Goal: Task Accomplishment & Management: Use online tool/utility

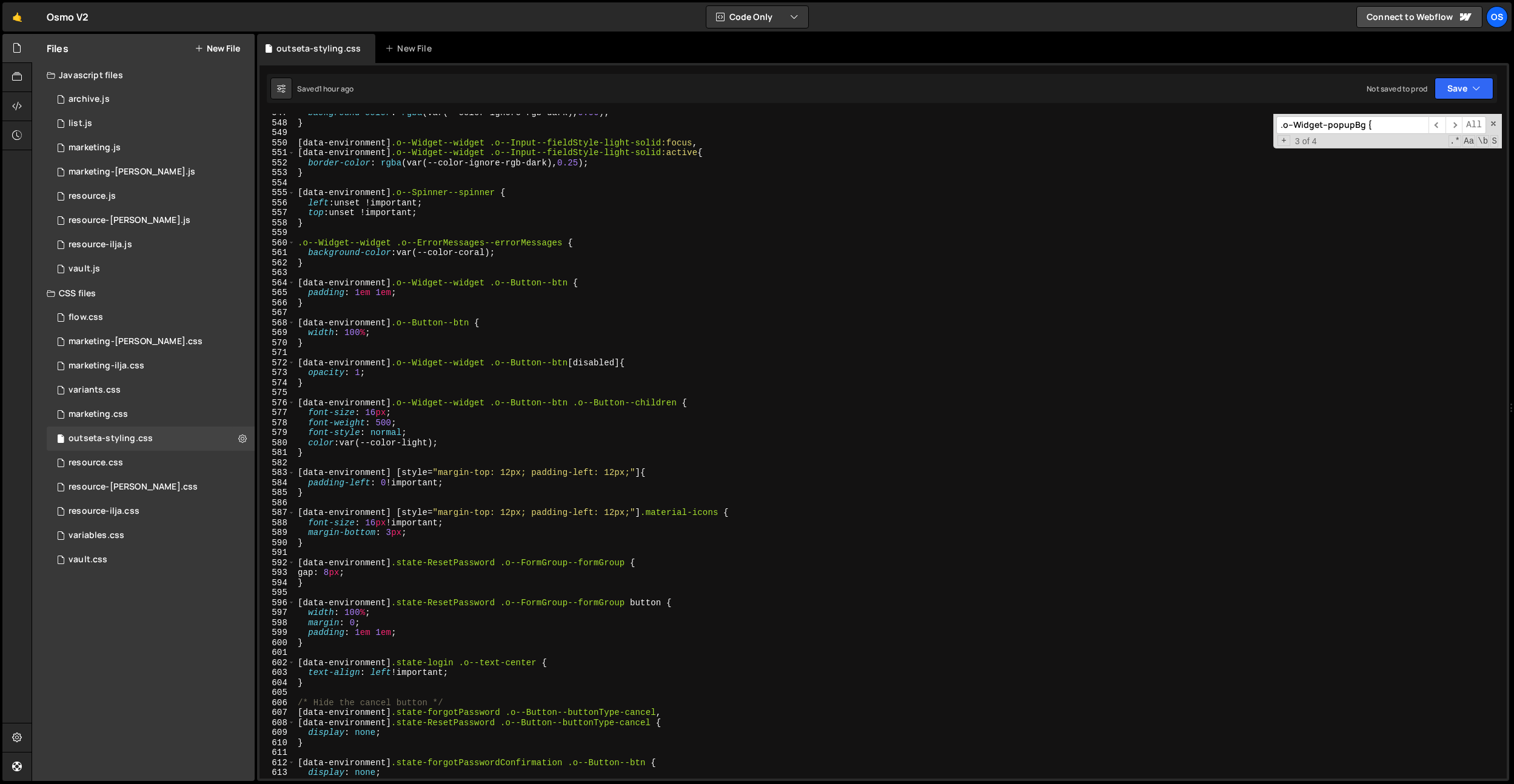
scroll to position [5468, 0]
click at [1497, 12] on div "Os" at bounding box center [1497, 17] width 21 height 21
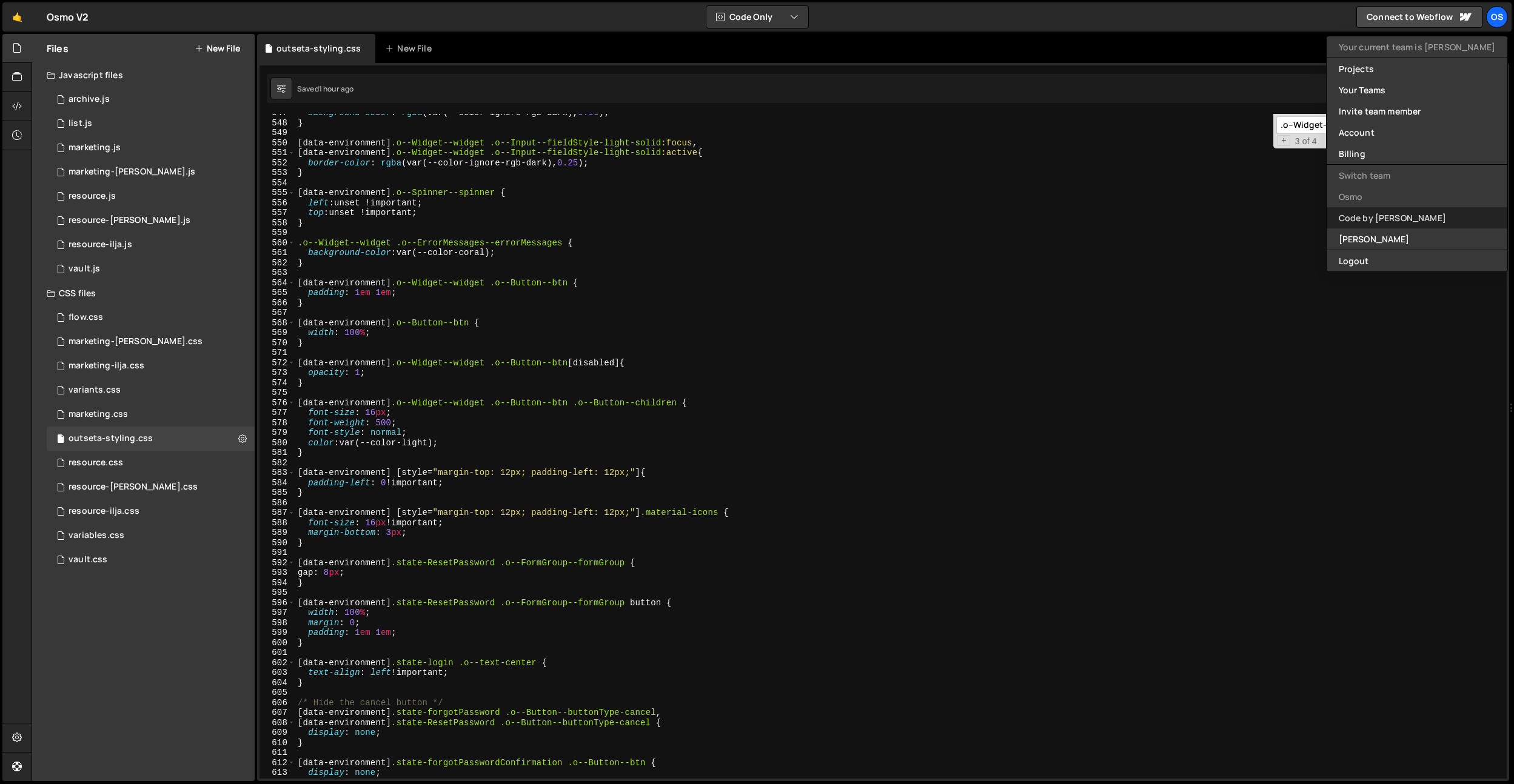
click at [1401, 221] on link "Code by [PERSON_NAME]" at bounding box center [1417, 218] width 181 height 21
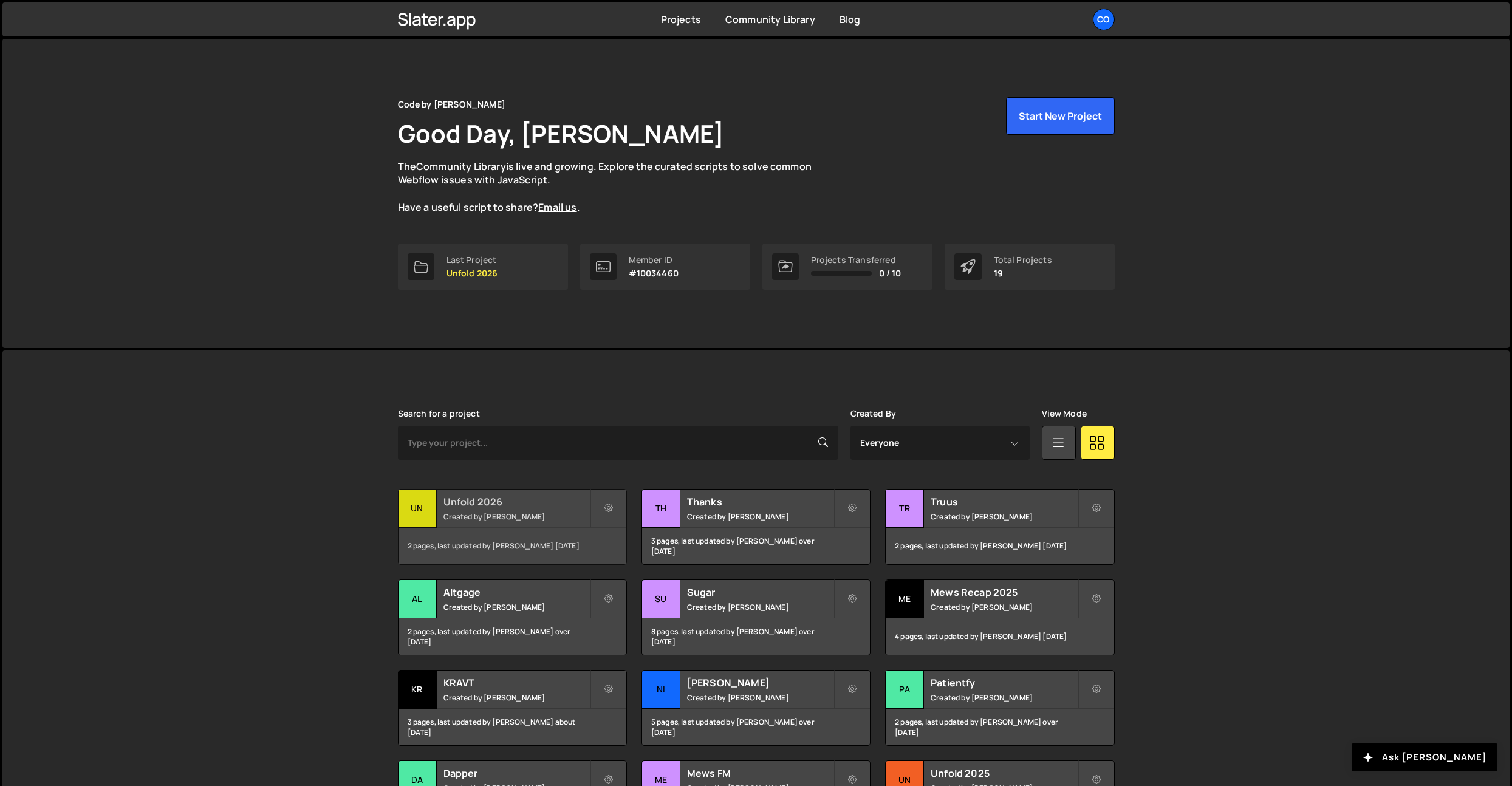
click at [471, 502] on h2 "Unfold 2026" at bounding box center [517, 503] width 146 height 14
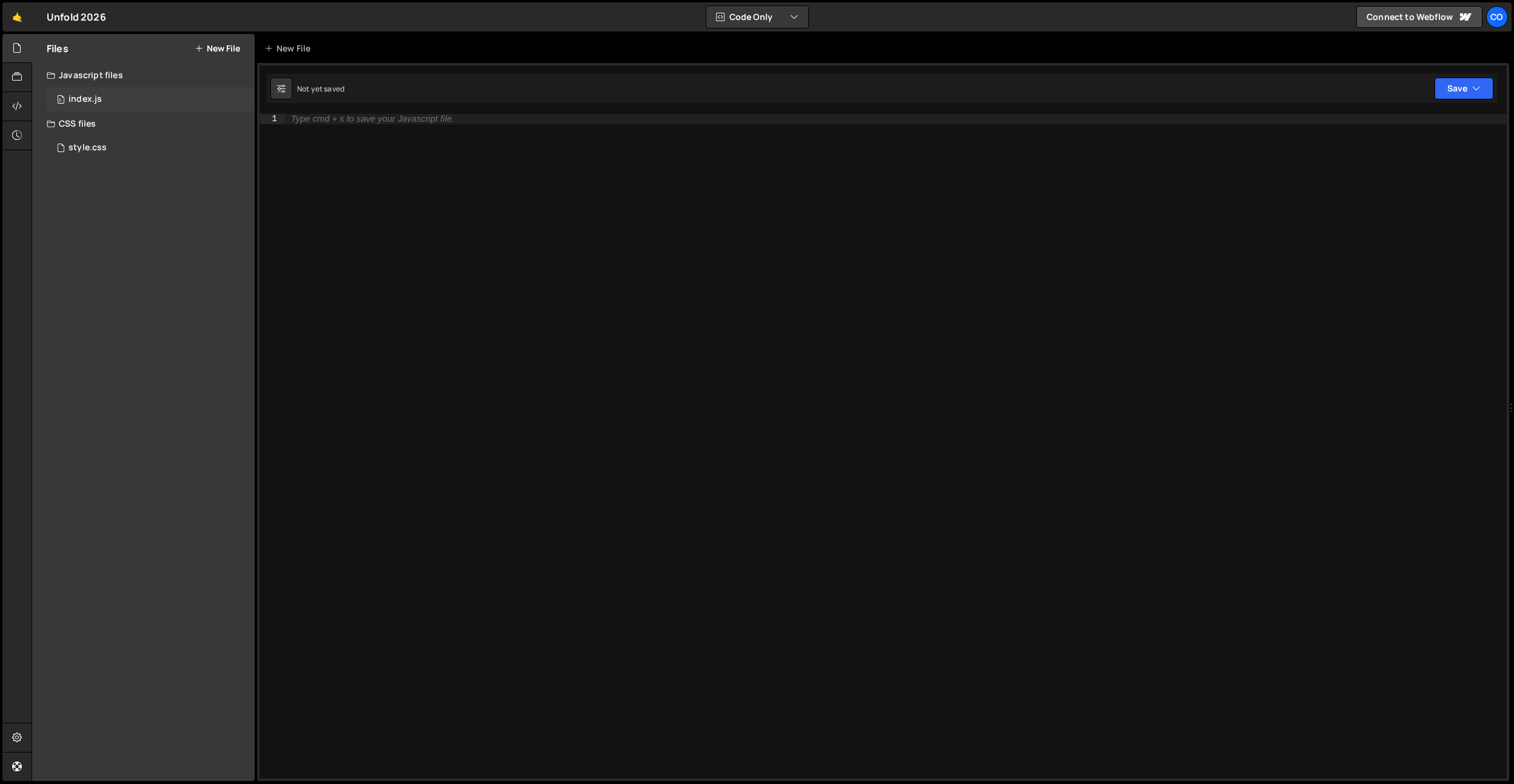
click at [97, 101] on div "index.js" at bounding box center [86, 99] width 33 height 11
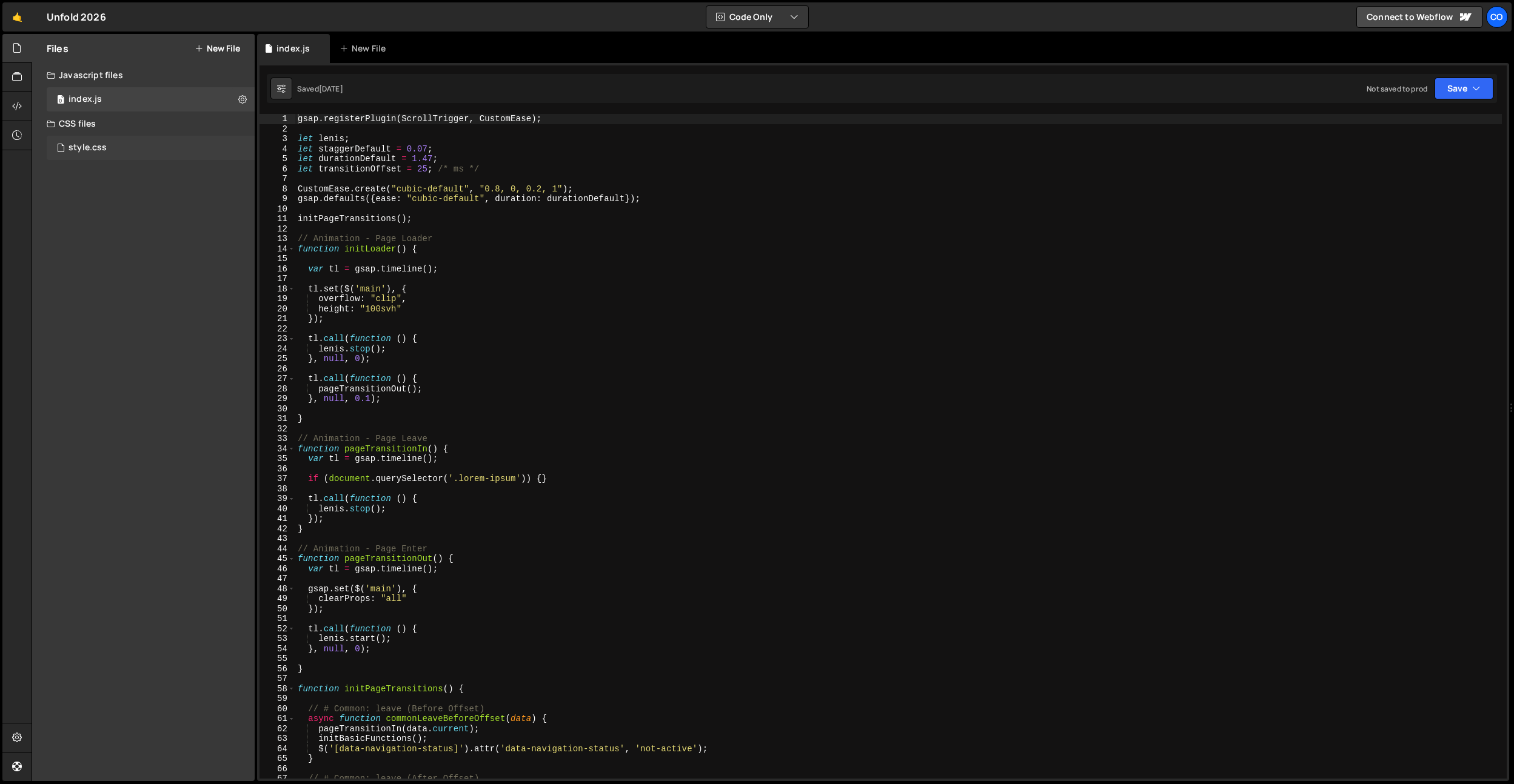
click at [95, 158] on div "style.css 0" at bounding box center [151, 148] width 208 height 24
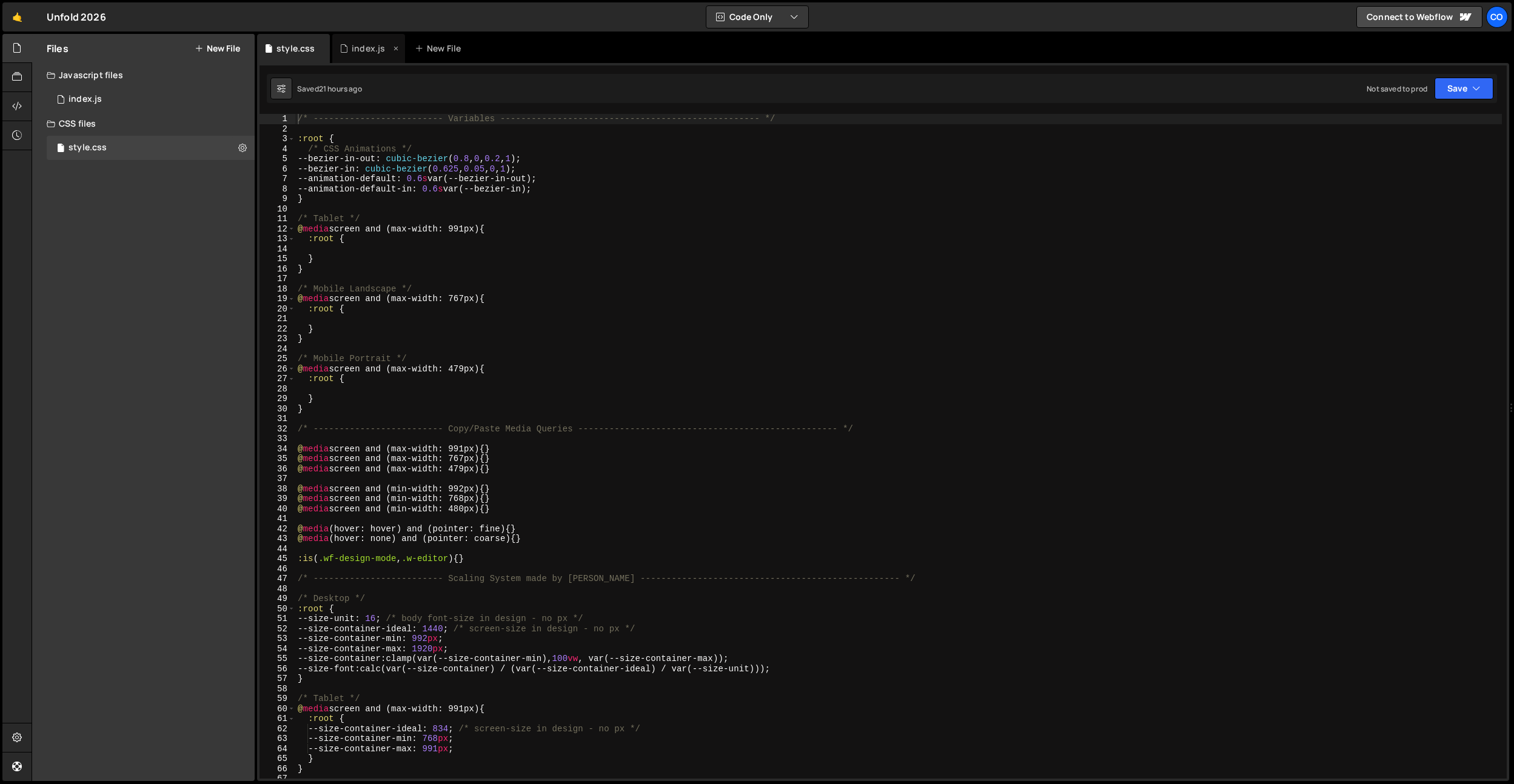
click at [375, 54] on div "index.js" at bounding box center [368, 49] width 73 height 29
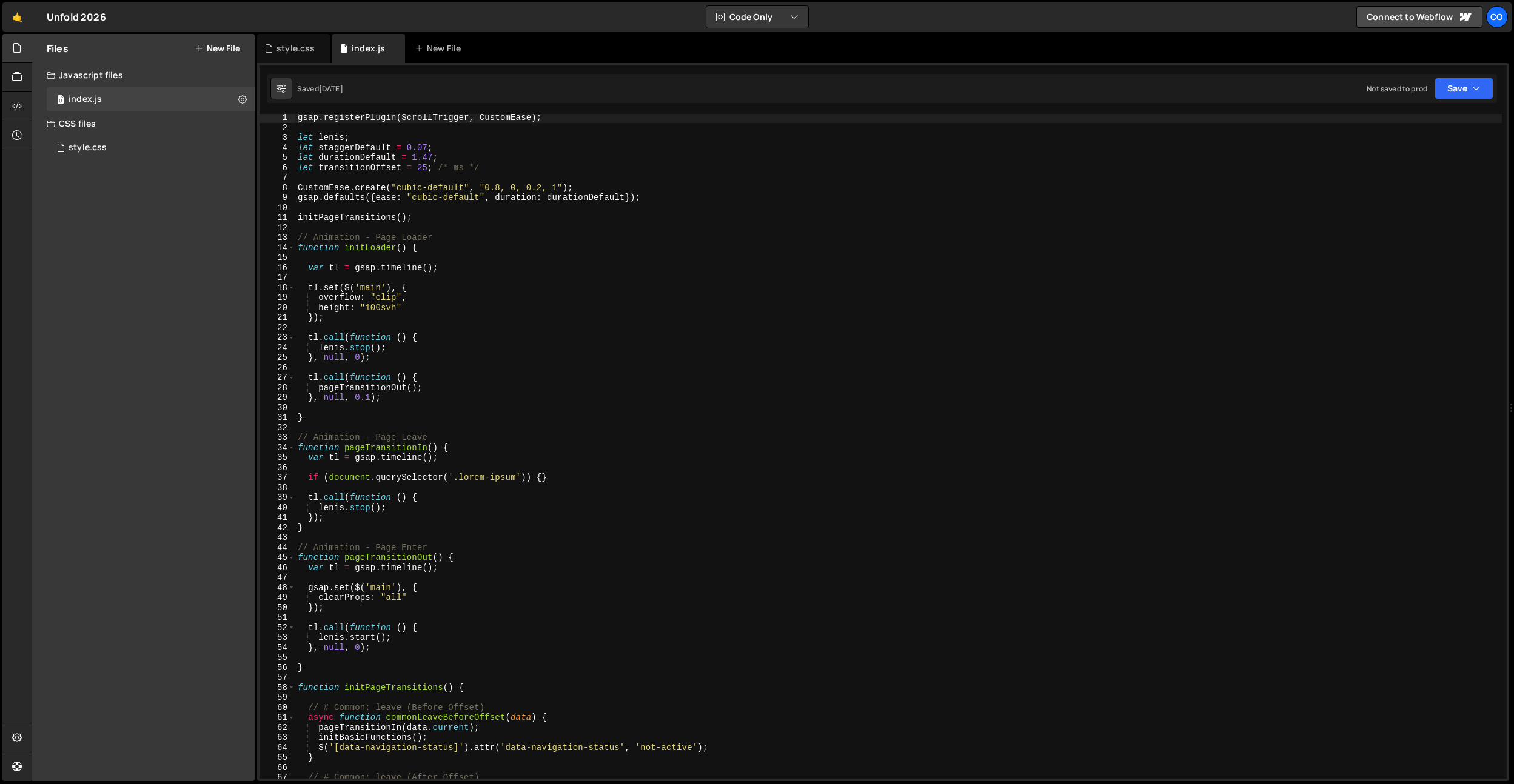
scroll to position [1, 0]
click at [500, 119] on div "gsap . registerPlugin ( ScrollTrigger , CustomEase ) ; let lenis ; let staggerD…" at bounding box center [899, 455] width 1207 height 685
click at [500, 119] on div "gsap . registerPlugin ( ScrollTrigger , CustomEase ) ; let lenis ; let staggerD…" at bounding box center [899, 456] width 1207 height 685
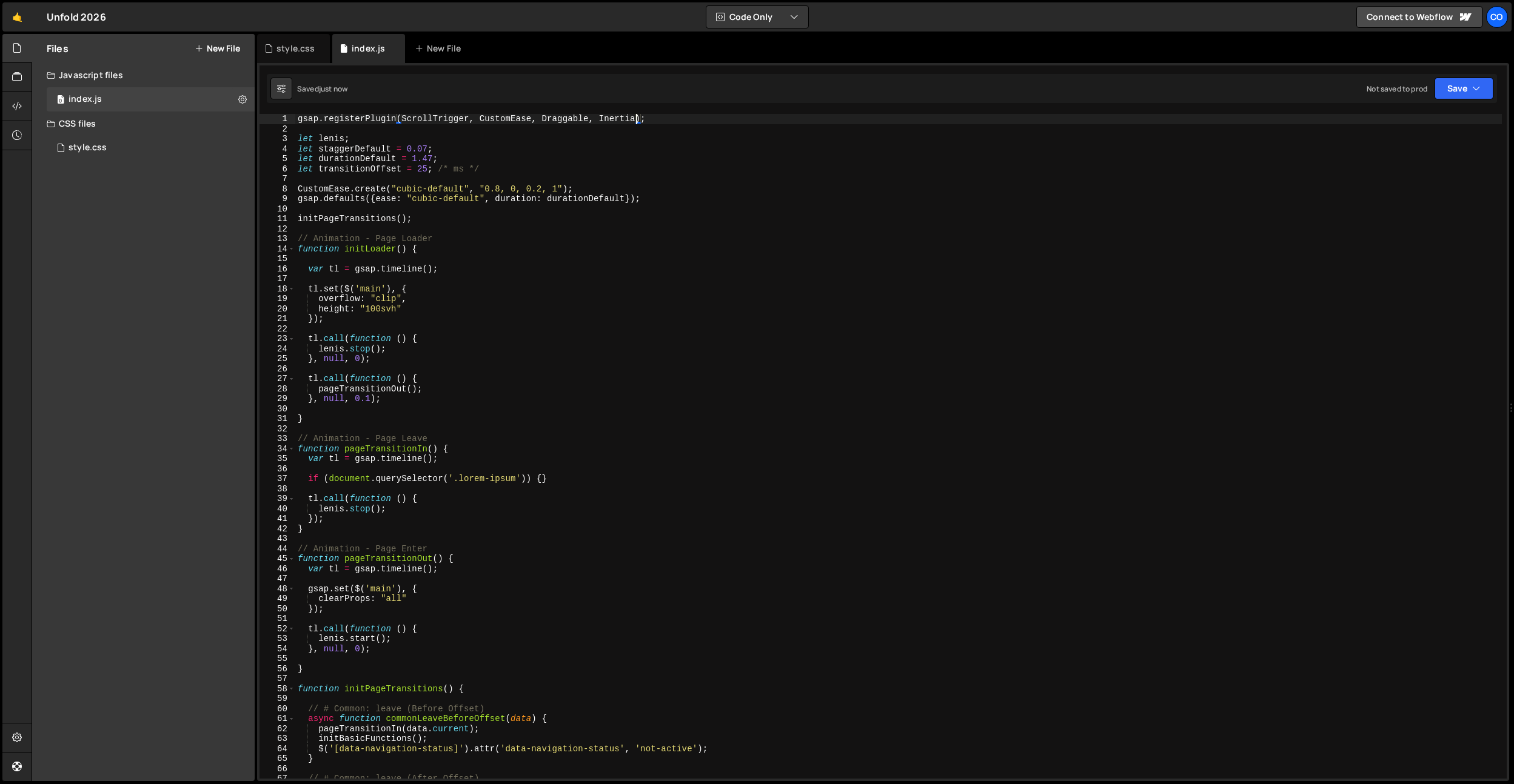
click at [743, 163] on div "gsap . registerPlugin ( ScrollTrigger , CustomEase , Draggable , Inertia ) ; le…" at bounding box center [899, 456] width 1207 height 685
click at [414, 199] on div "gsap . registerPlugin ( ScrollTrigger , CustomEase , Draggable , Inertia ) ; le…" at bounding box center [899, 456] width 1207 height 685
drag, startPoint x: 430, startPoint y: 160, endPoint x: 431, endPoint y: 168, distance: 8.1
click at [430, 162] on div "gsap . registerPlugin ( ScrollTrigger , CustomEase , Draggable , Inertia ) ; le…" at bounding box center [899, 456] width 1207 height 685
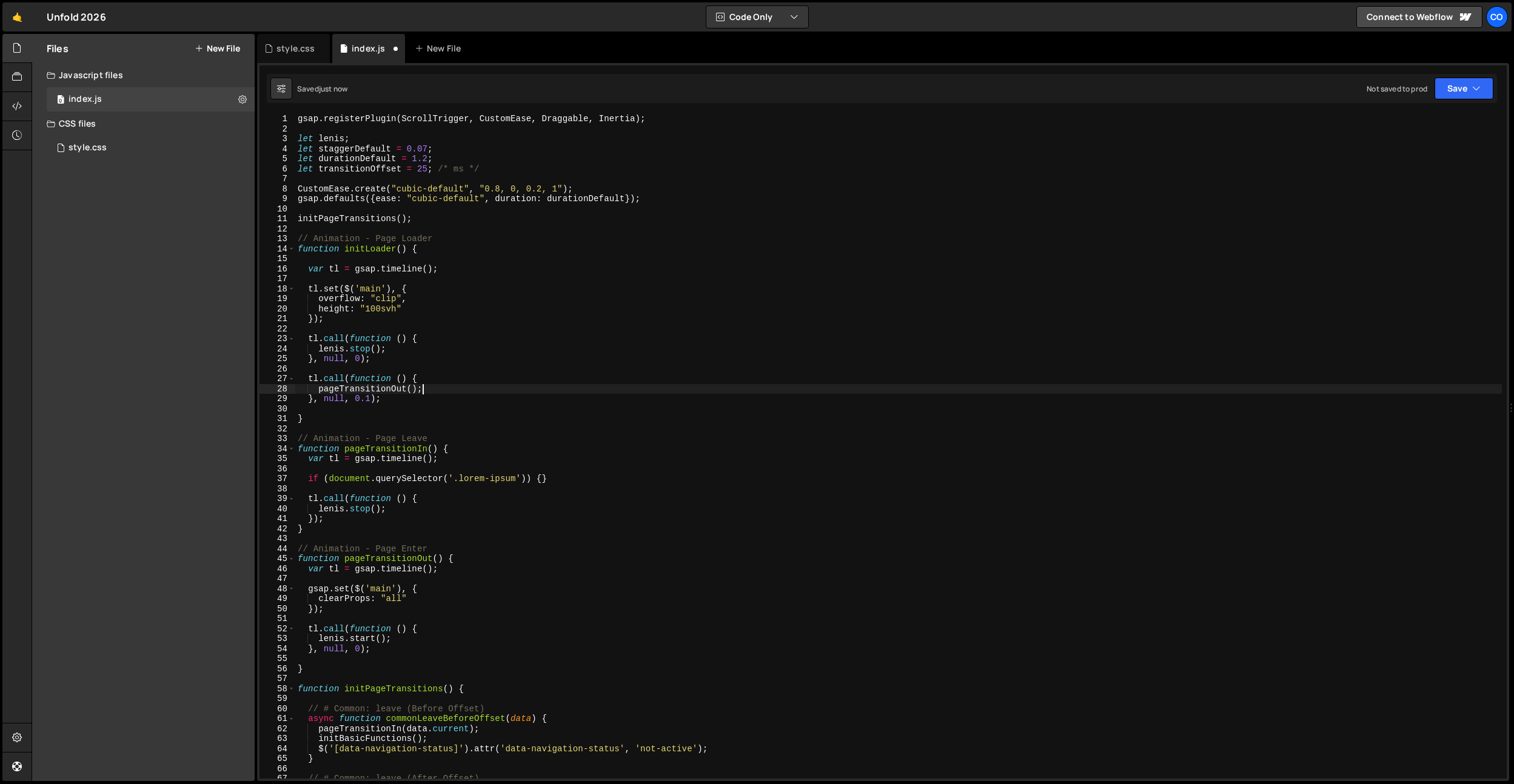
click at [515, 390] on div "gsap . registerPlugin ( ScrollTrigger , CustomEase , Draggable , Inertia ) ; le…" at bounding box center [899, 456] width 1207 height 685
click at [425, 151] on div "gsap . registerPlugin ( ScrollTrigger , CustomEase , Draggable , Inertia ) ; le…" at bounding box center [899, 456] width 1207 height 685
type textarea "let staggerDefault = 0.1;"
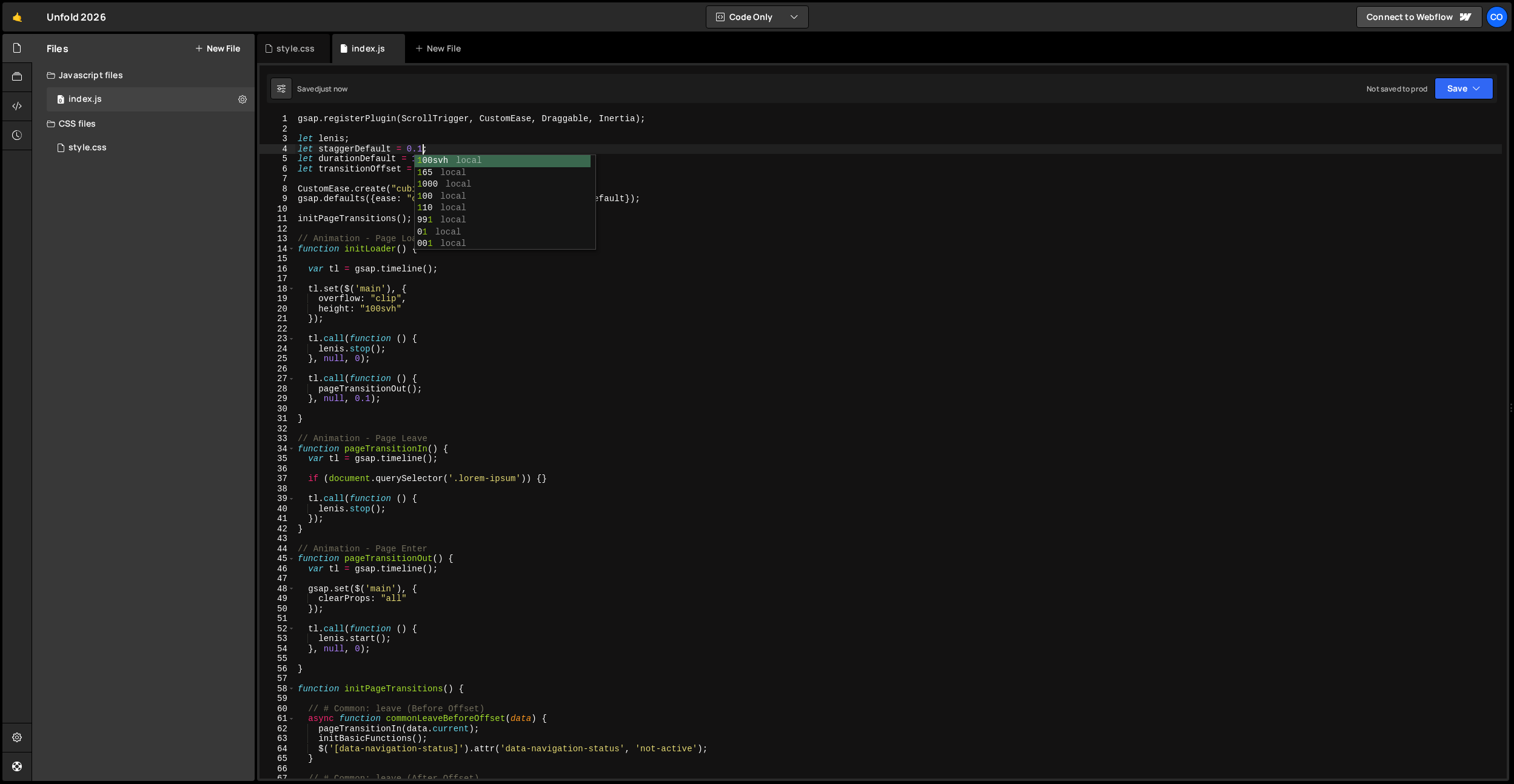
click at [583, 369] on div "gsap . registerPlugin ( ScrollTrigger , CustomEase , Draggable , Inertia ) ; le…" at bounding box center [899, 456] width 1207 height 685
click at [444, 169] on div "gsap . registerPlugin ( ScrollTrigger , CustomEase , Draggable , Inertia ) ; le…" at bounding box center [899, 456] width 1207 height 685
type textarea "let transitionOffset = 25; /* ms */"
click at [429, 225] on div "gsap . registerPlugin ( ScrollTrigger , CustomEase , Draggable , Inertia ) ; le…" at bounding box center [899, 456] width 1207 height 685
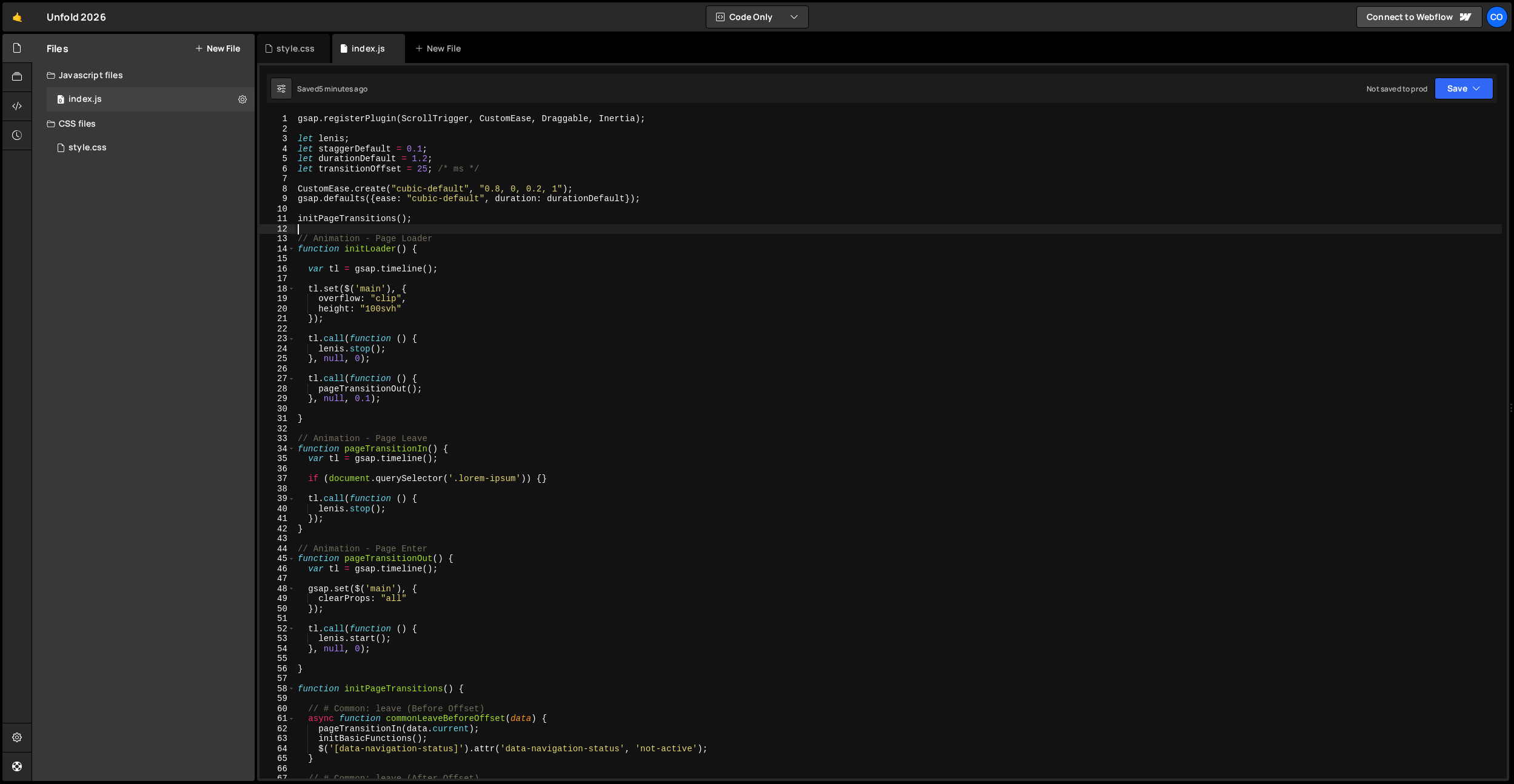
click at [422, 264] on div "gsap . registerPlugin ( ScrollTrigger , CustomEase , Draggable , Inertia ) ; le…" at bounding box center [899, 456] width 1207 height 685
type textarea "var tl = gsap.timeline();"
click at [422, 264] on div "gsap . registerPlugin ( ScrollTrigger , CustomEase , Draggable , Inertia ) ; le…" at bounding box center [899, 456] width 1207 height 685
click at [460, 256] on div "gsap . registerPlugin ( ScrollTrigger , CustomEase , Draggable , Inertia ) ; le…" at bounding box center [899, 456] width 1207 height 685
click at [388, 390] on div "gsap . registerPlugin ( ScrollTrigger , CustomEase , Draggable , Inertia ) ; le…" at bounding box center [899, 456] width 1207 height 685
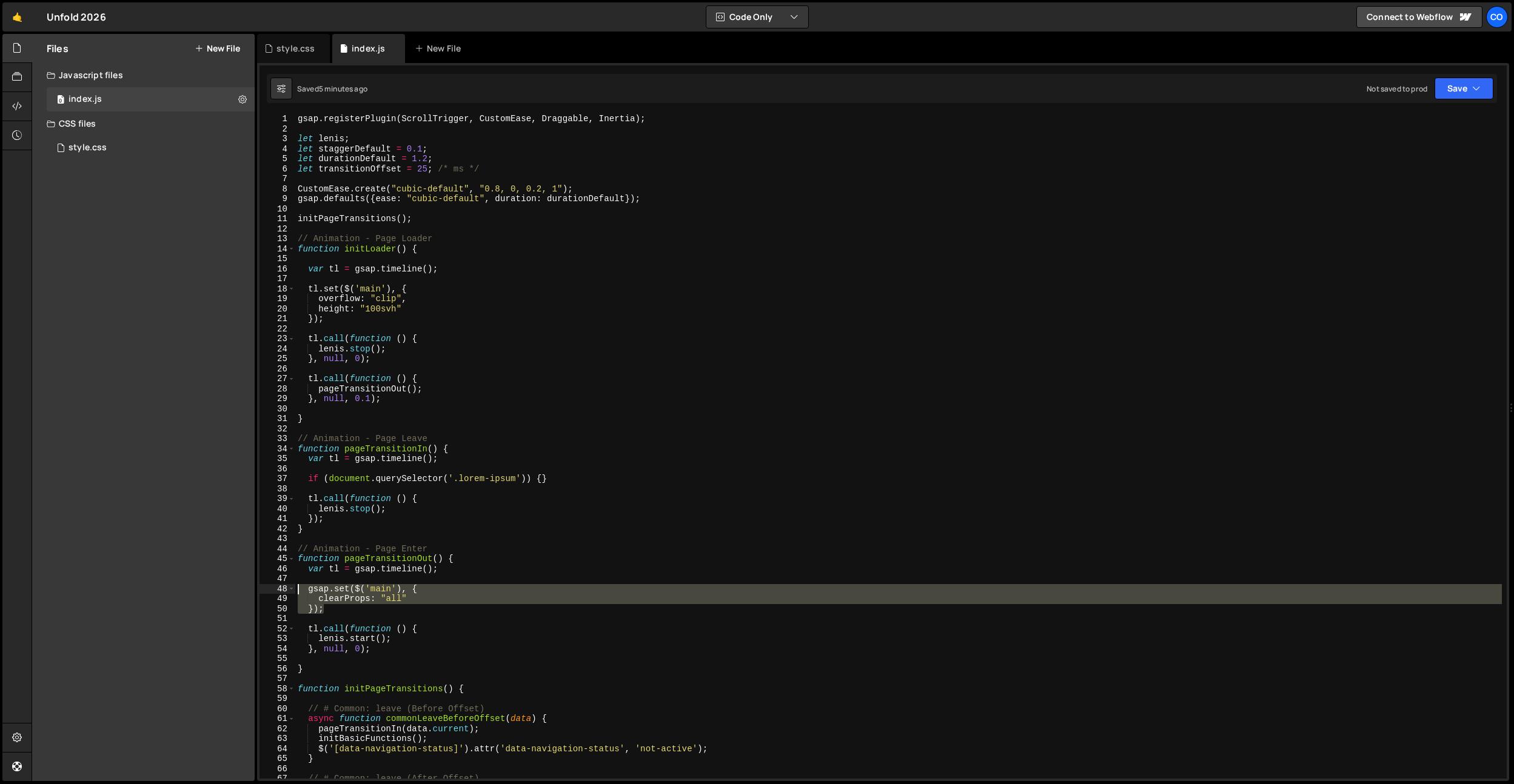
drag, startPoint x: 350, startPoint y: 609, endPoint x: 271, endPoint y: 591, distance: 81.0
click at [271, 591] on div "pageTransitionOut(); 1 2 3 4 5 6 7 8 9 10 11 12 13 14 15 16 17 18 19 20 21 22 2…" at bounding box center [883, 446] width 1248 height 665
click at [432, 592] on div "gsap . registerPlugin ( ScrollTrigger , CustomEase , Draggable , Inertia ) ; le…" at bounding box center [899, 446] width 1207 height 665
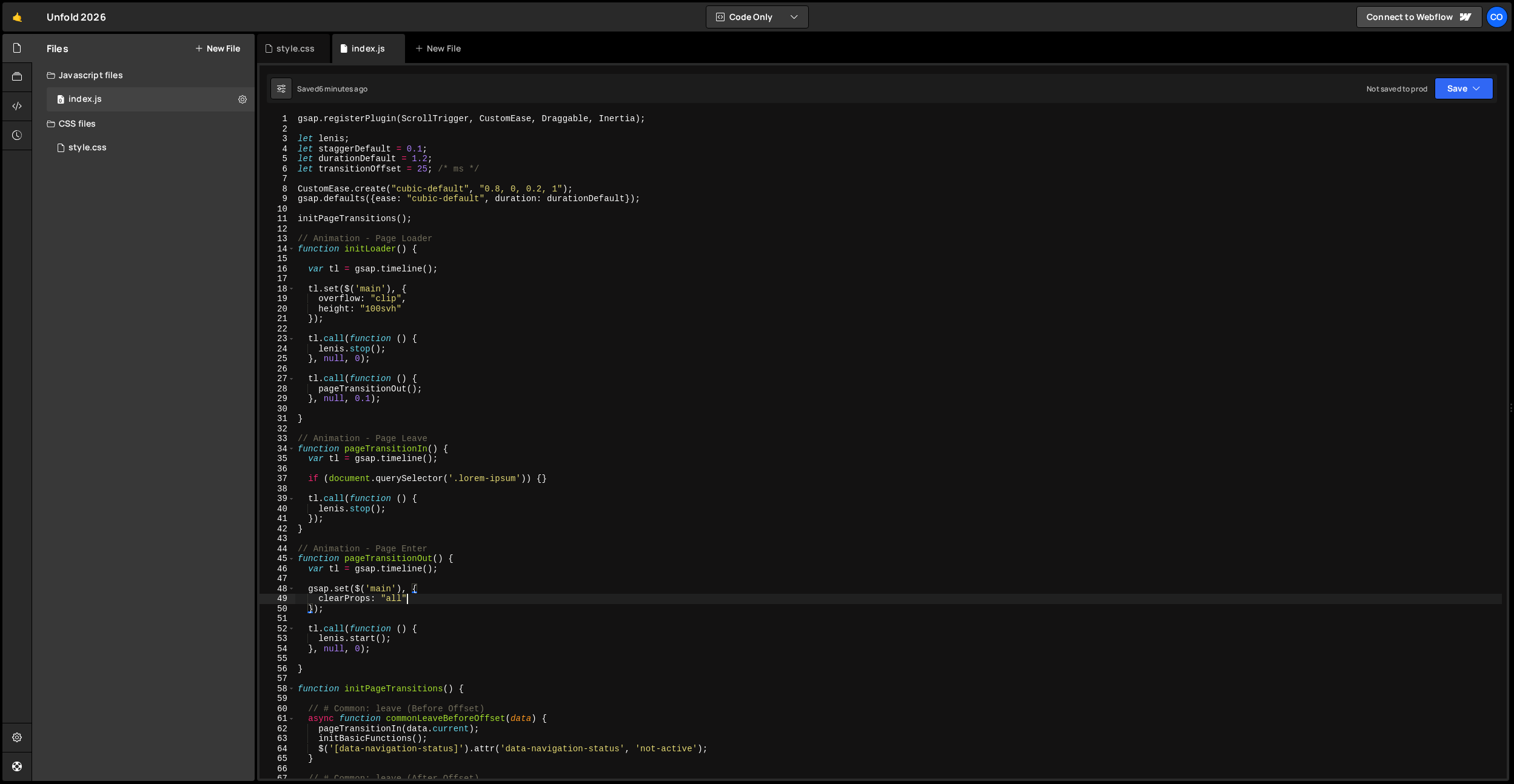
type textarea "clearProps: "all","
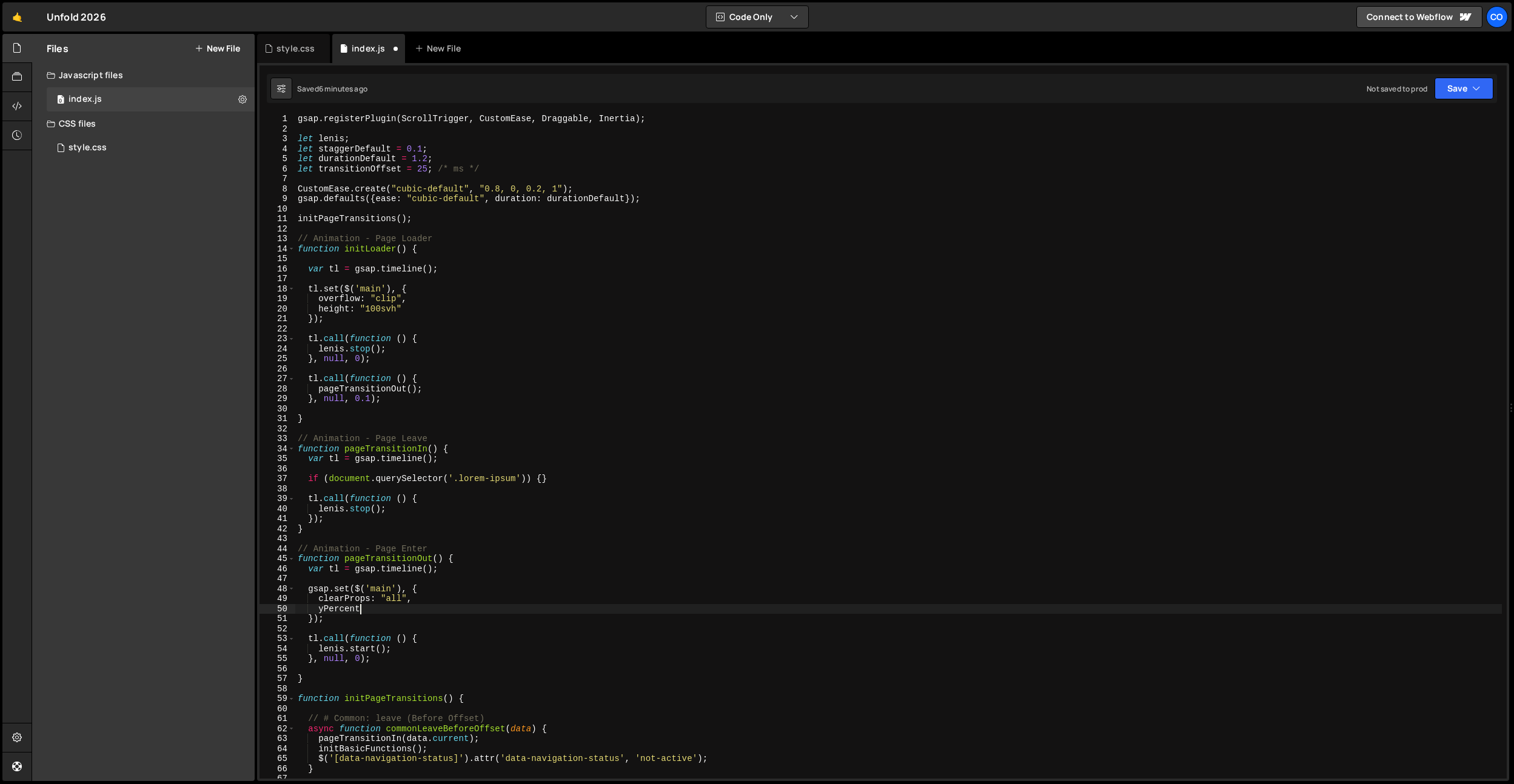
scroll to position [0, 4]
drag, startPoint x: 393, startPoint y: 607, endPoint x: 317, endPoint y: 609, distance: 76.0
click at [317, 609] on div "gsap . registerPlugin ( ScrollTrigger , CustomEase , Draggable , Inertia ) ; le…" at bounding box center [899, 456] width 1207 height 685
click at [430, 599] on div "gsap . registerPlugin ( ScrollTrigger , CustomEase , Draggable , Inertia ) ; le…" at bounding box center [899, 456] width 1207 height 685
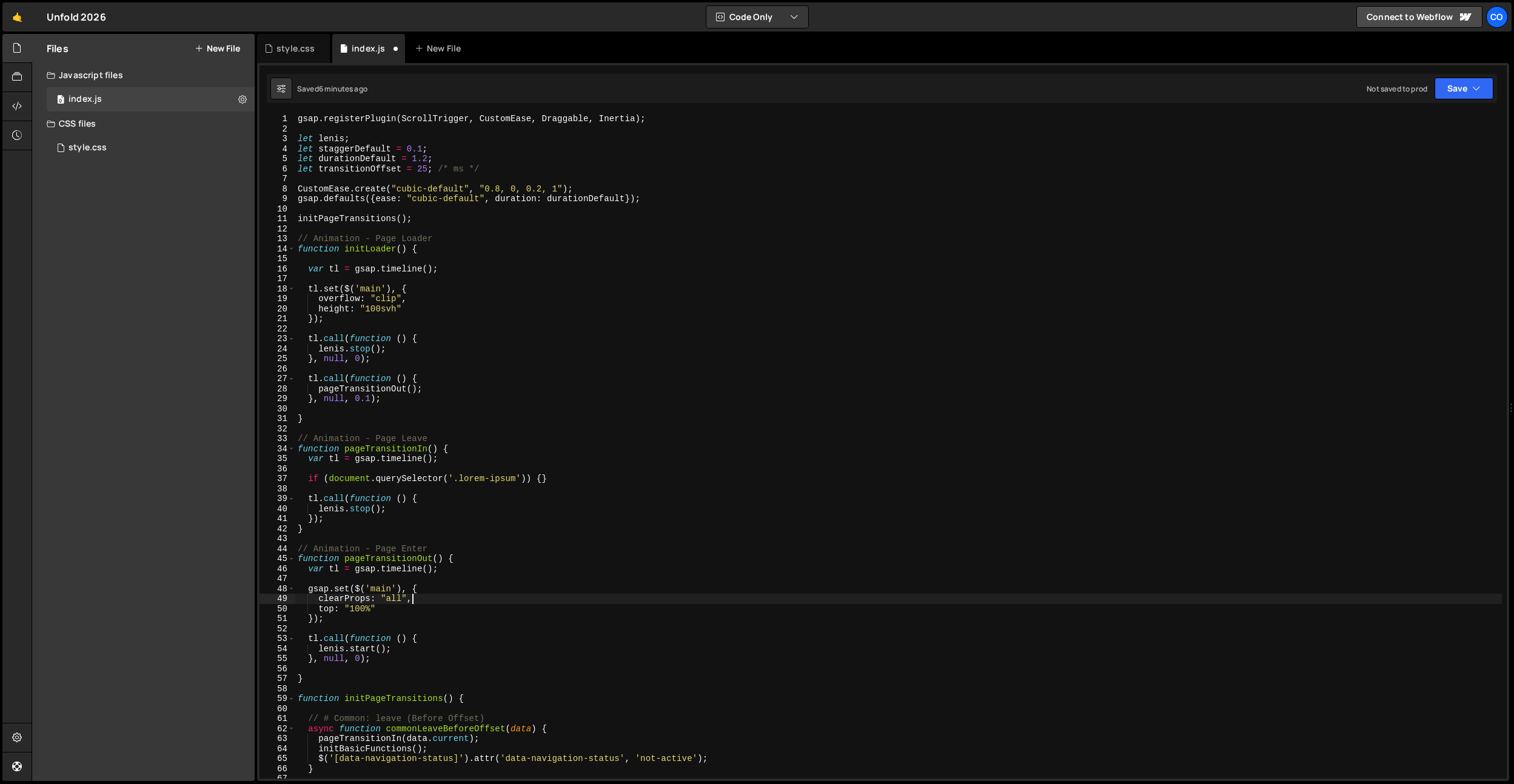
type textarea "clearProps: "all","
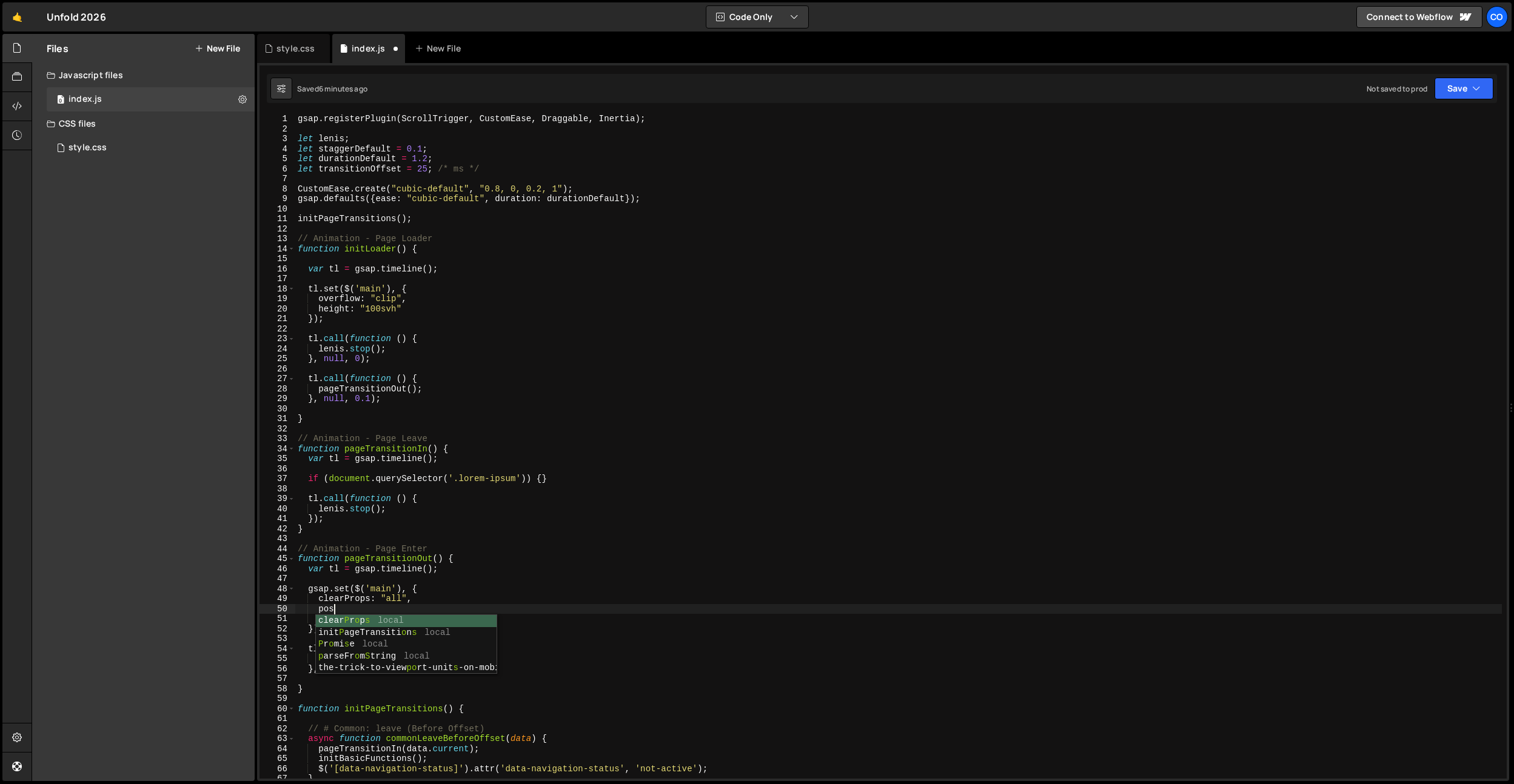
scroll to position [0, 2]
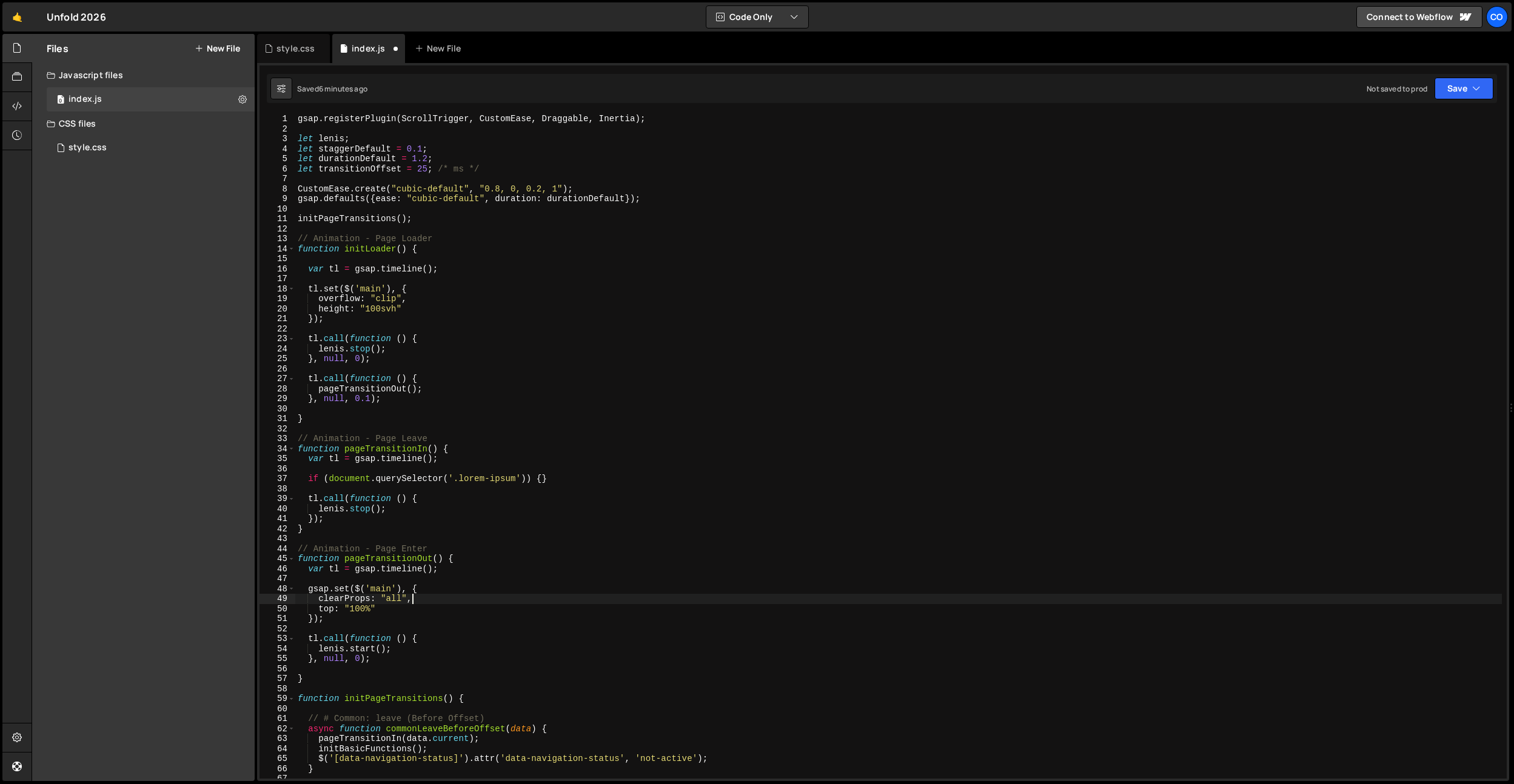
click at [329, 609] on div "gsap . registerPlugin ( ScrollTrigger , CustomEase , Draggable , Inertia ) ; le…" at bounding box center [899, 456] width 1207 height 685
drag, startPoint x: 418, startPoint y: 611, endPoint x: 324, endPoint y: 608, distance: 94.0
click at [324, 608] on div "gsap . registerPlugin ( ScrollTrigger , CustomEase , Draggable , Inertia ) ; le…" at bounding box center [899, 456] width 1207 height 685
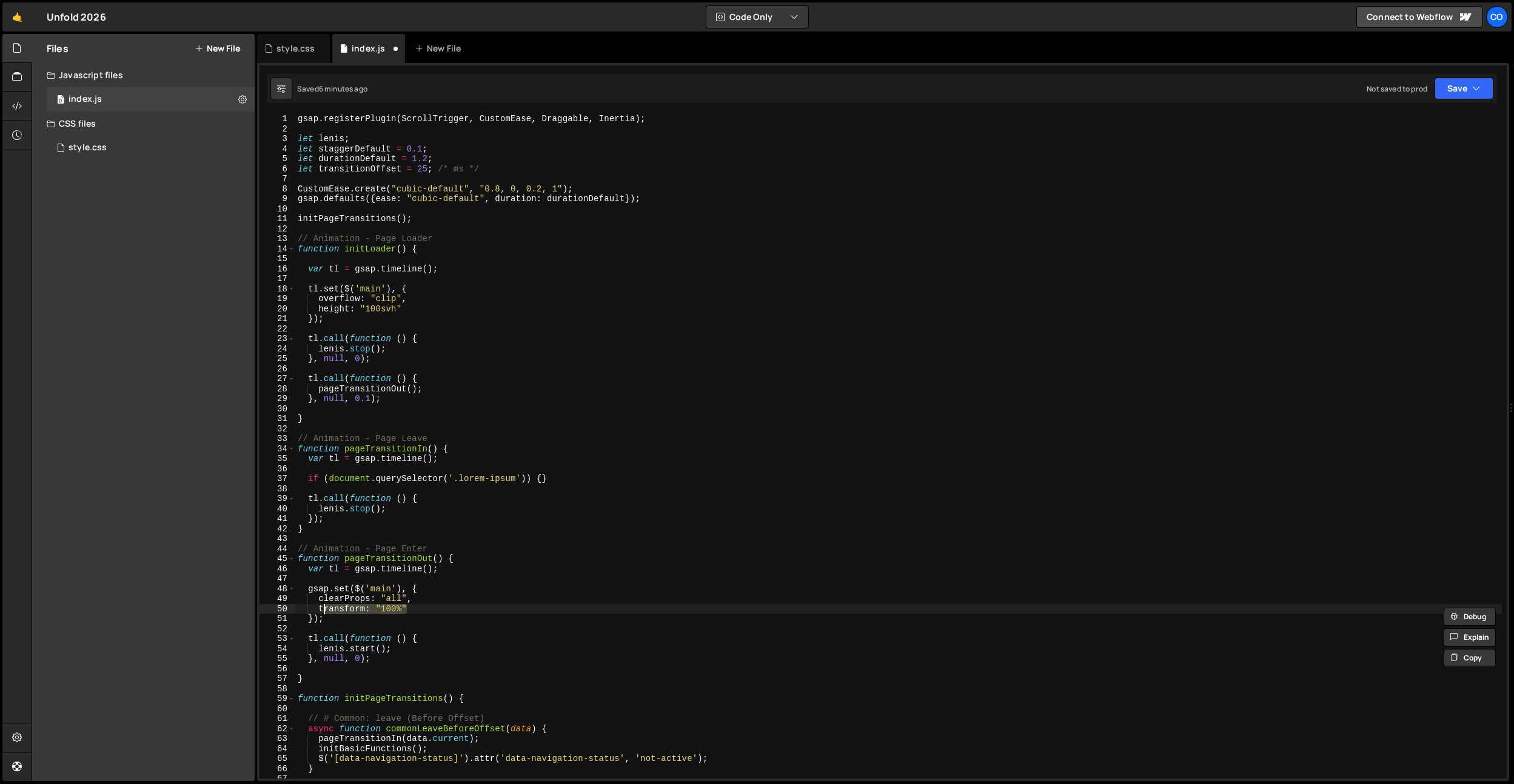
type textarea "t"
click at [403, 607] on div "gsap . registerPlugin ( ScrollTrigger , CustomEase , Draggable , Inertia ) ; le…" at bounding box center [899, 456] width 1207 height 685
click at [426, 605] on div "gsap . registerPlugin ( ScrollTrigger , CustomEase , Draggable , Inertia ) ; le…" at bounding box center [899, 456] width 1207 height 685
click at [392, 288] on div "gsap . registerPlugin ( ScrollTrigger , CustomEase , Draggable , Inertia ) ; le…" at bounding box center [899, 456] width 1207 height 685
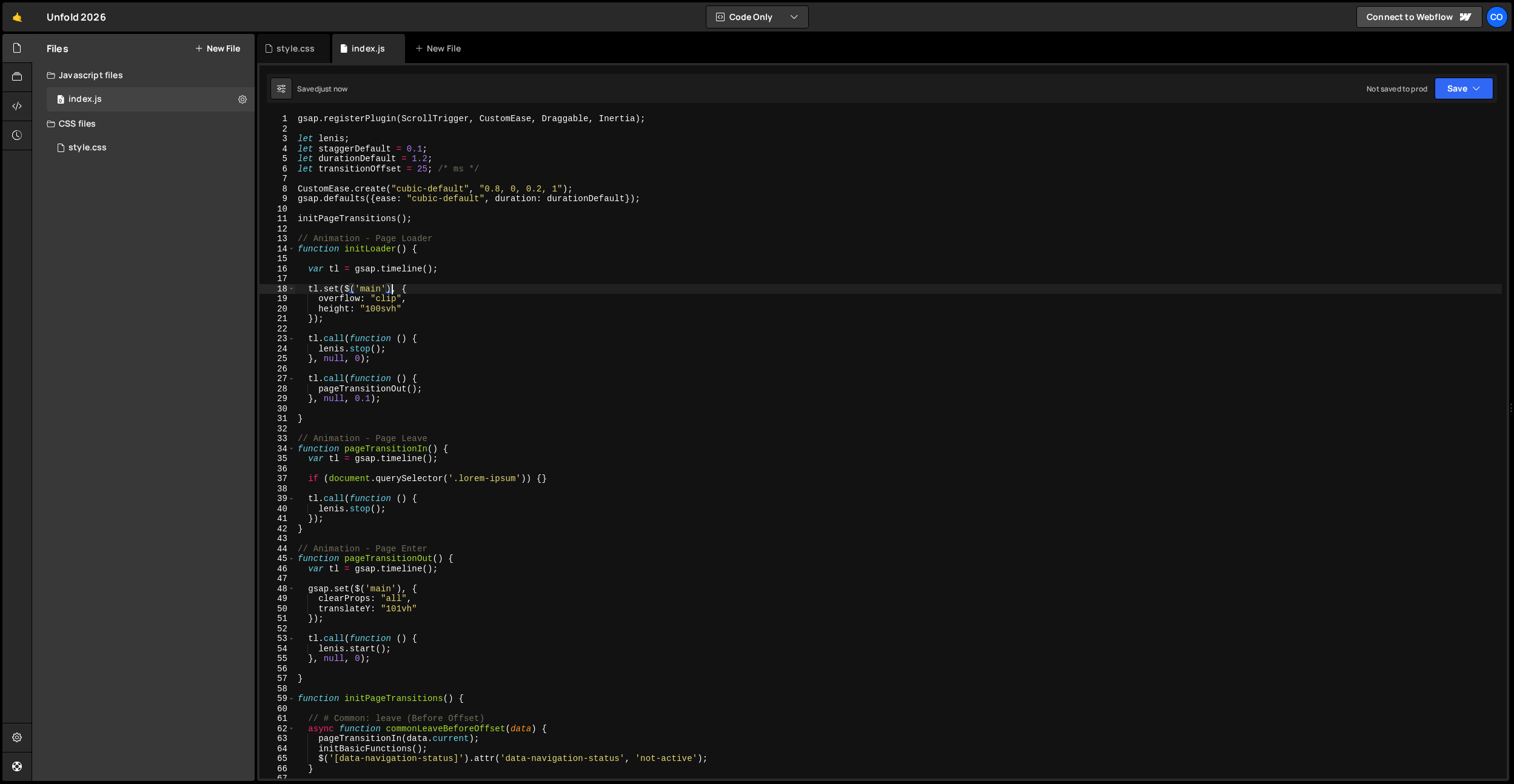
scroll to position [0, 7]
click at [362, 605] on div "gsap . registerPlugin ( ScrollTrigger , CustomEase , Draggable , Inertia ) ; le…" at bounding box center [899, 456] width 1207 height 685
click at [630, 119] on div "gsap . registerPlugin ( ScrollTrigger , CustomEase , Draggable , Inertia ) ; le…" at bounding box center [899, 456] width 1207 height 685
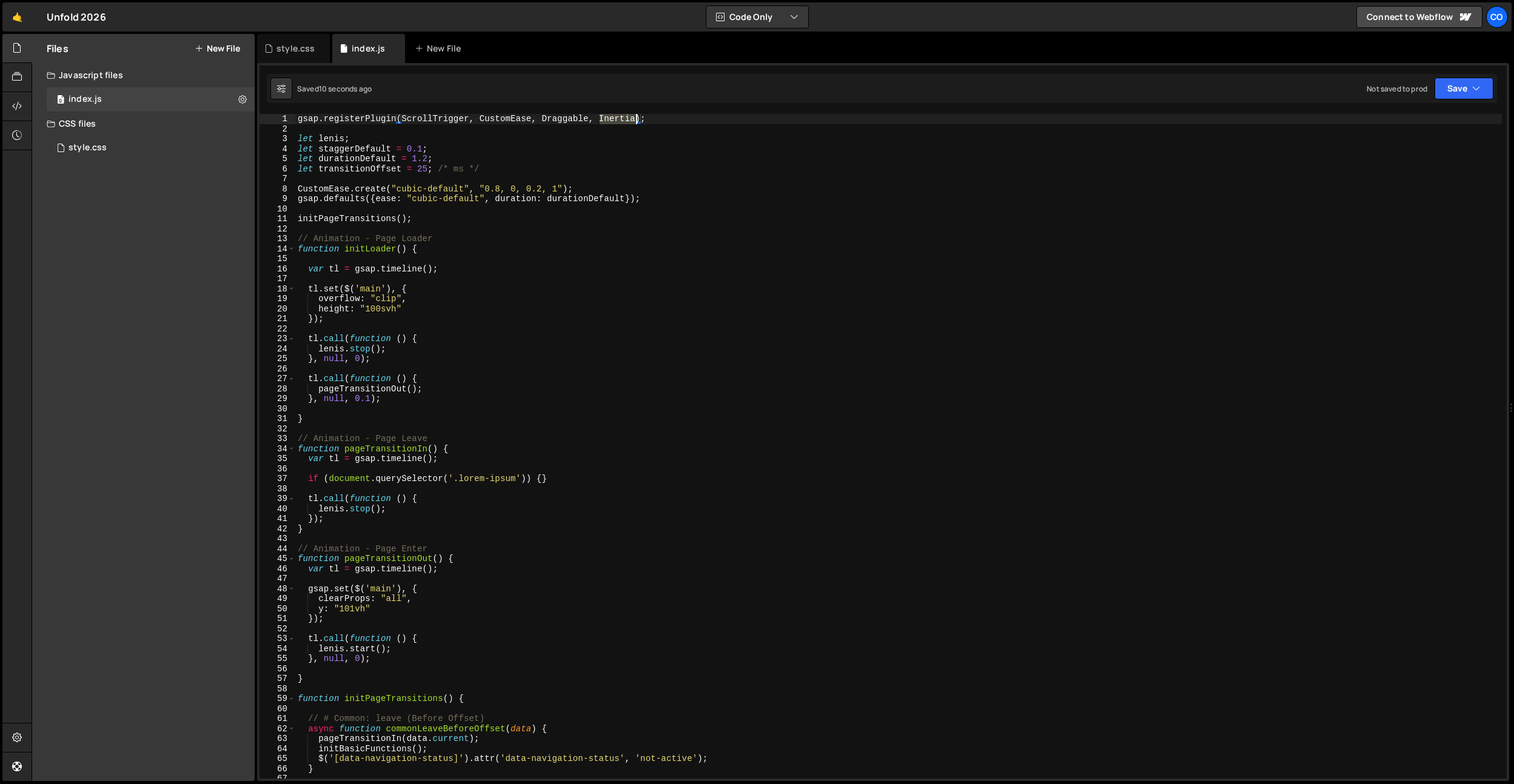
click at [630, 119] on div "gsap . registerPlugin ( ScrollTrigger , CustomEase , Draggable , Inertia ) ; le…" at bounding box center [899, 456] width 1207 height 685
click at [525, 480] on div "gsap . registerPlugin ( ScrollTrigger , CustomEase , Draggable ) ; let lenis ; …" at bounding box center [899, 456] width 1207 height 685
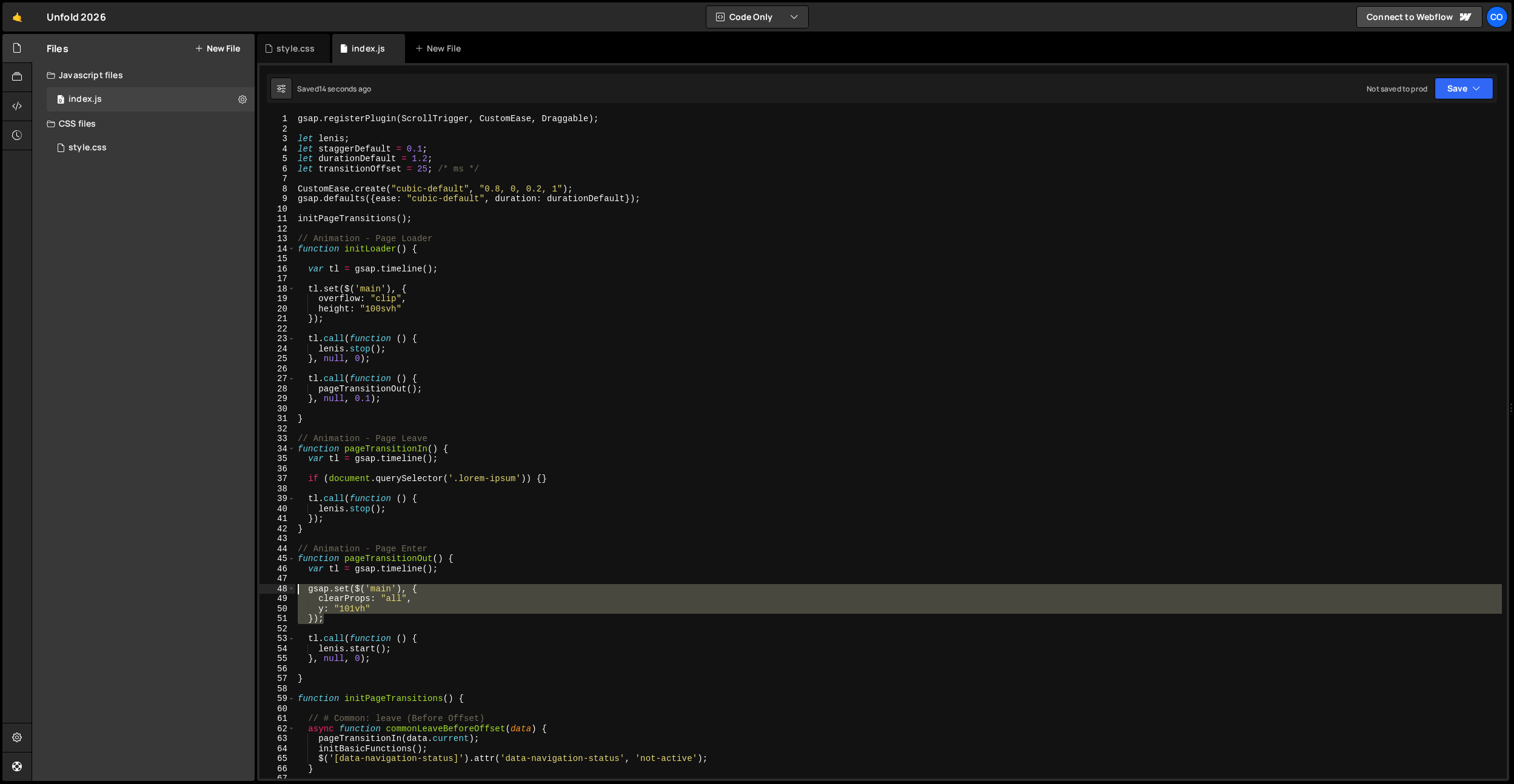
drag, startPoint x: 358, startPoint y: 619, endPoint x: 259, endPoint y: 593, distance: 102.4
click at [259, 593] on div "if (document.querySelector('.lorem-ipsum')) {} 1 2 3 4 5 6 7 8 9 10 11 12 13 14…" at bounding box center [883, 446] width 1248 height 665
type textarea "gsap.set($('main'), { clearProps: "all","
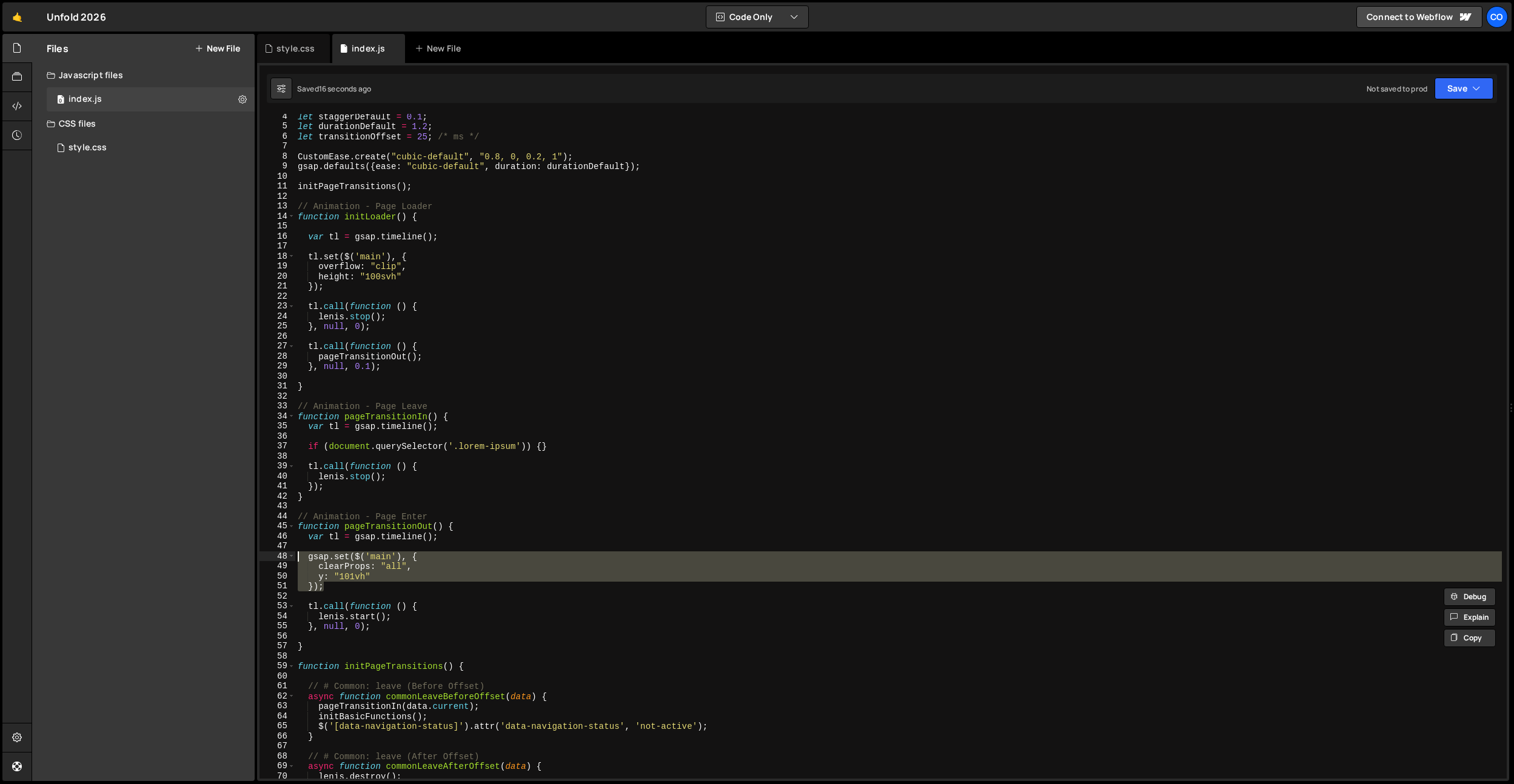
scroll to position [38, 0]
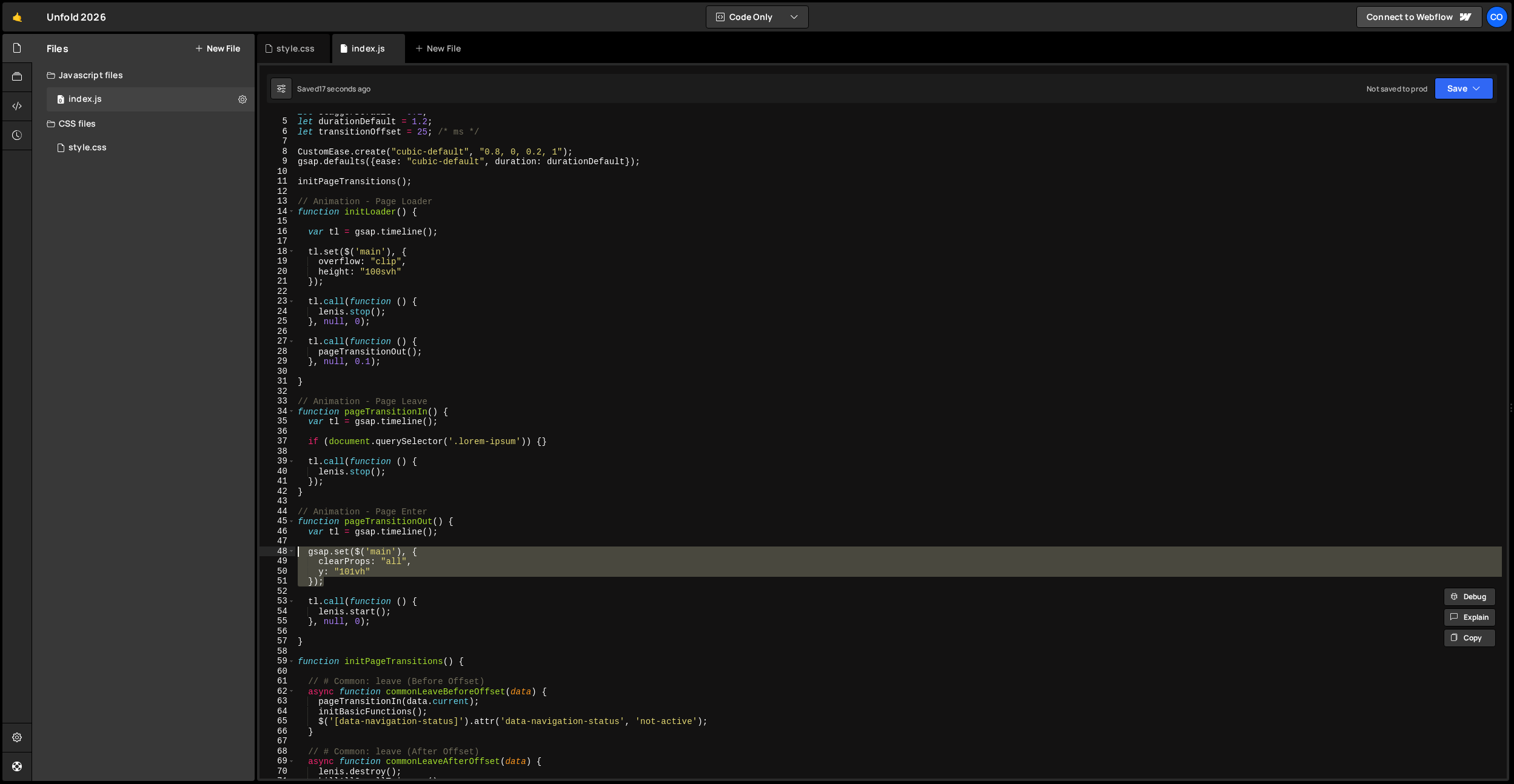
click at [387, 588] on div "let staggerDefault = 0.1 ; let durationDefault = 1.2 ; let transitionOffset = 2…" at bounding box center [899, 449] width 1207 height 685
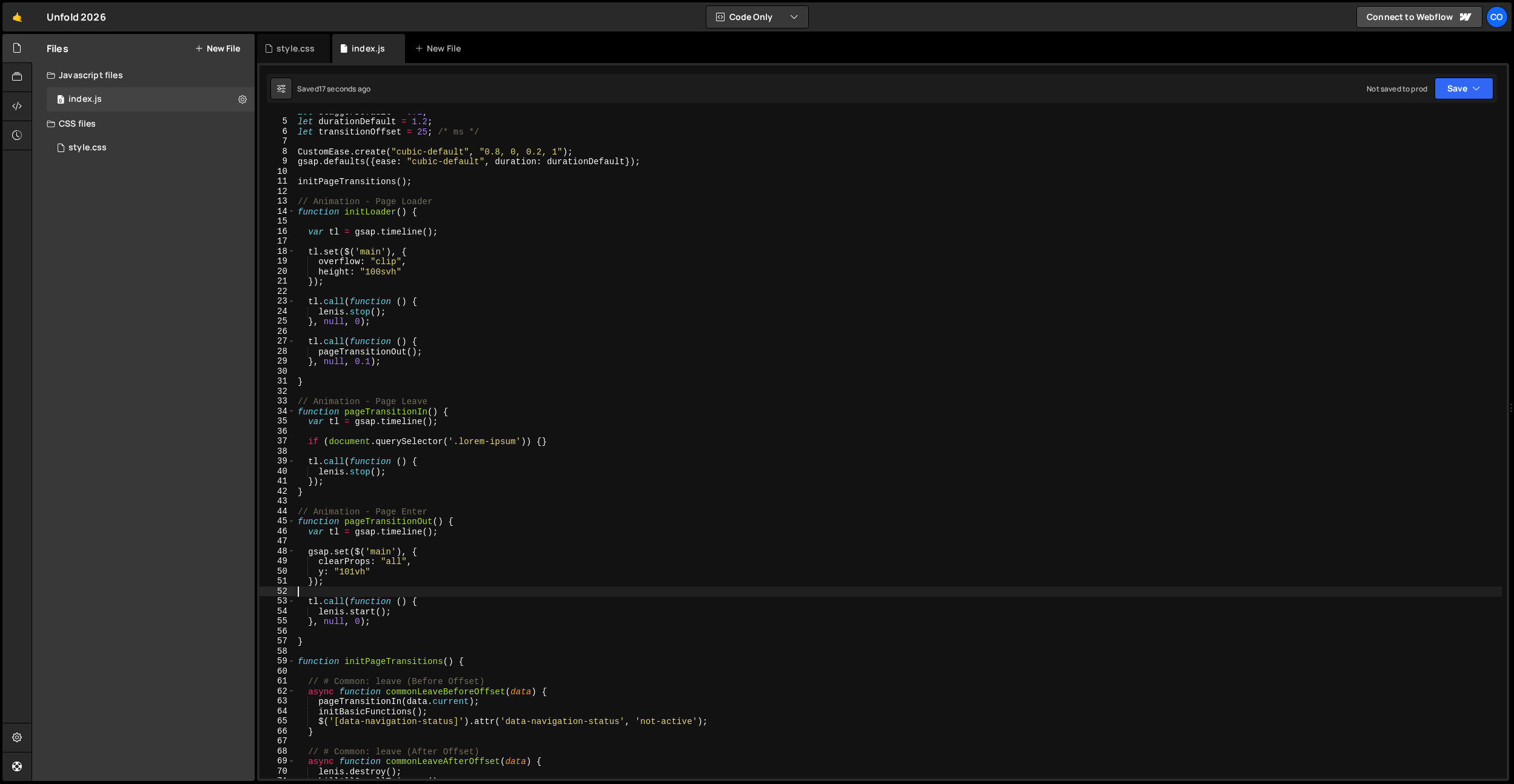
scroll to position [0, 0]
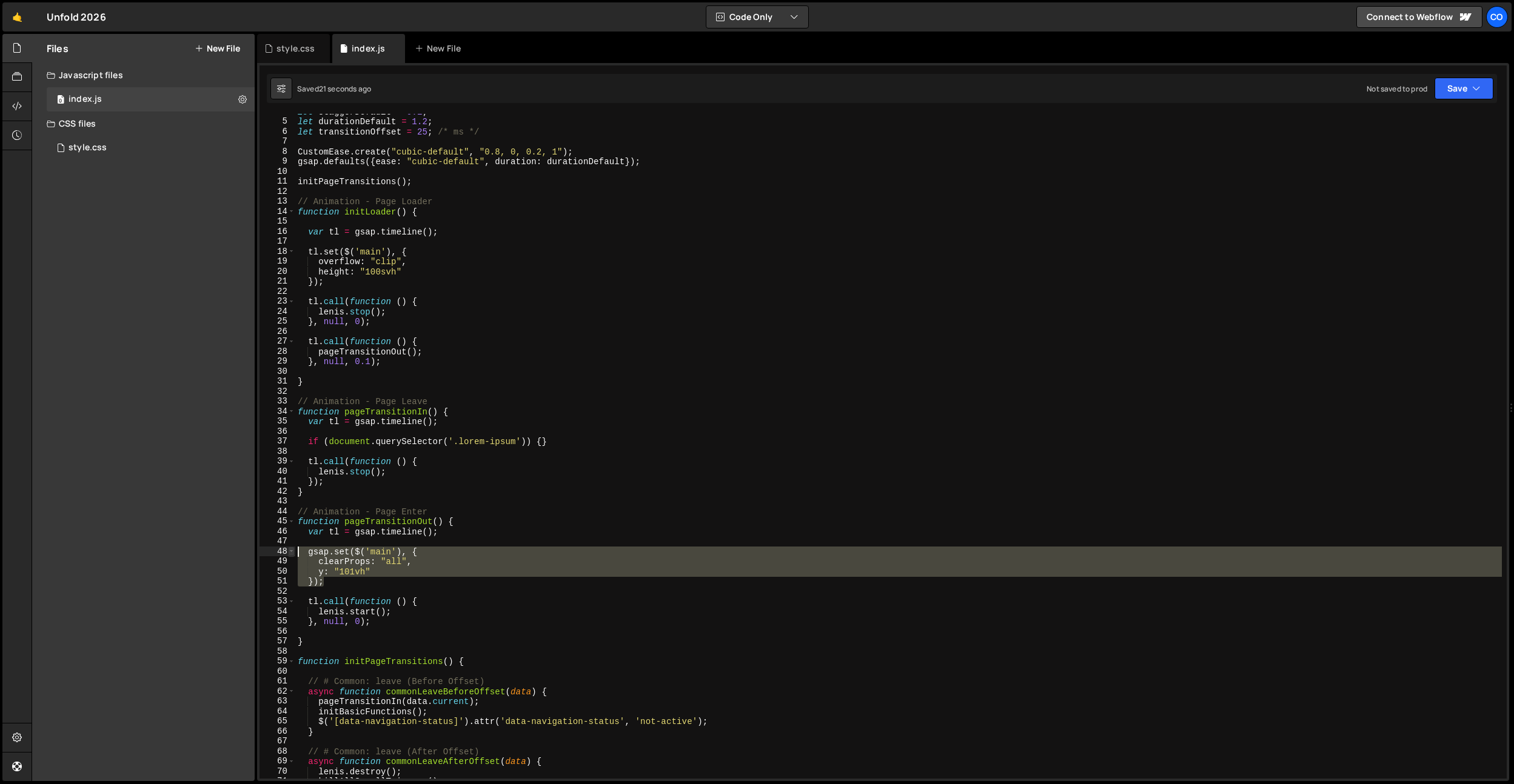
drag, startPoint x: 338, startPoint y: 581, endPoint x: 290, endPoint y: 553, distance: 55.6
click at [290, 553] on div "4 5 6 7 8 9 10 11 12 13 14 15 16 17 18 19 20 21 22 23 24 25 26 27 28 29 30 31 3…" at bounding box center [883, 446] width 1248 height 665
type textarea "});"
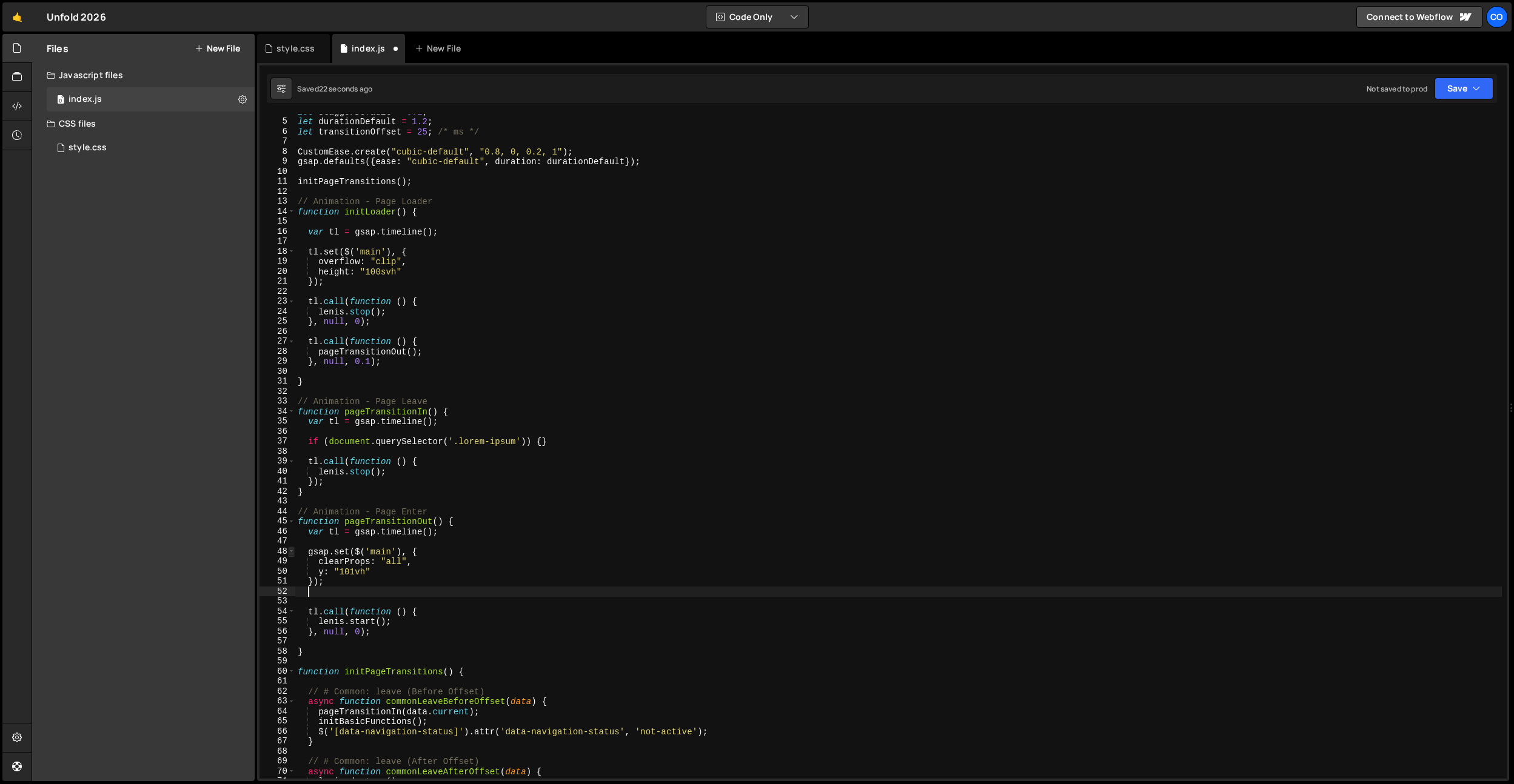
paste textarea "});"
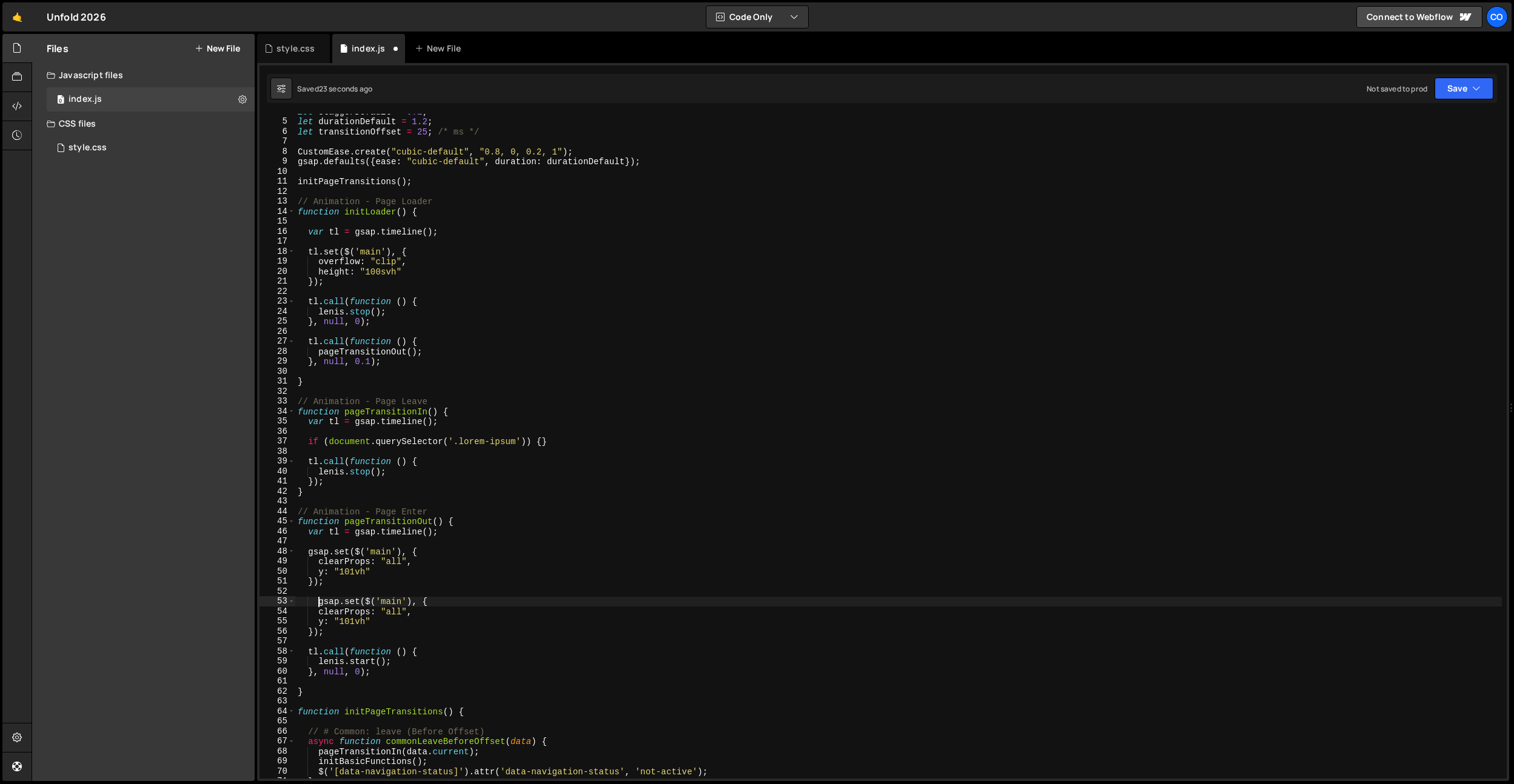
click at [319, 603] on div "let staggerDefault = 0.1 ; let durationDefault = 1.2 ; let transitionOffset = 2…" at bounding box center [899, 449] width 1207 height 685
click at [361, 613] on div "let staggerDefault = 0.1 ; let durationDefault = 1.2 ; let transitionOffset = 2…" at bounding box center [899, 449] width 1207 height 685
drag, startPoint x: 430, startPoint y: 613, endPoint x: 436, endPoint y: 605, distance: 10.0
click at [436, 605] on div "let staggerDefault = 0.1 ; let durationDefault = 1.2 ; let transitionOffset = 2…" at bounding box center [899, 449] width 1207 height 685
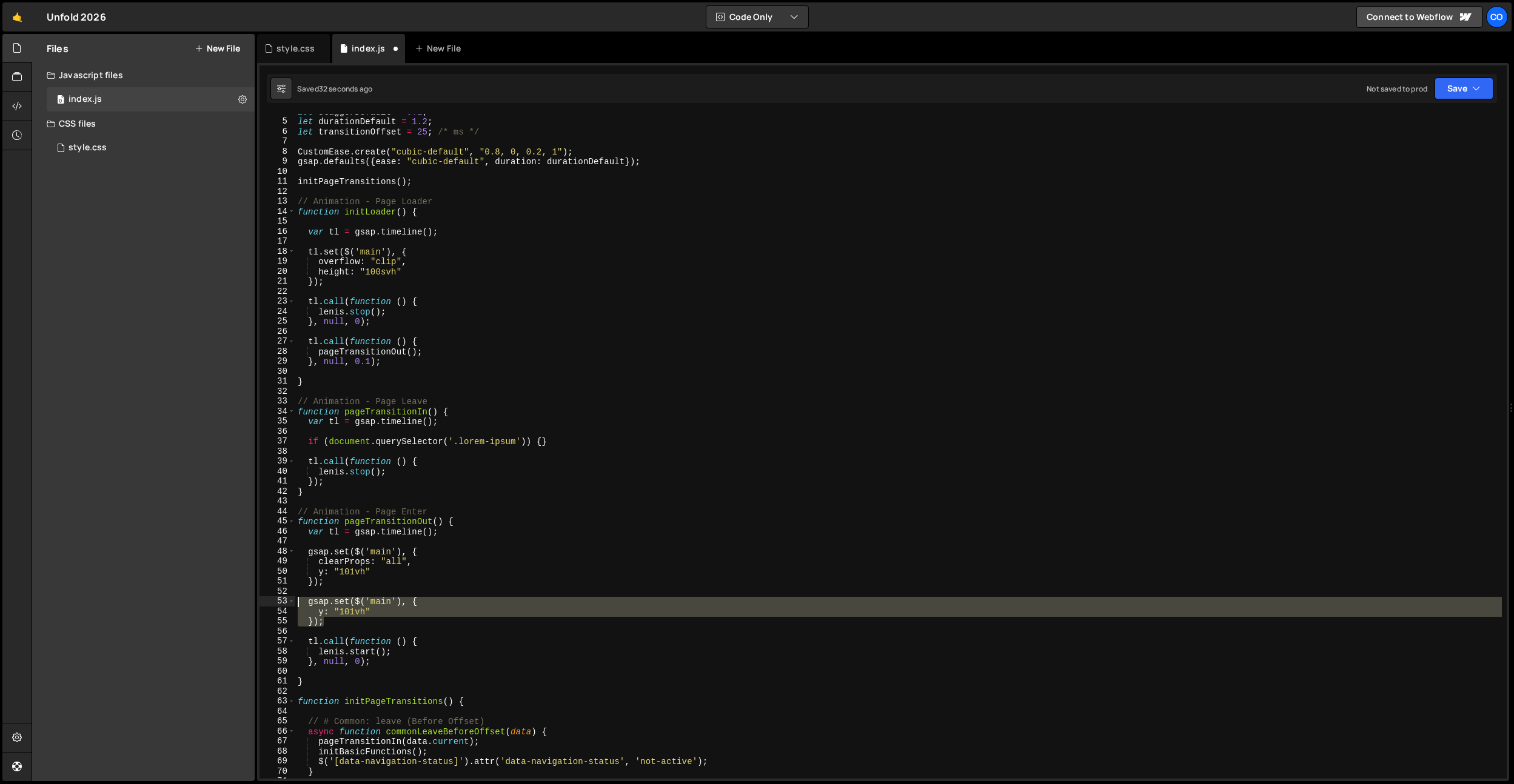
drag, startPoint x: 330, startPoint y: 624, endPoint x: 265, endPoint y: 604, distance: 68.0
click at [265, 604] on div "gsap.set($('main'), { 4 5 6 7 8 9 10 11 12 13 14 15 16 17 18 19 20 21 22 23 24 …" at bounding box center [883, 446] width 1248 height 665
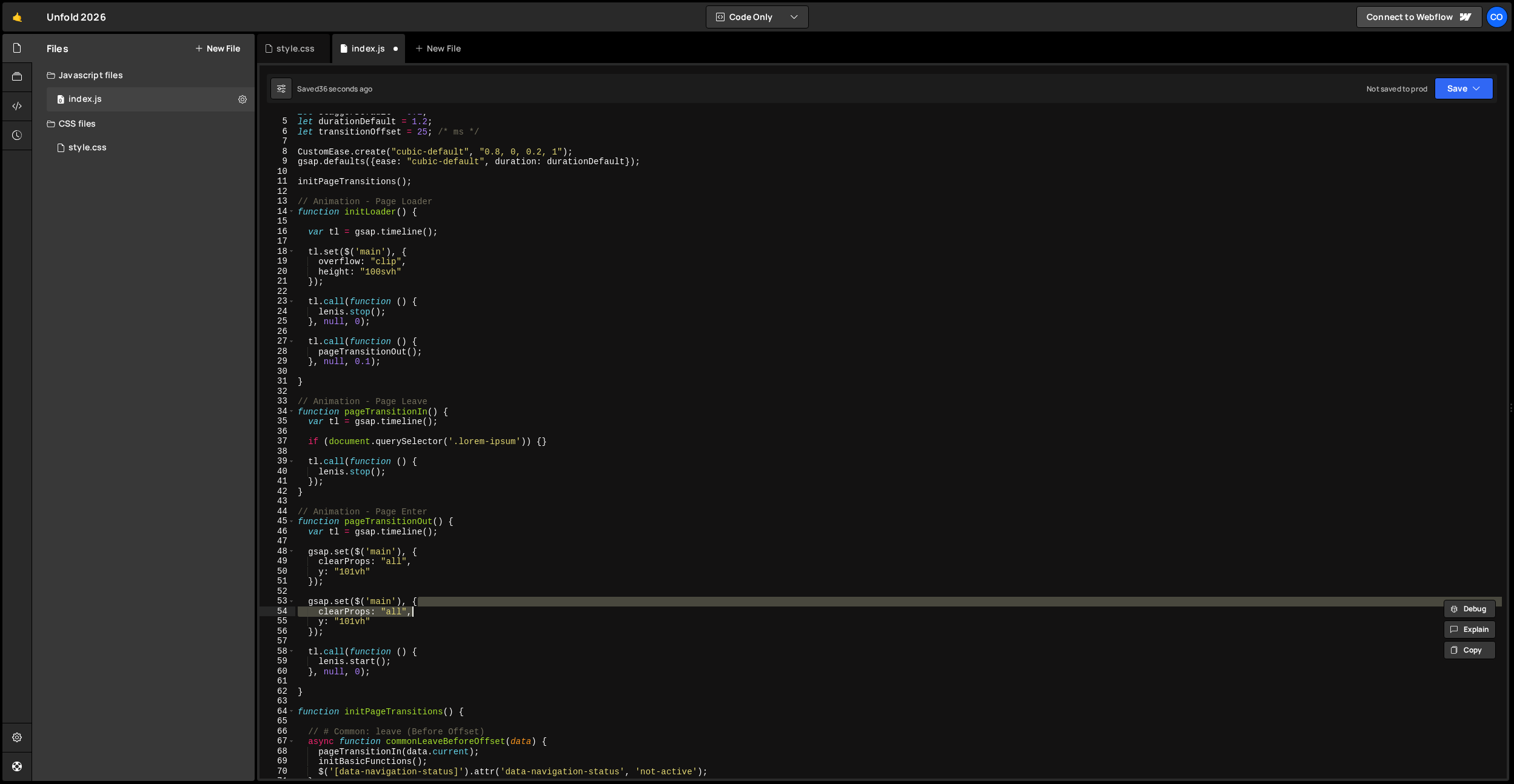
click at [396, 602] on div "let staggerDefault = 0.1 ; let durationDefault = 1.2 ; let transitionOffset = 2…" at bounding box center [899, 449] width 1207 height 685
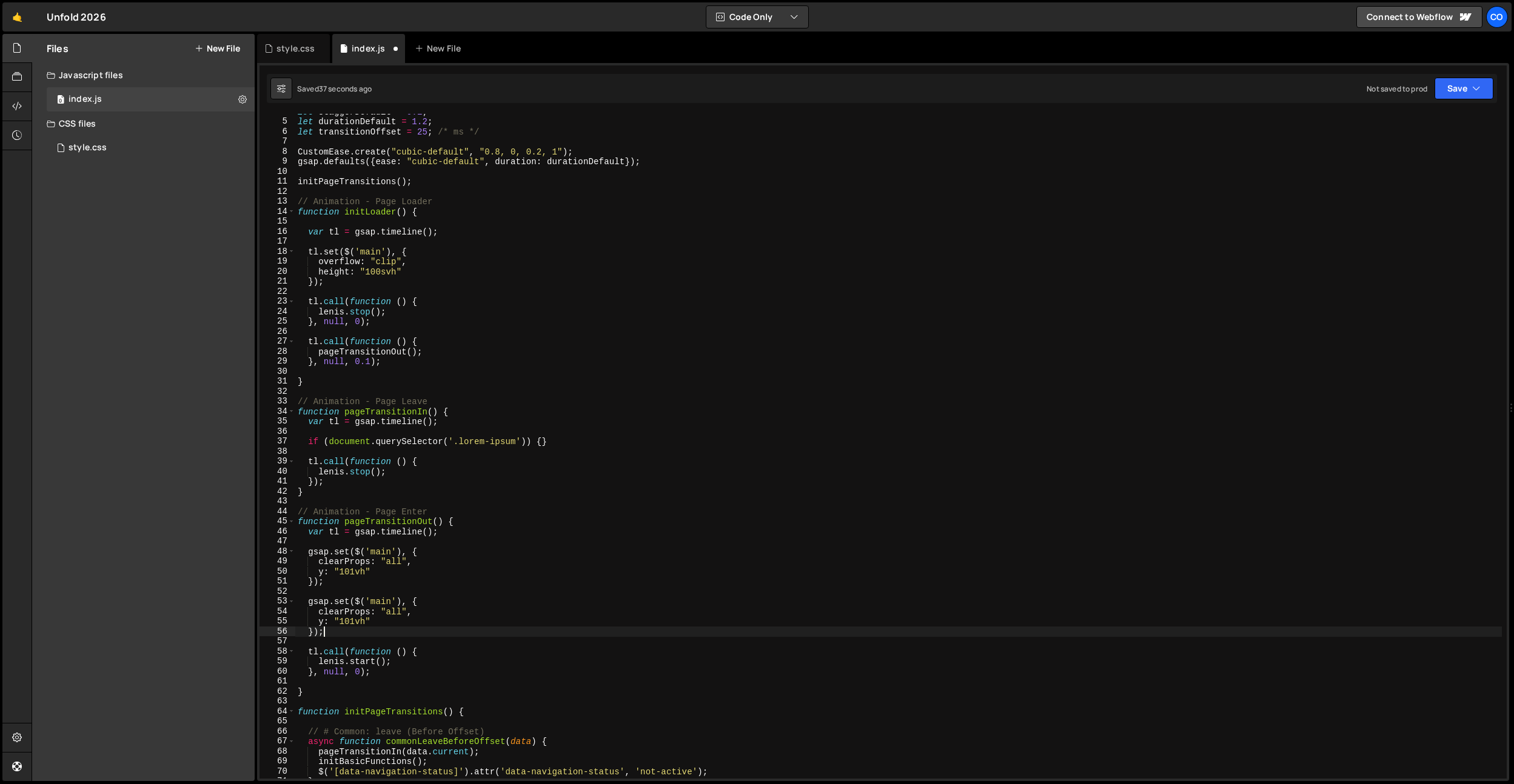
click at [358, 633] on div "let staggerDefault = 0.1 ; let durationDefault = 1.2 ; let transitionOffset = 2…" at bounding box center [899, 449] width 1207 height 685
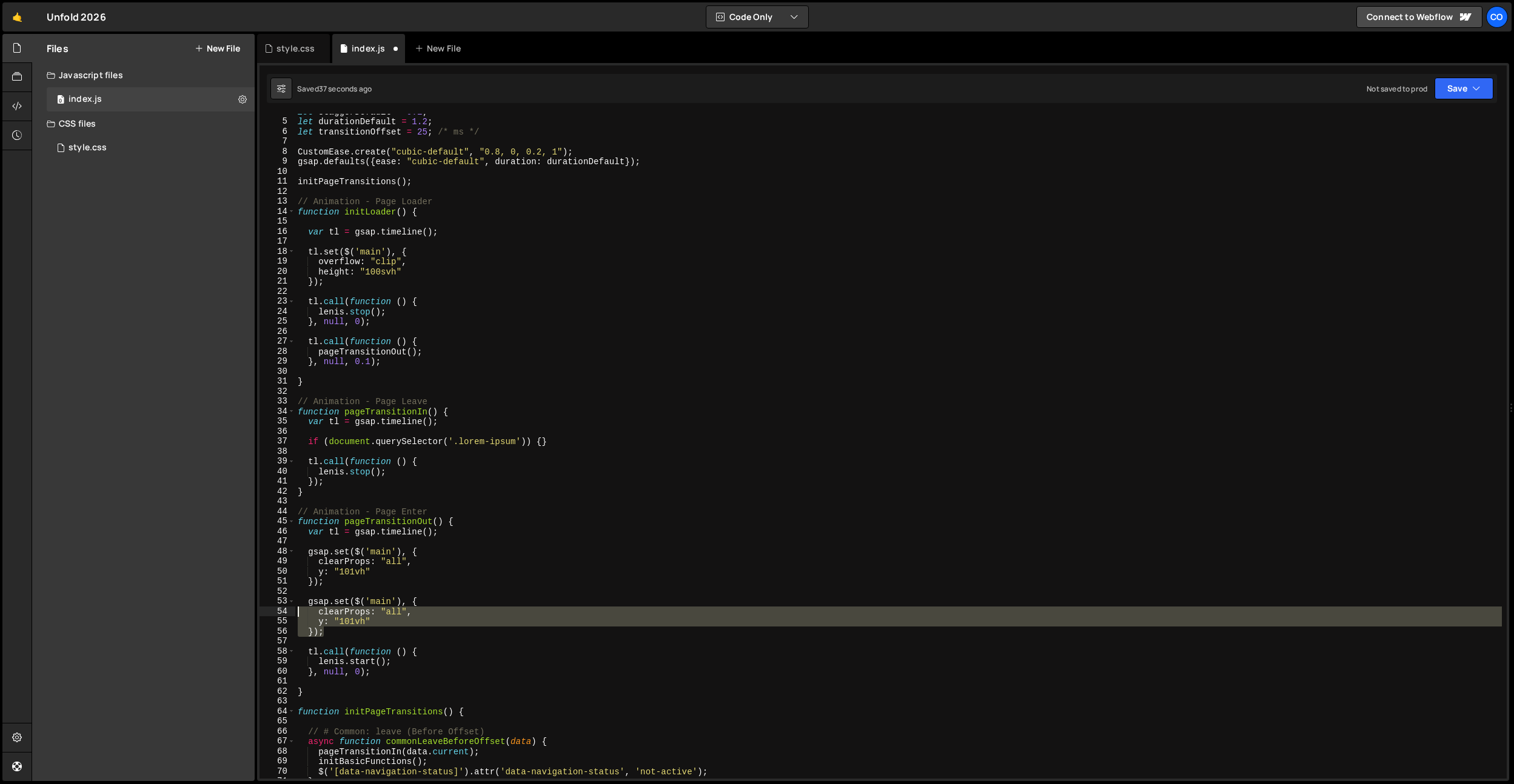
drag, startPoint x: 358, startPoint y: 633, endPoint x: 268, endPoint y: 605, distance: 94.3
click at [272, 608] on div "}); 4 5 6 7 8 9 10 11 12 13 14 15 16 17 18 19 20 21 22 23 24 25 26 27 28 29 30 …" at bounding box center [883, 446] width 1248 height 665
click at [362, 631] on div "let staggerDefault = 0.1 ; let durationDefault = 1.2 ; let transitionOffset = 2…" at bounding box center [899, 446] width 1207 height 665
drag, startPoint x: 351, startPoint y: 632, endPoint x: 283, endPoint y: 610, distance: 71.5
click at [284, 610] on div "}); 4 5 6 7 8 9 10 11 12 13 14 15 16 17 18 19 20 21 22 23 24 25 26 27 28 29 30 …" at bounding box center [883, 446] width 1248 height 665
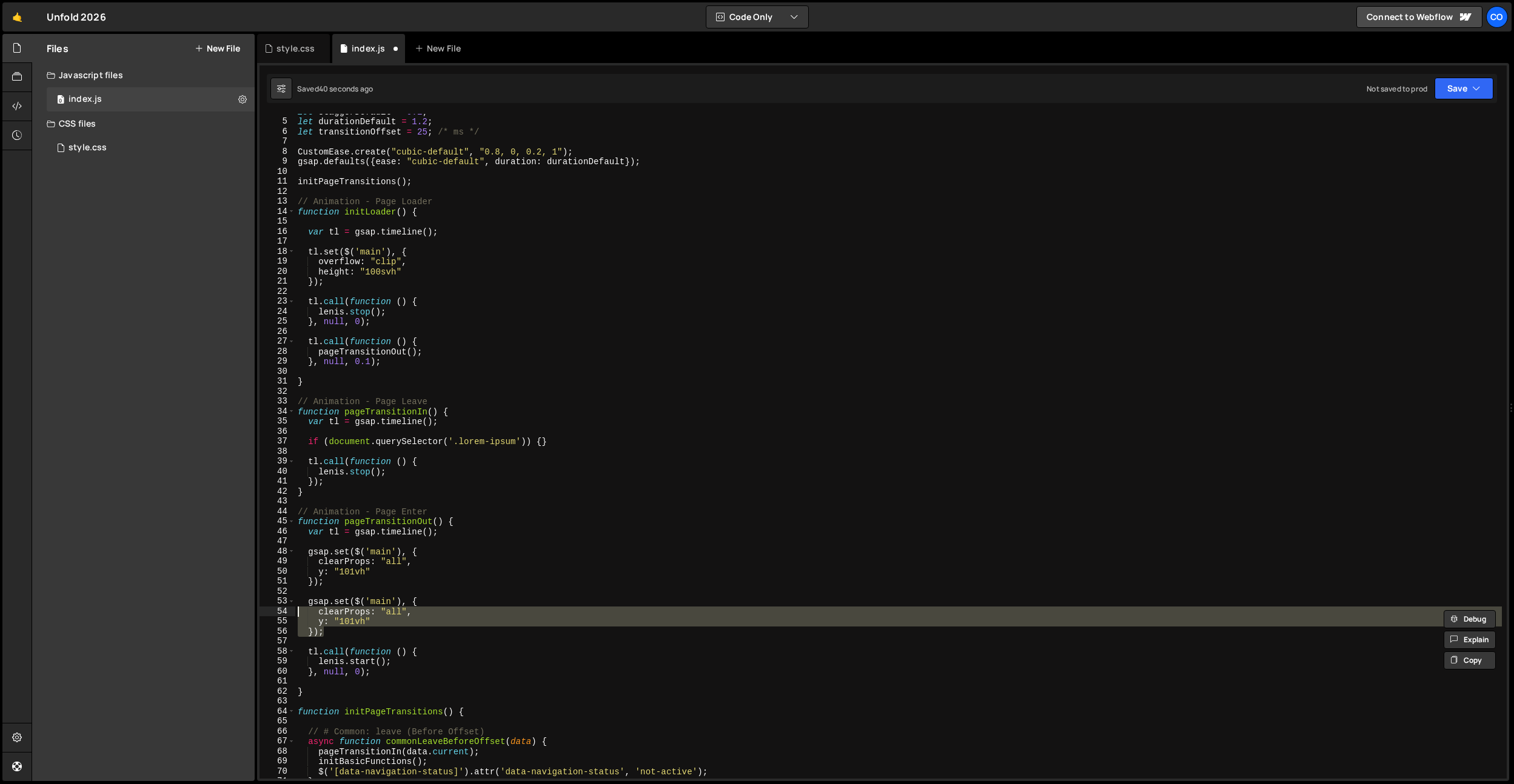
drag, startPoint x: 420, startPoint y: 632, endPoint x: 407, endPoint y: 633, distance: 13.0
click at [420, 632] on div "let staggerDefault = 0.1 ; let durationDefault = 1.2 ; let transitionOffset = 2…" at bounding box center [899, 446] width 1207 height 665
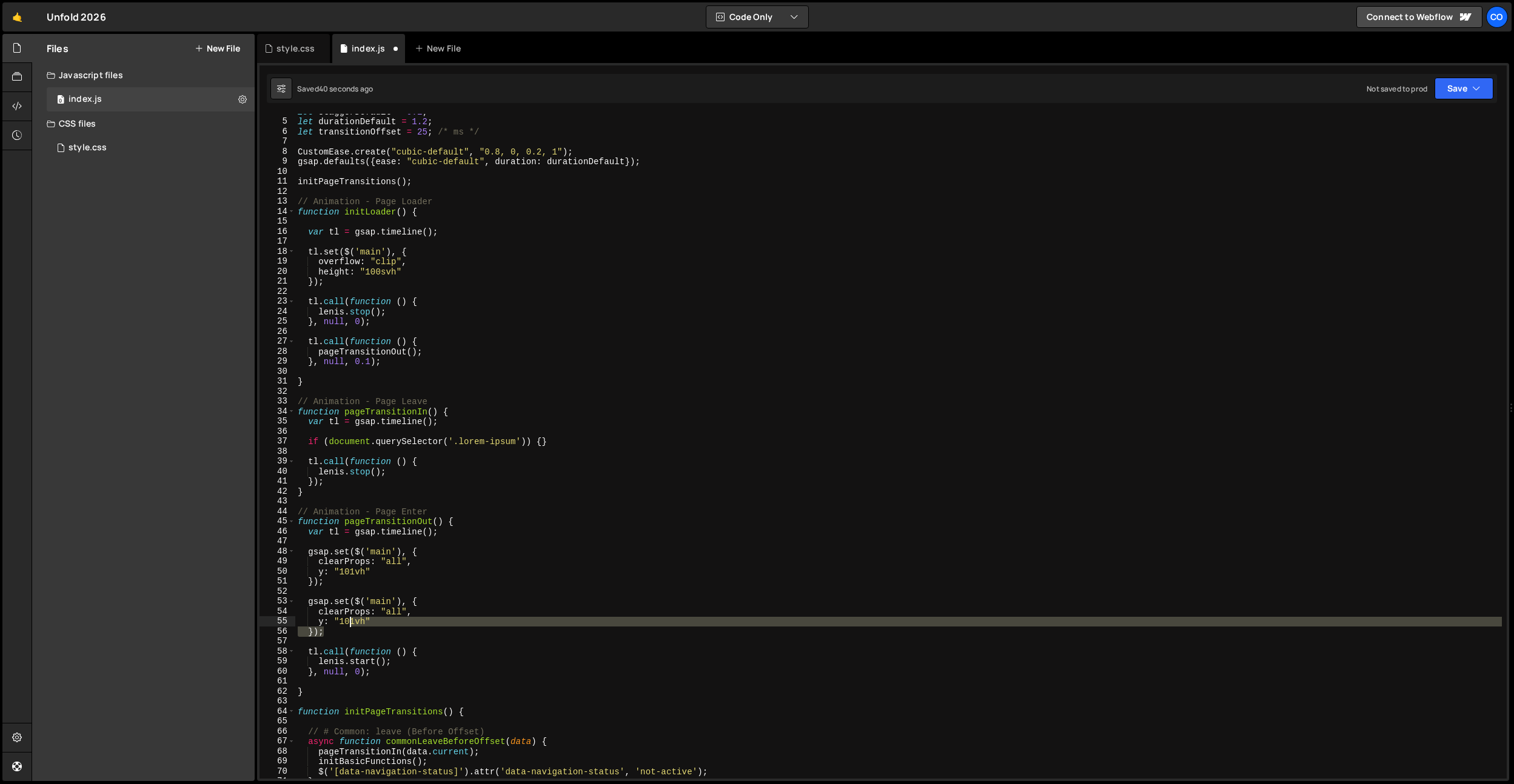
drag, startPoint x: 365, startPoint y: 630, endPoint x: 276, endPoint y: 599, distance: 94.2
click at [276, 599] on div "}); 4 5 6 7 8 9 10 11 12 13 14 15 16 17 18 19 20 21 22 23 24 25 26 27 28 29 30 …" at bounding box center [883, 446] width 1248 height 665
type textarea "gsap.set($('main'), { clearProps: "all","
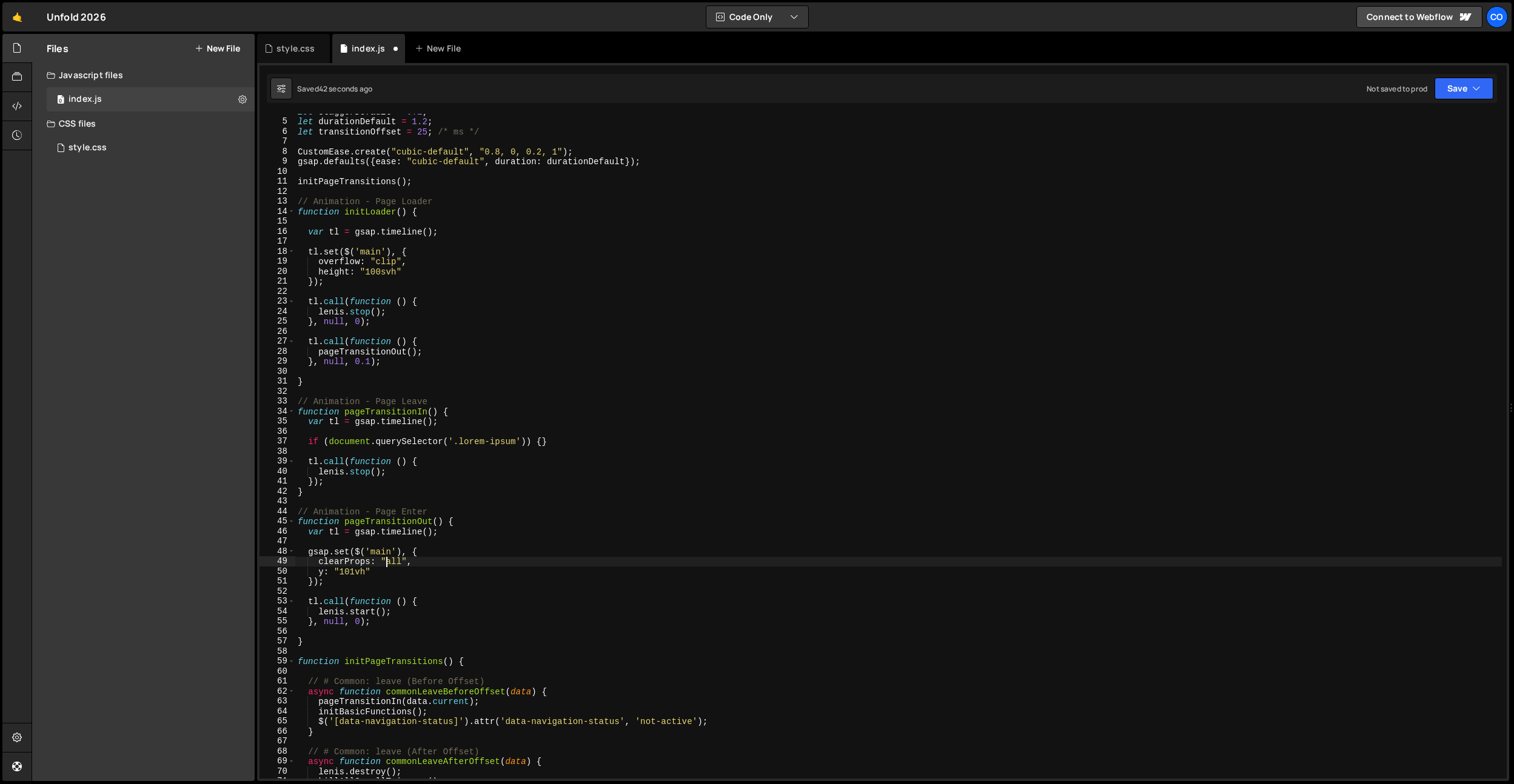
click at [389, 560] on div "let staggerDefault = 0.1 ; let durationDefault = 1.2 ; let transitionOffset = 2…" at bounding box center [899, 449] width 1207 height 685
click at [376, 575] on div "let staggerDefault = 0.1 ; let durationDefault = 1.2 ; let transitionOffset = 2…" at bounding box center [899, 449] width 1207 height 685
type textarea "y: "101vh""
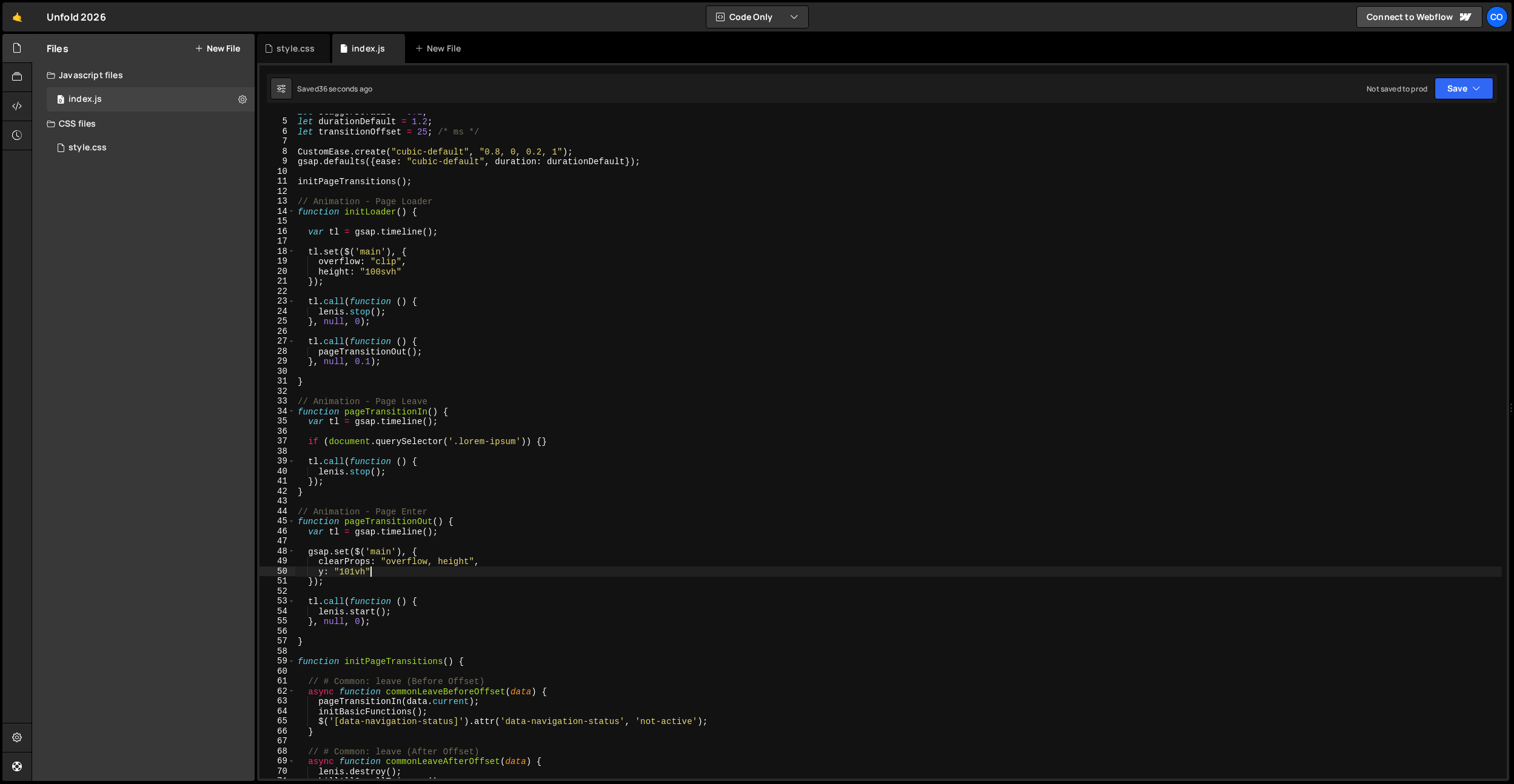
scroll to position [0, 4]
drag, startPoint x: 402, startPoint y: 572, endPoint x: 284, endPoint y: 570, distance: 118.0
click at [284, 570] on div "y: "101vh" 4 5 6 7 8 9 10 11 12 13 14 15 16 17 18 19 20 21 22 23 24 25 26 27 28…" at bounding box center [883, 446] width 1248 height 665
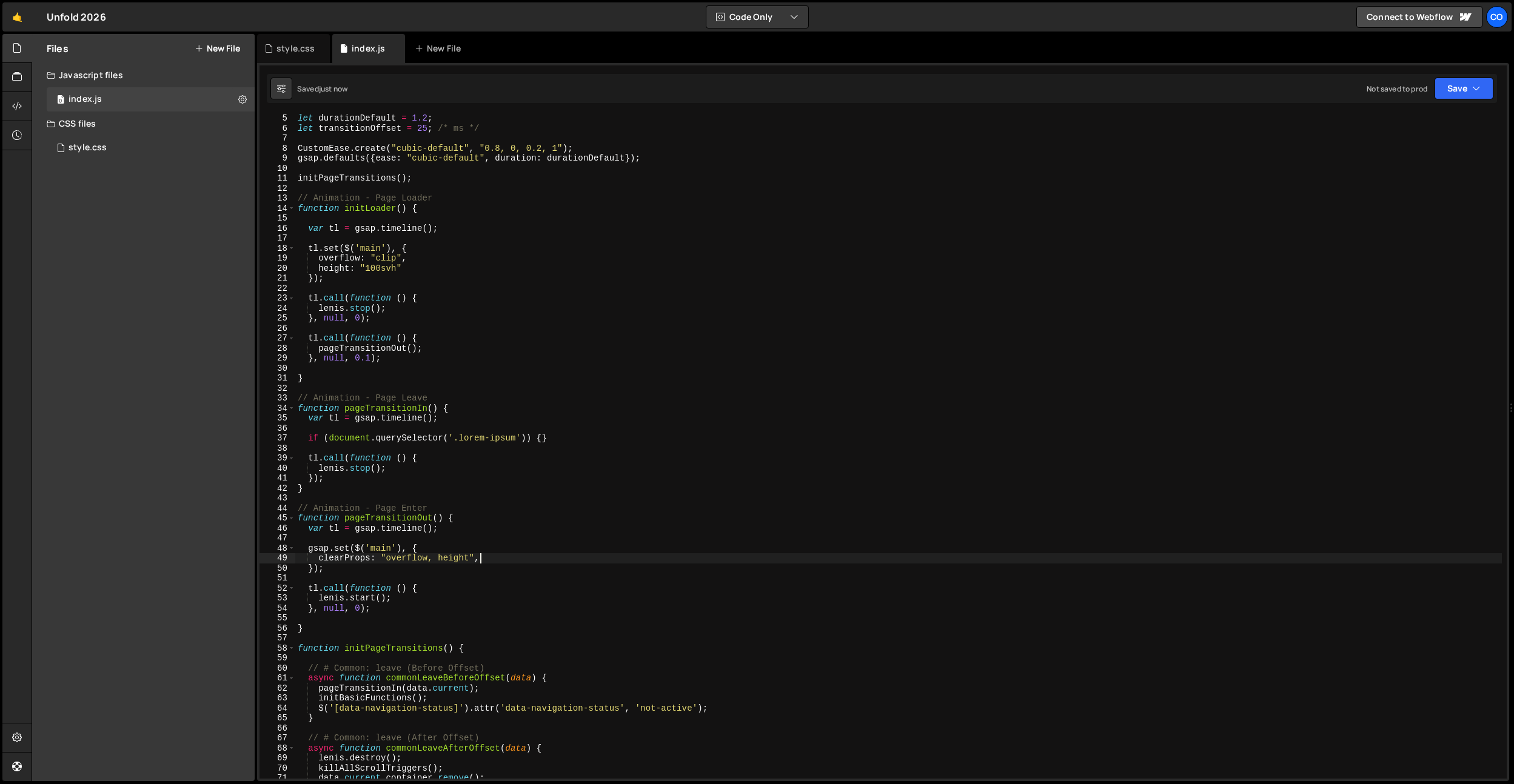
scroll to position [41, 0]
click at [548, 404] on div "let durationDefault = 1.2 ; let transitionOffset = 25 ; /* ms */ CustomEase . c…" at bounding box center [899, 456] width 1207 height 685
click at [440, 466] on div "let durationDefault = 1.2 ; let transitionOffset = 25 ; /* ms */ CustomEase . c…" at bounding box center [899, 456] width 1207 height 685
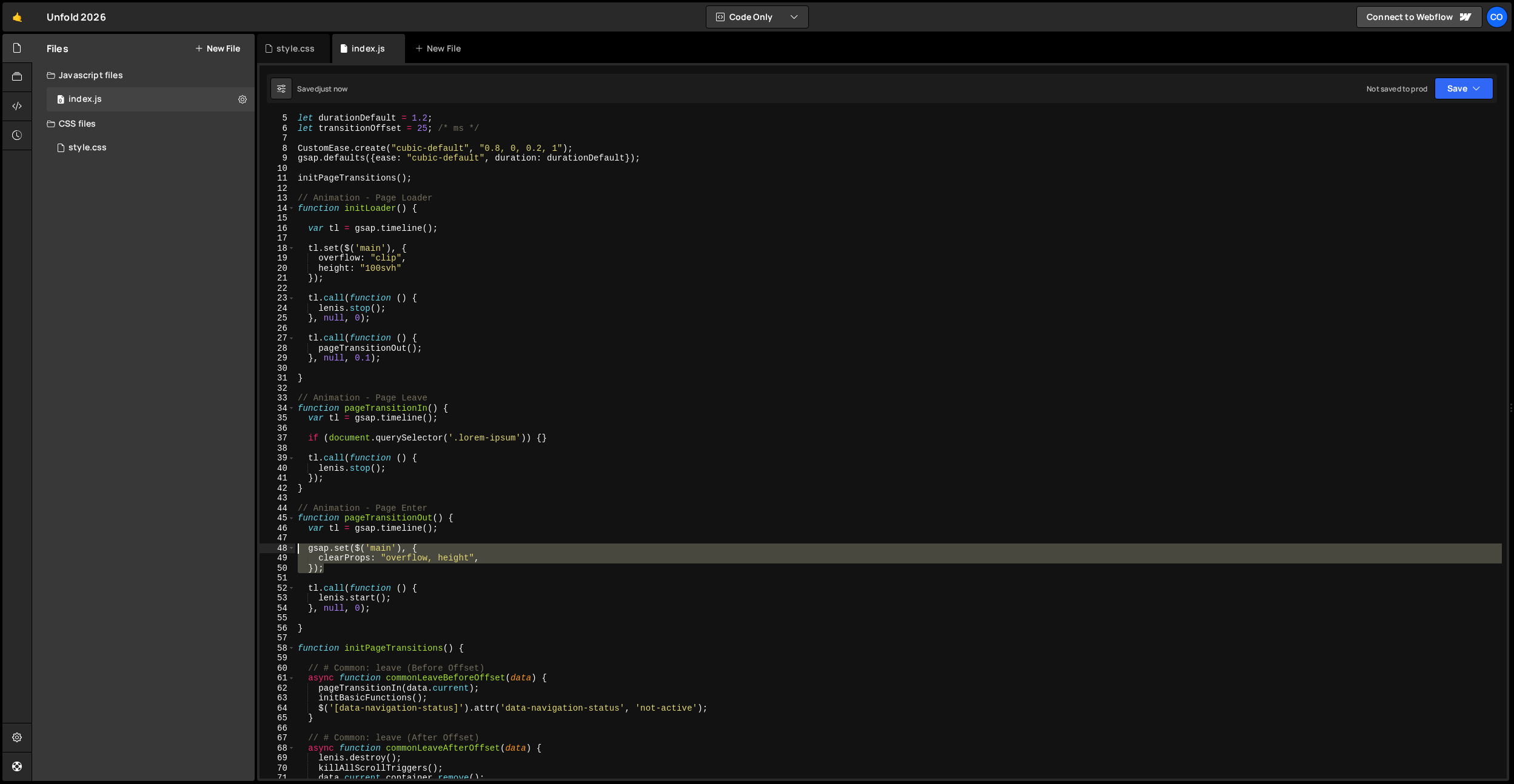
drag, startPoint x: 327, startPoint y: 565, endPoint x: 357, endPoint y: 503, distance: 68.9
click at [292, 551] on div "lenis.stop(); 5 6 7 8 9 10 11 12 13 14 15 16 17 18 19 20 21 22 23 24 25 26 27 2…" at bounding box center [883, 446] width 1248 height 665
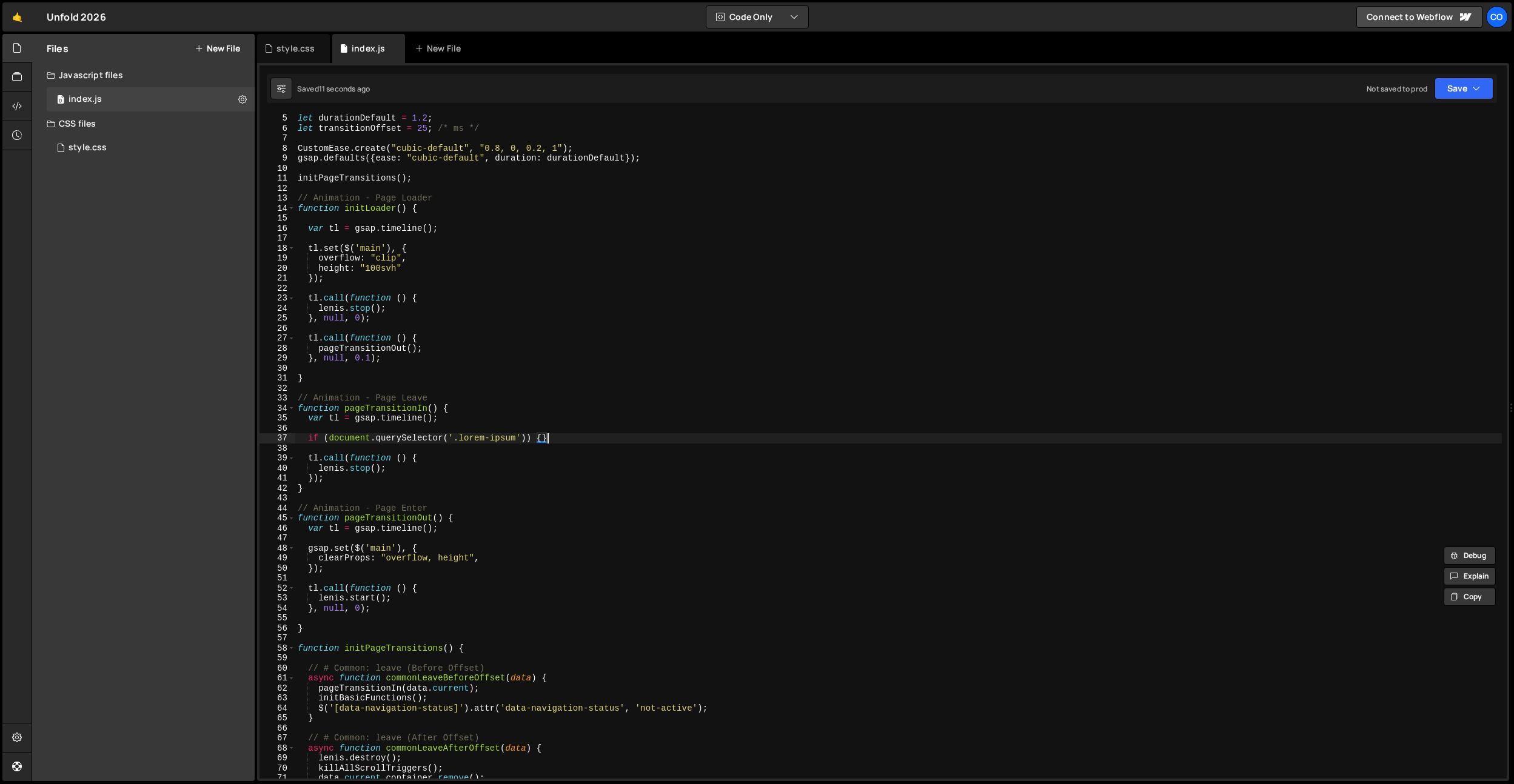
click at [569, 440] on div "let durationDefault = 1.2 ; let transitionOffset = 25 ; /* ms */ CustomEase . c…" at bounding box center [899, 456] width 1207 height 685
type textarea "if (document.querySelector('.lorem-ipsum')) {}"
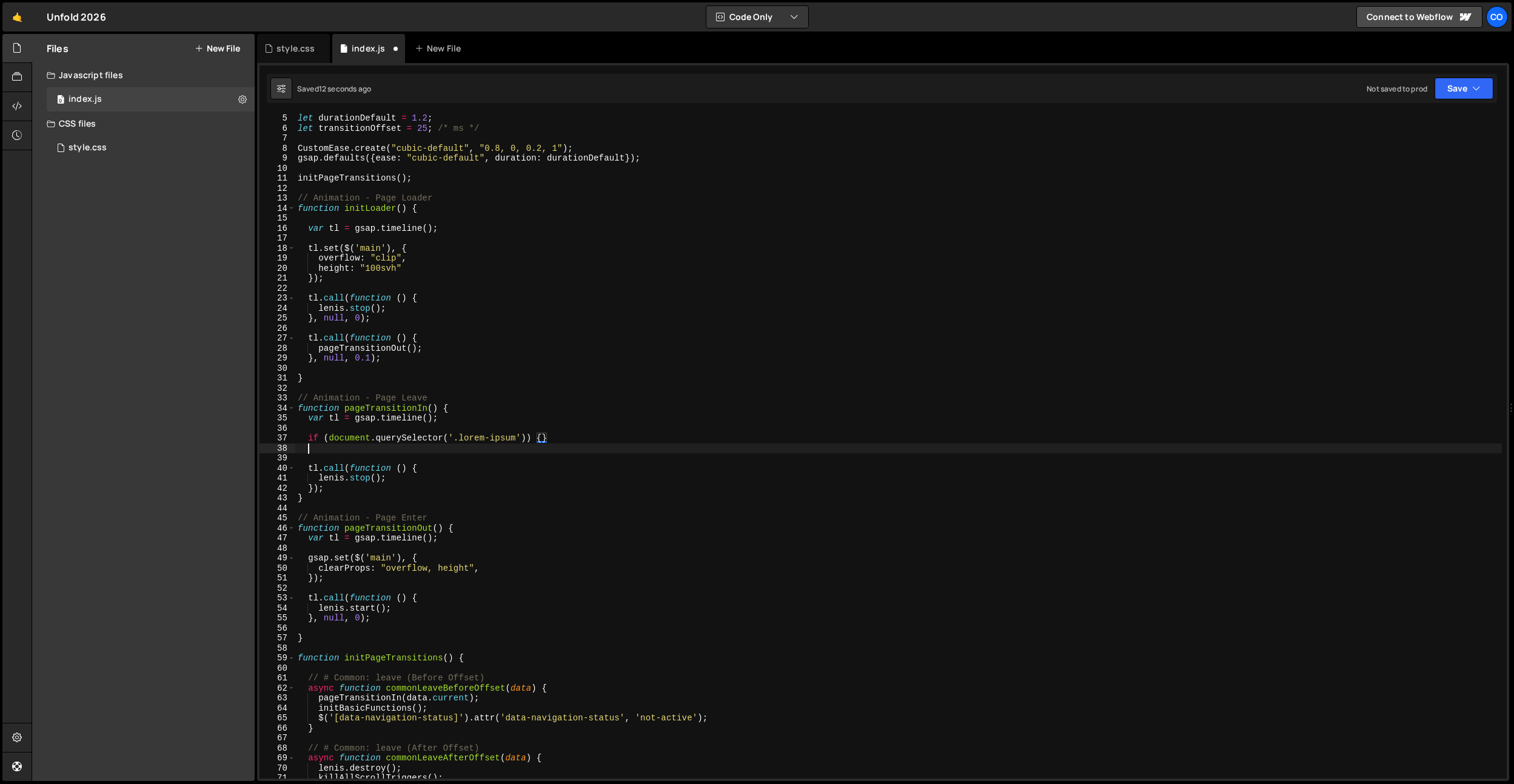
paste textarea "});"
type textarea "});"
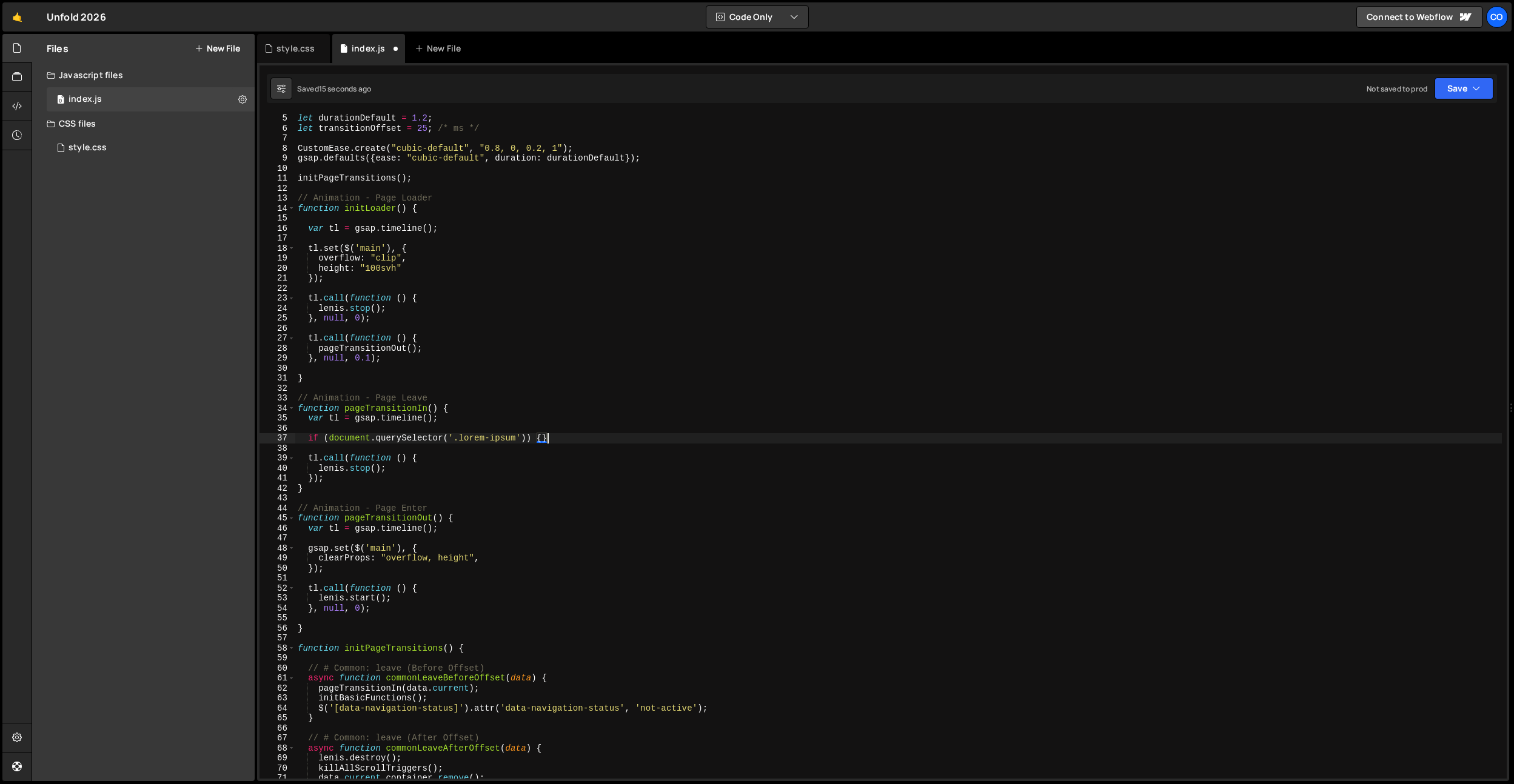
click at [344, 478] on div "let durationDefault = 1.2 ; let transitionOffset = 25 ; /* ms */ CustomEase . c…" at bounding box center [899, 456] width 1207 height 685
type textarea "});"
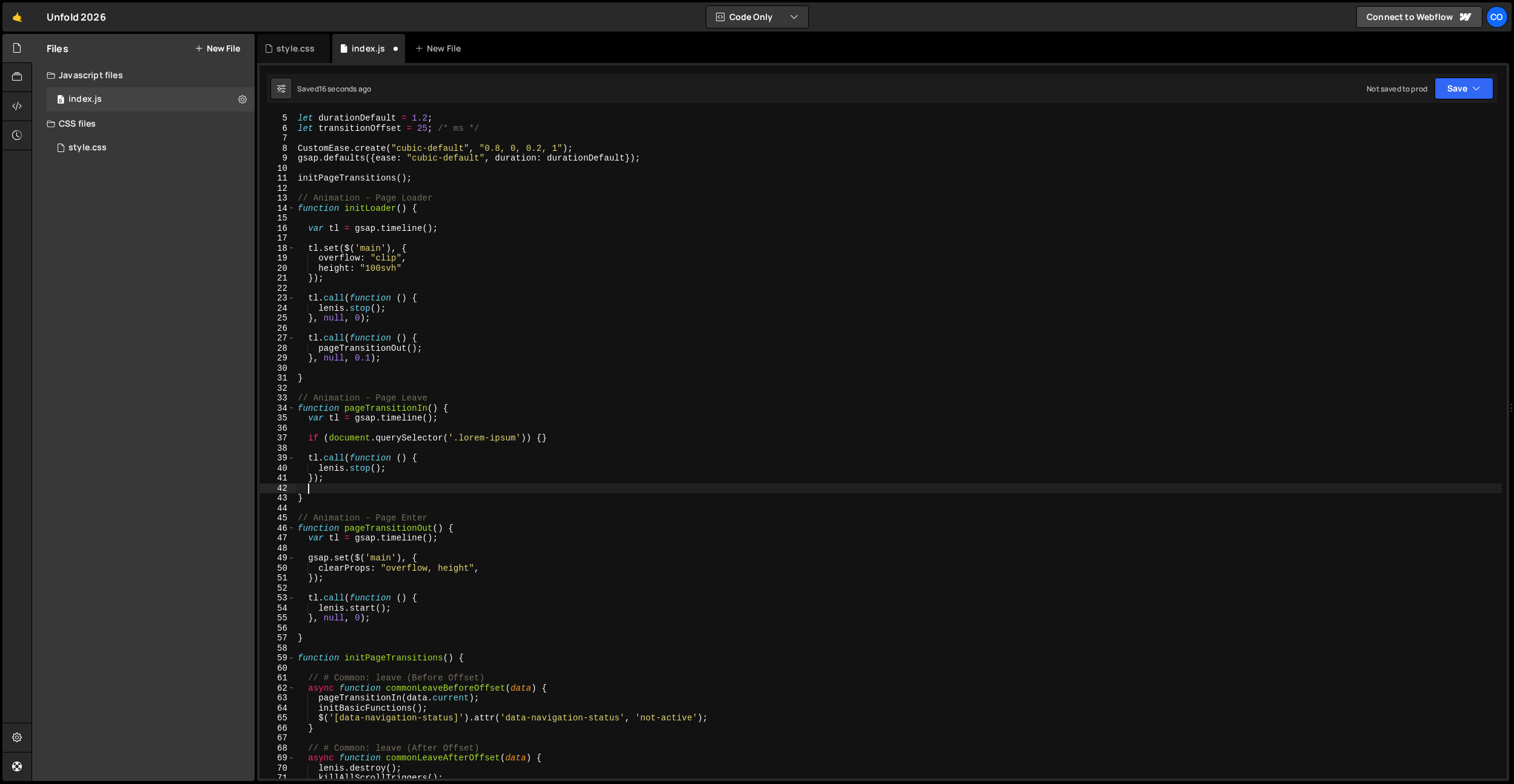
paste textarea "});"
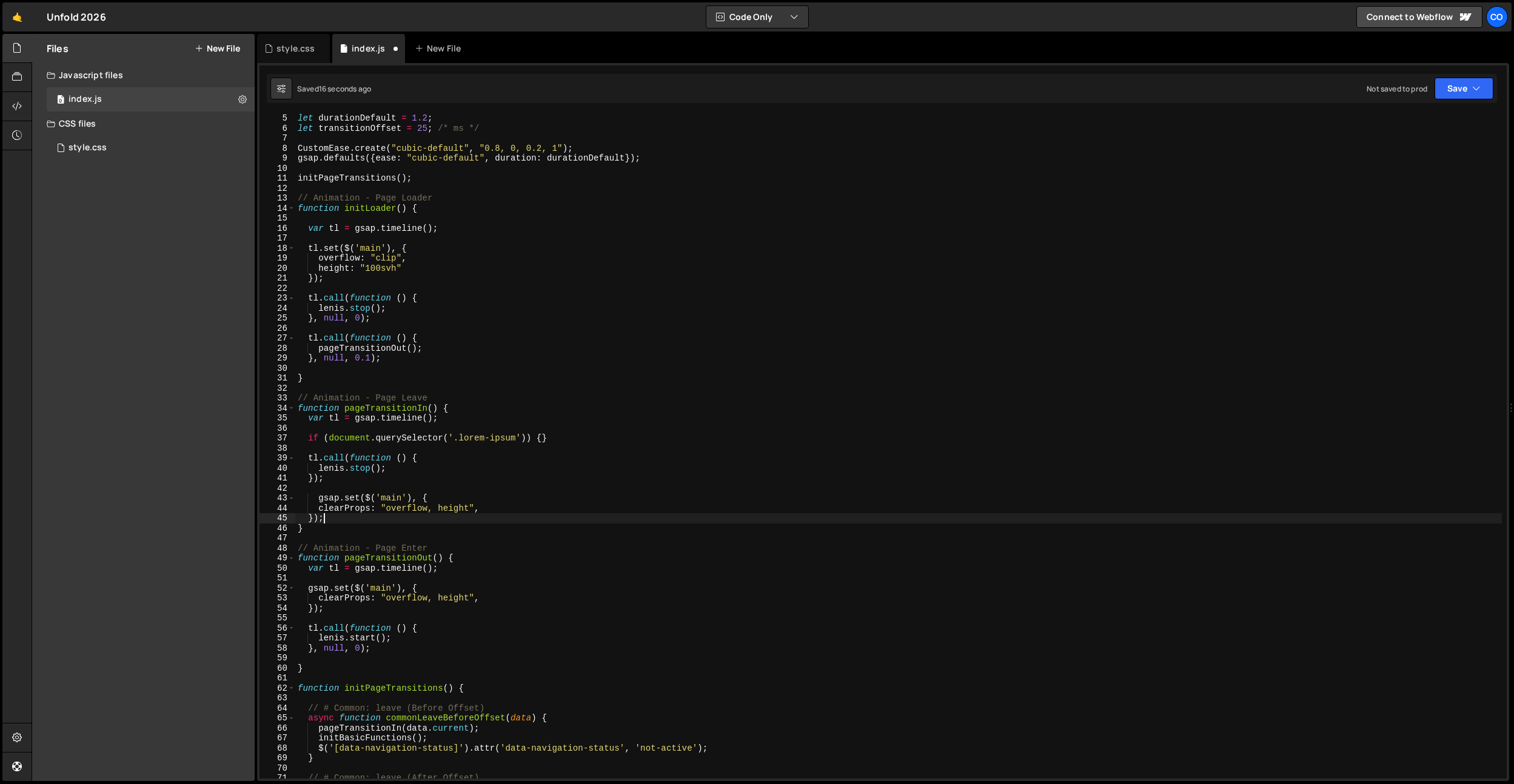
click at [316, 499] on div "let durationDefault = 1.2 ; let transitionOffset = 25 ; /* ms */ CustomEase . c…" at bounding box center [899, 456] width 1207 height 685
click at [316, 500] on div "let durationDefault = 1.2 ; let transitionOffset = 25 ; /* ms */ CustomEase . c…" at bounding box center [899, 456] width 1207 height 685
click at [346, 476] on div "let durationDefault = 1.2 ; let transitionOffset = 25 ; /* ms */ CustomEase . c…" at bounding box center [899, 456] width 1207 height 685
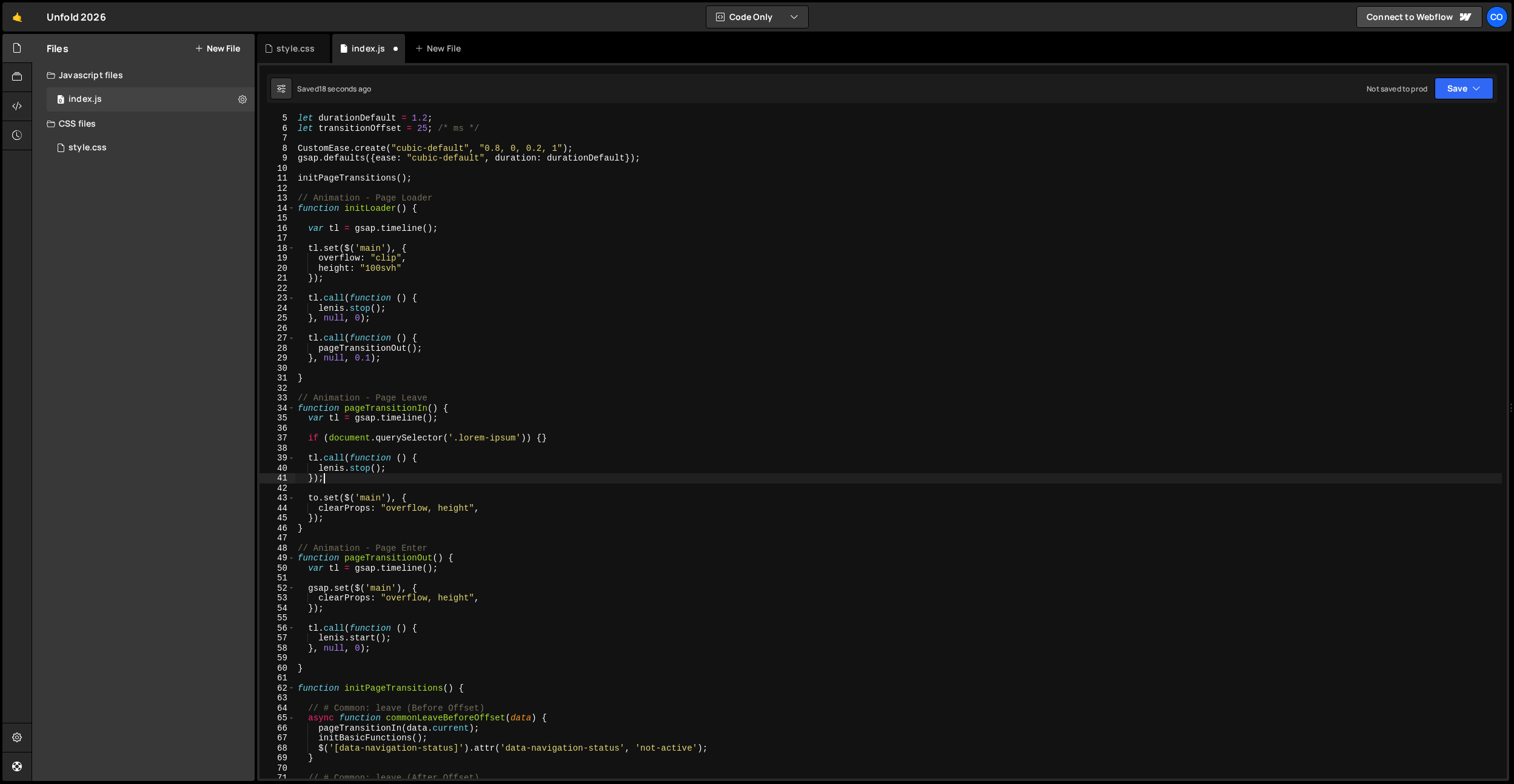
click at [328, 500] on div "let durationDefault = 1.2 ; let transitionOffset = 25 ; /* ms */ CustomEase . c…" at bounding box center [899, 456] width 1207 height 685
click at [396, 499] on div "let durationDefault = 1.2 ; let transitionOffset = 25 ; /* ms */ CustomEase . c…" at bounding box center [899, 456] width 1207 height 685
click at [390, 500] on div "let durationDefault = 1.2 ; let transitionOffset = 25 ; /* ms */ CustomEase . c…" at bounding box center [899, 456] width 1207 height 685
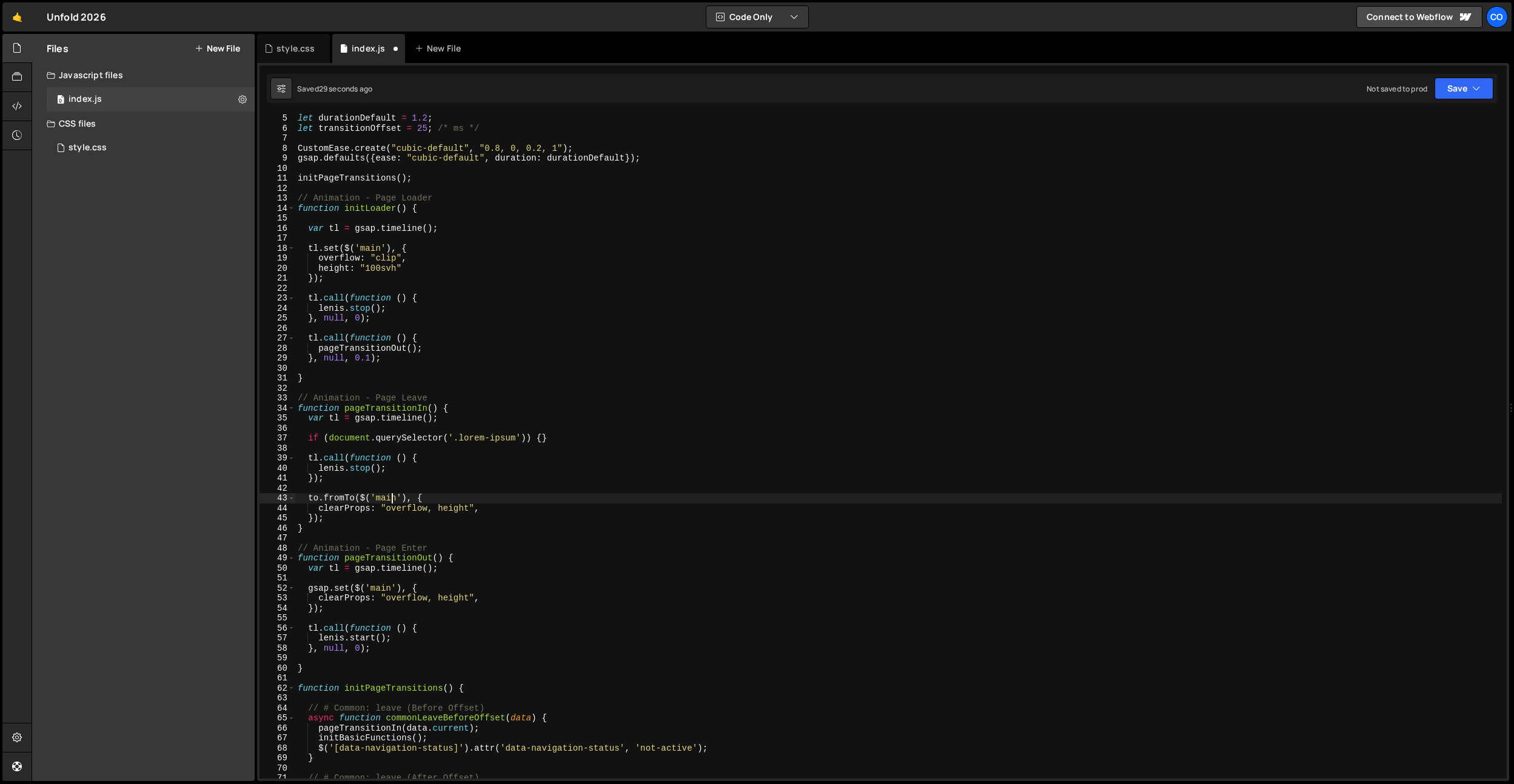
click at [390, 500] on div "let durationDefault = 1.2 ; let transitionOffset = 25 ; /* ms */ CustomEase . c…" at bounding box center [899, 456] width 1207 height 685
paste textarea "transition-screen"
click at [417, 473] on div "let durationDefault = 1.2 ; let transitionOffset = 25 ; /* ms */ CustomEase . c…" at bounding box center [899, 456] width 1207 height 685
click at [480, 504] on div "let durationDefault = 1.2 ; let transitionOffset = 25 ; /* ms */ CustomEase . c…" at bounding box center [899, 456] width 1207 height 685
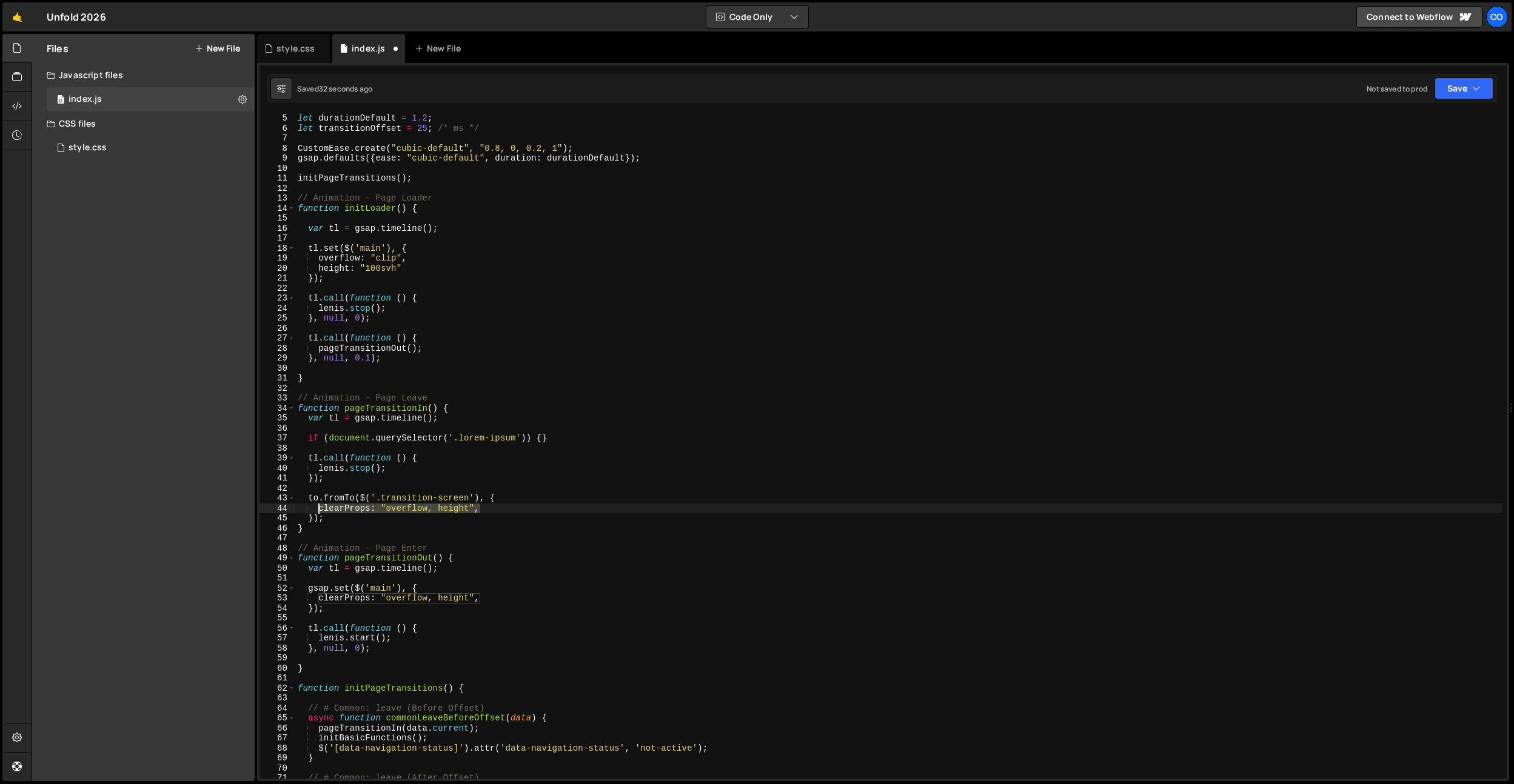
drag, startPoint x: 483, startPoint y: 511, endPoint x: 317, endPoint y: 507, distance: 166.0
click at [317, 507] on div "let durationDefault = 1.2 ; let transitionOffset = 25 ; /* ms */ CustomEase . c…" at bounding box center [899, 456] width 1207 height 685
click at [470, 500] on div "let durationDefault = 1.2 ; let transitionOffset = 25 ; /* ms */ CustomEase . c…" at bounding box center [899, 456] width 1207 height 685
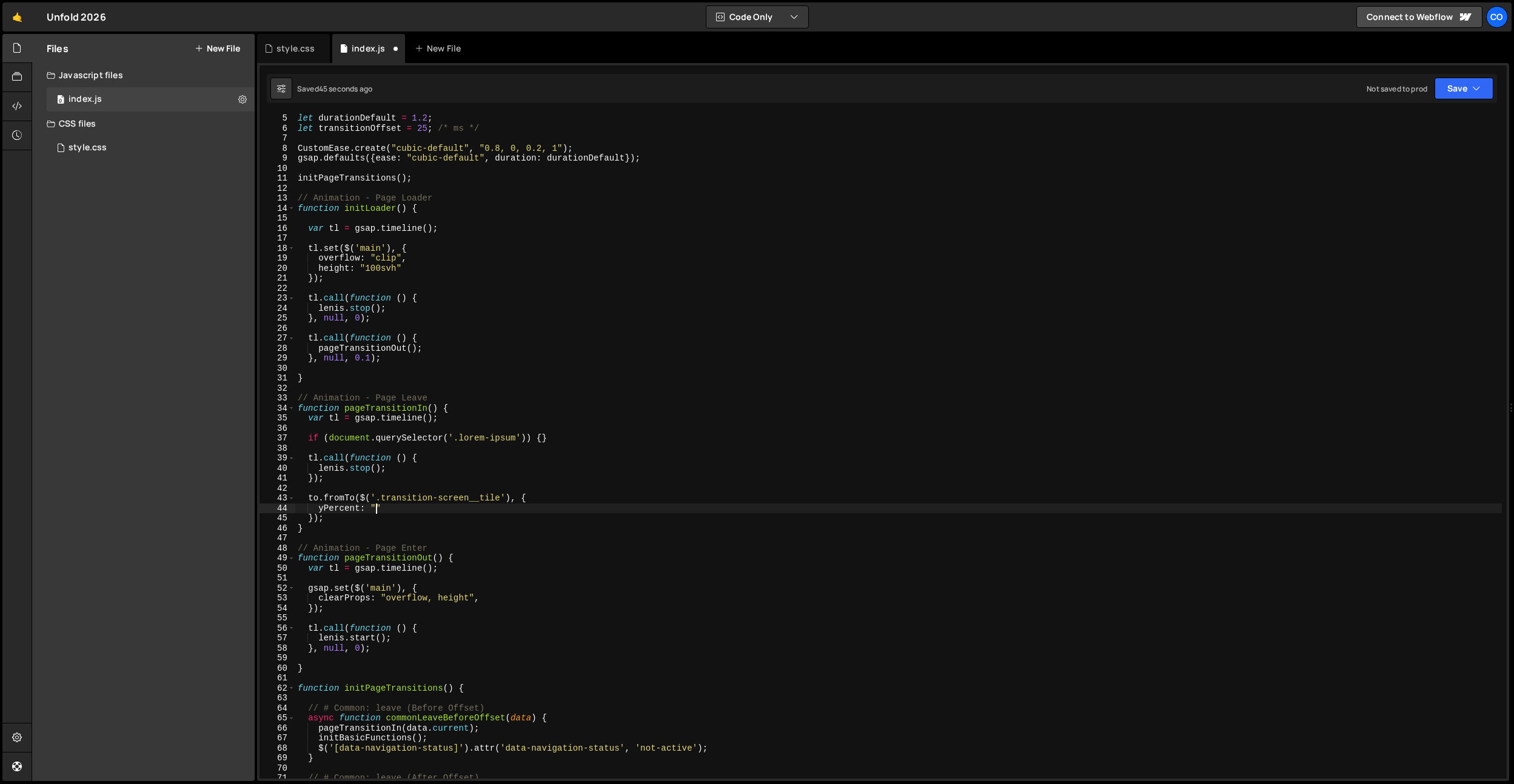
click at [373, 509] on div "let durationDefault = 1.2 ; let transitionOffset = 25 ; /* ms */ CustomEase . c…" at bounding box center [899, 456] width 1207 height 685
type textarea "yPercent: "0","
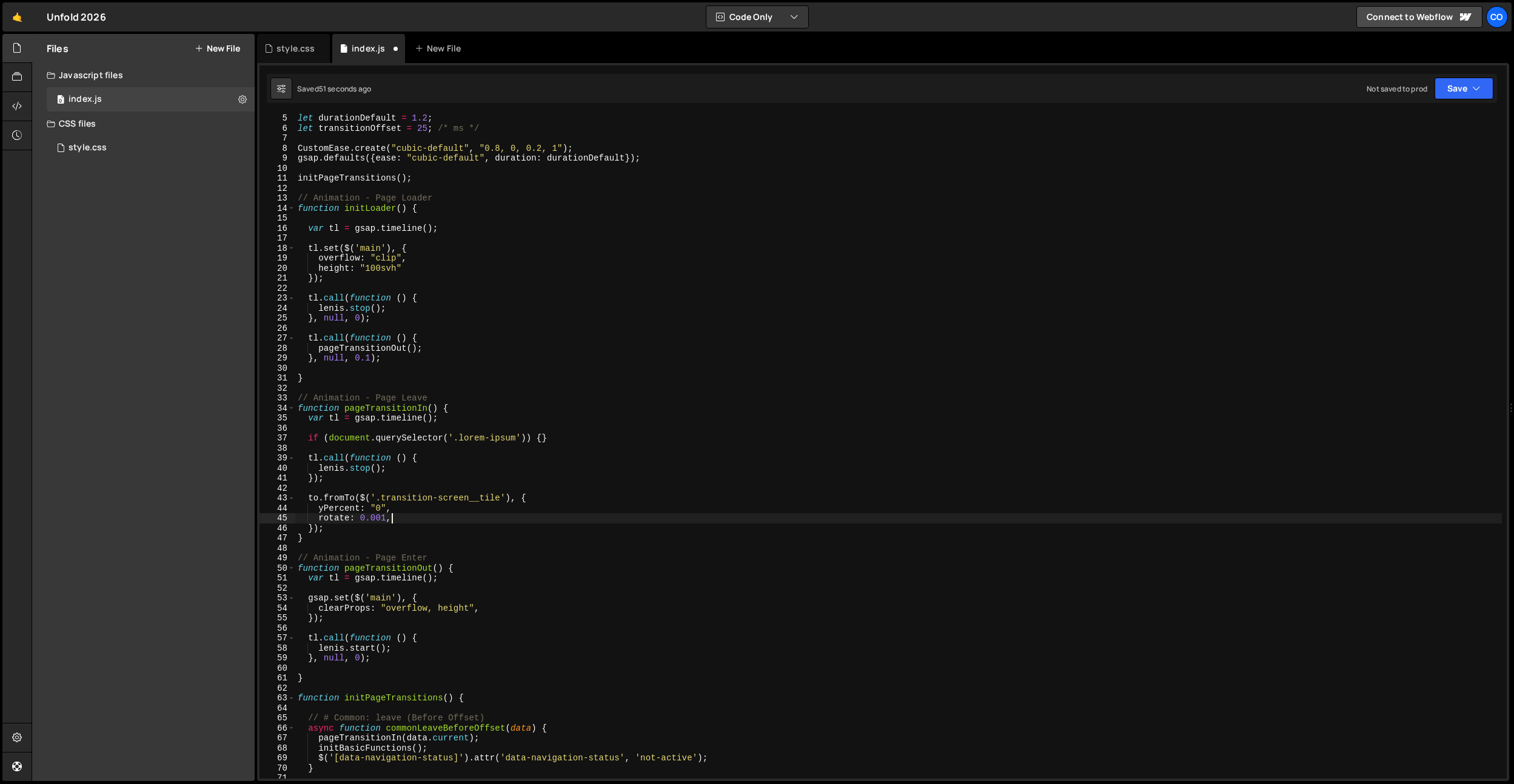
scroll to position [0, 6]
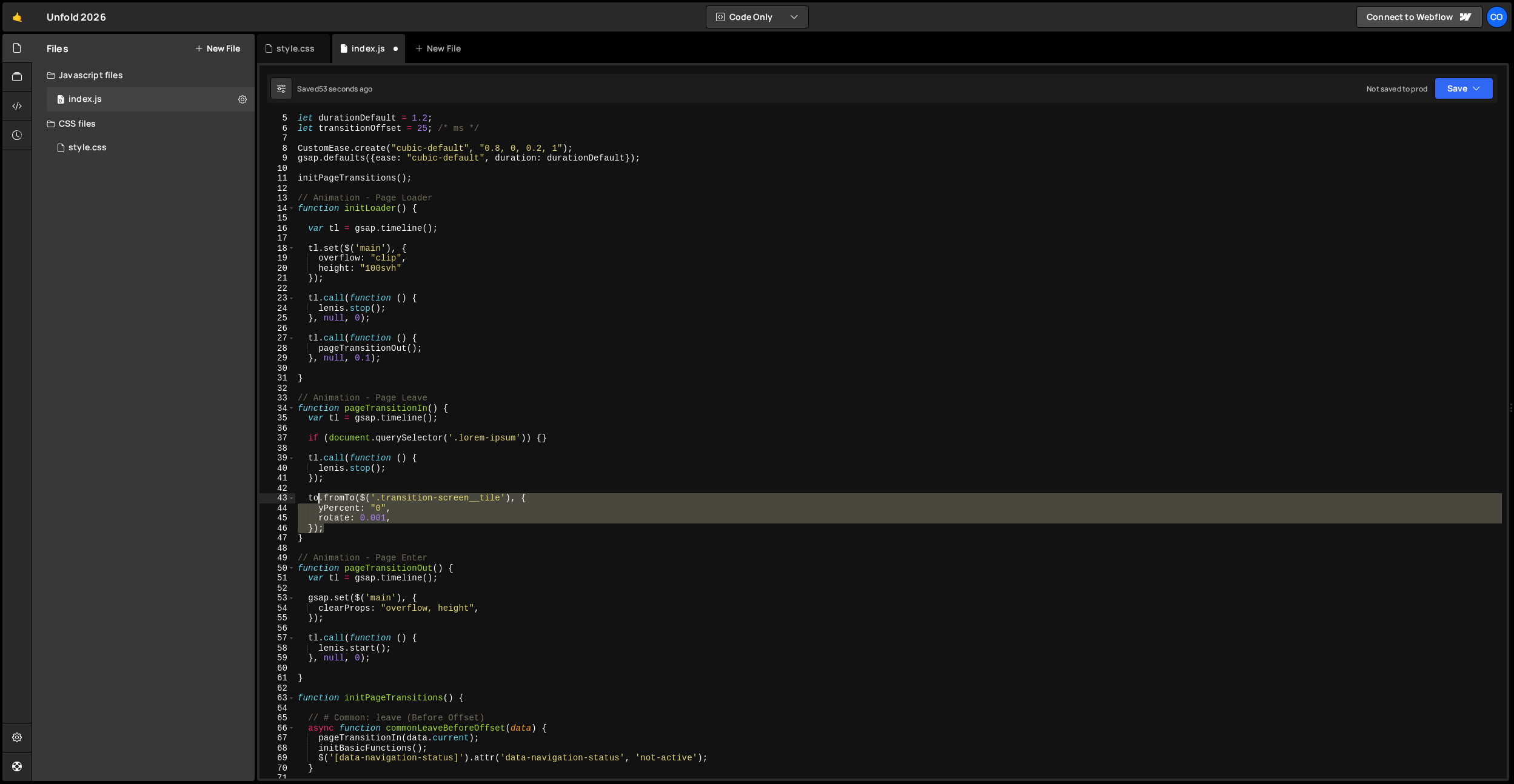
drag, startPoint x: 348, startPoint y: 526, endPoint x: 319, endPoint y: 500, distance: 38.9
click at [313, 500] on div "let durationDefault = 1.2 ; let transitionOffset = 25 ; /* ms */ CustomEase . c…" at bounding box center [899, 456] width 1207 height 685
click at [377, 510] on div "let durationDefault = 1.2 ; let transitionOffset = 25 ; /* ms */ CustomEase . c…" at bounding box center [899, 446] width 1207 height 665
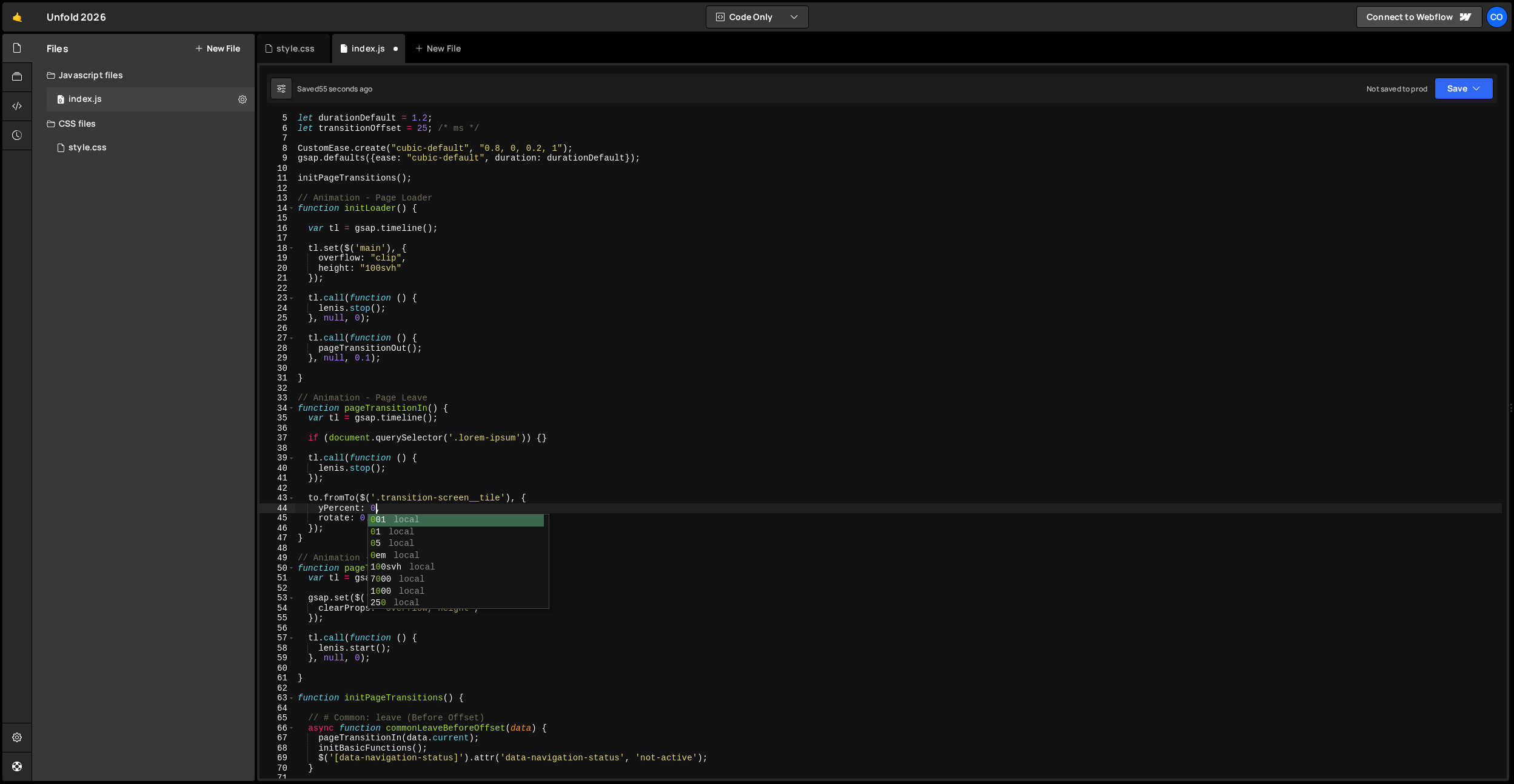
click at [339, 529] on div "let durationDefault = 1.2 ; let transitionOffset = 25 ; /* ms */ CustomEase . c…" at bounding box center [899, 456] width 1207 height 685
type textarea "}, {});"
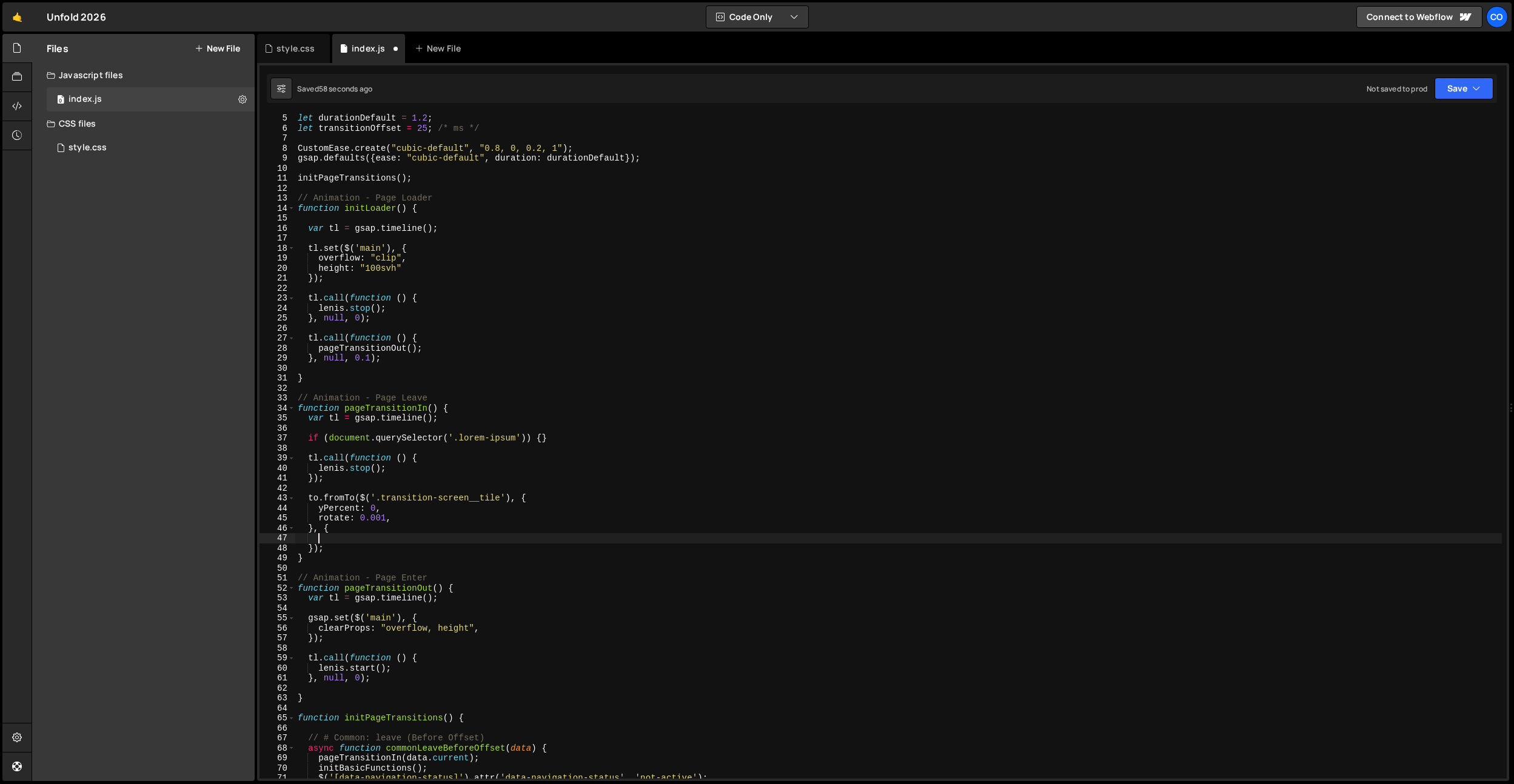
scroll to position [0, 1]
type textarea "yPercent: -100,"
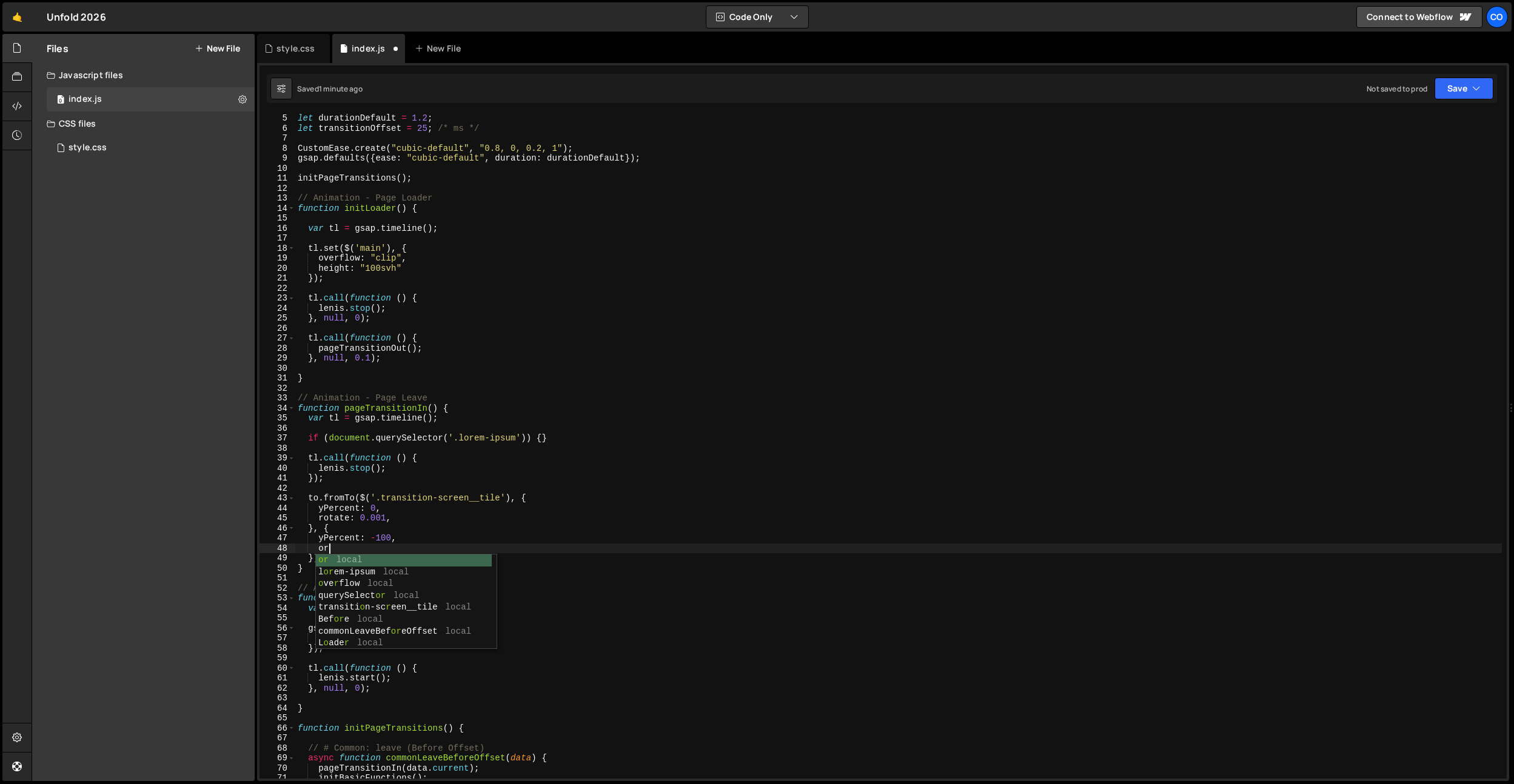
type textarea "o"
type textarea "rotate: 0.001,"
type textarea "d"
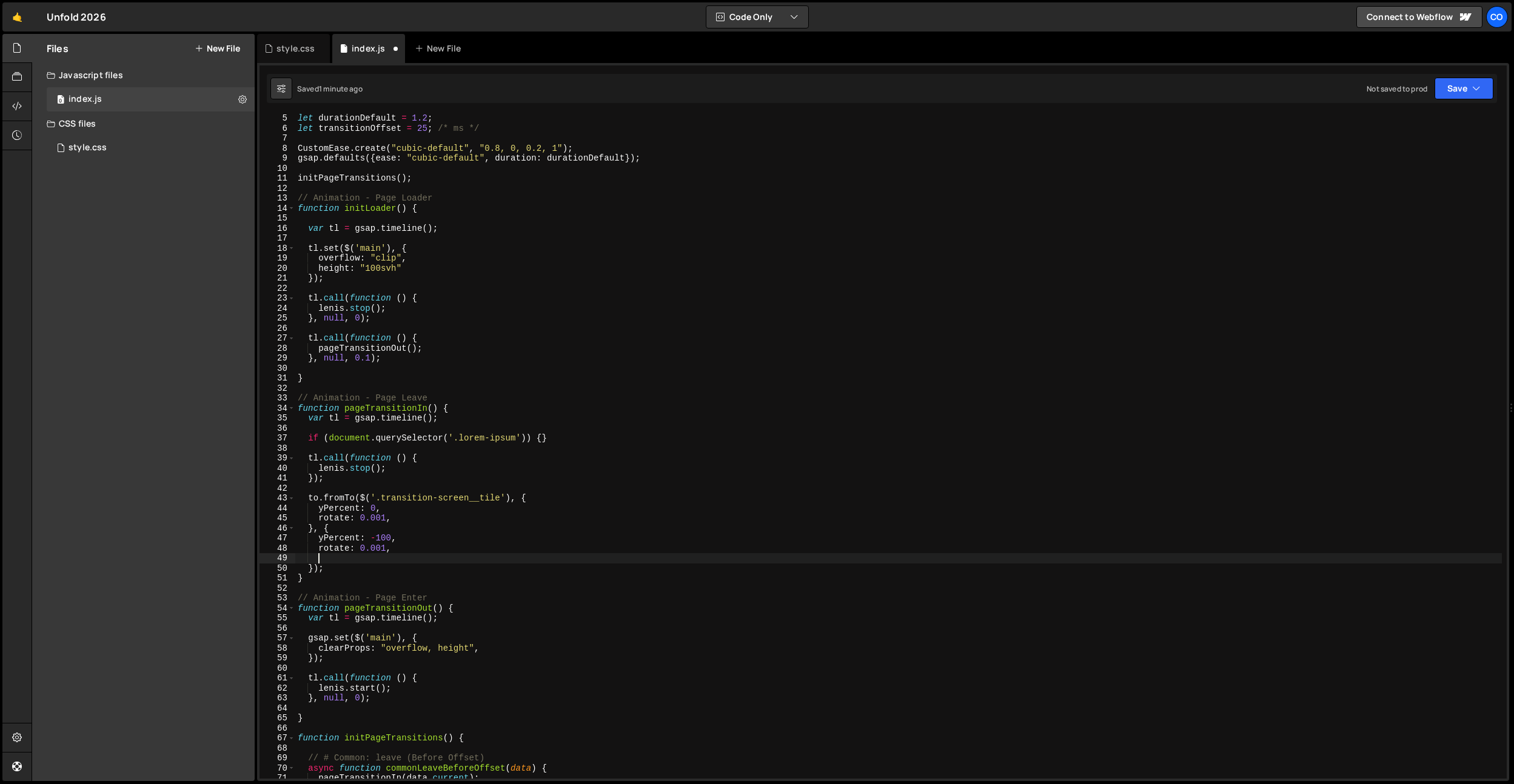
scroll to position [0, 0]
click at [315, 497] on div "let durationDefault = 1.2 ; let transitionOffset = 25 ; /* ms */ CustomEase . c…" at bounding box center [899, 456] width 1207 height 685
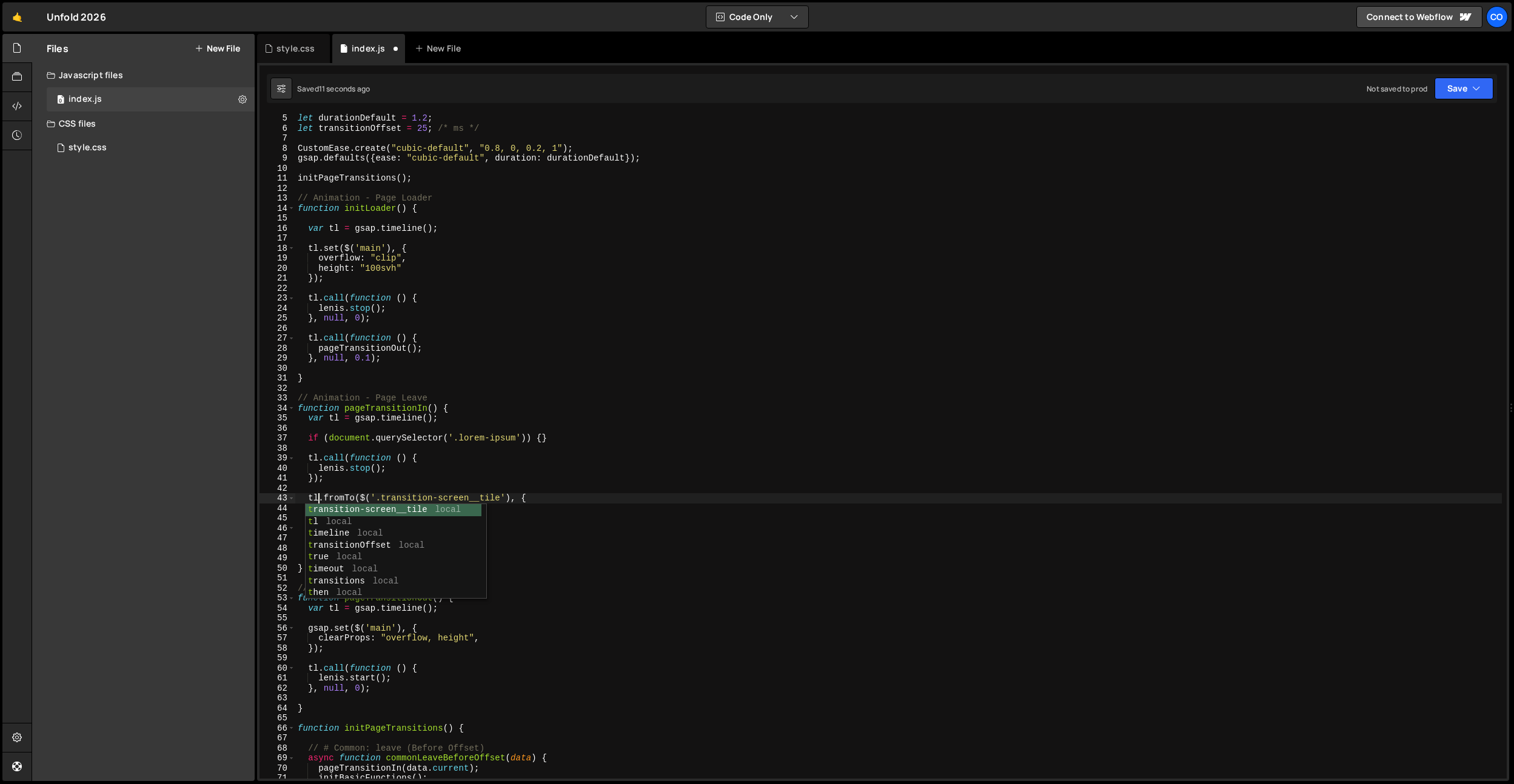
scroll to position [0, 1]
click at [370, 375] on div "let durationDefault = 1.2 ; let transitionOffset = 25 ; /* ms */ CustomEase . c…" at bounding box center [899, 456] width 1207 height 685
type textarea "}"
click at [404, 487] on div "let durationDefault = 1.2 ; let transitionOffset = 25 ; /* ms */ CustomEase . c…" at bounding box center [899, 456] width 1207 height 685
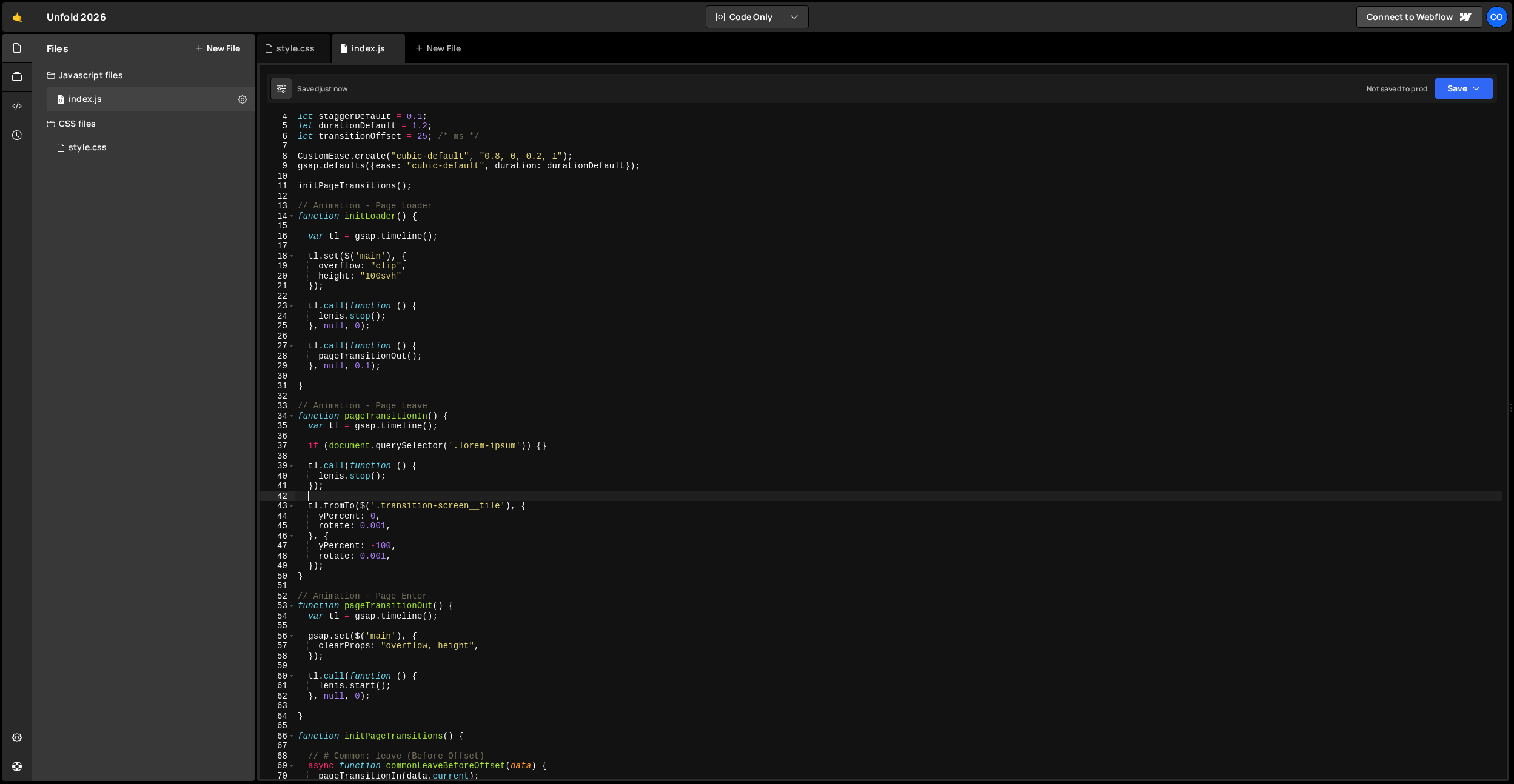
scroll to position [34, 0]
click at [400, 522] on div "let staggerDefault = 0.1 ; let durationDefault = 1.2 ; let transitionOffset = 2…" at bounding box center [899, 453] width 1207 height 685
type textarea "rotate: 0.001,"
click at [399, 554] on div "let staggerDefault = 0.1 ; let durationDefault = 1.2 ; let transitionOffset = 2…" at bounding box center [899, 453] width 1207 height 685
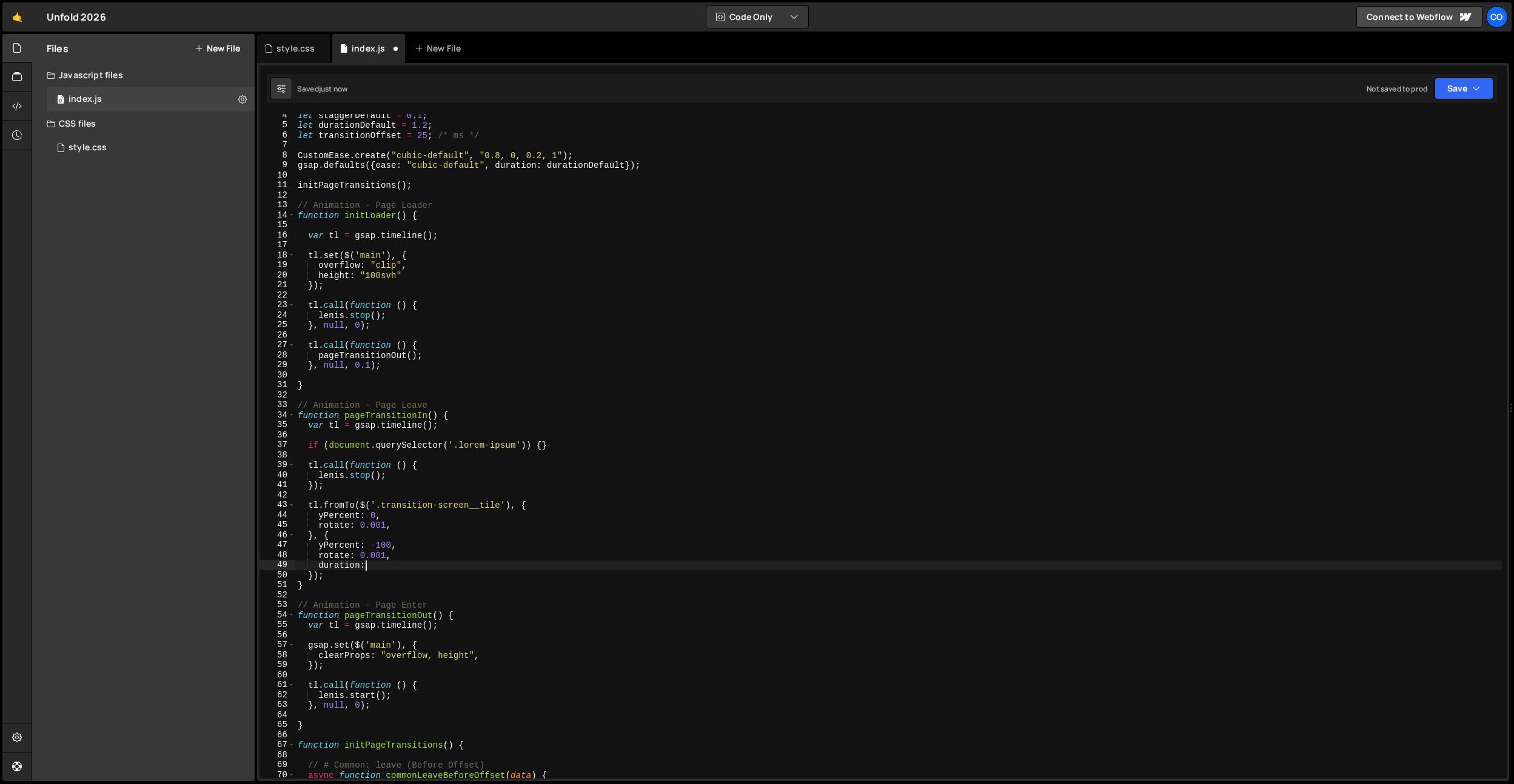
scroll to position [0, 4]
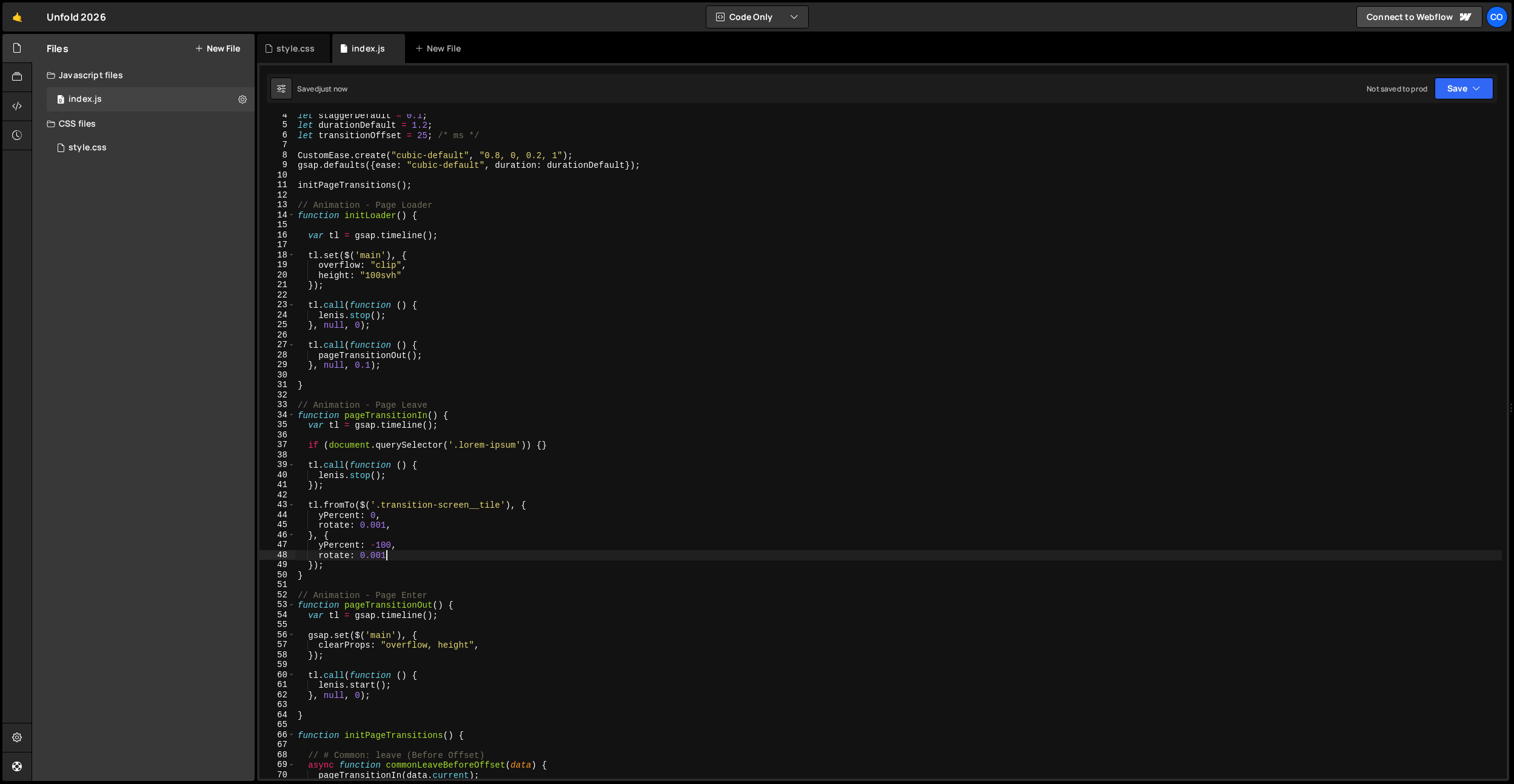
type textarea "rotate: 0.001,"
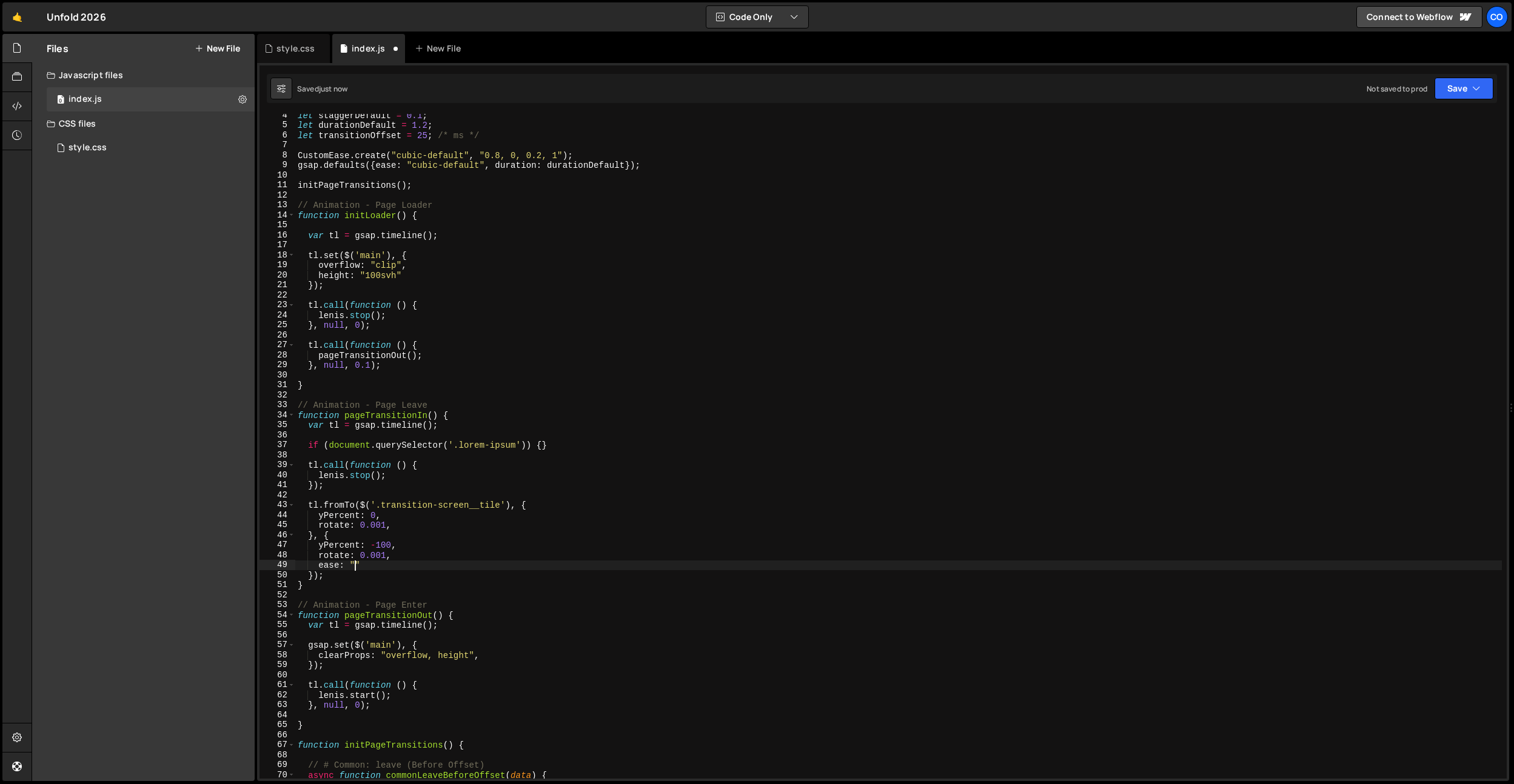
scroll to position [0, 0]
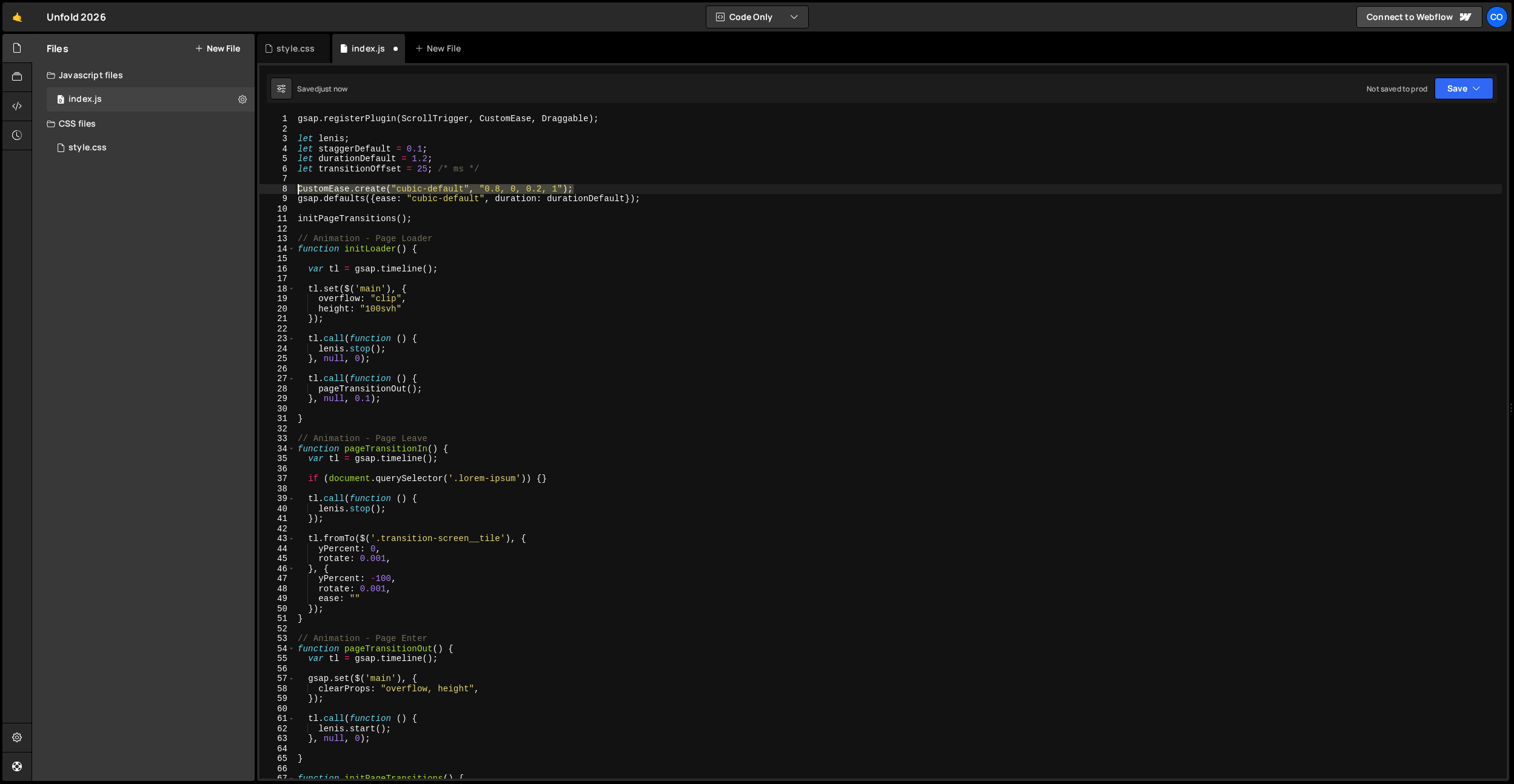
drag, startPoint x: 596, startPoint y: 189, endPoint x: 247, endPoint y: 187, distance: 349.0
click at [247, 187] on div "Files New File Javascript files 0 index.js 0 CSS files style.css 0 Copy share l…" at bounding box center [773, 408] width 1483 height 748
type textarea "CustomEase.create("cubic-default", "0.8, 0, 0.2, 1");"
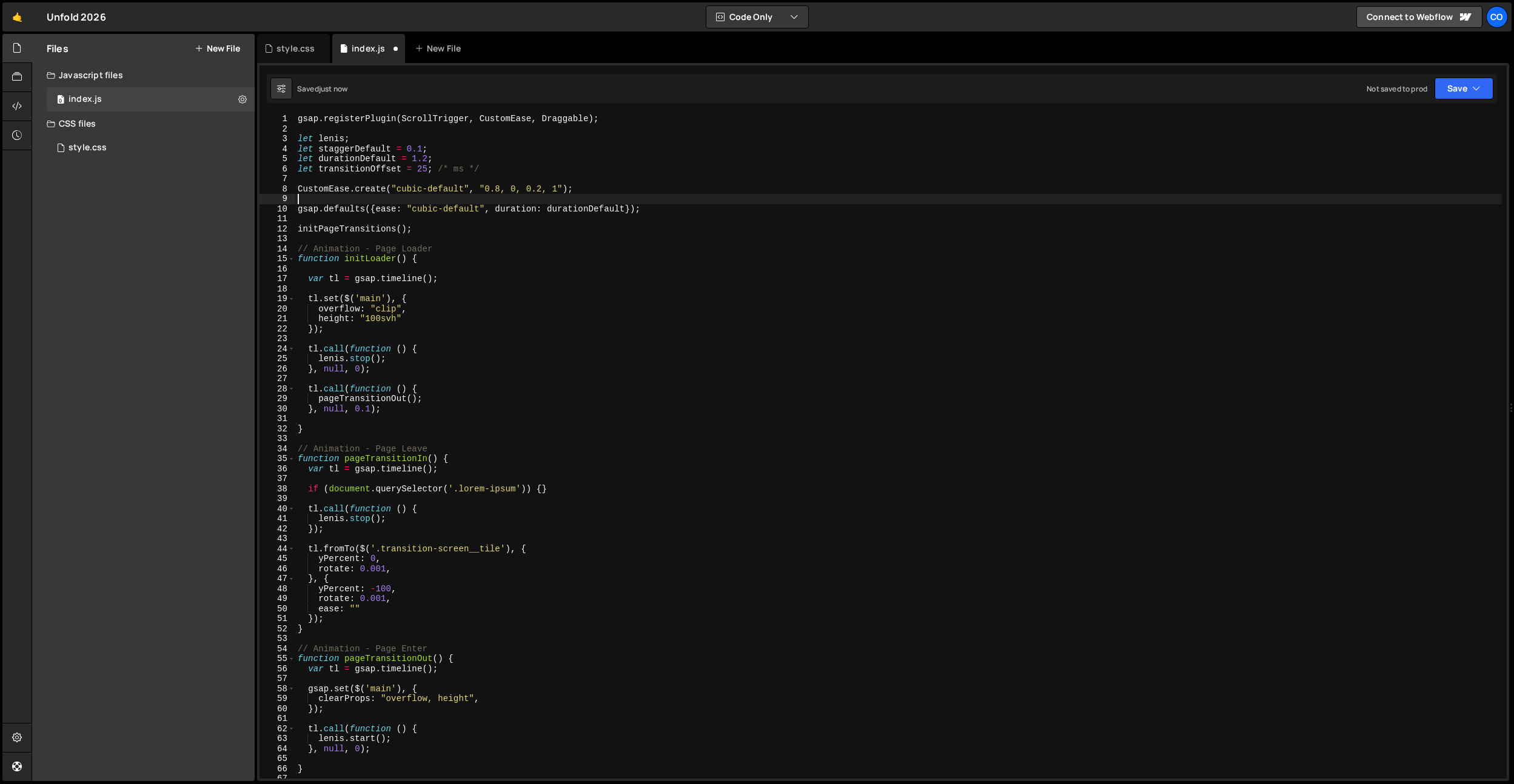
paste textarea "CustomEase.create("cubic-default", "0.8, 0, 0.2, 1");"
type textarea "CustomEase.create("cubic-default", "0.8, 0, 0.2, 1");"
click at [280, 52] on div "style.css" at bounding box center [295, 49] width 38 height 12
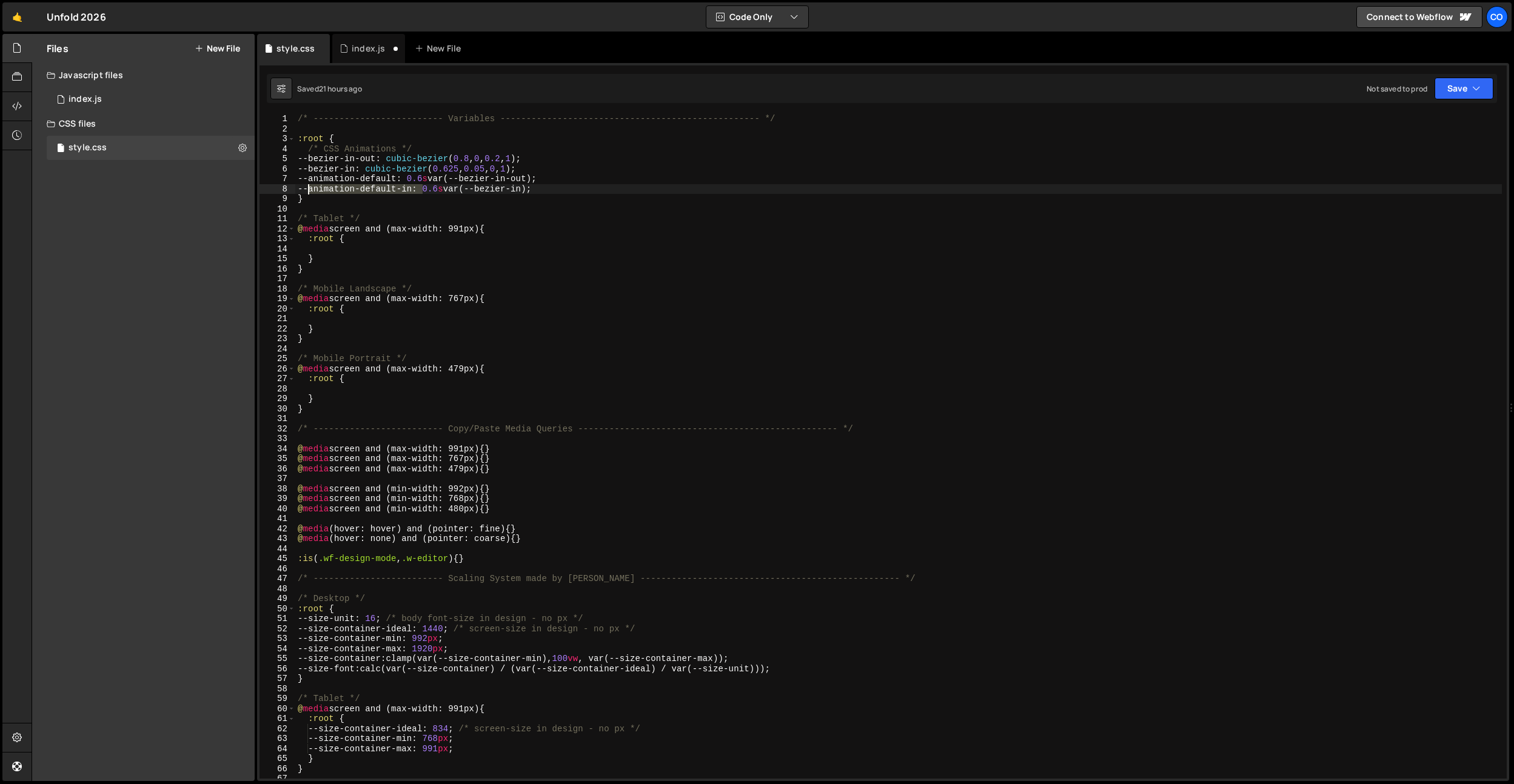
drag, startPoint x: 422, startPoint y: 187, endPoint x: 394, endPoint y: 187, distance: 28.0
click at [312, 187] on div "/* ------------------------- Variables ----------------------------------------…" at bounding box center [899, 456] width 1207 height 685
drag, startPoint x: 532, startPoint y: 167, endPoint x: 444, endPoint y: 169, distance: 88.0
click at [444, 169] on div "/* ------------------------- Variables ----------------------------------------…" at bounding box center [899, 456] width 1207 height 685
type textarea "--bezier-in: cubic-bezier(0.625, 0.05, 0, 1);"
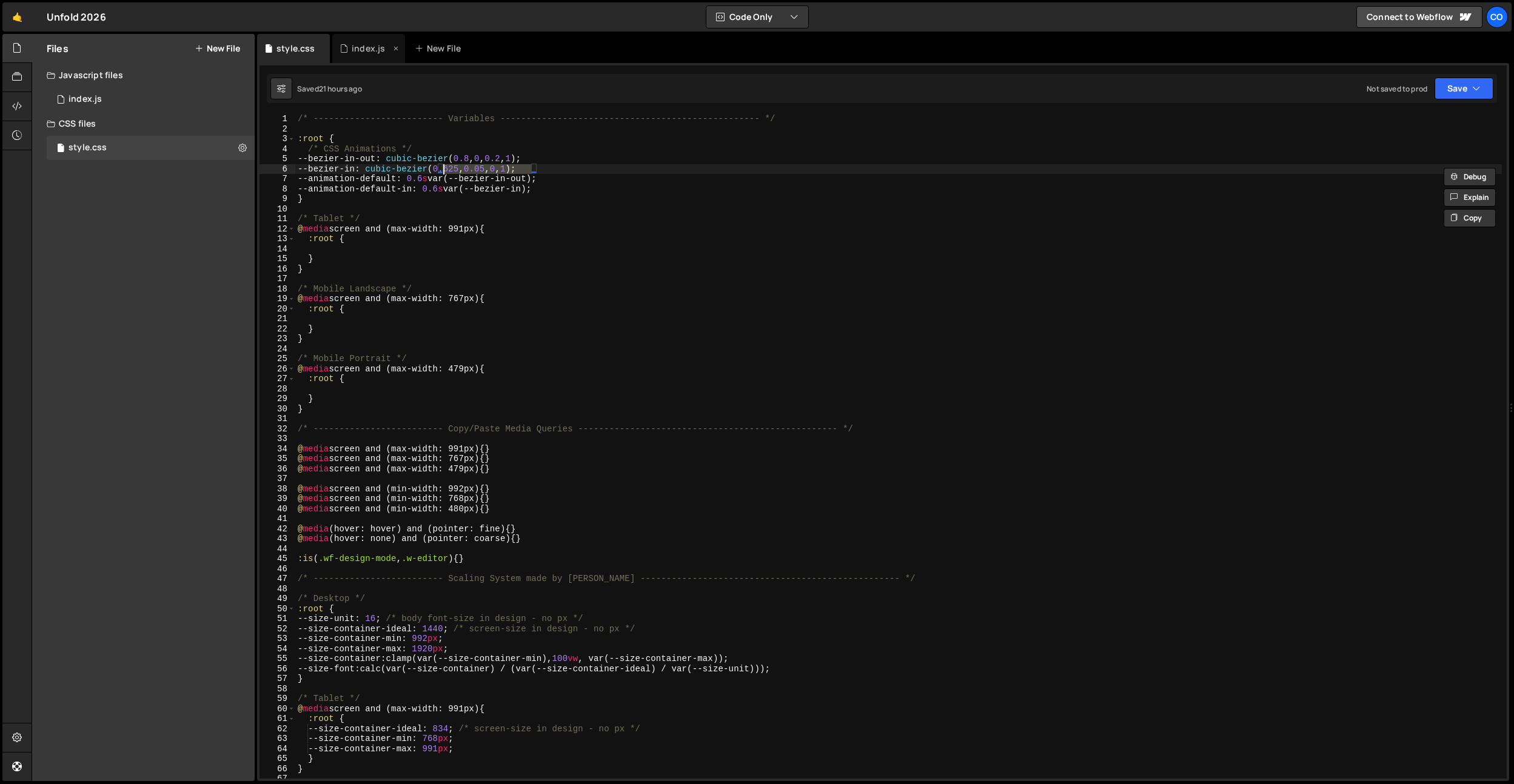
click at [378, 53] on div "index.js" at bounding box center [368, 49] width 33 height 12
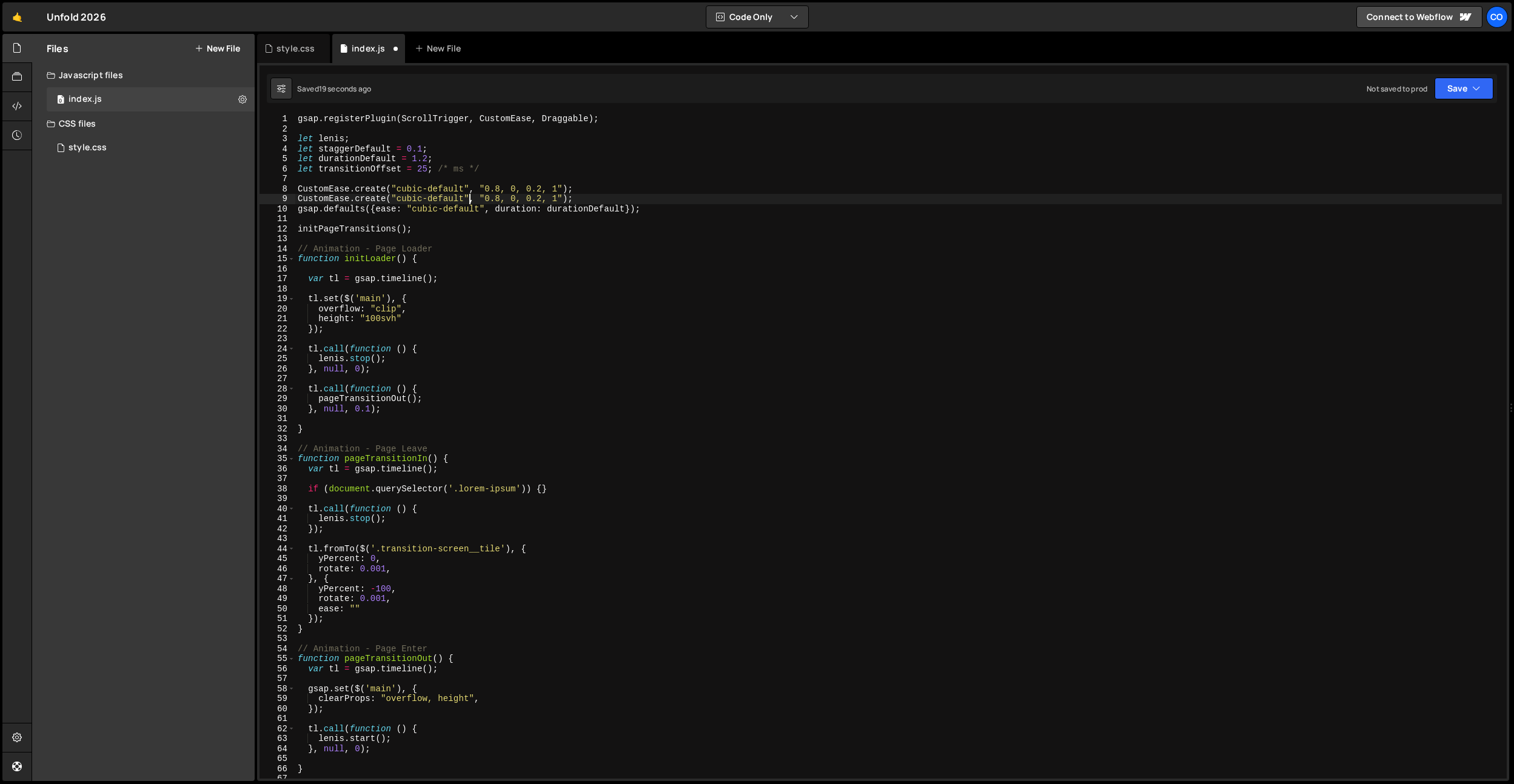
click at [468, 197] on div "gsap . registerPlugin ( ScrollTrigger , CustomEase , Draggable ) ; let lenis ; …" at bounding box center [899, 456] width 1207 height 685
drag, startPoint x: 574, startPoint y: 194, endPoint x: 507, endPoint y: 221, distance: 72.2
click at [500, 197] on div "gsap . registerPlugin ( ScrollTrigger , CustomEase , Draggable ) ; let lenis ; …" at bounding box center [899, 456] width 1207 height 685
paste textarea "625, 0.05, 0"
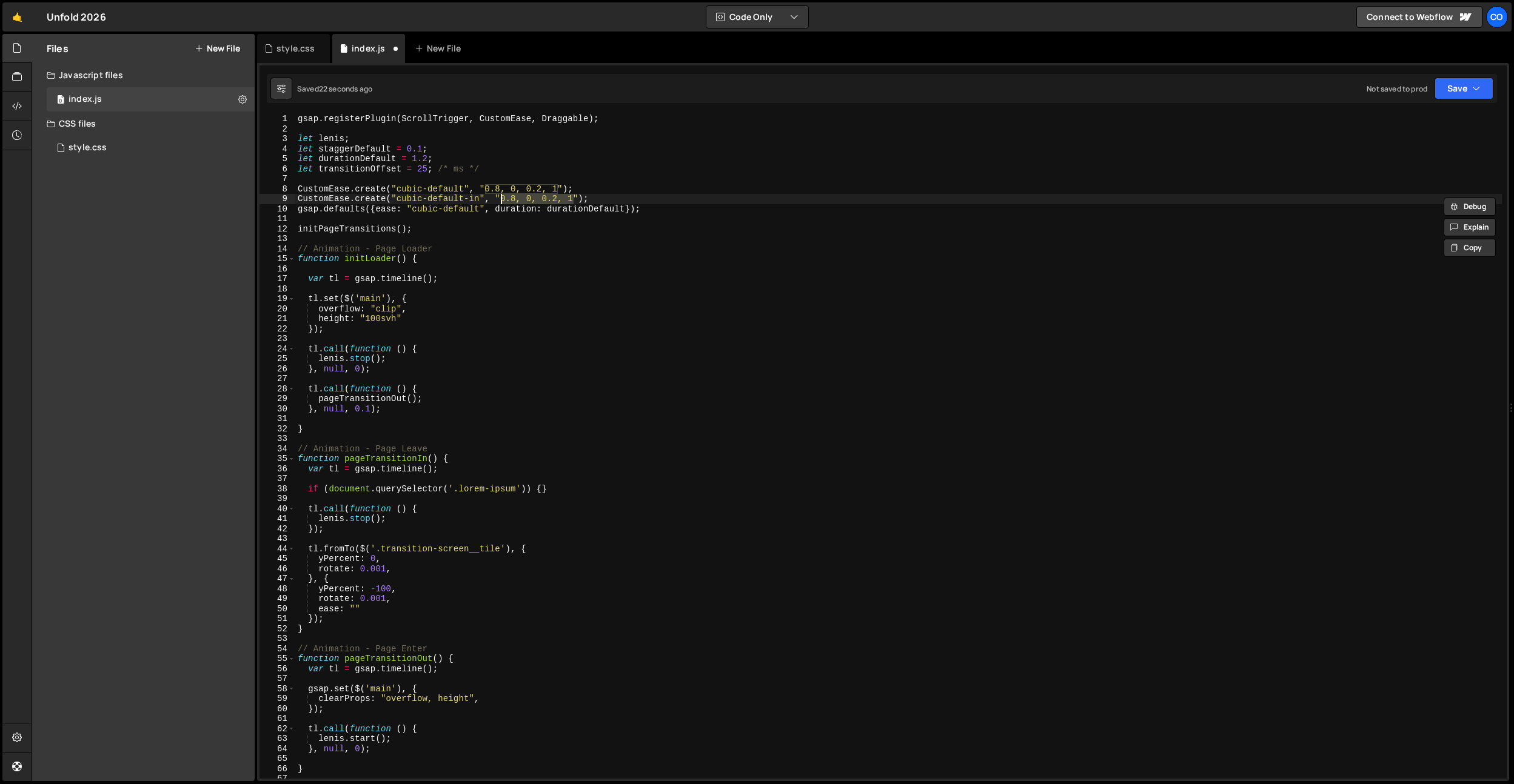
type textarea "CustomEase.create("cubic-default-in", "0.625, 0.05, 0, 1");"
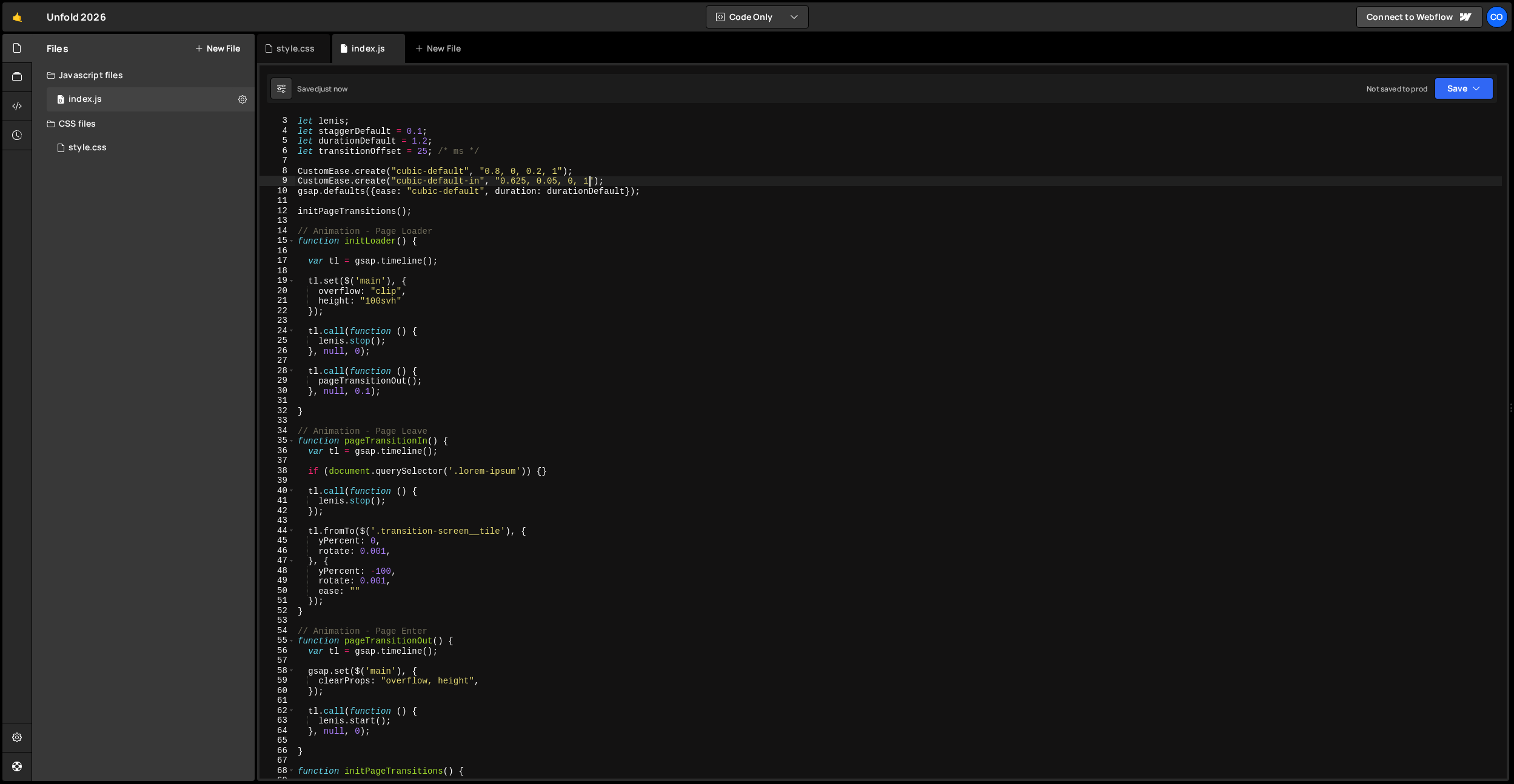
scroll to position [234, 0]
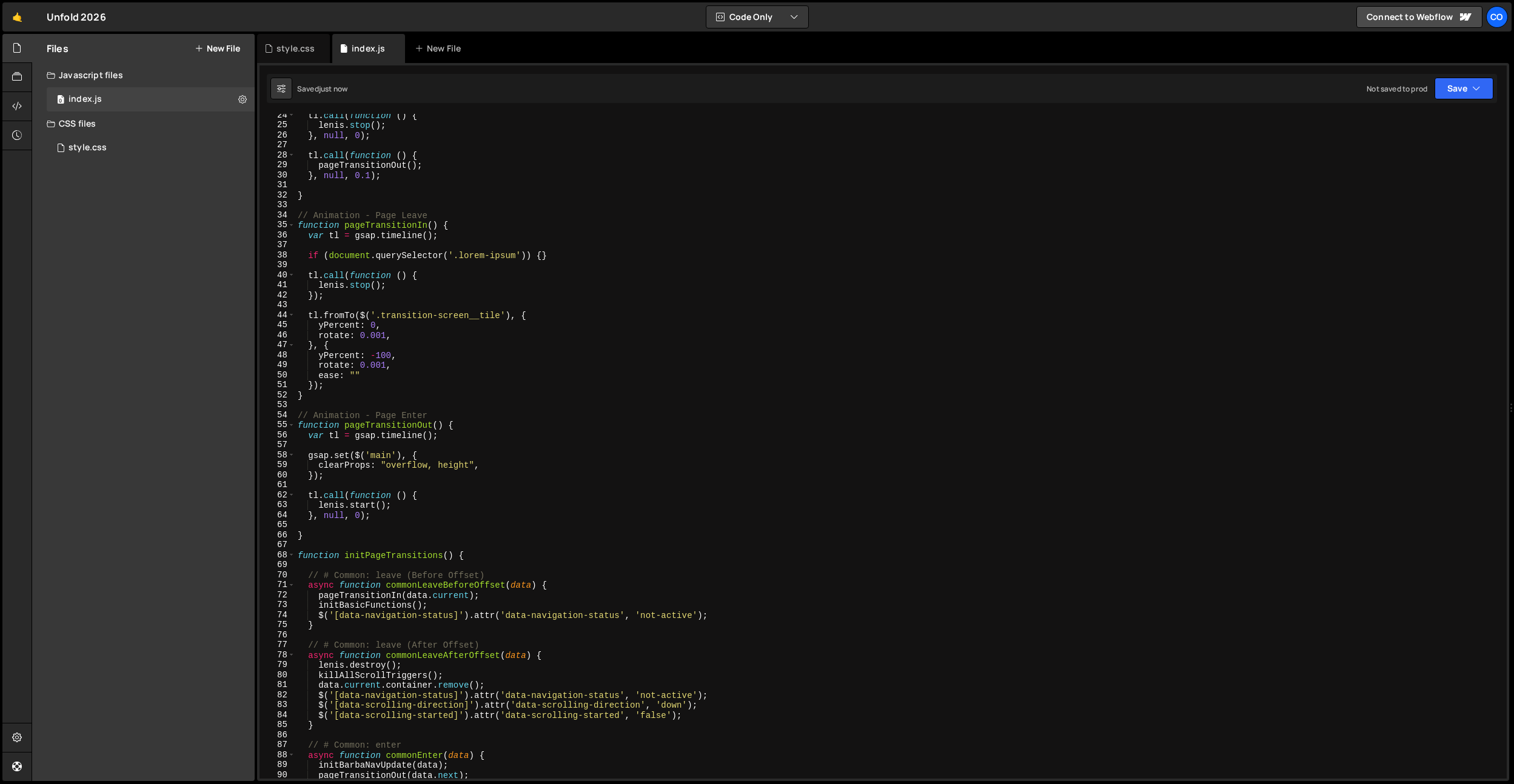
click at [460, 442] on div "tl . call ( function ( ) { lenis . stop ( ) ; } , null , 0 ) ; tl . call ( func…" at bounding box center [899, 453] width 1207 height 685
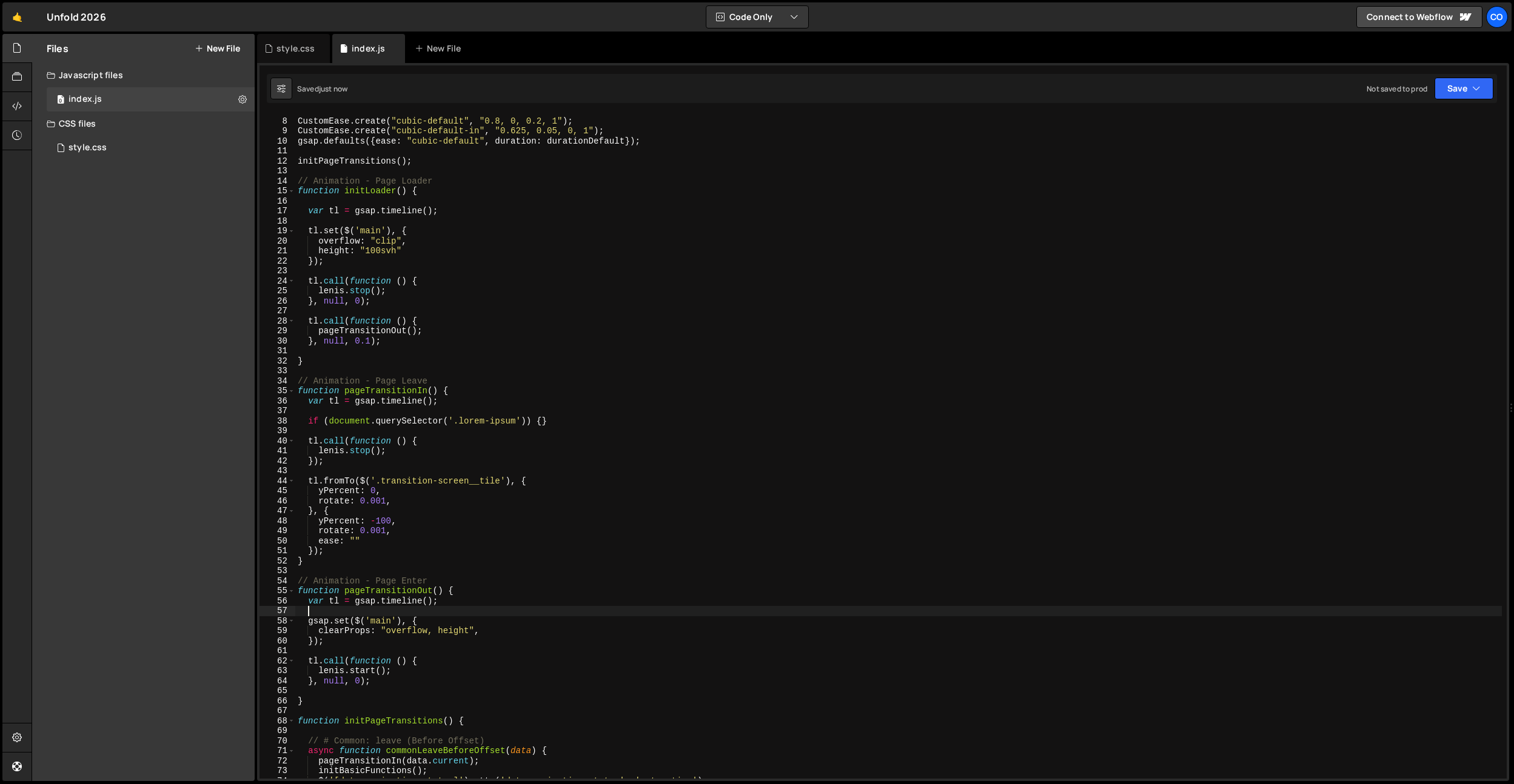
scroll to position [51, 0]
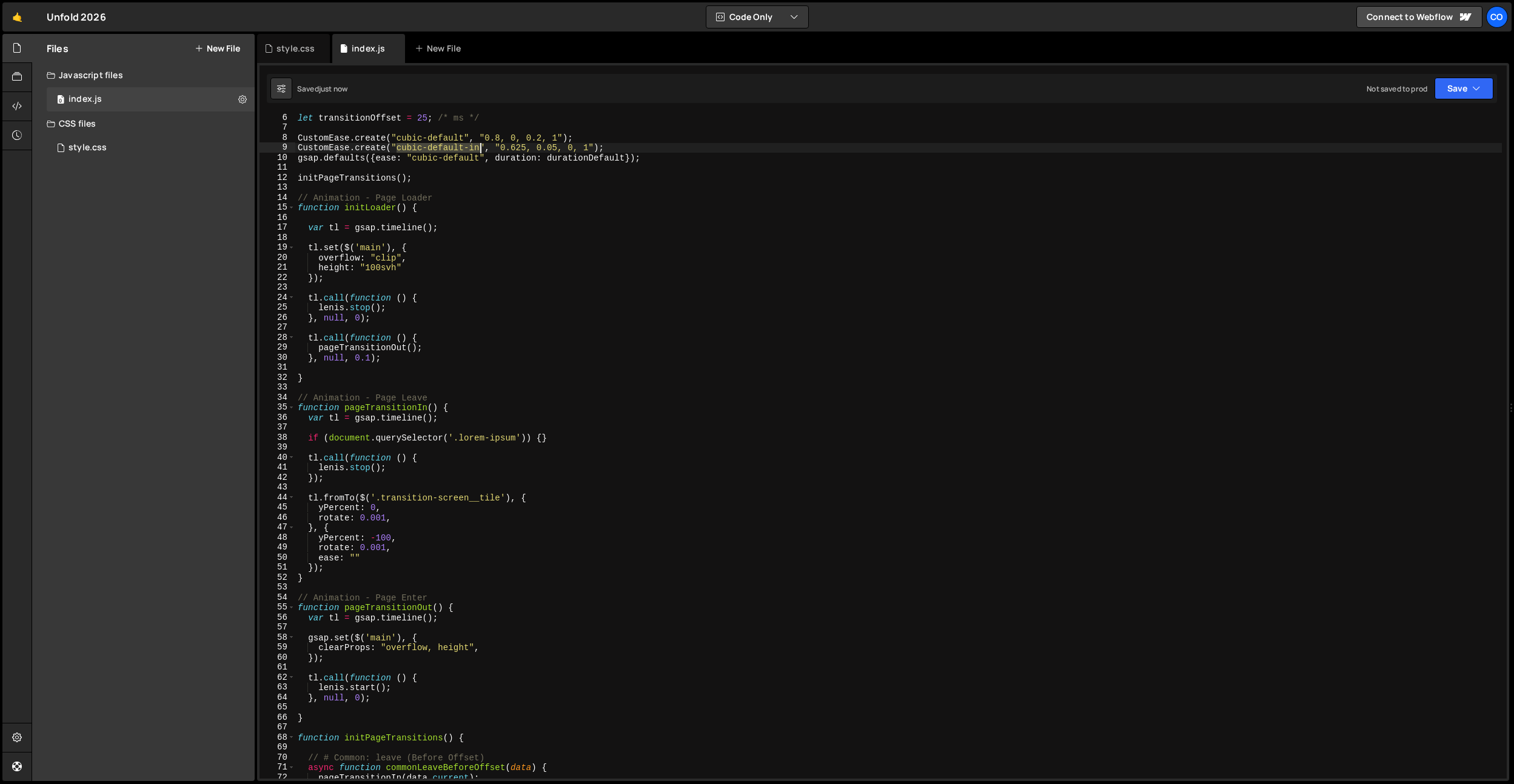
drag, startPoint x: 399, startPoint y: 148, endPoint x: 478, endPoint y: 146, distance: 79.0
click at [478, 146] on div "let transitionOffset = 25 ; /* ms */ CustomEase . create ( "cubic-default" , "0…" at bounding box center [899, 455] width 1207 height 685
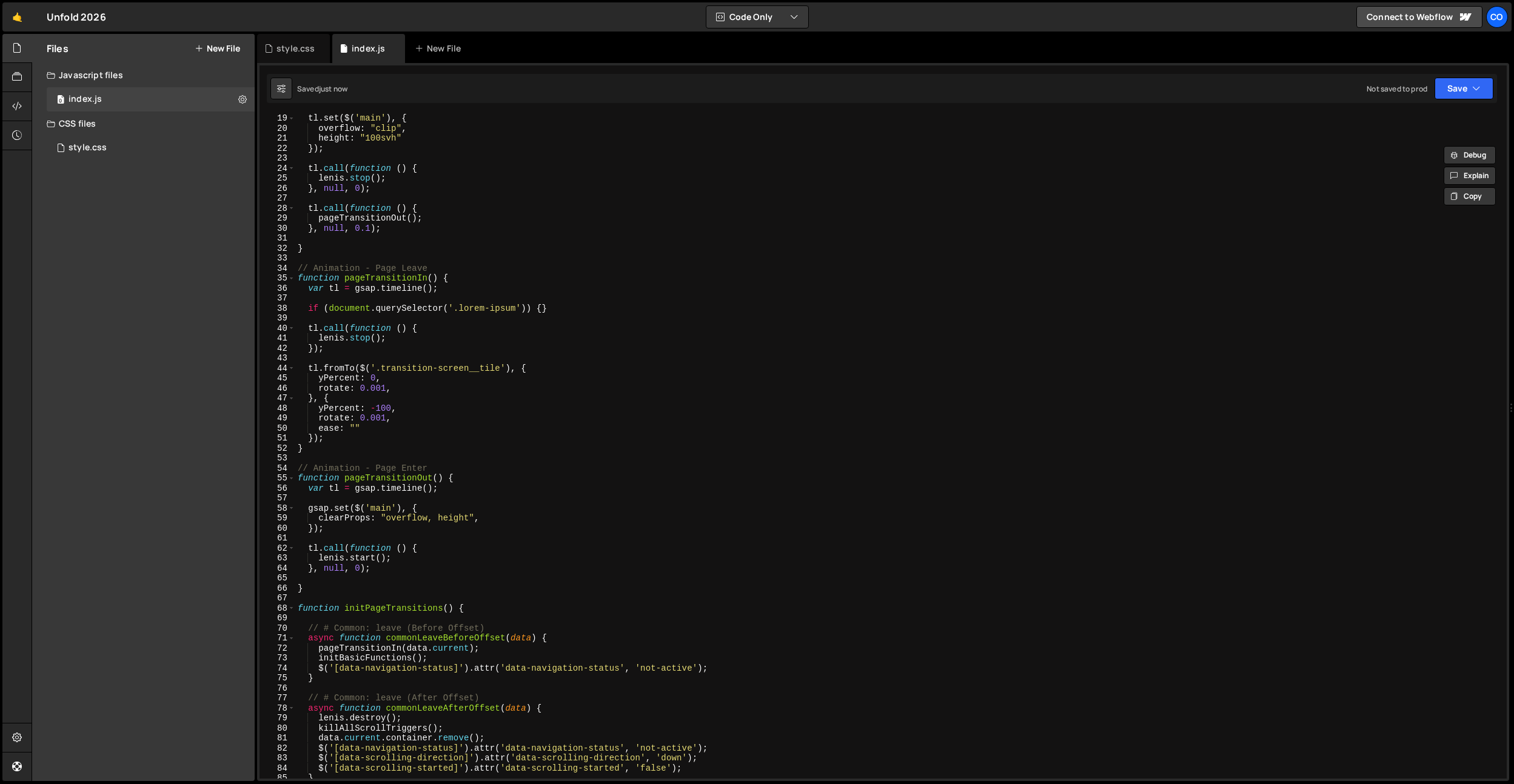
scroll to position [181, 0]
click at [404, 545] on div "tl . set ( $ ( 'main' ) , { overflow : "clip" , height : "100svh" }) ; tl . cal…" at bounding box center [899, 456] width 1207 height 685
click at [399, 528] on div "tl . set ( $ ( 'main' ) , { overflow : "clip" , height : "100svh" }) ; tl . cal…" at bounding box center [899, 456] width 1207 height 685
click at [397, 419] on div "tl . set ( $ ( 'main' ) , { overflow : "clip" , height : "100svh" }) ; tl . cal…" at bounding box center [899, 456] width 1207 height 685
click at [353, 429] on div "tl . set ( $ ( 'main' ) , { overflow : "clip" , height : "100svh" }) ; tl . cal…" at bounding box center [899, 456] width 1207 height 685
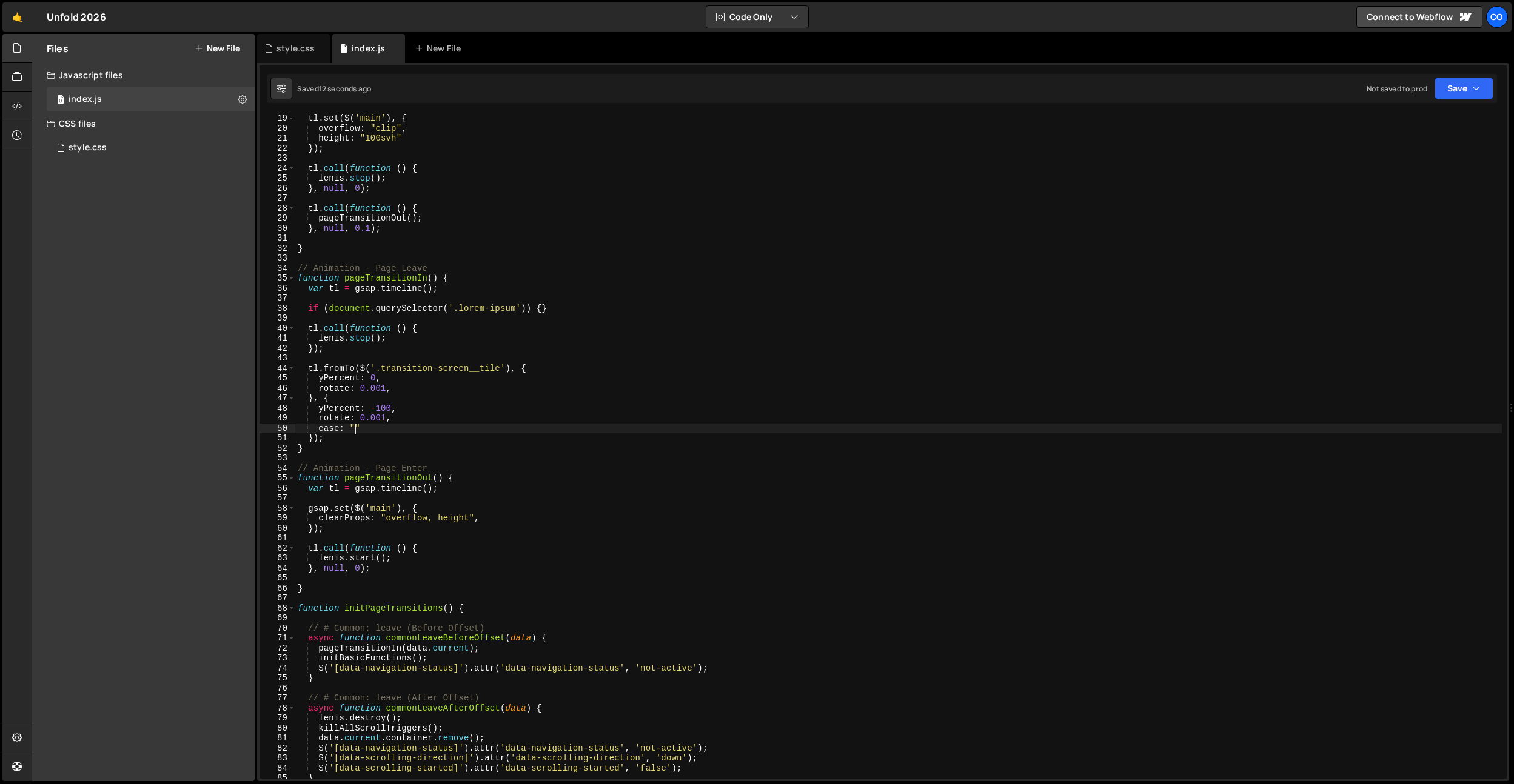
paste textarea "cubic-default-in"
drag, startPoint x: 438, startPoint y: 429, endPoint x: 353, endPoint y: 428, distance: 85.0
click at [353, 428] on div "tl . set ( $ ( 'main' ) , { overflow : "clip" , height : "100svh" }) ; tl . cal…" at bounding box center [899, 456] width 1207 height 685
click at [434, 374] on div "tl . set ( $ ( 'main' ) , { overflow : "clip" , height : "100svh" }) ; tl . cal…" at bounding box center [899, 456] width 1207 height 685
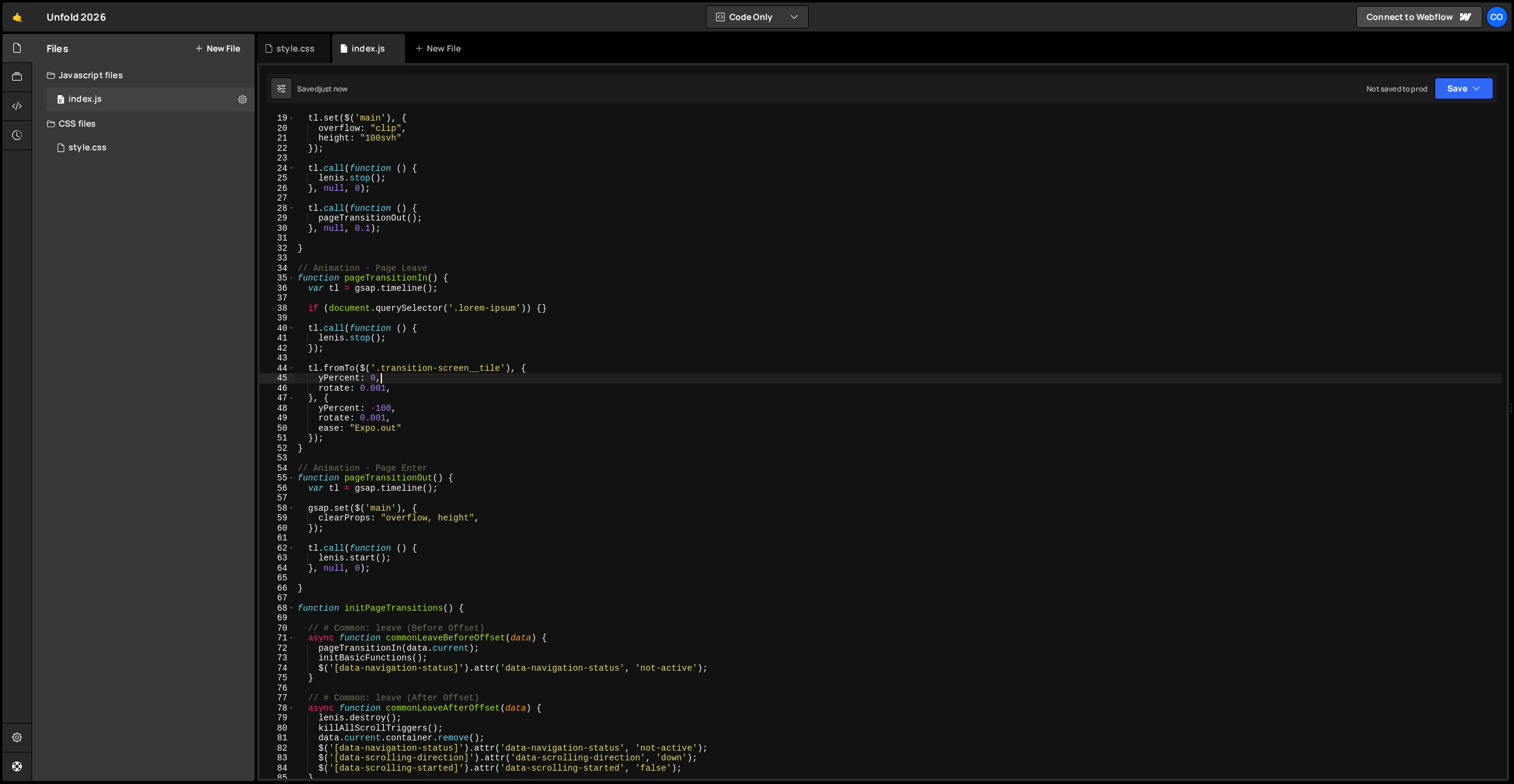
scroll to position [0, 5]
click at [410, 426] on div "tl . set ( $ ( 'main' ) , { overflow : "clip" , height : "100svh" }) ; tl . cal…" at bounding box center [899, 456] width 1207 height 685
type textarea "ease: "Expo.out","
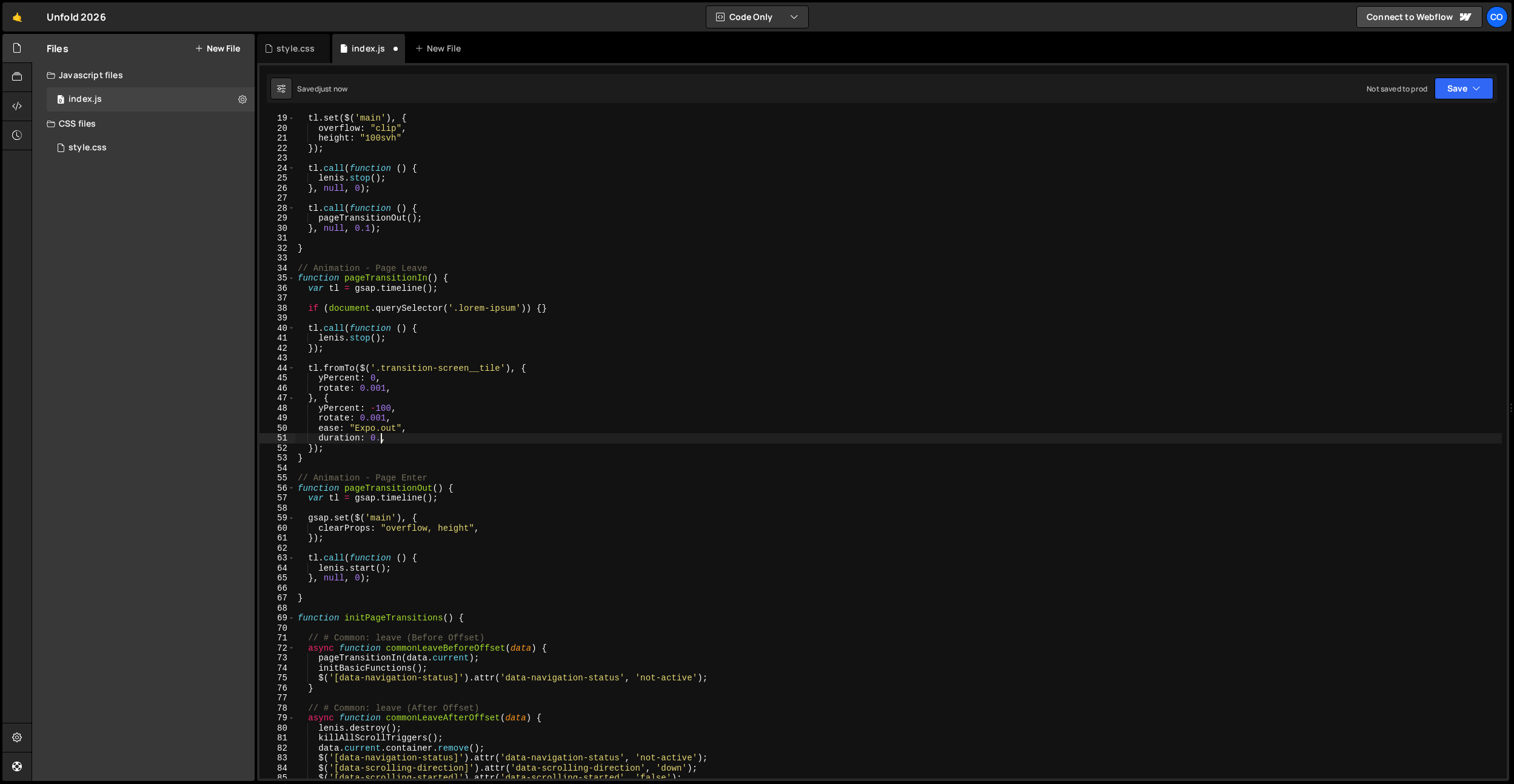
scroll to position [0, 6]
click at [444, 312] on div "tl . set ( $ ( 'main' ) , { overflow : "clip" , height : "100svh" }) ; tl . cal…" at bounding box center [899, 456] width 1207 height 685
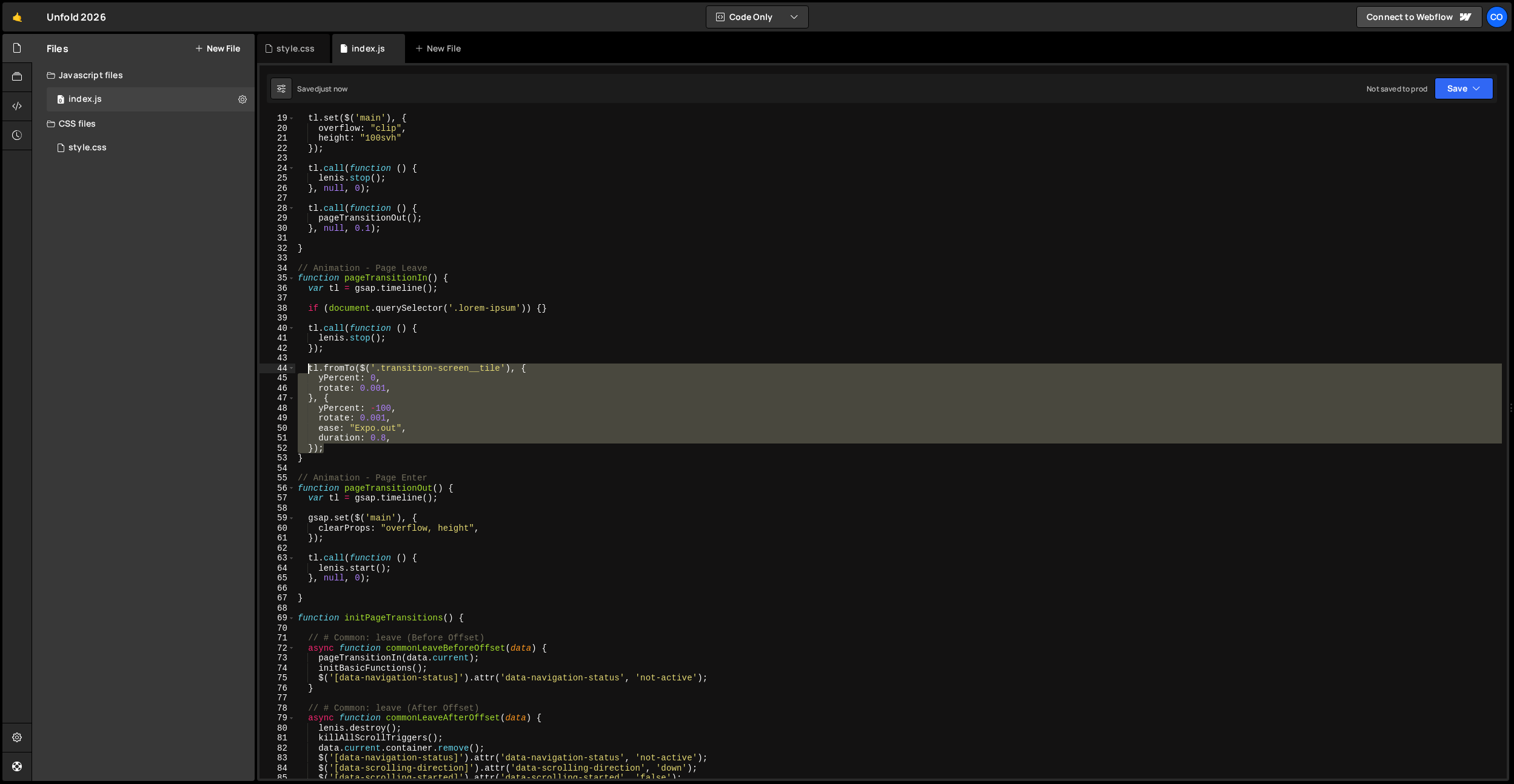
drag, startPoint x: 332, startPoint y: 449, endPoint x: 306, endPoint y: 370, distance: 83.2
click at [306, 370] on div "tl . set ( $ ( 'main' ) , { overflow : "clip" , height : "100svh" }) ; tl . cal…" at bounding box center [899, 456] width 1207 height 685
type textarea "});"
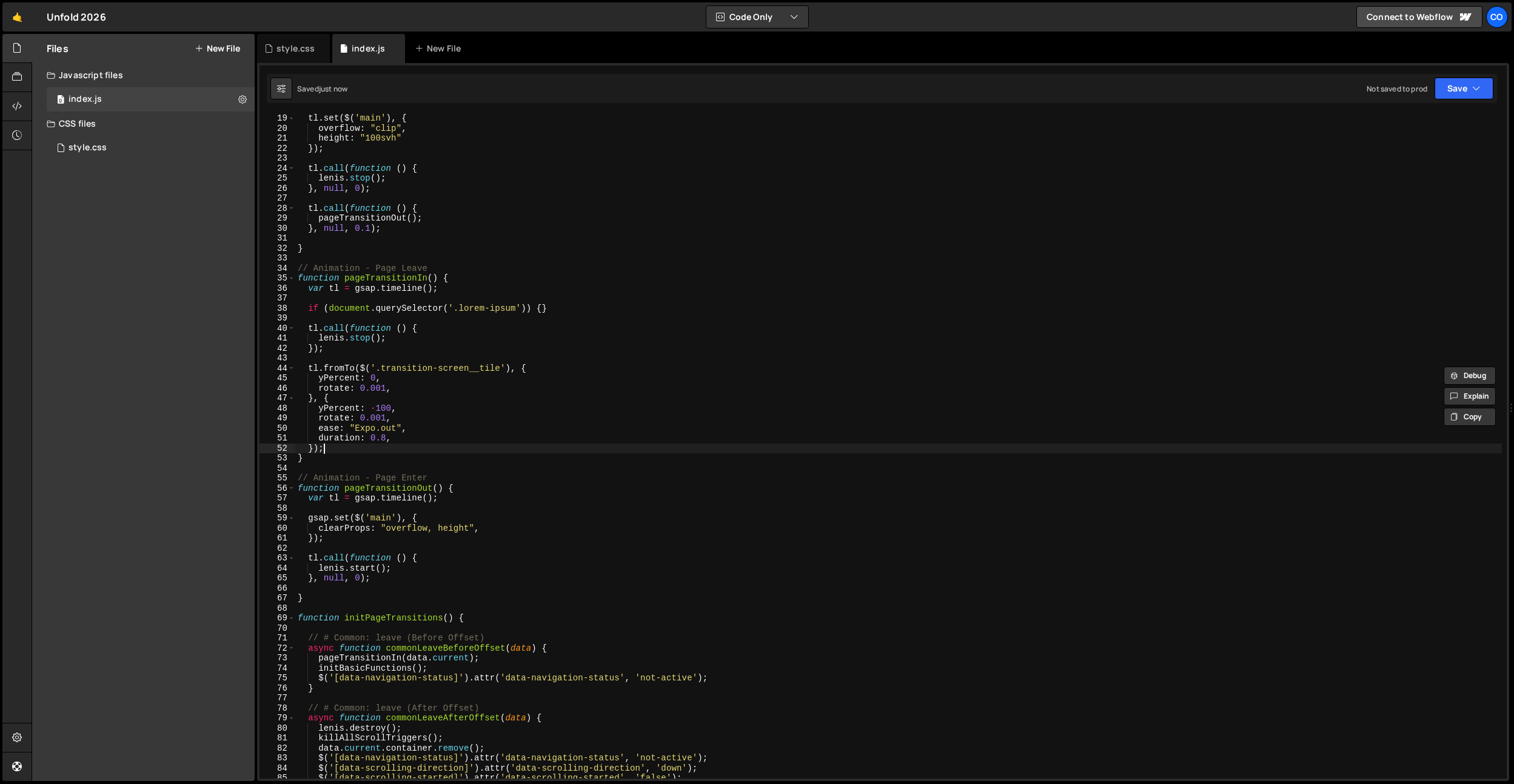
scroll to position [0, 0]
paste textarea "});"
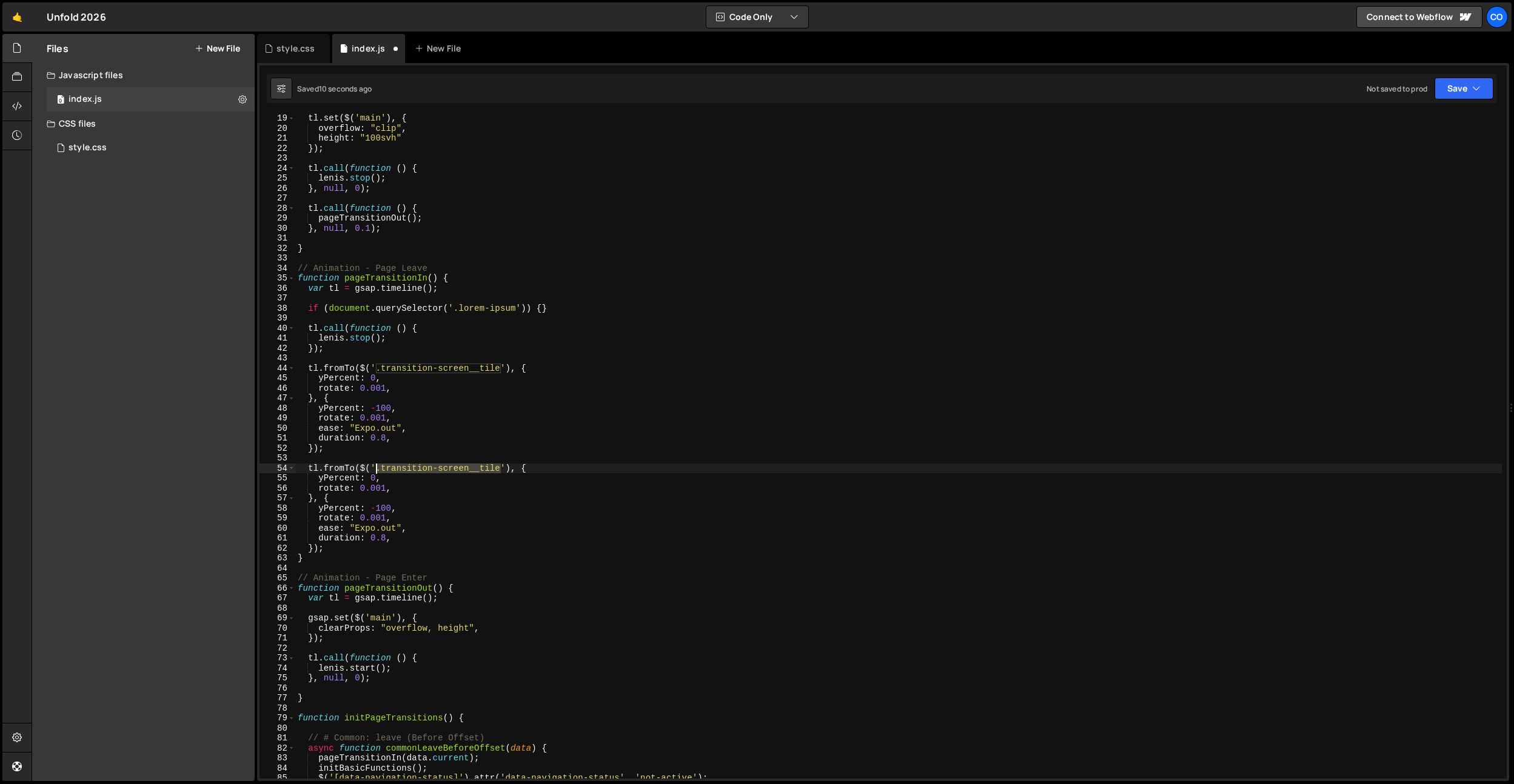
drag, startPoint x: 499, startPoint y: 468, endPoint x: 377, endPoint y: 470, distance: 122.0
click at [377, 470] on div "tl . set ( $ ( 'main' ) , { overflow : "clip" , height : "100svh" }) ; tl . cal…" at bounding box center [899, 456] width 1207 height 685
paste textarea ".transition-screen__tile"
click at [502, 470] on div "tl . set ( $ ( 'main' ) , { overflow : "clip" , height : "100svh" }) ; tl . cal…" at bounding box center [899, 456] width 1207 height 685
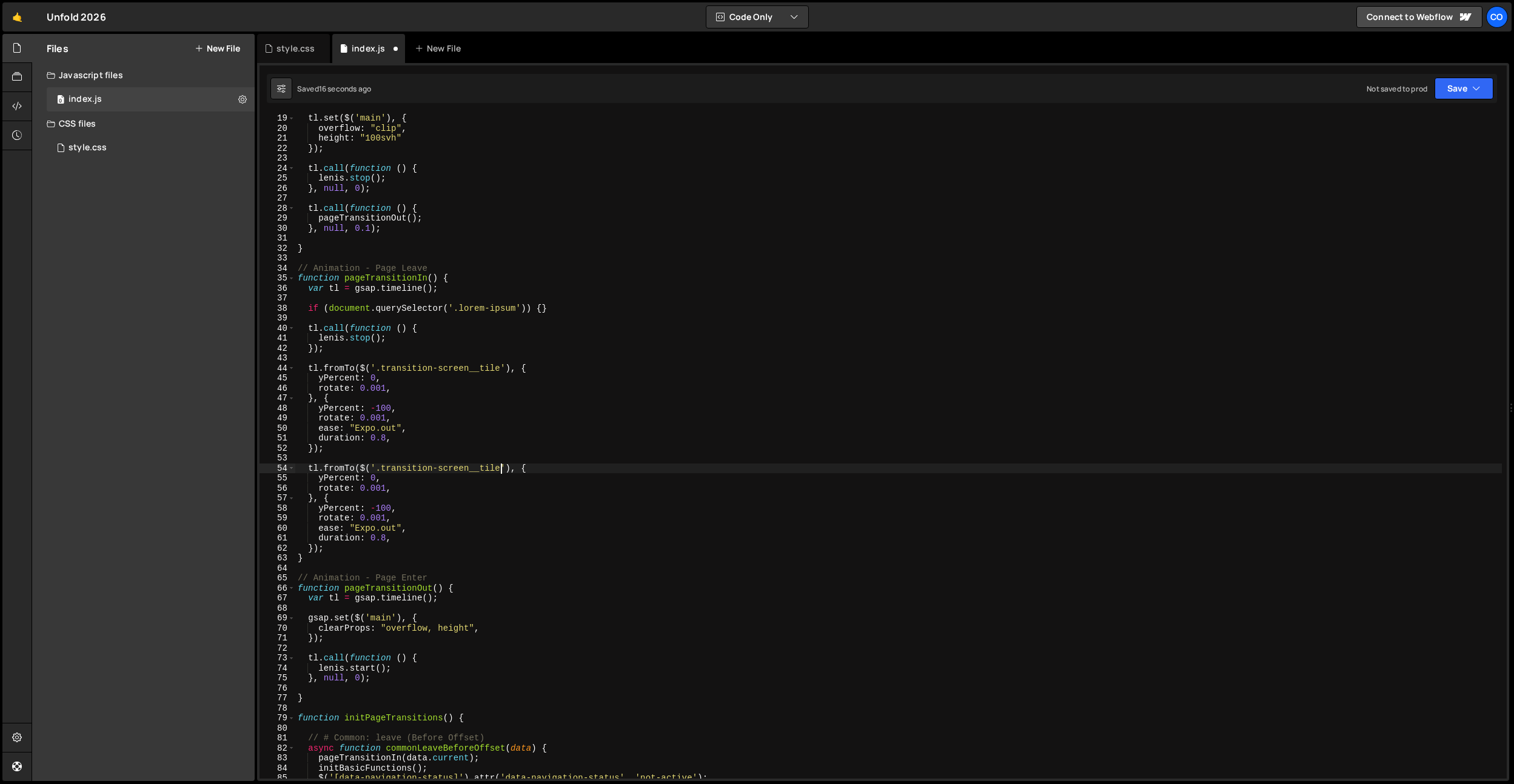
click at [441, 490] on div "tl . set ( $ ( 'main' ) , { overflow : "clip" , height : "100svh" }) ; tl . cal…" at bounding box center [899, 456] width 1207 height 685
click at [378, 509] on div "tl . set ( $ ( 'main' ) , { overflow : "clip" , height : "100svh" }) ; tl . cal…" at bounding box center [899, 456] width 1207 height 685
click at [341, 471] on div "tl . set ( $ ( 'main' ) , { overflow : "clip" , height : "100svh" }) ; tl . cal…" at bounding box center [899, 456] width 1207 height 685
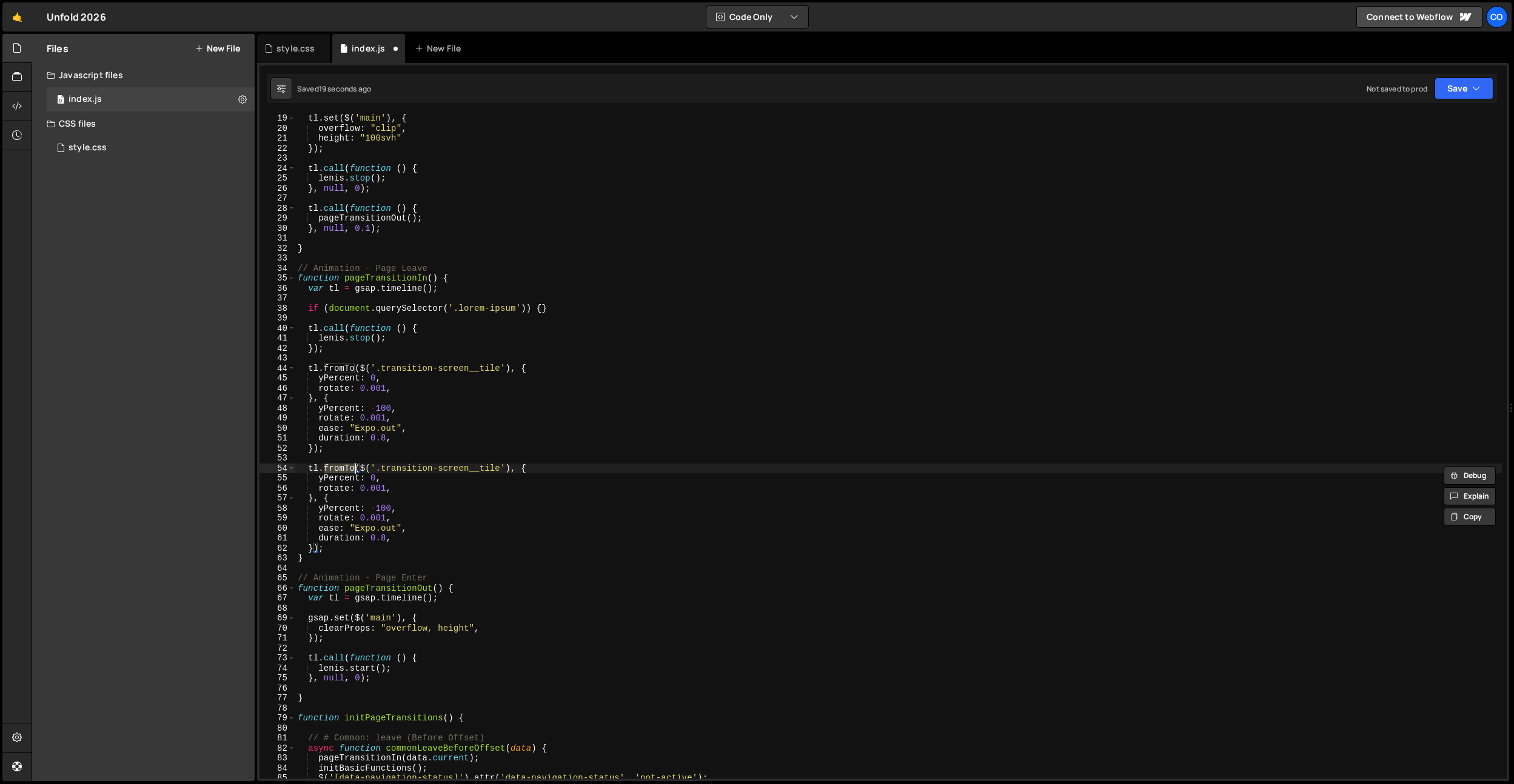
scroll to position [0, 2]
click at [415, 410] on div "tl . set ( $ ( 'main' ) , { overflow : "clip" , height : "100svh" }) ; tl . cal…" at bounding box center [899, 456] width 1207 height 685
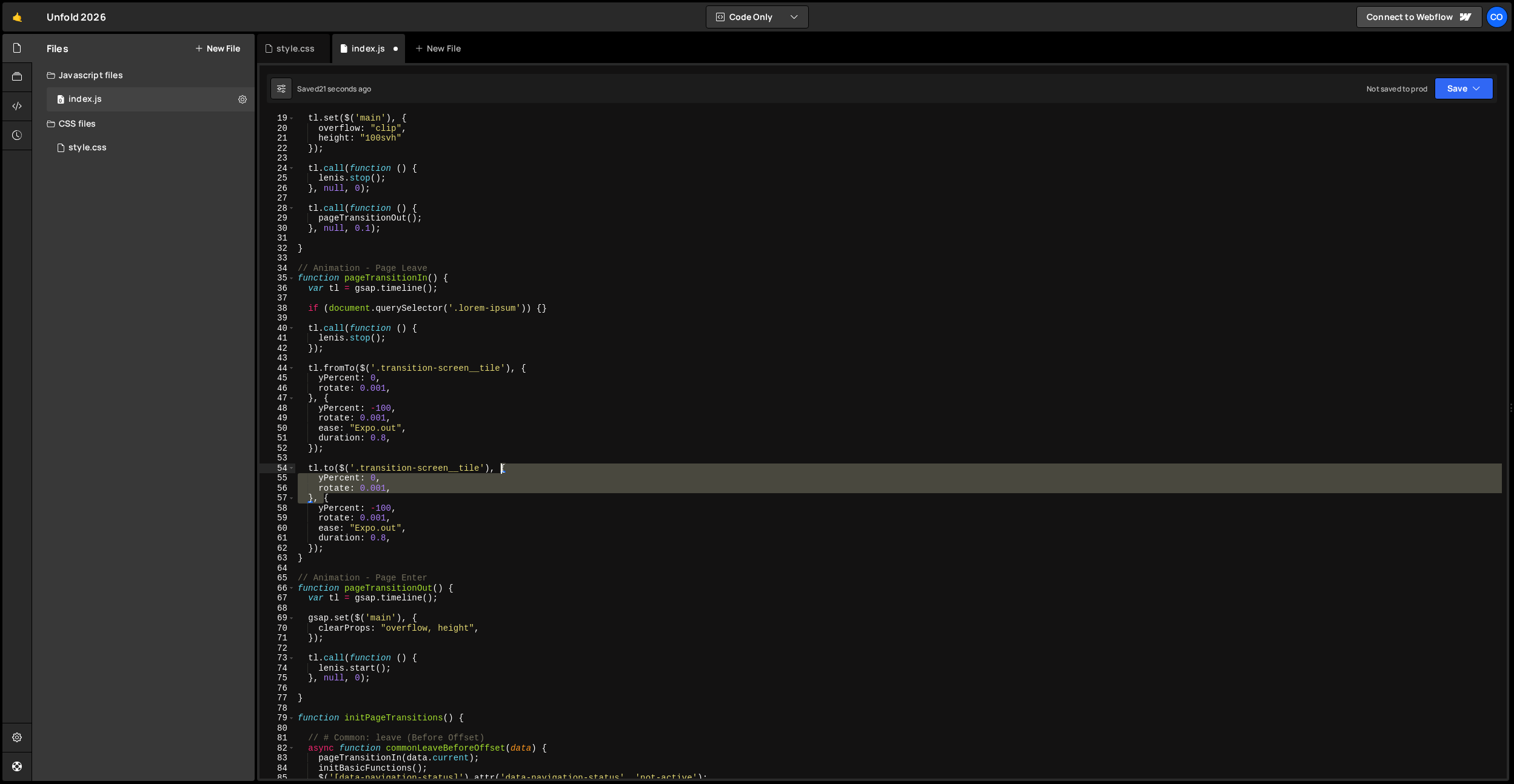
drag, startPoint x: 325, startPoint y: 497, endPoint x: 501, endPoint y: 468, distance: 178.4
click at [501, 468] on div "tl . set ( $ ( 'main' ) , { overflow : "clip" , height : "100svh" }) ; tl . cal…" at bounding box center [899, 456] width 1207 height 685
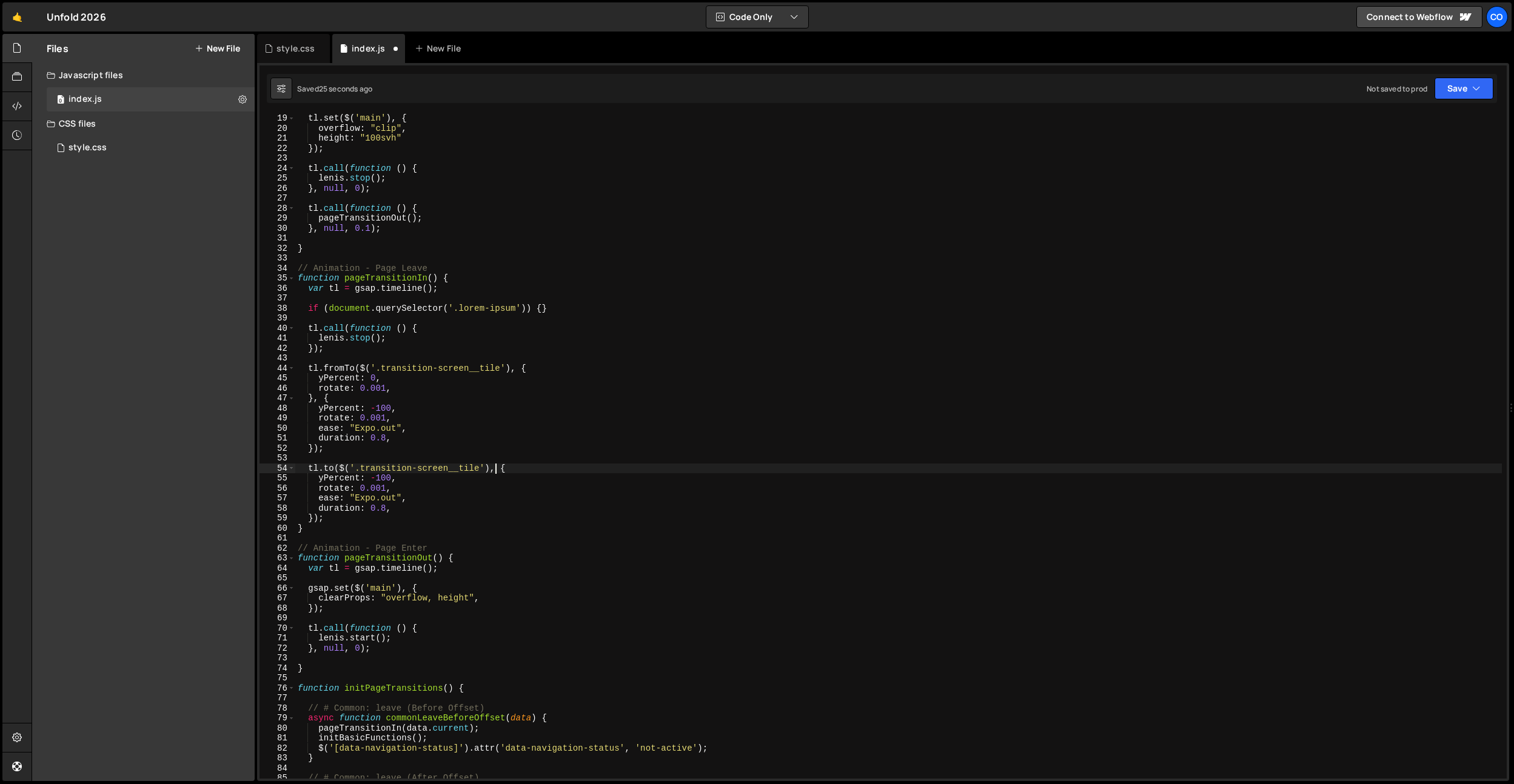
click at [465, 500] on div "tl . set ( $ ( 'main' ) , { overflow : "clip" , height : "100svh" }) ; tl . cal…" at bounding box center [899, 456] width 1207 height 685
click at [388, 480] on div "tl . set ( $ ( 'main' ) , { overflow : "clip" , height : "100svh" }) ; tl . cal…" at bounding box center [899, 456] width 1207 height 685
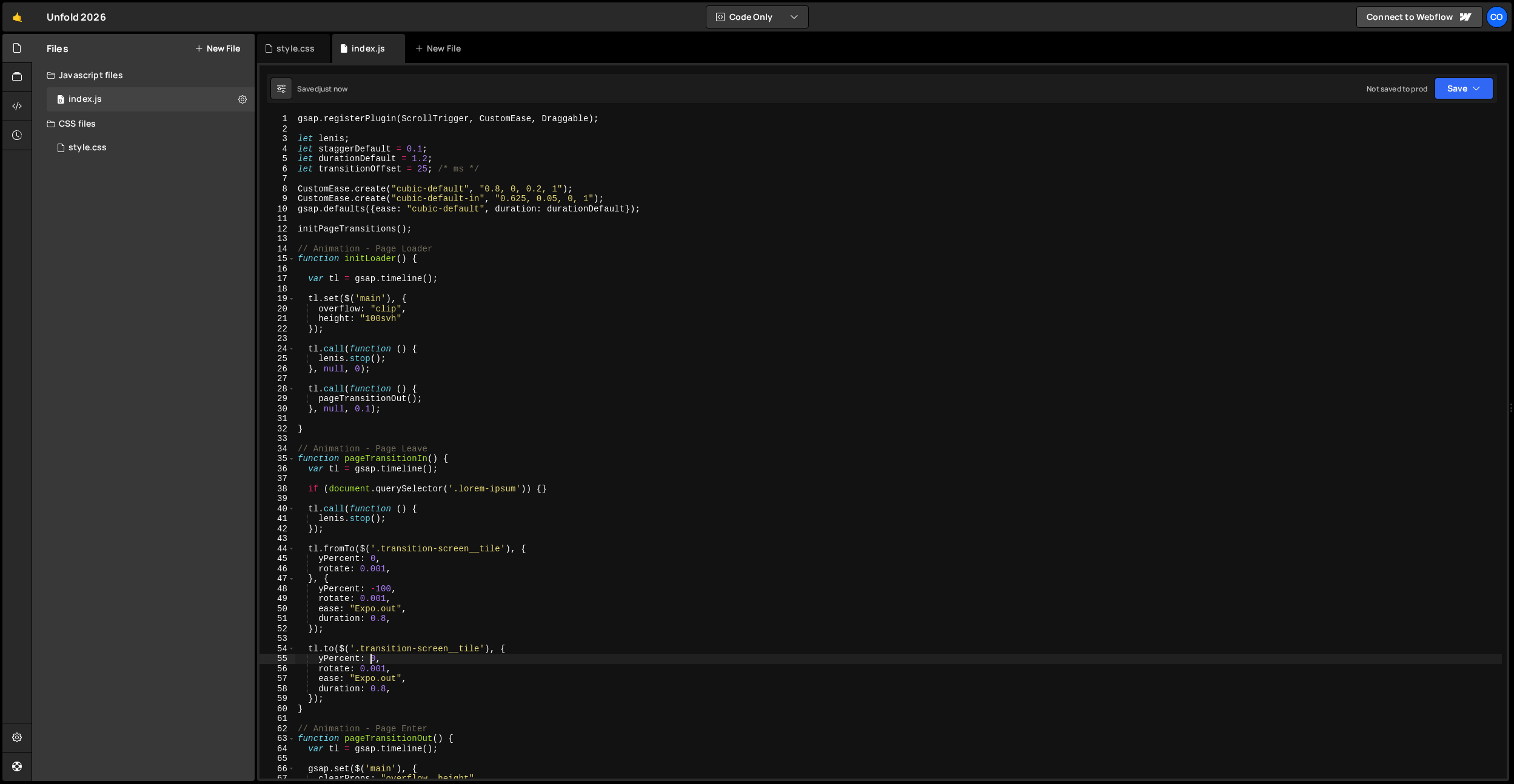
scroll to position [0, 0]
click at [427, 173] on div "gsap . registerPlugin ( ScrollTrigger , CustomEase , Draggable ) ; let lenis ; …" at bounding box center [899, 456] width 1207 height 685
click at [509, 648] on div "gsap . registerPlugin ( ScrollTrigger , CustomEase , Draggable ) ; let lenis ; …" at bounding box center [899, 456] width 1207 height 685
type textarea "tl.to($('.transition-screen__tile'), {"
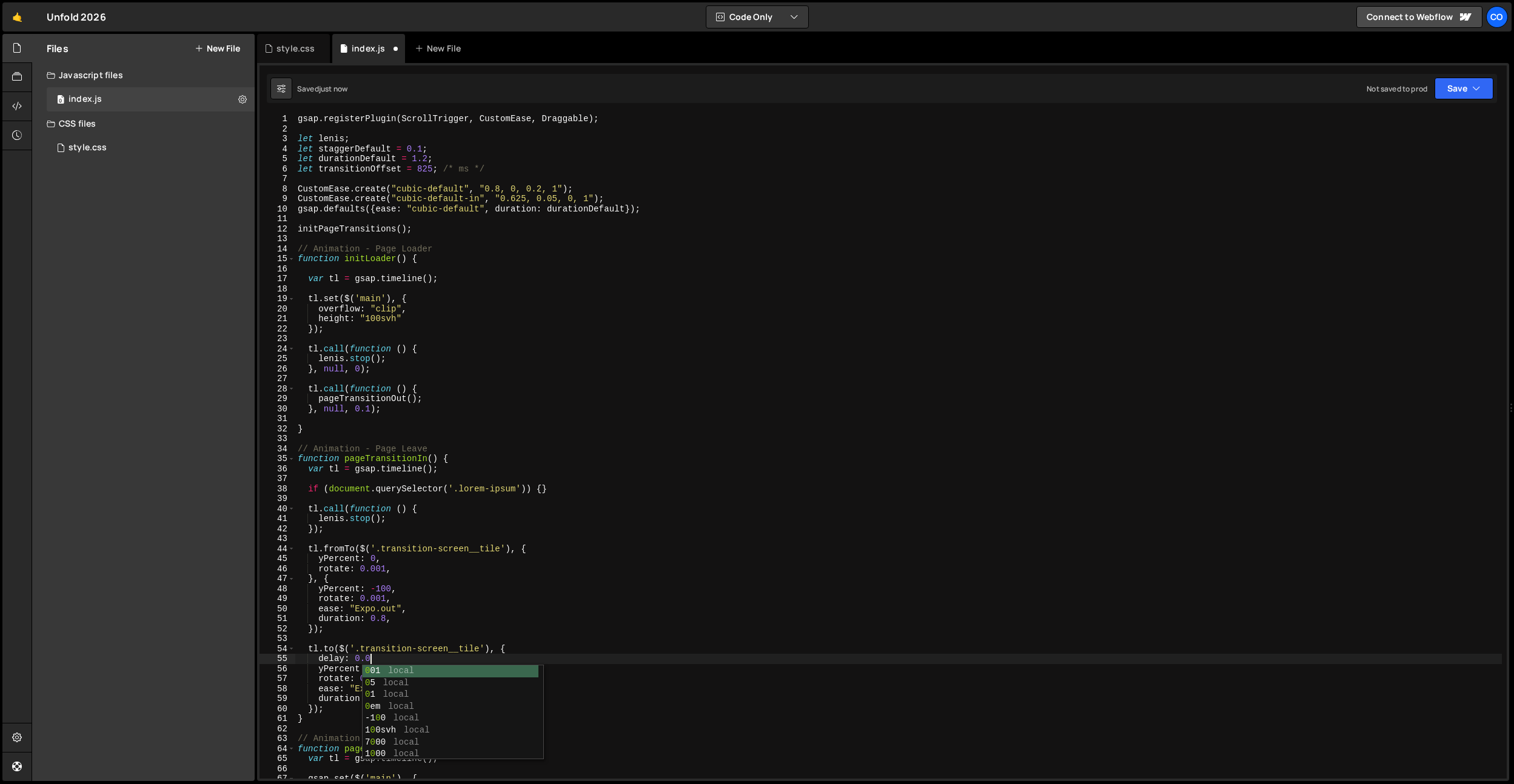
scroll to position [0, 5]
click at [488, 357] on div "gsap . registerPlugin ( ScrollTrigger , CustomEase , Draggable ) ; let lenis ; …" at bounding box center [899, 456] width 1207 height 685
drag, startPoint x: 381, startPoint y: 649, endPoint x: 380, endPoint y: 661, distance: 12.0
click at [379, 657] on div "gsap . registerPlugin ( ScrollTrigger , CustomEase , Draggable ) ; let lenis ; …" at bounding box center [899, 456] width 1207 height 685
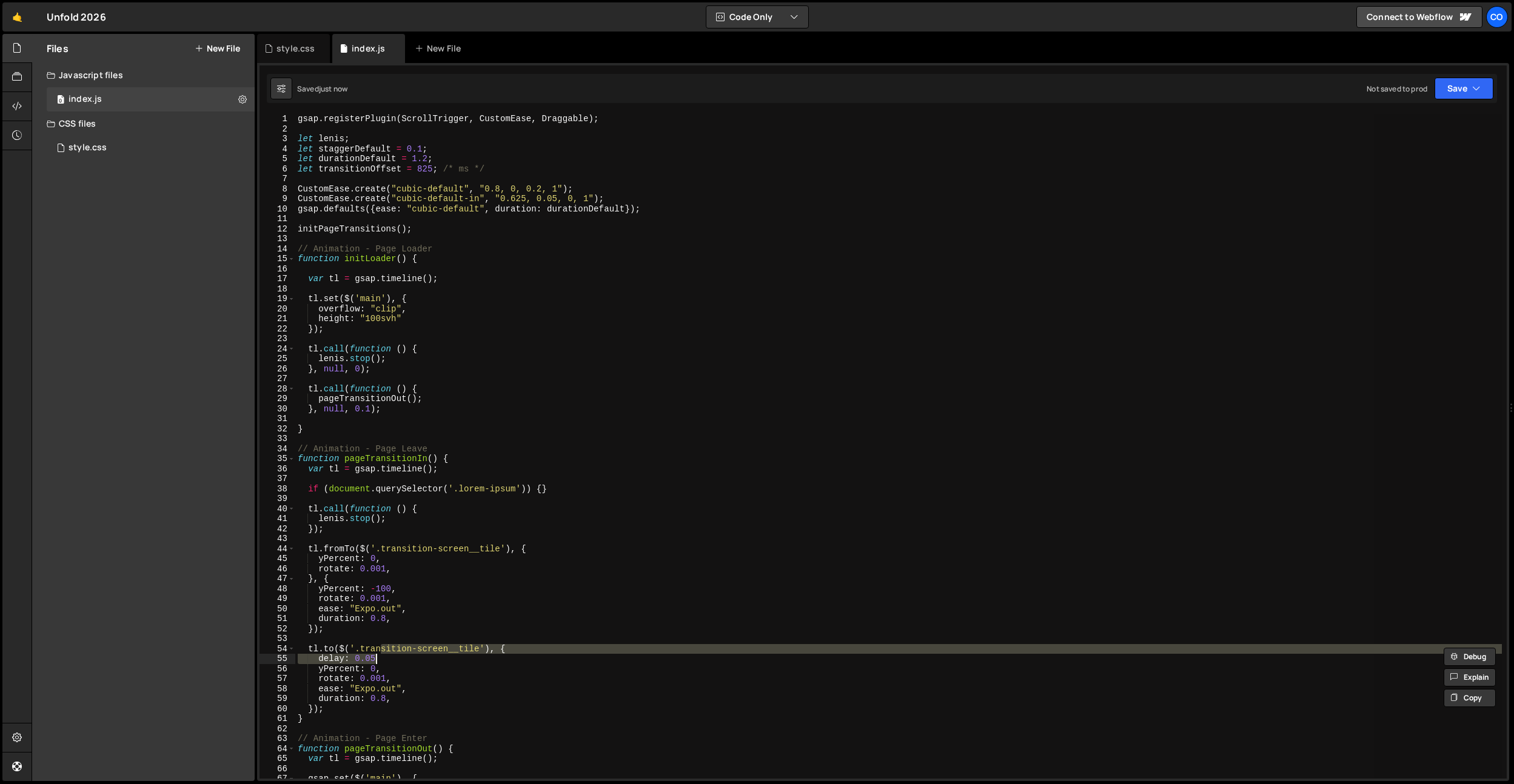
click at [380, 661] on div "gsap . registerPlugin ( ScrollTrigger , CustomEase , Draggable ) ; let lenis ; …" at bounding box center [899, 446] width 1207 height 665
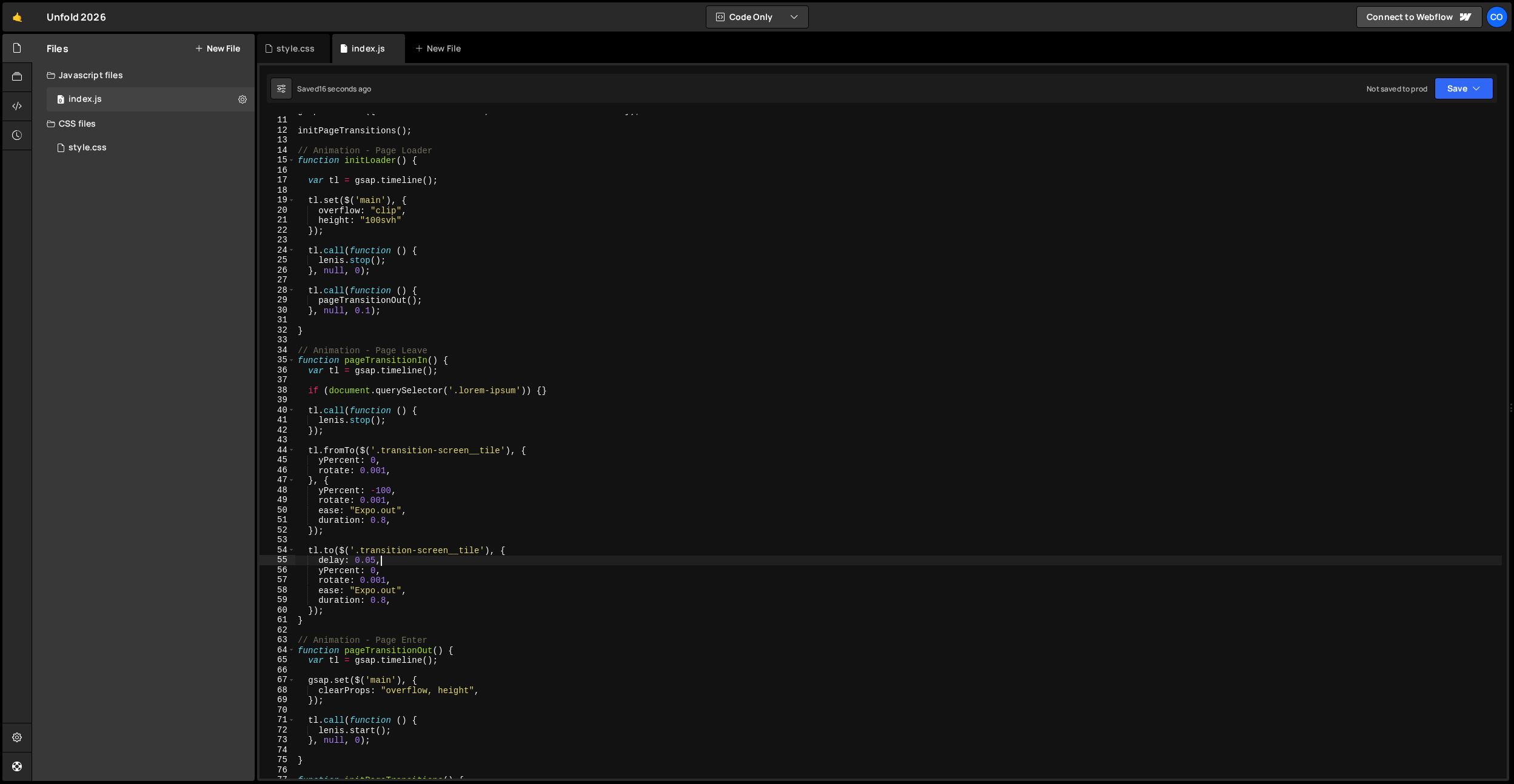
scroll to position [100, 0]
click at [464, 564] on div "initPageTransitions ( ) ; // Animation - Page Loader function initLoader ( ) { …" at bounding box center [899, 456] width 1207 height 685
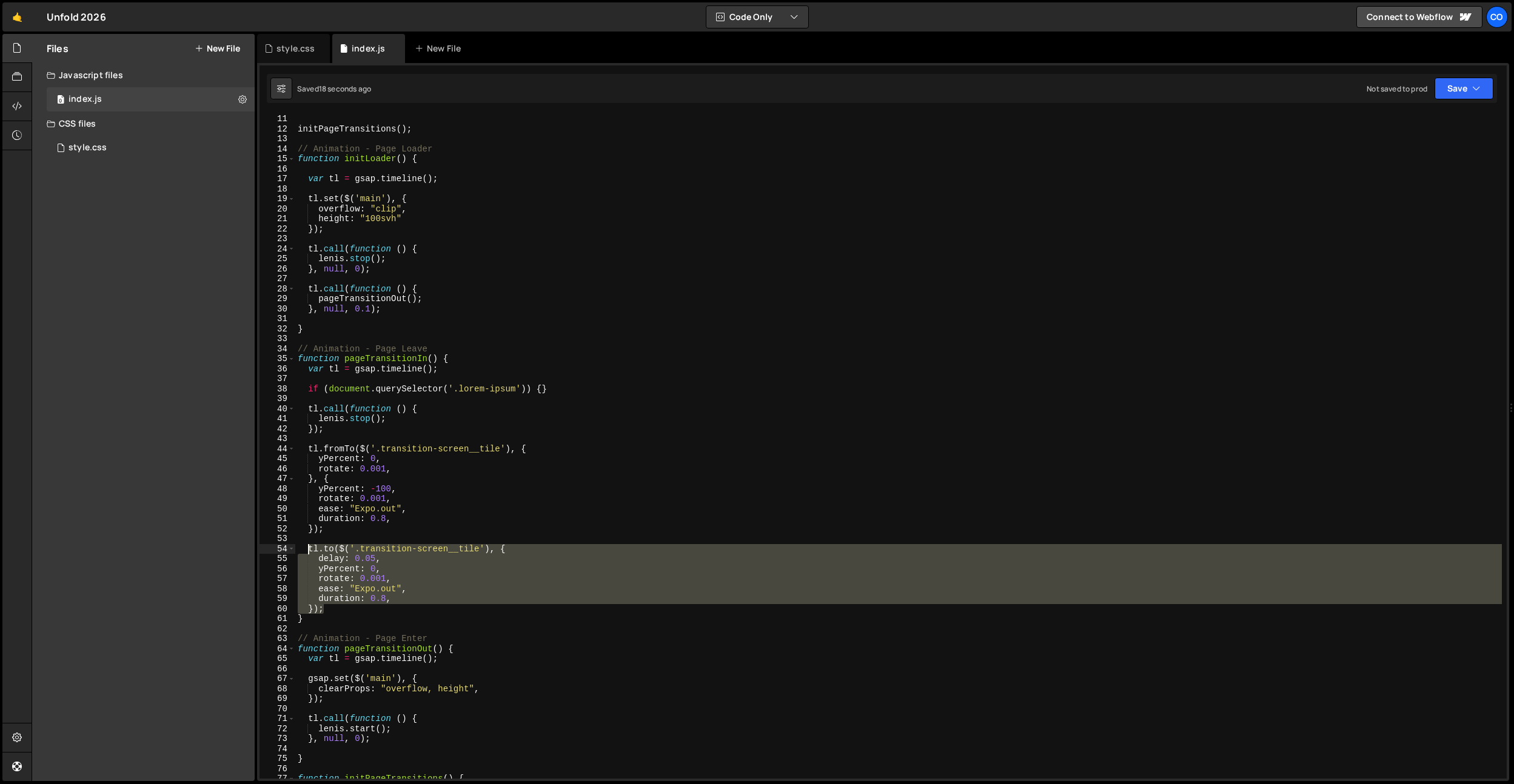
drag, startPoint x: 346, startPoint y: 608, endPoint x: 306, endPoint y: 548, distance: 72.1
click at [306, 548] on div "initPageTransitions ( ) ; // Animation - Page Loader function initLoader ( ) { …" at bounding box center [899, 456] width 1207 height 685
type textarea "});"
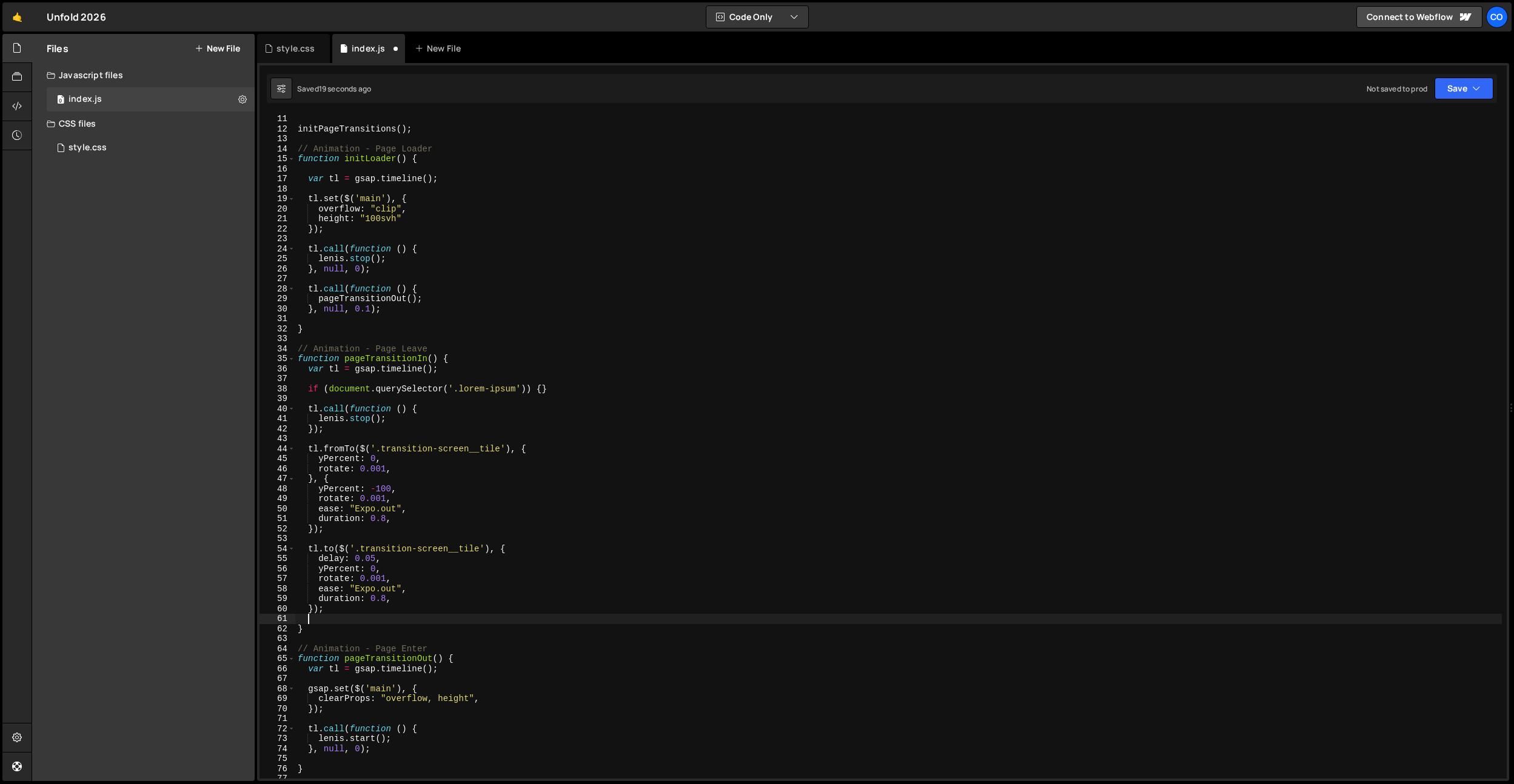
scroll to position [0, 0]
paste textarea "});"
click at [390, 673] on div "initPageTransitions ( ) ; // Animation - Page Loader function initLoader ( ) { …" at bounding box center [899, 456] width 1207 height 685
click at [382, 668] on div "initPageTransitions ( ) ; // Animation - Page Loader function initLoader ( ) { …" at bounding box center [899, 456] width 1207 height 685
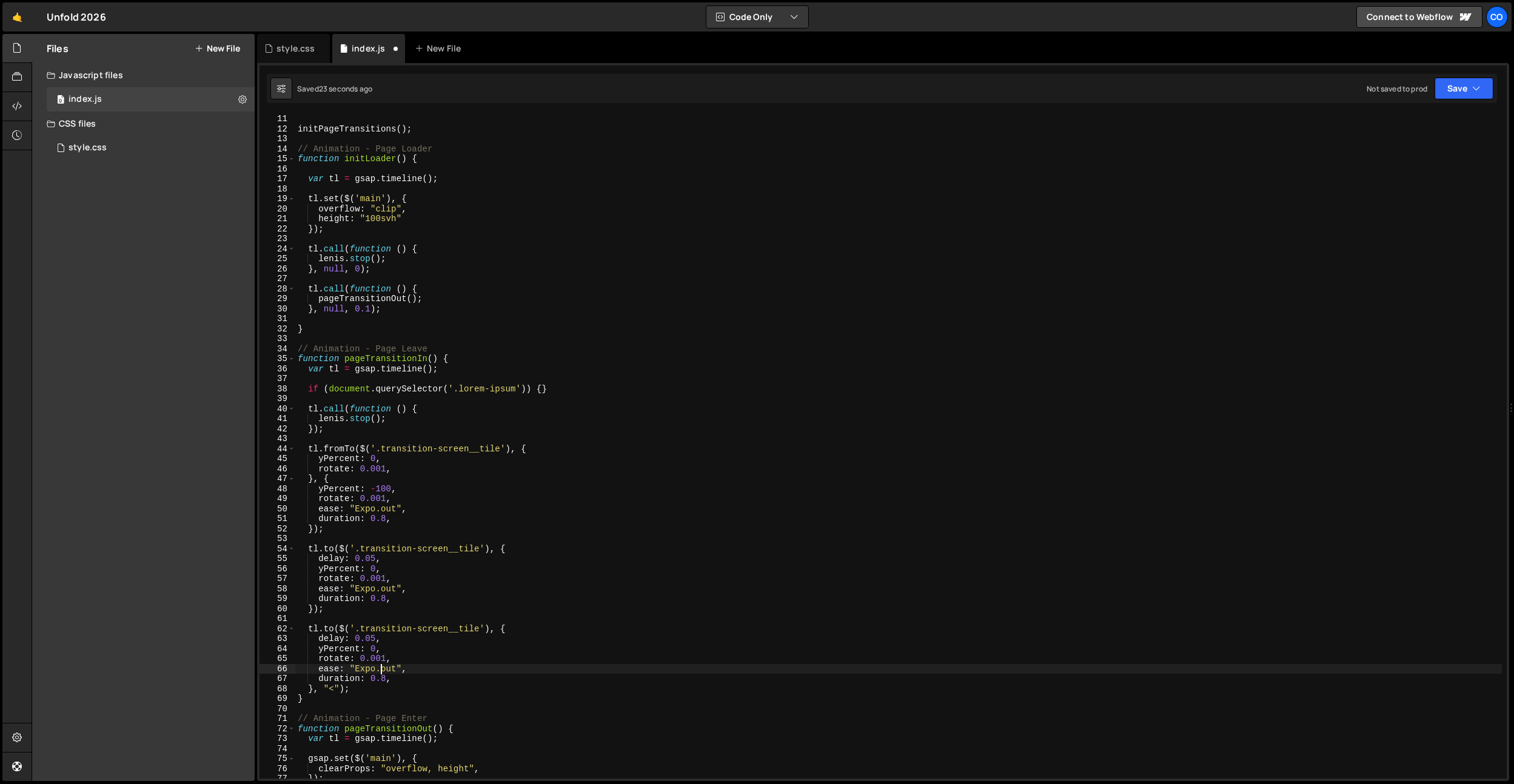
click at [392, 673] on div "initPageTransitions ( ) ; // Animation - Page Loader function initLoader ( ) { …" at bounding box center [899, 456] width 1207 height 685
click at [398, 631] on div "initPageTransitions ( ) ; // Animation - Page Loader function initLoader ( ) { …" at bounding box center [899, 456] width 1207 height 685
click at [458, 629] on div "initPageTransitions ( ) ; // Animation - Page Loader function initLoader ( ) { …" at bounding box center [899, 456] width 1207 height 685
drag, startPoint x: 479, startPoint y: 631, endPoint x: 453, endPoint y: 631, distance: 26.0
click at [453, 631] on div "initPageTransitions ( ) ; // Animation - Page Loader function initLoader ( ) { …" at bounding box center [899, 456] width 1207 height 685
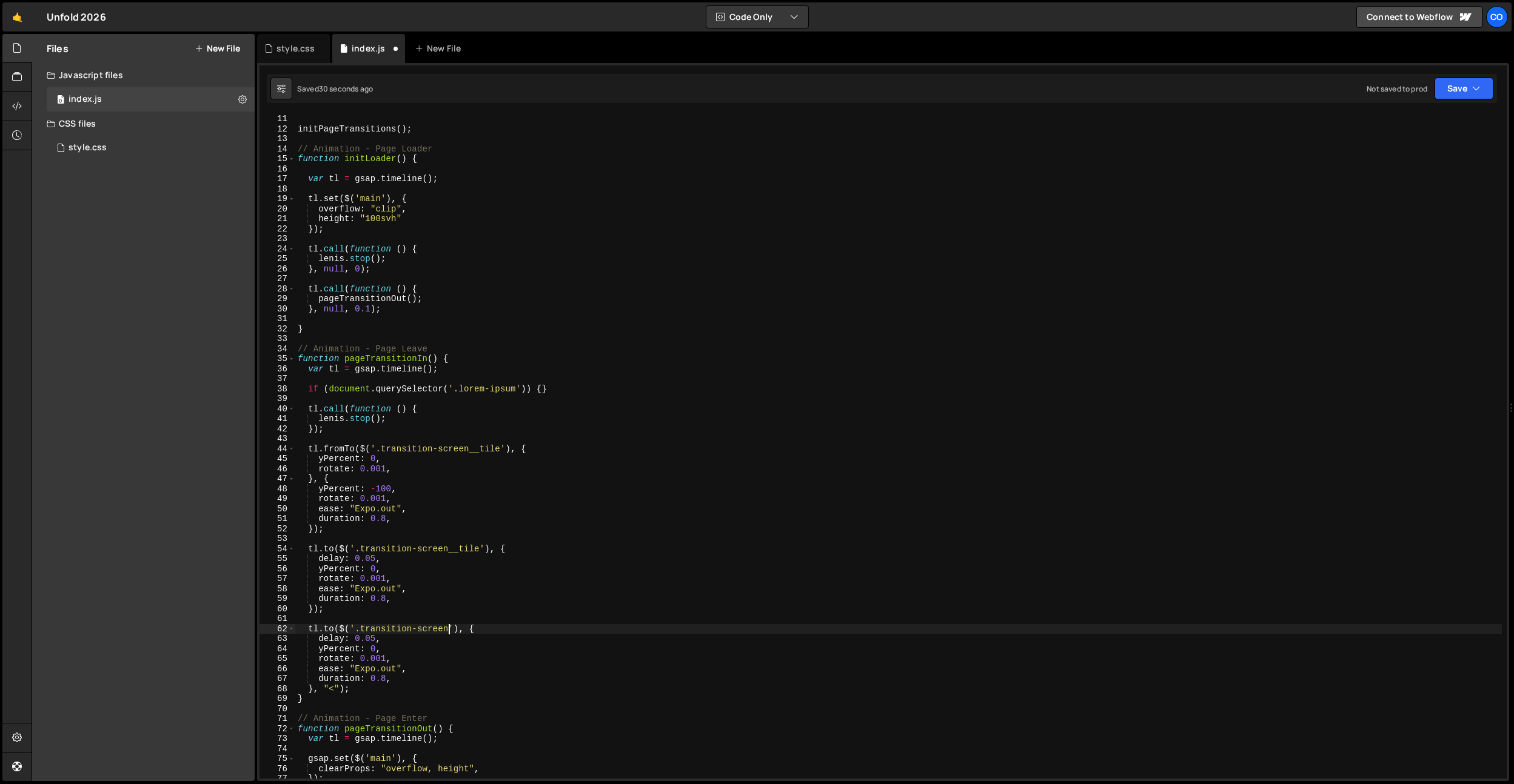
click at [365, 649] on div "initPageTransitions ( ) ; // Animation - Page Loader function initLoader ( ) { …" at bounding box center [899, 456] width 1207 height 685
click at [328, 631] on div "initPageTransitions ( ) ; // Animation - Page Loader function initLoader ( ) { …" at bounding box center [899, 456] width 1207 height 685
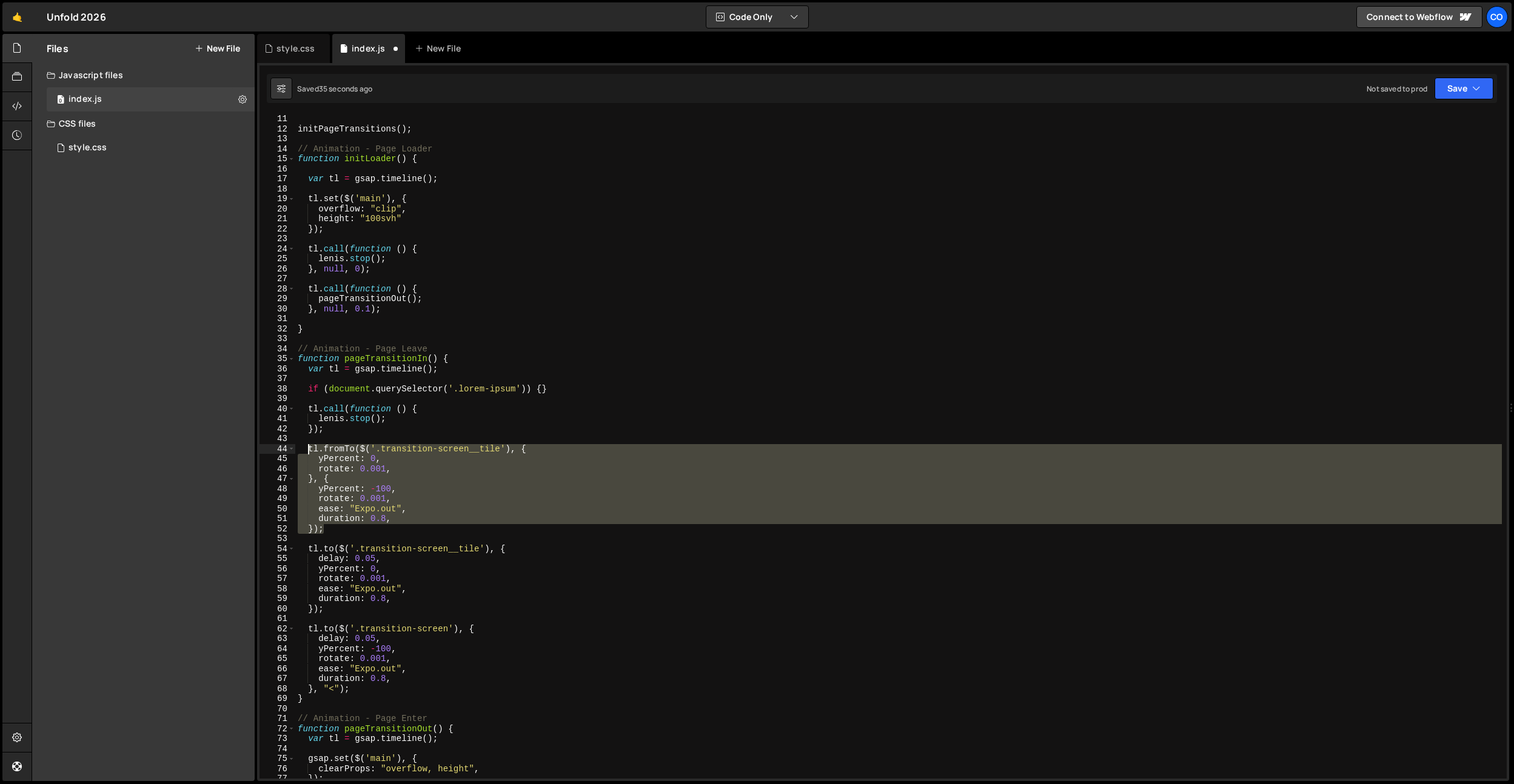
drag, startPoint x: 328, startPoint y: 518, endPoint x: 310, endPoint y: 449, distance: 71.3
click at [310, 449] on div "initPageTransitions ( ) ; // Animation - Page Loader function initLoader ( ) { …" at bounding box center [899, 456] width 1207 height 685
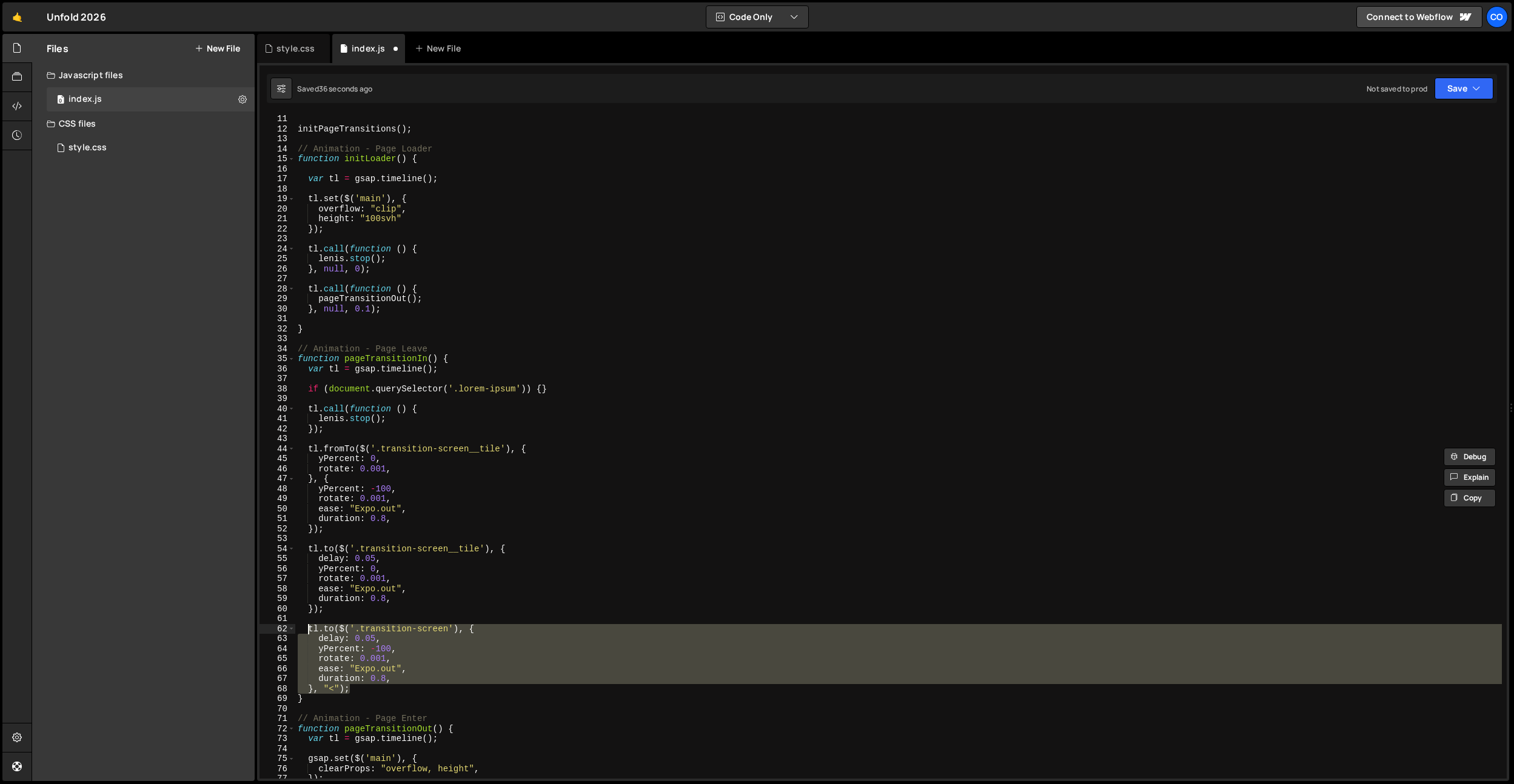
drag, startPoint x: 349, startPoint y: 688, endPoint x: 309, endPoint y: 631, distance: 69.6
click at [309, 631] on div "initPageTransitions ( ) ; // Animation - Page Loader function initLoader ( ) { …" at bounding box center [899, 456] width 1207 height 685
paste textarea "});"
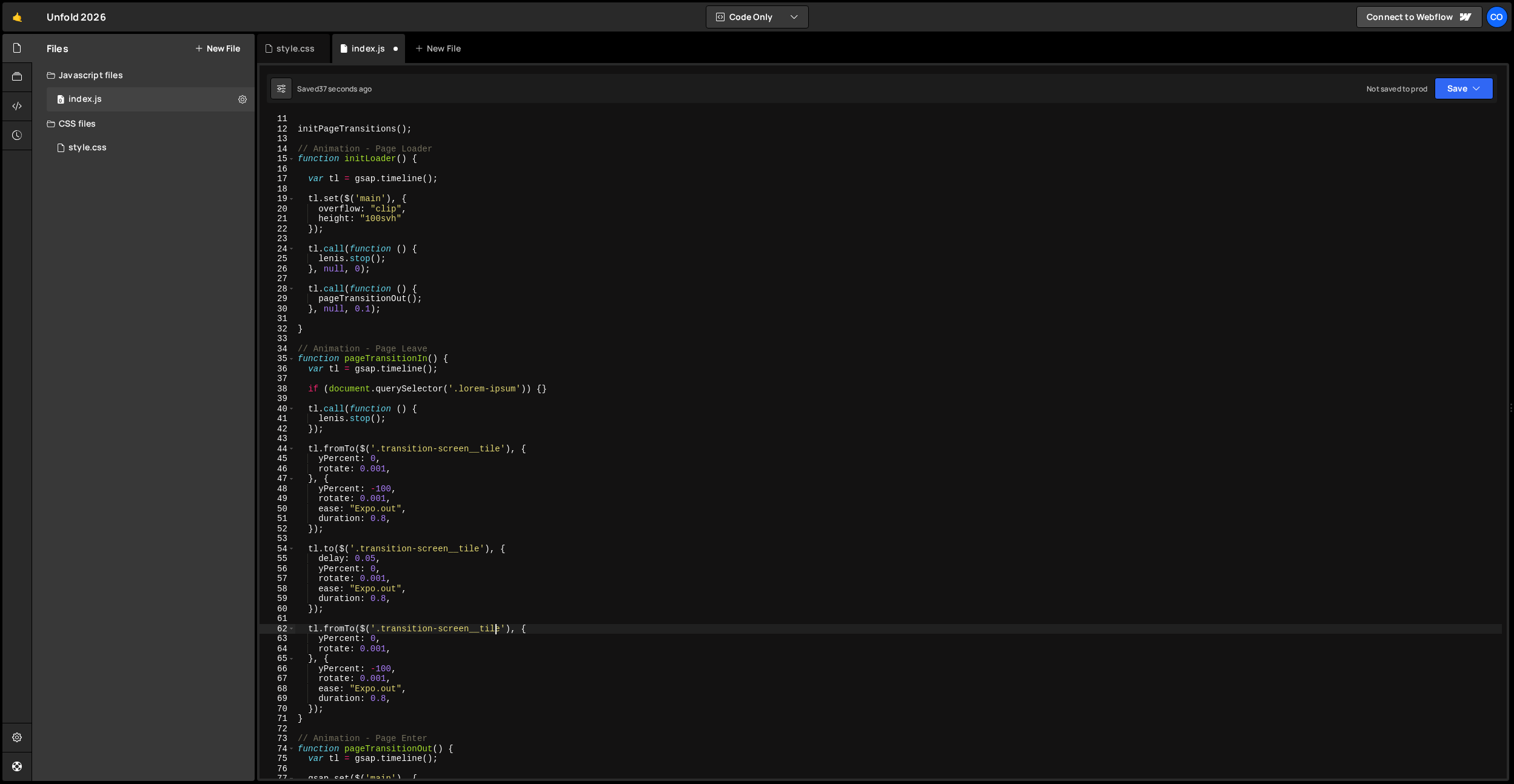
click at [493, 630] on div "initPageTransitions ( ) ; // Animation - Page Loader function initLoader ( ) { …" at bounding box center [899, 456] width 1207 height 685
click at [397, 699] on div "initPageTransitions ( ) ; // Animation - Page Loader function initLoader ( ) { …" at bounding box center [899, 456] width 1207 height 685
click at [339, 707] on div "initPageTransitions ( ) ; // Animation - Page Loader function initLoader ( ) { …" at bounding box center [899, 456] width 1207 height 685
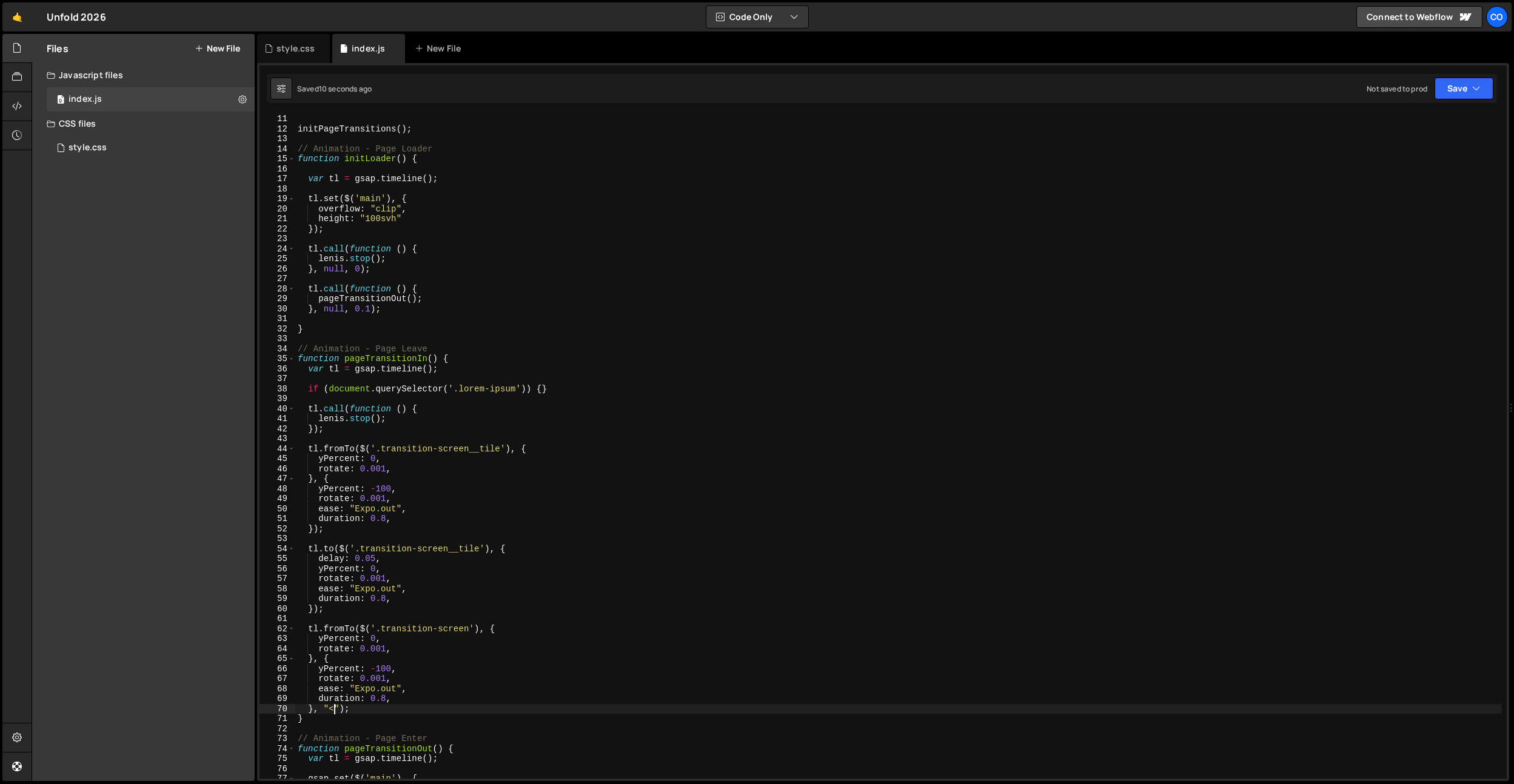
click at [384, 644] on div "initPageTransitions ( ) ; // Animation - Page Loader function initLoader ( ) { …" at bounding box center [899, 456] width 1207 height 685
click at [420, 676] on div "initPageTransitions ( ) ; // Animation - Page Loader function initLoader ( ) { …" at bounding box center [899, 456] width 1207 height 685
click at [387, 599] on div "initPageTransitions ( ) ; // Animation - Page Loader function initLoader ( ) { …" at bounding box center [899, 456] width 1207 height 685
type textarea "duration: 0.8,"
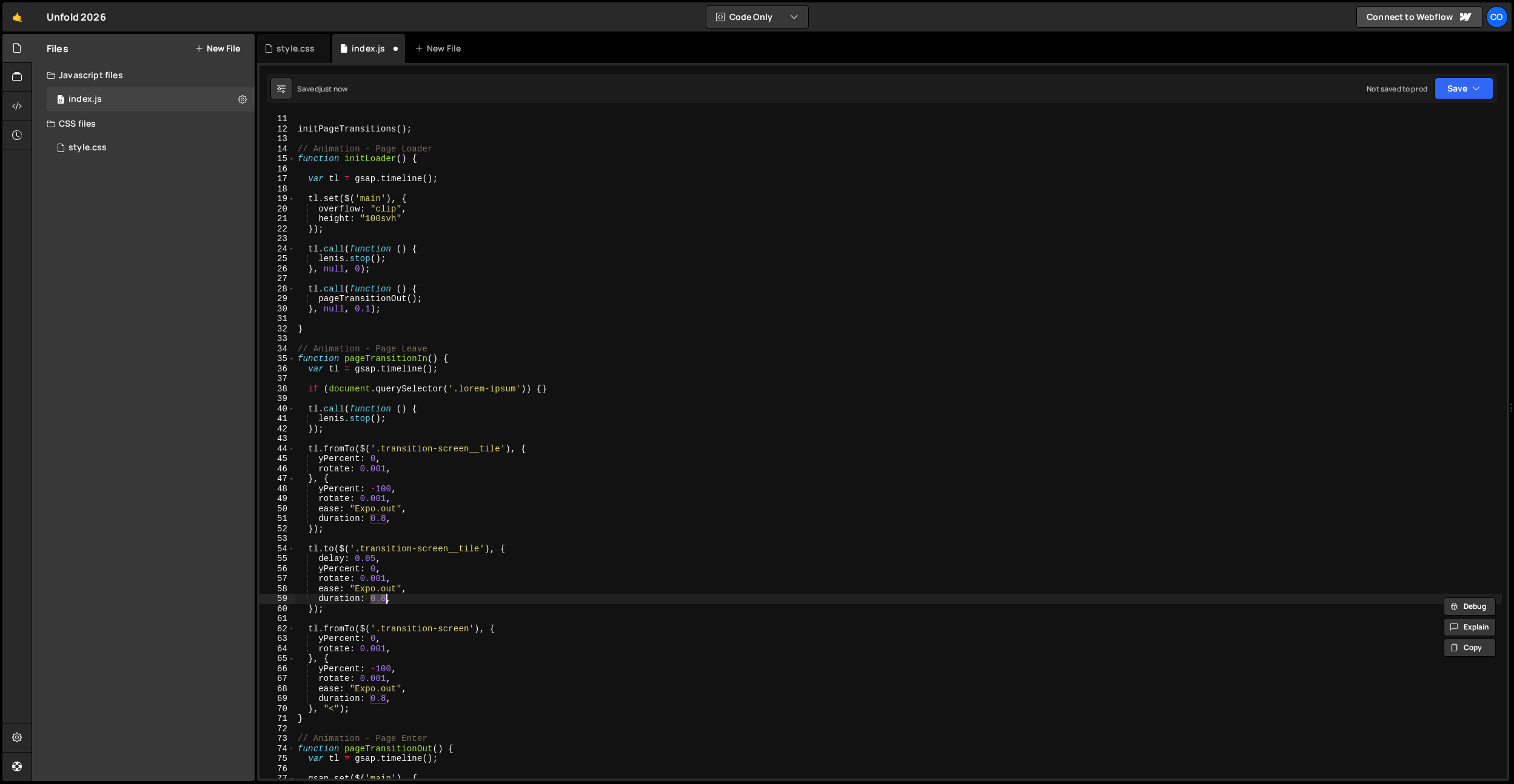
click at [486, 439] on div "initPageTransitions ( ) ; // Animation - Page Loader function initLoader ( ) { …" at bounding box center [899, 456] width 1207 height 685
click at [383, 587] on div "initPageTransitions ( ) ; // Animation - Page Loader function initLoader ( ) { …" at bounding box center [899, 456] width 1207 height 685
click at [380, 505] on div "initPageTransitions ( ) ; // Animation - Page Loader function initLoader ( ) { …" at bounding box center [899, 456] width 1207 height 685
click at [393, 522] on div "initPageTransitions ( ) ; // Animation - Page Loader function initLoader ( ) { …" at bounding box center [899, 456] width 1207 height 685
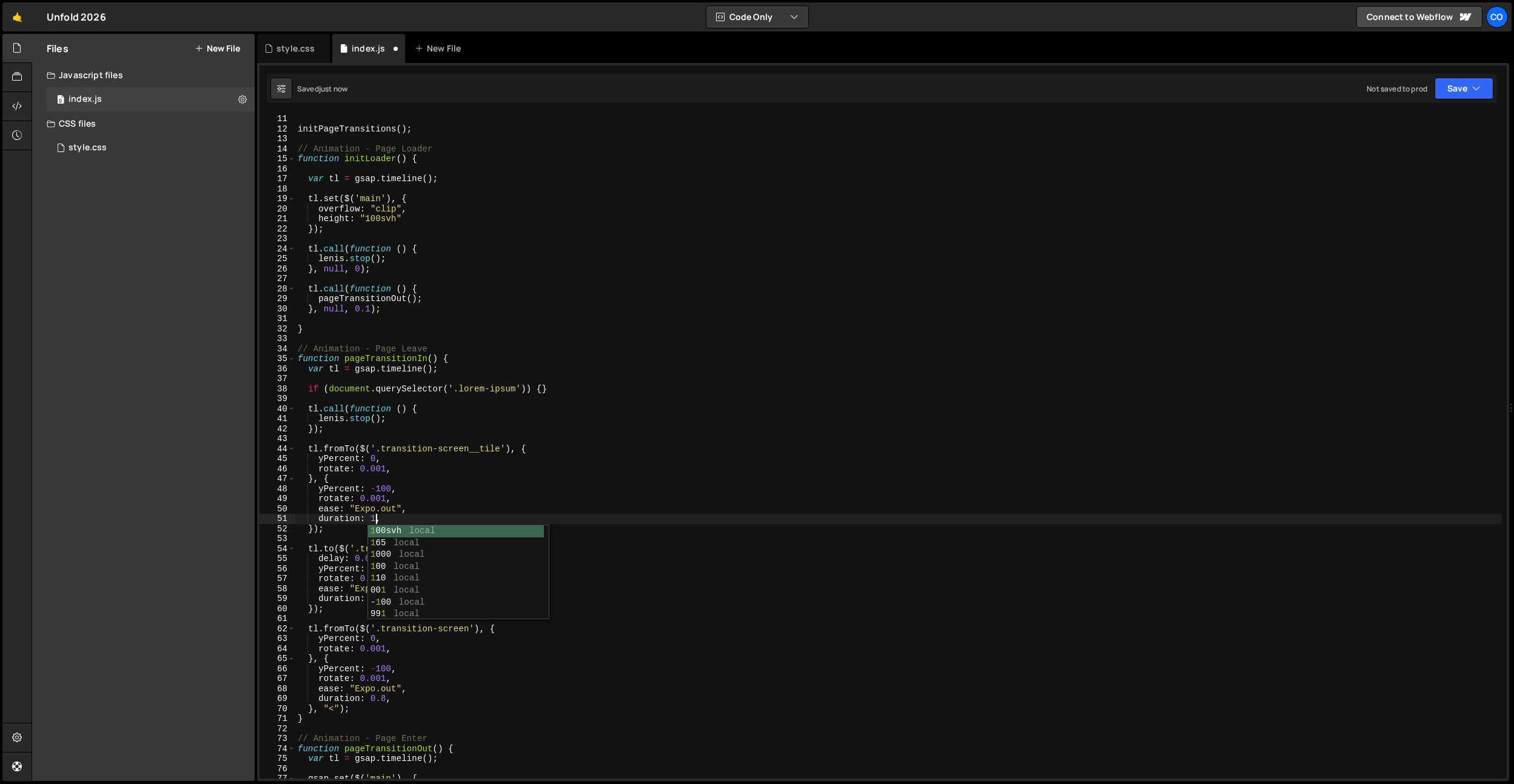
scroll to position [0, 6]
click at [407, 512] on div "initPageTransitions ( ) ; // Animation - Page Loader function initLoader ( ) { …" at bounding box center [899, 456] width 1207 height 685
click at [377, 462] on div "initPageTransitions ( ) ; // Animation - Page Loader function initLoader ( ) { …" at bounding box center [899, 456] width 1207 height 685
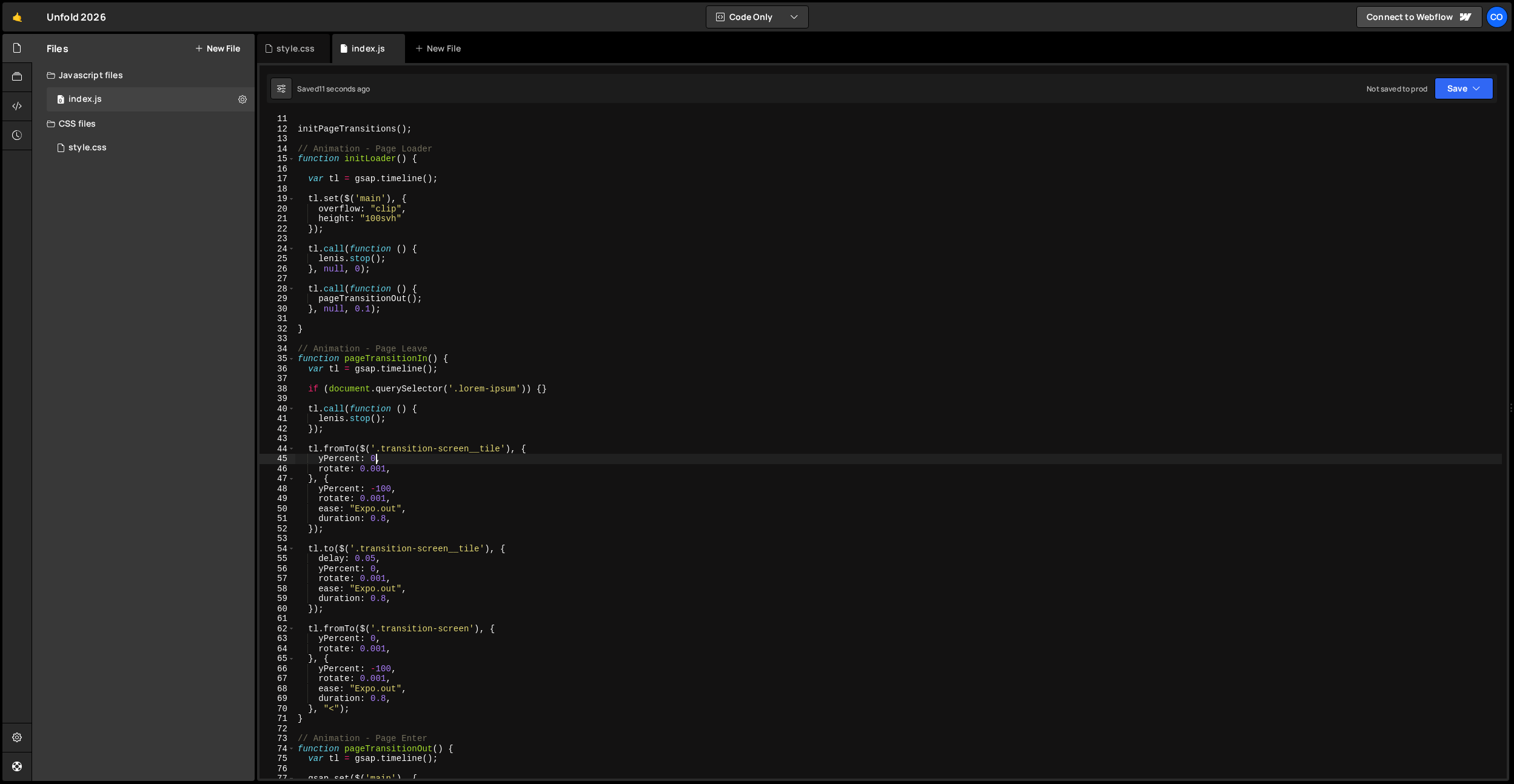
click at [383, 588] on div "initPageTransitions ( ) ; // Animation - Page Loader function initLoader ( ) { …" at bounding box center [899, 456] width 1207 height 685
drag, startPoint x: 419, startPoint y: 600, endPoint x: 410, endPoint y: 600, distance: 9.0
click at [419, 600] on div "initPageTransitions ( ) ; // Animation - Page Loader function initLoader ( ) { …" at bounding box center [899, 456] width 1207 height 685
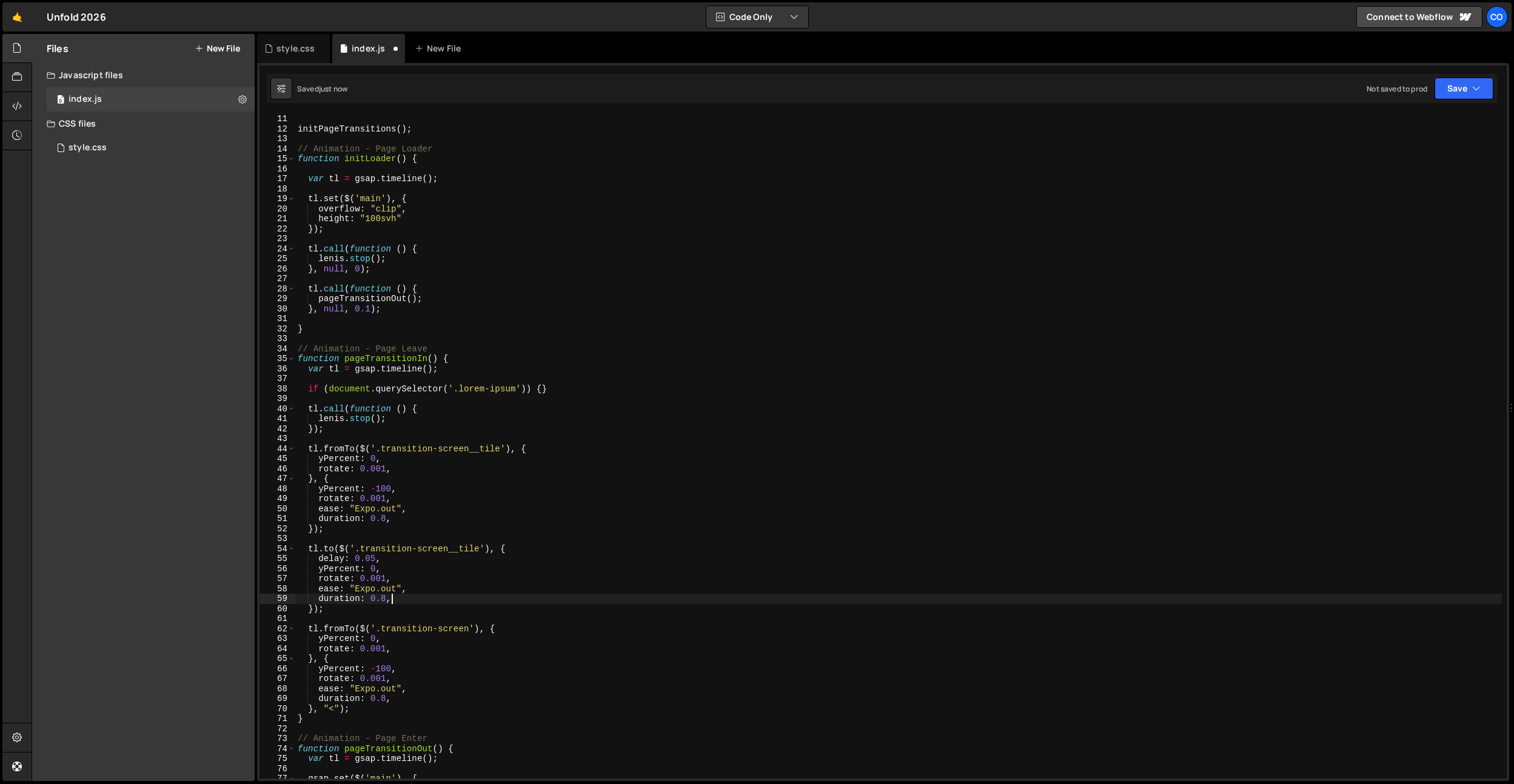
click at [380, 588] on div "initPageTransitions ( ) ; // Animation - Page Loader function initLoader ( ) { …" at bounding box center [899, 456] width 1207 height 685
click at [394, 587] on div "initPageTransitions ( ) ; // Animation - Page Loader function initLoader ( ) { …" at bounding box center [899, 456] width 1207 height 685
click at [387, 687] on div "initPageTransitions ( ) ; // Animation - Page Loader function initLoader ( ) { …" at bounding box center [899, 456] width 1207 height 685
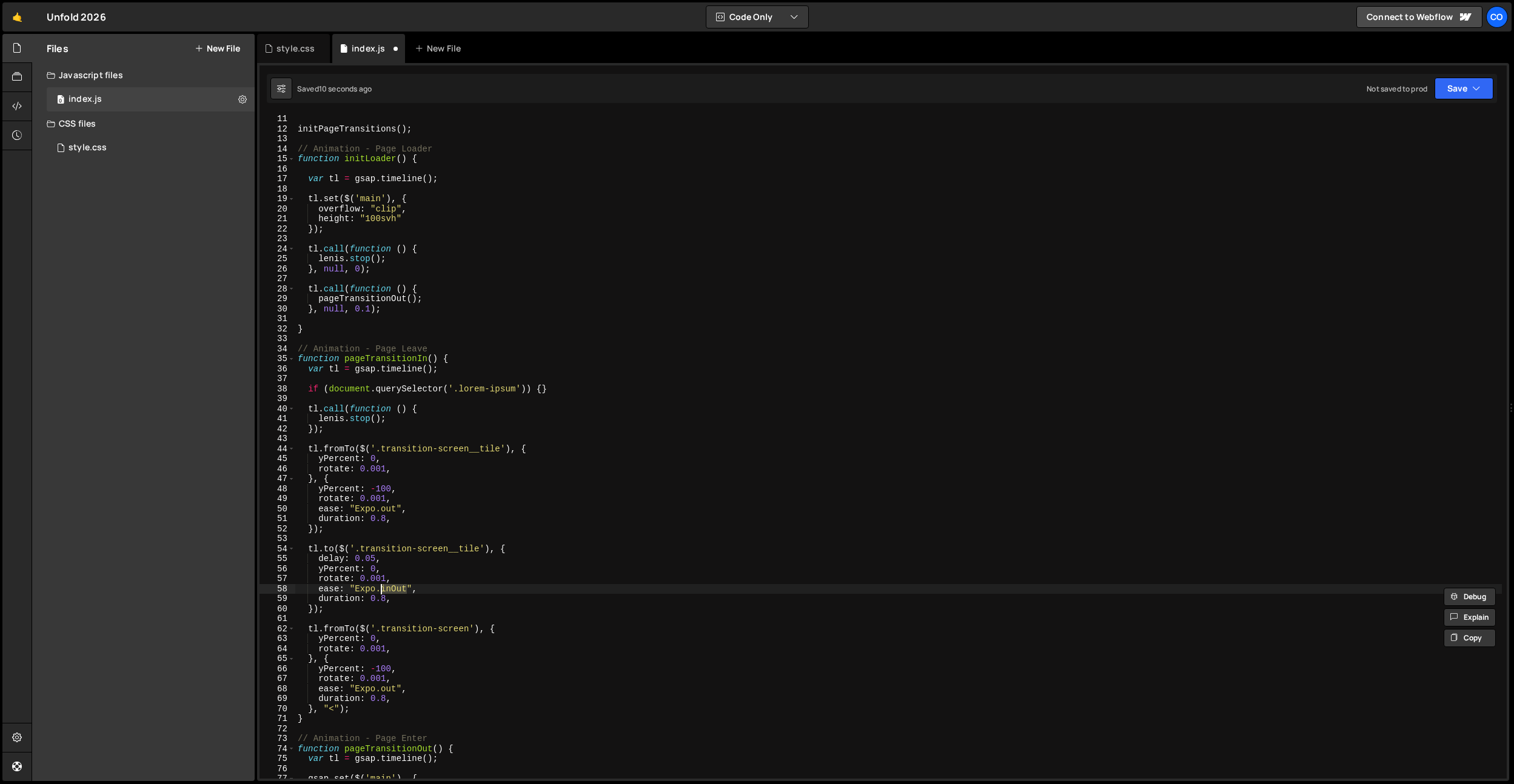
click at [387, 687] on div "initPageTransitions ( ) ; // Animation - Page Loader function initLoader ( ) { …" at bounding box center [899, 456] width 1207 height 685
paste textarea "inO"
click at [543, 306] on div "initPageTransitions ( ) ; // Animation - Page Loader function initLoader ( ) { …" at bounding box center [899, 456] width 1207 height 685
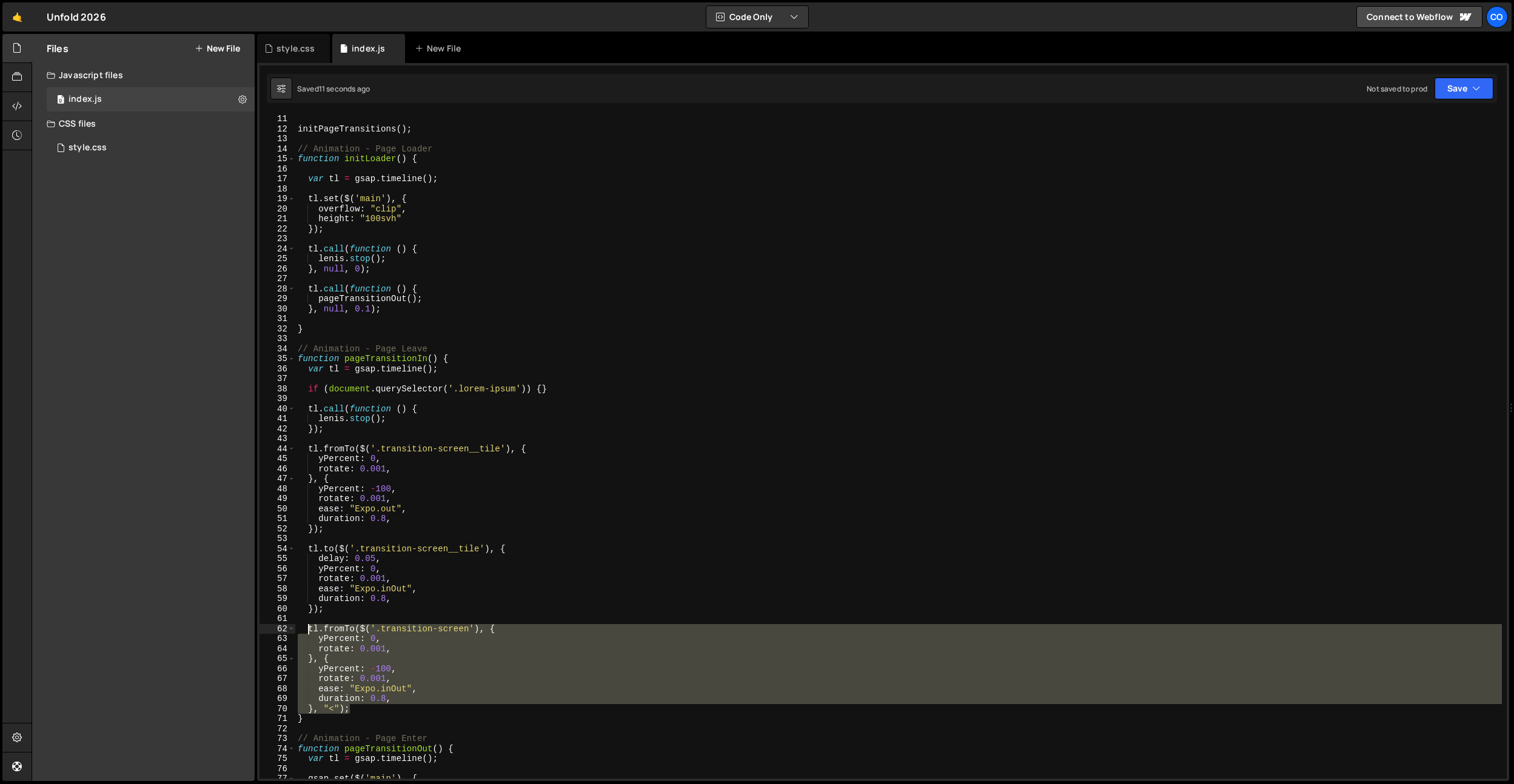
drag, startPoint x: 361, startPoint y: 710, endPoint x: 361, endPoint y: 625, distance: 85.0
click at [307, 630] on div "initPageTransitions ( ) ; // Animation - Page Loader function initLoader ( ) { …" at bounding box center [899, 456] width 1207 height 685
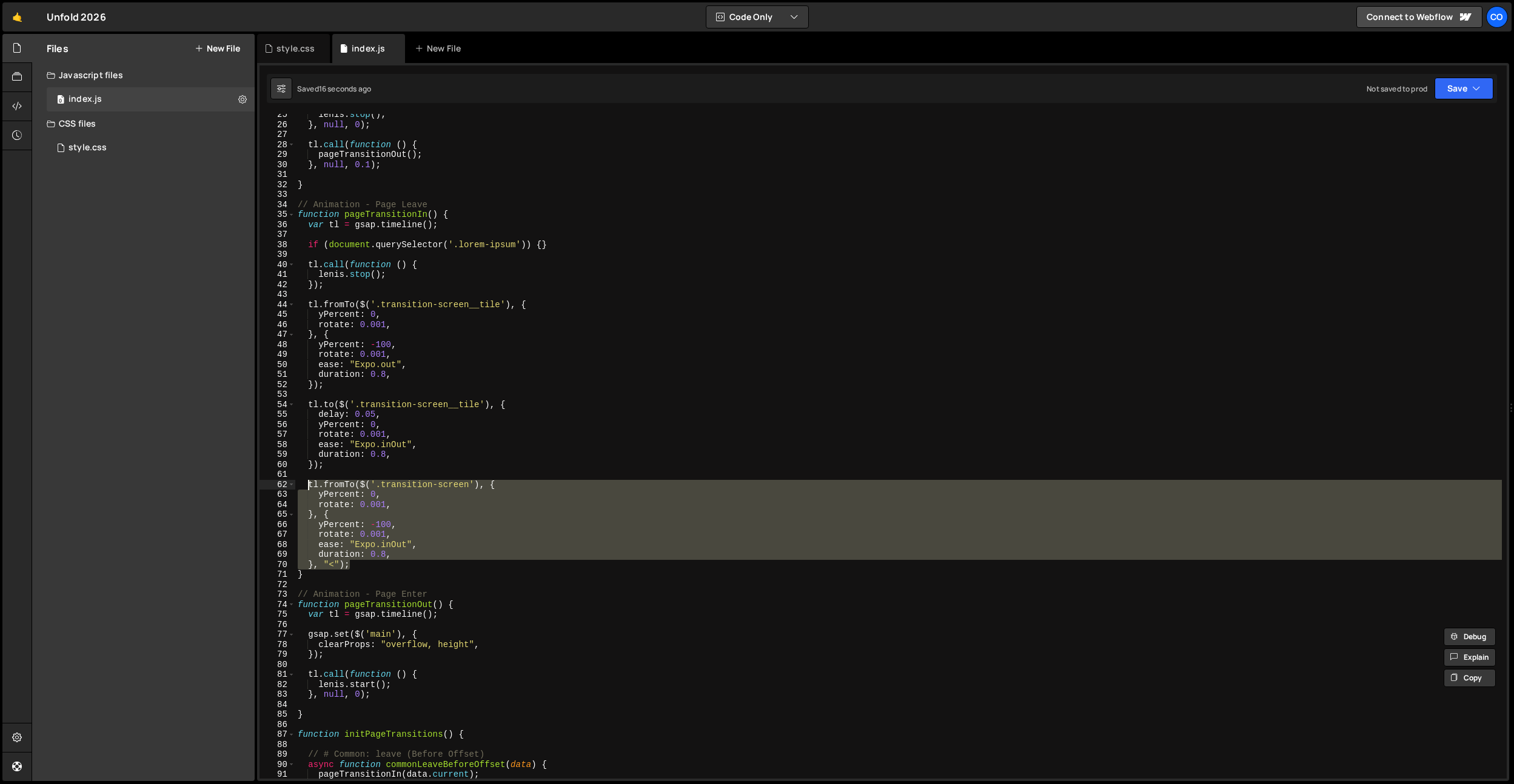
scroll to position [249, 0]
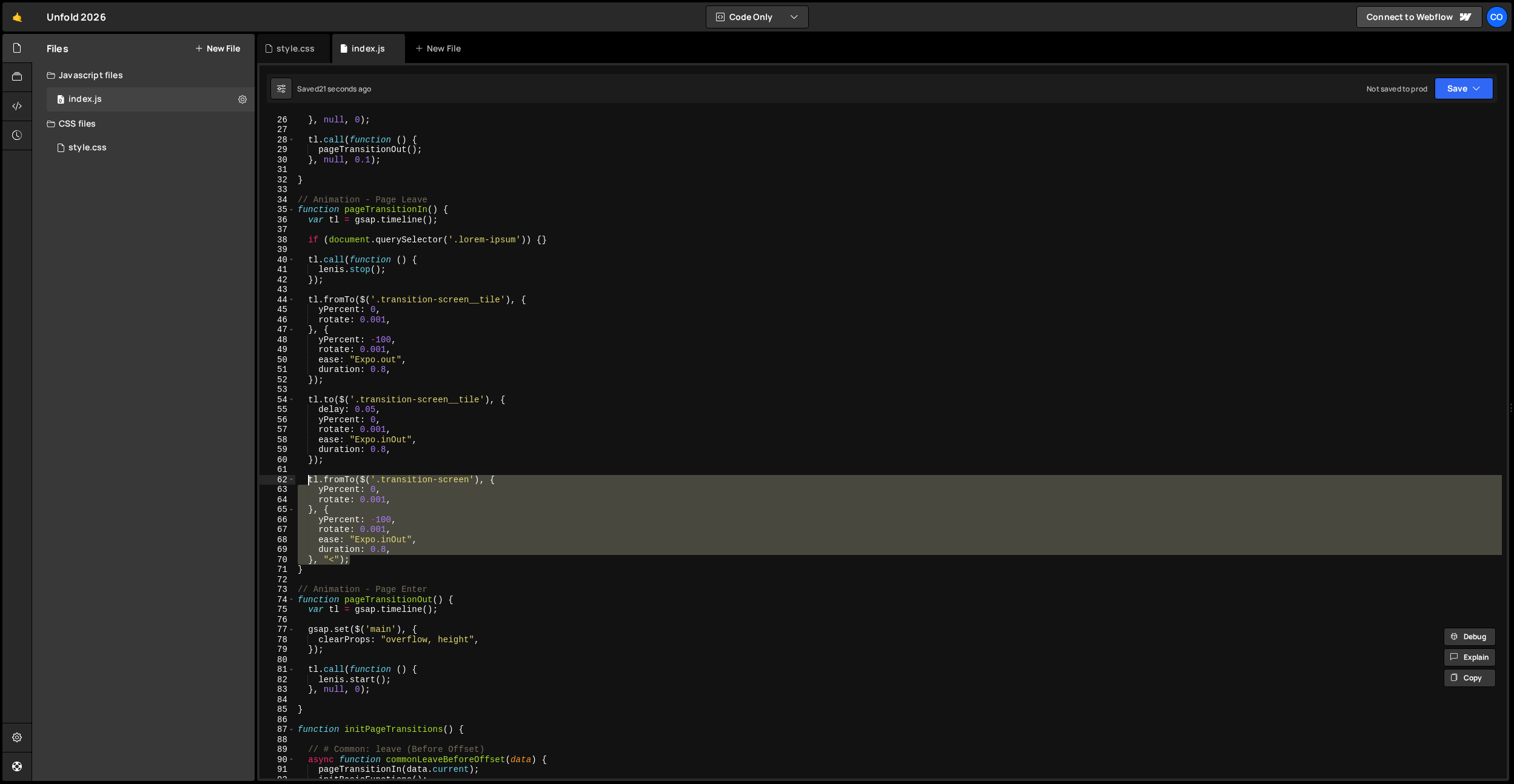
click at [363, 651] on div "lenis . stop ( ) ; } , null , 0 ) ; tl . call ( function ( ) { pageTransitionOu…" at bounding box center [899, 447] width 1207 height 685
type textarea "});"
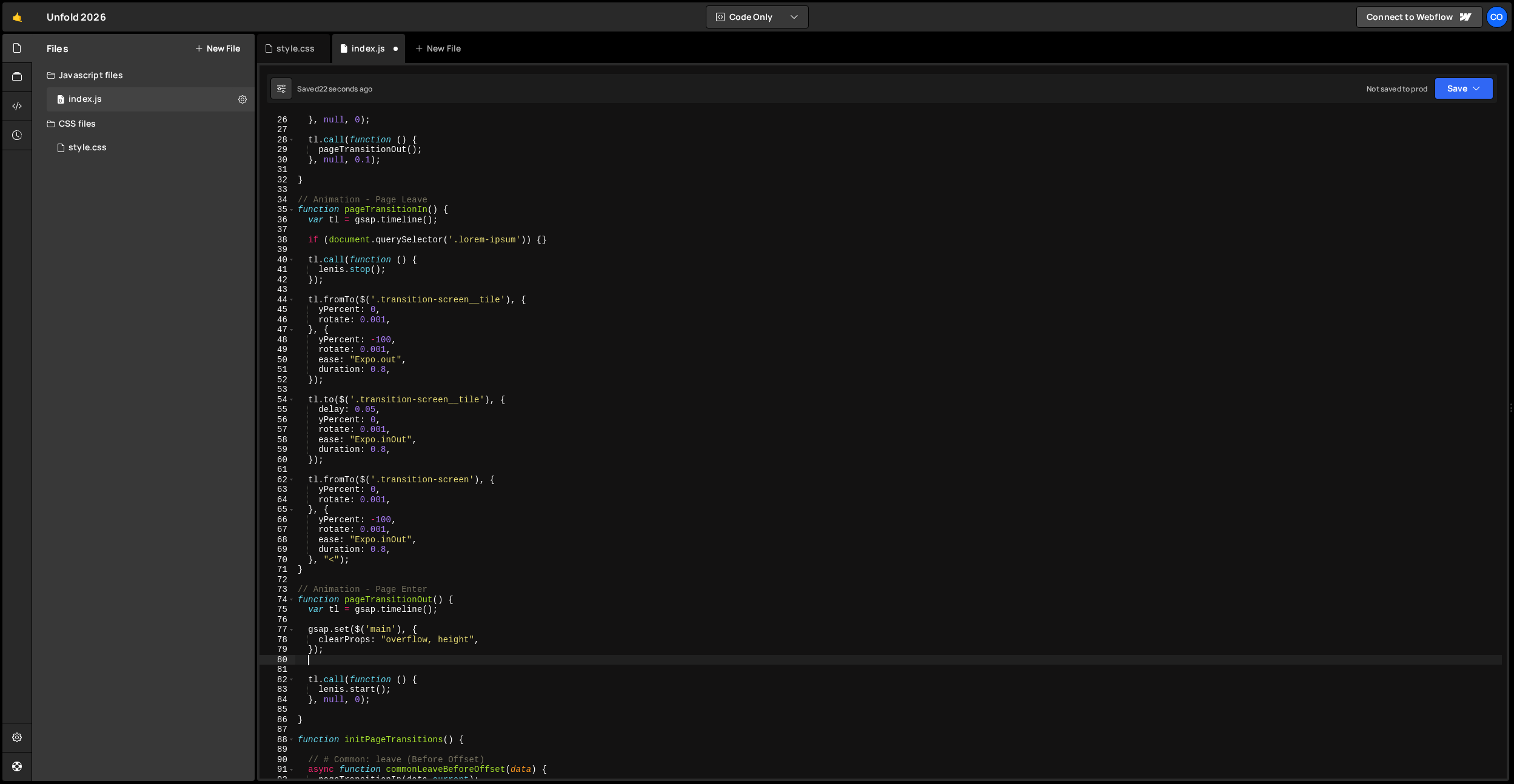
scroll to position [0, 0]
paste textarea "}, "<");"
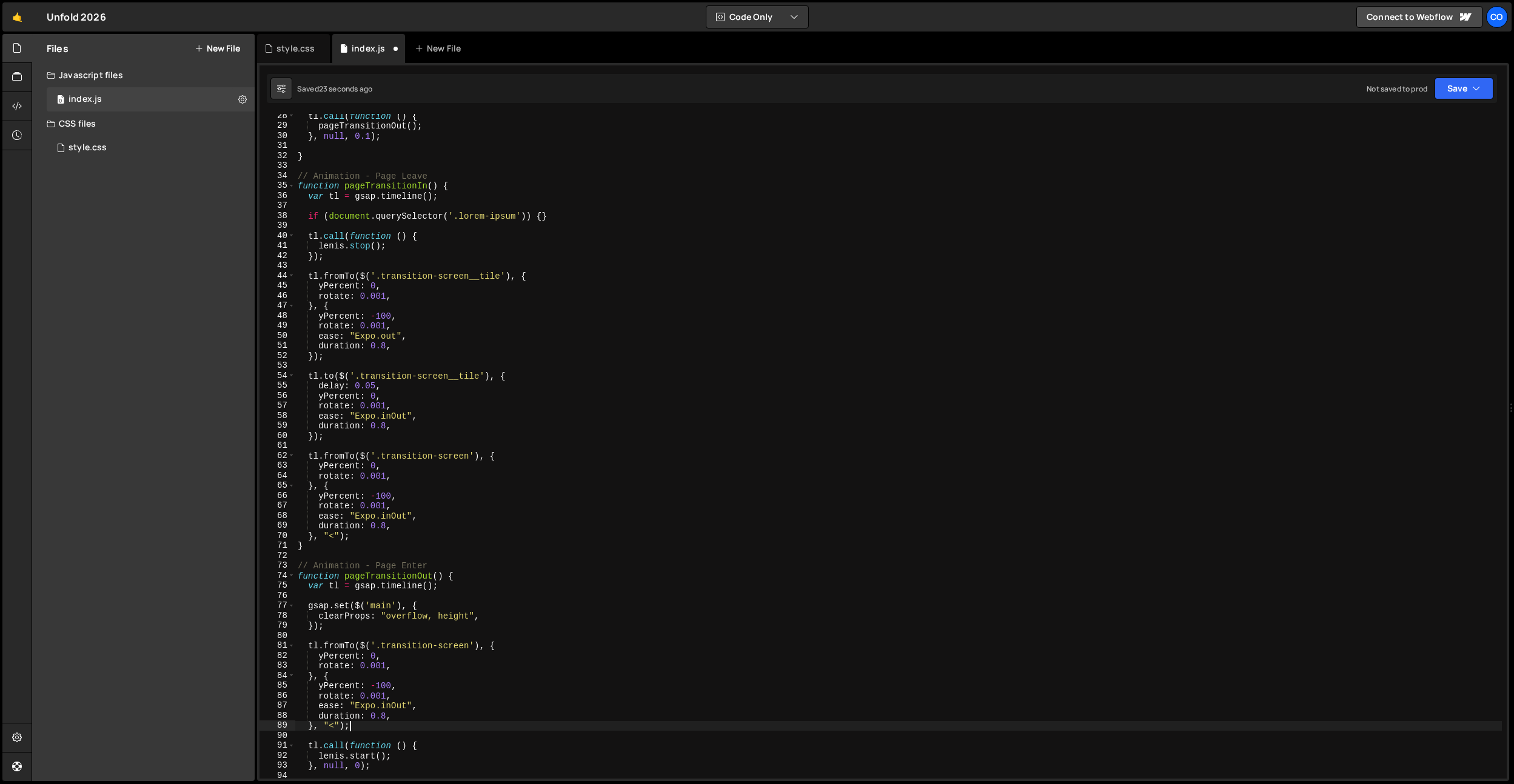
scroll to position [282, 0]
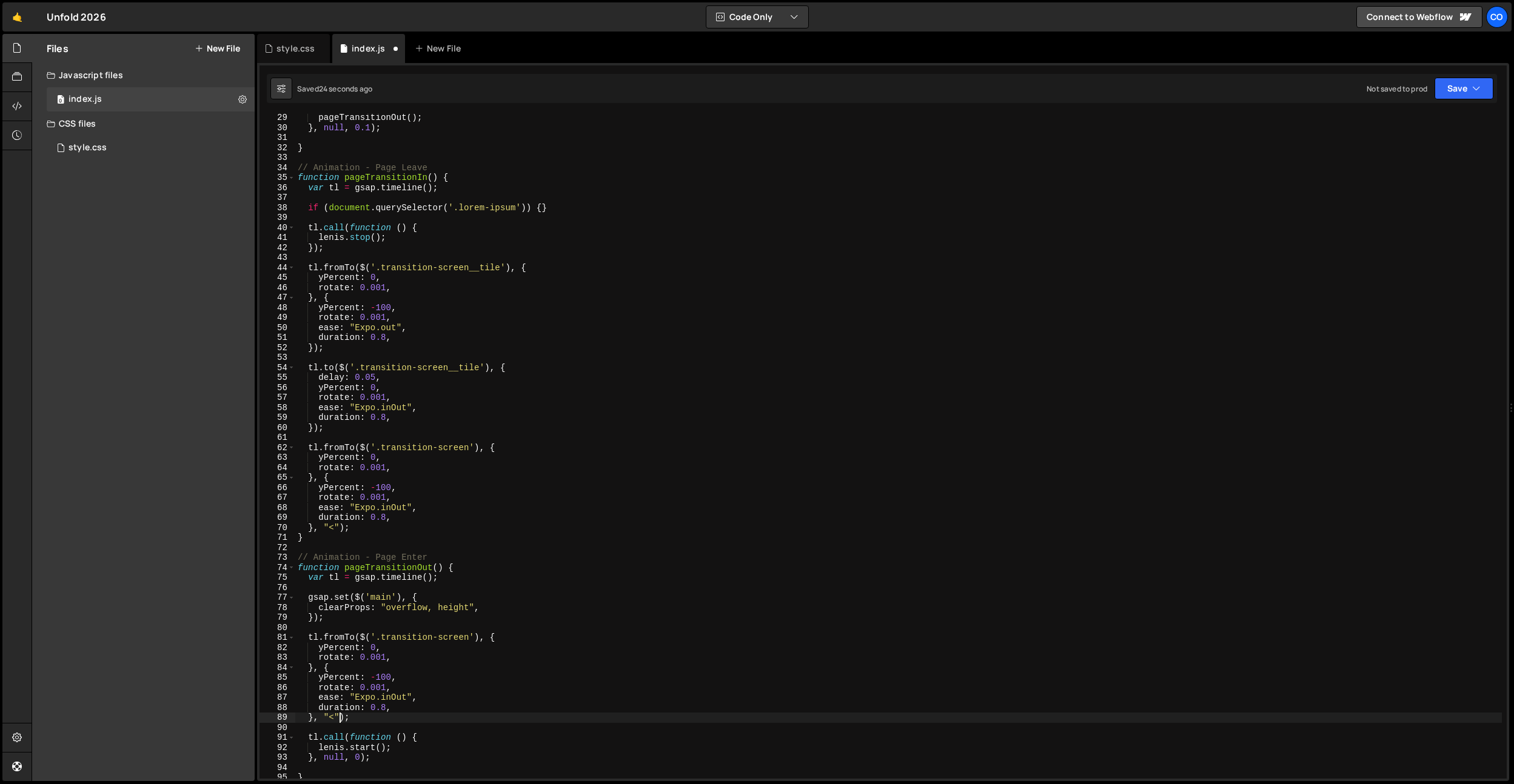
click at [338, 719] on div "pageTransitionOut ( ) ; } , null , 0.1 ) ; } // Animation - Page Leave function…" at bounding box center [899, 455] width 1207 height 685
click at [439, 642] on div "pageTransitionOut ( ) ; } , null , 0.1 ) ; } // Animation - Page Leave function…" at bounding box center [899, 455] width 1207 height 685
click at [444, 637] on div "pageTransitionOut ( ) ; } , null , 0.1 ) ; } // Animation - Page Leave function…" at bounding box center [899, 446] width 1207 height 665
click at [444, 637] on div "pageTransitionOut ( ) ; } , null , 0.1 ) ; } // Animation - Page Leave function…" at bounding box center [899, 455] width 1207 height 685
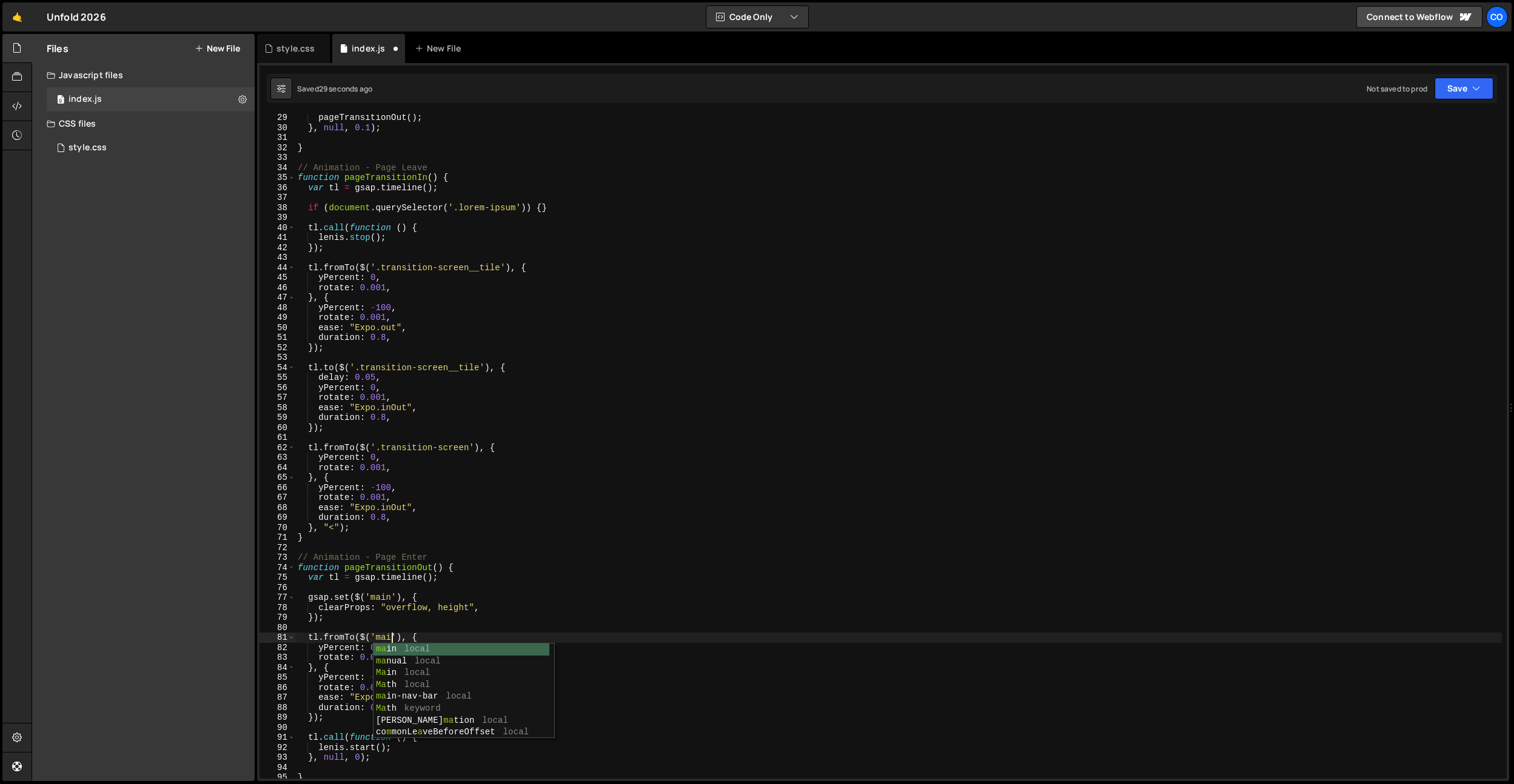
scroll to position [0, 7]
click at [418, 570] on div "pageTransitionOut ( ) ; } , null , 0.1 ) ; } // Animation - Page Leave function…" at bounding box center [899, 455] width 1207 height 685
click at [422, 640] on div "pageTransitionOut ( ) ; } , null , 0.1 ) ; } // Animation - Page Leave function…" at bounding box center [899, 455] width 1207 height 685
type textarea "tl.fromTo($('main'), {"
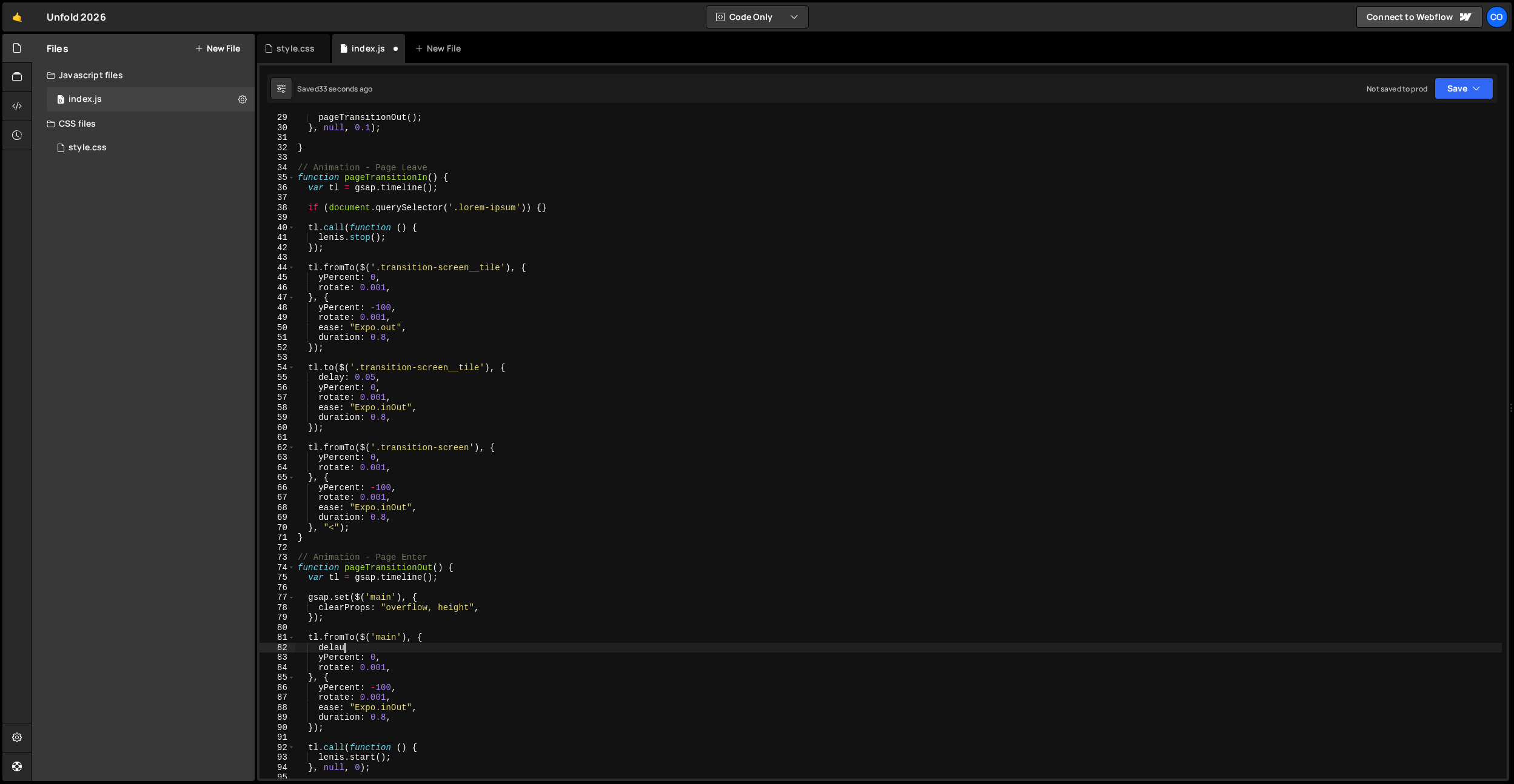
scroll to position [0, 2]
click at [424, 650] on div "pageTransitionOut ( ) ; } , null , 0.1 ) ; } // Animation - Page Leave function…" at bounding box center [899, 455] width 1207 height 685
click at [361, 647] on div "pageTransitionOut ( ) ; } , null , 0.1 ) ; } // Animation - Page Leave function…" at bounding box center [899, 455] width 1207 height 685
drag, startPoint x: 361, startPoint y: 647, endPoint x: 355, endPoint y: 648, distance: 6.1
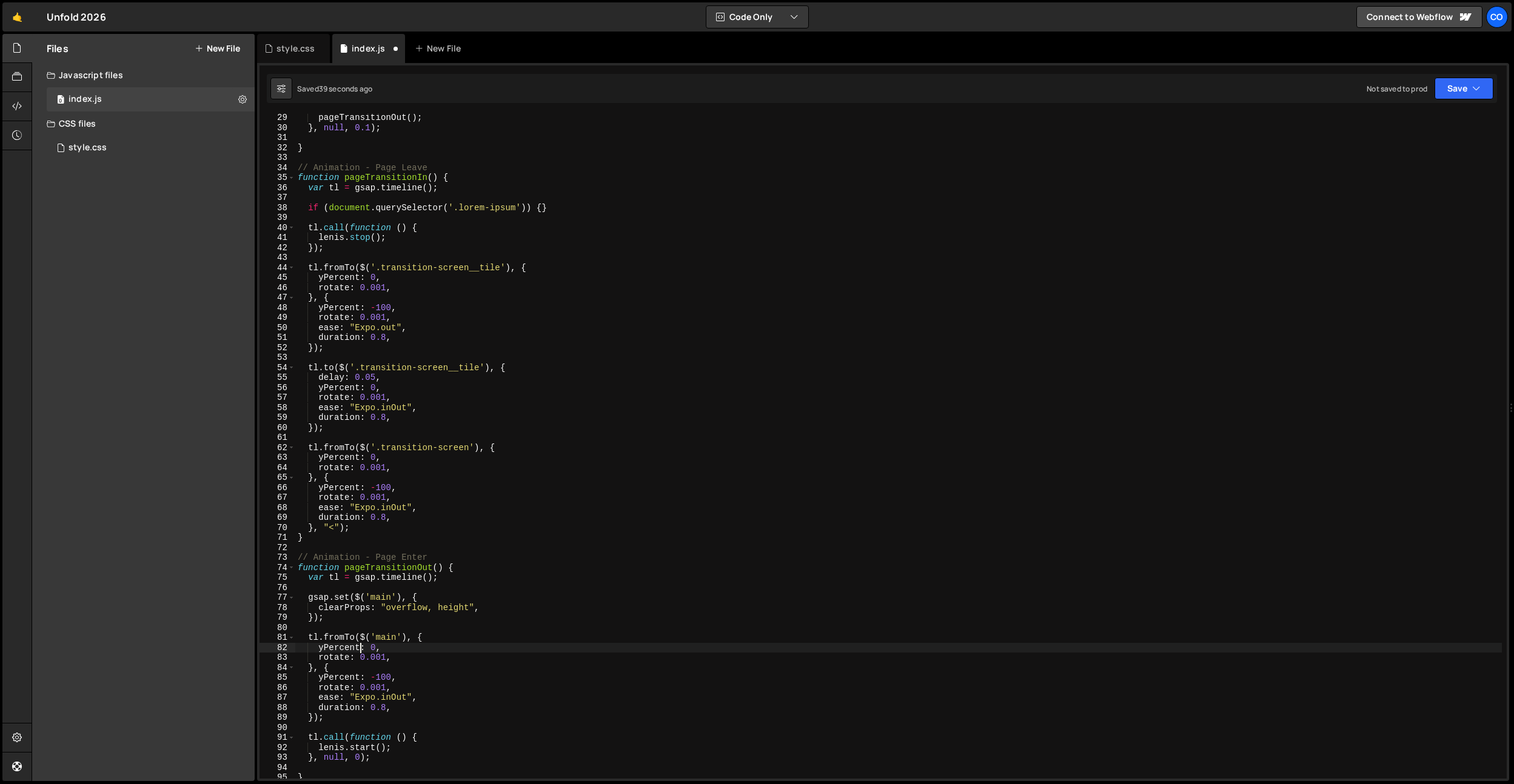
click at [361, 647] on div "pageTransitionOut ( ) ; } , null , 0.1 ) ; } // Animation - Page Leave function…" at bounding box center [899, 455] width 1207 height 685
click at [355, 648] on div "pageTransitionOut ( ) ; } , null , 0.1 ) ; } // Animation - Page Leave function…" at bounding box center [899, 446] width 1207 height 665
click at [355, 648] on div "pageTransitionOut ( ) ; } , null , 0.1 ) ; } // Animation - Page Leave function…" at bounding box center [899, 455] width 1207 height 685
click at [347, 644] on div "pageTransitionOut ( ) ; } , null , 0.1 ) ; } // Animation - Page Leave function…" at bounding box center [899, 455] width 1207 height 685
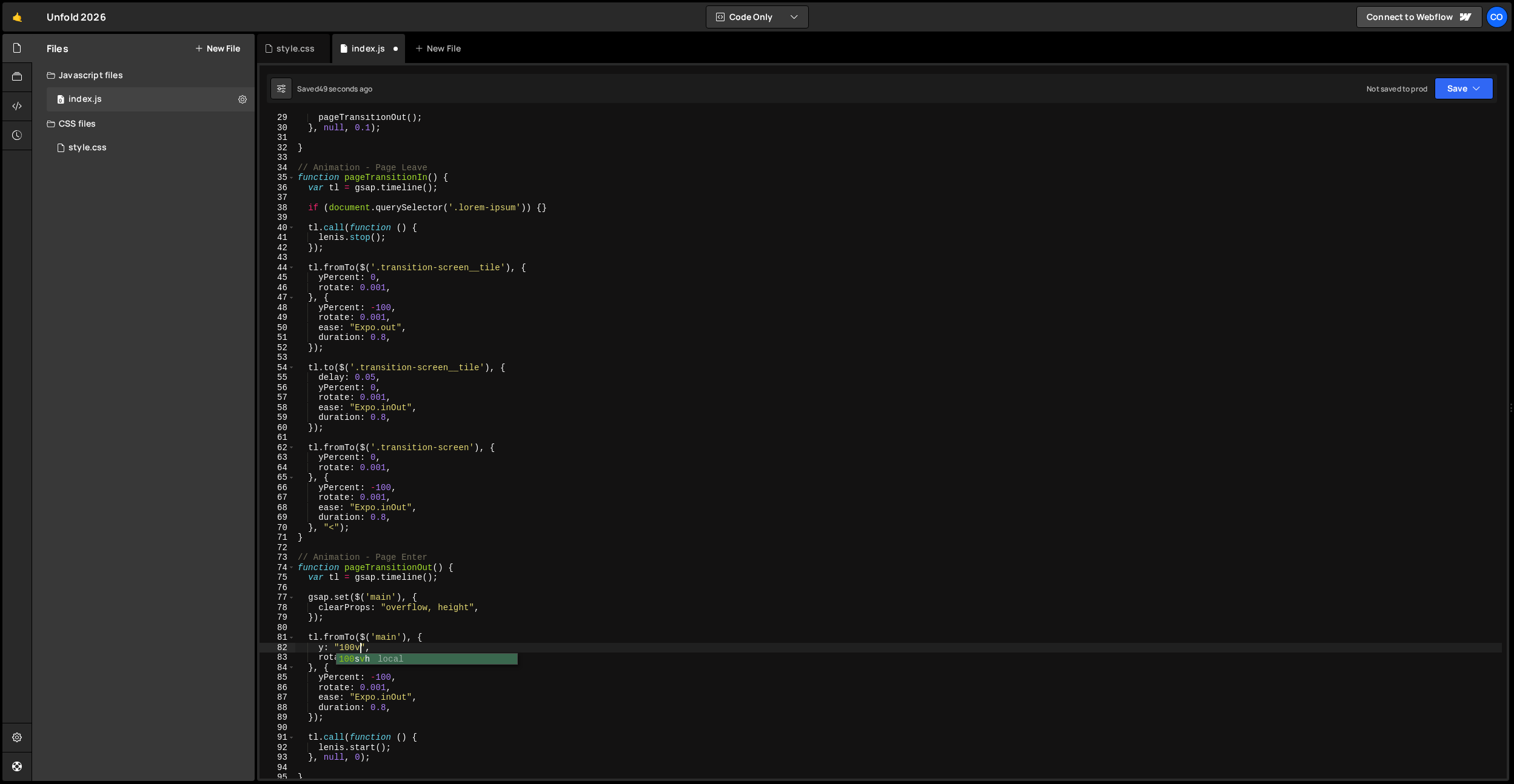
scroll to position [0, 4]
type textarea "y: "100vh","
click at [398, 631] on div "pageTransitionOut ( ) ; } , null , 0.1 ) ; } // Animation - Page Leave function…" at bounding box center [899, 455] width 1207 height 685
click at [396, 659] on div "pageTransitionOut ( ) ; } , null , 0.1 ) ; } // Animation - Page Leave function…" at bounding box center [899, 455] width 1207 height 685
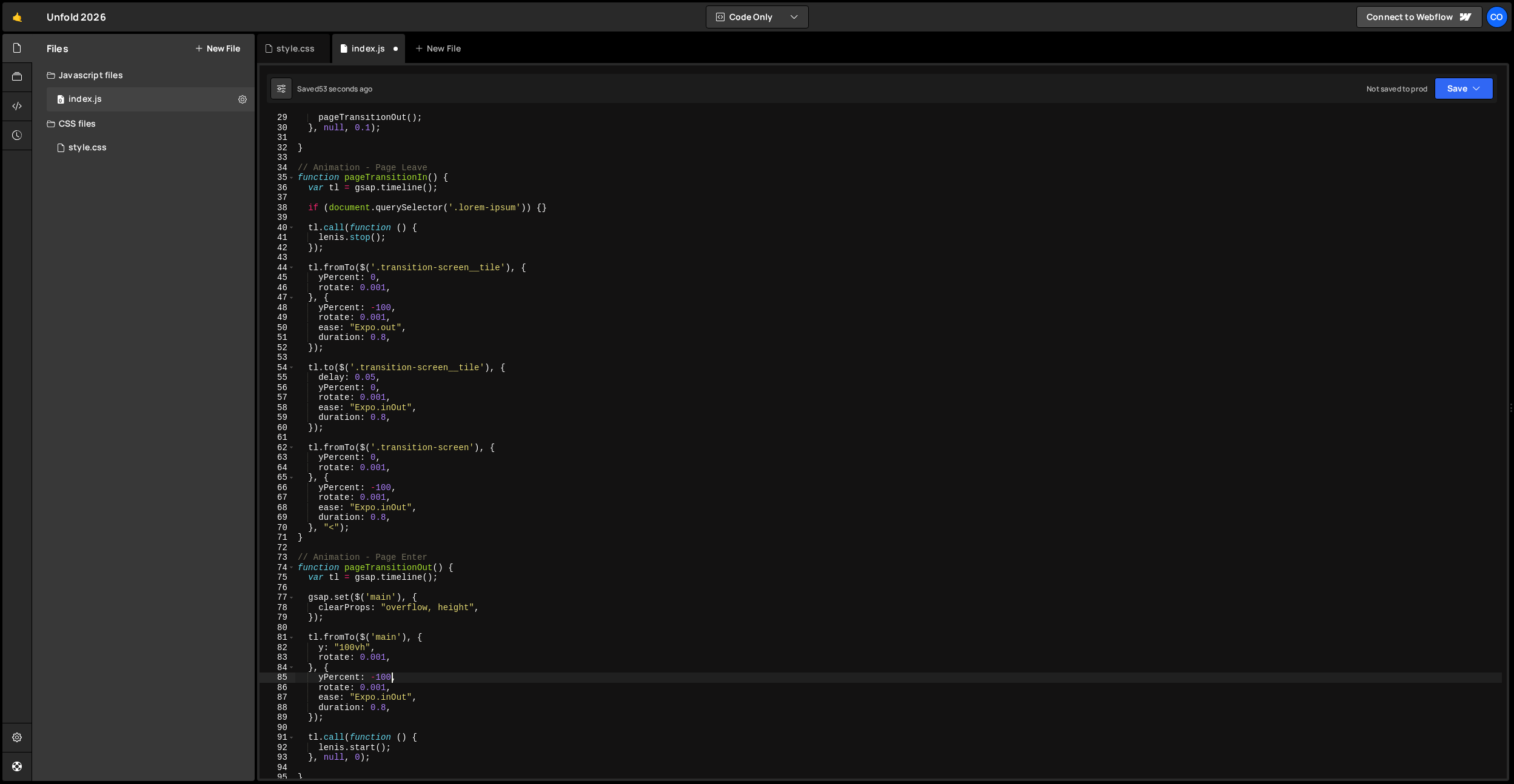
drag, startPoint x: 393, startPoint y: 677, endPoint x: 362, endPoint y: 678, distance: 31.0
click at [391, 677] on div "pageTransitionOut ( ) ; } , null , 0.1 ) ; } // Animation - Page Leave function…" at bounding box center [899, 455] width 1207 height 685
drag, startPoint x: 362, startPoint y: 678, endPoint x: 347, endPoint y: 678, distance: 15.0
click at [362, 678] on div "pageTransitionOut ( ) ; } , null , 0.1 ) ; } // Animation - Page Leave function…" at bounding box center [899, 455] width 1207 height 685
click at [345, 678] on div "pageTransitionOut ( ) ; } , null , 0.1 ) ; } // Animation - Page Leave function…" at bounding box center [899, 455] width 1207 height 685
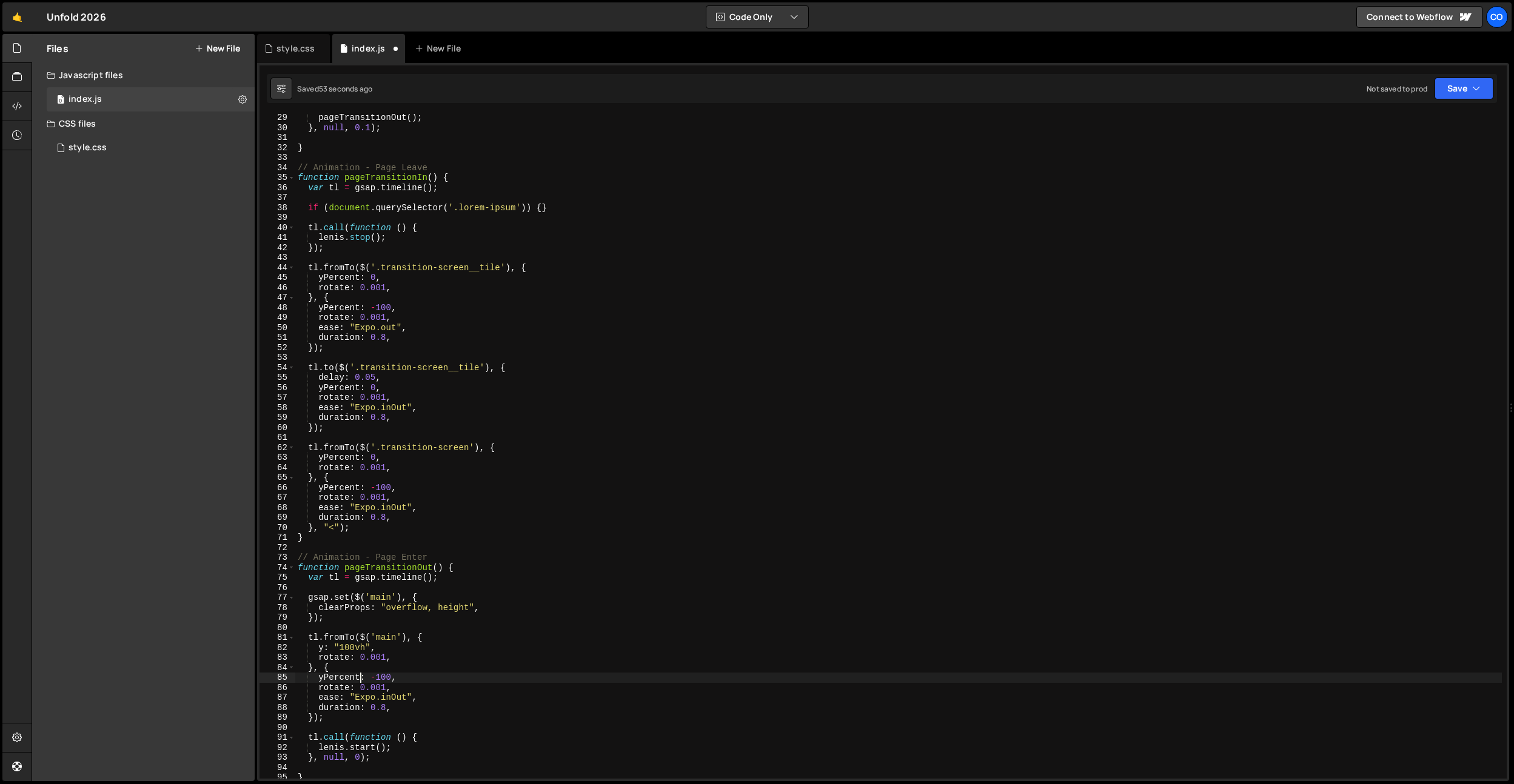
click at [345, 678] on div "pageTransitionOut ( ) ; } , null , 0.1 ) ; } // Animation - Page Leave function…" at bounding box center [899, 455] width 1207 height 685
click at [349, 675] on div "pageTransitionOut ( ) ; } , null , 0.1 ) ; } // Animation - Page Leave function…" at bounding box center [899, 455] width 1207 height 685
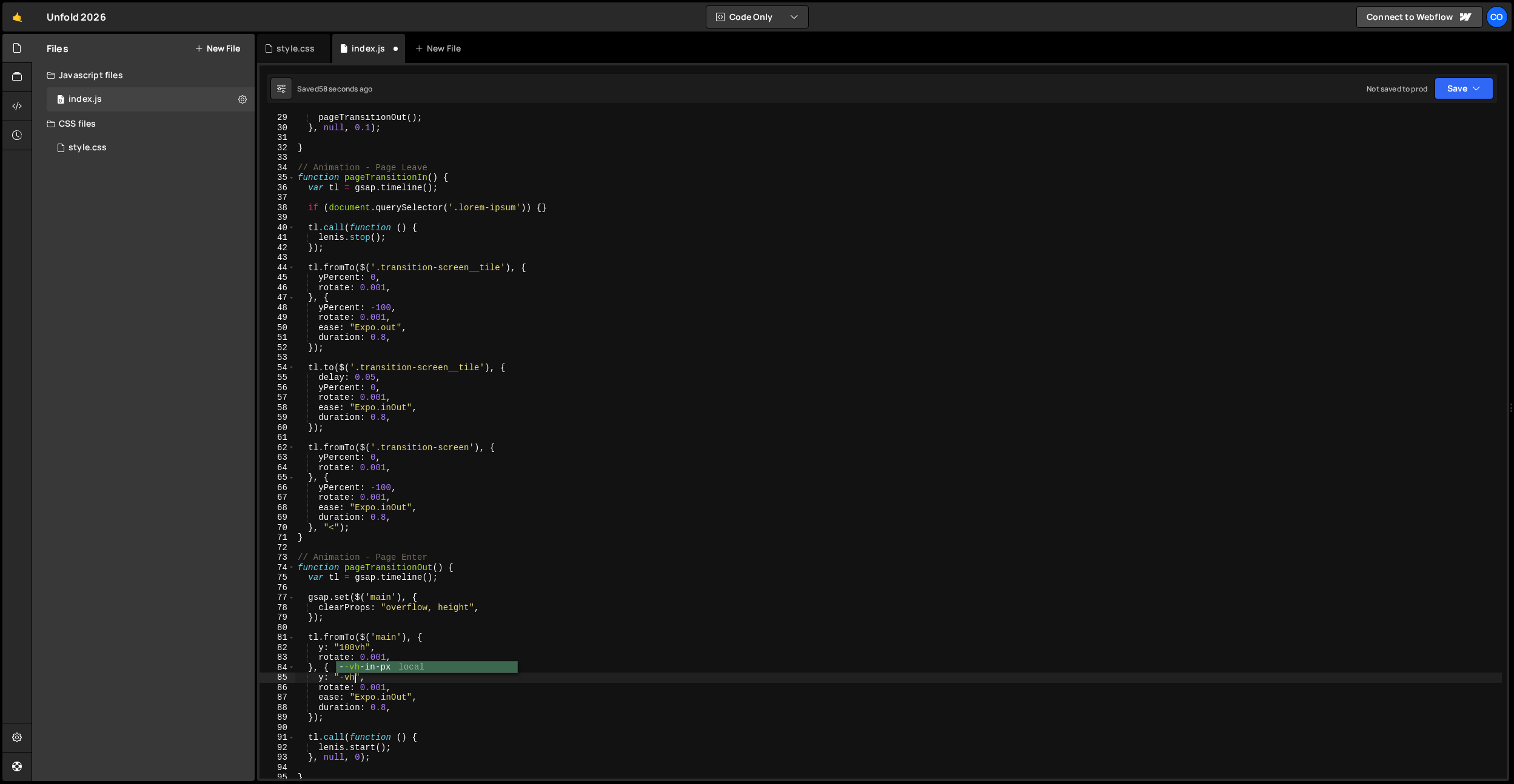
click at [415, 706] on div "pageTransitionOut ( ) ; } , null , 0.1 ) ; } // Animation - Page Leave function…" at bounding box center [899, 455] width 1207 height 685
click at [415, 707] on div "pageTransitionOut ( ) ; } , null , 0.1 ) ; } // Animation - Page Leave function…" at bounding box center [899, 455] width 1207 height 685
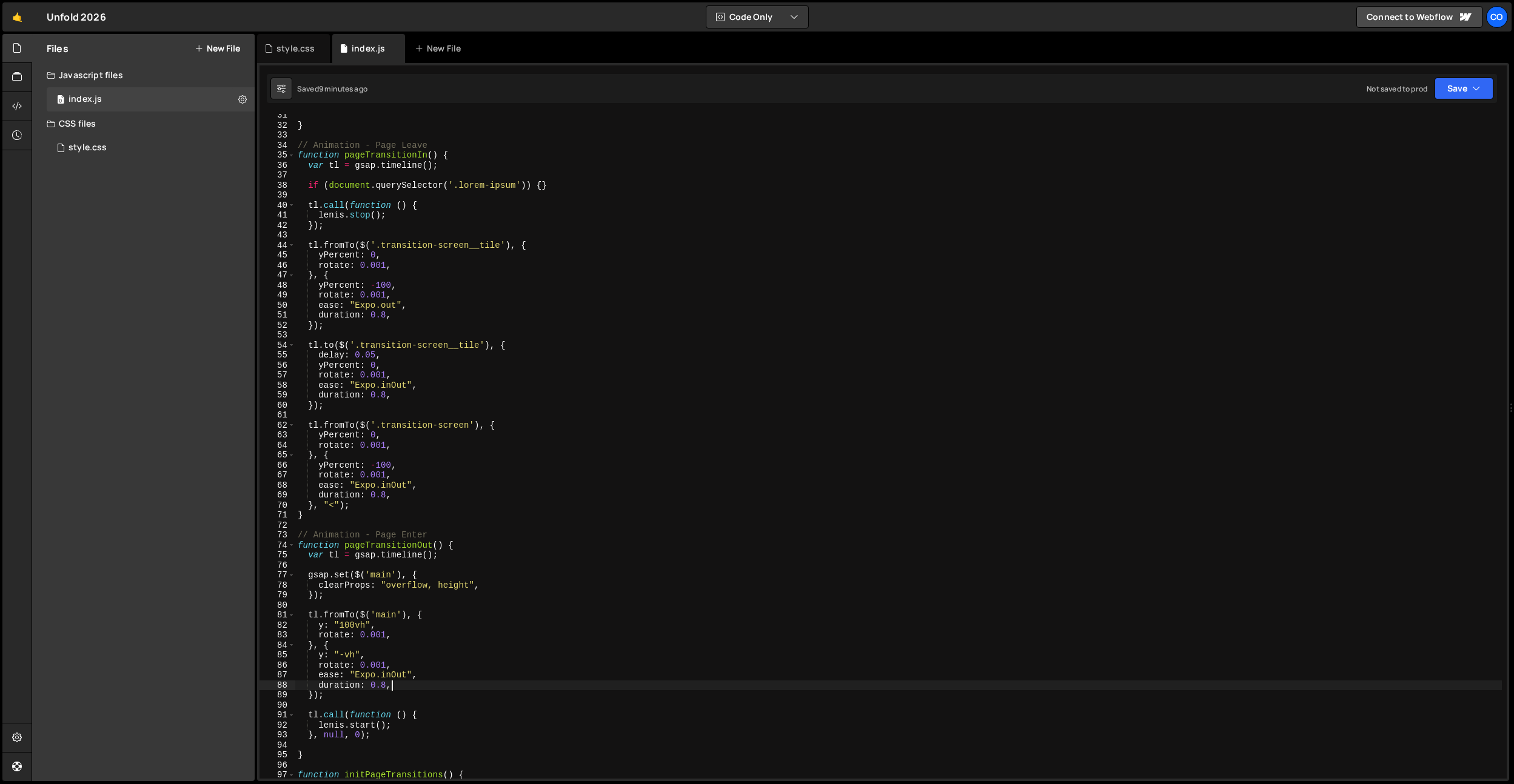
scroll to position [324, 0]
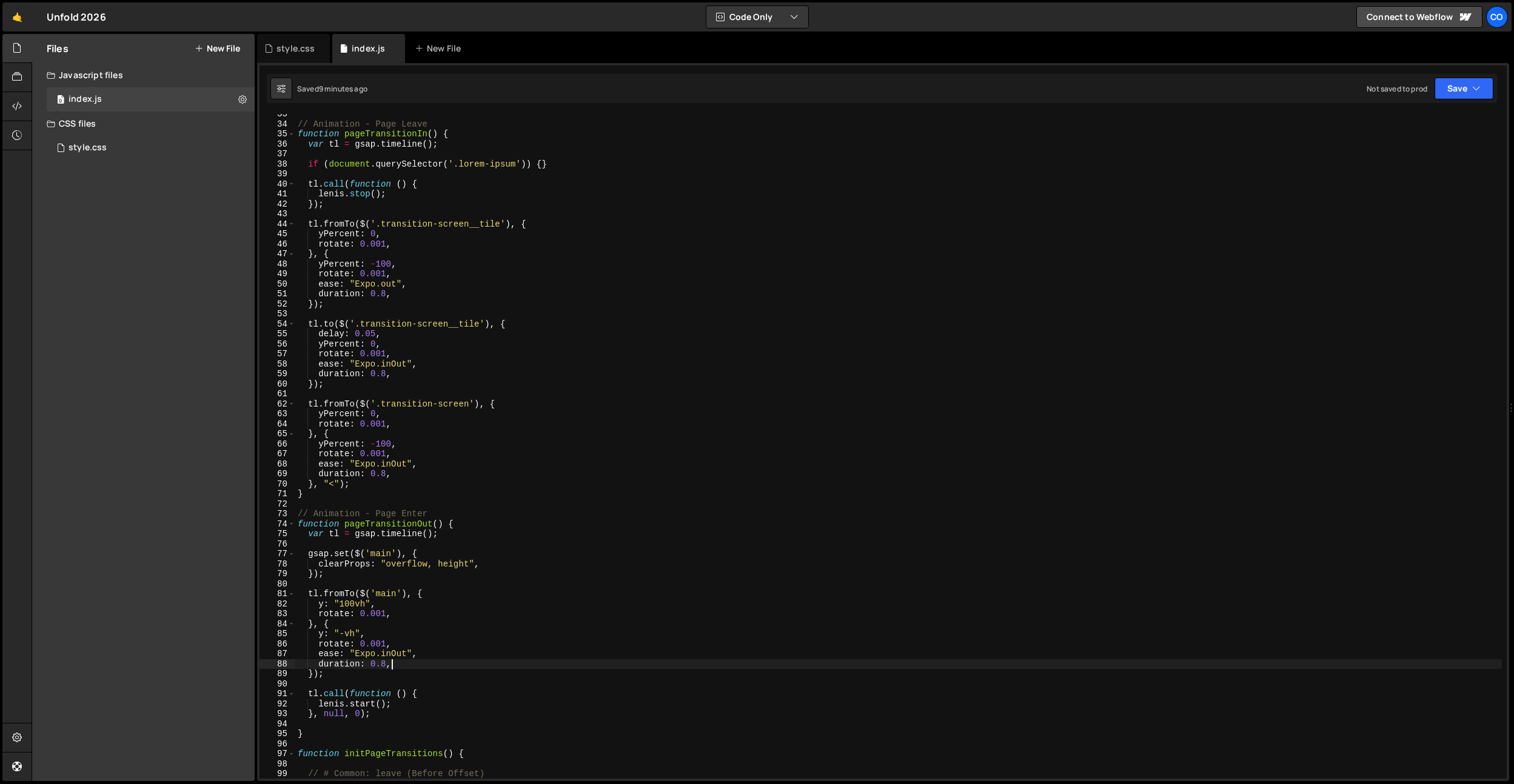
click at [410, 387] on div "// Animation - Page Leave function pageTransitionIn ( ) { var tl = gsap . timel…" at bounding box center [899, 451] width 1207 height 685
click at [354, 486] on div "// Animation - Page Leave function pageTransitionIn ( ) { var tl = gsap . timel…" at bounding box center [899, 451] width 1207 height 685
click at [344, 385] on div "// Animation - Page Leave function pageTransitionIn ( ) { var tl = gsap . timel…" at bounding box center [899, 451] width 1207 height 685
click at [377, 493] on div "// Animation - Page Leave function pageTransitionIn ( ) { var tl = gsap . timel…" at bounding box center [899, 451] width 1207 height 685
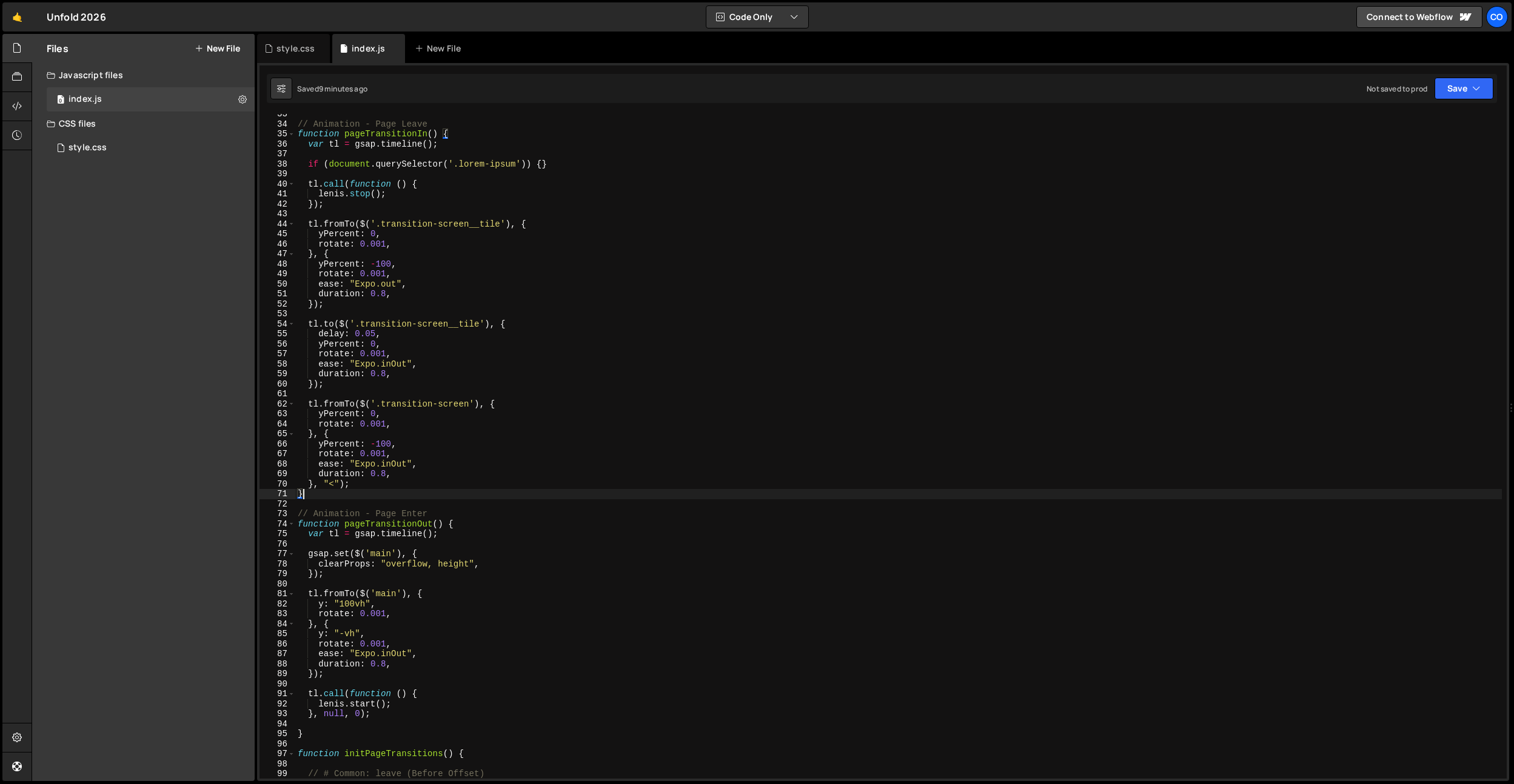
scroll to position [0, 0]
click at [376, 488] on div "// Animation - Page Leave function pageTransitionIn ( ) { var tl = gsap . timel…" at bounding box center [899, 451] width 1207 height 685
type textarea "}, "<");"
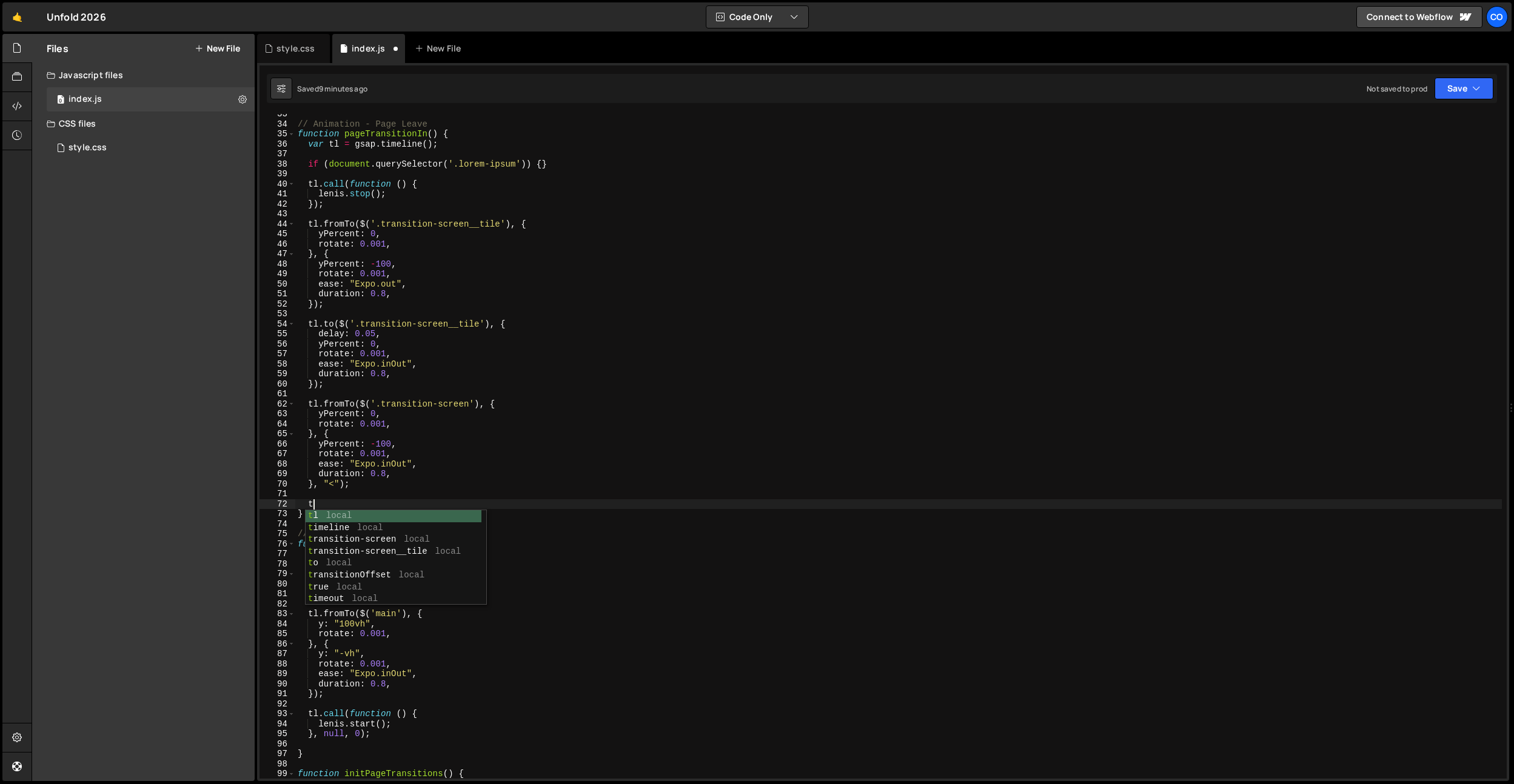
scroll to position [0, 1]
paste textarea "transition-deco__svg"
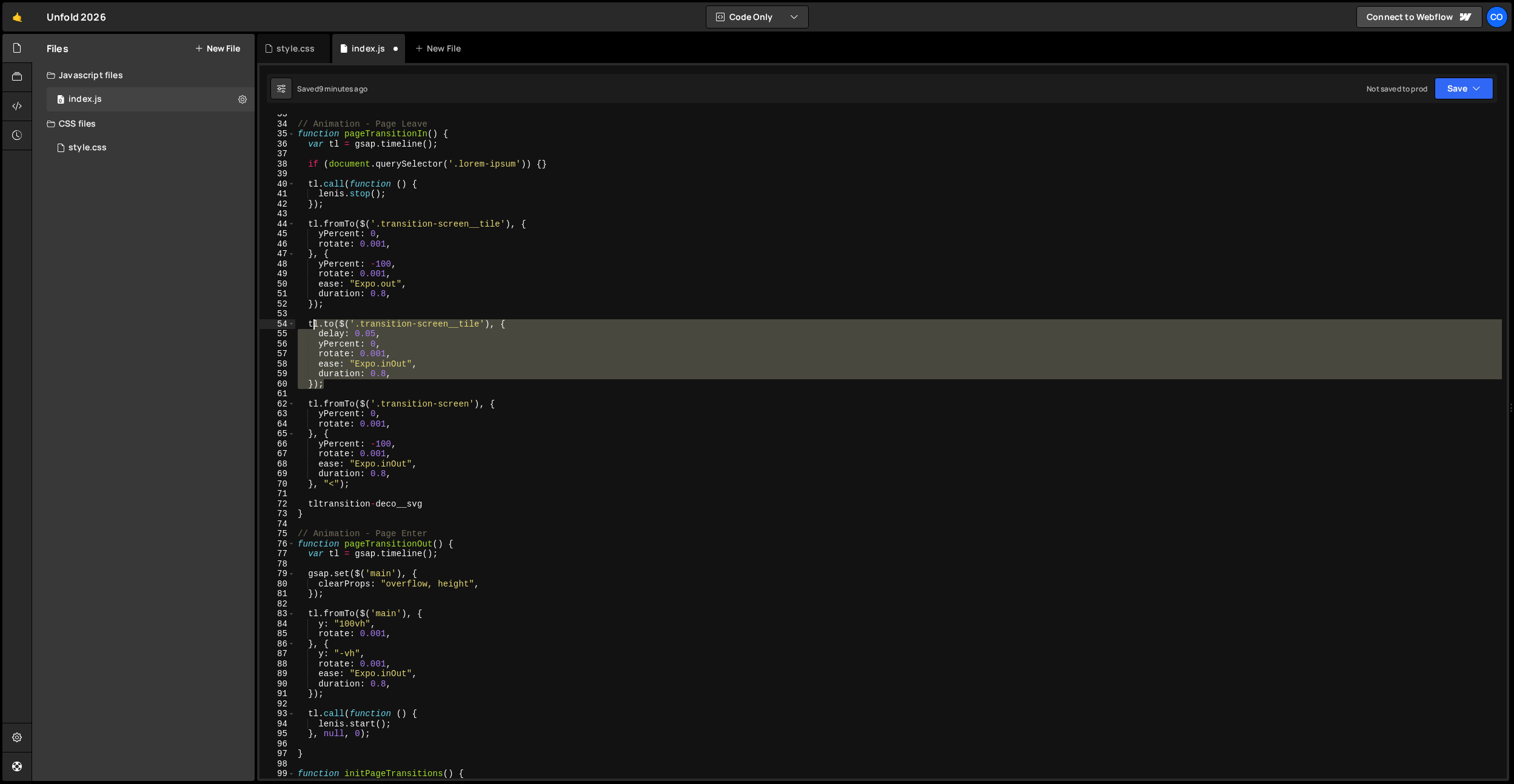
drag, startPoint x: 327, startPoint y: 385, endPoint x: 311, endPoint y: 334, distance: 53.5
click at [309, 323] on div "// Animation - Page Leave function pageTransitionIn ( ) { var tl = gsap . timel…" at bounding box center [899, 451] width 1207 height 685
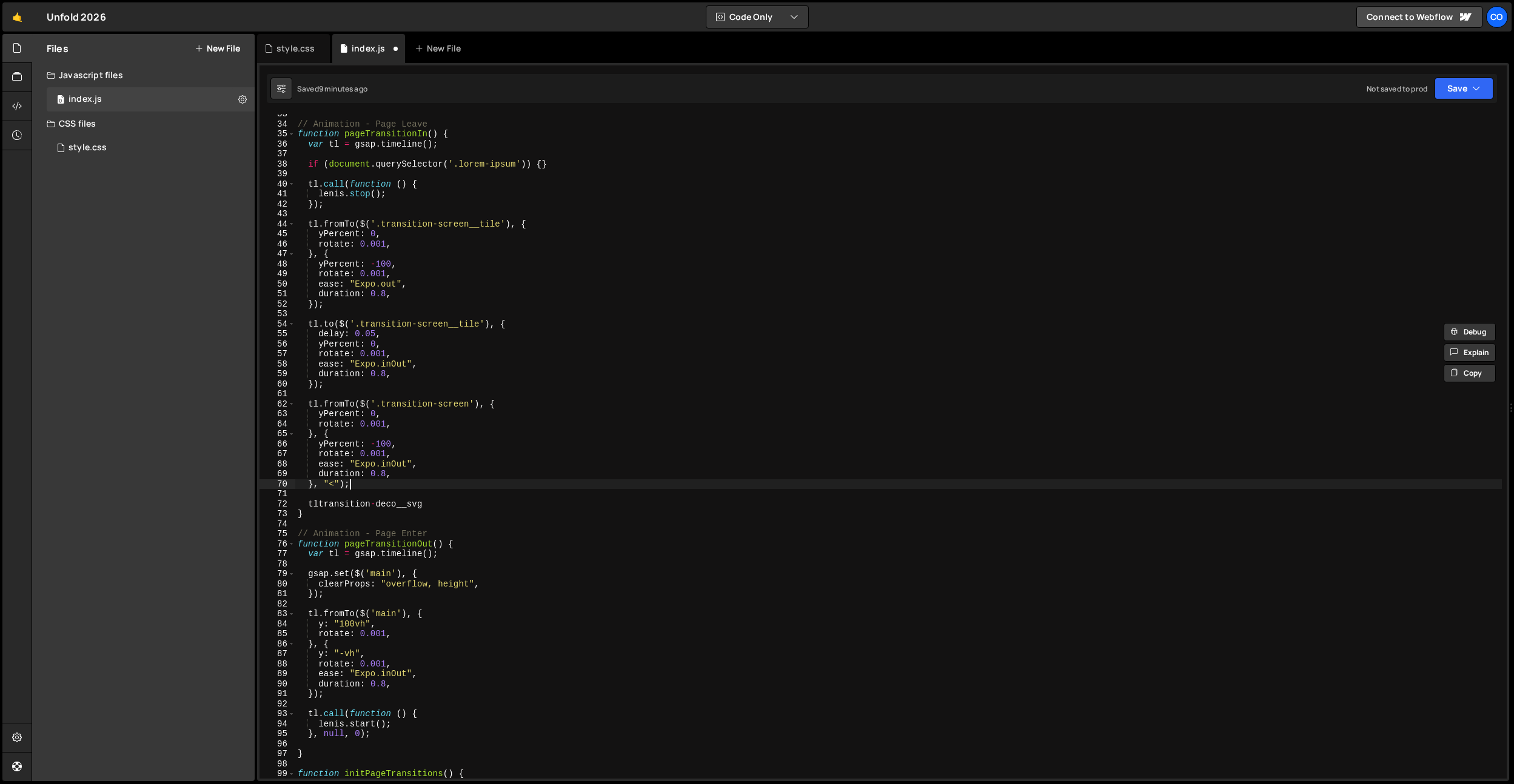
click at [357, 485] on div "// Animation - Page Leave function pageTransitionIn ( ) { var tl = gsap . timel…" at bounding box center [899, 451] width 1207 height 685
type textarea "}, "<");"
paste textarea "});"
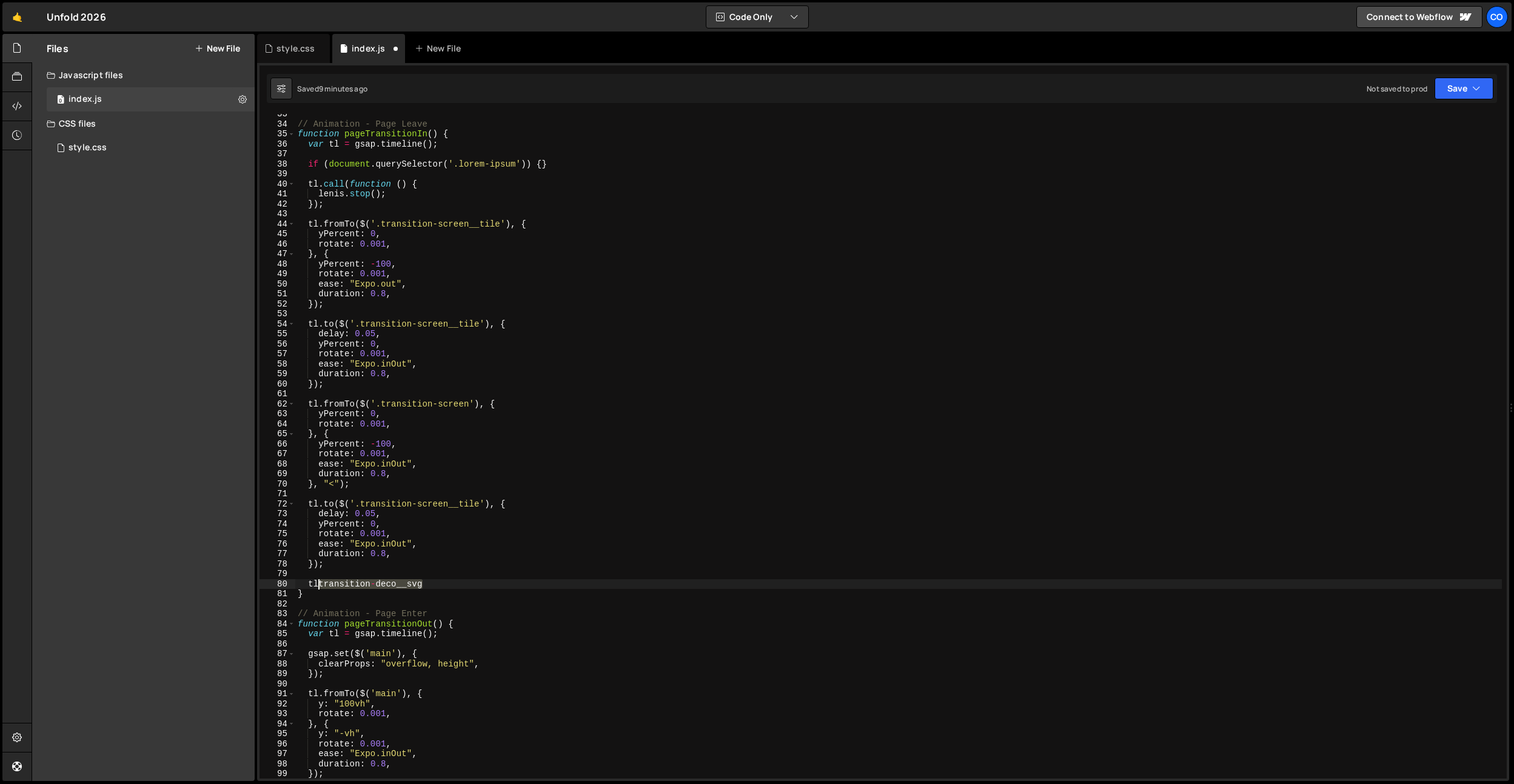
drag, startPoint x: 434, startPoint y: 582, endPoint x: 321, endPoint y: 582, distance: 113.0
click at [321, 582] on div "// Animation - Page Leave function pageTransitionIn ( ) { var tl = gsap . timel…" at bounding box center [899, 451] width 1207 height 685
type textarea "t"
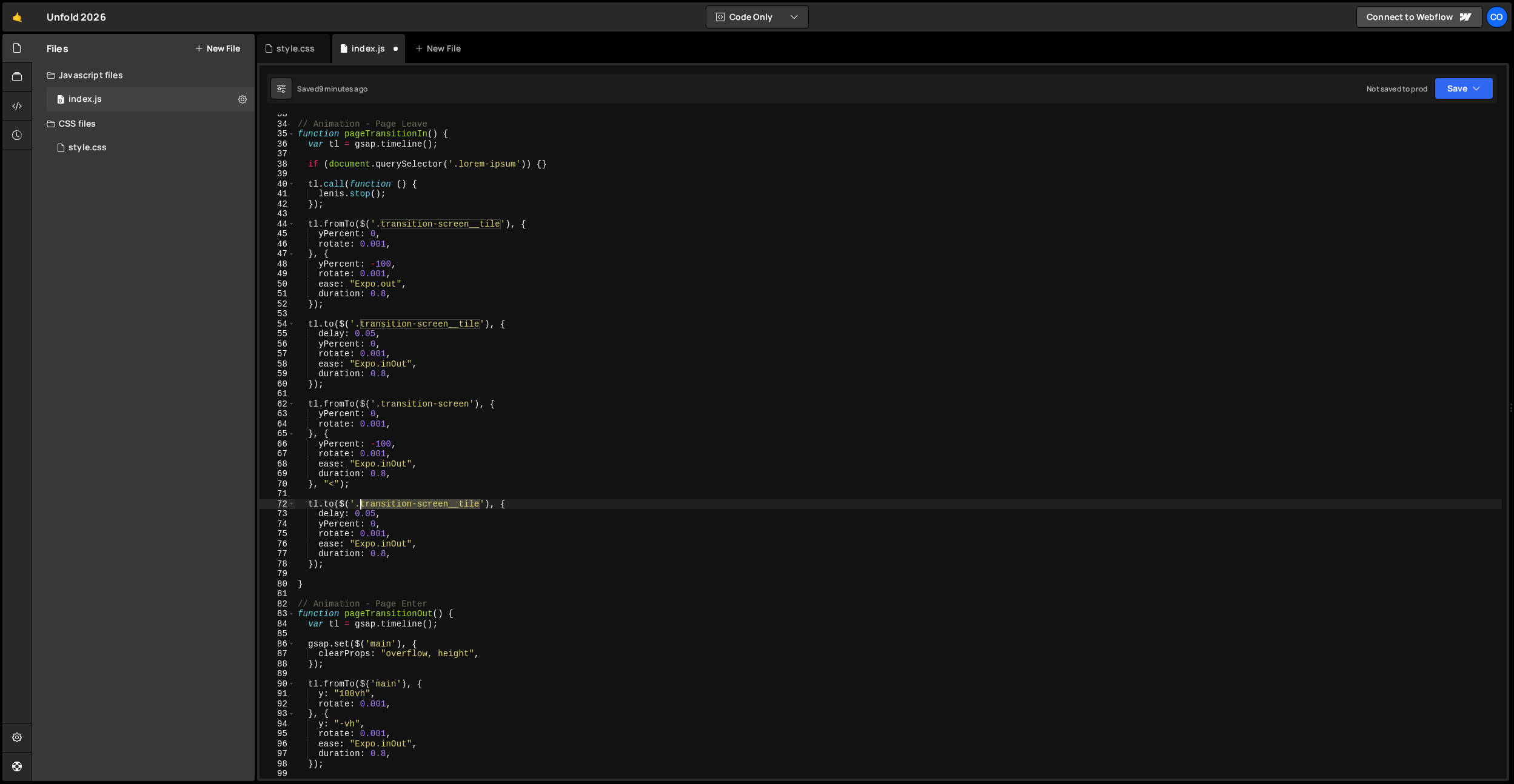
drag, startPoint x: 479, startPoint y: 503, endPoint x: 361, endPoint y: 504, distance: 118.0
click at [361, 504] on div "// Animation - Page Leave function pageTransitionIn ( ) { var tl = gsap . timel…" at bounding box center [899, 451] width 1207 height 685
paste textarea "deco__svg"
click at [332, 559] on div "// Animation - Page Leave function pageTransitionIn ( ) { var tl = gsap . timel…" at bounding box center [899, 451] width 1207 height 685
click at [314, 563] on div "// Animation - Page Leave function pageTransitionIn ( ) { var tl = gsap . timel…" at bounding box center [899, 451] width 1207 height 685
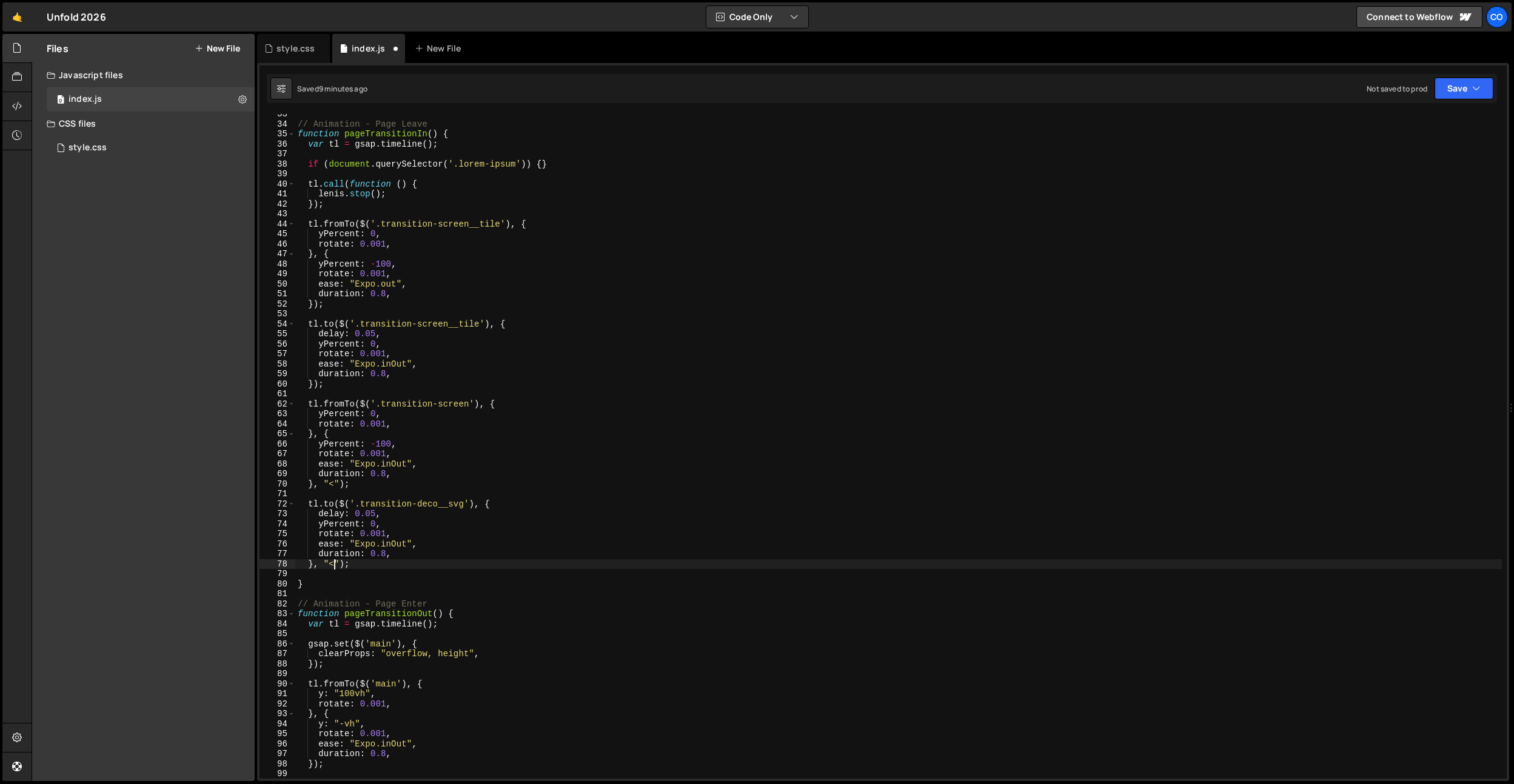
scroll to position [0, 2]
click at [433, 524] on div "// Animation - Page Leave function pageTransitionIn ( ) { var tl = gsap . timel…" at bounding box center [899, 451] width 1207 height 685
click at [335, 519] on div "// Animation - Page Leave function pageTransitionIn ( ) { var tl = gsap . timel…" at bounding box center [899, 451] width 1207 height 685
click at [325, 525] on div "// Animation - Page Leave function pageTransitionIn ( ) { var tl = gsap . timel…" at bounding box center [899, 451] width 1207 height 685
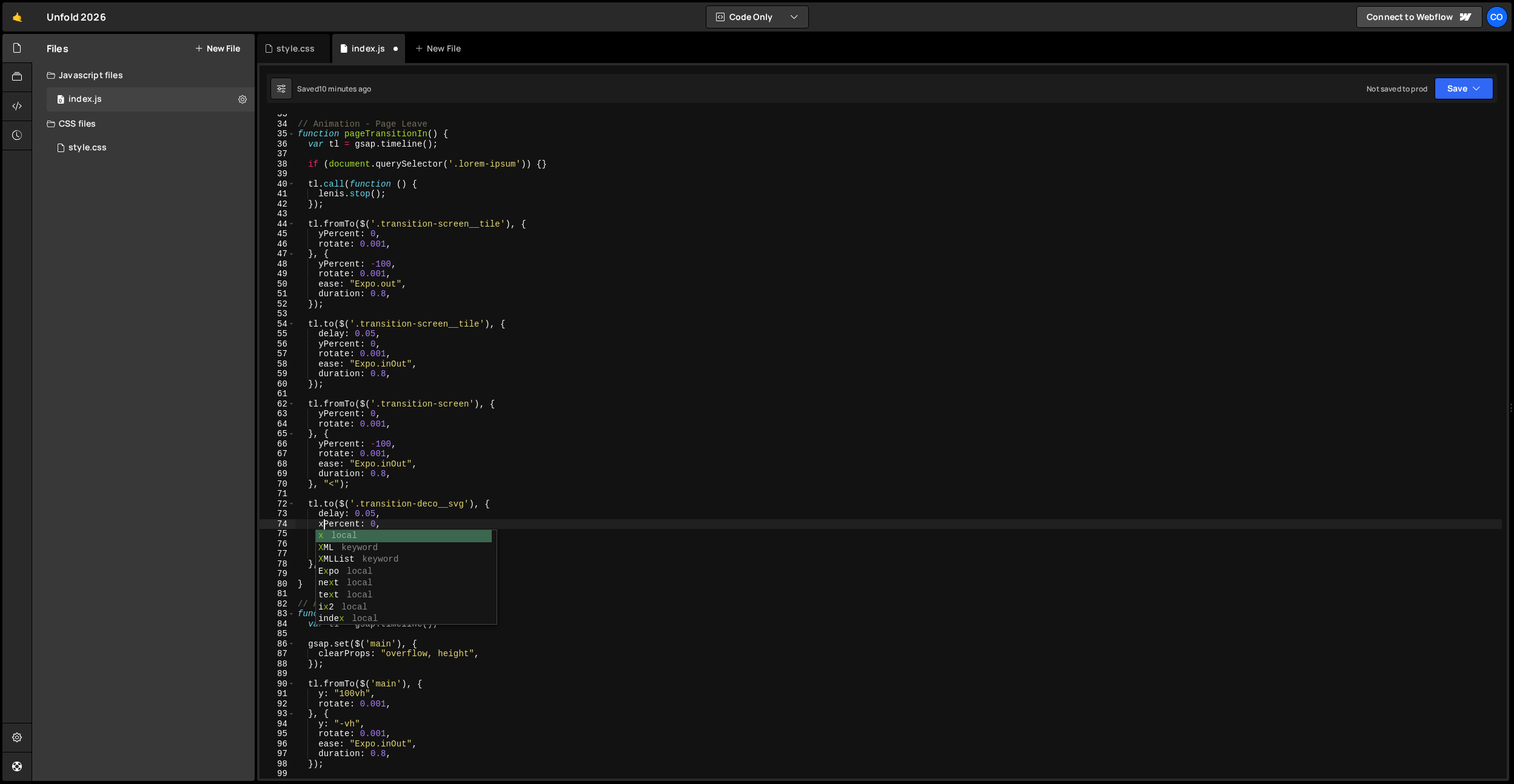
click at [377, 525] on div "// Animation - Page Leave function pageTransitionIn ( ) { var tl = gsap . timel…" at bounding box center [899, 451] width 1207 height 685
drag, startPoint x: 422, startPoint y: 517, endPoint x: 278, endPoint y: 513, distance: 144.1
click at [279, 513] on div "xPercent: -100, 33 34 35 36 37 38 39 40 41 42 43 44 45 46 47 48 49 50 51 52 53 …" at bounding box center [883, 446] width 1248 height 665
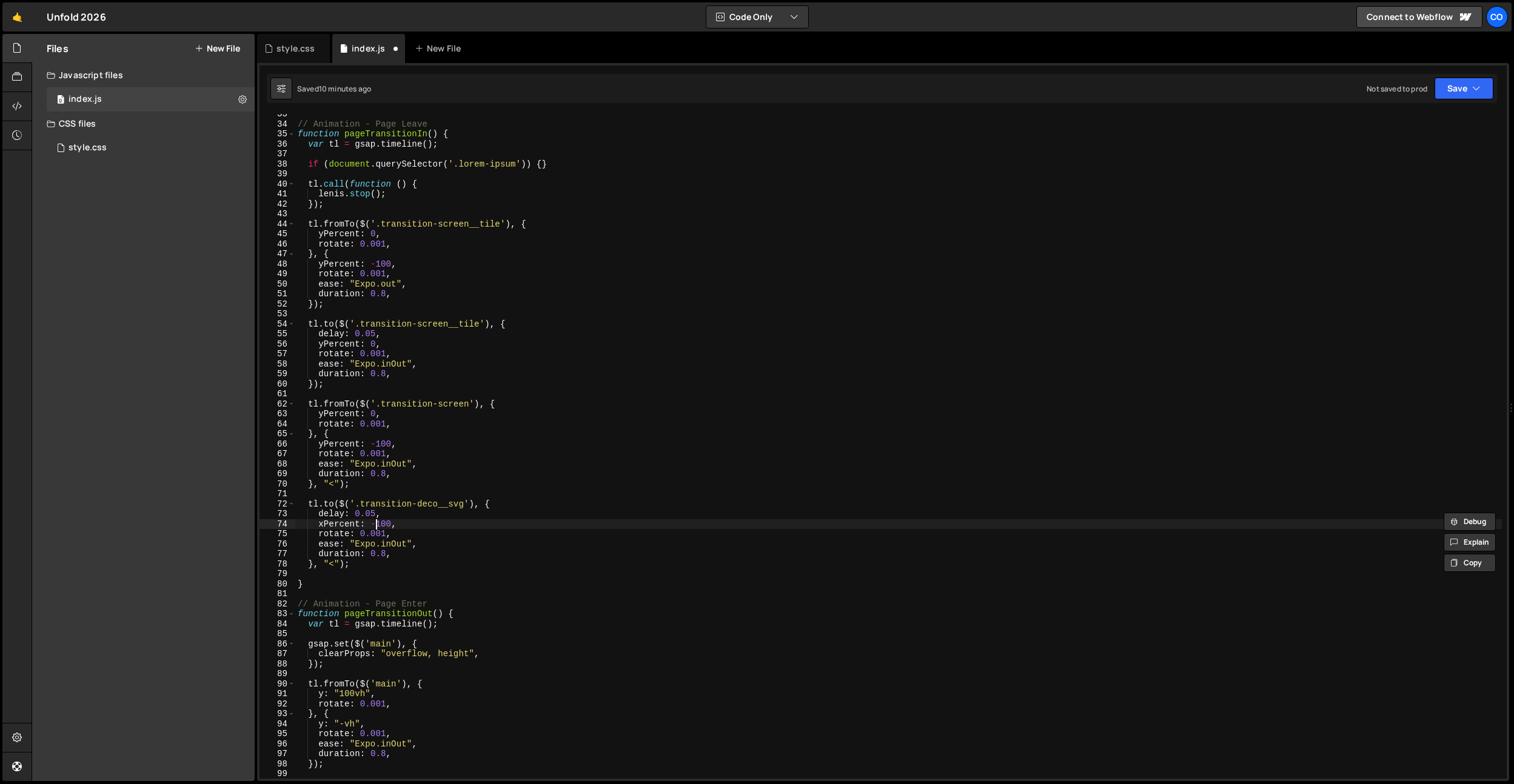
click at [378, 526] on div "// Animation - Page Leave function pageTransitionIn ( ) { var tl = gsap . timel…" at bounding box center [899, 451] width 1207 height 685
drag, startPoint x: 400, startPoint y: 515, endPoint x: 272, endPoint y: 517, distance: 128.0
click at [272, 517] on div "xPercent: 100, 33 34 35 36 37 38 39 40 41 42 43 44 45 46 47 48 49 50 51 52 53 5…" at bounding box center [883, 446] width 1248 height 665
type textarea "delay: 0.05,"
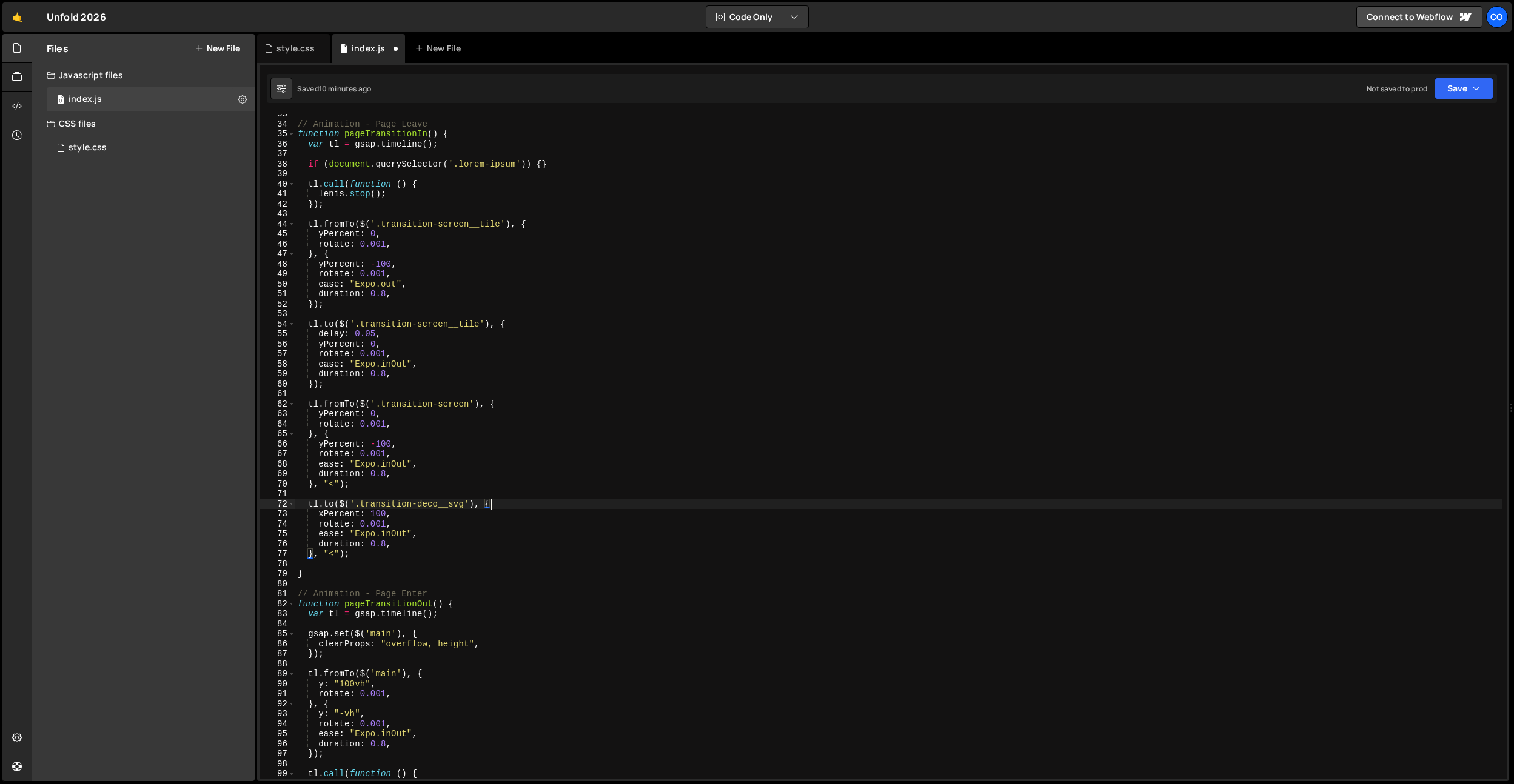
click at [435, 530] on div "// Animation - Page Leave function pageTransitionIn ( ) { var tl = gsap . timel…" at bounding box center [899, 451] width 1207 height 685
click at [388, 544] on div "// Animation - Page Leave function pageTransitionIn ( ) { var tl = gsap . timel…" at bounding box center [899, 451] width 1207 height 685
click at [409, 505] on div "// Animation - Page Leave function pageTransitionIn ( ) { var tl = gsap . timel…" at bounding box center [899, 451] width 1207 height 685
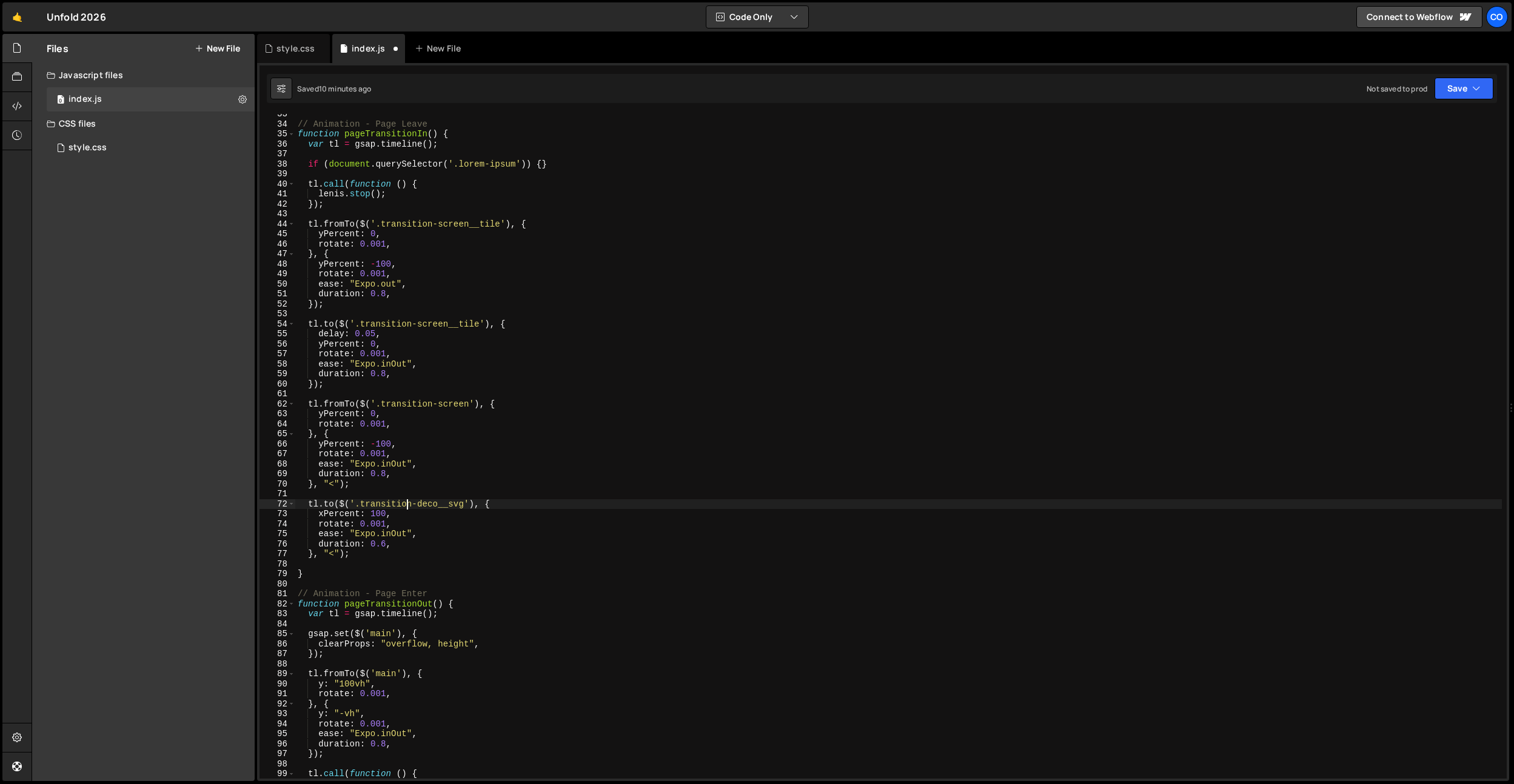
click at [414, 511] on div "// Animation - Page Leave function pageTransitionIn ( ) { var tl = gsap . timel…" at bounding box center [899, 451] width 1207 height 685
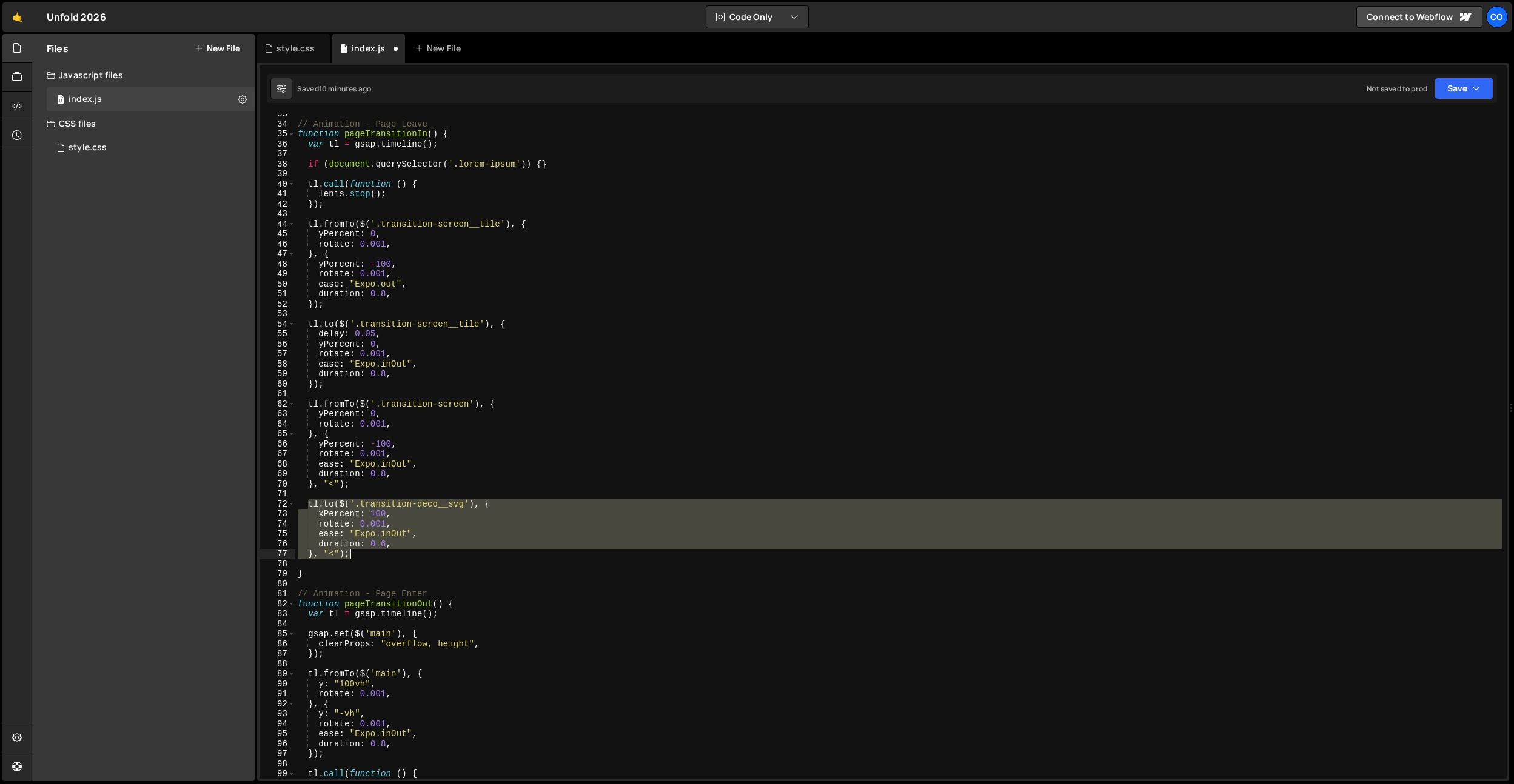
drag, startPoint x: 308, startPoint y: 503, endPoint x: 446, endPoint y: 230, distance: 305.9
click at [360, 556] on div "// Animation - Page Leave function pageTransitionIn ( ) { var tl = gsap . timel…" at bounding box center [899, 451] width 1207 height 685
click at [352, 202] on div "// Animation - Page Leave function pageTransitionIn ( ) { var tl = gsap . timel…" at bounding box center [899, 451] width 1207 height 685
type textarea "});"
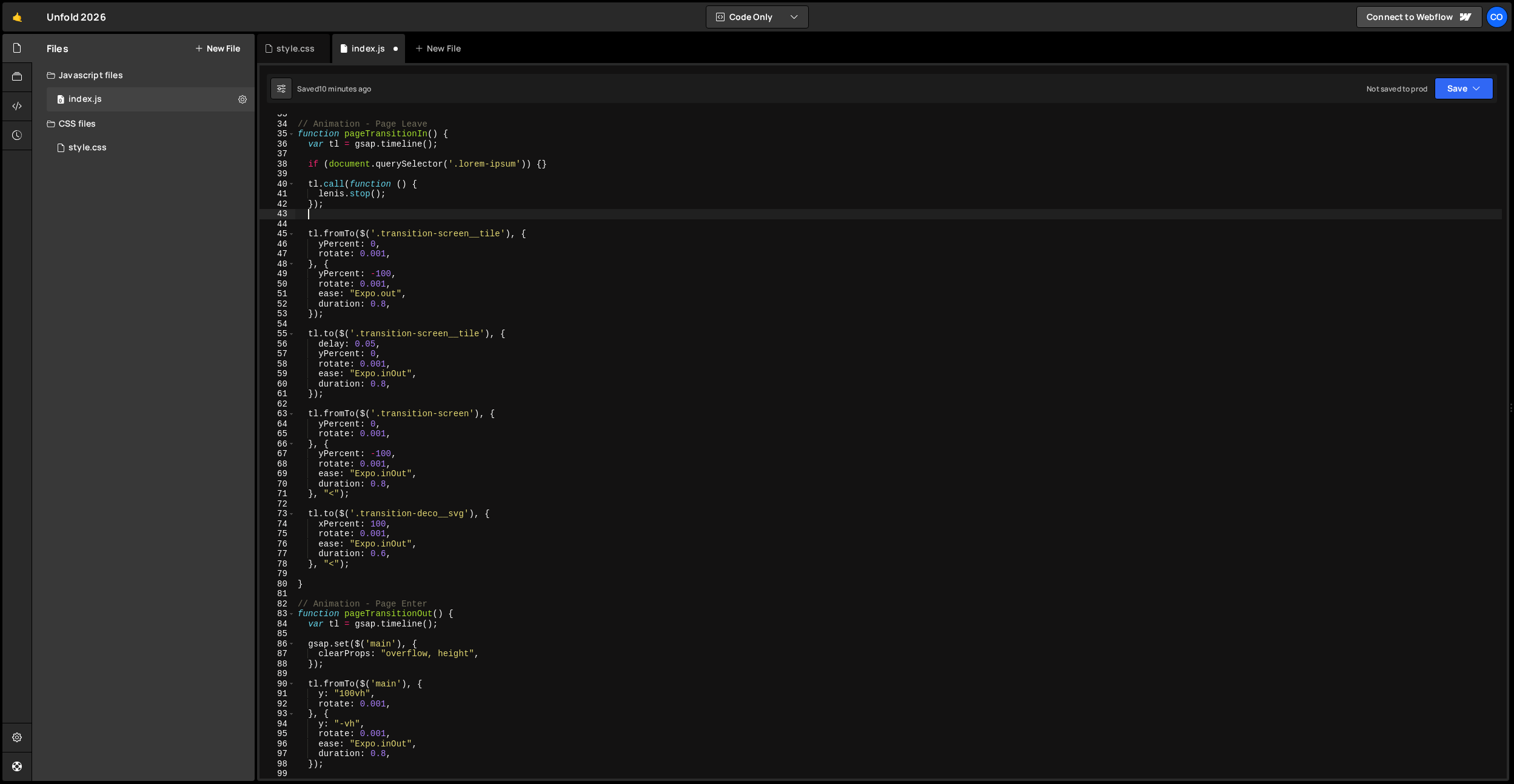
scroll to position [0, 0]
paste textarea "}, "<");"
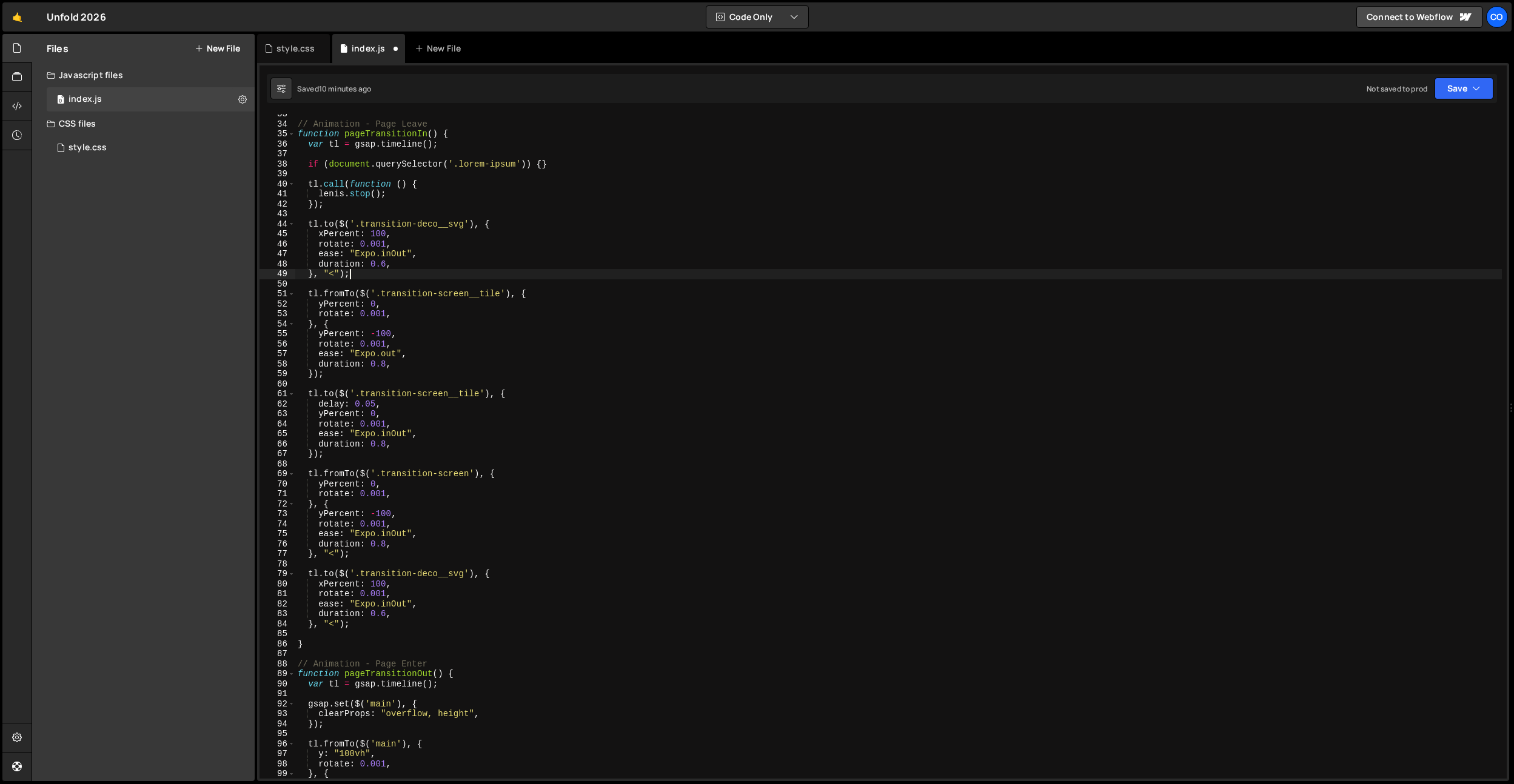
click at [328, 226] on div "// Animation - Page Leave function pageTransitionIn ( ) { var tl = gsap . timel…" at bounding box center [899, 451] width 1207 height 685
type textarea "tl.set($('.transition-deco__svg'), {"
click at [453, 178] on div "// Animation - Page Leave function pageTransitionIn ( ) { var tl = gsap . timel…" at bounding box center [899, 451] width 1207 height 685
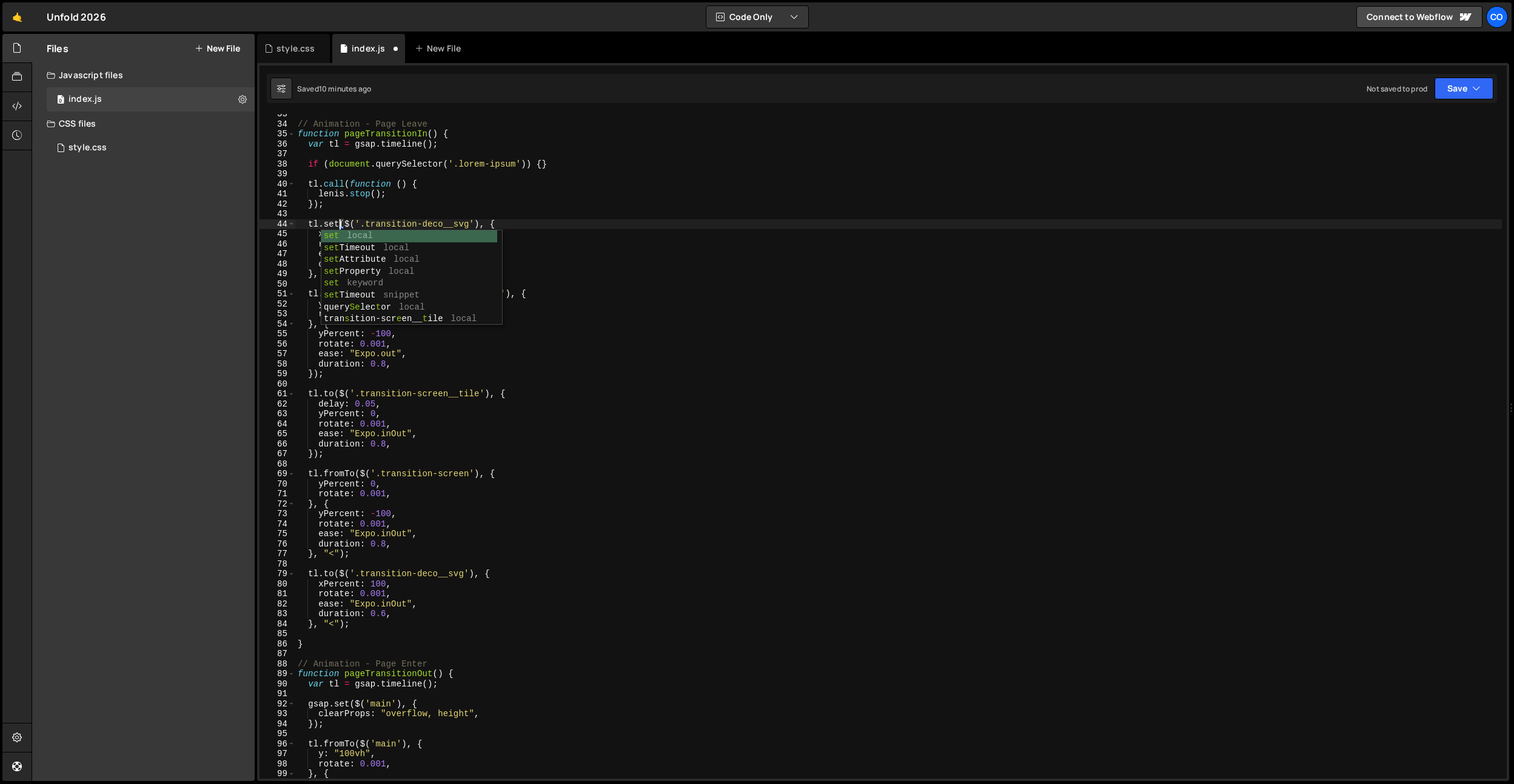
scroll to position [0, 0]
click at [368, 233] on div "// Animation - Page Leave function pageTransitionIn ( ) { var tl = gsap . timel…" at bounding box center [899, 451] width 1207 height 685
type textarea "xPercent: 0,"
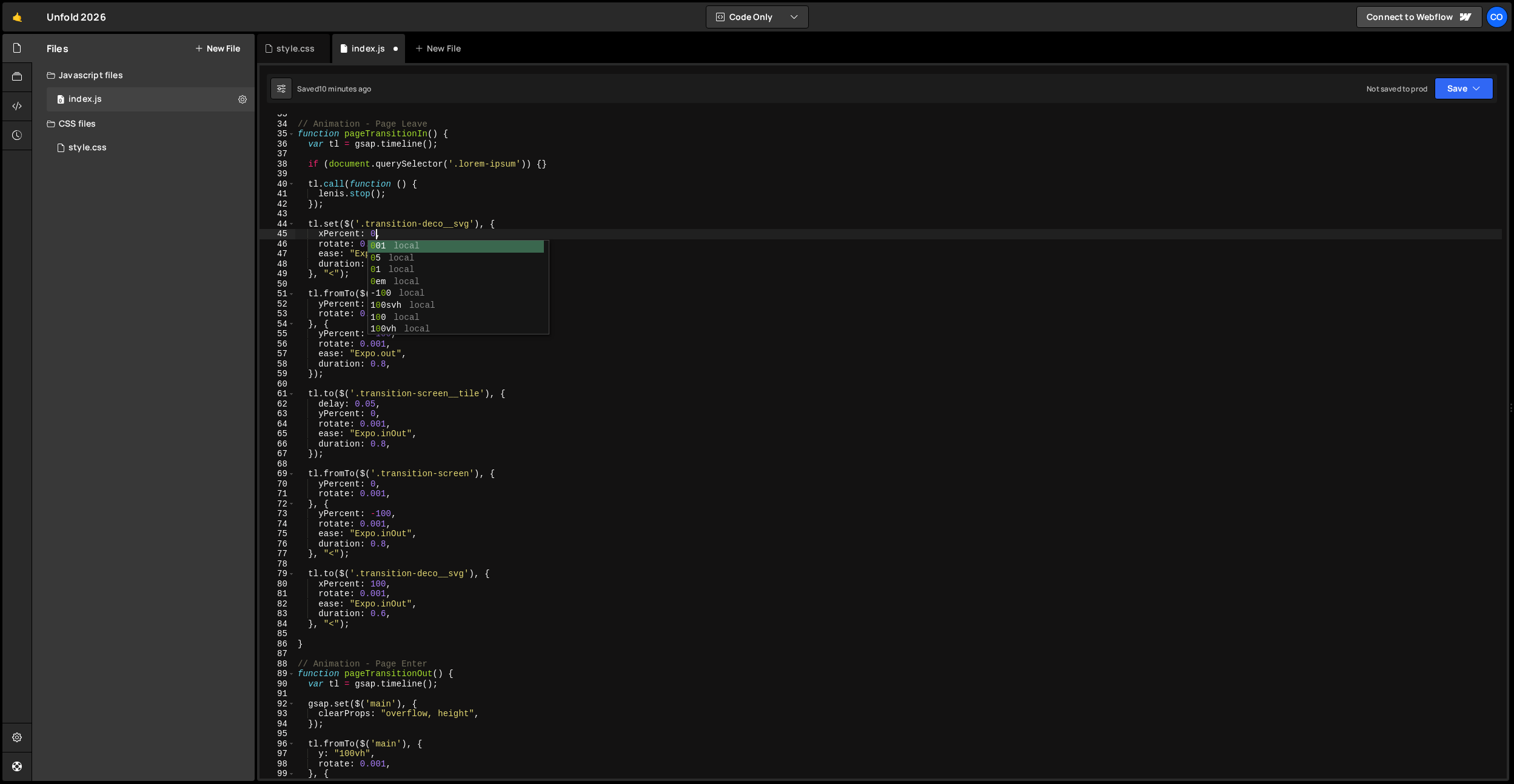
drag, startPoint x: 420, startPoint y: 175, endPoint x: 400, endPoint y: 214, distance: 43.8
click at [420, 175] on div "// Animation - Page Leave function pageTransitionIn ( ) { var tl = gsap . timel…" at bounding box center [899, 451] width 1207 height 685
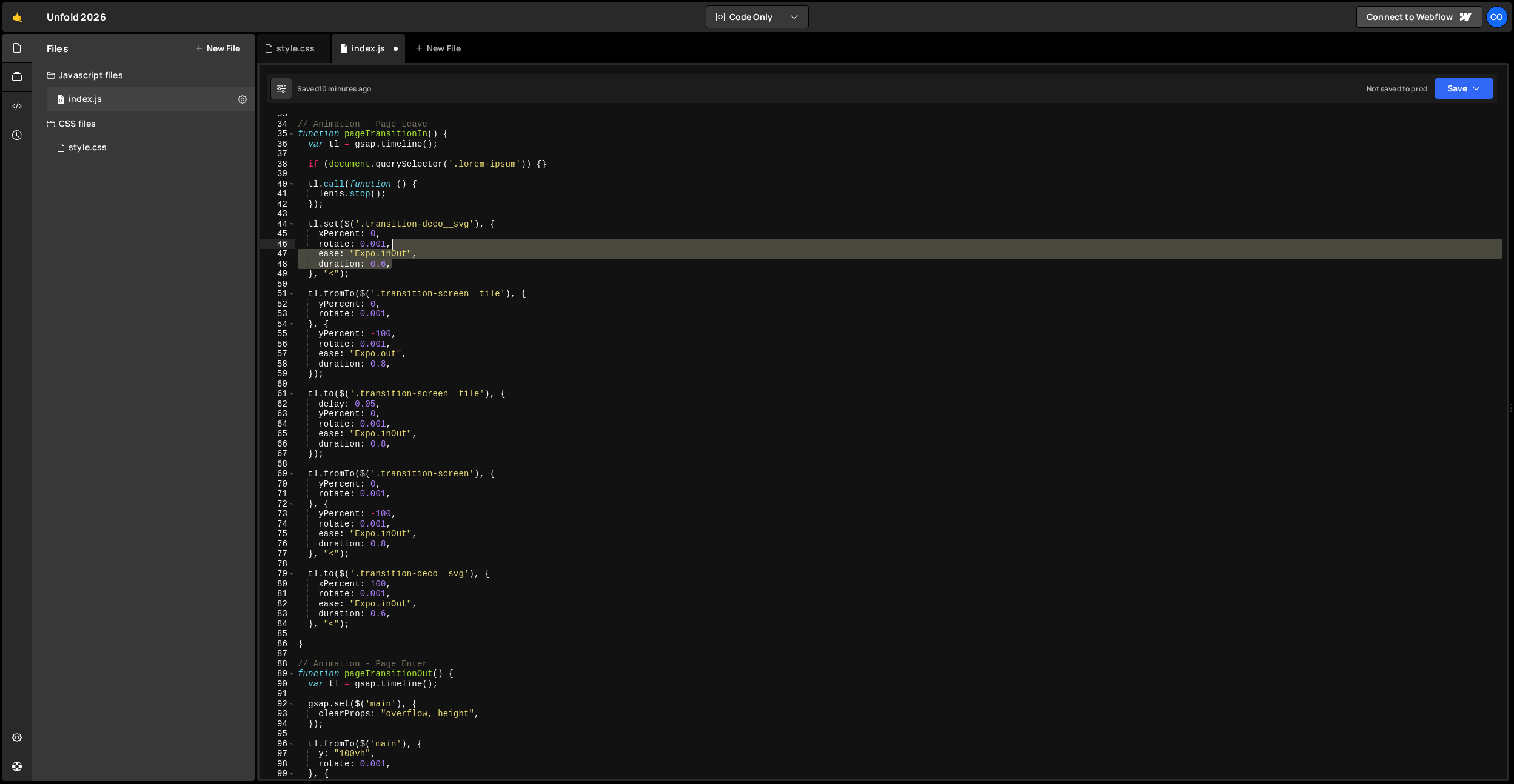
drag, startPoint x: 399, startPoint y: 265, endPoint x: 405, endPoint y: 246, distance: 19.9
click at [405, 246] on div "// Animation - Page Leave function pageTransitionIn ( ) { var tl = gsap . timel…" at bounding box center [899, 451] width 1207 height 685
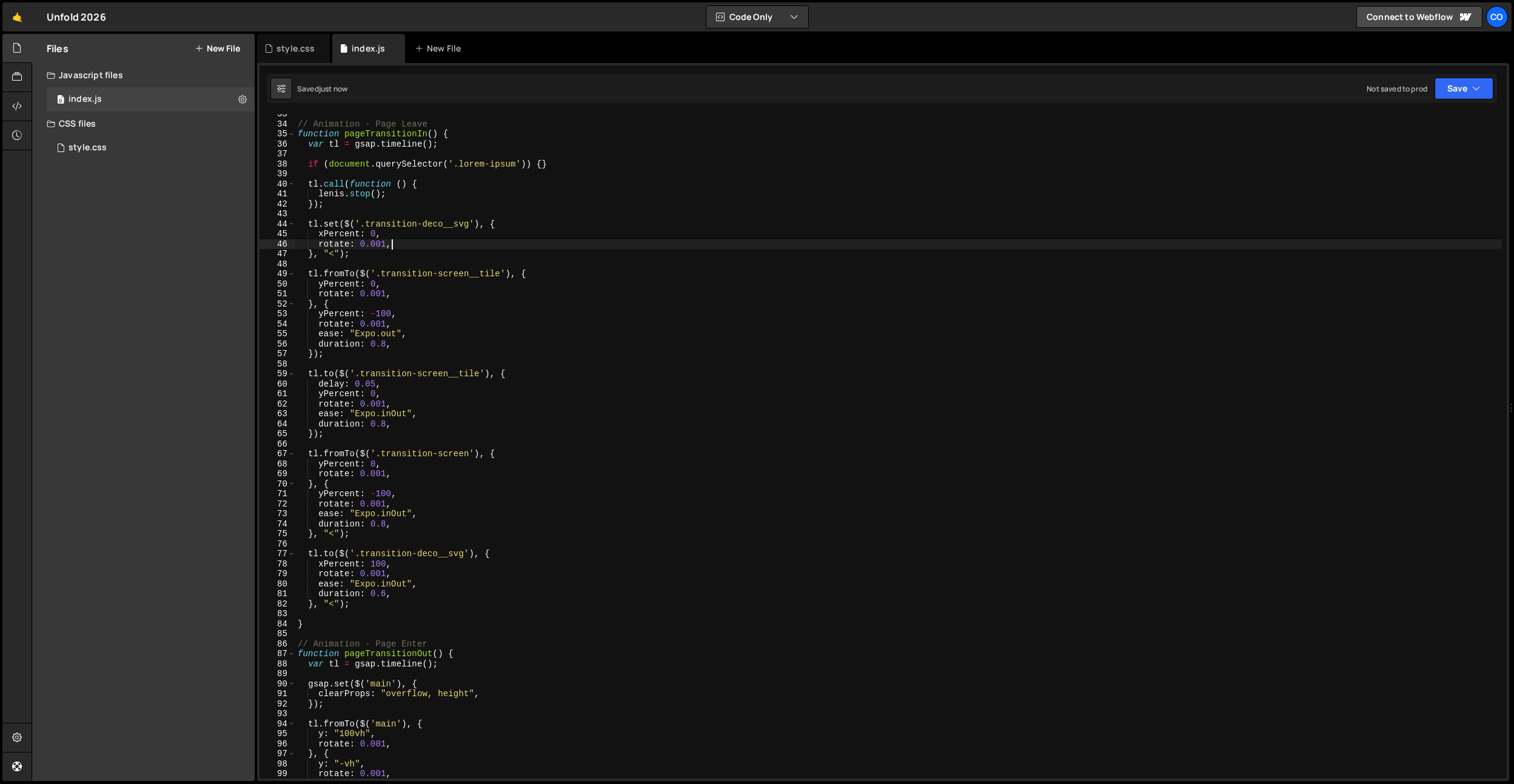
click at [336, 251] on div "// Animation - Page Leave function pageTransitionIn ( ) { var tl = gsap . timel…" at bounding box center [899, 451] width 1207 height 685
type textarea "}, 0);"
click at [412, 210] on div "// Animation - Page Leave function pageTransitionIn ( ) { var tl = gsap . timel…" at bounding box center [899, 451] width 1207 height 685
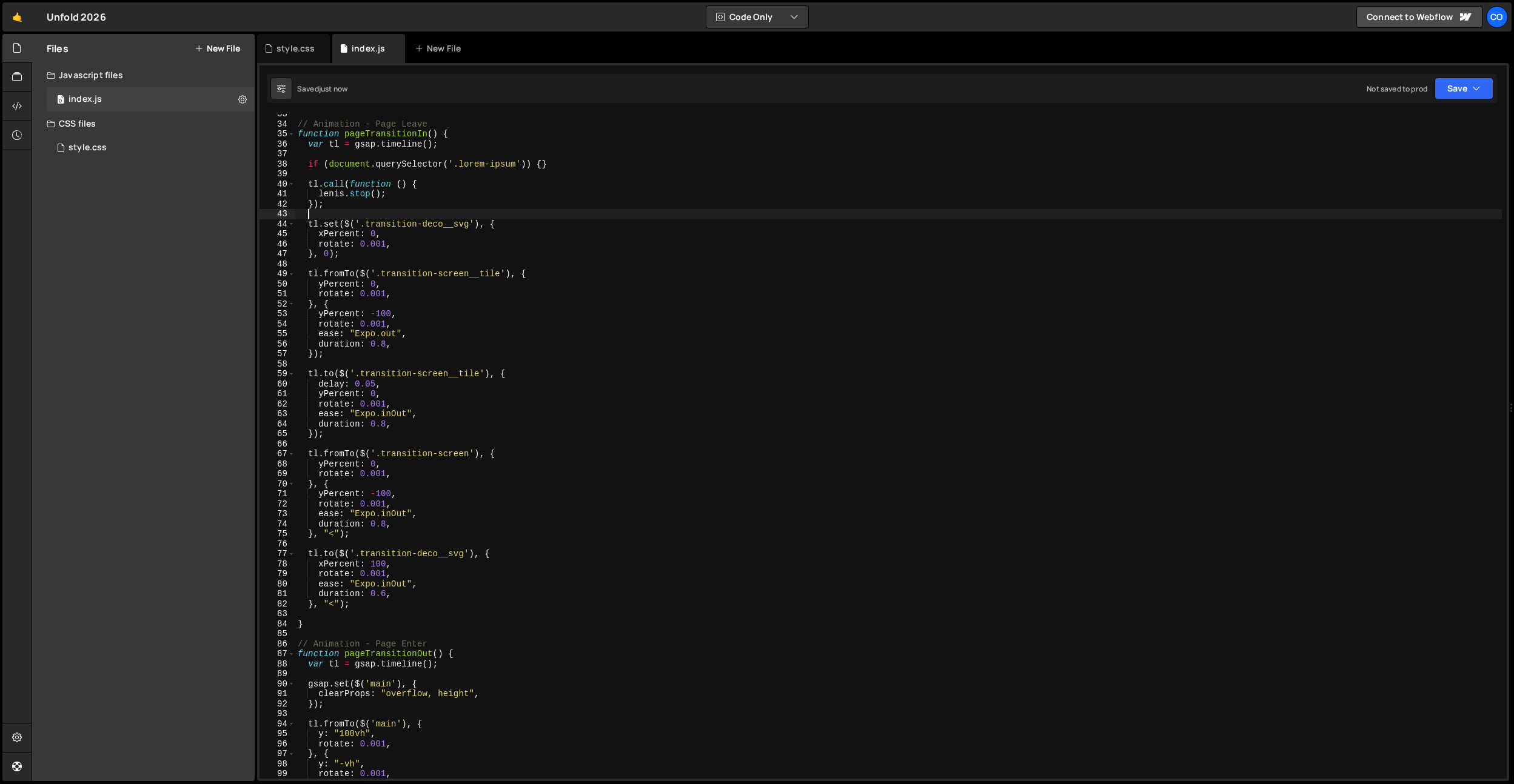
click at [315, 355] on div "// Animation - Page Leave function pageTransitionIn ( ) { var tl = gsap . timel…" at bounding box center [899, 451] width 1207 height 685
click at [453, 651] on div "// Animation - Page Leave function pageTransitionIn ( ) { var tl = gsap . timel…" at bounding box center [899, 451] width 1207 height 685
click at [391, 605] on div "// Animation - Page Leave function pageTransitionIn ( ) { var tl = gsap . timel…" at bounding box center [899, 451] width 1207 height 685
click at [383, 596] on div "// Animation - Page Leave function pageTransitionIn ( ) { var tl = gsap . timel…" at bounding box center [899, 451] width 1207 height 685
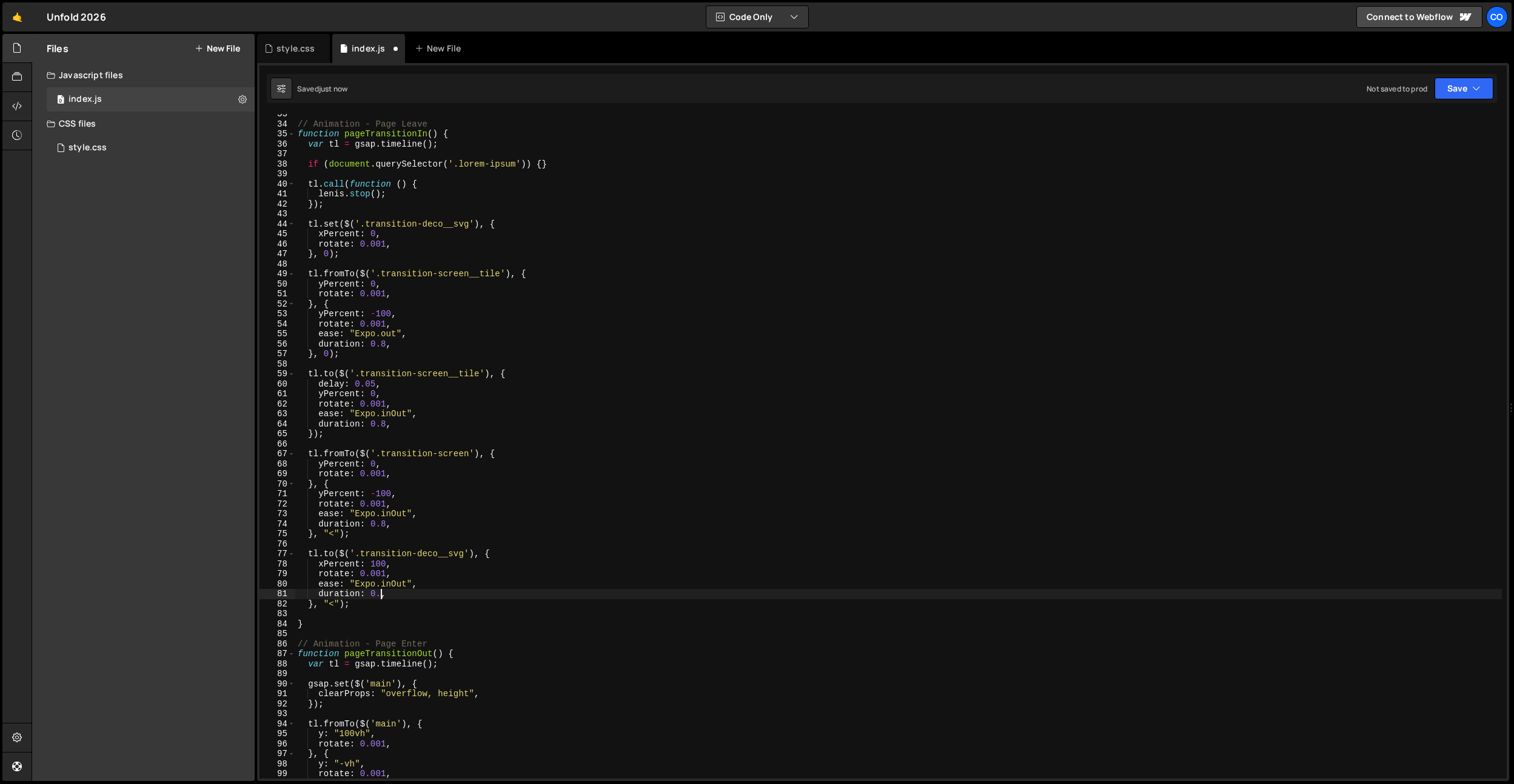
scroll to position [0, 6]
click at [333, 604] on div "// Animation - Page Leave function pageTransitionIn ( ) { var tl = gsap . timel…" at bounding box center [899, 451] width 1207 height 685
click at [383, 595] on div "// Animation - Page Leave function pageTransitionIn ( ) { var tl = gsap . timel…" at bounding box center [899, 451] width 1207 height 685
click at [356, 600] on div "// Animation - Page Leave function pageTransitionIn ( ) { var tl = gsap . timel…" at bounding box center [899, 451] width 1207 height 685
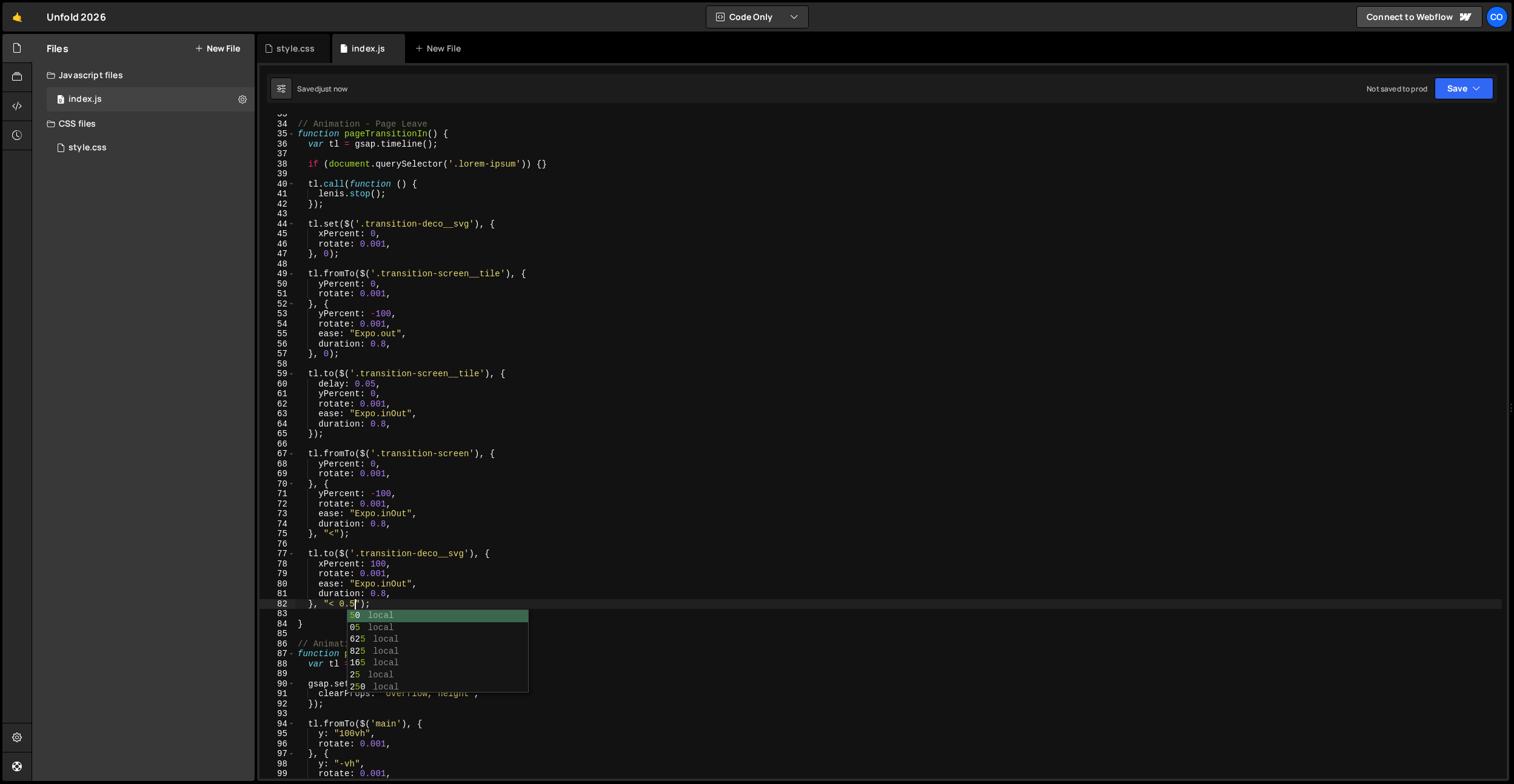
scroll to position [0, 3]
click at [362, 607] on div "// Animation - Page Leave function pageTransitionIn ( ) { var tl = gsap . timel…" at bounding box center [899, 446] width 1207 height 665
click at [382, 594] on div "// Animation - Page Leave function pageTransitionIn ( ) { var tl = gsap . timel…" at bounding box center [899, 451] width 1207 height 685
click at [405, 580] on div "// Animation - Page Leave function pageTransitionIn ( ) { var tl = gsap . timel…" at bounding box center [899, 451] width 1207 height 685
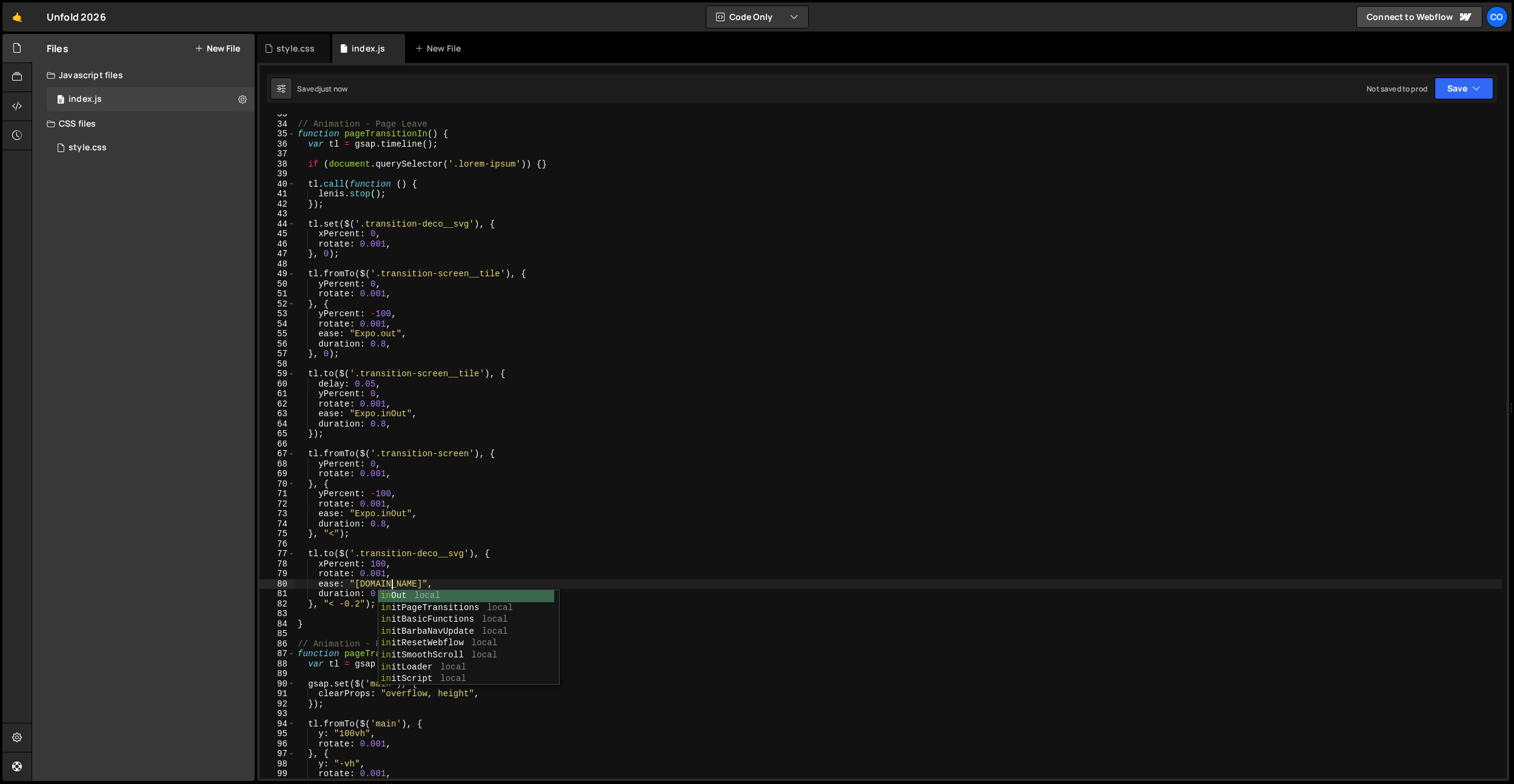
scroll to position [0, 6]
click at [387, 593] on div "// Animation - Page Leave function pageTransitionIn ( ) { var tl = gsap . timel…" at bounding box center [899, 451] width 1207 height 685
click at [355, 601] on div "// Animation - Page Leave function pageTransitionIn ( ) { var tl = gsap . timel…" at bounding box center [899, 451] width 1207 height 685
click at [377, 384] on div "// Animation - Page Leave function pageTransitionIn ( ) { var tl = gsap . timel…" at bounding box center [899, 451] width 1207 height 685
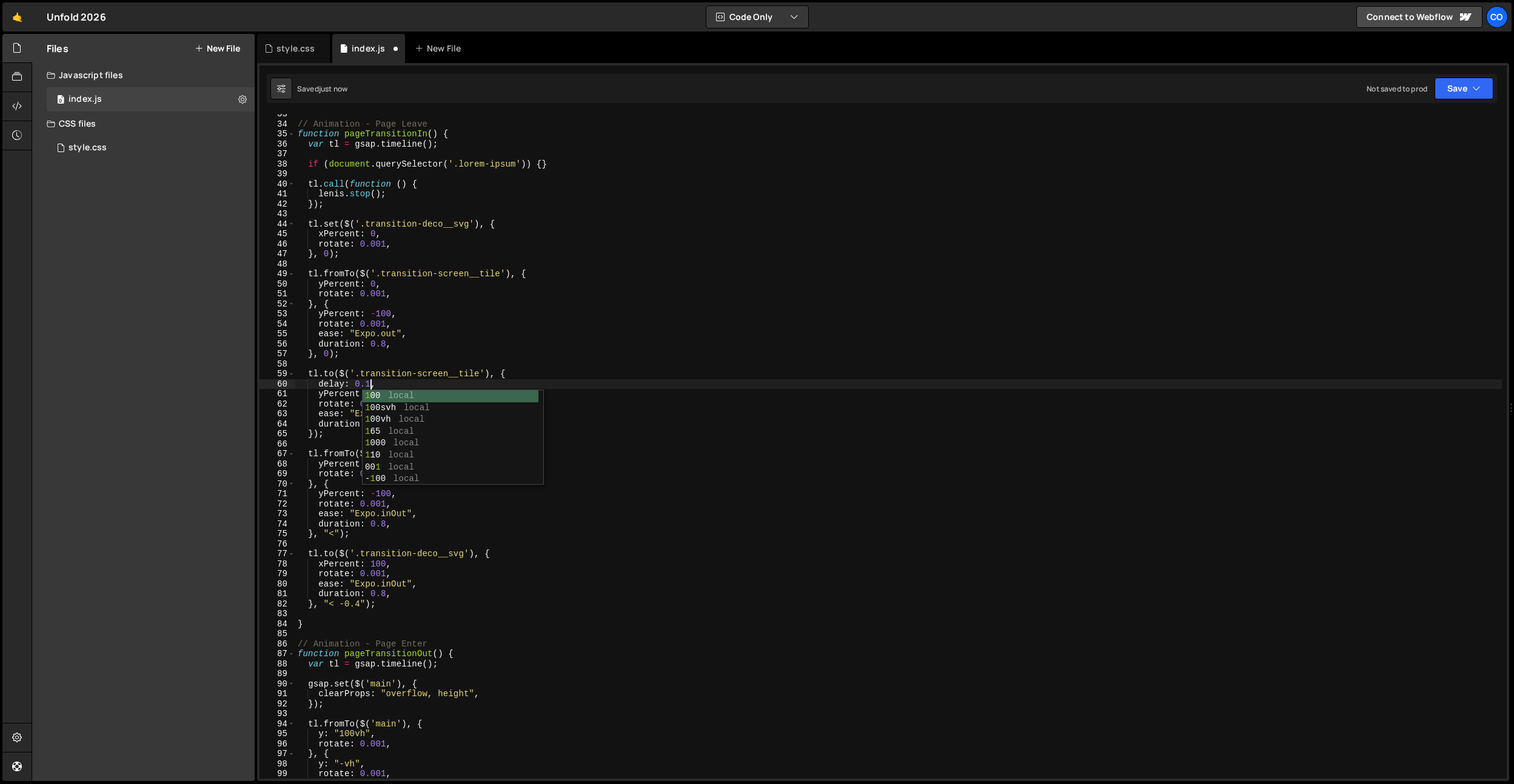
scroll to position [0, 5]
click at [267, 450] on div "67" at bounding box center [277, 454] width 36 height 11
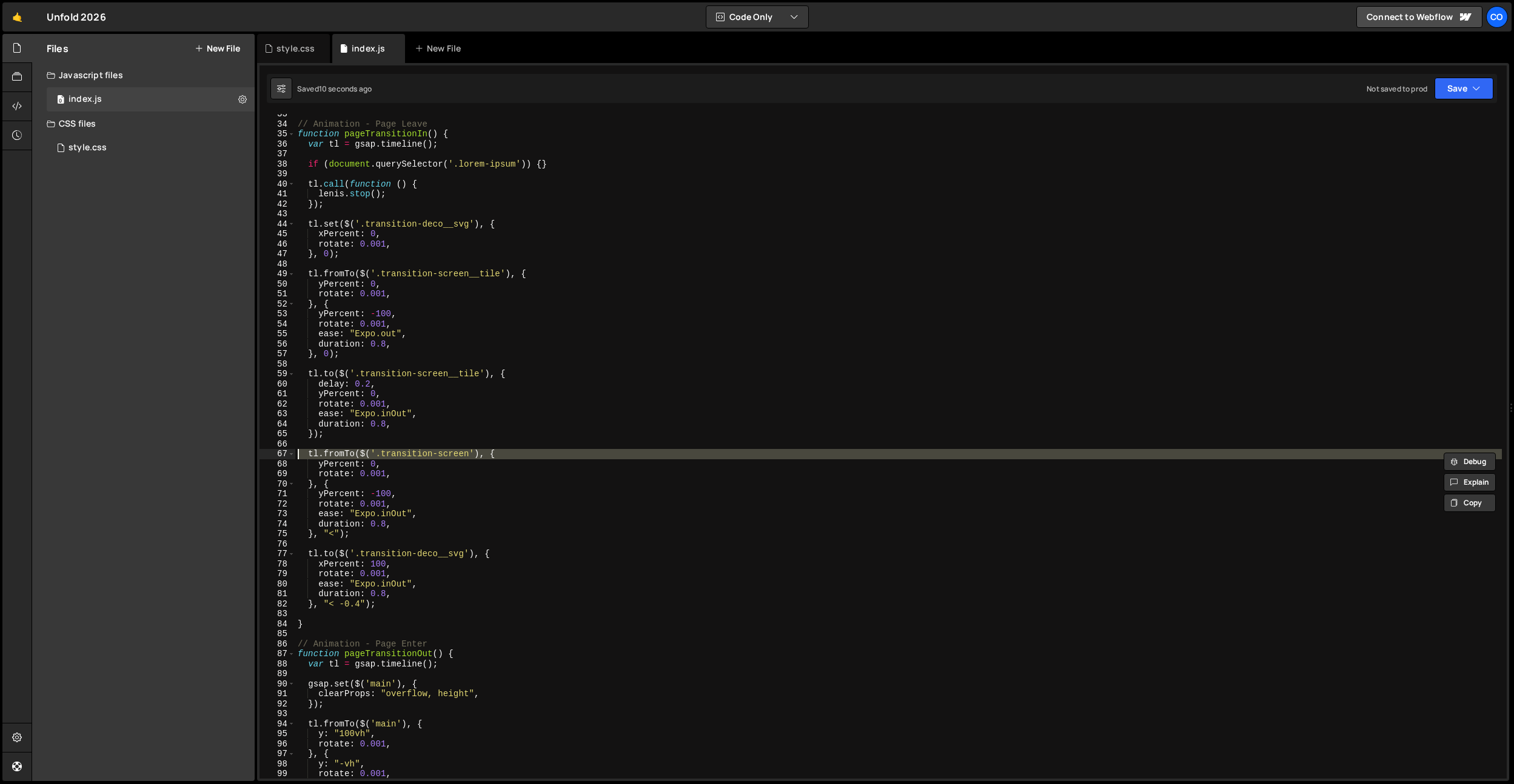
click at [333, 485] on div "// Animation - Page Leave function pageTransitionIn ( ) { var tl = gsap . timel…" at bounding box center [899, 451] width 1207 height 685
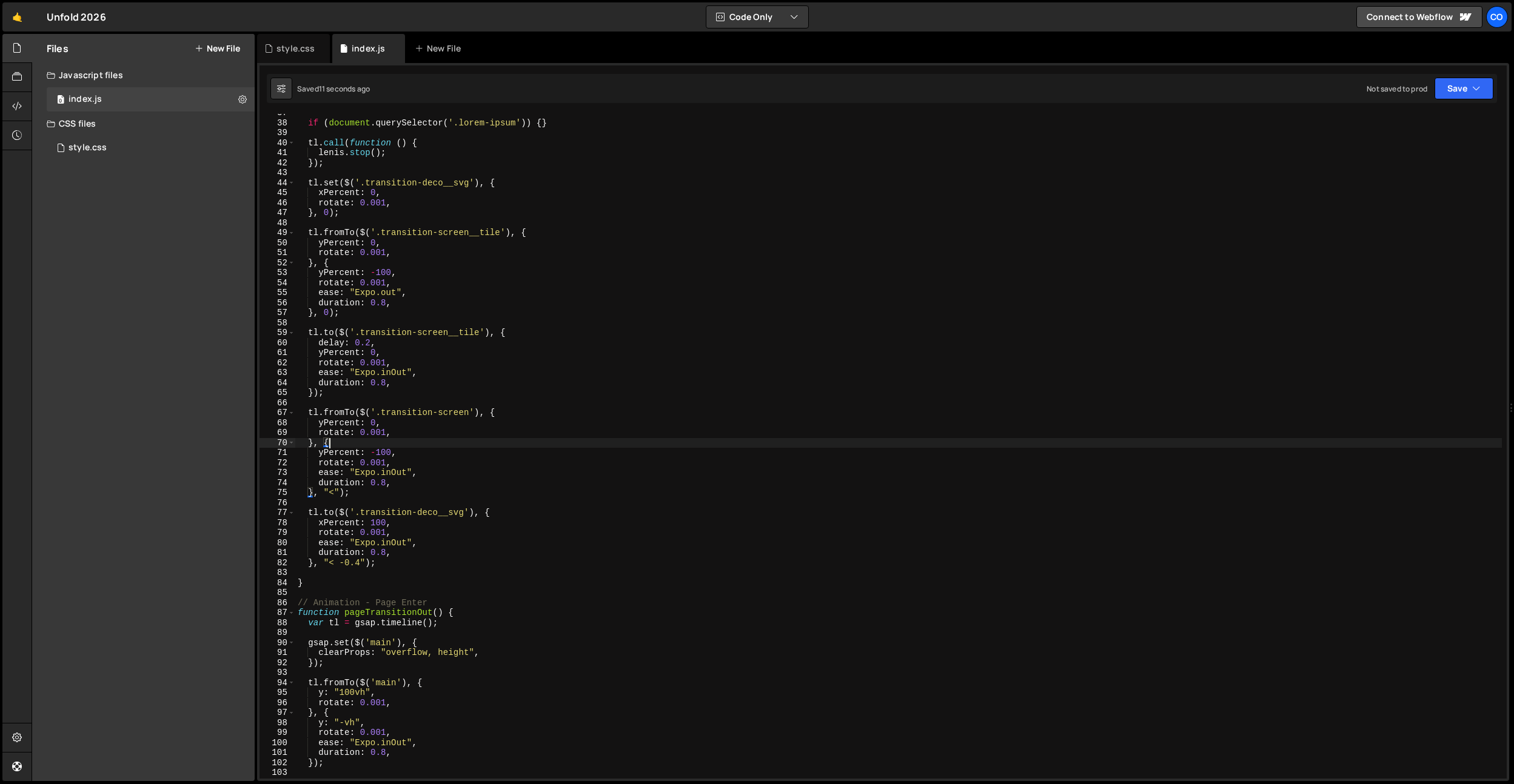
scroll to position [365, 0]
click at [360, 726] on div "if ( document . querySelector ( '.lorem-ipsum' )) { } tl . call ( function ( ) …" at bounding box center [899, 451] width 1207 height 685
click at [389, 718] on div "if ( document . querySelector ( '.lorem-ipsum' )) { } tl . call ( function ( ) …" at bounding box center [899, 451] width 1207 height 685
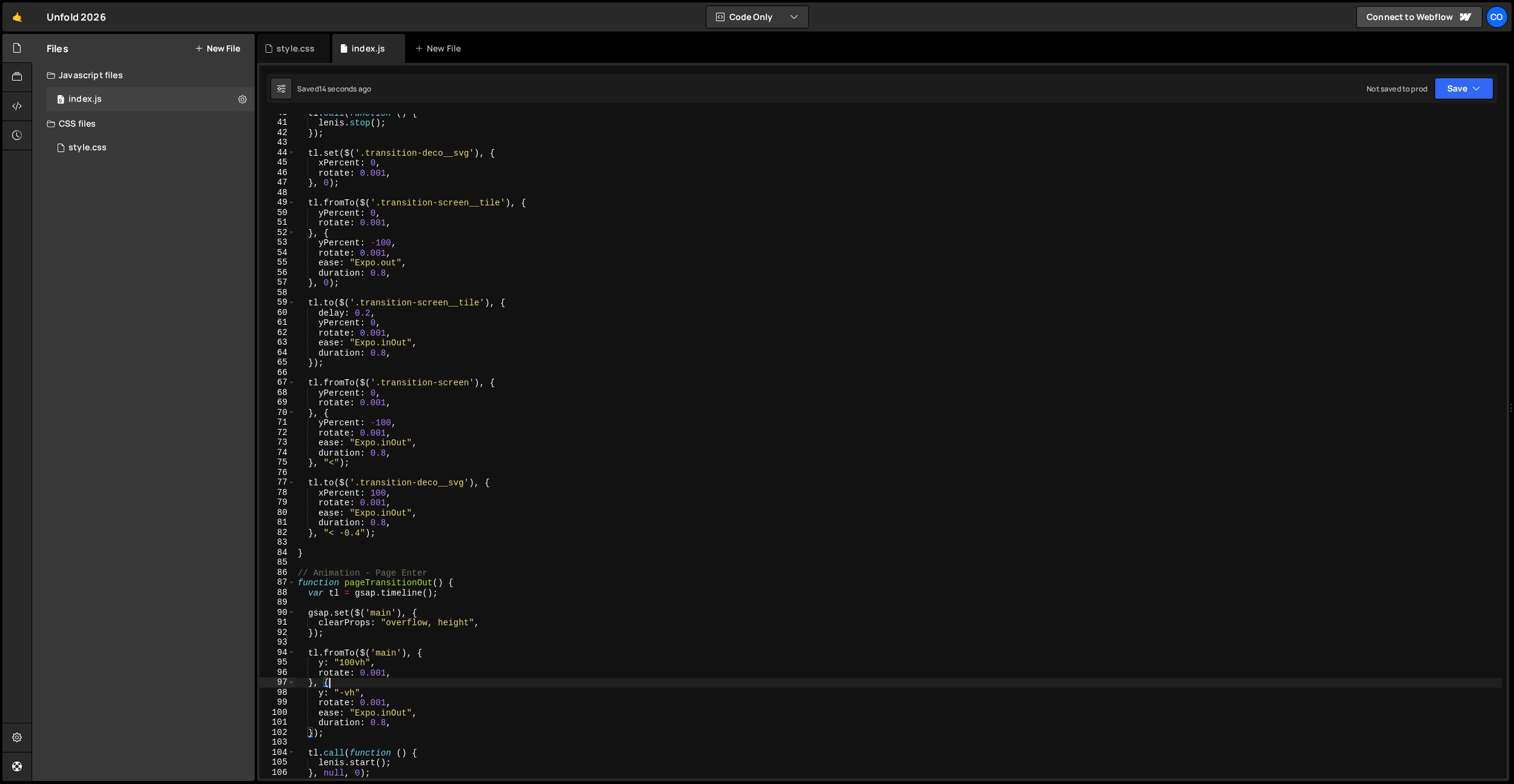
scroll to position [409, 0]
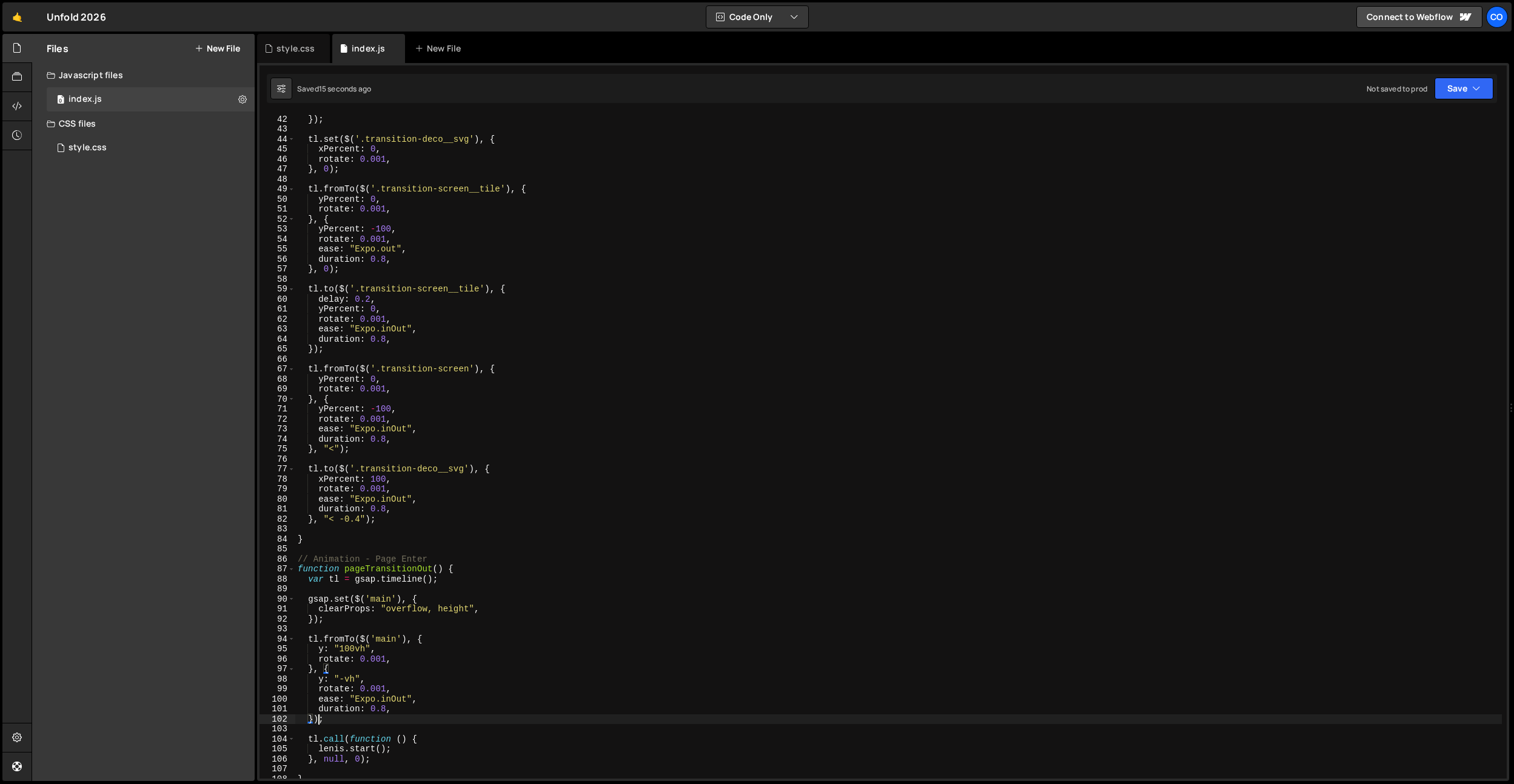
click at [321, 720] on div "lenis . stop ( ) ; }) ; tl . set ( $ ( '.transition-deco__svg' ) , { xPercent :…" at bounding box center [899, 446] width 1207 height 685
click at [584, 407] on div "lenis . stop ( ) ; }) ; tl . set ( $ ( '.transition-deco__svg' ) , { xPercent :…" at bounding box center [899, 446] width 1207 height 685
click at [361, 759] on div "lenis . stop ( ) ; }) ; tl . set ( $ ( '.transition-deco__svg' ) , { xPercent :…" at bounding box center [899, 446] width 1207 height 685
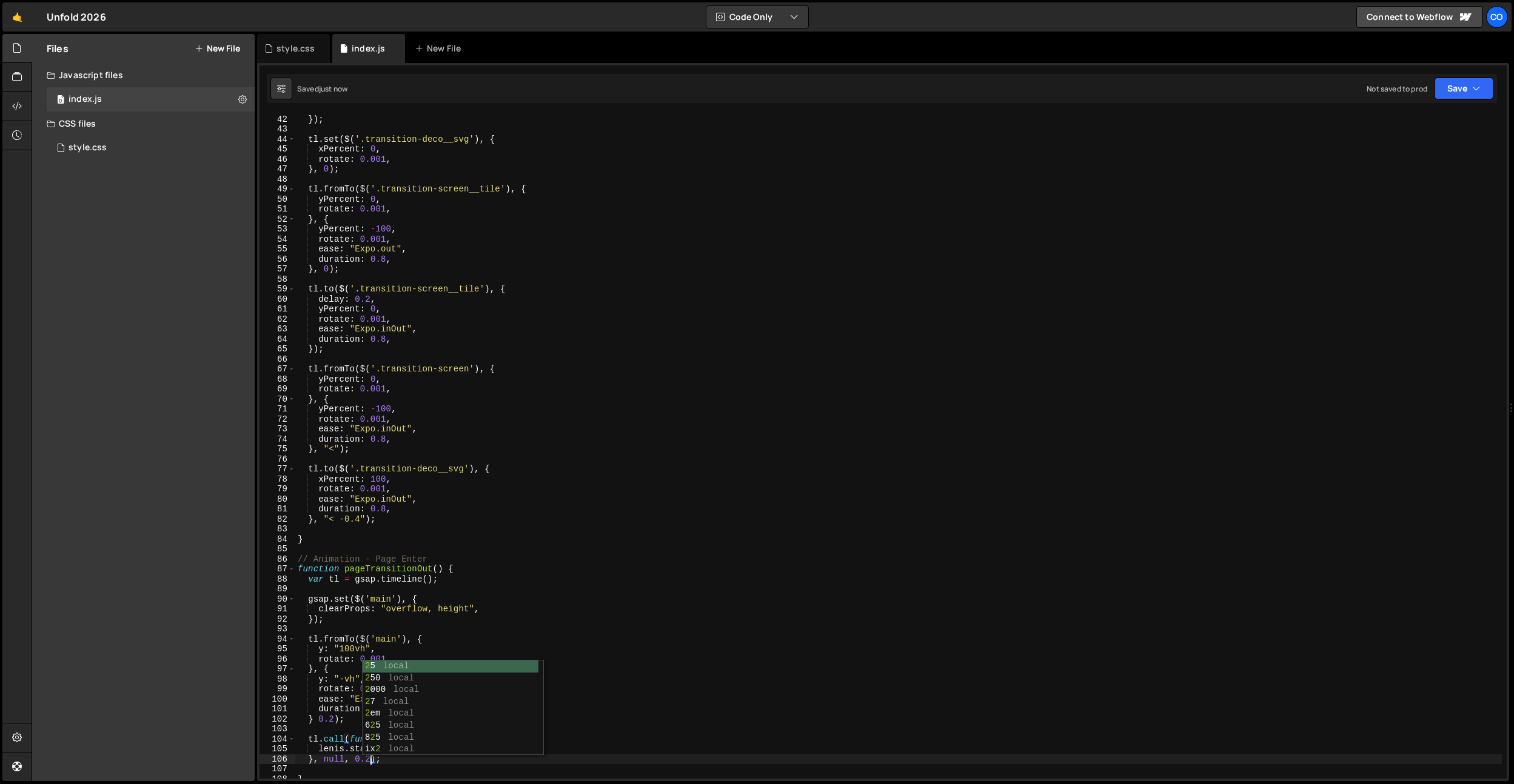
click at [565, 288] on div "lenis . stop ( ) ; }) ; tl . set ( $ ( '.transition-deco__svg' ) , { xPercent :…" at bounding box center [899, 446] width 1207 height 685
click at [438, 467] on div "lenis . stop ( ) ; }) ; tl . set ( $ ( '.transition-deco__svg' ) , { xPercent :…" at bounding box center [899, 446] width 1207 height 685
click at [424, 705] on div "lenis . stop ( ) ; }) ; tl . set ( $ ( '.transition-deco__svg' ) , { xPercent :…" at bounding box center [899, 446] width 1207 height 685
click at [414, 710] on div "lenis . stop ( ) ; }) ; tl . set ( $ ( '.transition-deco__svg' ) , { xPercent :…" at bounding box center [899, 446] width 1207 height 685
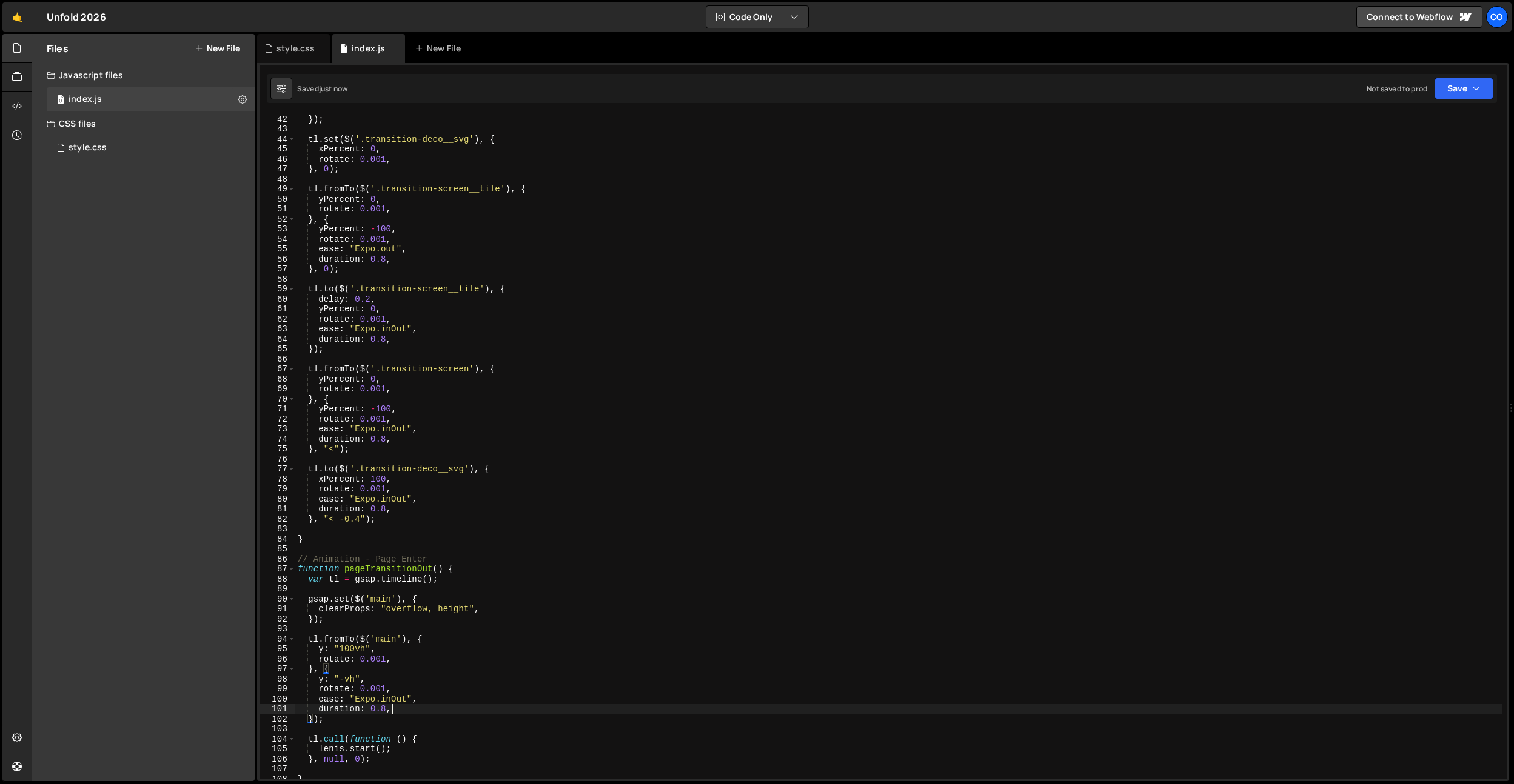
type textarea "duration: 0.8,"
type textarea "delay: 0.2"
click at [270, 34] on div "style.css" at bounding box center [293, 49] width 73 height 29
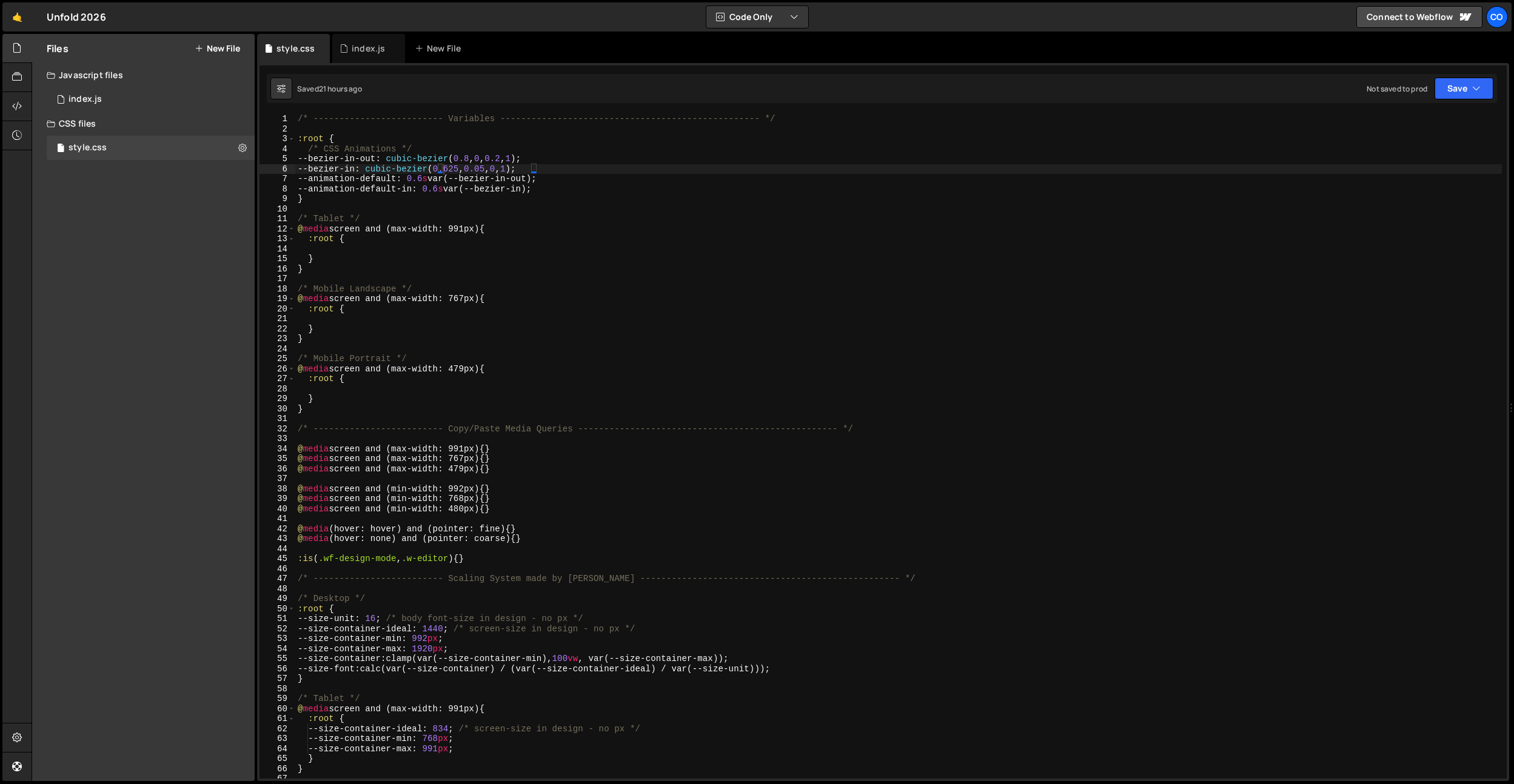
type textarea "}"
click at [400, 404] on div "/* ------------------------- Variables ----------------------------------------…" at bounding box center [899, 456] width 1207 height 685
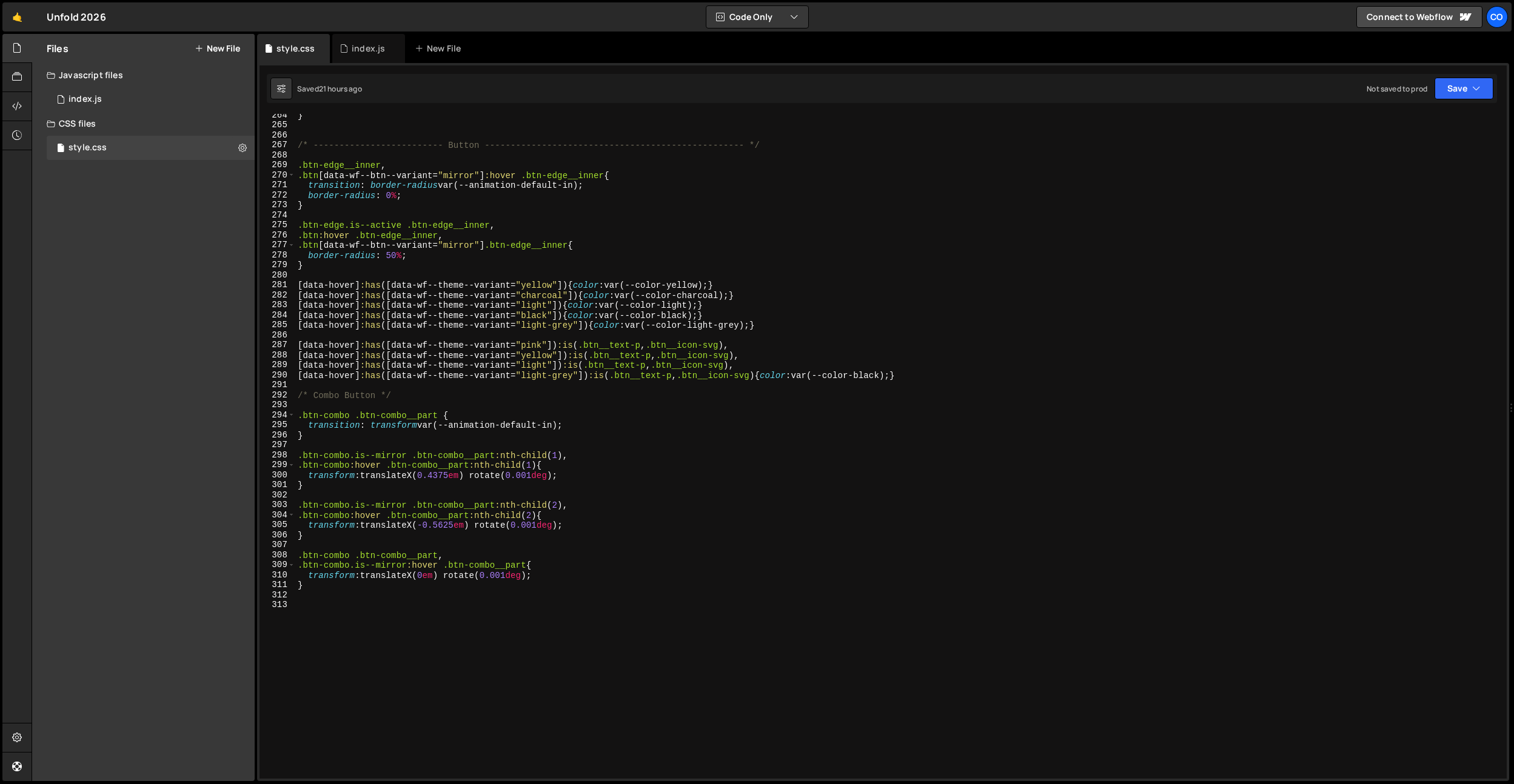
scroll to position [2794, 0]
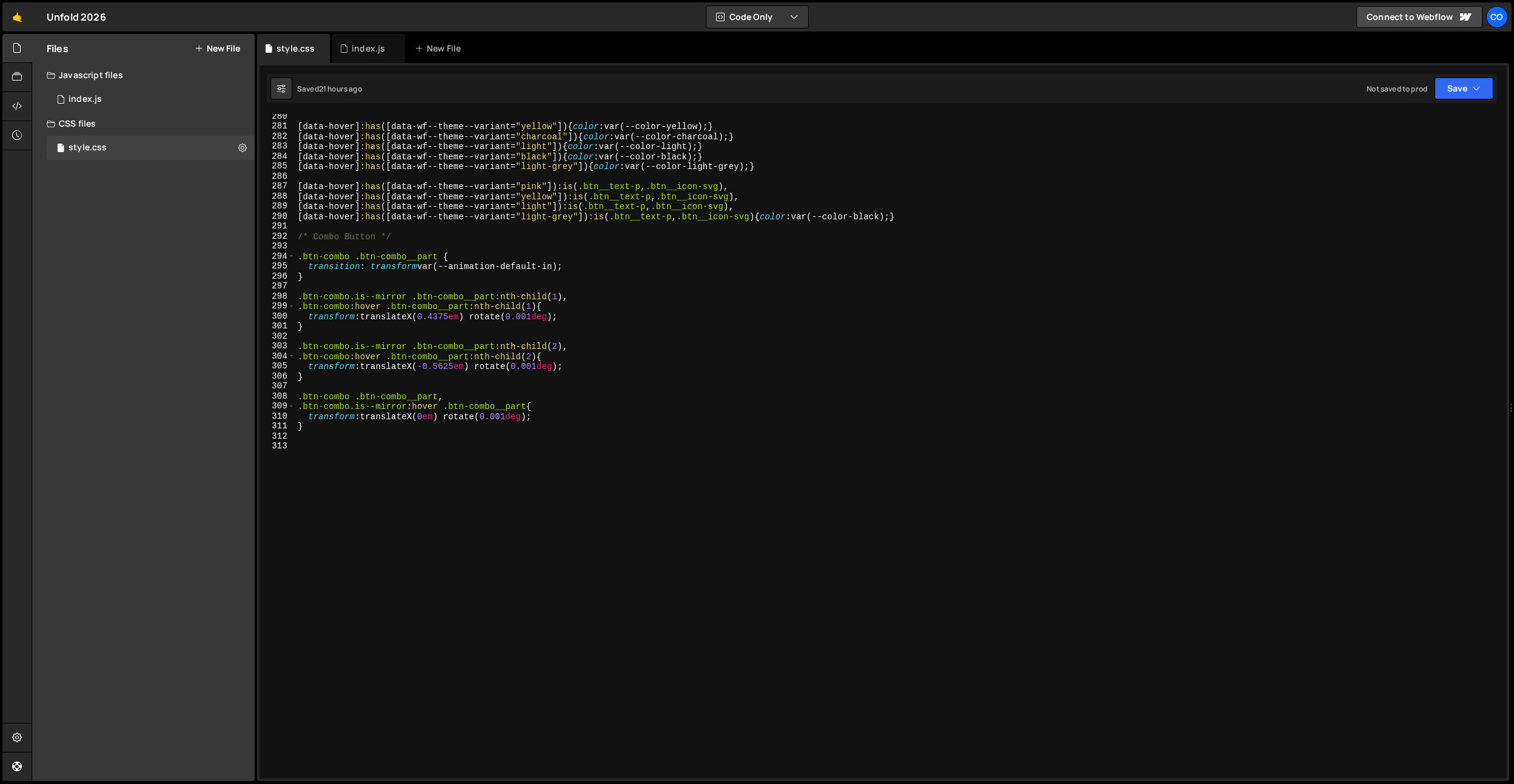
click at [370, 559] on div "[ data-hover ] :has ([ data-wf--theme--variant = " yellow " ]) { color : var(--…" at bounding box center [899, 454] width 1207 height 685
type textarea "main {}"
click at [373, 493] on div "[ data-hover ] :has ([ data-wf--theme--variant = " yellow " ]) { color : var(--…" at bounding box center [899, 454] width 1207 height 685
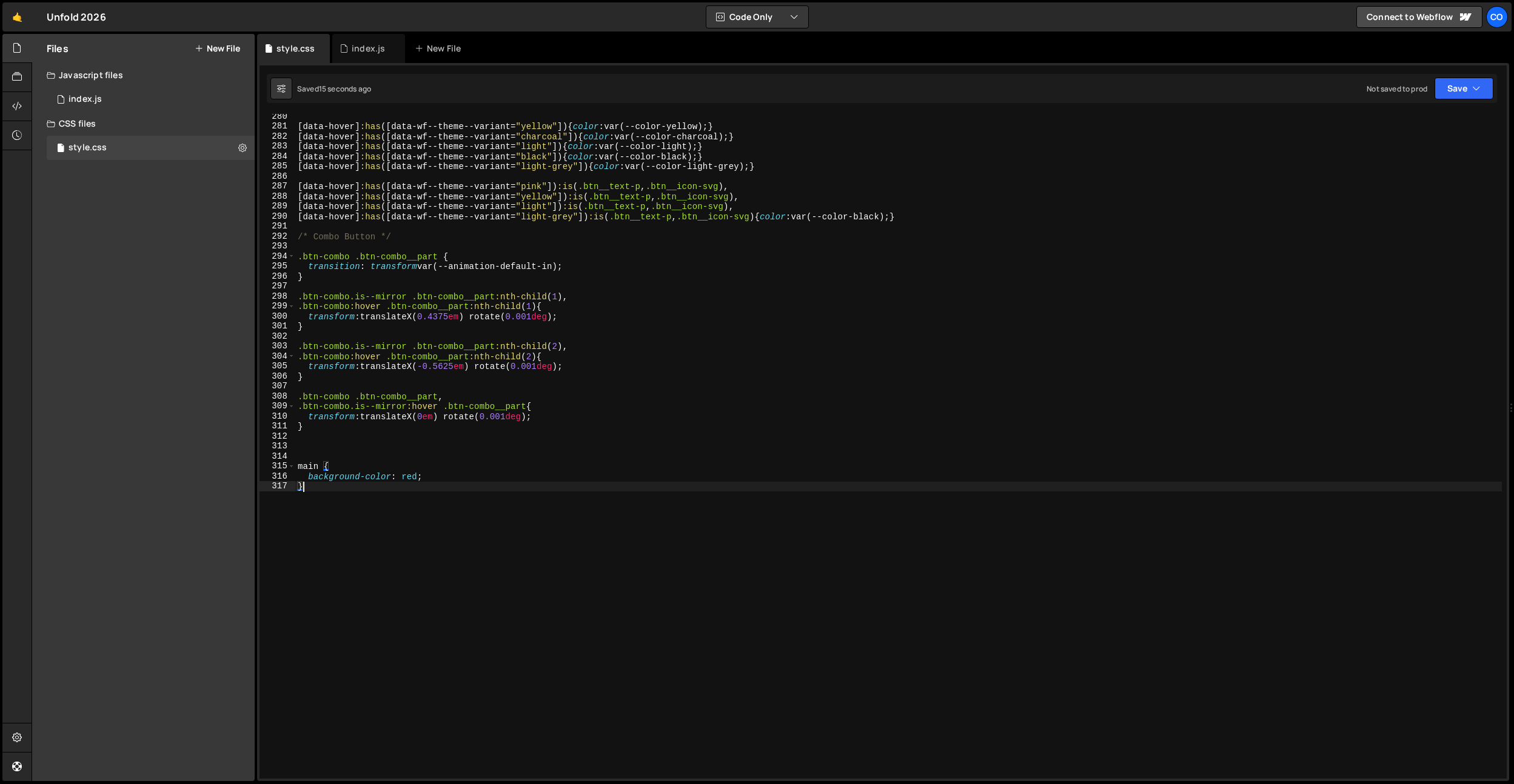
click at [326, 472] on div "[ data-hover ] :has ([ data-wf--theme--variant = " yellow " ]) { color : var(--…" at bounding box center [899, 454] width 1207 height 685
click at [405, 476] on div "[ data-hover ] :has ([ data-wf--theme--variant = " yellow " ]) { color : var(--…" at bounding box center [899, 454] width 1207 height 685
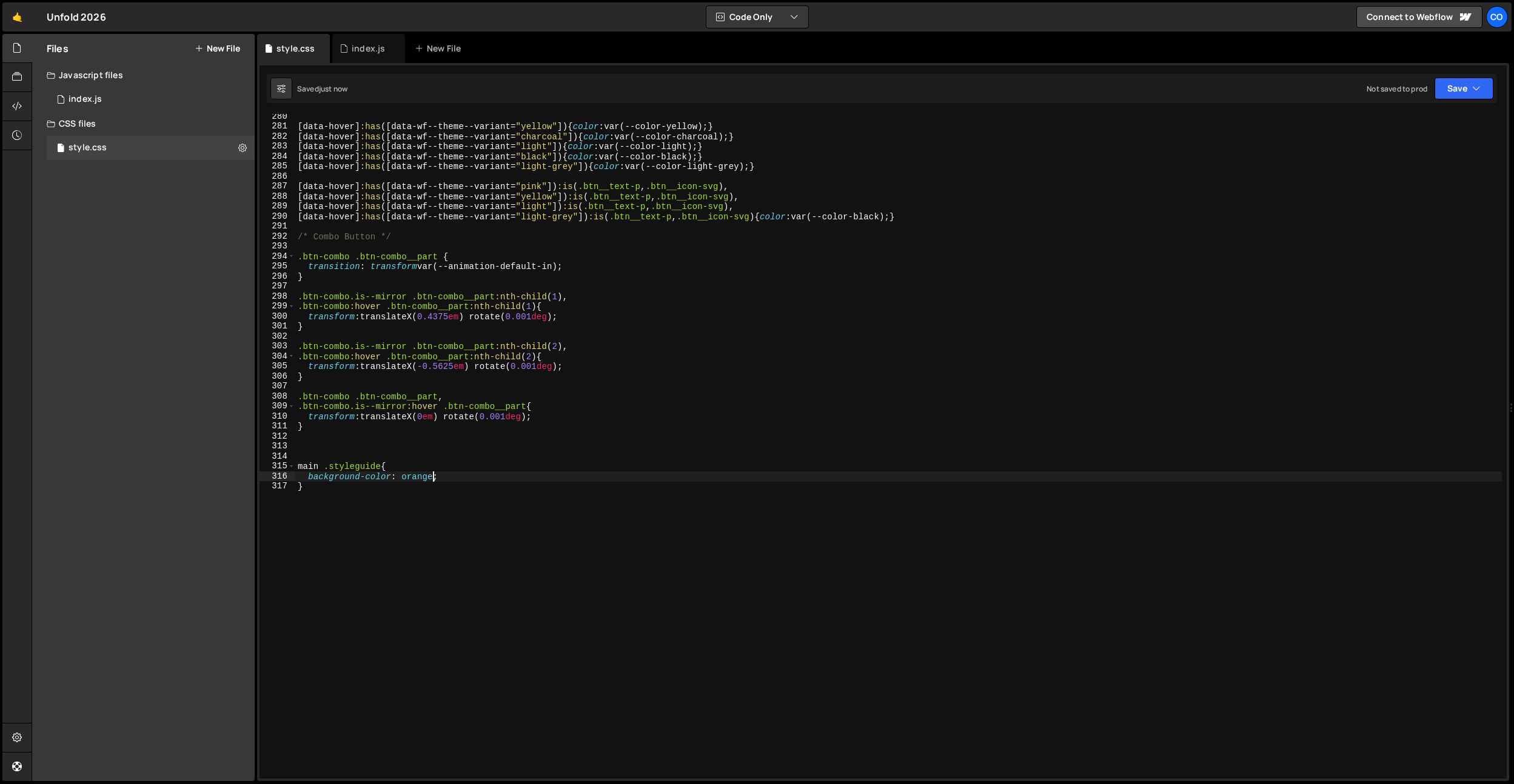
type textarea "background-color: orange;"
click at [358, 51] on div "index.js" at bounding box center [368, 49] width 33 height 12
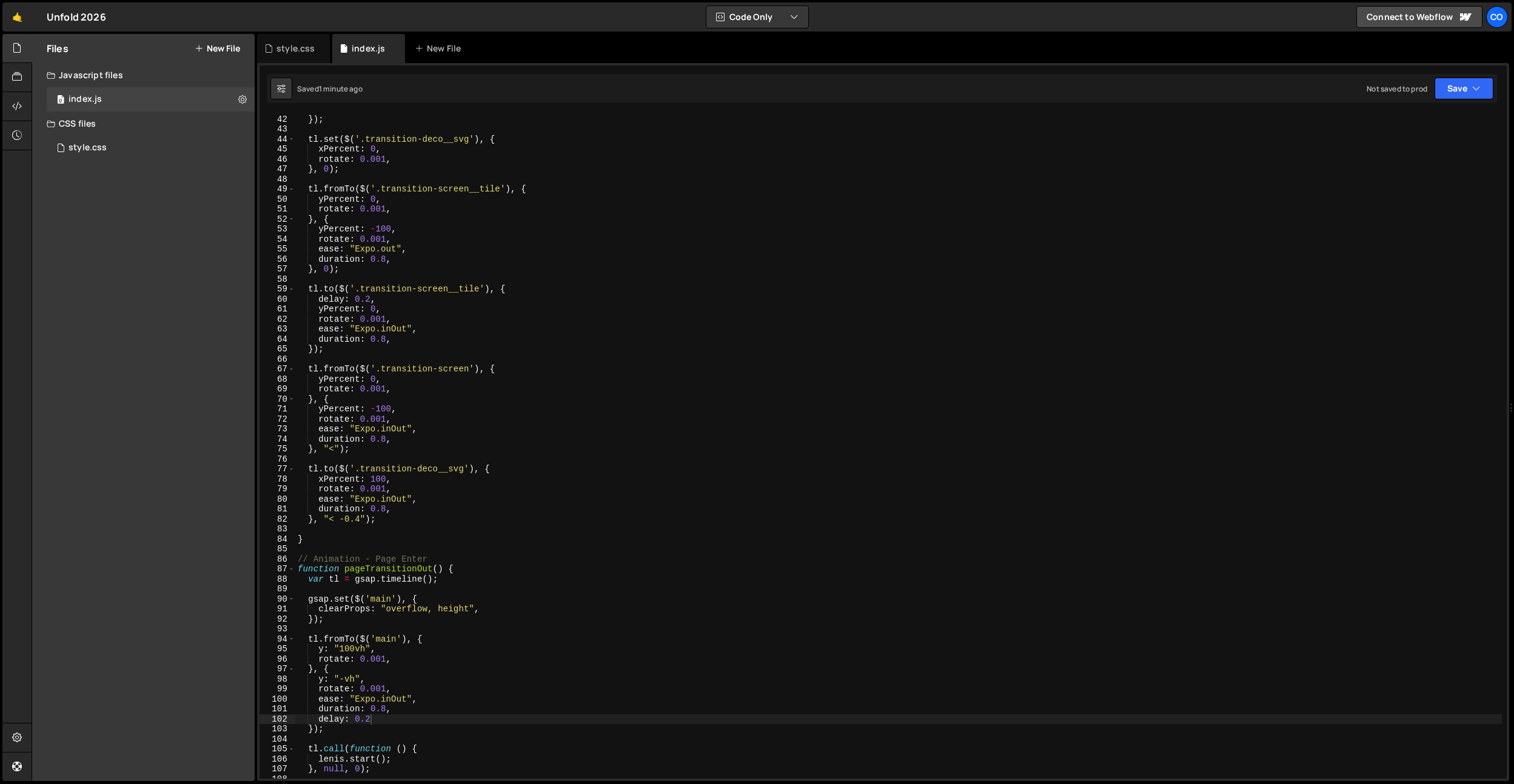
click at [397, 705] on div "lenis . stop ( ) ; }) ; tl . set ( $ ( '.transition-deco__svg' ) , { xPercent :…" at bounding box center [899, 446] width 1207 height 685
click at [390, 707] on div "lenis . stop ( ) ; }) ; tl . set ( $ ( '.transition-deco__svg' ) , { xPercent :…" at bounding box center [899, 446] width 1207 height 685
click at [388, 708] on div "lenis . stop ( ) ; }) ; tl . set ( $ ( '.transition-deco__svg' ) , { xPercent :…" at bounding box center [899, 446] width 1207 height 685
click at [368, 718] on div "lenis . stop ( ) ; }) ; tl . set ( $ ( '.transition-deco__svg' ) , { xPercent :…" at bounding box center [899, 446] width 1207 height 685
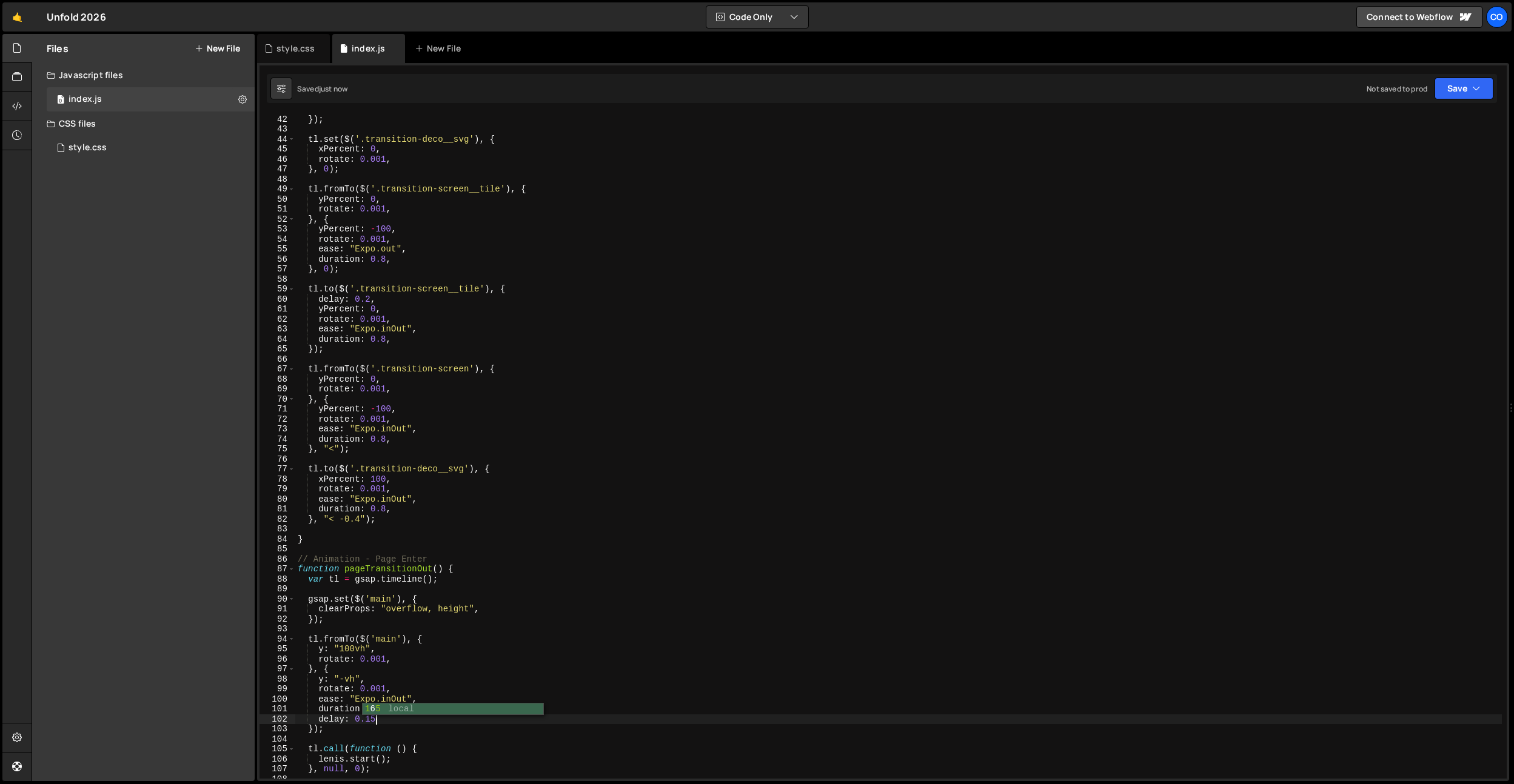
click at [551, 639] on div "lenis . stop ( ) ; }) ; tl . set ( $ ( '.transition-deco__svg' ) , { xPercent :…" at bounding box center [899, 446] width 1207 height 685
click at [418, 721] on div "lenis . stop ( ) ; }) ; tl . set ( $ ( '.transition-deco__svg' ) , { xPercent :…" at bounding box center [899, 446] width 1207 height 685
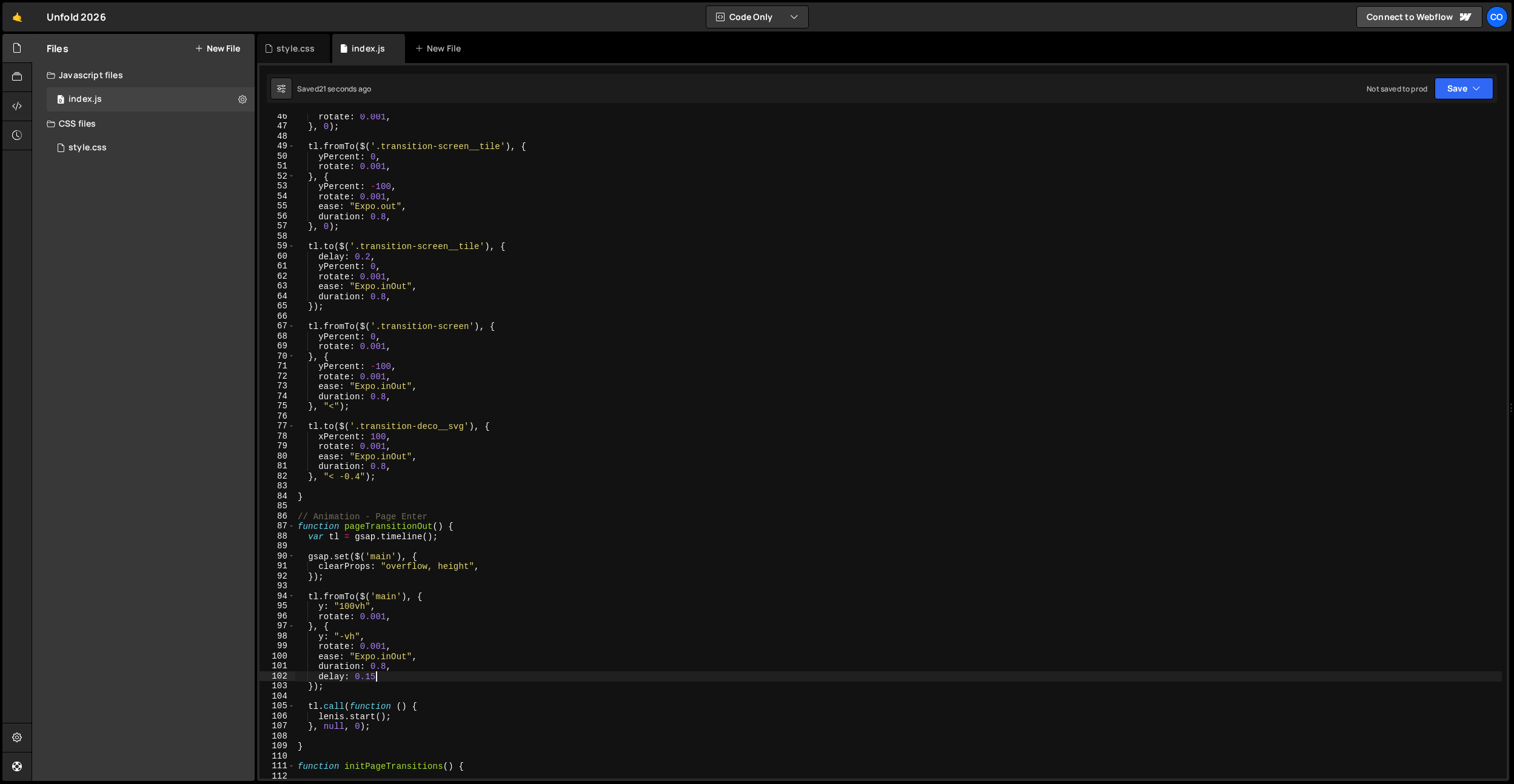
scroll to position [453, 0]
click at [408, 657] on div "rotate : 0.001 , } , 0 ) ; tl . fromTo ( $ ( '.transition-screen__tile' ) , { y…" at bounding box center [899, 454] width 1207 height 685
click at [383, 665] on div "rotate : 0.001 , } , 0 ) ; tl . fromTo ( $ ( '.transition-screen__tile' ) , { y…" at bounding box center [899, 454] width 1207 height 685
click at [387, 471] on div "rotate : 0.001 , } , 0 ) ; tl . fromTo ( $ ( '.transition-screen__tile' ) , { y…" at bounding box center [899, 454] width 1207 height 685
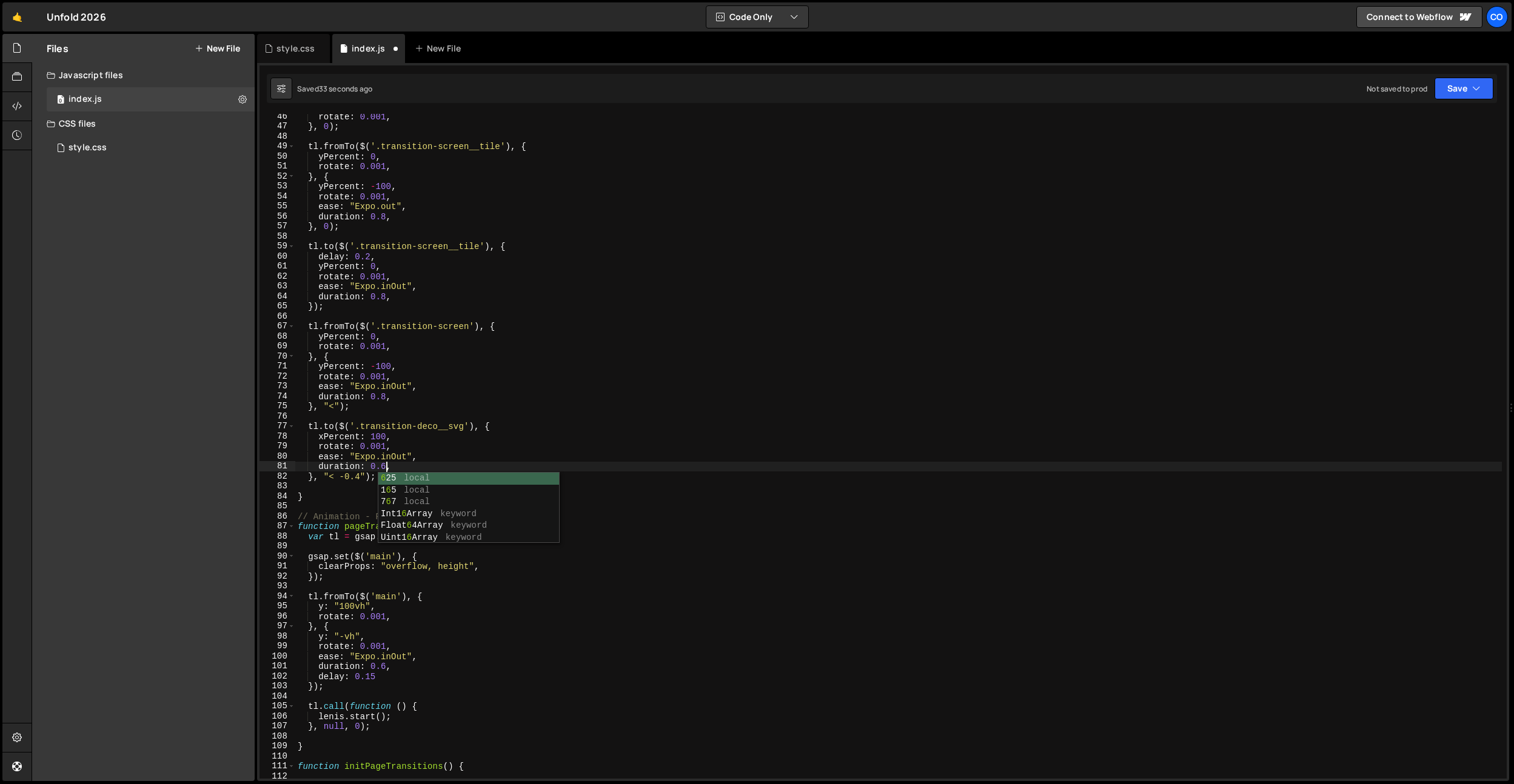
click at [380, 394] on div "rotate : 0.001 , } , 0 ) ; tl . fromTo ( $ ( '.transition-screen__tile' ) , { y…" at bounding box center [899, 454] width 1207 height 685
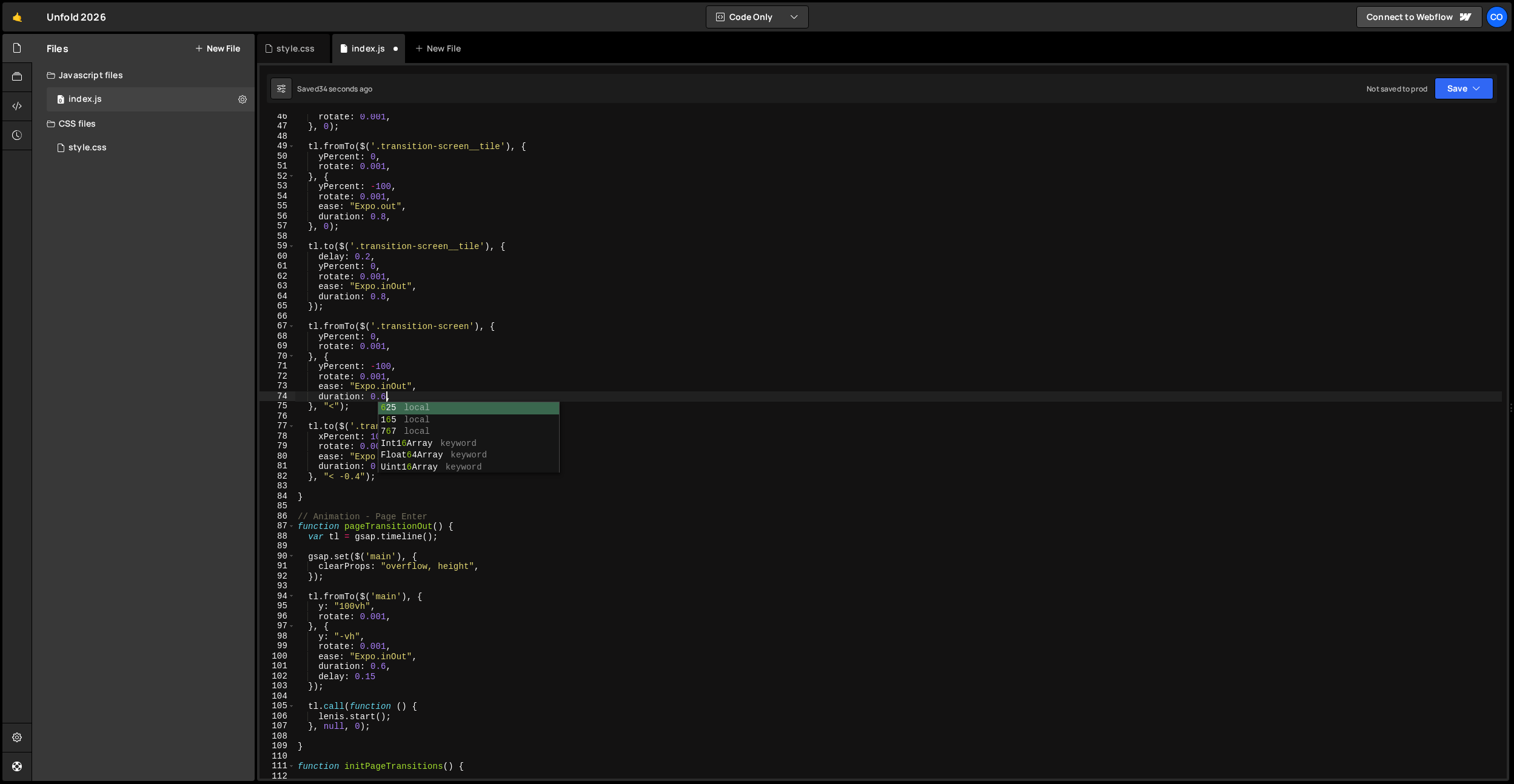
click at [388, 297] on div "rotate : 0.001 , } , 0 ) ; tl . fromTo ( $ ( '.transition-screen__tile' ) , { y…" at bounding box center [899, 454] width 1207 height 685
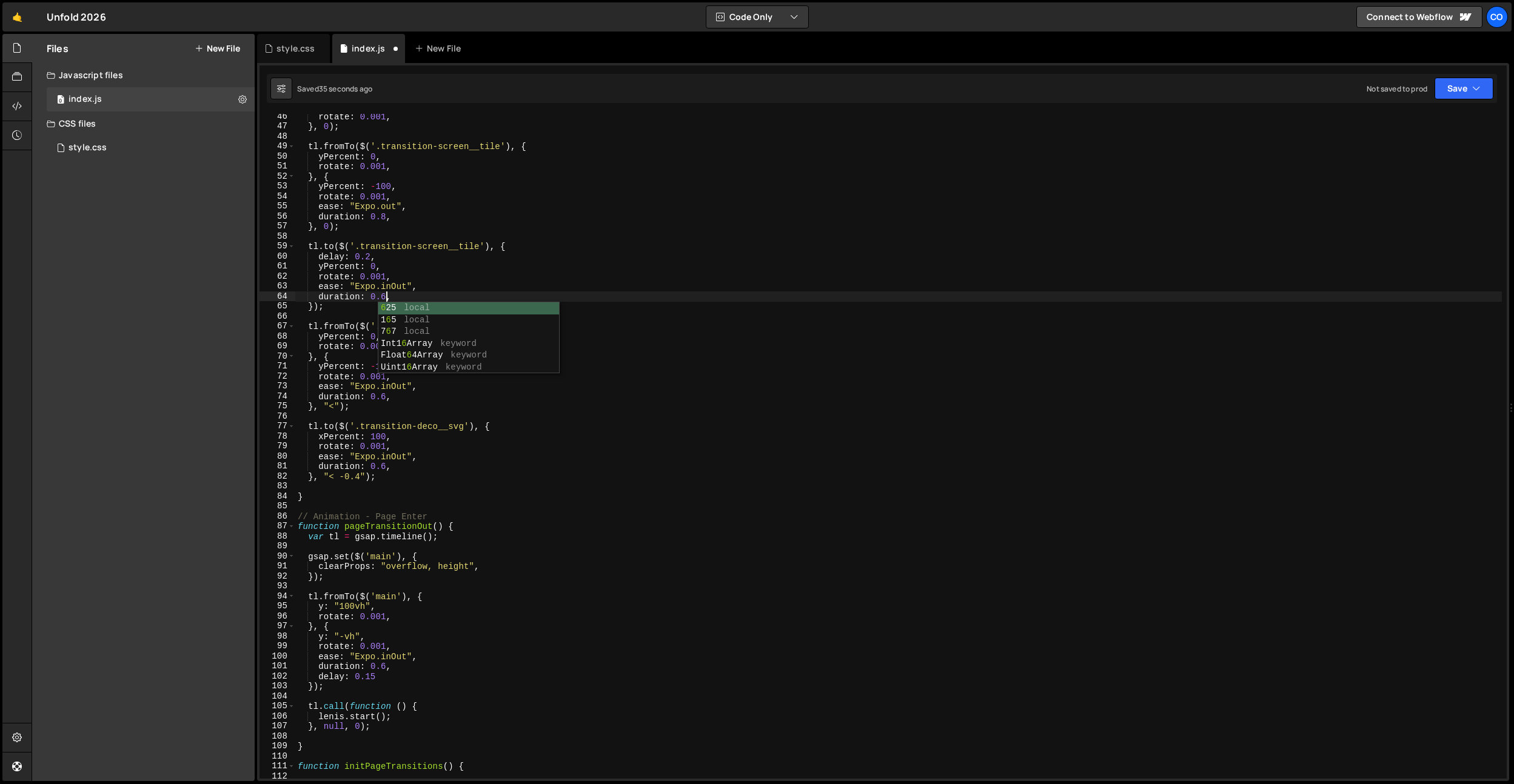
click at [387, 221] on div "rotate : 0.001 , } , 0 ) ; tl . fromTo ( $ ( '.transition-screen__tile' ) , { y…" at bounding box center [899, 454] width 1207 height 685
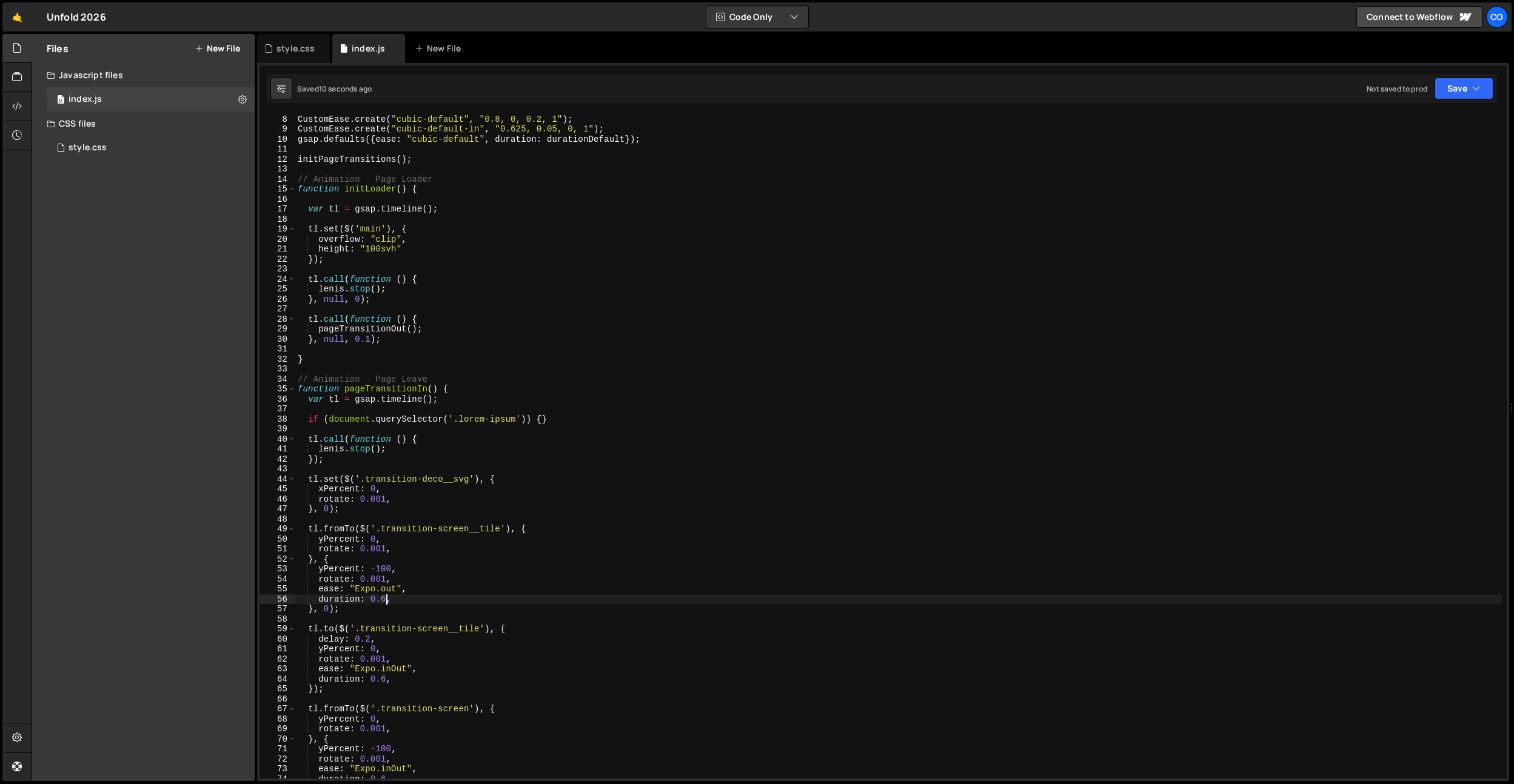
scroll to position [0, 0]
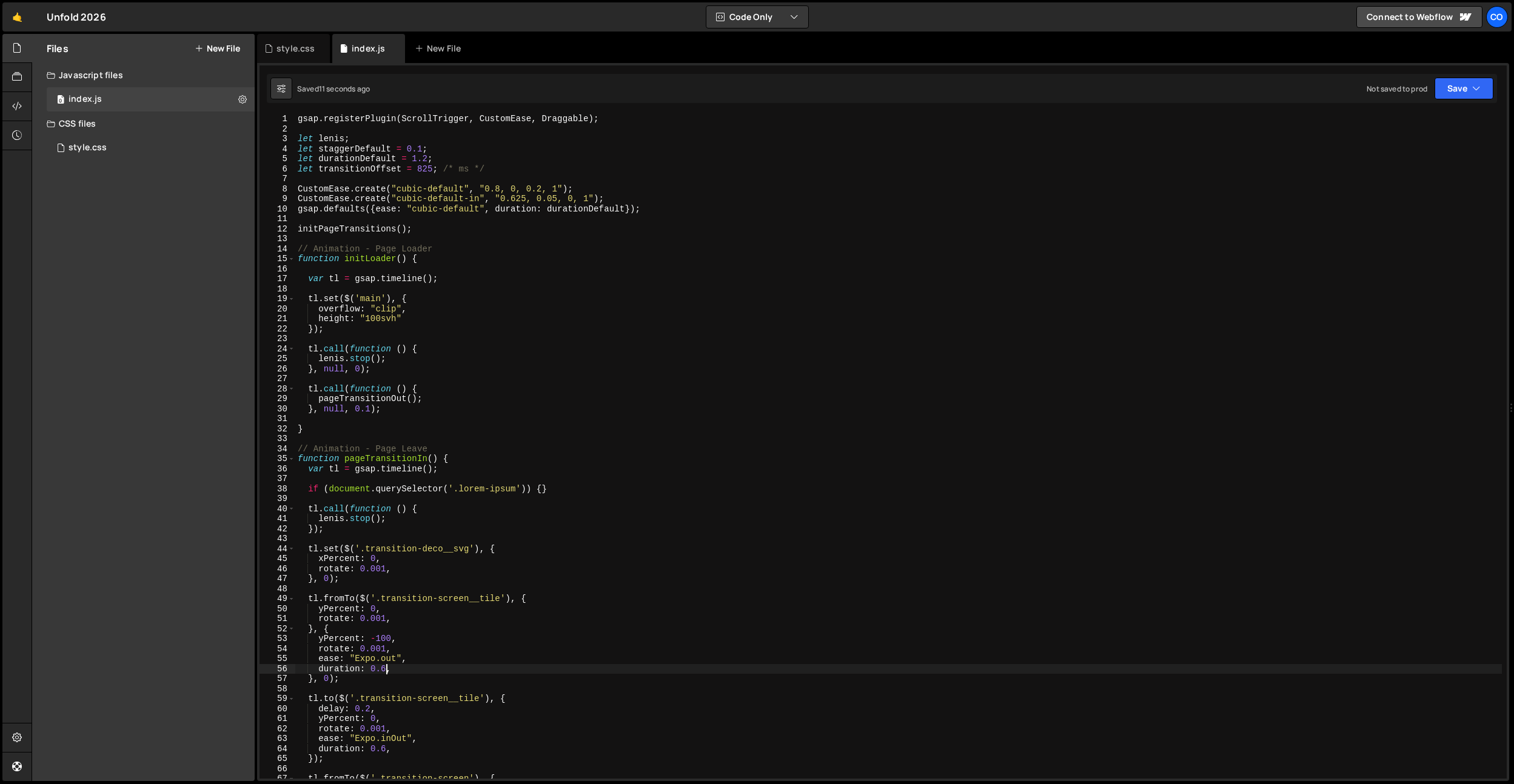
click at [424, 162] on div "gsap . registerPlugin ( ScrollTrigger , CustomEase , Draggable ) ; let lenis ; …" at bounding box center [899, 456] width 1207 height 685
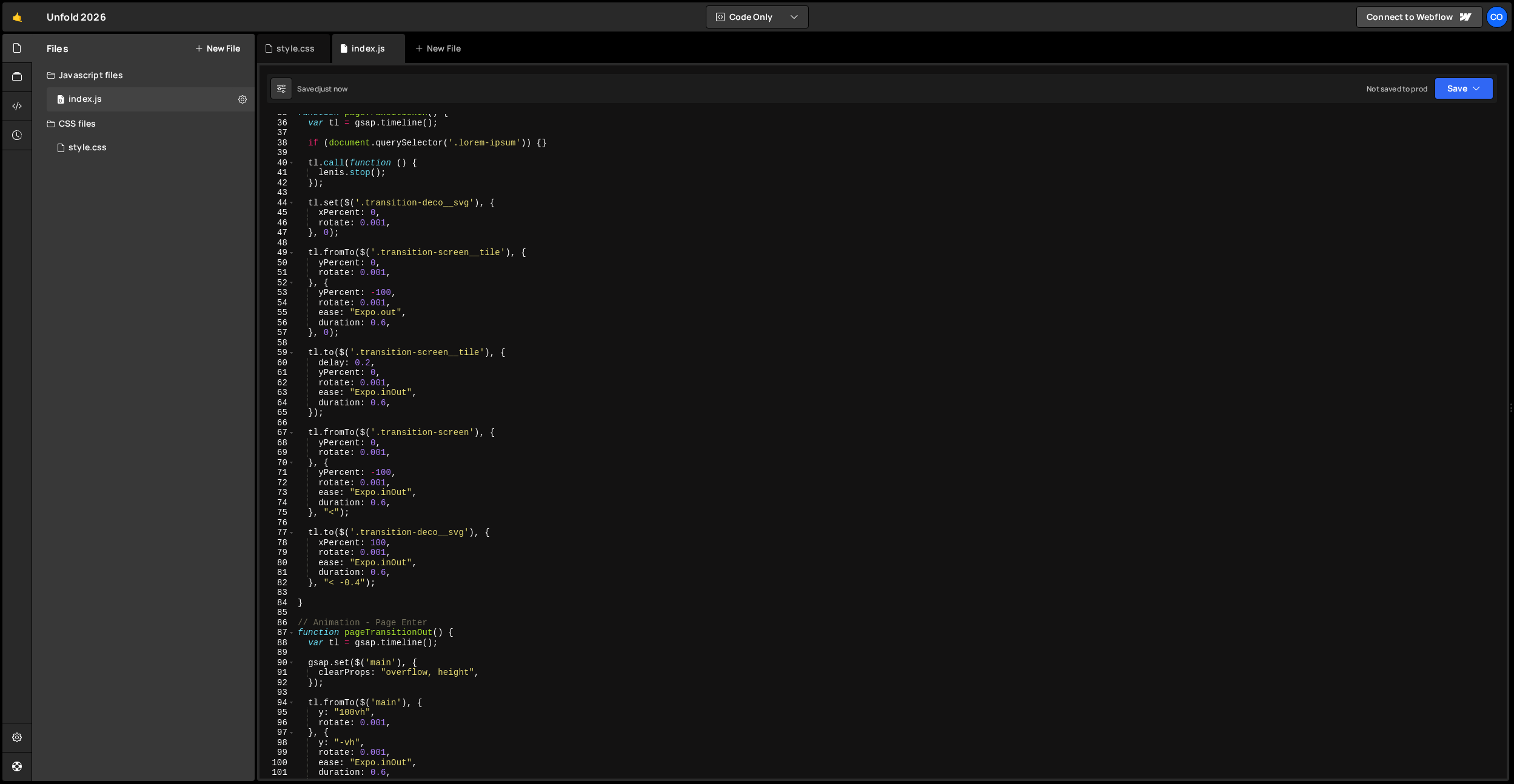
scroll to position [404, 0]
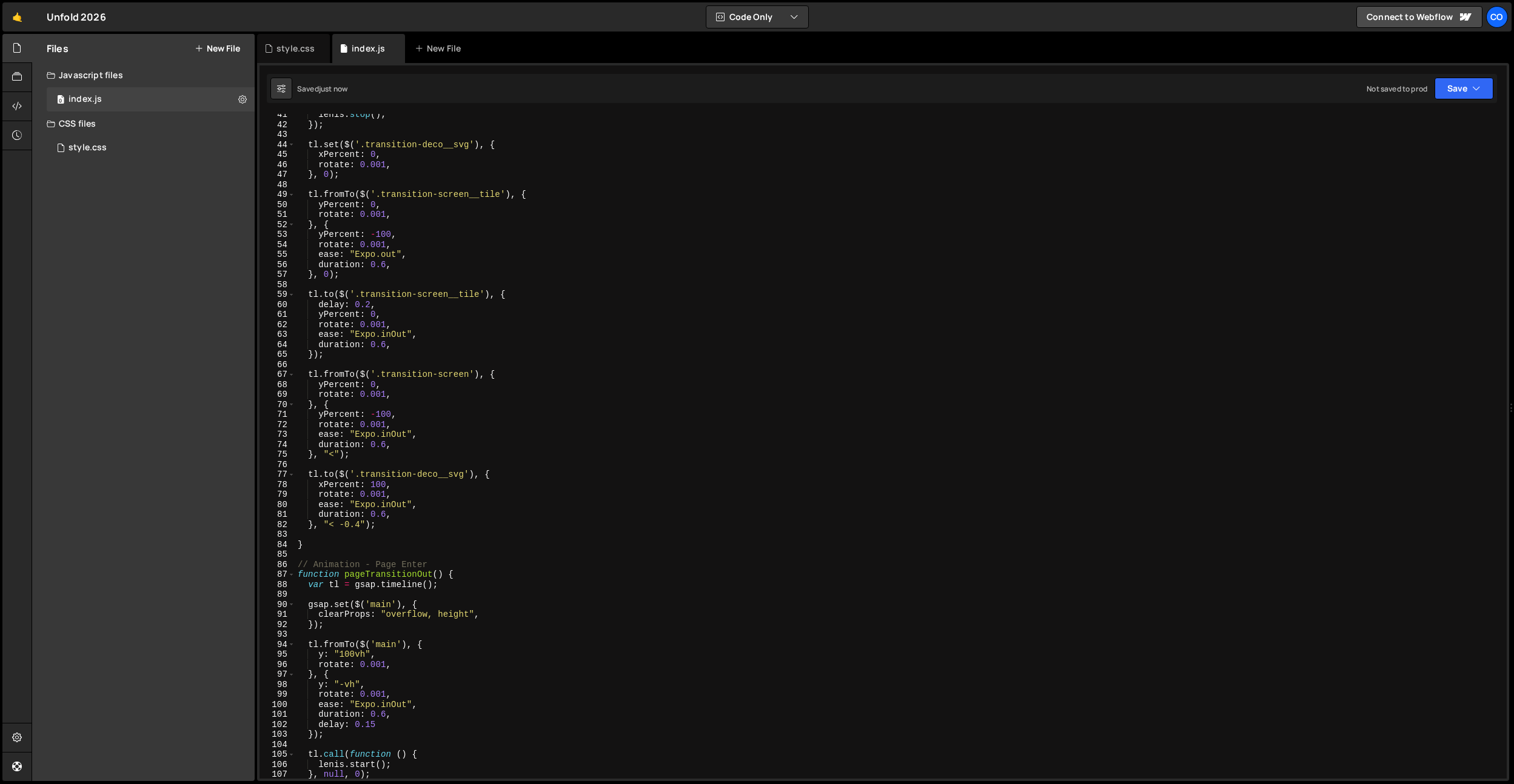
click at [386, 345] on div "lenis . stop ( ) ; }) ; tl . set ( $ ( '.transition-deco__svg' ) , { xPercent :…" at bounding box center [899, 452] width 1207 height 685
drag, startPoint x: 423, startPoint y: 311, endPoint x: 398, endPoint y: 415, distance: 107.0
click at [423, 311] on div "lenis . stop ( ) ; }) ; tl . set ( $ ( '.transition-deco__svg' ) , { xPercent :…" at bounding box center [899, 452] width 1207 height 685
click at [387, 446] on div "lenis . stop ( ) ; }) ; tl . set ( $ ( '.transition-deco__svg' ) , { xPercent :…" at bounding box center [899, 452] width 1207 height 685
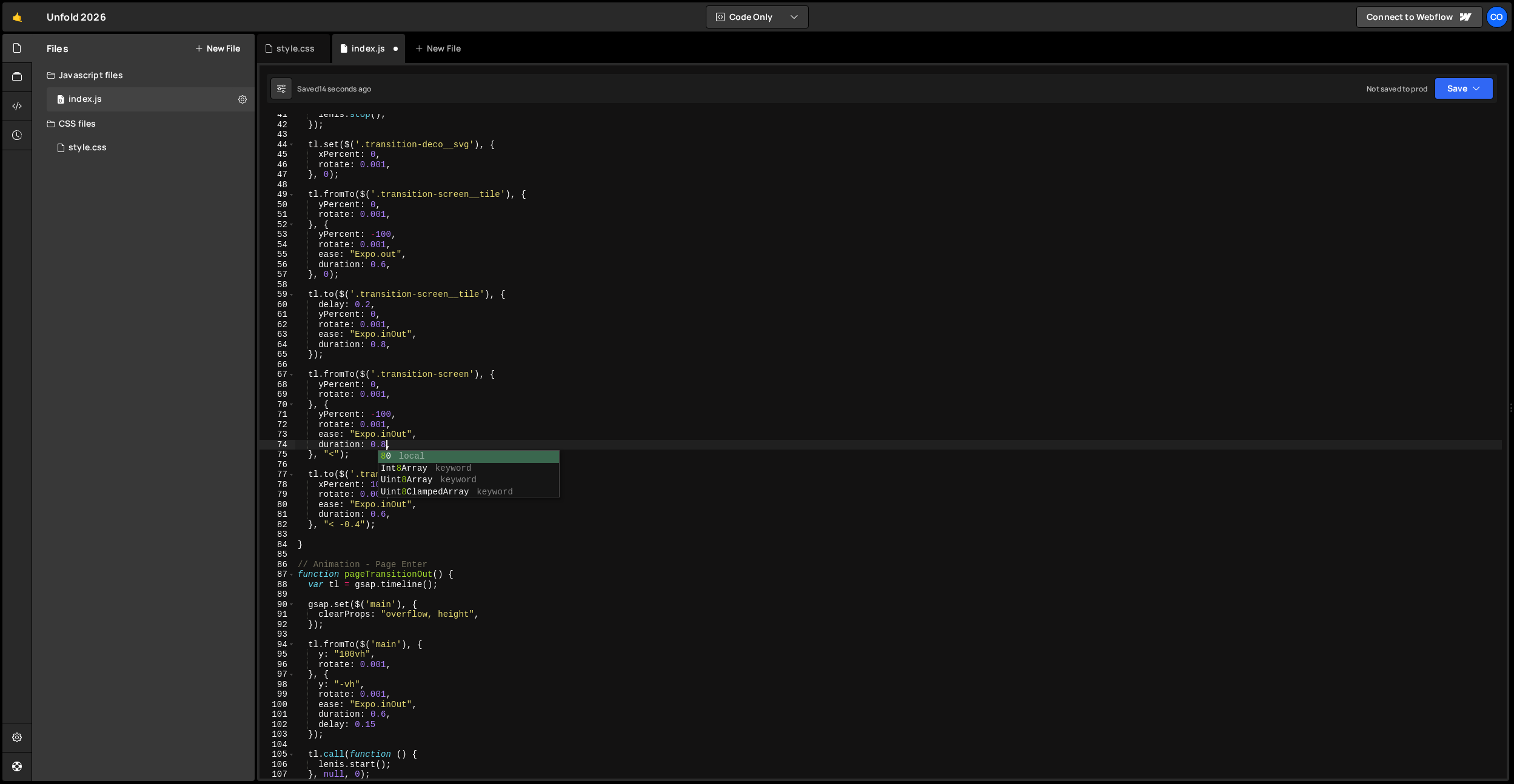
click at [387, 514] on div "lenis . stop ( ) ; }) ; tl . set ( $ ( '.transition-deco__svg' ) , { xPercent :…" at bounding box center [899, 452] width 1207 height 685
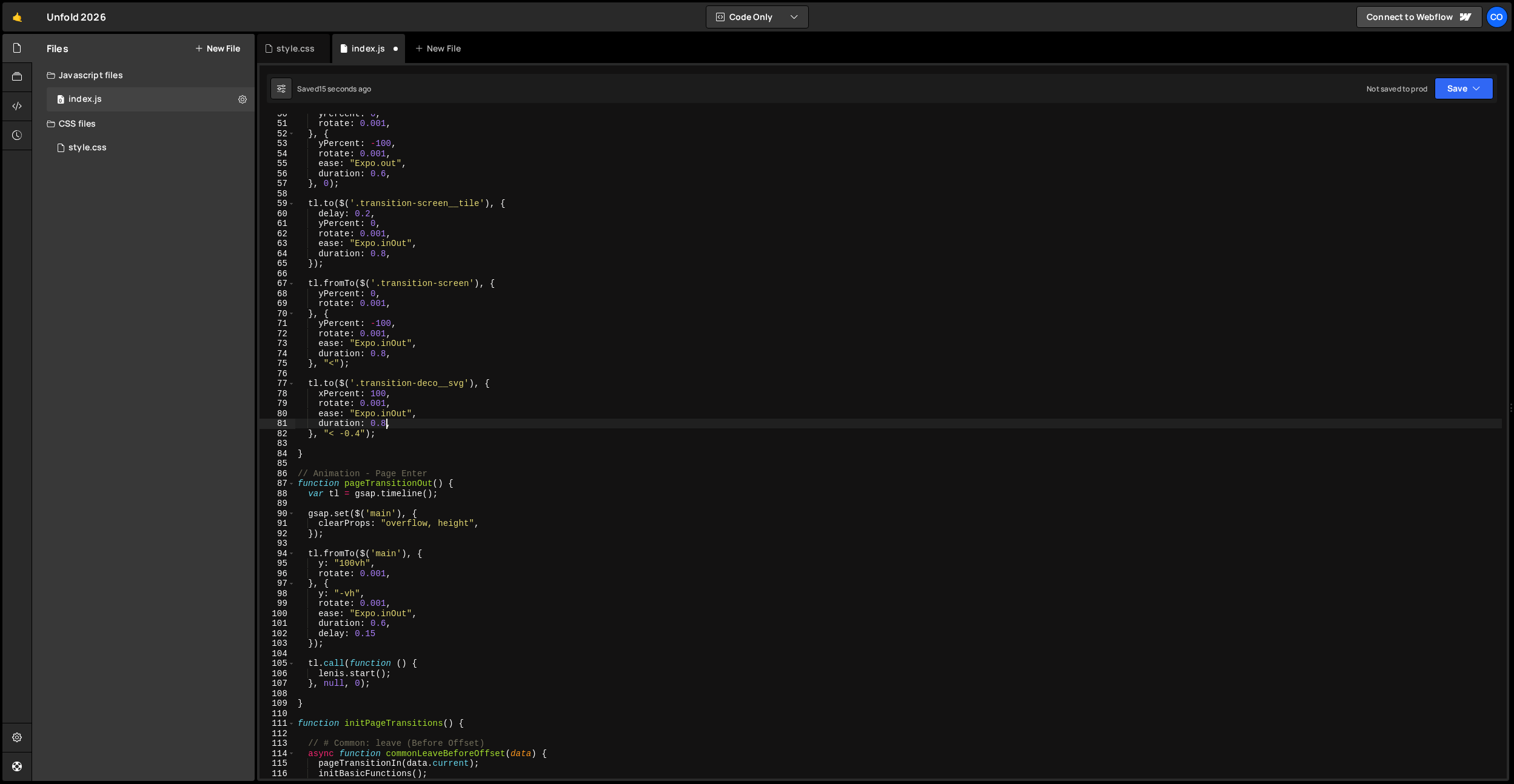
scroll to position [495, 0]
click at [383, 622] on div "yPercent : 0 , rotate : 0.001 , } , { yPercent : - 100 , rotate : 0.001 , ease …" at bounding box center [899, 451] width 1207 height 685
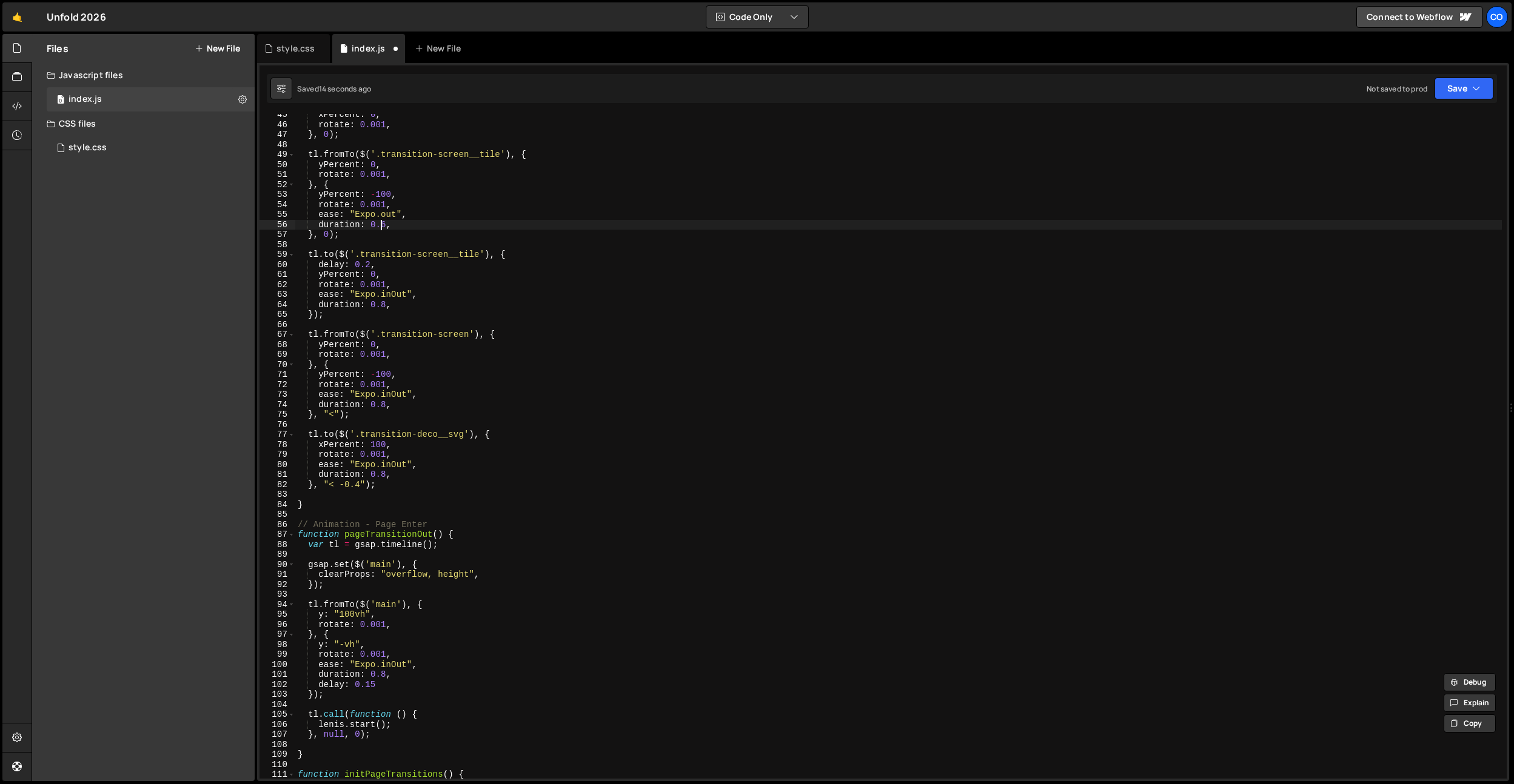
click at [383, 221] on div "xPercent : 0 , rotate : 0.001 , } , 0 ) ; tl . fromTo ( $ ( '.transition-screen…" at bounding box center [899, 452] width 1207 height 685
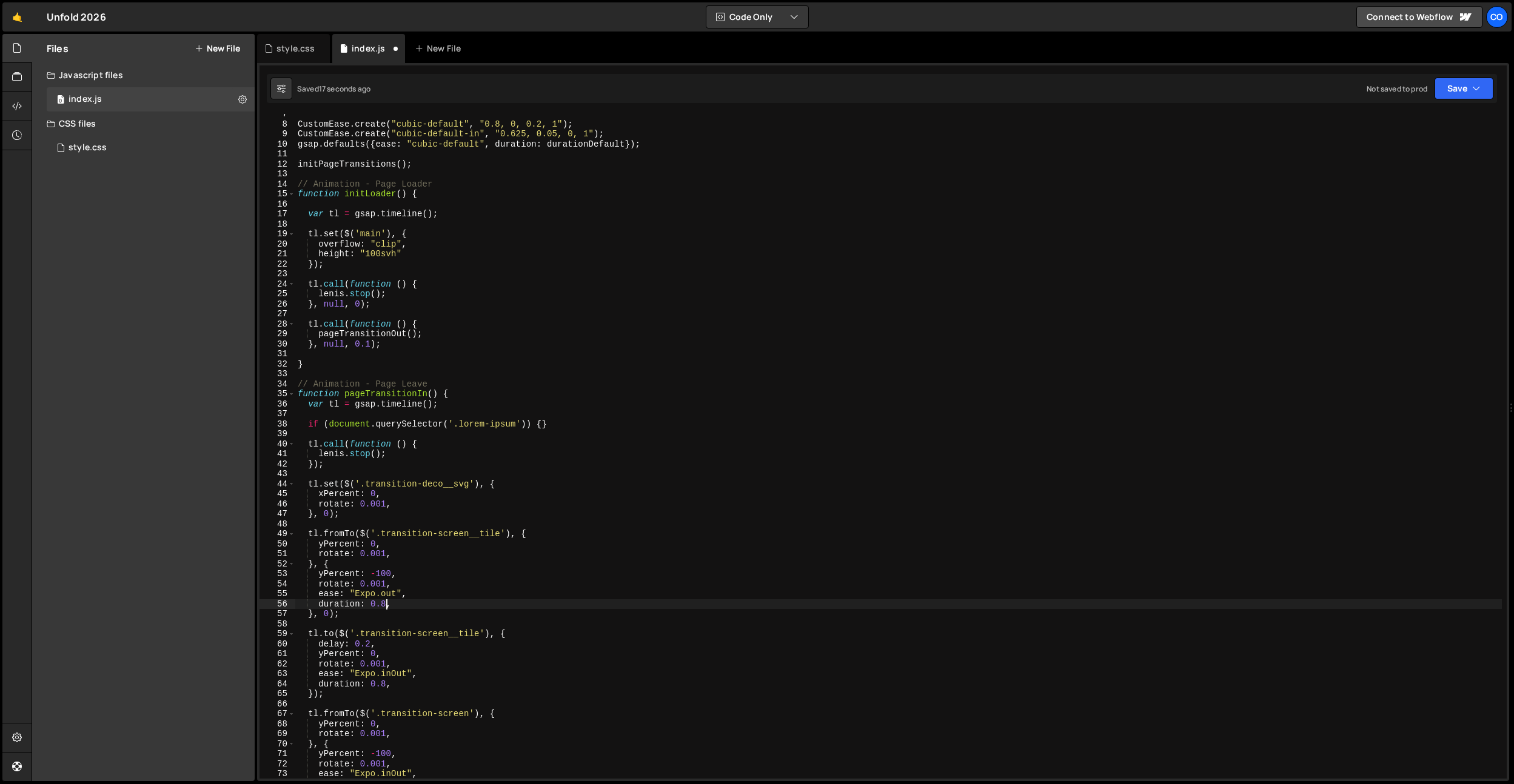
scroll to position [0, 0]
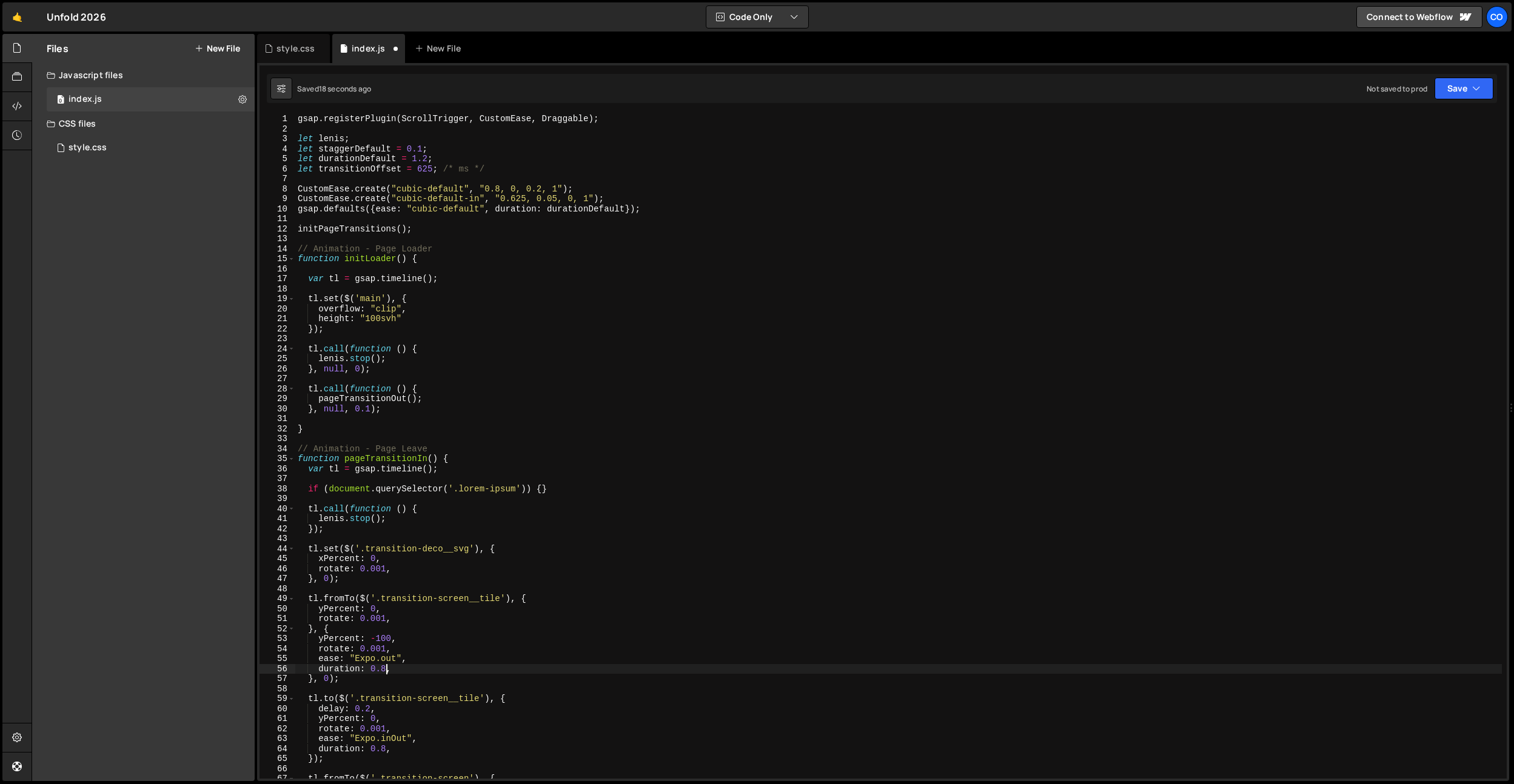
click at [423, 167] on div "gsap . registerPlugin ( ScrollTrigger , CustomEase , Draggable ) ; let lenis ; …" at bounding box center [899, 456] width 1207 height 685
click at [484, 449] on div "gsap . registerPlugin ( ScrollTrigger , CustomEase , Draggable ) ; let lenis ; …" at bounding box center [899, 456] width 1207 height 685
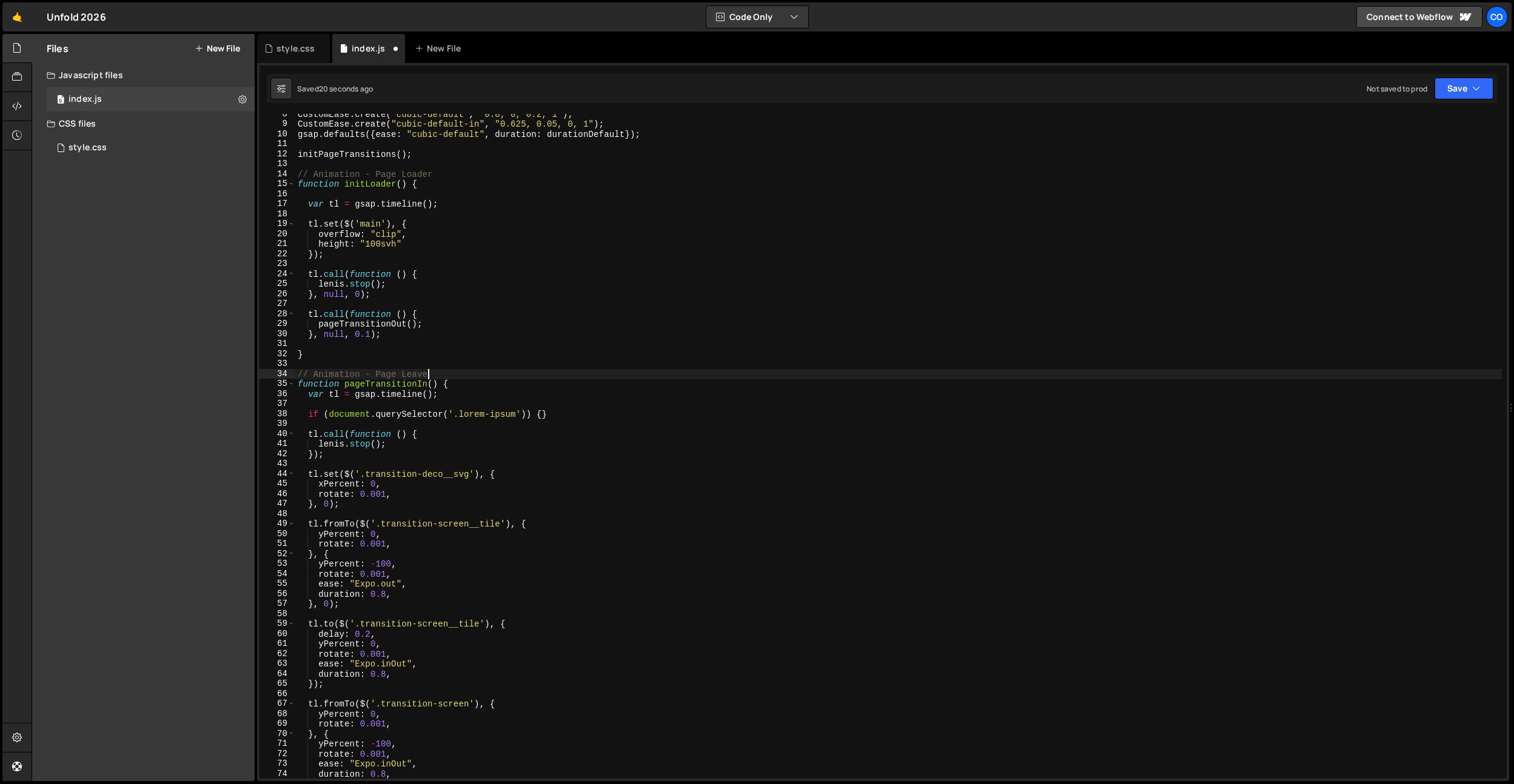
scroll to position [86, 0]
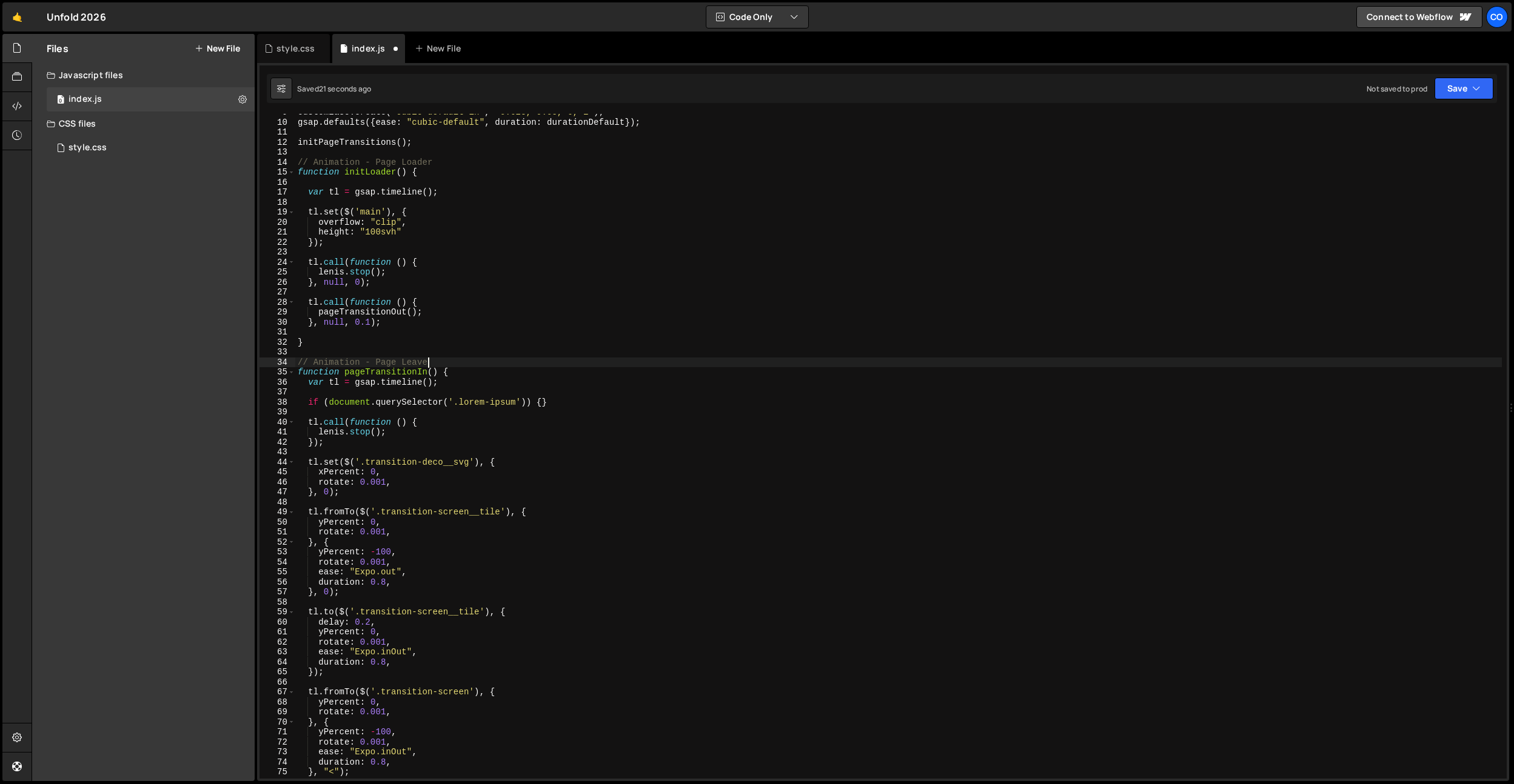
click at [406, 575] on div "CustomEase . create ( "cubic-default-in" , "0.625, 0.05, 0, 1" ) ; gsap . defau…" at bounding box center [899, 449] width 1207 height 685
click at [417, 585] on div "CustomEase . create ( "cubic-default-in" , "0.625, 0.05, 0, 1" ) ; gsap . defau…" at bounding box center [899, 449] width 1207 height 685
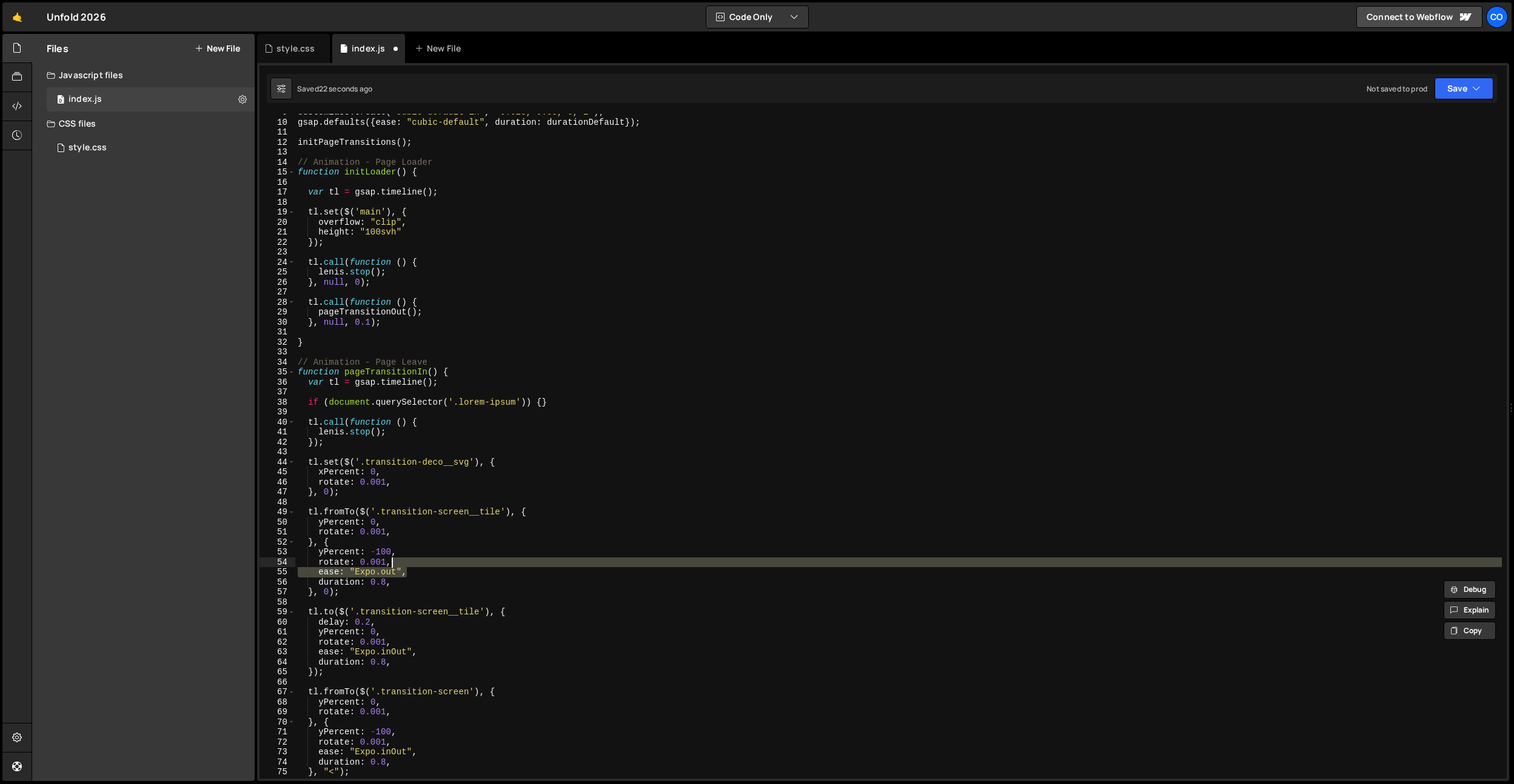
click at [427, 564] on div "CustomEase . create ( "cubic-default-in" , "0.625, 0.05, 0, 1" ) ; gsap . defau…" at bounding box center [899, 449] width 1207 height 685
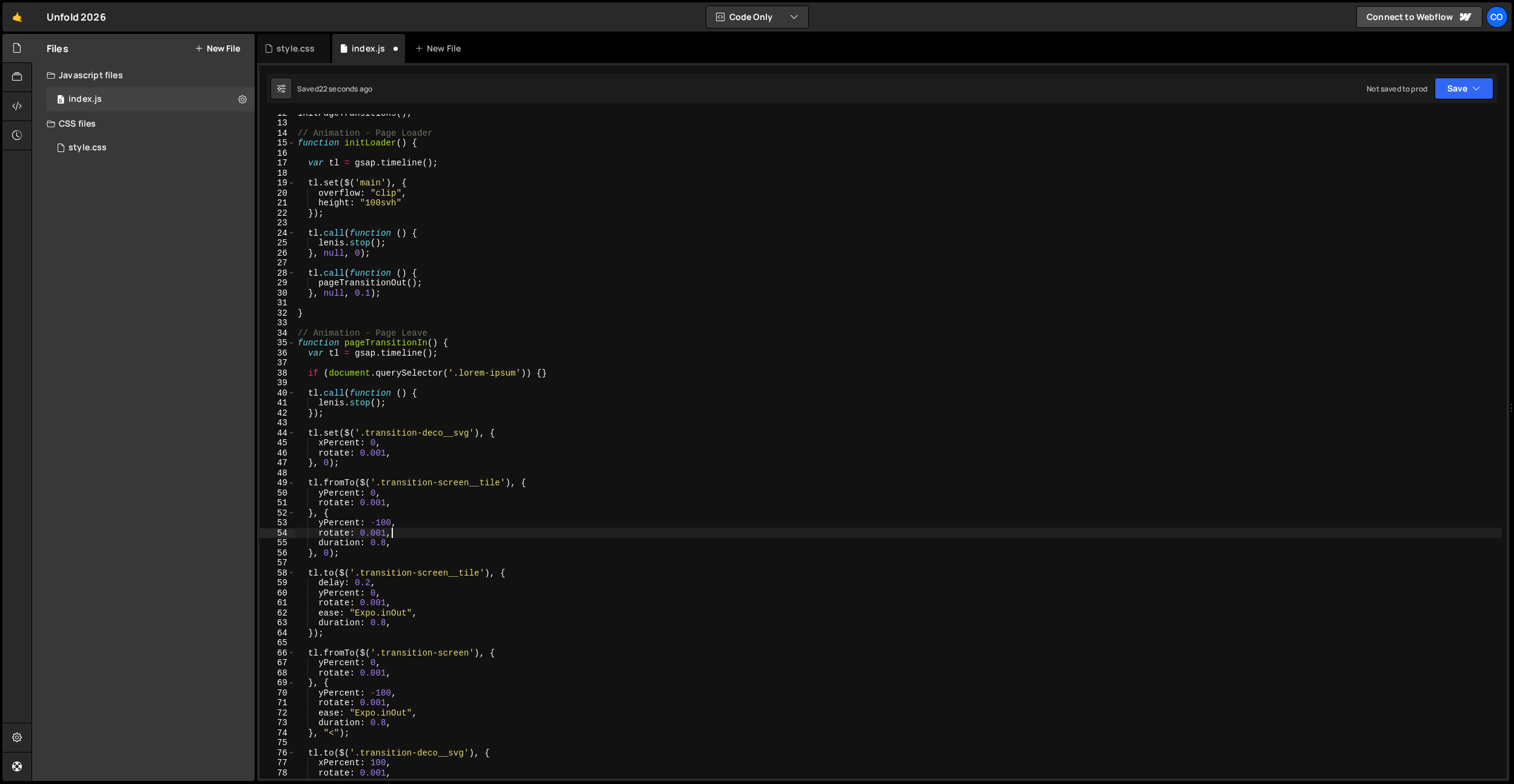
scroll to position [116, 0]
click at [426, 604] on div "initPageTransitions ( ) ; // Animation - Page Loader function initLoader ( ) { …" at bounding box center [899, 450] width 1207 height 685
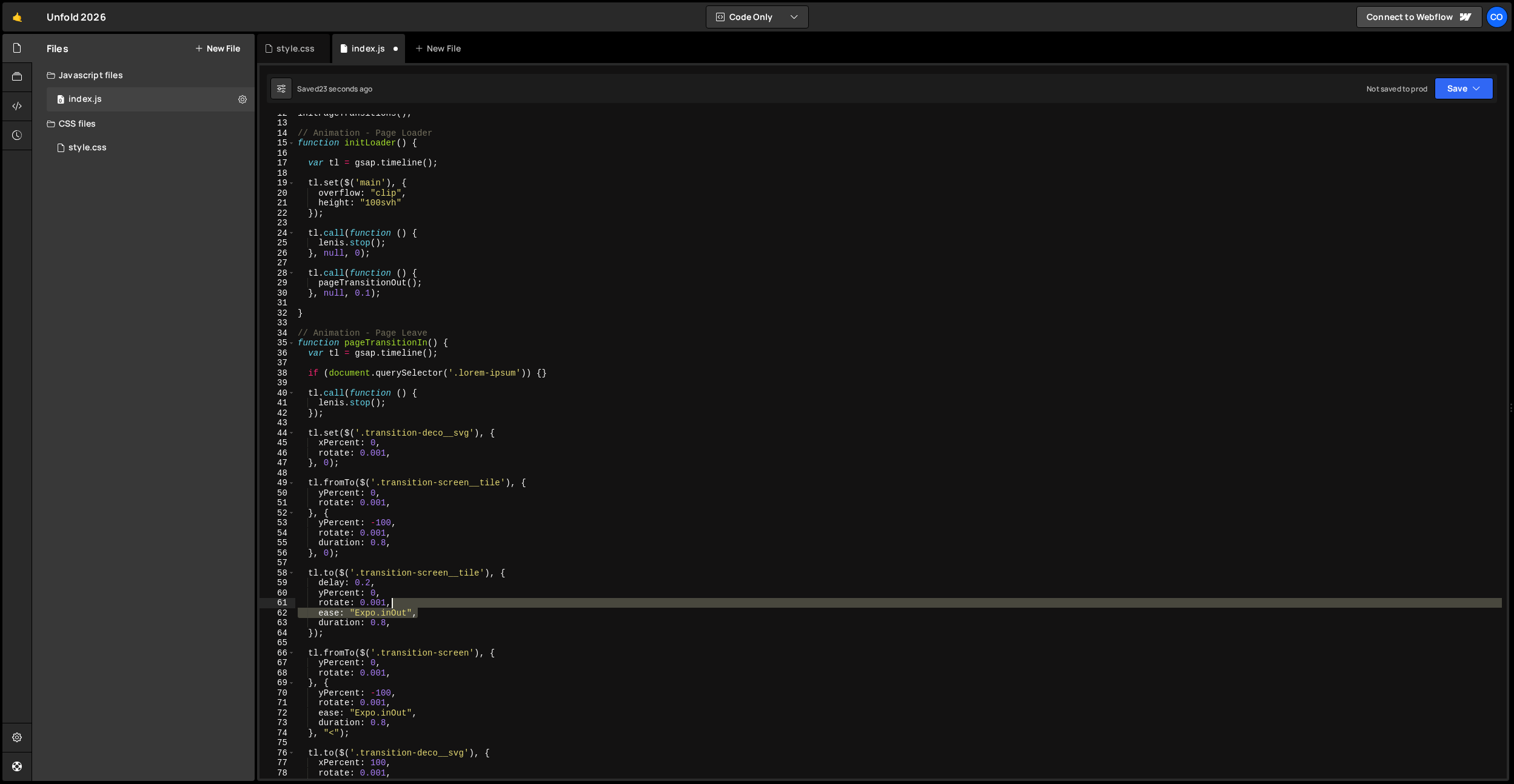
drag, startPoint x: 424, startPoint y: 614, endPoint x: 429, endPoint y: 604, distance: 11.2
click at [429, 604] on div "initPageTransitions ( ) ; // Animation - Page Loader function initLoader ( ) { …" at bounding box center [899, 450] width 1207 height 685
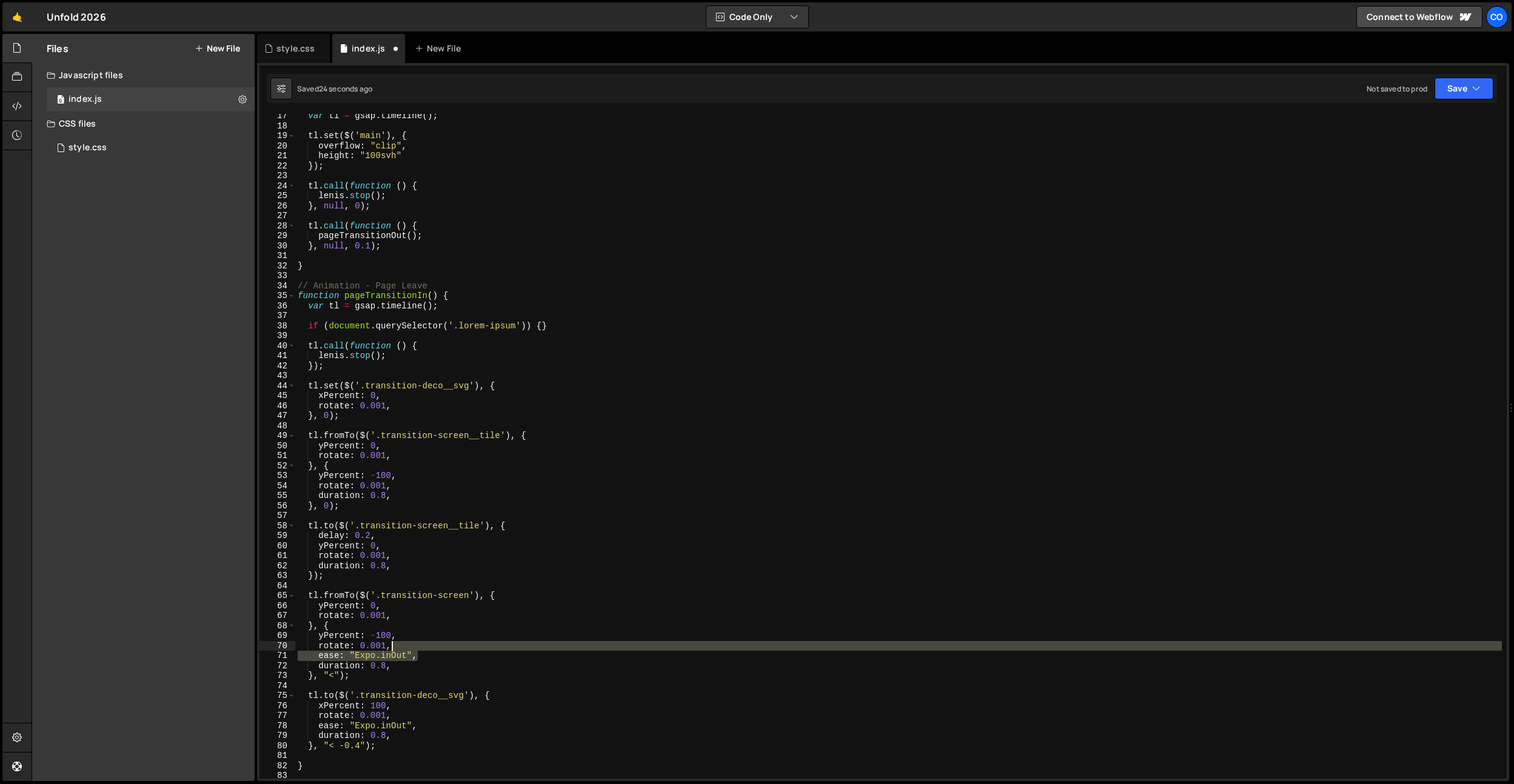
drag, startPoint x: 427, startPoint y: 657, endPoint x: 431, endPoint y: 649, distance: 8.9
click at [431, 649] on div "var tl = gsap . timeline ( ) ; tl . set ( $ ( 'main' ) , { overflow : "clip" , …" at bounding box center [899, 453] width 1207 height 685
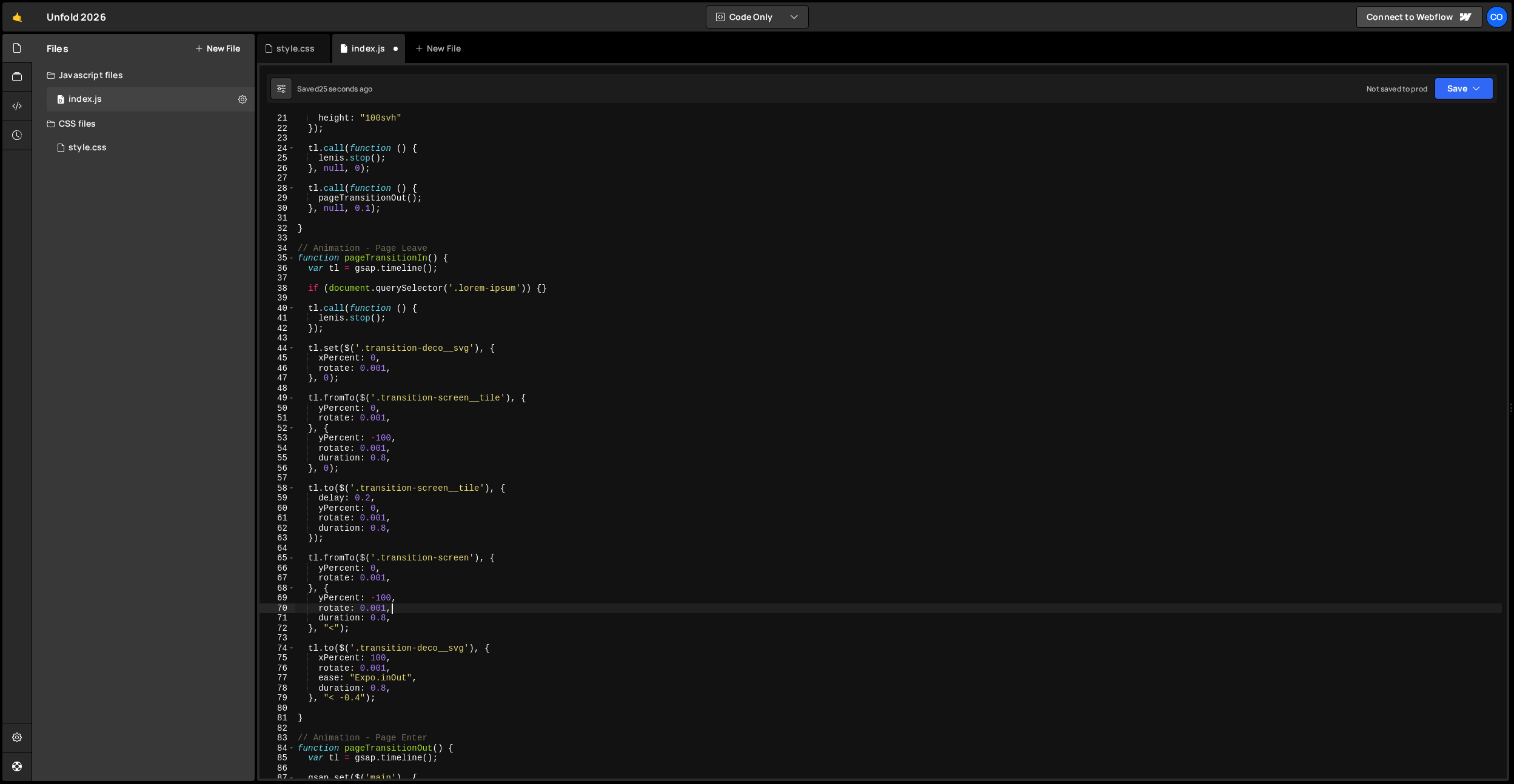
drag, startPoint x: 427, startPoint y: 675, endPoint x: 430, endPoint y: 668, distance: 7.6
click at [431, 668] on div "height : "100svh" }) ; tl . call ( function ( ) { lenis . stop ( ) ; } , null ,…" at bounding box center [899, 456] width 1207 height 685
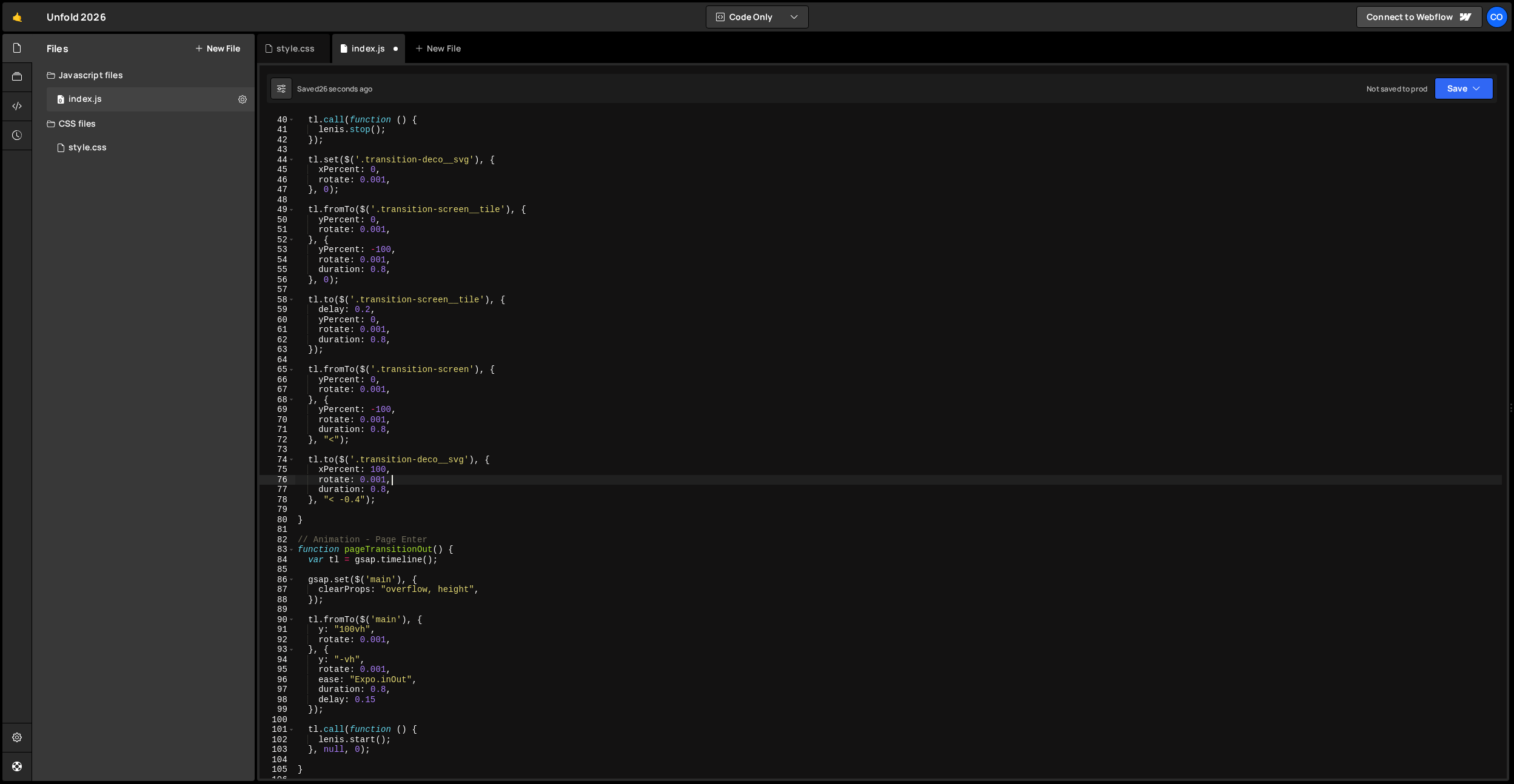
scroll to position [390, 0]
drag, startPoint x: 436, startPoint y: 680, endPoint x: 438, endPoint y: 672, distance: 8.2
click at [438, 672] on div "tl . call ( function ( ) { lenis . stop ( ) ; }) ; tl . set ( $ ( '.transition-…" at bounding box center [899, 447] width 1207 height 685
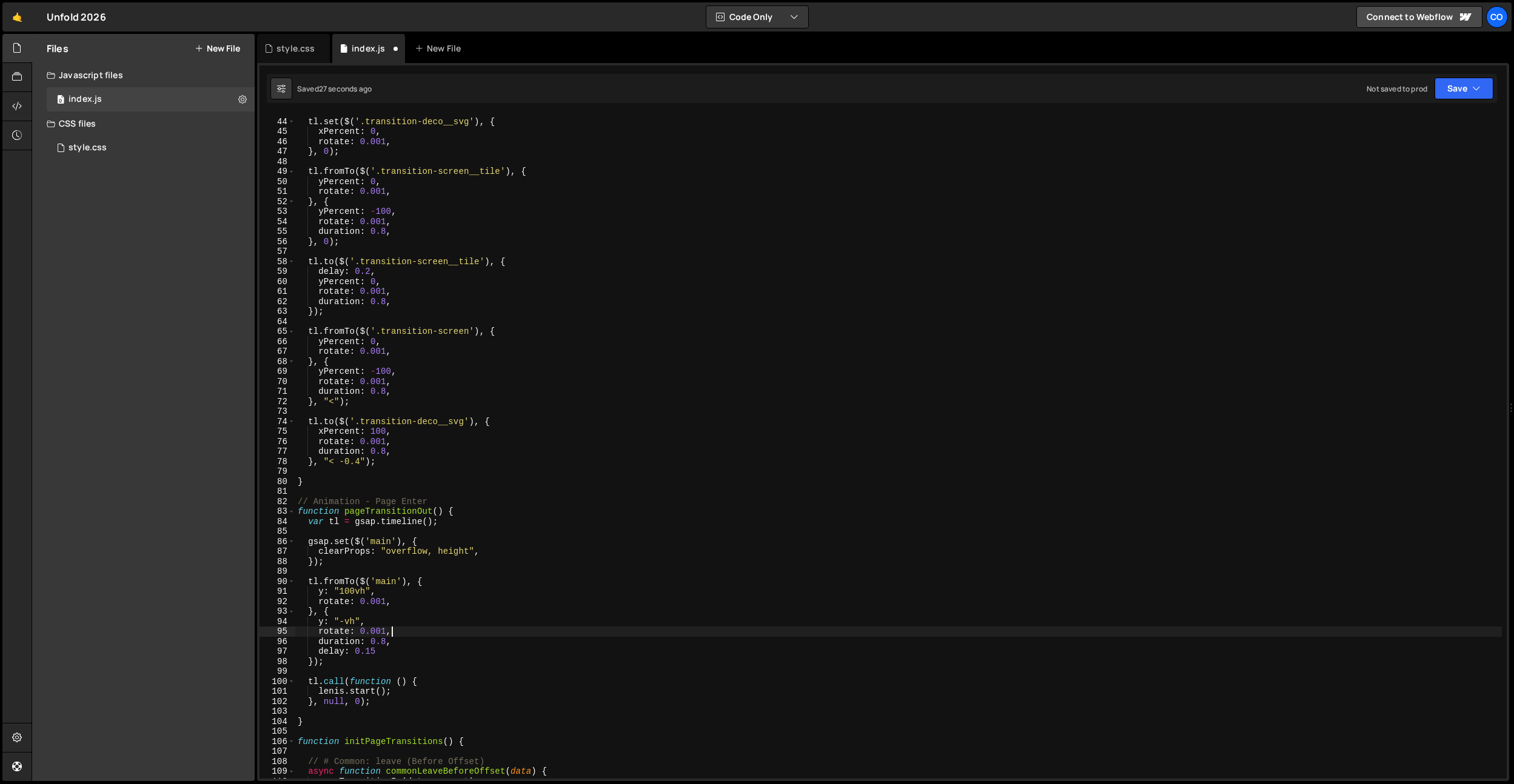
scroll to position [427, 0]
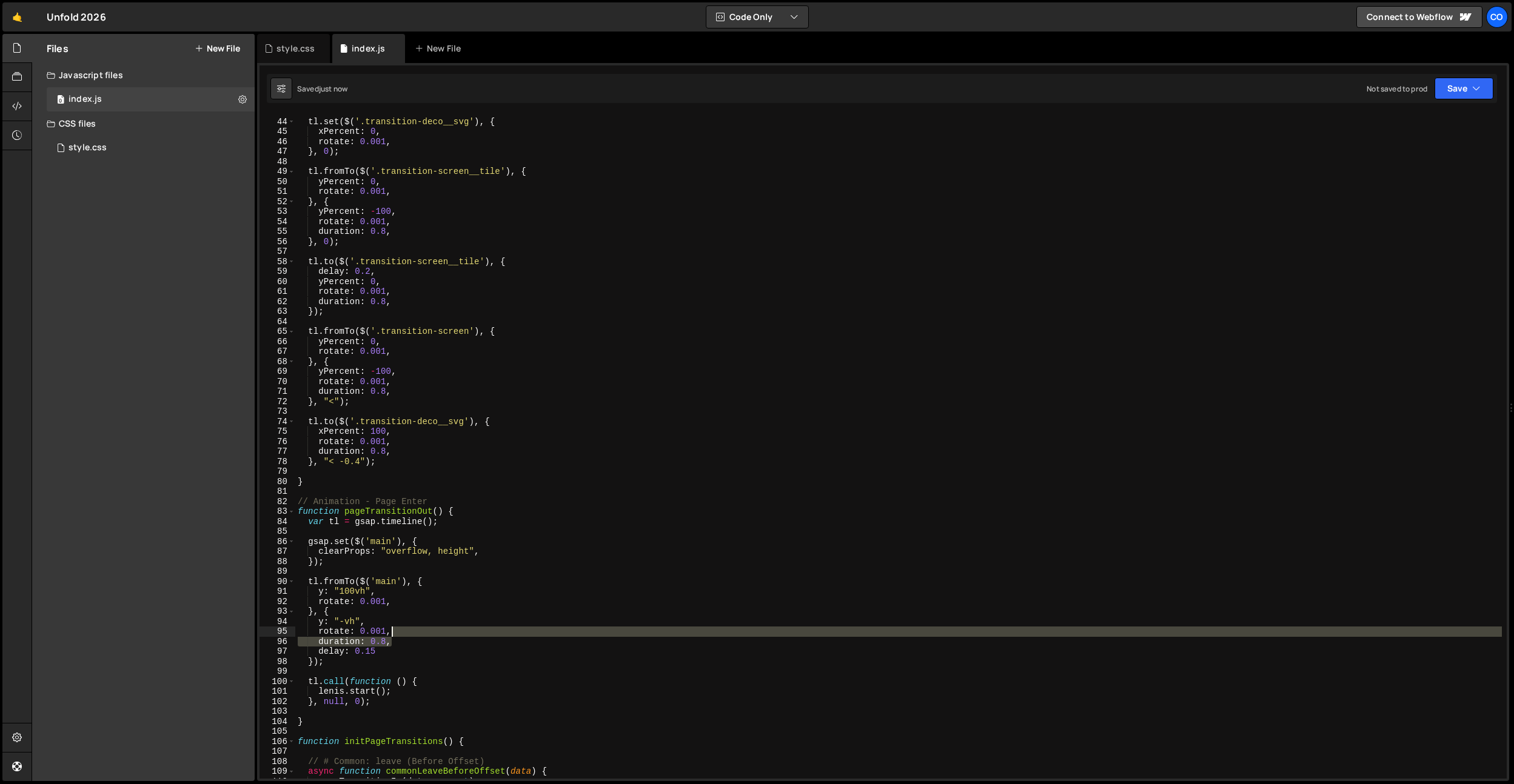
click at [402, 636] on div "tl . set ( $ ( '.transition-deco__svg' ) , { xPercent : 0 , rotate : 0.001 , } …" at bounding box center [899, 449] width 1207 height 685
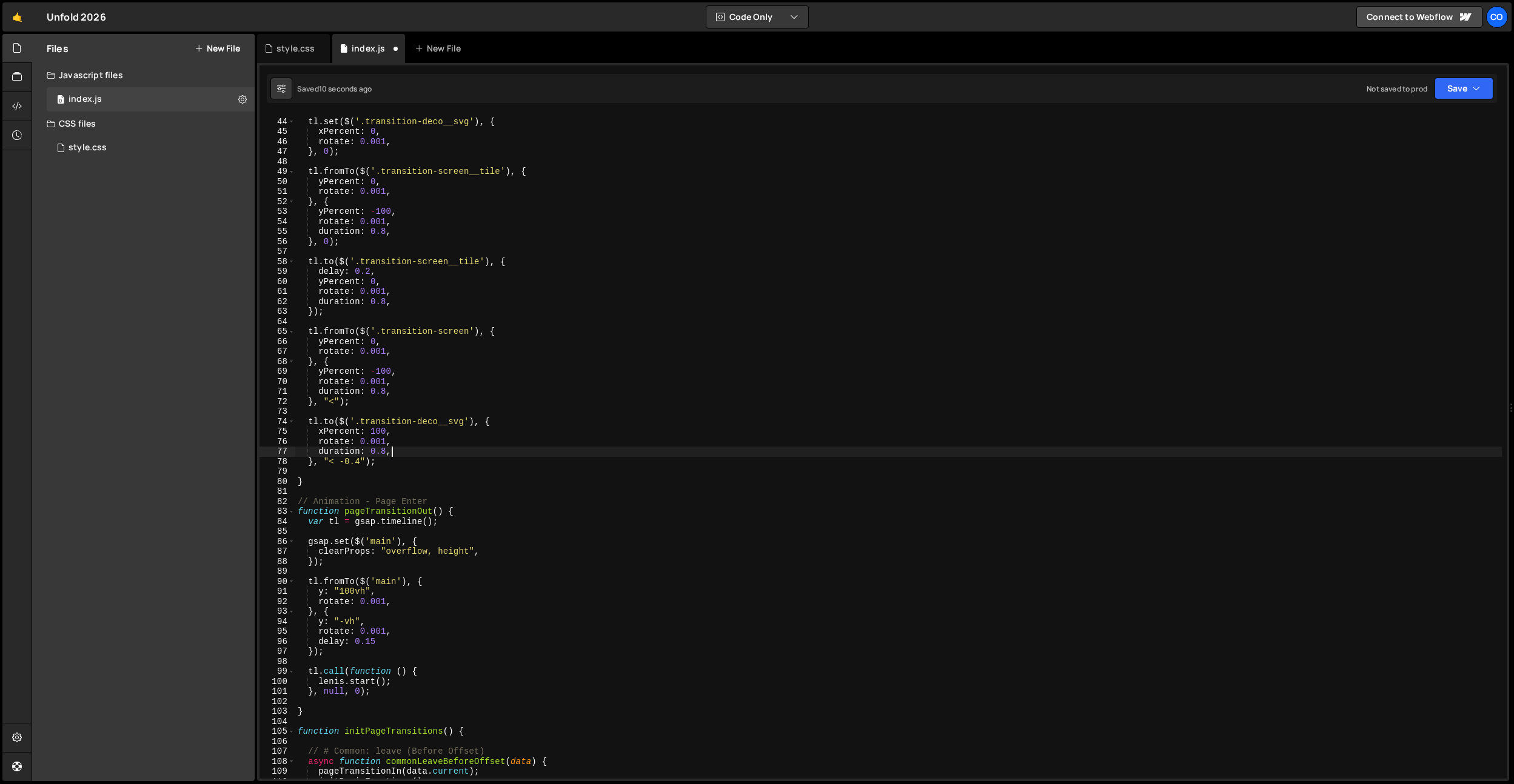
drag, startPoint x: 400, startPoint y: 454, endPoint x: 403, endPoint y: 445, distance: 9.5
click at [403, 445] on div "tl . set ( $ ( '.transition-deco__svg' ) , { xPercent : 0 , rotate : 0.001 , } …" at bounding box center [899, 449] width 1207 height 685
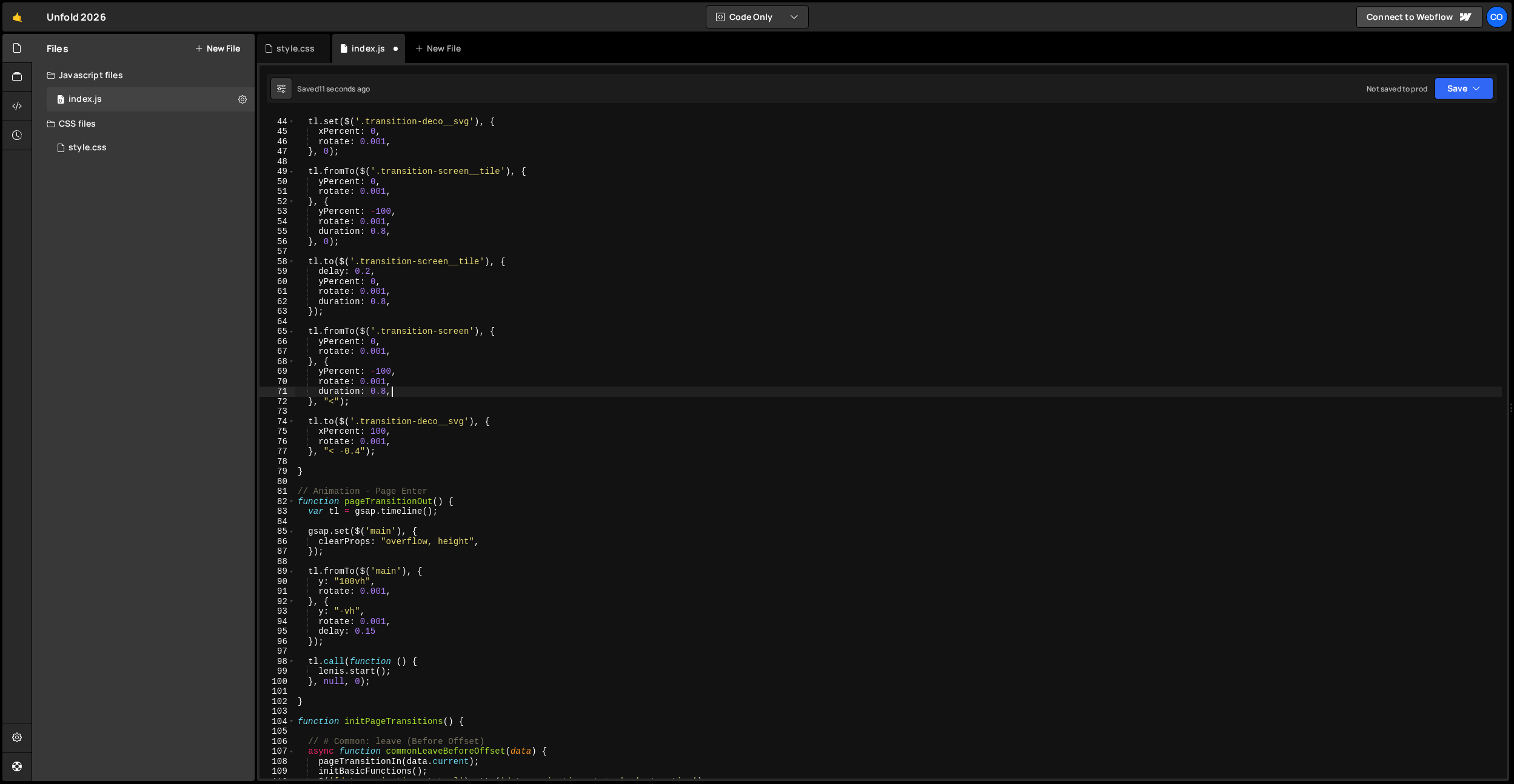
drag, startPoint x: 400, startPoint y: 391, endPoint x: 402, endPoint y: 384, distance: 7.3
click at [402, 384] on div "tl . set ( $ ( '.transition-deco__svg' ) , { xPercent : 0 , rotate : 0.001 , } …" at bounding box center [899, 449] width 1207 height 685
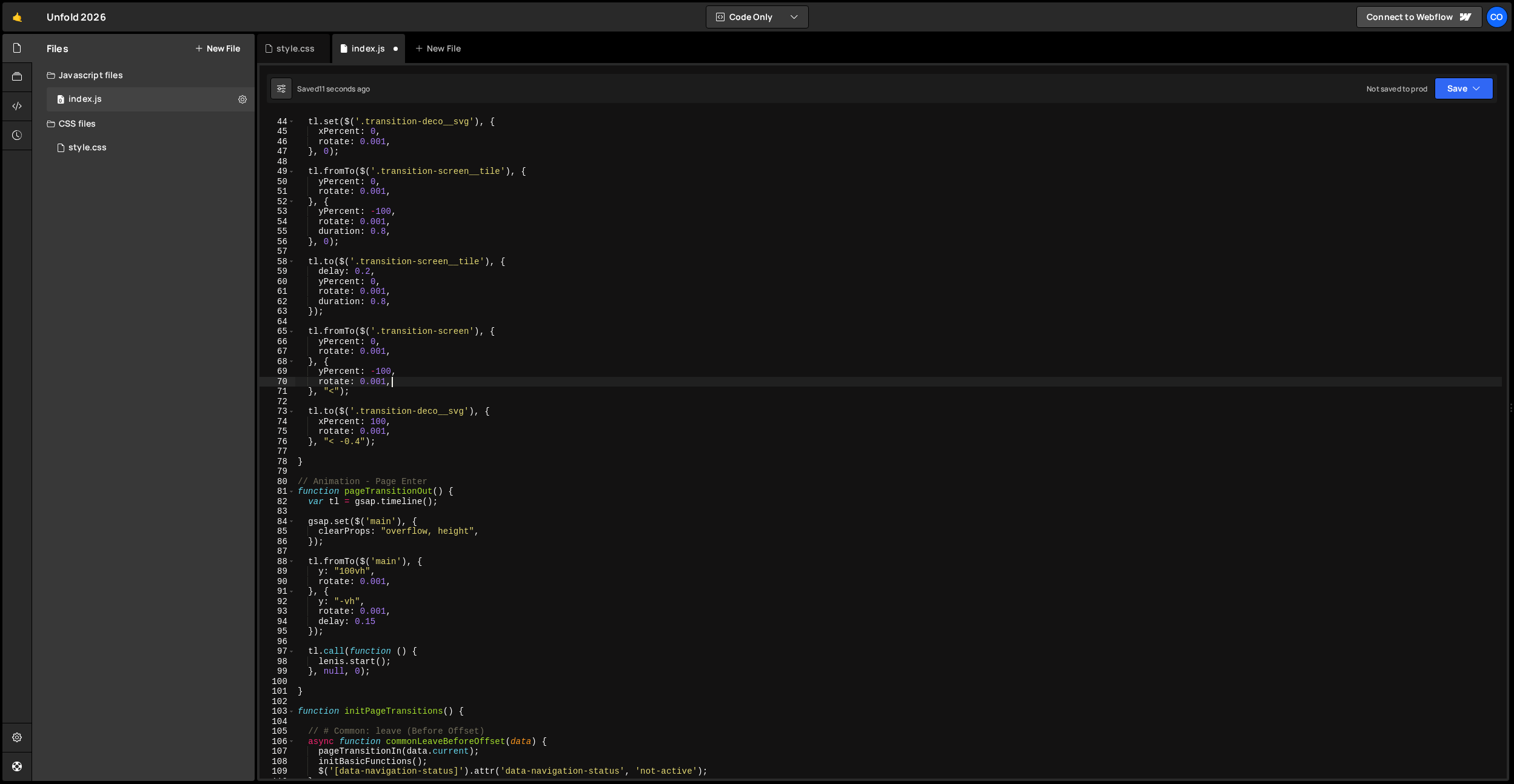
drag, startPoint x: 398, startPoint y: 299, endPoint x: 402, endPoint y: 291, distance: 8.9
click at [402, 291] on div "tl . set ( $ ( '.transition-deco__svg' ) , { xPercent : 0 , rotate : 0.001 , } …" at bounding box center [899, 449] width 1207 height 685
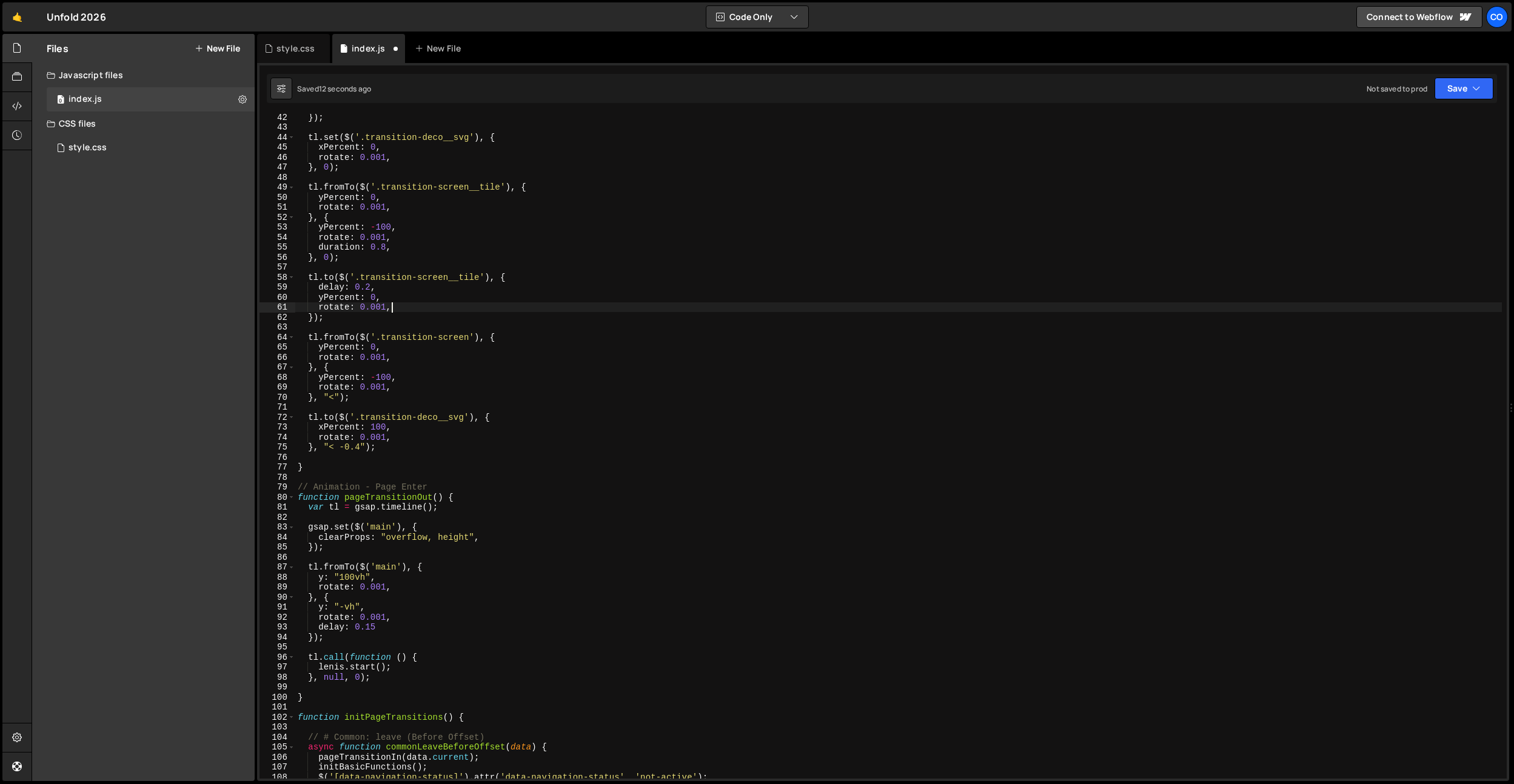
scroll to position [394, 0]
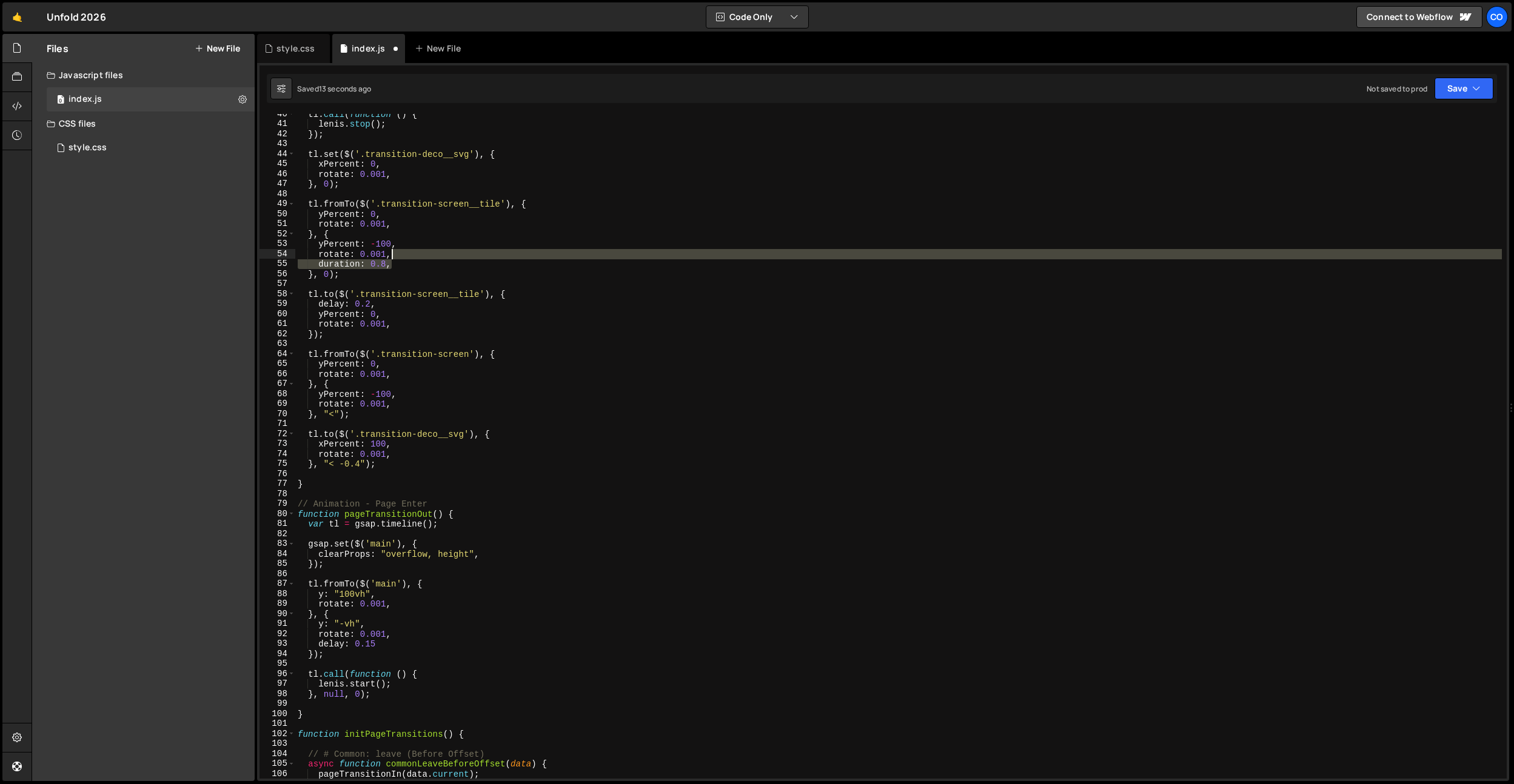
drag, startPoint x: 405, startPoint y: 268, endPoint x: 411, endPoint y: 256, distance: 13.4
click at [411, 256] on div "tl . call ( function ( ) { lenis . stop ( ) ; }) ; tl . set ( $ ( '.transition-…" at bounding box center [899, 451] width 1207 height 685
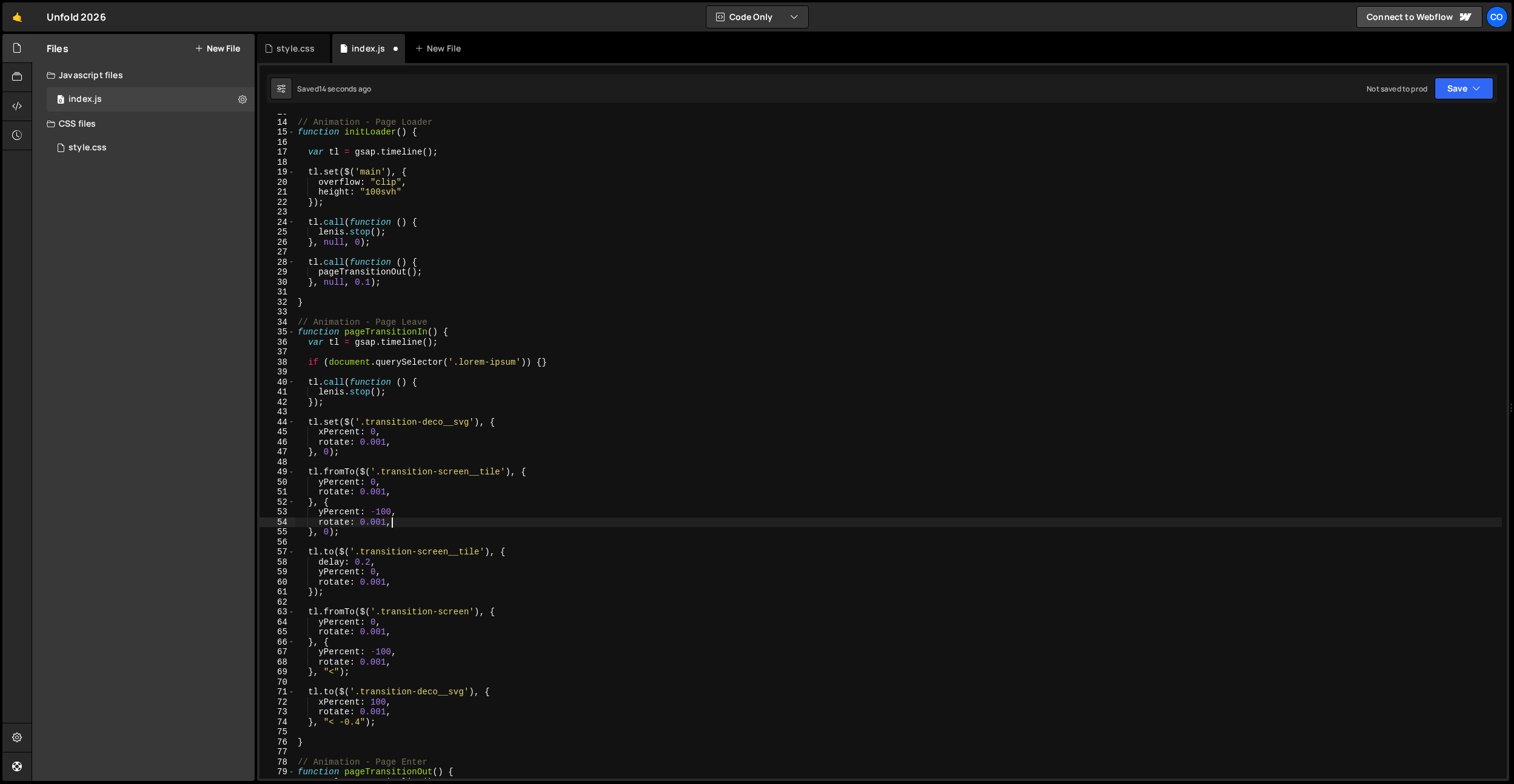
scroll to position [0, 0]
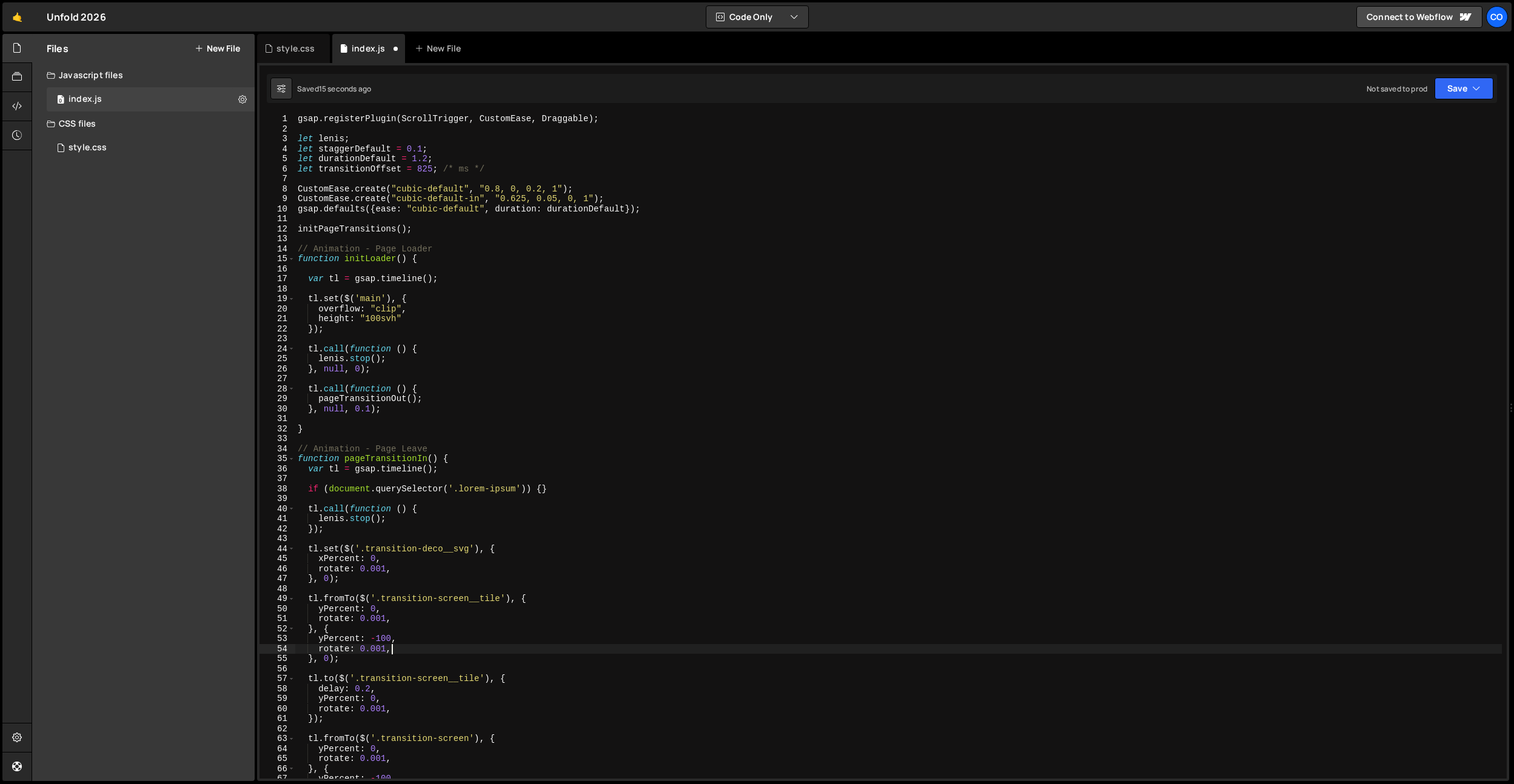
click at [427, 158] on div "gsap . registerPlugin ( ScrollTrigger , CustomEase , Draggable ) ; let lenis ; …" at bounding box center [899, 456] width 1207 height 685
type textarea "let durationDefault = 0.6;"
click at [413, 234] on div "gsap . registerPlugin ( ScrollTrigger , CustomEase , Draggable ) ; let lenis ; …" at bounding box center [899, 456] width 1207 height 685
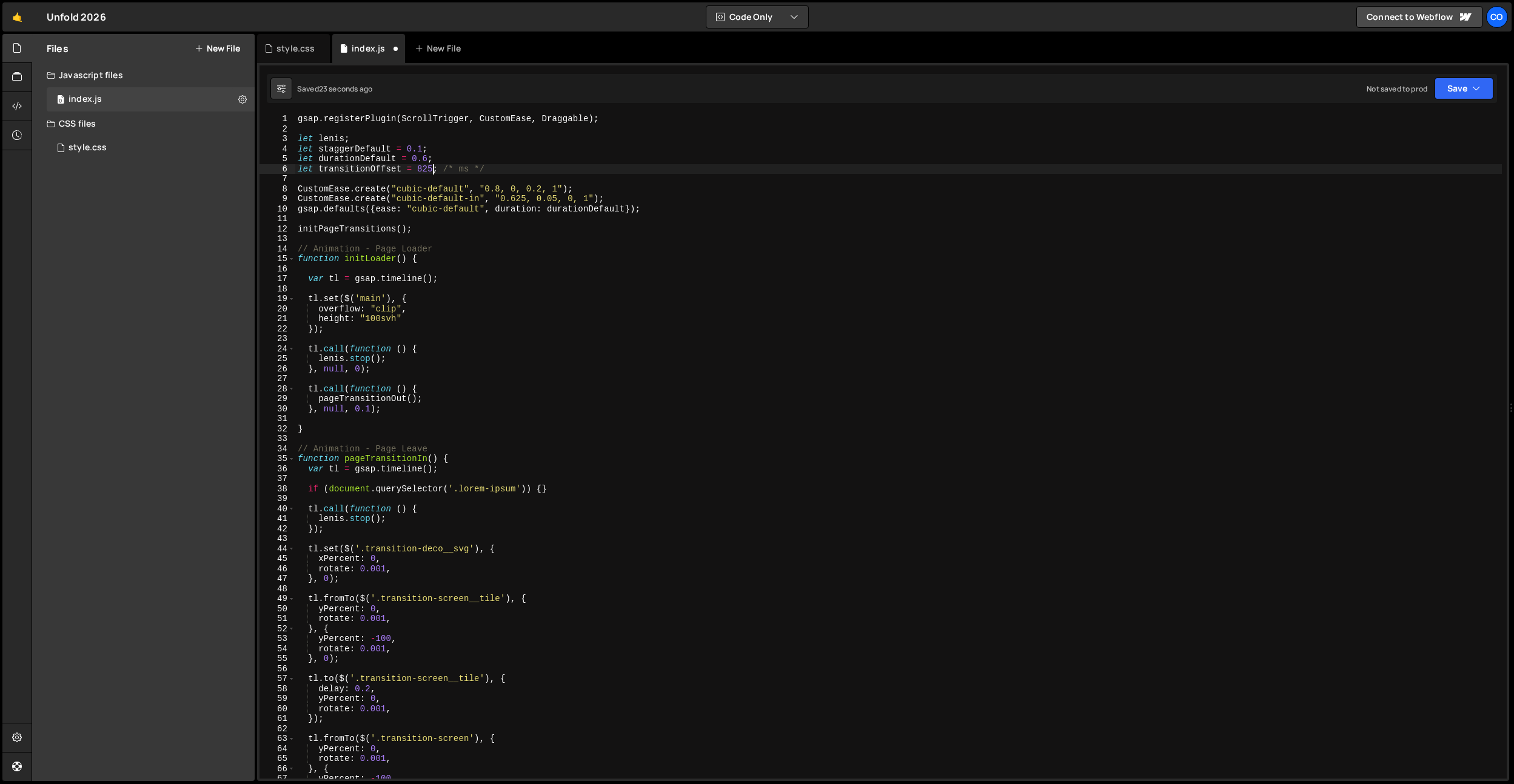
click at [434, 168] on div "gsap . registerPlugin ( ScrollTrigger , CustomEase , Draggable ) ; let lenis ; …" at bounding box center [899, 456] width 1207 height 685
type textarea "let transitionOffset = 625; /* ms */"
click at [358, 179] on div "gsap . registerPlugin ( ScrollTrigger , CustomEase , Draggable ) ; let lenis ; …" at bounding box center [899, 456] width 1207 height 685
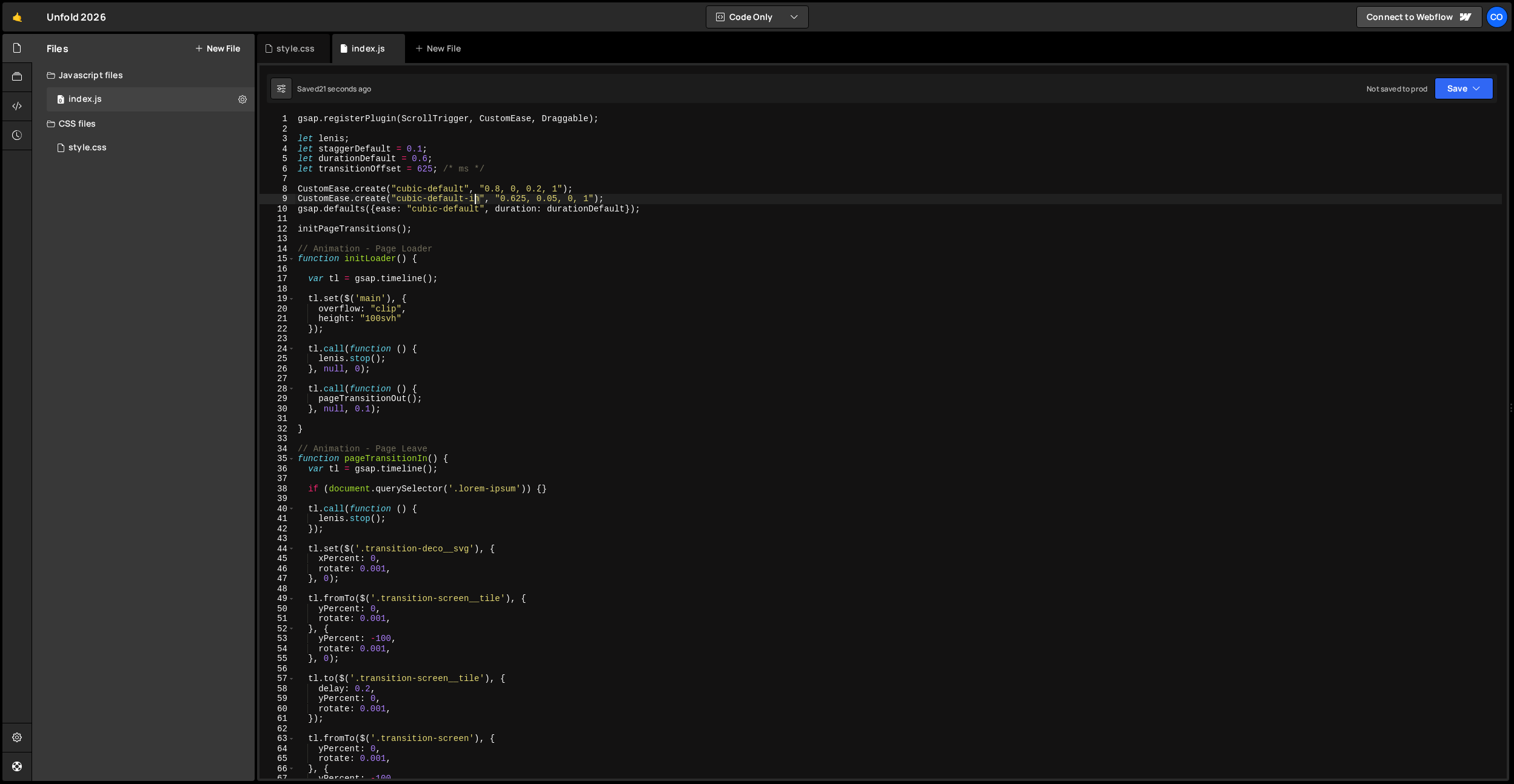
drag, startPoint x: 479, startPoint y: 199, endPoint x: 476, endPoint y: 207, distance: 8.5
click at [474, 199] on div "gsap . registerPlugin ( ScrollTrigger , CustomEase , Draggable ) ; let lenis ; …" at bounding box center [899, 456] width 1207 height 685
click at [476, 208] on div "gsap . registerPlugin ( ScrollTrigger , CustomEase , Draggable ) ; let lenis ; …" at bounding box center [899, 456] width 1207 height 685
type textarea "gsap.defaults({ease: "cubic-default-in", duration: durationDefault});"
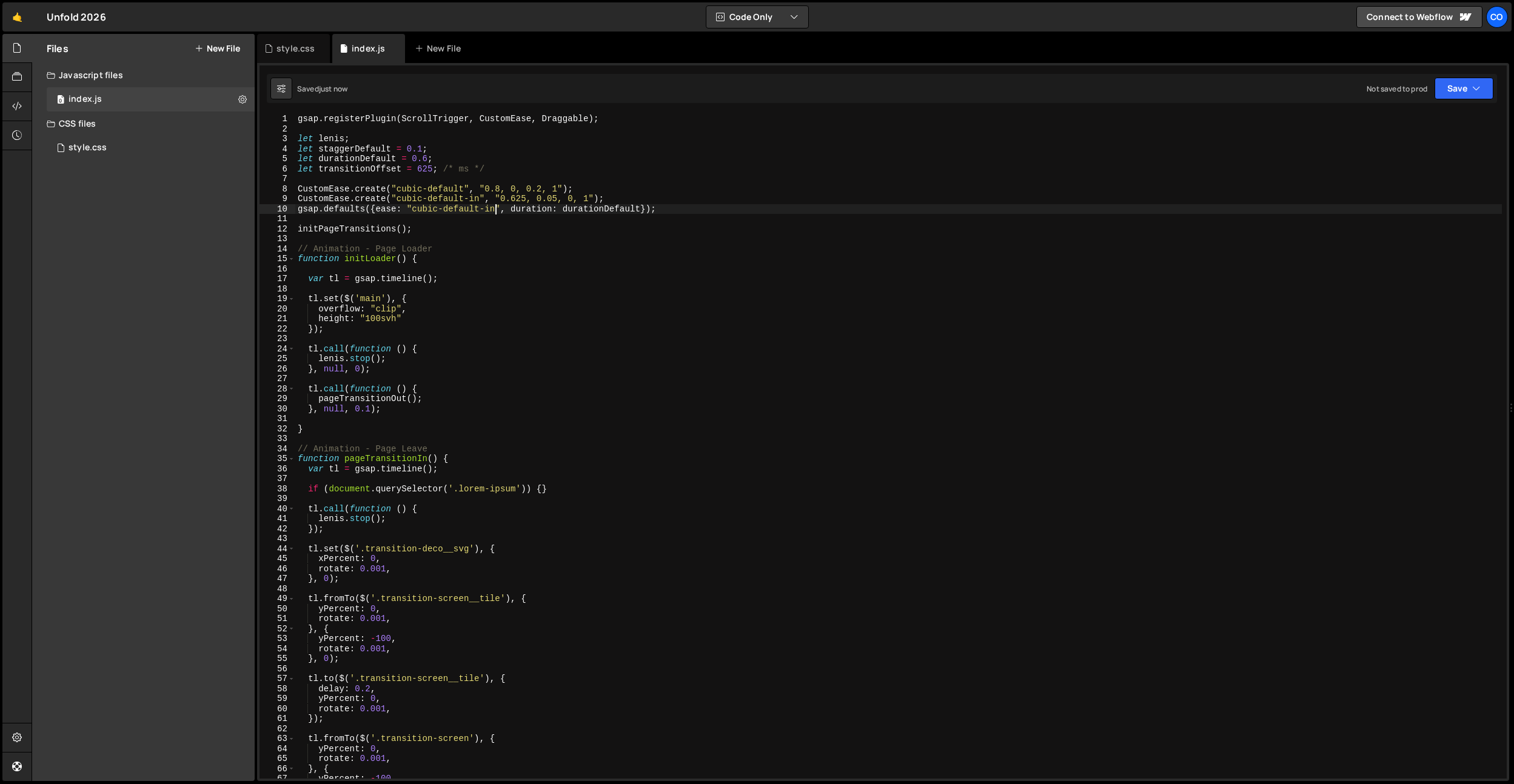
drag, startPoint x: 452, startPoint y: 215, endPoint x: 439, endPoint y: 198, distance: 21.4
click at [452, 214] on div "gsap . registerPlugin ( ScrollTrigger , CustomEase , Draggable ) ; let lenis ; …" at bounding box center [899, 456] width 1207 height 685
click at [422, 170] on div "gsap . registerPlugin ( ScrollTrigger , CustomEase , Draggable ) ; let lenis ; …" at bounding box center [899, 456] width 1207 height 685
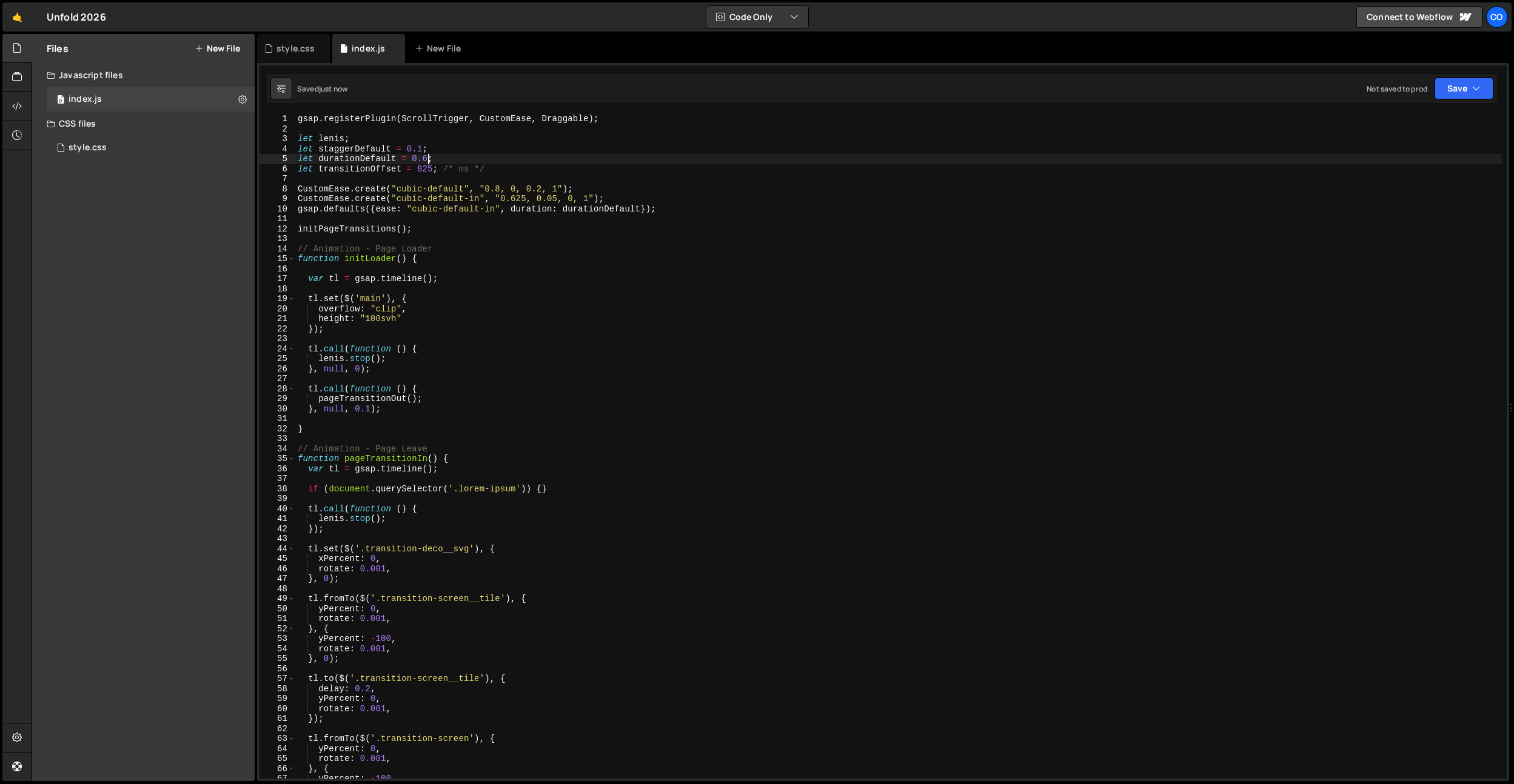
click at [425, 160] on div "gsap . registerPlugin ( ScrollTrigger , CustomEase , Draggable ) ; let lenis ; …" at bounding box center [899, 456] width 1207 height 685
drag, startPoint x: 484, startPoint y: 330, endPoint x: 422, endPoint y: 155, distance: 185.7
click at [481, 321] on div "gsap . registerPlugin ( ScrollTrigger , CustomEase , Draggable ) ; let lenis ; …" at bounding box center [899, 456] width 1207 height 685
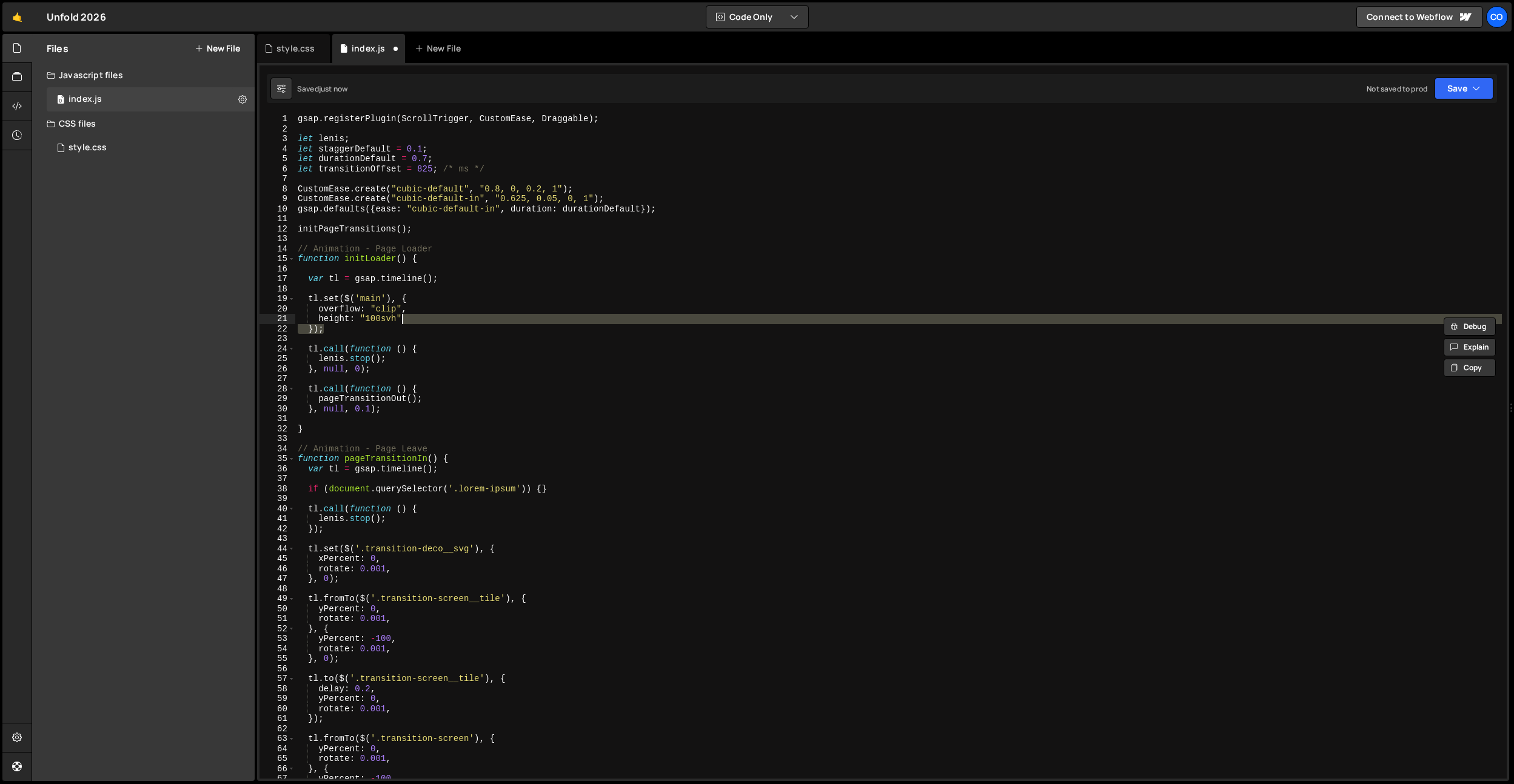
click at [422, 168] on div "gsap . registerPlugin ( ScrollTrigger , CustomEase , Draggable ) ; let lenis ; …" at bounding box center [899, 456] width 1207 height 685
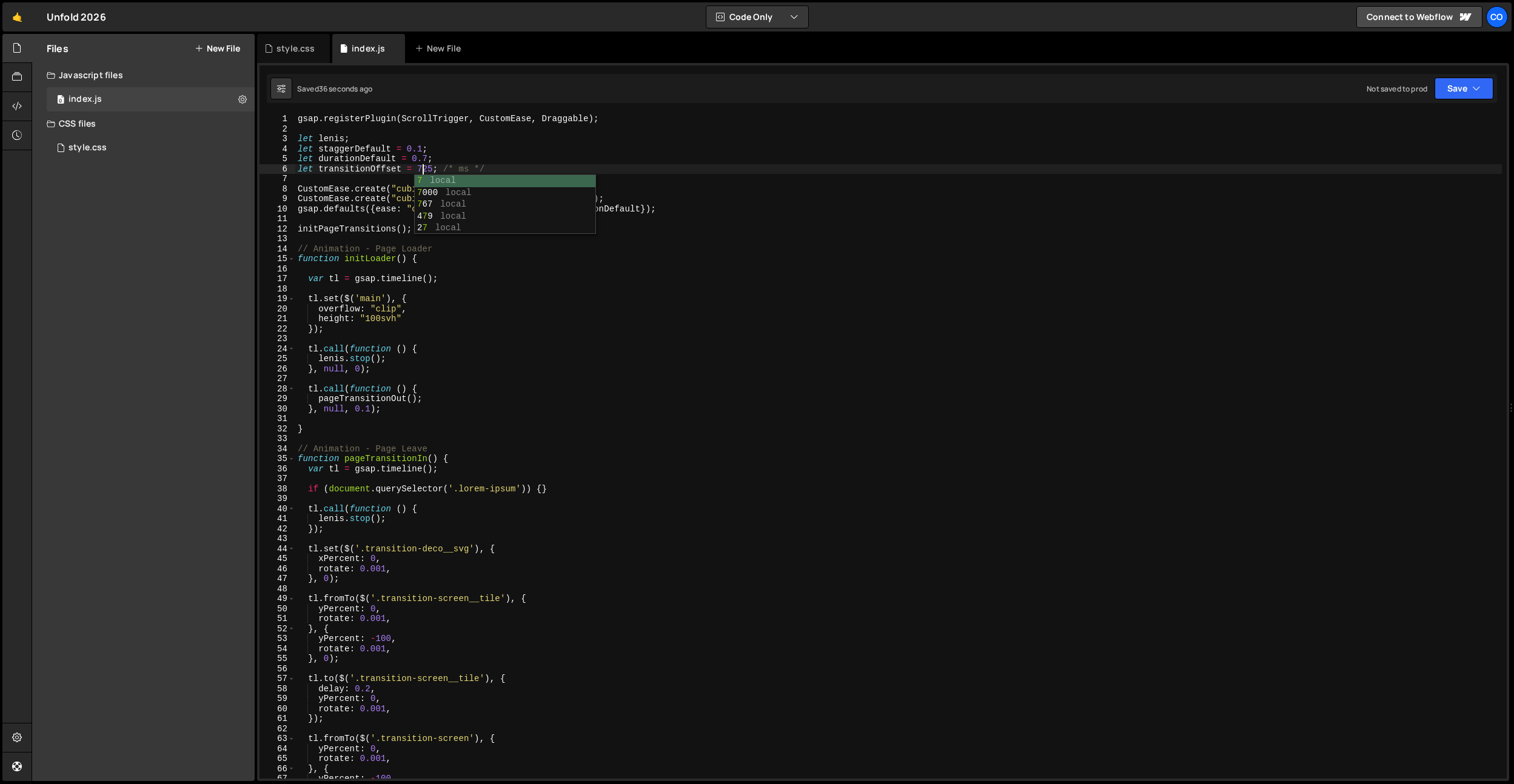
click at [416, 324] on div "gsap . registerPlugin ( ScrollTrigger , CustomEase , Draggable ) ; let lenis ; …" at bounding box center [899, 456] width 1207 height 685
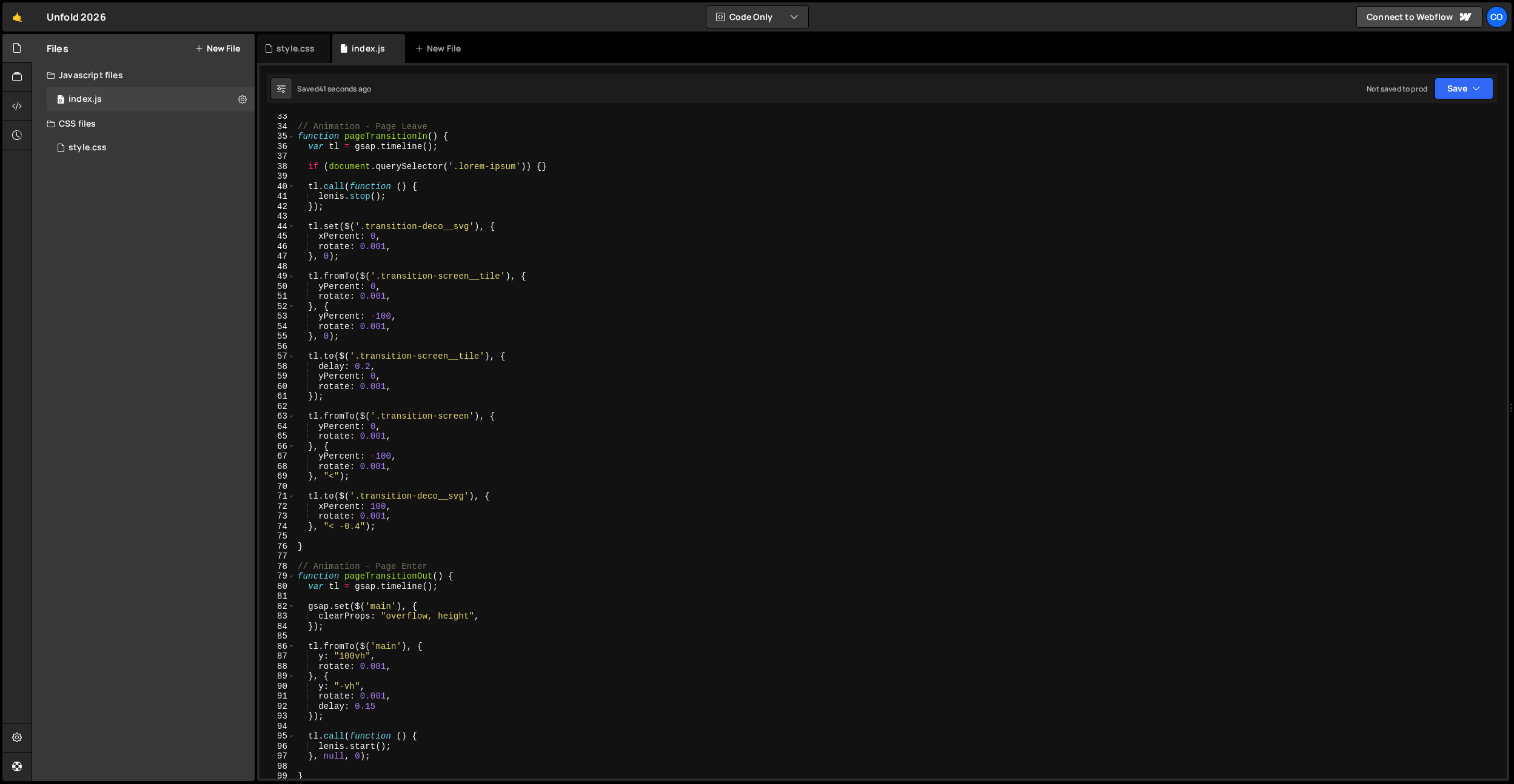
scroll to position [322, 0]
click at [451, 451] on div "// Animation - Page Leave function pageTransitionIn ( ) { var tl = gsap . timel…" at bounding box center [899, 455] width 1207 height 685
click at [448, 467] on div "// Animation - Page Leave function pageTransitionIn ( ) { var tl = gsap . timel…" at bounding box center [899, 455] width 1207 height 685
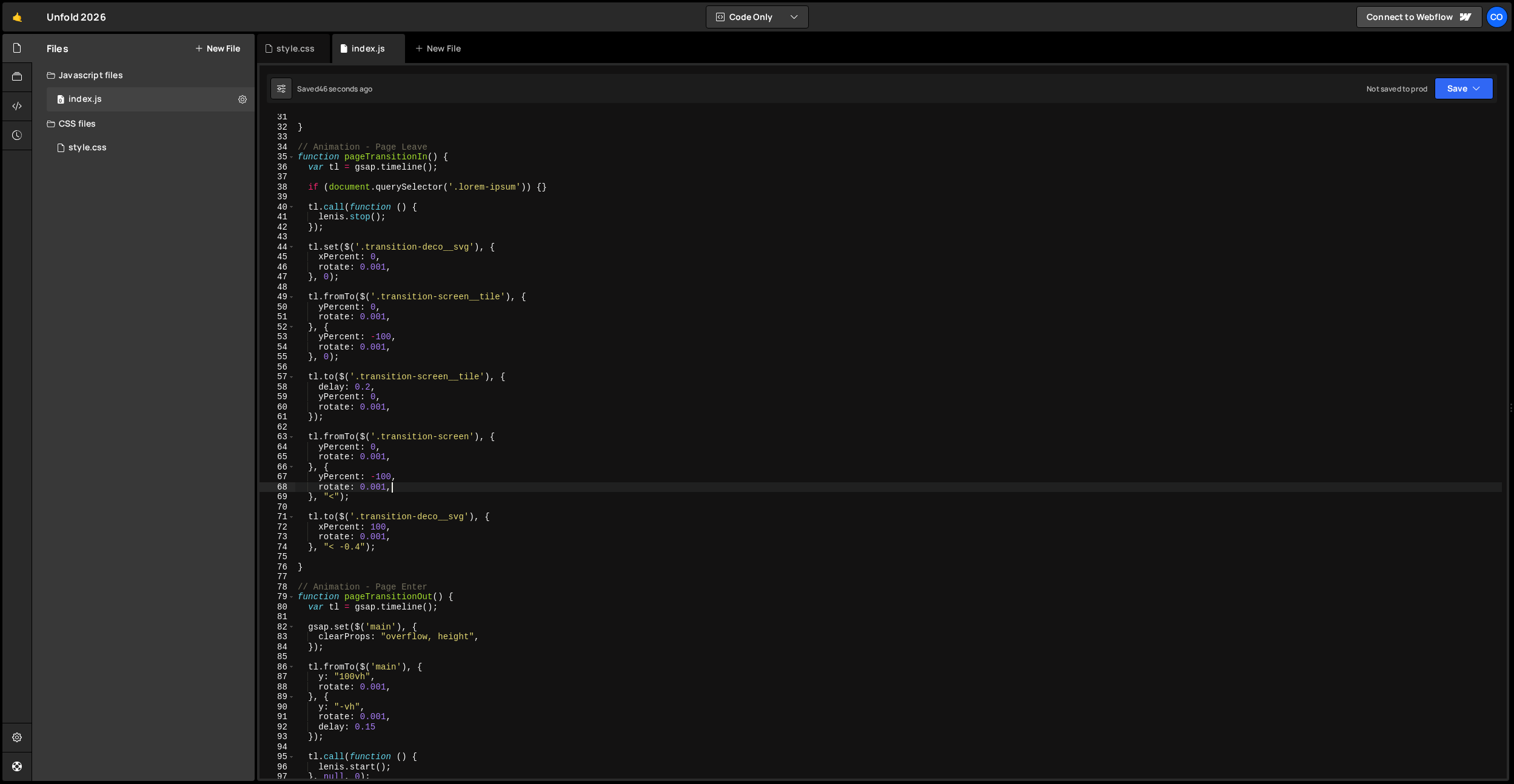
scroll to position [455, 0]
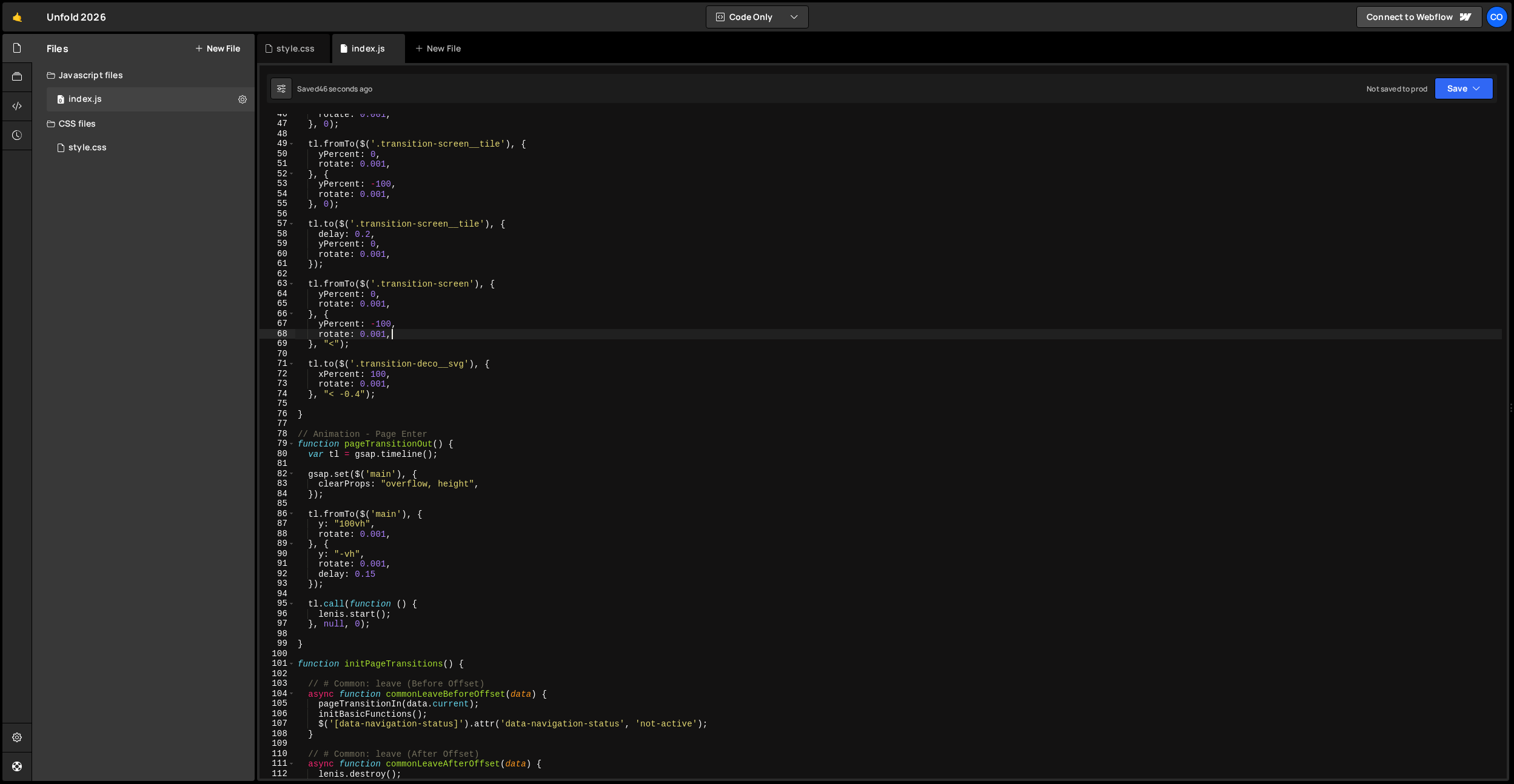
click at [388, 563] on div "rotate : 0.001 , } , 0 ) ; tl . fromTo ( $ ( '.transition-screen__tile' ) , { y…" at bounding box center [899, 451] width 1207 height 685
click at [391, 581] on div "rotate : 0.001 , } , 0 ) ; tl . fromTo ( $ ( '.transition-screen__tile' ) , { y…" at bounding box center [899, 451] width 1207 height 685
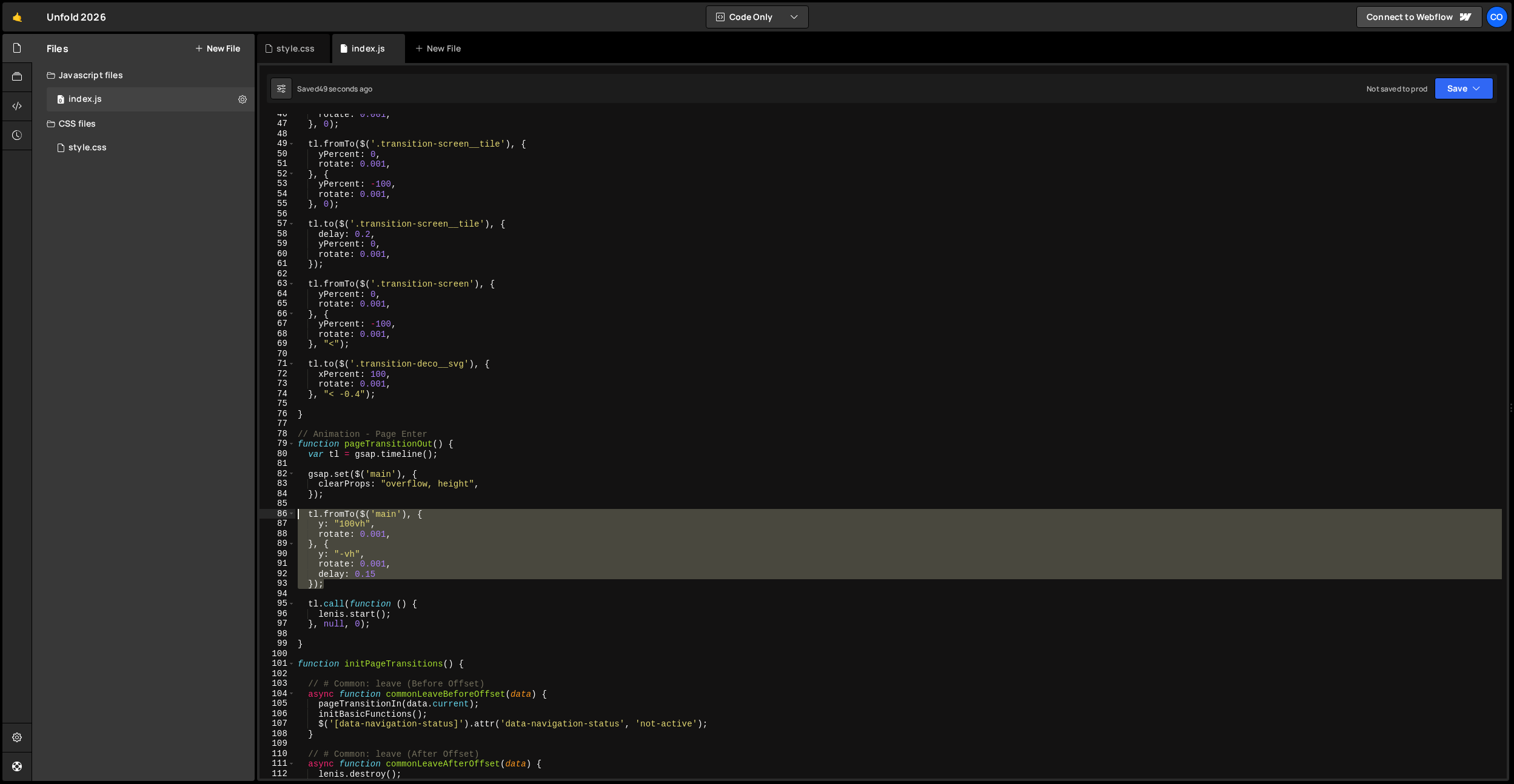
drag, startPoint x: 389, startPoint y: 583, endPoint x: 283, endPoint y: 519, distance: 123.8
click at [283, 519] on div "}); 46 47 48 49 50 51 52 53 54 55 56 57 58 59 60 61 62 63 64 65 66 67 68 69 70 …" at bounding box center [883, 446] width 1248 height 665
type textarea "});"
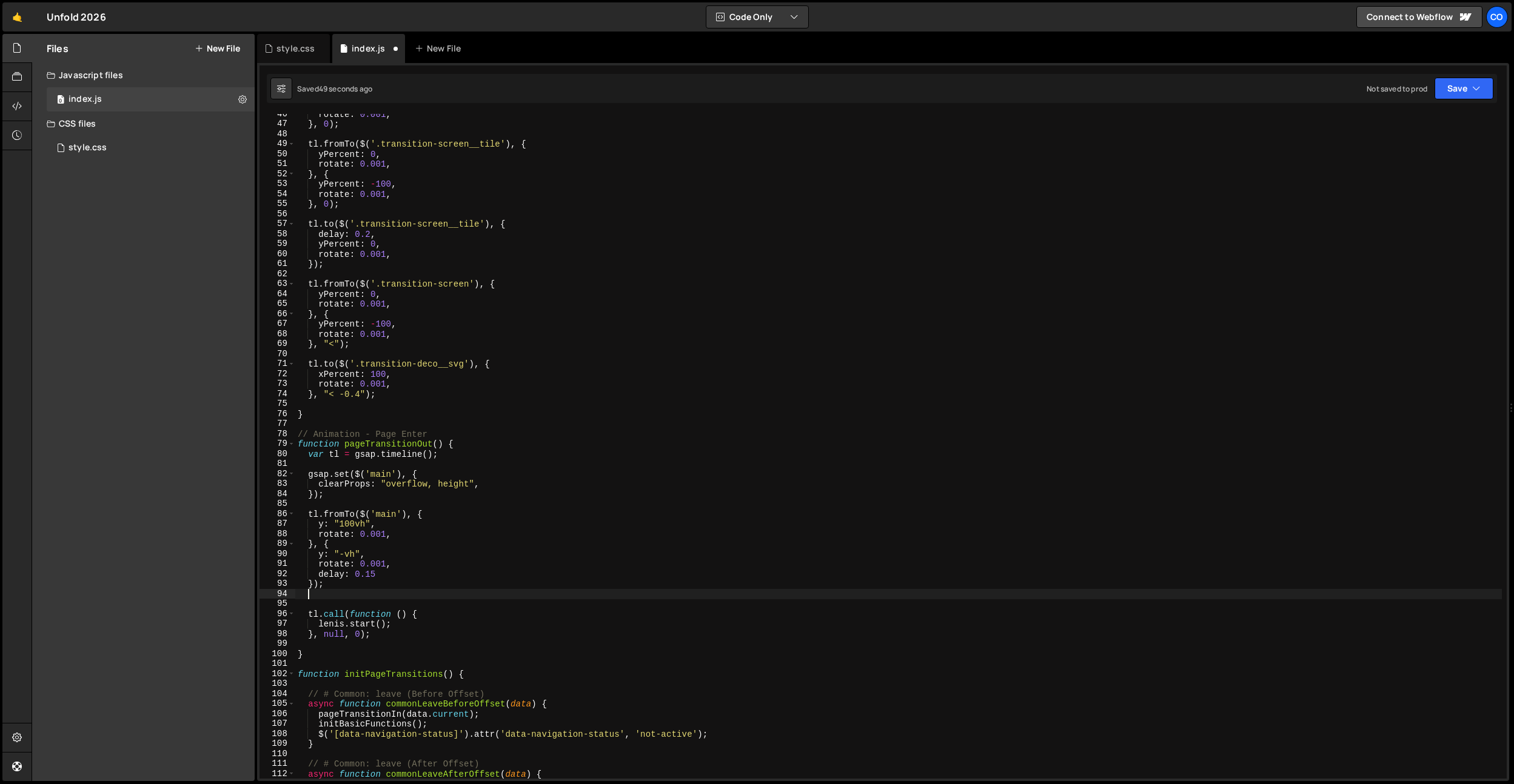
scroll to position [0, 0]
paste textarea "});"
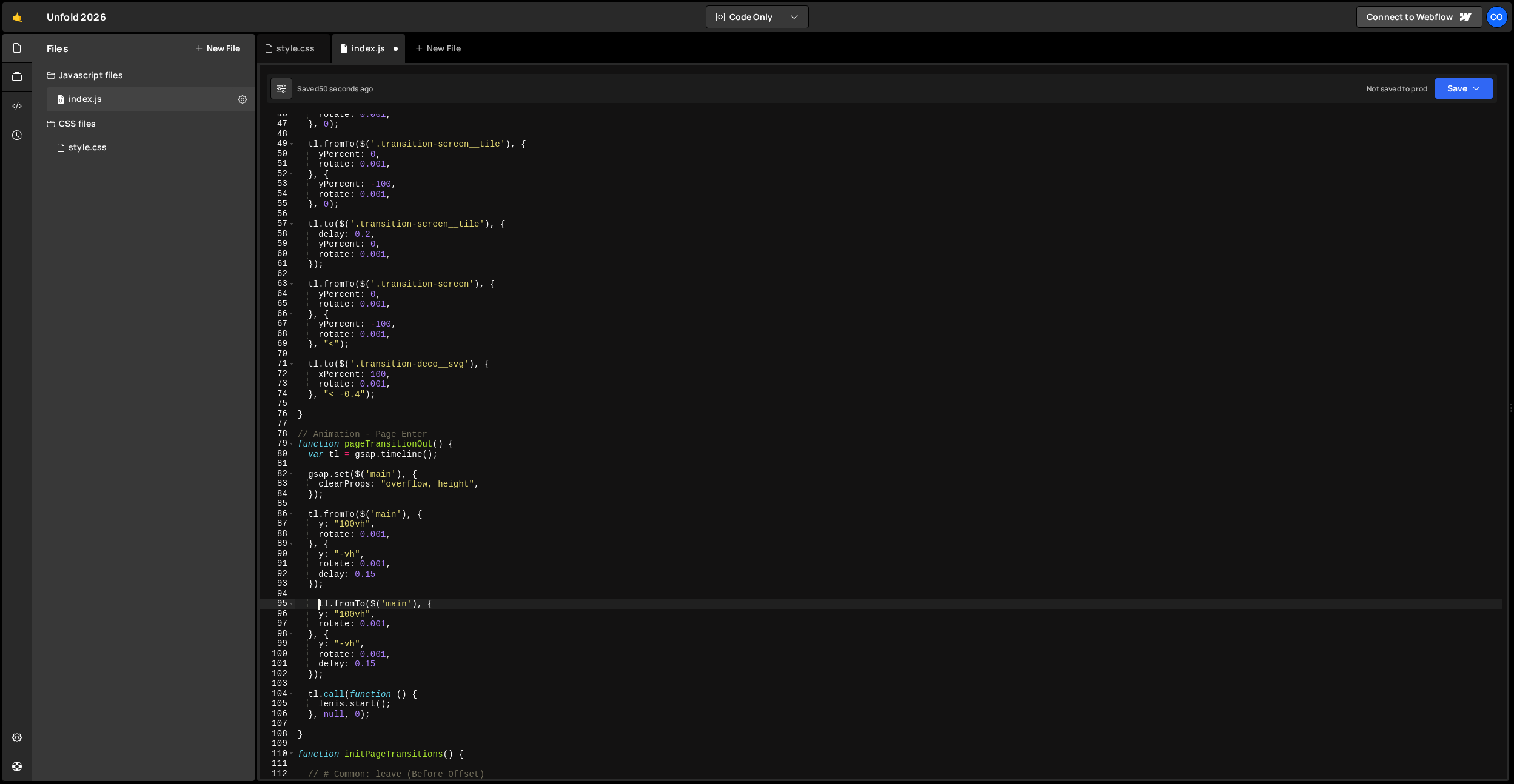
click at [319, 600] on div "rotate : 0.001 , } , 0 ) ; tl . fromTo ( $ ( '.transition-screen__tile' ) , { y…" at bounding box center [899, 451] width 1207 height 685
click at [347, 606] on div "rotate : 0.001 , } , 0 ) ; tl . fromTo ( $ ( '.transition-screen__tile' ) , { y…" at bounding box center [899, 451] width 1207 height 685
click at [346, 606] on div "rotate : 0.001 , } , 0 ) ; tl . fromTo ( $ ( '.transition-screen__tile' ) , { y…" at bounding box center [899, 451] width 1207 height 685
click at [453, 548] on div "rotate : 0.001 , } , 0 ) ; tl . fromTo ( $ ( '.transition-screen__tile' ) , { y…" at bounding box center [899, 451] width 1207 height 685
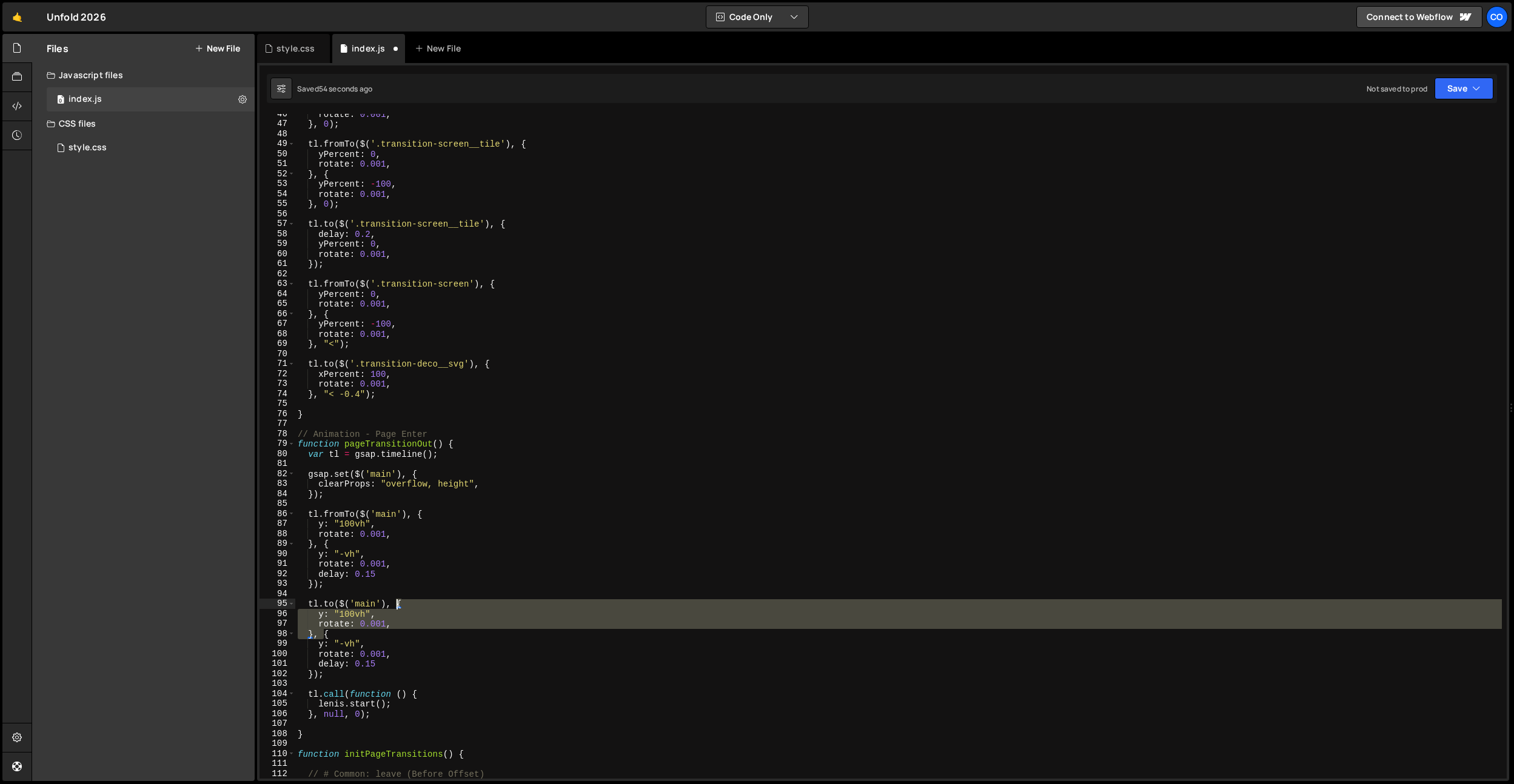
drag, startPoint x: 325, startPoint y: 636, endPoint x: 399, endPoint y: 605, distance: 80.2
click at [399, 605] on div "rotate : 0.001 , } , 0 ) ; tl . fromTo ( $ ( '.transition-screen__tile' ) , { y…" at bounding box center [899, 451] width 1207 height 685
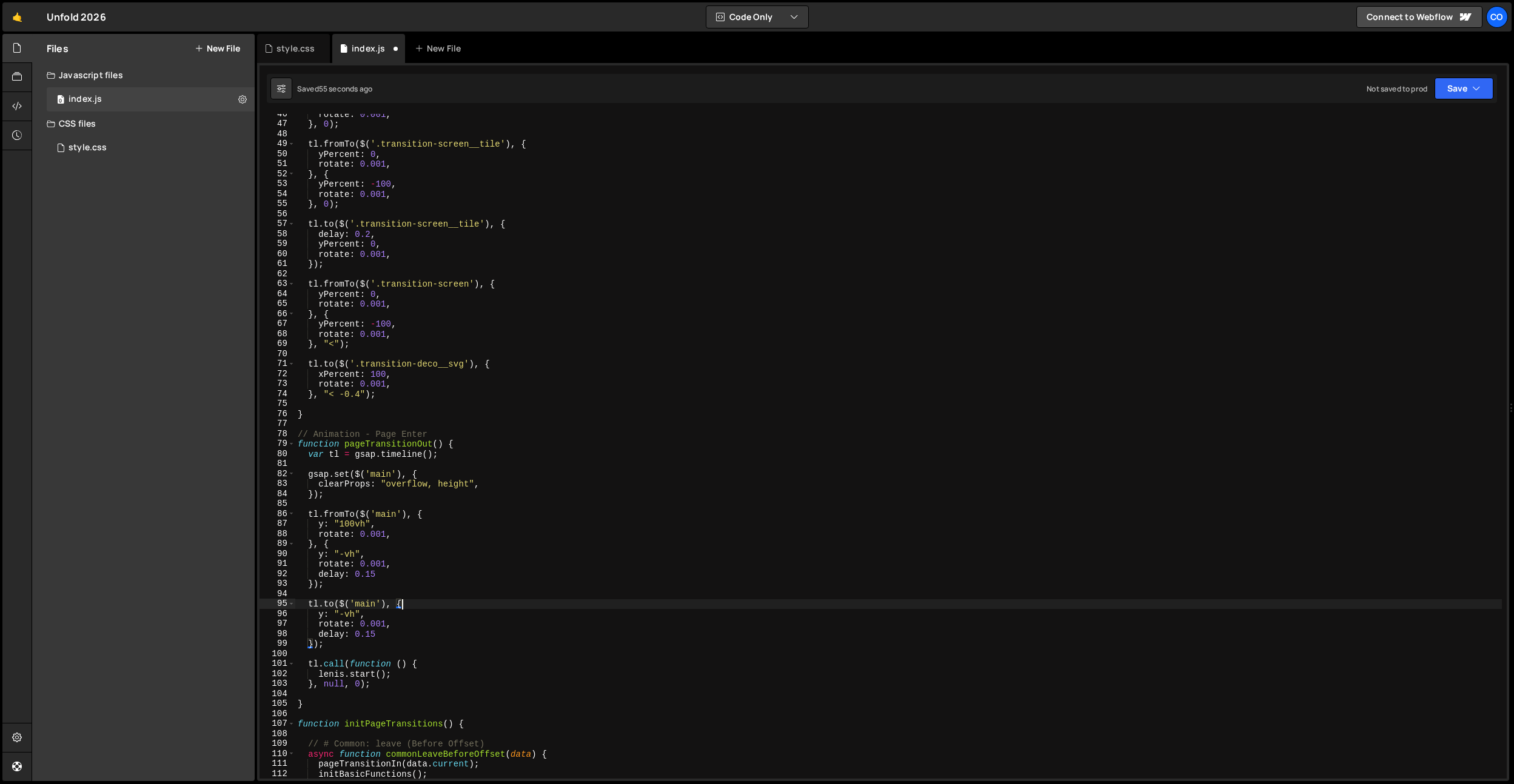
click at [400, 600] on div "rotate : 0.001 , } , 0 ) ; tl . fromTo ( $ ( '.transition-screen__tile' ) , { y…" at bounding box center [899, 451] width 1207 height 685
click at [389, 561] on div "rotate : 0.001 , } , 0 ) ; tl . fromTo ( $ ( '.transition-screen__tile' ) , { y…" at bounding box center [899, 451] width 1207 height 685
click at [383, 571] on div "rotate : 0.001 , } , 0 ) ; tl . fromTo ( $ ( '.transition-screen__tile' ) , { y…" at bounding box center [899, 451] width 1207 height 685
click at [343, 531] on div "rotate : 0.001 , } , 0 ) ; tl . fromTo ( $ ( '.transition-screen__tile' ) , { y…" at bounding box center [899, 451] width 1207 height 685
click at [346, 525] on div "rotate : 0.001 , } , 0 ) ; tl . fromTo ( $ ( '.transition-screen__tile' ) , { y…" at bounding box center [899, 451] width 1207 height 685
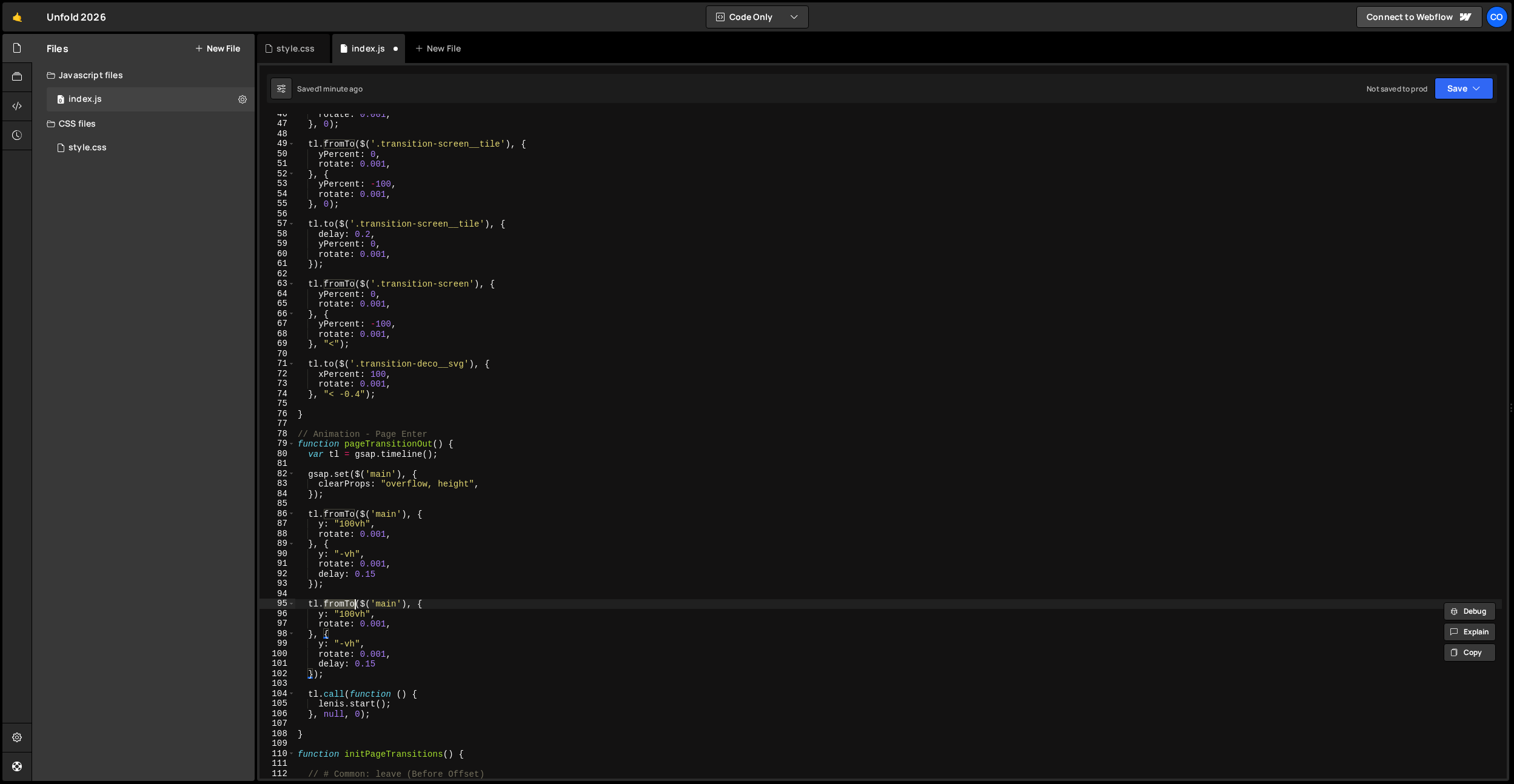
type textarea "tl.fromTo($('main'), {"
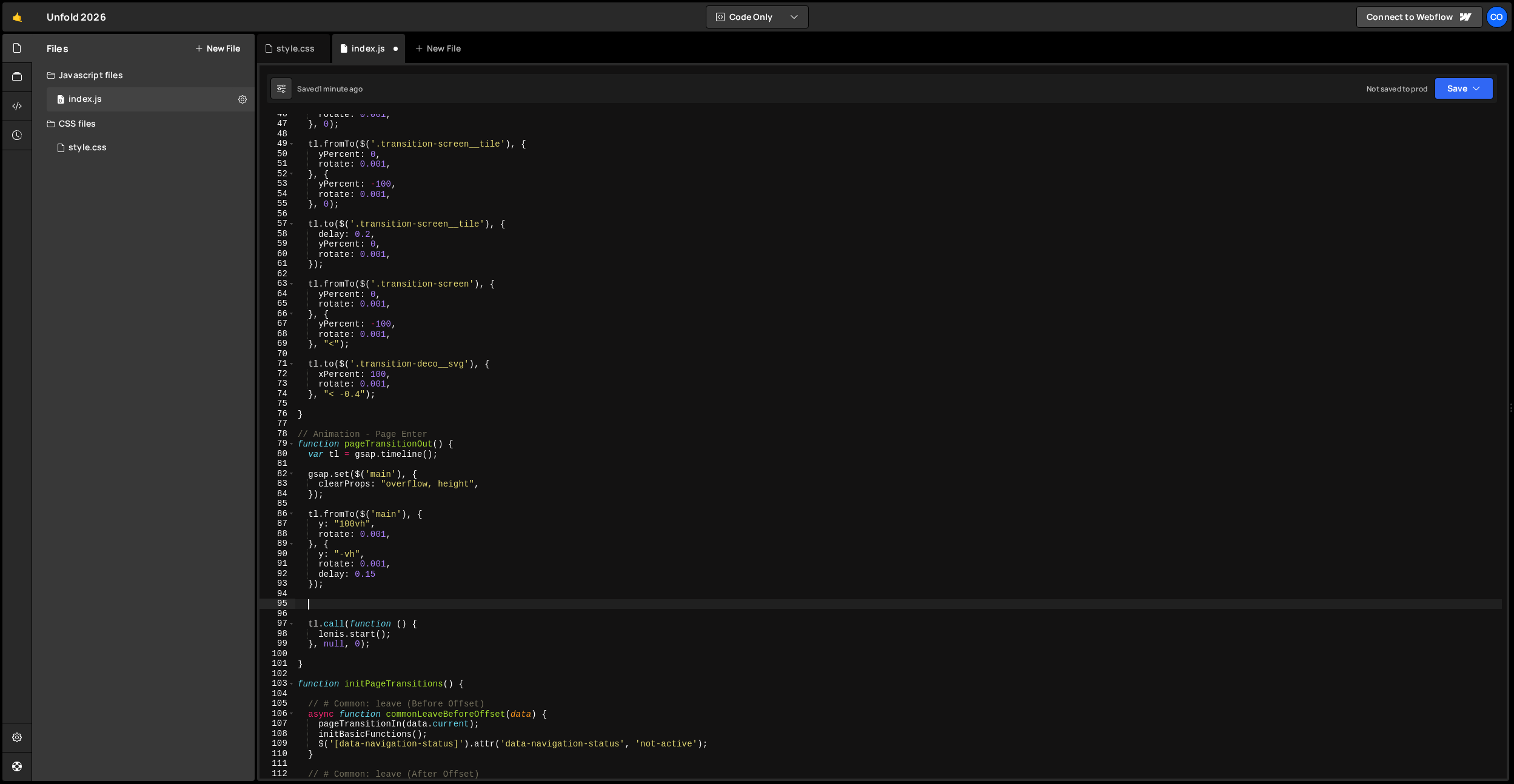
scroll to position [0, 0]
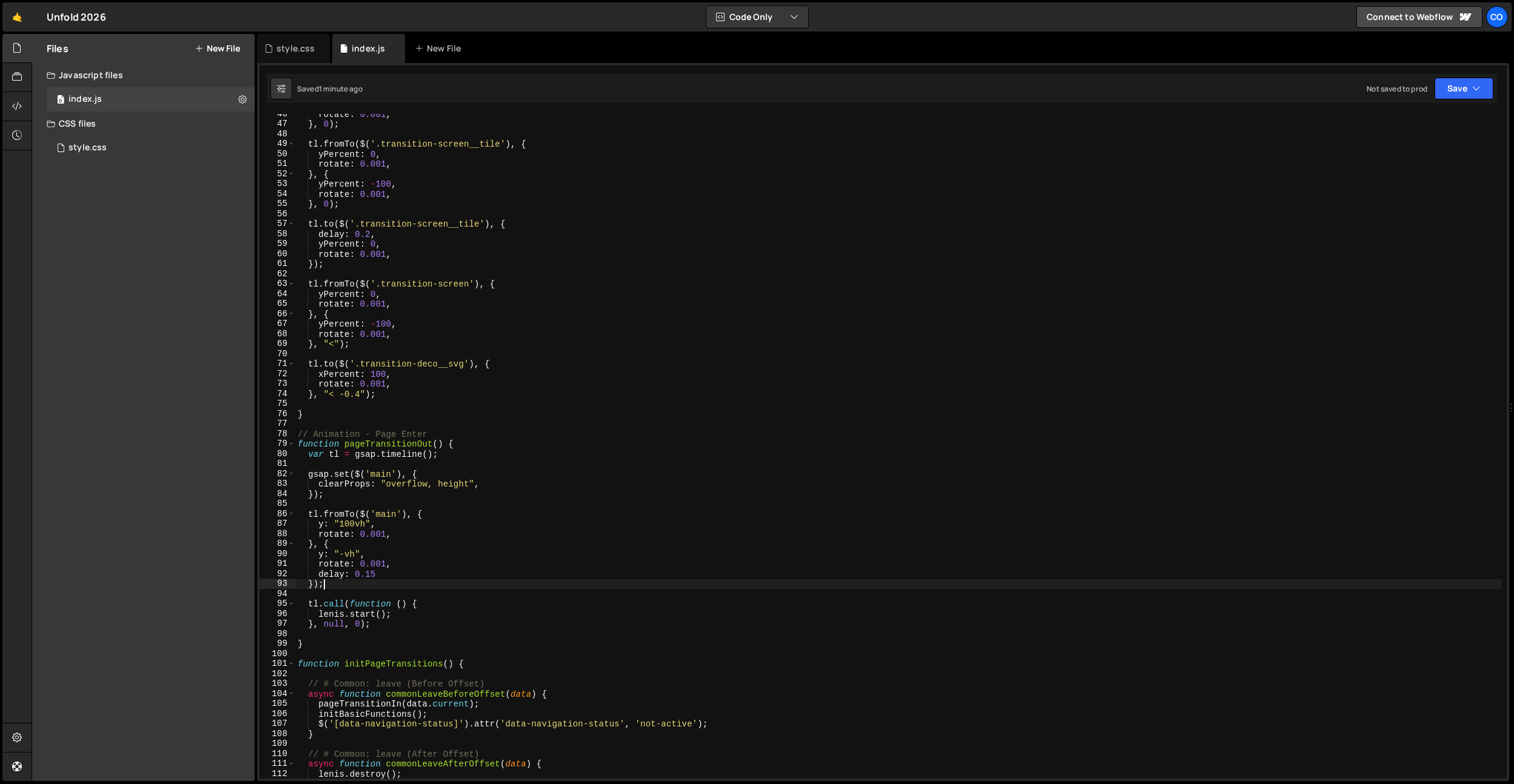
click at [380, 578] on div "rotate : 0.001 , } , 0 ) ; tl . fromTo ( $ ( '.transition-screen__tile' ) , { y…" at bounding box center [899, 451] width 1207 height 685
type textarea "delay: 0.15"
type textarea "delay: 0.15,"
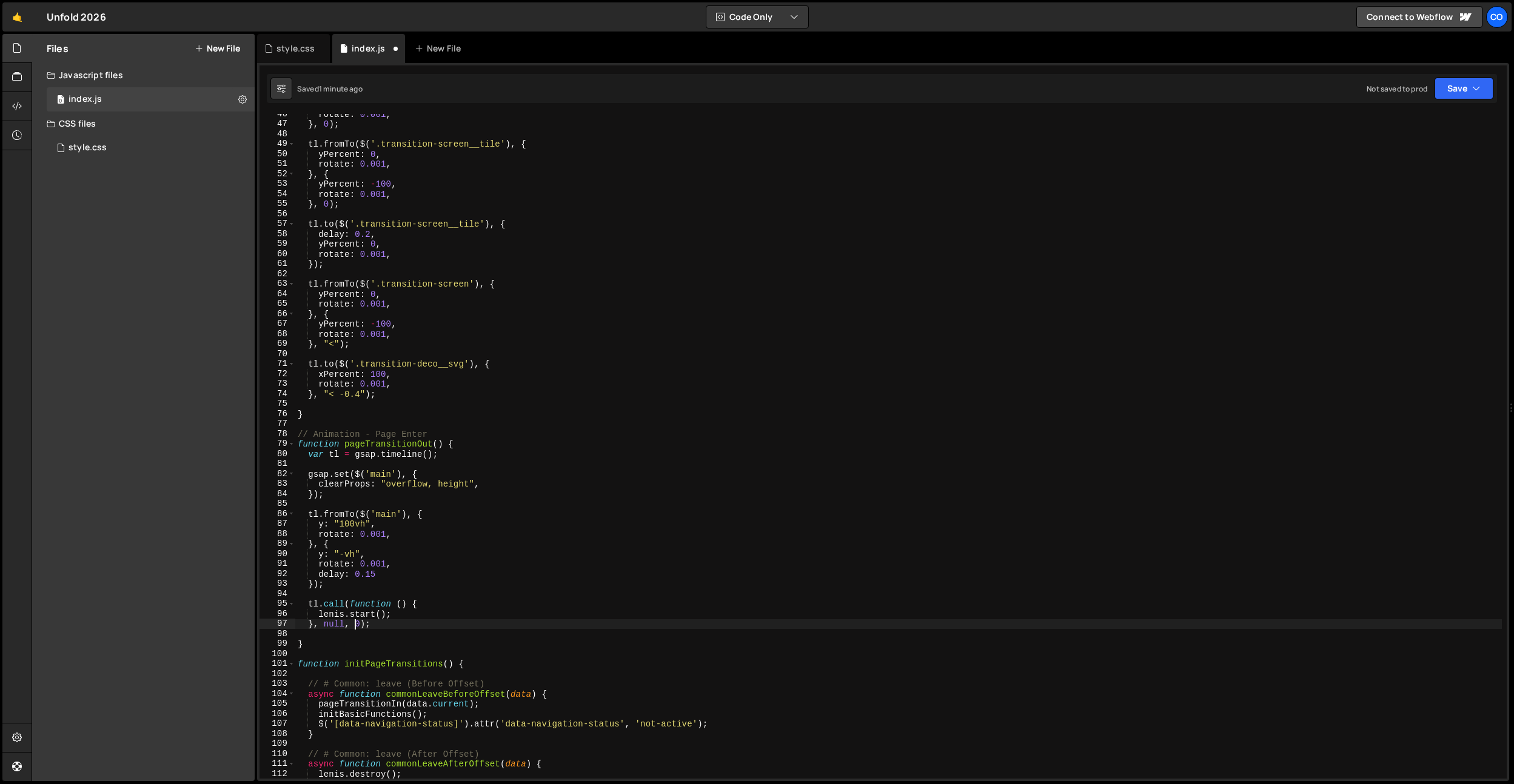
click at [358, 625] on div "rotate : 0.001 , } , 0 ) ; tl . fromTo ( $ ( '.transition-screen__tile' ) , { y…" at bounding box center [899, 451] width 1207 height 685
click at [390, 575] on div "rotate : 0.001 , } , 0 ) ; tl . fromTo ( $ ( '.transition-screen__tile' ) , { y…" at bounding box center [899, 451] width 1207 height 685
type textarea "delay: 0.15,"
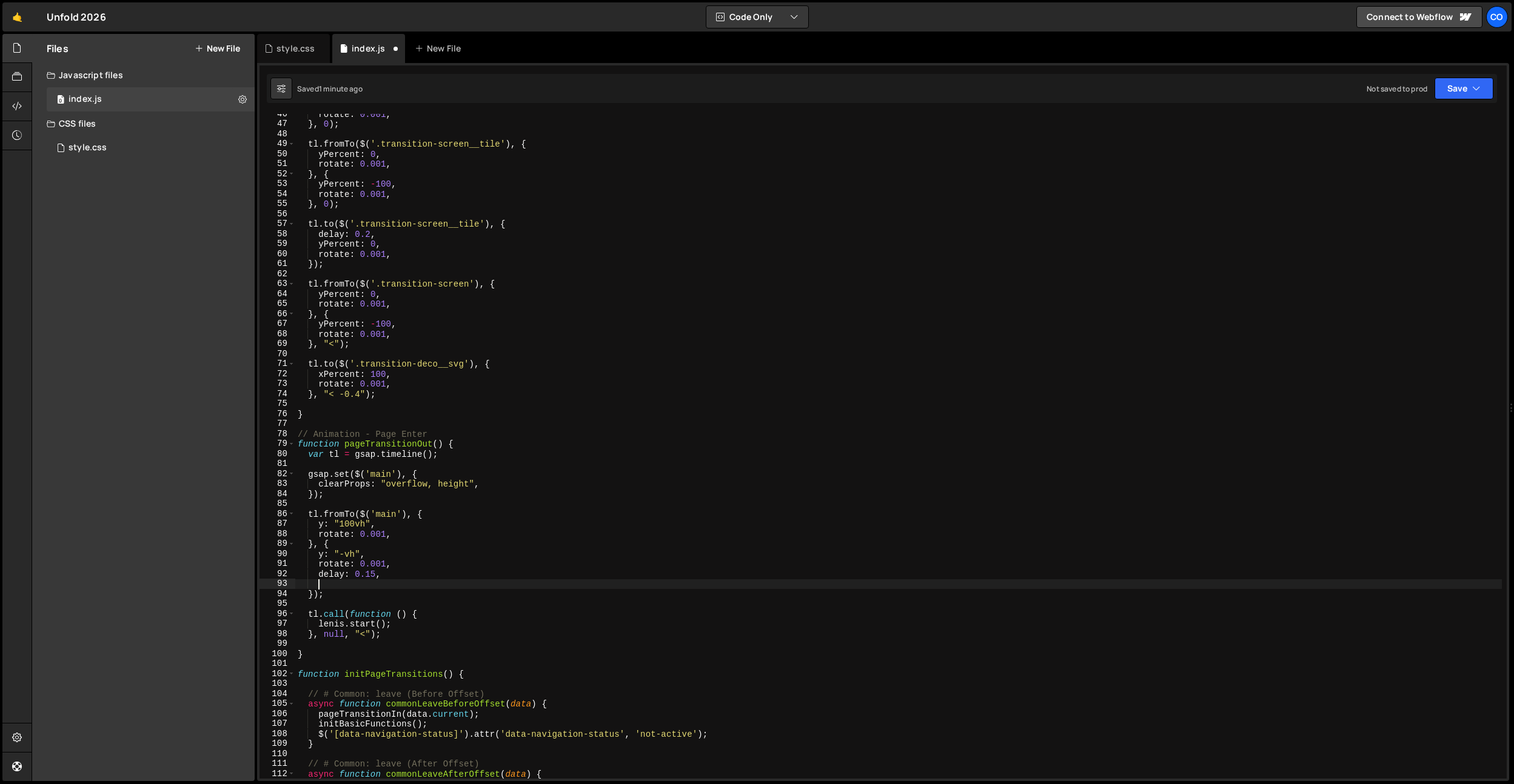
paste textarea "onComplete: () => {"
type textarea "onComplete: () => {}"
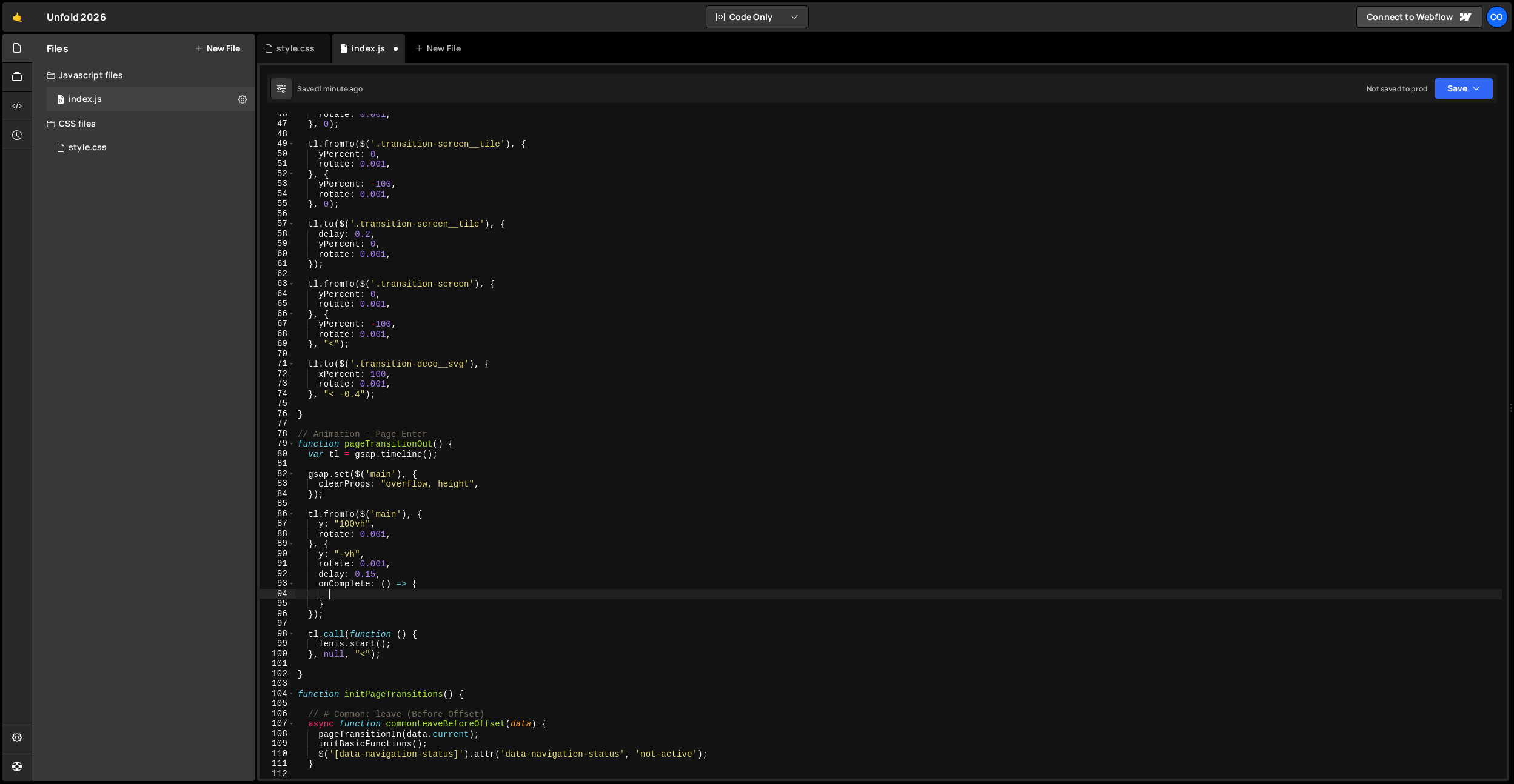
scroll to position [0, 1]
drag, startPoint x: 393, startPoint y: 647, endPoint x: 330, endPoint y: 617, distance: 69.8
click at [320, 645] on div "rotate : 0.001 , } , 0 ) ; tl . fromTo ( $ ( '.transition-screen__tile' ) , { y…" at bounding box center [899, 451] width 1207 height 685
type textarea "[PERSON_NAME].start();"
click at [335, 595] on div "rotate : 0.001 , } , 0 ) ; tl . fromTo ( $ ( '.transition-screen__tile' ) , { y…" at bounding box center [899, 451] width 1207 height 685
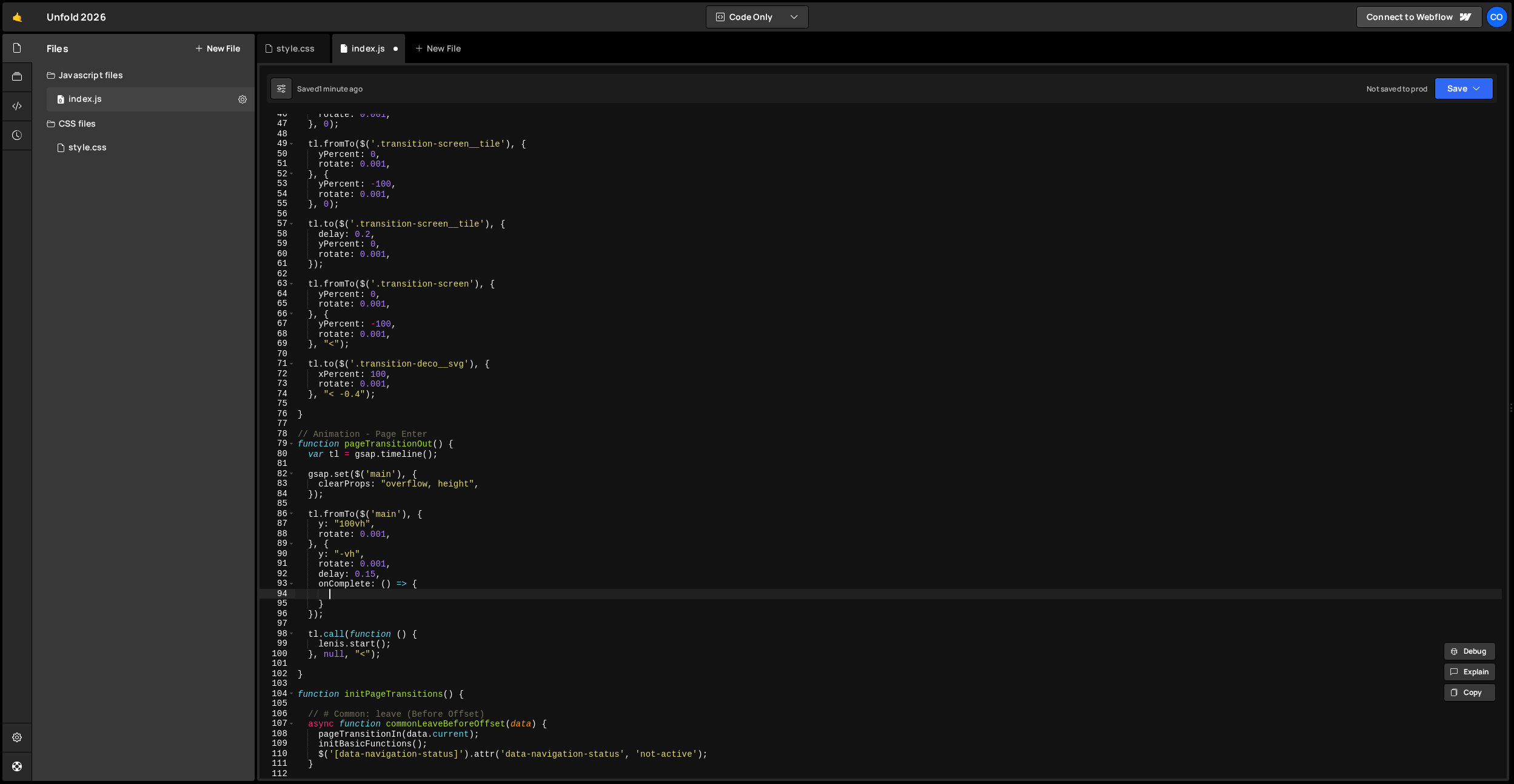
paste textarea "[PERSON_NAME].start();"
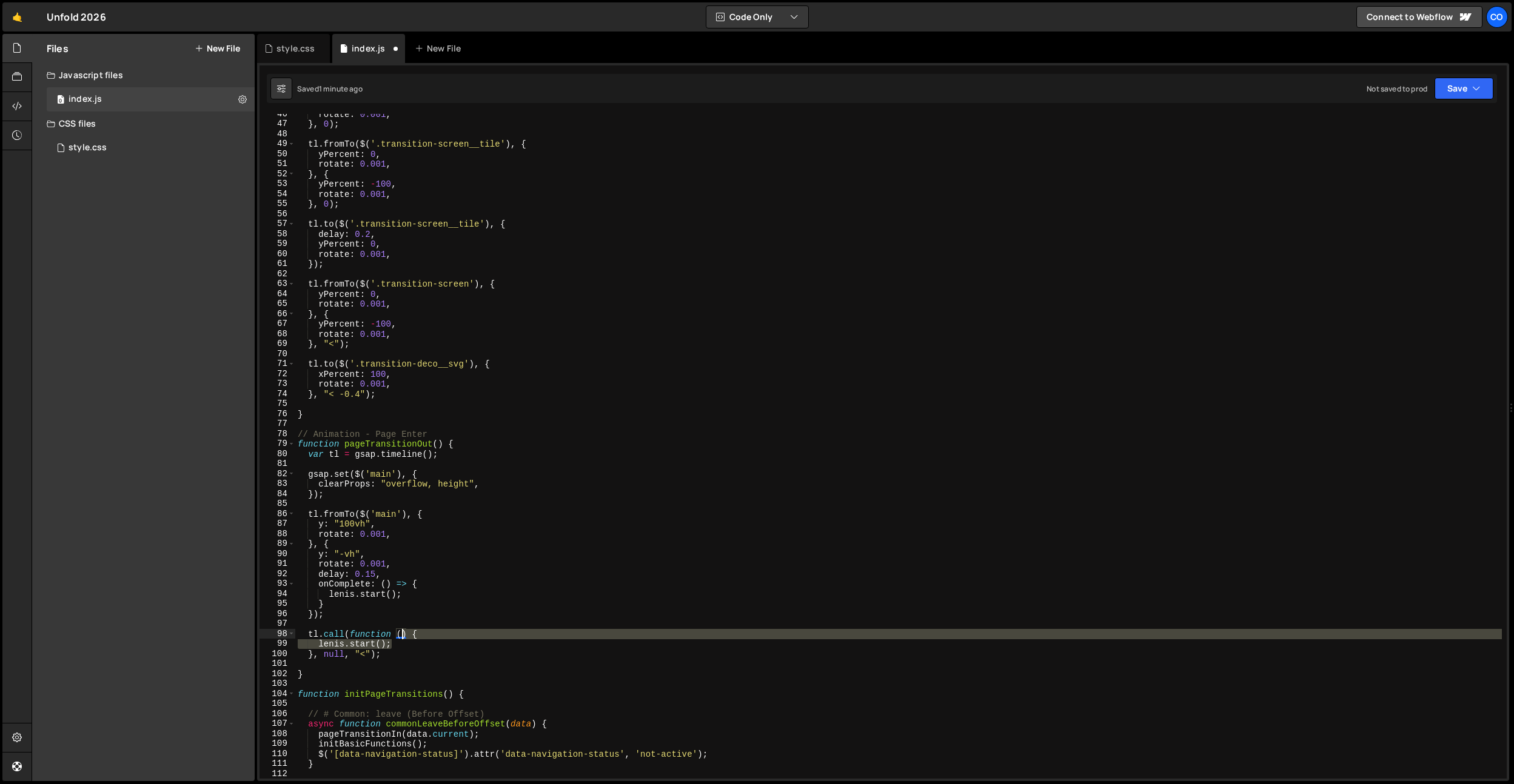
drag, startPoint x: 402, startPoint y: 649, endPoint x: 403, endPoint y: 631, distance: 18.0
click at [403, 631] on div "rotate : 0.001 , } , 0 ) ; tl . fromTo ( $ ( '.transition-screen__tile' ) , { y…" at bounding box center [899, 451] width 1207 height 685
click at [397, 647] on div "rotate : 0.001 , } , 0 ) ; tl . fromTo ( $ ( '.transition-screen__tile' ) , { y…" at bounding box center [899, 446] width 1207 height 665
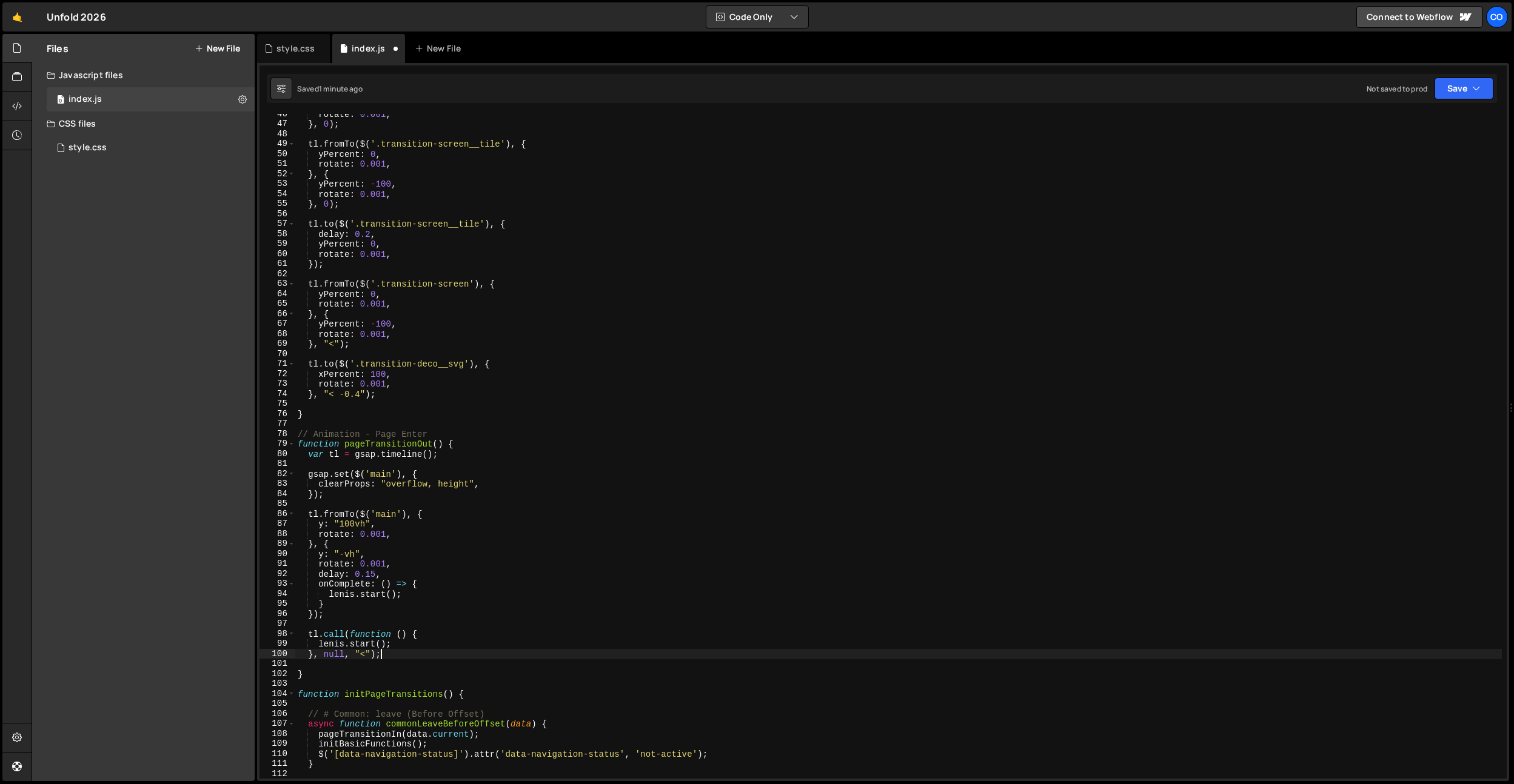
drag, startPoint x: 395, startPoint y: 653, endPoint x: 403, endPoint y: 621, distance: 33.0
click at [403, 621] on div "rotate : 0.001 , } , 0 ) ; tl . fromTo ( $ ( '.transition-screen__tile' ) , { y…" at bounding box center [899, 451] width 1207 height 685
type textarea "tl.call(function () {"
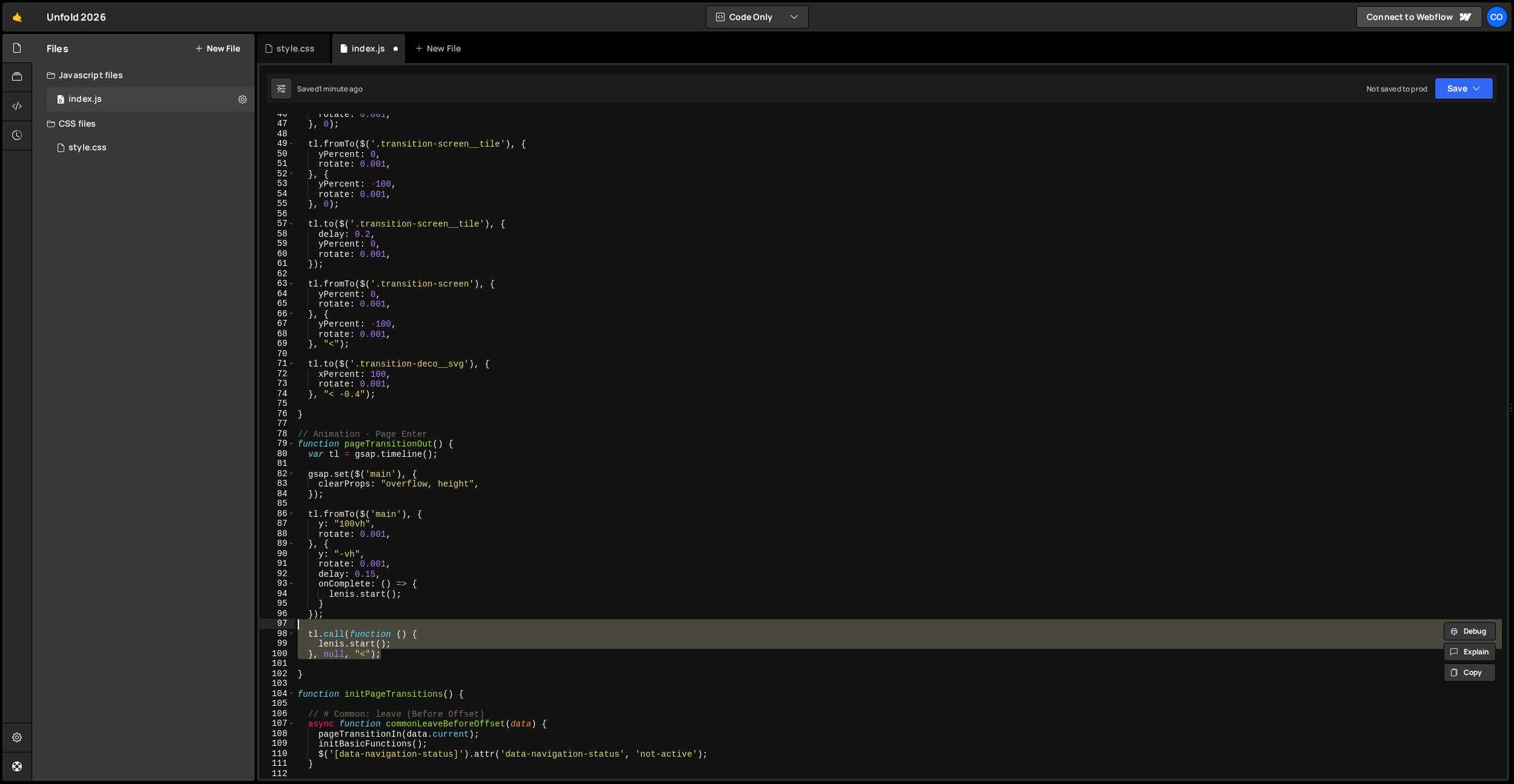
scroll to position [0, 0]
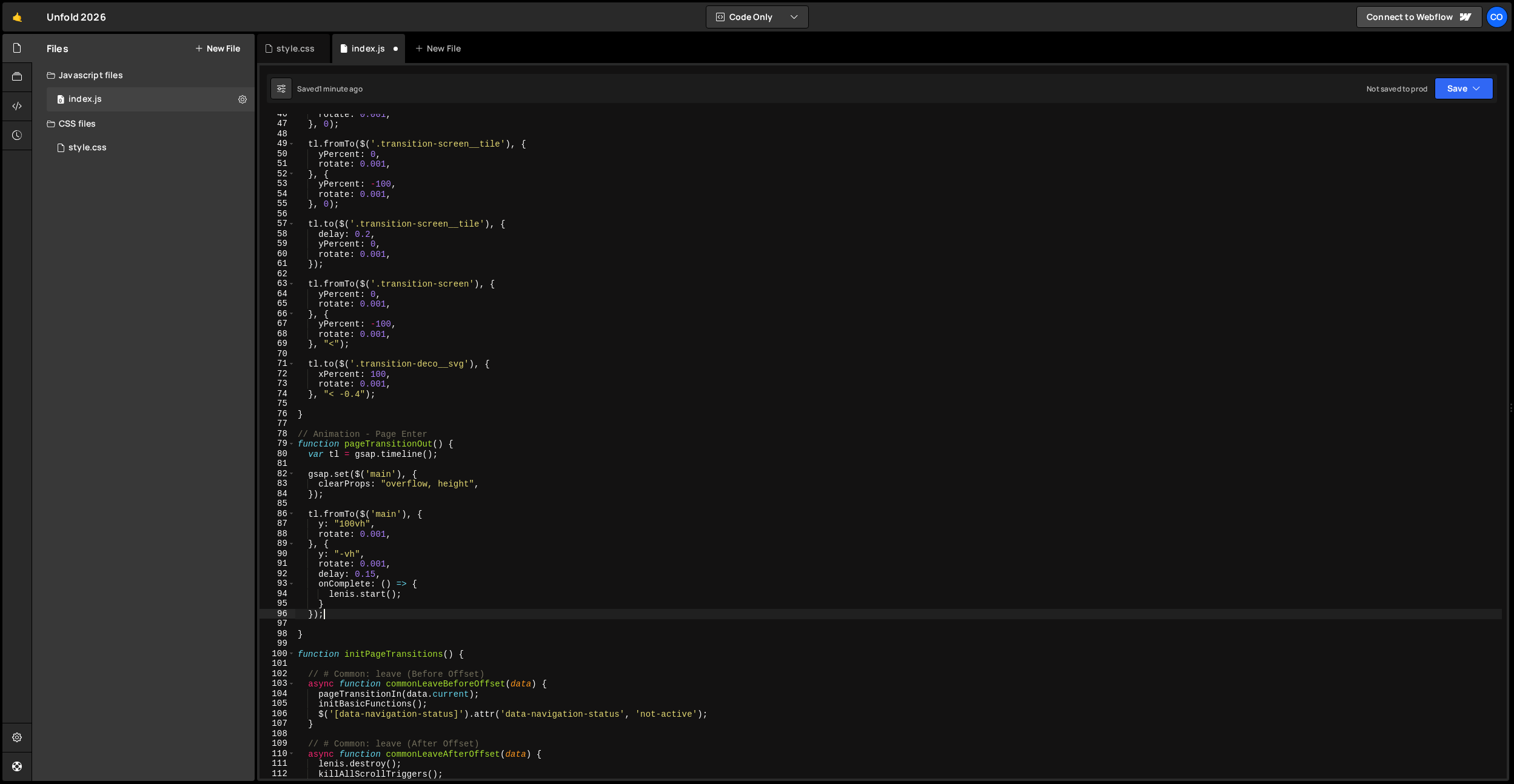
click at [325, 593] on div "rotate : 0.001 , } , 0 ) ; tl . fromTo ( $ ( '.transition-screen__tile' ) , { y…" at bounding box center [899, 451] width 1207 height 685
type textarea "[PERSON_NAME].start();"
click at [286, 56] on div "style.css" at bounding box center [293, 49] width 73 height 29
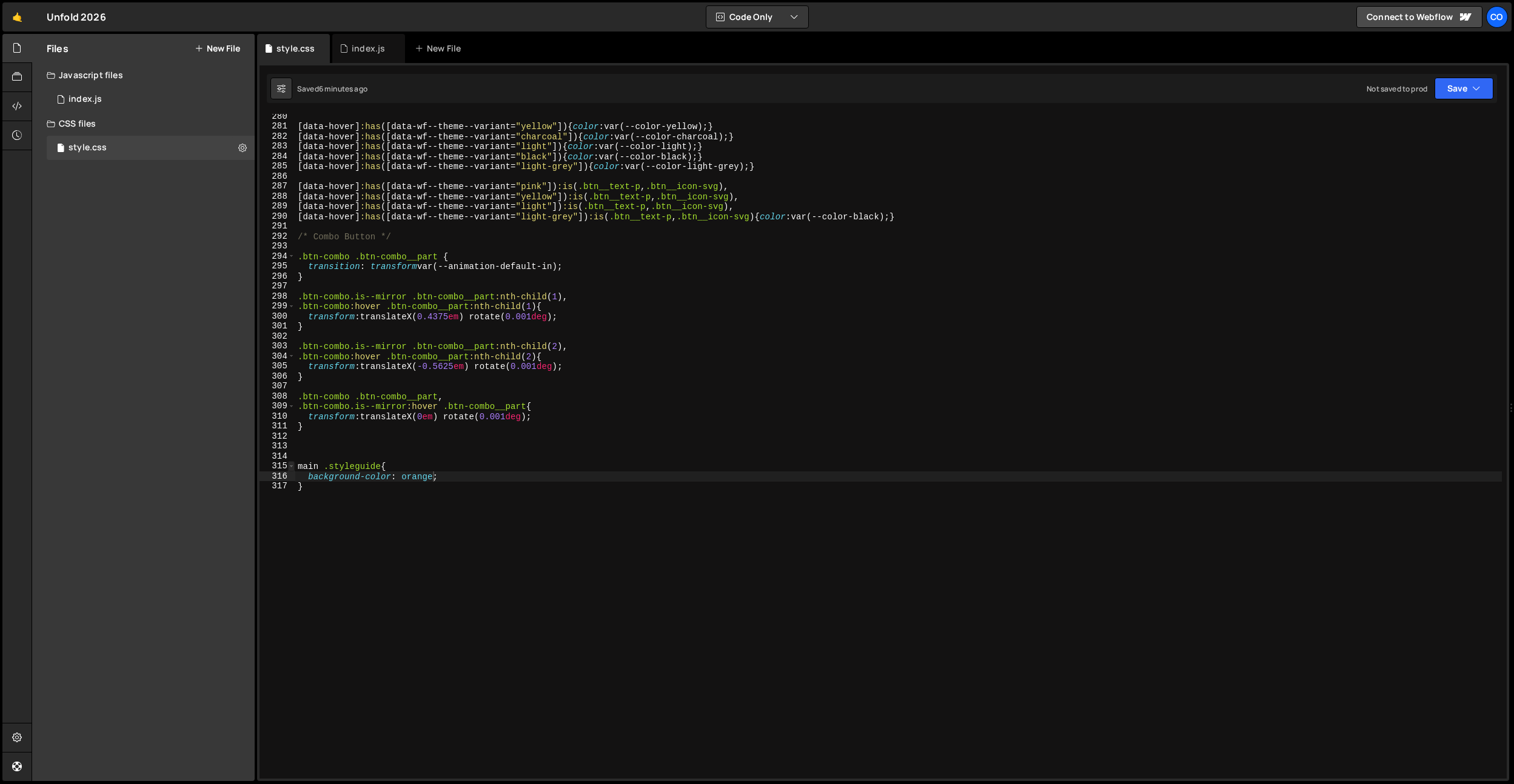
scroll to position [0, 0]
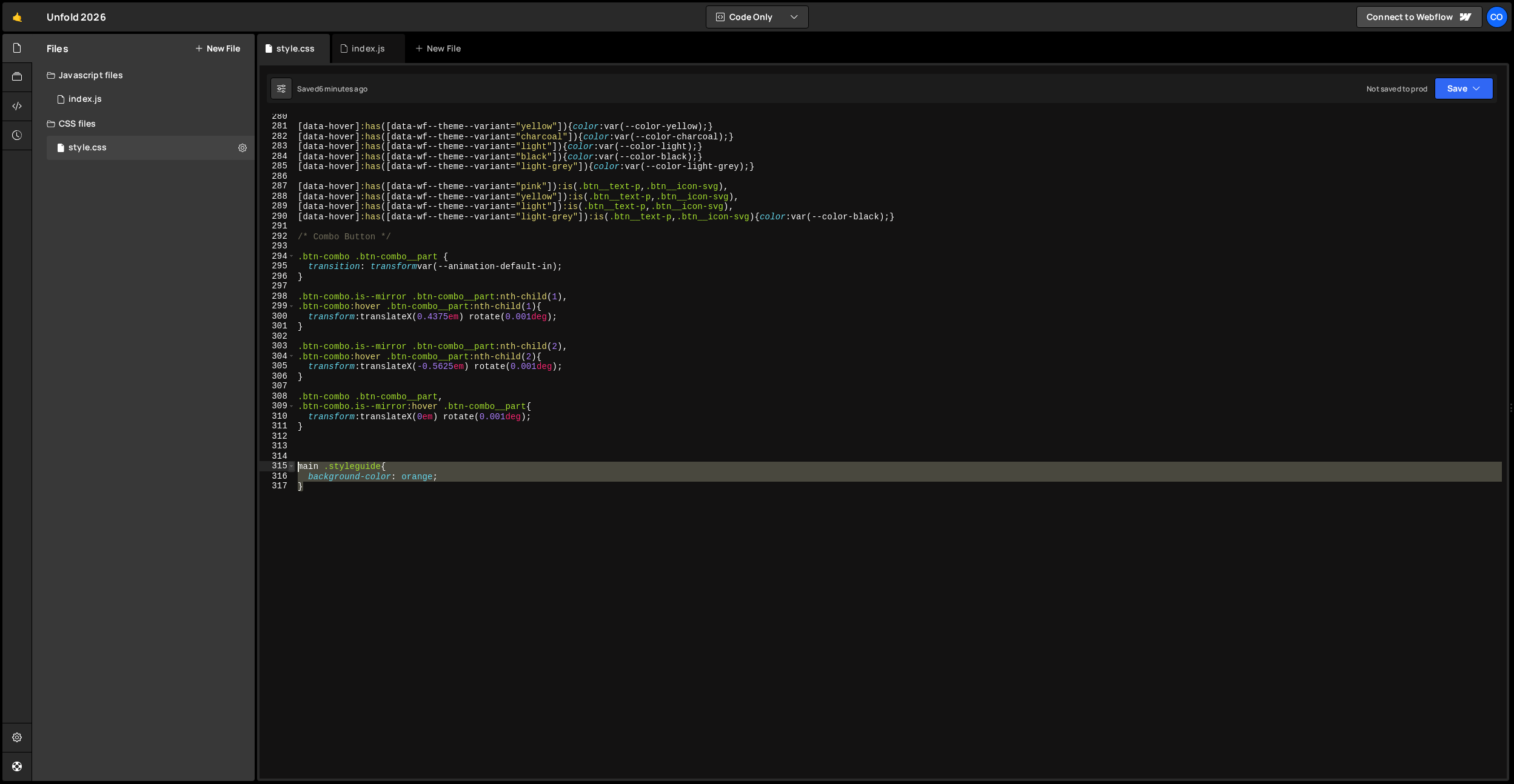
drag, startPoint x: 326, startPoint y: 504, endPoint x: 293, endPoint y: 461, distance: 54.2
click at [293, 461] on div "} 280 281 282 283 284 285 286 287 288 289 290 291 292 293 294 295 296 297 298 2…" at bounding box center [883, 446] width 1248 height 665
type textarea "main .styleguide{"
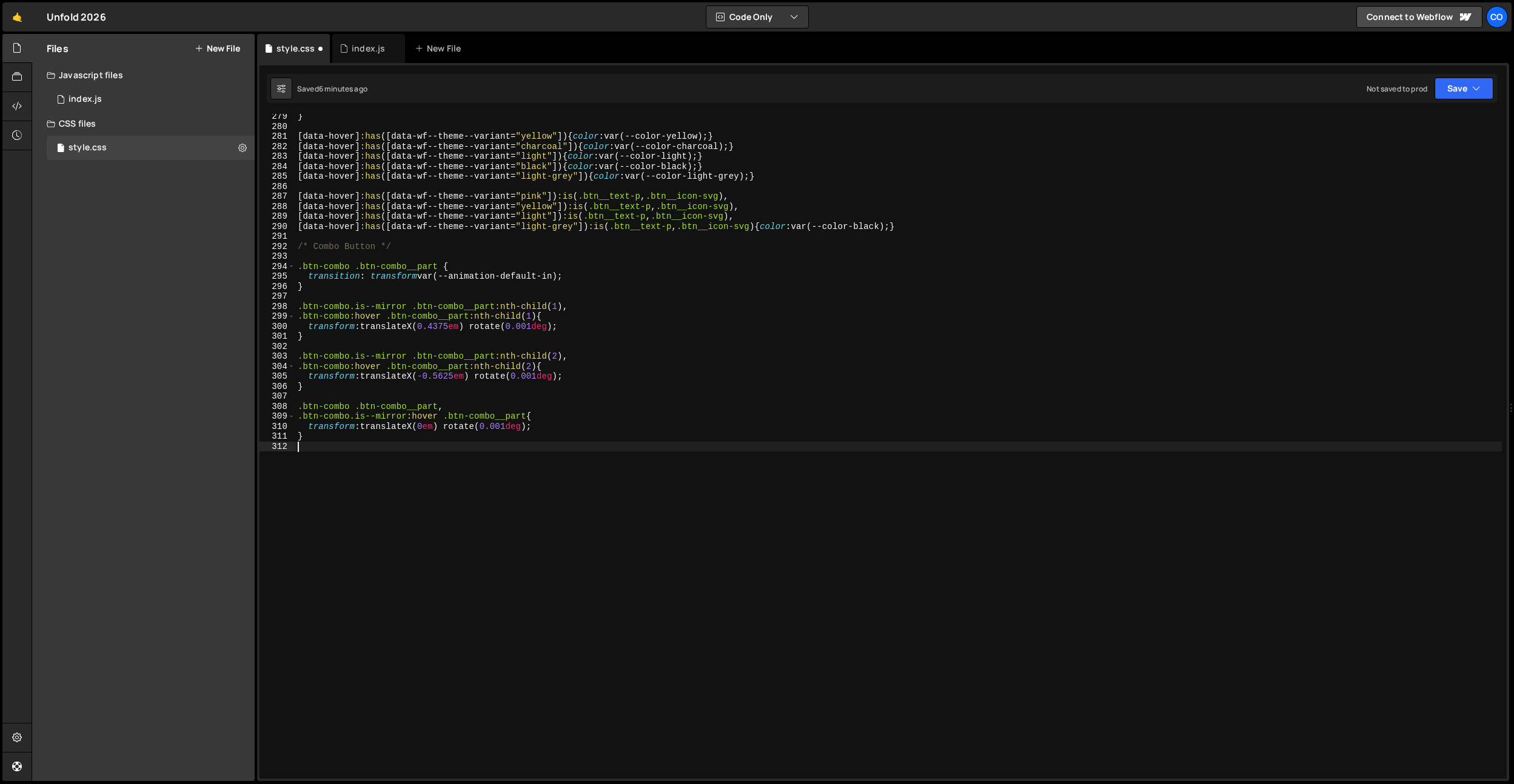
scroll to position [2783, 0]
click at [352, 51] on div "index.js" at bounding box center [368, 49] width 33 height 12
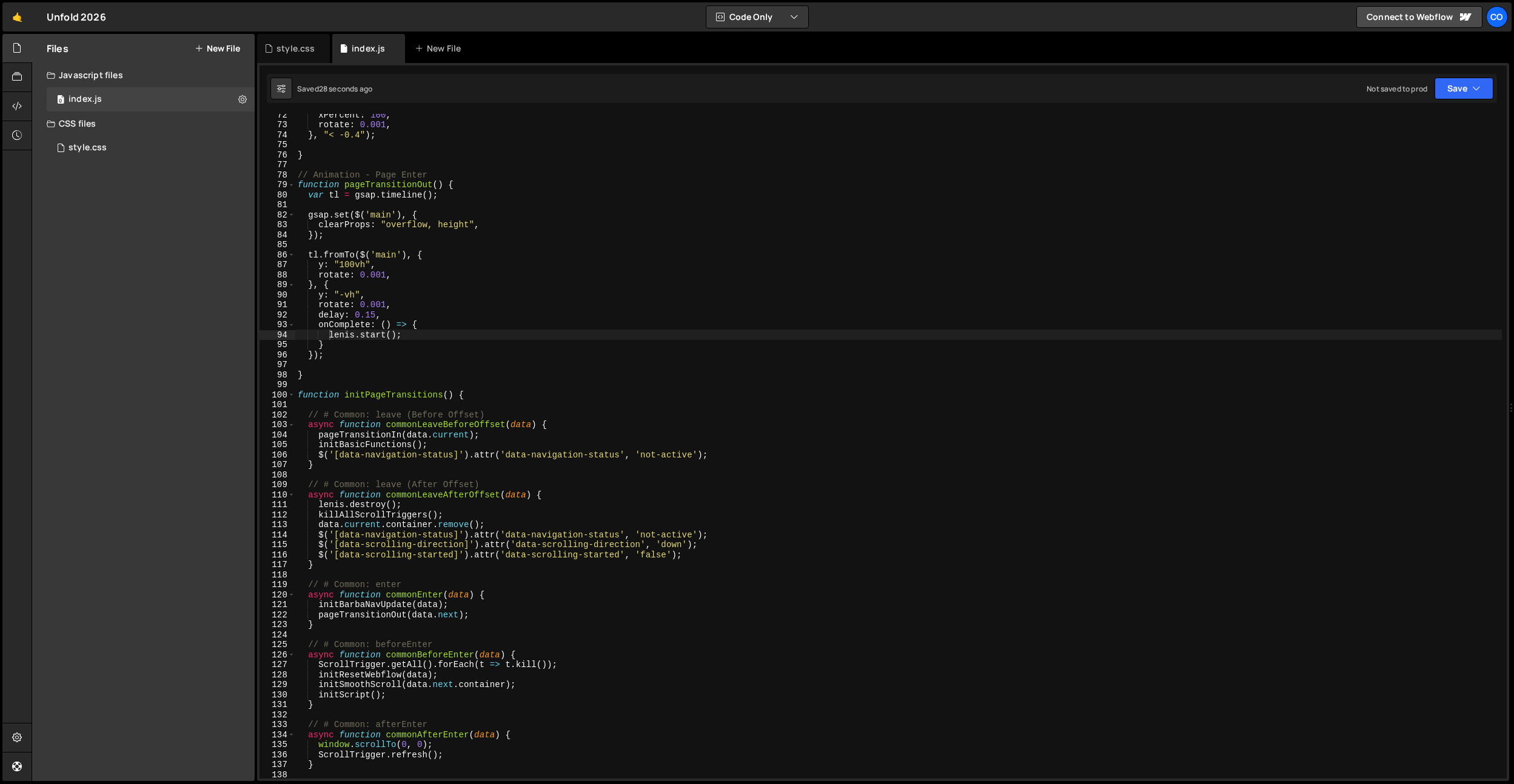
scroll to position [0, 1]
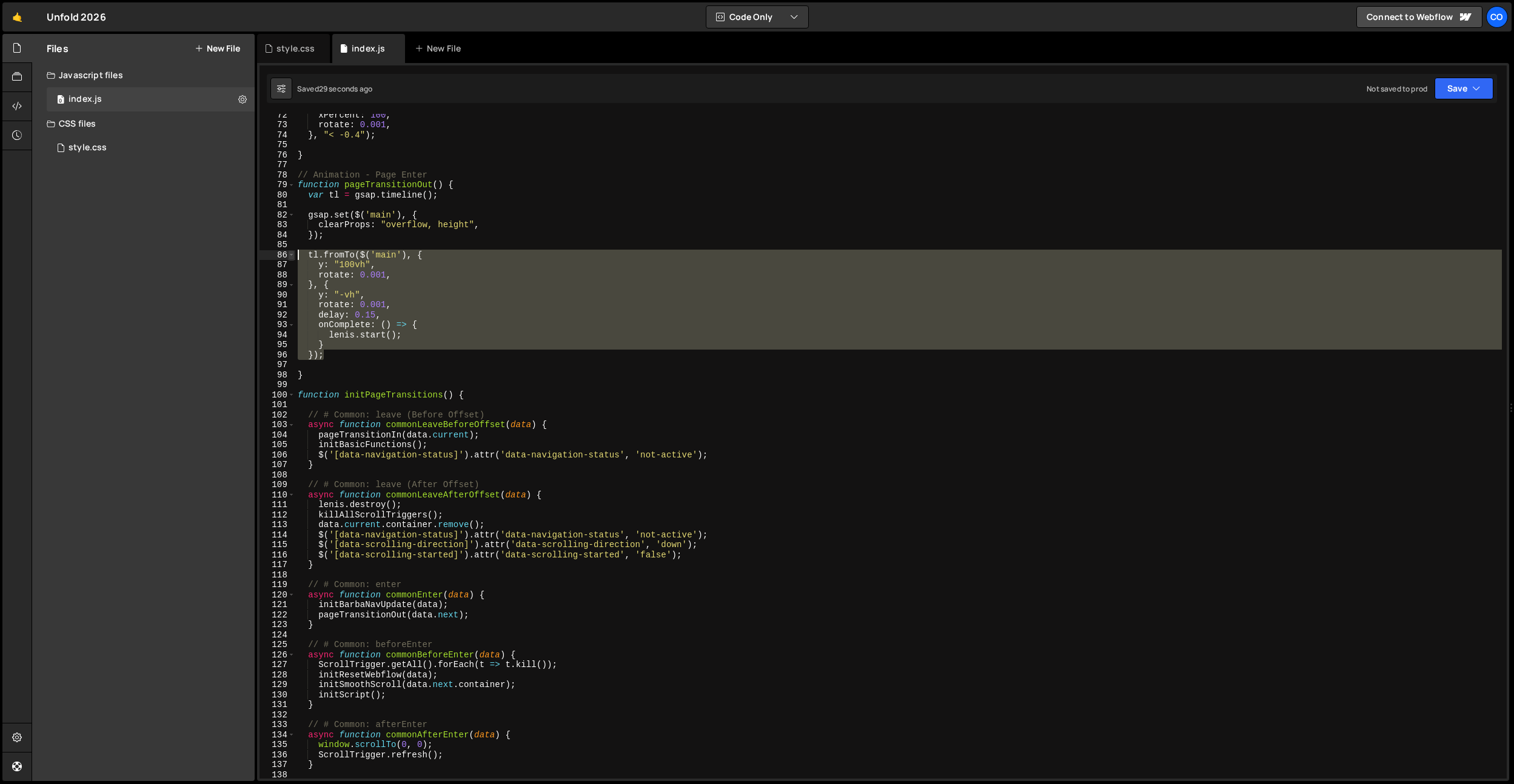
drag, startPoint x: 344, startPoint y: 353, endPoint x: 288, endPoint y: 254, distance: 113.7
click at [288, 254] on div "}); 72 73 74 75 76 77 78 79 80 81 82 83 84 85 86 87 88 89 90 91 92 93 94 95 96 …" at bounding box center [883, 446] width 1248 height 665
type textarea "tl.fromTo($('main'), { y: "100vh","
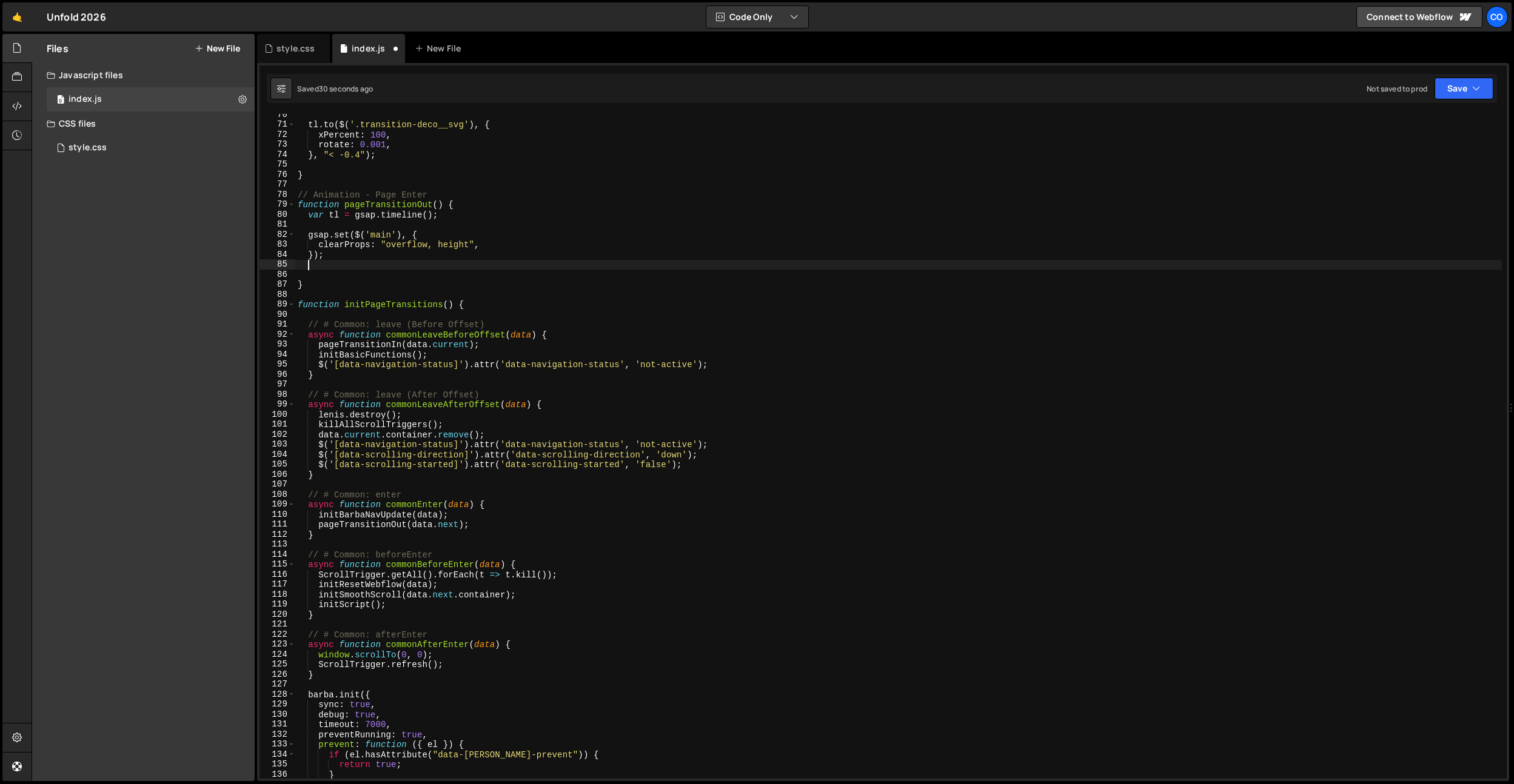
scroll to position [460, 0]
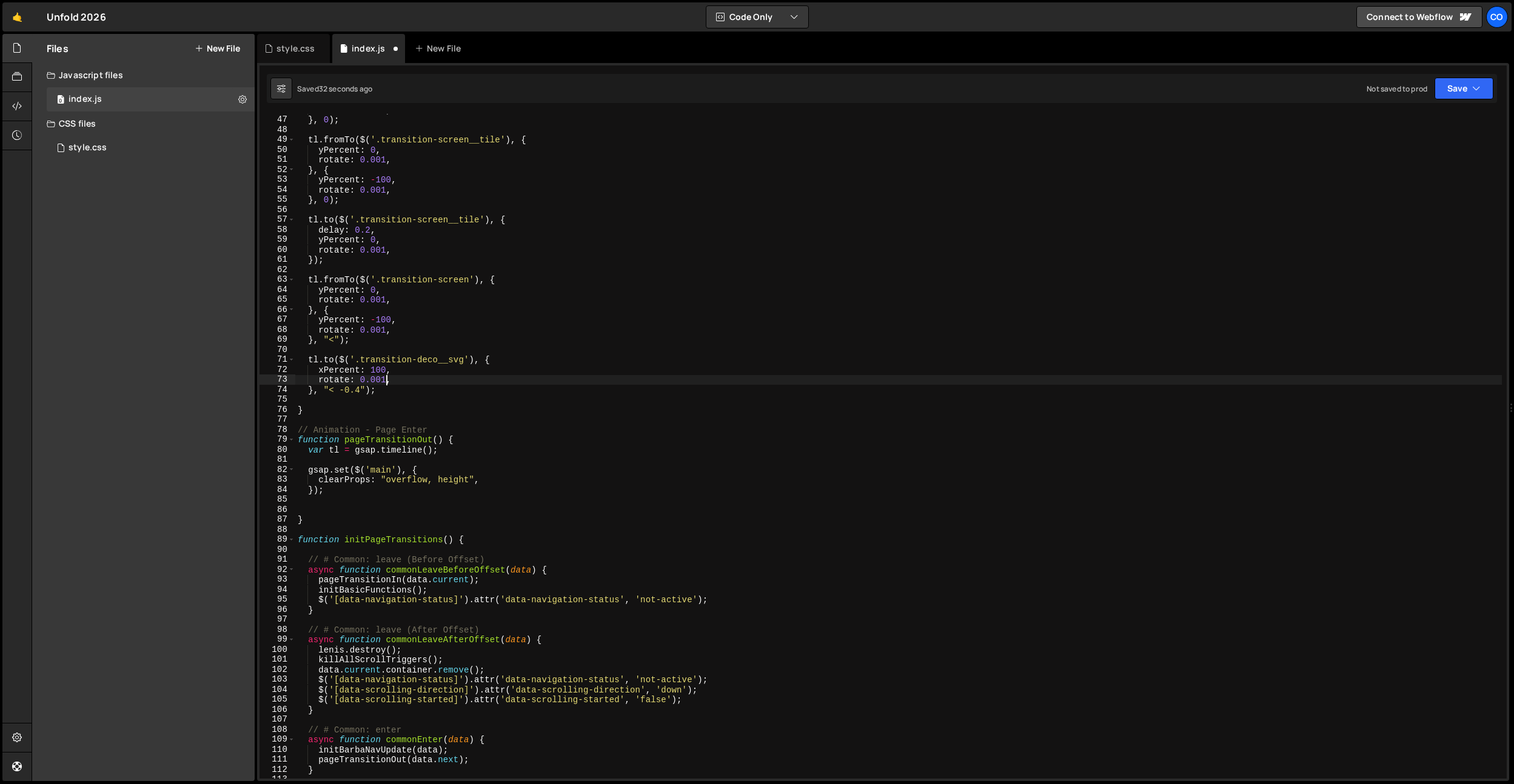
click at [388, 382] on div "rotate : 0.001 , } , 0 ) ; tl . fromTo ( $ ( '.transition-screen__tile' ) , { y…" at bounding box center [899, 447] width 1207 height 685
click at [387, 388] on div "rotate : 0.001 , } , 0 ) ; tl . fromTo ( $ ( '.transition-screen__tile' ) , { y…" at bounding box center [899, 447] width 1207 height 685
type textarea "}, "< -0.4");"
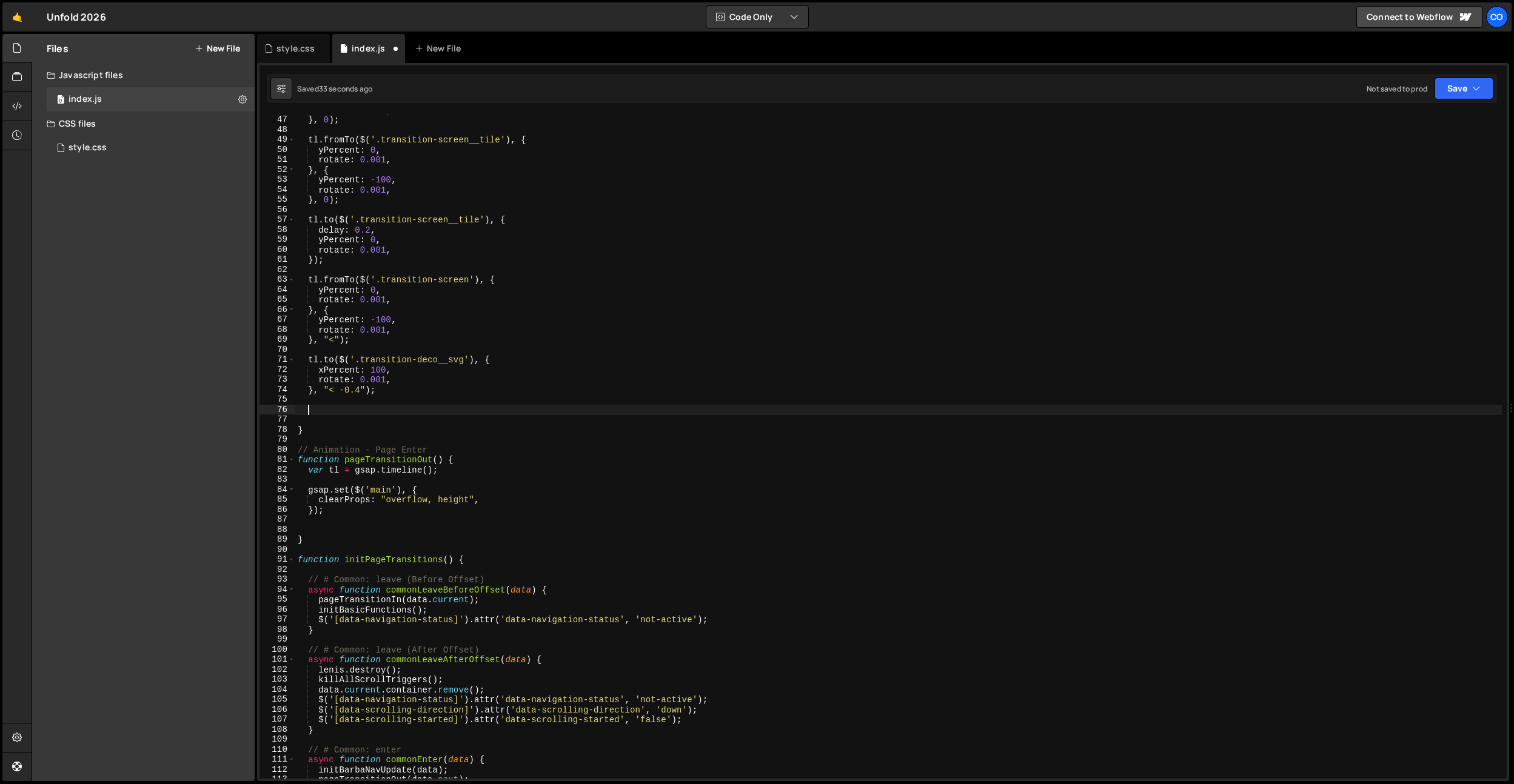
paste textarea "});"
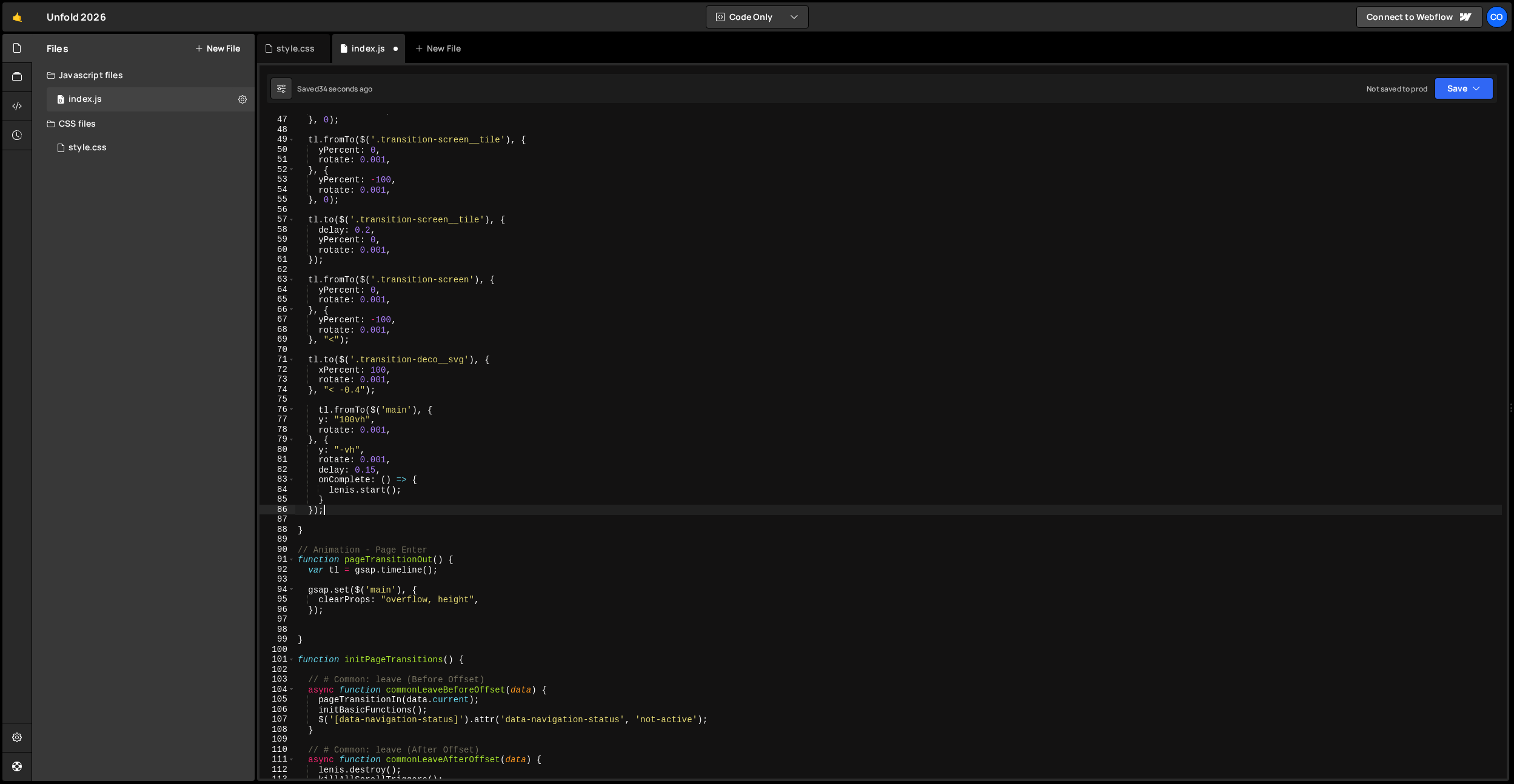
click at [312, 410] on div "rotate : 0.001 , } , 0 ) ; tl . fromTo ( $ ( '.transition-screen__tile' ) , { y…" at bounding box center [899, 447] width 1207 height 685
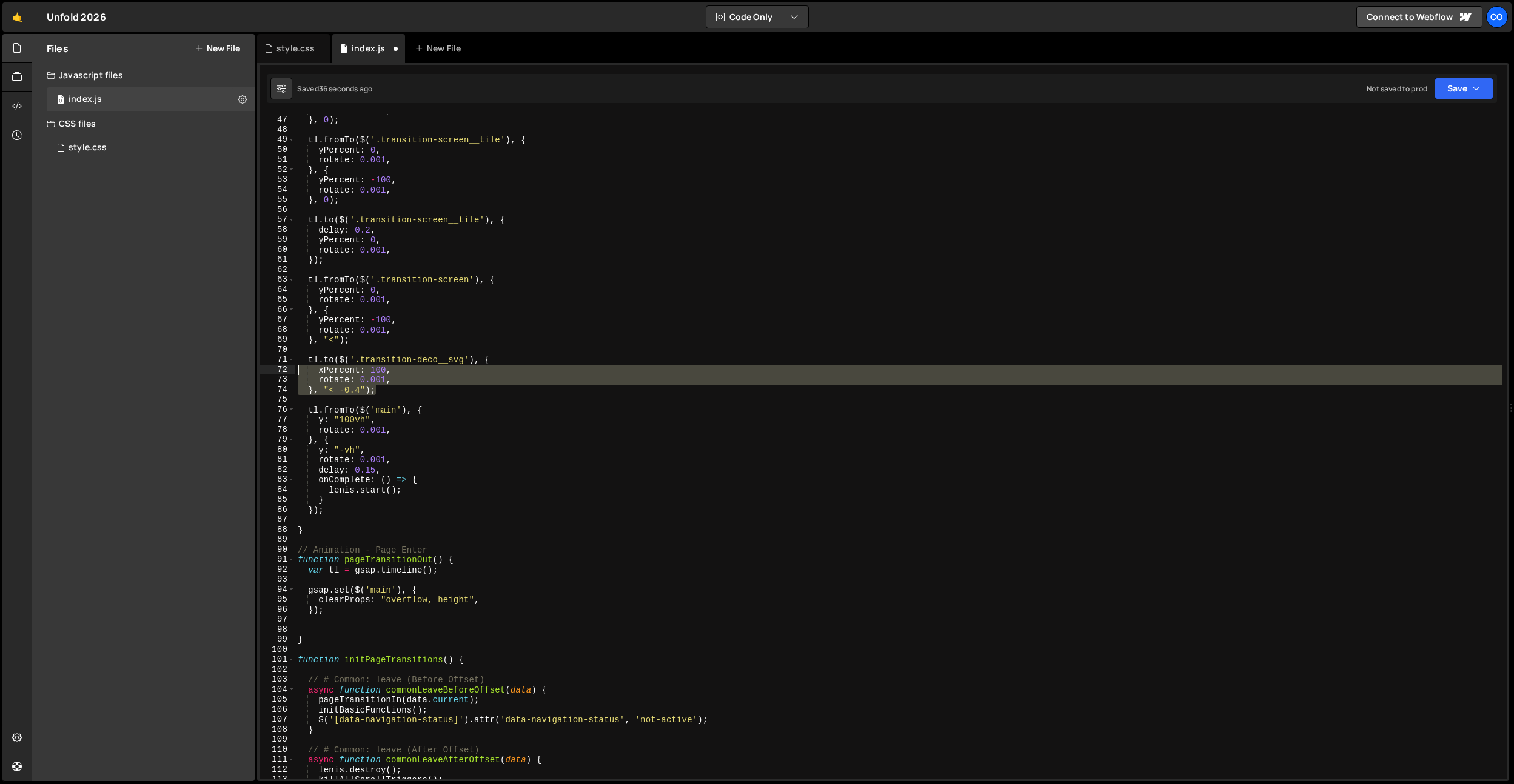
drag, startPoint x: 386, startPoint y: 393, endPoint x: 258, endPoint y: 365, distance: 131.0
click at [258, 365] on div "1 Type cmd + s to save your Javascript file. הההההההההההההההההההההההההההההההההה…" at bounding box center [883, 422] width 1253 height 718
click at [343, 506] on div "rotate : 0.001 , } , 0 ) ; tl . fromTo ( $ ( '.transition-screen__tile' ) , { y…" at bounding box center [899, 447] width 1207 height 685
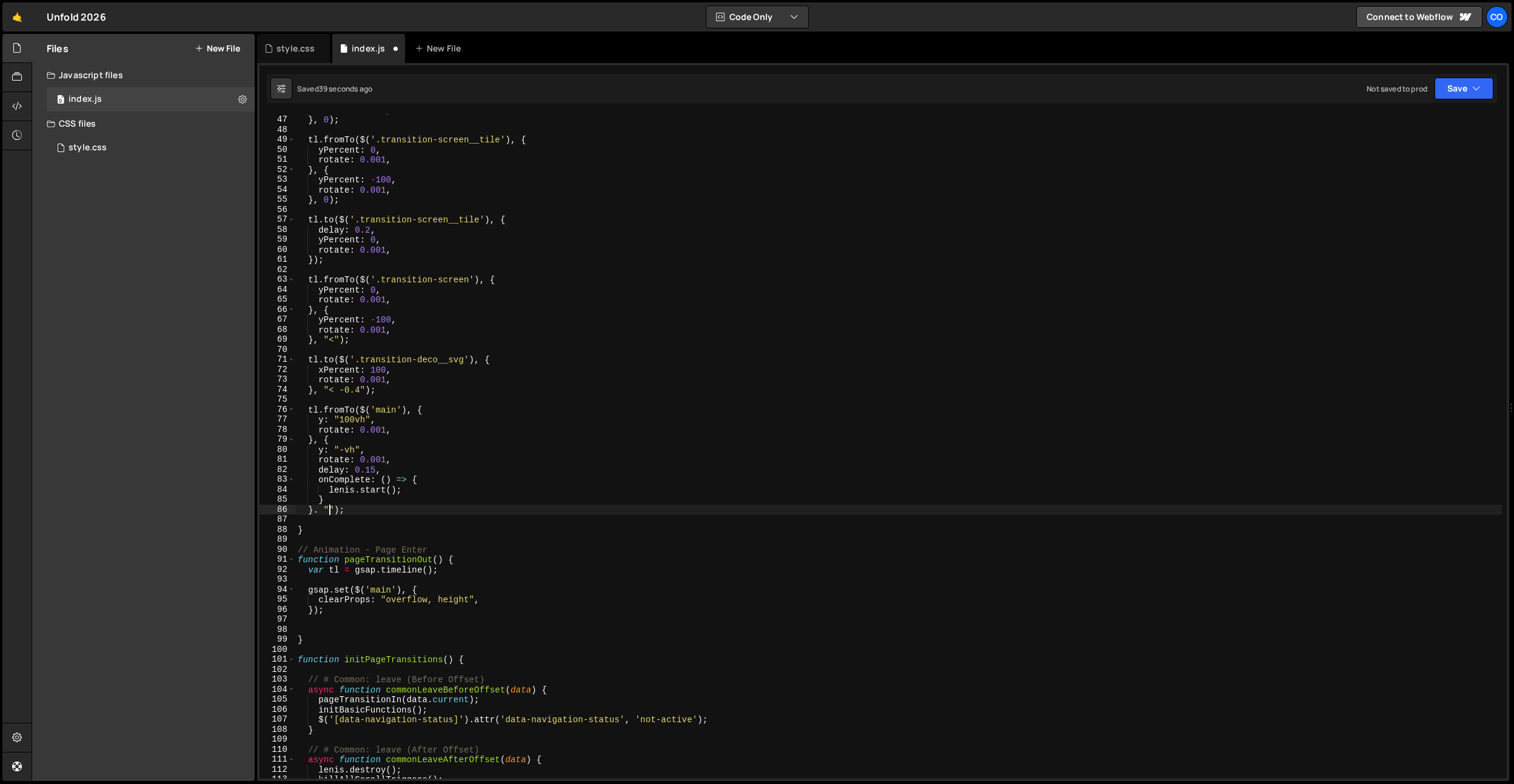
scroll to position [0, 2]
drag, startPoint x: 393, startPoint y: 470, endPoint x: 396, endPoint y: 464, distance: 6.7
click at [396, 464] on div "rotate : 0.001 , } , 0 ) ; tl . fromTo ( $ ( '.transition-screen__tile' ) , { y…" at bounding box center [899, 447] width 1207 height 685
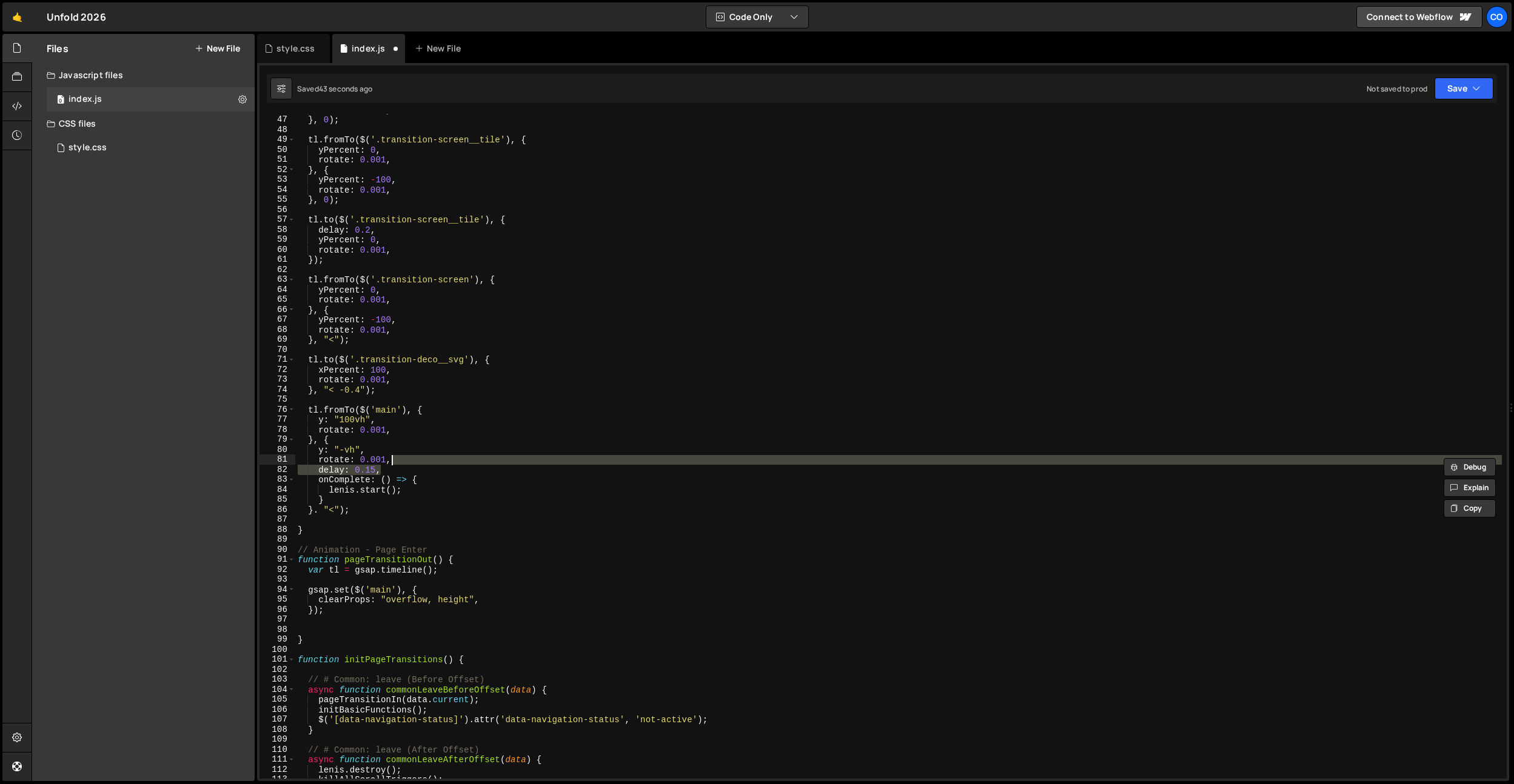
type textarea "rotate: 0.001,"
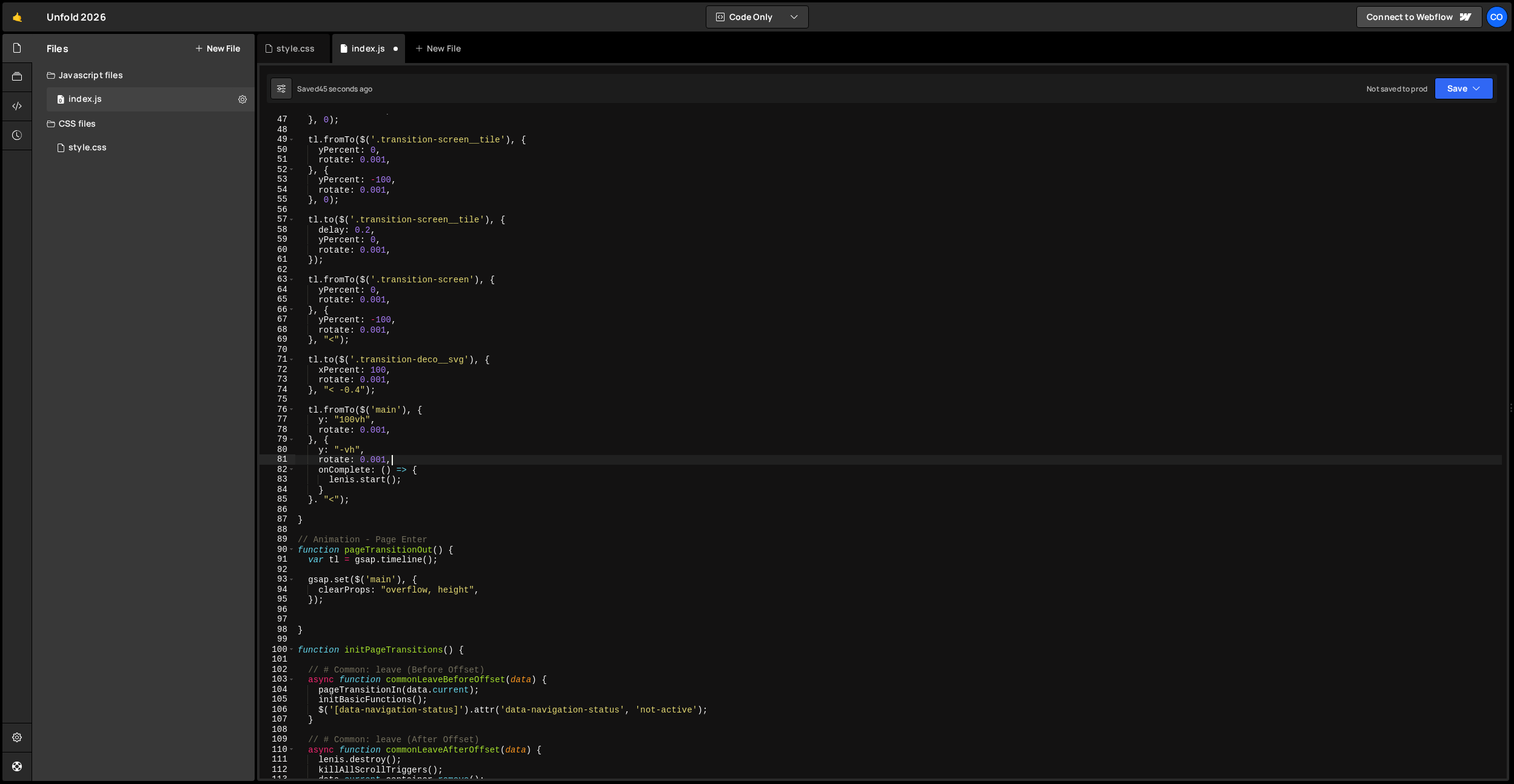
click at [371, 396] on div "rotate : 0.001 , } , 0 ) ; tl . fromTo ( $ ( '.transition-screen__tile' ) , { y…" at bounding box center [899, 447] width 1207 height 685
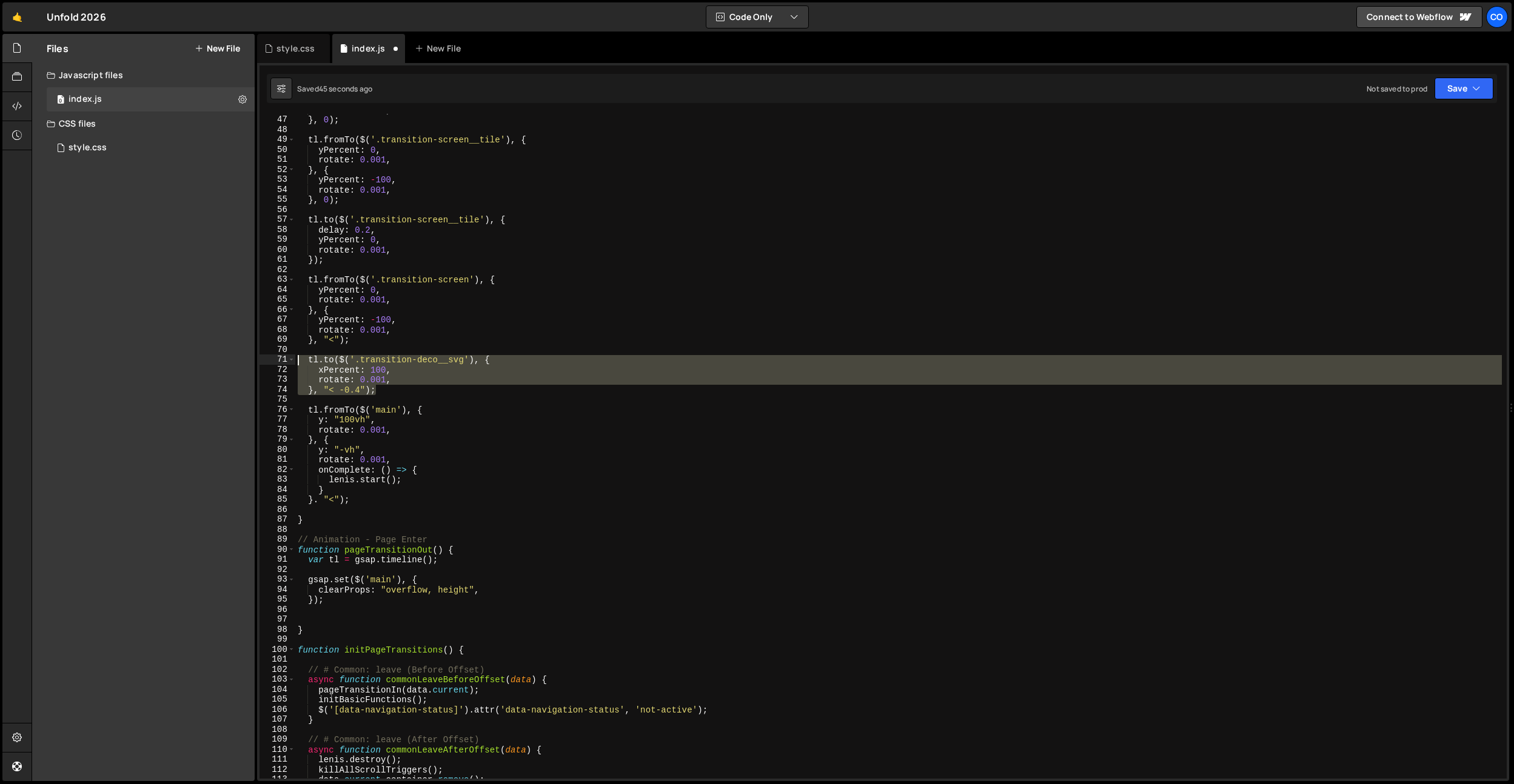
drag, startPoint x: 396, startPoint y: 391, endPoint x: 224, endPoint y: 361, distance: 174.6
click at [224, 361] on div "Files New File Javascript files 0 index.js 0 CSS files style.css 0 Copy share l…" at bounding box center [773, 408] width 1483 height 748
type textarea "tl.to($('.transition-deco__svg'), { xPercent: 100,"
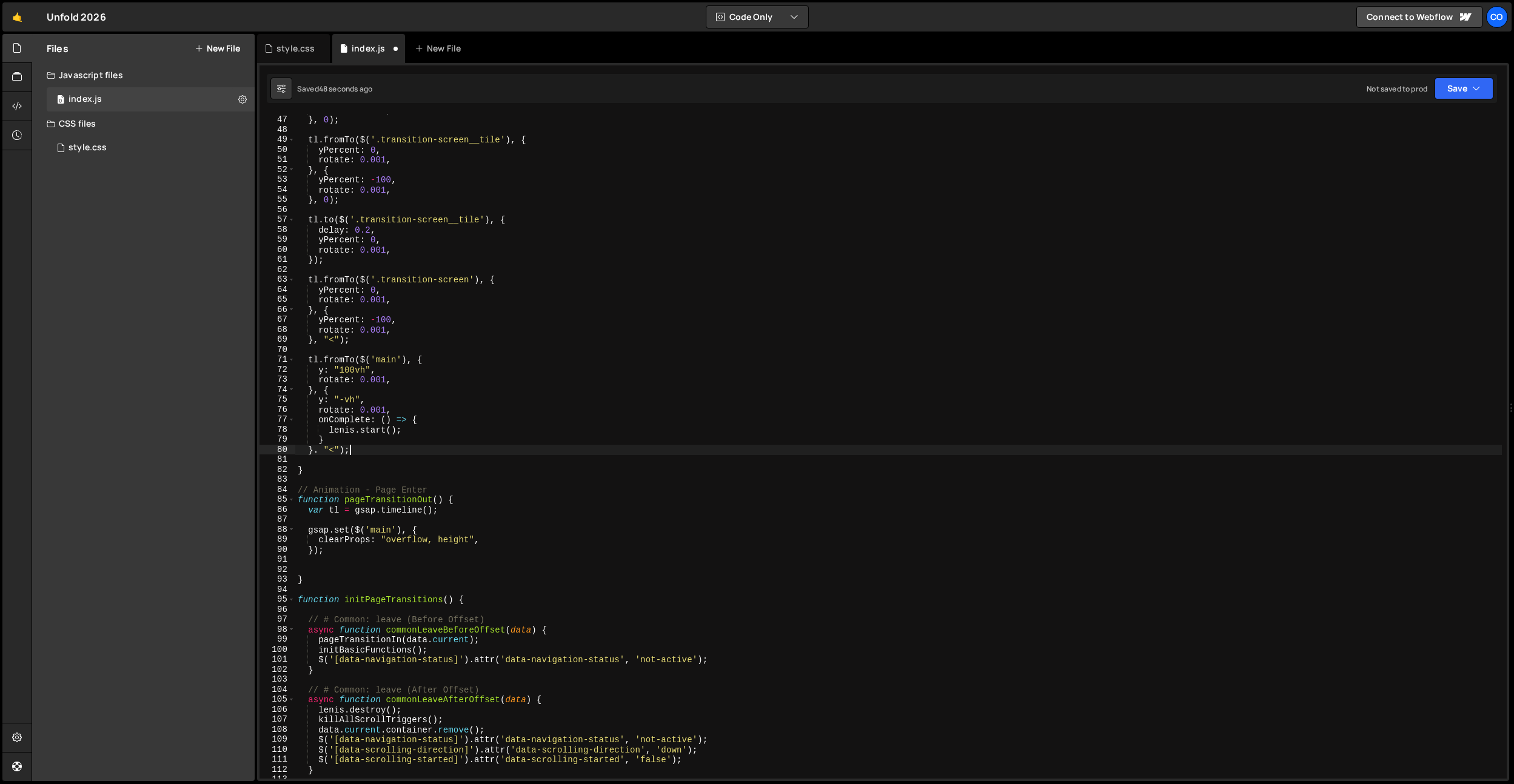
click at [365, 448] on div "rotate : 0.001 , } , 0 ) ; tl . fromTo ( $ ( '.transition-screen__tile' ) , { y…" at bounding box center [899, 447] width 1207 height 685
type textarea "}. "<");"
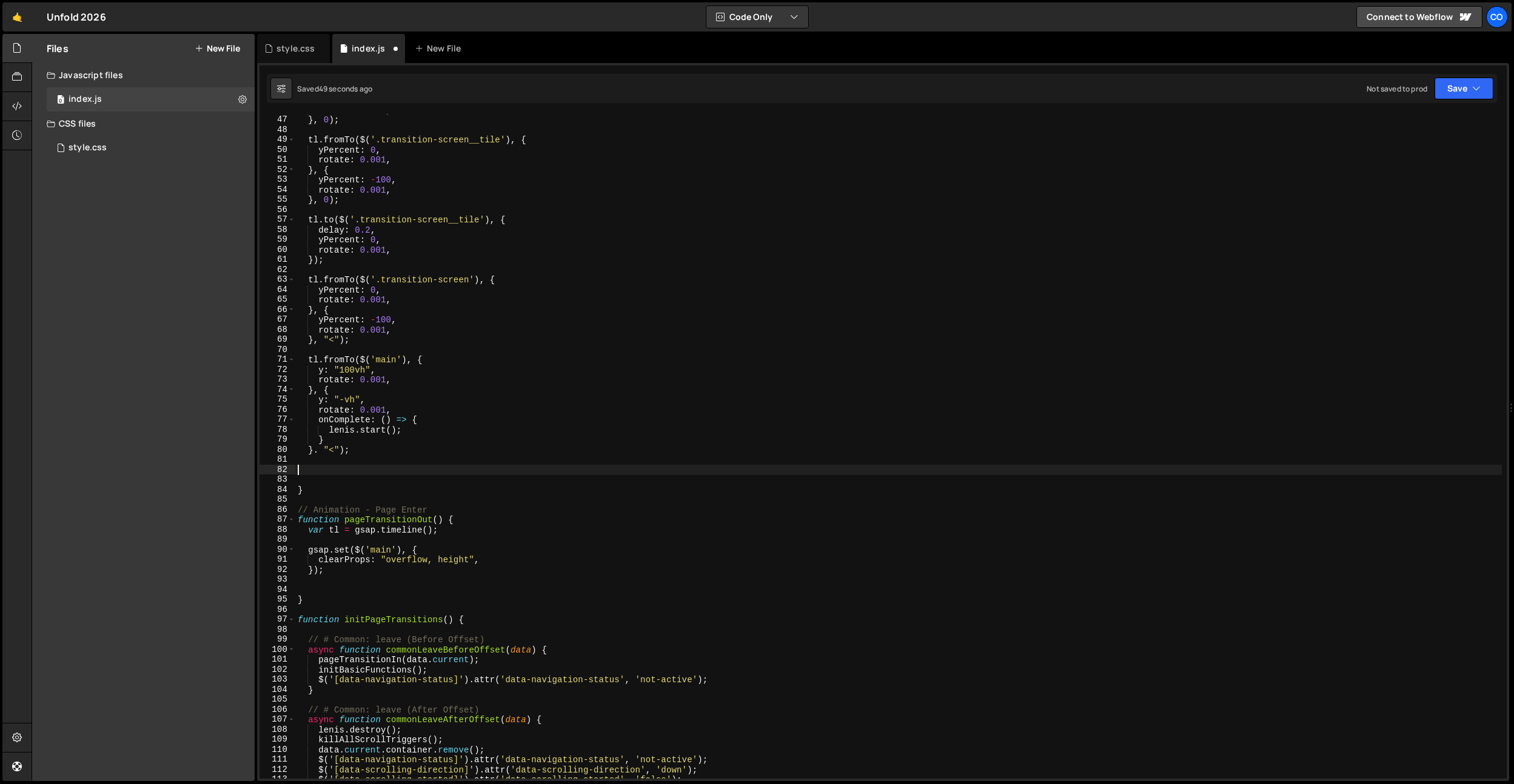
paste textarea "}, "< -0.4");"
type textarea "}, "< -0.4");"
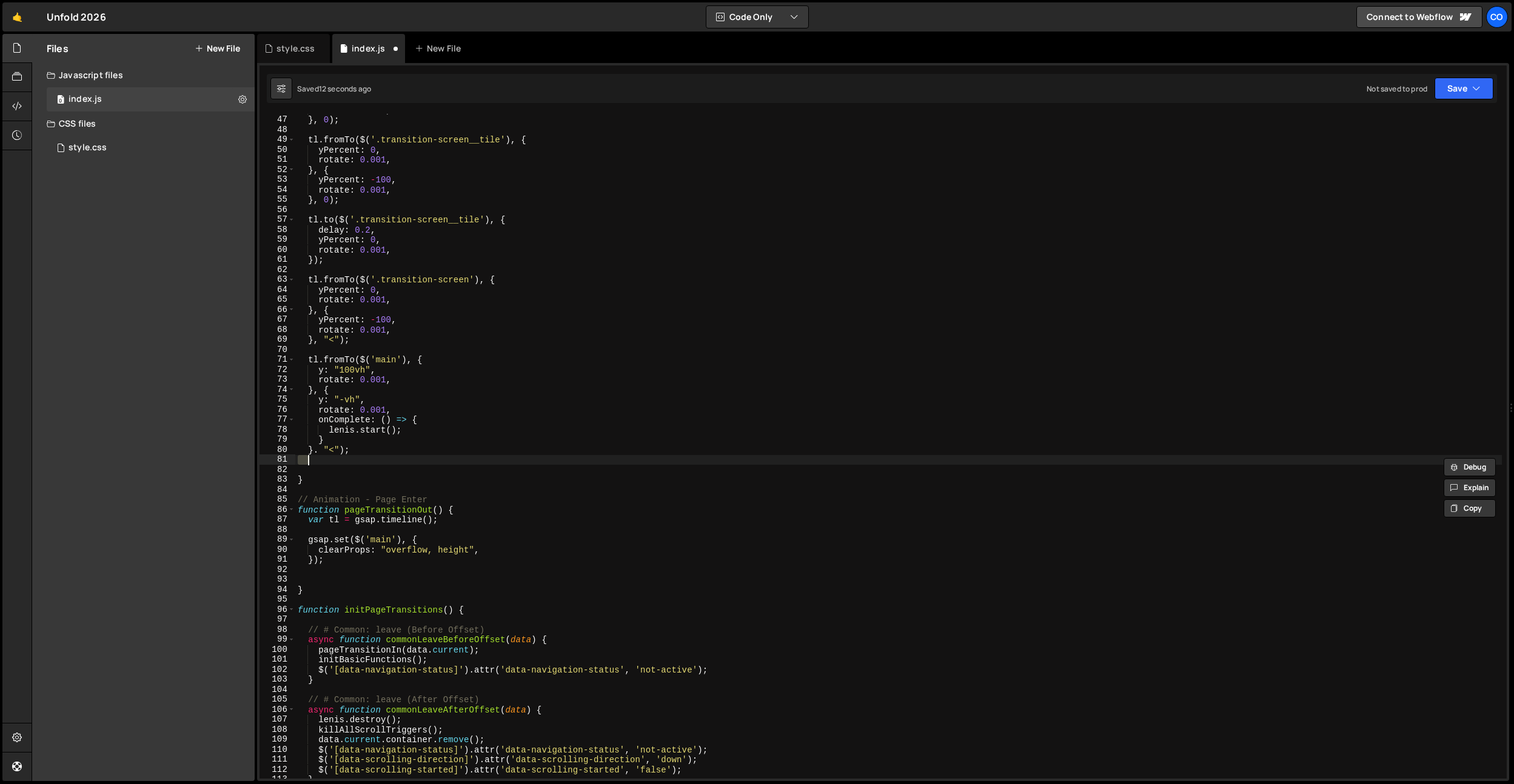
type textarea "}. "<");"
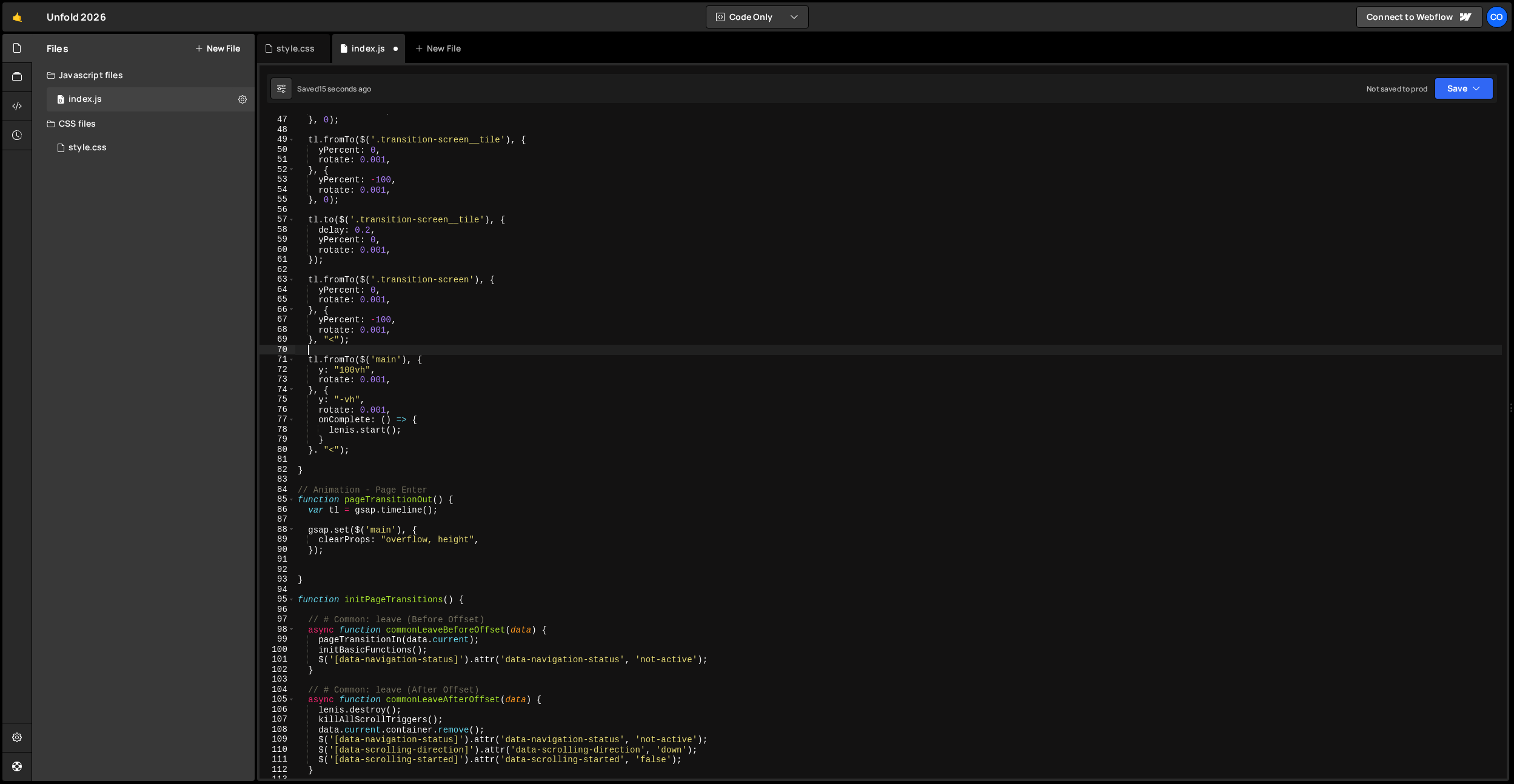
click at [382, 552] on div "rotate : 0.001 , } , 0 ) ; tl . fromTo ( $ ( '.transition-screen__tile' ) , { y…" at bounding box center [899, 447] width 1207 height 685
type textarea "});"
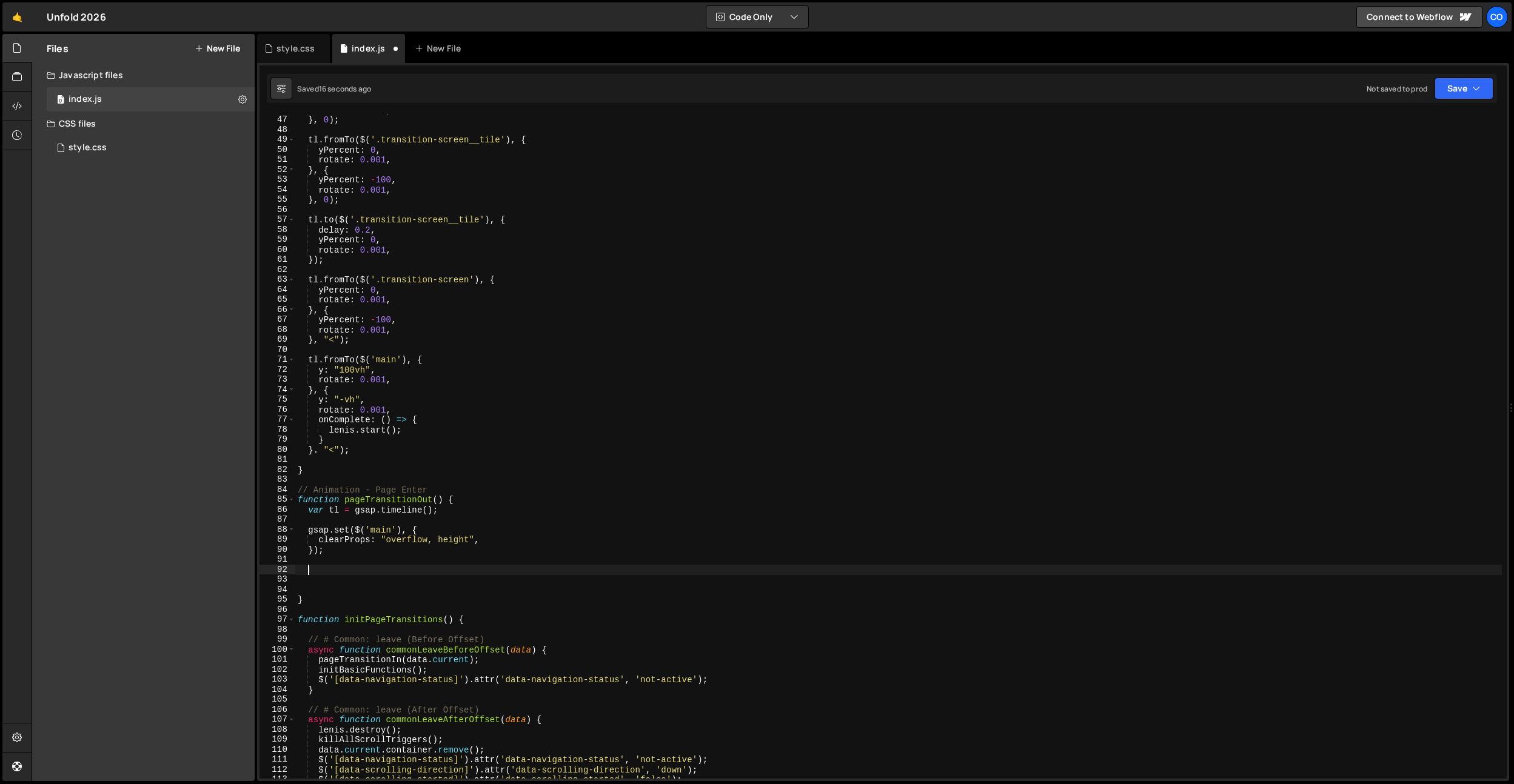
paste textarea "}, "< -0.4");"
type textarea "}, "< -0.4");"
type textarea "});"
paste textarea "}, "< -0.4");"
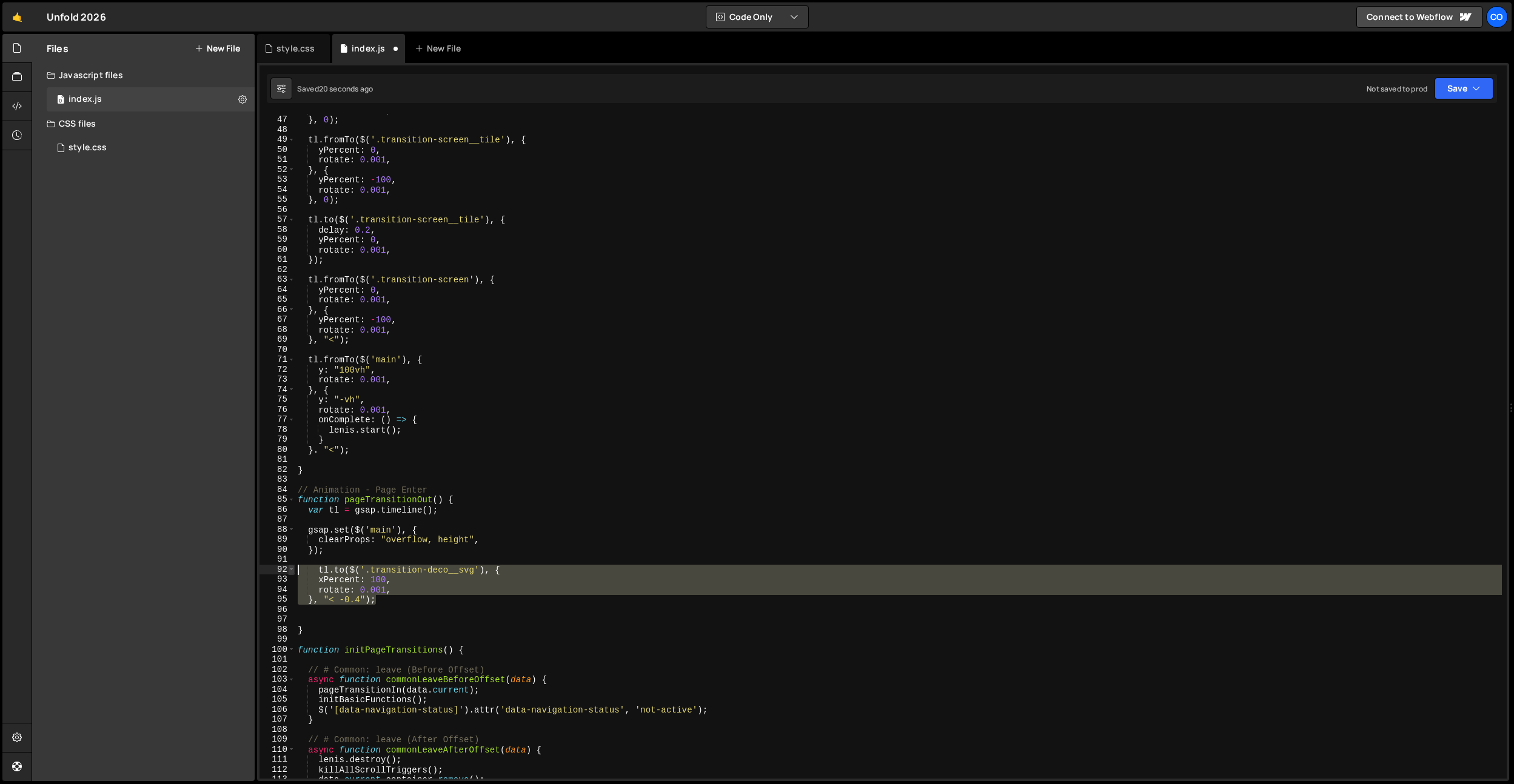
drag, startPoint x: 393, startPoint y: 598, endPoint x: 292, endPoint y: 565, distance: 106.3
click at [292, 565] on div "}, "< -0.4"); 46 47 48 49 50 51 52 53 54 55 56 57 58 59 60 61 62 63 64 65 66 67…" at bounding box center [883, 446] width 1248 height 665
type textarea "tl.to($('.transition-deco__svg'), { xPercent: 100,"
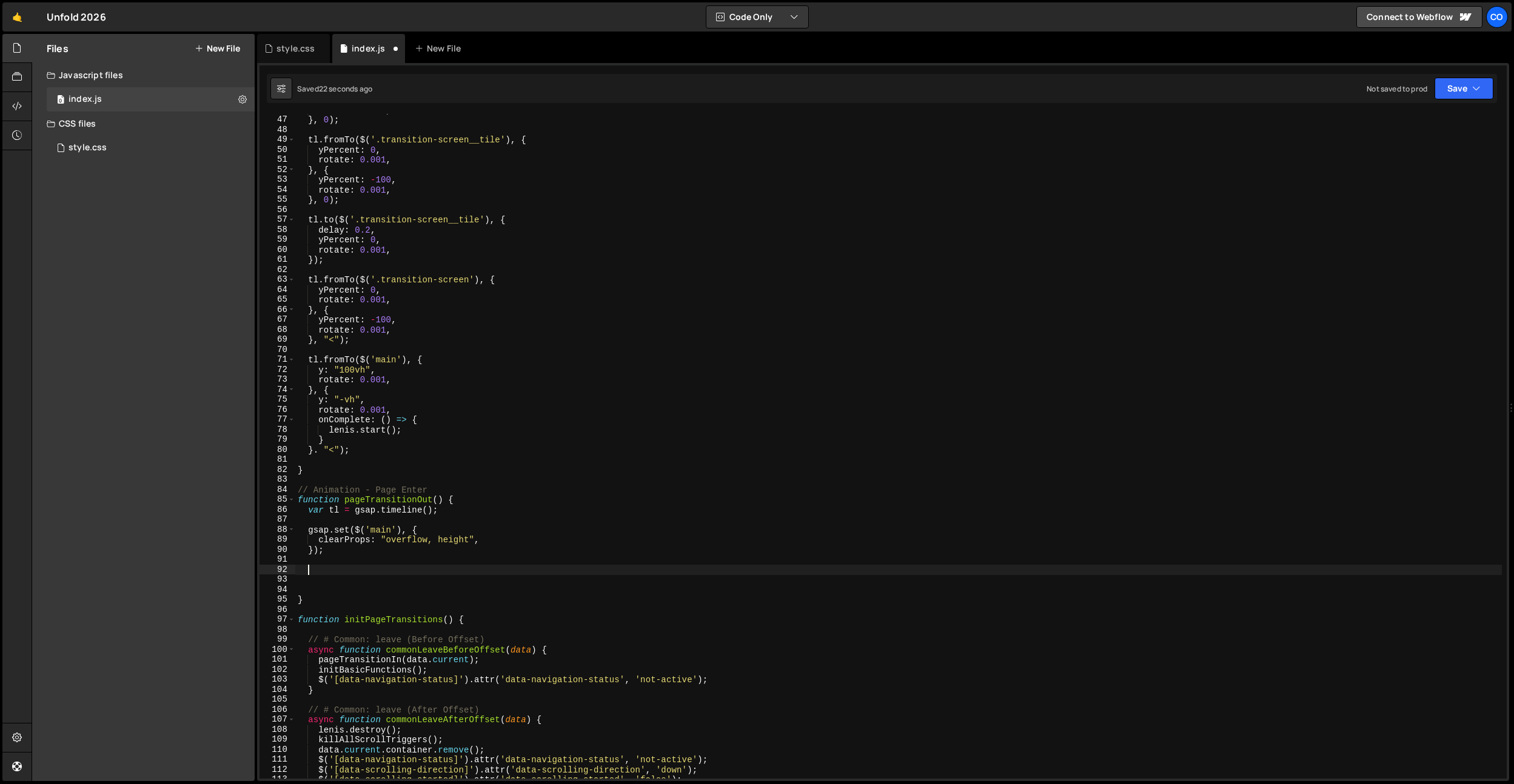
type textarea "rotate: 0.001, }, "< -0.4");"
type textarea "});"
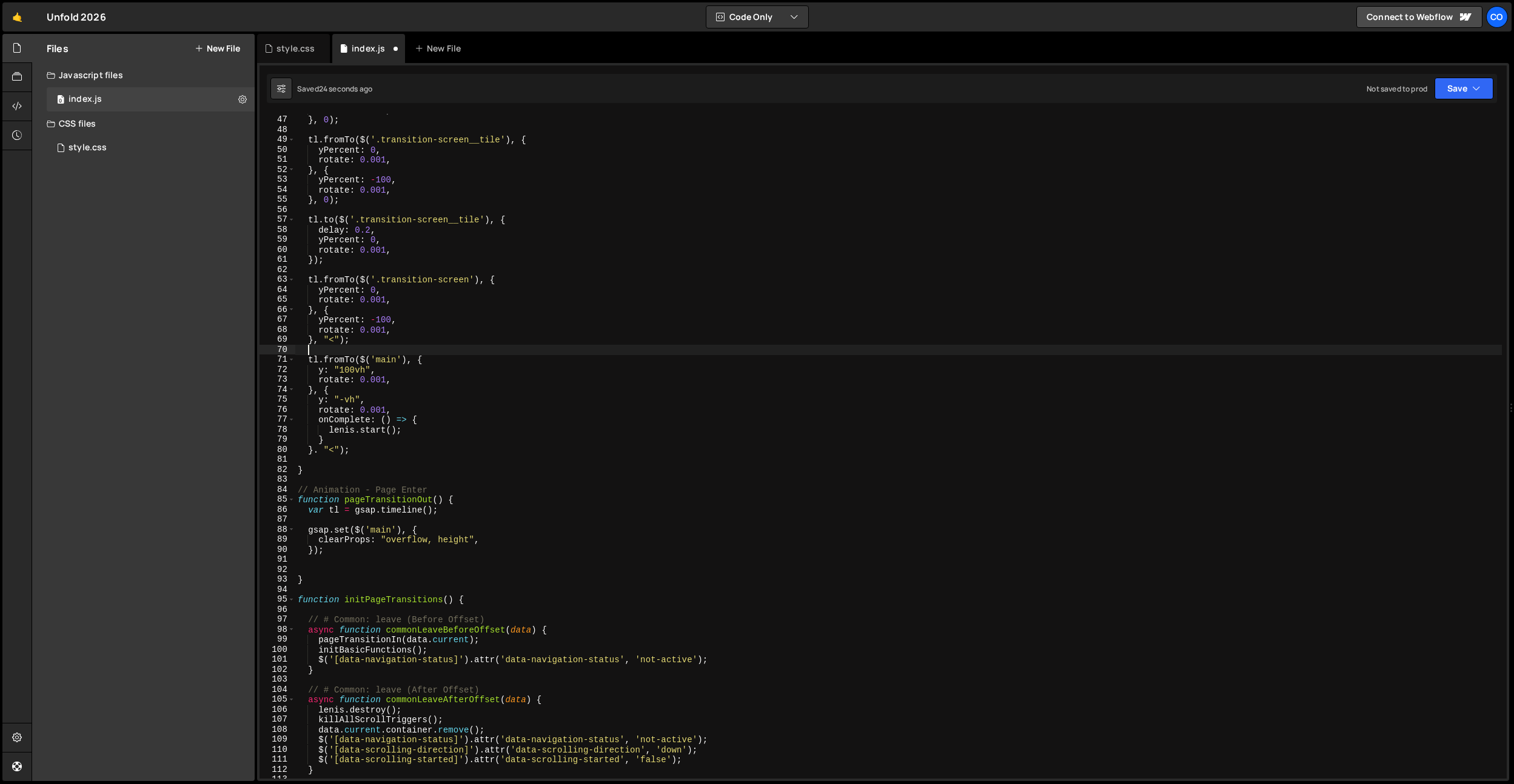
click at [382, 450] on div "rotate : 0.001 , } , 0 ) ; tl . fromTo ( $ ( '.transition-screen__tile' ) , { y…" at bounding box center [899, 447] width 1207 height 685
type textarea "}. "<");"
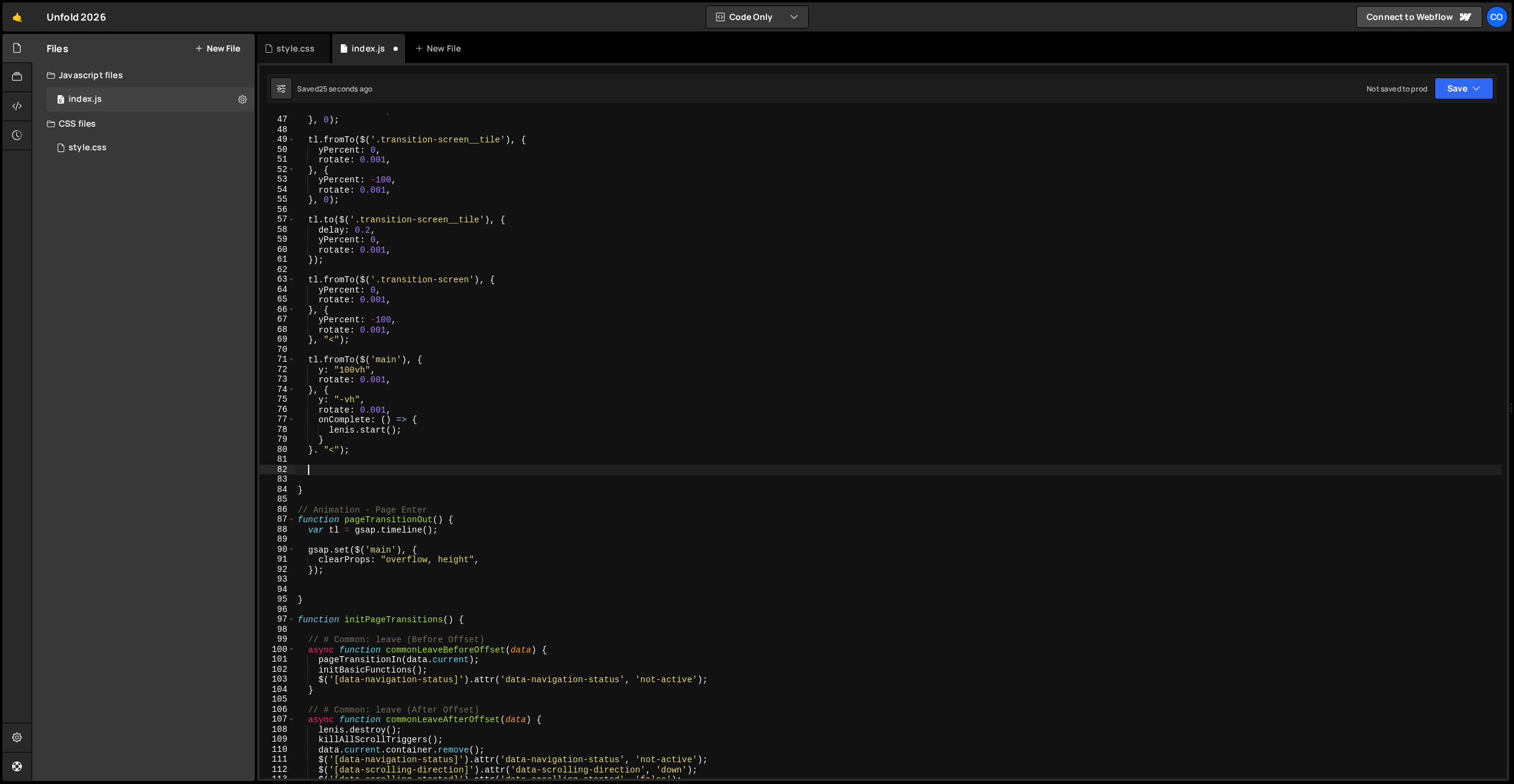
paste textarea "}, "< -0.4");"
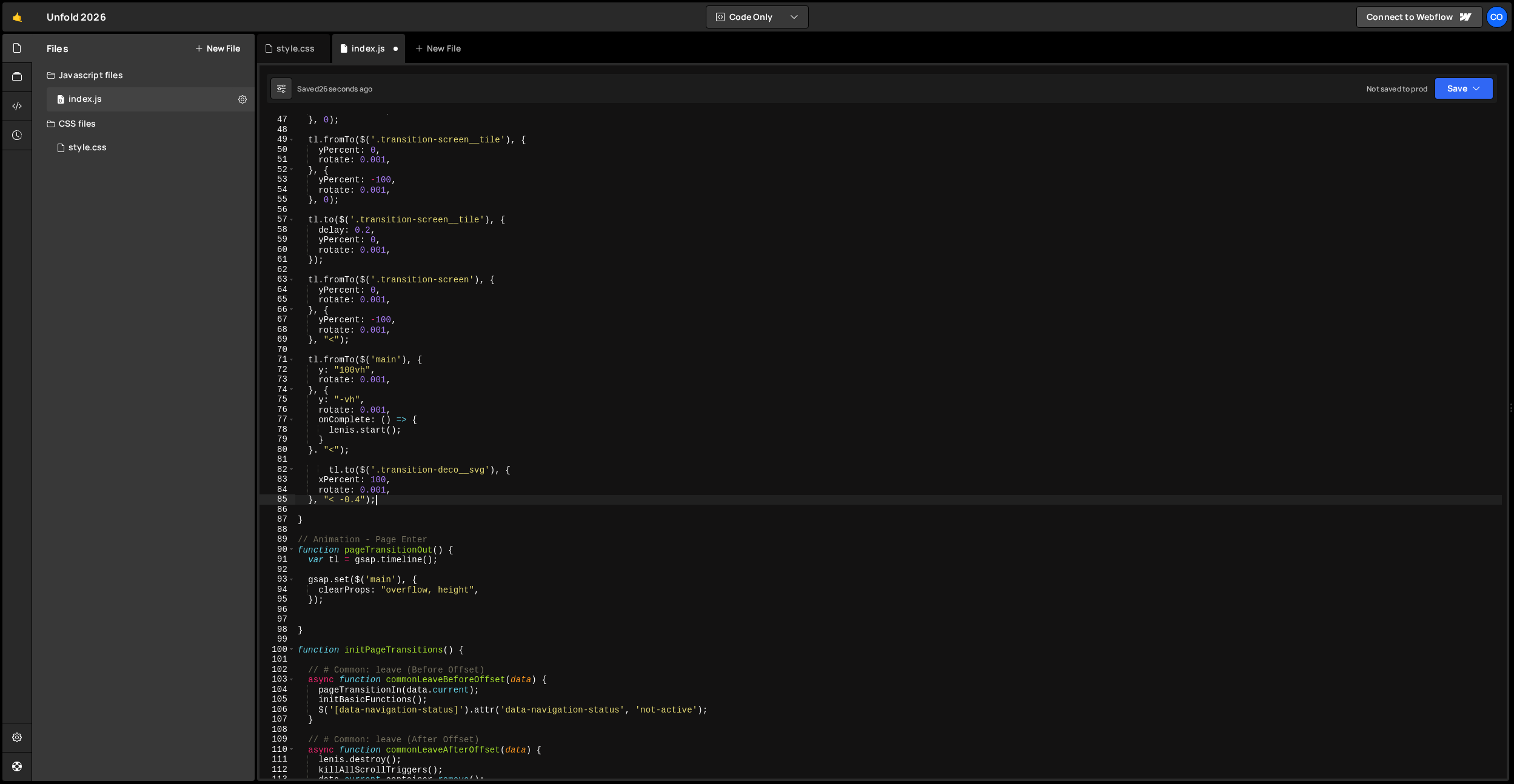
click at [329, 471] on div "rotate : 0.001 , } , 0 ) ; tl . fromTo ( $ ( '.transition-screen__tile' ) , { y…" at bounding box center [899, 447] width 1207 height 685
type textarea "tl.to($('.transition-deco__svg'), {"
click at [366, 511] on div "rotate : 0.001 , } , 0 ) ; tl . fromTo ( $ ( '.transition-screen__tile' ) , { y…" at bounding box center [899, 447] width 1207 height 685
click at [360, 597] on div "rotate : 0.001 , } , 0 ) ; tl . fromTo ( $ ( '.transition-screen__tile' ) , { y…" at bounding box center [899, 447] width 1207 height 685
type textarea "});"
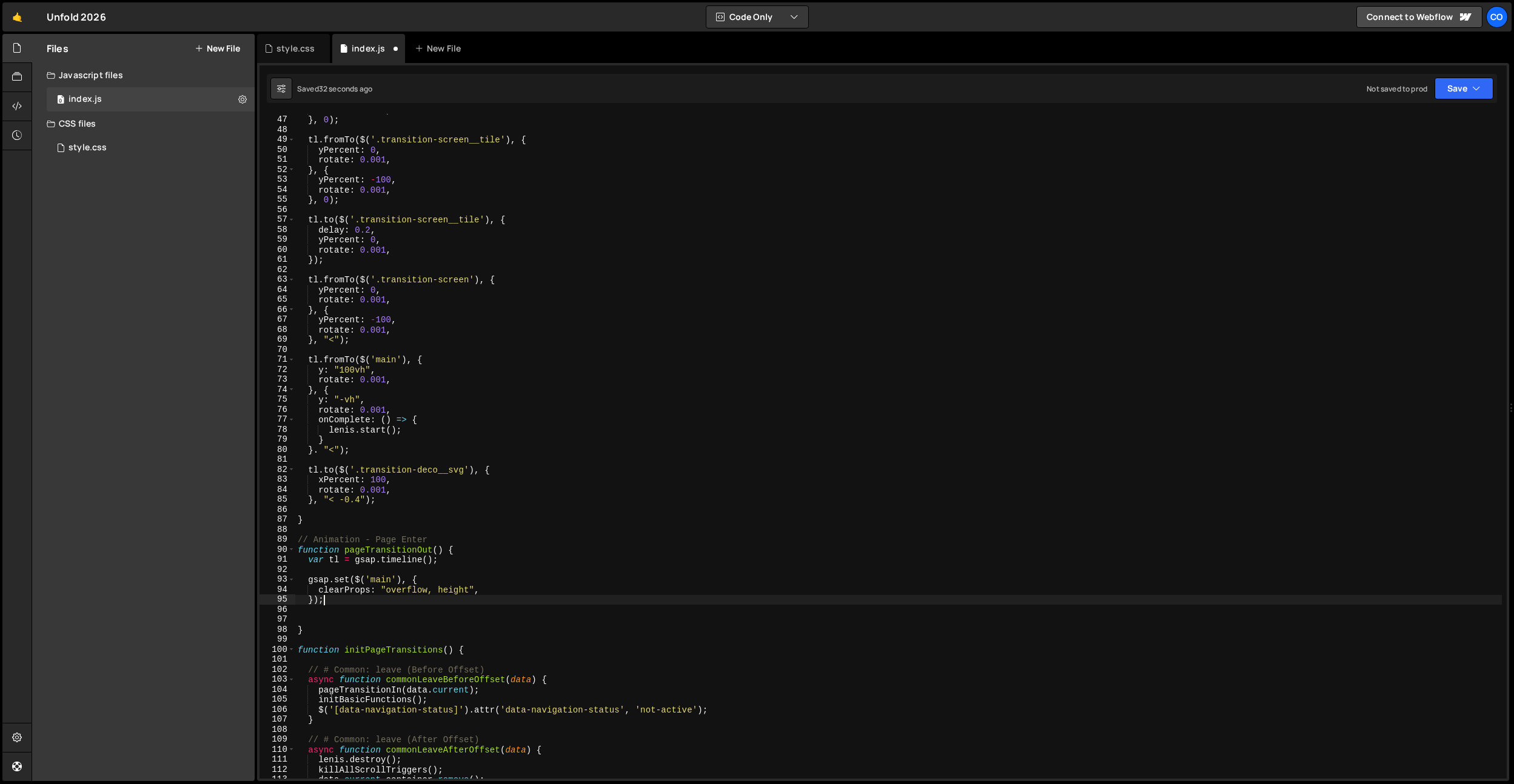
paste textarea "}, "< -0.4");"
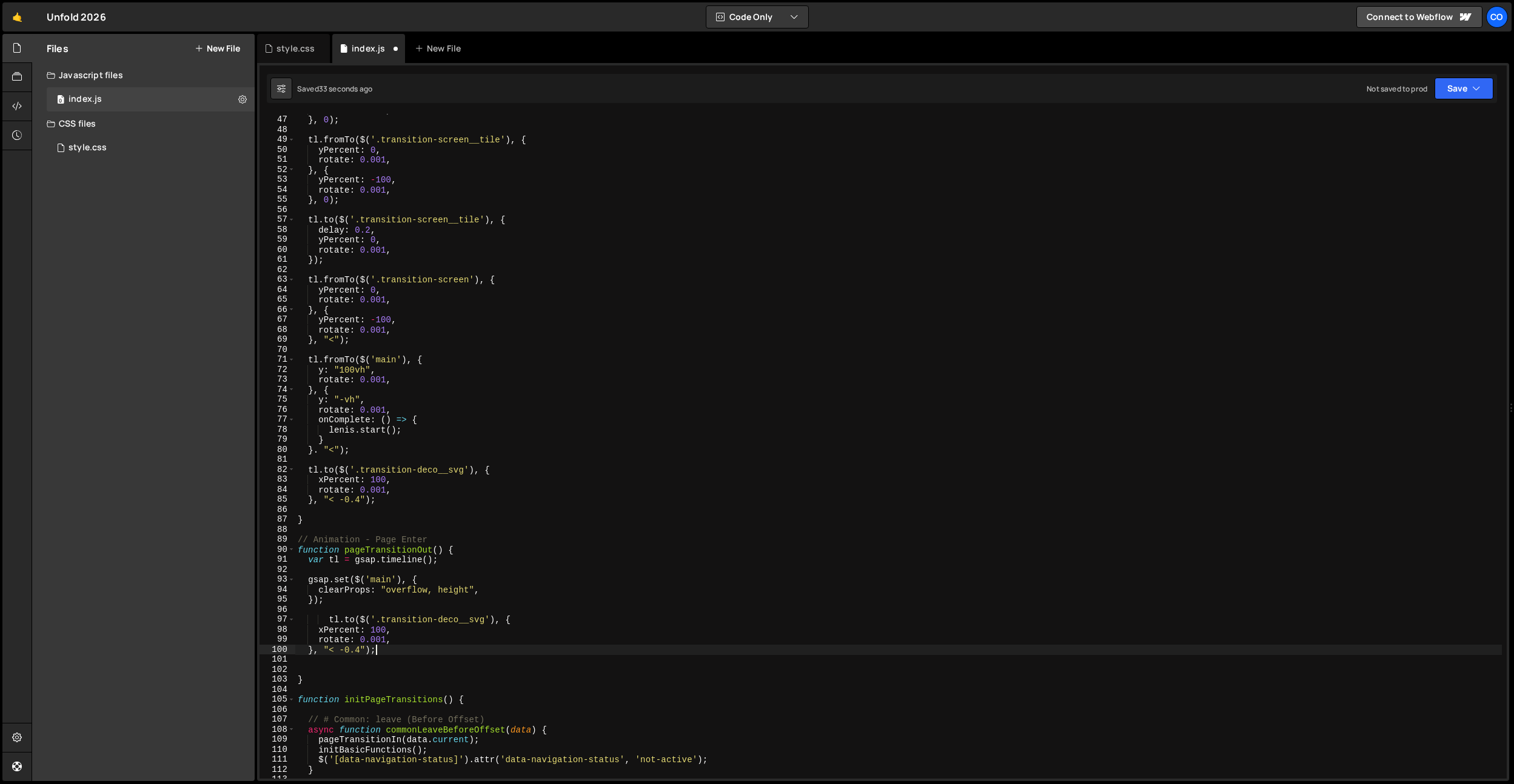
click at [321, 620] on div "rotate : 0.001 , } , 0 ) ; tl . fromTo ( $ ( '.transition-screen__tile' ) , { y…" at bounding box center [899, 447] width 1207 height 685
click at [367, 652] on div "rotate : 0.001 , } , 0 ) ; tl . fromTo ( $ ( '.transition-screen__tile' ) , { y…" at bounding box center [899, 447] width 1207 height 685
click at [361, 438] on div "rotate : 0.001 , } , 0 ) ; tl . fromTo ( $ ( '.transition-screen__tile' ) , { y…" at bounding box center [899, 447] width 1207 height 685
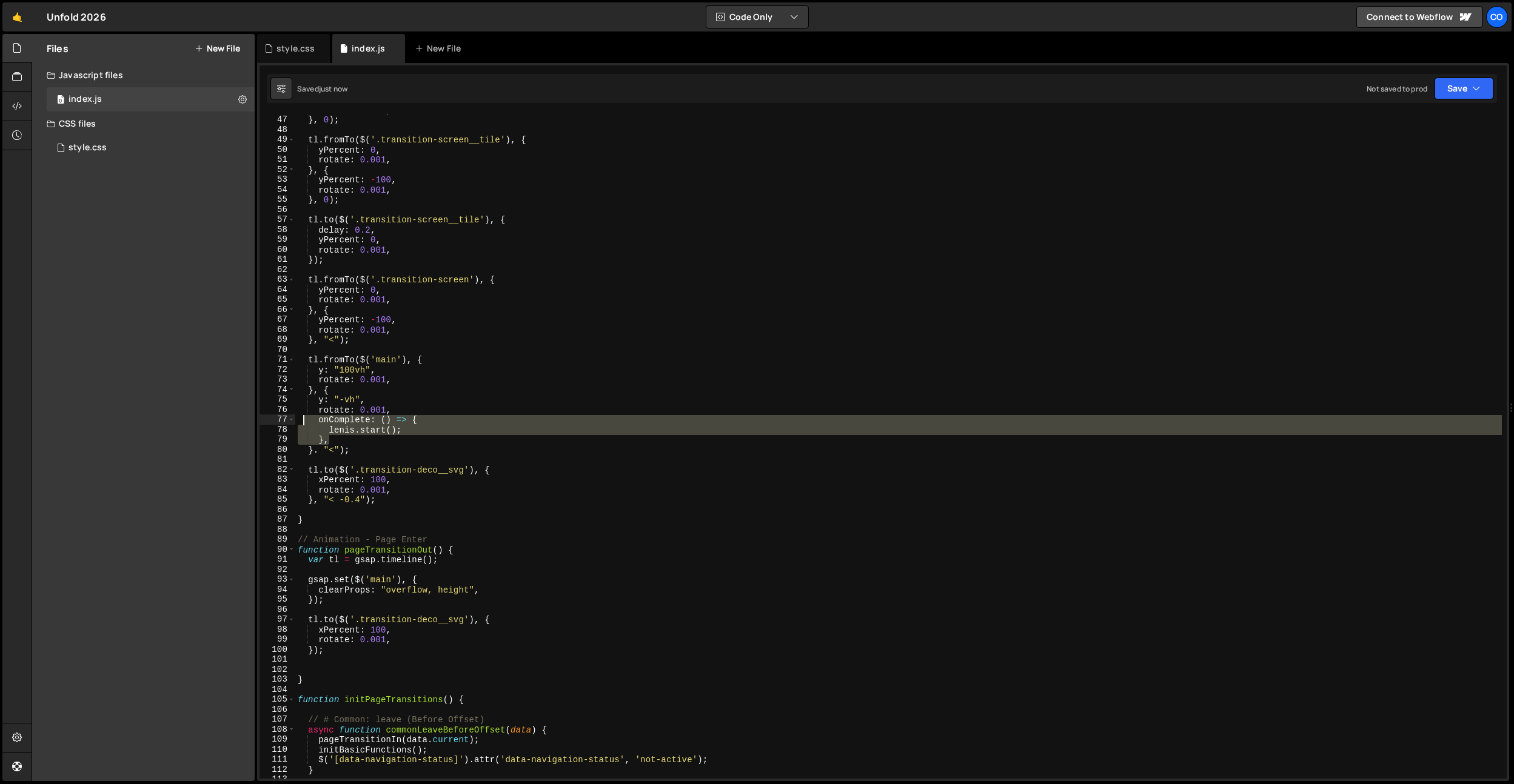
drag, startPoint x: 335, startPoint y: 443, endPoint x: 302, endPoint y: 422, distance: 39.1
click at [302, 422] on div "rotate : 0.001 , } , 0 ) ; tl . fromTo ( $ ( '.transition-screen__tile' ) , { y…" at bounding box center [899, 447] width 1207 height 685
type textarea "onComplete: () => { lenis.start();"
click at [320, 452] on div "rotate : 0.001 , } , 0 ) ; tl . fromTo ( $ ( '.transition-screen__tile' ) , { y…" at bounding box center [899, 447] width 1207 height 685
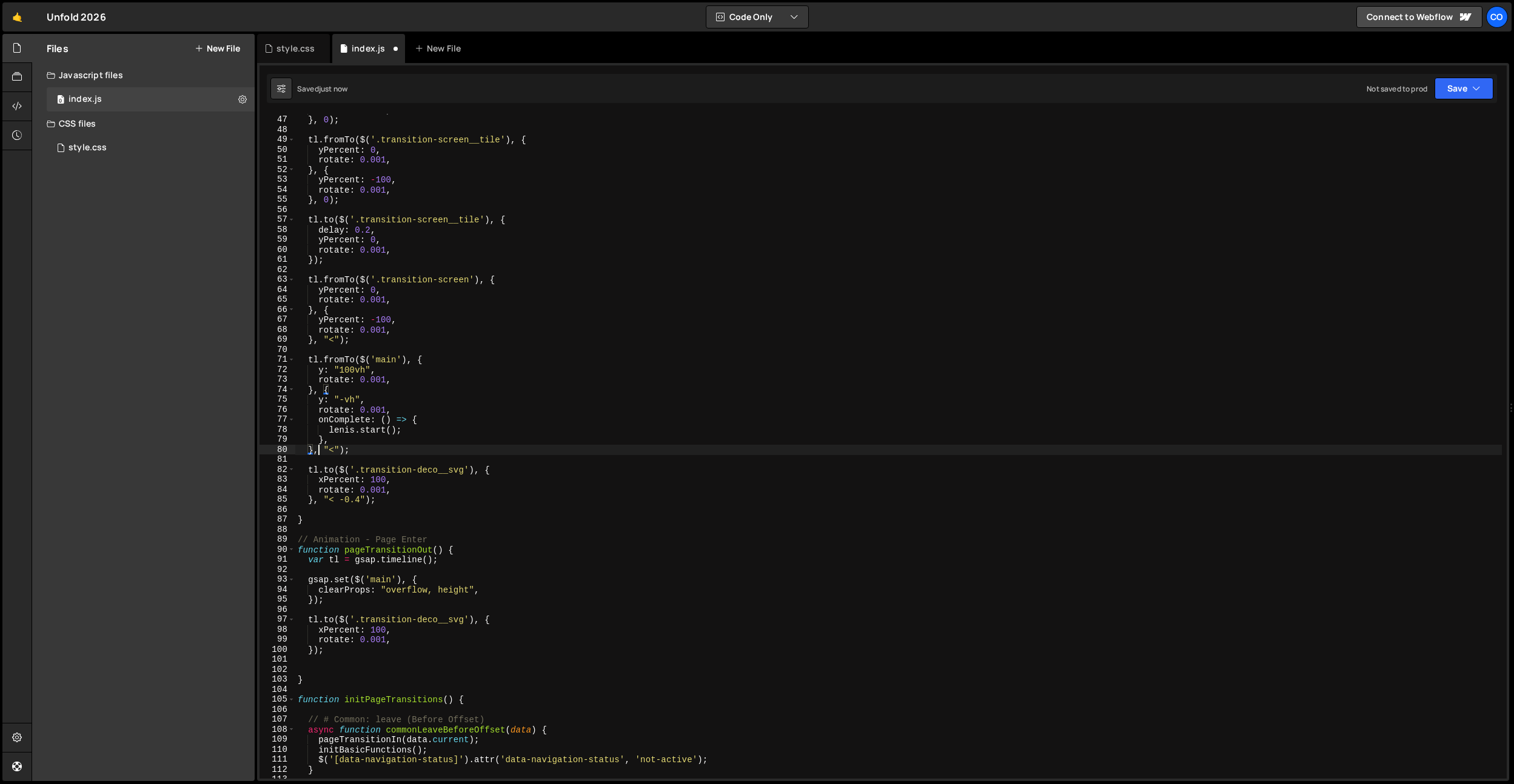
scroll to position [0, 1]
click at [328, 443] on div "rotate : 0.001 , } , 0 ) ; tl . fromTo ( $ ( '.transition-screen__tile' ) , { y…" at bounding box center [899, 447] width 1207 height 685
click at [382, 441] on div "rotate : 0.001 , } , 0 ) ; tl . fromTo ( $ ( '.transition-screen__tile' ) , { y…" at bounding box center [899, 447] width 1207 height 685
click at [346, 399] on div "rotate : 0.001 , } , 0 ) ; tl . fromTo ( $ ( '.transition-screen__tile' ) , { y…" at bounding box center [899, 447] width 1207 height 685
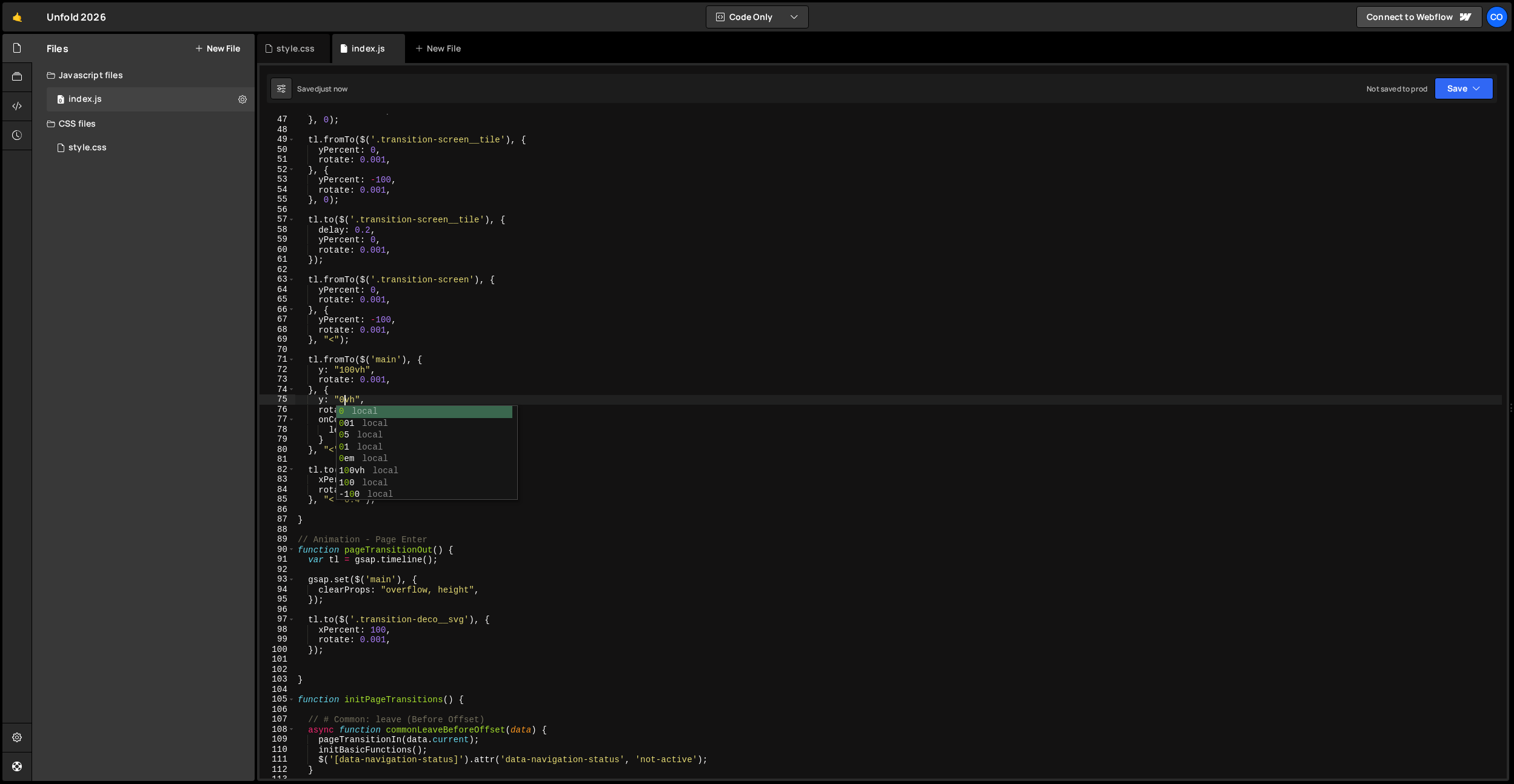
type textarea "y: "0vh","
click at [530, 459] on div "rotate : 0.001 , } , 0 ) ; tl . fromTo ( $ ( '.transition-screen__tile' ) , { y…" at bounding box center [899, 447] width 1207 height 685
type textarea "tl.to($('.transition-deco__svg'), {"
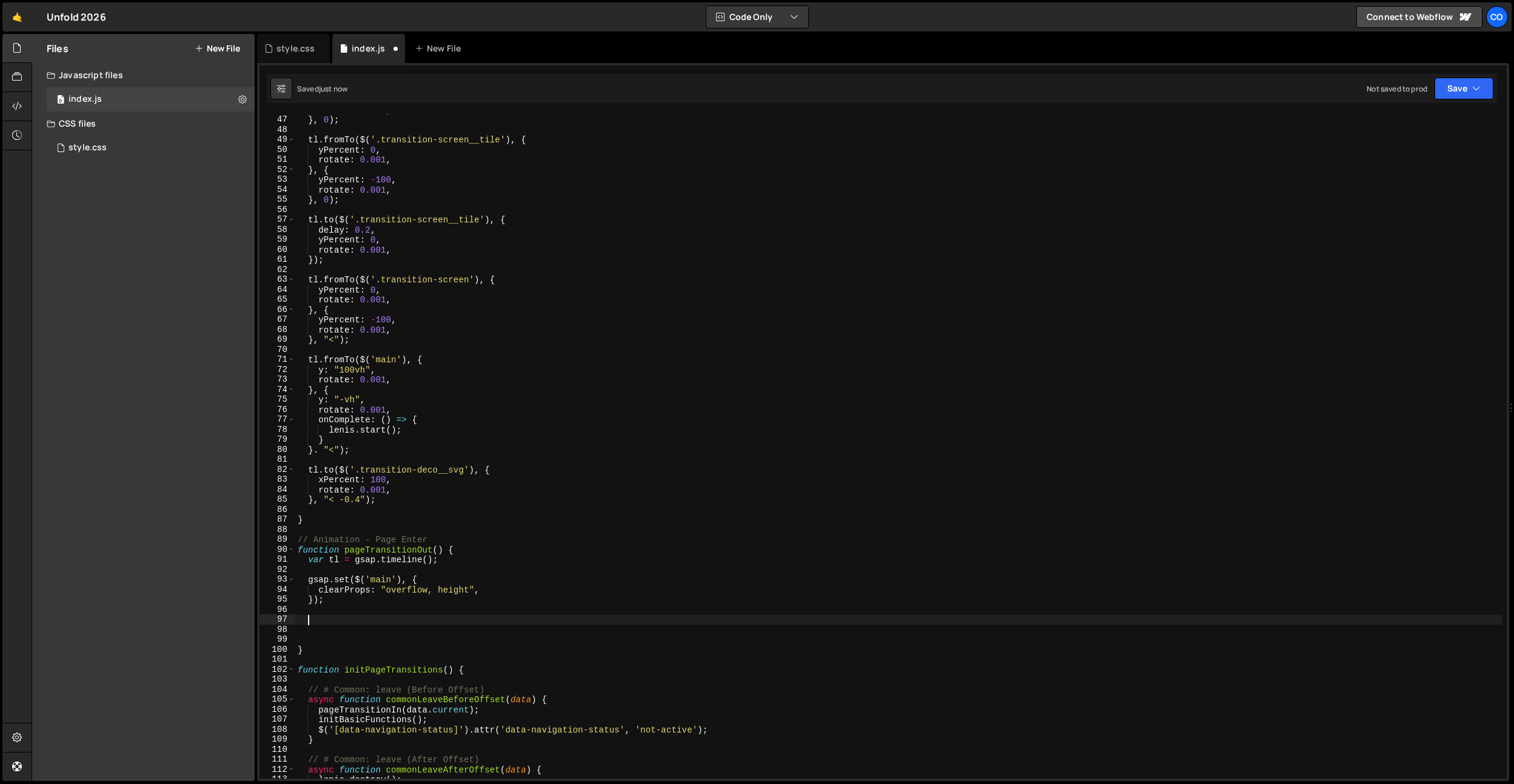
type textarea "tl.to($('.transition-deco__svg'), {"
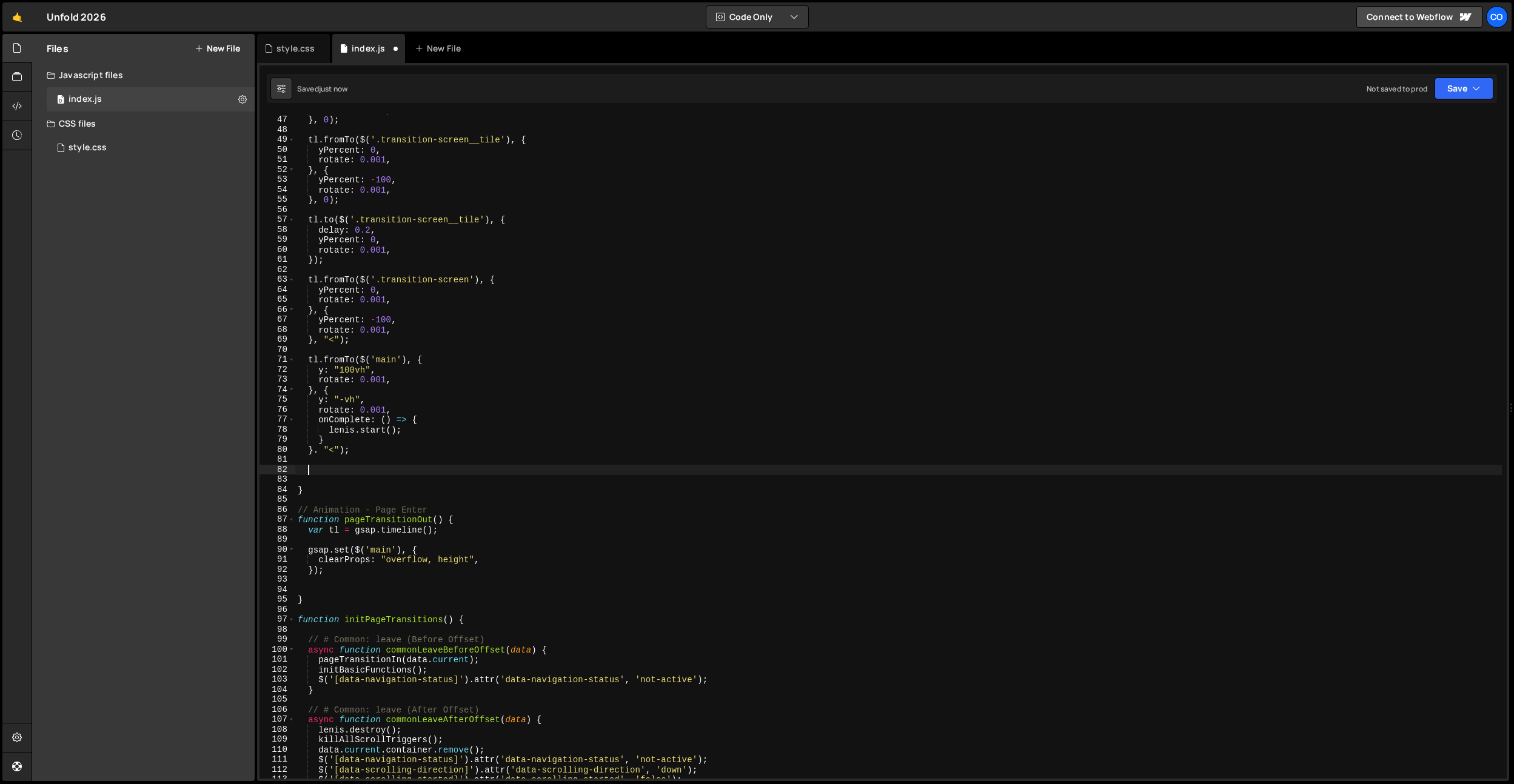
type textarea "}. "<");"
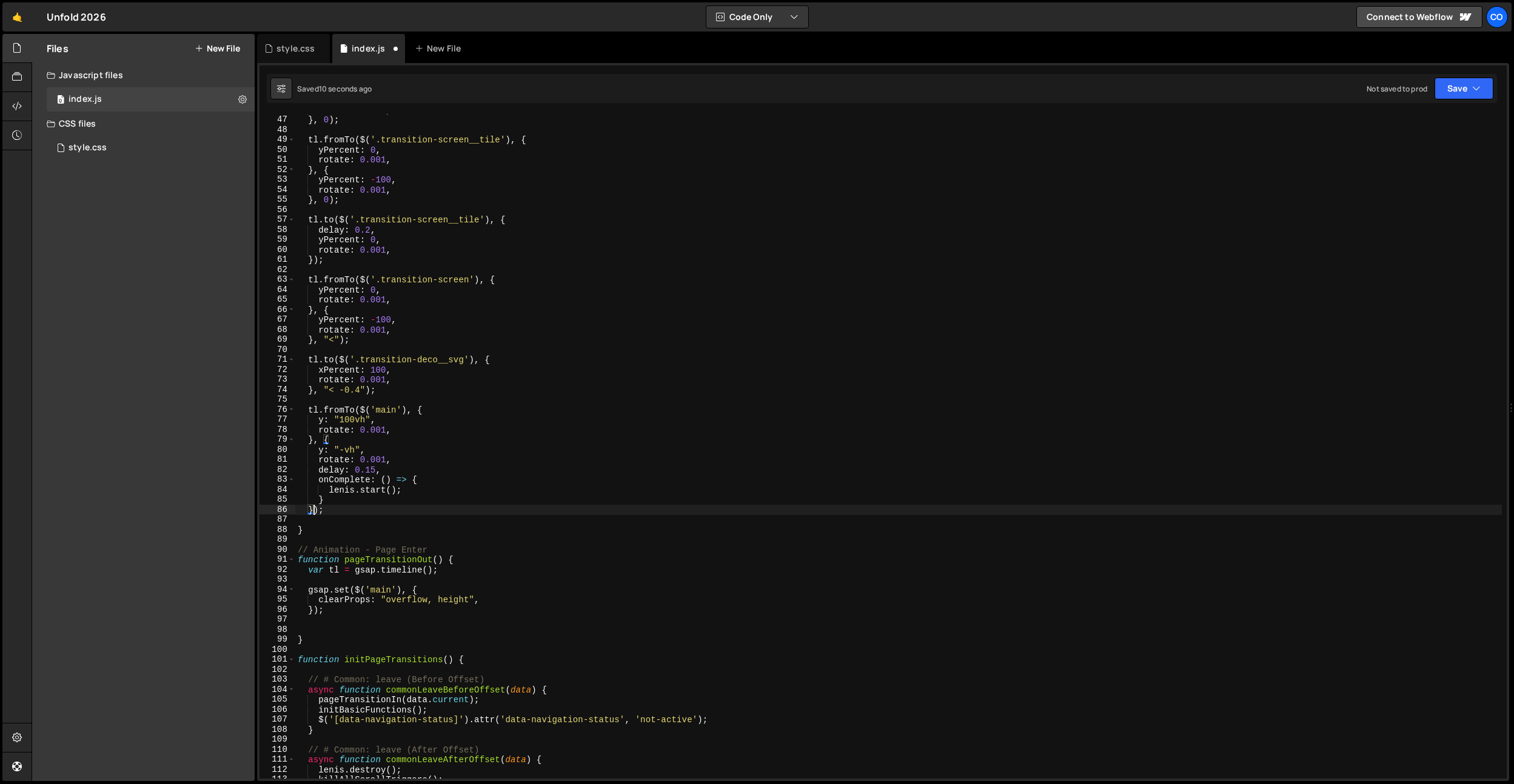
type textarea "tl.fromTo($('main'), {"
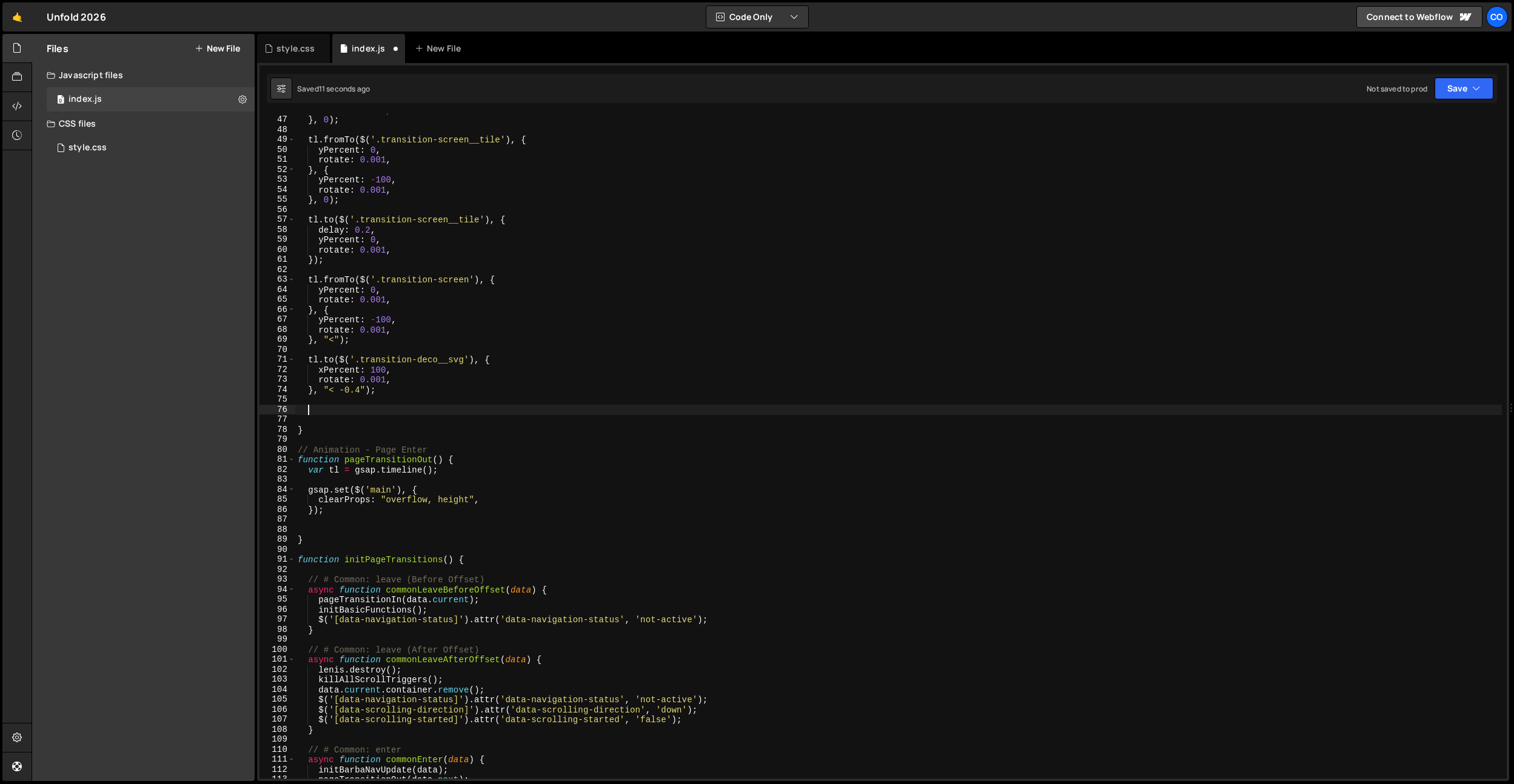
type textarea "}, "< -0.4");"
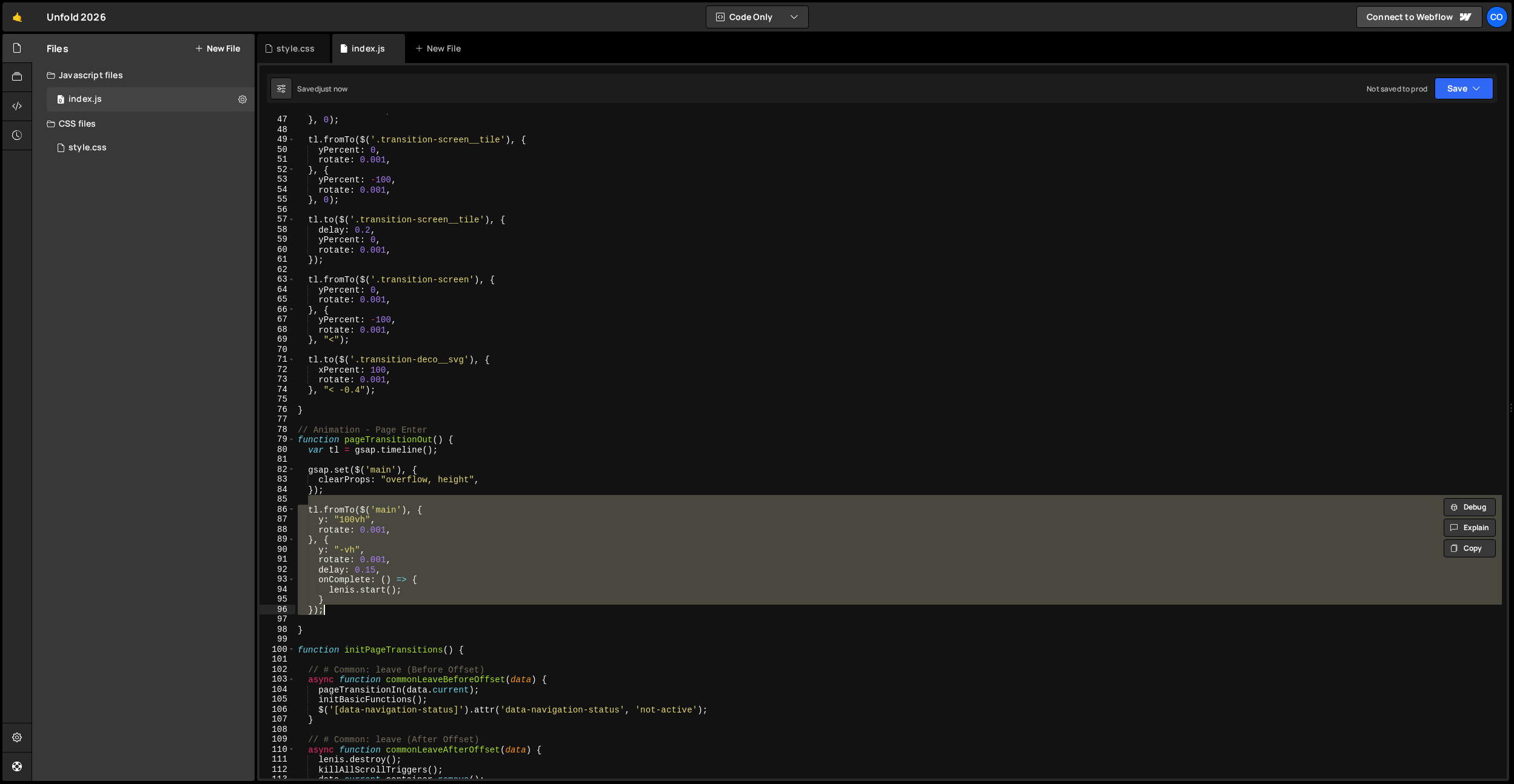
drag, startPoint x: 345, startPoint y: 584, endPoint x: 339, endPoint y: 598, distance: 15.2
click at [345, 584] on div "rotate : 0.001 , } , 0 ) ; tl . fromTo ( $ ( '.transition-screen__tile' ) , { y…" at bounding box center [899, 446] width 1207 height 665
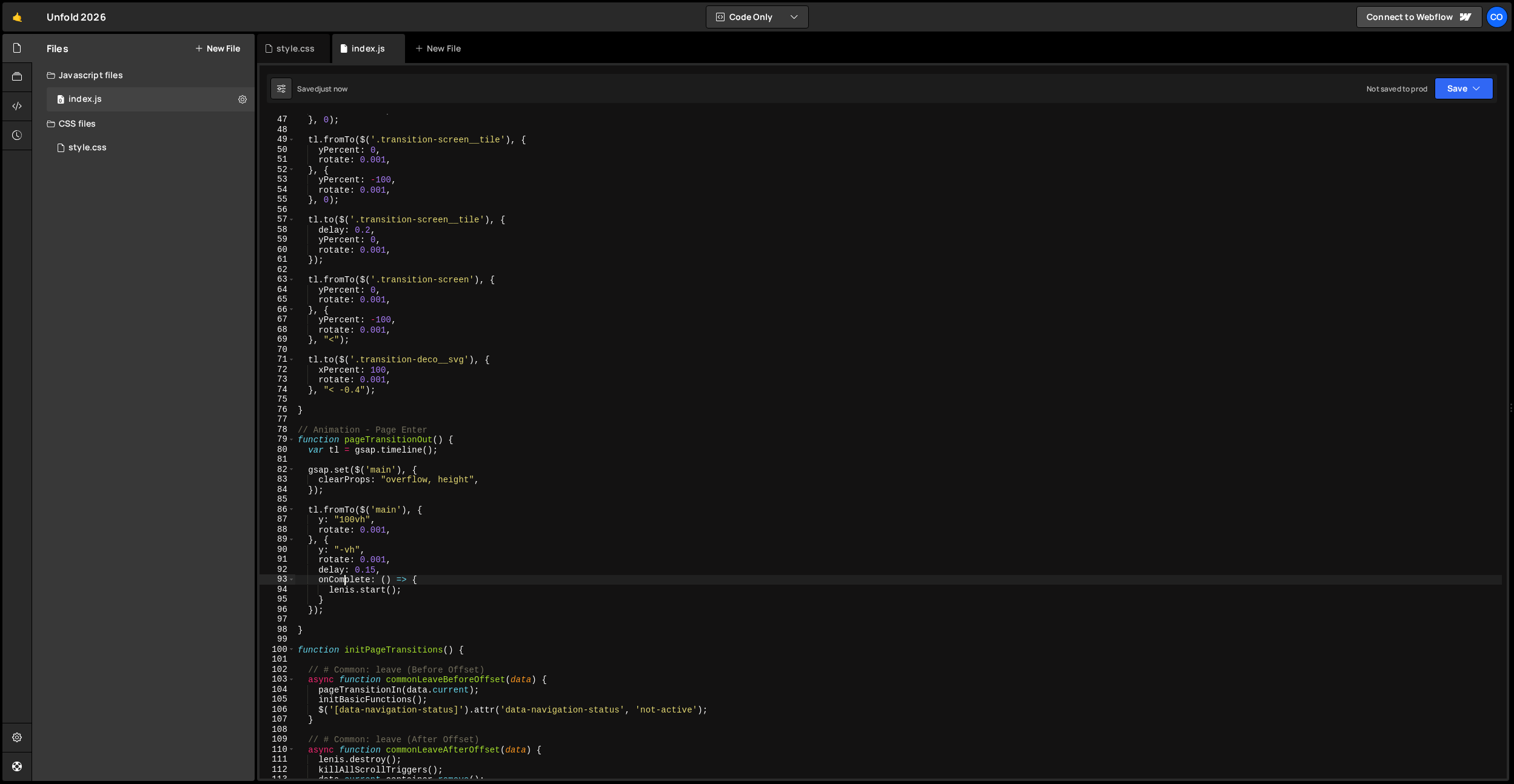
click at [334, 609] on div "rotate : 0.001 , } , 0 ) ; tl . fromTo ( $ ( '.transition-screen__tile' ) , { y…" at bounding box center [899, 447] width 1207 height 685
type textarea "});"
click at [439, 350] on div "rotate : 0.001 , } , 0 ) ; tl . fromTo ( $ ( '.transition-screen__tile' ) , { y…" at bounding box center [899, 447] width 1207 height 685
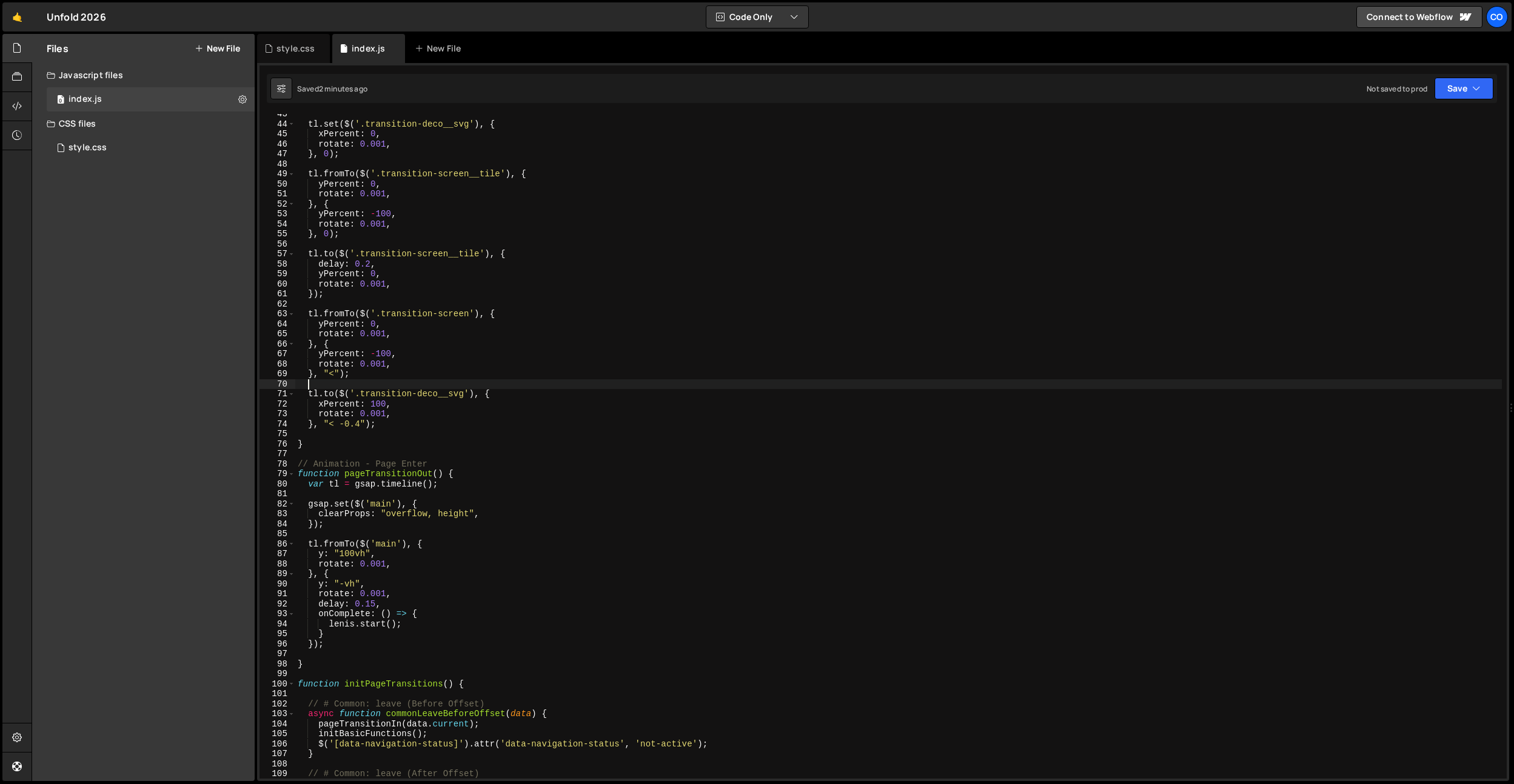
click at [480, 417] on div "tl . set ( $ ( '.transition-deco__svg' ) , { xPercent : 0 , rotate : 0.001 , } …" at bounding box center [899, 451] width 1207 height 685
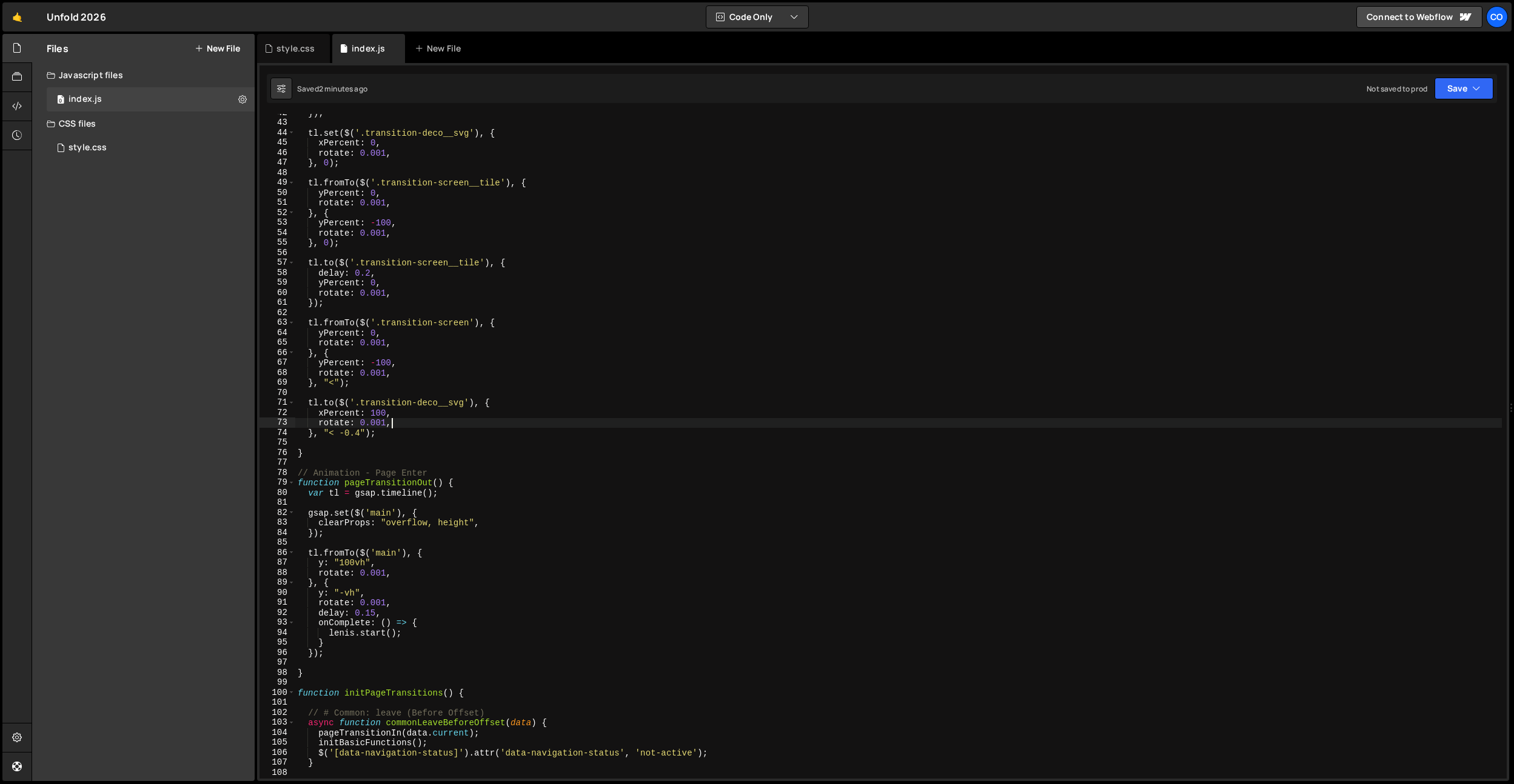
scroll to position [378, 0]
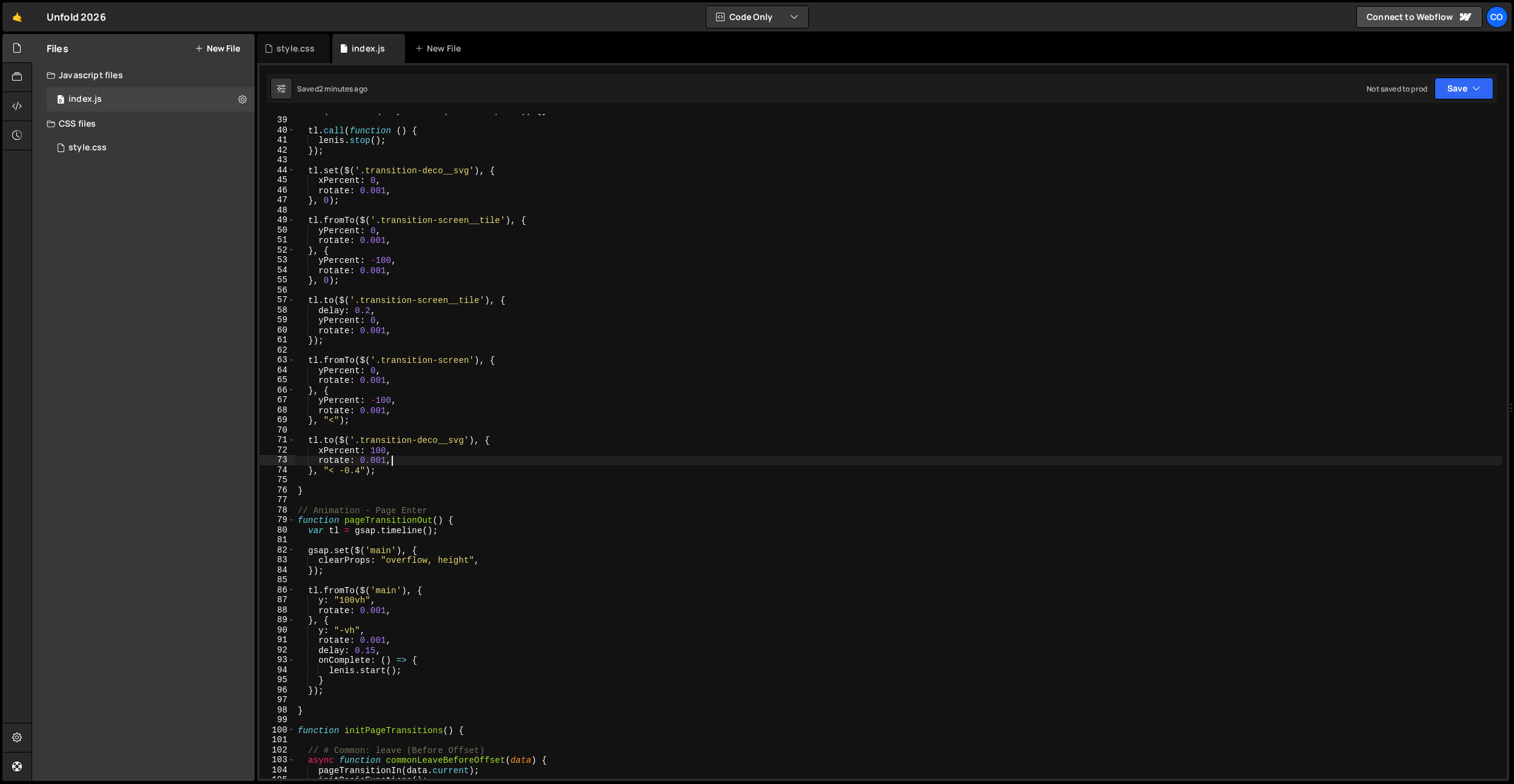
drag, startPoint x: 401, startPoint y: 406, endPoint x: 392, endPoint y: 405, distance: 9.1
click at [401, 406] on div "if ( document . querySelector ( '.lorem-ipsum' )) { } tl . call ( function ( ) …" at bounding box center [899, 448] width 1207 height 685
click at [385, 402] on div "if ( document . querySelector ( '.lorem-ipsum' )) { } tl . call ( function ( ) …" at bounding box center [899, 448] width 1207 height 685
click at [375, 323] on div "if ( document . querySelector ( '.lorem-ipsum' )) { } tl . call ( function ( ) …" at bounding box center [899, 448] width 1207 height 685
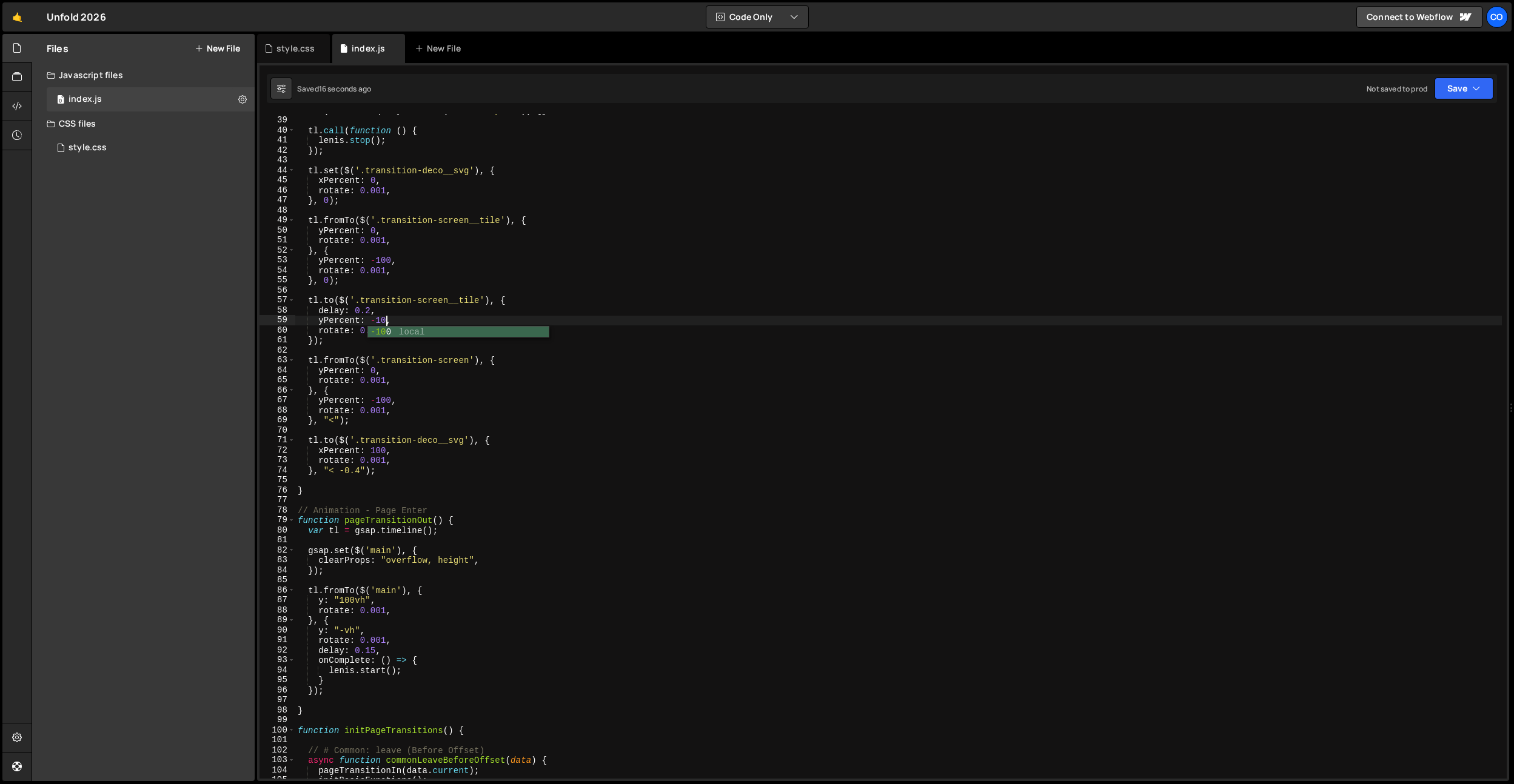
click at [568, 470] on div "if ( document . querySelector ( '.lorem-ipsum' )) { } tl . call ( function ( ) …" at bounding box center [899, 448] width 1207 height 685
click at [387, 322] on div "if ( document . querySelector ( '.lorem-ipsum' )) { } tl . call ( function ( ) …" at bounding box center [899, 448] width 1207 height 685
click at [442, 190] on div "if ( document . querySelector ( '.lorem-ipsum' )) { } tl . call ( function ( ) …" at bounding box center [899, 448] width 1207 height 685
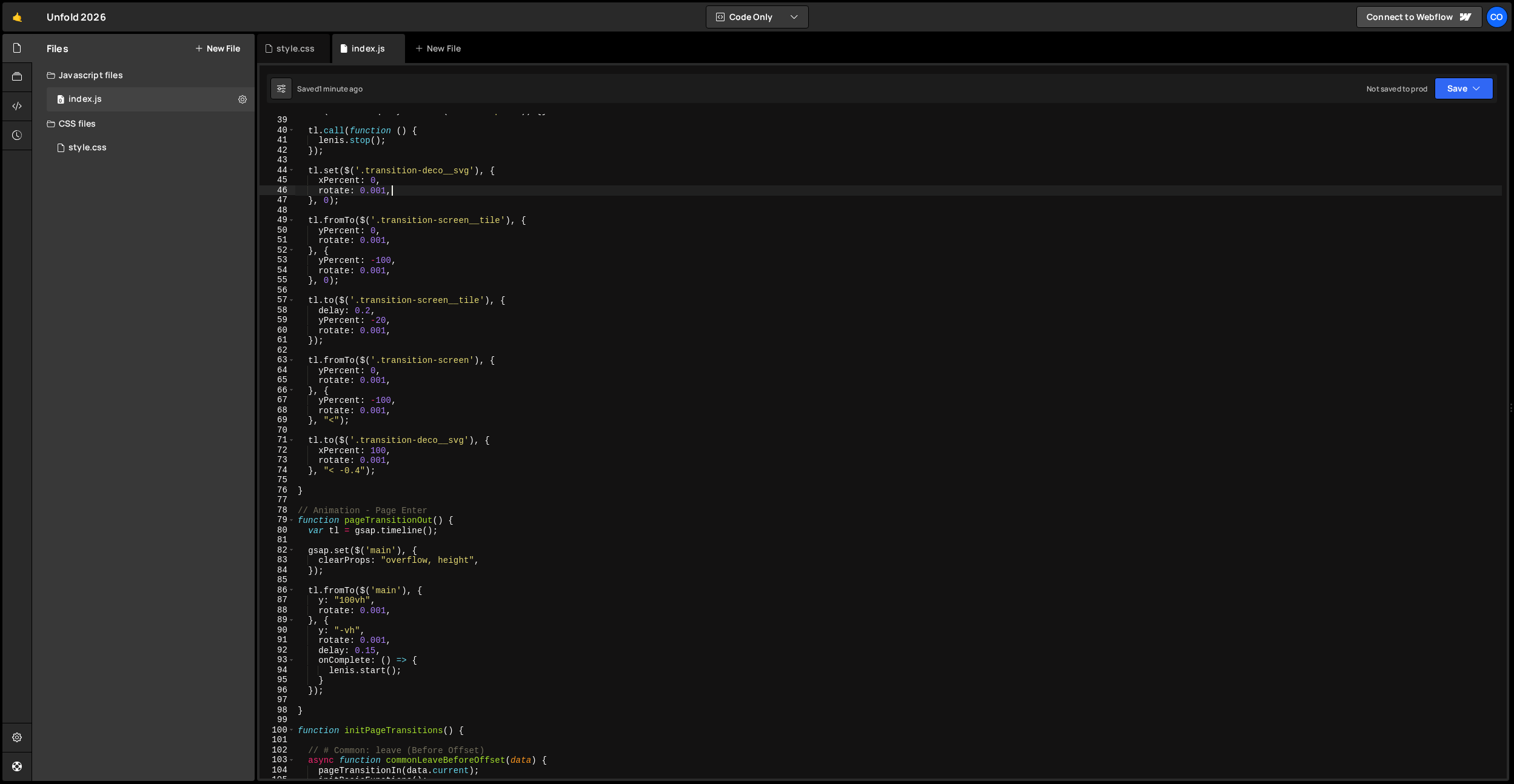
type textarea "rotate: 0.001,"
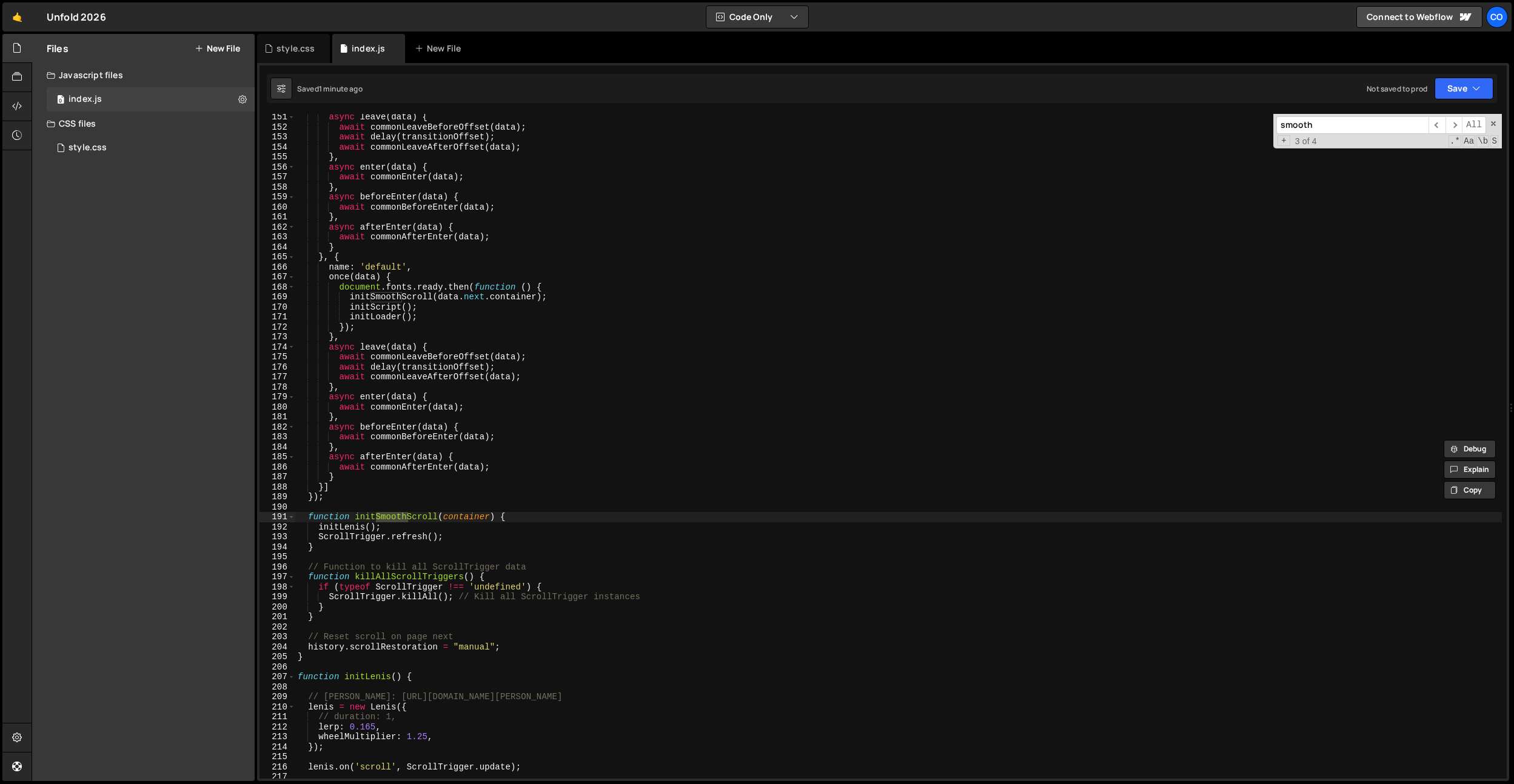
scroll to position [1502, 0]
type input "smooth"
type textarea "});"
click at [360, 493] on div "async leave ( data ) { await commonLeaveBeforeOffset ( data ) ; await delay ( t…" at bounding box center [899, 454] width 1207 height 685
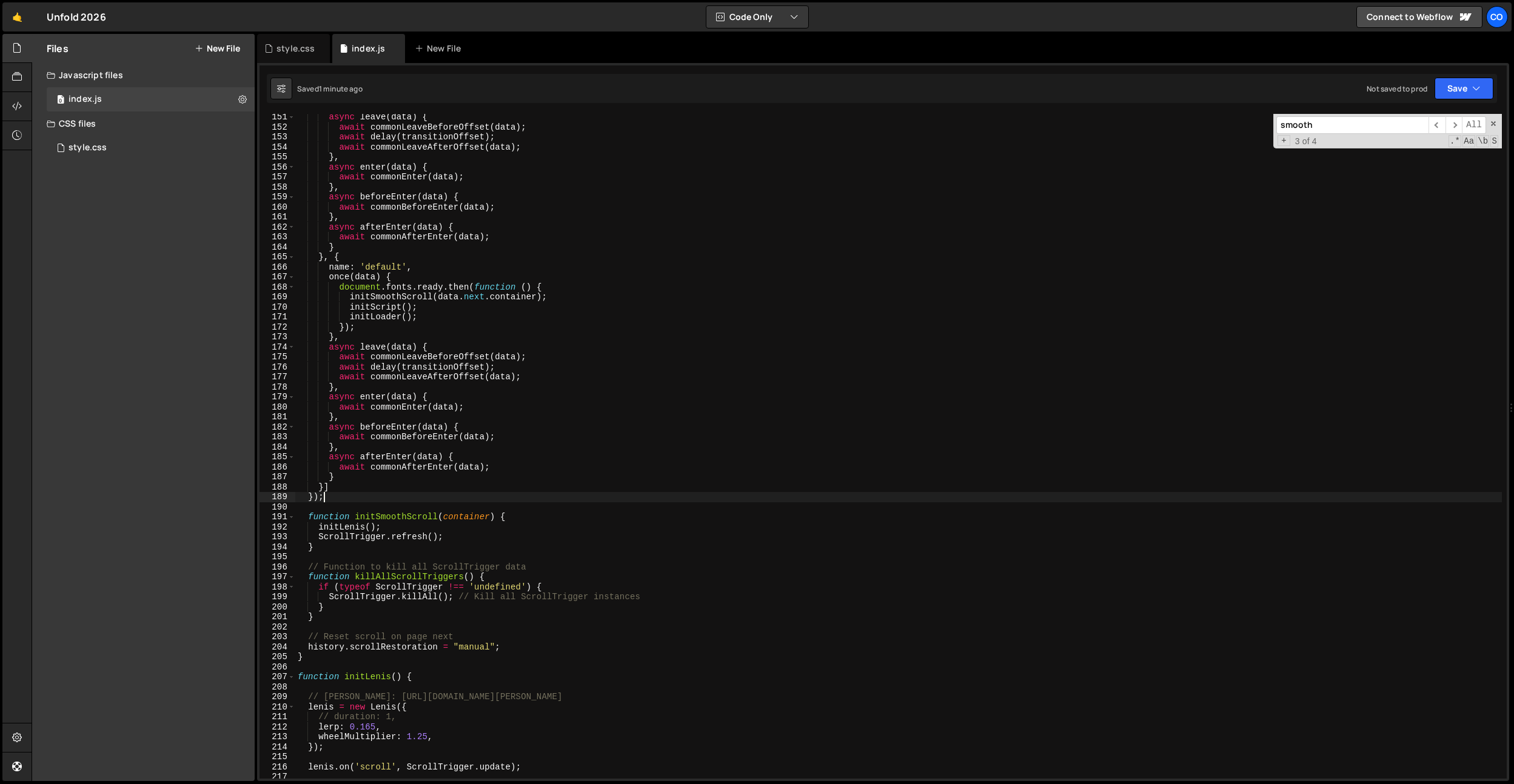
paste textarea "}"
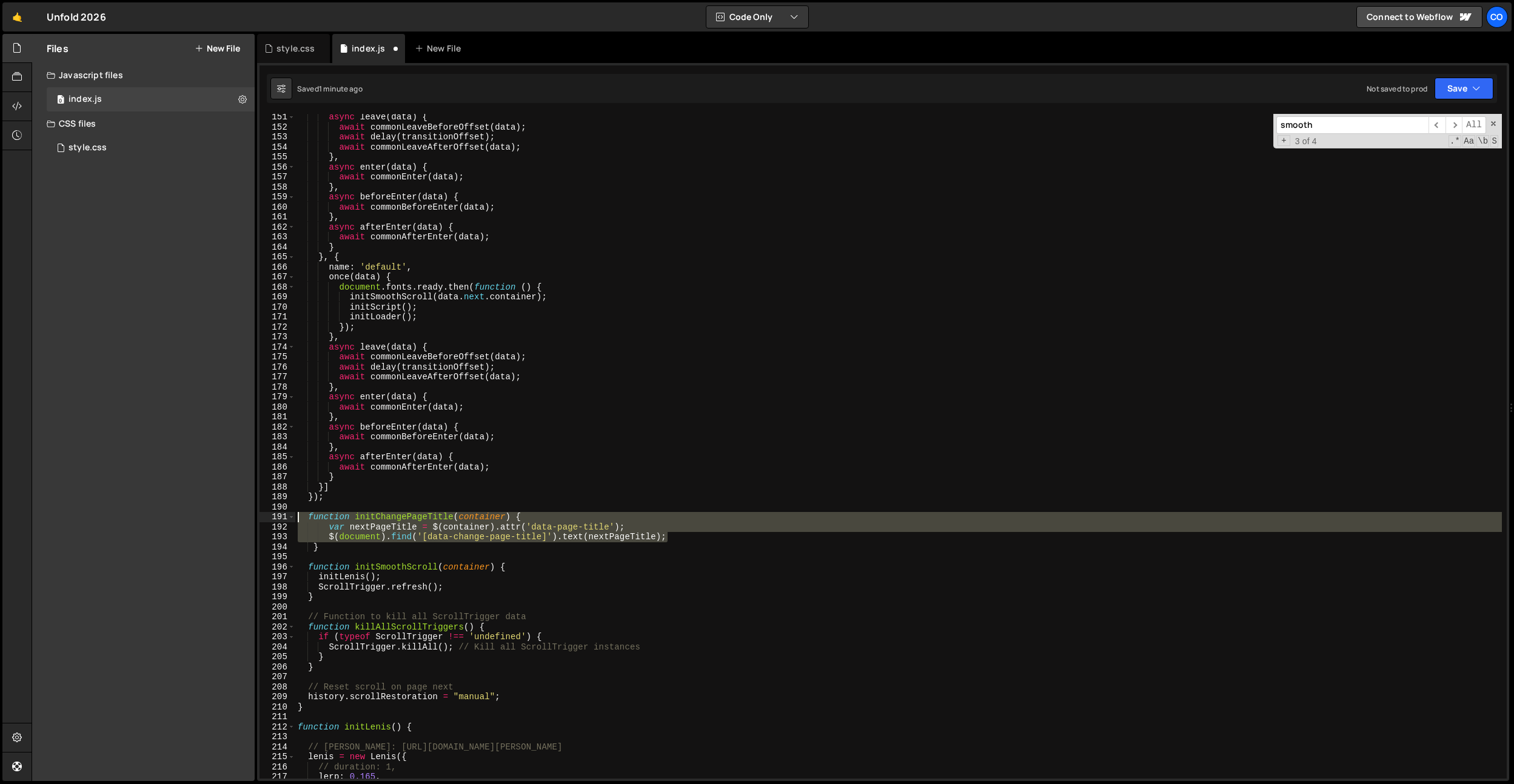
drag, startPoint x: 677, startPoint y: 540, endPoint x: 285, endPoint y: 525, distance: 392.3
click at [285, 525] on div "} 151 152 153 154 155 156 157 158 159 160 161 162 163 164 165 166 167 168 169 1…" at bounding box center [883, 446] width 1248 height 665
type textarea "var nextPageTitle = $(container).attr('data-page-title'); $(document).find('[da…"
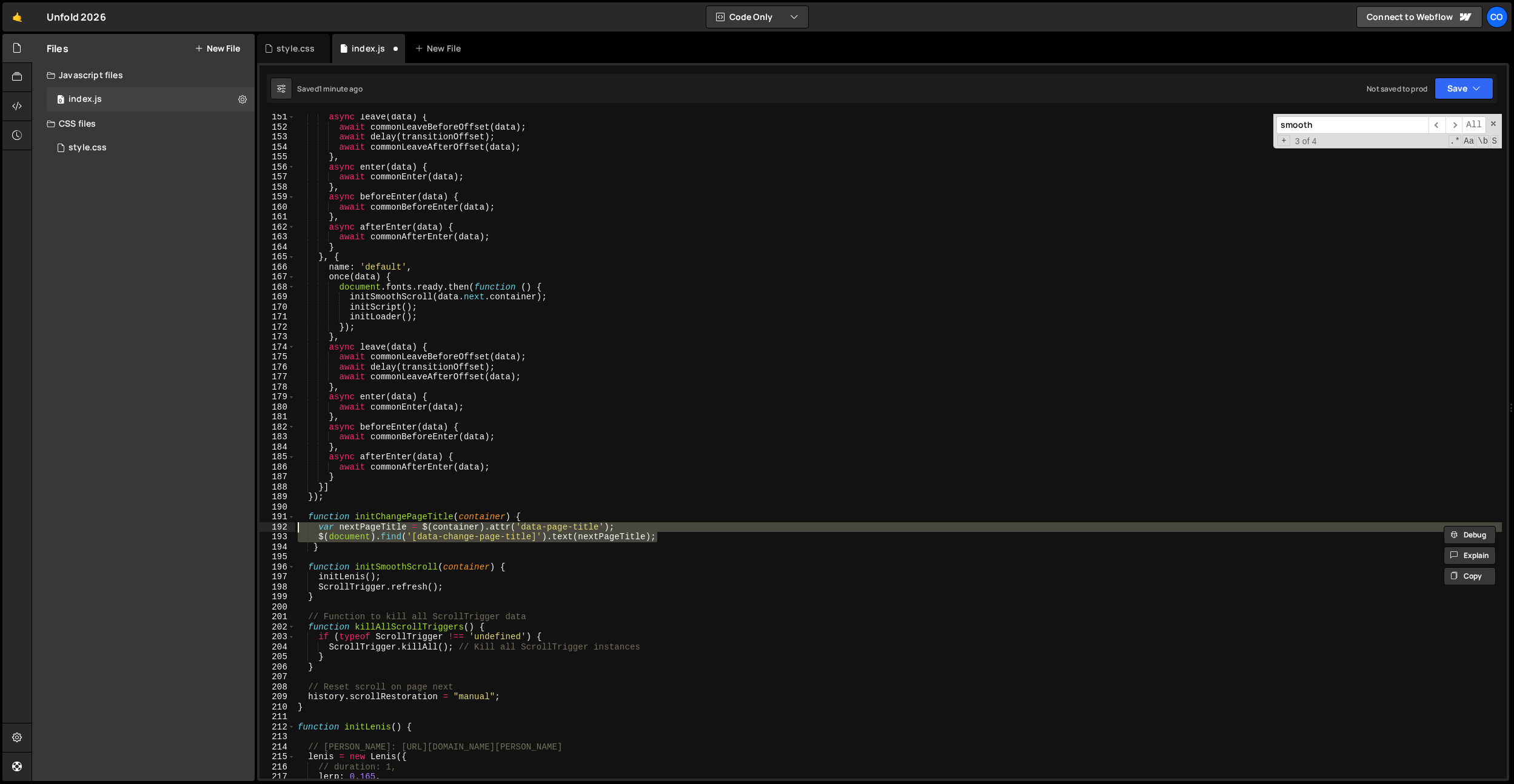
click at [527, 504] on div "async leave ( data ) { await commonLeaveBeforeOffset ( data ) ; await delay ( t…" at bounding box center [899, 454] width 1207 height 685
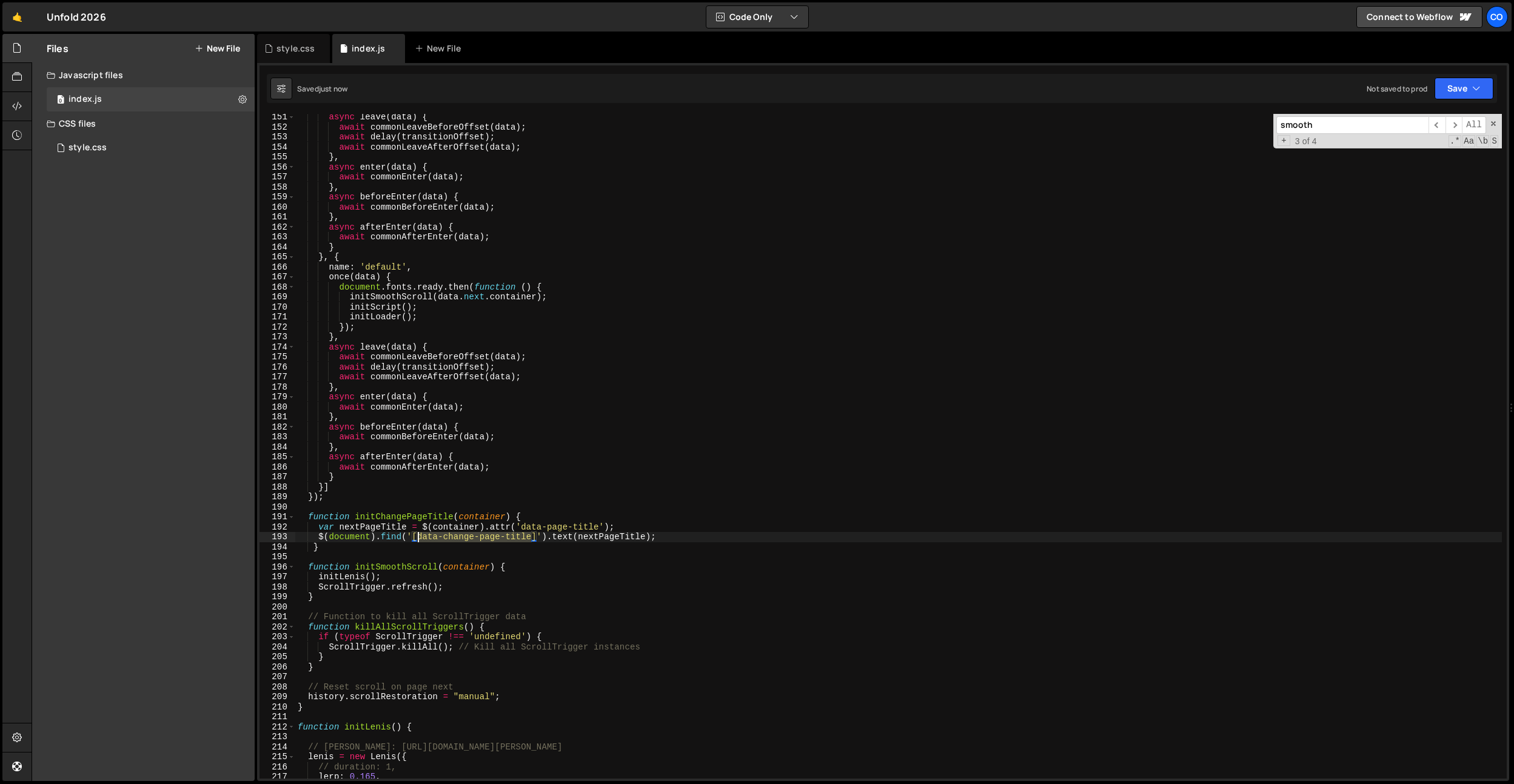
drag, startPoint x: 531, startPoint y: 538, endPoint x: 488, endPoint y: 324, distance: 218.3
click at [416, 536] on div "async leave ( data ) { await commonLeaveBeforeOffset ( data ) ; await delay ( t…" at bounding box center [899, 454] width 1207 height 685
click at [605, 451] on div "async leave ( data ) { await commonLeaveBeforeOffset ( data ) ; await delay ( t…" at bounding box center [899, 454] width 1207 height 685
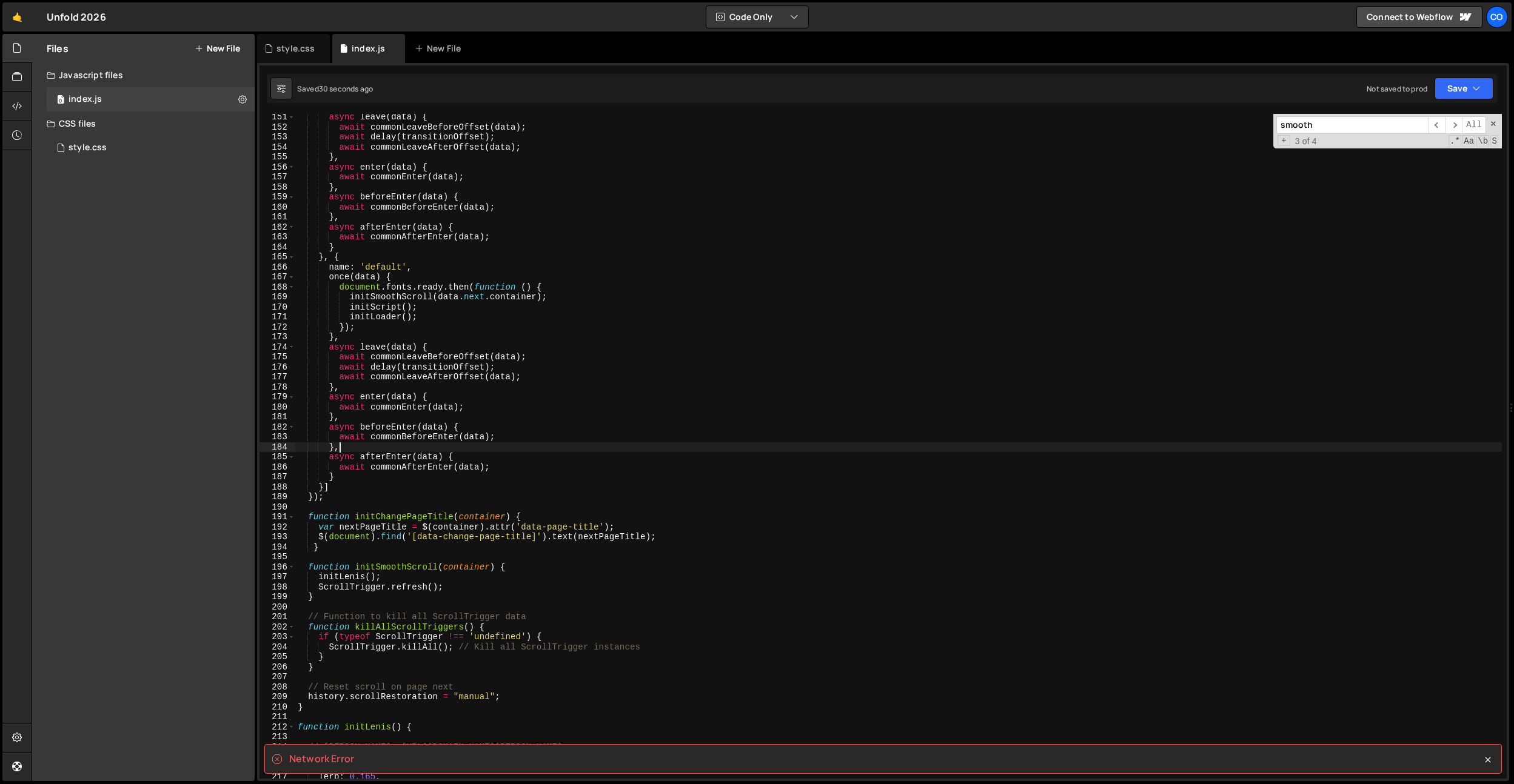
click at [604, 454] on div "async leave ( data ) { await commonLeaveBeforeOffset ( data ) ; await delay ( t…" at bounding box center [899, 454] width 1207 height 685
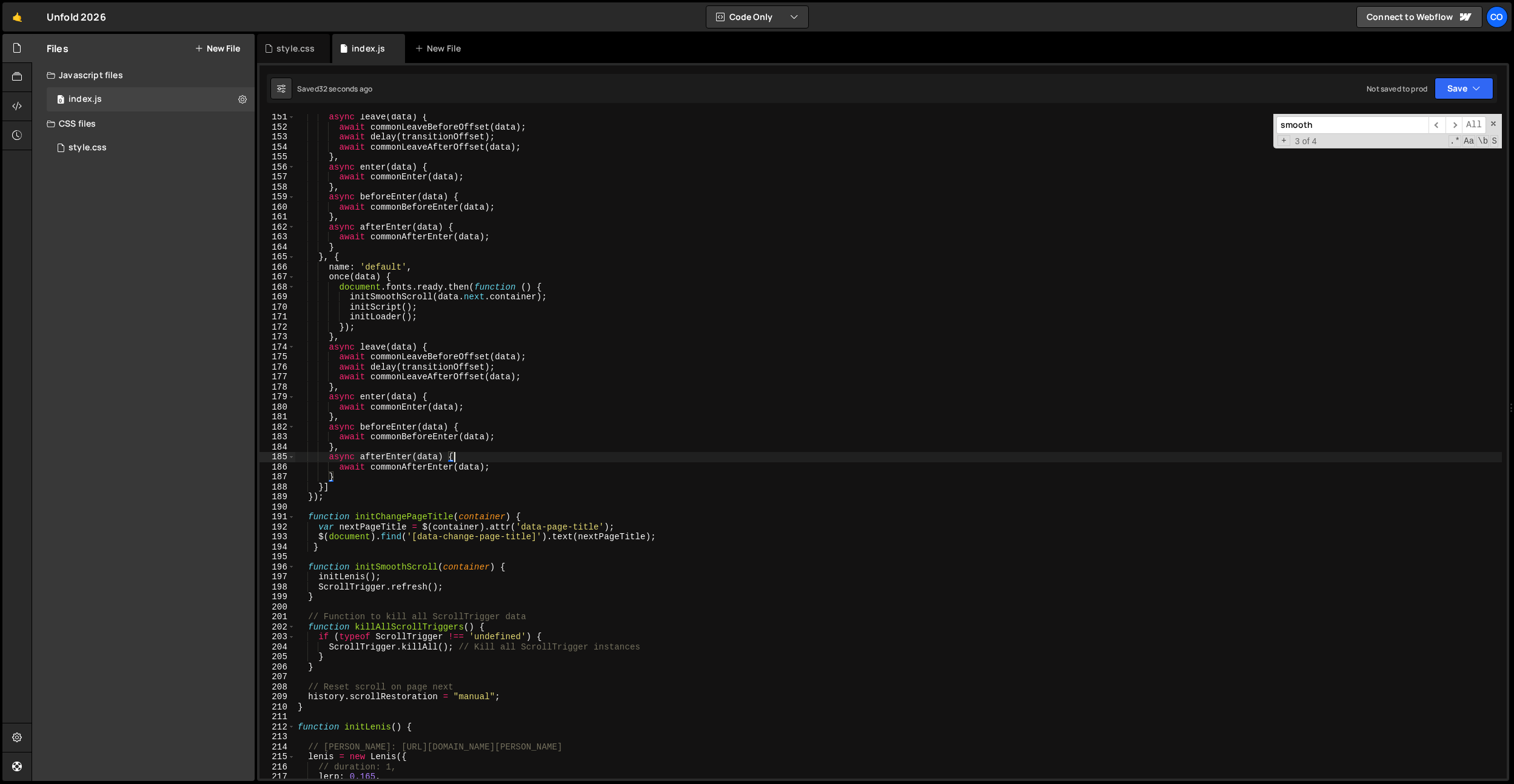
click at [659, 541] on div "async leave ( data ) { await commonLeaveBeforeOffset ( data ) ; await delay ( t…" at bounding box center [899, 454] width 1207 height 685
type textarea "$(document).find('[data-change-page-title]').text(nextPageTitle);"
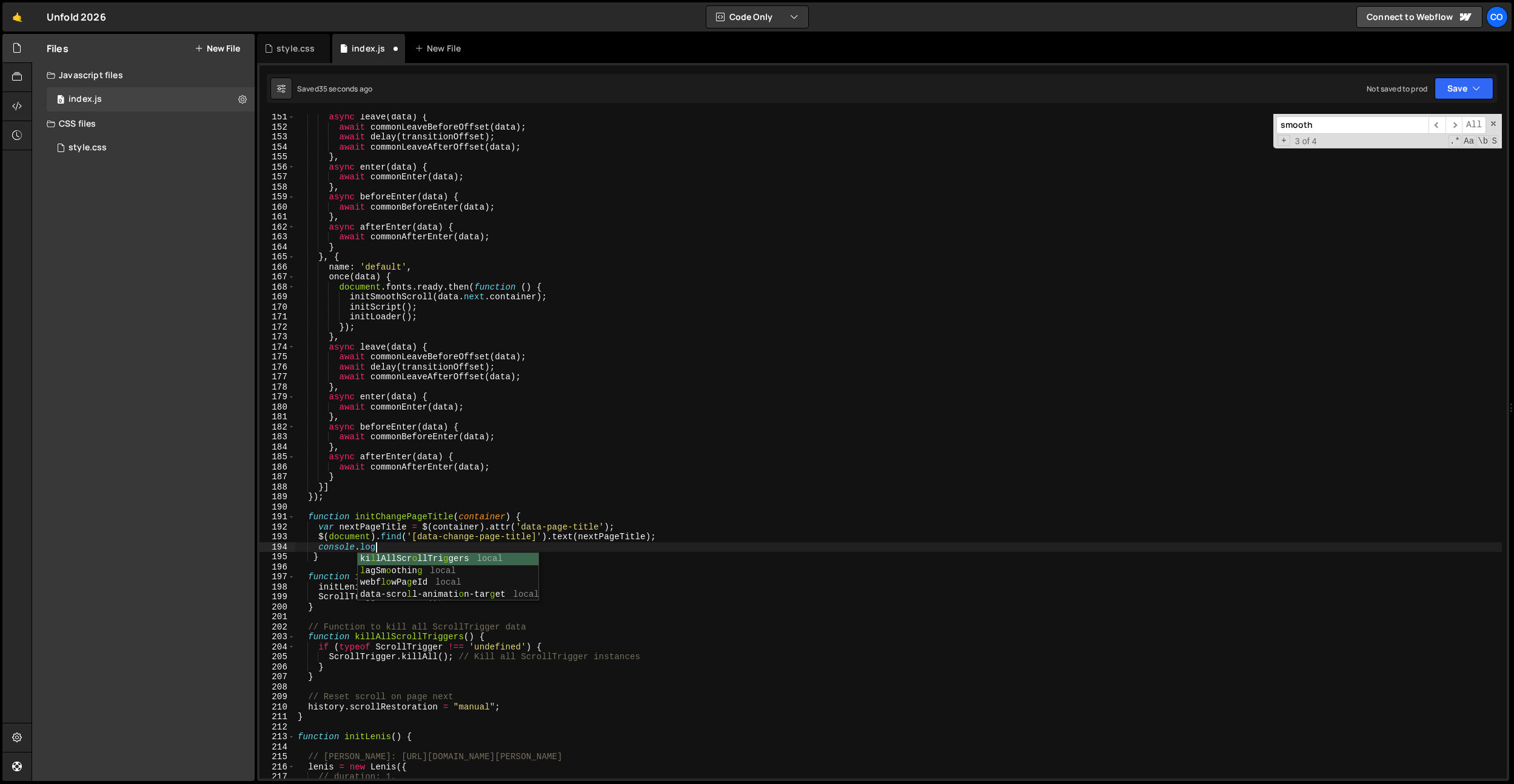
scroll to position [0, 5]
click at [398, 528] on div "async leave ( data ) { await commonLeaveBeforeOffset ( data ) ; await delay ( t…" at bounding box center [899, 454] width 1207 height 685
click at [378, 544] on div "async leave ( data ) { await commonLeaveBeforeOffset ( data ) ; await delay ( t…" at bounding box center [899, 454] width 1207 height 685
paste textarea "nextPageTitle"
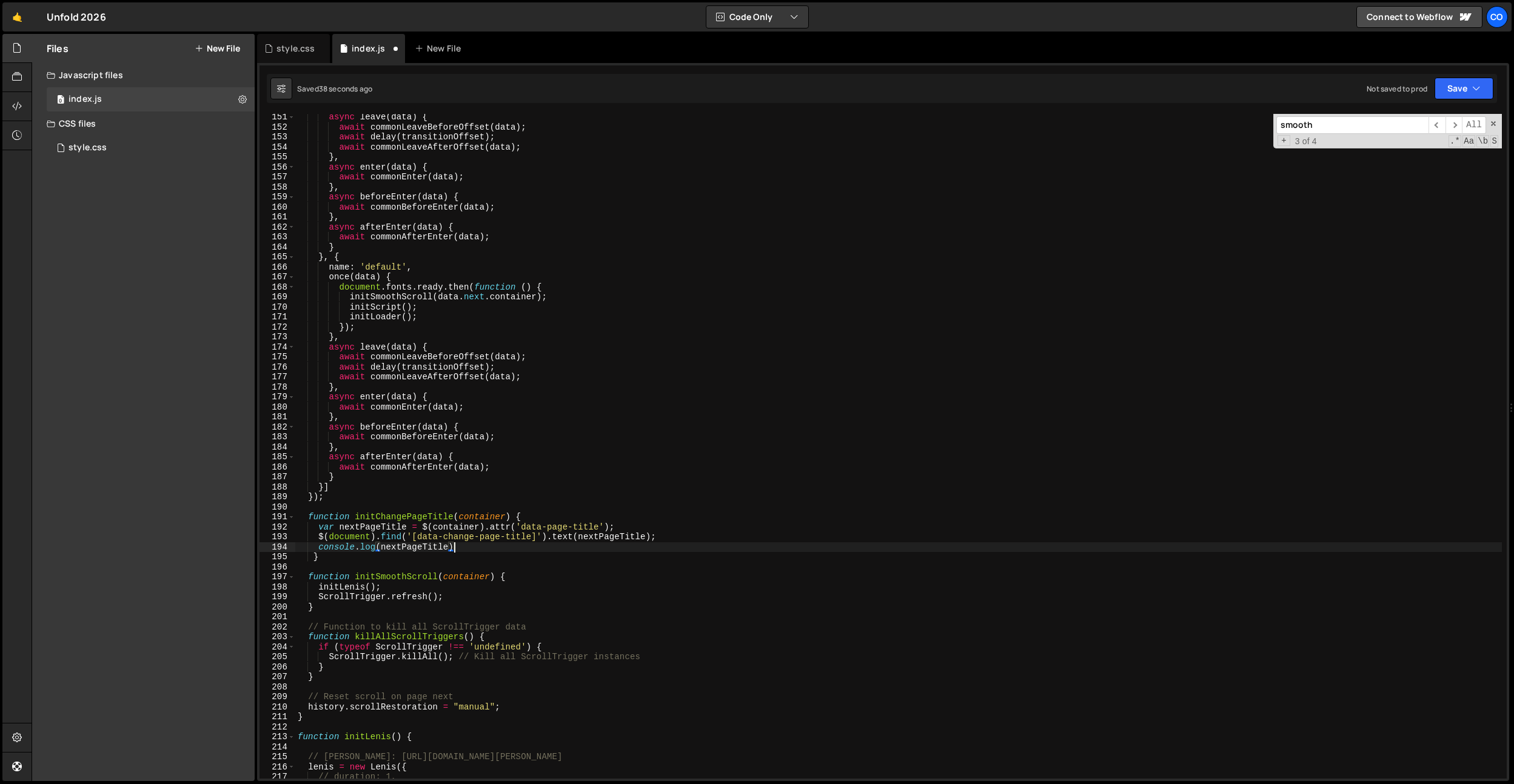
scroll to position [0, 11]
drag, startPoint x: 480, startPoint y: 520, endPoint x: 452, endPoint y: 518, distance: 28.1
click at [480, 520] on div "async leave ( data ) { await commonLeaveBeforeOffset ( data ) ; await delay ( t…" at bounding box center [899, 454] width 1207 height 685
click at [447, 518] on div "async leave ( data ) { await commonLeaveBeforeOffset ( data ) ; await delay ( t…" at bounding box center [899, 454] width 1207 height 685
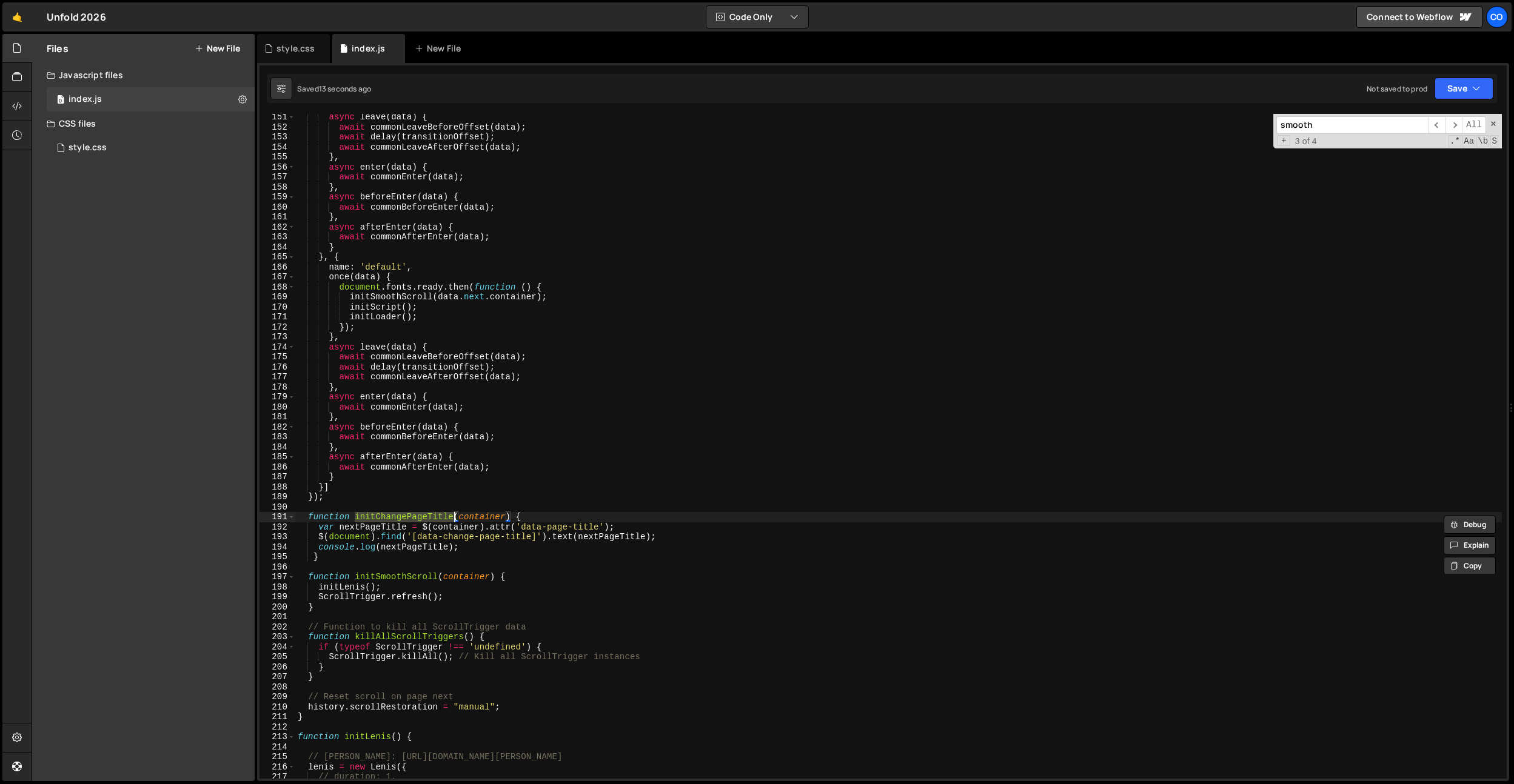
click at [437, 370] on div "async leave ( data ) { await commonLeaveBeforeOffset ( data ) ; await delay ( t…" at bounding box center [899, 454] width 1207 height 685
type textarea "await delay(transitionOffset);"
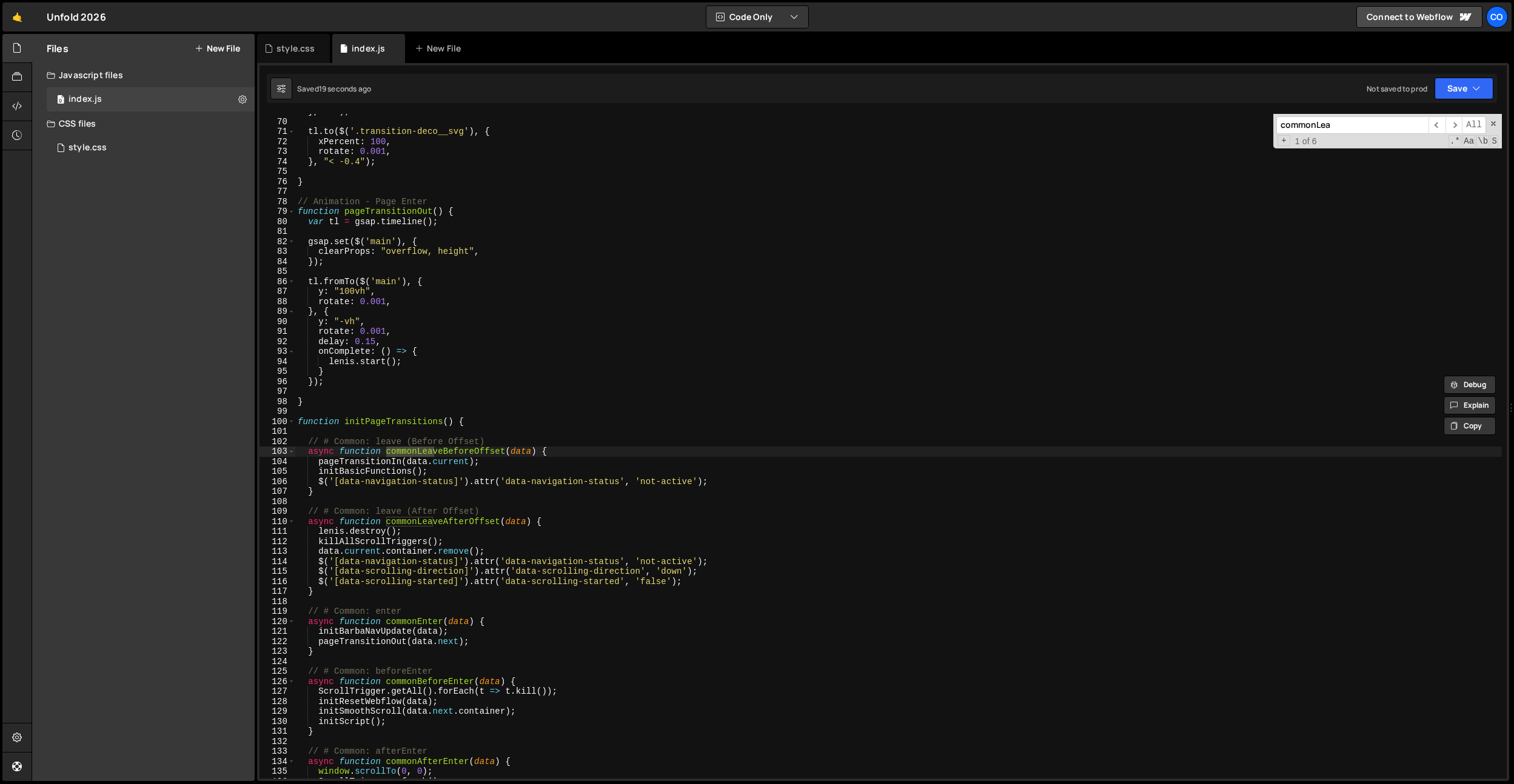
scroll to position [688, 0]
type input "commonLea"
type textarea "$('[data-navigation-status]').attr('data-navigation-status', 'not-active');"
click at [715, 483] on div "} , "<" ) ; tl . to ( $ ( '.transition-deco__svg' ) , { xPercent : 100 , rotate…" at bounding box center [899, 449] width 1207 height 685
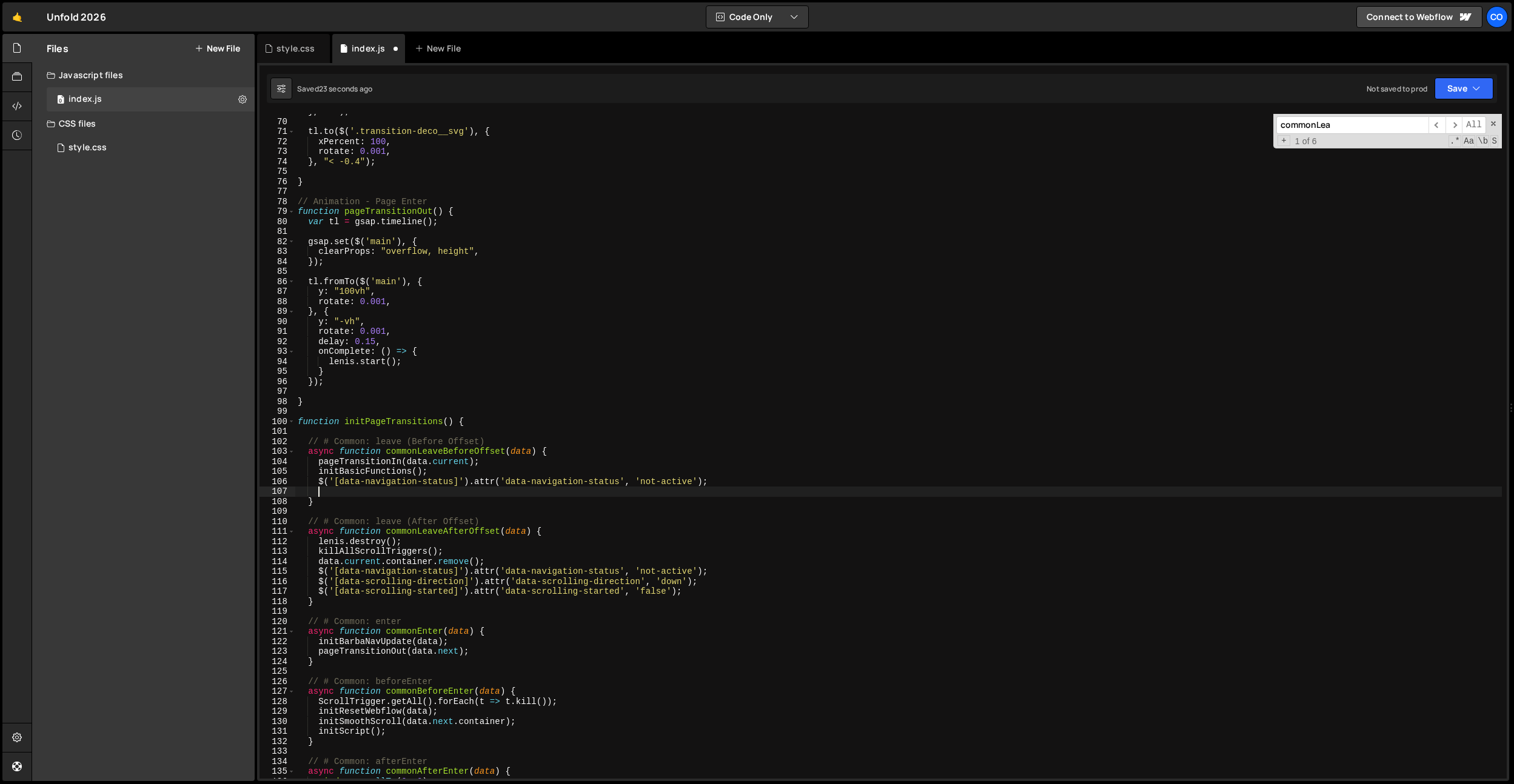
scroll to position [0, 1]
paste textarea "initChangePageTitle(data.next.container);"
type textarea "initChangePageTitle(data.next.container);"
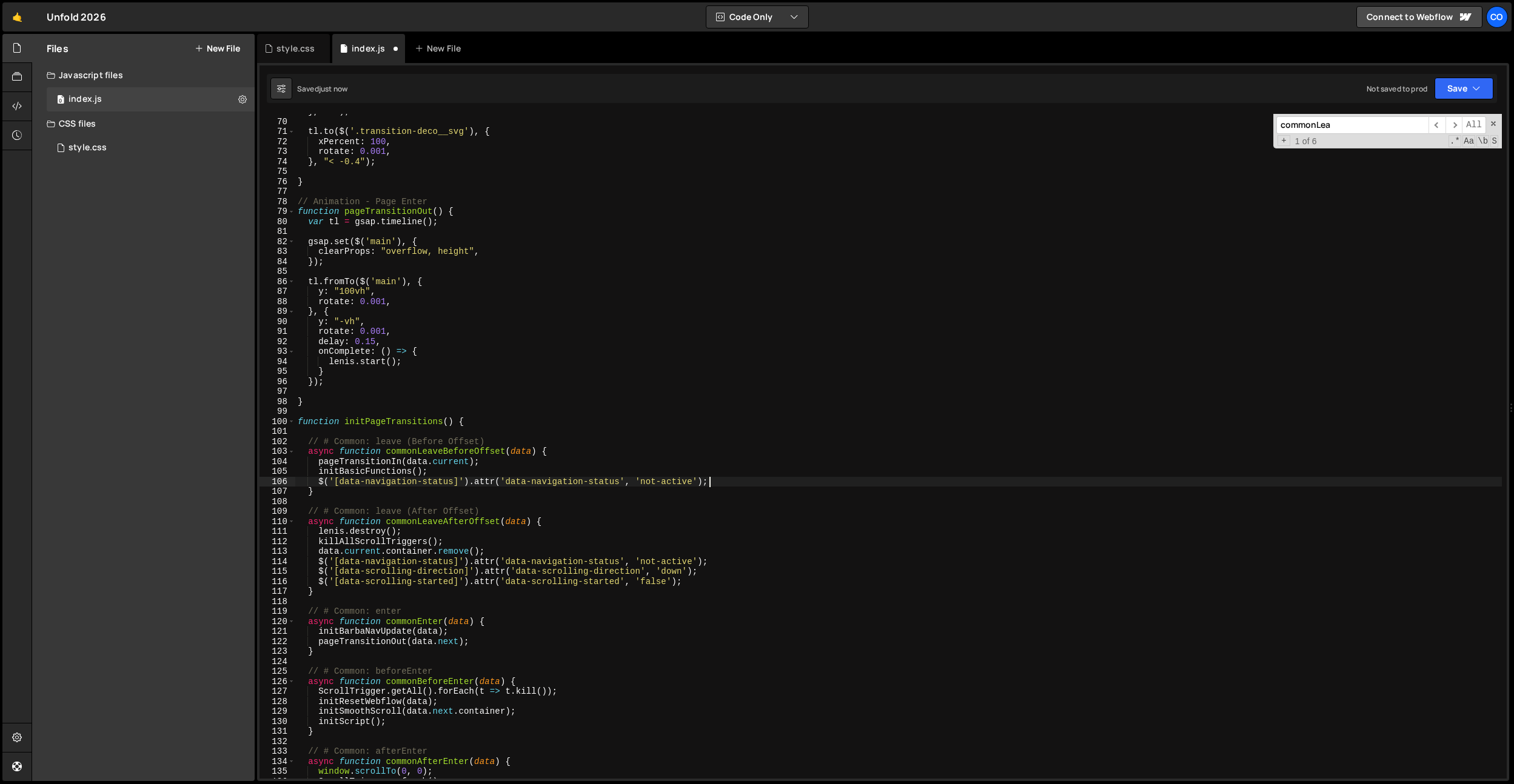
click at [555, 527] on div "} , "<" ) ; tl . to ( $ ( '.transition-deco__svg' ) , { xPercent : 100 , rotate…" at bounding box center [899, 449] width 1207 height 685
type textarea "async function commonLeaveAfterOffset(data) {"
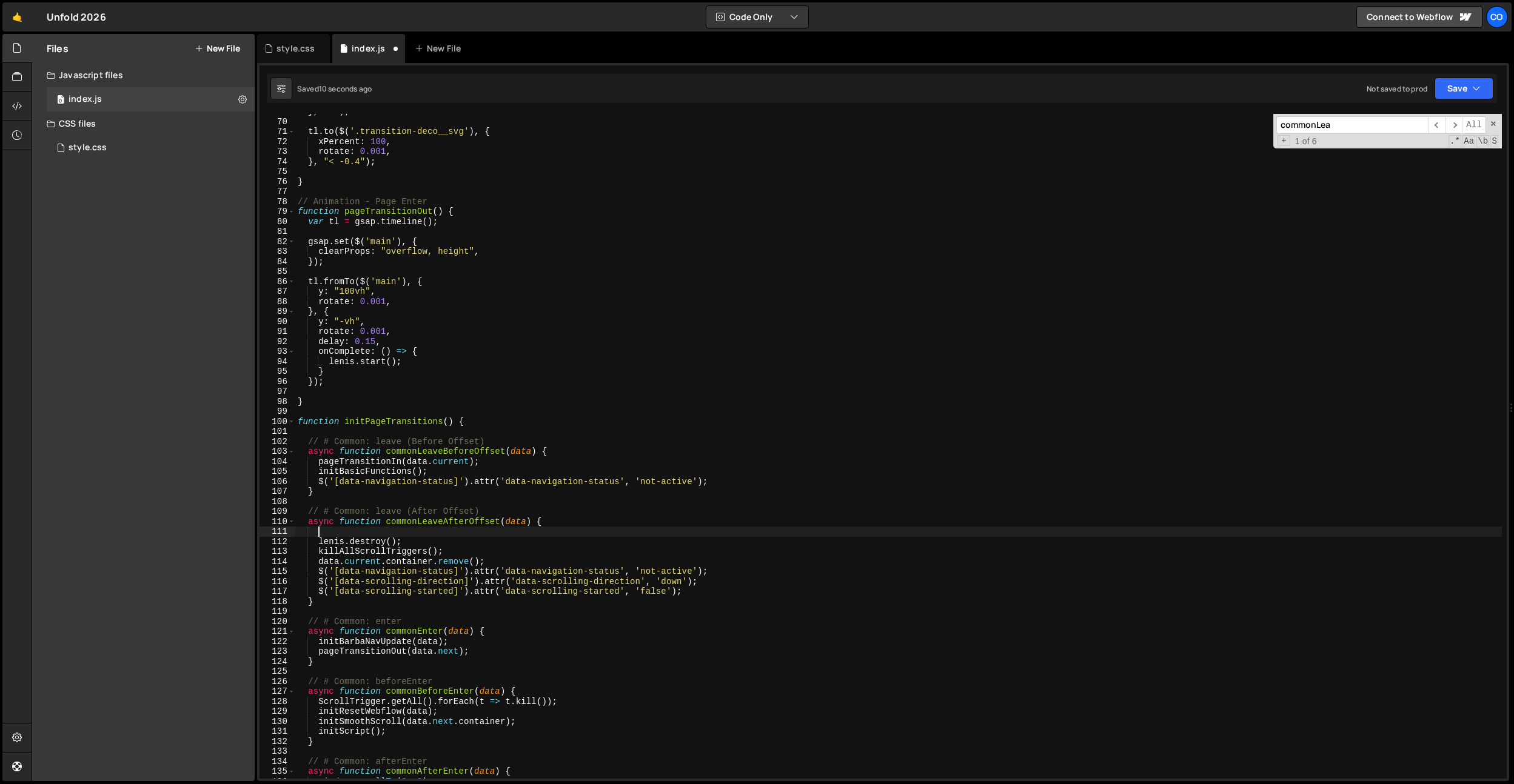
paste textarea "initChangePageTitle(data.next.container);"
type textarea "initChangePageTitle(data.next.container);"
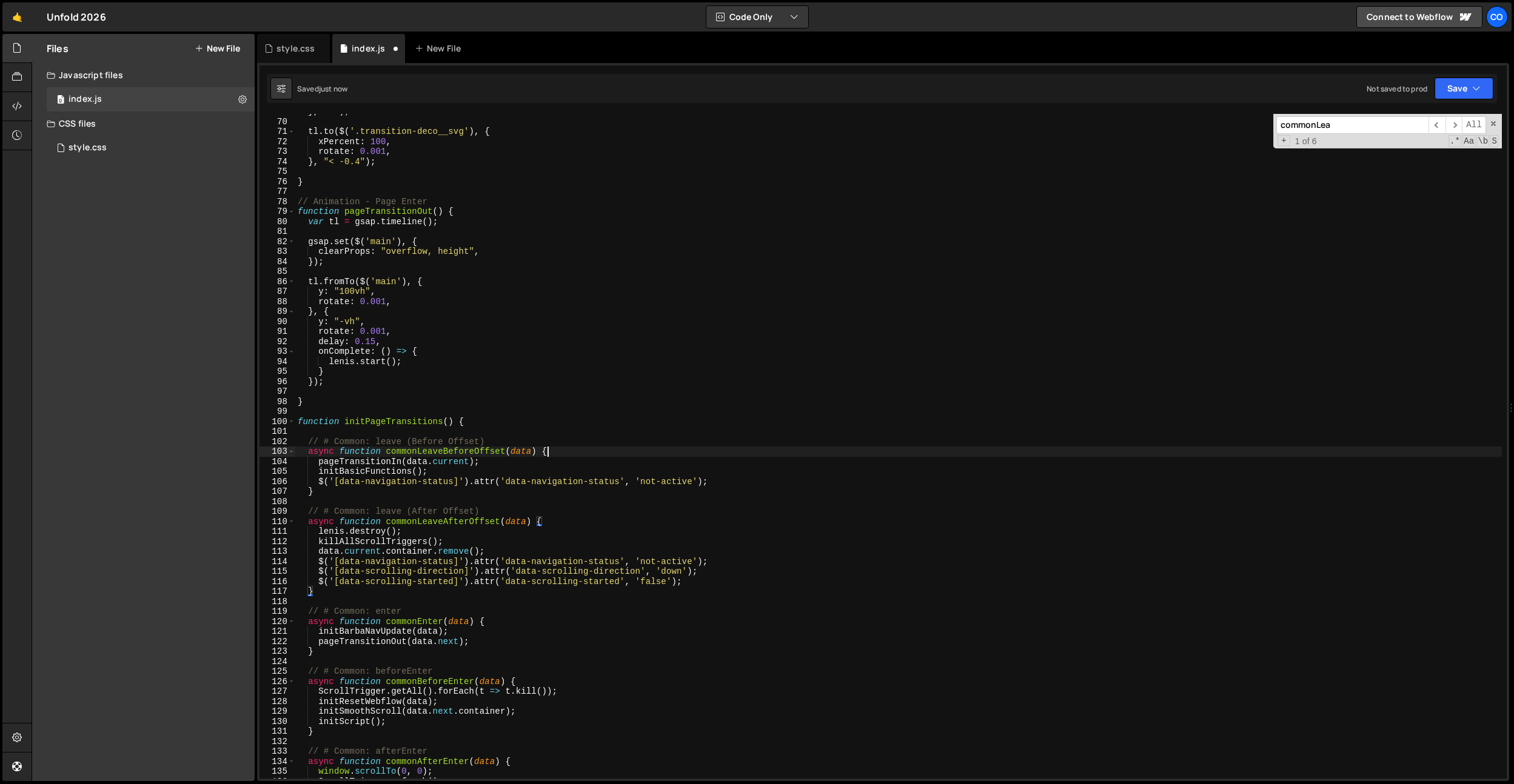
click at [565, 453] on div "} , "<" ) ; tl . to ( $ ( '.transition-deco__svg' ) , { xPercent : 100 , rotate…" at bounding box center [899, 449] width 1207 height 685
type textarea "async function commonLeaveBeforeOffset(data) {"
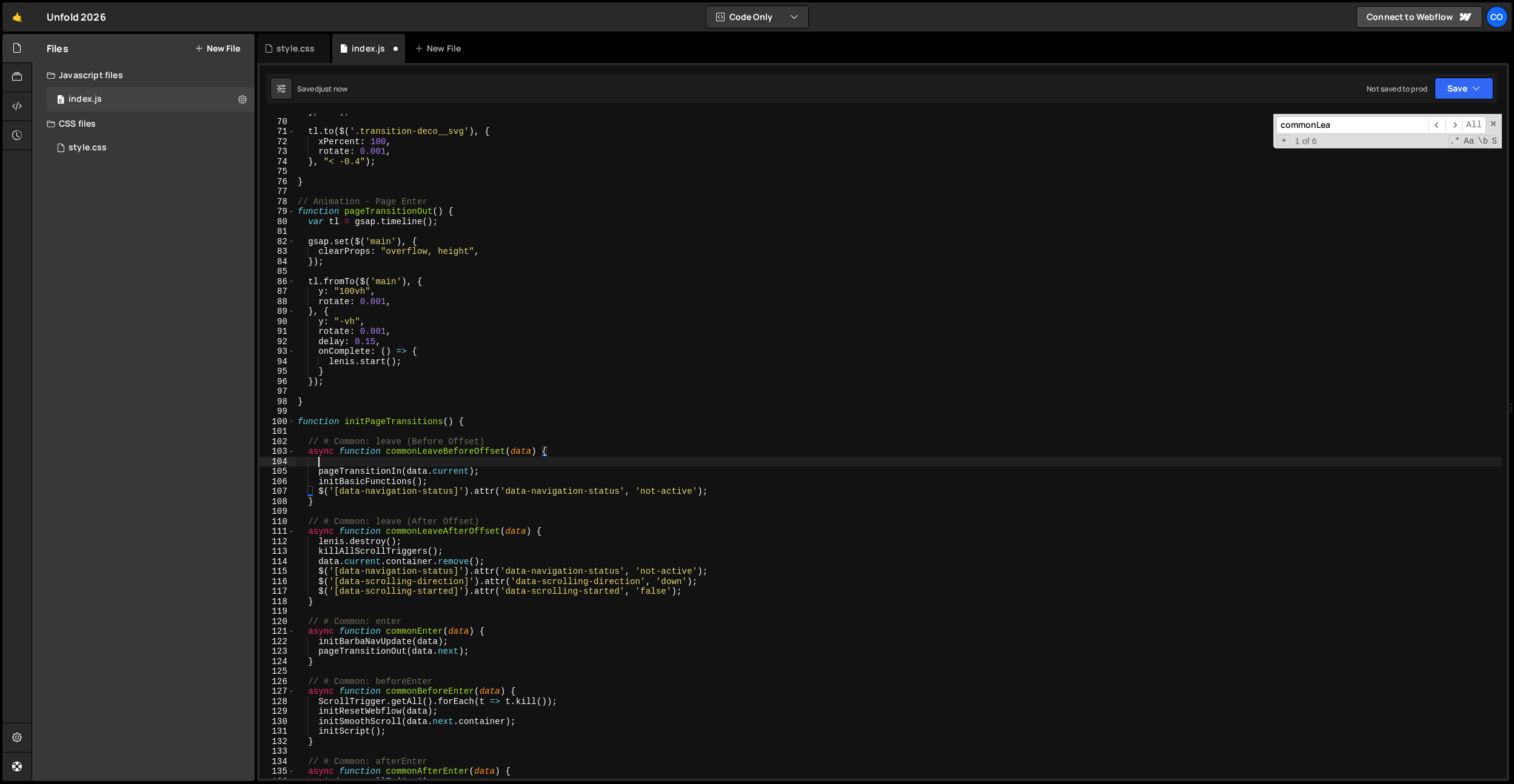
paste textarea "initChangePageTitle(data.next.container);"
type textarea "initChangePageTitle(data.next.container);"
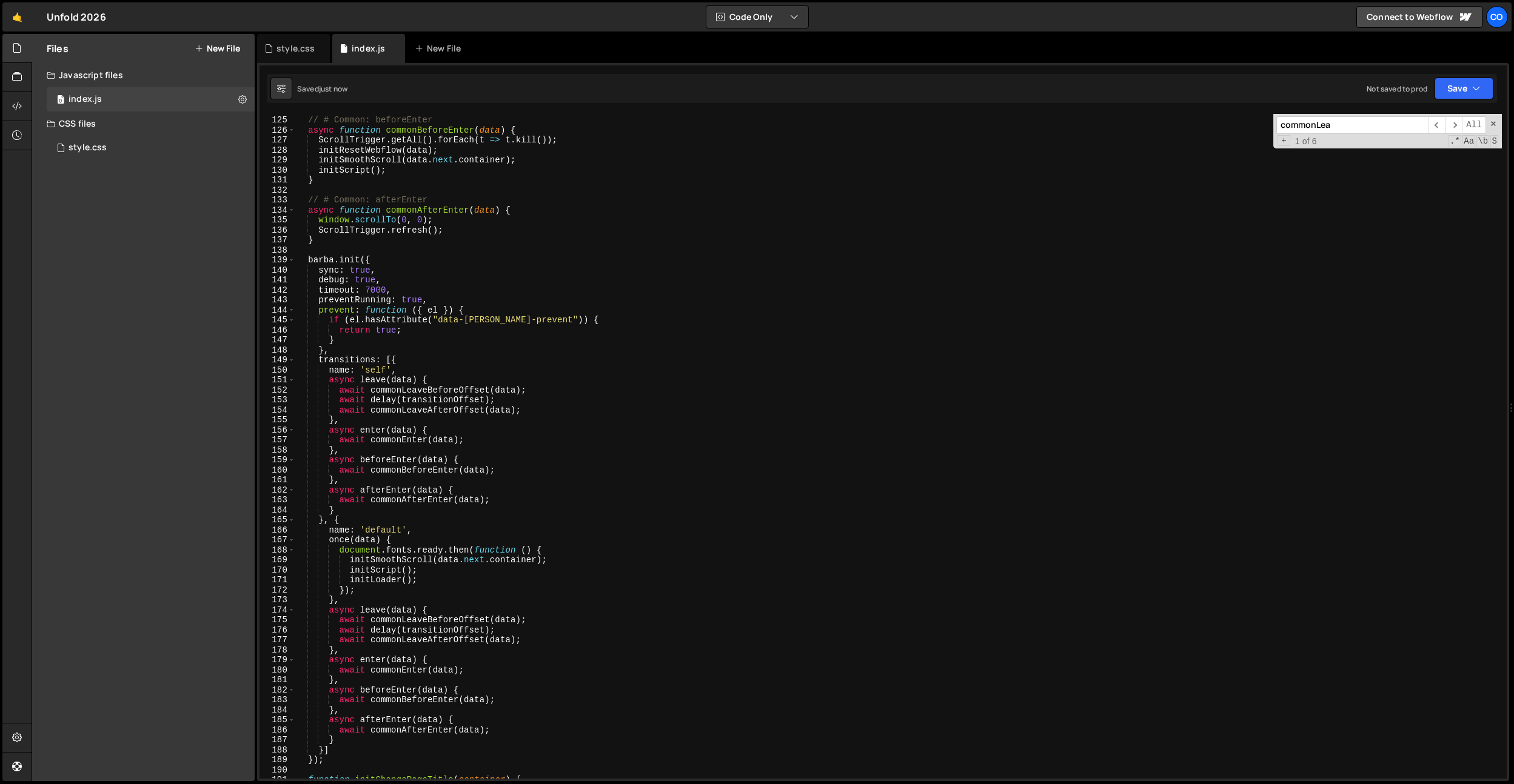
scroll to position [1340, 0]
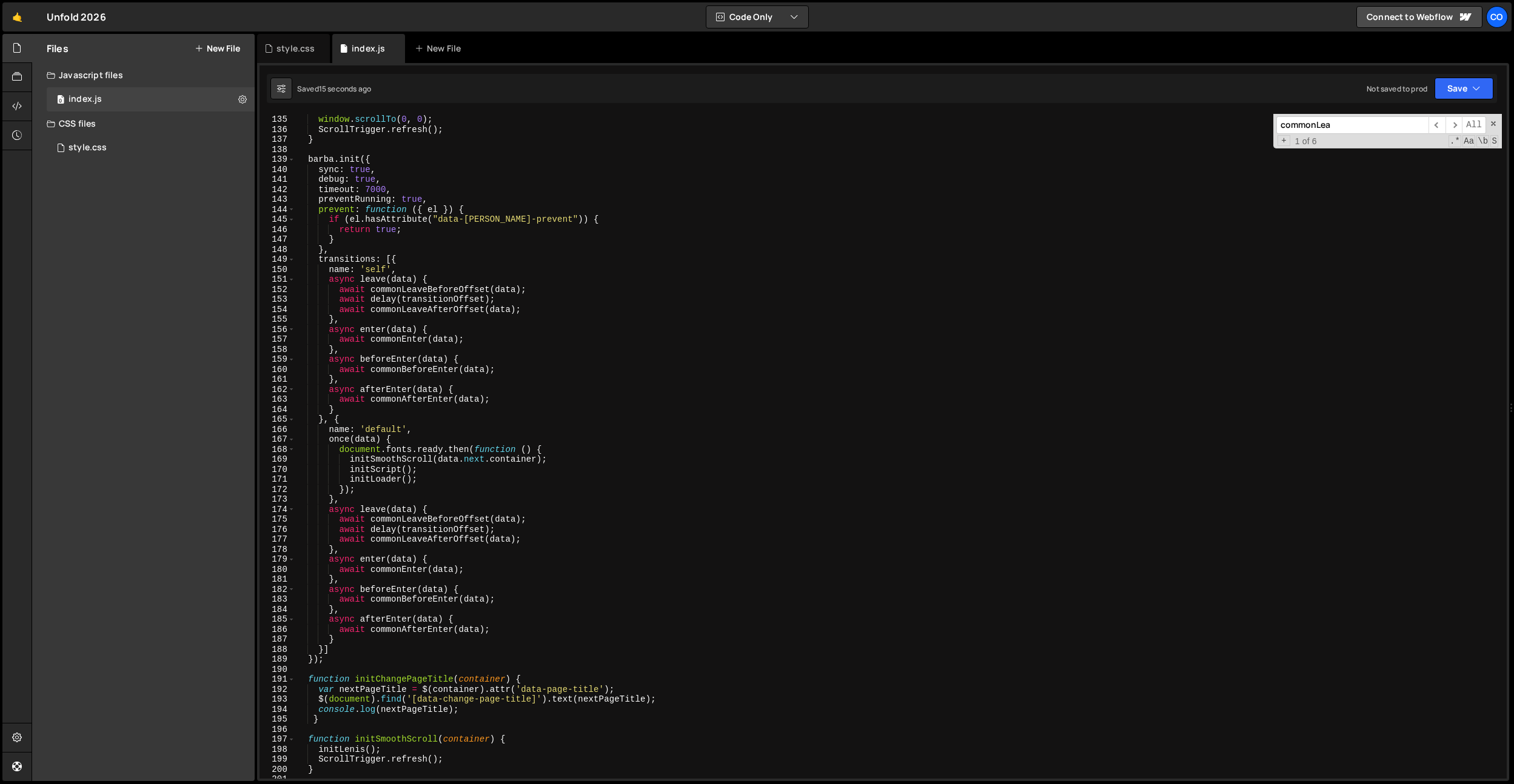
click at [552, 524] on div "async function commonAfterEnter ( data ) { window . scrollTo ( 0 , 0 ) ; Scroll…" at bounding box center [899, 446] width 1207 height 685
type textarea "await commonLeaveBeforeOffset(data);"
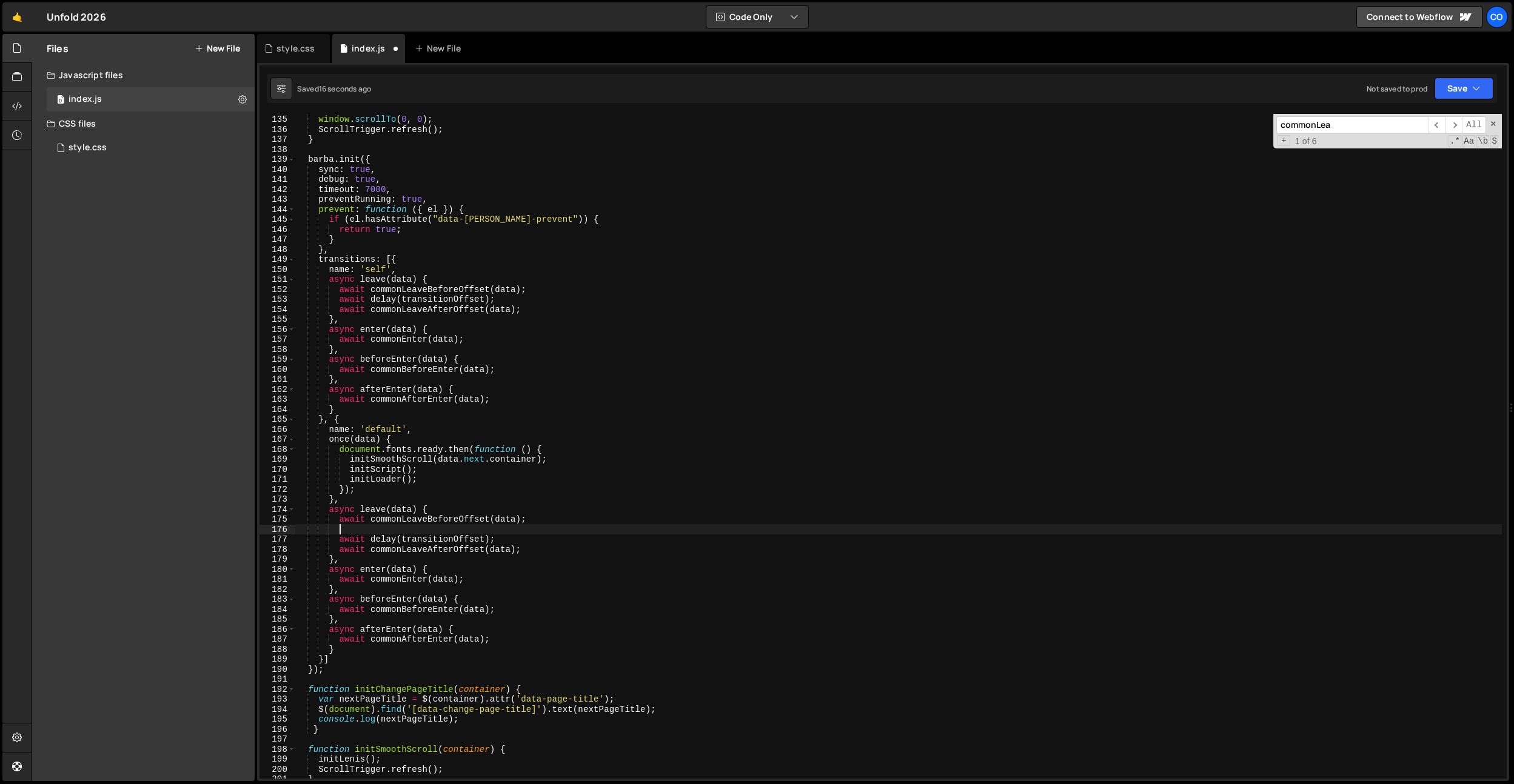
paste textarea "initChangePageTitle(data.next.container);"
type textarea "initChangePageTitle(data.next.container);"
drag, startPoint x: 567, startPoint y: 530, endPoint x: 341, endPoint y: 529, distance: 226.0
click at [341, 529] on div "async function commonAfterEnter ( data ) { window . scrollTo ( 0 , 0 ) ; Scroll…" at bounding box center [899, 446] width 1207 height 685
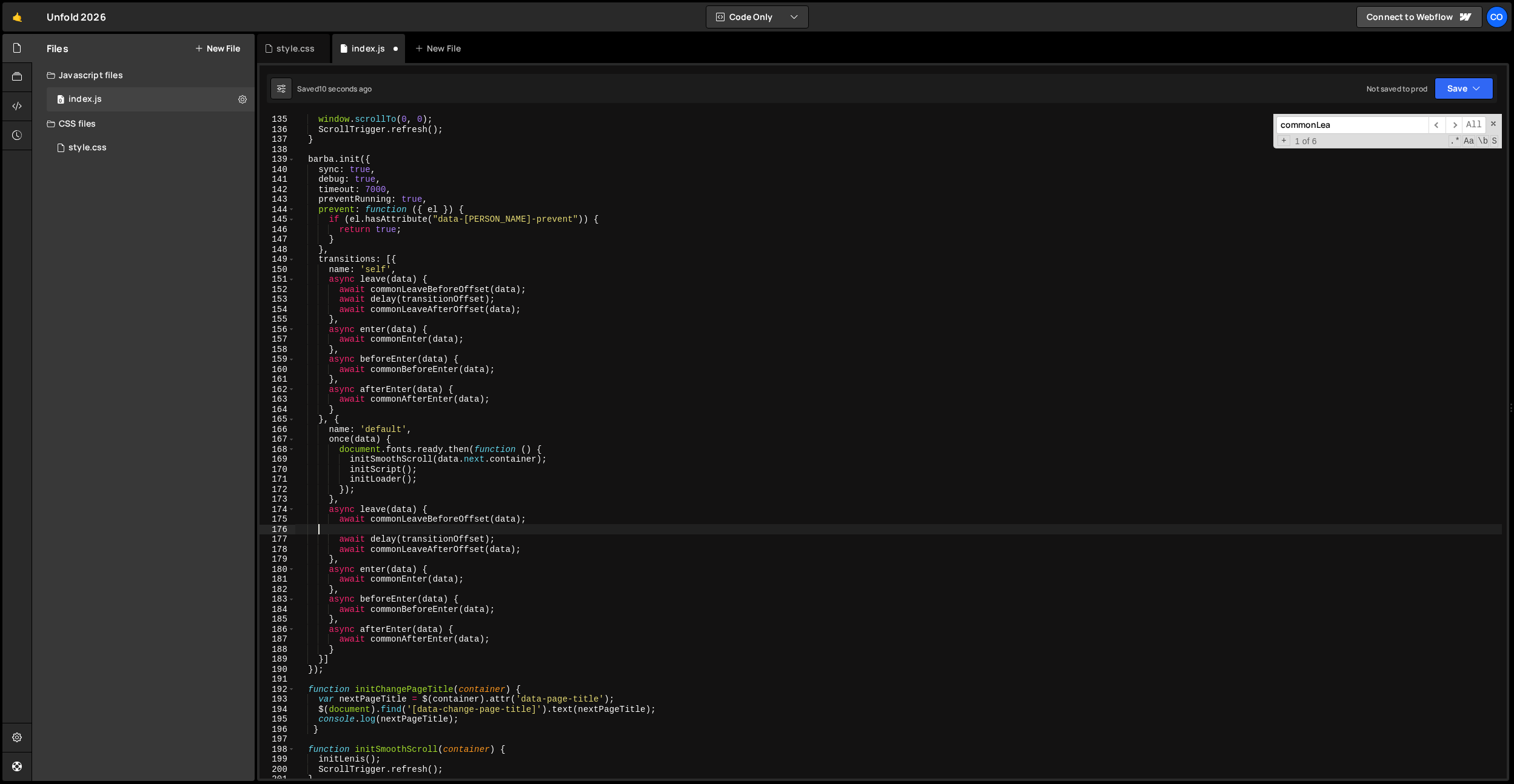
scroll to position [0, 0]
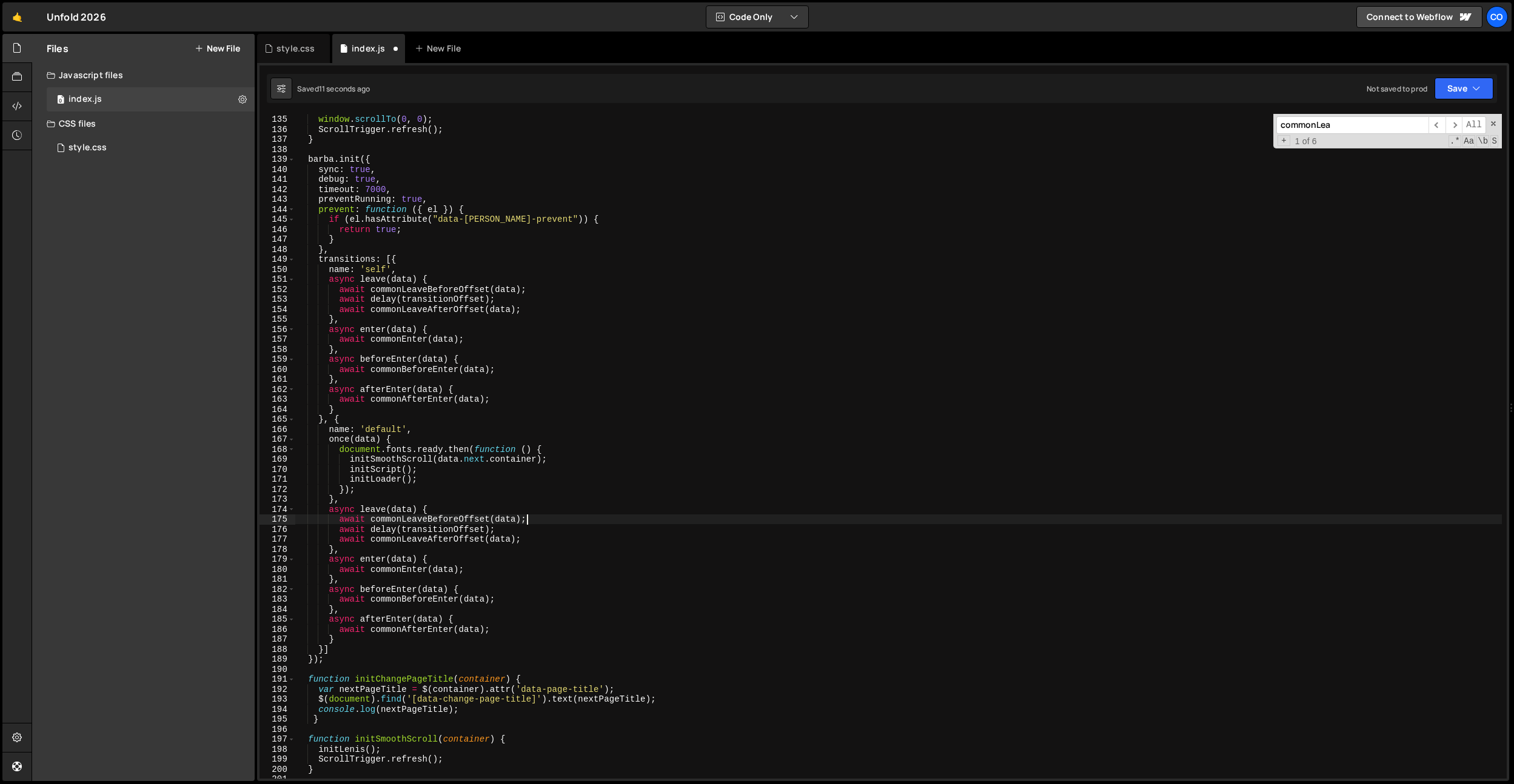
type textarea "async leave(data) {"
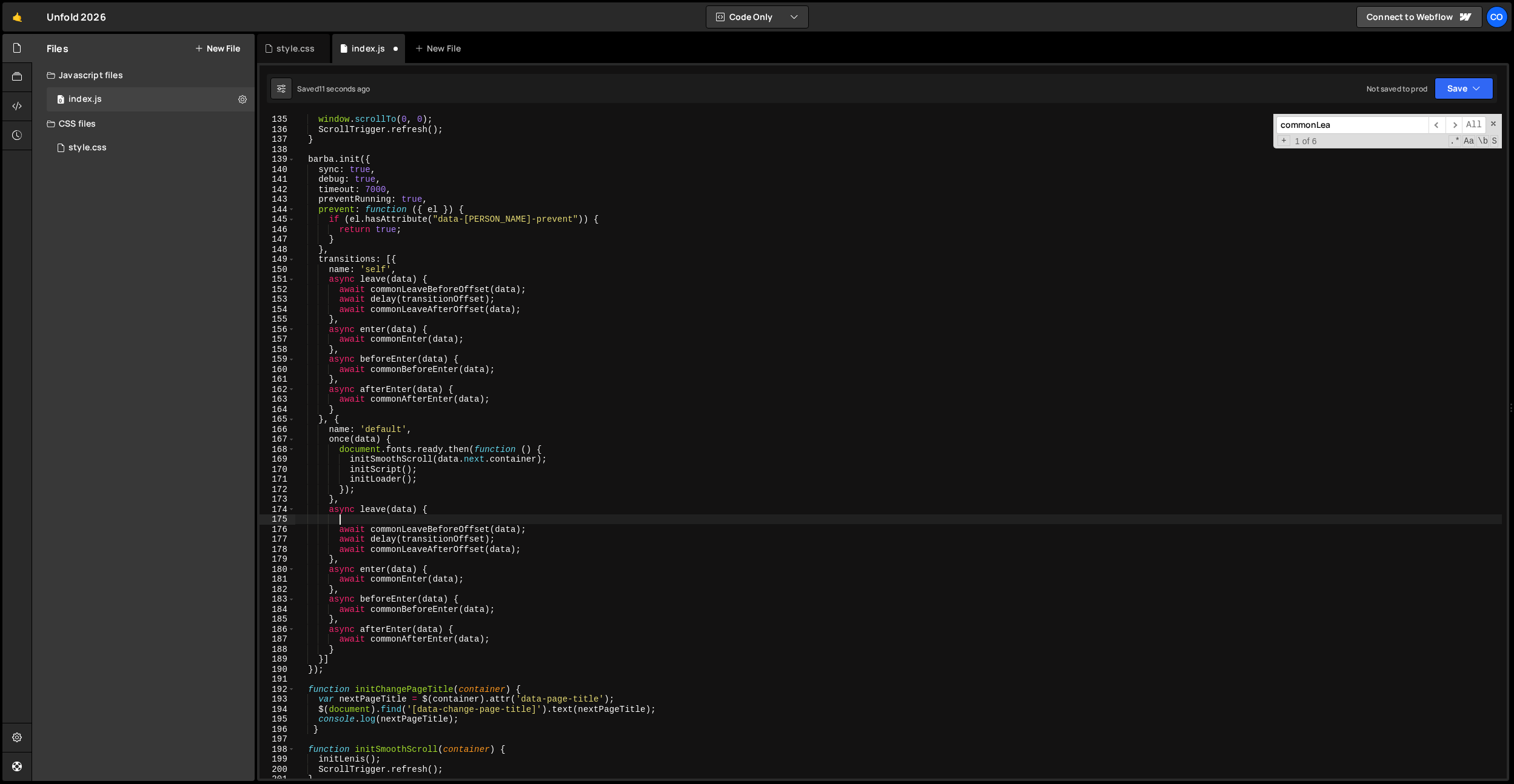
scroll to position [0, 2]
paste textarea "initChangePageTitle(data.next.container);"
click at [442, 275] on div "async function commonAfterEnter ( data ) { window . scrollTo ( 0 , 0 ) ; Scroll…" at bounding box center [899, 446] width 1207 height 685
type textarea "async leave(data) {"
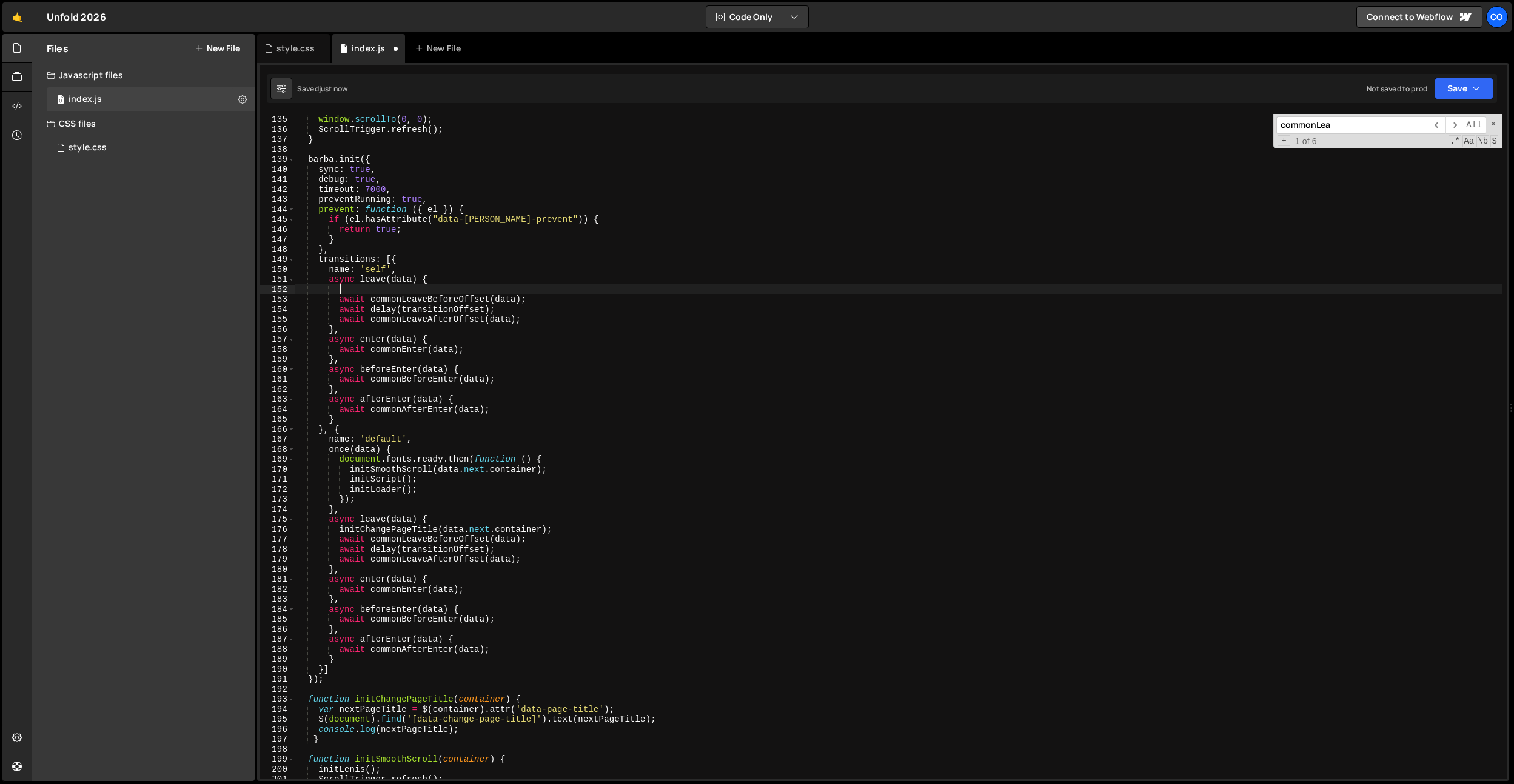
paste textarea "initChangePageTitle(data.next.container);"
type textarea "initChangePageTitle(data.next.container);"
type textarea "async leave(data) {"
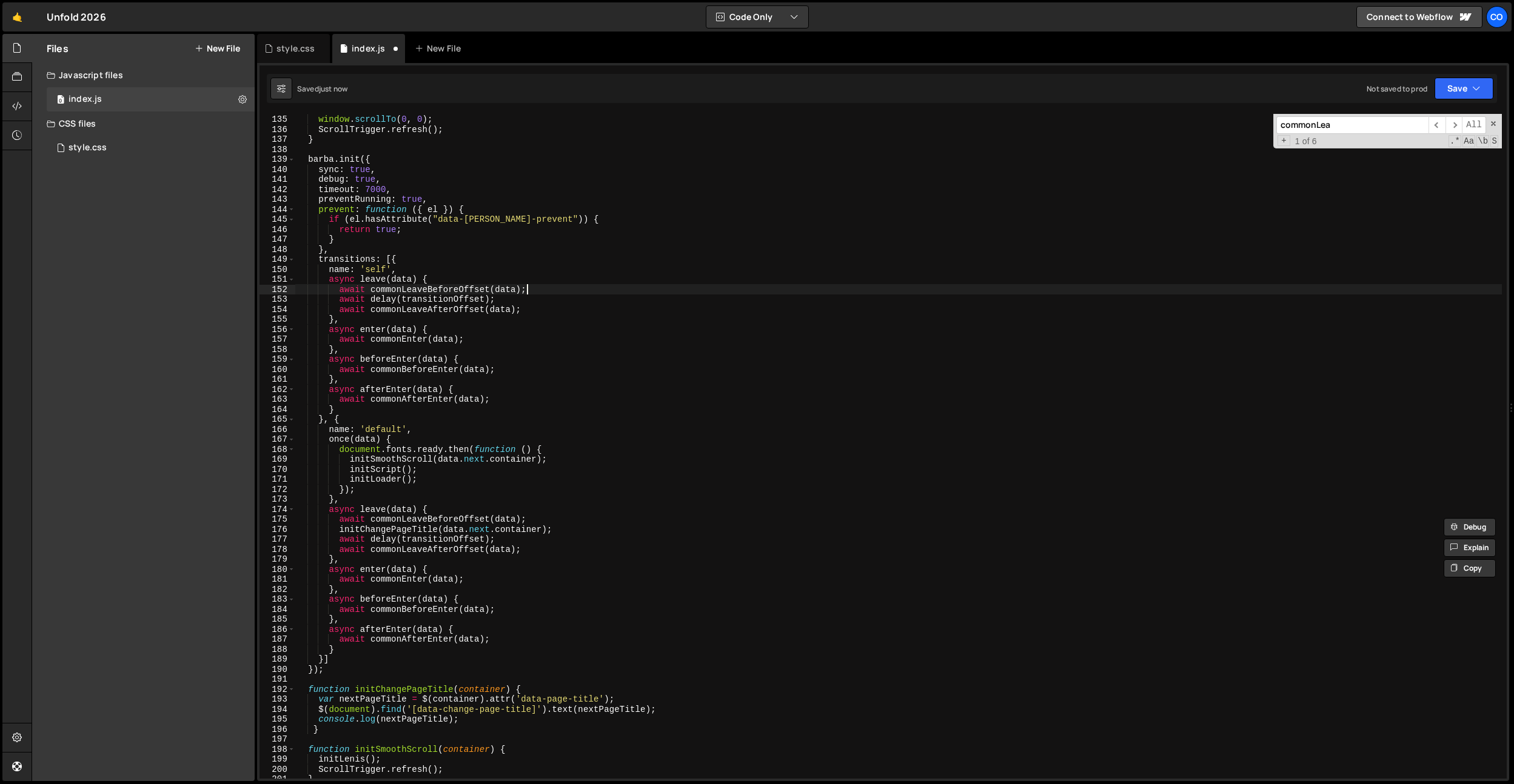
click at [534, 290] on div "async function commonAfterEnter ( data ) { window . scrollTo ( 0 , 0 ) ; Scroll…" at bounding box center [899, 446] width 1207 height 685
type textarea "await commonLeaveBeforeOffset(data);"
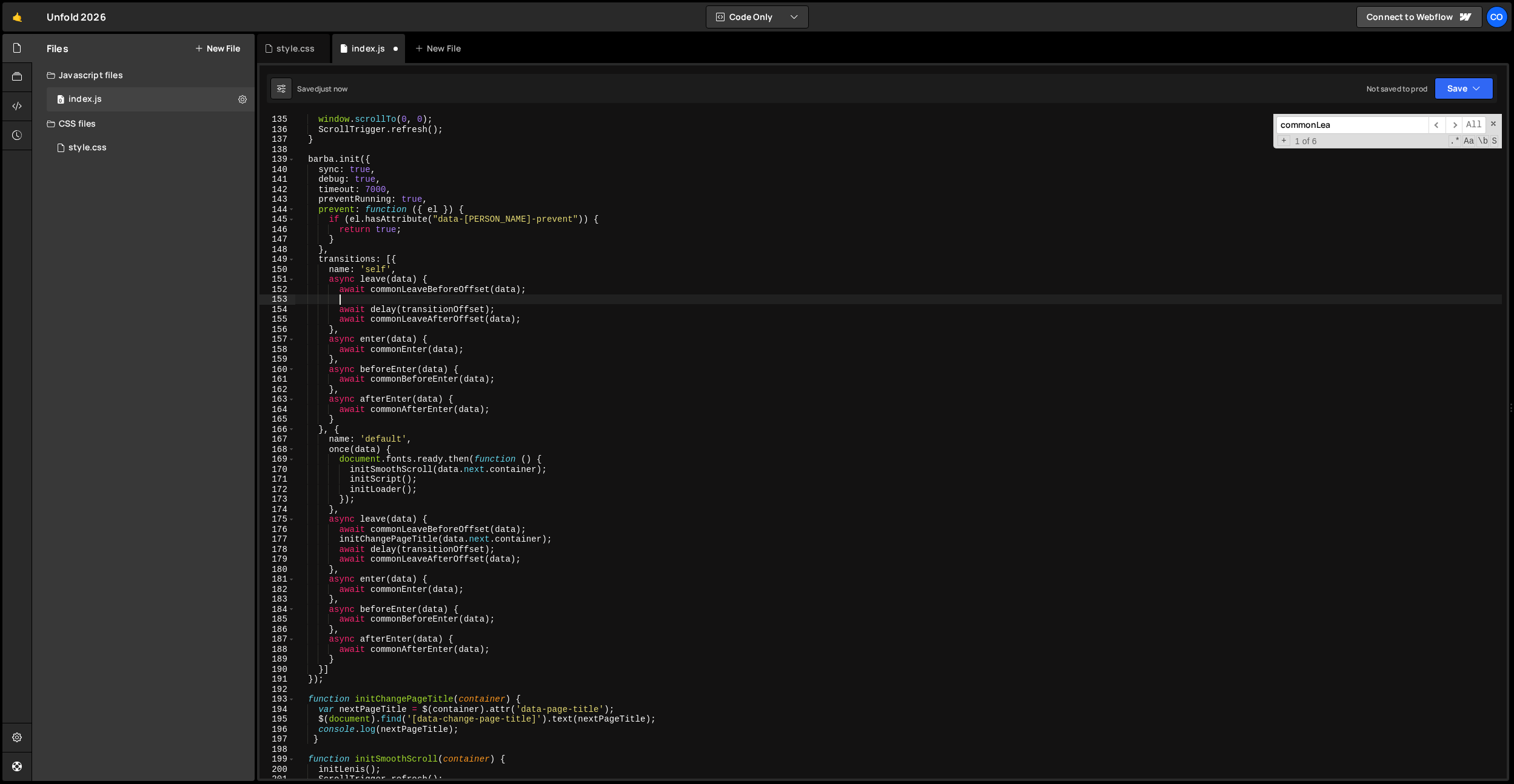
paste textarea "initChangePageTitle(data.next.container);"
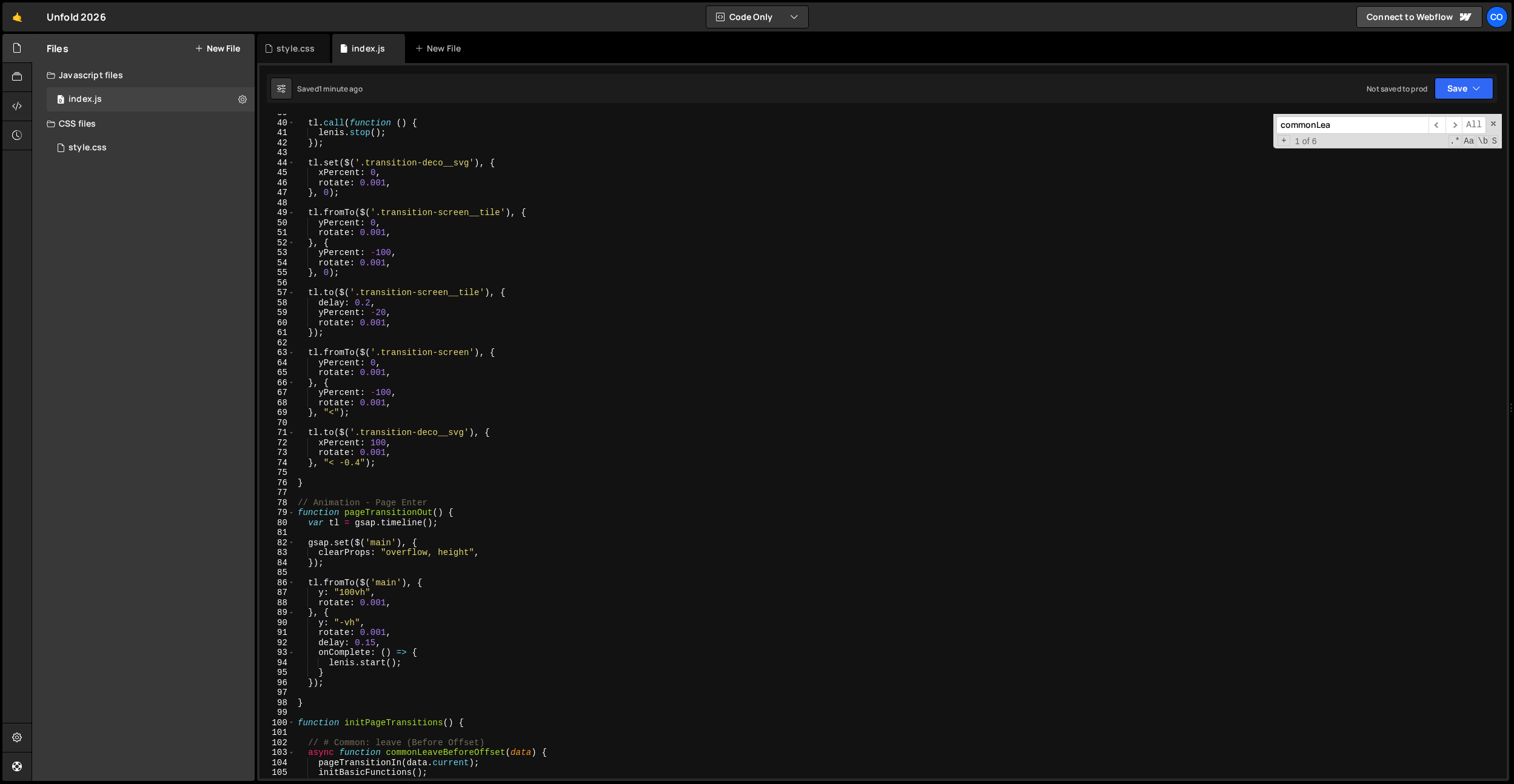
scroll to position [383, 0]
click at [343, 676] on div "tl . call ( function ( ) { lenis . stop ( ) ; }) ; tl . set ( $ ( '.transition-…" at bounding box center [899, 453] width 1207 height 685
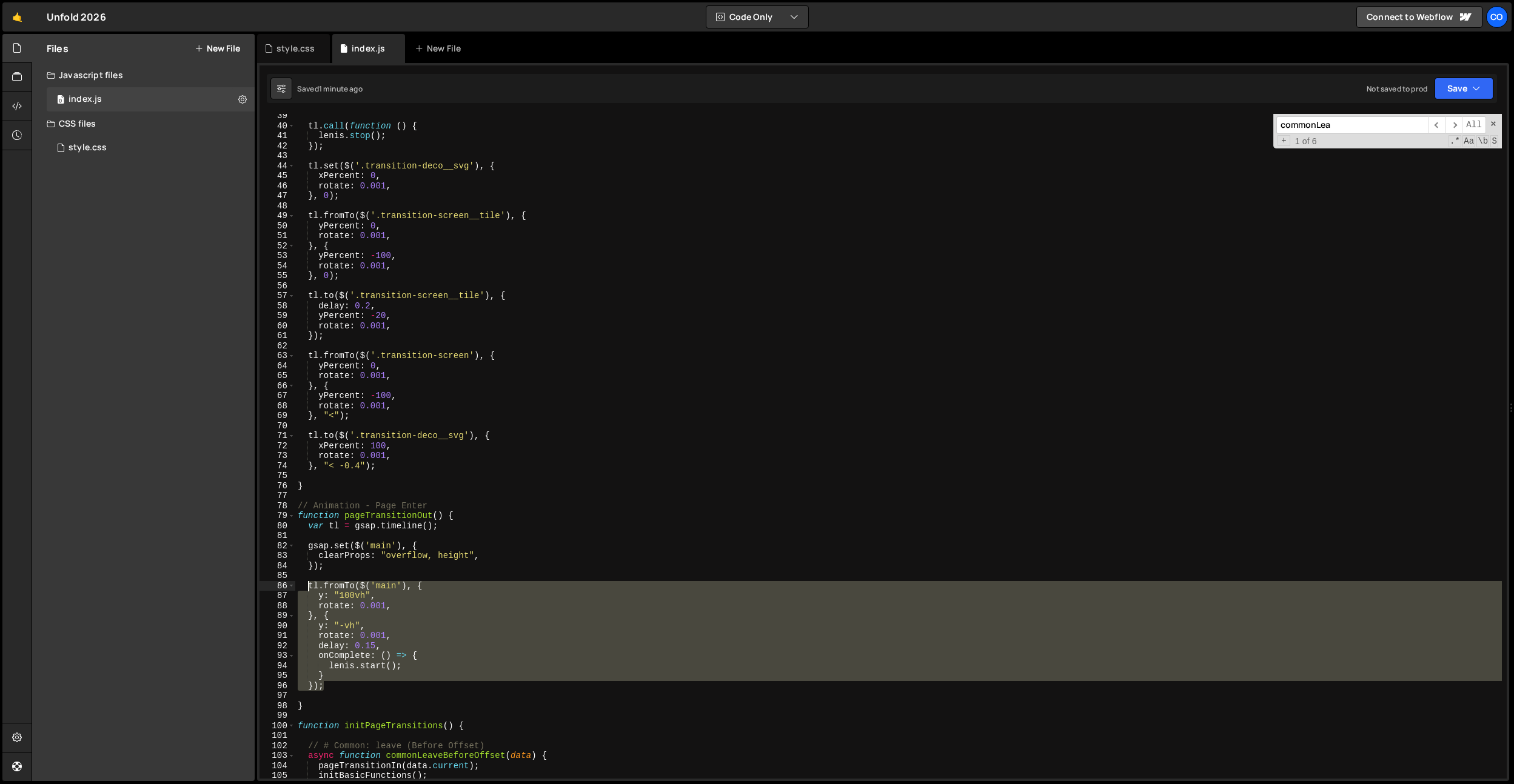
drag, startPoint x: 337, startPoint y: 685, endPoint x: 308, endPoint y: 587, distance: 102.2
click at [308, 587] on div "tl . call ( function ( ) { lenis . stop ( ) ; }) ; tl . set ( $ ( '.transition-…" at bounding box center [899, 453] width 1207 height 685
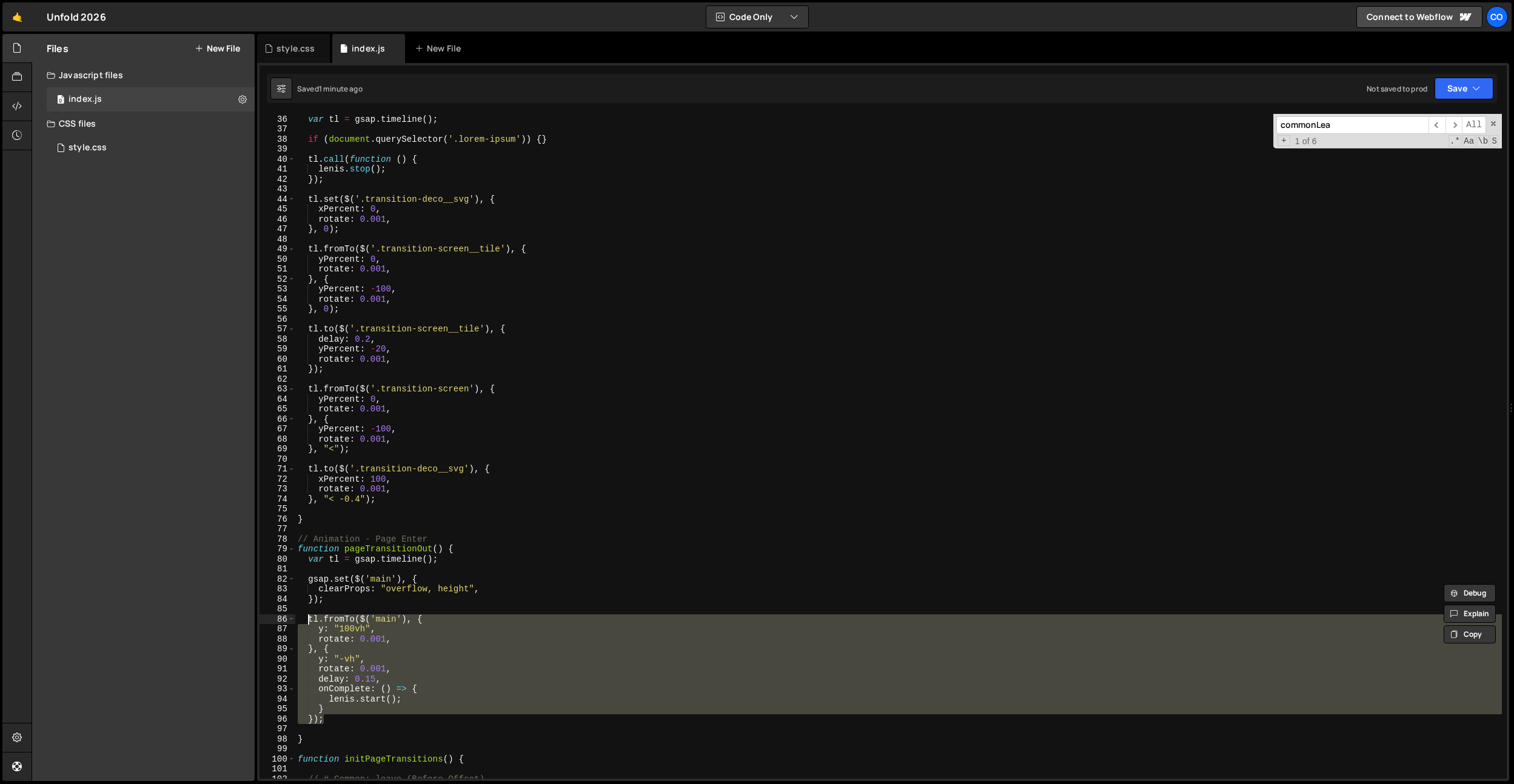
scroll to position [225, 0]
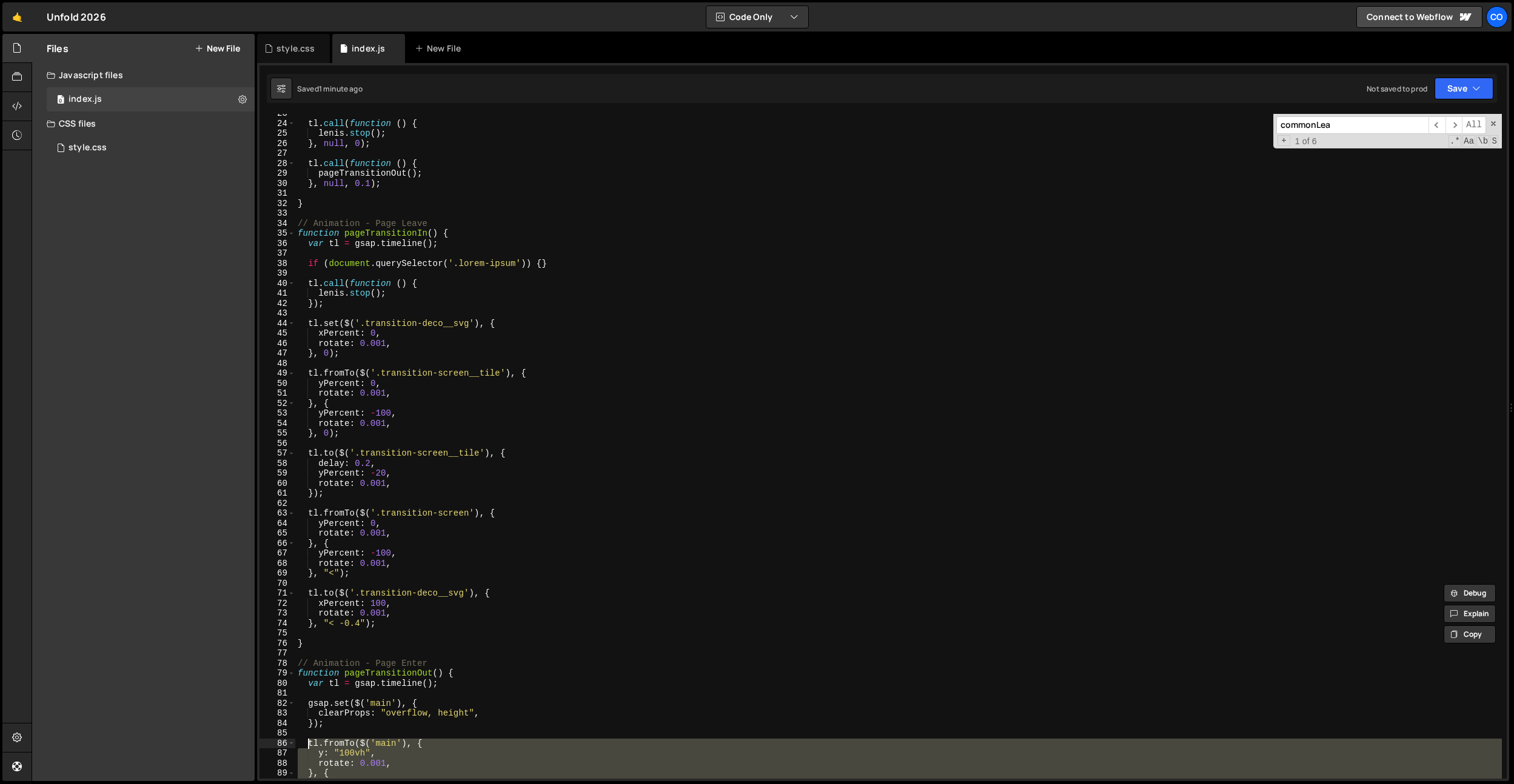
click at [378, 304] on div "tl . call ( function ( ) { lenis . stop ( ) ; } , null , 0 ) ; tl . call ( func…" at bounding box center [899, 451] width 1207 height 685
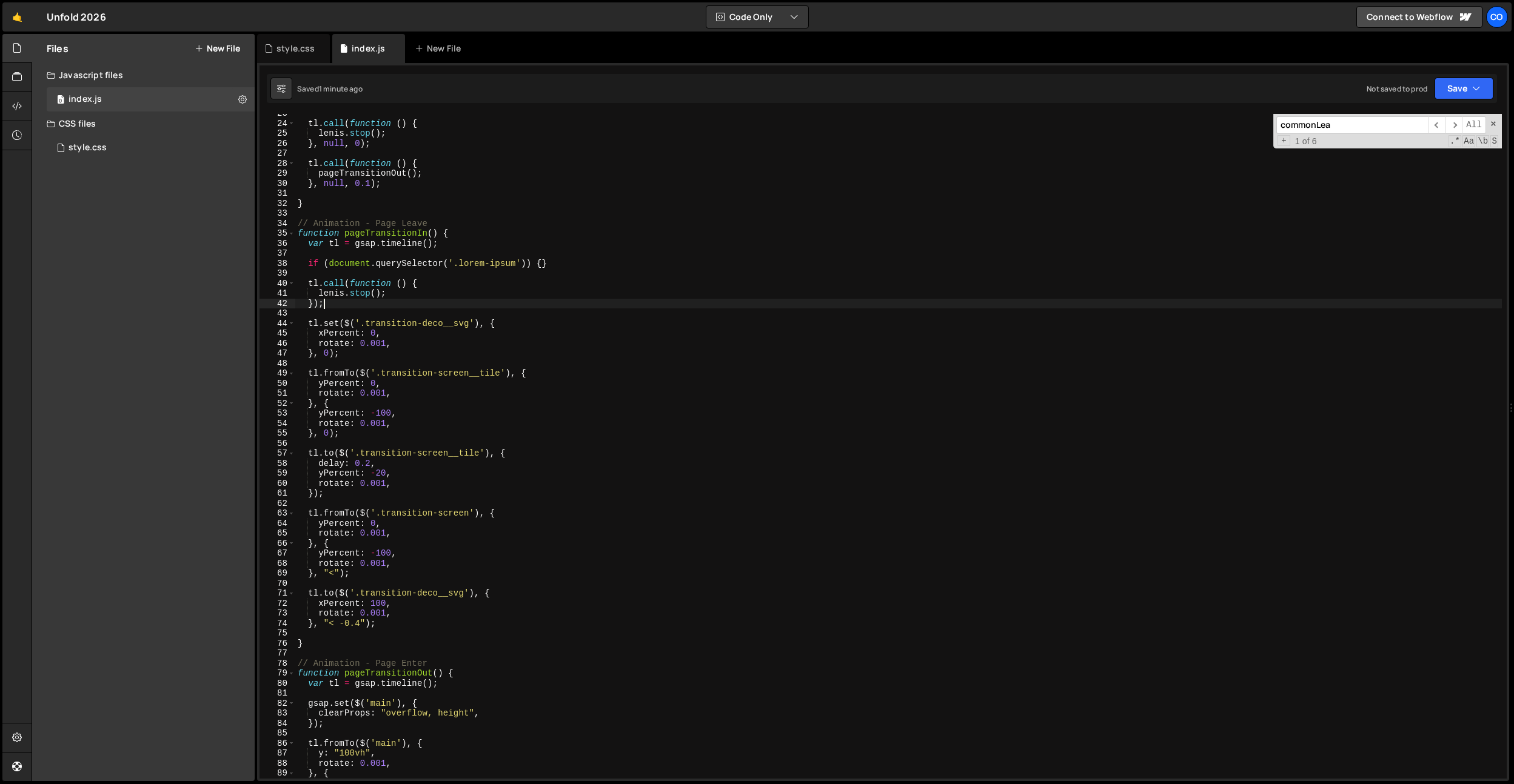
click at [379, 435] on div "tl . call ( function ( ) { lenis . stop ( ) ; } , null , 0 ) ; tl . call ( func…" at bounding box center [899, 451] width 1207 height 685
type textarea "}, 0);"
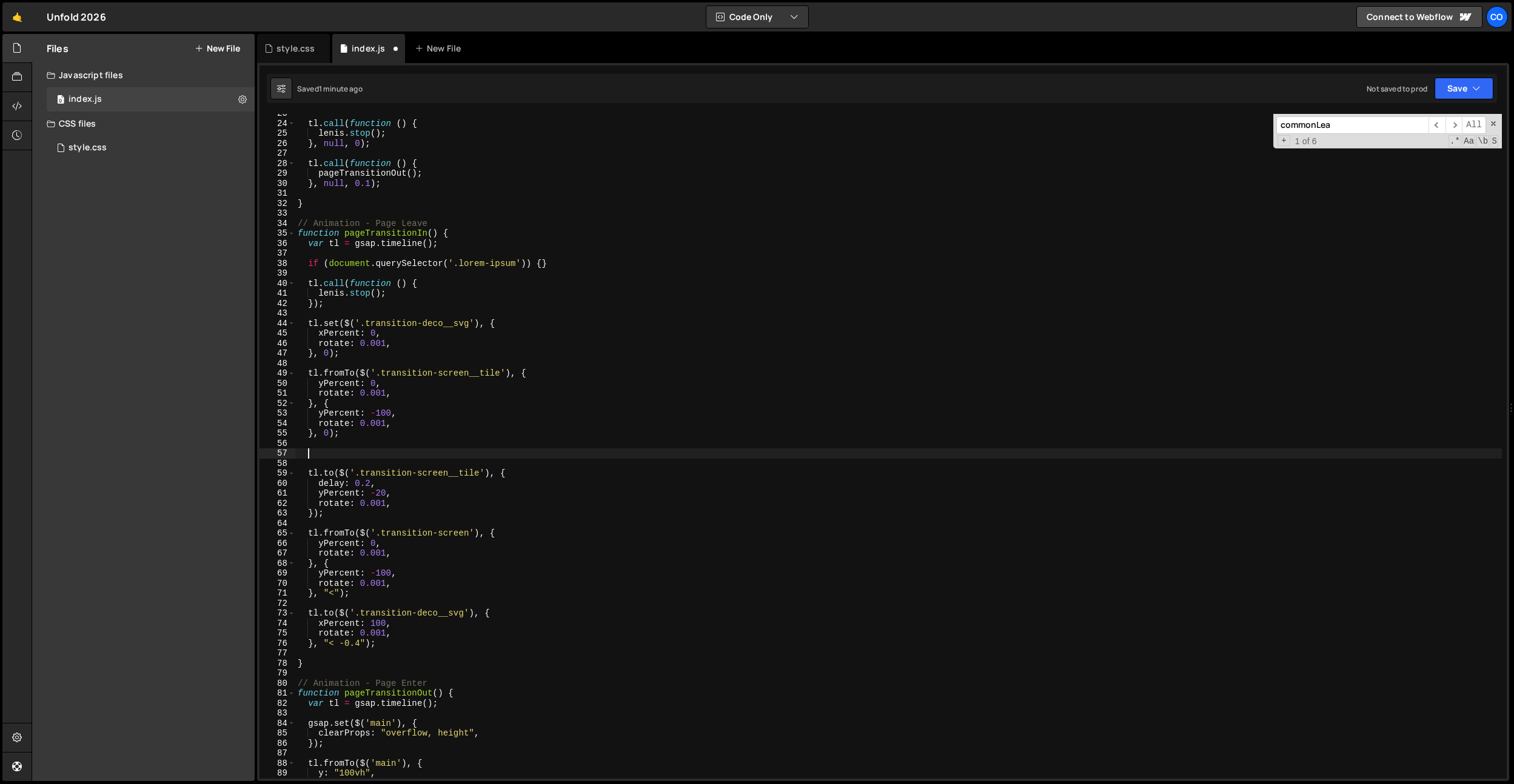
paste textarea "});"
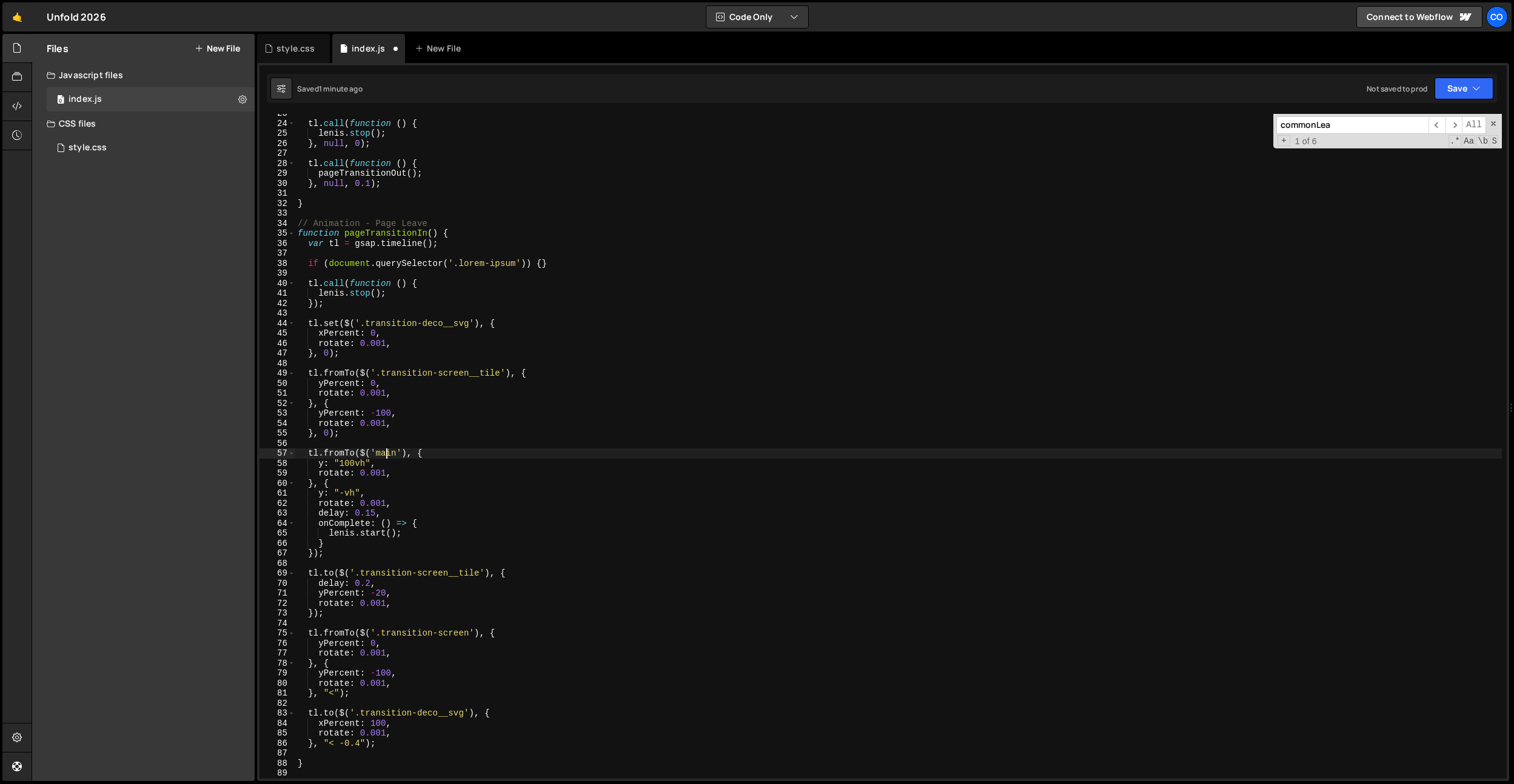
click at [387, 456] on div "tl . call ( function ( ) { lenis . stop ( ) ; } , null , 0 ) ; tl . call ( func…" at bounding box center [899, 451] width 1207 height 685
click at [349, 465] on div "tl . call ( function ( ) { lenis . stop ( ) ; } , null , 0 ) ; tl . call ( func…" at bounding box center [899, 451] width 1207 height 685
click at [362, 467] on div "tl . call ( function ( ) { lenis . stop ( ) ; } , null , 0 ) ; tl . call ( func…" at bounding box center [899, 451] width 1207 height 685
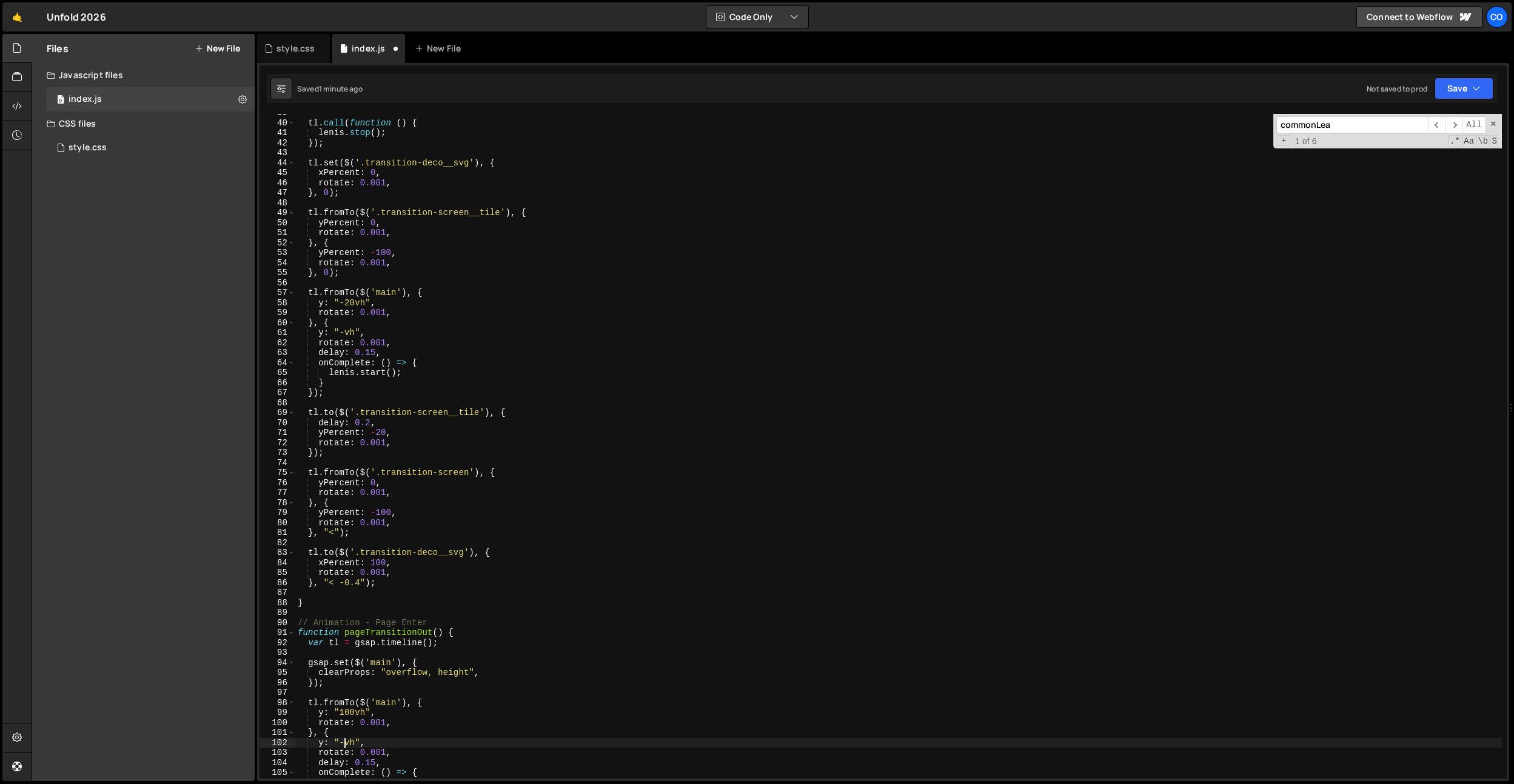
click at [344, 741] on div "tl . call ( function ( ) { lenis . stop ( ) ; }) ; tl . set ( $ ( '.transition-…" at bounding box center [899, 450] width 1207 height 685
click at [570, 503] on div "tl . call ( function ( ) { lenis . stop ( ) ; }) ; tl . set ( $ ( '.transition-…" at bounding box center [899, 451] width 1207 height 685
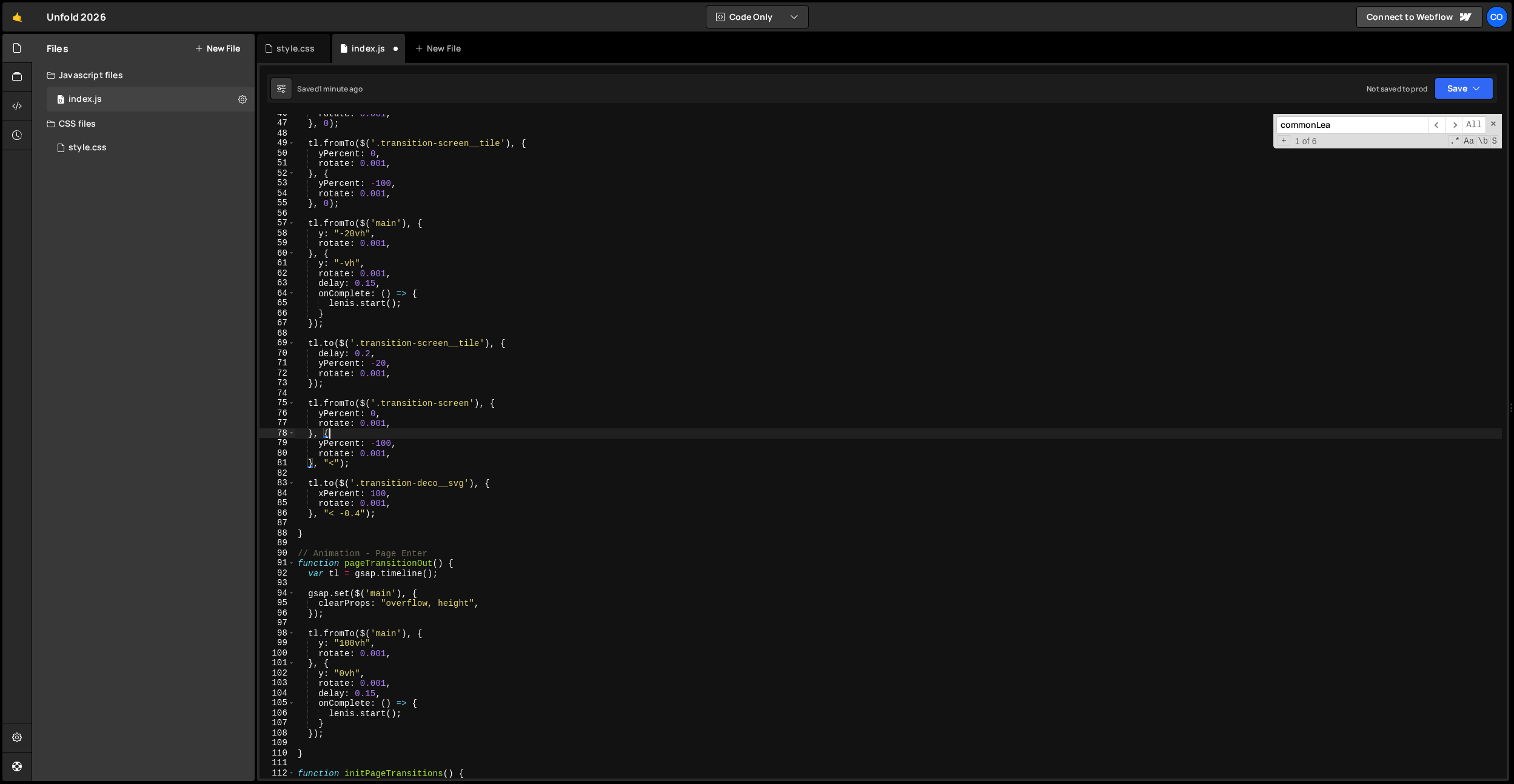
scroll to position [481, 0]
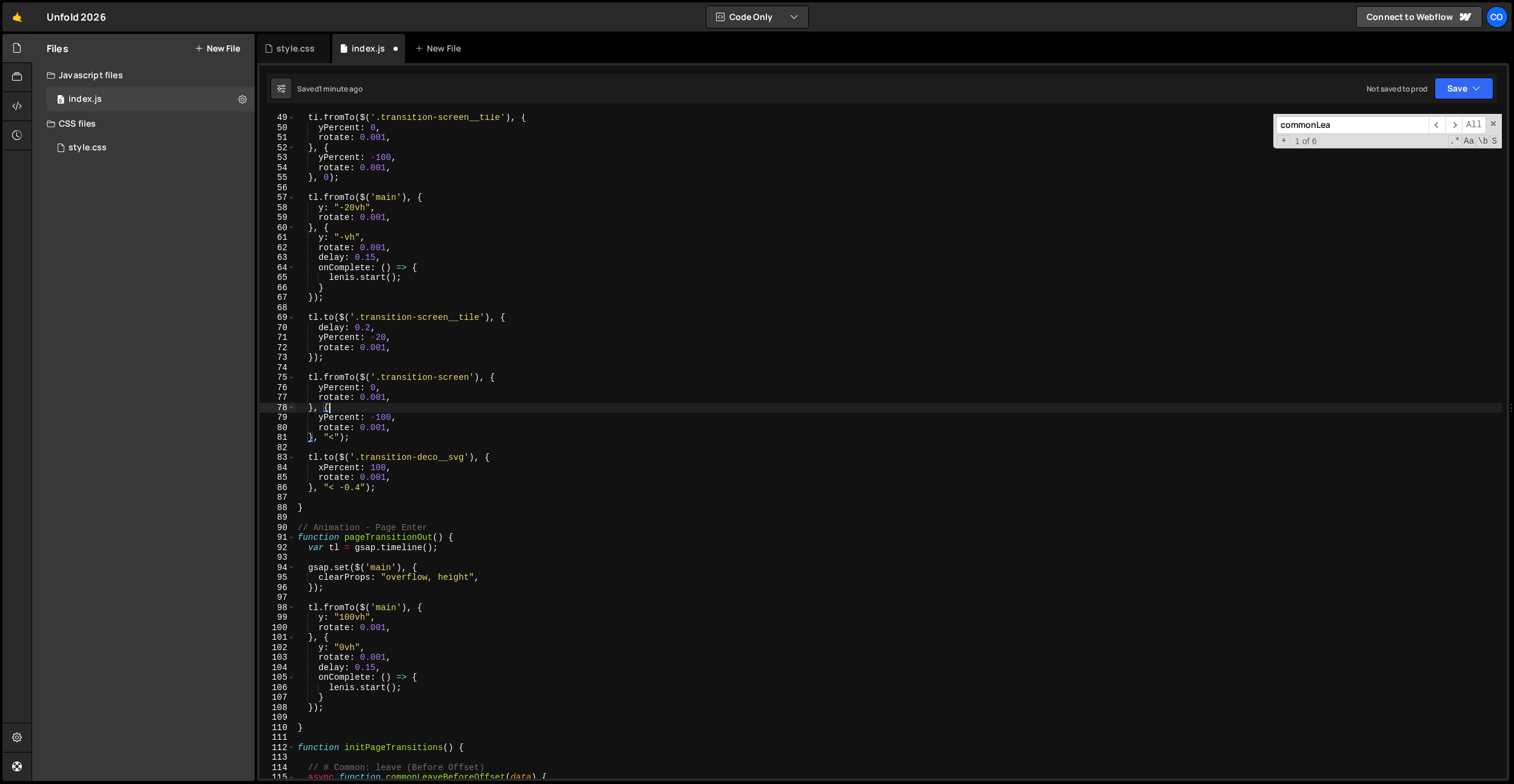
click at [421, 688] on div "tl . fromTo ( $ ( '.transition-screen__tile' ) , { yPercent : 0 , rotate : 0.00…" at bounding box center [899, 455] width 1207 height 685
type textarea "[PERSON_NAME].start();"
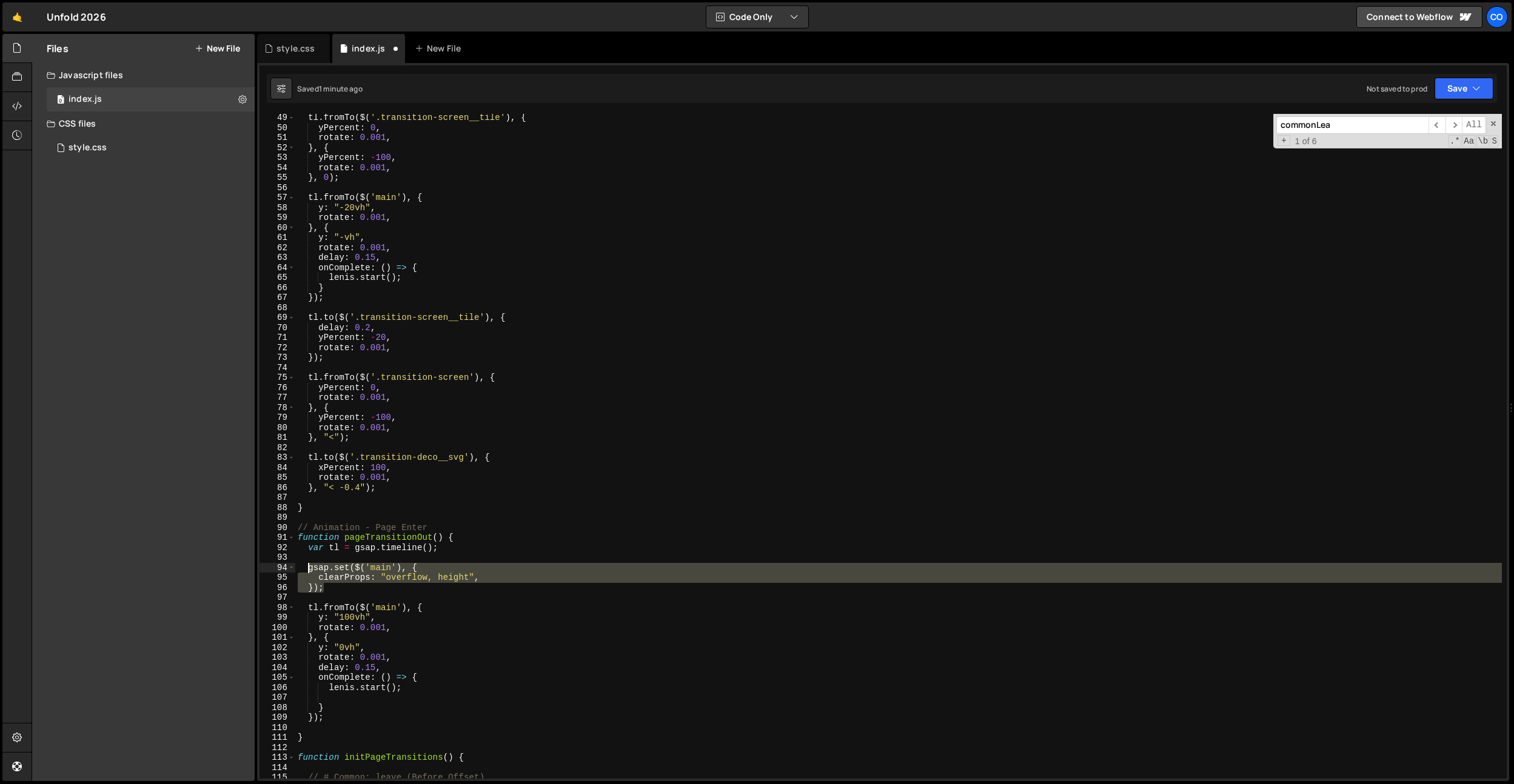
drag, startPoint x: 322, startPoint y: 591, endPoint x: 311, endPoint y: 571, distance: 22.8
click at [311, 571] on div "tl . fromTo ( $ ( '.transition-screen__tile' ) , { yPercent : 0 , rotate : 0.00…" at bounding box center [899, 455] width 1207 height 685
type textarea "gsap.set($('main'), { clearProps: "overflow, height","
click at [333, 700] on div "tl . fromTo ( $ ( '.transition-screen__tile' ) , { yPercent : 0 , rotate : 0.00…" at bounding box center [899, 455] width 1207 height 685
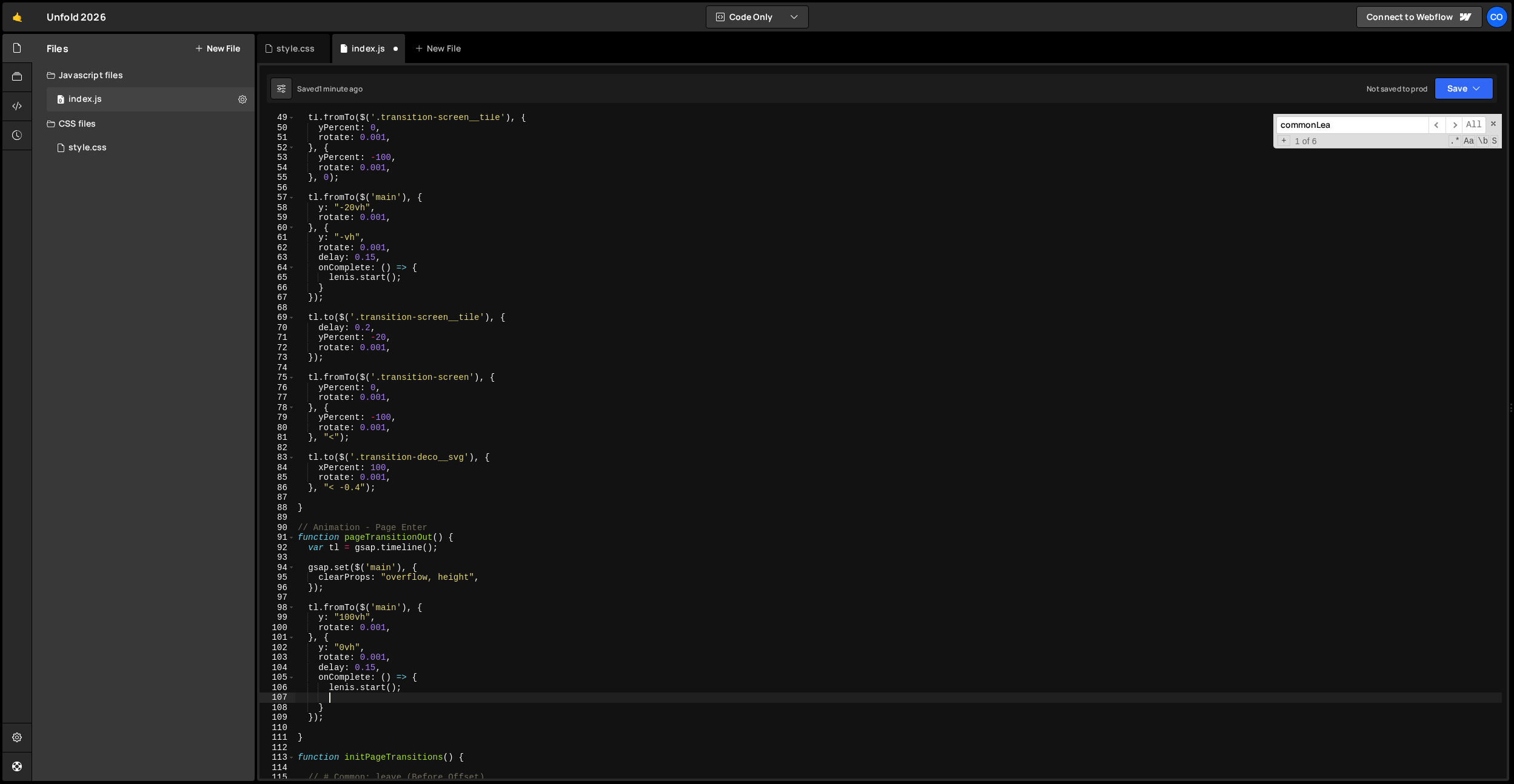
paste textarea "});"
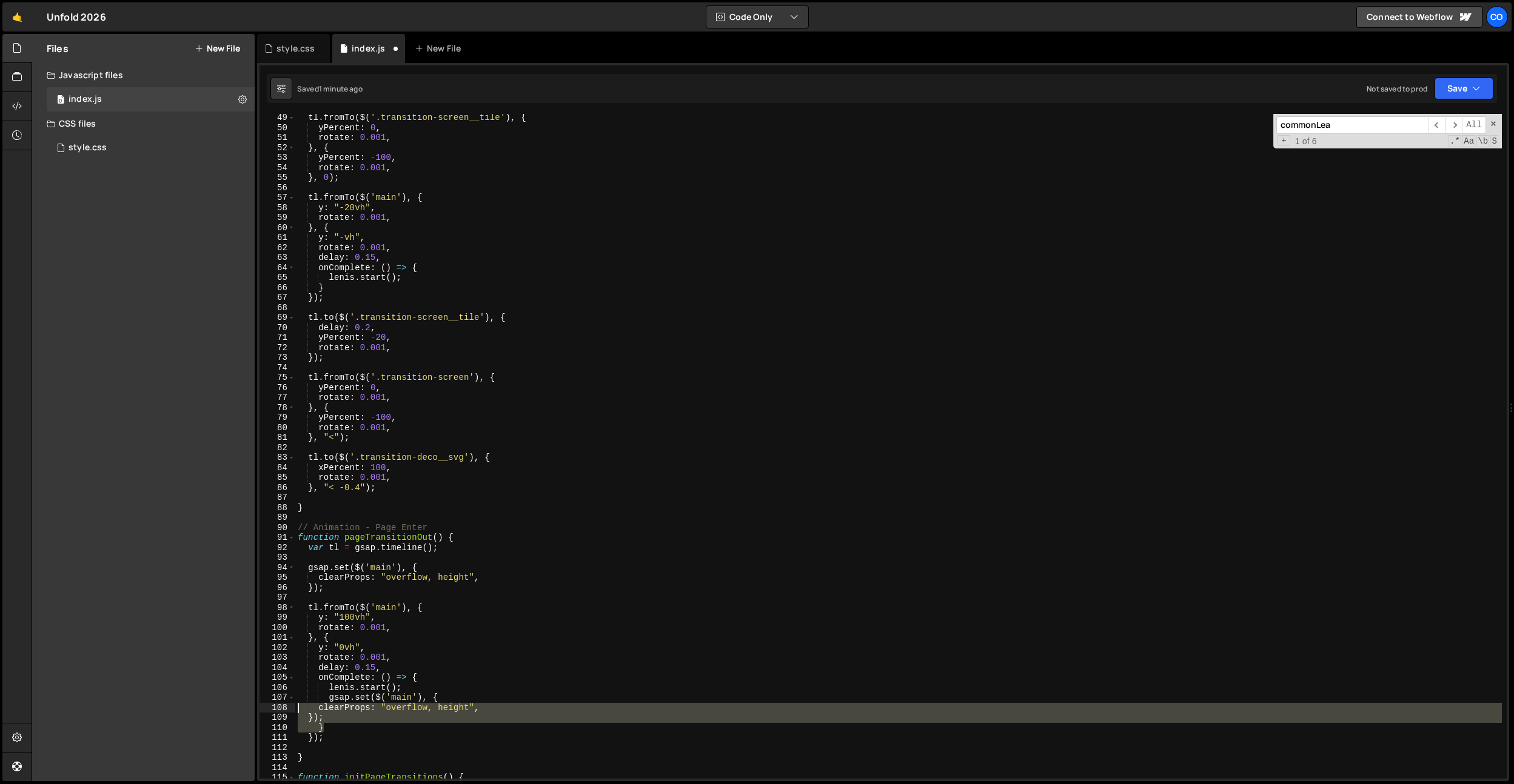
drag, startPoint x: 349, startPoint y: 723, endPoint x: 285, endPoint y: 708, distance: 65.7
click at [285, 708] on div "}); 49 50 51 52 53 54 55 56 57 58 59 60 61 62 63 64 65 66 67 68 69 70 71 72 73 …" at bounding box center [883, 446] width 1248 height 665
type textarea "clearProps: "overflow, height", });"
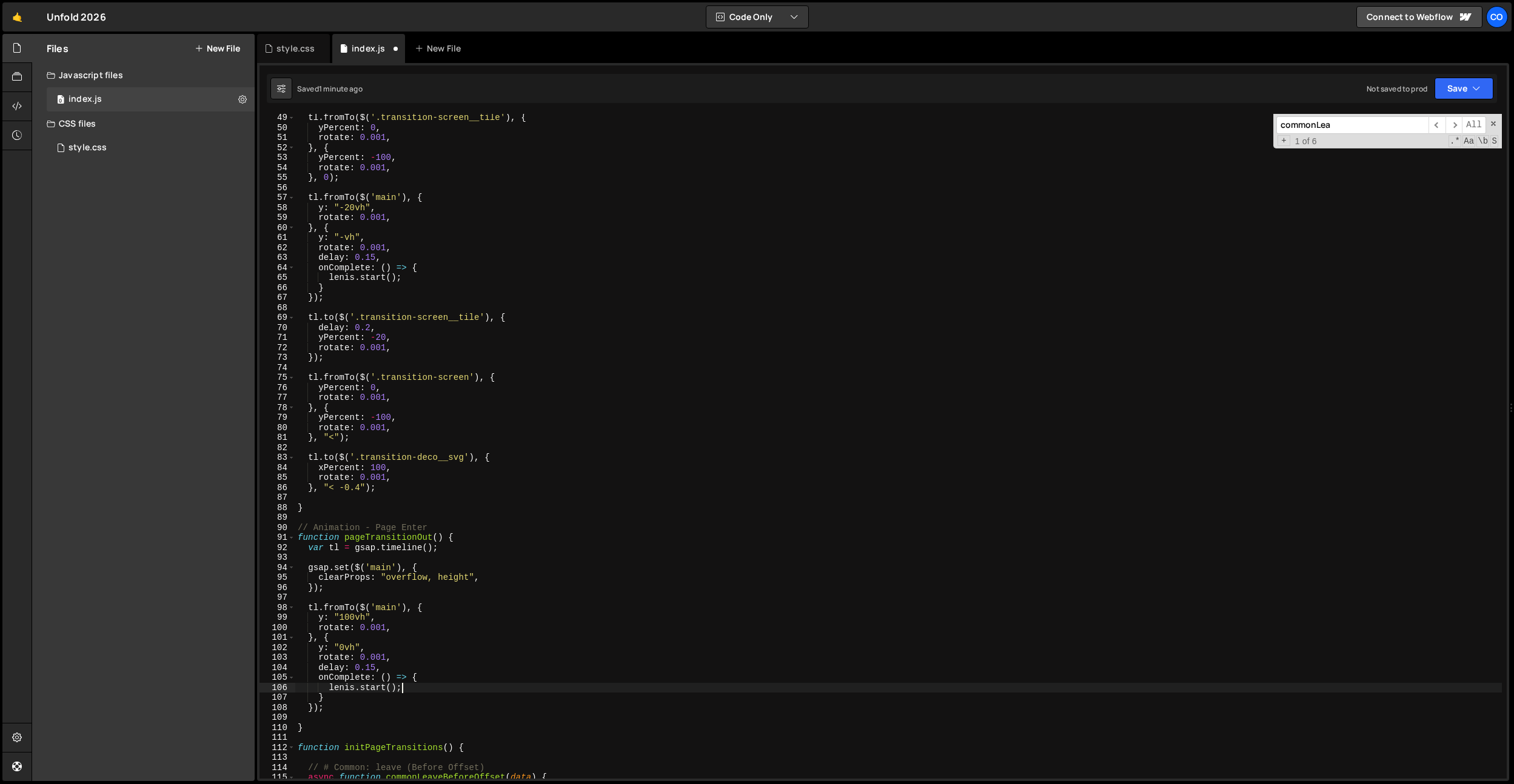
click at [381, 698] on div "tl . fromTo ( $ ( '.transition-screen__tile' ) , { yPercent : 0 , rotate : 0.00…" at bounding box center [899, 455] width 1207 height 685
type textarea "},"
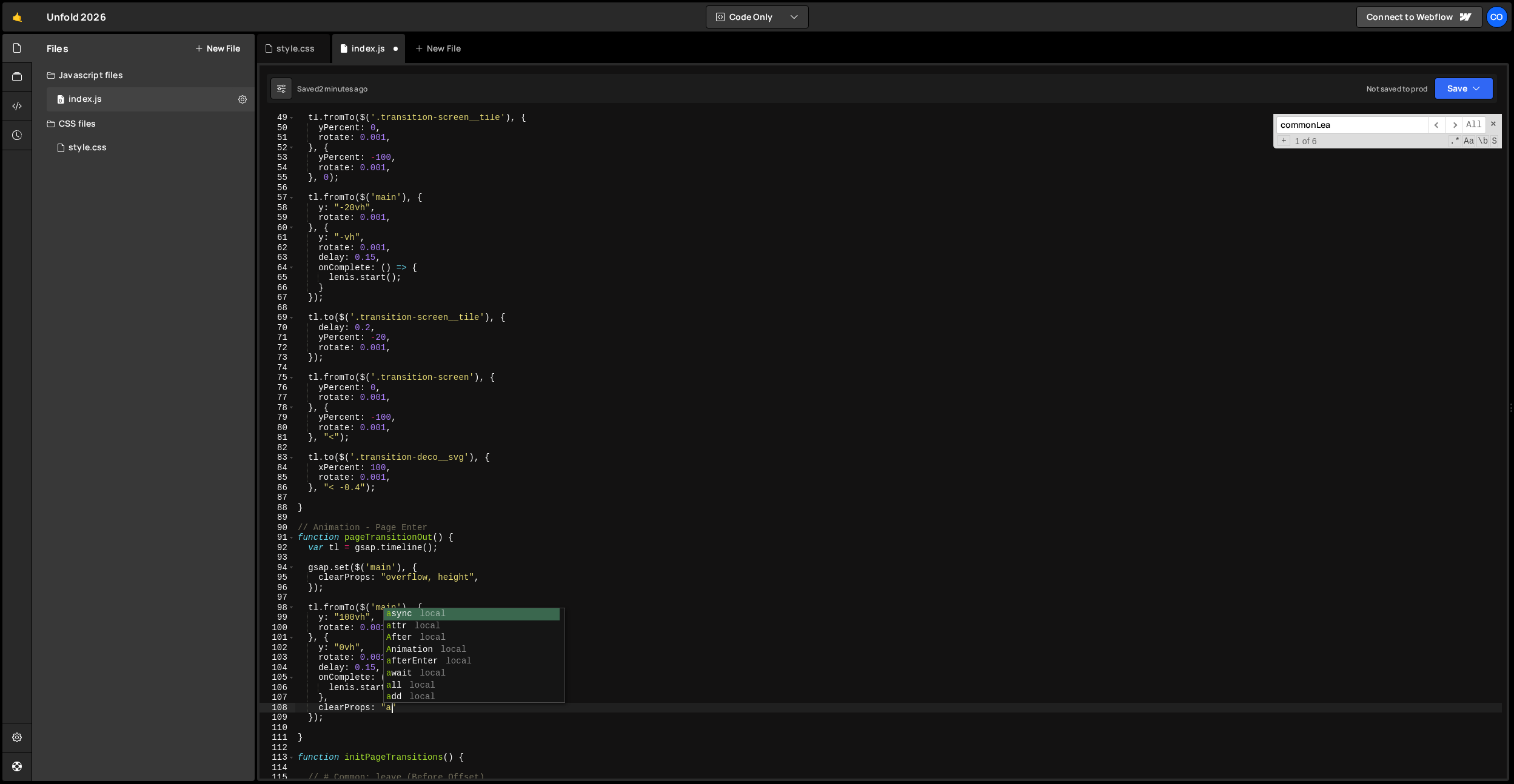
type textarea "clearProps: "all"
click at [536, 445] on div "tl . fromTo ( $ ( '.transition-screen__tile' ) , { yPercent : 0 , rotate : 0.00…" at bounding box center [899, 455] width 1207 height 685
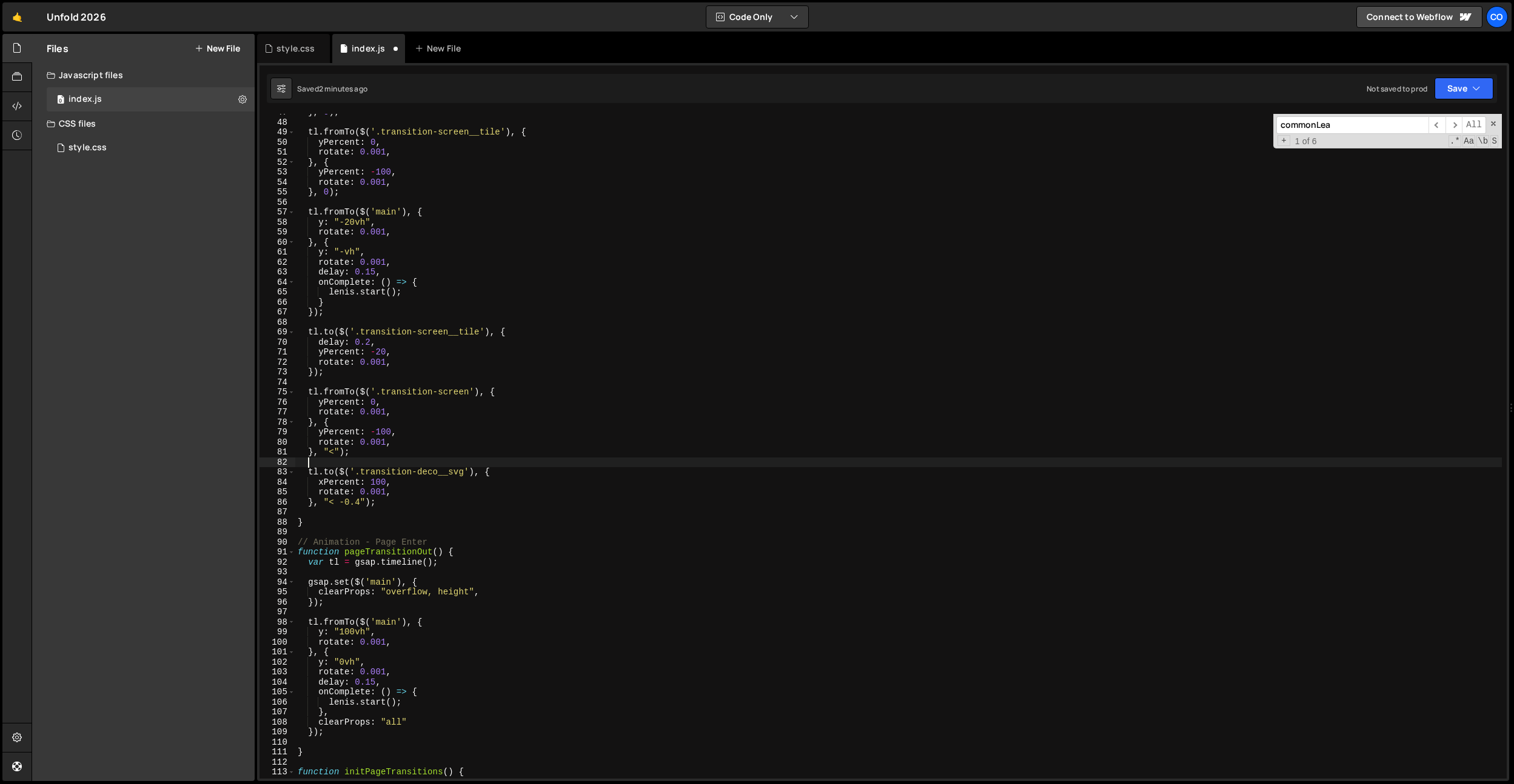
scroll to position [467, 0]
click at [373, 278] on div "} , 0 ) ; tl . fromTo ( $ ( '.transition-screen__tile' ) , { yPercent : 0 , rot…" at bounding box center [899, 449] width 1207 height 685
type textarea "onComplete: () => {"
click at [370, 204] on div "} , 0 ) ; tl . fromTo ( $ ( '.transition-screen__tile' ) , { yPercent : 0 , rot…" at bounding box center [899, 449] width 1207 height 685
click at [355, 222] on div "} , 0 ) ; tl . fromTo ( $ ( '.transition-screen__tile' ) , { yPercent : 0 , rot…" at bounding box center [899, 449] width 1207 height 685
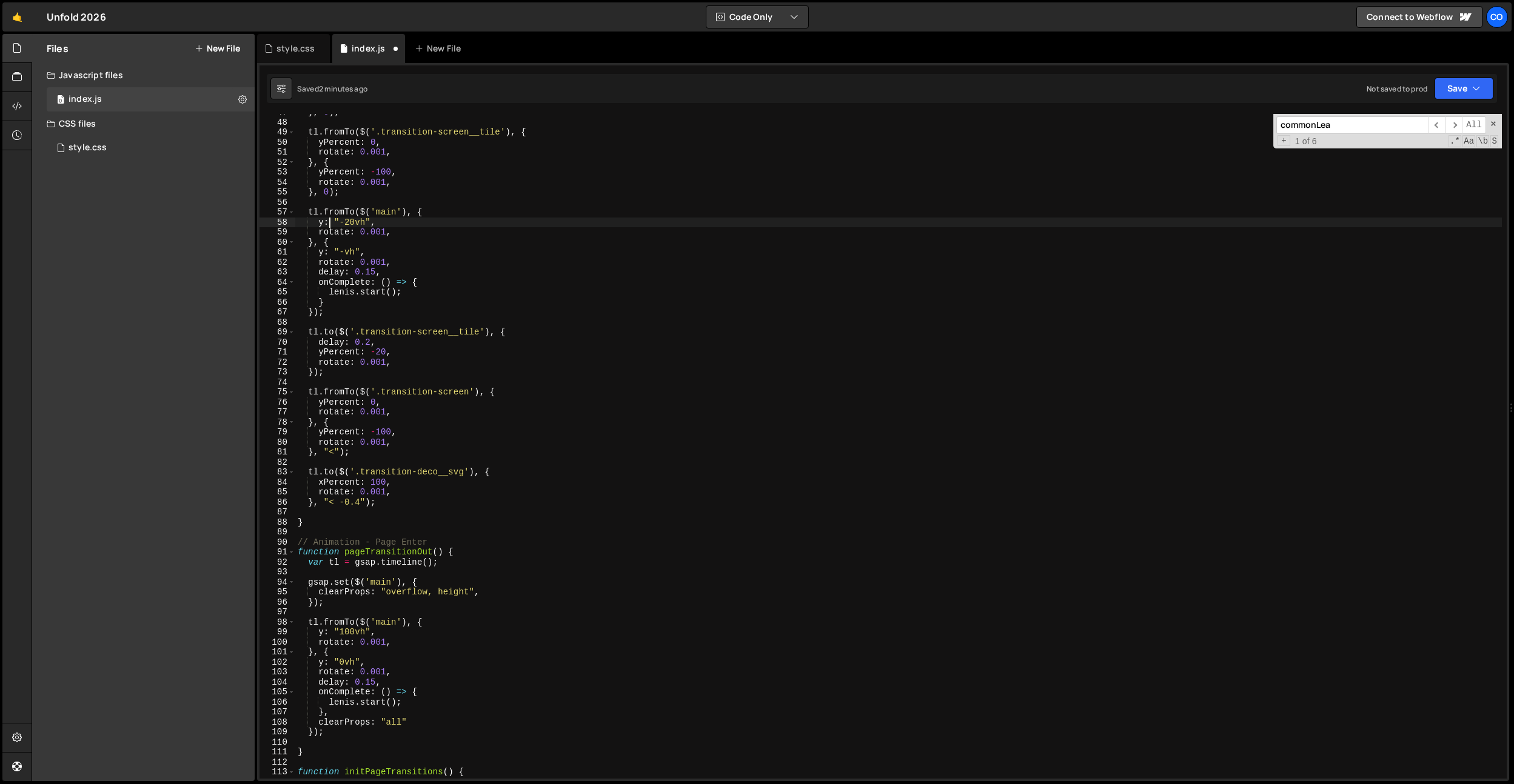
click at [327, 222] on div "} , 0 ) ; tl . fromTo ( $ ( '.transition-screen__tile' ) , { yPercent : 0 , rot…" at bounding box center [899, 449] width 1207 height 685
click at [356, 222] on div "} , 0 ) ; tl . fromTo ( $ ( '.transition-screen__tile' ) , { yPercent : 0 , rot…" at bounding box center [899, 449] width 1207 height 685
drag, startPoint x: 365, startPoint y: 222, endPoint x: 341, endPoint y: 223, distance: 24.0
click at [341, 223] on div "} , 0 ) ; tl . fromTo ( $ ( '.transition-screen__tile' ) , { yPercent : 0 , rot…" at bounding box center [899, 449] width 1207 height 685
drag, startPoint x: 356, startPoint y: 251, endPoint x: 341, endPoint y: 250, distance: 15.0
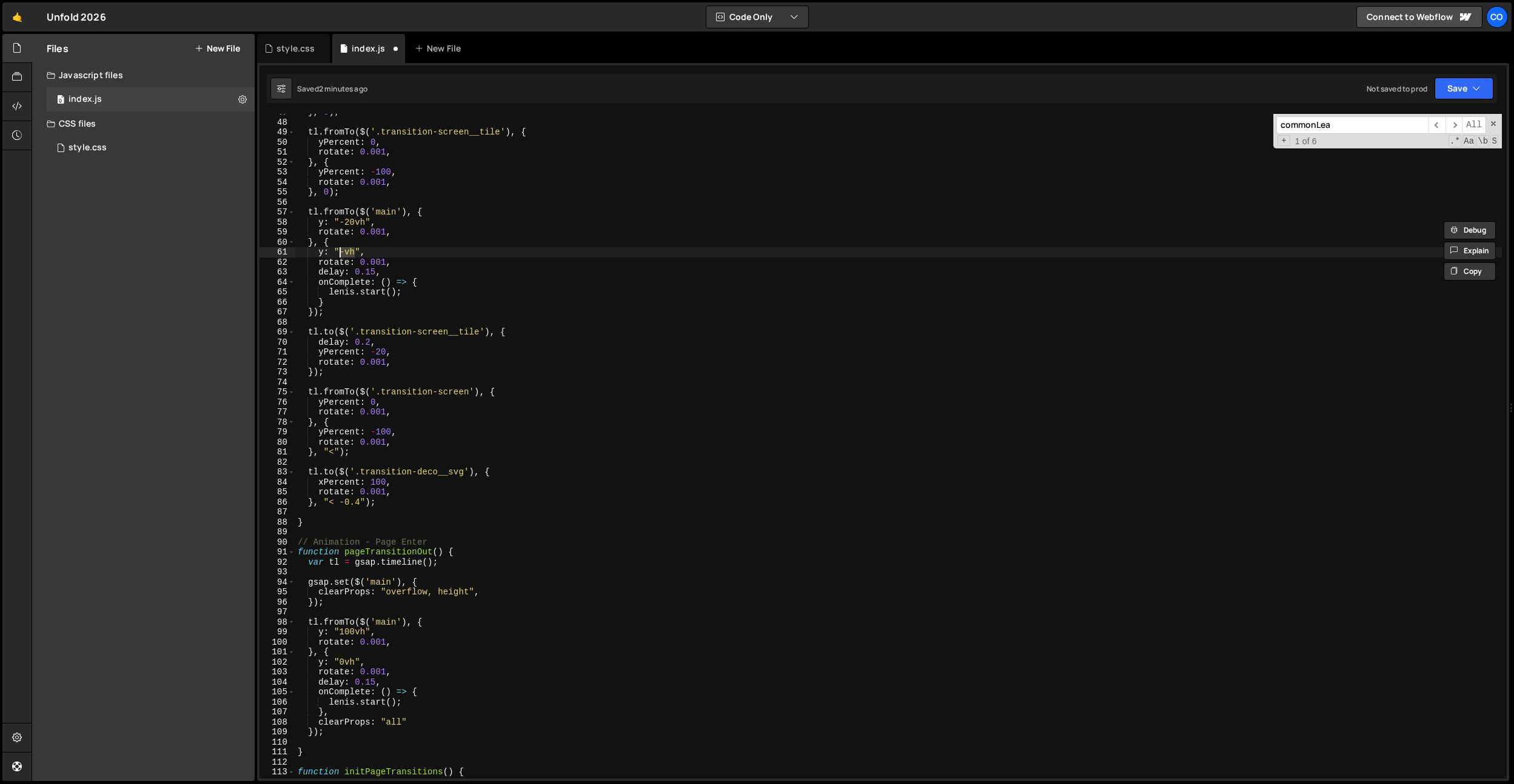
click at [339, 251] on div "} , 0 ) ; tl . fromTo ( $ ( '.transition-screen__tile' ) , { yPercent : 0 , rot…" at bounding box center [899, 449] width 1207 height 685
paste textarea "20"
click at [353, 222] on div "} , 0 ) ; tl . fromTo ( $ ( '.transition-screen__tile' ) , { yPercent : 0 , rot…" at bounding box center [899, 449] width 1207 height 685
click at [377, 264] on div "} , 0 ) ; tl . fromTo ( $ ( '.transition-screen__tile' ) , { yPercent : 0 , rot…" at bounding box center [899, 449] width 1207 height 685
click at [433, 267] on div "} , 0 ) ; tl . fromTo ( $ ( '.transition-screen__tile' ) , { yPercent : 0 , rot…" at bounding box center [899, 449] width 1207 height 685
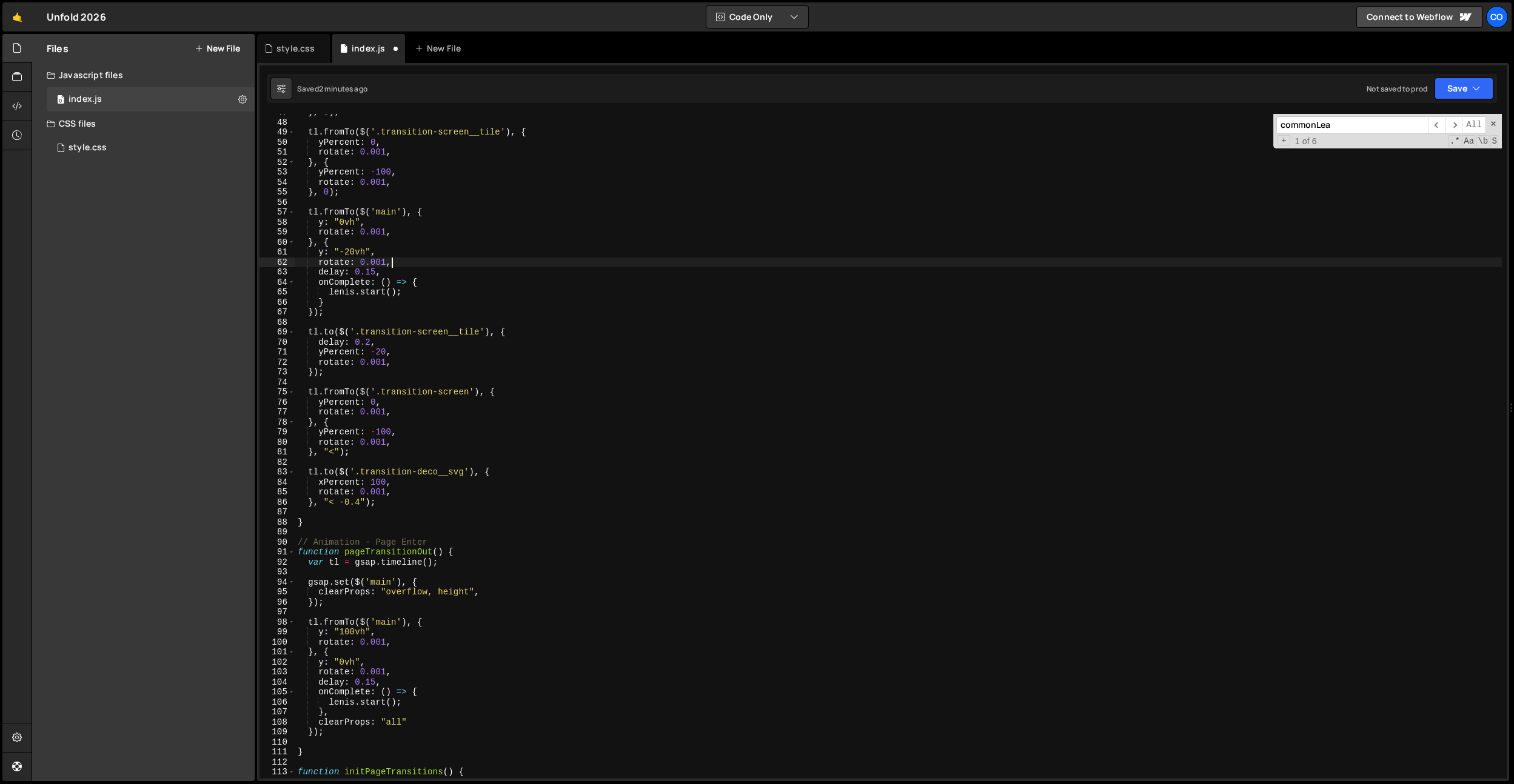
click at [433, 267] on div "} , 0 ) ; tl . fromTo ( $ ( '.transition-screen__tile' ) , { yPercent : 0 , rot…" at bounding box center [899, 449] width 1207 height 685
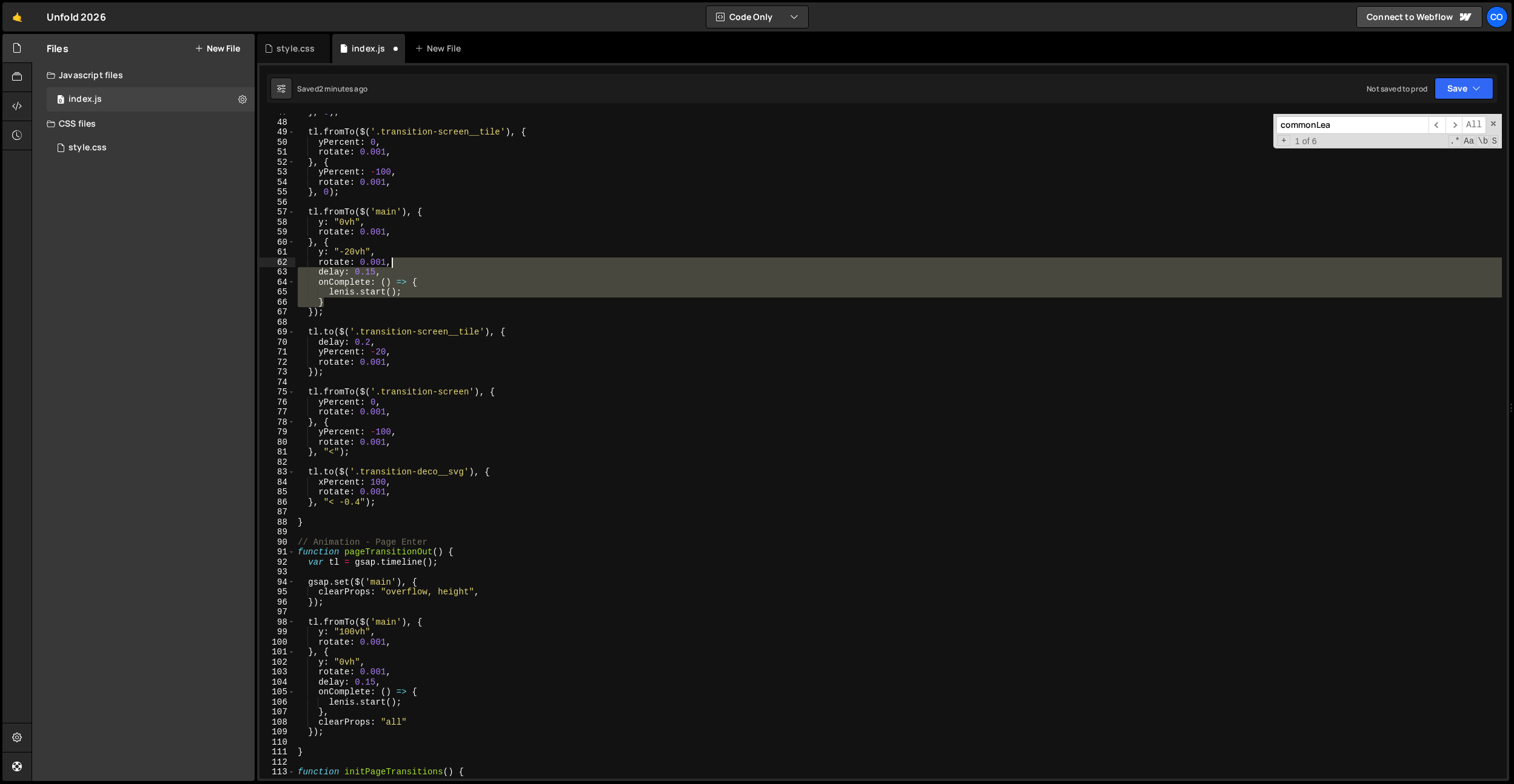
drag, startPoint x: 357, startPoint y: 299, endPoint x: 410, endPoint y: 264, distance: 63.5
click at [410, 264] on div "} , 0 ) ; tl . fromTo ( $ ( '.transition-screen__tile' ) , { yPercent : 0 , rot…" at bounding box center [899, 449] width 1207 height 685
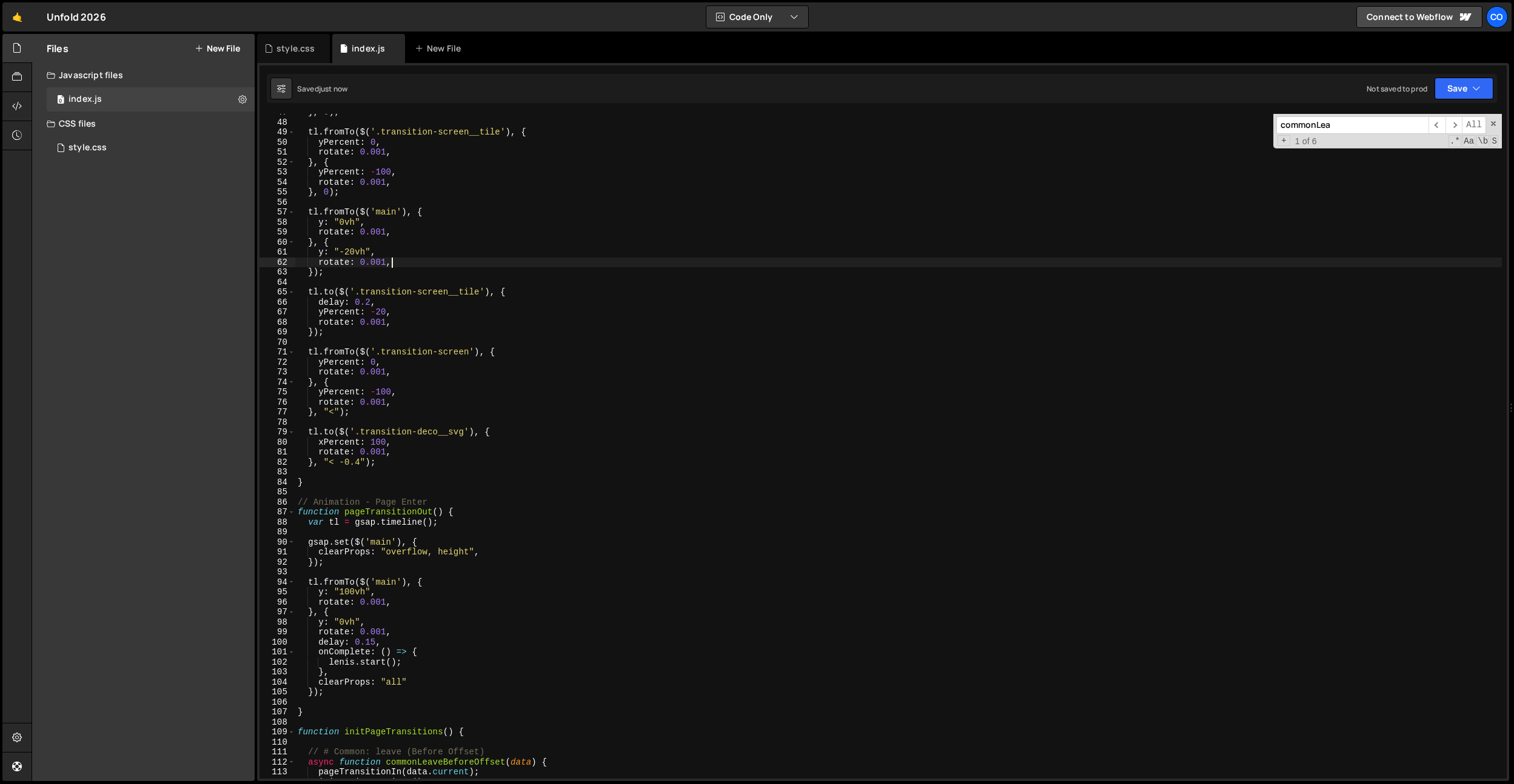
click at [471, 299] on div "} , 0 ) ; tl . fromTo ( $ ( '.transition-screen__tile' ) , { yPercent : 0 , rot…" at bounding box center [899, 449] width 1207 height 685
click at [322, 330] on div "} , 0 ) ; tl . fromTo ( $ ( '.transition-screen__tile' ) , { yPercent : 0 , rot…" at bounding box center [899, 449] width 1207 height 685
click at [394, 304] on div "} , 0 ) ; tl . fromTo ( $ ( '.transition-screen__tile' ) , { yPercent : 0 , rot…" at bounding box center [899, 449] width 1207 height 685
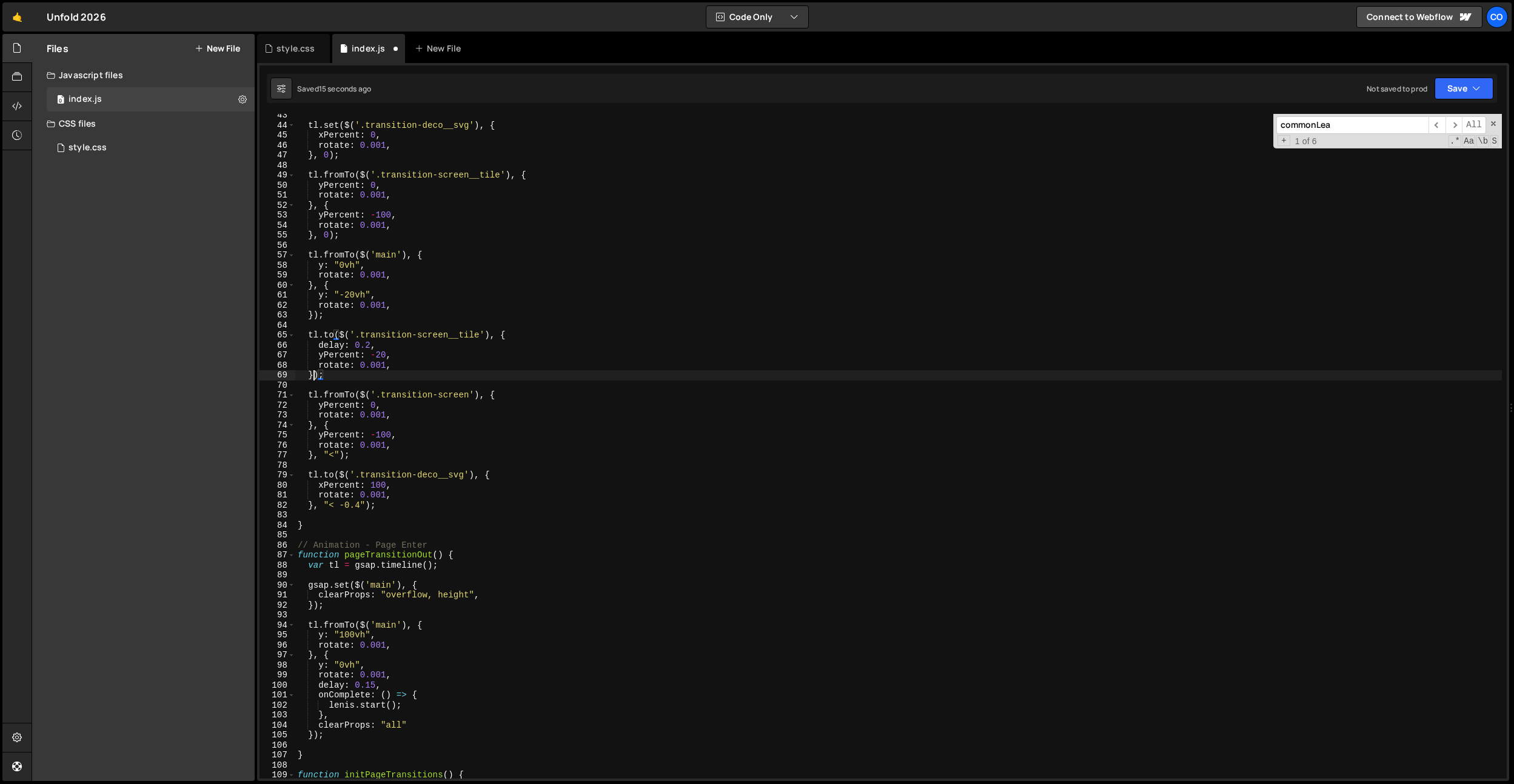
scroll to position [0, 1]
click at [336, 317] on div "tl . set ( $ ( '.transition-deco__svg' ) , { xPercent : 0 , rotate : 0.001 , } …" at bounding box center [899, 453] width 1207 height 685
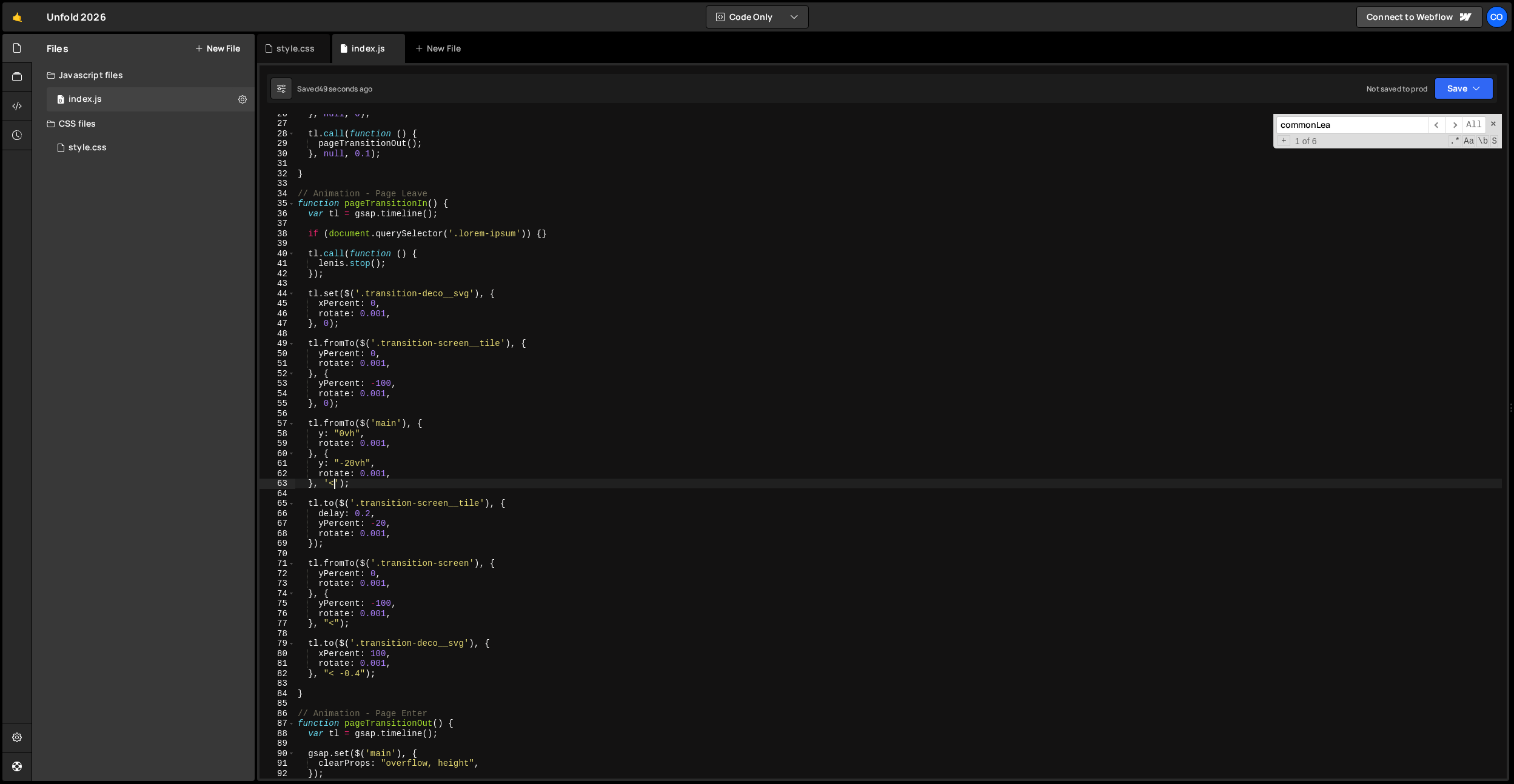
click at [420, 429] on div "} , null , 0 ) ; tl . call ( function ( ) { pageTransitionOut ( ) ; } , null , …" at bounding box center [899, 451] width 1207 height 685
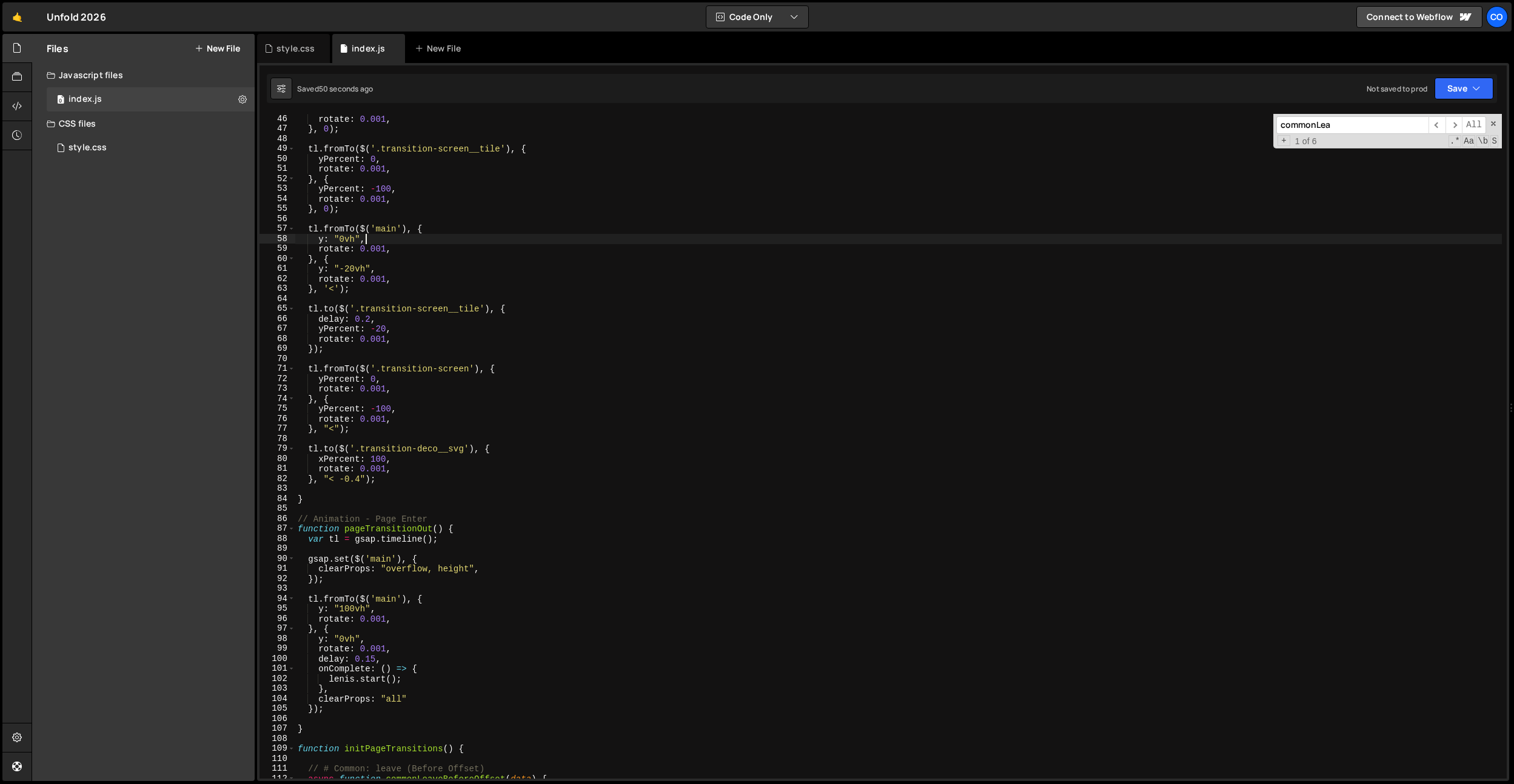
scroll to position [575, 0]
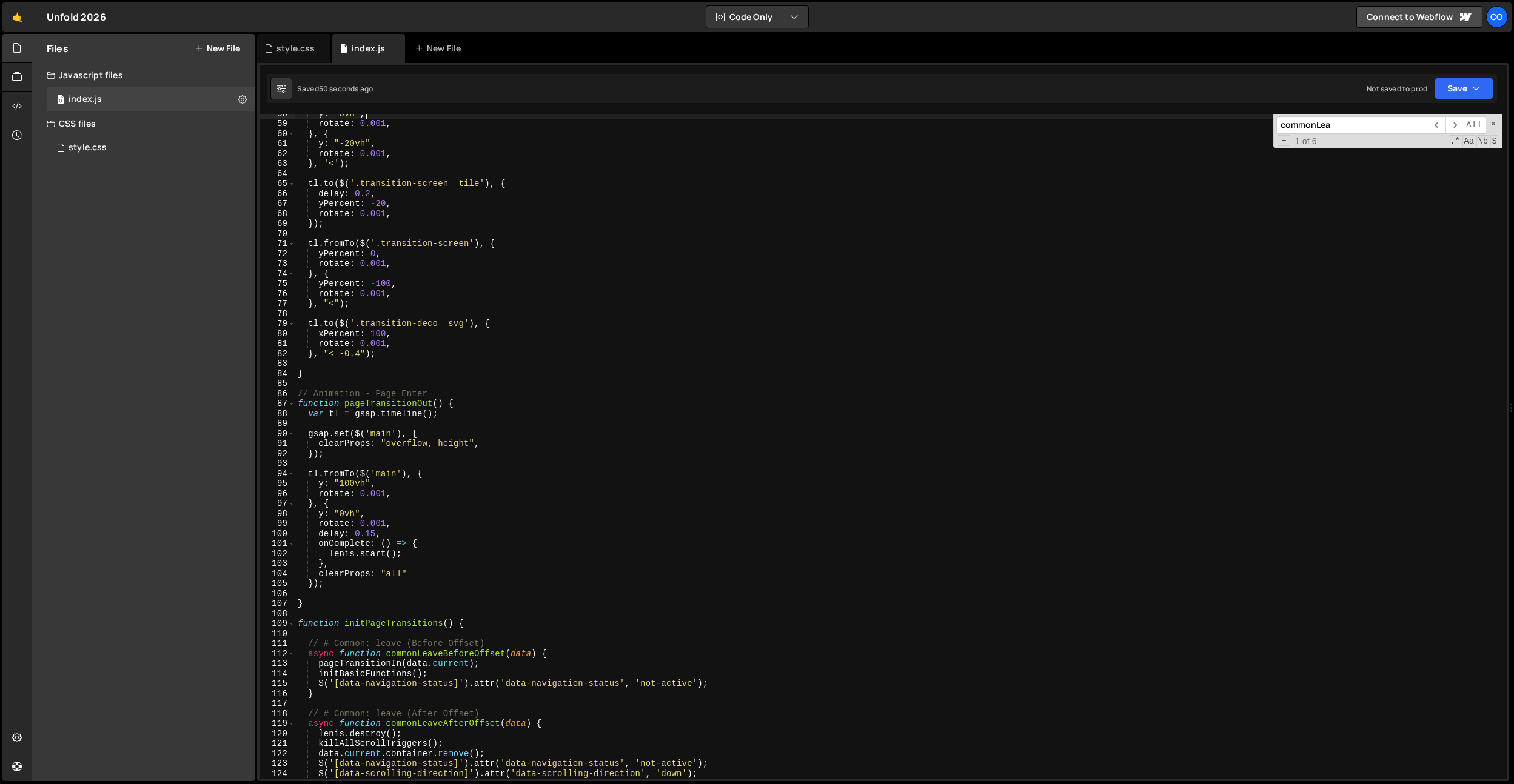
click at [449, 495] on div "y : "0vh" , rotate : 0.001 , } , { y : "-20vh" , rotate : 0.001 , } , '<' ) ; t…" at bounding box center [899, 451] width 1207 height 685
type textarea "rotate: 0.001,"
click at [449, 495] on div "y : "0vh" , rotate : 0.001 , } , { y : "-20vh" , rotate : 0.001 , } , '<' ) ; t…" at bounding box center [899, 451] width 1207 height 685
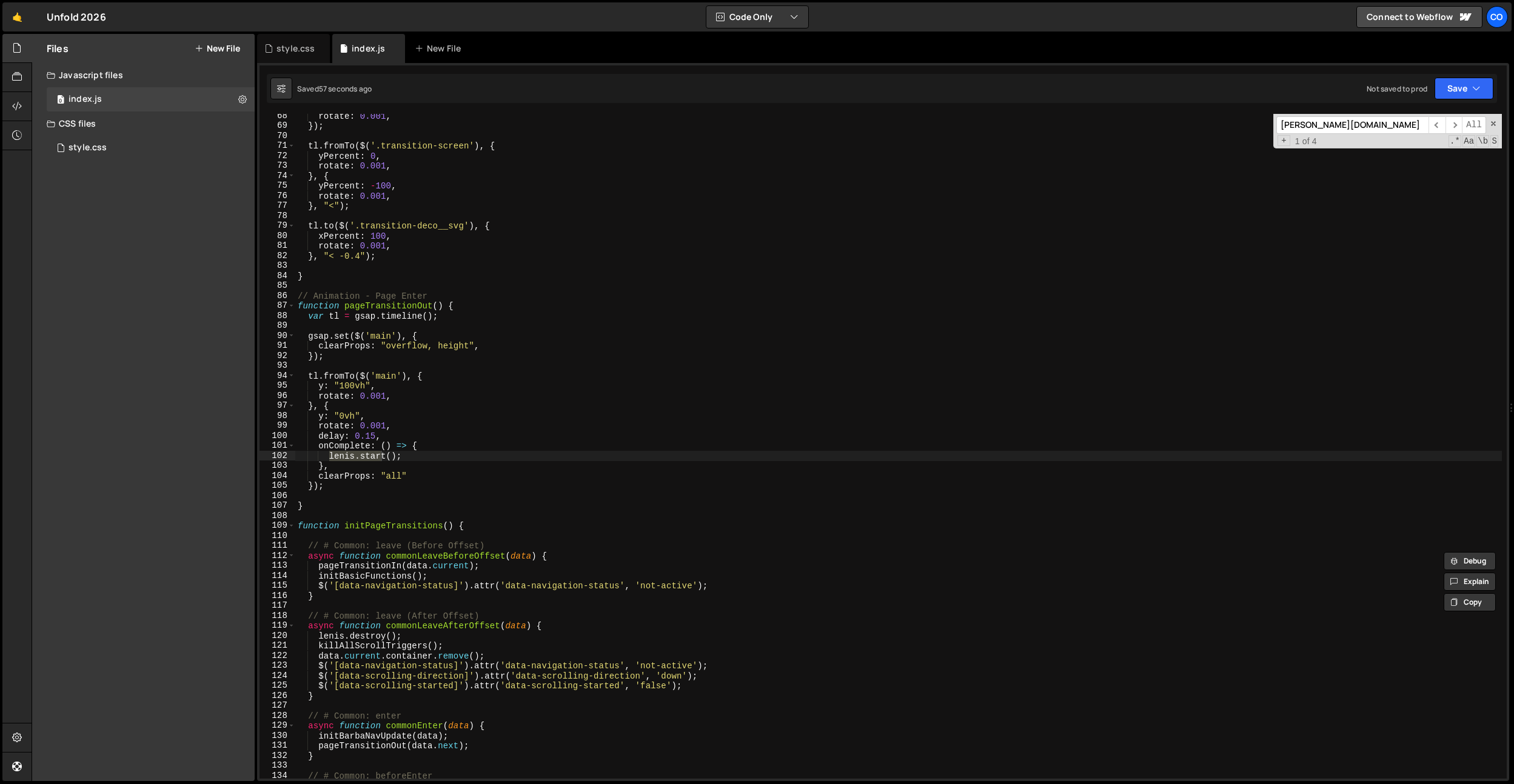
scroll to position [672, 0]
type input "lenis.star"
click at [429, 458] on div "rotate : 0.001 , }) ; tl . fromTo ( $ ( '.transition-screen' ) , { yPercent : 0…" at bounding box center [899, 454] width 1207 height 685
drag, startPoint x: 433, startPoint y: 456, endPoint x: 328, endPoint y: 456, distance: 105.0
click at [328, 456] on div "rotate : 0.001 , }) ; tl . fromTo ( $ ( '.transition-screen' ) , { yPercent : 0…" at bounding box center [899, 454] width 1207 height 685
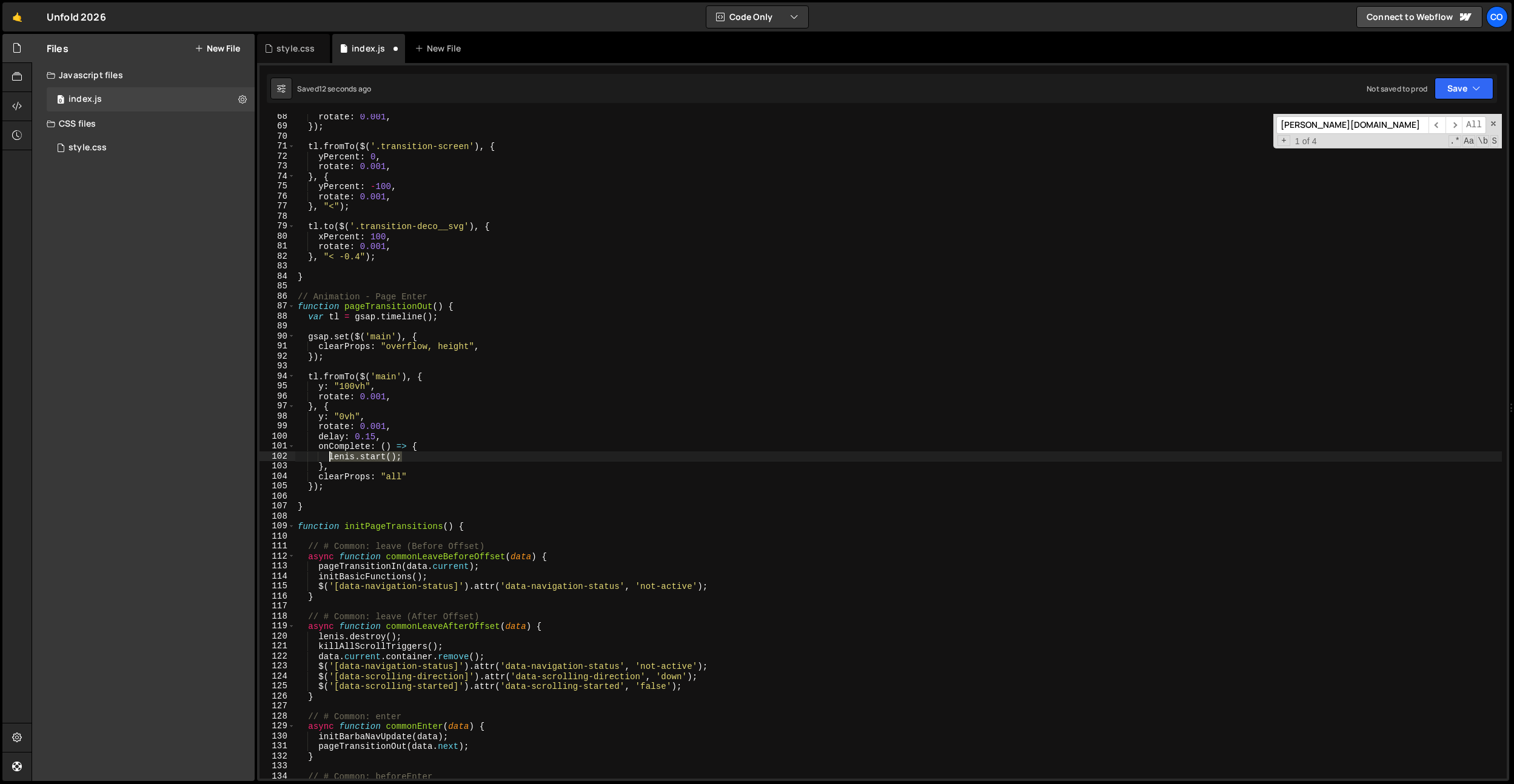
drag, startPoint x: 417, startPoint y: 458, endPoint x: 328, endPoint y: 455, distance: 89.1
click at [328, 455] on div "rotate : 0.001 , }) ; tl . fromTo ( $ ( '.transition-screen' ) , { yPercent : 0…" at bounding box center [899, 454] width 1207 height 685
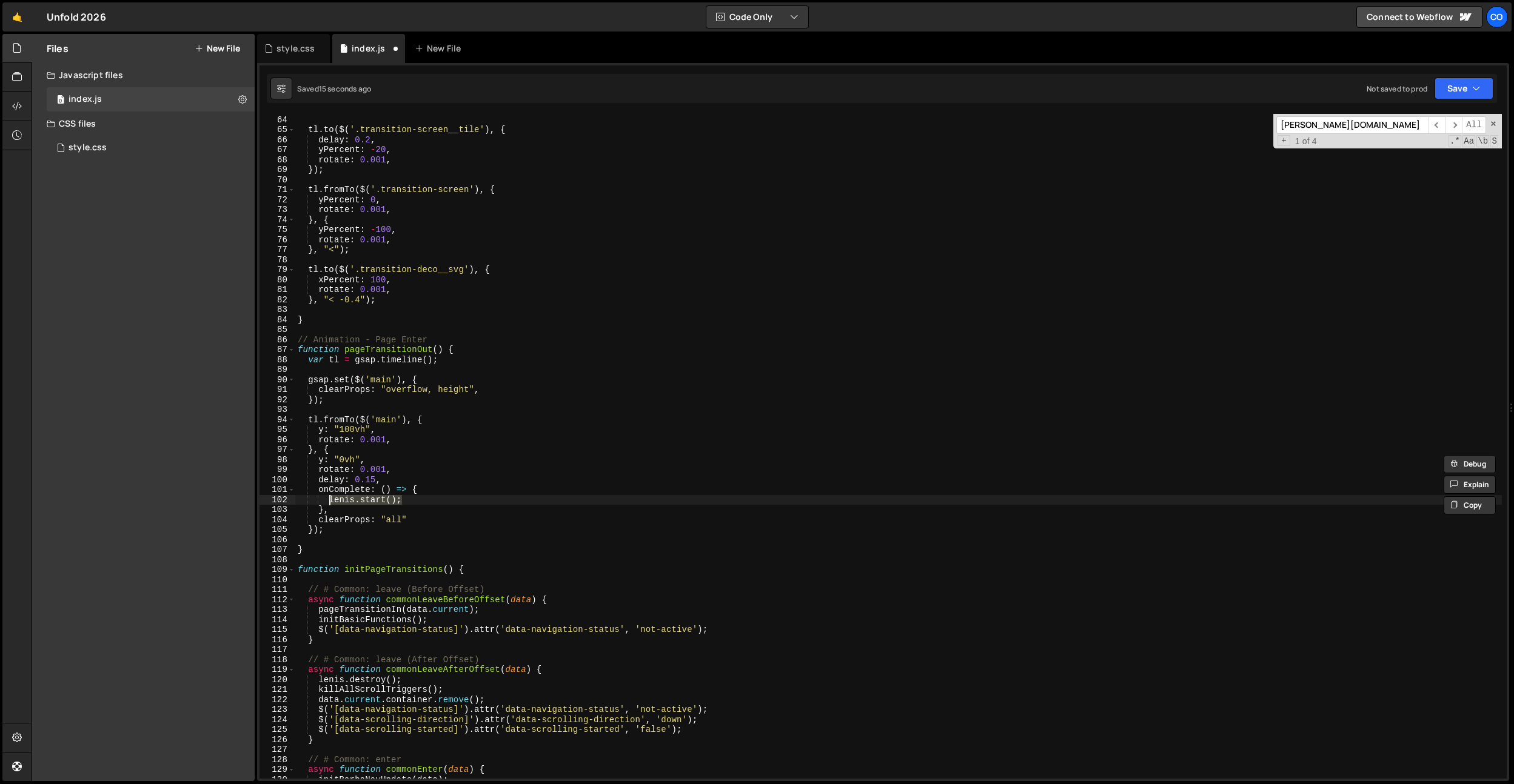
scroll to position [594, 0]
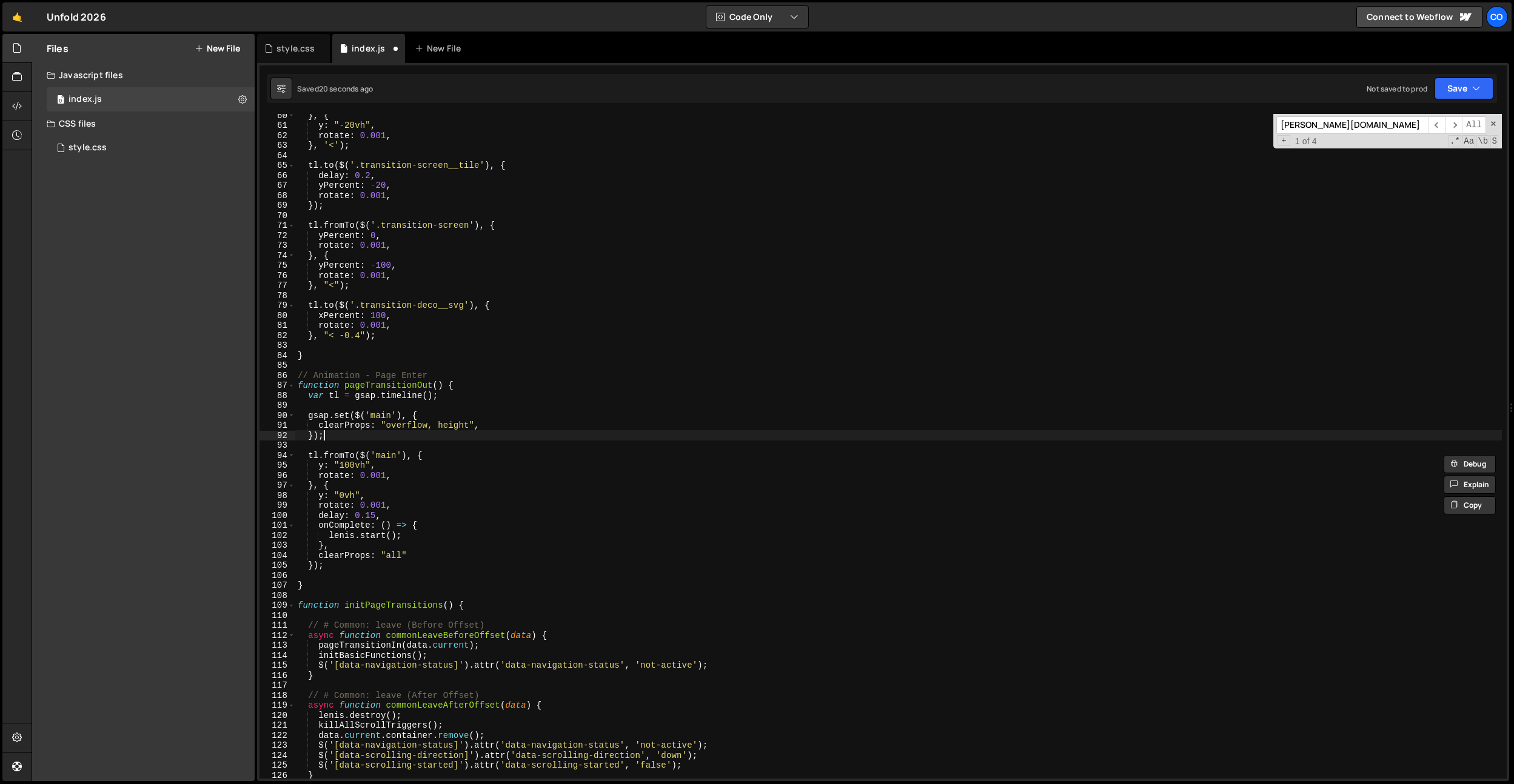
click at [355, 435] on div "} , { y : "-20vh" , rotate : 0.001 , } , '<' ) ; tl . to ( $ ( '.transition-scr…" at bounding box center [899, 453] width 1207 height 685
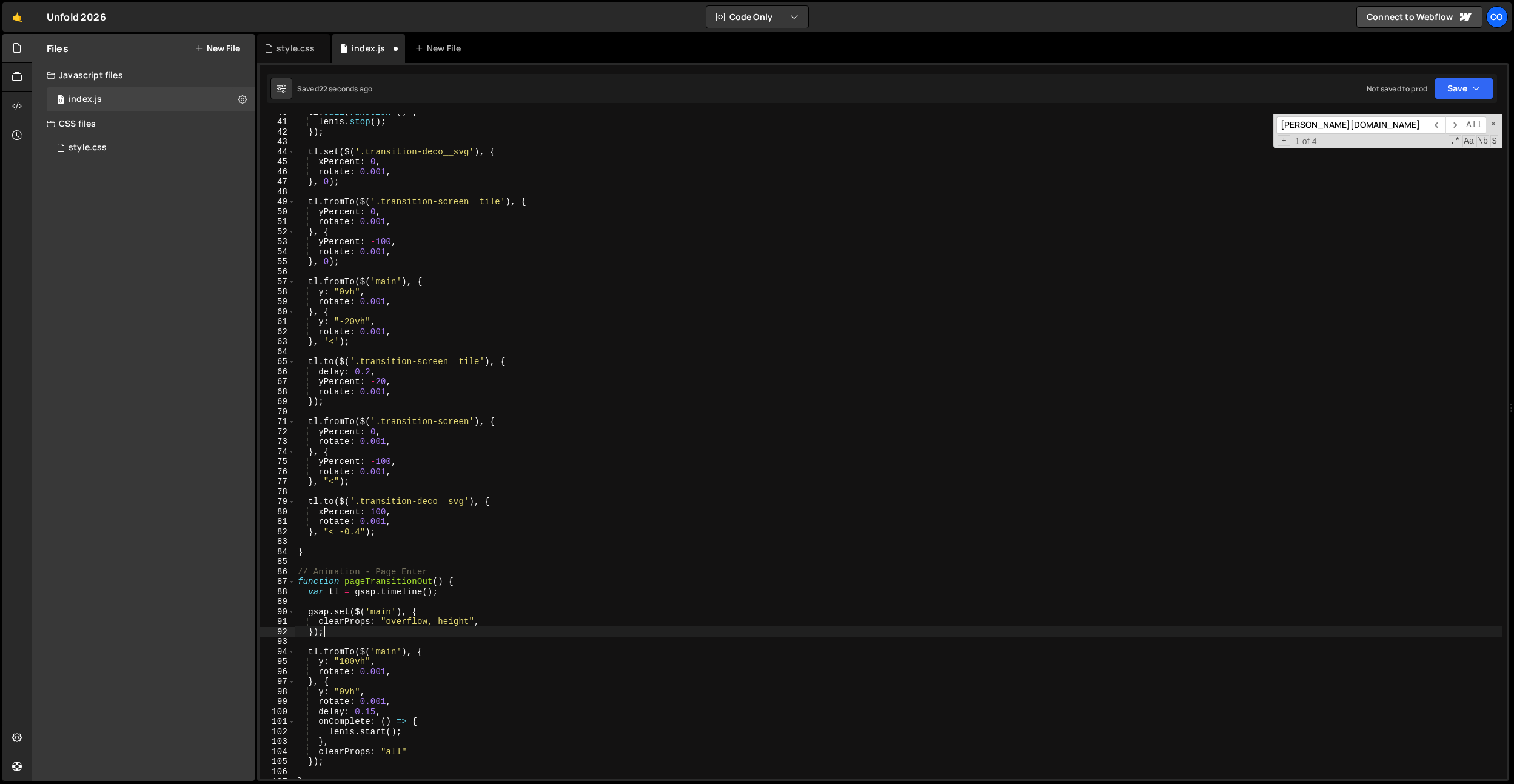
scroll to position [345, 0]
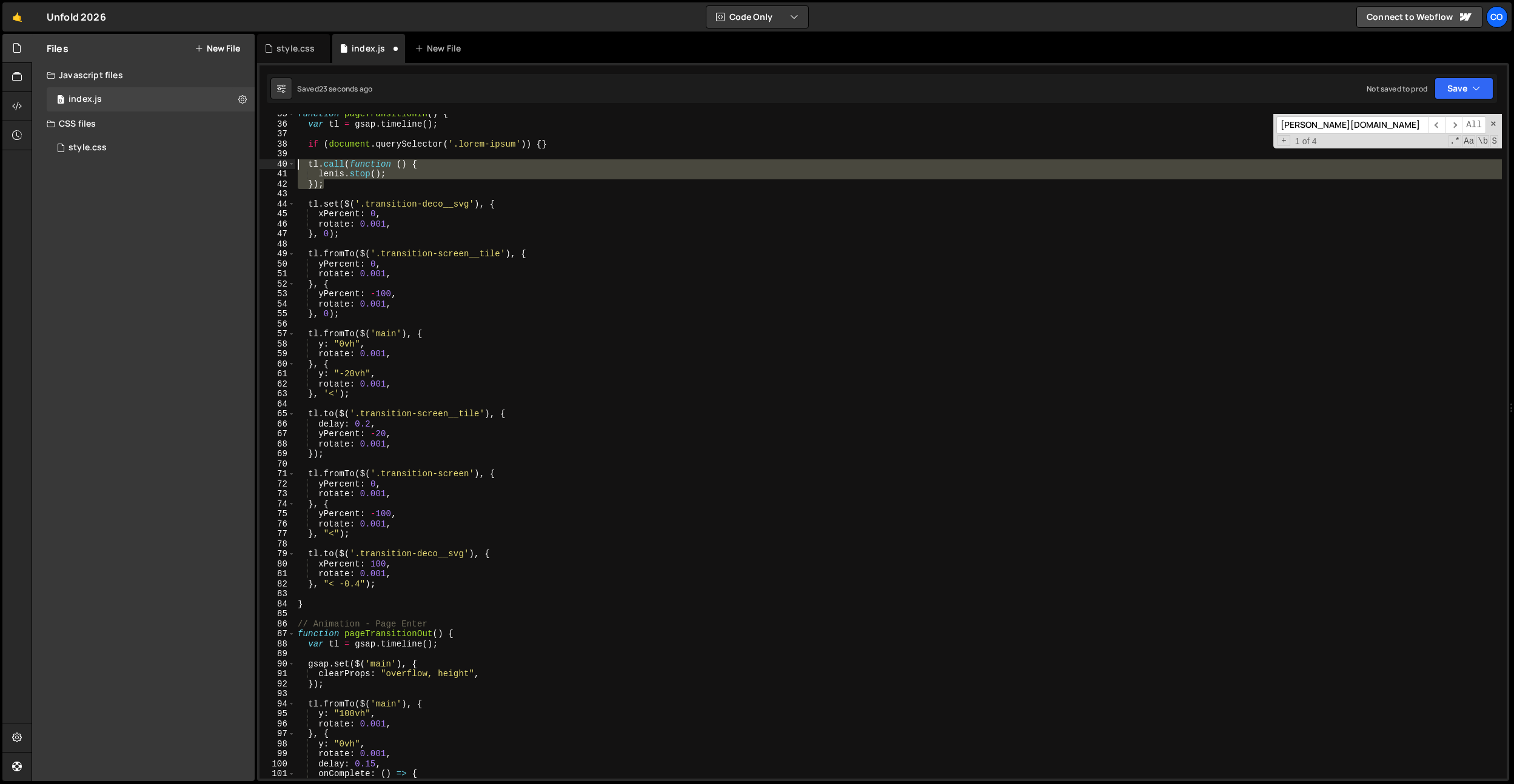
drag, startPoint x: 337, startPoint y: 187, endPoint x: 285, endPoint y: 163, distance: 57.3
click at [285, 163] on div "}); 35 36 37 38 39 40 41 42 43 44 45 46 47 48 49 50 51 52 53 54 55 56 57 58 59 …" at bounding box center [883, 446] width 1248 height 665
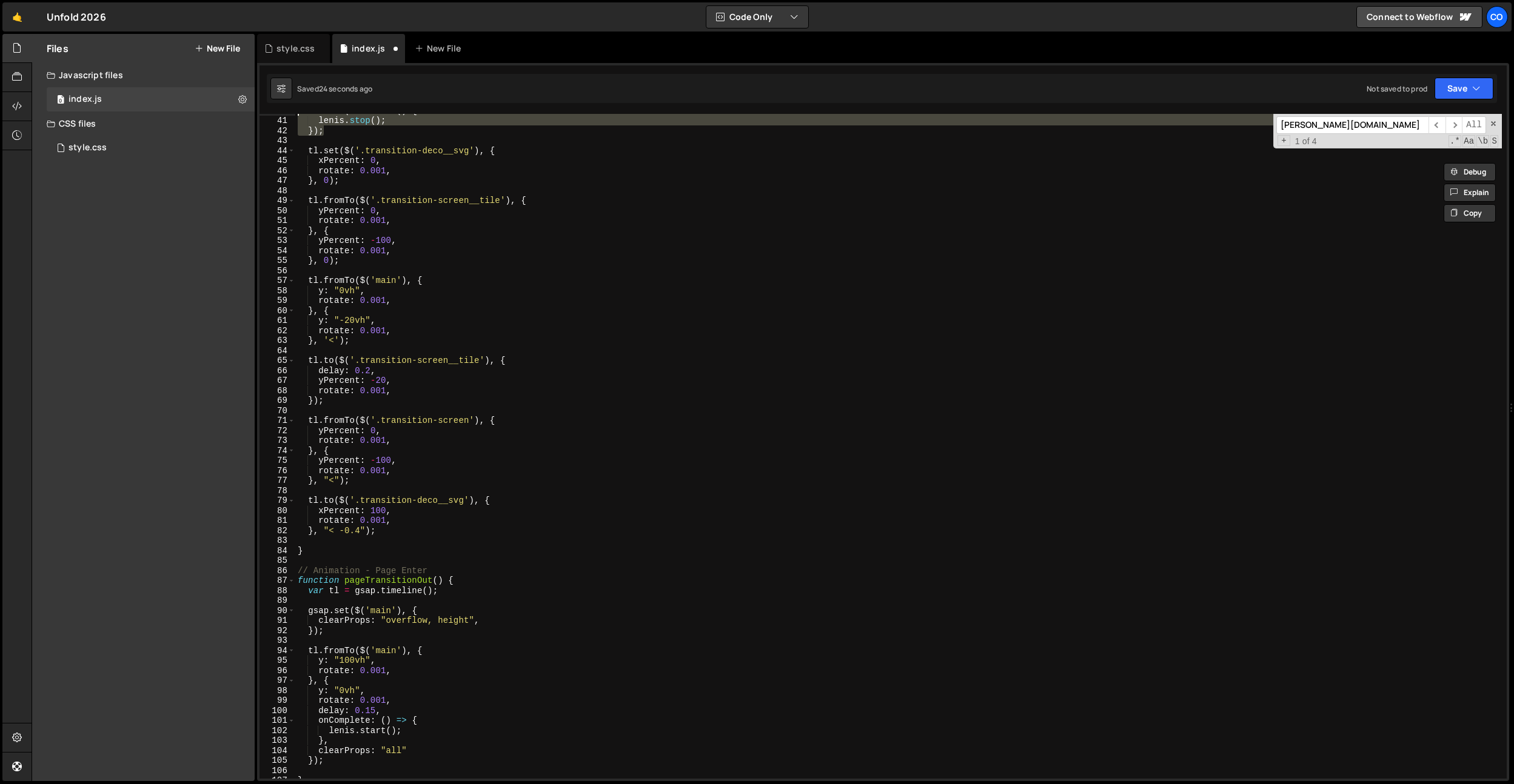
scroll to position [409, 0]
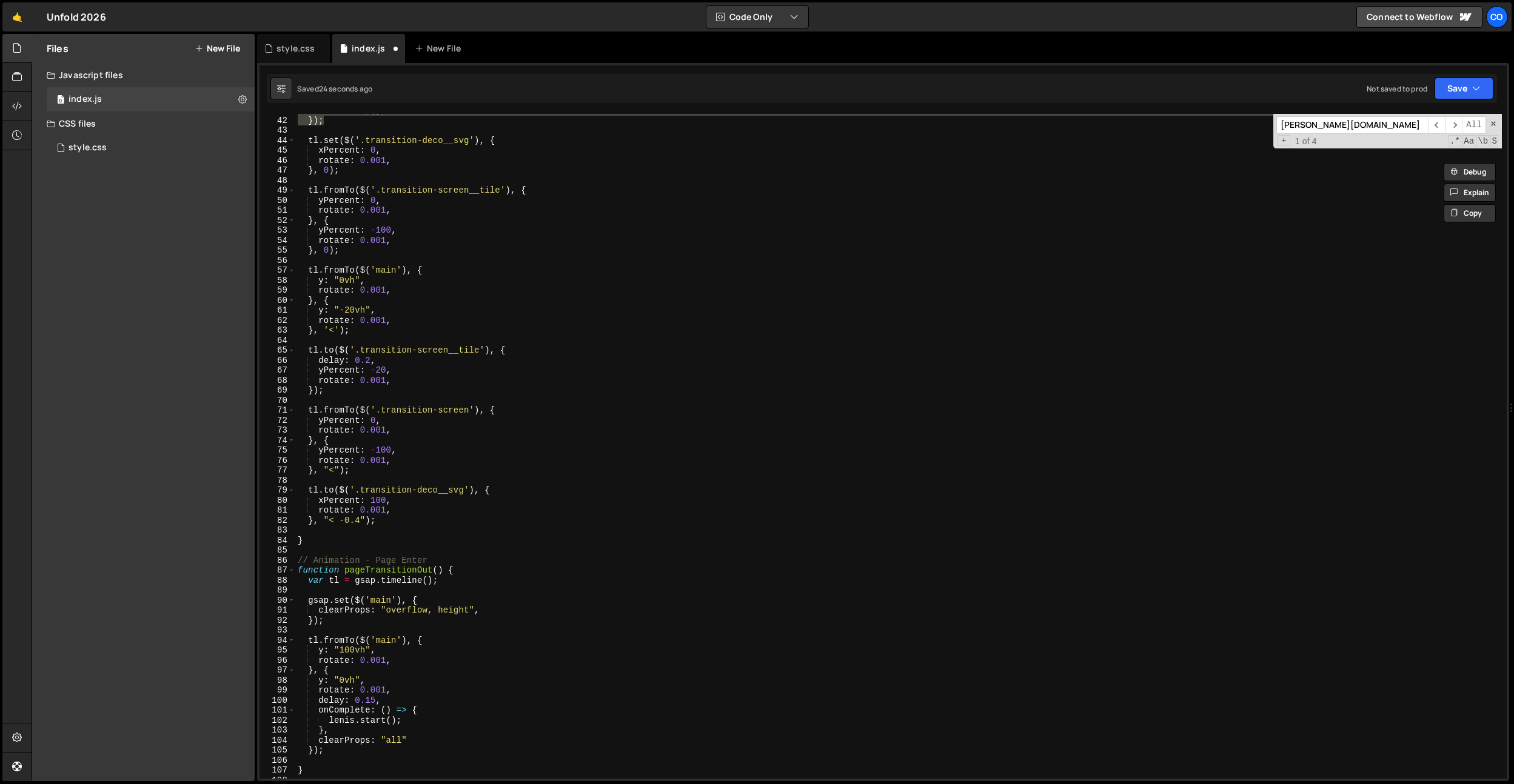
click at [461, 583] on div "lenis . stop ( ) ; }) ; tl . set ( $ ( '.transition-deco__svg' ) , { xPercent :…" at bounding box center [899, 448] width 1207 height 685
type textarea "var tl = gsap.timeline();"
paste textarea "});"
click at [320, 602] on div "lenis . stop ( ) ; }) ; tl . set ( $ ( '.transition-deco__svg' ) , { xPercent :…" at bounding box center [899, 448] width 1207 height 685
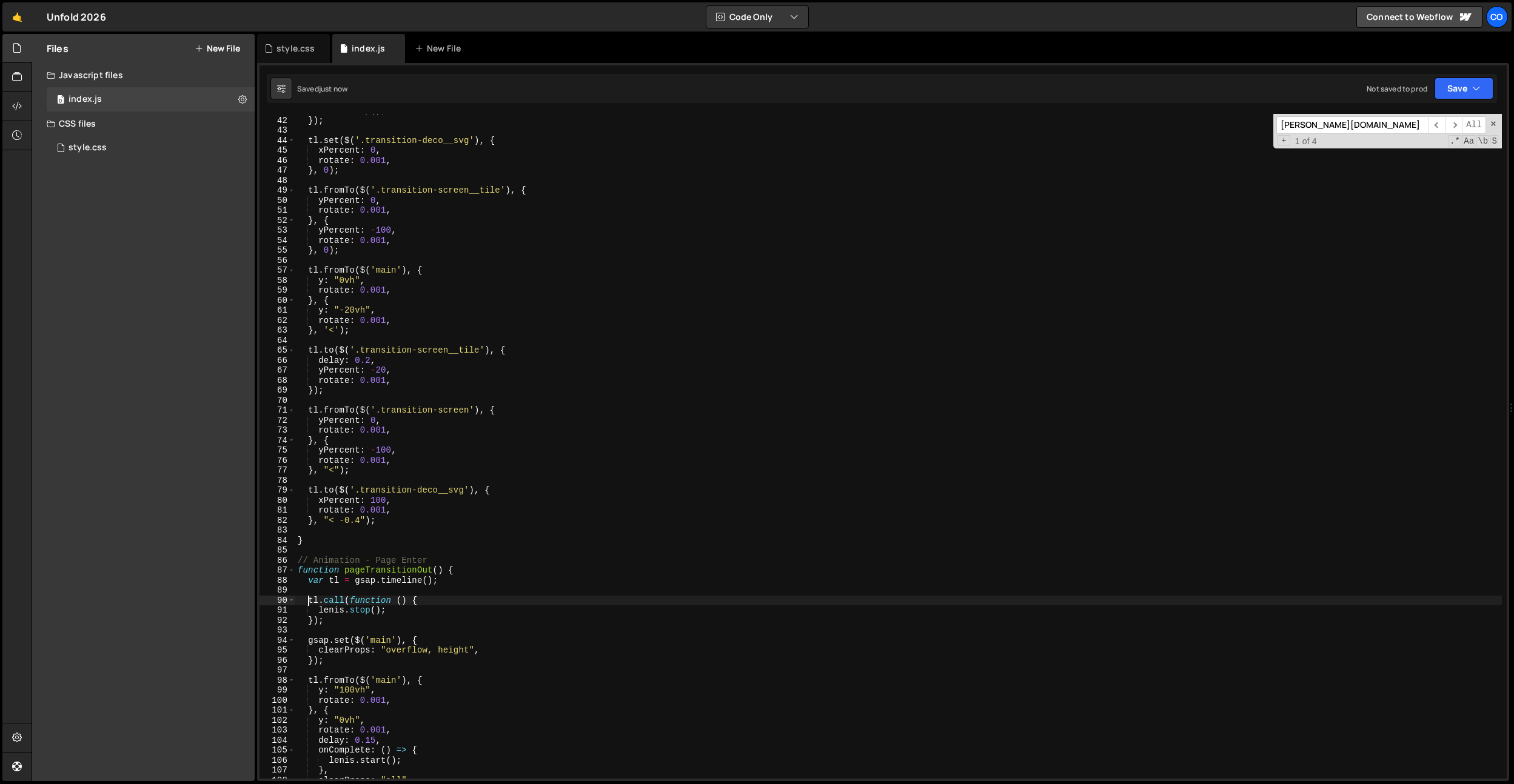
type textarea "tl.call(function () {"
click at [398, 533] on div "lenis . stop ( ) ; }) ; tl . set ( $ ( '.transition-deco__svg' ) , { xPercent :…" at bounding box center [899, 448] width 1207 height 685
click at [396, 452] on div "lenis . stop ( ) ; }) ; tl . set ( $ ( '.transition-deco__svg' ) , { xPercent :…" at bounding box center [899, 448] width 1207 height 685
click at [387, 436] on div "lenis . stop ( ) ; }) ; tl . set ( $ ( '.transition-deco__svg' ) , { xPercent :…" at bounding box center [899, 448] width 1207 height 685
click at [377, 372] on div "lenis . stop ( ) ; }) ; tl . set ( $ ( '.transition-deco__svg' ) , { xPercent :…" at bounding box center [899, 448] width 1207 height 685
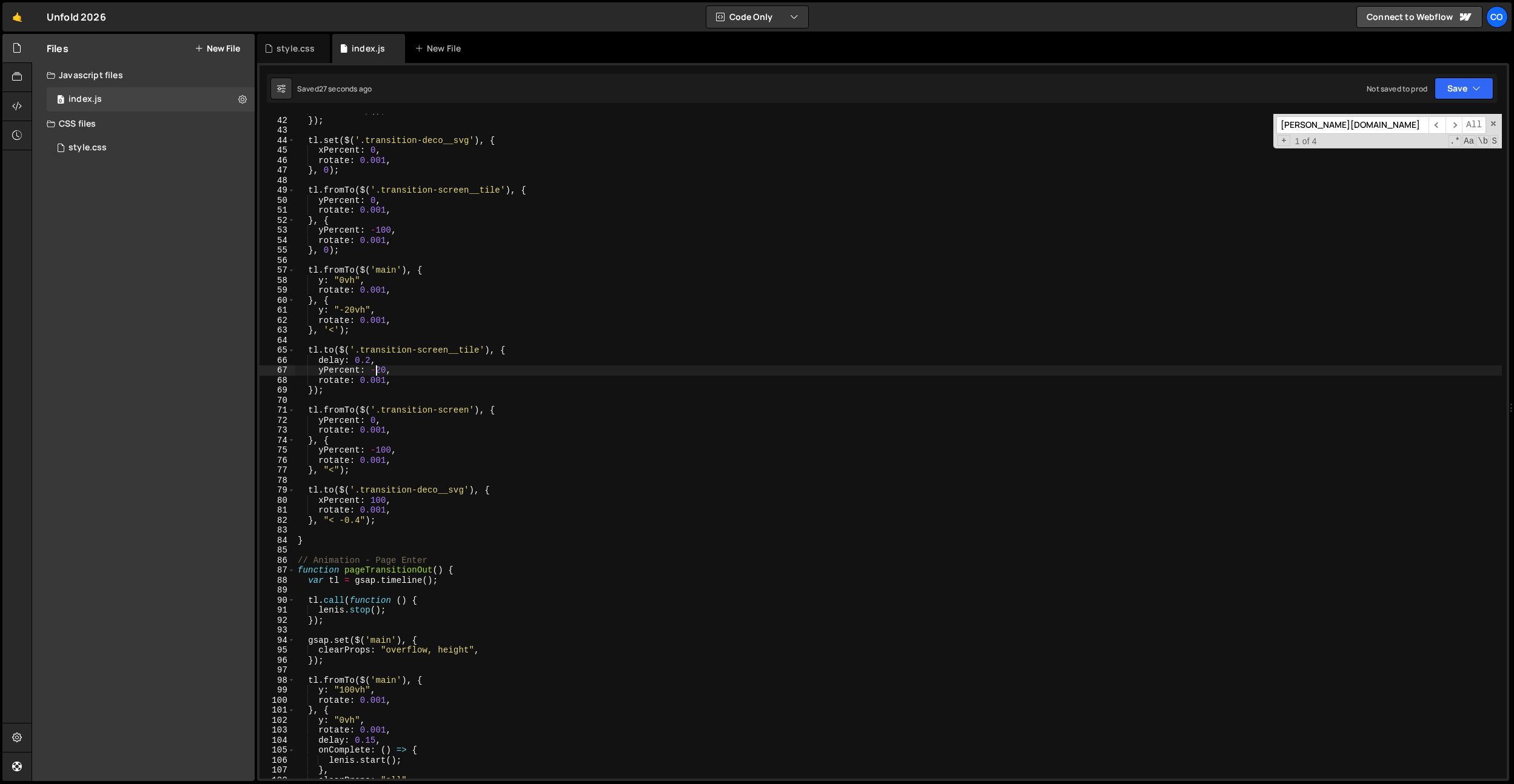
drag, startPoint x: 358, startPoint y: 415, endPoint x: 341, endPoint y: 444, distance: 33.6
click at [358, 415] on div "lenis . stop ( ) ; }) ; tl . set ( $ ( '.transition-deco__svg' ) , { xPercent :…" at bounding box center [899, 448] width 1207 height 685
drag, startPoint x: 344, startPoint y: 498, endPoint x: 346, endPoint y: 507, distance: 9.2
click at [344, 498] on div "lenis . stop ( ) ; }) ; tl . set ( $ ( '.transition-deco__svg' ) , { xPercent :…" at bounding box center [899, 448] width 1207 height 685
click at [327, 493] on div "lenis . stop ( ) ; }) ; tl . set ( $ ( '.transition-deco__svg' ) , { xPercent :…" at bounding box center [899, 448] width 1207 height 685
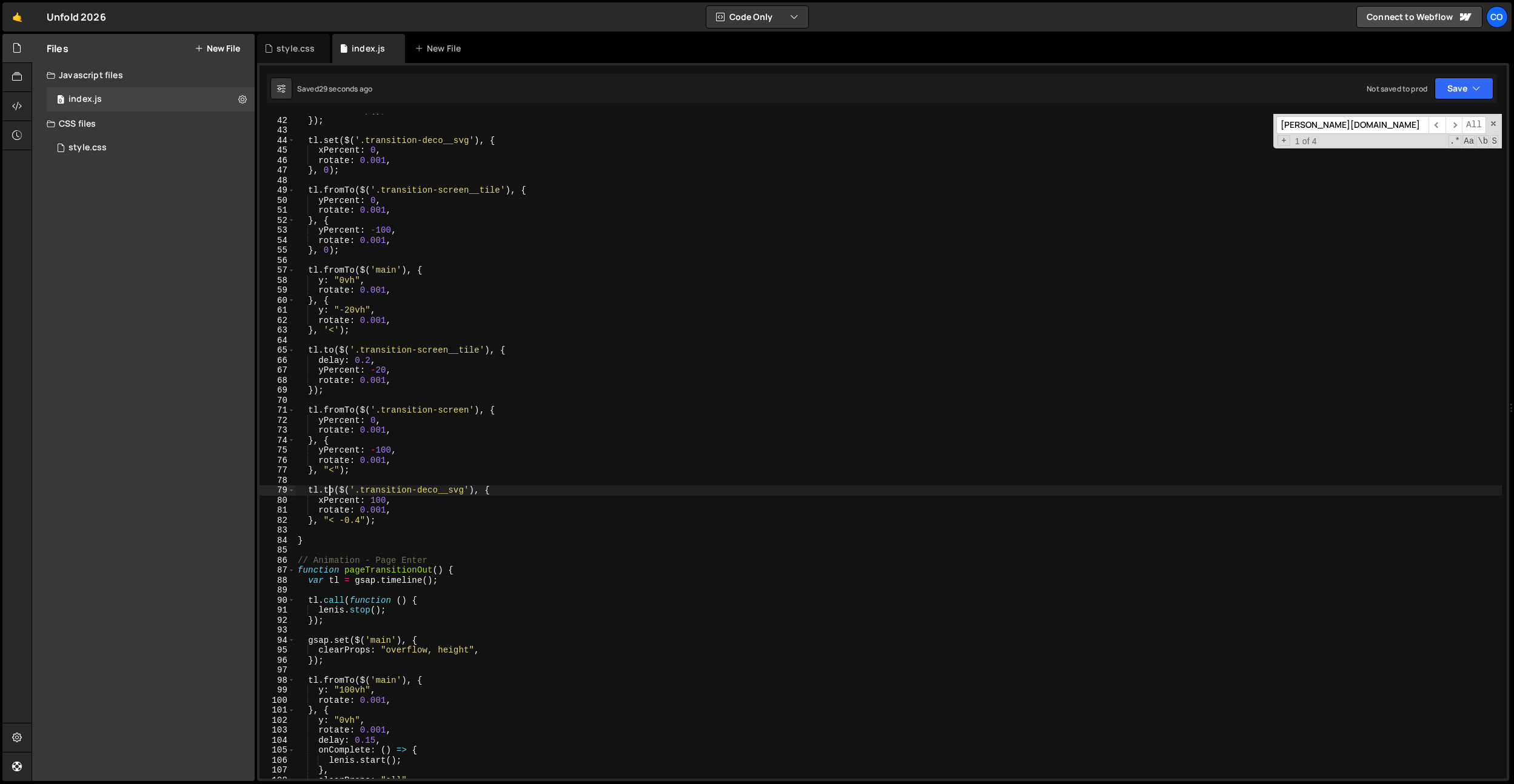
click at [327, 493] on div "lenis . stop ( ) ; }) ; tl . set ( $ ( '.transition-deco__svg' ) , { xPercent :…" at bounding box center [899, 448] width 1207 height 685
click at [399, 460] on div "lenis . stop ( ) ; }) ; tl . set ( $ ( '.transition-deco__svg' ) , { xPercent :…" at bounding box center [899, 448] width 1207 height 685
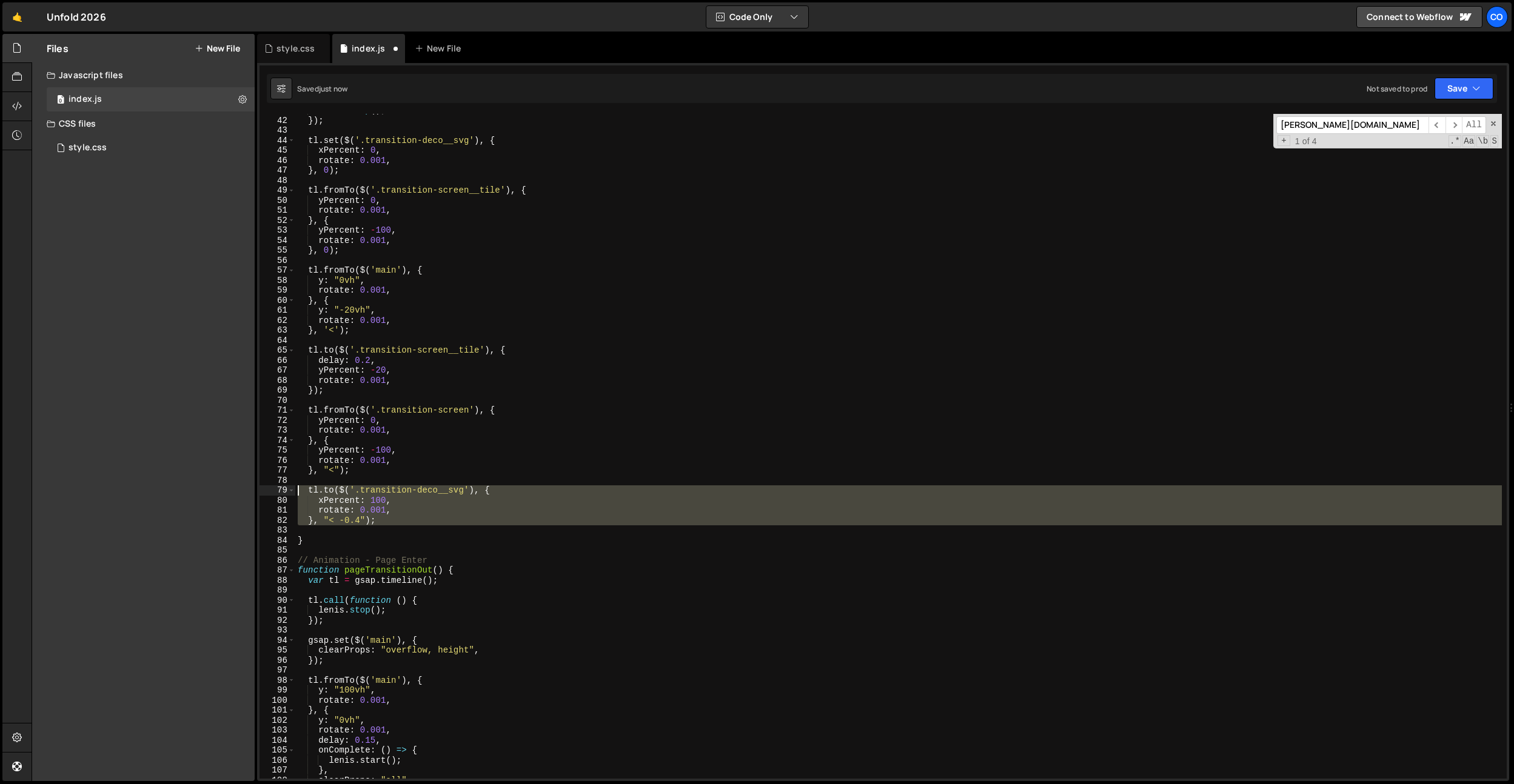
drag, startPoint x: 402, startPoint y: 526, endPoint x: 264, endPoint y: 493, distance: 141.9
click at [264, 493] on div "rotate: 0.001, 41 42 43 44 45 46 47 48 49 50 51 52 53 54 55 56 57 58 59 60 61 6…" at bounding box center [883, 446] width 1248 height 665
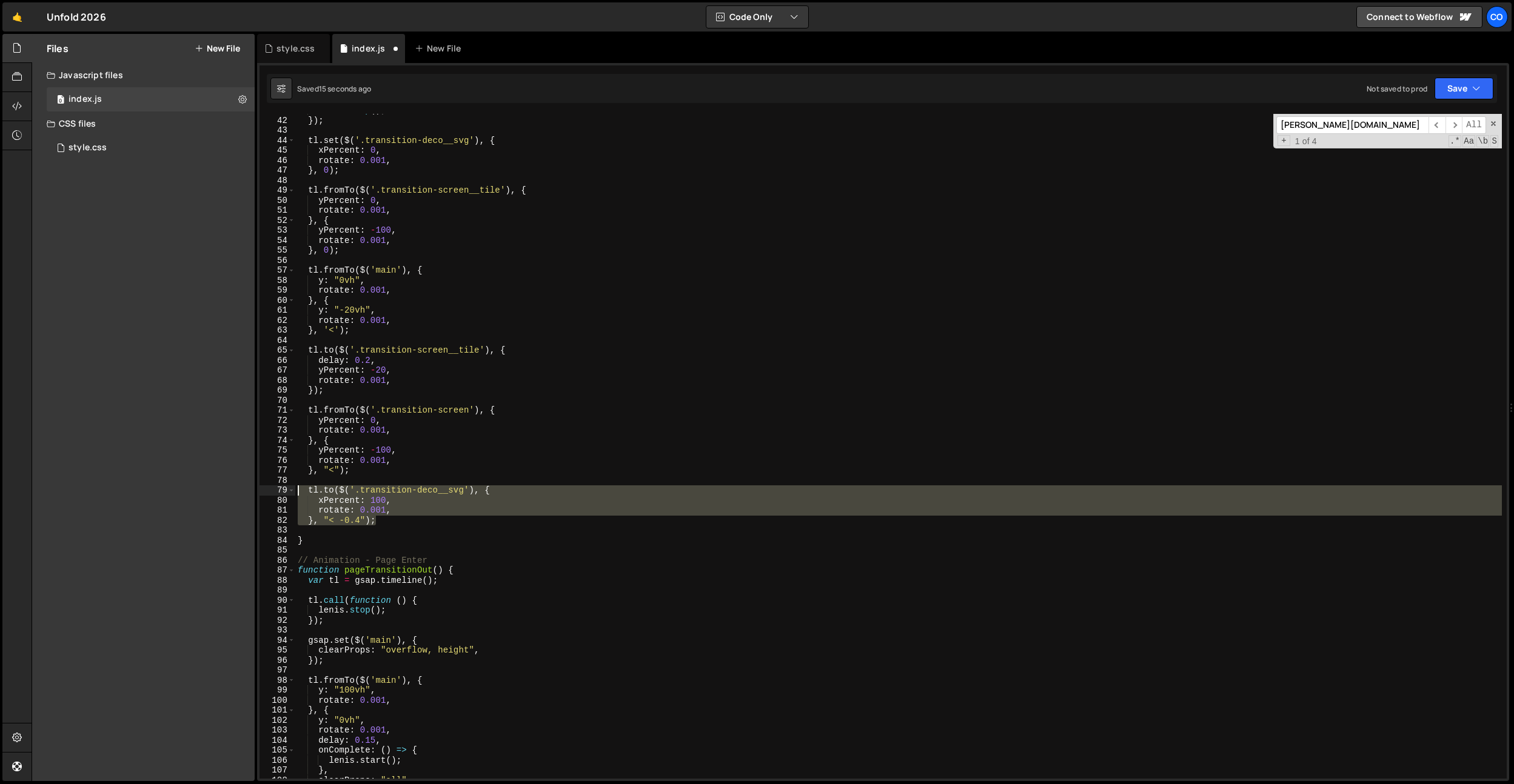
drag, startPoint x: 386, startPoint y: 524, endPoint x: 262, endPoint y: 488, distance: 129.1
click at [262, 488] on div "tl.to($('.transition-deco__svg'), { 41 42 43 44 45 46 47 48 49 50 51 52 53 54 5…" at bounding box center [883, 446] width 1248 height 665
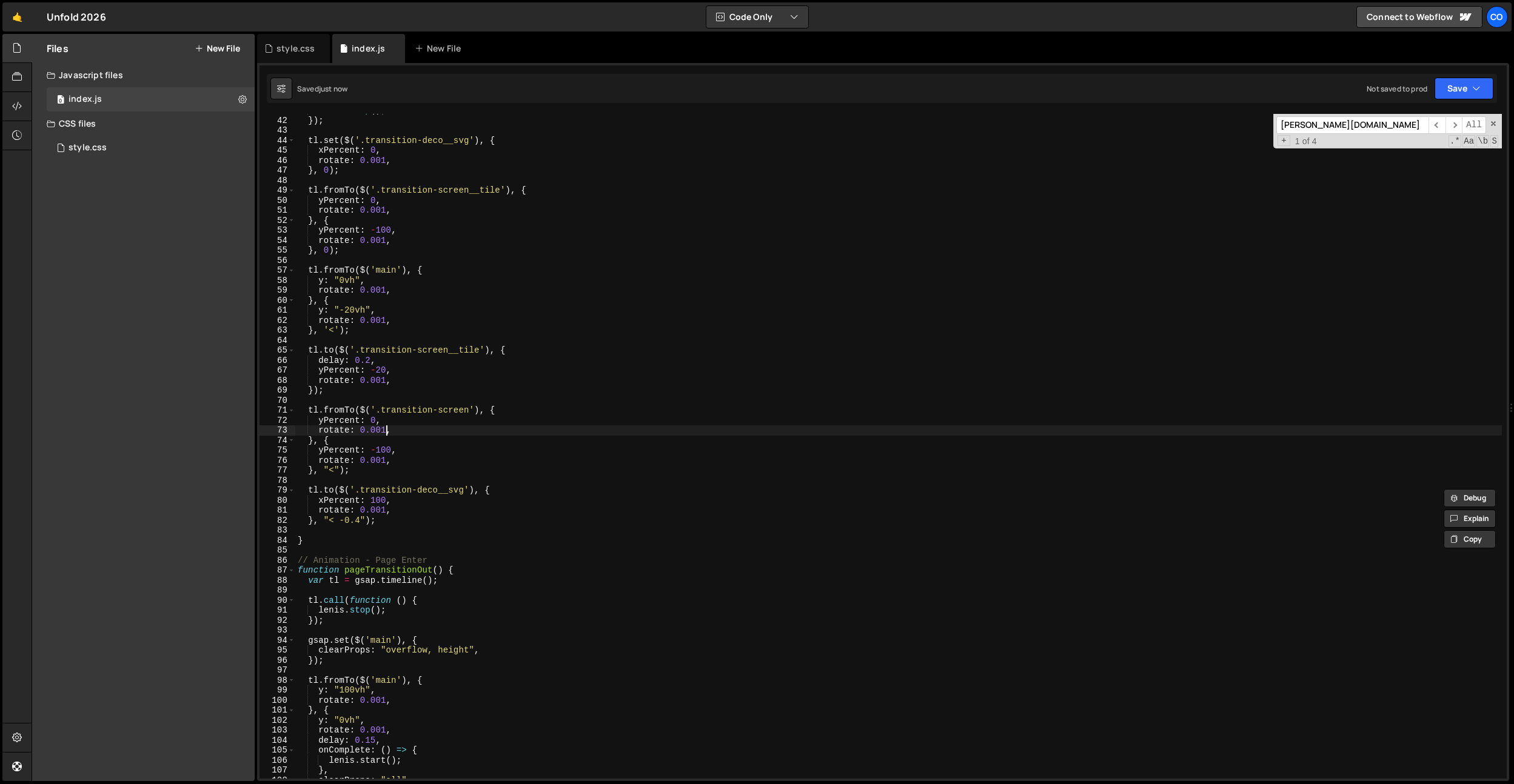
click at [386, 428] on div "lenis . stop ( ) ; }) ; tl . set ( $ ( '.transition-deco__svg' ) , { xPercent :…" at bounding box center [899, 448] width 1207 height 685
click at [330, 491] on div "lenis . stop ( ) ; }) ; tl . set ( $ ( '.transition-deco__svg' ) , { xPercent :…" at bounding box center [899, 448] width 1207 height 685
click at [425, 467] on div "lenis . stop ( ) ; }) ; tl . set ( $ ( '.transition-deco__svg' ) , { xPercent :…" at bounding box center [899, 448] width 1207 height 685
click at [526, 491] on div "lenis . stop ( ) ; }) ; tl . set ( $ ( '.transition-deco__svg' ) , { xPercent :…" at bounding box center [899, 448] width 1207 height 685
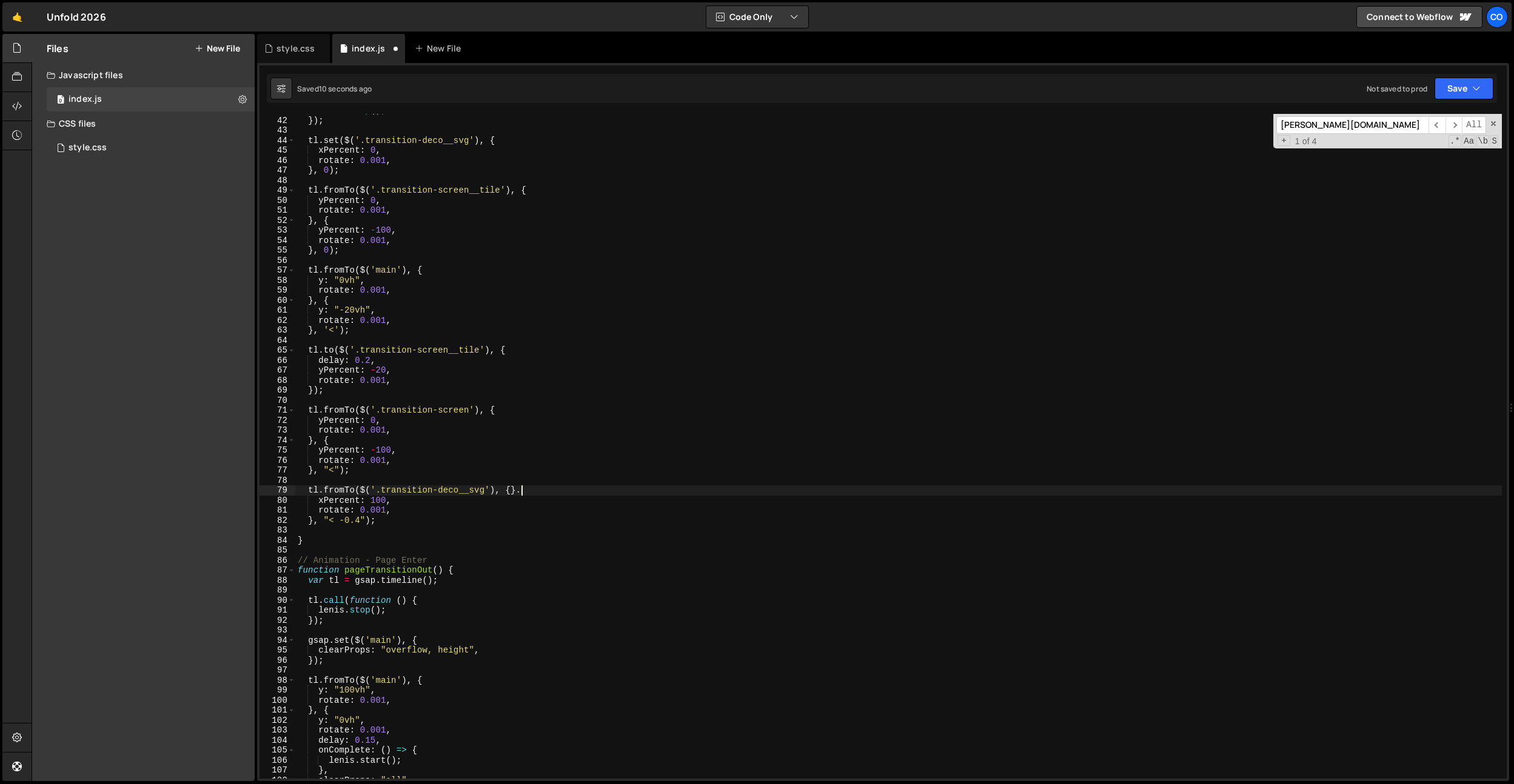
scroll to position [0, 15]
type textarea "tl.fromTo($('.transition-deco__svg'), {},"
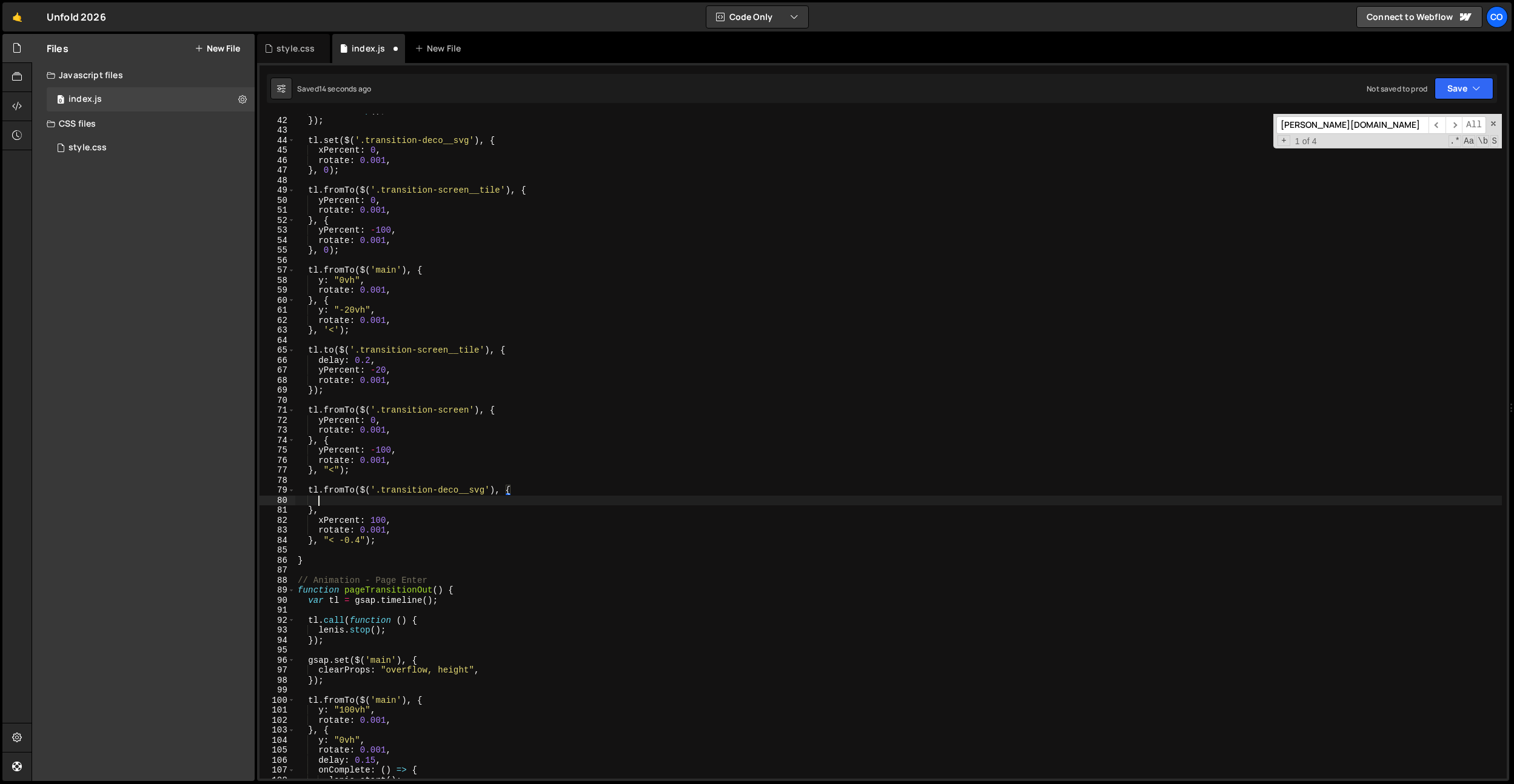
scroll to position [0, 1]
drag, startPoint x: 404, startPoint y: 520, endPoint x: 320, endPoint y: 520, distance: 84.0
click at [320, 520] on div "lenis . stop ( ) ; }) ; tl . set ( $ ( '.transition-deco__svg' ) , { xPercent :…" at bounding box center [899, 448] width 1207 height 685
type textarea "xPercent: 100,"
drag, startPoint x: 327, startPoint y: 502, endPoint x: 402, endPoint y: 528, distance: 79.4
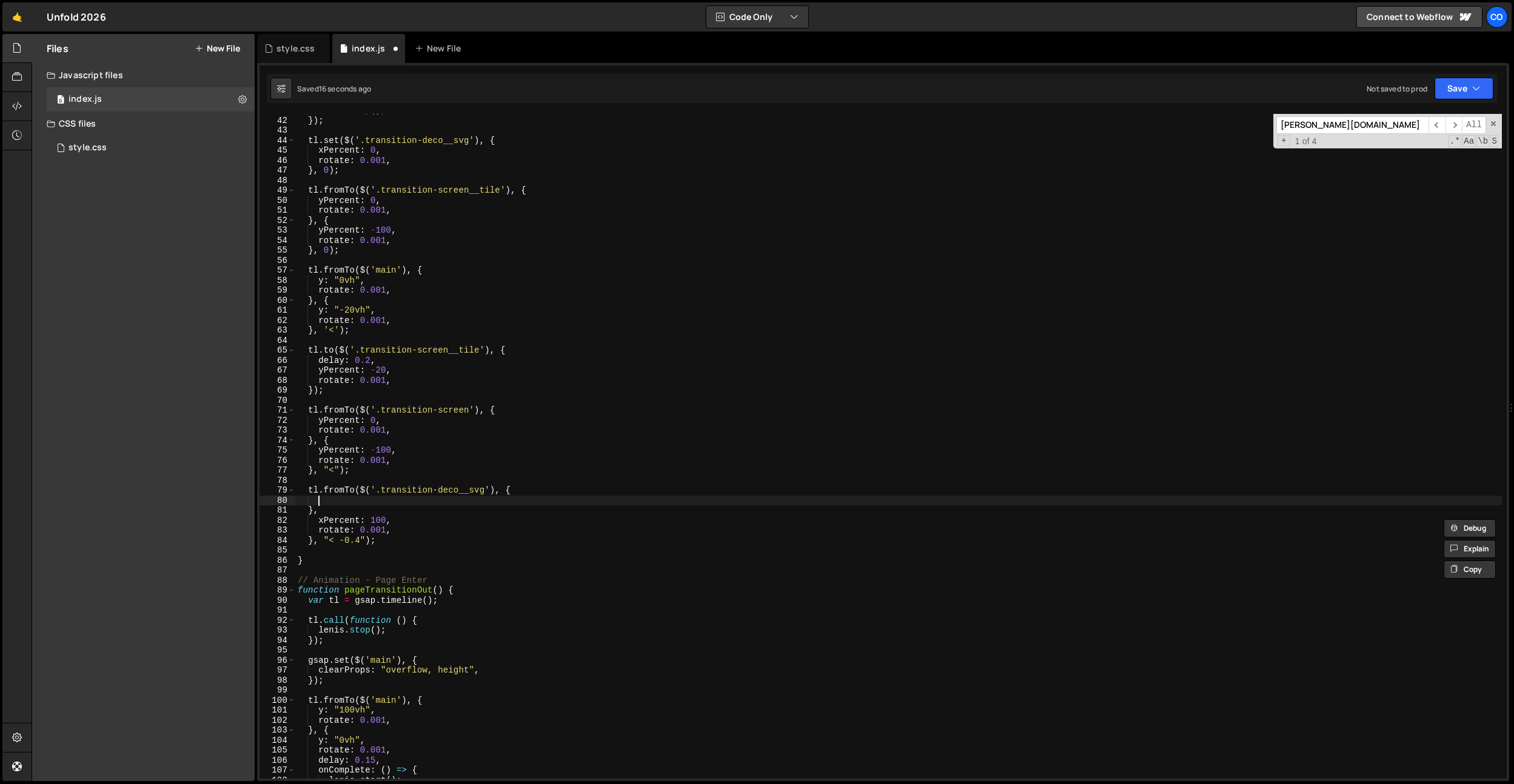
click at [327, 502] on div "lenis . stop ( ) ; }) ; tl . set ( $ ( '.transition-deco__svg' ) , { xPercent :…" at bounding box center [899, 448] width 1207 height 685
paste textarea "xPercent: 100,"
click at [373, 500] on div "lenis . stop ( ) ; }) ; tl . set ( $ ( '.transition-deco__svg' ) , { xPercent :…" at bounding box center [899, 448] width 1207 height 685
click at [377, 518] on div "lenis . stop ( ) ; }) ; tl . set ( $ ( '.transition-deco__svg' ) , { xPercent :…" at bounding box center [899, 448] width 1207 height 685
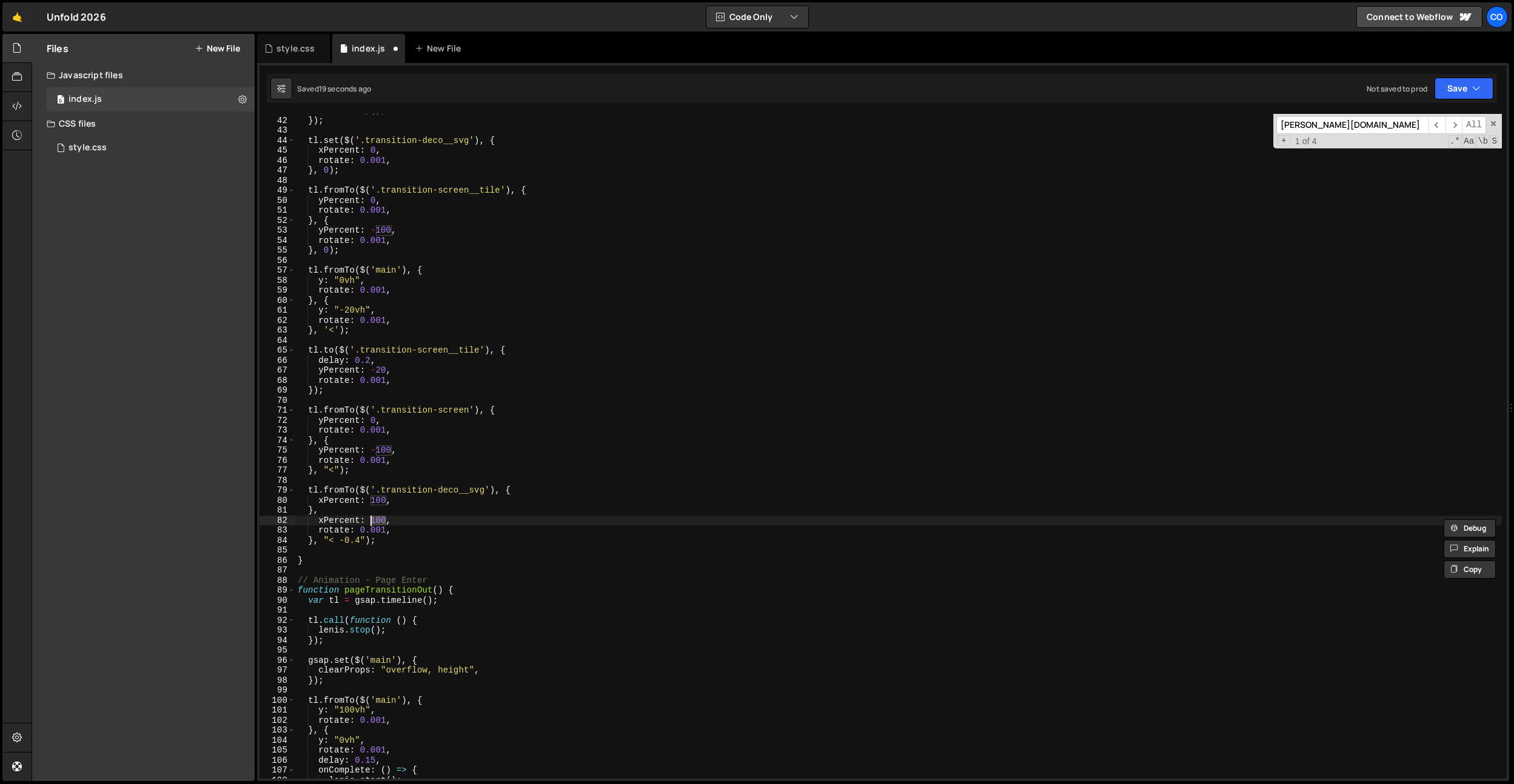
scroll to position [0, 5]
click at [380, 500] on div "lenis . stop ( ) ; }) ; tl . set ( $ ( '.transition-deco__svg' ) , { xPercent :…" at bounding box center [899, 448] width 1207 height 685
click at [378, 520] on div "lenis . stop ( ) ; }) ; tl . set ( $ ( '.transition-deco__svg' ) , { xPercent :…" at bounding box center [899, 448] width 1207 height 685
click at [432, 354] on div "lenis . stop ( ) ; }) ; tl . set ( $ ( '.transition-deco__svg' ) , { xPercent :…" at bounding box center [899, 448] width 1207 height 685
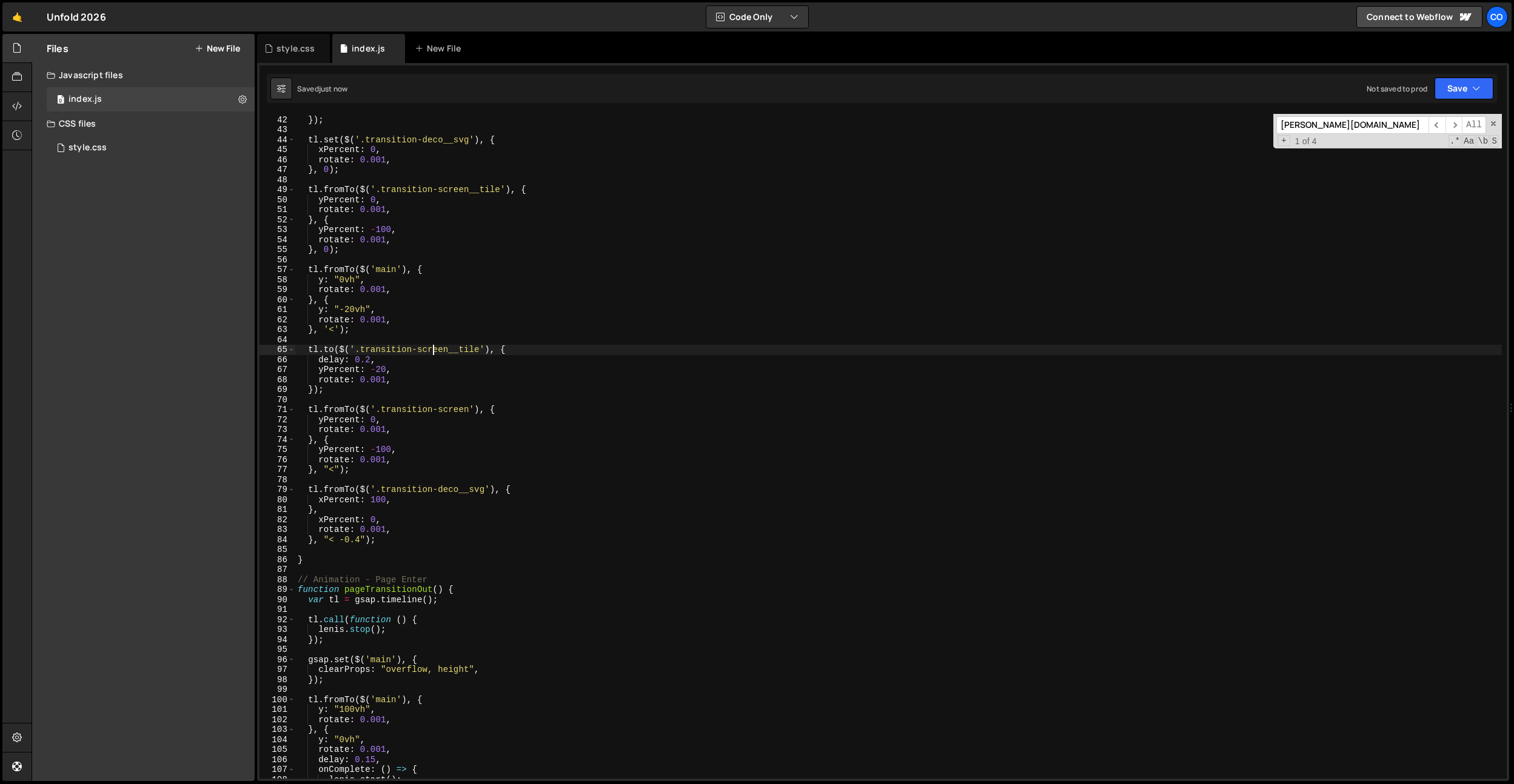
scroll to position [409, 0]
click at [356, 507] on div "lenis . stop ( ) ; }) ; tl . set ( $ ( '.transition-deco__svg' ) , { xPercent :…" at bounding box center [899, 447] width 1207 height 685
drag, startPoint x: 513, startPoint y: 490, endPoint x: 306, endPoint y: 491, distance: 207.0
click at [306, 491] on div "lenis . stop ( ) ; }) ; tl . set ( $ ( '.transition-deco__svg' ) , { xPercent :…" at bounding box center [899, 447] width 1207 height 685
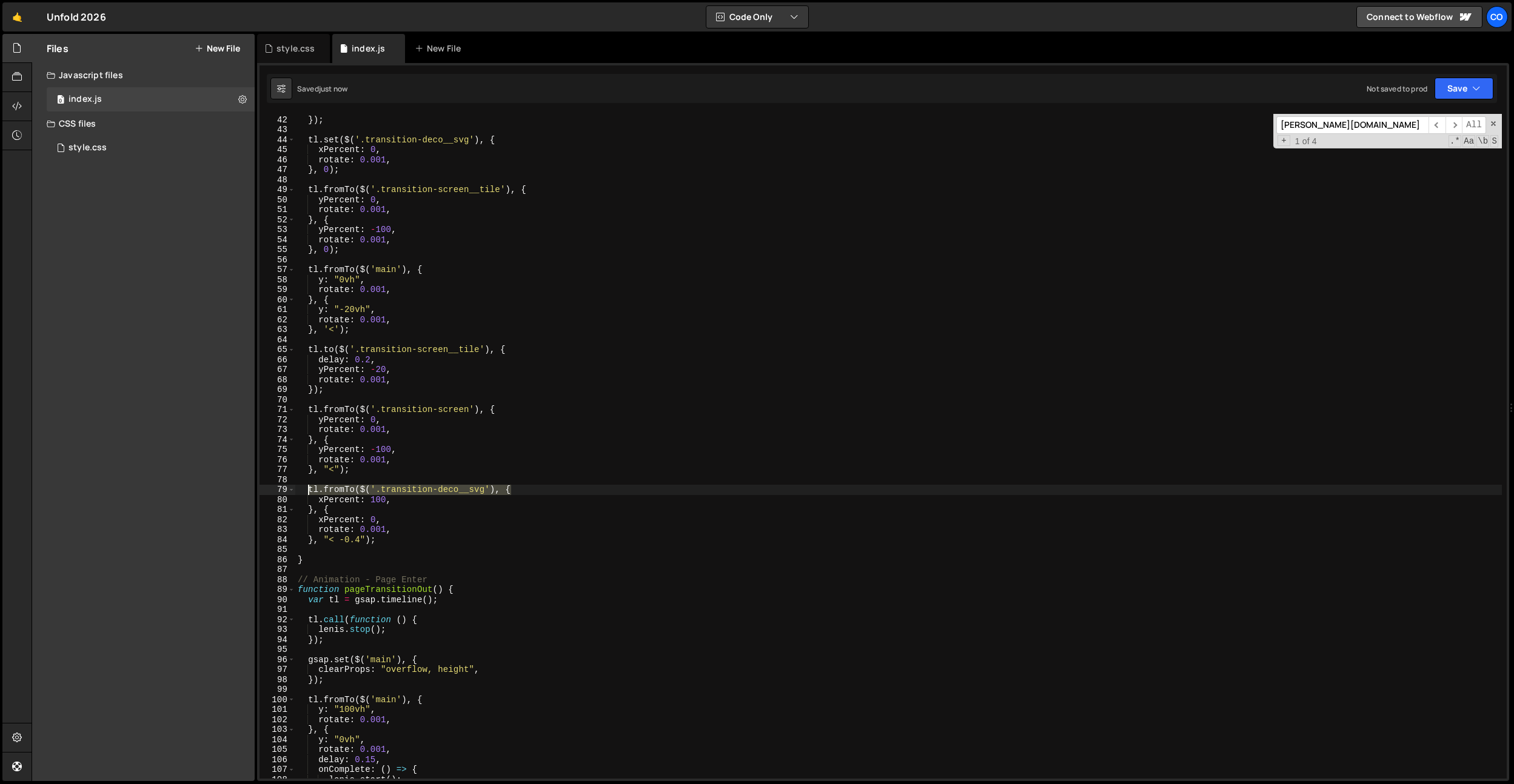
type textarea "tl.fromTo($('.transition-deco__svg'), {"
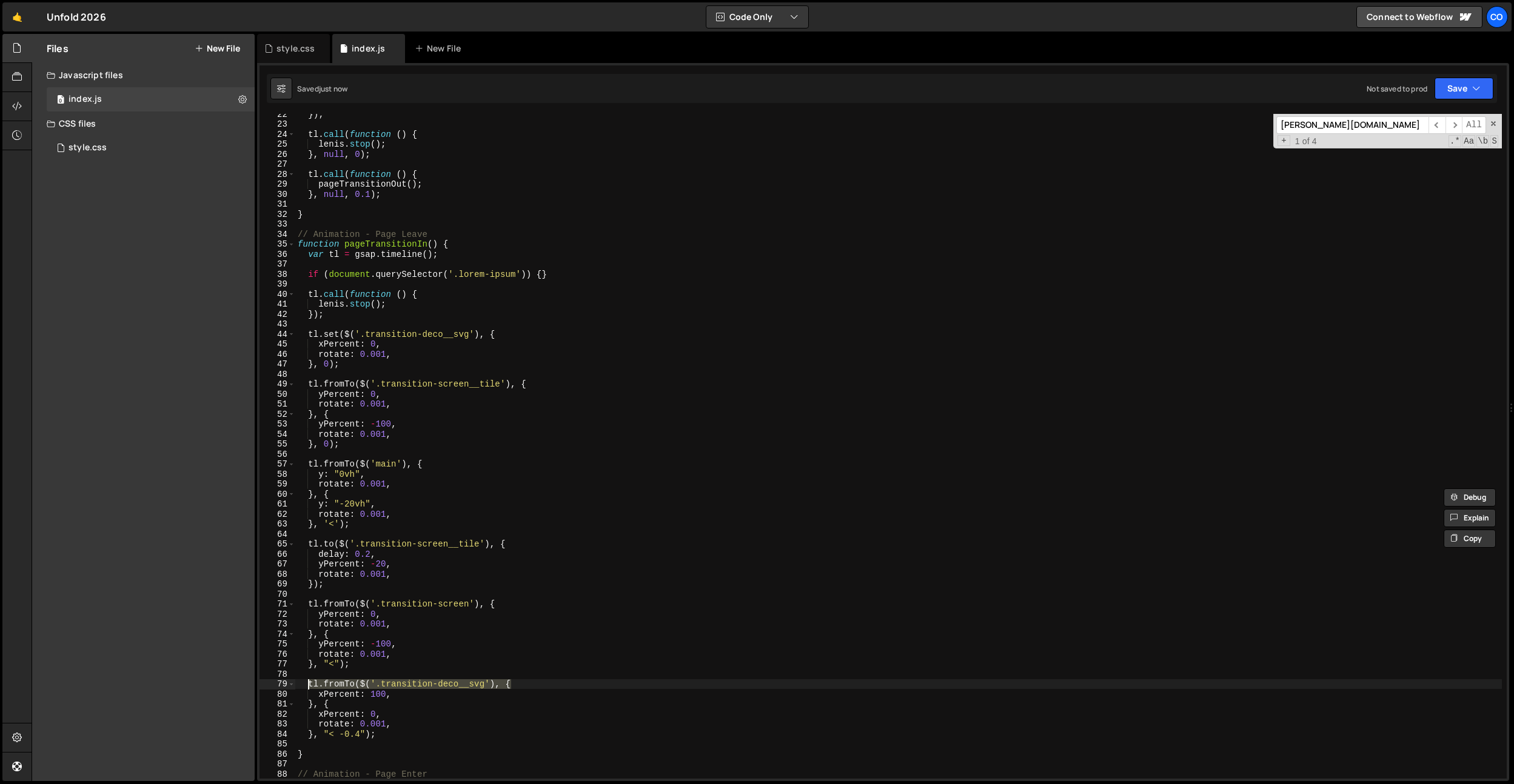
scroll to position [215, 0]
click at [358, 372] on div "}) ; tl . call ( function ( ) { lenis . stop ( ) ; } , null , 0 ) ; tl . call (…" at bounding box center [899, 451] width 1207 height 685
click at [366, 364] on div "}) ; tl . call ( function ( ) { lenis . stop ( ) ; } , null , 0 ) ; tl . call (…" at bounding box center [899, 451] width 1207 height 685
click at [371, 347] on div "}) ; tl . call ( function ( ) { lenis . stop ( ) ; } , null , 0 ) ; tl . call (…" at bounding box center [899, 451] width 1207 height 685
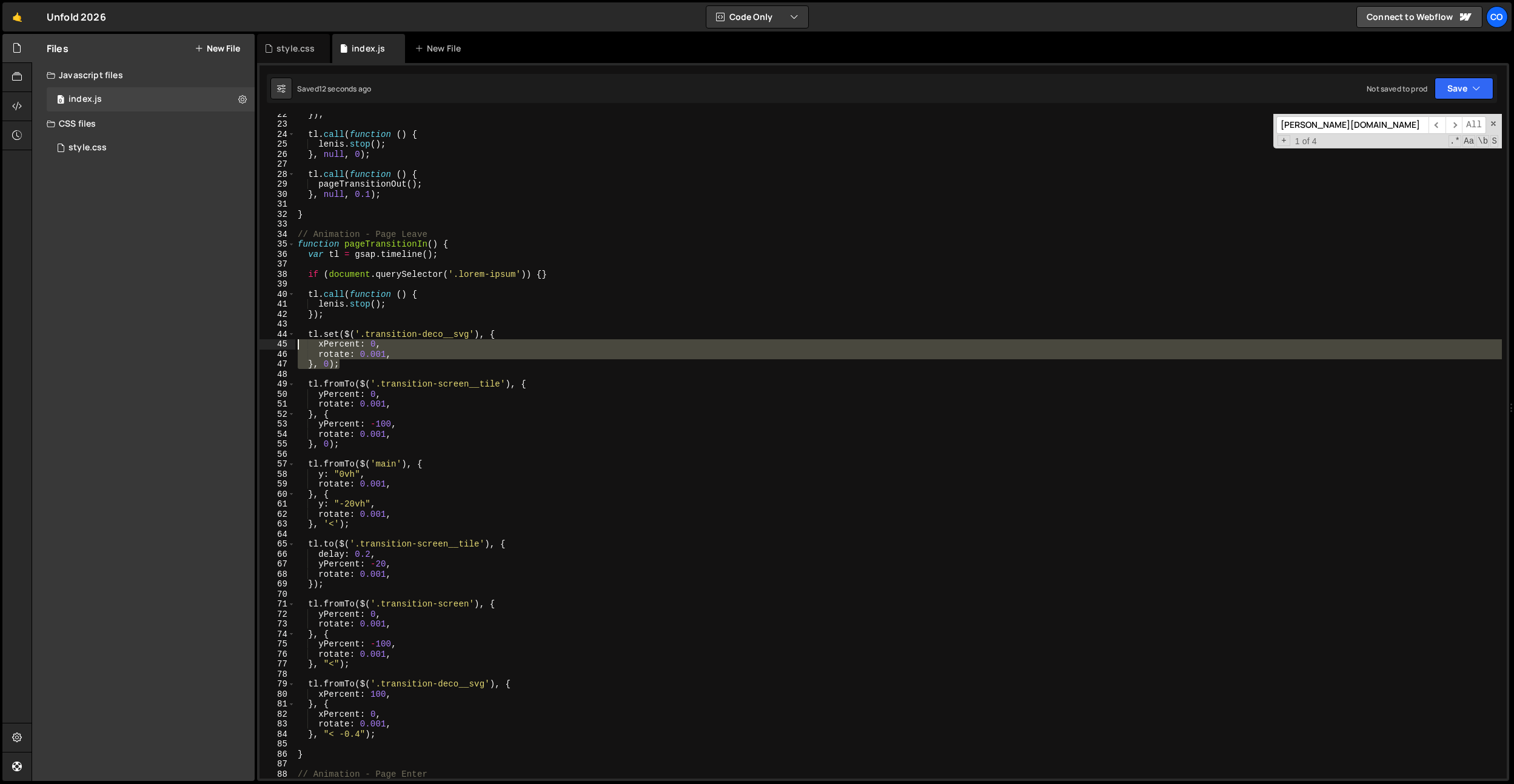
drag, startPoint x: 341, startPoint y: 368, endPoint x: 358, endPoint y: 334, distance: 38.0
click at [285, 342] on div "xPercent: 0, 22 23 24 25 26 27 28 29 30 31 32 33 34 35 36 37 38 39 40 41 42 43 …" at bounding box center [883, 446] width 1248 height 665
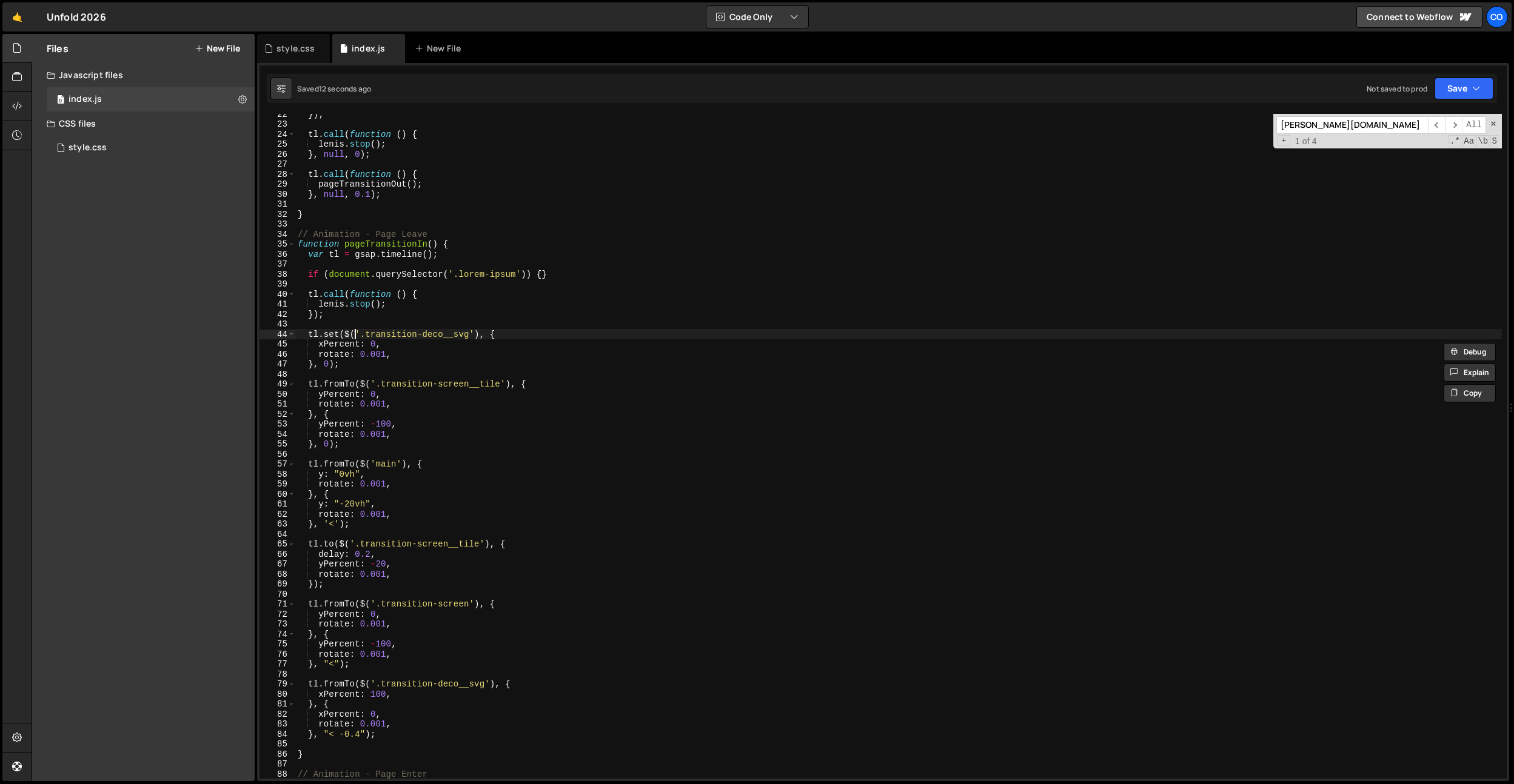
click at [358, 334] on div "}) ; tl . call ( function ( ) { lenis . stop ( ) ; } , null , 0 ) ; tl . call (…" at bounding box center [899, 451] width 1207 height 685
click at [368, 347] on div "}) ; tl . call ( function ( ) { lenis . stop ( ) ; } , null , 0 ) ; tl . call (…" at bounding box center [899, 451] width 1207 height 685
click at [483, 360] on div "10 0svh local 10 0 local 10 0vh local 10 00 local - 10 0 local 1 10 local" at bounding box center [459, 398] width 181 height 95
click at [435, 615] on div "}) ; tl . call ( function ( ) { lenis . stop ( ) ; } , null , 0 ) ; tl . call (…" at bounding box center [899, 451] width 1207 height 685
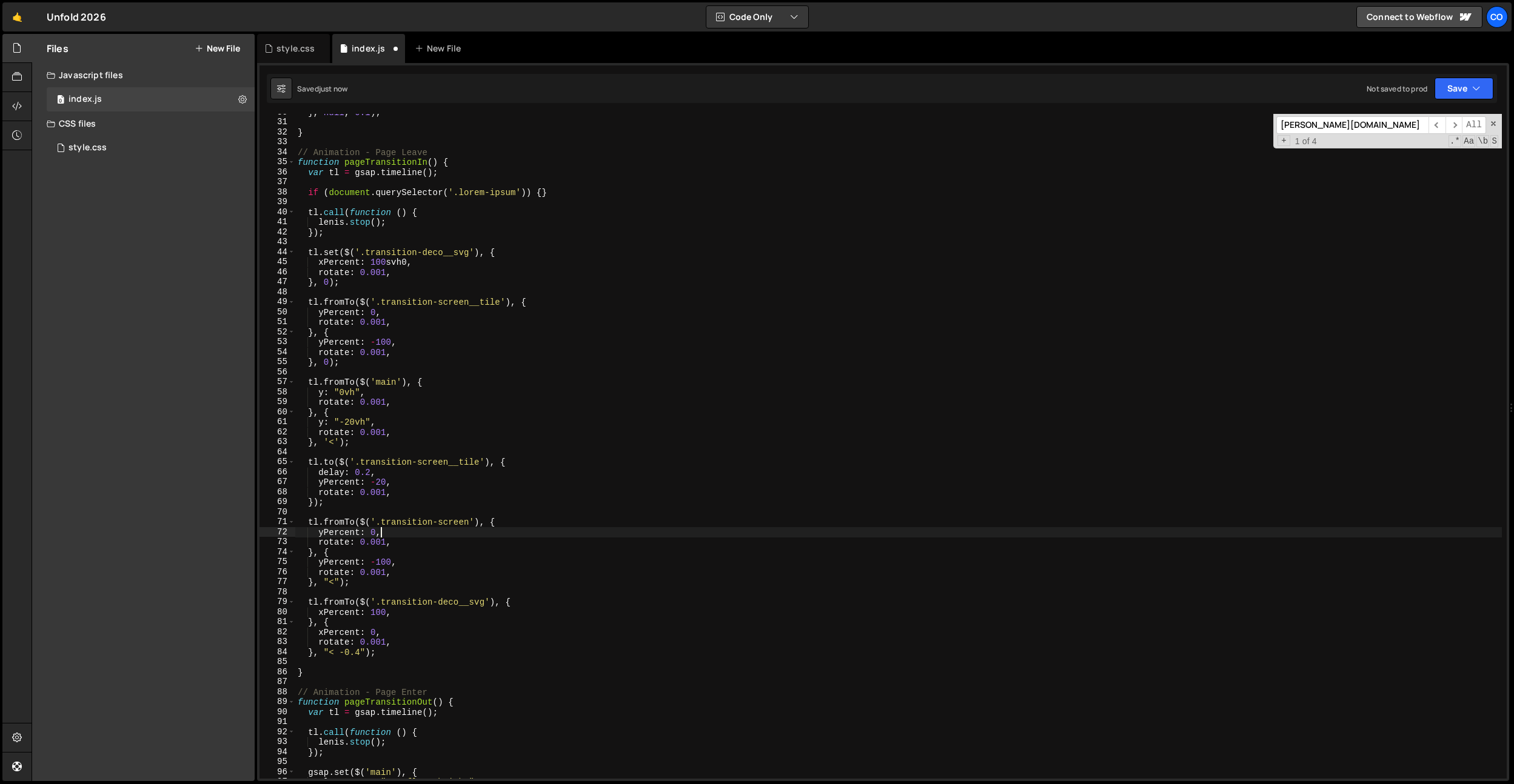
scroll to position [297, 0]
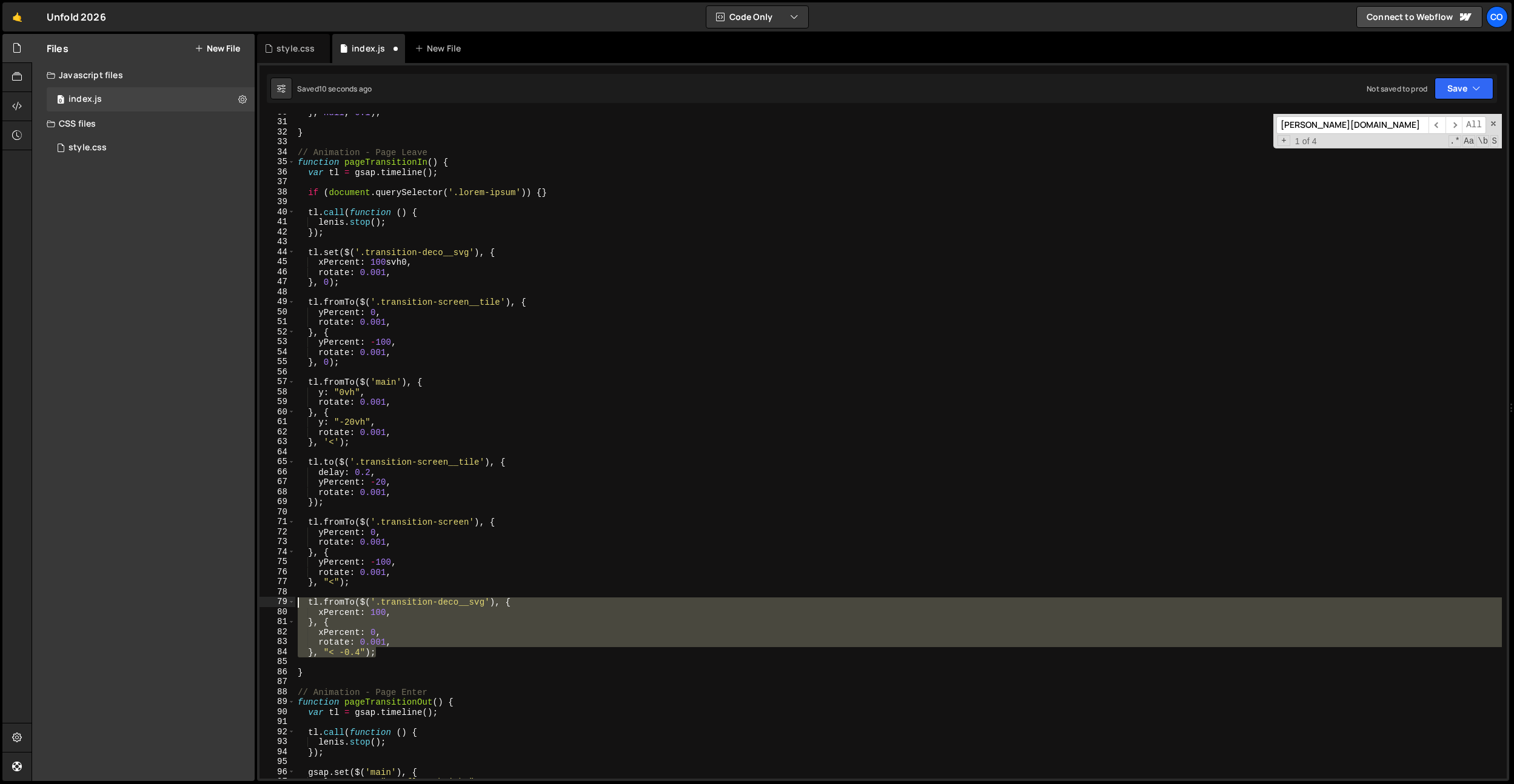
drag, startPoint x: 393, startPoint y: 655, endPoint x: 249, endPoint y: 607, distance: 151.8
click at [249, 607] on div "Files New File Javascript files 0 index.js 0 CSS files style.css 0 Copy share l…" at bounding box center [773, 408] width 1483 height 748
click at [409, 257] on div "} , null , 0.1 ) ; } // Animation - Page Leave function pageTransitionIn ( ) { …" at bounding box center [899, 449] width 1207 height 685
drag, startPoint x: 385, startPoint y: 656, endPoint x: 256, endPoint y: 602, distance: 139.8
click at [256, 602] on div "Files New File Javascript files 0 index.js 0 CSS files style.css 0 Copy share l…" at bounding box center [773, 408] width 1483 height 748
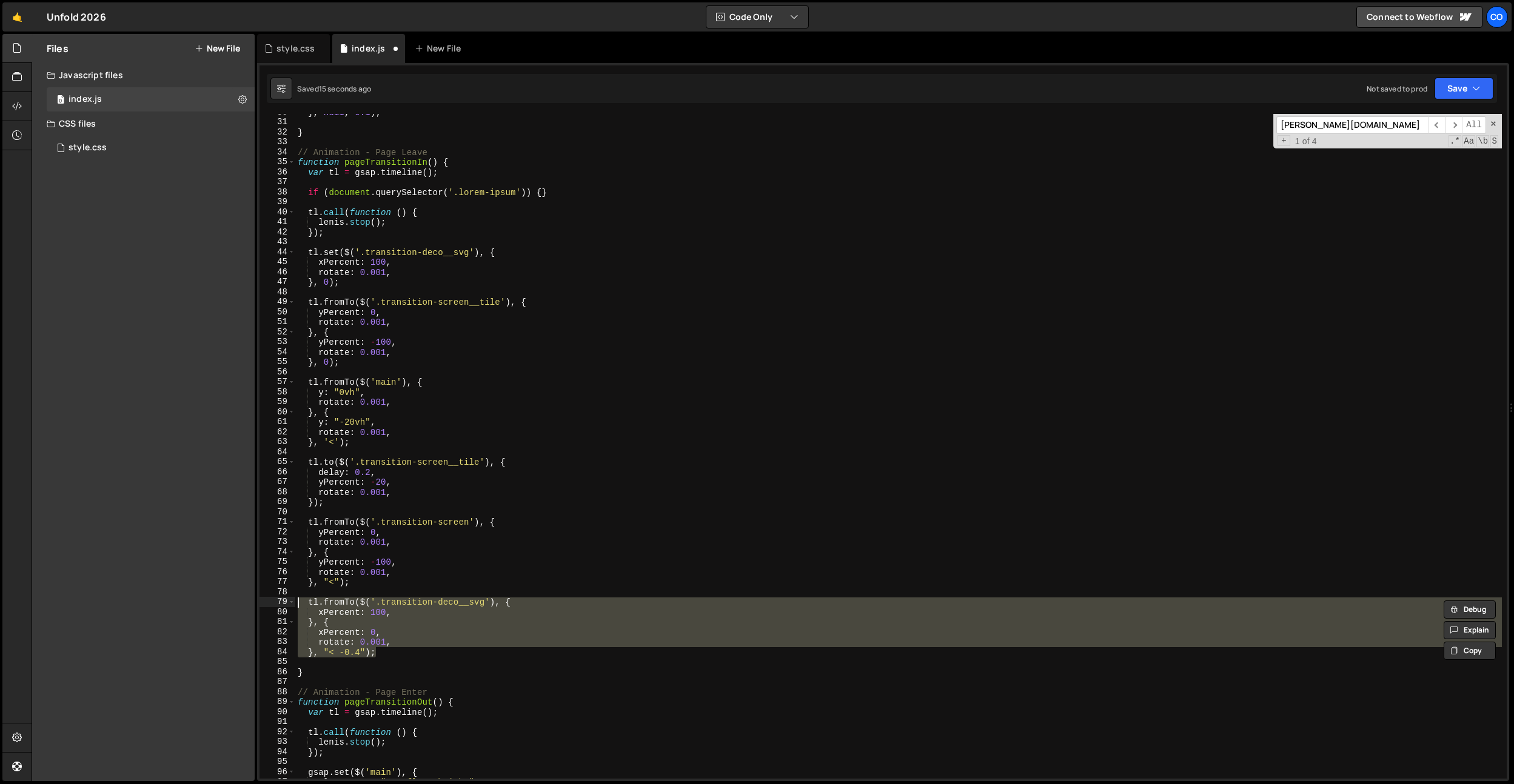
click at [380, 628] on div "} , null , 0.1 ) ; } // Animation - Page Leave function pageTransitionIn ( ) { …" at bounding box center [899, 446] width 1207 height 665
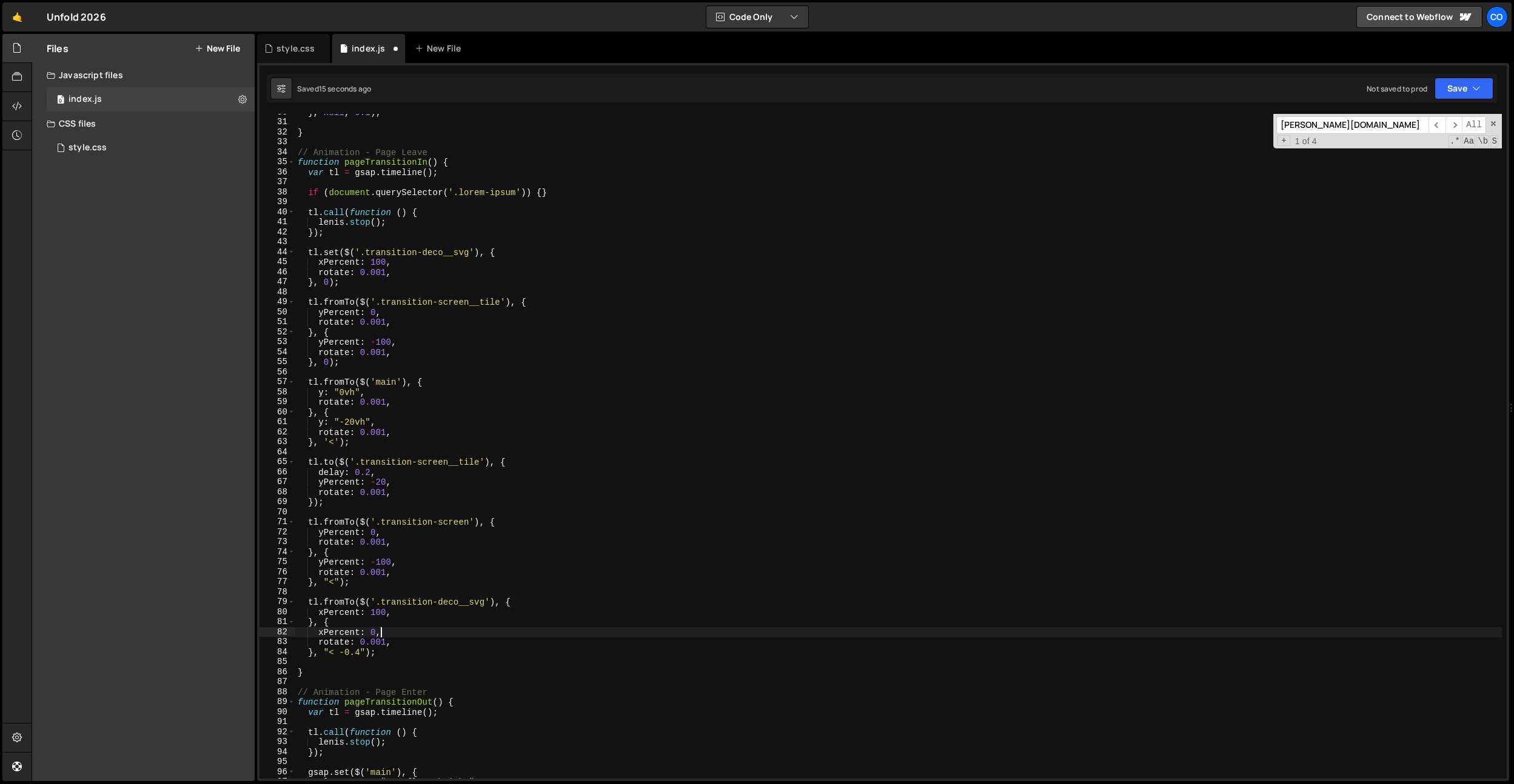
click at [381, 614] on div "} , null , 0.1 ) ; } // Animation - Page Leave function pageTransitionIn ( ) { …" at bounding box center [899, 449] width 1207 height 685
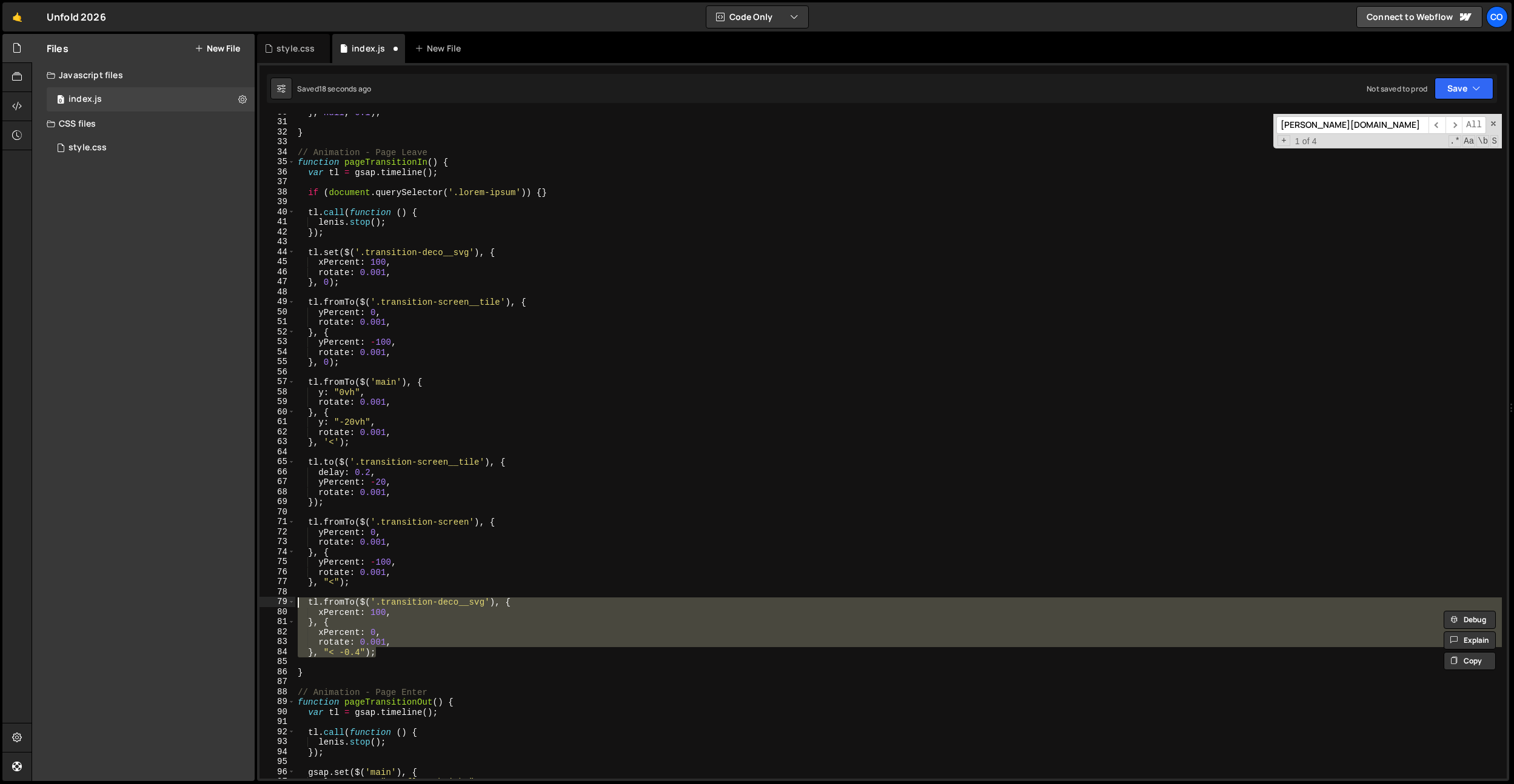
drag, startPoint x: 399, startPoint y: 652, endPoint x: 265, endPoint y: 604, distance: 142.3
click at [265, 604] on div "xPercent: 100, 30 31 32 33 34 35 36 37 38 39 40 41 42 43 44 45 46 47 48 49 50 5…" at bounding box center [883, 446] width 1248 height 665
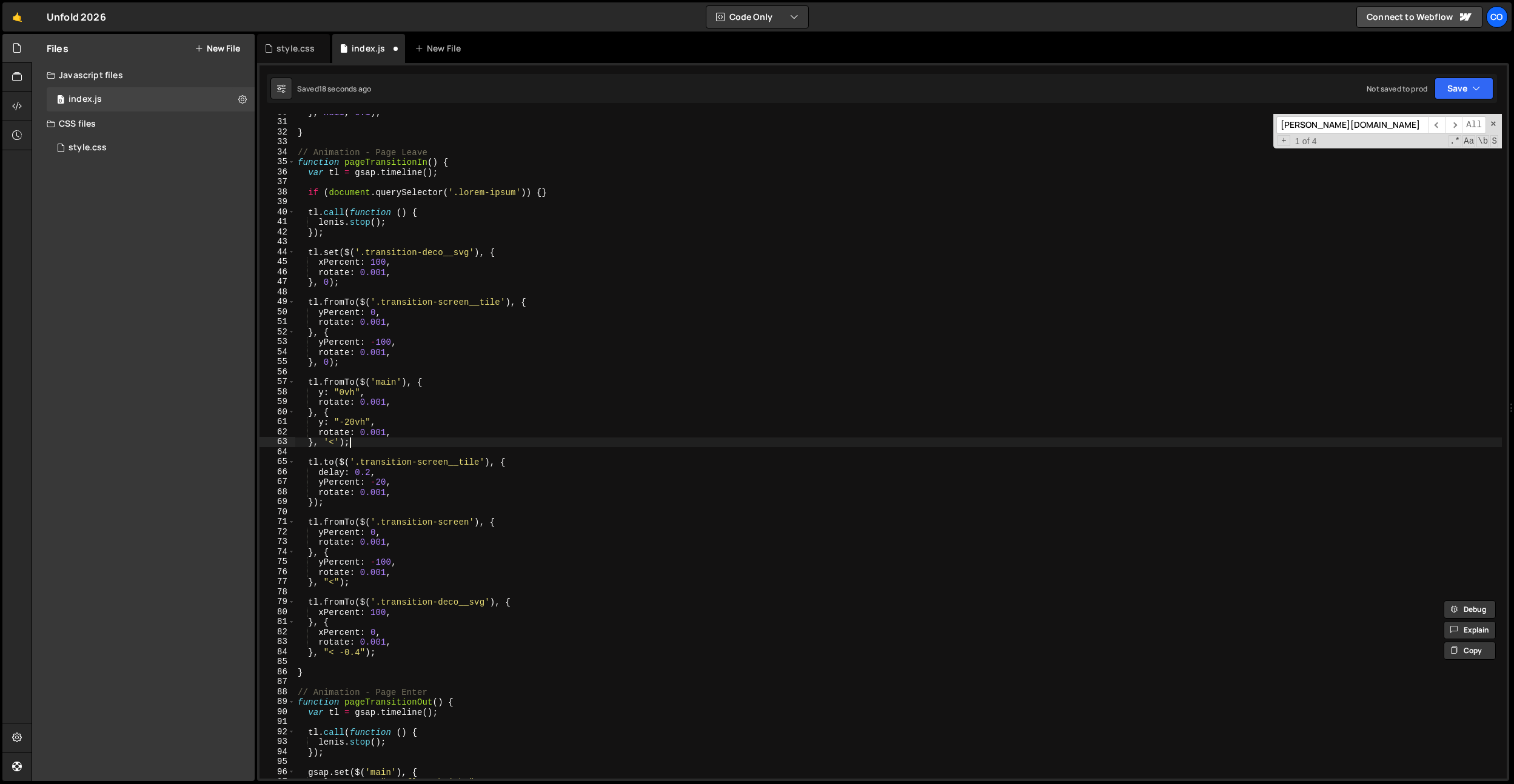
click at [379, 443] on div "} , null , 0.1 ) ; } // Animation - Page Leave function pageTransitionIn ( ) { …" at bounding box center [899, 449] width 1207 height 685
type textarea "}, '<');"
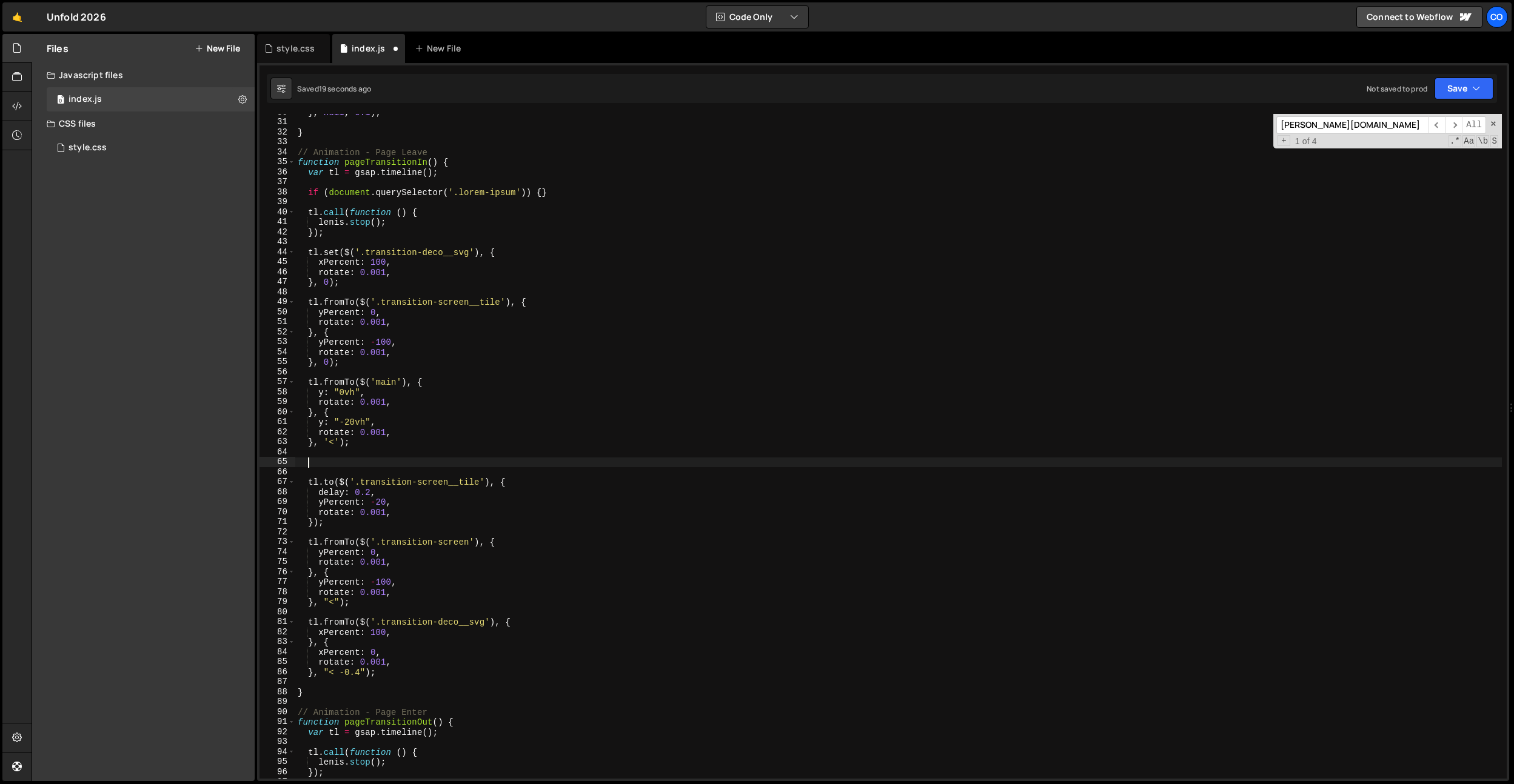
paste textarea "}, "< -0.4");"
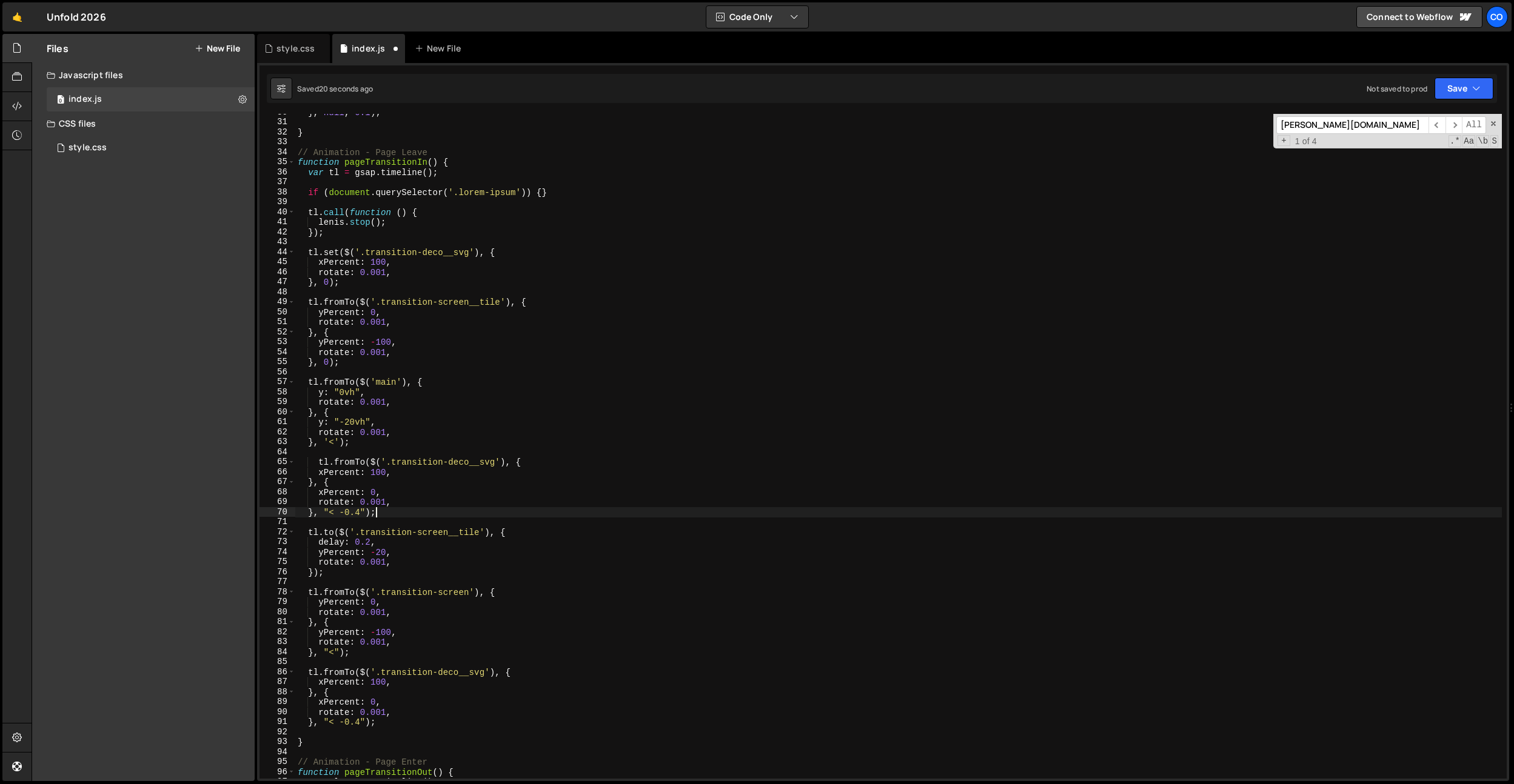
click at [324, 464] on div "} , null , 0.1 ) ; } // Animation - Page Leave function pageTransitionIn ( ) { …" at bounding box center [899, 449] width 1207 height 685
click at [361, 512] on div "} , null , 0.1 ) ; } // Animation - Page Leave function pageTransitionIn ( ) { …" at bounding box center [899, 449] width 1207 height 685
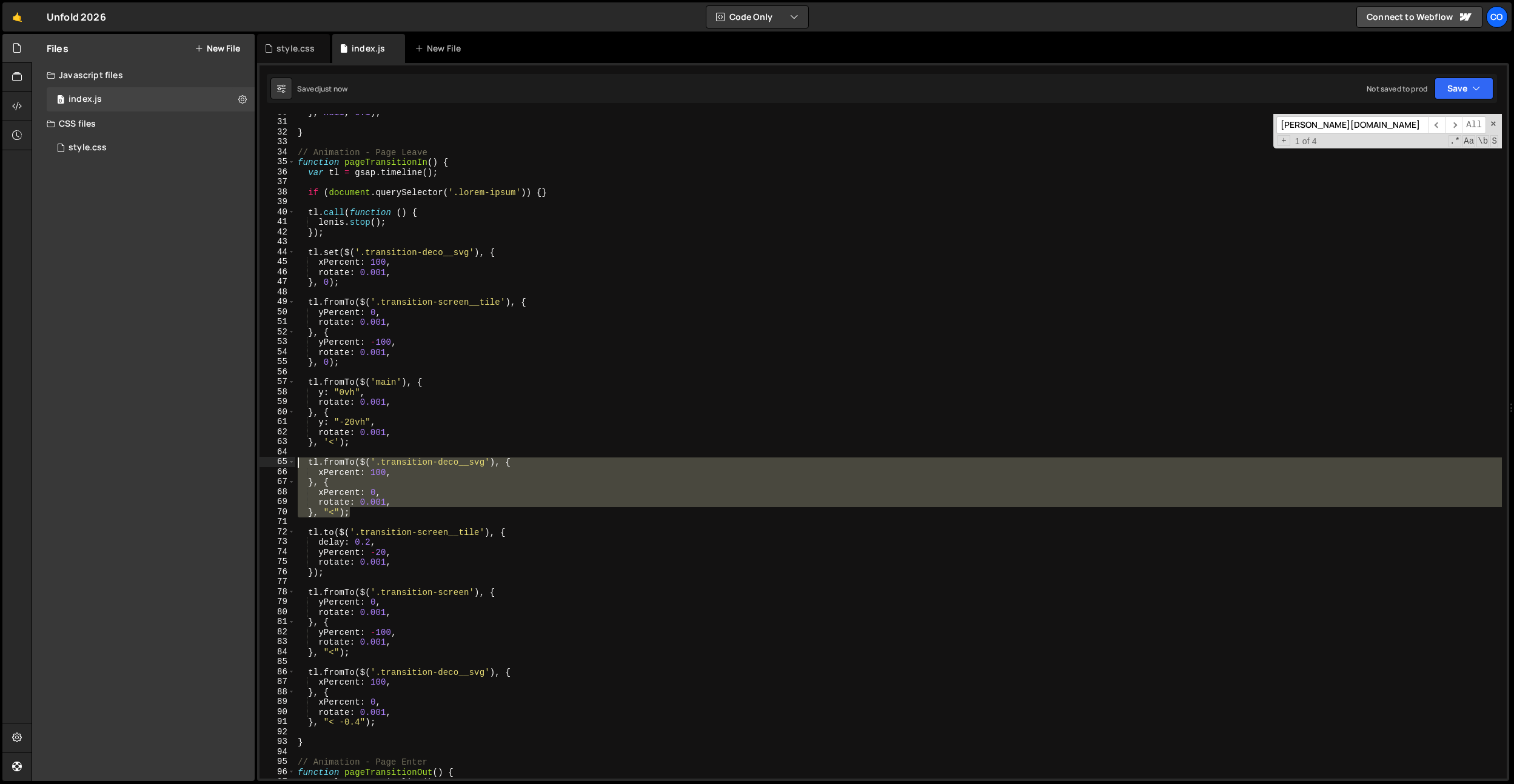
drag, startPoint x: 370, startPoint y: 513, endPoint x: 264, endPoint y: 465, distance: 116.4
click at [264, 465] on div "}, "<"); 30 31 32 33 34 35 36 37 38 39 40 41 42 43 44 45 46 47 48 49 50 51 52 5…" at bounding box center [883, 446] width 1248 height 665
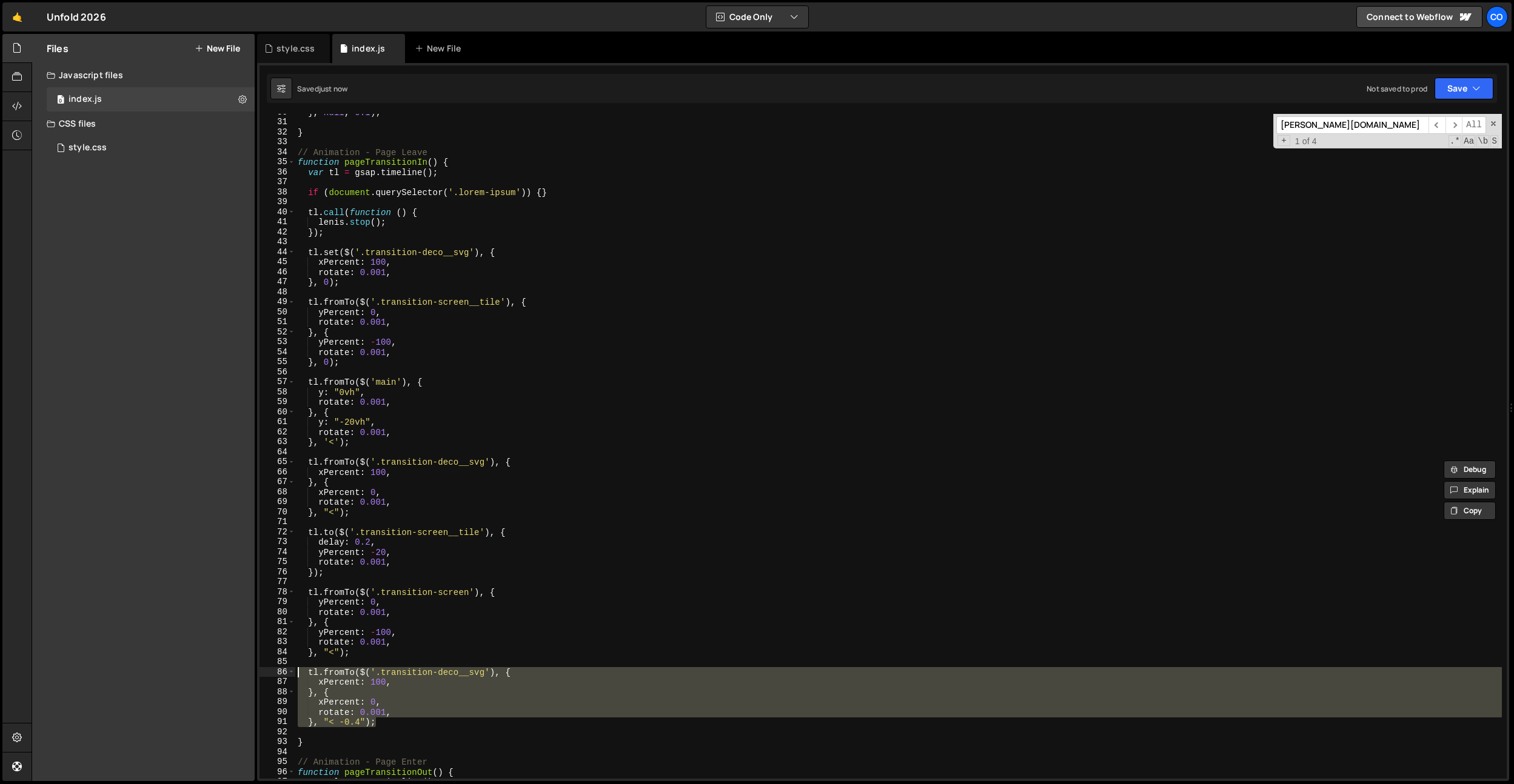
drag, startPoint x: 391, startPoint y: 723, endPoint x: 277, endPoint y: 668, distance: 126.6
click at [277, 668] on div "tl.fromTo($('.transition-deco__svg'), { xPercent: 100, 30 31 32 33 34 35 36 37 …" at bounding box center [883, 446] width 1248 height 665
paste textarea "}, "<");"
click at [427, 690] on div "} , null , 0.1 ) ; } // Animation - Page Leave function pageTransitionIn ( ) { …" at bounding box center [899, 446] width 1207 height 665
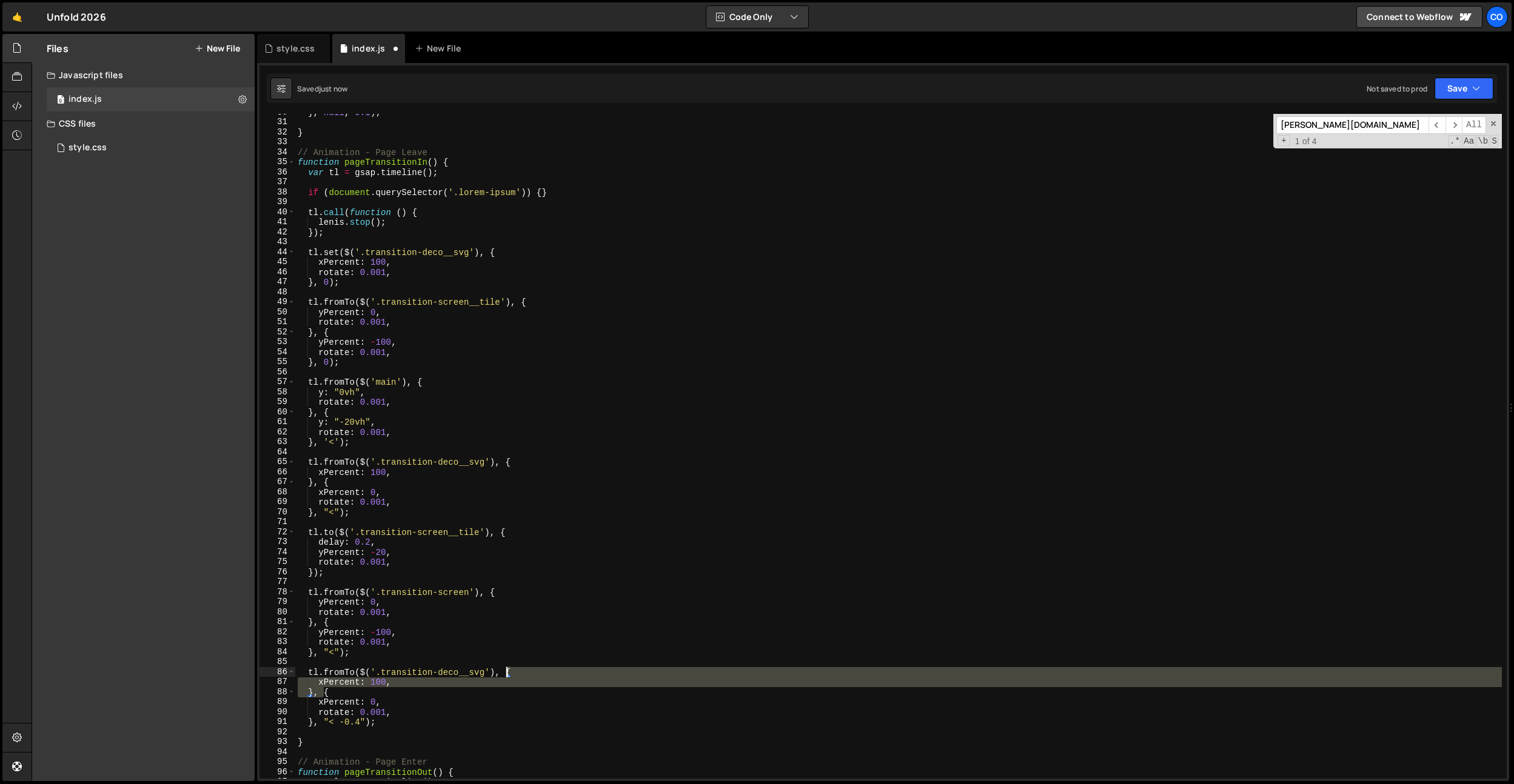
drag, startPoint x: 324, startPoint y: 695, endPoint x: 505, endPoint y: 670, distance: 182.7
click at [505, 670] on div "} , null , 0.1 ) ; } // Animation - Page Leave function pageTransitionIn ( ) { …" at bounding box center [899, 449] width 1207 height 685
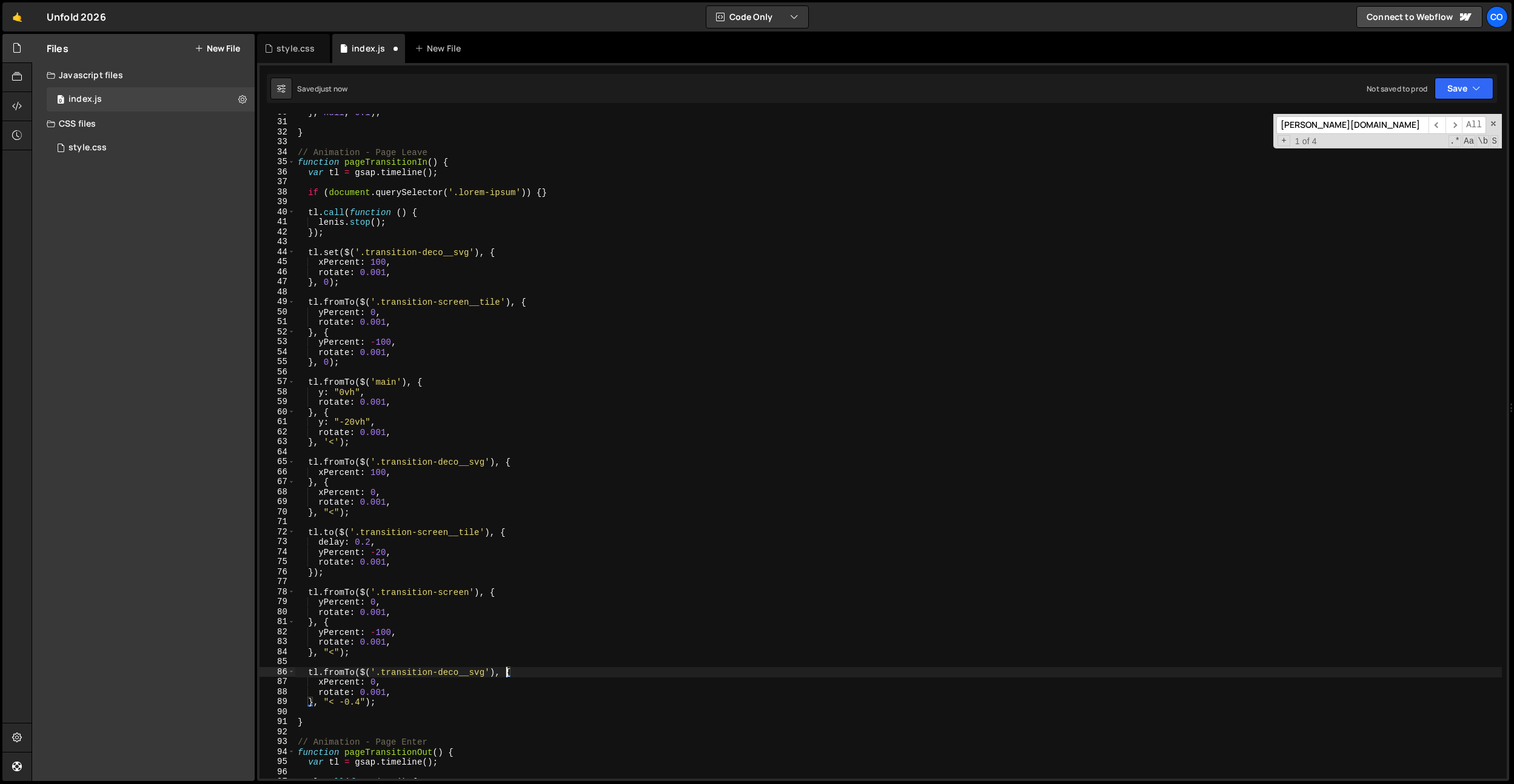
click at [363, 700] on div "} , null , 0.1 ) ; } // Animation - Page Leave function pageTransitionIn ( ) { …" at bounding box center [899, 449] width 1207 height 685
click at [346, 677] on div "} , null , 0.1 ) ; } // Animation - Page Leave function pageTransitionIn ( ) { …" at bounding box center [899, 449] width 1207 height 685
click at [484, 402] on div "} , null , 0.1 ) ; } // Animation - Page Leave function pageTransitionIn ( ) { …" at bounding box center [899, 449] width 1207 height 685
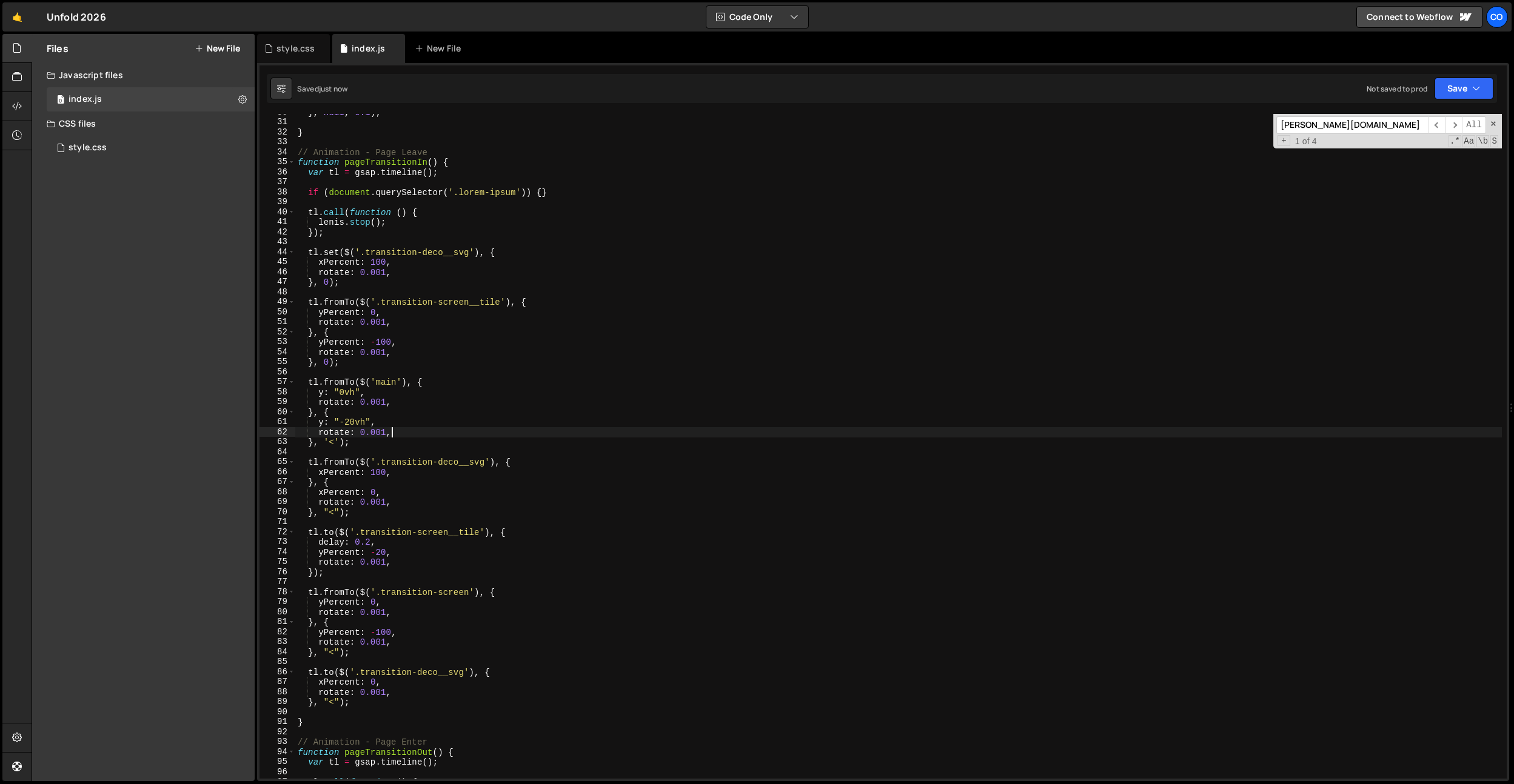
click at [467, 430] on div "} , null , 0.1 ) ; } // Animation - Page Leave function pageTransitionIn ( ) { …" at bounding box center [899, 449] width 1207 height 685
click at [377, 254] on div "} , null , 0.1 ) ; } // Animation - Page Leave function pageTransitionIn ( ) { …" at bounding box center [899, 449] width 1207 height 685
drag, startPoint x: 396, startPoint y: 501, endPoint x: 326, endPoint y: 506, distance: 70.2
click at [329, 505] on div "} , null , 0.1 ) ; } // Animation - Page Leave function pageTransitionIn ( ) { …" at bounding box center [899, 449] width 1207 height 685
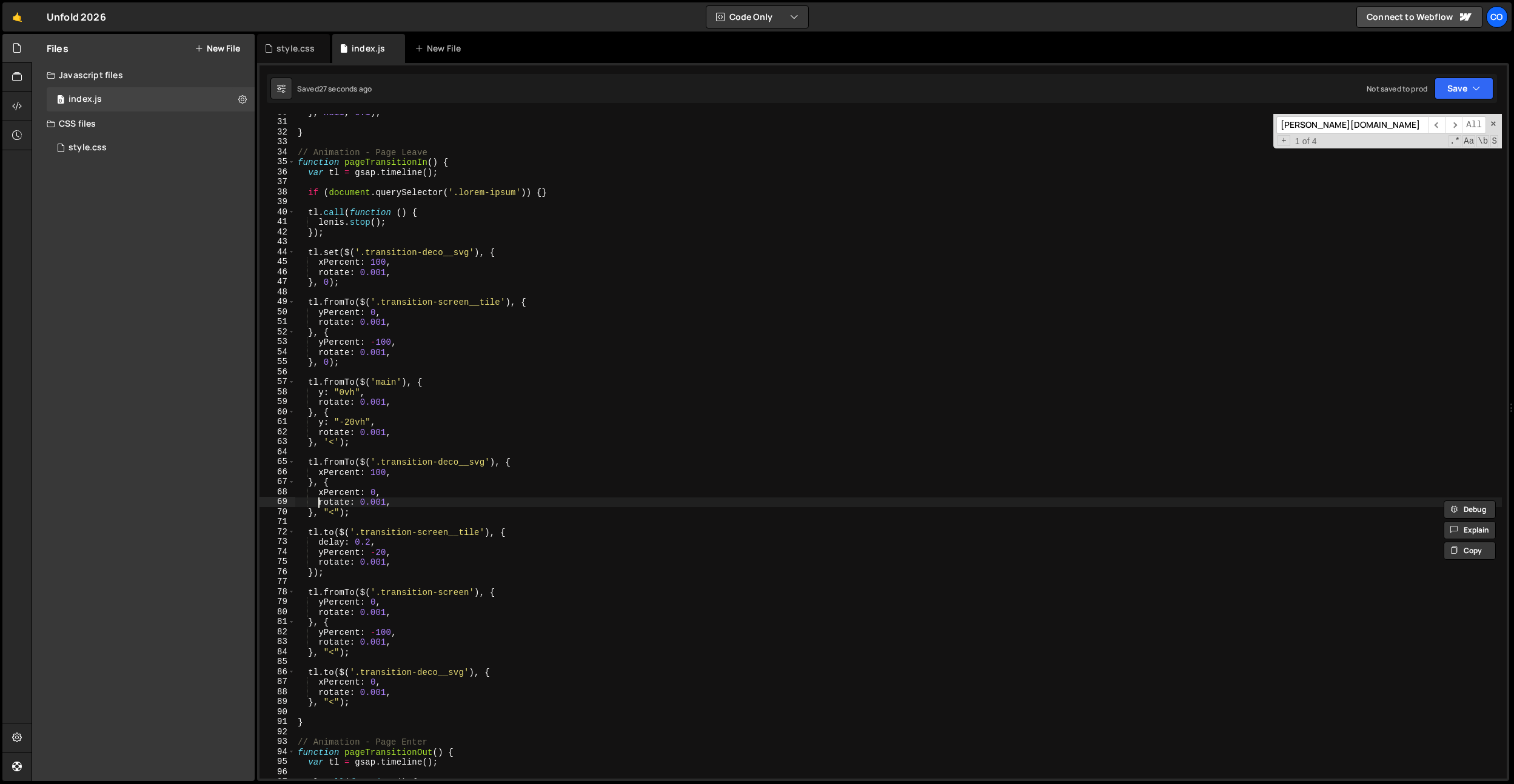
click at [318, 504] on div "} , null , 0.1 ) ; } // Animation - Page Leave function pageTransitionIn ( ) { …" at bounding box center [899, 449] width 1207 height 685
drag, startPoint x: 319, startPoint y: 505, endPoint x: 416, endPoint y: 494, distance: 97.6
click at [417, 497] on div "} , null , 0.1 ) ; } // Animation - Page Leave function pageTransitionIn ( ) { …" at bounding box center [899, 449] width 1207 height 685
click at [414, 475] on div "} , null , 0.1 ) ; } // Animation - Page Leave function pageTransitionIn ( ) { …" at bounding box center [899, 449] width 1207 height 685
type textarea "xPercent: 100,"
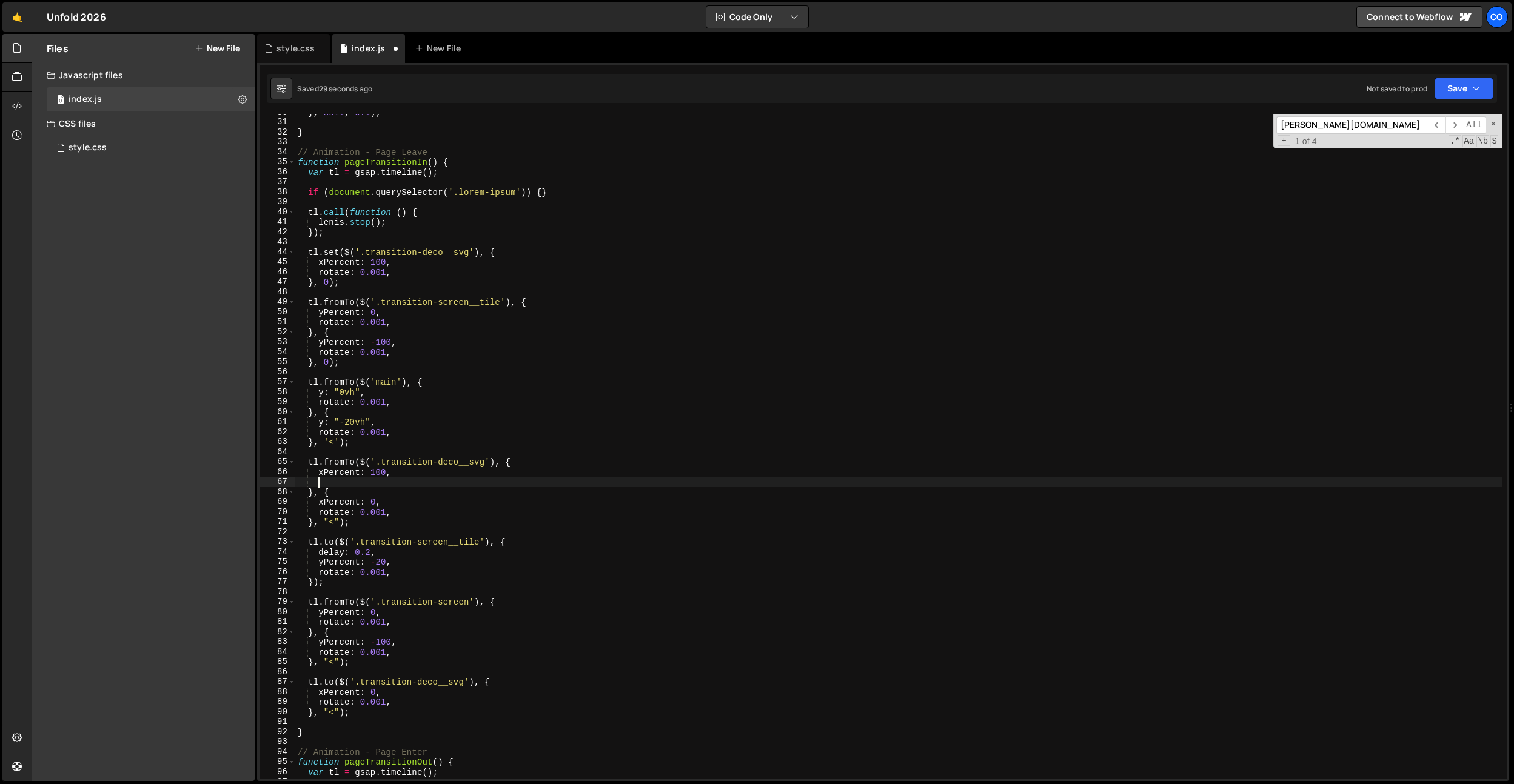
scroll to position [0, 1]
paste textarea "rotate: 0.001,"
click at [387, 470] on div "} , null , 0.1 ) ; } // Animation - Page Leave function pageTransitionIn ( ) { …" at bounding box center [899, 449] width 1207 height 685
click at [394, 518] on div "} , null , 0.1 ) ; } // Animation - Page Leave function pageTransitionIn ( ) { …" at bounding box center [899, 449] width 1207 height 685
click at [402, 512] on div "} , null , 0.1 ) ; } // Animation - Page Leave function pageTransitionIn ( ) { …" at bounding box center [899, 449] width 1207 height 685
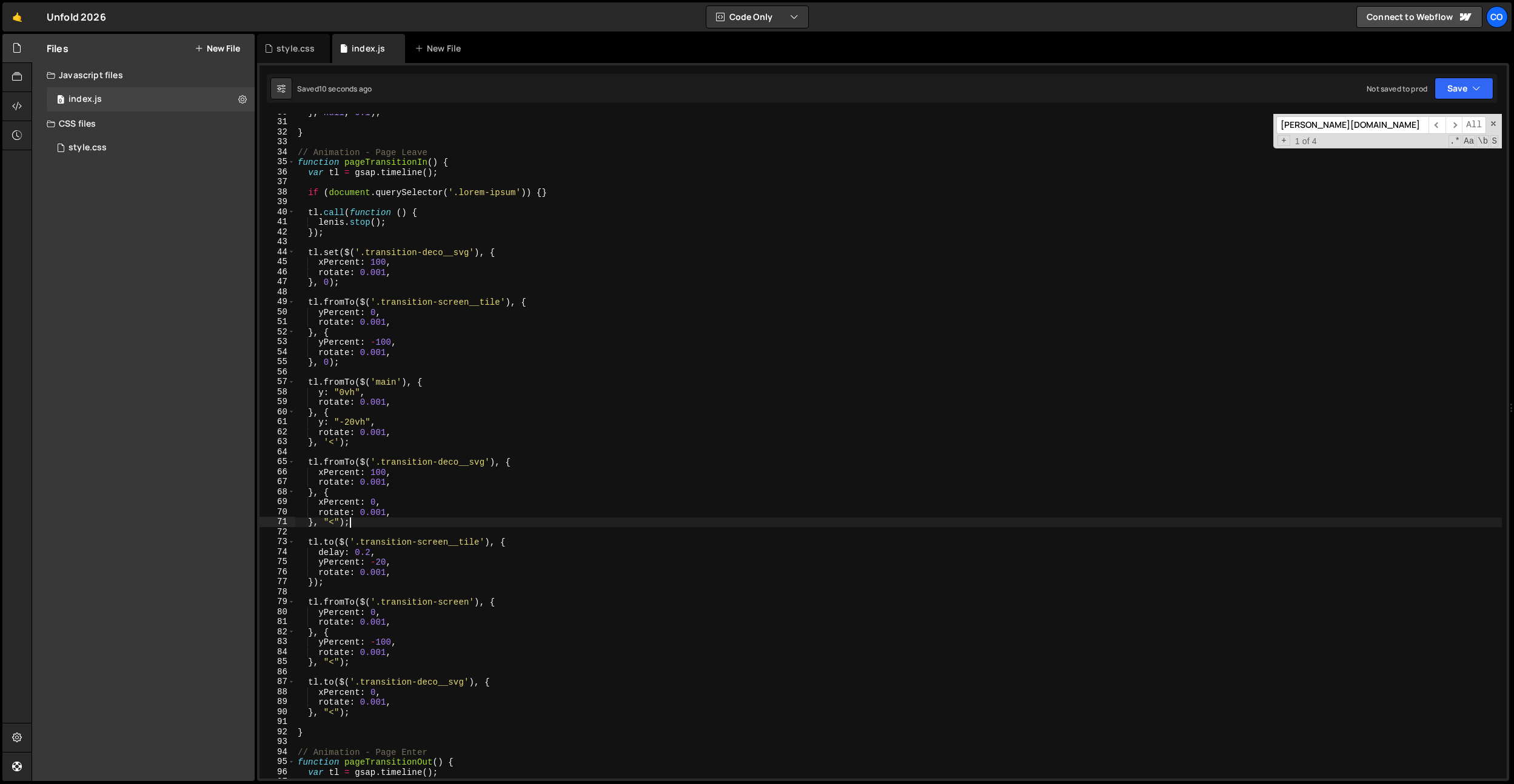
type textarea "rotate: 0.001,"
click at [391, 522] on div "} , null , 0.1 ) ; } // Animation - Page Leave function pageTransitionIn ( ) { …" at bounding box center [899, 449] width 1207 height 685
drag, startPoint x: 430, startPoint y: 432, endPoint x: 428, endPoint y: 544, distance: 112.0
click at [430, 432] on div "} , null , 0.1 ) ; } // Animation - Page Leave function pageTransitionIn ( ) { …" at bounding box center [899, 449] width 1207 height 685
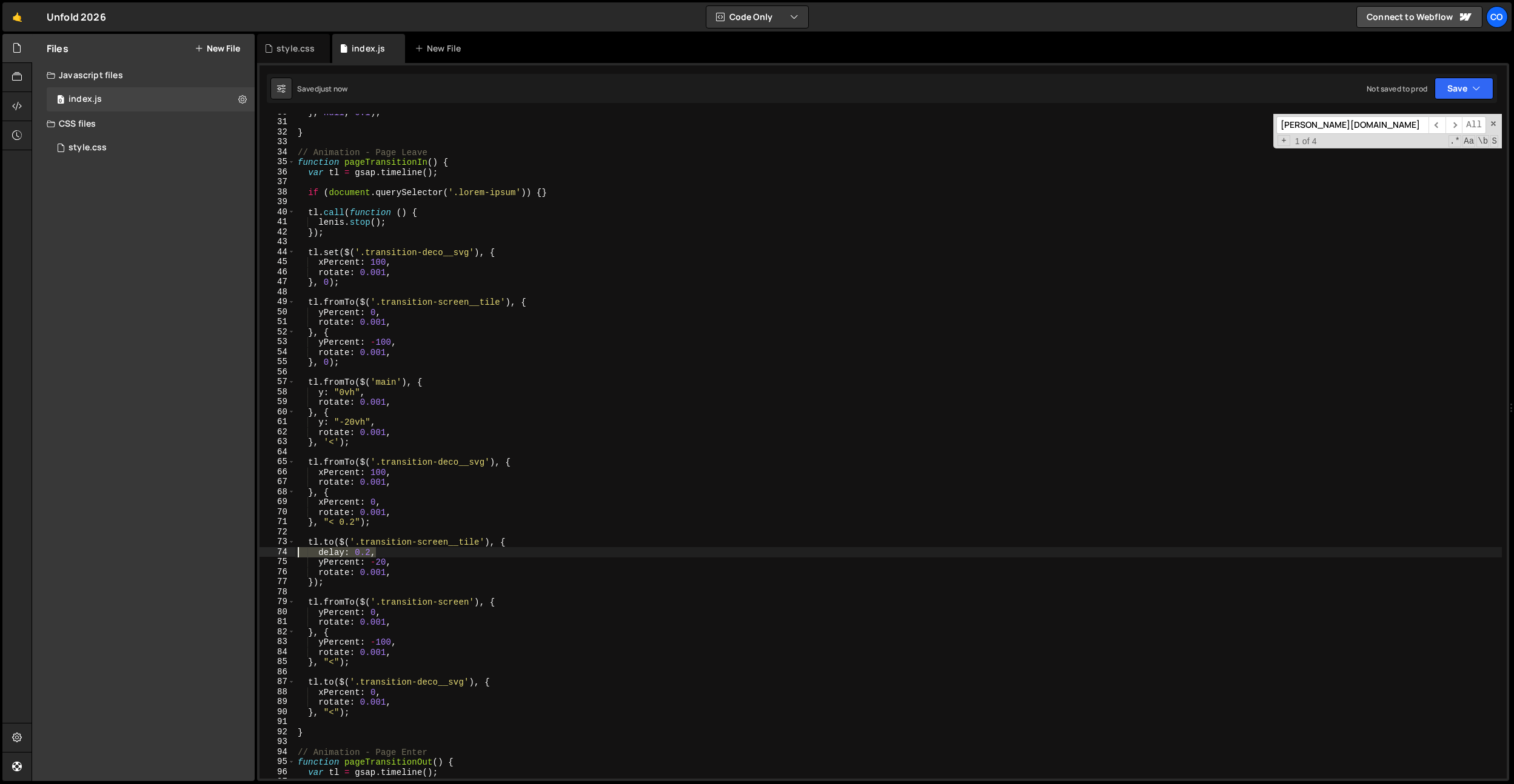
drag, startPoint x: 405, startPoint y: 552, endPoint x: 290, endPoint y: 552, distance: 115.0
click at [290, 552] on div "rotate: 0.001, 30 31 32 33 34 35 36 37 38 39 40 41 42 43 44 45 46 47 48 49 50 5…" at bounding box center [883, 446] width 1248 height 665
type textarea "delay: 0.2,"
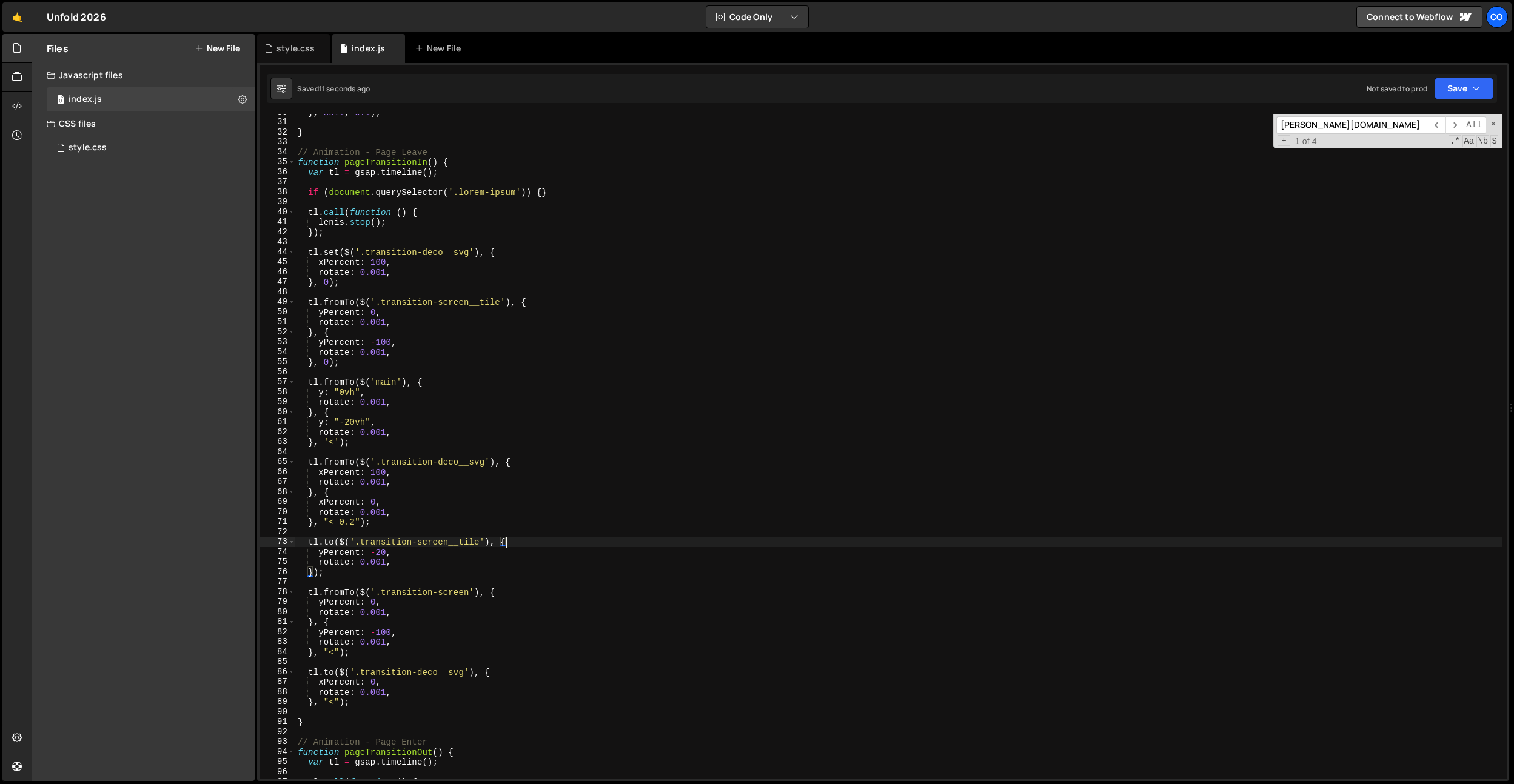
click at [434, 607] on div "} , null , 0.1 ) ; } // Animation - Page Leave function pageTransitionIn ( ) { …" at bounding box center [899, 449] width 1207 height 685
click at [445, 676] on div "} , null , 0.1 ) ; } // Animation - Page Leave function pageTransitionIn ( ) { …" at bounding box center [899, 449] width 1207 height 685
click at [415, 685] on div "} , null , 0.1 ) ; } // Animation - Page Leave function pageTransitionIn ( ) { …" at bounding box center [899, 449] width 1207 height 685
click at [338, 701] on div "} , null , 0.1 ) ; } // Animation - Page Leave function pageTransitionIn ( ) { …" at bounding box center [899, 449] width 1207 height 685
click at [372, 702] on div "} , null , 0.1 ) ; } // Animation - Page Leave function pageTransitionIn ( ) { …" at bounding box center [899, 449] width 1207 height 685
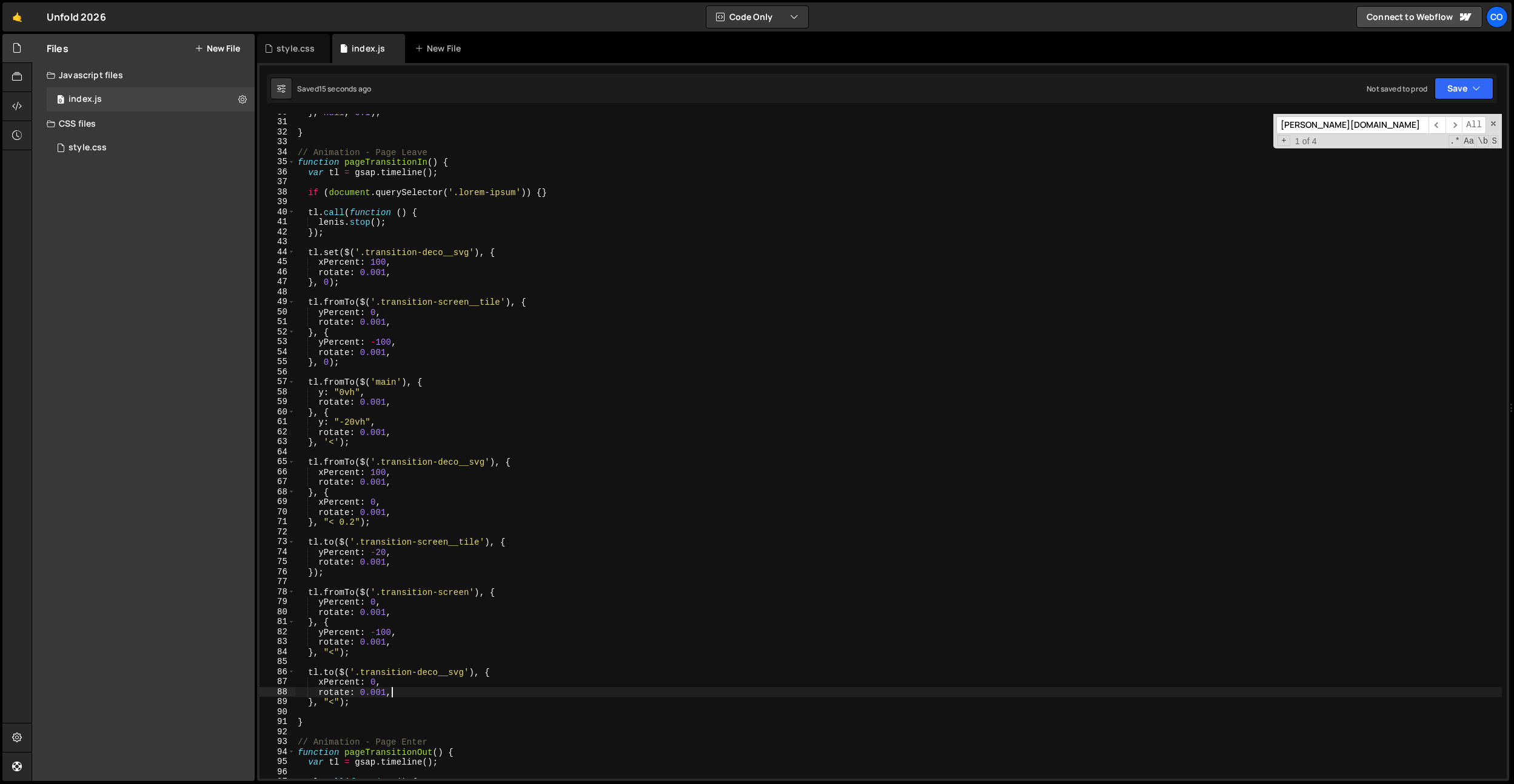
click at [405, 696] on div "} , null , 0.1 ) ; } // Animation - Page Leave function pageTransitionIn ( ) { …" at bounding box center [899, 449] width 1207 height 685
type textarea "rotate: 0.001,"
drag, startPoint x: 563, startPoint y: 497, endPoint x: 432, endPoint y: 624, distance: 182.5
click at [563, 497] on div "} , null , 0.1 ) ; } // Animation - Page Leave function pageTransitionIn ( ) { …" at bounding box center [899, 449] width 1207 height 685
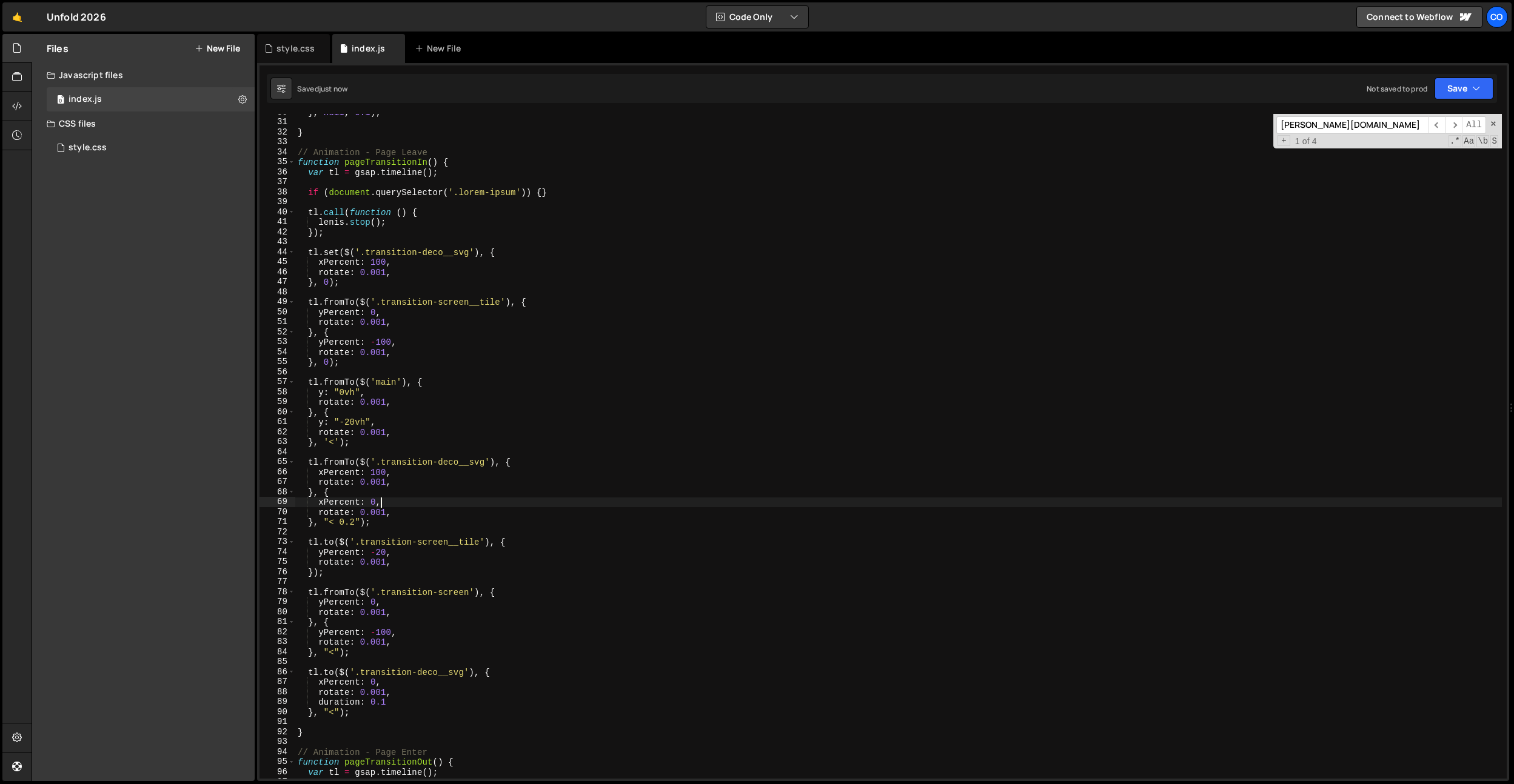
scroll to position [0, 5]
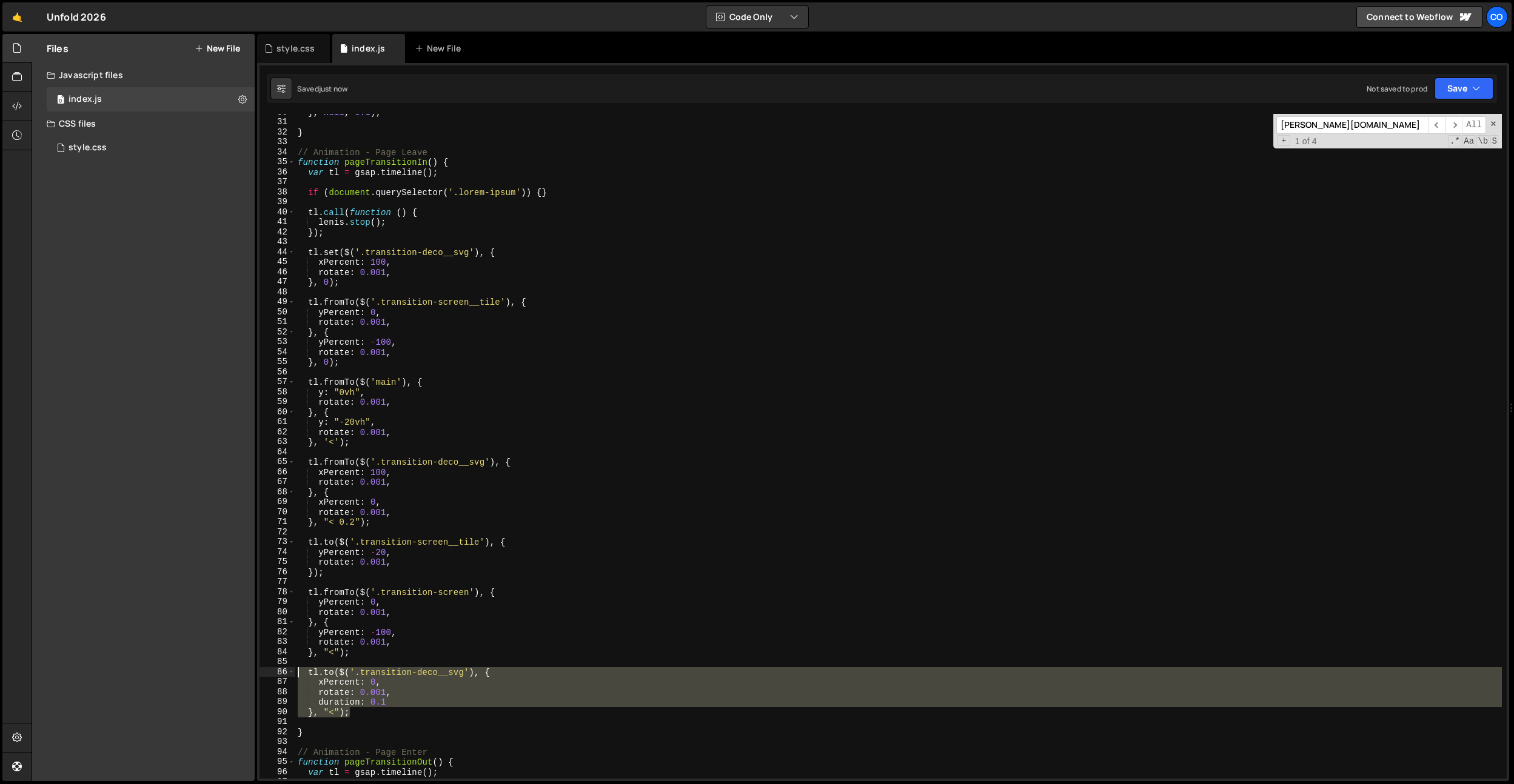
drag, startPoint x: 367, startPoint y: 715, endPoint x: 271, endPoint y: 677, distance: 103.2
click at [271, 677] on div "xPercent: 0, 30 31 32 33 34 35 36 37 38 39 40 41 42 43 44 45 46 47 48 49 50 51 …" at bounding box center [883, 446] width 1248 height 665
type textarea "tl.to($('.transition-deco__svg'), { xPercent: 0,"
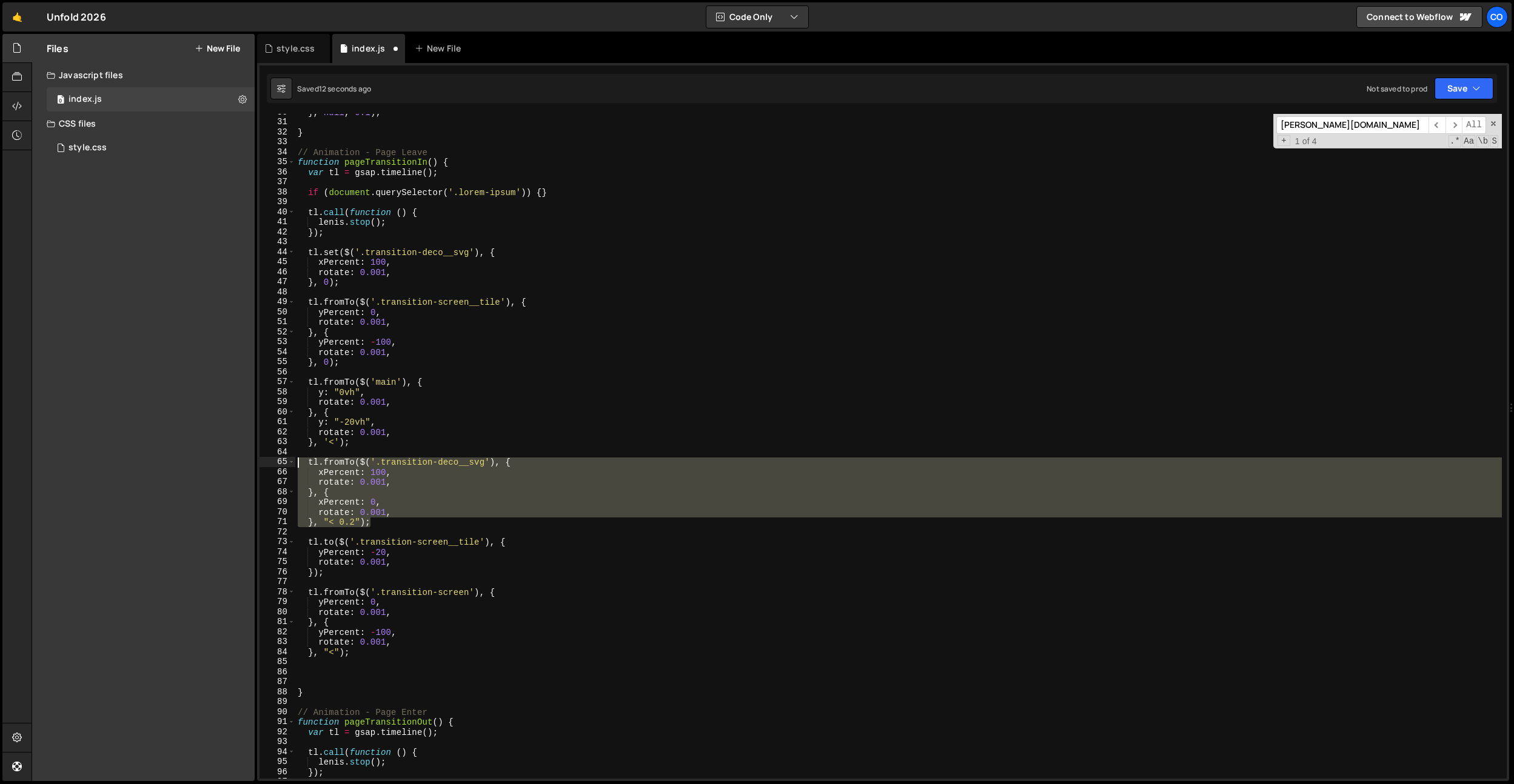
drag, startPoint x: 378, startPoint y: 524, endPoint x: 278, endPoint y: 462, distance: 117.7
click at [278, 462] on div "30 31 32 33 34 35 36 37 38 39 40 41 42 43 44 45 46 47 48 49 50 51 52 53 54 55 5…" at bounding box center [883, 446] width 1248 height 665
click at [373, 651] on div "} , null , 0.1 ) ; } // Animation - Page Leave function pageTransitionIn ( ) { …" at bounding box center [899, 449] width 1207 height 685
type textarea "}, "<");"
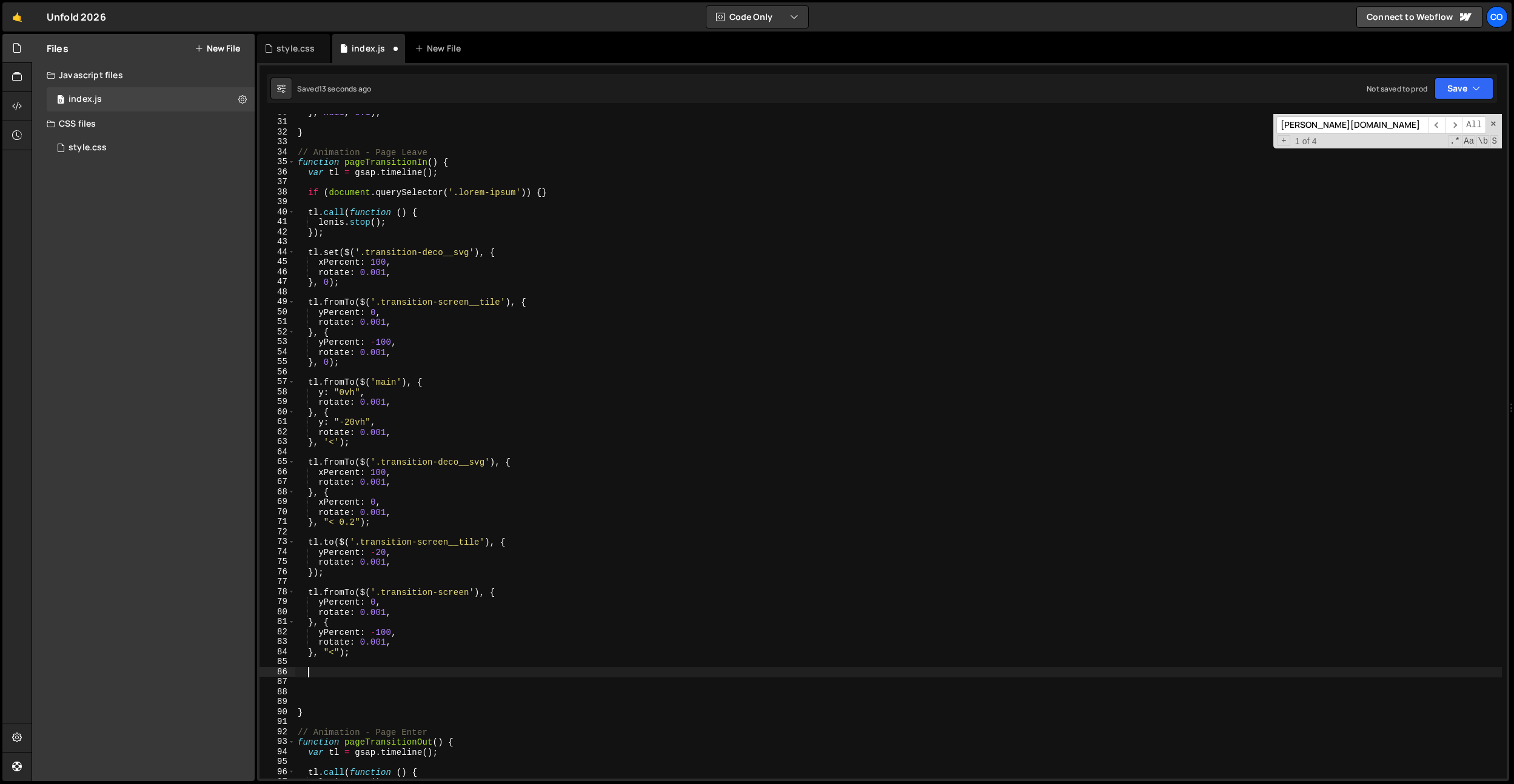
paste textarea "}, "< 0.2");"
click at [324, 671] on div "} , null , 0.1 ) ; } // Animation - Page Leave function pageTransitionIn ( ) { …" at bounding box center [899, 449] width 1207 height 685
click at [353, 733] on div "} , null , 0.1 ) ; } // Animation - Page Leave function pageTransitionIn ( ) { …" at bounding box center [899, 449] width 1207 height 685
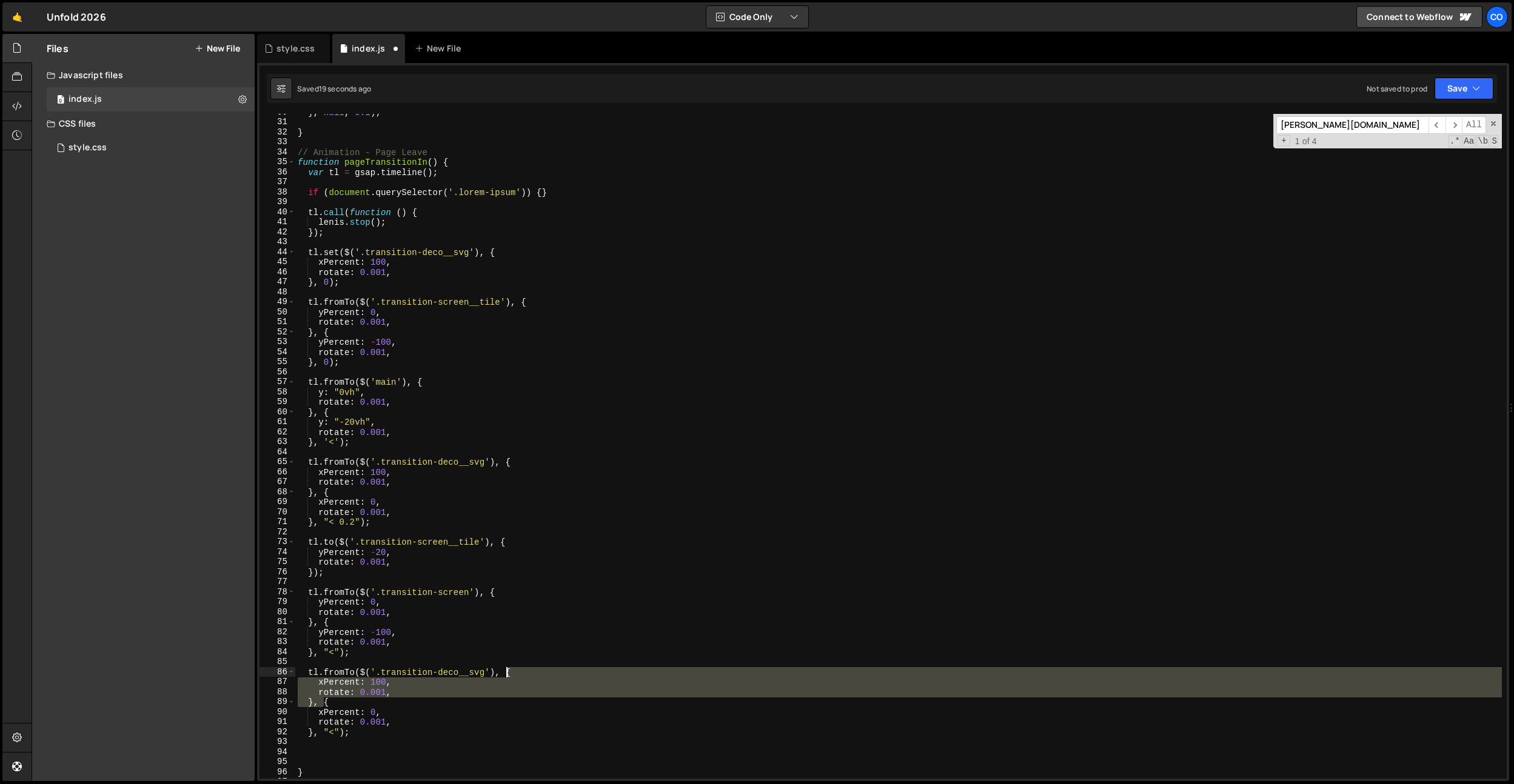
drag, startPoint x: 324, startPoint y: 703, endPoint x: 505, endPoint y: 671, distance: 183.8
click at [505, 671] on div "} , null , 0.1 ) ; } // Animation - Page Leave function pageTransitionIn ( ) { …" at bounding box center [899, 449] width 1207 height 685
type textarea "tl.fromTo($('.transition-deco__svg'), {"
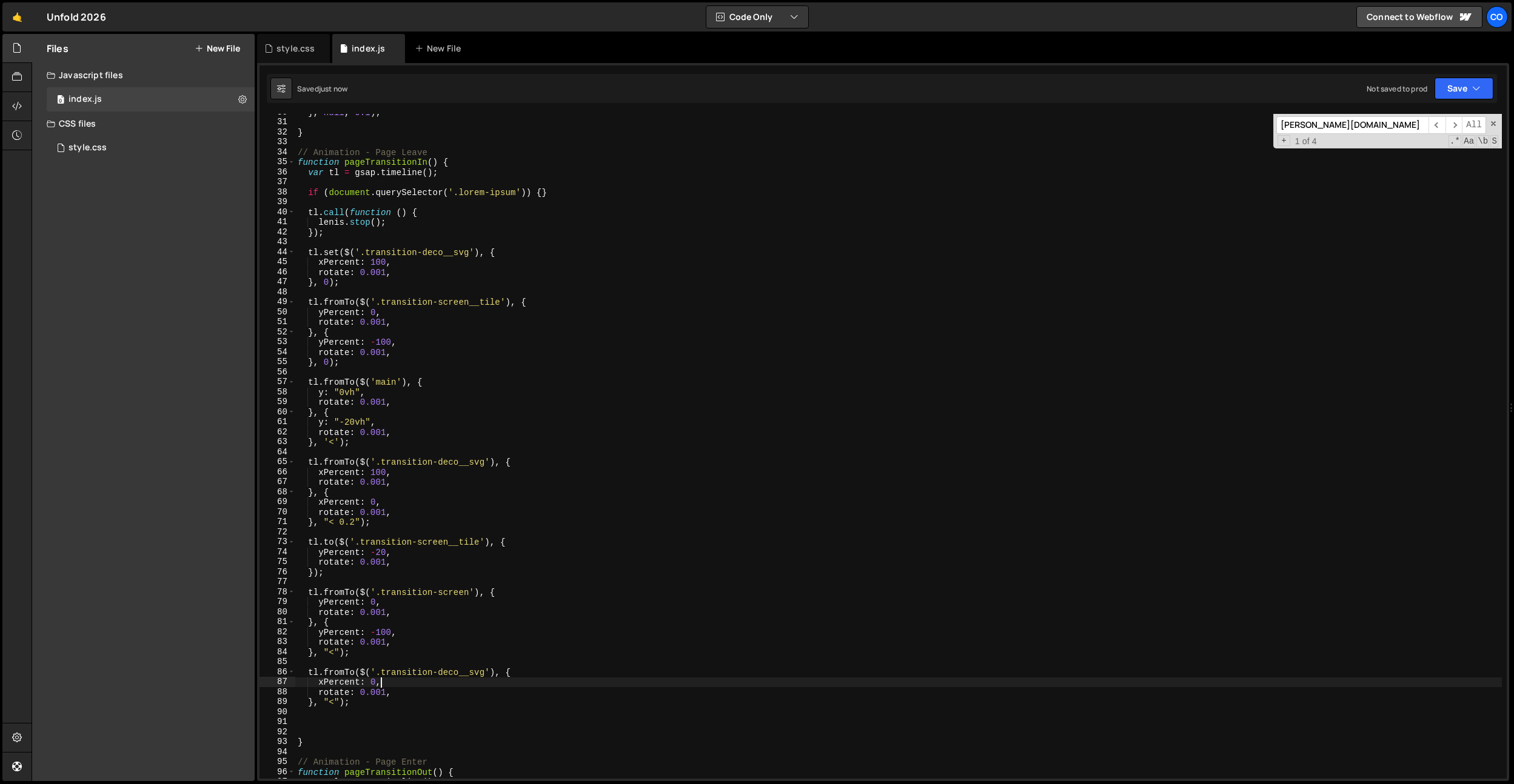
scroll to position [297, 0]
type textarea "rotate: 0.001,"
click at [675, 436] on div "} , null , 0.1 ) ; } // Animation - Page Leave function pageTransitionIn ( ) { …" at bounding box center [899, 449] width 1207 height 685
type textarea "rotate: 0.001,"
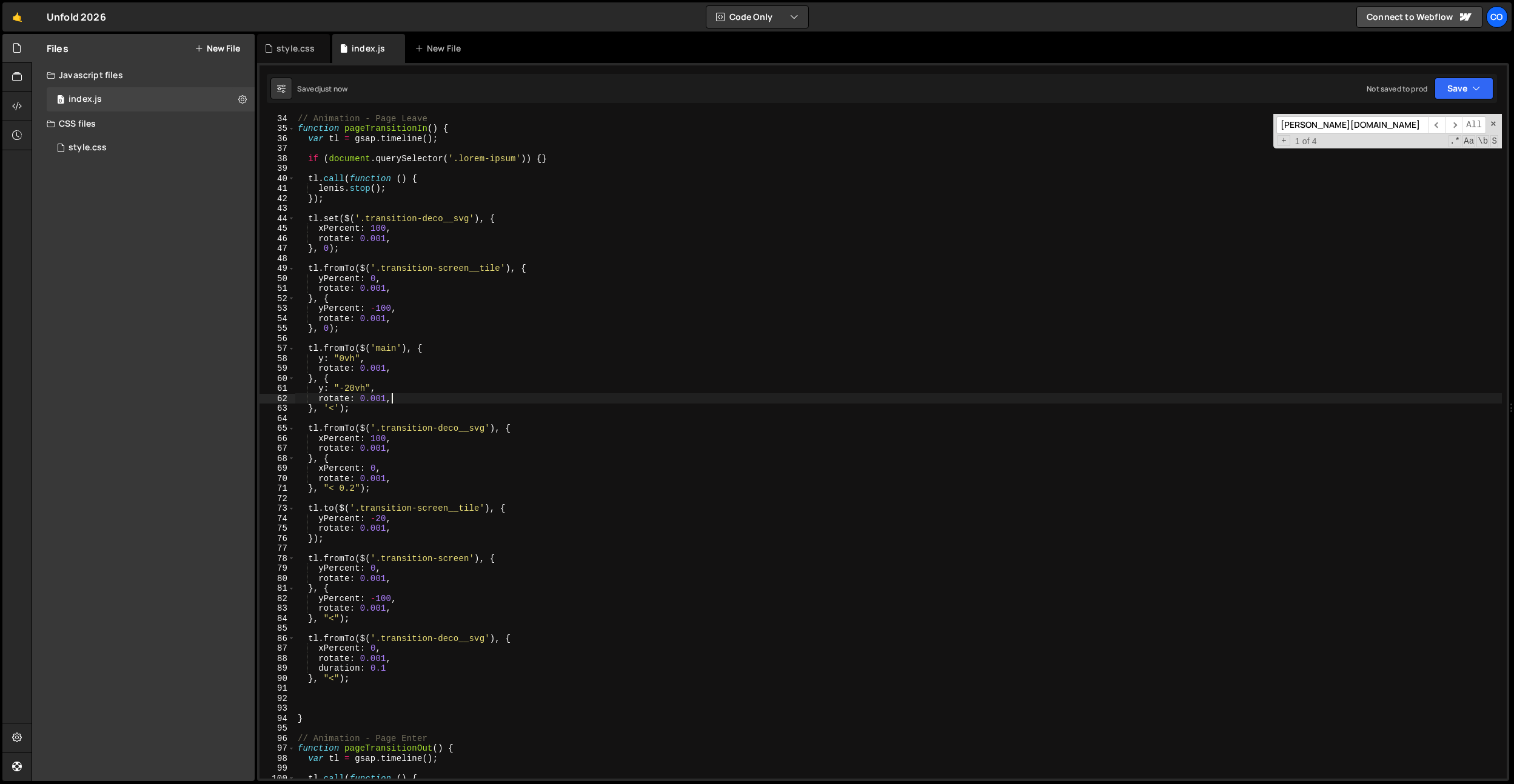
scroll to position [333, 0]
click at [365, 683] on div "// Animation - Page Leave function pageTransitionIn ( ) { var tl = gsap . timel…" at bounding box center [899, 453] width 1207 height 685
click at [333, 636] on div "// Animation - Page Leave function pageTransitionIn ( ) { var tl = gsap . timel…" at bounding box center [899, 453] width 1207 height 685
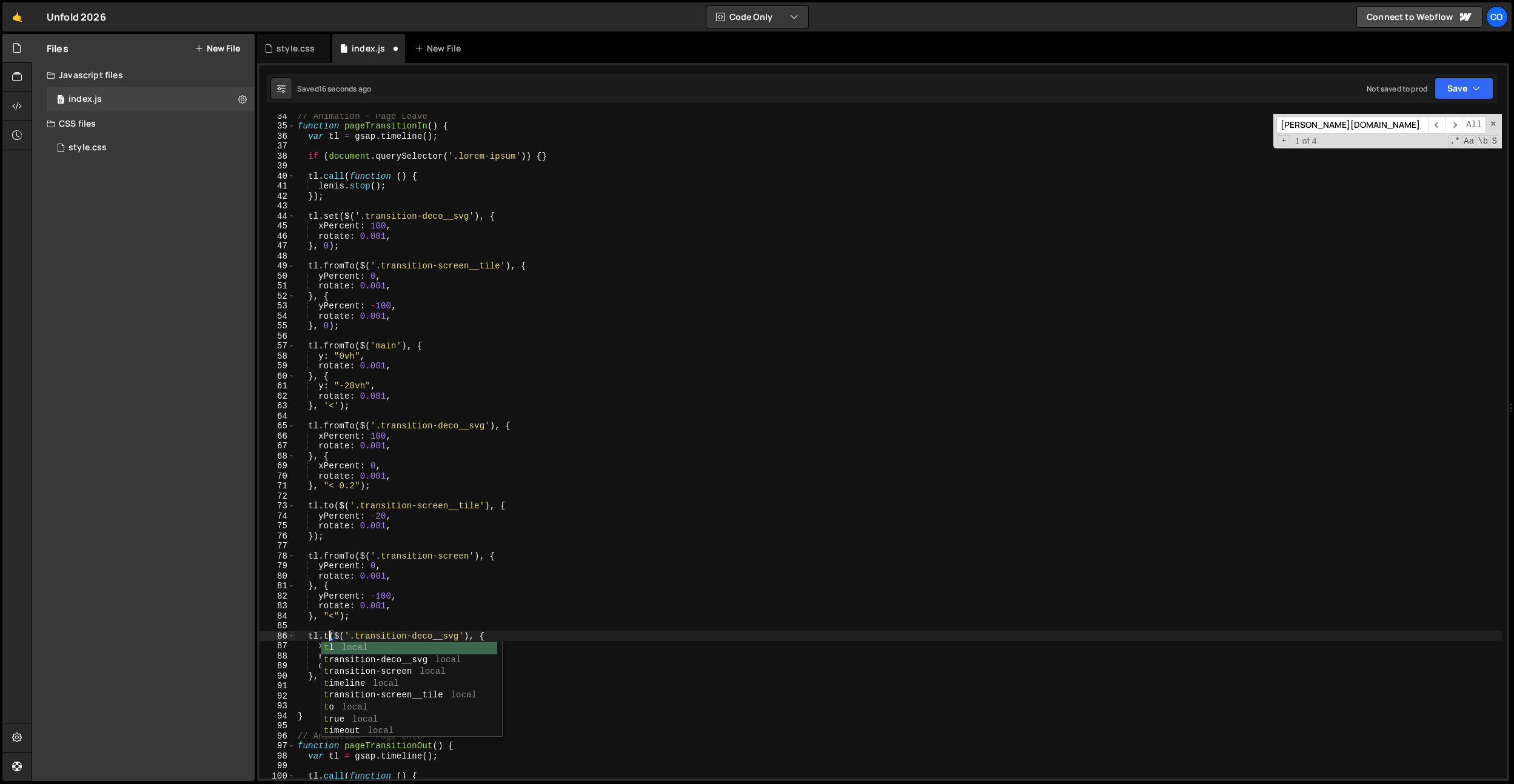
scroll to position [0, 2]
click at [554, 565] on div "// Animation - Page Leave function pageTransitionIn ( ) { var tl = gsap . timel…" at bounding box center [899, 453] width 1207 height 685
click at [397, 668] on div "// Animation - Page Leave function pageTransitionIn ( ) { var tl = gsap . timel…" at bounding box center [899, 453] width 1207 height 685
type textarea "duration: 0.1,"
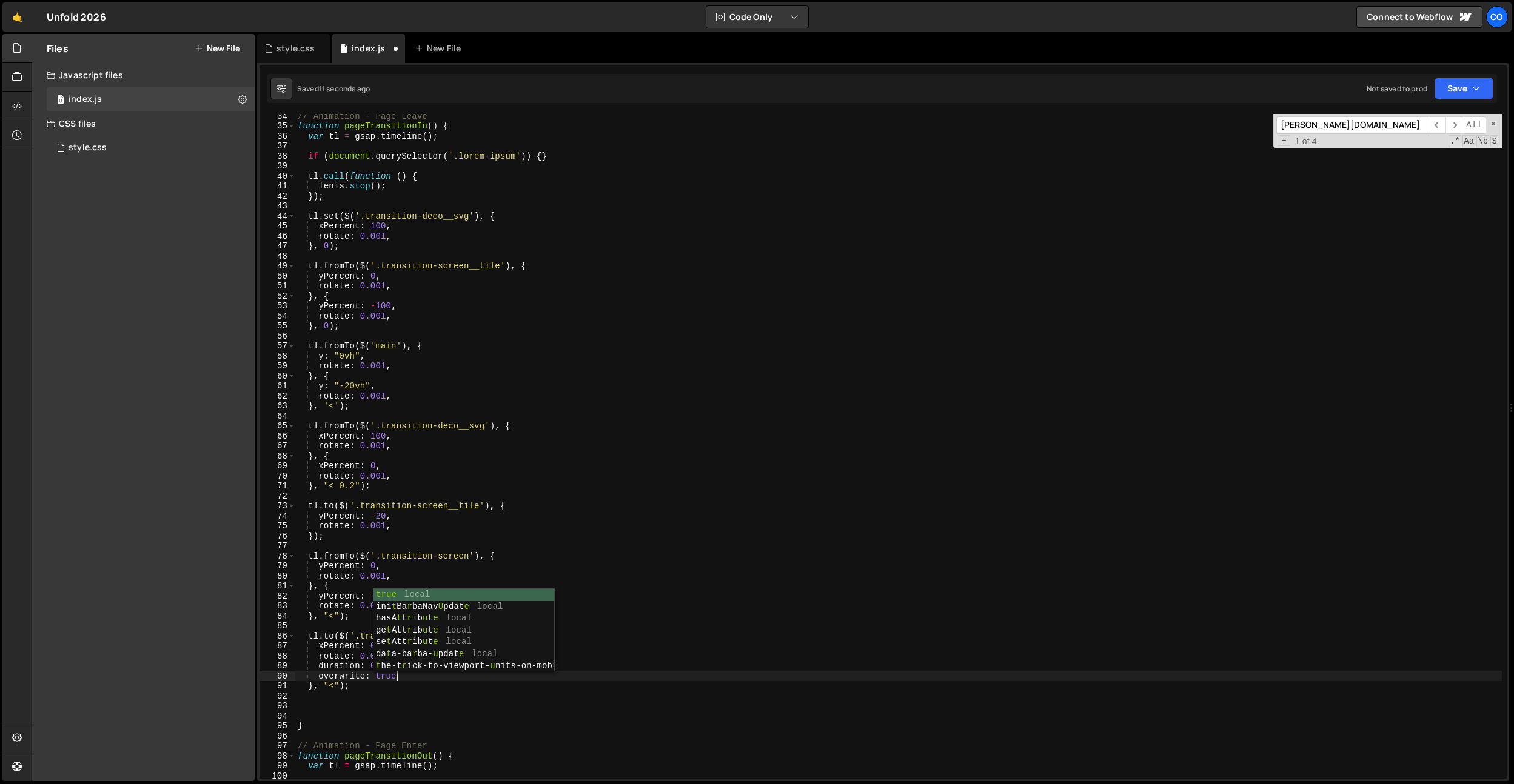
scroll to position [0, 6]
click at [413, 477] on div "// Animation - Page Leave function pageTransitionIn ( ) { var tl = gsap . timel…" at bounding box center [899, 453] width 1207 height 685
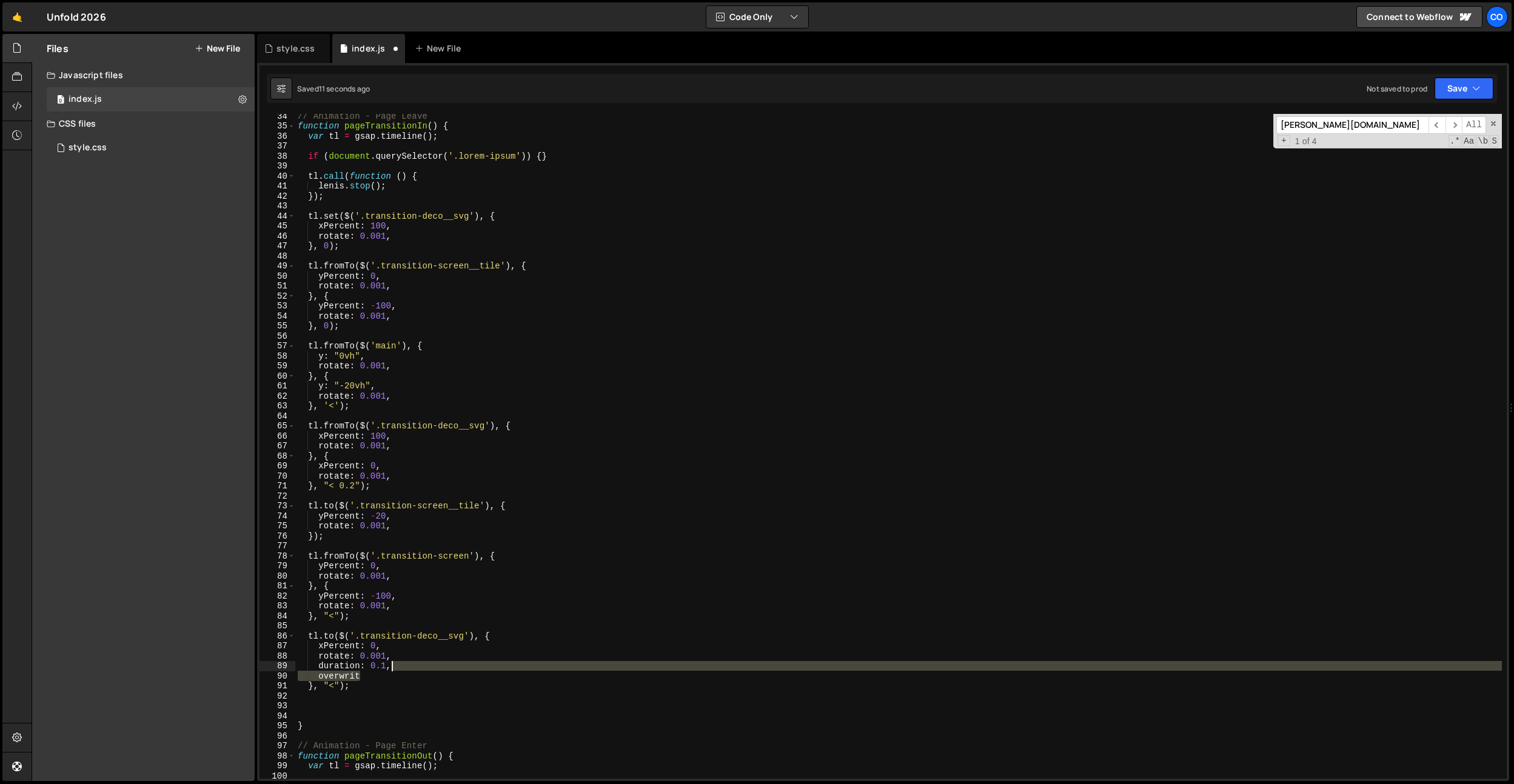
drag, startPoint x: 396, startPoint y: 670, endPoint x: 397, endPoint y: 659, distance: 11.0
click at [397, 659] on div "// Animation - Page Leave function pageTransitionIn ( ) { var tl = gsap . timel…" at bounding box center [899, 453] width 1207 height 685
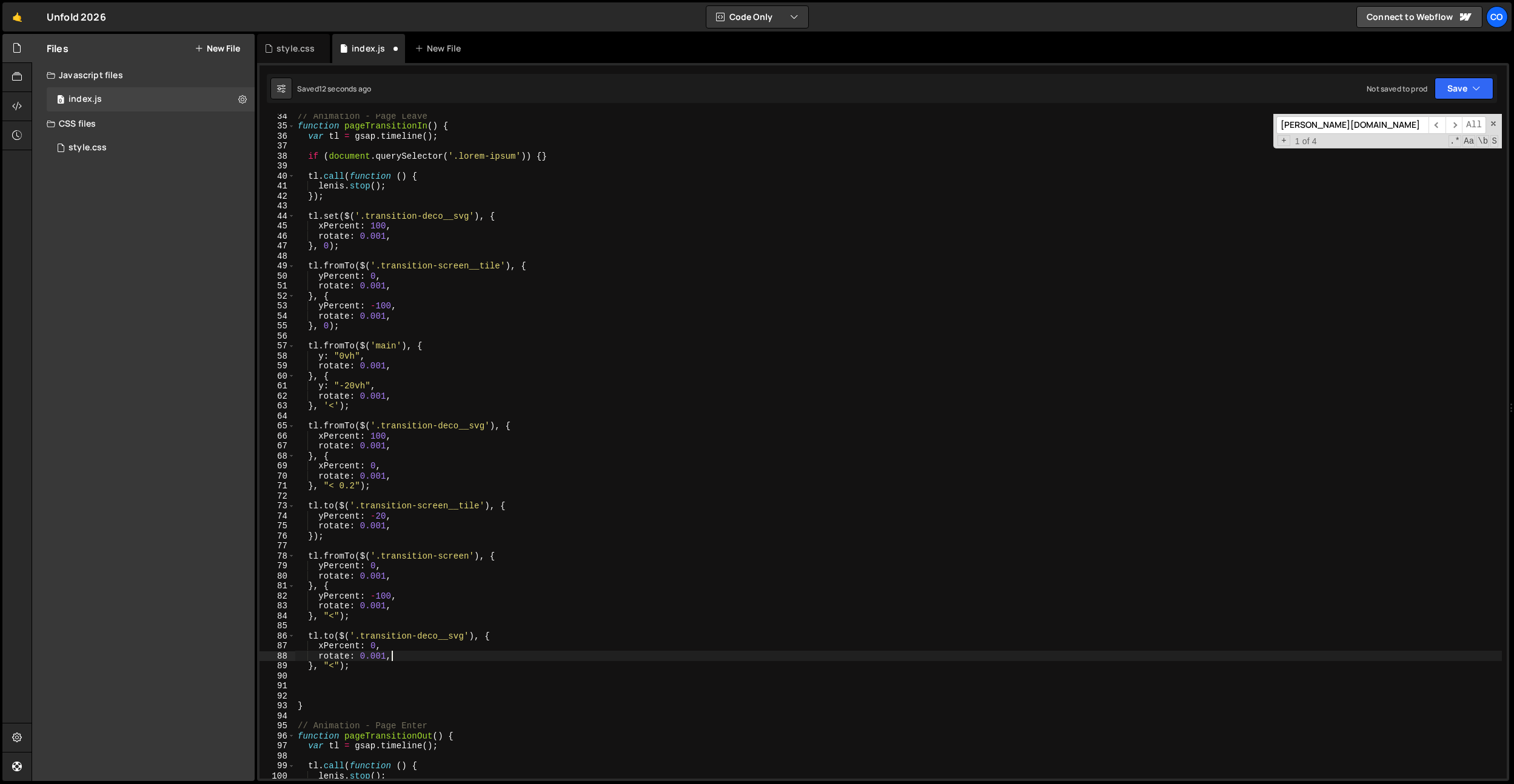
click at [368, 645] on div "// Animation - Page Leave function pageTransitionIn ( ) { var tl = gsap . timel…" at bounding box center [899, 453] width 1207 height 685
type textarea "xPercent: 100,"
click at [472, 438] on div "// Animation - Page Leave function pageTransitionIn ( ) { var tl = gsap . timel…" at bounding box center [899, 453] width 1207 height 685
click at [452, 648] on div "// Animation - Page Leave function pageTransitionIn ( ) { var tl = gsap . timel…" at bounding box center [899, 453] width 1207 height 685
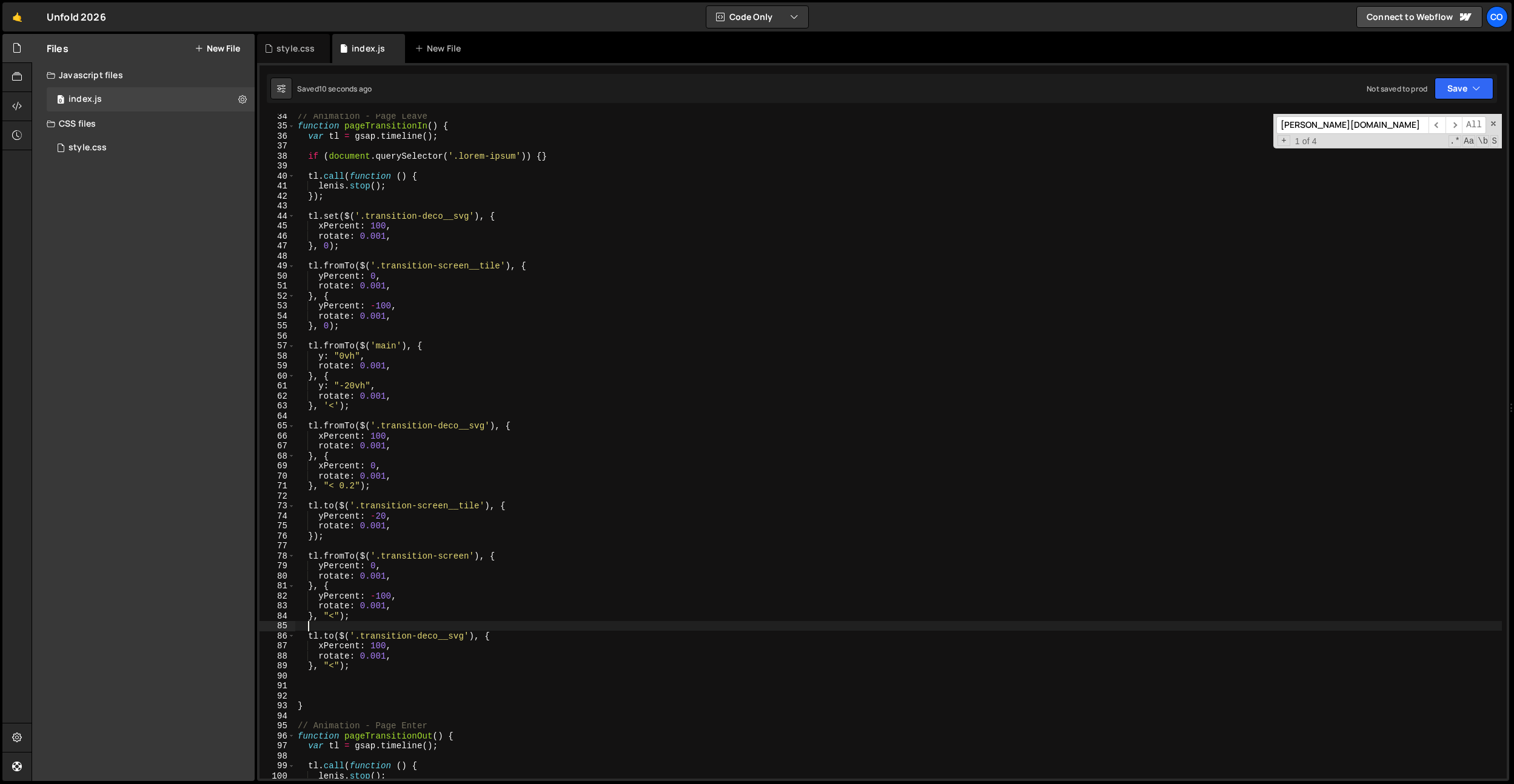
click at [425, 631] on div "// Animation - Page Leave function pageTransitionIn ( ) { var tl = gsap . timel…" at bounding box center [899, 453] width 1207 height 685
click at [361, 665] on div "// Animation - Page Leave function pageTransitionIn ( ) { var tl = gsap . timel…" at bounding box center [899, 453] width 1207 height 685
click at [414, 646] on div "// Animation - Page Leave function pageTransitionIn ( ) { var tl = gsap . timel…" at bounding box center [899, 453] width 1207 height 685
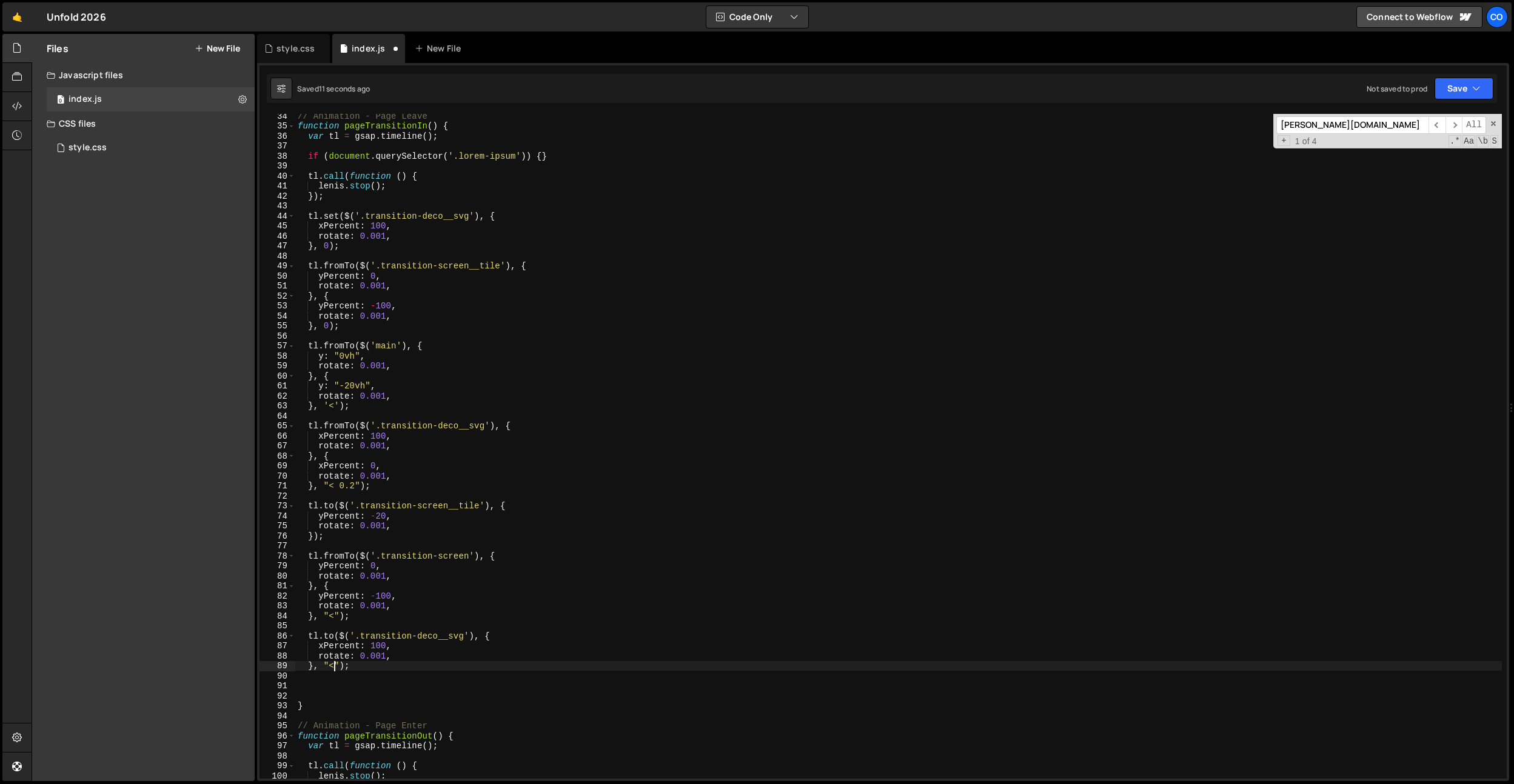
type textarea "xPercent: 100,"
click at [391, 236] on div "// Animation - Page Leave function pageTransitionIn ( ) { var tl = gsap . timel…" at bounding box center [899, 453] width 1207 height 685
type textarea "rotate: 0.001,"
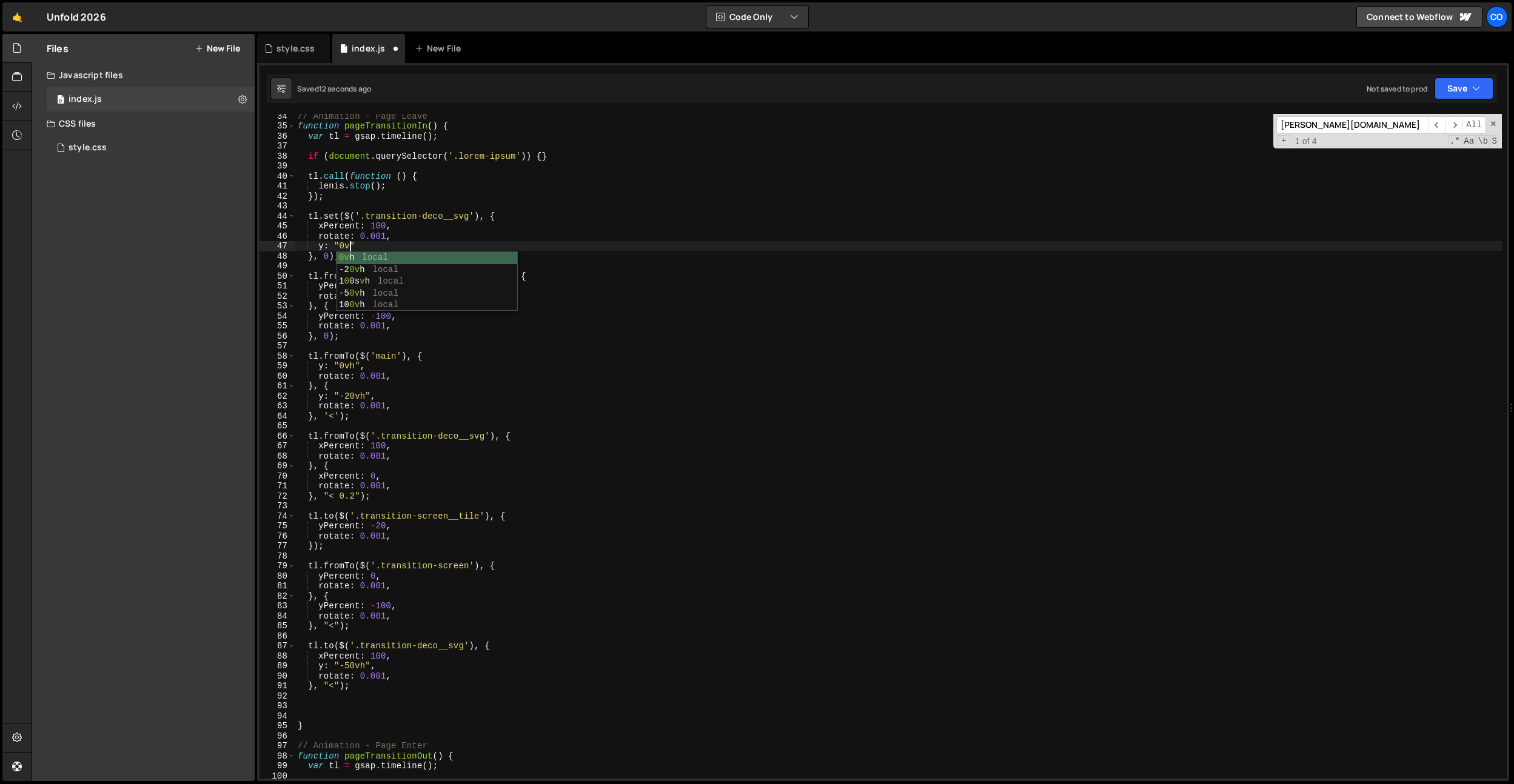
scroll to position [0, 3]
click at [443, 622] on div "// Animation - Page Leave function pageTransitionIn ( ) { var tl = gsap . timel…" at bounding box center [899, 453] width 1207 height 685
click at [375, 686] on div "// Animation - Page Leave function pageTransitionIn ( ) { var tl = gsap . timel…" at bounding box center [899, 453] width 1207 height 685
click at [350, 666] on div "// Animation - Page Leave function pageTransitionIn ( ) { var tl = gsap . timel…" at bounding box center [899, 453] width 1207 height 685
click at [431, 587] on div "// Animation - Page Leave function pageTransitionIn ( ) { var tl = gsap . timel…" at bounding box center [899, 453] width 1207 height 685
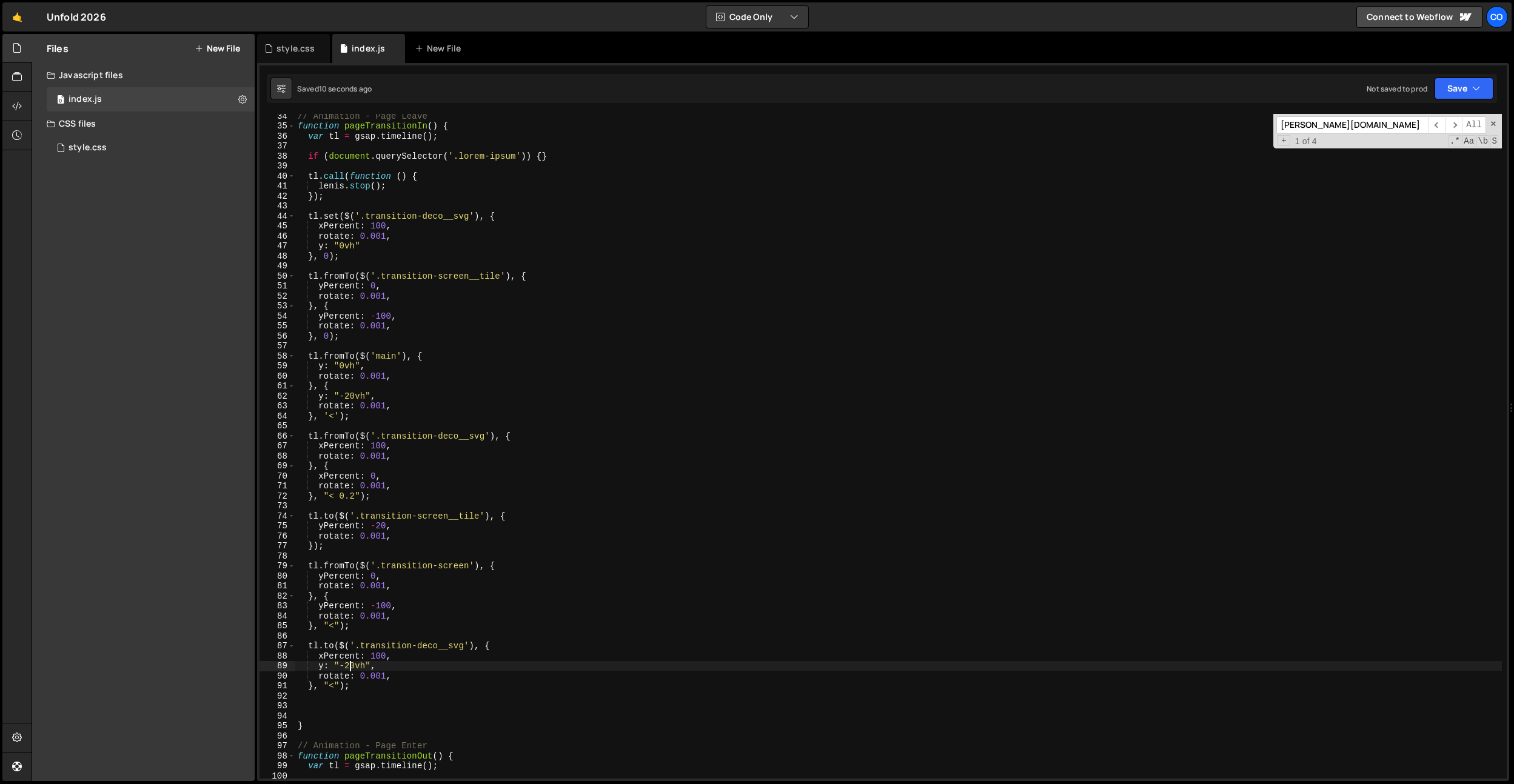
click at [351, 668] on div "// Animation - Page Leave function pageTransitionIn ( ) { var tl = gsap . timel…" at bounding box center [899, 453] width 1207 height 685
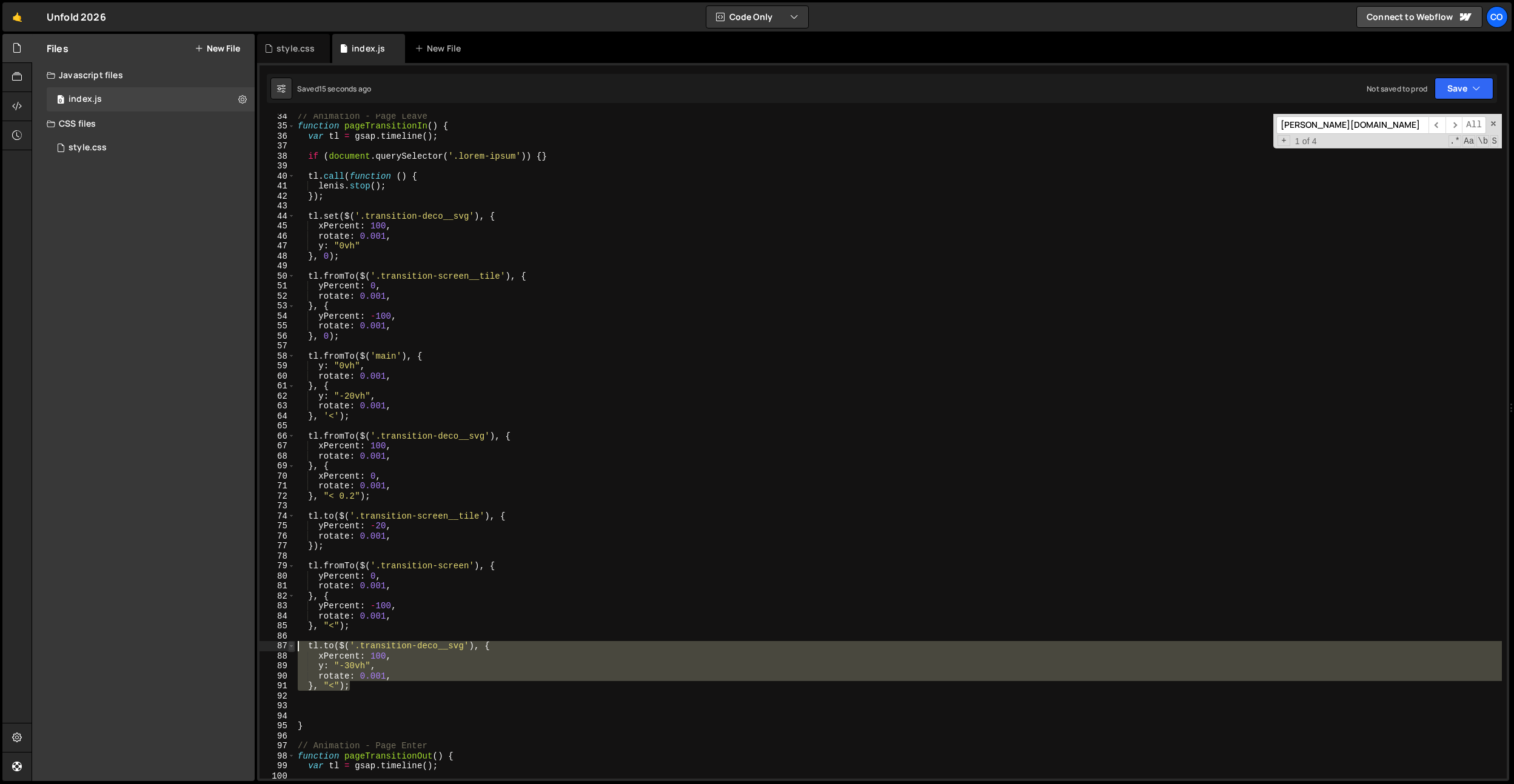
drag, startPoint x: 397, startPoint y: 687, endPoint x: 289, endPoint y: 651, distance: 113.8
click at [289, 651] on div "y: "-30vh", 34 35 36 37 38 39 40 41 42 43 44 45 46 47 48 49 50 51 52 53 54 55 5…" at bounding box center [883, 446] width 1248 height 665
type textarea "tl.to($('.transition-deco__svg'), { xPercent: 100,"
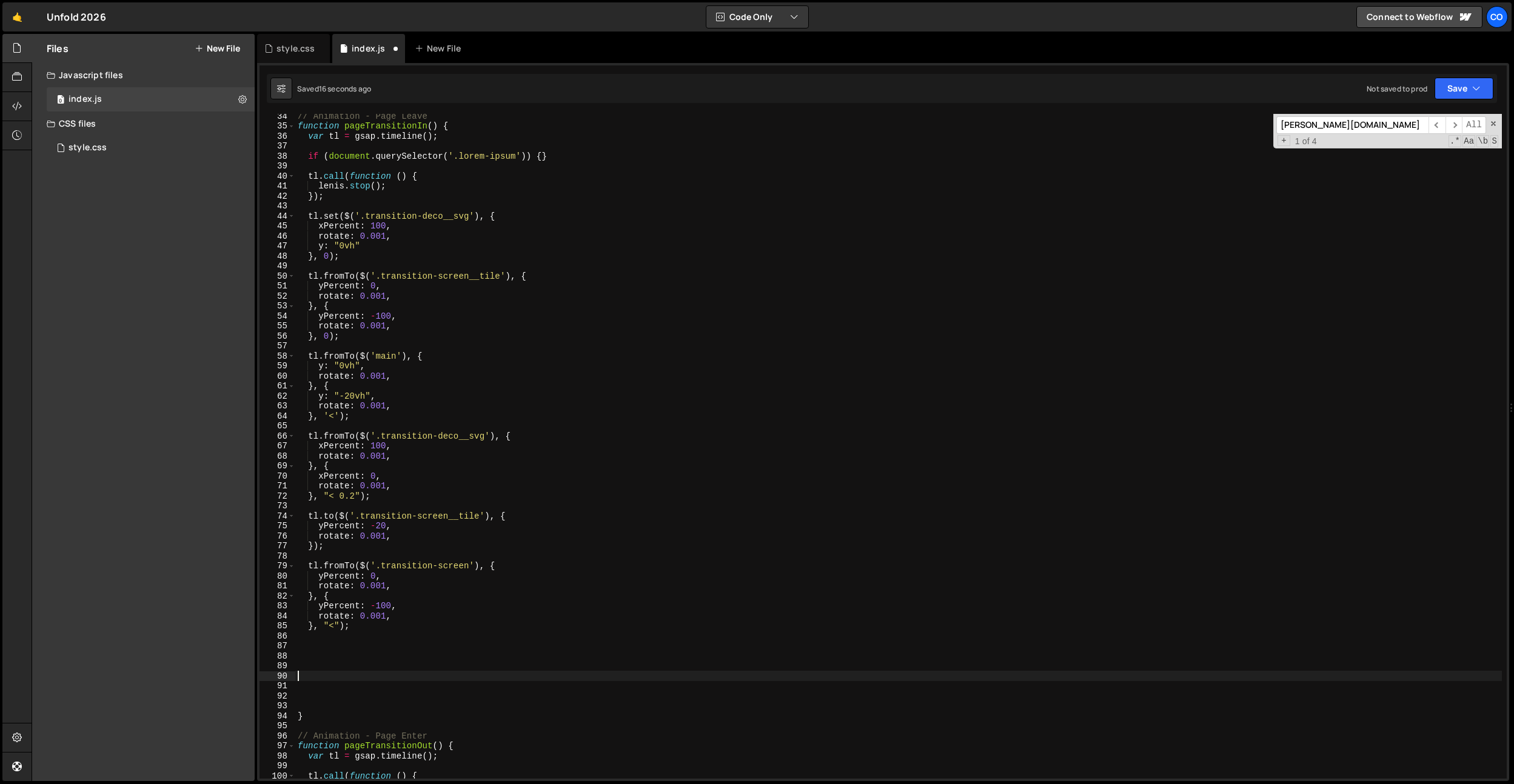
type textarea "rotate: 0.001, }, "<");"
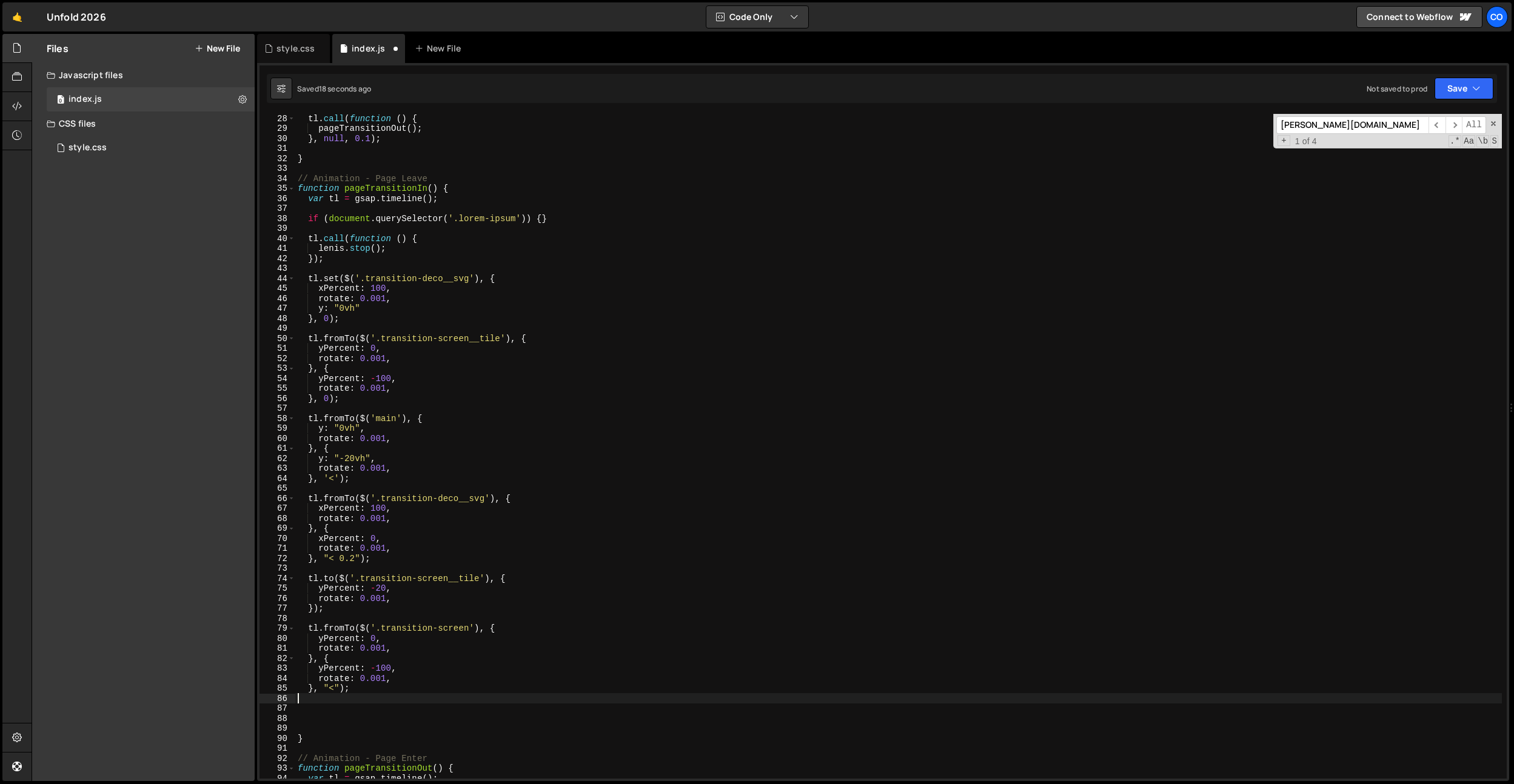
scroll to position [270, 0]
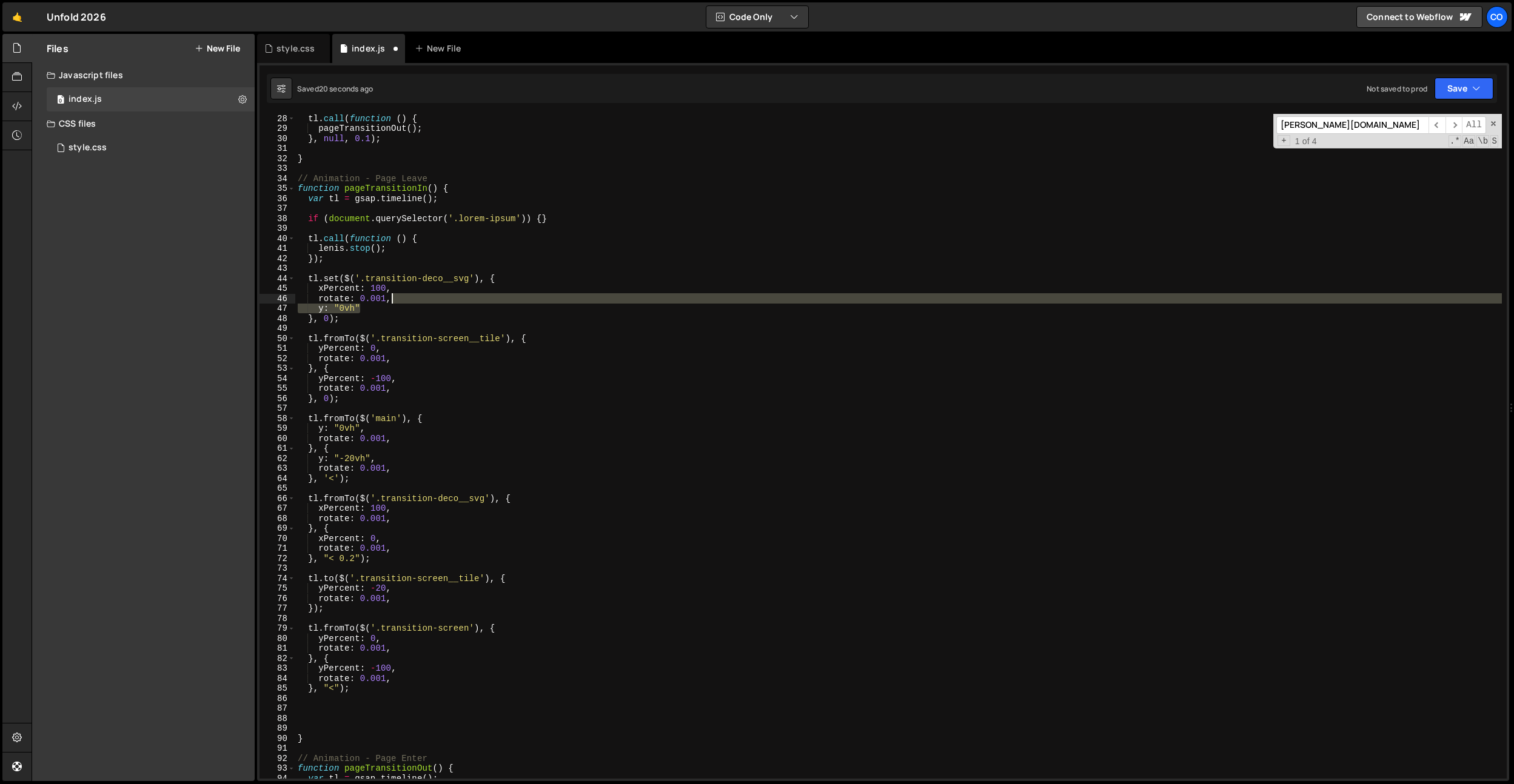
click at [408, 302] on div "tl . call ( function ( ) { pageTransitionOut ( ) ; } , null , 0.1 ) ; } // Anim…" at bounding box center [899, 456] width 1207 height 685
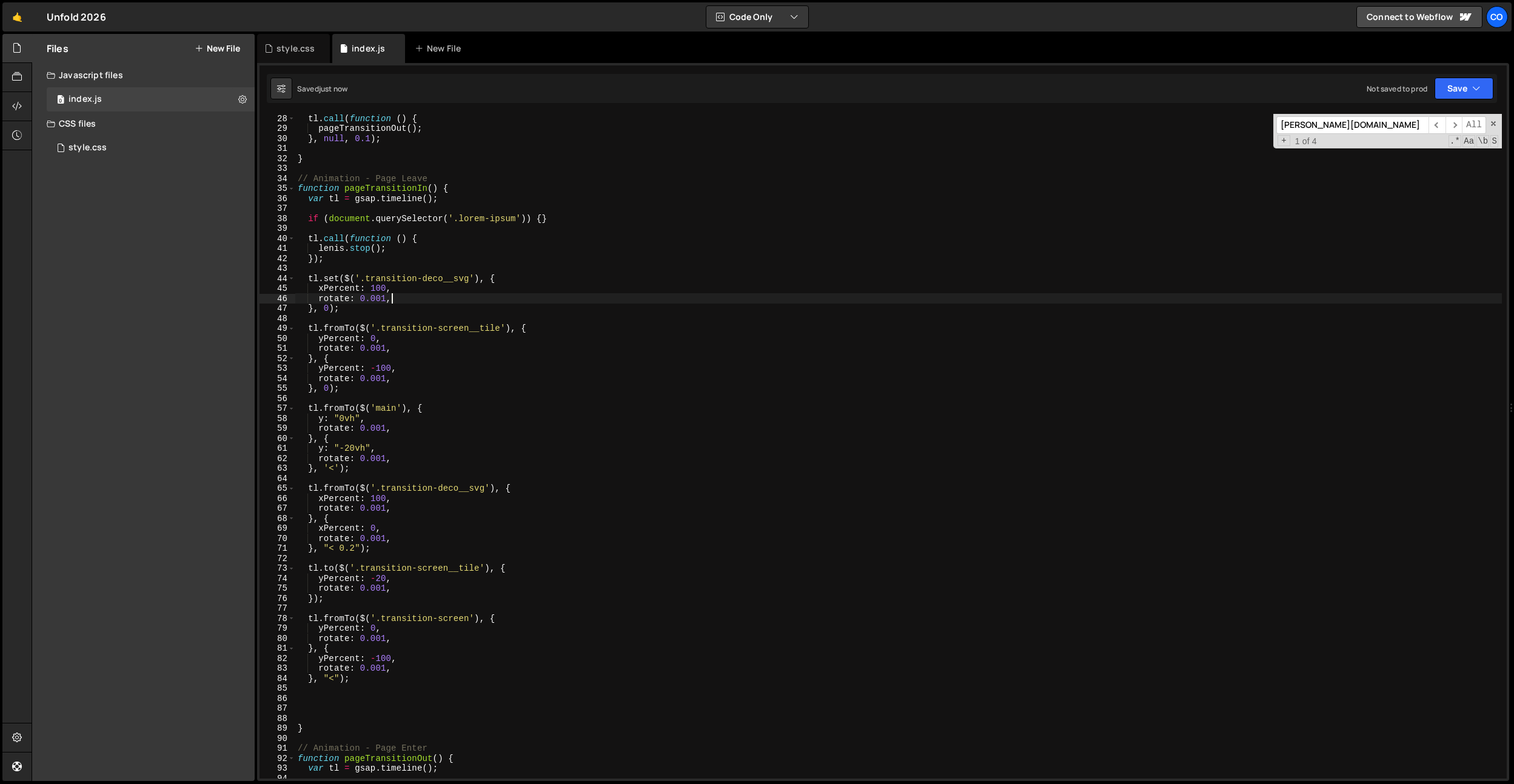
type textarea "rotate: 0.001,"
click at [294, 59] on div "style.css" at bounding box center [293, 49] width 73 height 29
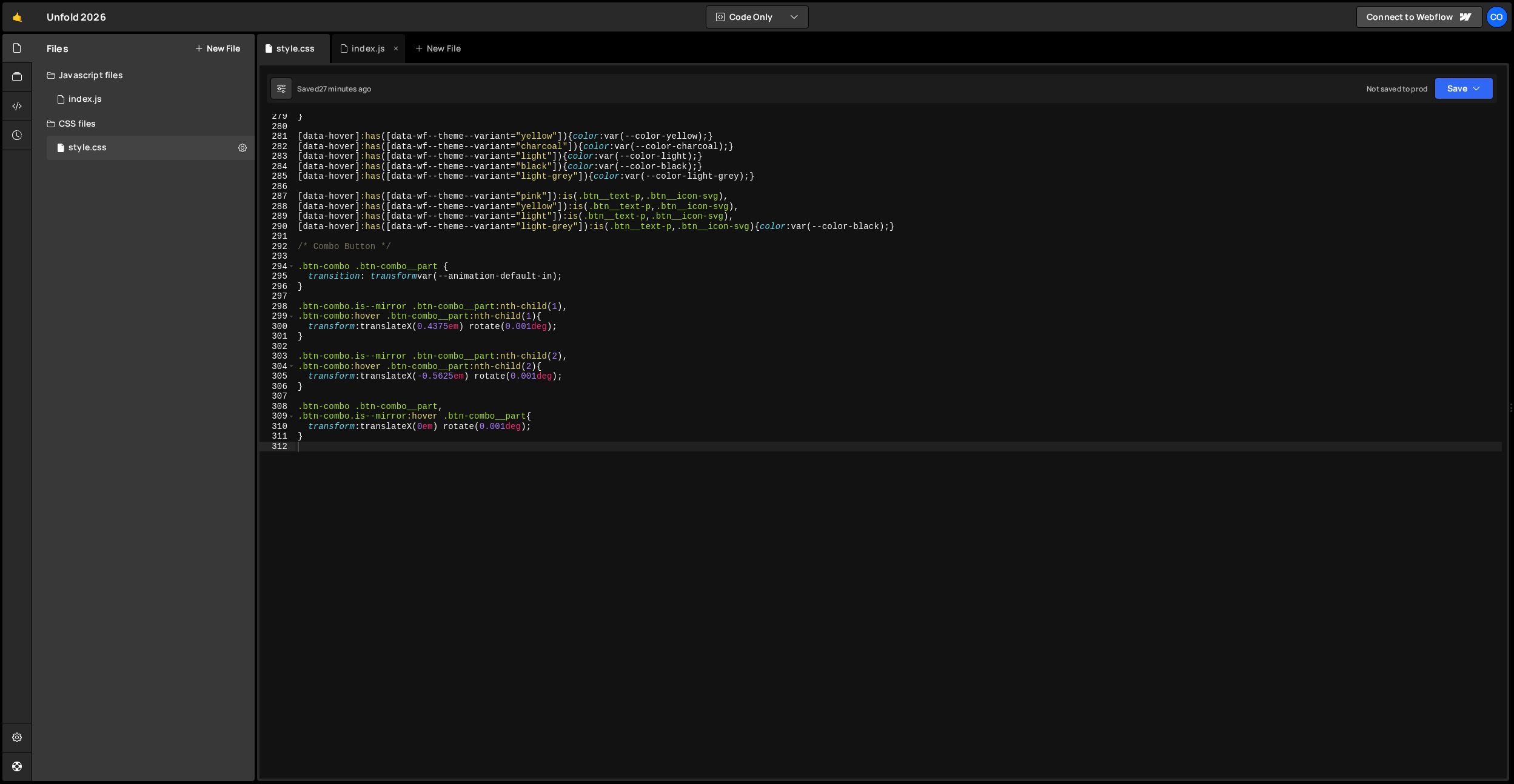
click at [343, 56] on div "index.js" at bounding box center [368, 49] width 73 height 29
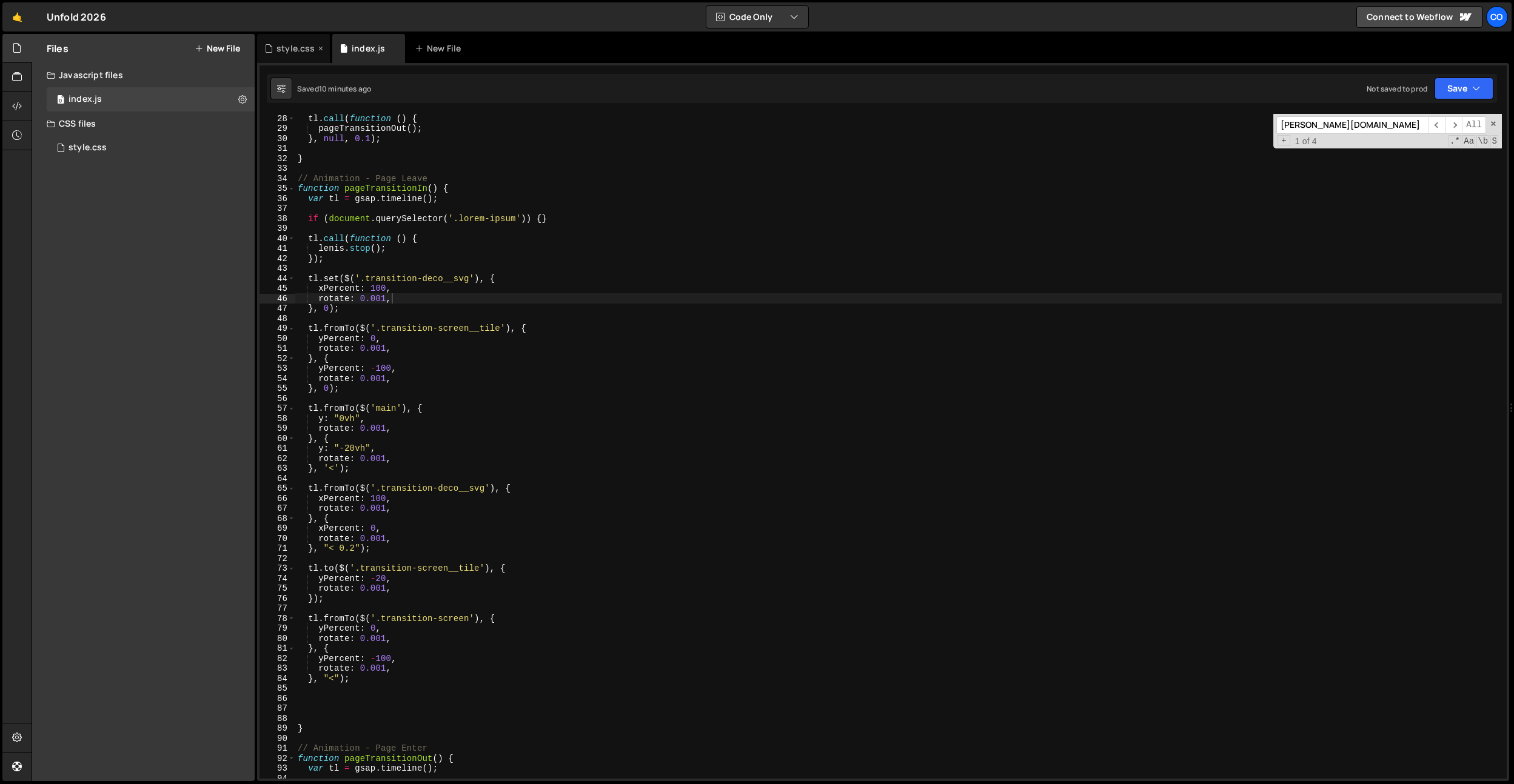
click at [287, 45] on div "style.css" at bounding box center [295, 49] width 38 height 12
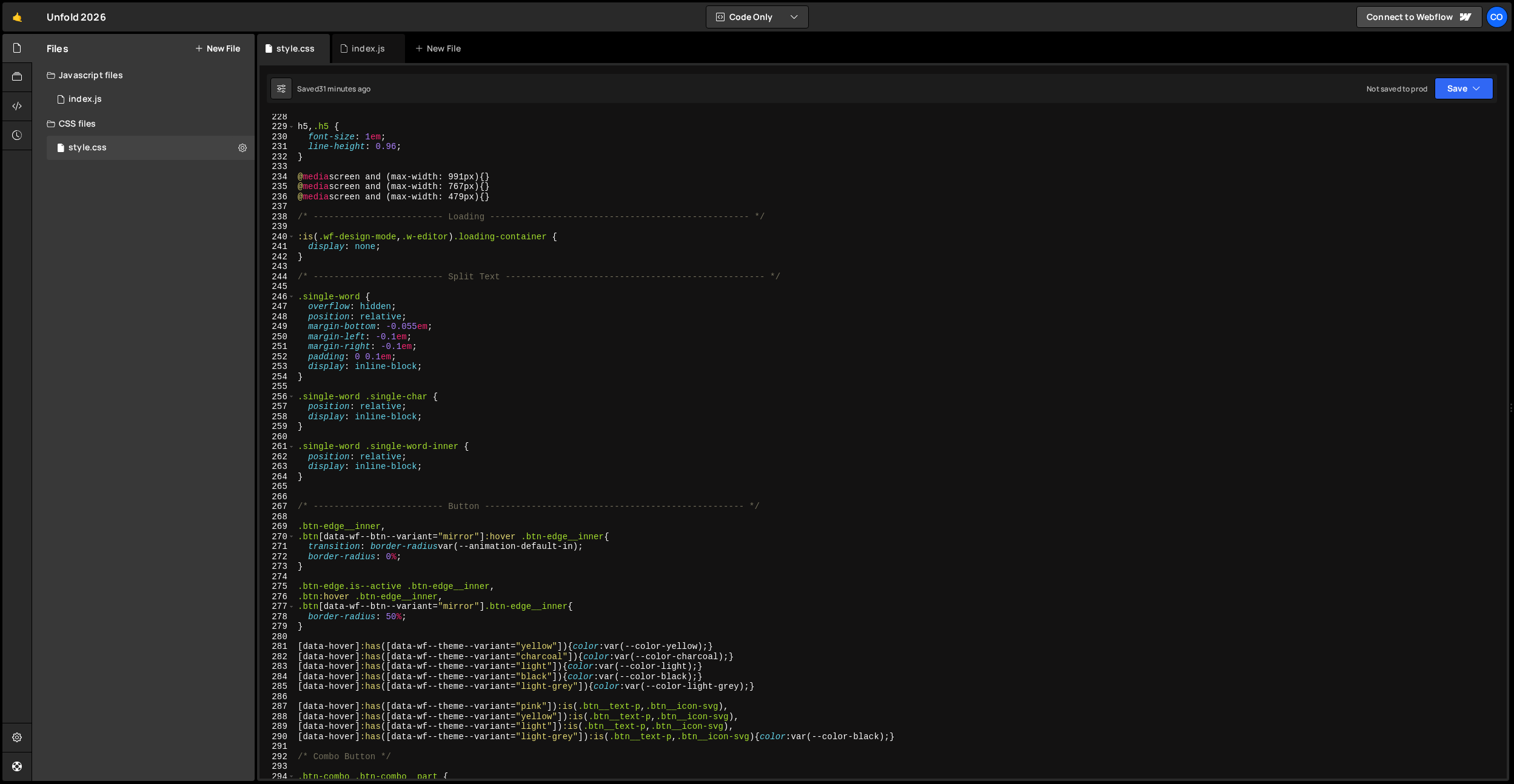
scroll to position [2260, 0]
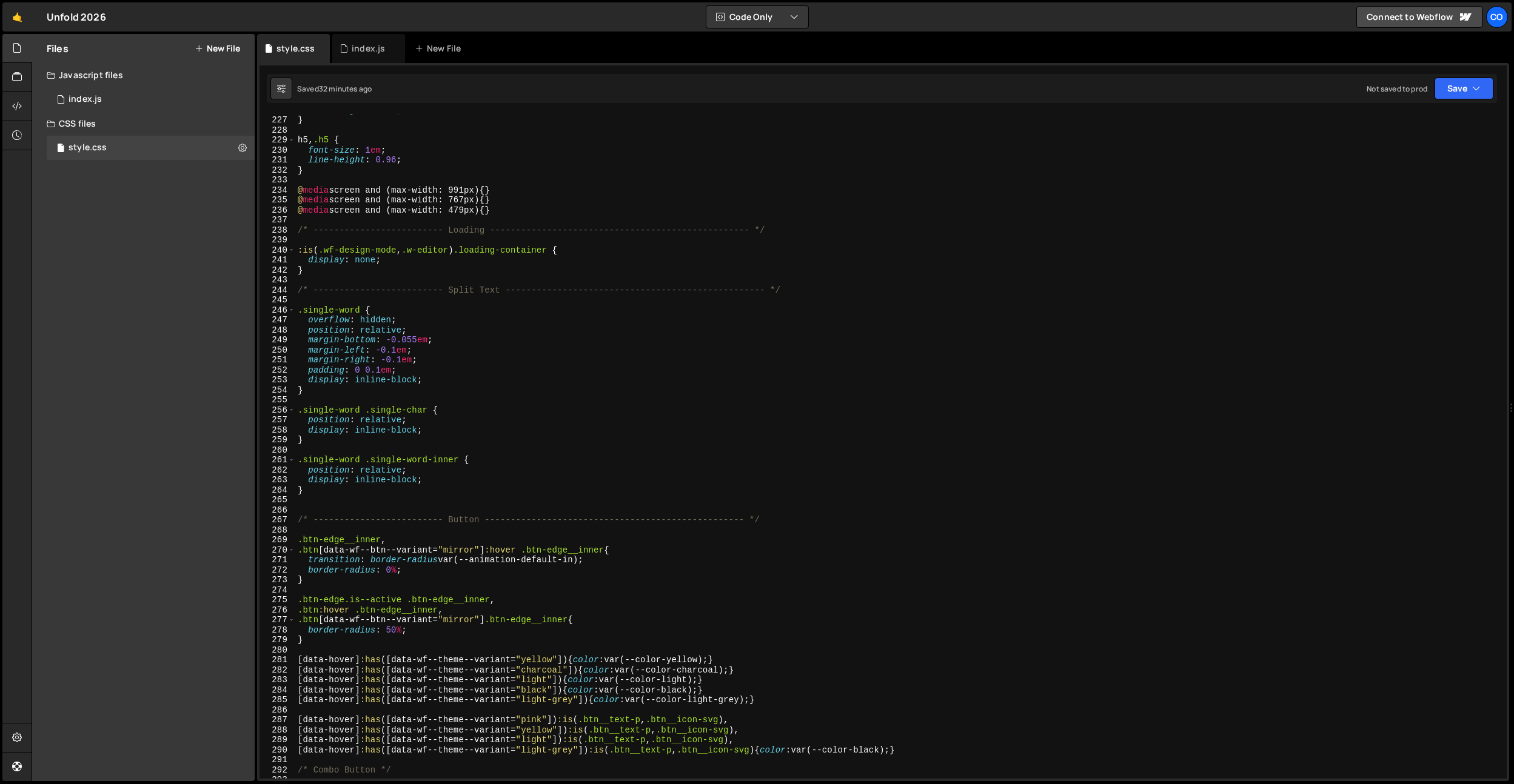
click at [494, 313] on div "line-height : 0.96 ; } h5 , .h5 { font-size : 1 em ; line-height : 0.96 ; } @ m…" at bounding box center [899, 447] width 1207 height 685
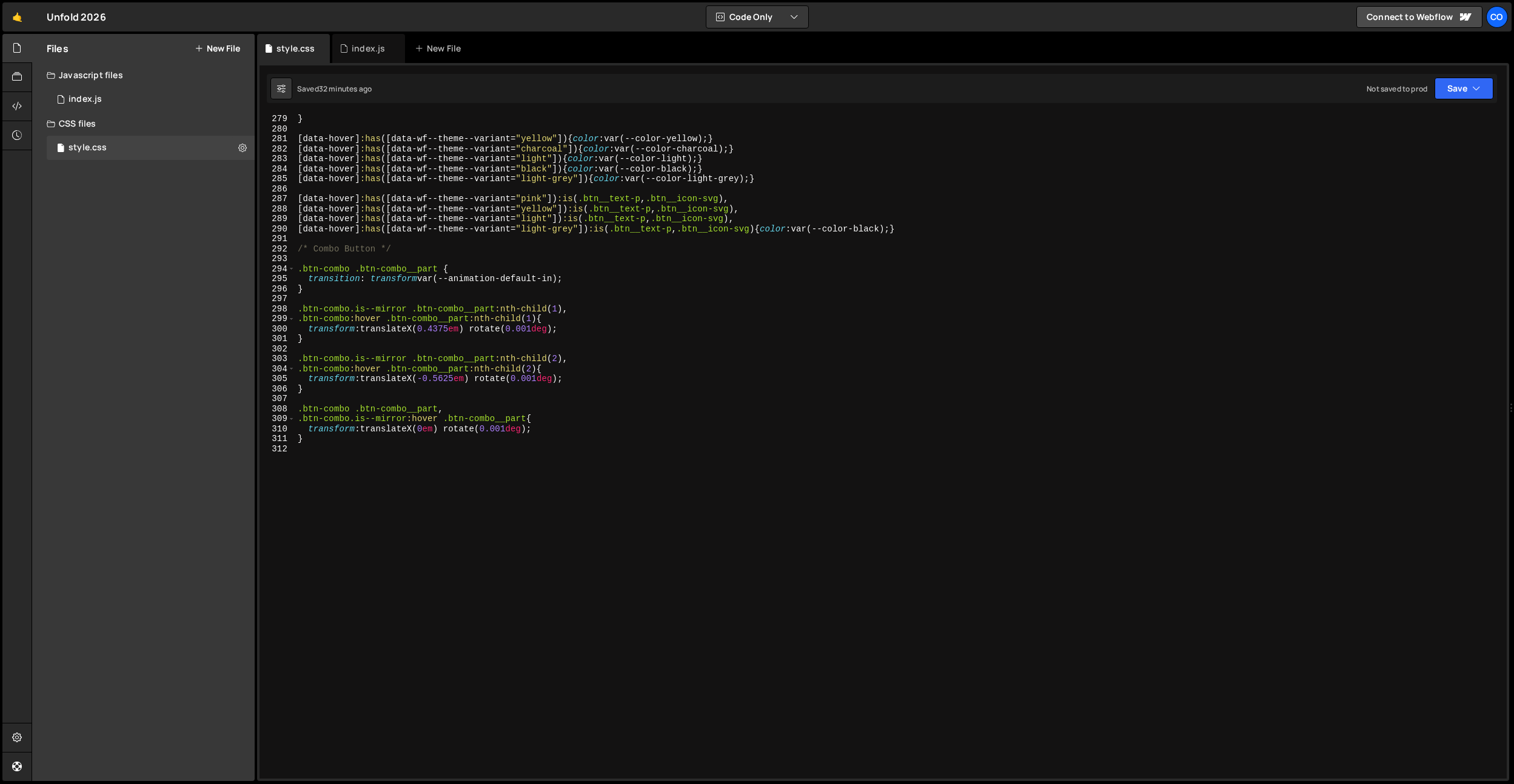
scroll to position [2595, 0]
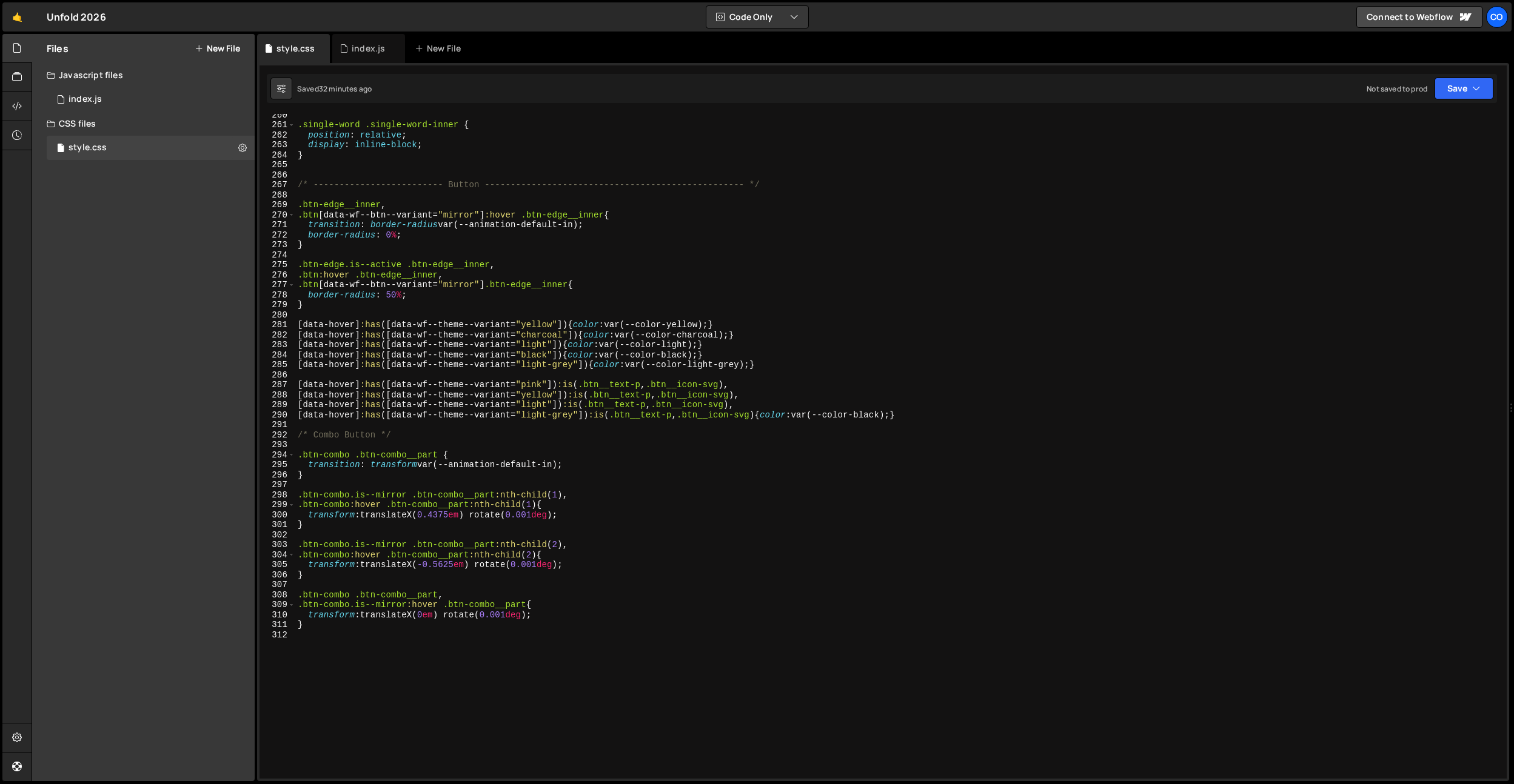
click at [420, 214] on div ".single-word .single-word-inner { position : relative ; display : inline-block …" at bounding box center [899, 452] width 1207 height 685
click at [413, 330] on div ".single-word .single-word-inner { position : relative ; display : inline-block …" at bounding box center [899, 452] width 1207 height 685
type textarea "[data-hover]:has([data-wf--theme--variant="charcoal"]) {color: var(--color-char…"
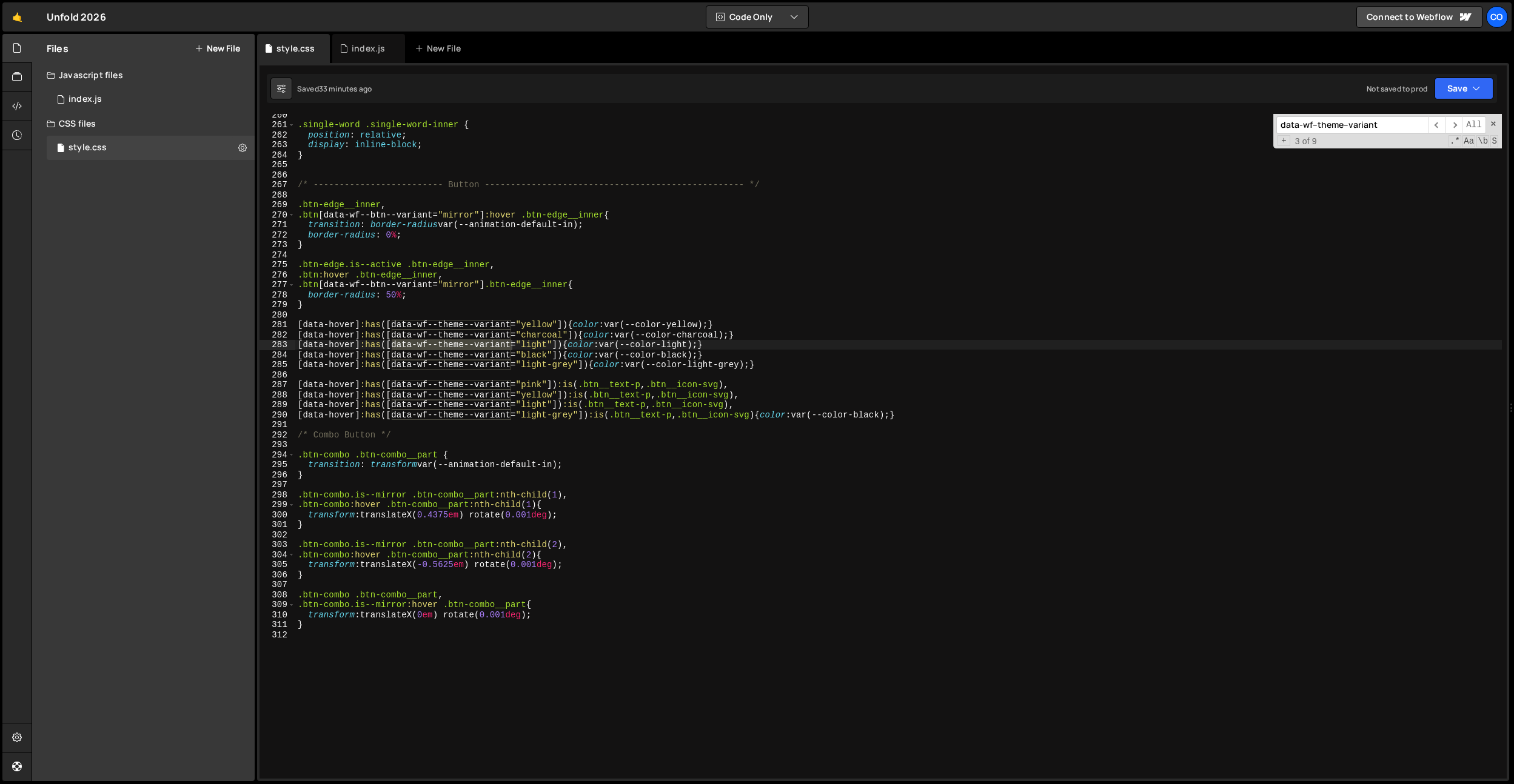
type input "data-wf--theme--variant"
type textarea "[data-hover]:has([data-wf--theme--variant="yellow"]) {color: var(--color-yellow…"
drag, startPoint x: 755, startPoint y: 327, endPoint x: 253, endPoint y: 328, distance: 502.0
click at [253, 328] on div "Files New File Javascript files 0 index.js 0 CSS files style.css 0 Copy share l…" at bounding box center [773, 408] width 1483 height 748
click at [292, 316] on div "280" at bounding box center [277, 316] width 36 height 11
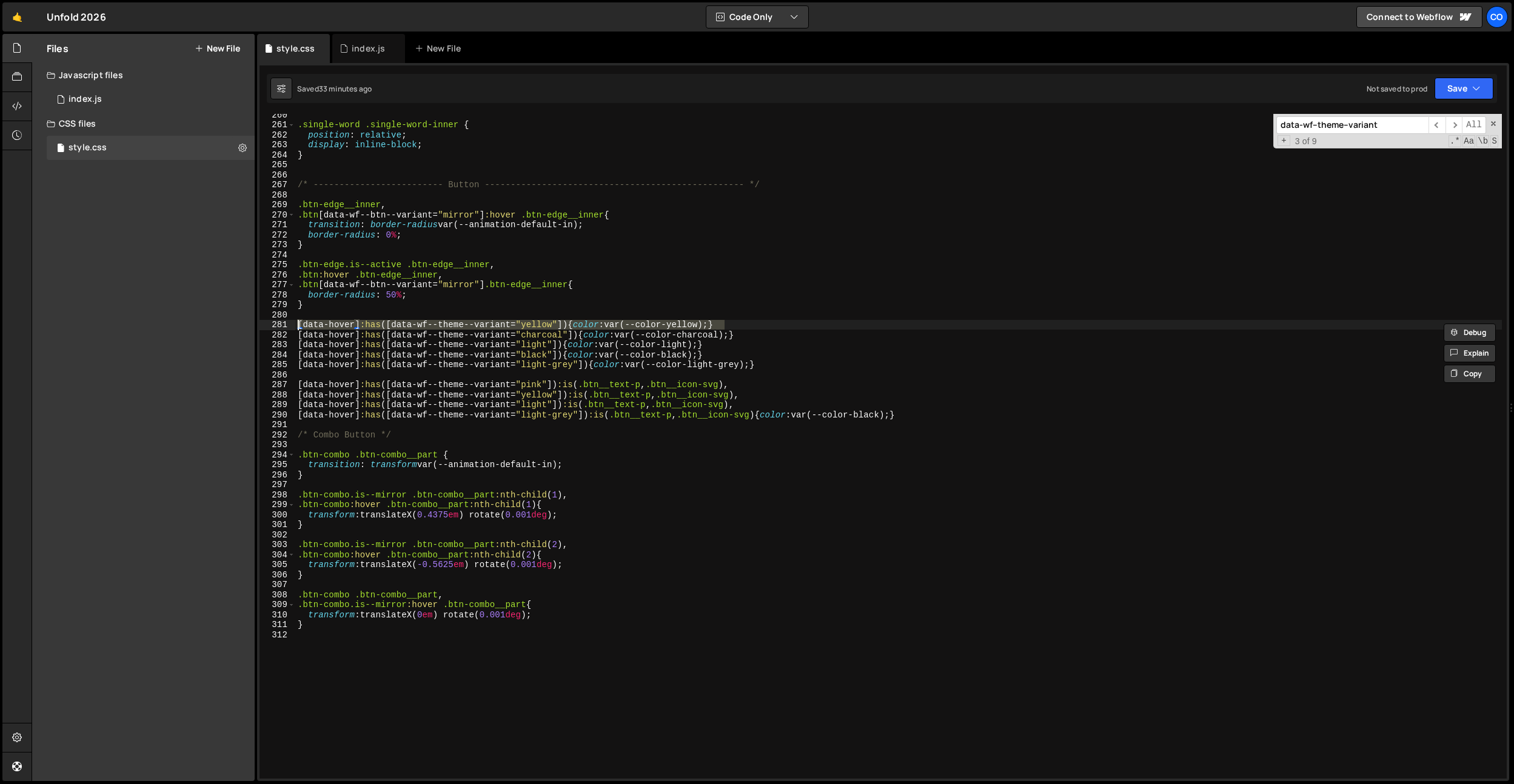
click at [311, 315] on div ".single-word .single-word-inner { position : relative ; display : inline-block …" at bounding box center [899, 452] width 1207 height 685
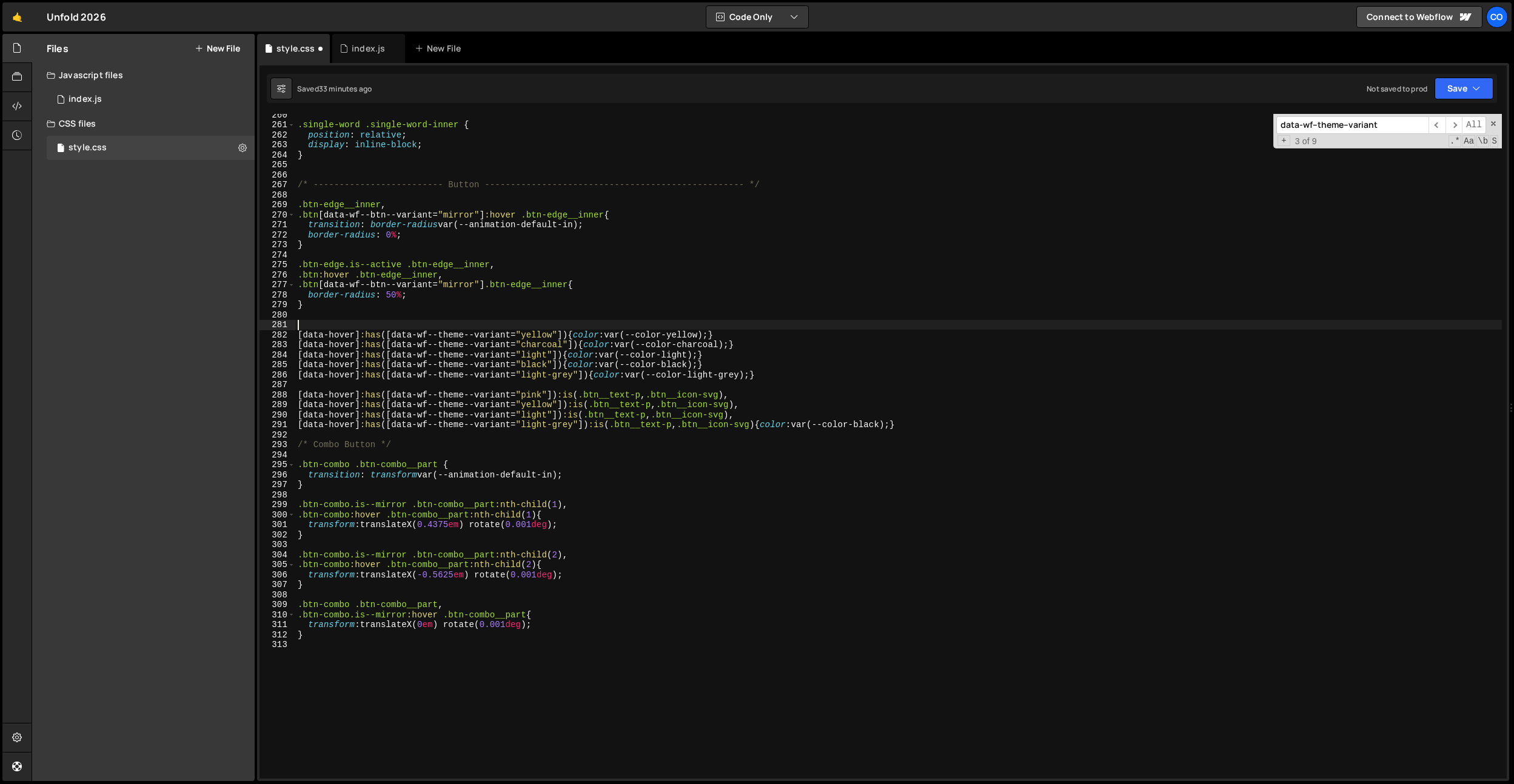
paste textarea "[data-hover]:has([data-wf--theme--variant="yellow"]) {color: var(--color-yellow…"
click at [512, 322] on div ".single-word .single-word-inner { position : relative ; display : inline-block …" at bounding box center [899, 452] width 1207 height 685
click at [533, 324] on div ".single-word .single-word-inner { position : relative ; display : inline-block …" at bounding box center [899, 452] width 1207 height 685
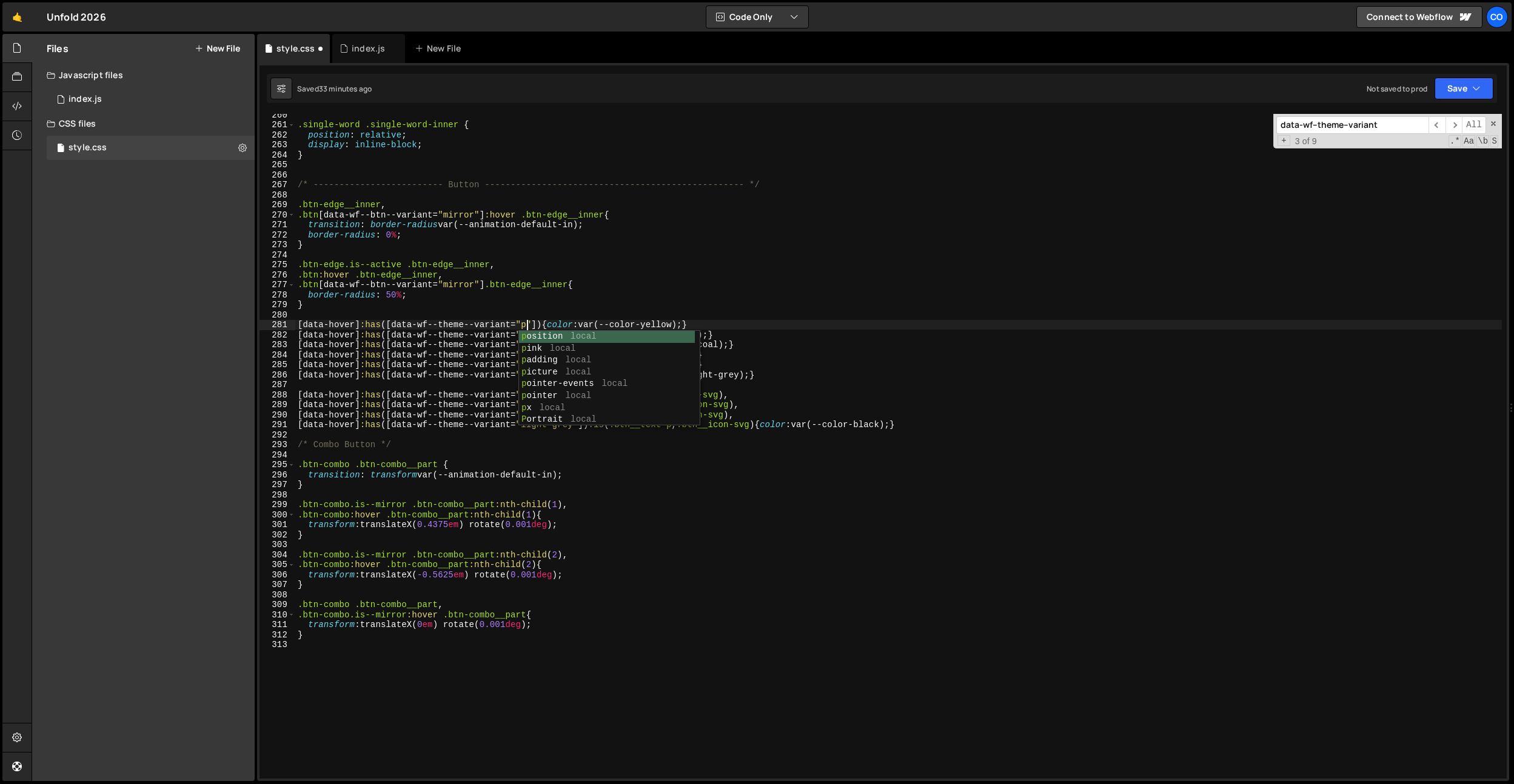
type textarea "[data-hover]:has([data-wf--theme--variant="pink"]) {color: var(--color-yellow);}"
click at [654, 257] on div ".single-word .single-word-inner { position : relative ; display : inline-block …" at bounding box center [899, 452] width 1207 height 685
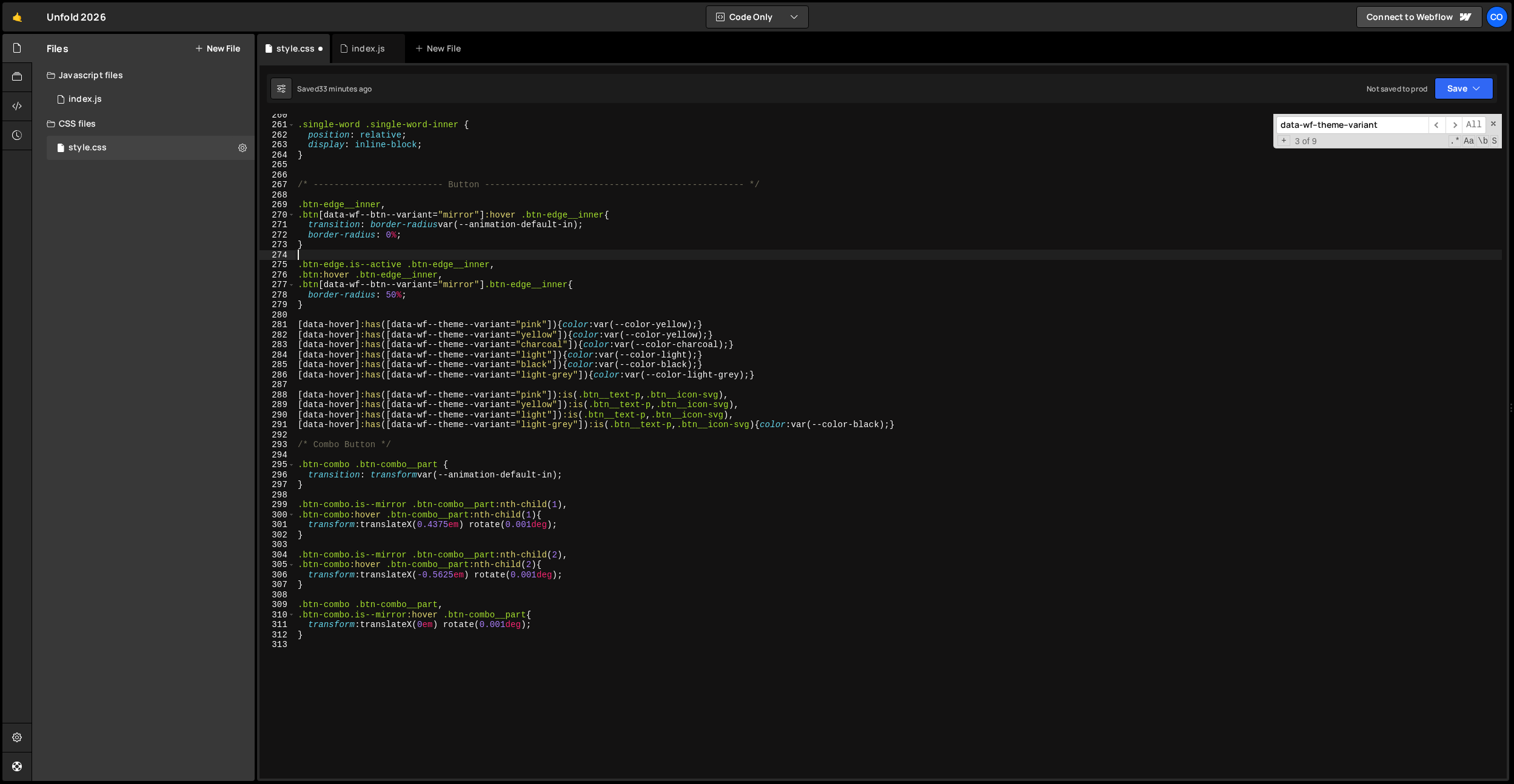
scroll to position [0, 0]
click at [677, 324] on div ".single-word .single-word-inner { position : relative ; display : inline-block …" at bounding box center [899, 452] width 1207 height 685
click at [388, 635] on div ".single-word .single-word-inner { position : relative ; display : inline-block …" at bounding box center [899, 452] width 1207 height 685
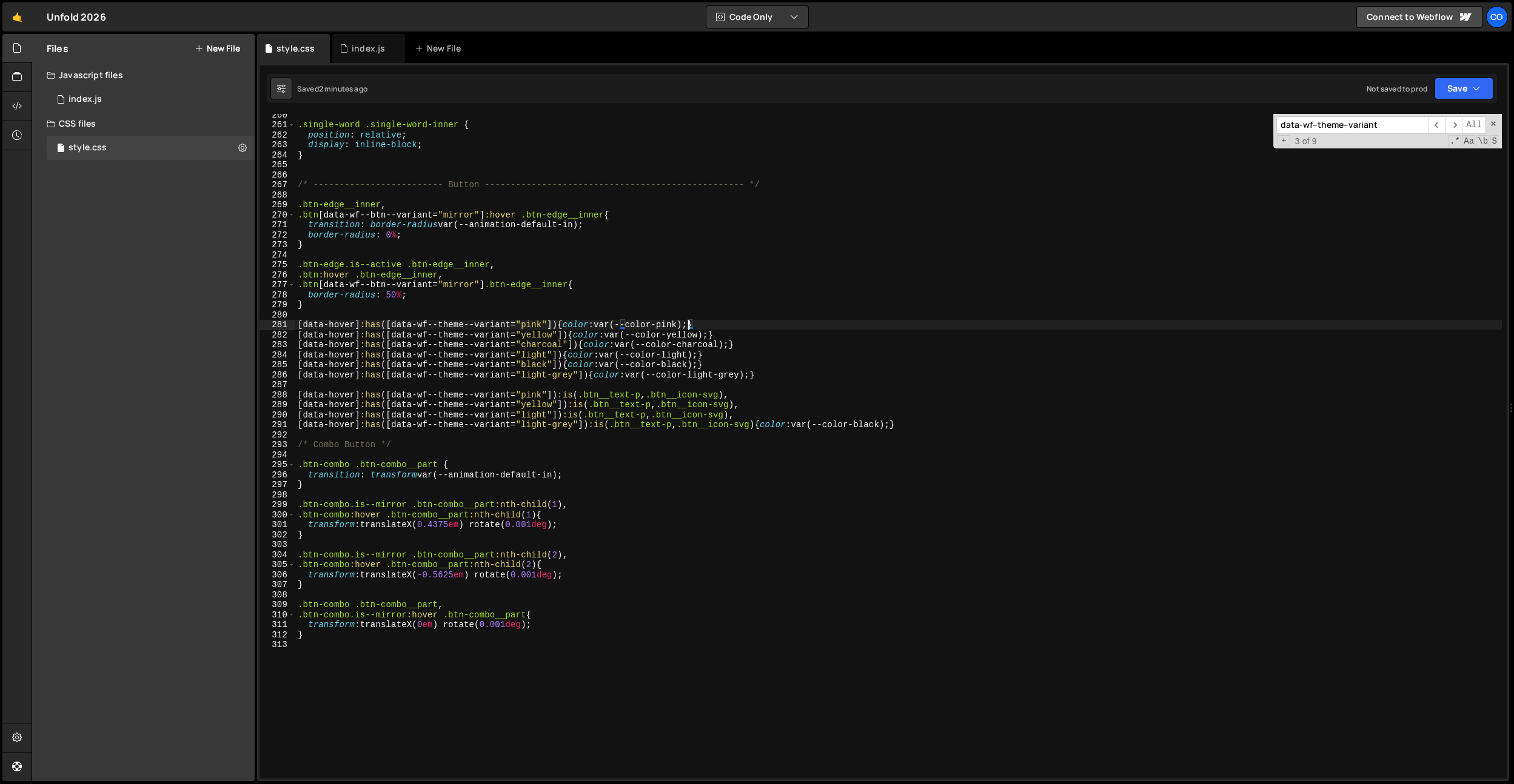
type textarea "}"
click at [373, 654] on div ".single-word .single-word-inner { position : relative ; display : inline-block …" at bounding box center [899, 452] width 1207 height 685
paste textarea "data-theme-nav]"
drag, startPoint x: 377, startPoint y: 655, endPoint x: 389, endPoint y: 654, distance: 12.0
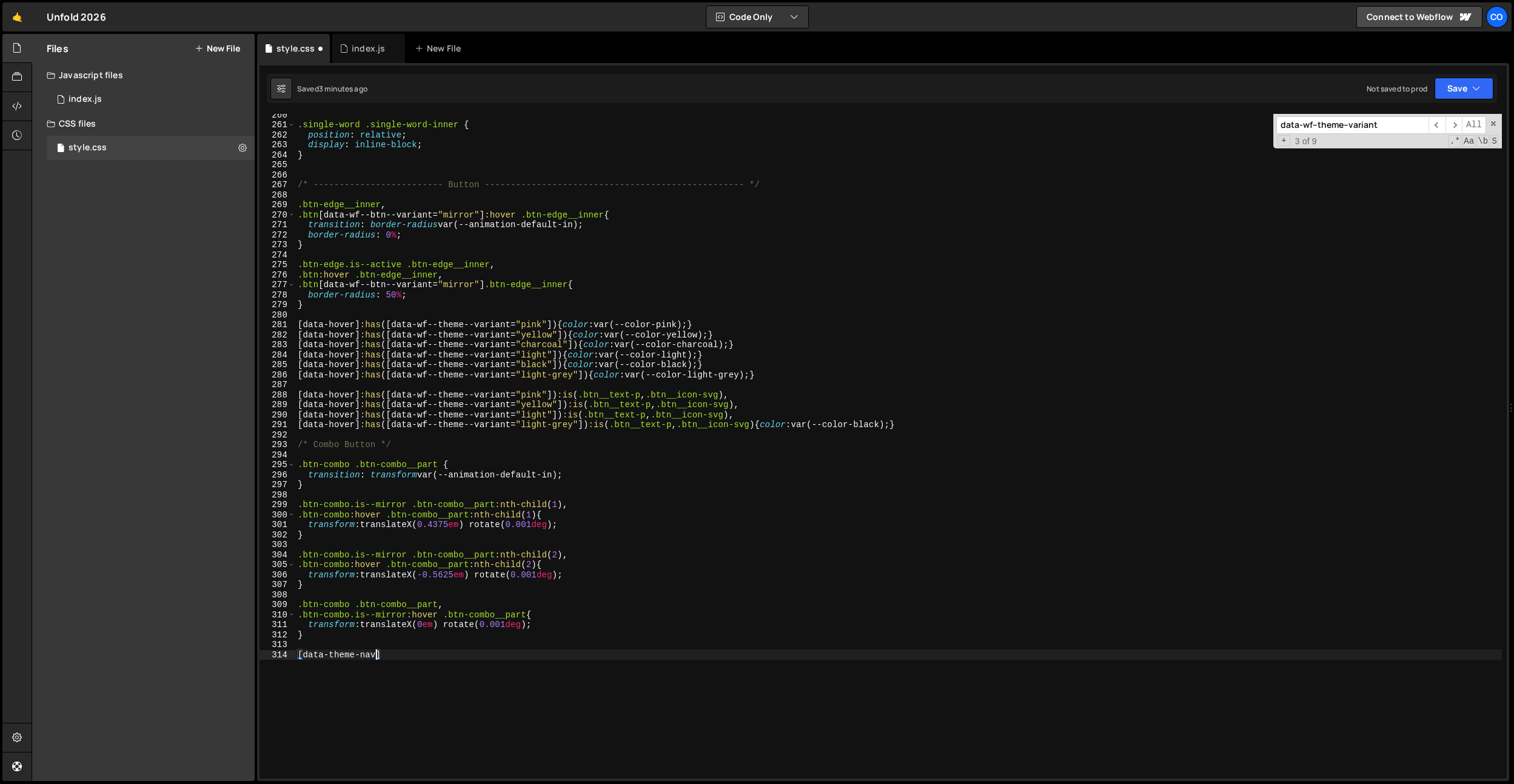
click at [377, 655] on div ".single-word .single-word-inner { position : relative ; display : inline-block …" at bounding box center [899, 452] width 1207 height 685
click at [389, 654] on div ".single-word .single-word-inner { position : relative ; display : inline-block …" at bounding box center [899, 452] width 1207 height 685
paste textarea "data-btn-menu]"
click at [377, 662] on div ".single-word .single-word-inner { position : relative ; display : inline-block …" at bounding box center [899, 452] width 1207 height 685
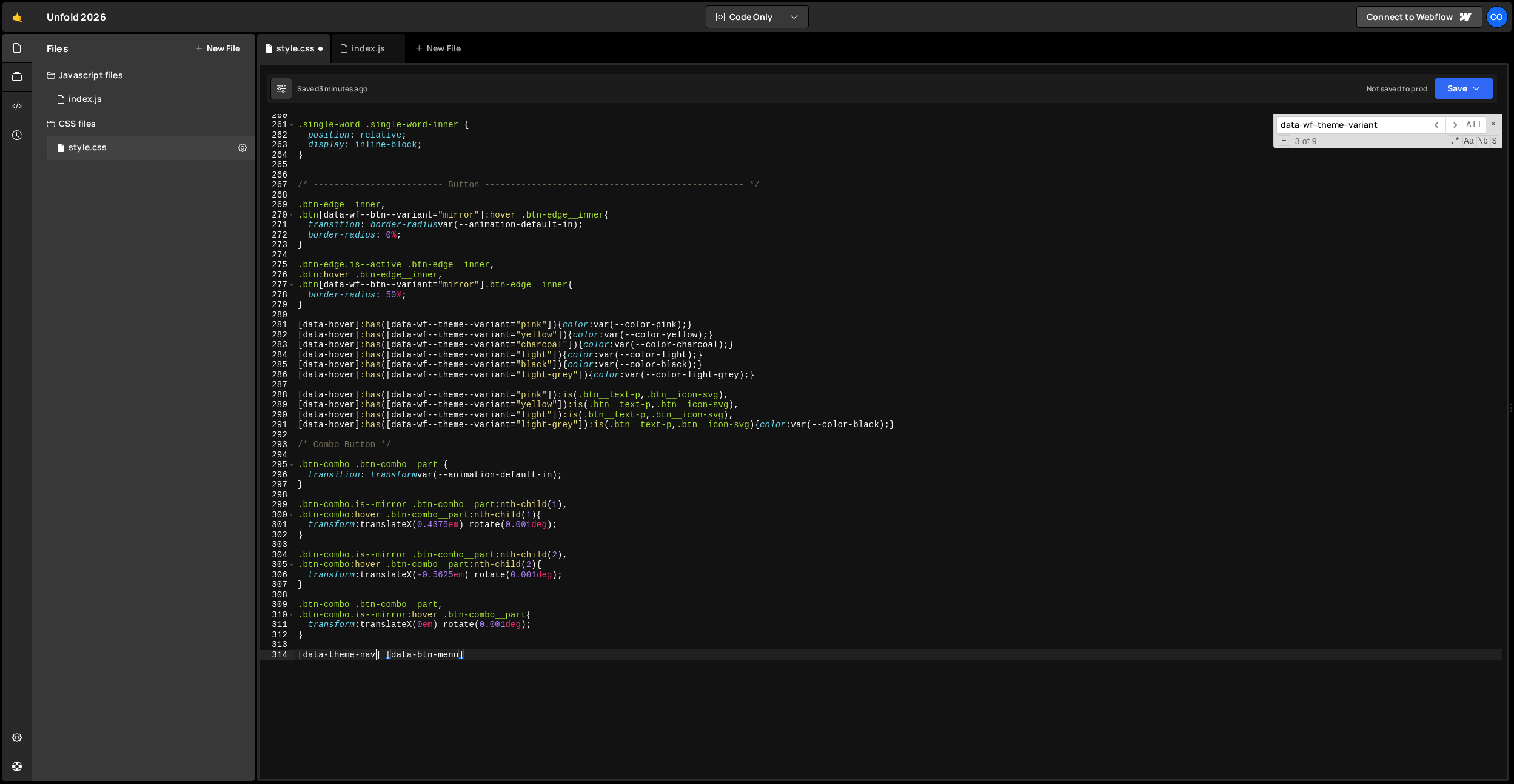
click at [374, 658] on div ".single-word .single-word-inner { position : relative ; display : inline-block …" at bounding box center [899, 452] width 1207 height 685
click at [530, 657] on div ".single-word .single-word-inner { position : relative ; display : inline-block …" at bounding box center [899, 452] width 1207 height 685
type textarea "[data-theme-nav="light"] [data-btn-menu] {}"
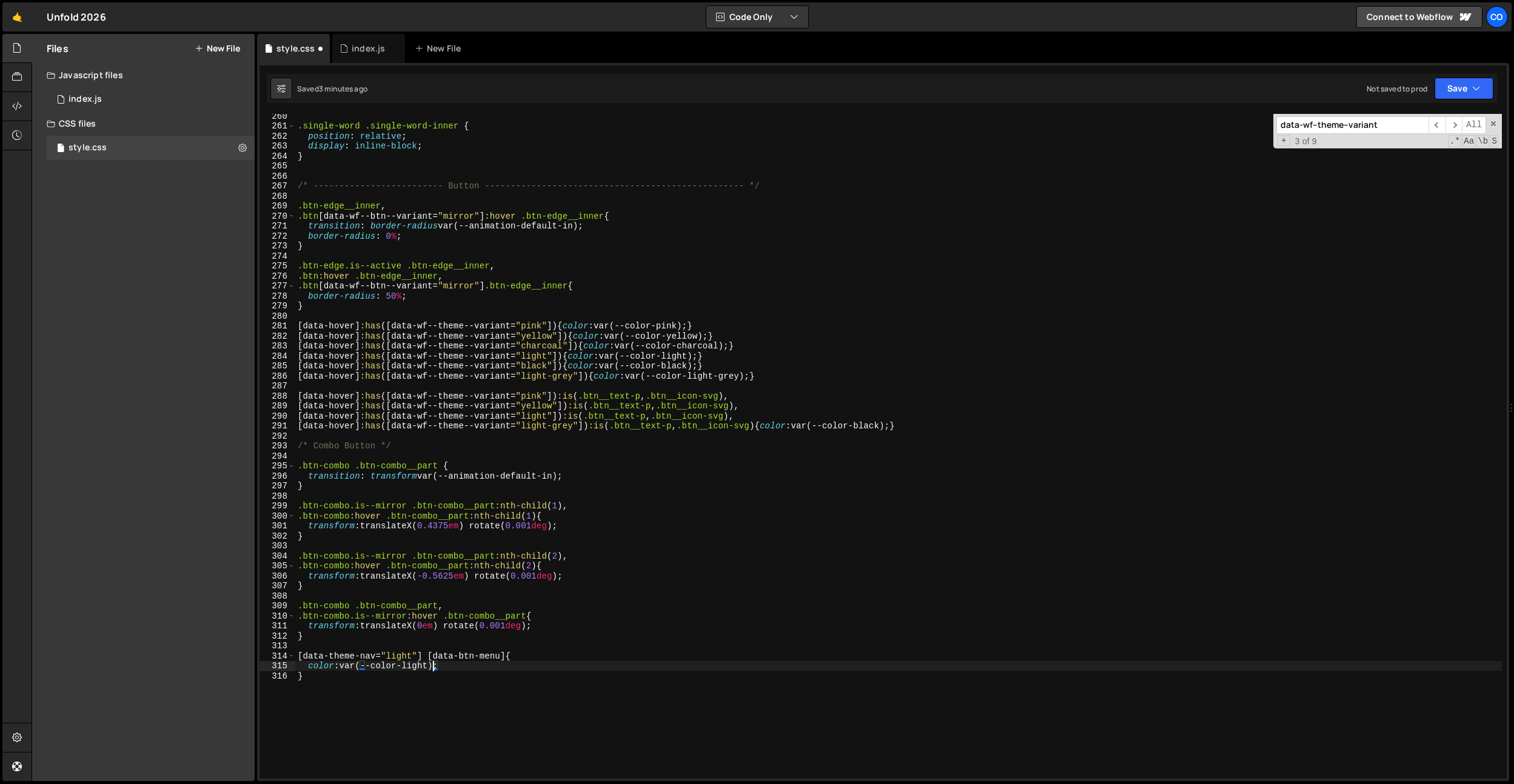
scroll to position [2592, 0]
drag, startPoint x: 911, startPoint y: 426, endPoint x: 776, endPoint y: 426, distance: 135.0
click at [776, 426] on div ".single-word .single-word-inner { position : relative ; display : inline-block …" at bounding box center [899, 455] width 1207 height 685
drag, startPoint x: 449, startPoint y: 668, endPoint x: 309, endPoint y: 666, distance: 140.0
click at [309, 666] on div ".single-word .single-word-inner { position : relative ; display : inline-block …" at bounding box center [899, 455] width 1207 height 685
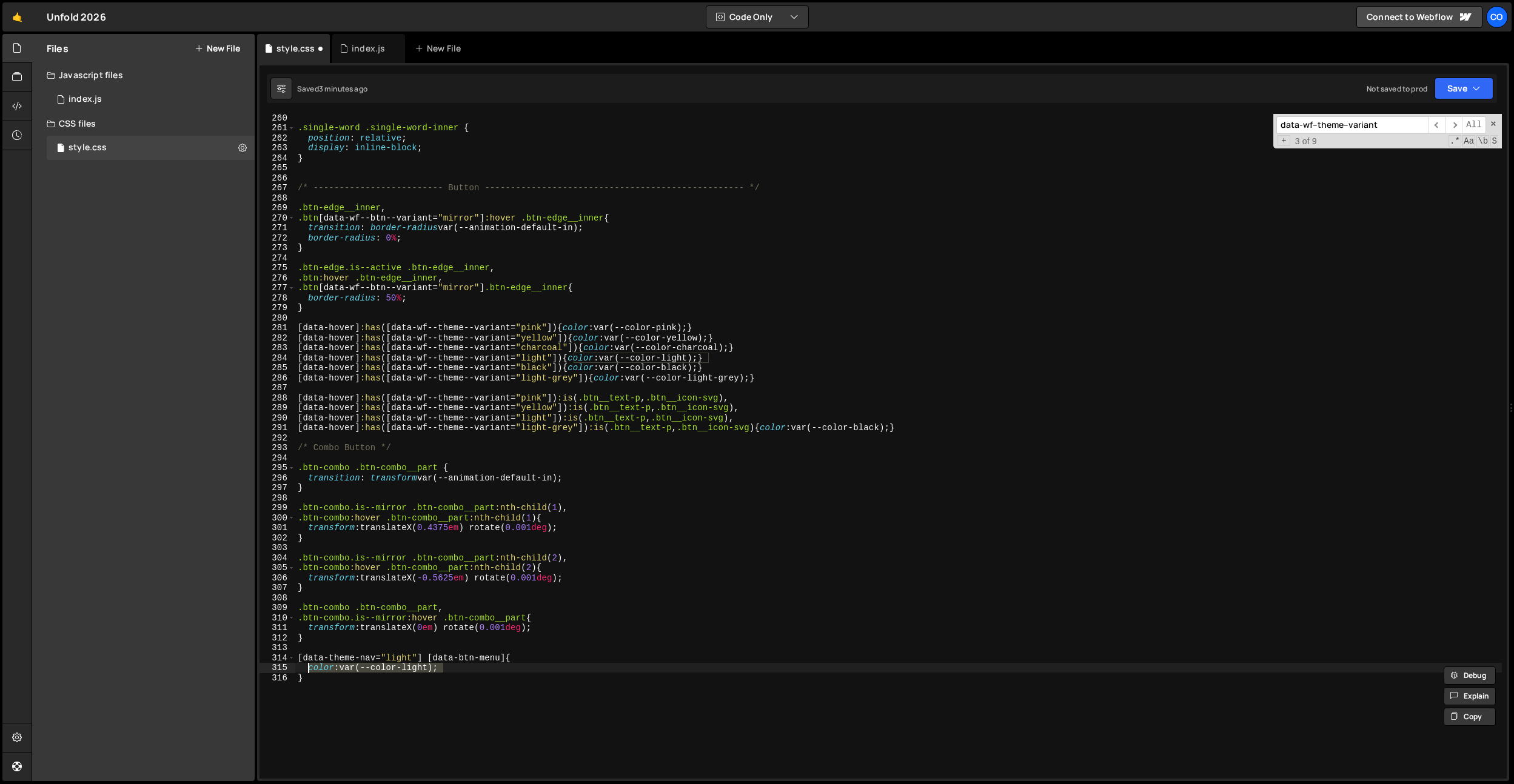
paste textarea "black"
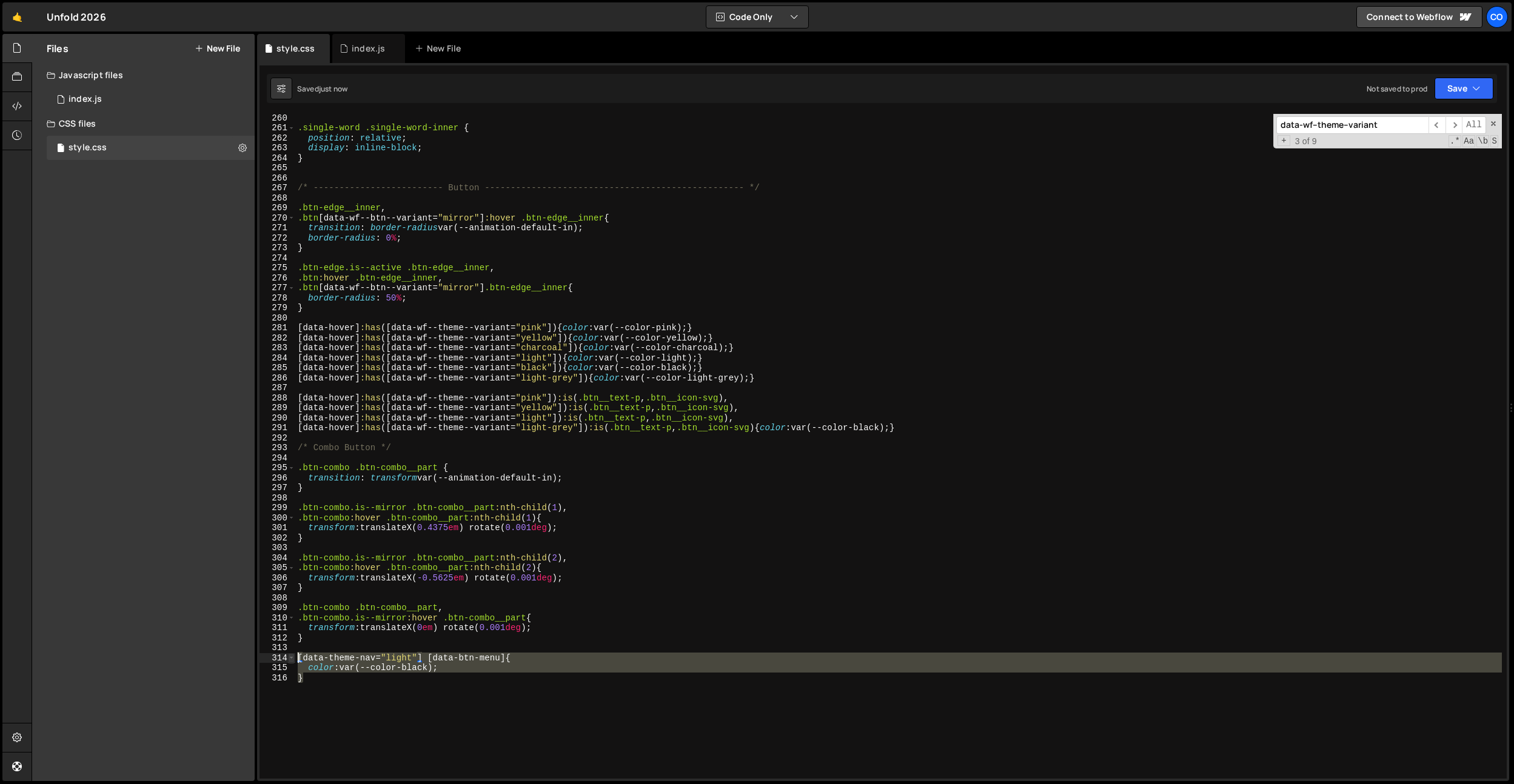
drag, startPoint x: 364, startPoint y: 681, endPoint x: 292, endPoint y: 661, distance: 74.7
click at [292, 662] on div "color: var(--color-black); 260 261 262 263 264 265 266 267 268 269 270 271 272 …" at bounding box center [883, 446] width 1248 height 665
type textarea "}"
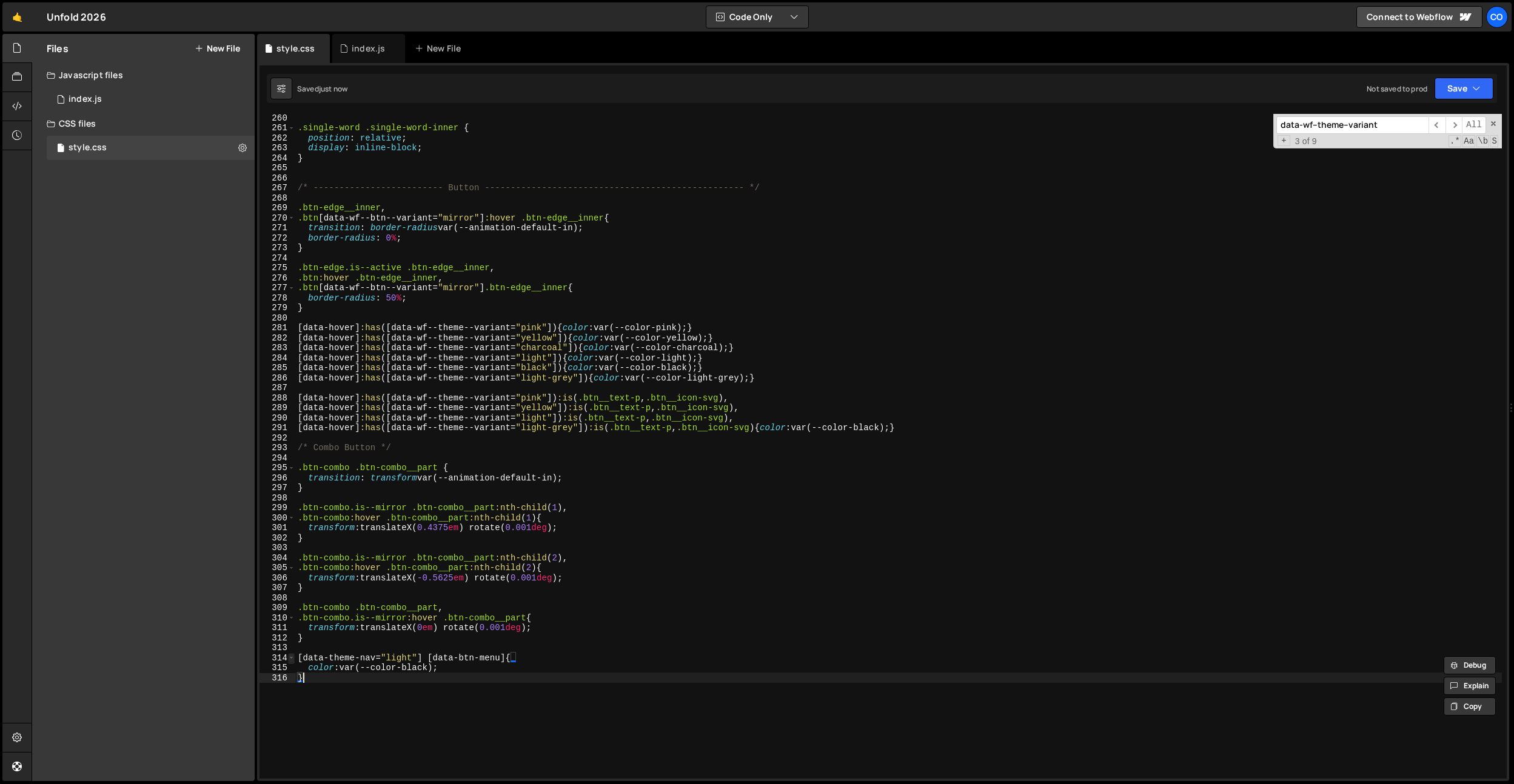
scroll to position [0, 0]
paste textarea "}"
drag, startPoint x: 569, startPoint y: 420, endPoint x: 431, endPoint y: 682, distance: 296.1
click at [740, 419] on div ".single-word .single-word-inner { position : relative ; display : inline-block …" at bounding box center [899, 455] width 1207 height 685
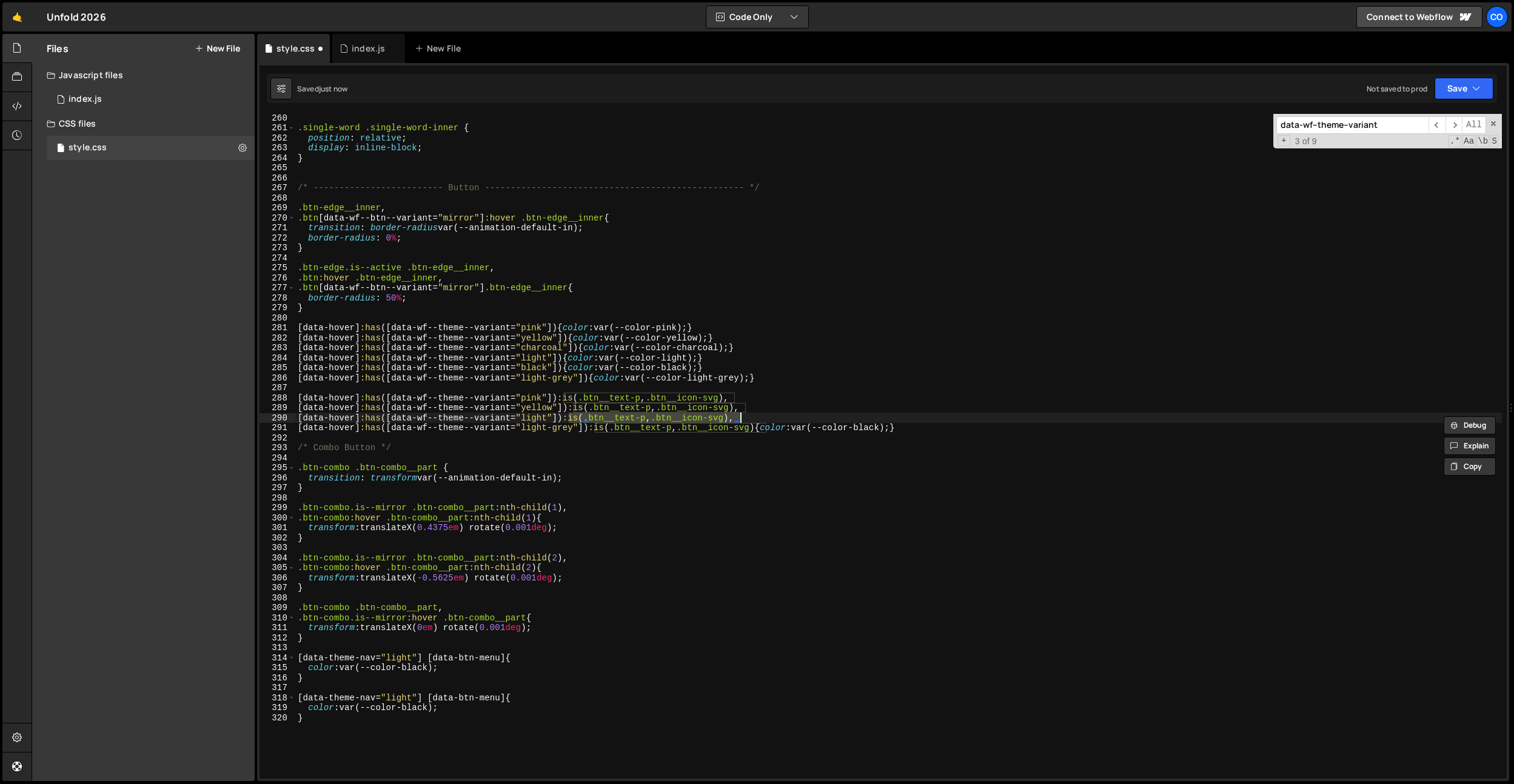
click at [505, 699] on div ".single-word .single-word-inner { position : relative ; display : inline-block …" at bounding box center [899, 455] width 1207 height 685
paste textarea ":is(.btn__text-p, .btn__icon-svg)"
click at [539, 713] on div ".single-word .single-word-inner { position : relative ; display : inline-block …" at bounding box center [899, 455] width 1207 height 685
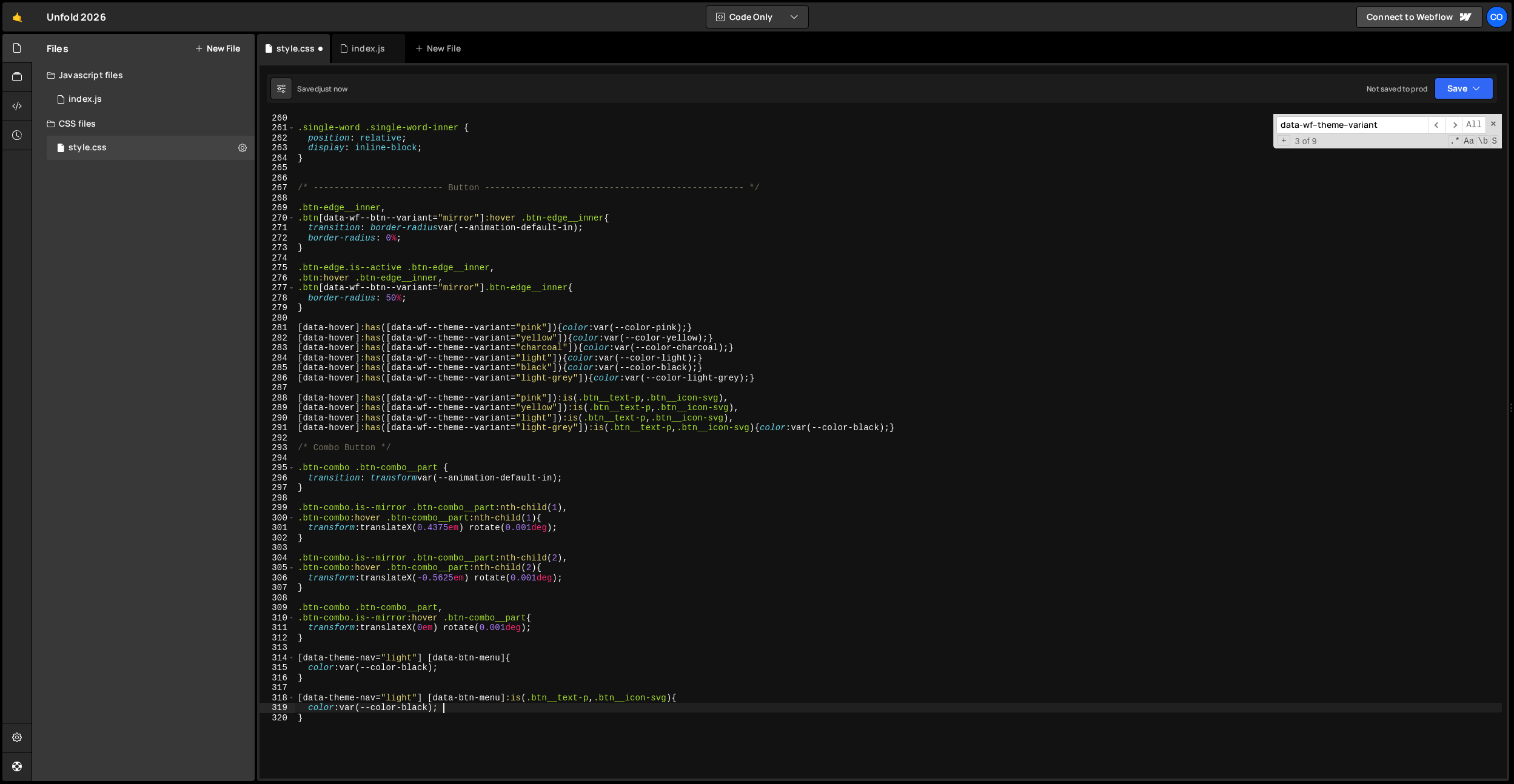
click at [526, 706] on div ".single-word .single-word-inner { position : relative ; display : inline-block …" at bounding box center [899, 455] width 1207 height 685
click at [426, 670] on div ".single-word .single-word-inner { position : relative ; display : inline-block …" at bounding box center [899, 455] width 1207 height 685
click at [670, 721] on div ".single-word .single-word-inner { position : relative ; display : inline-block …" at bounding box center [899, 455] width 1207 height 685
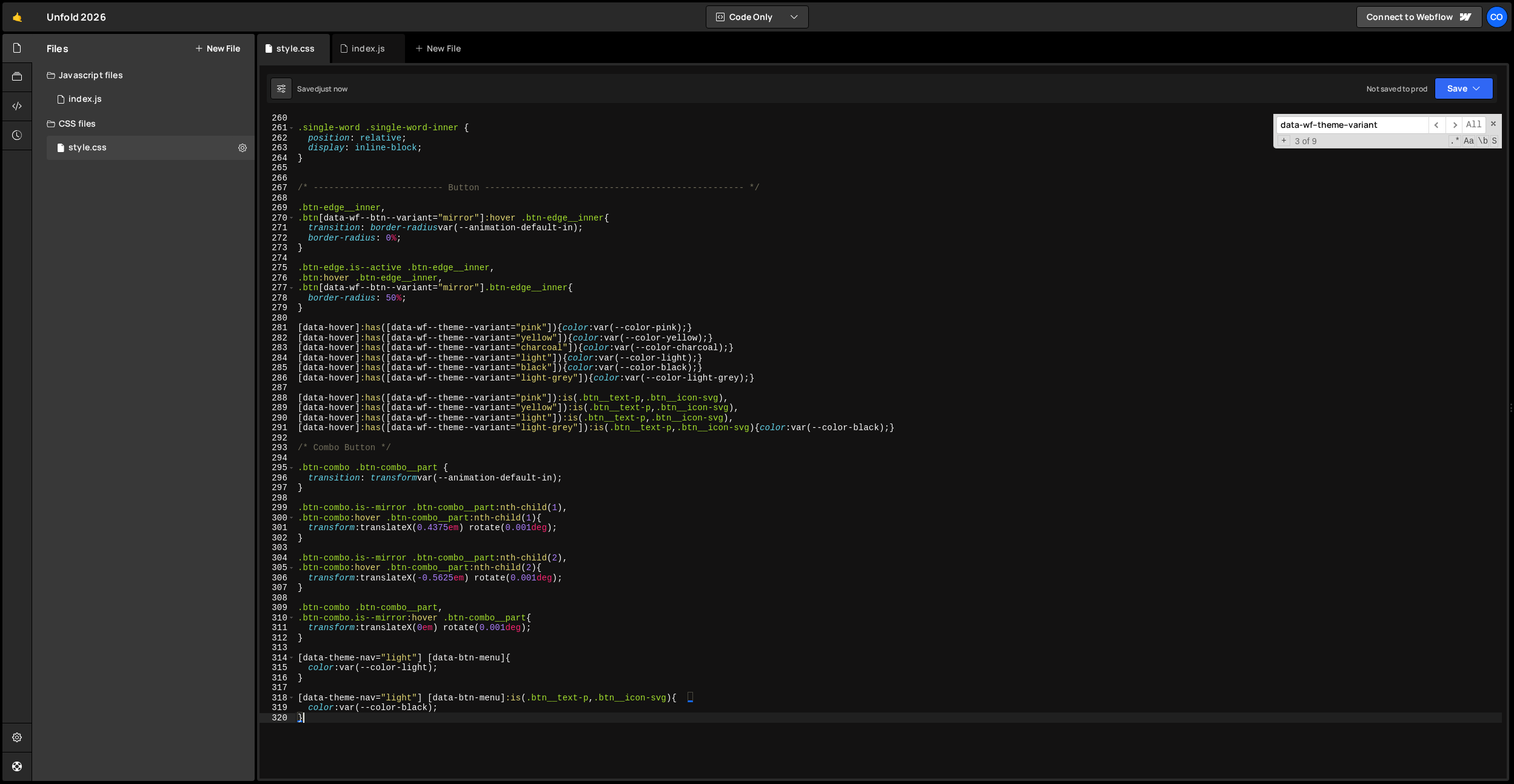
scroll to position [0, 0]
drag, startPoint x: 519, startPoint y: 702, endPoint x: 511, endPoint y: 732, distance: 31.0
click at [519, 702] on div ".single-word .single-word-inner { position : relative ; display : inline-block …" at bounding box center [899, 455] width 1207 height 685
click at [678, 699] on div ".single-word .single-word-inner { position : relative ; display : inline-block …" at bounding box center [899, 455] width 1207 height 685
click at [751, 611] on div ".single-word .single-word-inner { position : relative ; display : inline-block …" at bounding box center [899, 455] width 1207 height 685
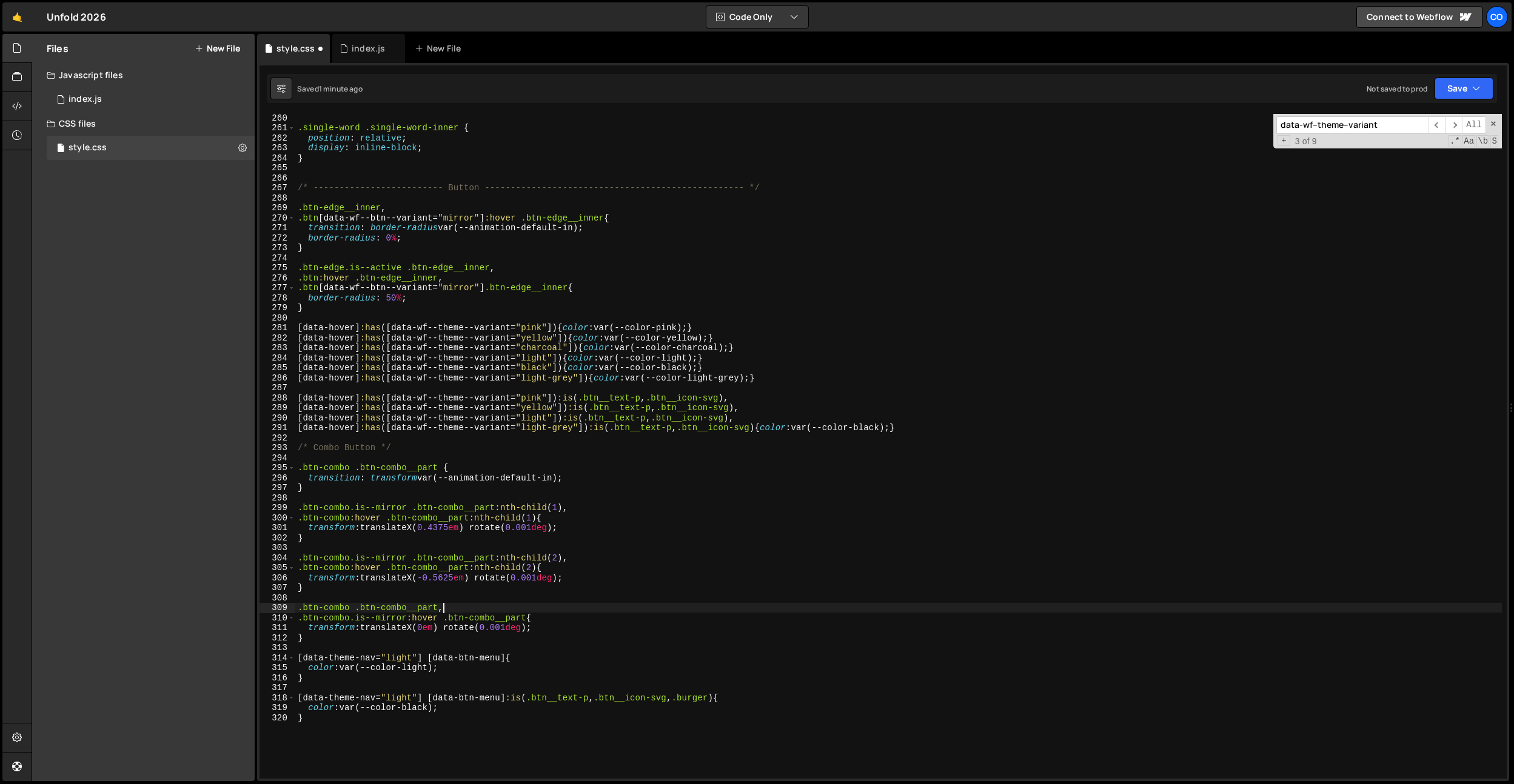
scroll to position [0, 10]
click at [642, 710] on div ".single-word .single-word-inner { position : relative ; display : inline-block …" at bounding box center [899, 455] width 1207 height 685
type textarea "color: var(--color-black);"
click at [730, 460] on div ".single-word .single-word-inner { position : relative ; display : inline-block …" at bounding box center [899, 455] width 1207 height 685
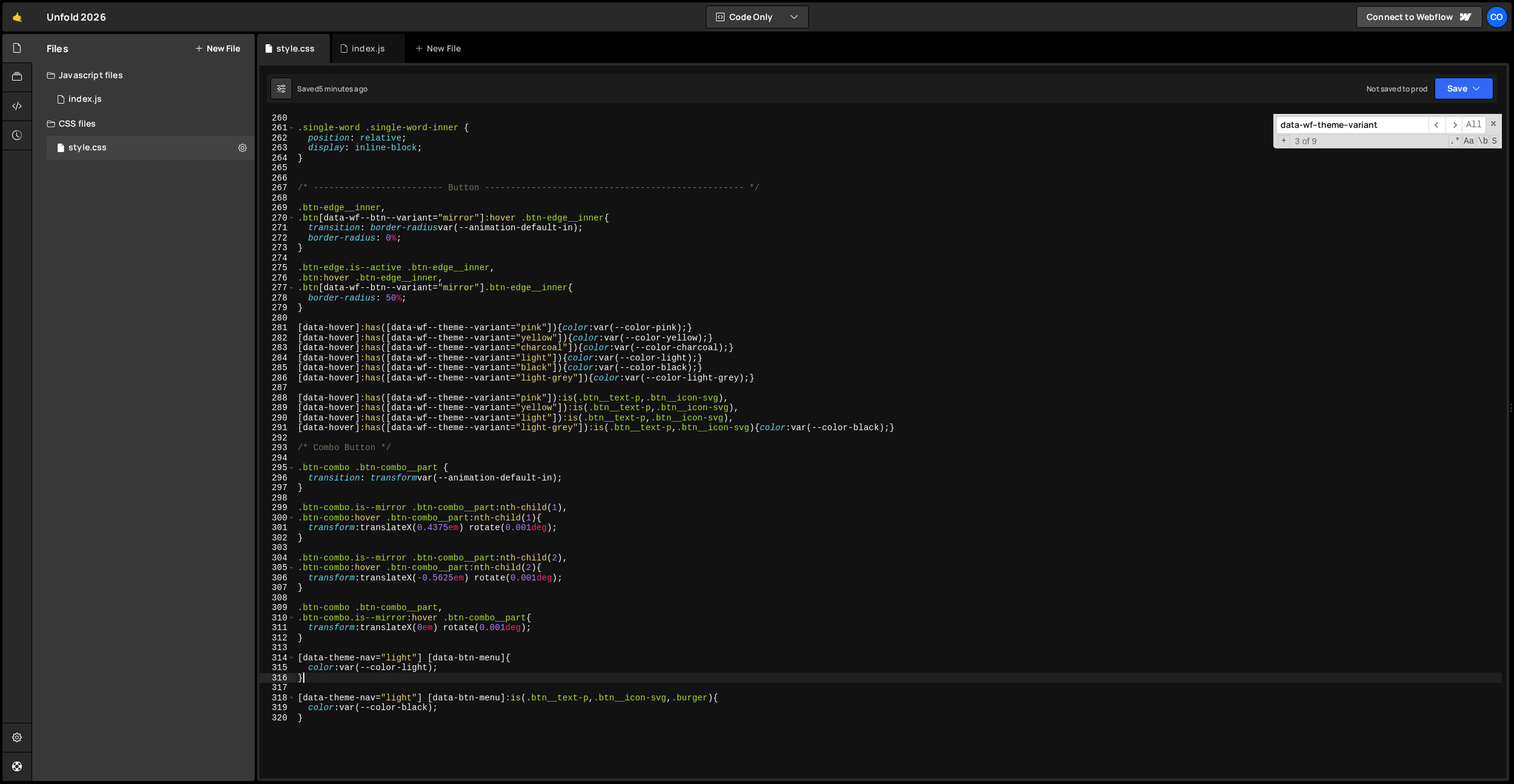
click at [413, 676] on div ".single-word .single-word-inner { position : relative ; display : inline-block …" at bounding box center [899, 455] width 1207 height 685
click at [400, 665] on div ".single-word .single-word-inner { position : relative ; display : inline-block …" at bounding box center [899, 455] width 1207 height 685
click at [402, 661] on div ".single-word .single-word-inner { position : relative ; display : inline-block …" at bounding box center [899, 455] width 1207 height 685
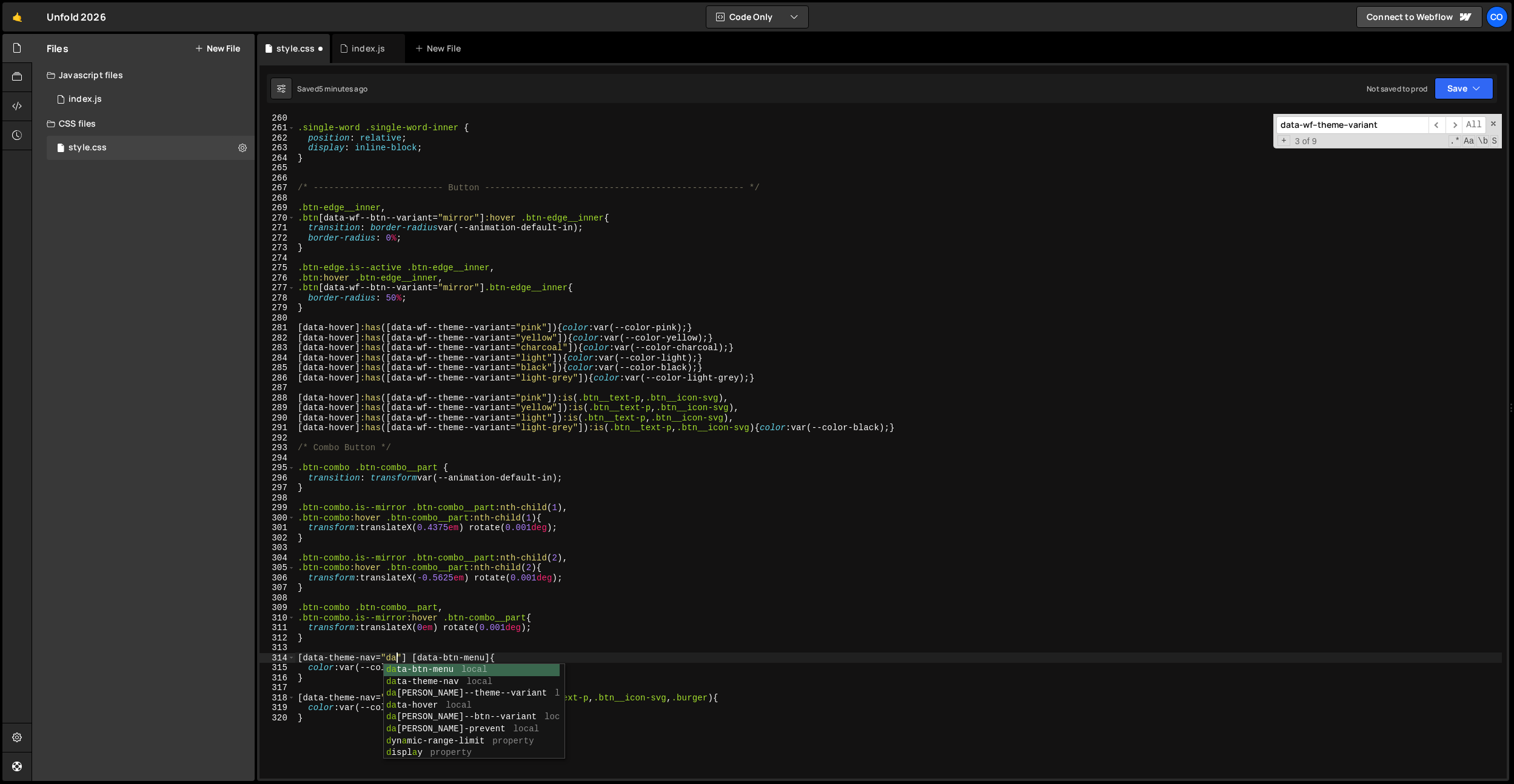
scroll to position [0, 7]
click at [402, 588] on div ".single-word .single-word-inner { position : relative ; display : inline-block …" at bounding box center [899, 455] width 1207 height 685
type textarea "}"
click at [400, 691] on div ".single-word .single-word-inner { position : relative ; display : inline-block …" at bounding box center [899, 455] width 1207 height 685
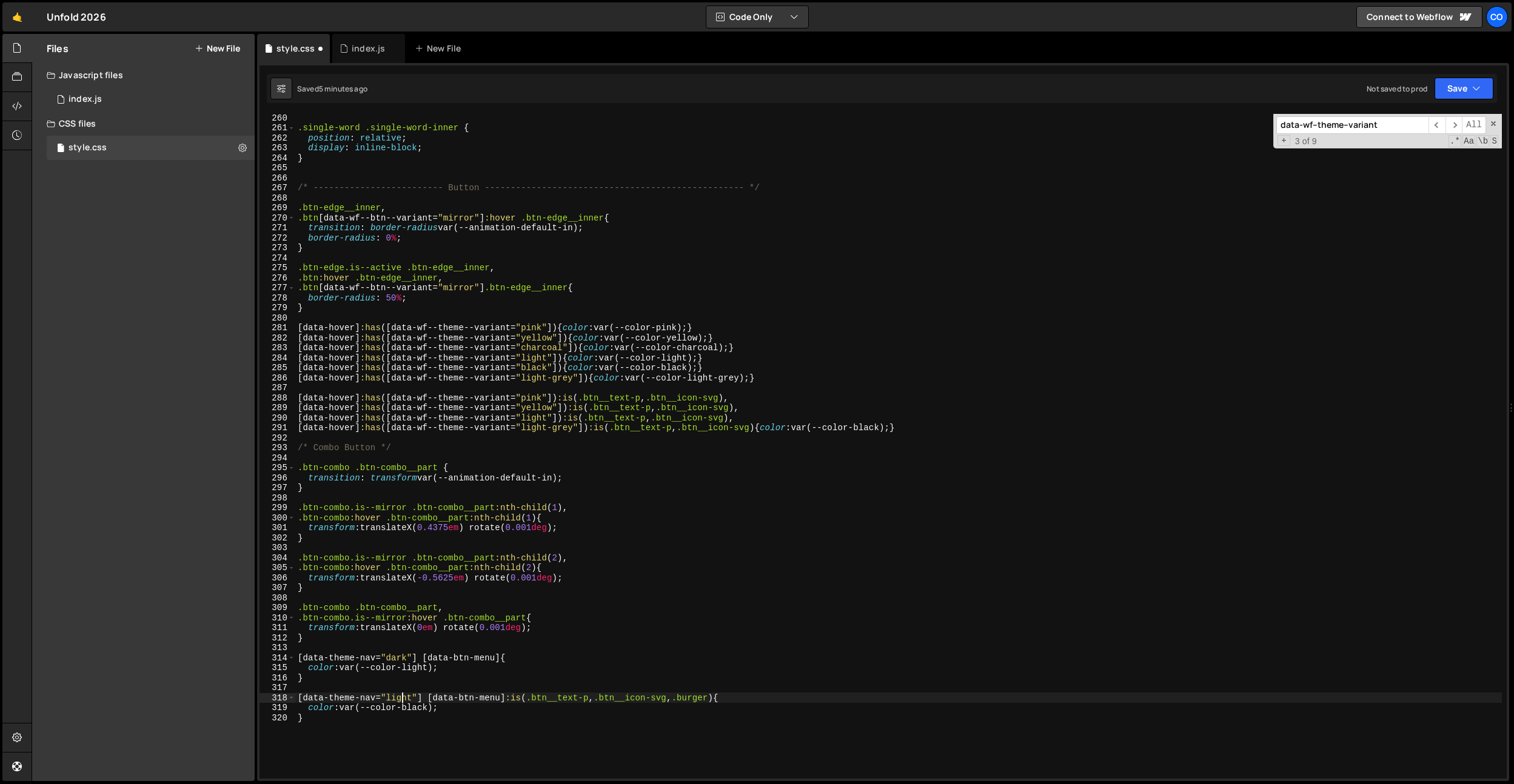
click at [400, 700] on div ".single-word .single-word-inner { position : relative ; display : inline-block …" at bounding box center [899, 455] width 1207 height 685
type textarea "[data-theme-nav="dark"] [data-btn-menu] :is(.btn__text-p, .btn__icon-svg, .burg…"
click at [654, 553] on div ".single-word .single-word-inner { position : relative ; display : inline-block …" at bounding box center [899, 455] width 1207 height 685
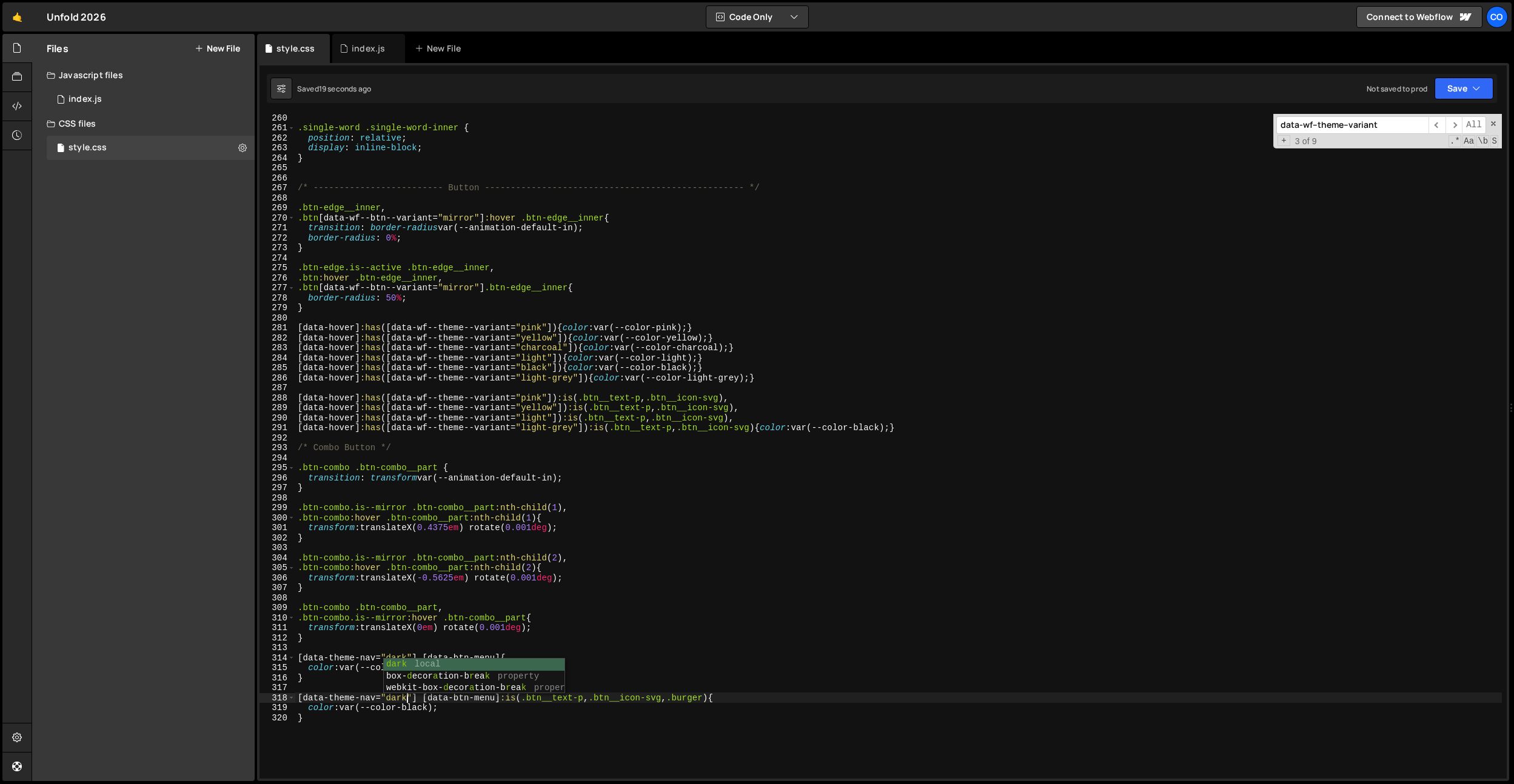
scroll to position [0, 0]
click at [713, 698] on div ".single-word .single-word-inner { position : relative ; display : inline-block …" at bounding box center [899, 455] width 1207 height 685
click at [716, 658] on div ".single-word .single-word-inner { position : relative ; display : inline-block …" at bounding box center [899, 455] width 1207 height 685
drag, startPoint x: 678, startPoint y: 697, endPoint x: 239, endPoint y: 697, distance: 439.0
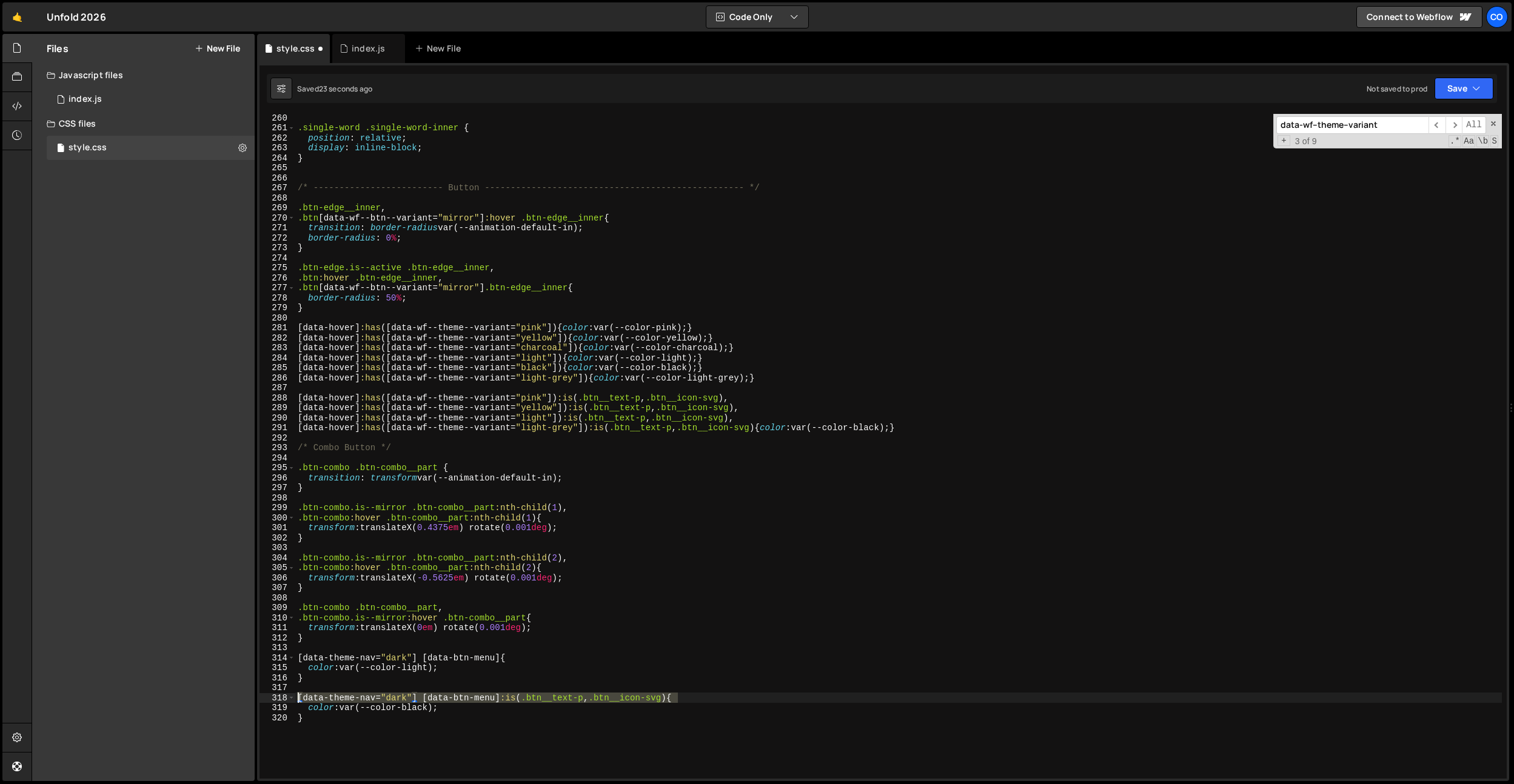
click at [239, 697] on div "Files New File Javascript files 0 index.js 0 CSS files style.css 0 Copy share l…" at bounding box center [773, 408] width 1483 height 748
drag, startPoint x: 762, startPoint y: 426, endPoint x: 765, endPoint y: 443, distance: 17.3
click at [762, 426] on div ".single-word .single-word-inner { position : relative ; display : inline-block …" at bounding box center [899, 455] width 1207 height 685
paste textarea "[data-theme-nav="dark"] [data-btn-menu] :is(.btn__text-p, .btn__icon-svg)"
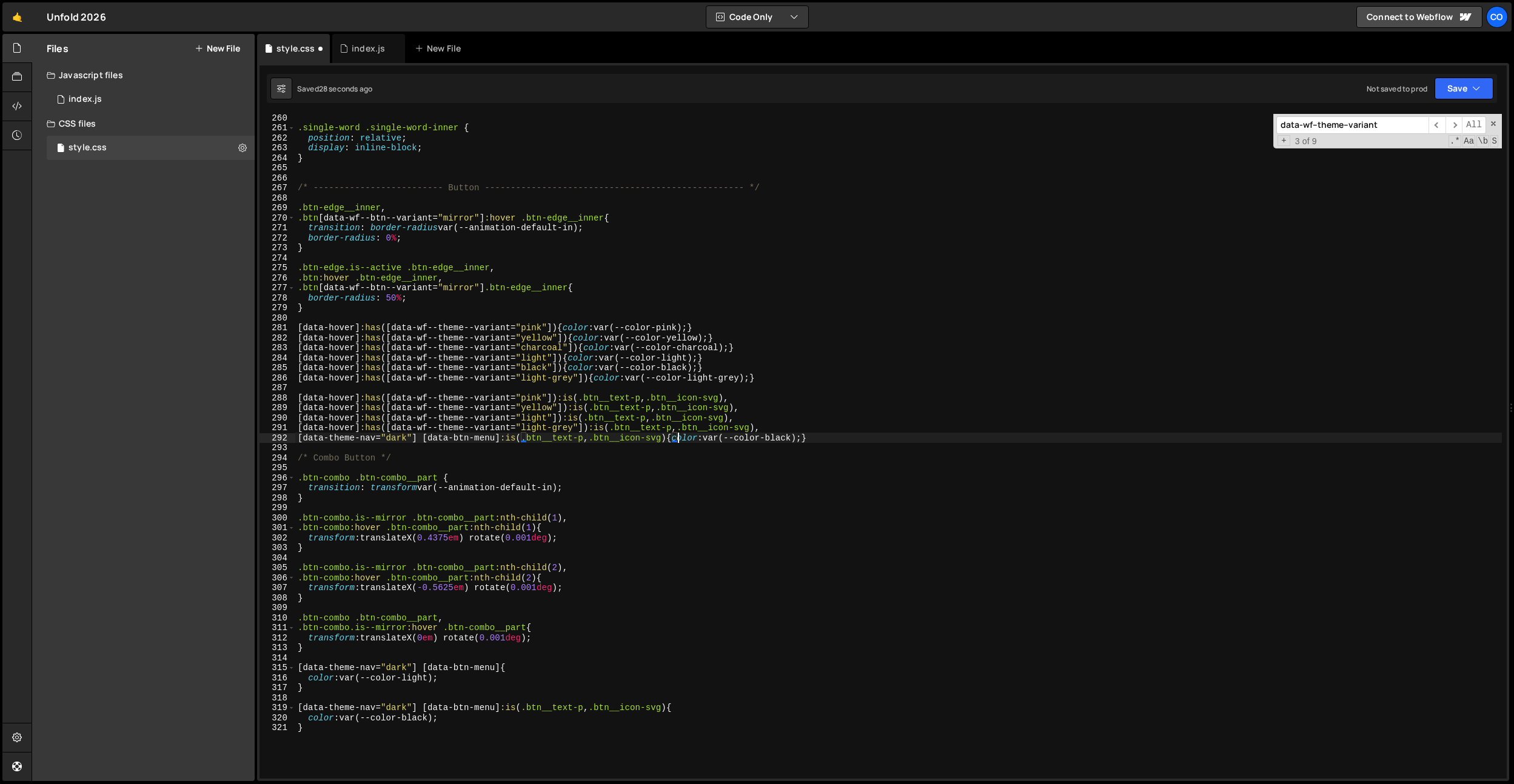
scroll to position [0, 26]
drag, startPoint x: 500, startPoint y: 666, endPoint x: 244, endPoint y: 664, distance: 256.0
click at [244, 664] on div "Files New File Javascript files 0 index.js 0 CSS files style.css 0 Copy share l…" at bounding box center [773, 408] width 1483 height 748
click at [769, 377] on div ".single-word .single-word-inner { position : relative ; display : inline-block …" at bounding box center [899, 455] width 1207 height 685
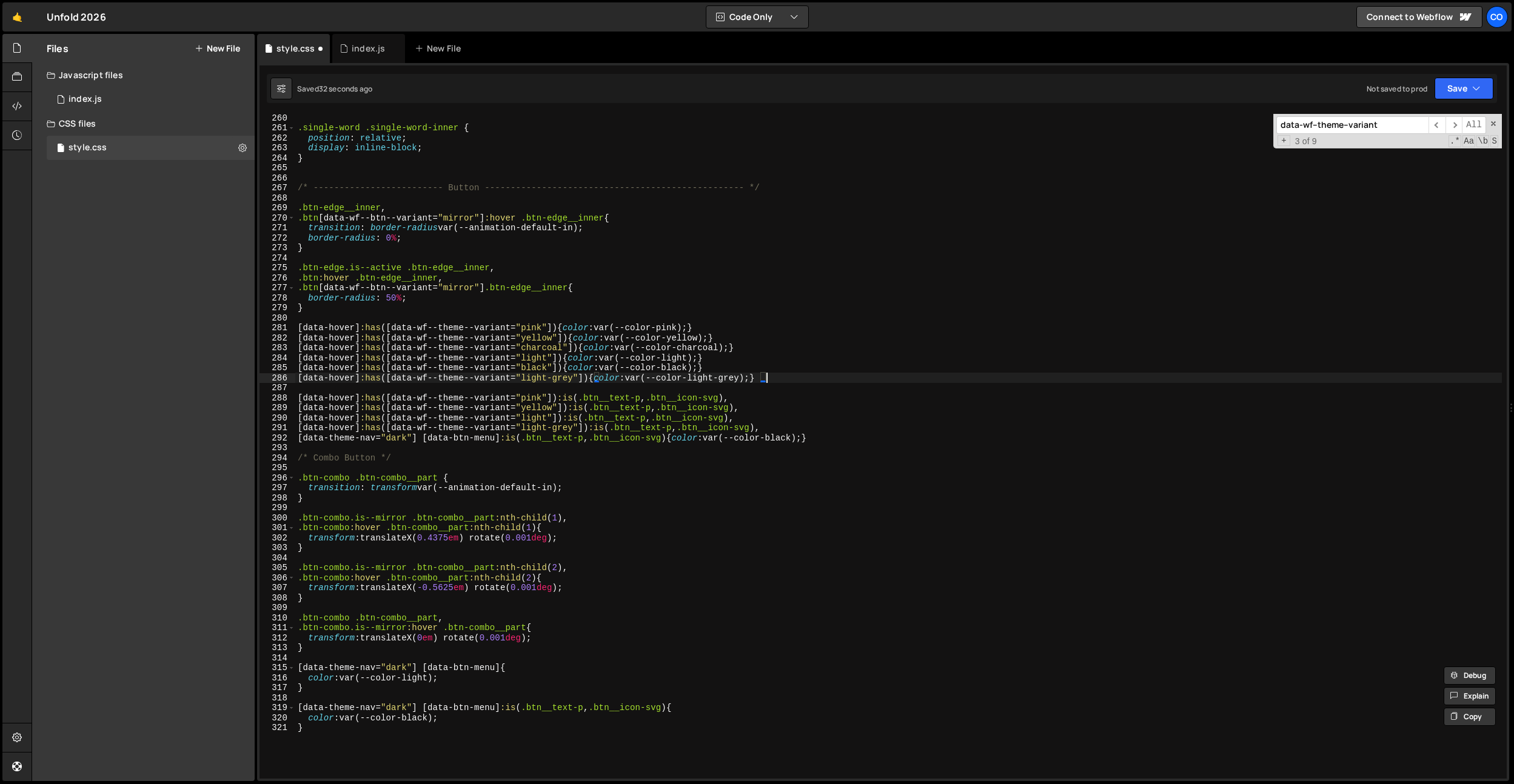
type textarea "[data-hover]:has([data-wf--theme--variant="light-grey"]) {color: var(--color-li…"
paste textarea "[data-theme-nav="dark"] [data-btn-menu]"
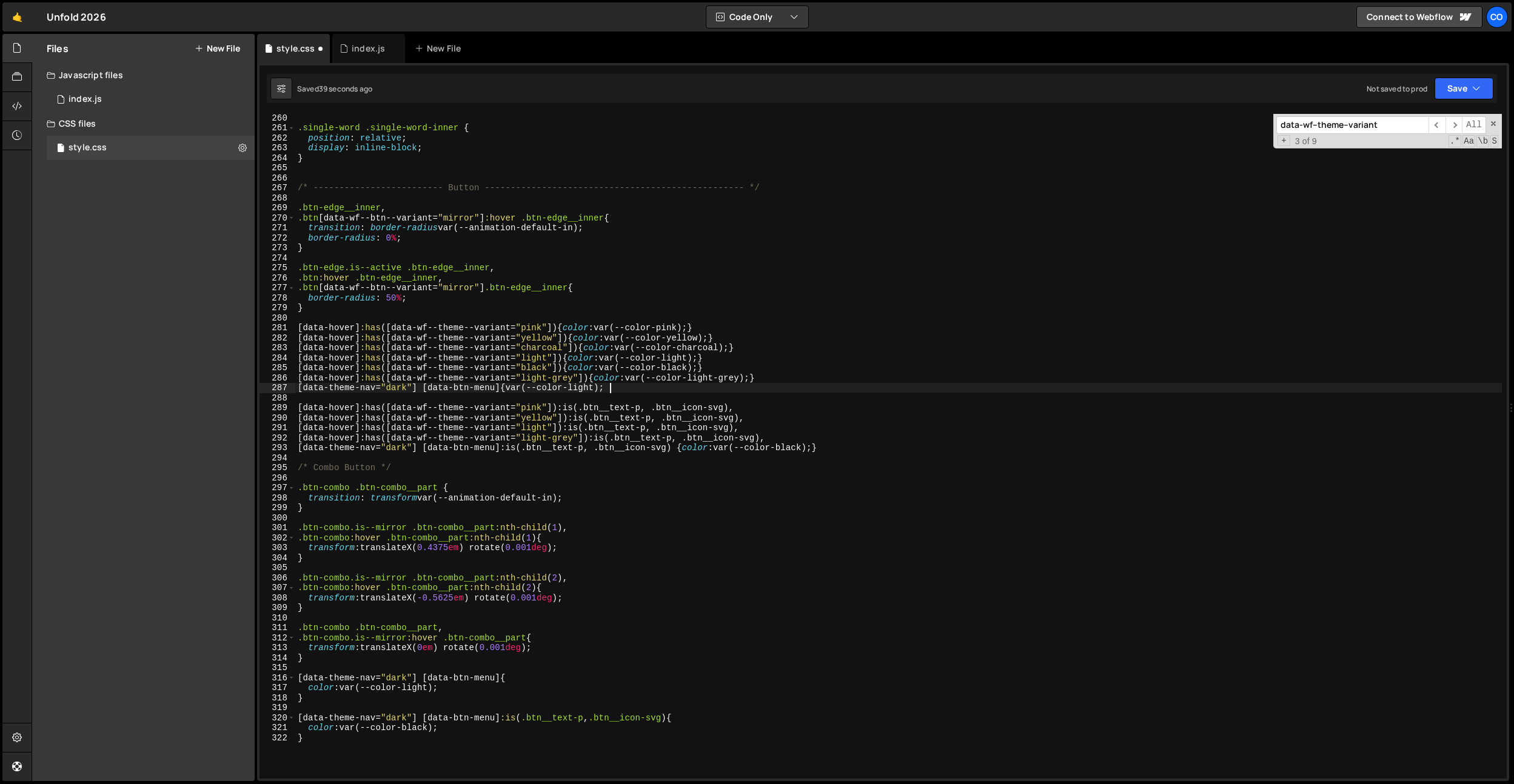
scroll to position [0, 21]
click at [516, 390] on div ".single-word .single-word-inner { position : relative ; display : inline-block …" at bounding box center [899, 455] width 1207 height 685
click at [686, 536] on div ".single-word .single-word-inner { position : relative ; display : inline-block …" at bounding box center [899, 455] width 1207 height 685
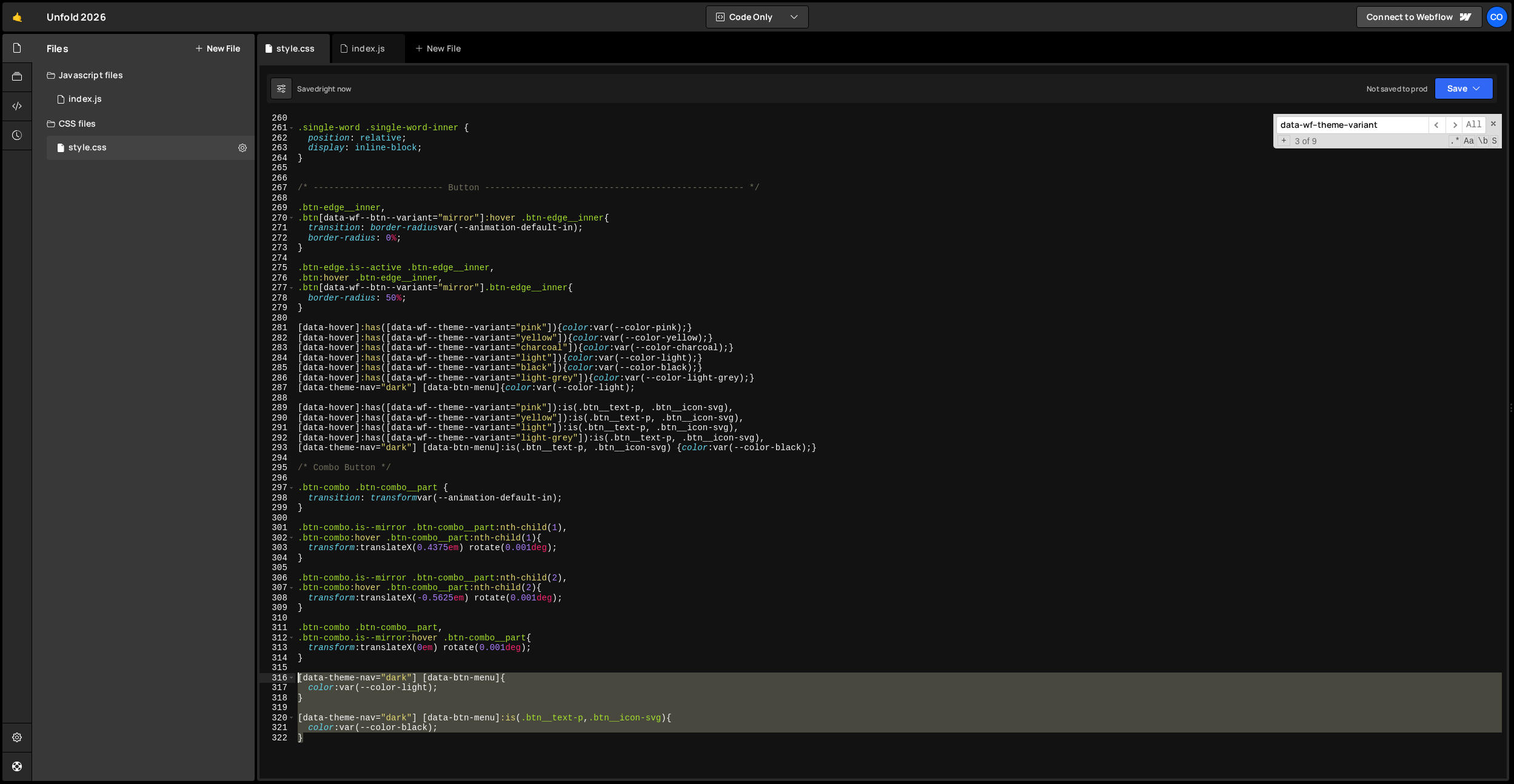
drag, startPoint x: 395, startPoint y: 747, endPoint x: 285, endPoint y: 677, distance: 130.4
click at [285, 677] on div ".btn-combo:hover .btn-combo__part:nth-child(1) { 260 261 262 263 264 265 266 26…" at bounding box center [883, 446] width 1248 height 665
type textarea "[data-theme-nav="dark"] [data-btn-menu] { color: var(--color-light);"
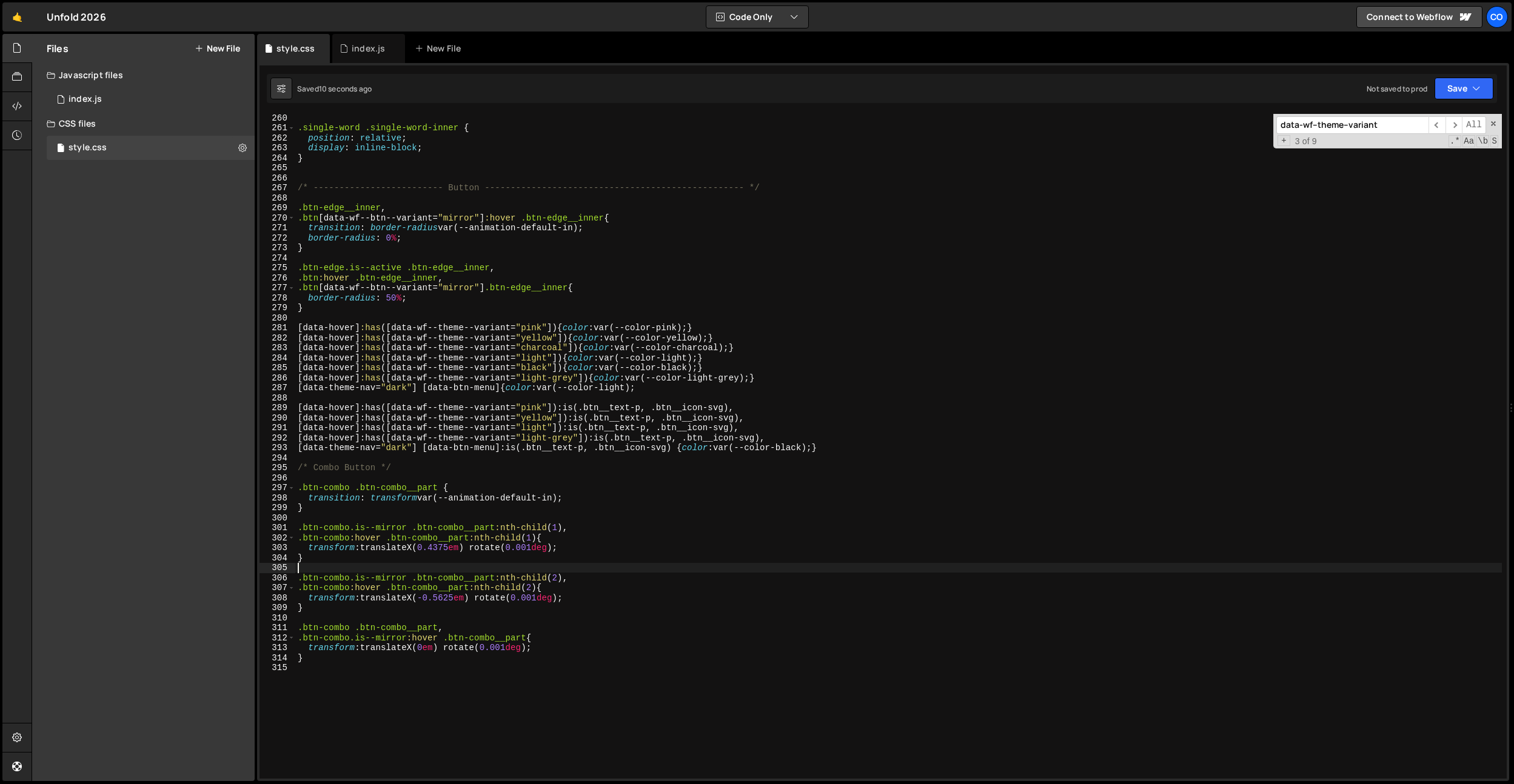
click at [774, 564] on div ".single-word .single-word-inner { position : relative ; display : inline-block …" at bounding box center [899, 455] width 1207 height 685
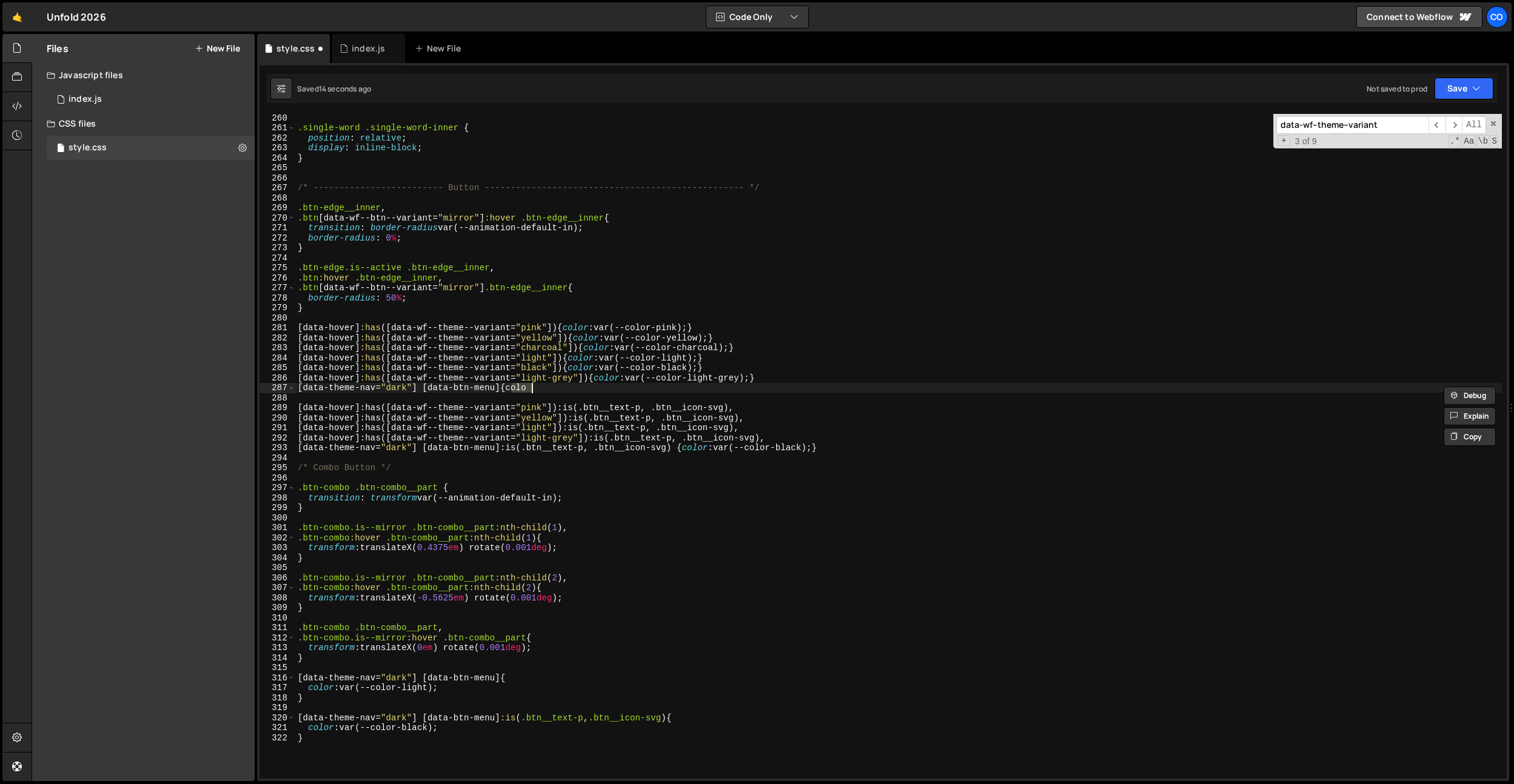
type textarea "[data-theme-nav="dark"] [data-btn-menu]"
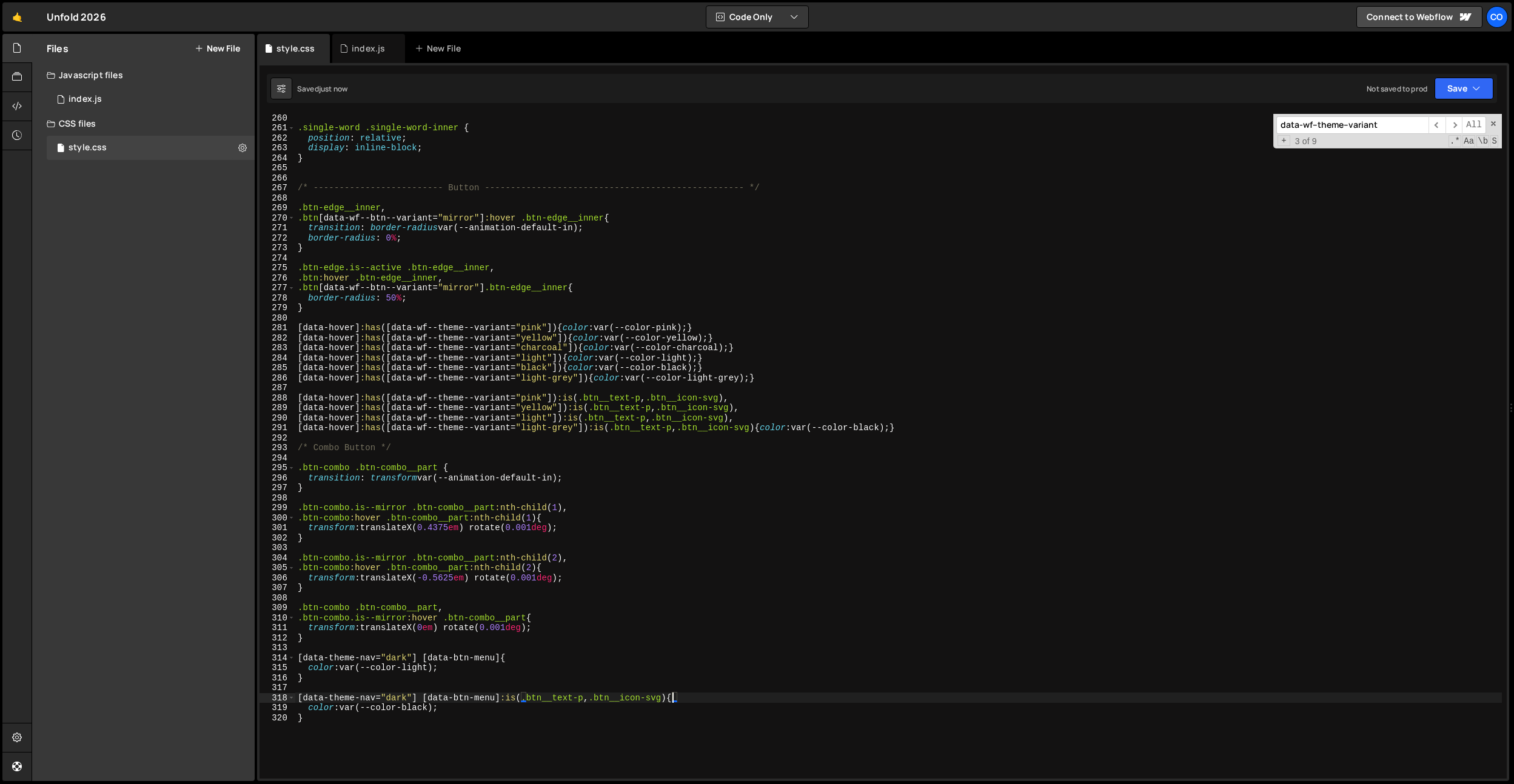
click at [430, 543] on div ".single-word .single-word-inner { position : relative ; display : inline-block …" at bounding box center [899, 455] width 1207 height 685
type textarea "}"
click at [435, 597] on div ".single-word .single-word-inner { position : relative ; display : inline-block …" at bounding box center [899, 455] width 1207 height 685
click at [326, 639] on div ".single-word .single-word-inner { position : relative ; display : inline-block …" at bounding box center [899, 455] width 1207 height 685
type textarea "}"
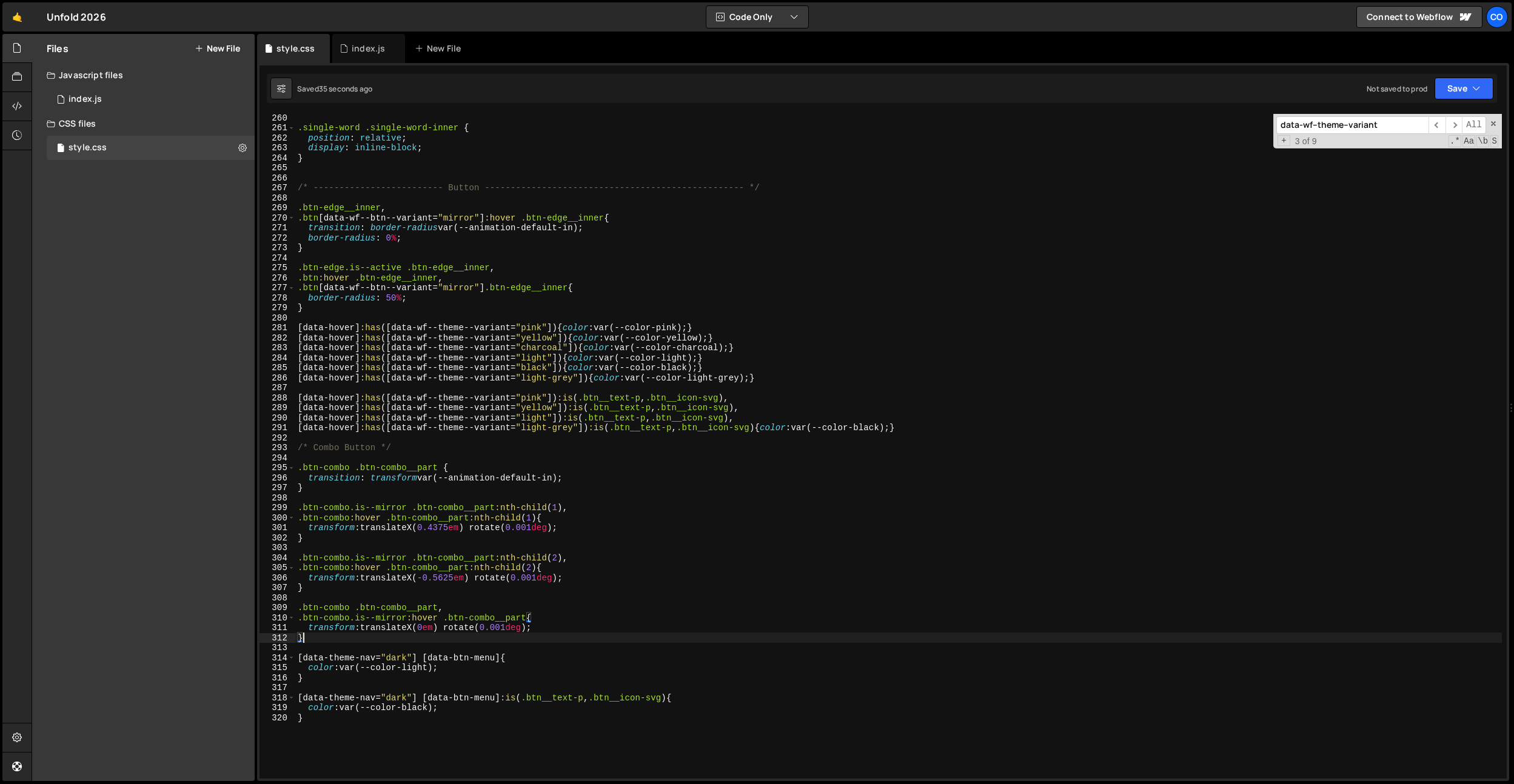
click at [324, 492] on div ".single-word .single-word-inner { position : relative ; display : inline-block …" at bounding box center [899, 455] width 1207 height 685
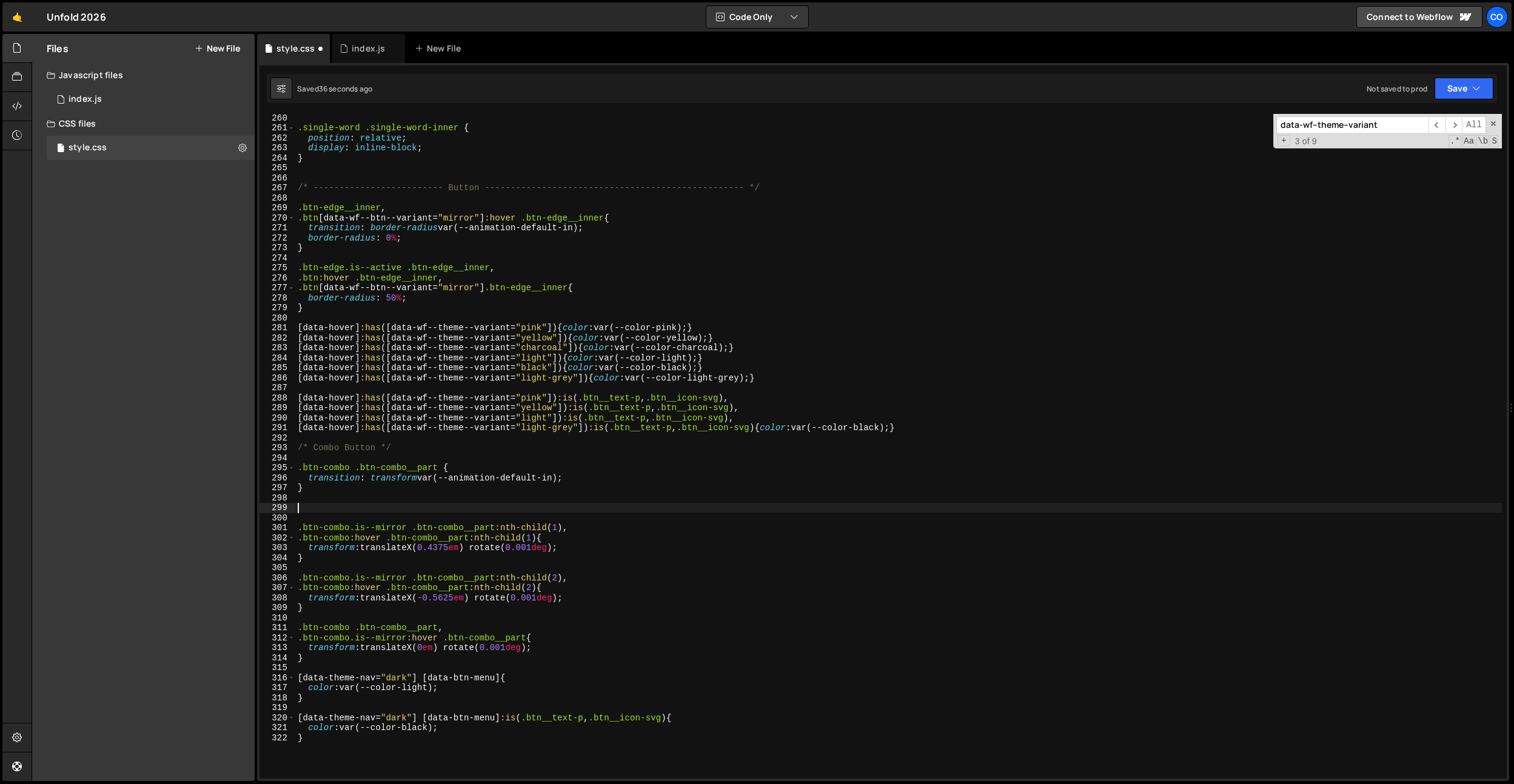
paste textarea "btn-combo"
drag, startPoint x: 441, startPoint y: 469, endPoint x: 358, endPoint y: 483, distance: 84.2
click at [354, 471] on div ".single-word .single-word-inner { position : relative ; display : inline-block …" at bounding box center [899, 455] width 1207 height 685
type textarea ".btn-combo .btn-combo__part {"
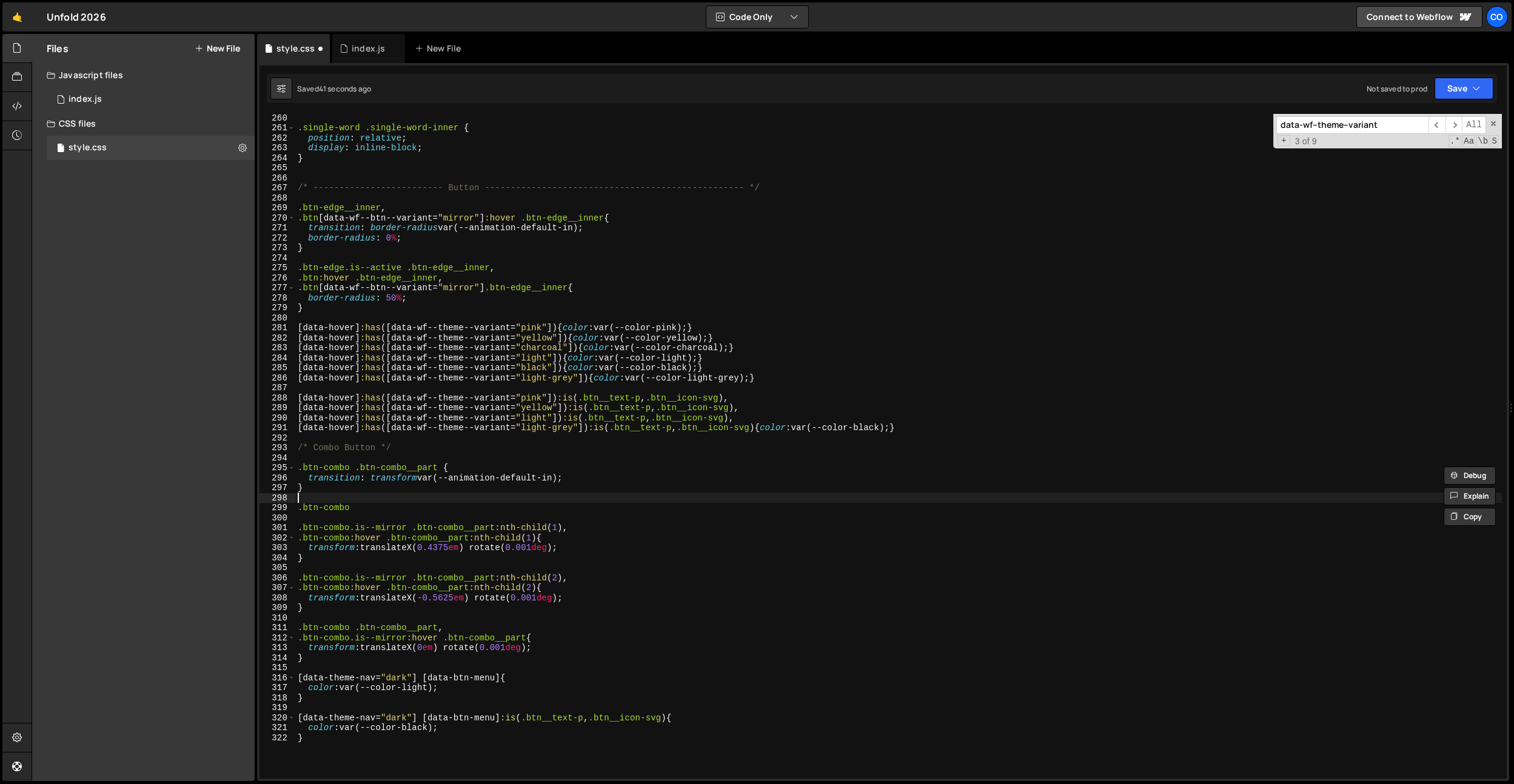
click at [361, 501] on div ".single-word .single-word-inner { position : relative ; display : inline-block …" at bounding box center [899, 455] width 1207 height 685
click at [362, 507] on div ".single-word .single-word-inner { position : relative ; display : inline-block …" at bounding box center [899, 455] width 1207 height 685
paste textarea ".btn-combo__part"
type textarea ".btn-combo .btn-combo__part:nth-child(2) {}"
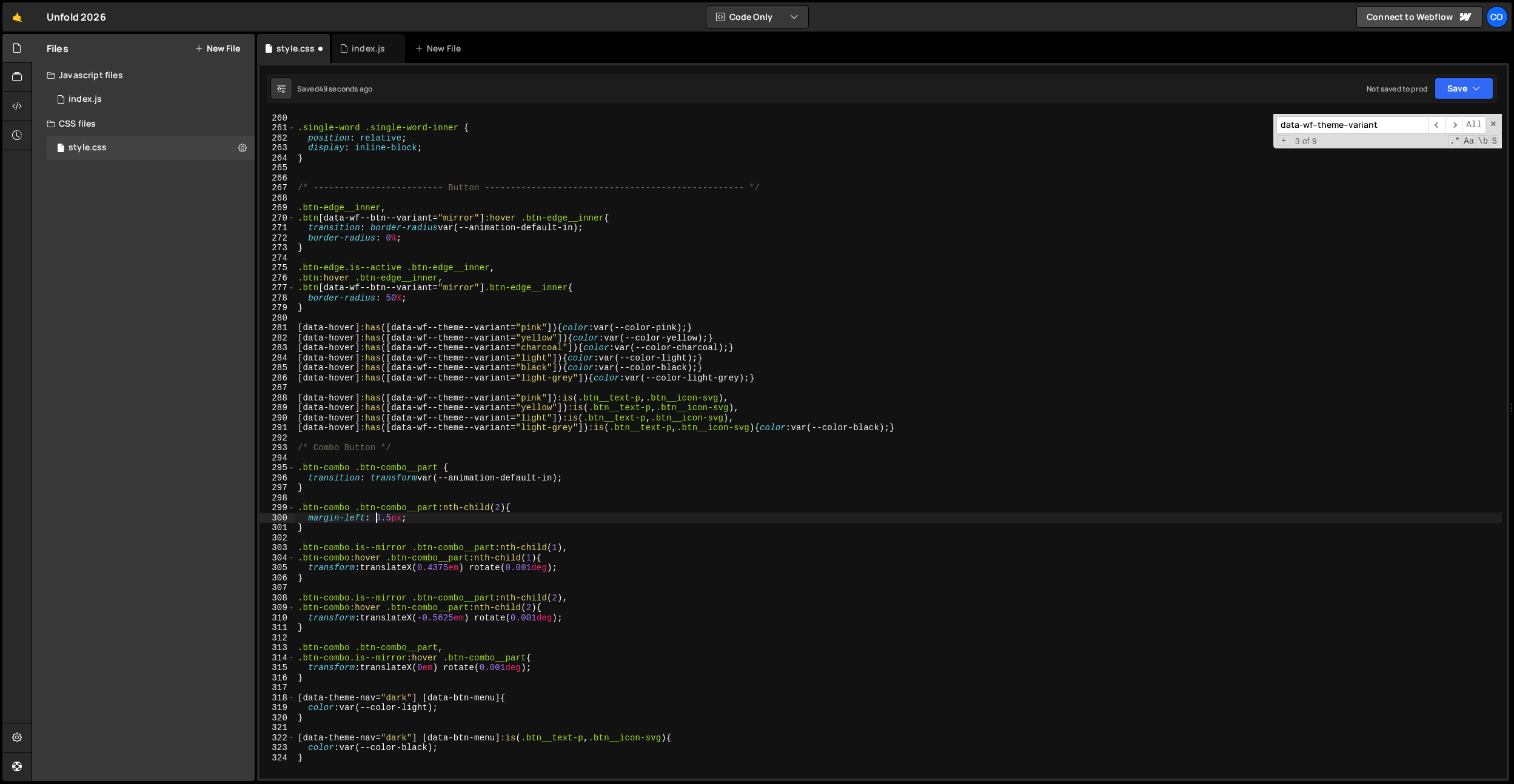
scroll to position [0, 6]
click at [468, 426] on div ".single-word .single-word-inner { position : relative ; display : inline-block …" at bounding box center [899, 455] width 1207 height 685
type textarea "[data-hover]:has([data-wf--theme--variant="light-grey"]) :is(.btn__text-p, .btn…"
click at [369, 178] on div ".single-word .single-word-inner { position : relative ; display : inline-block …" at bounding box center [899, 455] width 1207 height 685
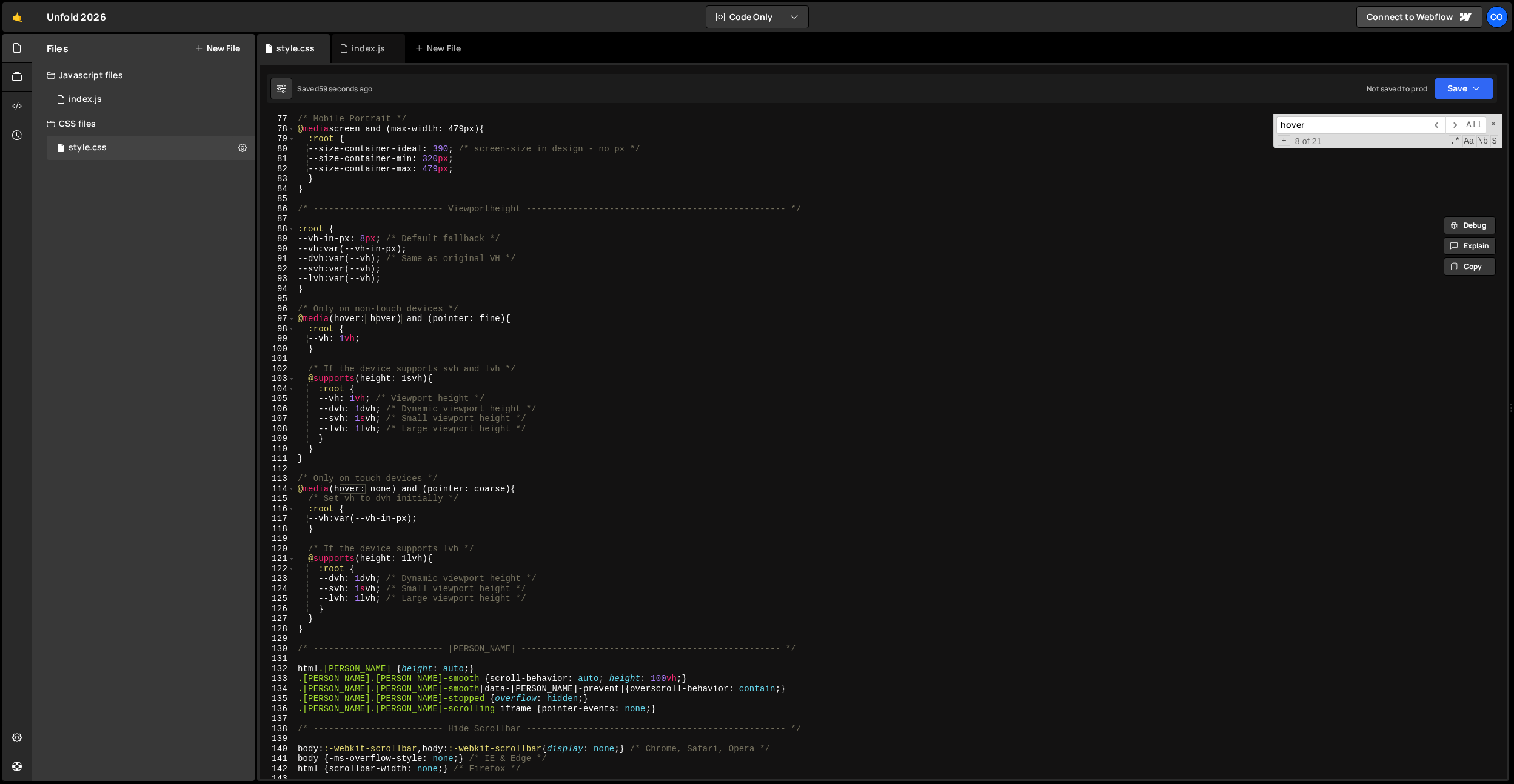
scroll to position [670, 0]
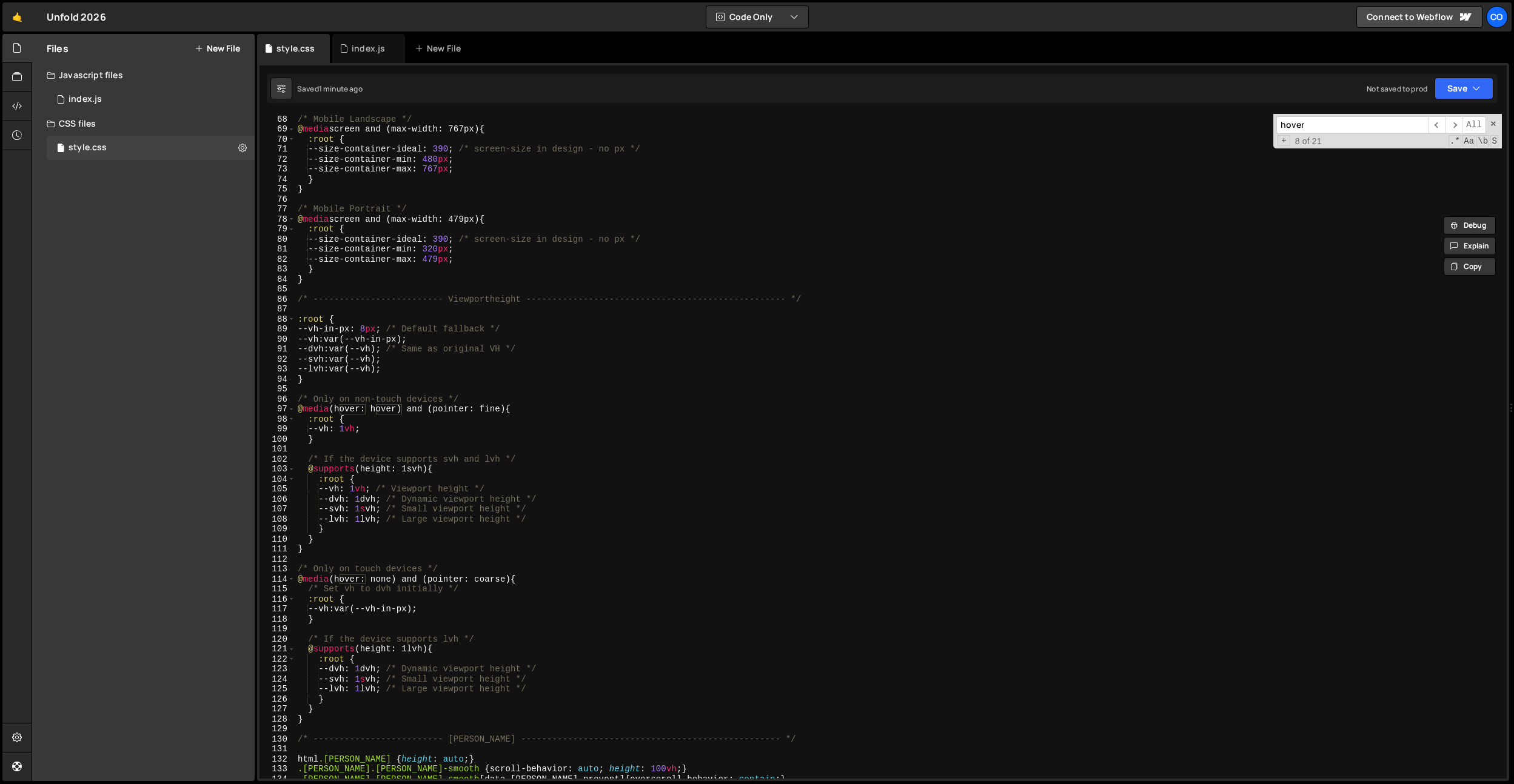
type input "hover"
drag, startPoint x: 511, startPoint y: 406, endPoint x: 293, endPoint y: 407, distance: 218.0
click at [293, 407] on div "@media (hover: hover) and (pointer: fine) { 67 68 69 70 71 72 73 74 75 76 77 78…" at bounding box center [883, 446] width 1248 height 665
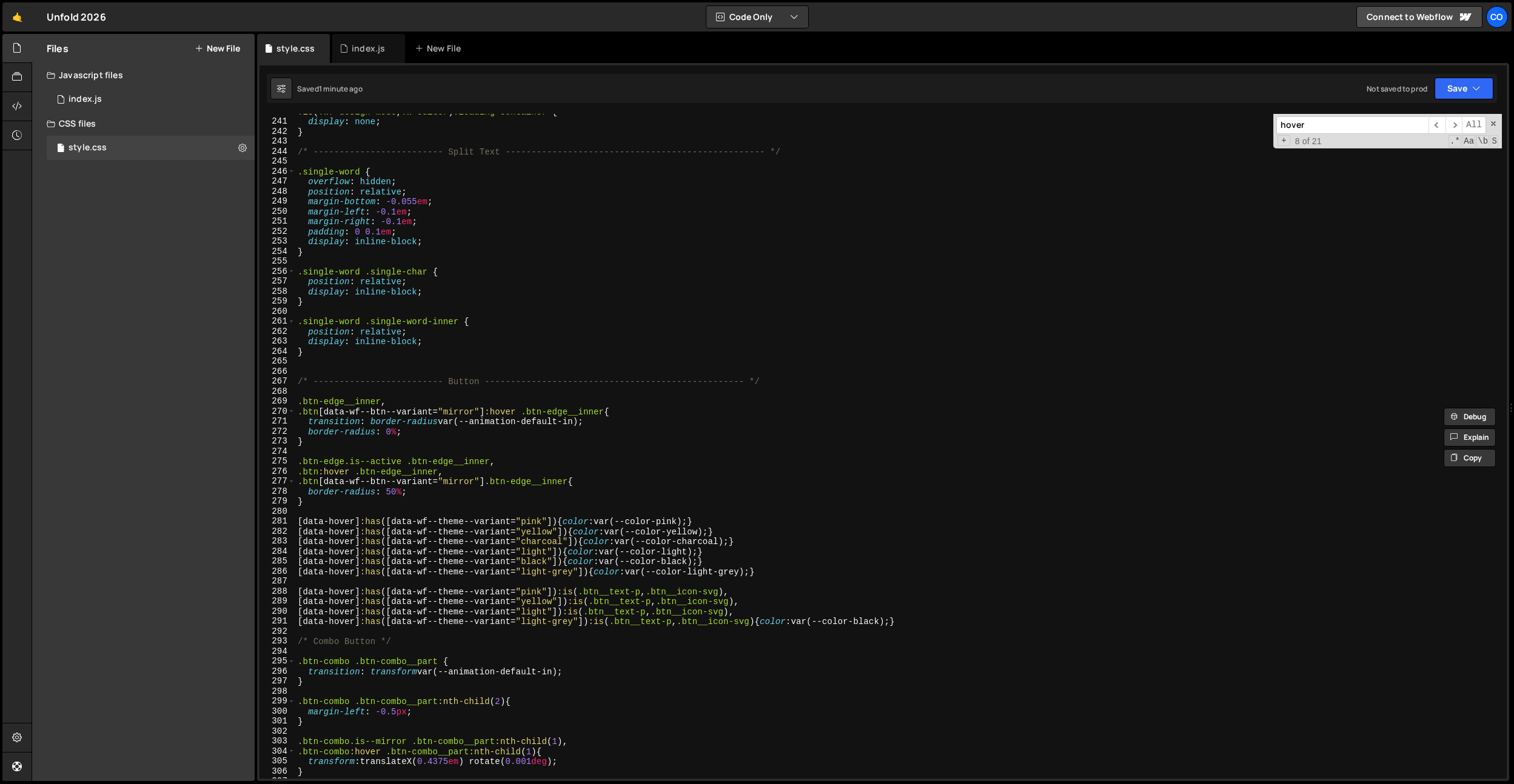
scroll to position [2592, 0]
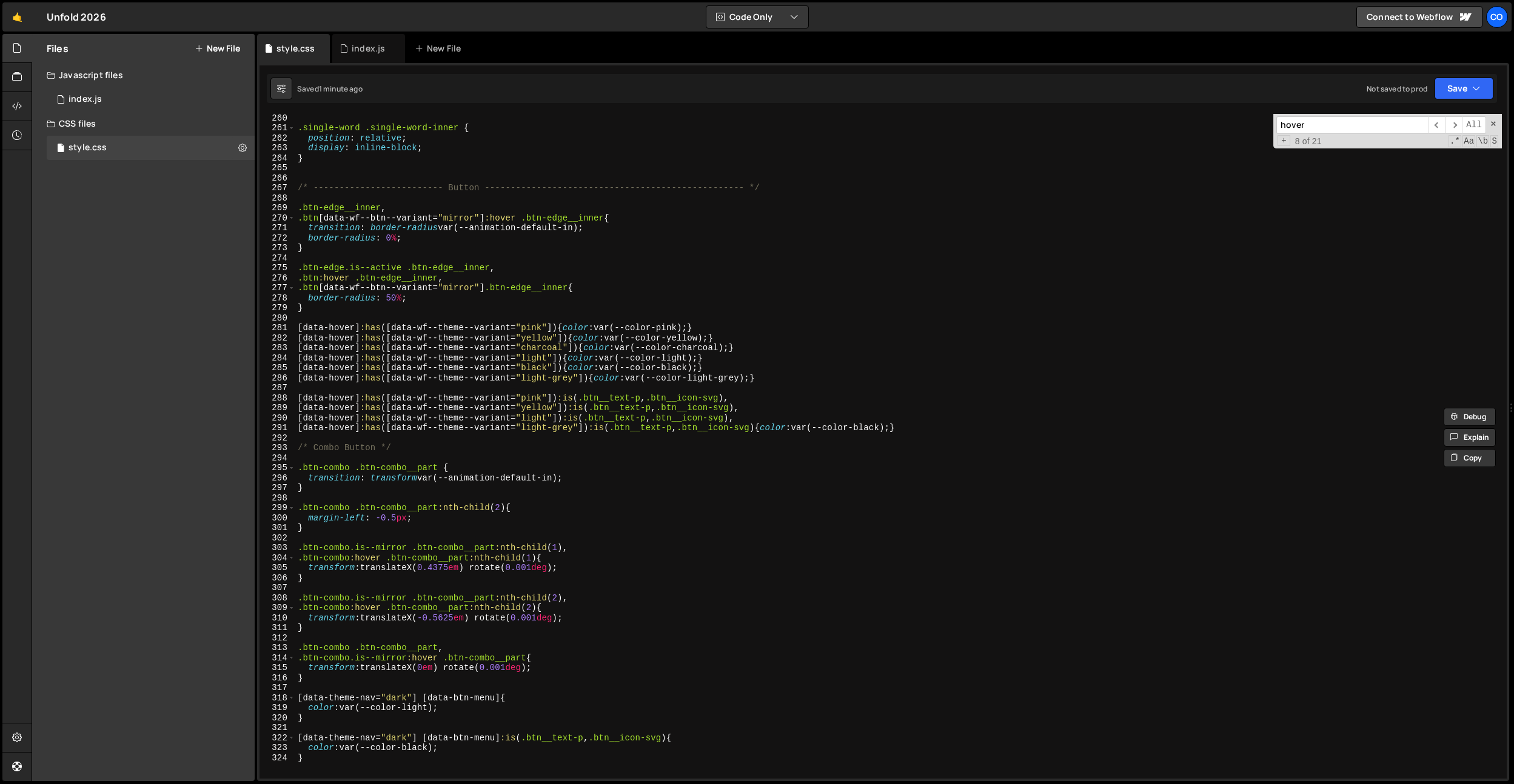
click at [341, 307] on div ".single-word .single-word-inner { position : relative ; display : inline-block …" at bounding box center [899, 455] width 1207 height 685
type textarea "}"
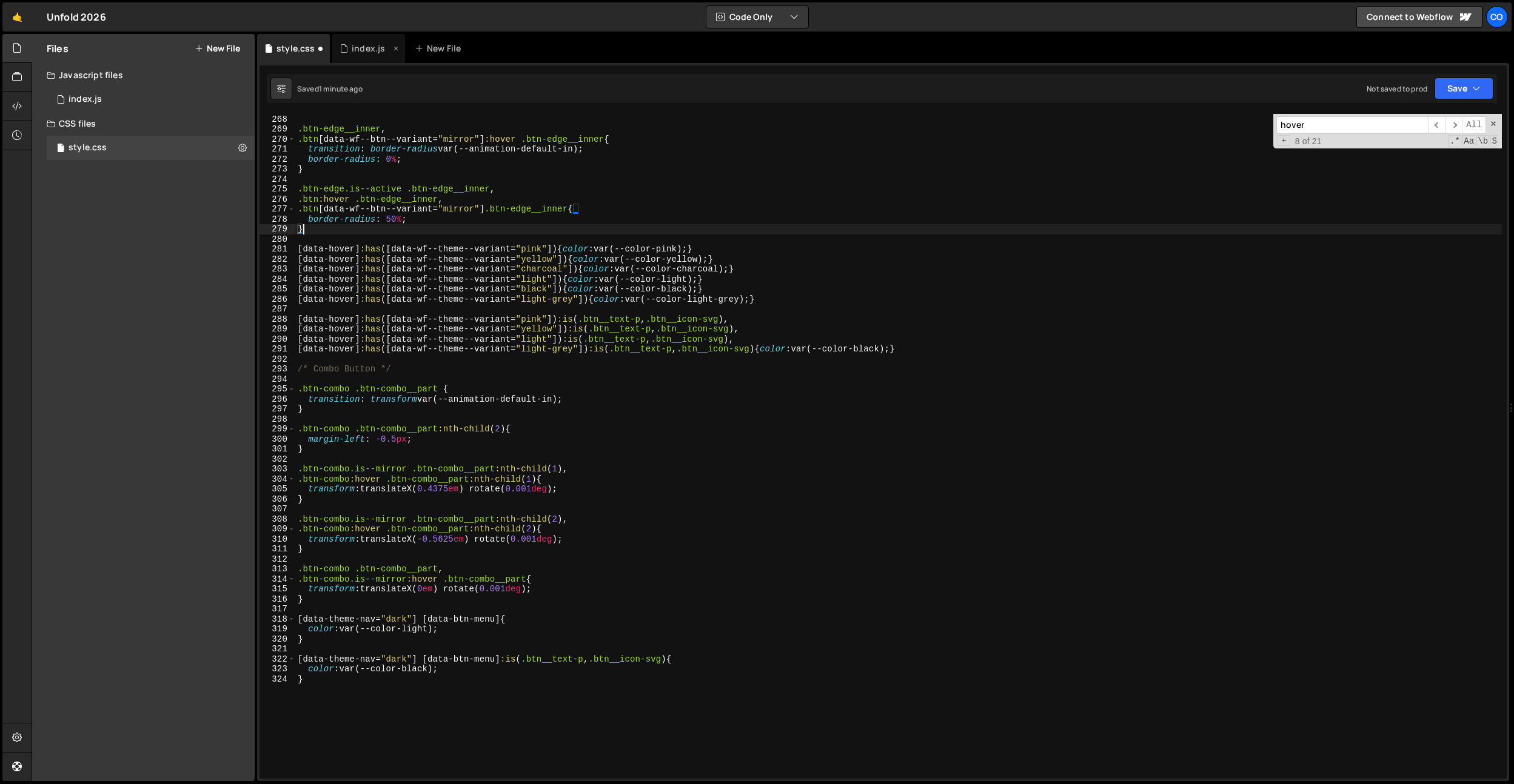
scroll to position [2671, 0]
click at [351, 49] on div "index.js" at bounding box center [364, 49] width 51 height 12
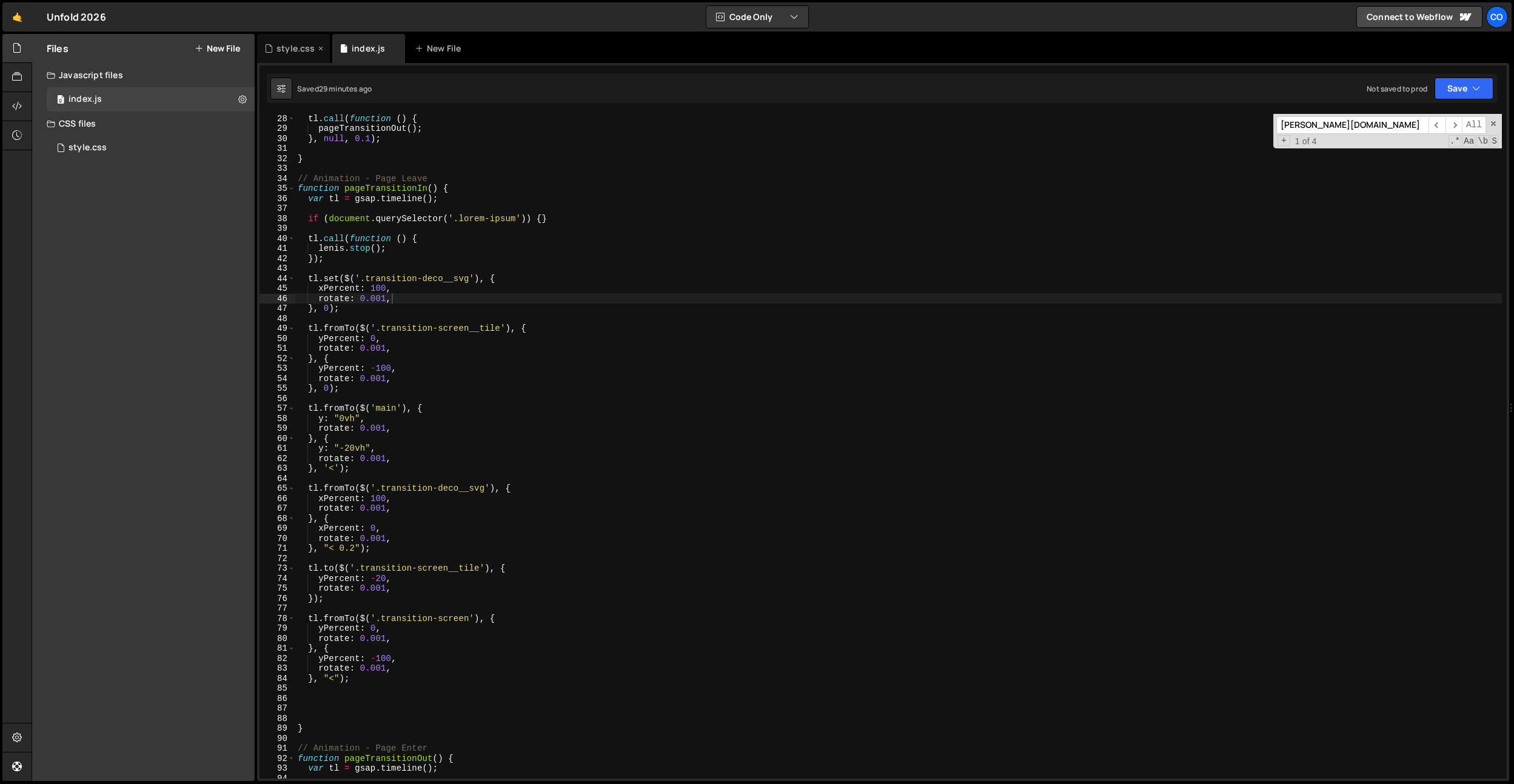
click at [287, 51] on div "style.css" at bounding box center [295, 49] width 38 height 12
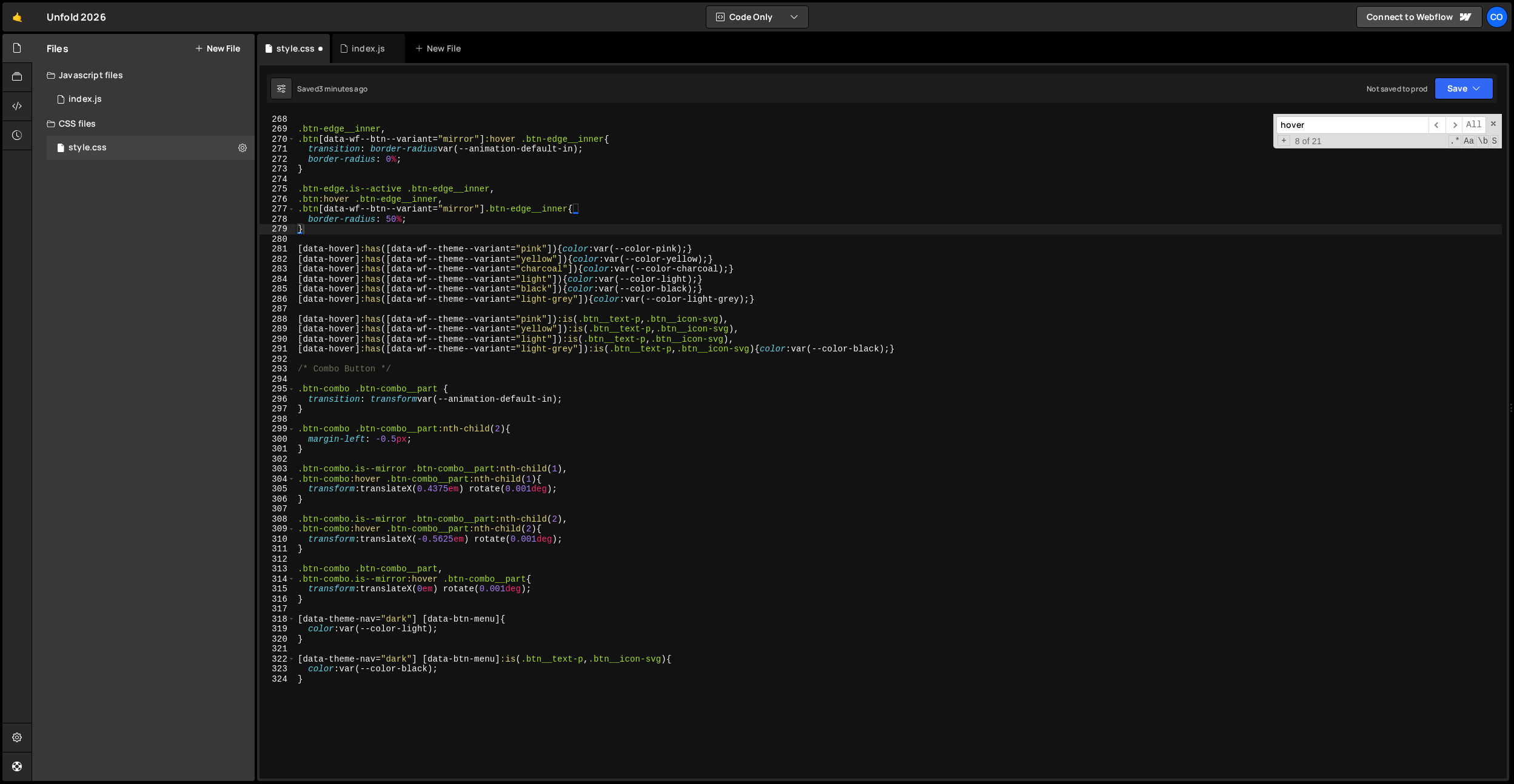
click at [556, 372] on div "/* ------------------------- Button -------------------------------------------…" at bounding box center [899, 446] width 1207 height 685
type textarea "margin-left: -0.5px;"
click at [362, 51] on div "index.js" at bounding box center [368, 49] width 33 height 12
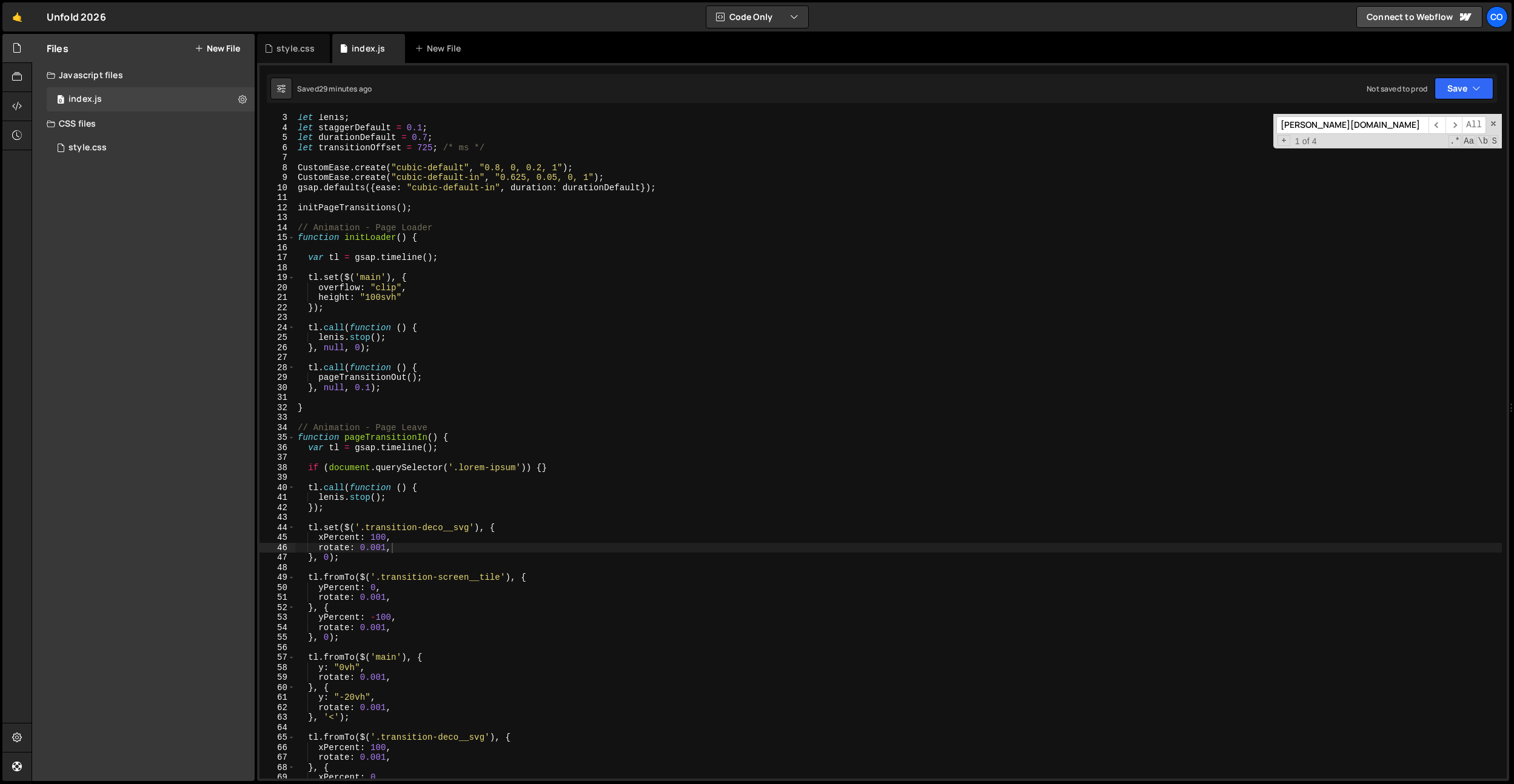
scroll to position [26, 0]
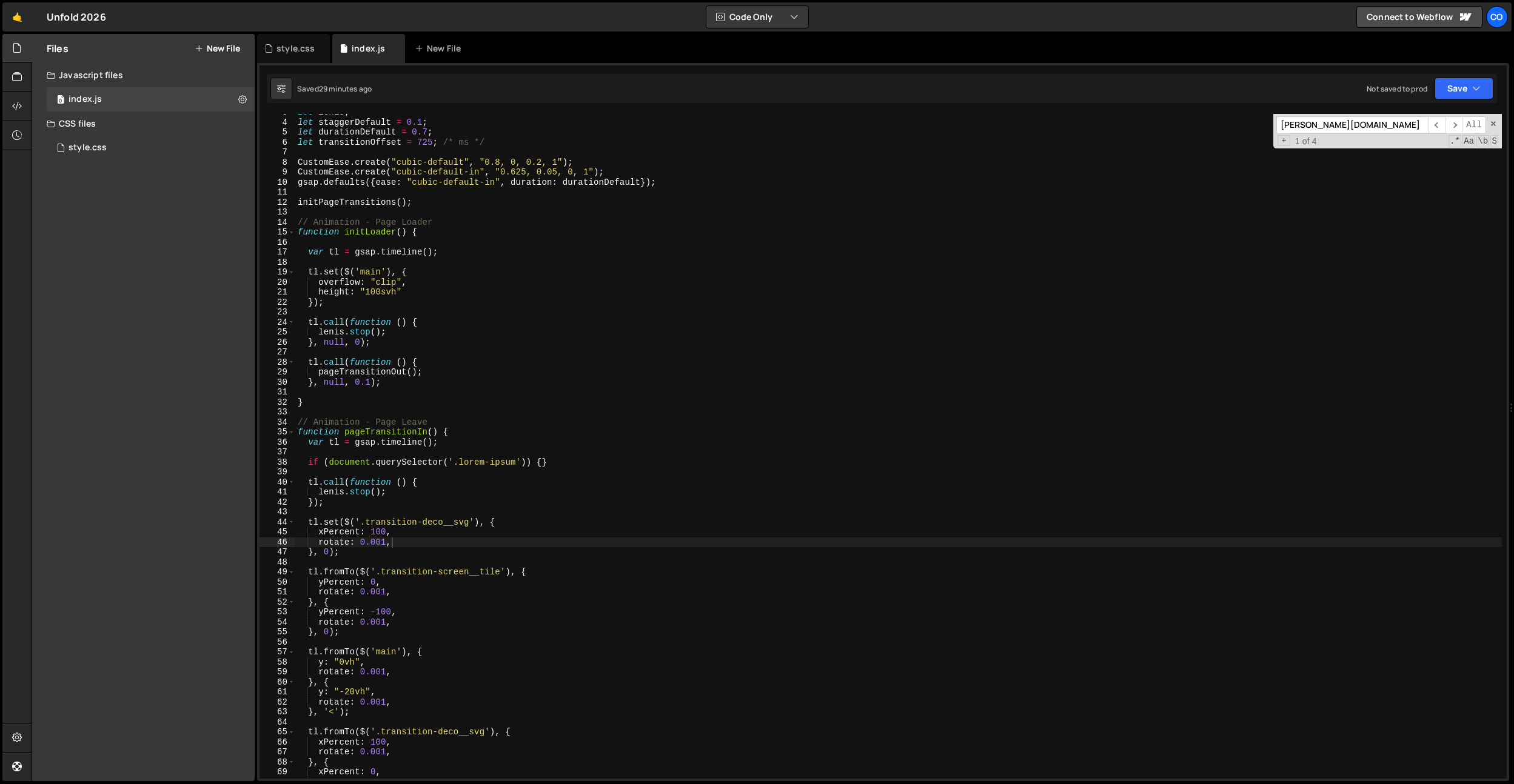
click at [366, 378] on div "let lenis ; let staggerDefault = 0.1 ; let durationDefault = 0.7 ; let transiti…" at bounding box center [899, 449] width 1207 height 685
click at [519, 270] on div "let lenis ; let staggerDefault = 0.1 ; let durationDefault = 0.7 ; let transiti…" at bounding box center [899, 449] width 1207 height 685
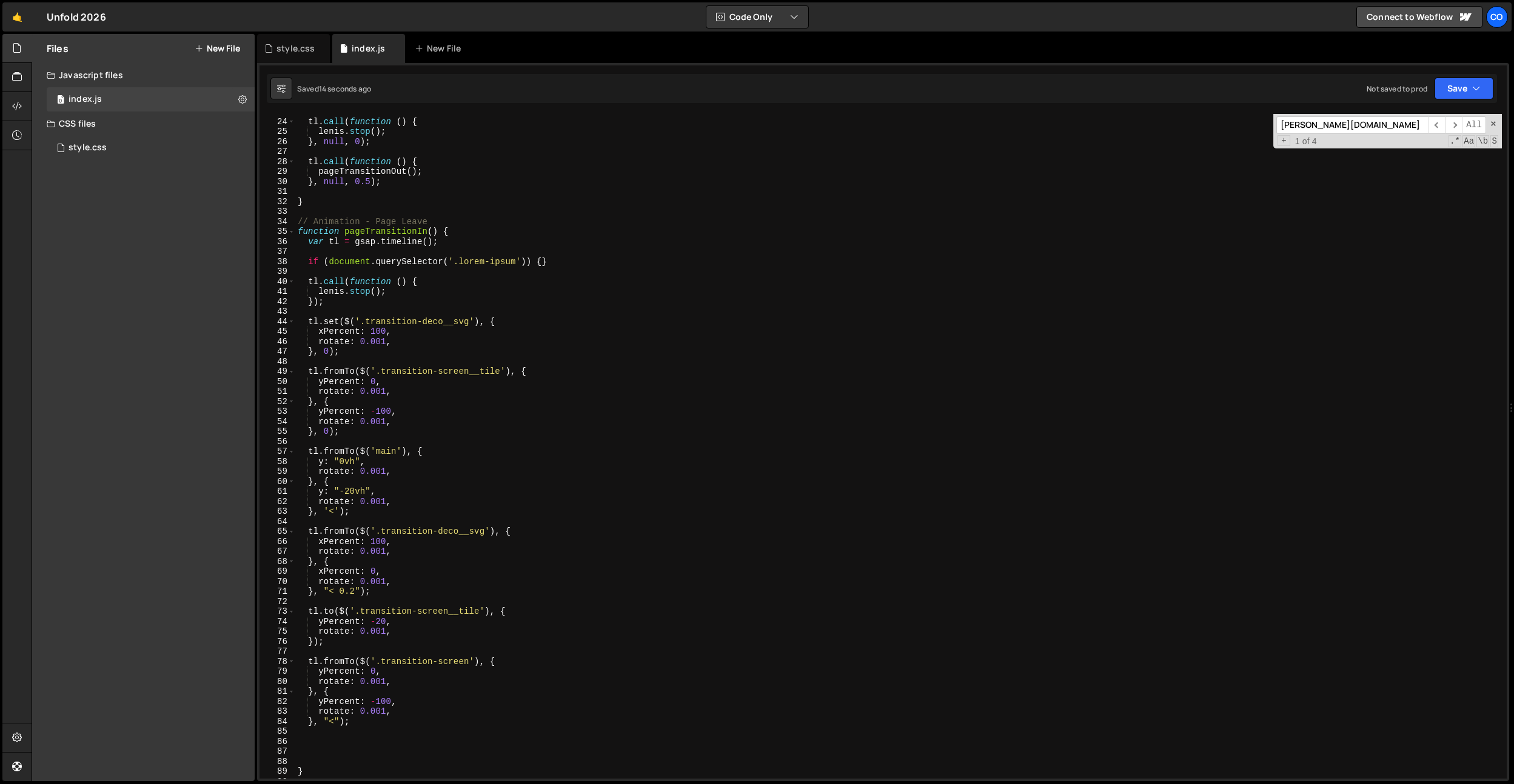
scroll to position [227, 0]
click at [431, 229] on div "tl . call ( function ( ) { lenis . stop ( ) ; } , null , 0 ) ; tl . call ( func…" at bounding box center [899, 449] width 1207 height 685
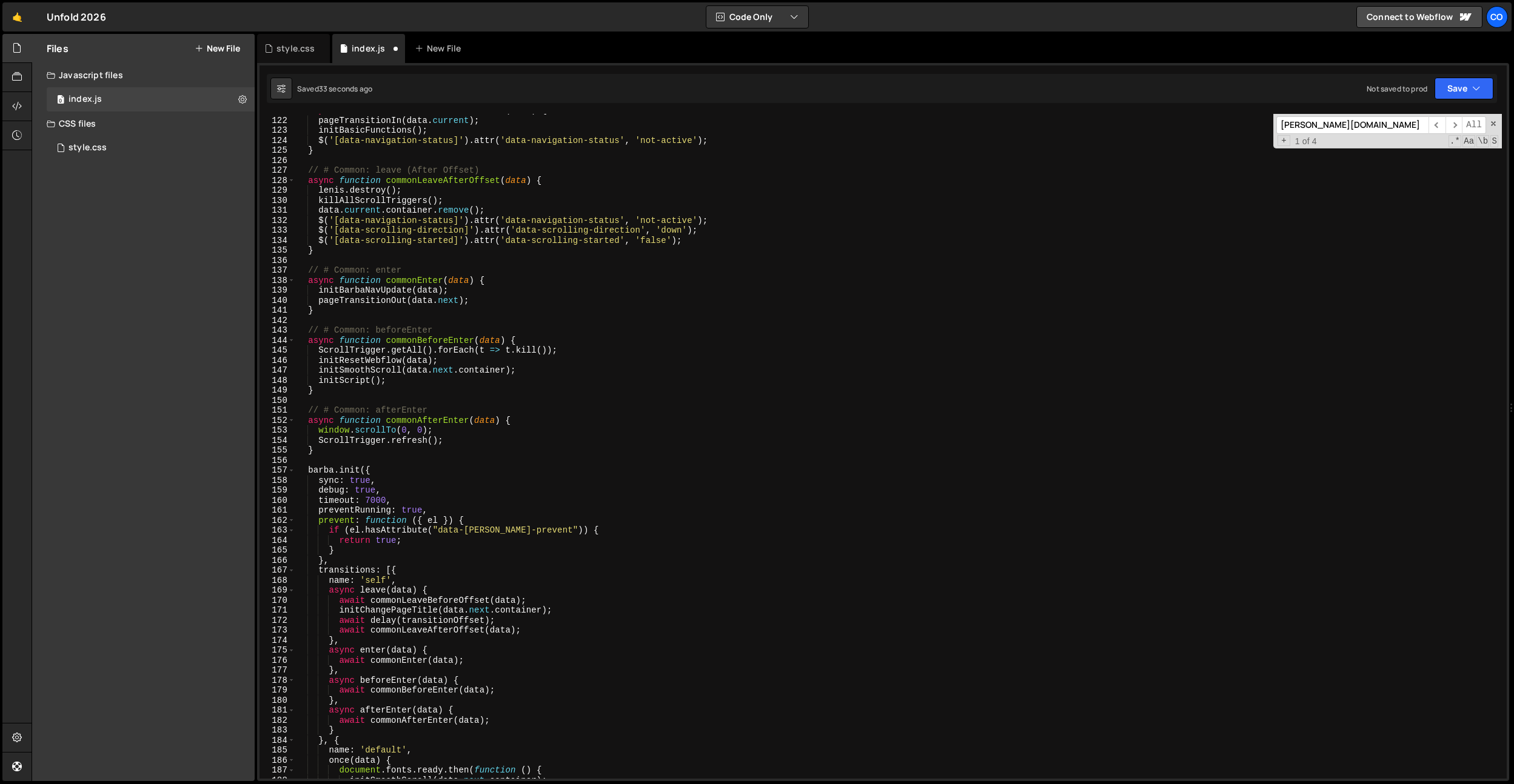
scroll to position [1617, 0]
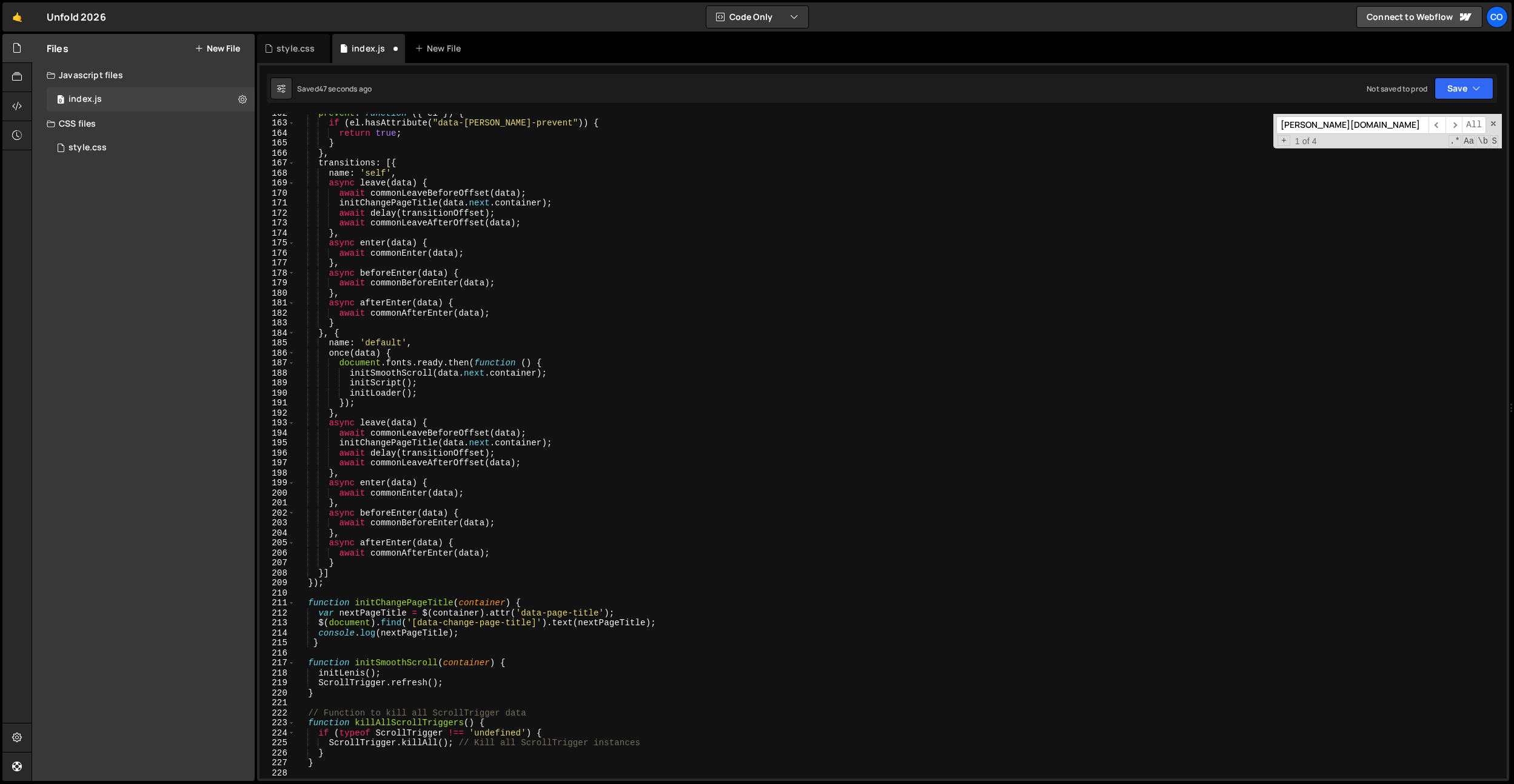
click at [476, 605] on div "prevent : function ( { el }) { if ( el . hasAttribute ( "data-barba-prevent" ))…" at bounding box center [899, 450] width 1207 height 685
click at [500, 606] on div "prevent : function ( { el }) { if ( el . hasAttribute ( "data-barba-prevent" ))…" at bounding box center [899, 450] width 1207 height 685
click at [579, 572] on div "prevent : function ( { el }) { if ( el . hasAttribute ( "data-barba-prevent" ))…" at bounding box center [899, 450] width 1207 height 685
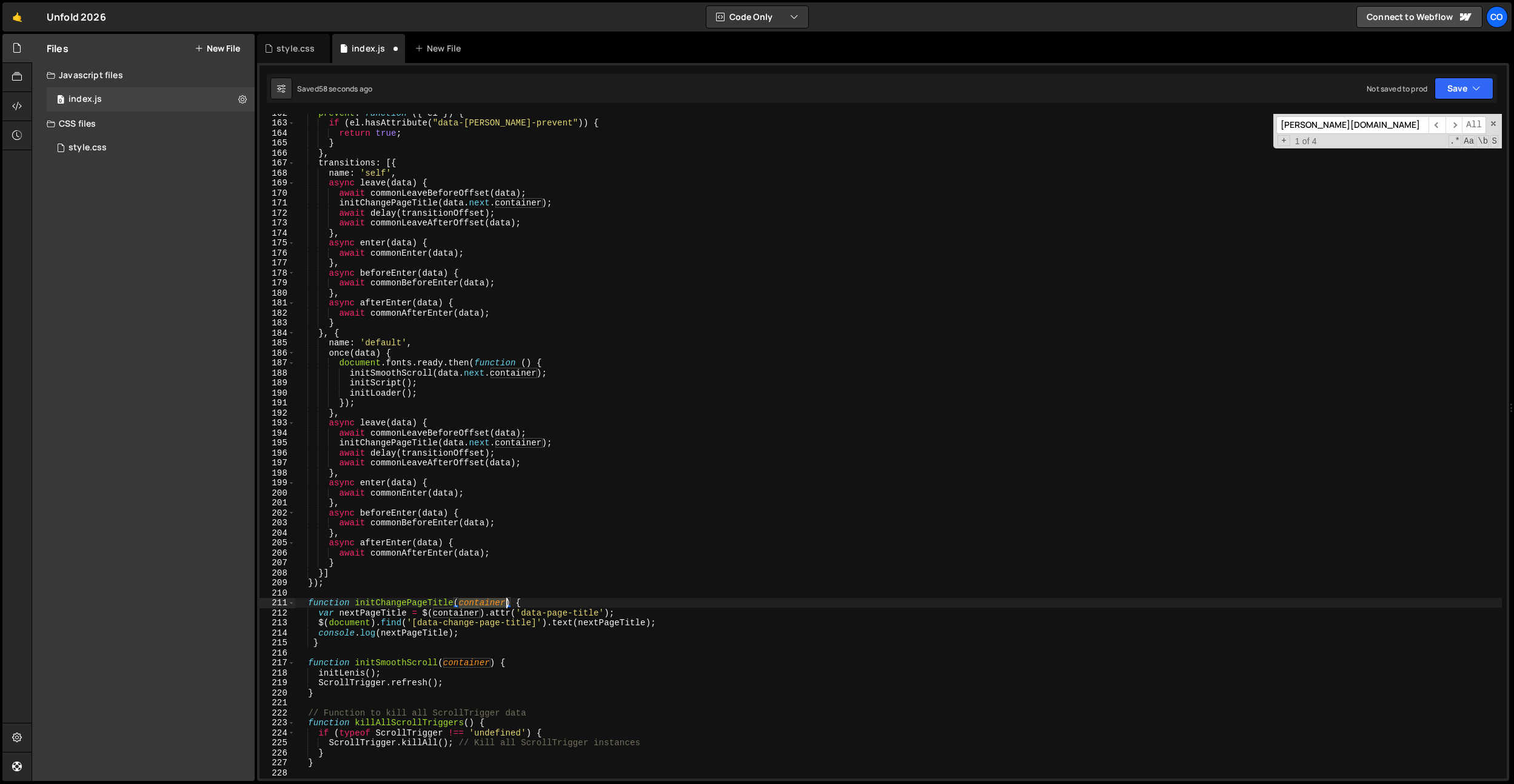
type textarea "}]"
paste input "containe"
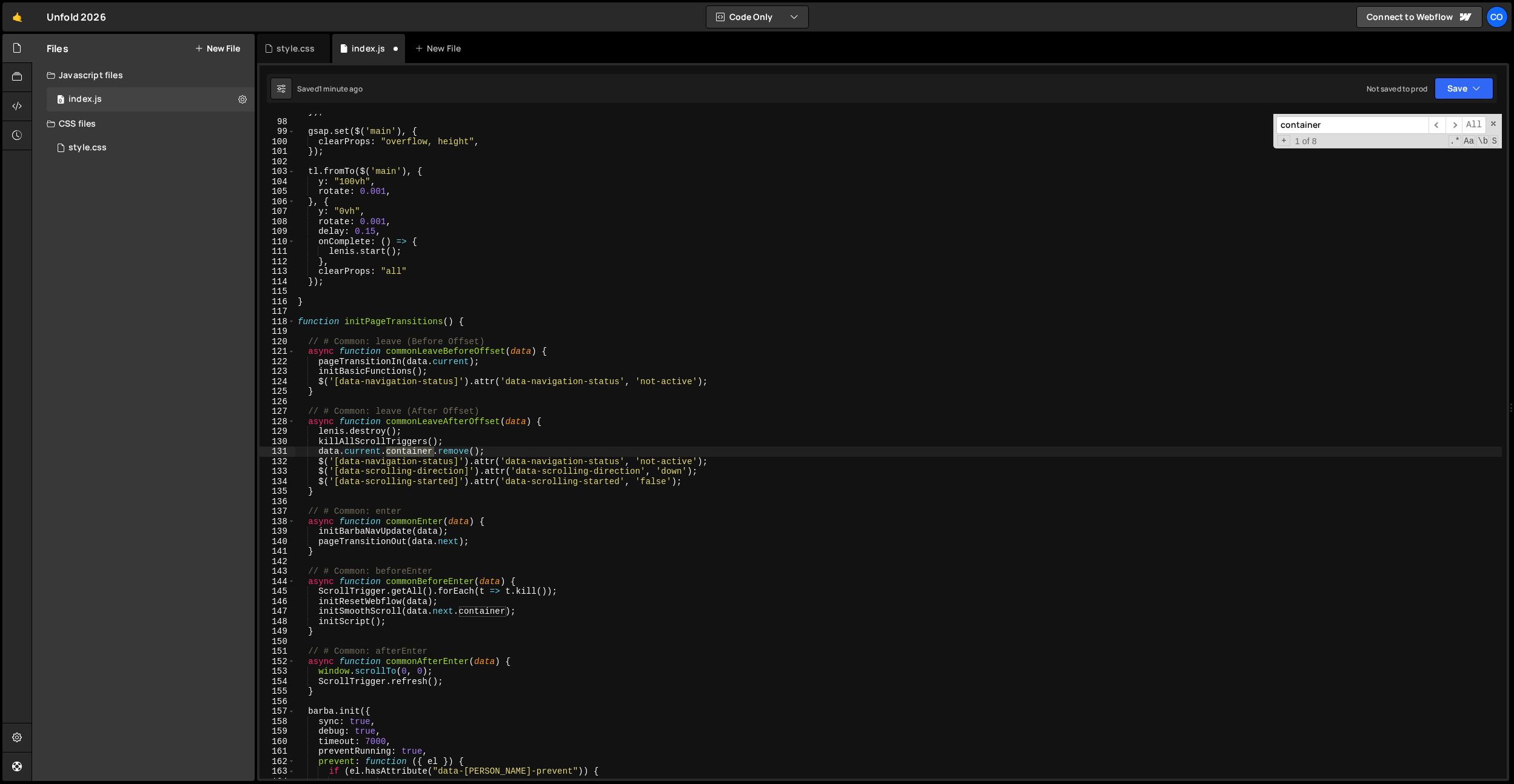
scroll to position [968, 0]
type input "container"
drag, startPoint x: 317, startPoint y: 449, endPoint x: 478, endPoint y: 449, distance: 161.0
click at [478, 449] on div "}) ; gsap . set ( $ ( 'main' ) , { clearProps : "overflow, height" , }) ; tl . …" at bounding box center [899, 449] width 1207 height 685
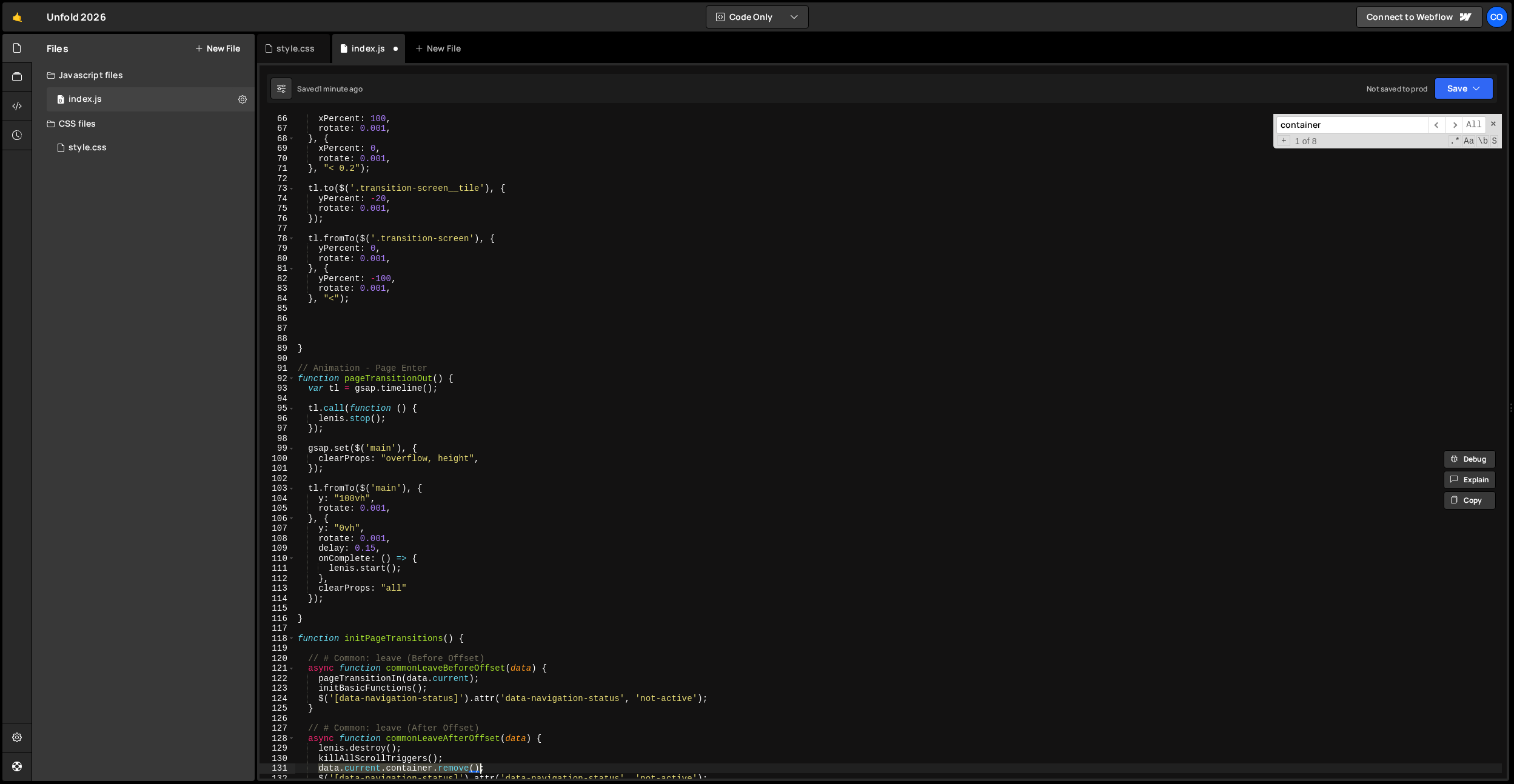
scroll to position [648, 0]
click at [470, 379] on div "tl . fromTo ( $ ( '.transition-deco__svg' ) , { xPercent : 100 , rotate : 0.001…" at bounding box center [899, 448] width 1207 height 685
type textarea "function pageTransitionOut() {"
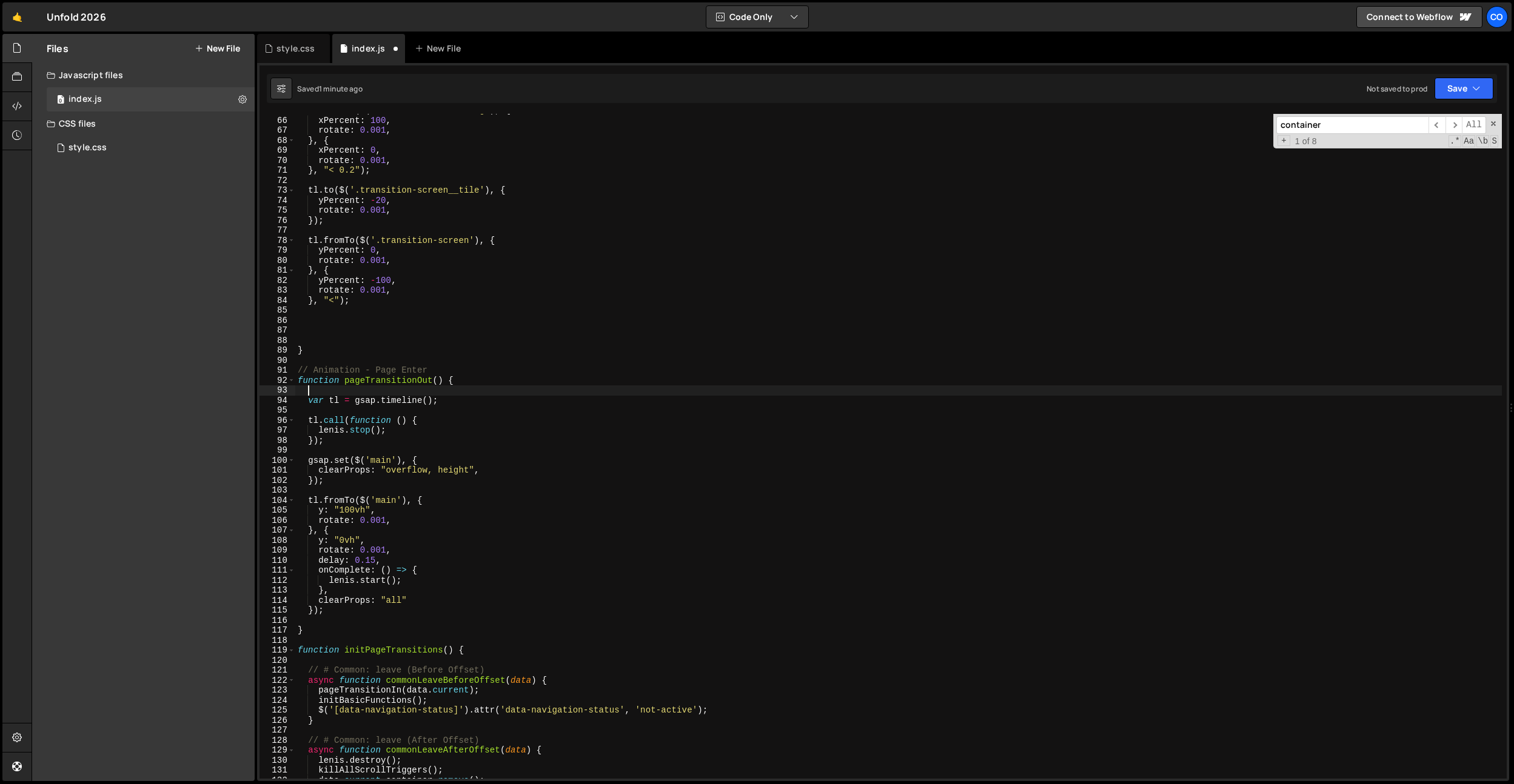
paste textarea "next = next||document;"
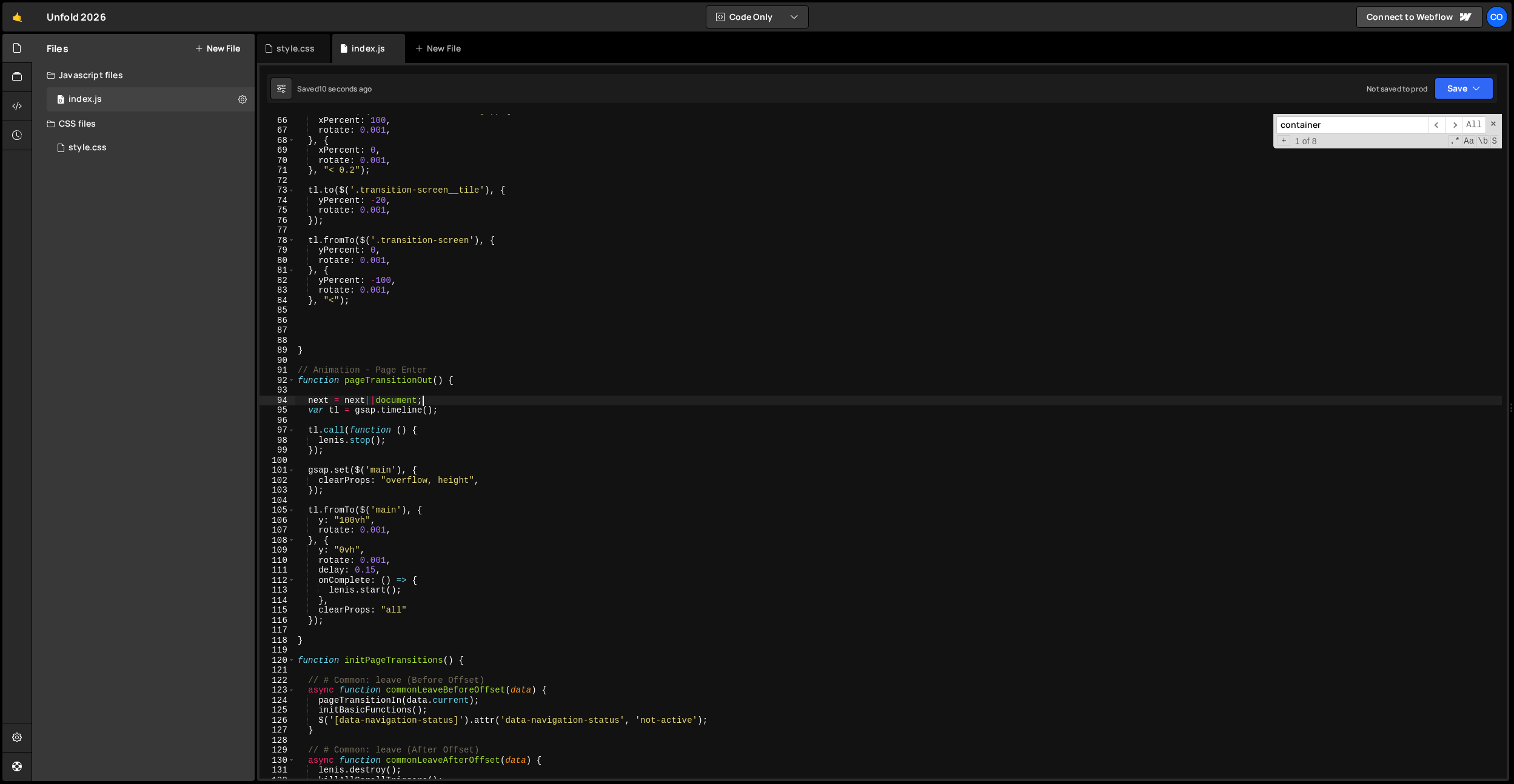
click at [437, 383] on div "tl . fromTo ( $ ( '.transition-deco__svg' ) , { xPercent : 100 , rotate : 0.001…" at bounding box center [899, 448] width 1207 height 685
type textarea "function pageTransitionOut(next) {"
click at [458, 346] on div "tl . fromTo ( $ ( '.transition-deco__svg' ) , { xPercent : 100 , rotate : 0.001…" at bounding box center [899, 448] width 1207 height 685
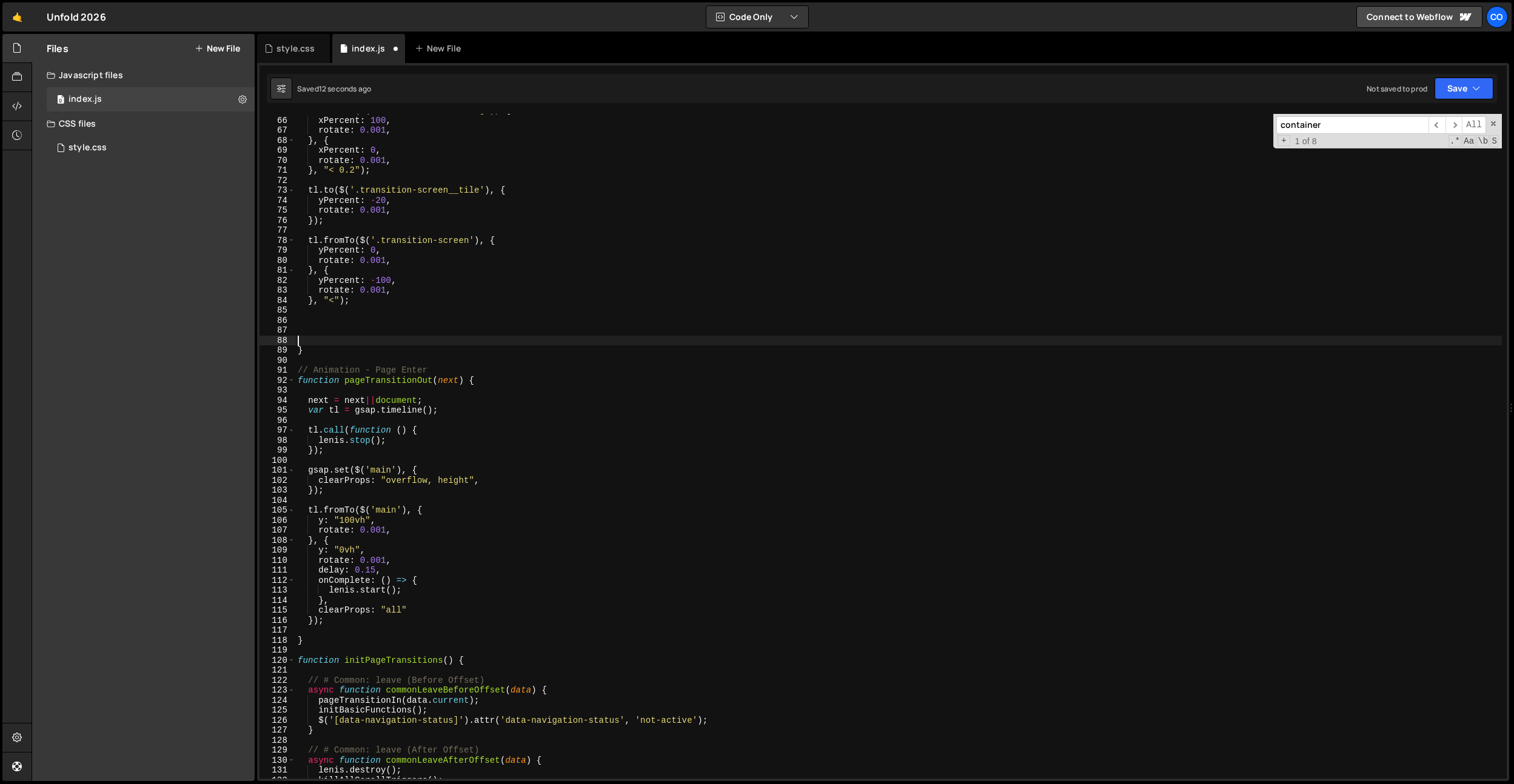
click at [402, 385] on div "tl . fromTo ( $ ( '.transition-deco__svg' ) , { xPercent : 100 , rotate : 0.001…" at bounding box center [899, 448] width 1207 height 685
click at [442, 368] on div "tl . fromTo ( $ ( '.transition-deco__svg' ) , { xPercent : 100 , rotate : 0.001…" at bounding box center [899, 448] width 1207 height 685
type textarea "// Animation - Page Enter"
paste input "pageTransitionOut"
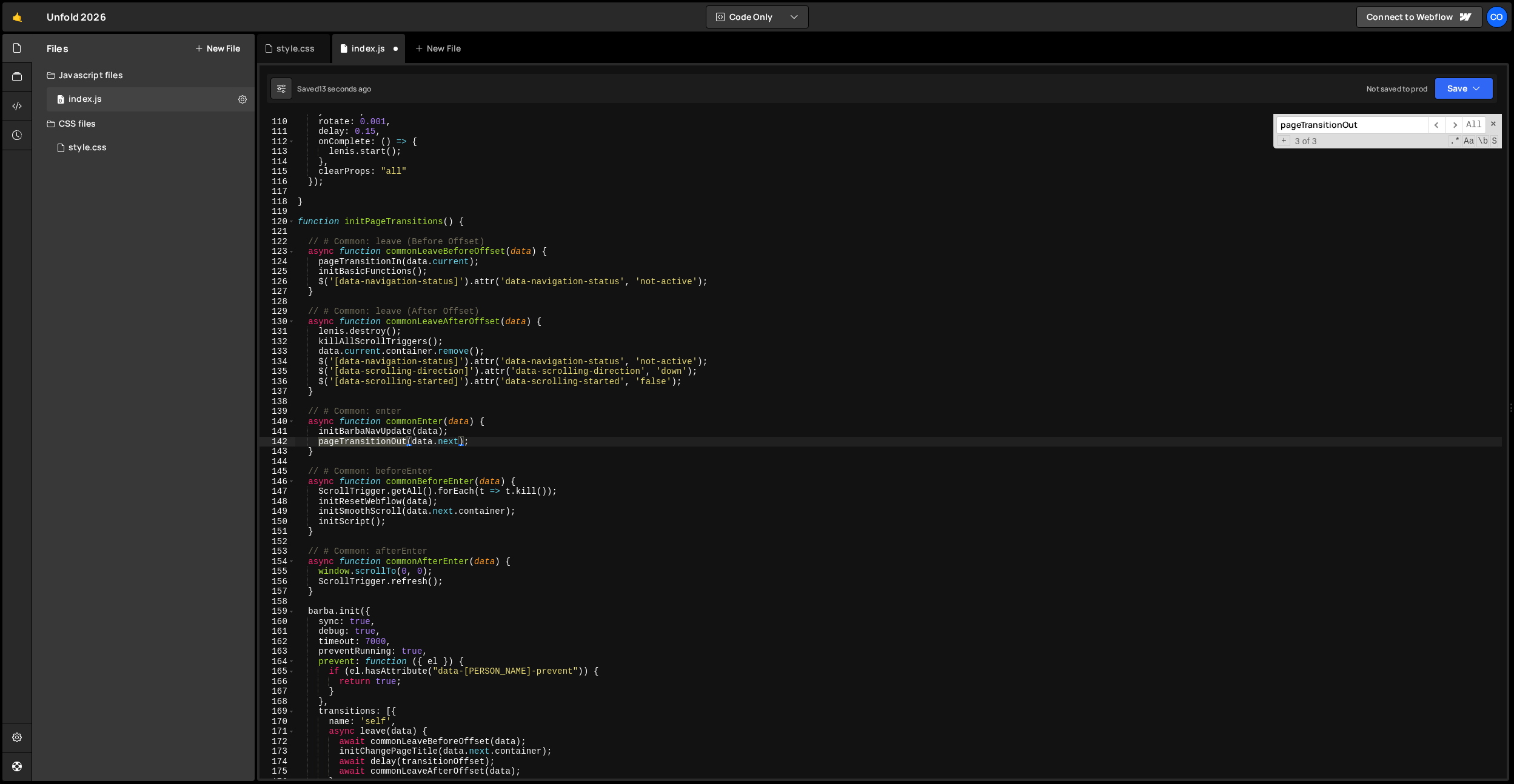
scroll to position [1088, 0]
type input "pageTransitionOut"
click at [387, 444] on div "y : "0vh" , rotate : 0.001 , delay : 0.15 , onComplete : ( ) => { lenis . start…" at bounding box center [899, 449] width 1207 height 685
click at [388, 441] on div "y : "0vh" , rotate : 0.001 , delay : 0.15 , onComplete : ( ) => { lenis . start…" at bounding box center [899, 446] width 1207 height 665
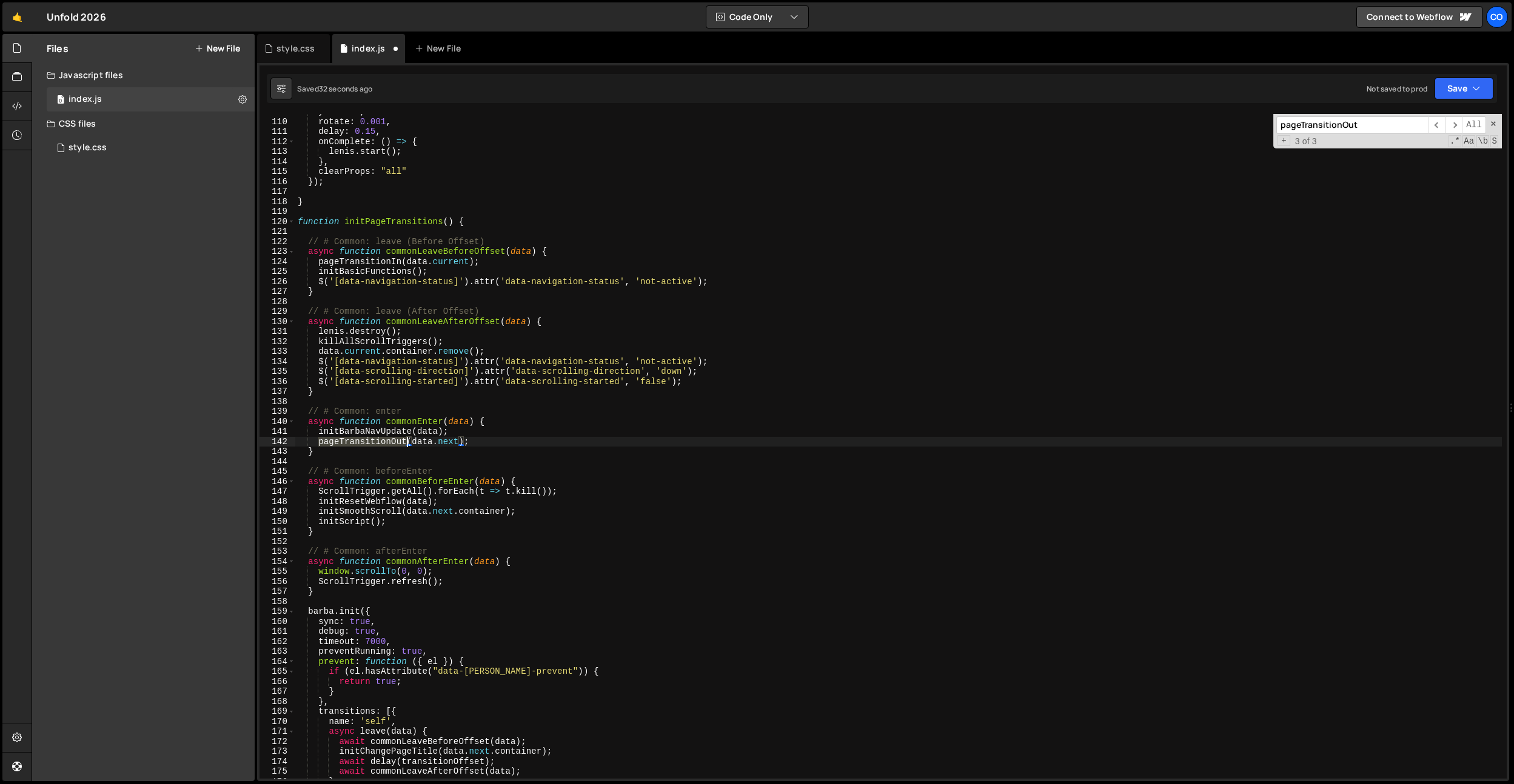
click at [388, 441] on div "y : "0vh" , rotate : 0.001 , delay : 0.15 , onComplete : ( ) => { lenis . start…" at bounding box center [899, 449] width 1207 height 685
click at [518, 456] on div "y : "0vh" , rotate : 0.001 , delay : 0.15 , onComplete : ( ) => { lenis . start…" at bounding box center [899, 449] width 1207 height 685
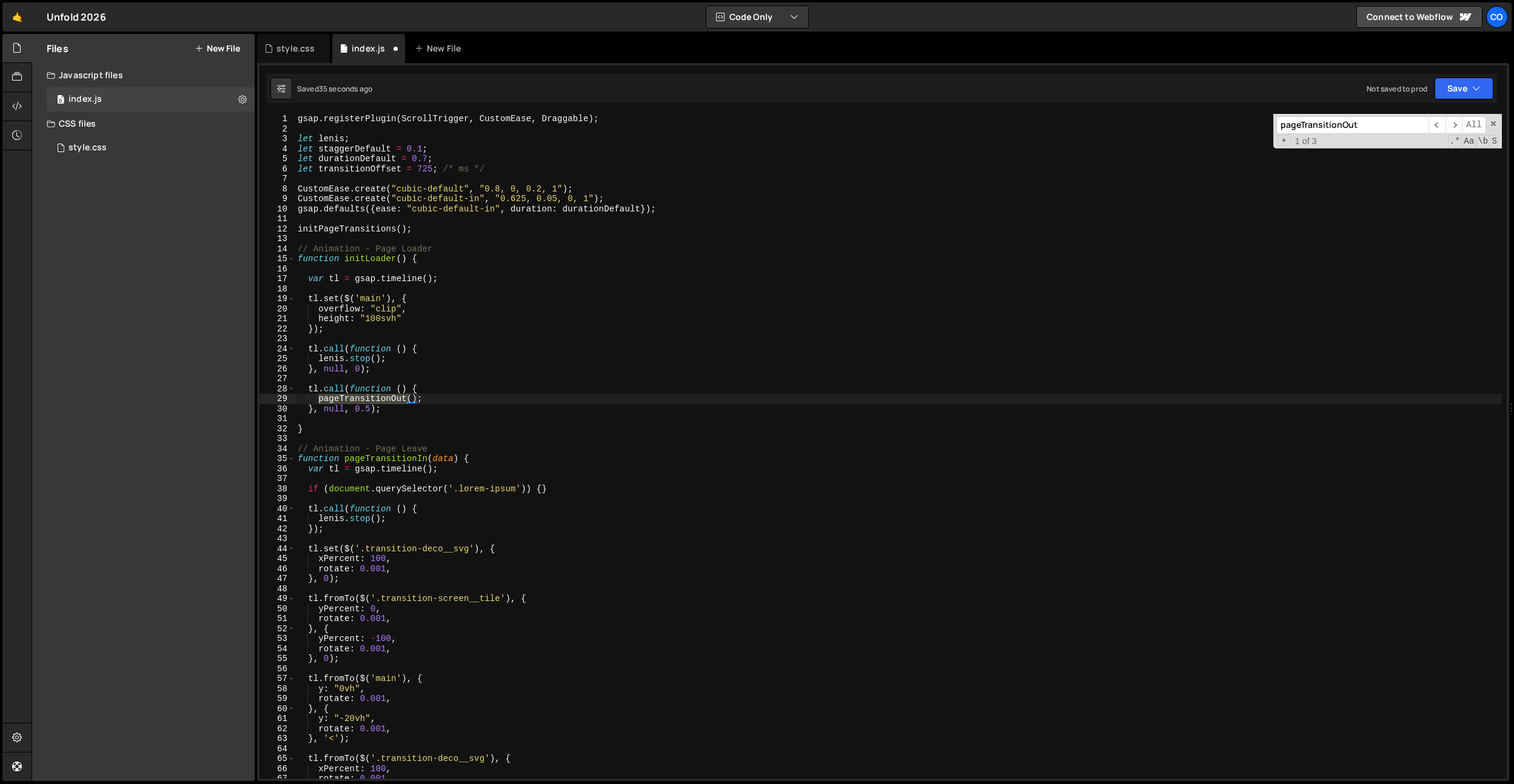
scroll to position [588, 0]
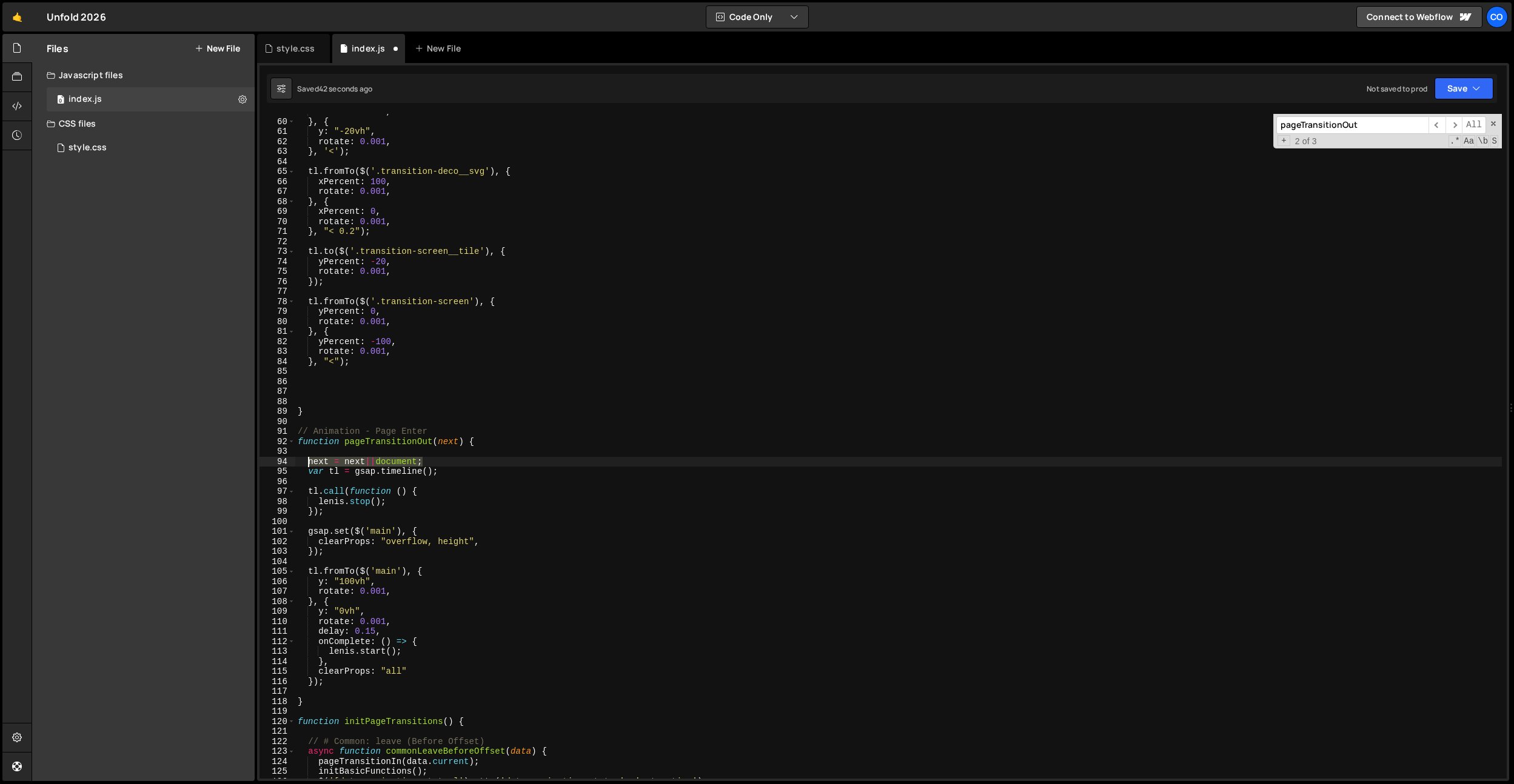
drag, startPoint x: 430, startPoint y: 463, endPoint x: 308, endPoint y: 463, distance: 122.0
click at [308, 463] on div "rotate : 0.001 , } , { y : "-20vh" , rotate : 0.001 , } , '<' ) ; tl . fromTo (…" at bounding box center [899, 449] width 1207 height 685
click at [357, 465] on div "rotate : 0.001 , } , { y : "-20vh" , rotate : 0.001 , } , '<' ) ; tl . fromTo (…" at bounding box center [899, 446] width 1207 height 665
click at [357, 465] on div "rotate : 0.001 , } , { y : "-20vh" , rotate : 0.001 , } , '<' ) ; tl . fromTo (…" at bounding box center [899, 449] width 1207 height 685
click at [370, 571] on div "rotate : 0.001 , } , { y : "-20vh" , rotate : 0.001 , } , '<' ) ; tl . fromTo (…" at bounding box center [899, 449] width 1207 height 685
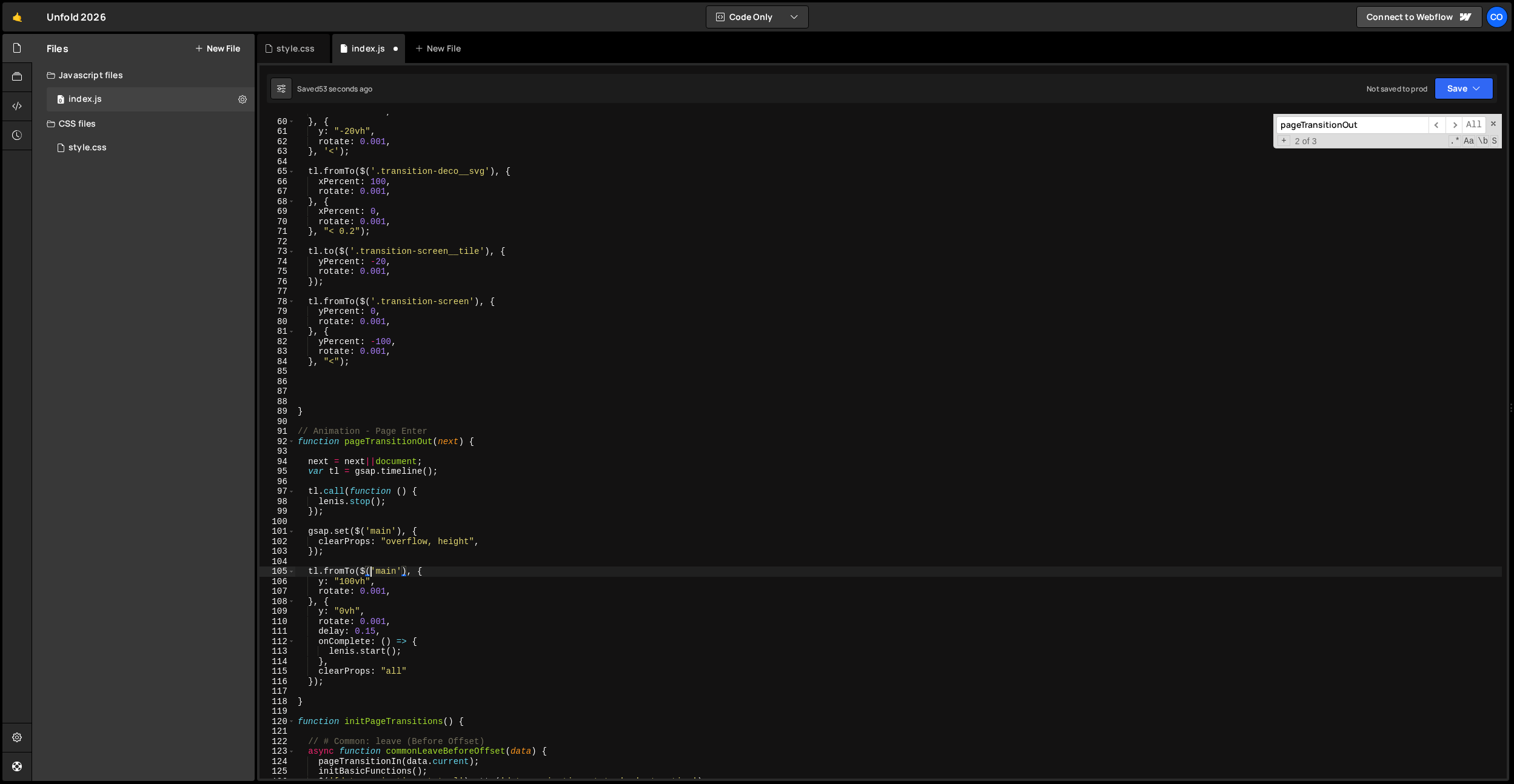
paste textarea "next"
click at [556, 510] on div "rotate : 0.001 , } , { y : "-20vh" , rotate : 0.001 , } , '<' ) ; tl . fromTo (…" at bounding box center [899, 449] width 1207 height 685
click at [373, 577] on div "rotate : 0.001 , } , { y : "-20vh" , rotate : 0.001 , } , '<' ) ; tl . fromTo (…" at bounding box center [899, 449] width 1207 height 685
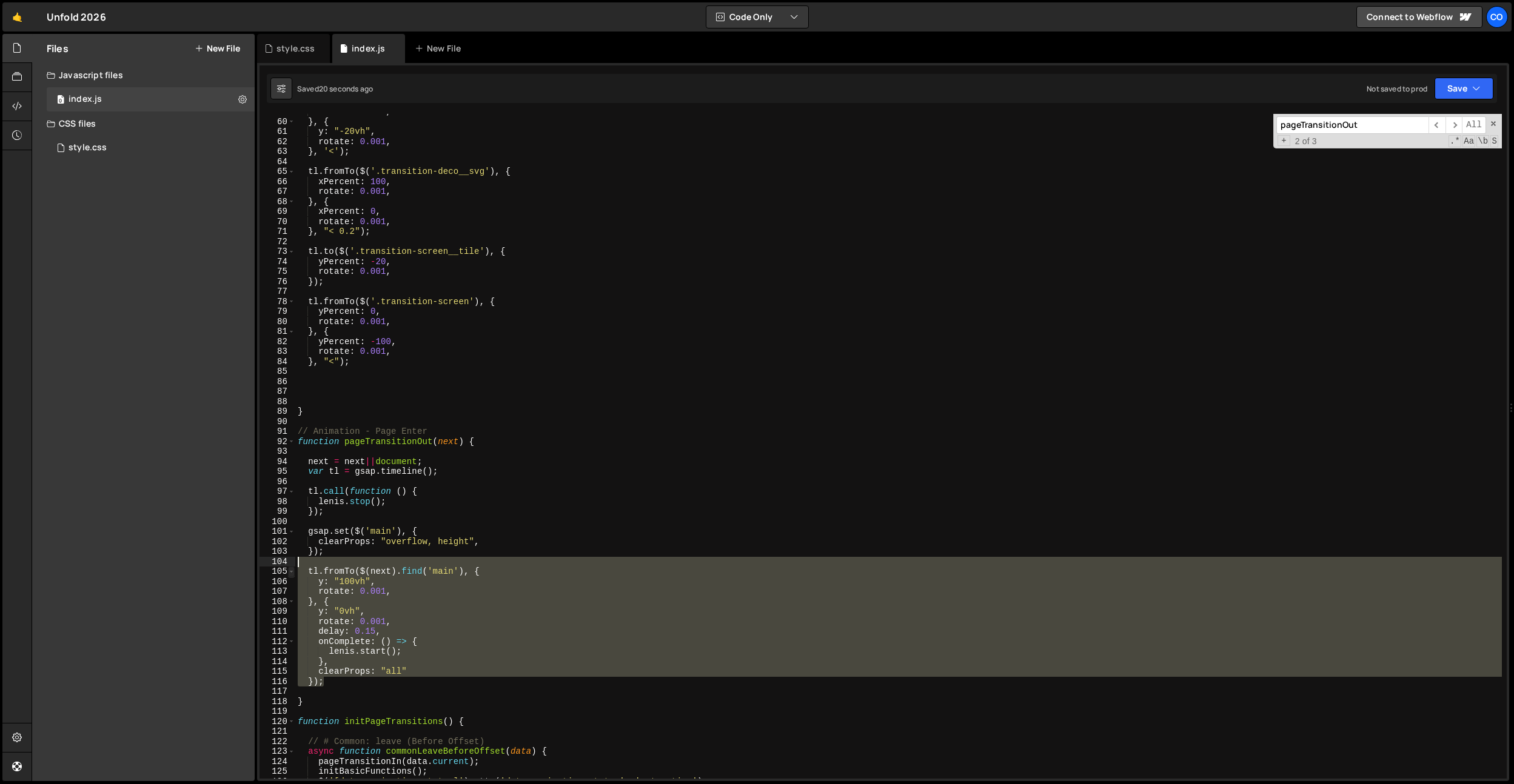
drag, startPoint x: 338, startPoint y: 681, endPoint x: 292, endPoint y: 566, distance: 123.9
click at [292, 566] on div "y: "100vh", 59 60 61 62 63 64 65 66 67 68 69 70 71 72 73 74 75 76 77 78 79 80 8…" at bounding box center [883, 446] width 1248 height 665
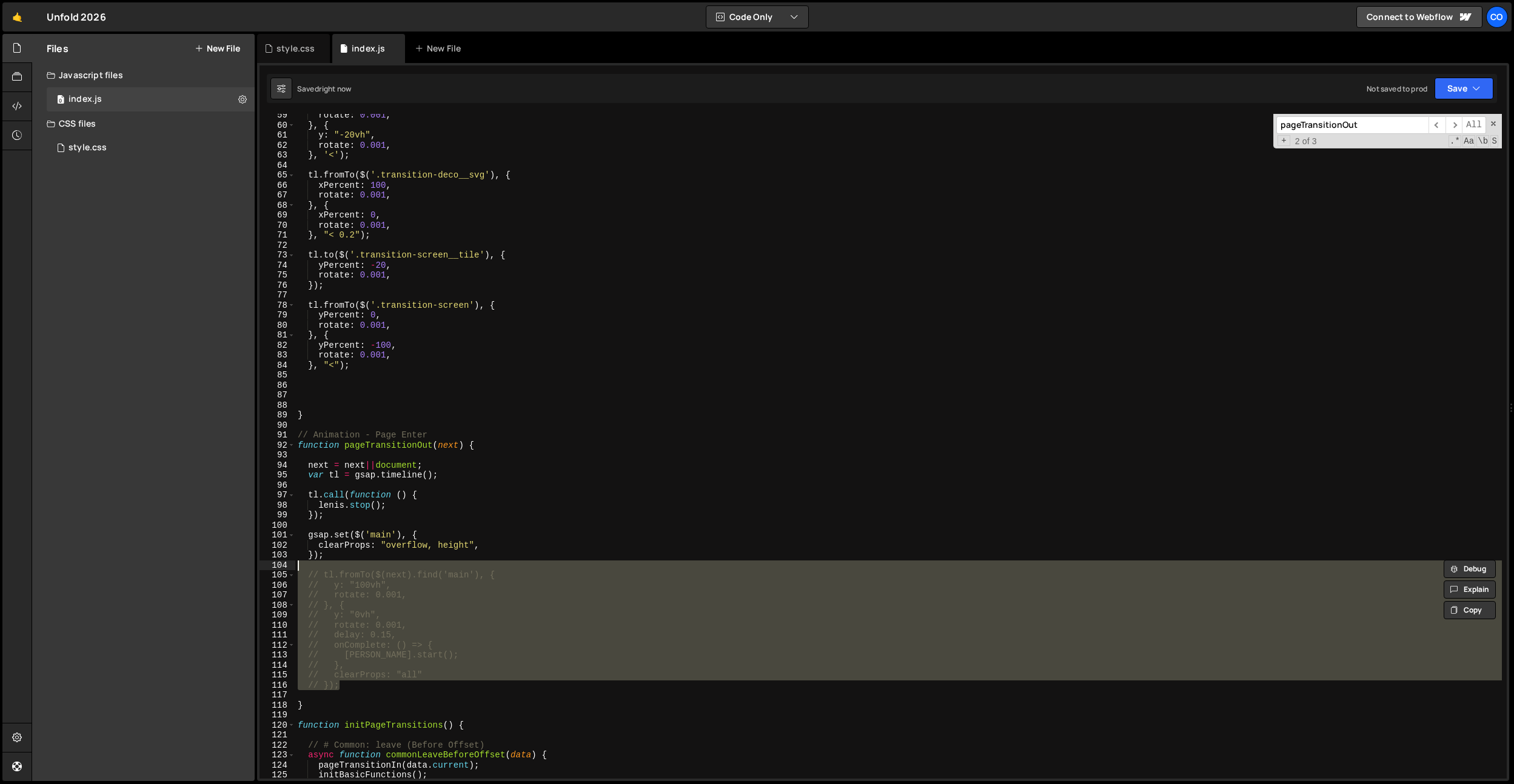
scroll to position [584, 0]
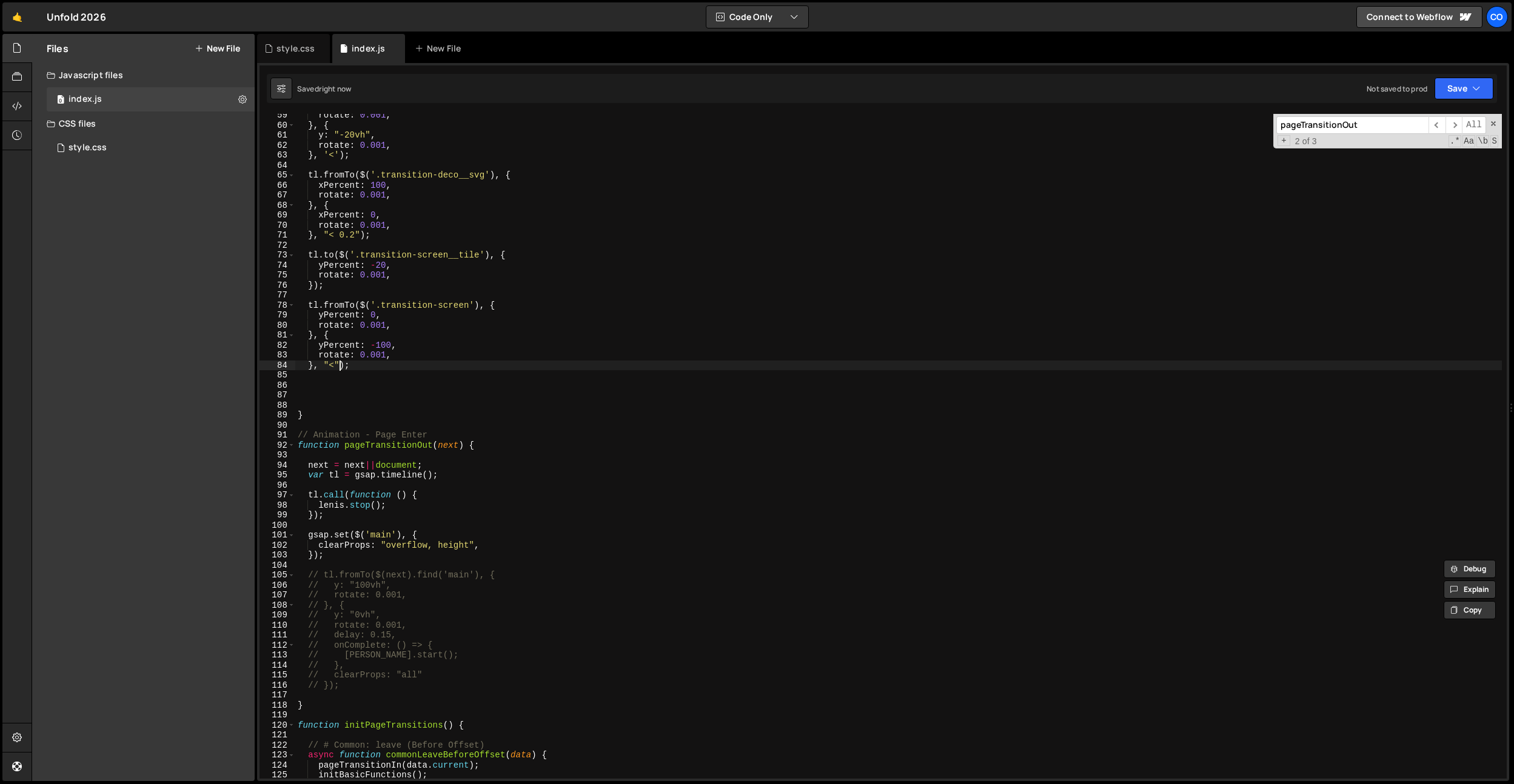
click at [341, 369] on div "rotate : 0.001 , } , { y : "-20vh" , rotate : 0.001 , } , '<' ) ; tl . fromTo (…" at bounding box center [899, 453] width 1207 height 685
type textarea "}, "<");"
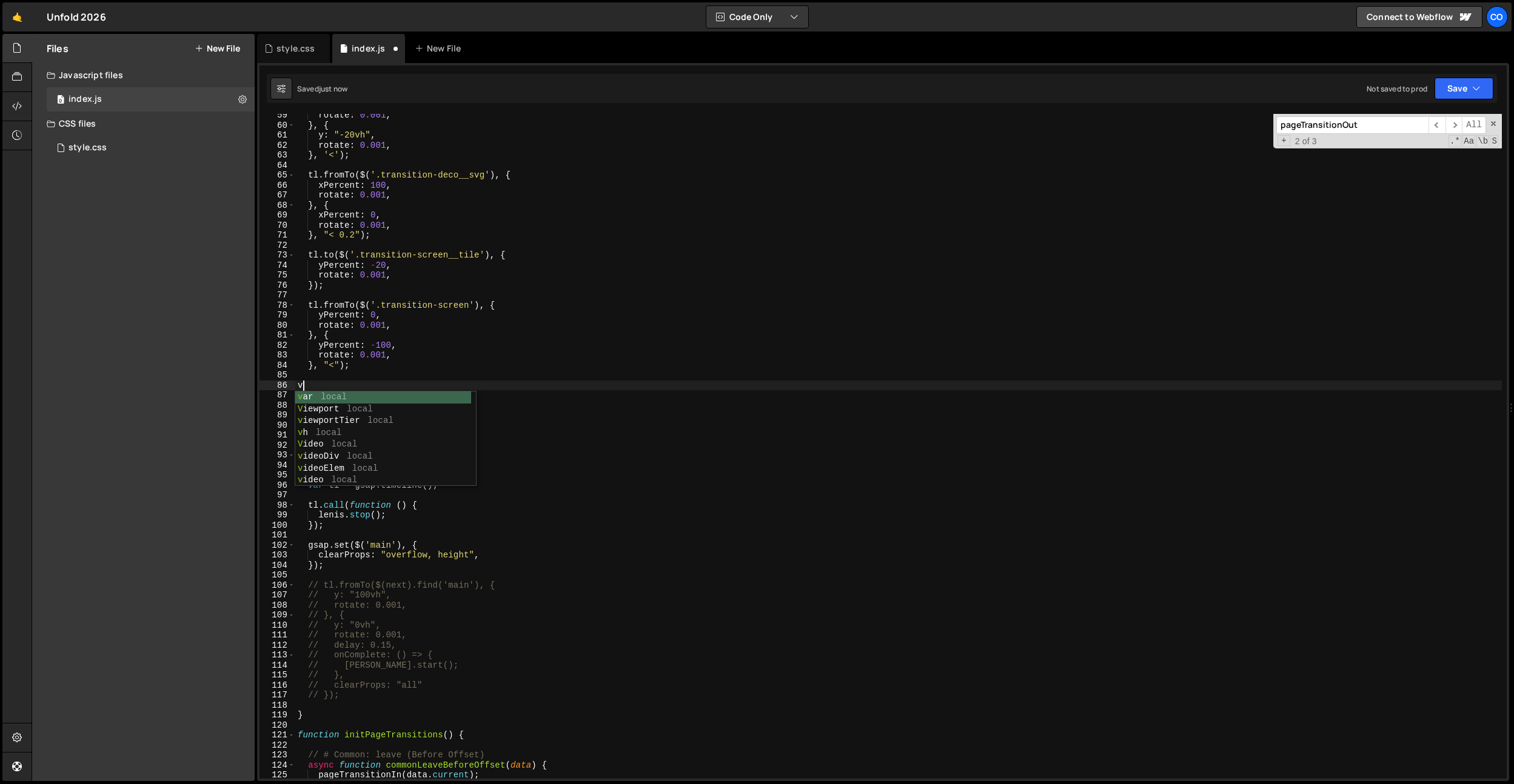
click at [393, 344] on div "rotate : 0.001 , } , { y : "-20vh" , rotate : 0.001 , } , '<' ) ; tl . fromTo (…" at bounding box center [899, 453] width 1207 height 685
click at [327, 385] on div "rotate : 0.001 , } , { y : "-20vh" , rotate : 0.001 , } , '<' ) ; tl . fromTo (…" at bounding box center [899, 453] width 1207 height 685
type textarea "v"
paste textarea "});"
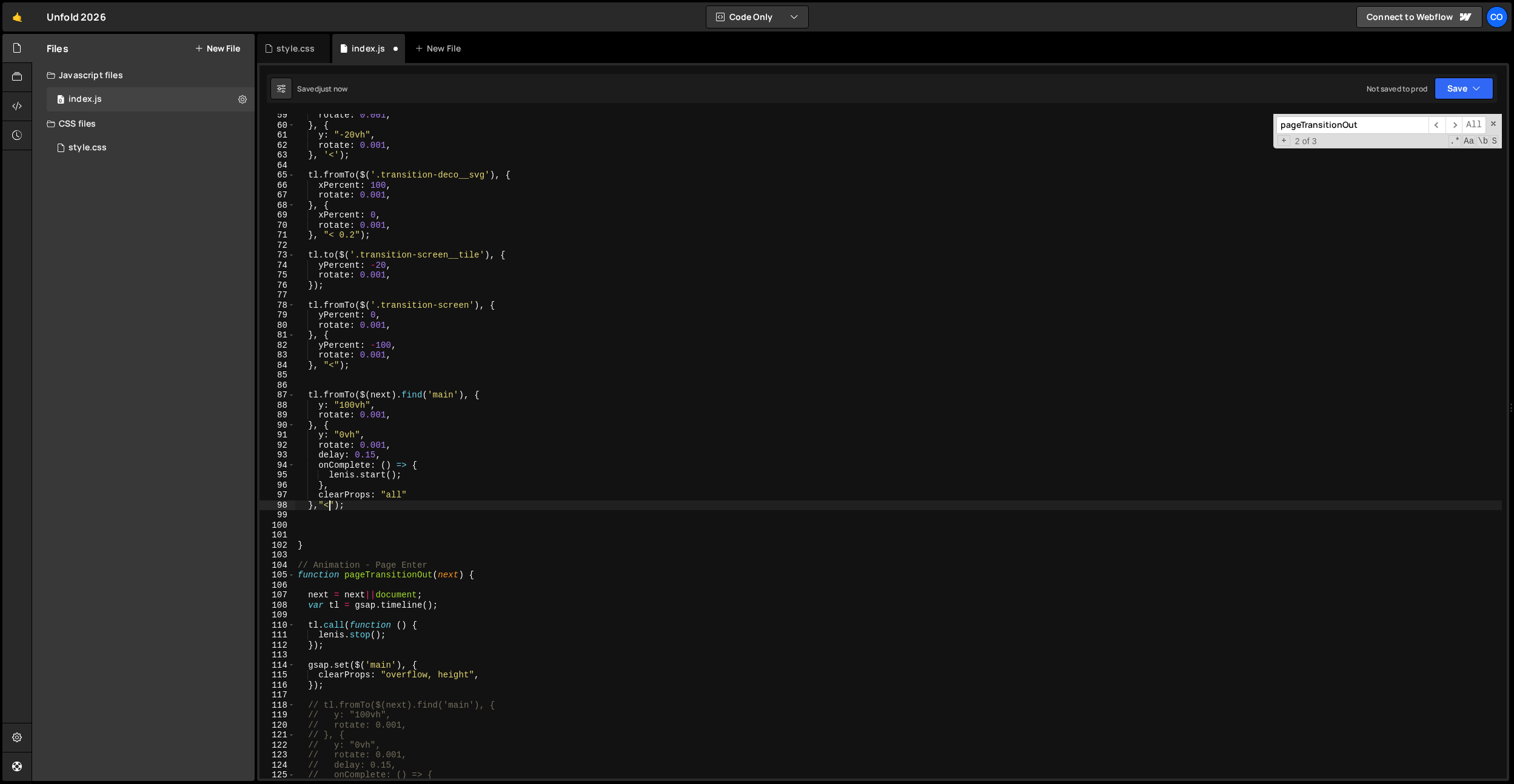
scroll to position [0, 2]
click at [466, 441] on div "rotate : 0.001 , } , { y : "-20vh" , rotate : 0.001 , } , '<' ) ; tl . fromTo (…" at bounding box center [899, 453] width 1207 height 685
drag, startPoint x: 448, startPoint y: 597, endPoint x: 310, endPoint y: 596, distance: 138.0
click at [310, 596] on div "rotate : 0.001 , } , { y : "-20vh" , rotate : 0.001 , } , '<' ) ; tl . fromTo (…" at bounding box center [899, 453] width 1207 height 685
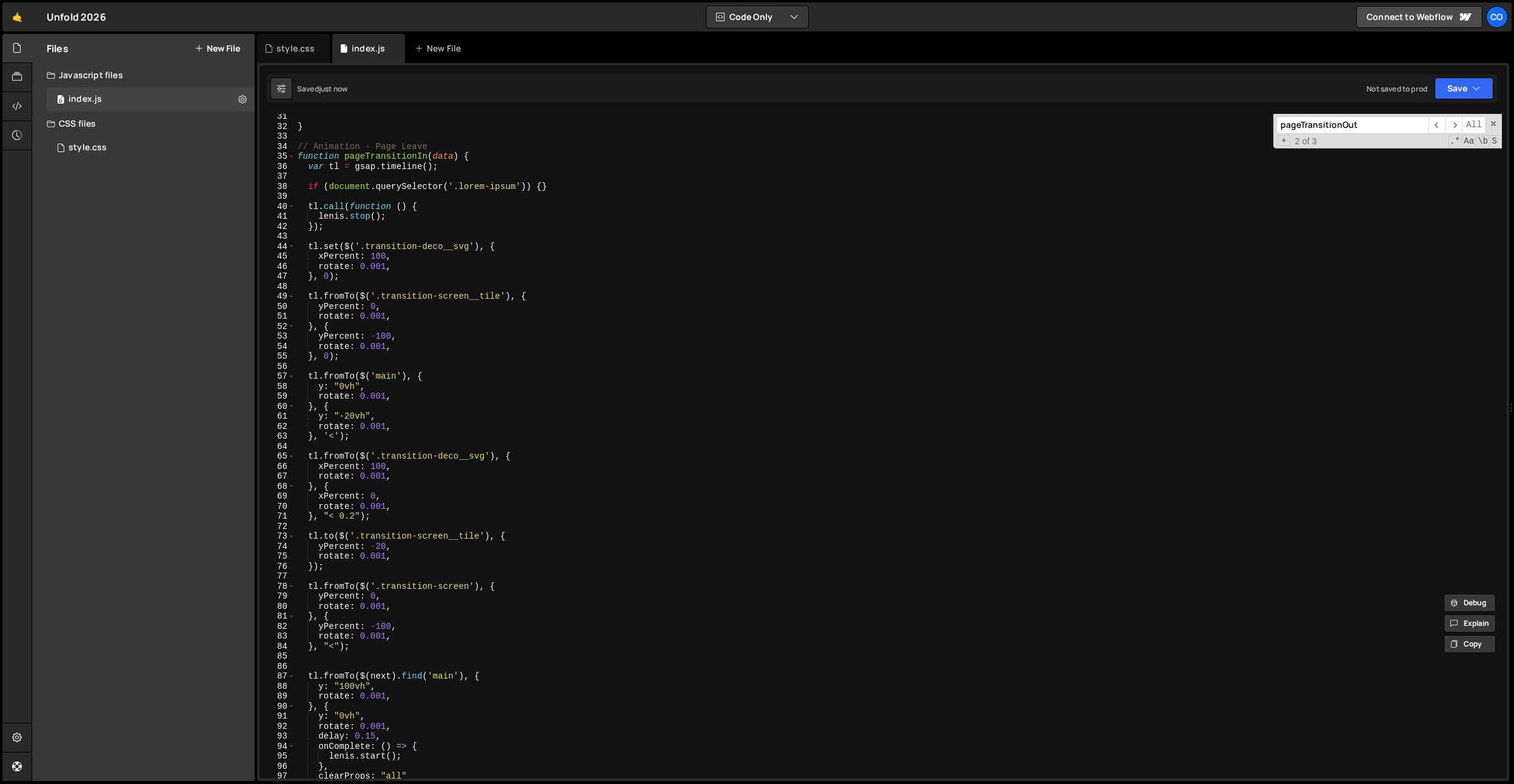
scroll to position [251, 0]
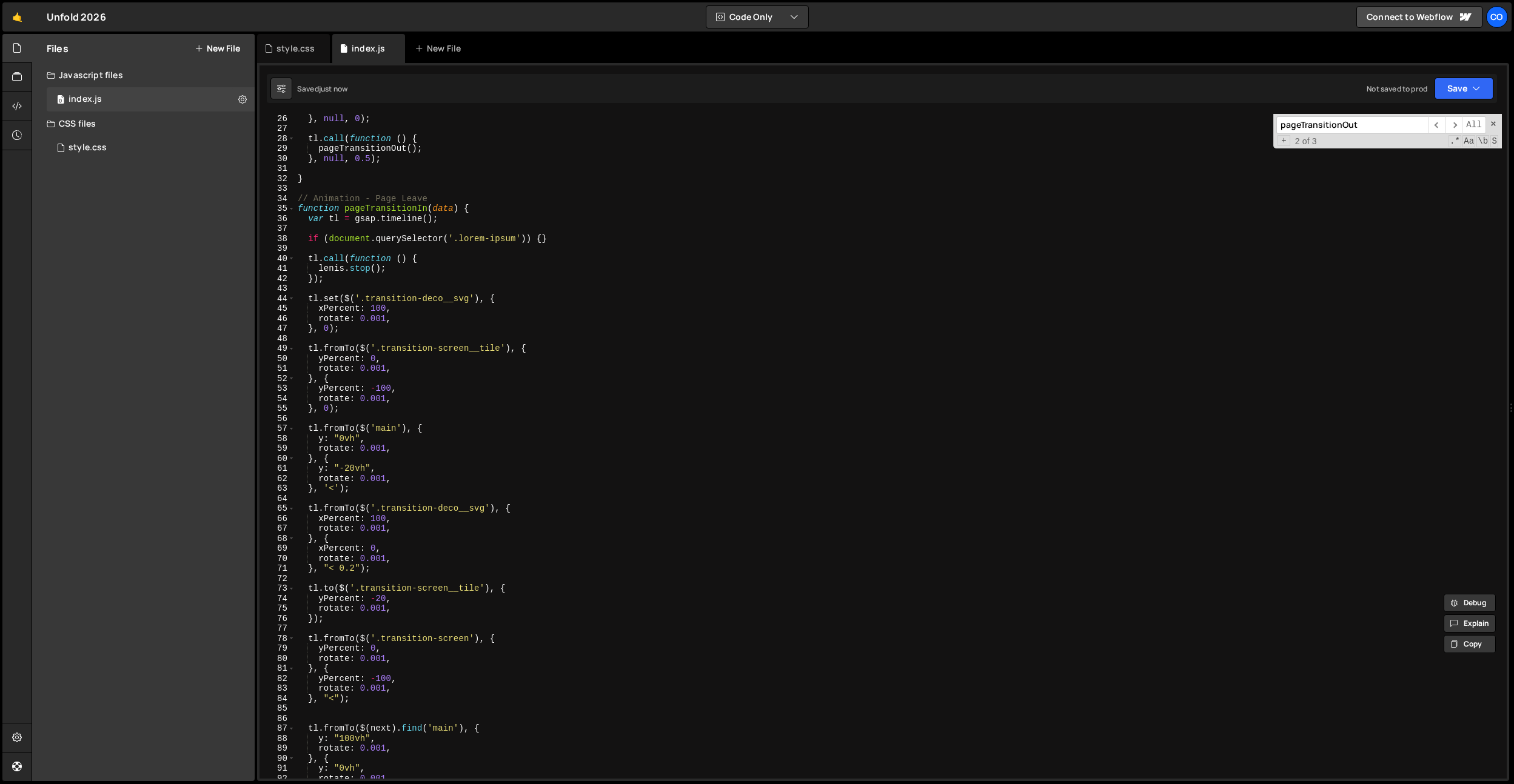
click at [536, 222] on div "} , null , 0 ) ; tl . call ( function ( ) { pageTransitionOut ( ) ; } , null , …" at bounding box center [899, 456] width 1207 height 685
type textarea "var tl = gsap.timeline();"
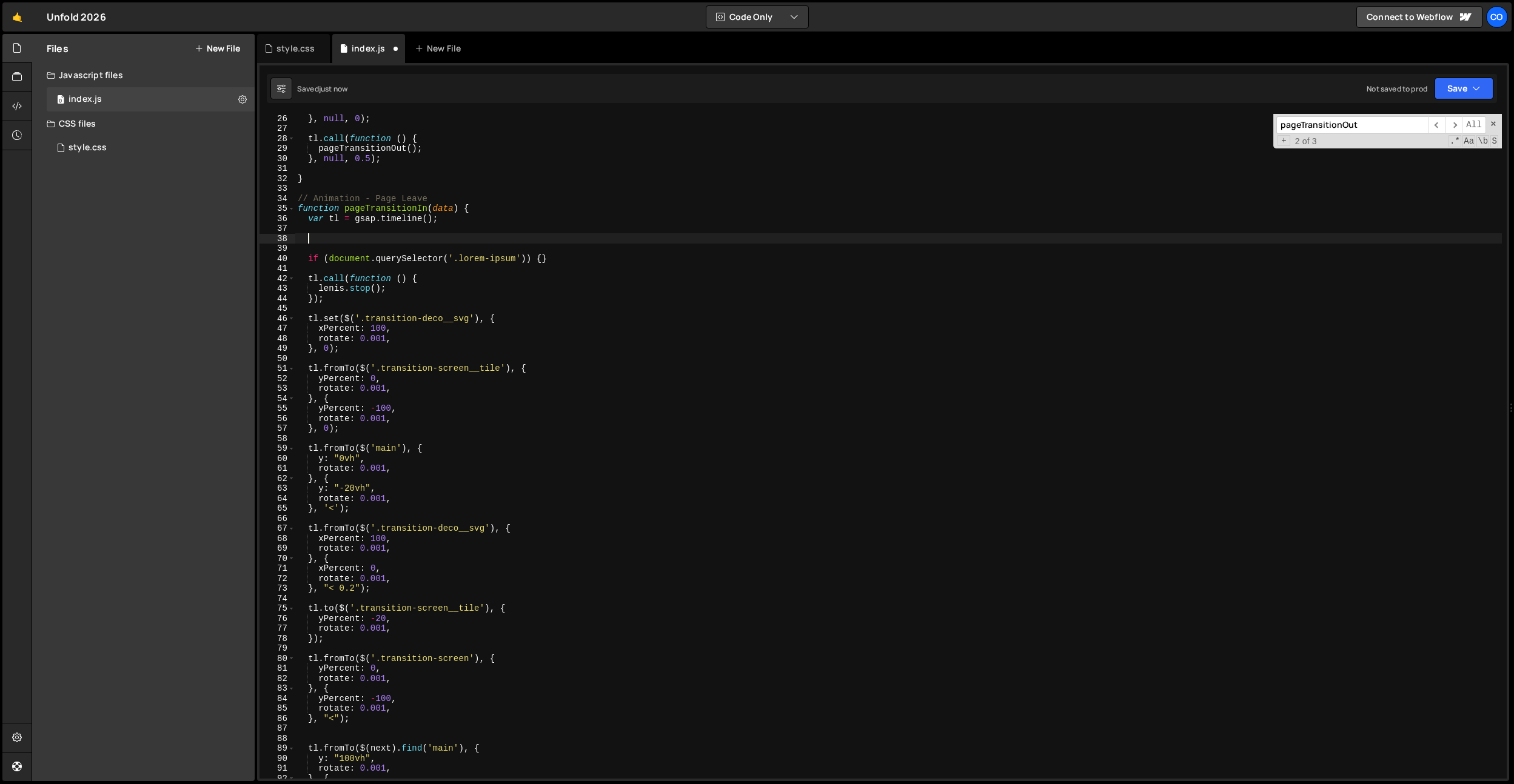
paste textarea "next = next||document;"
type textarea "next = next||document;"
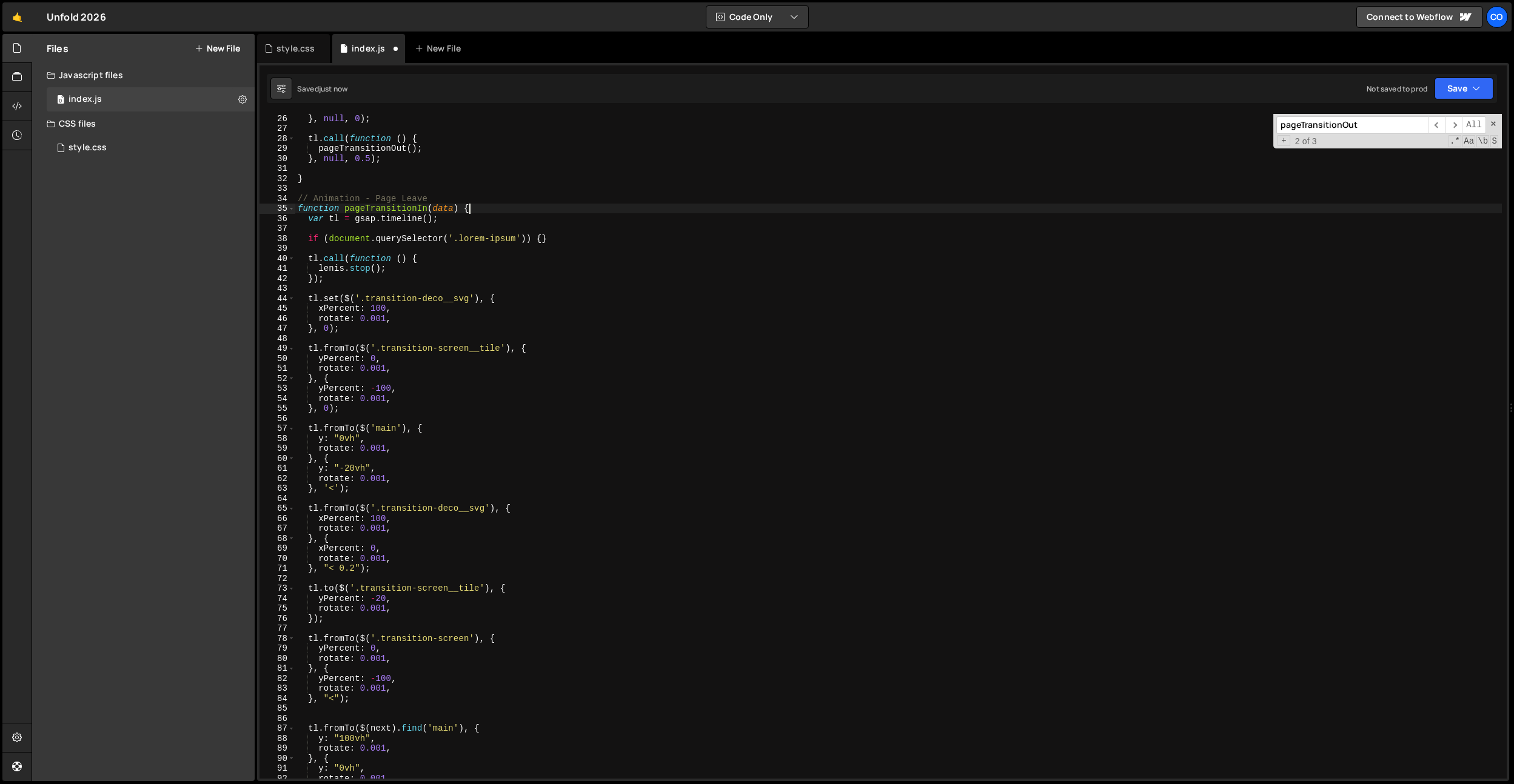
click at [483, 206] on div "} , null , 0 ) ; tl . call ( function ( ) { pageTransitionOut ( ) ; } , null , …" at bounding box center [899, 456] width 1207 height 685
type textarea "function pageTransitionIn(data) {"
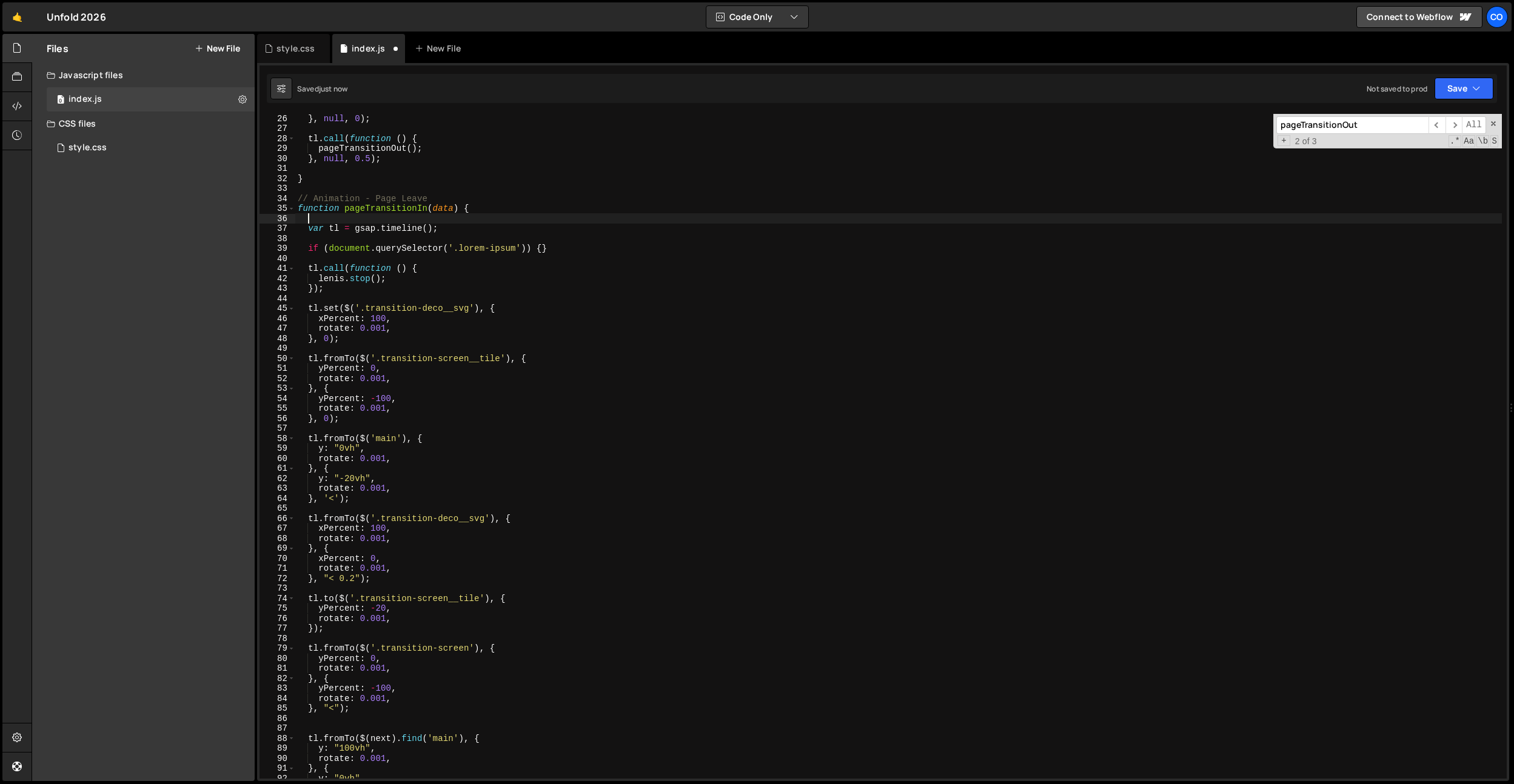
paste textarea "next = next||document;"
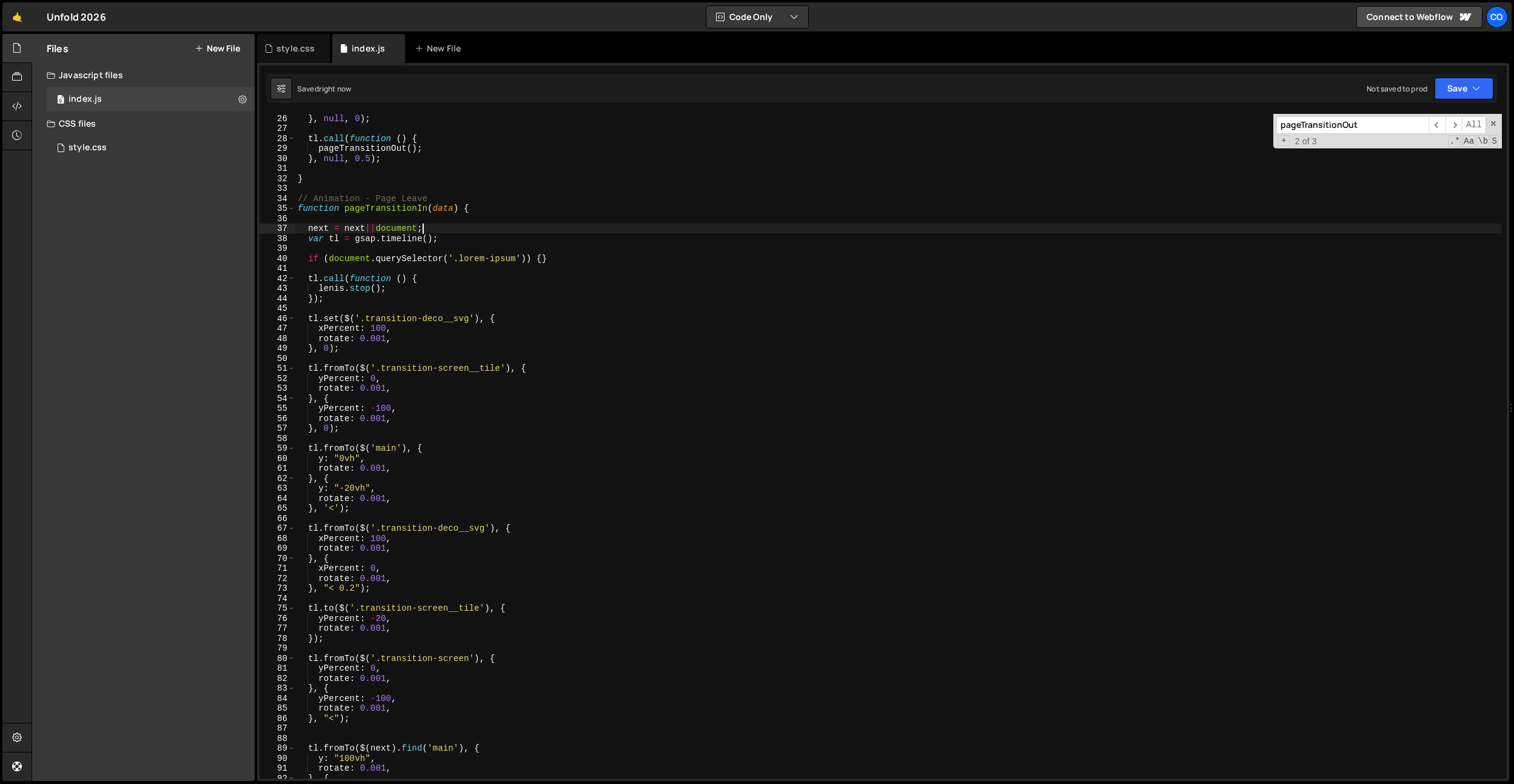
click at [400, 209] on div "} , null , 0 ) ; tl . call ( function ( ) { pageTransitionOut ( ) ; } , null , …" at bounding box center [899, 456] width 1207 height 685
click at [448, 208] on div "} , null , 0 ) ; tl . call ( function ( ) { pageTransitionOut ( ) ; } , null , …" at bounding box center [899, 456] width 1207 height 685
type textarea "function pageTransitionIn(next) {"
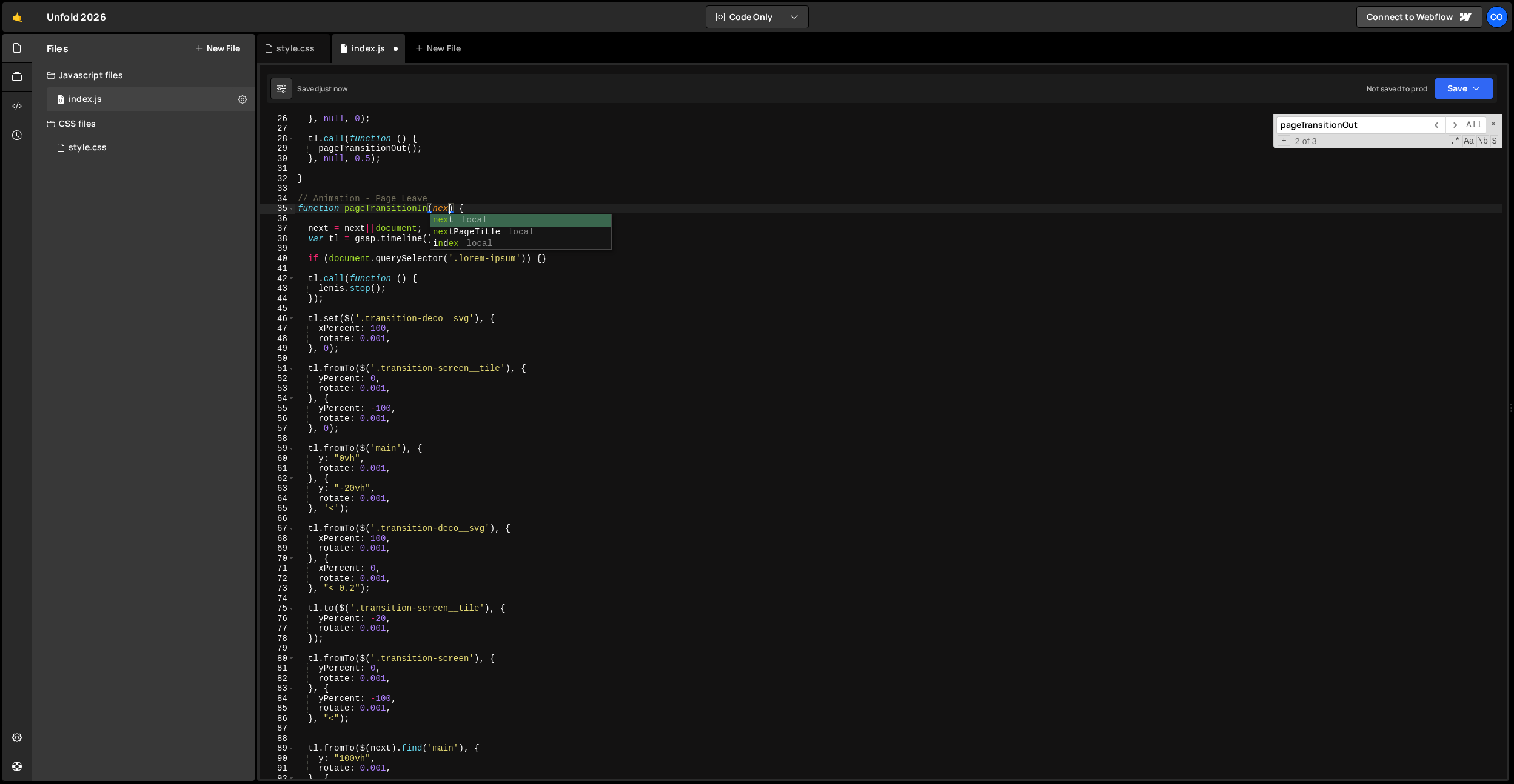
scroll to position [0, 11]
click at [481, 188] on div "} , null , 0 ) ; tl . call ( function ( ) { pageTransitionOut ( ) ; } , null , …" at bounding box center [899, 456] width 1207 height 685
click at [410, 206] on div "} , null , 0 ) ; tl . call ( function ( ) { pageTransitionOut ( ) ; } , null , …" at bounding box center [899, 456] width 1207 height 685
drag, startPoint x: 410, startPoint y: 206, endPoint x: 420, endPoint y: 225, distance: 21.5
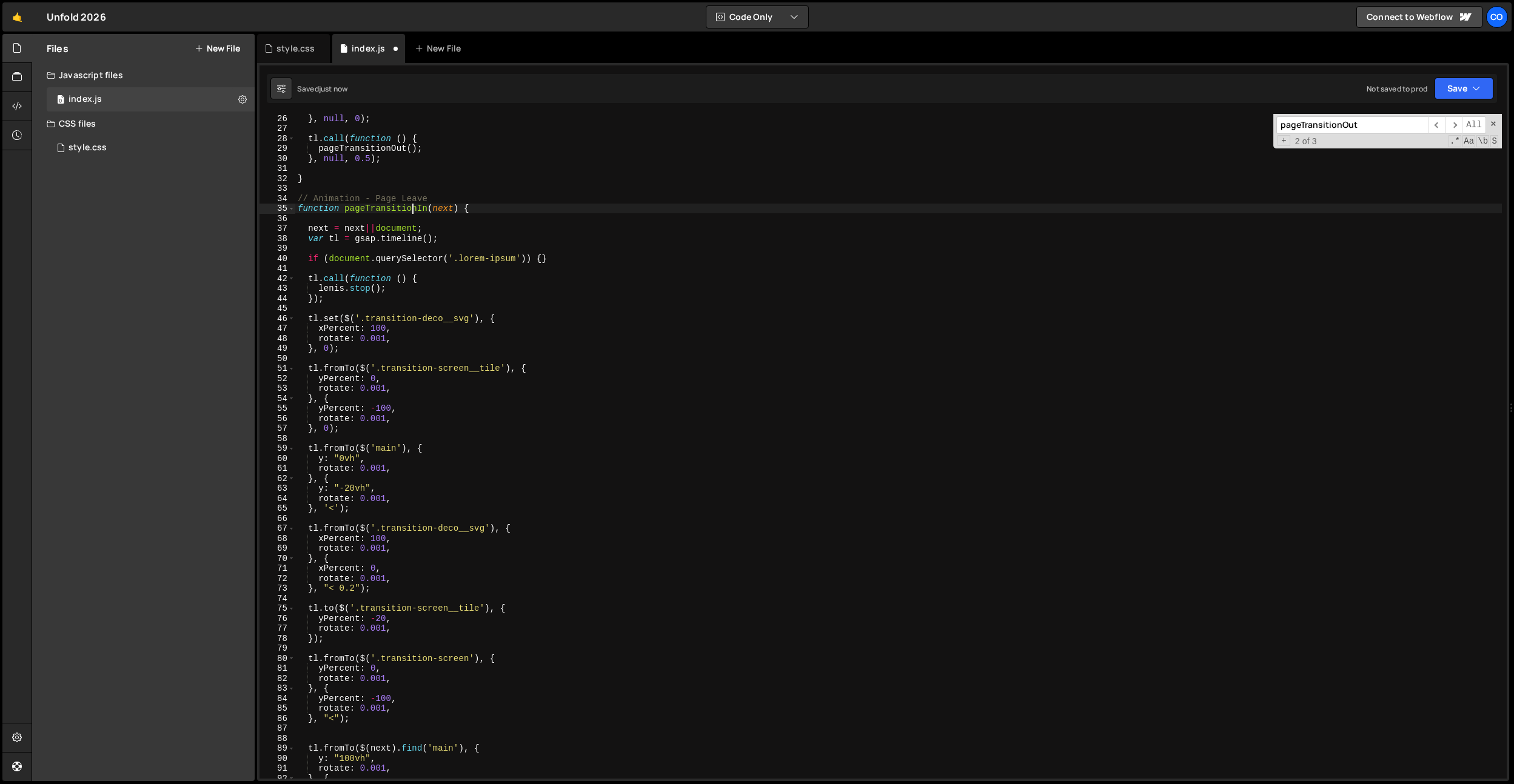
click at [410, 206] on div "} , null , 0 ) ; tl . call ( function ( ) { pageTransitionOut ( ) ; } , null , …" at bounding box center [899, 456] width 1207 height 685
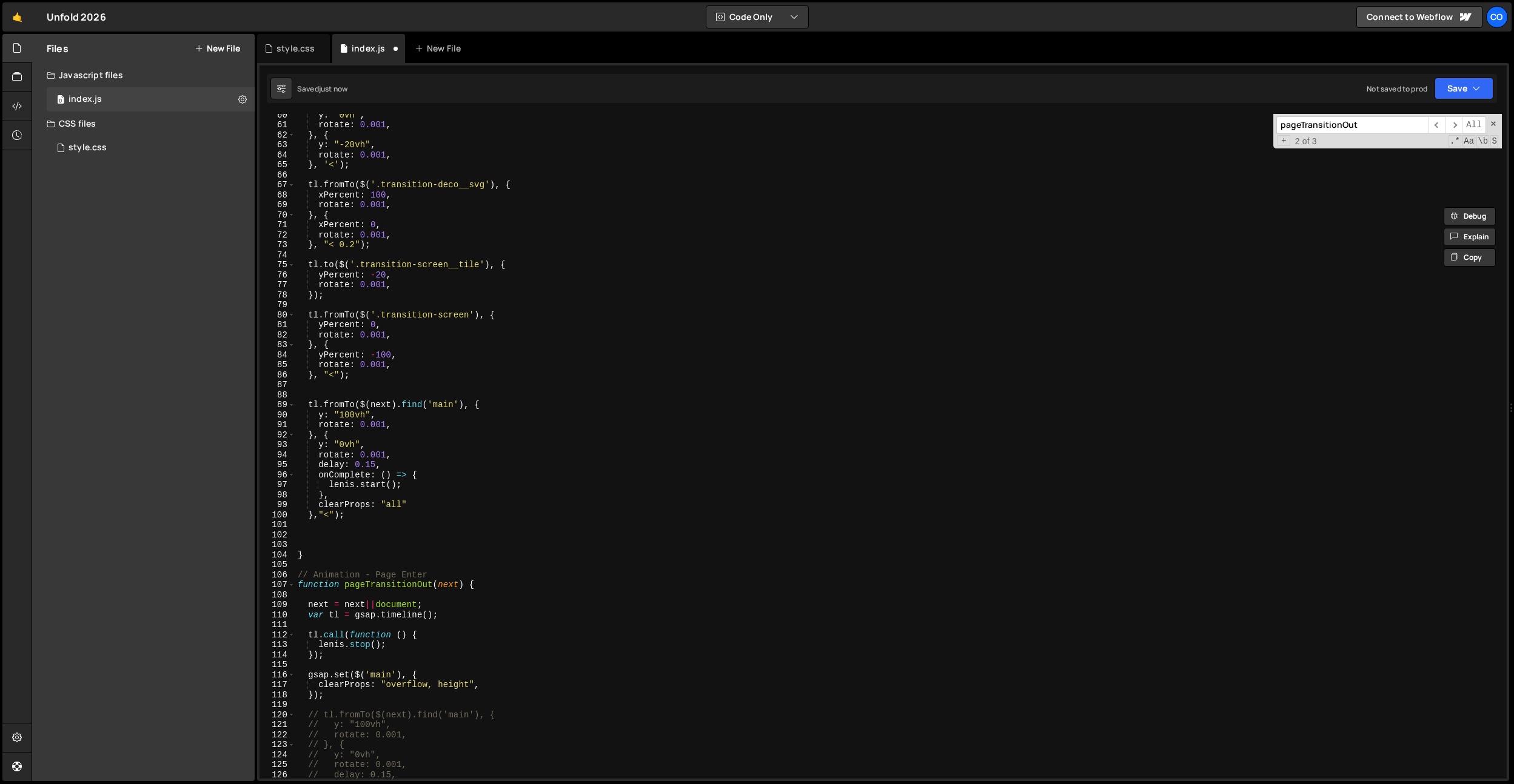
scroll to position [595, 0]
click at [447, 584] on div "y : "0vh" , rotate : 0.001 , } , { y : "-20vh" , rotate : 0.001 , } , '<' ) ; t…" at bounding box center [899, 452] width 1207 height 685
click at [447, 585] on div "y : "0vh" , rotate : 0.001 , } , { y : "-20vh" , rotate : 0.001 , } , '<' ) ; t…" at bounding box center [899, 452] width 1207 height 685
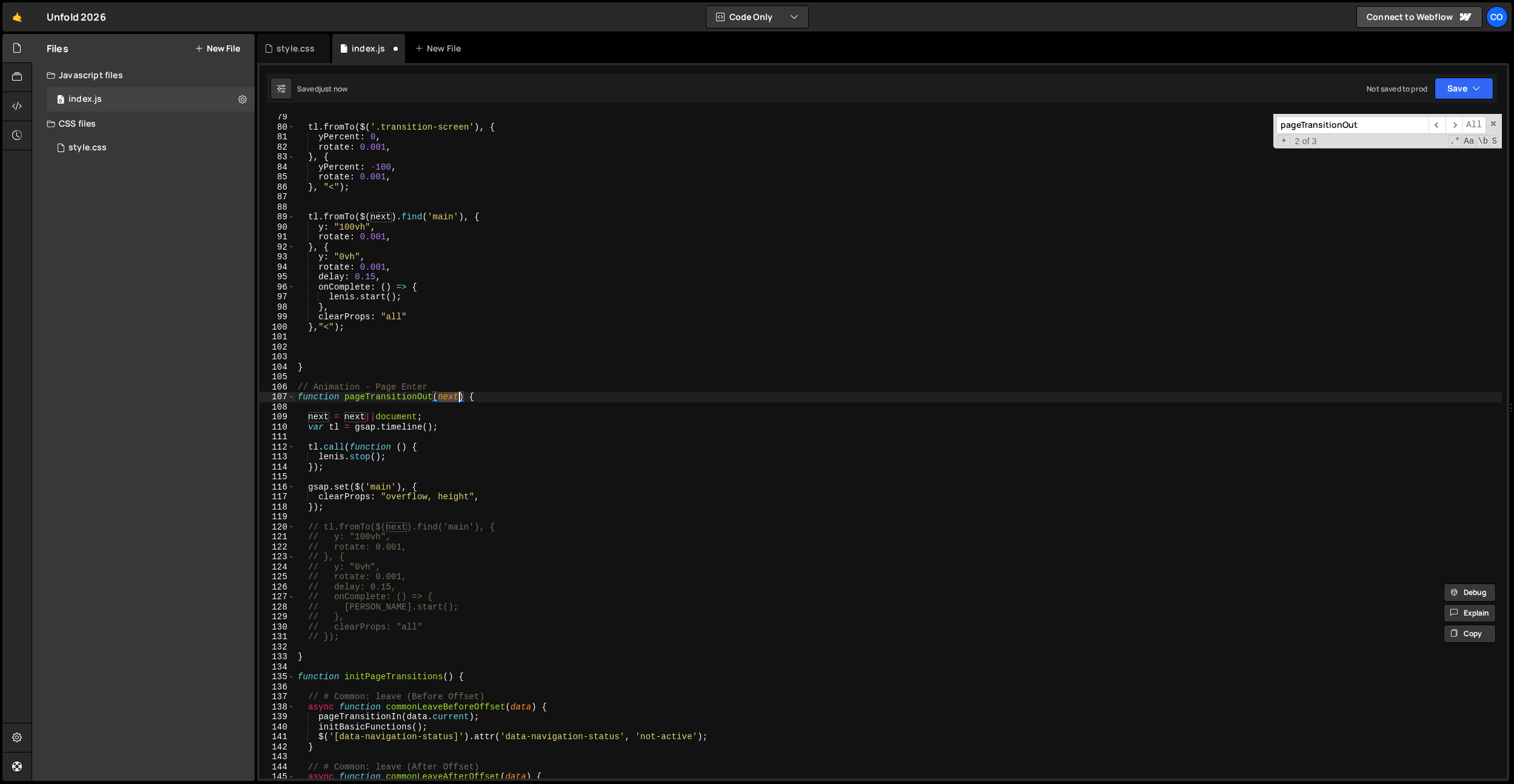
scroll to position [667, 0]
click at [403, 515] on div "tl . fromTo ( $ ( '.transition-screen' ) , { yPercent : 0 , rotate : 0.001 , } …" at bounding box center [899, 454] width 1207 height 685
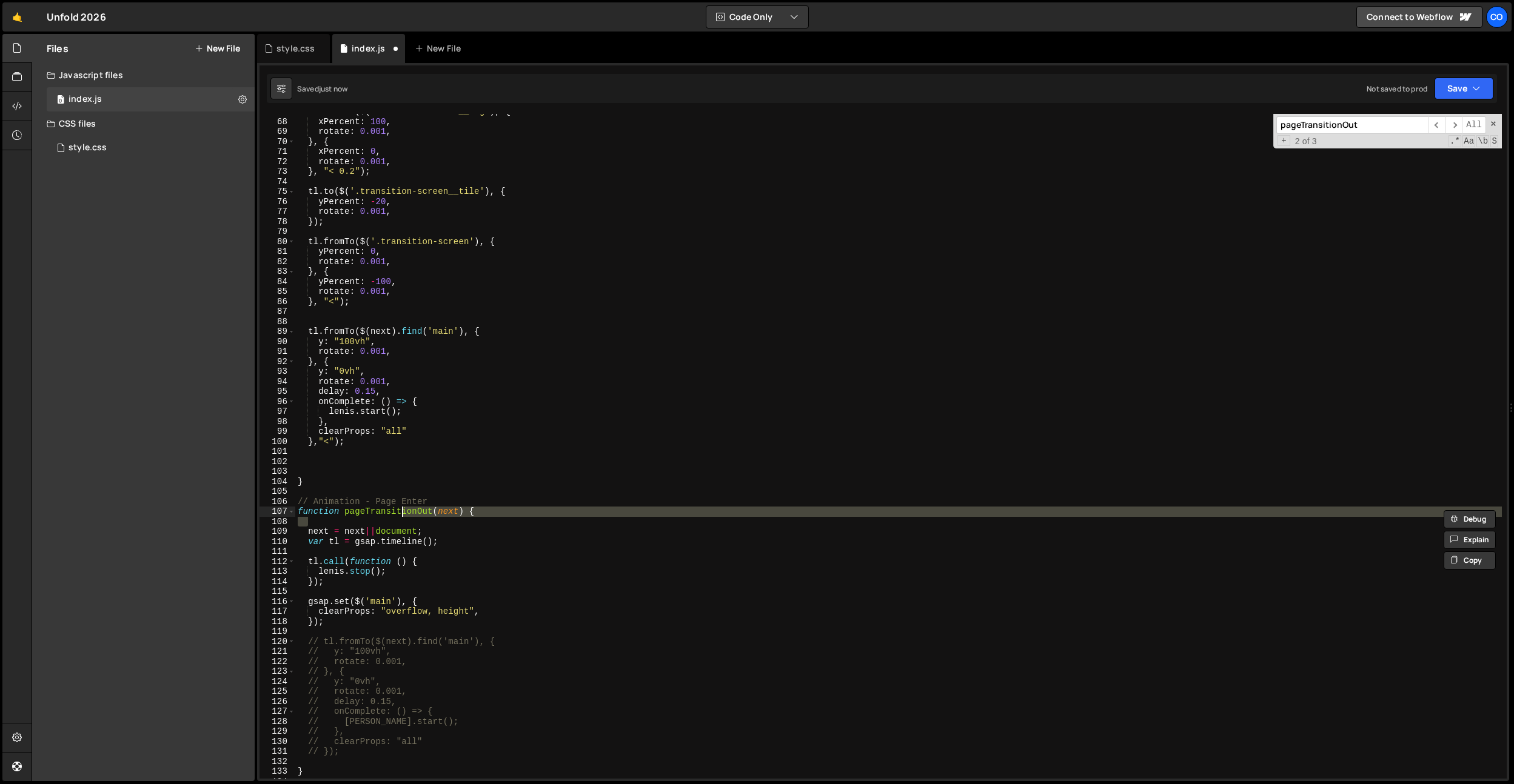
click at [427, 439] on div "tl . fromTo ( $ ( '.transition-deco__svg' ) , { xPercent : 100 , rotate : 0.001…" at bounding box center [899, 449] width 1207 height 685
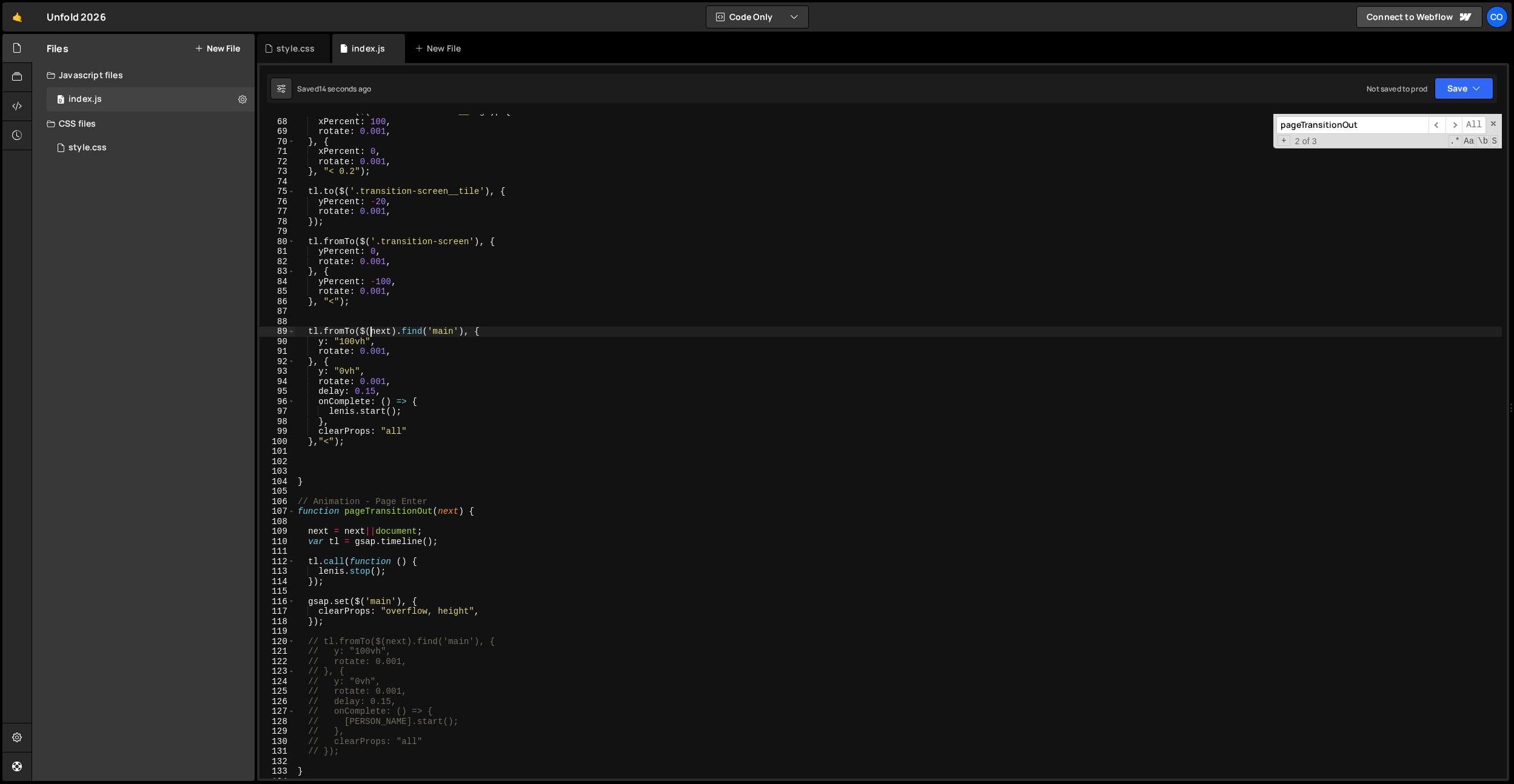
click at [373, 331] on div "tl . fromTo ( $ ( '.transition-deco__svg' ) , { xPercent : 100 , rotate : 0.001…" at bounding box center [899, 449] width 1207 height 685
click at [383, 301] on div "tl . fromTo ( $ ( '.transition-deco__svg' ) , { xPercent : 100 , rotate : 0.001…" at bounding box center [899, 449] width 1207 height 685
click at [369, 442] on div "tl . fromTo ( $ ( '.transition-deco__svg' ) , { xPercent : 100 , rotate : 0.001…" at bounding box center [899, 449] width 1207 height 685
type textarea "},"<");"
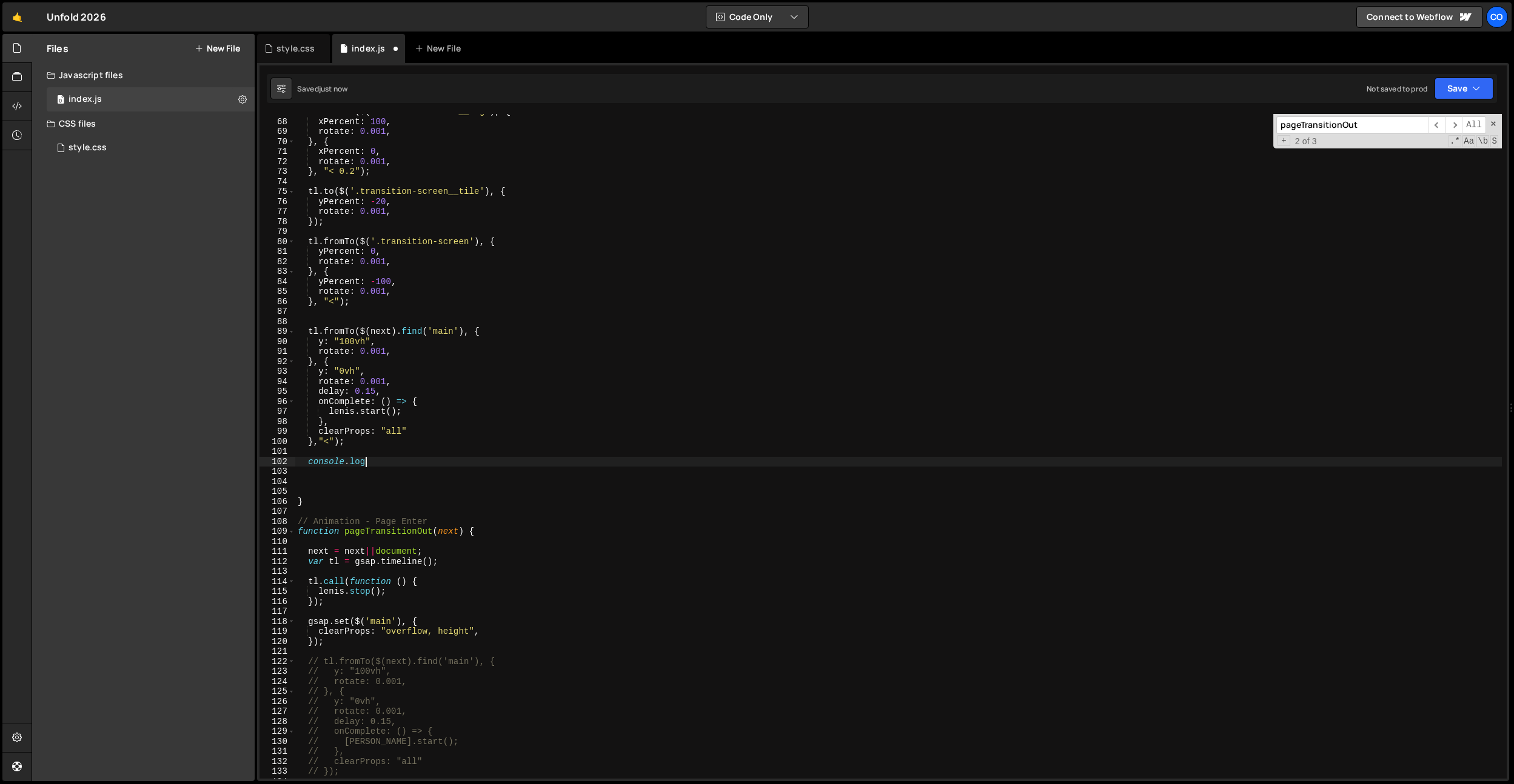
scroll to position [0, 2]
click at [397, 333] on div "tl . fromTo ( $ ( '.transition-deco__svg' ) , { xPercent : 100 , rotate : 0.001…" at bounding box center [899, 449] width 1207 height 685
type textarea "tl.fromTo(next.find('main'), {"
click at [523, 320] on div "tl . fromTo ( $ ( '.transition-deco__svg' ) , { xPercent : 100 , rotate : 0.001…" at bounding box center [899, 449] width 1207 height 685
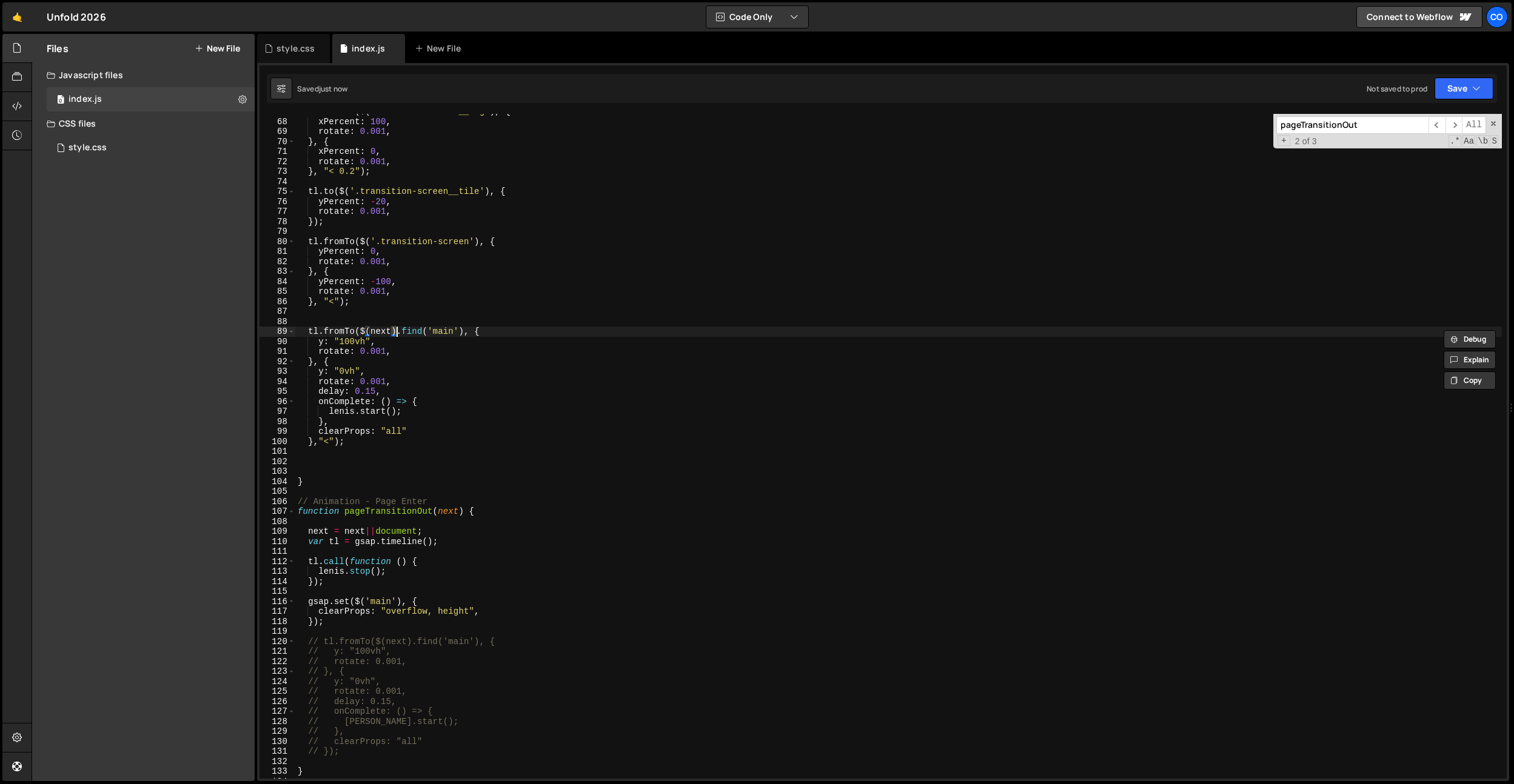
click at [361, 348] on div "tl . fromTo ( $ ( '.transition-deco__svg' ) , { xPercent : 100 , rotate : 0.001…" at bounding box center [899, 449] width 1207 height 685
type textarea "rotate: 0.001,"
click at [425, 459] on div "tl . fromTo ( $ ( '.transition-deco__svg' ) , { xPercent : 100 , rotate : 0.001…" at bounding box center [899, 449] width 1207 height 685
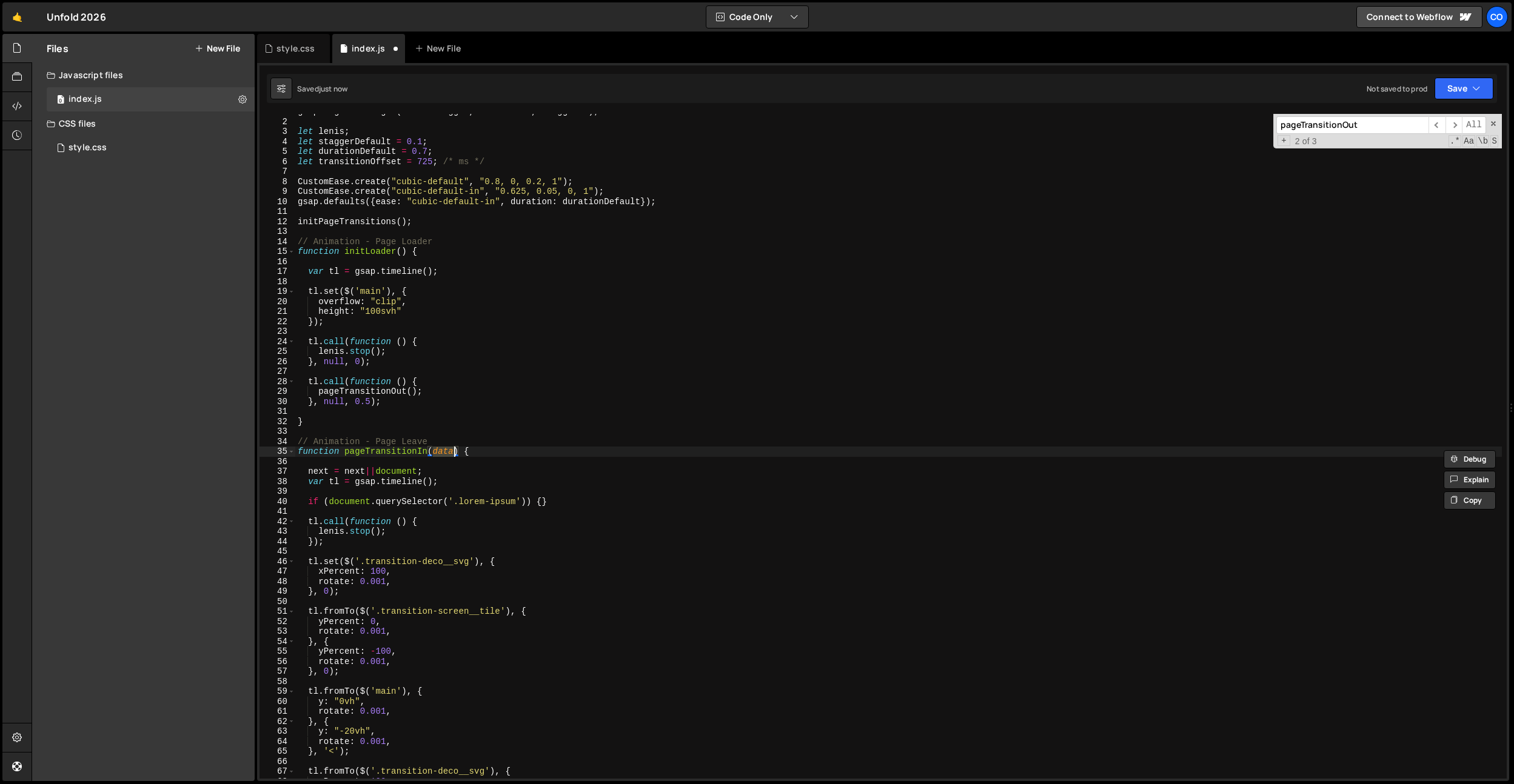
type textarea "function pageTransitionIn(next) {"
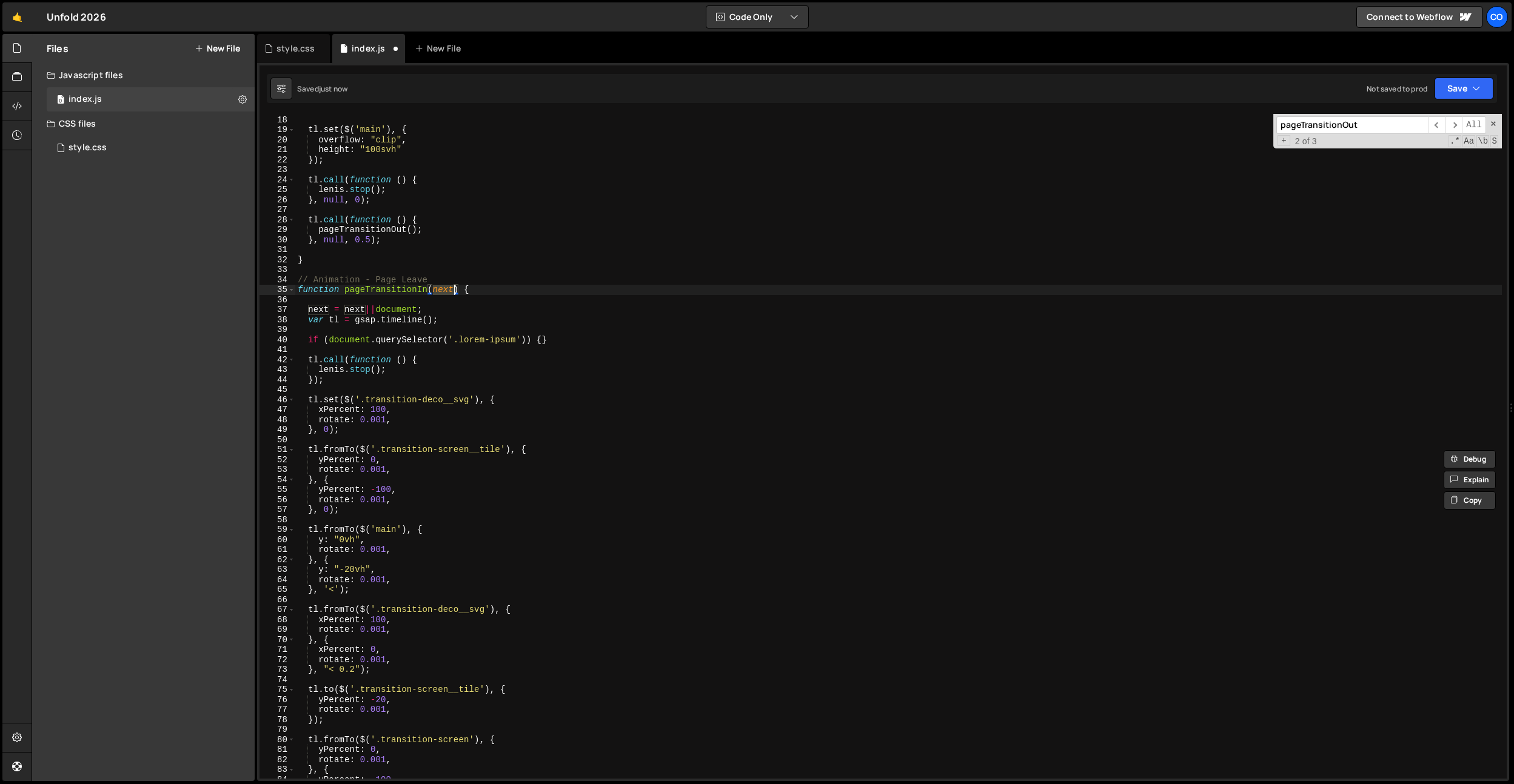
scroll to position [258, 0]
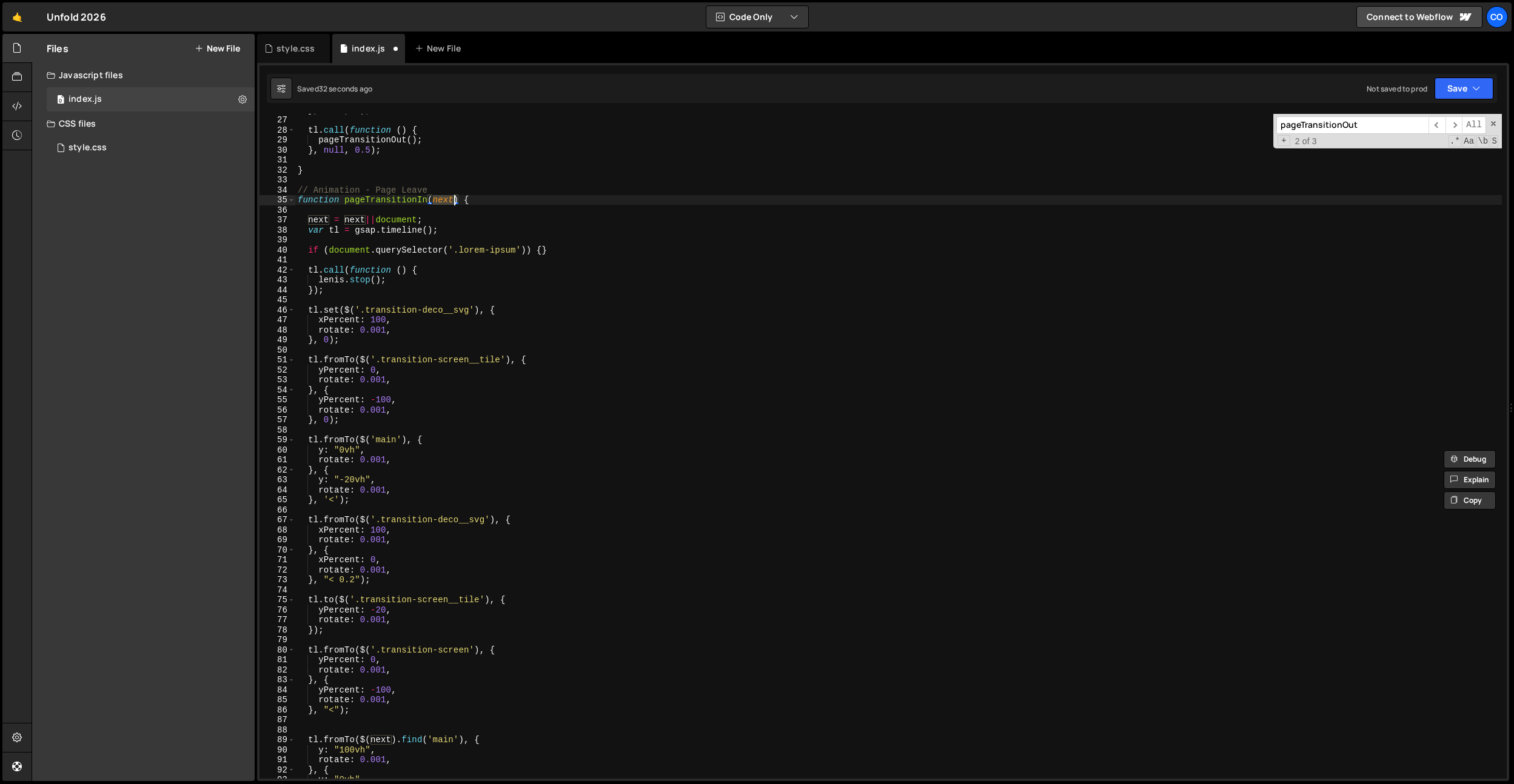
click at [513, 432] on div "} , null , 0 ) ; tl . call ( function ( ) { pageTransitionOut ( ) ; } , null , …" at bounding box center [899, 447] width 1207 height 685
paste input "next.querySelector(".under-nav-bar__inner")"
type input "next.querySelector(".under-nav-bar__inner")next.querySelector(".under-nav-bar__…"
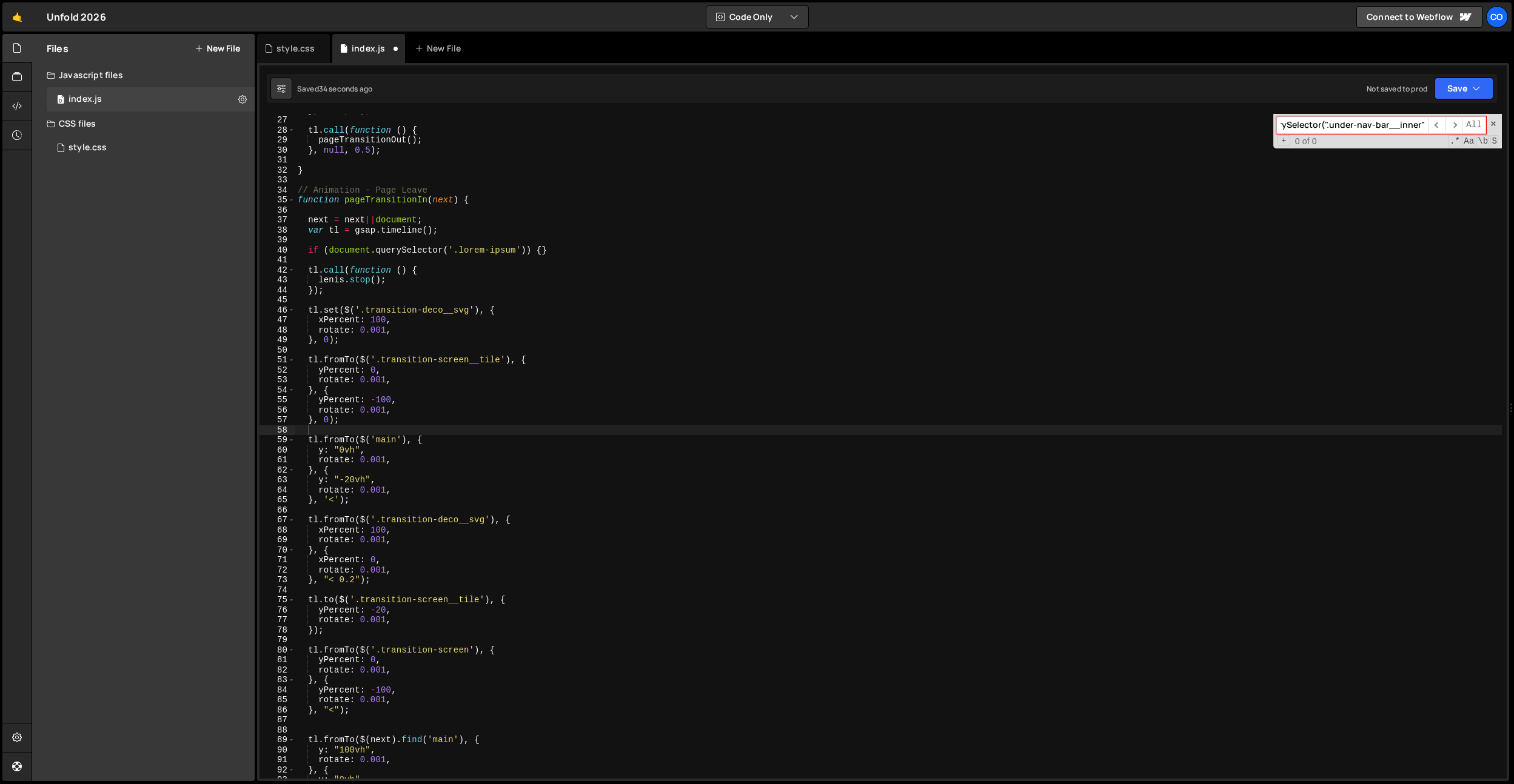
type textarea "rotate: 0.001,"
click at [475, 408] on div "} , null , 0 ) ; tl . call ( function ( ) { pageTransitionOut ( ) ; } , null , …" at bounding box center [899, 447] width 1207 height 685
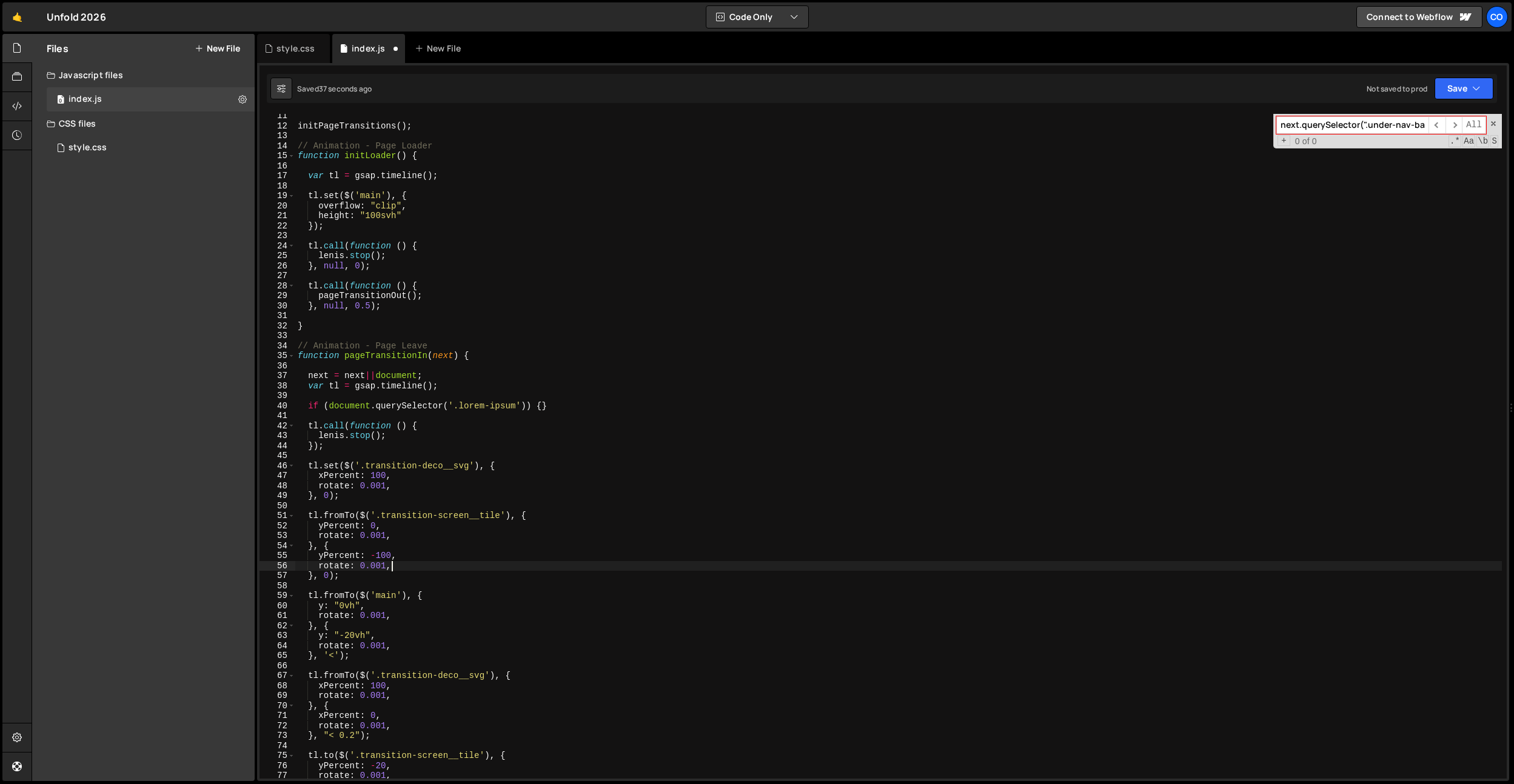
scroll to position [62, 0]
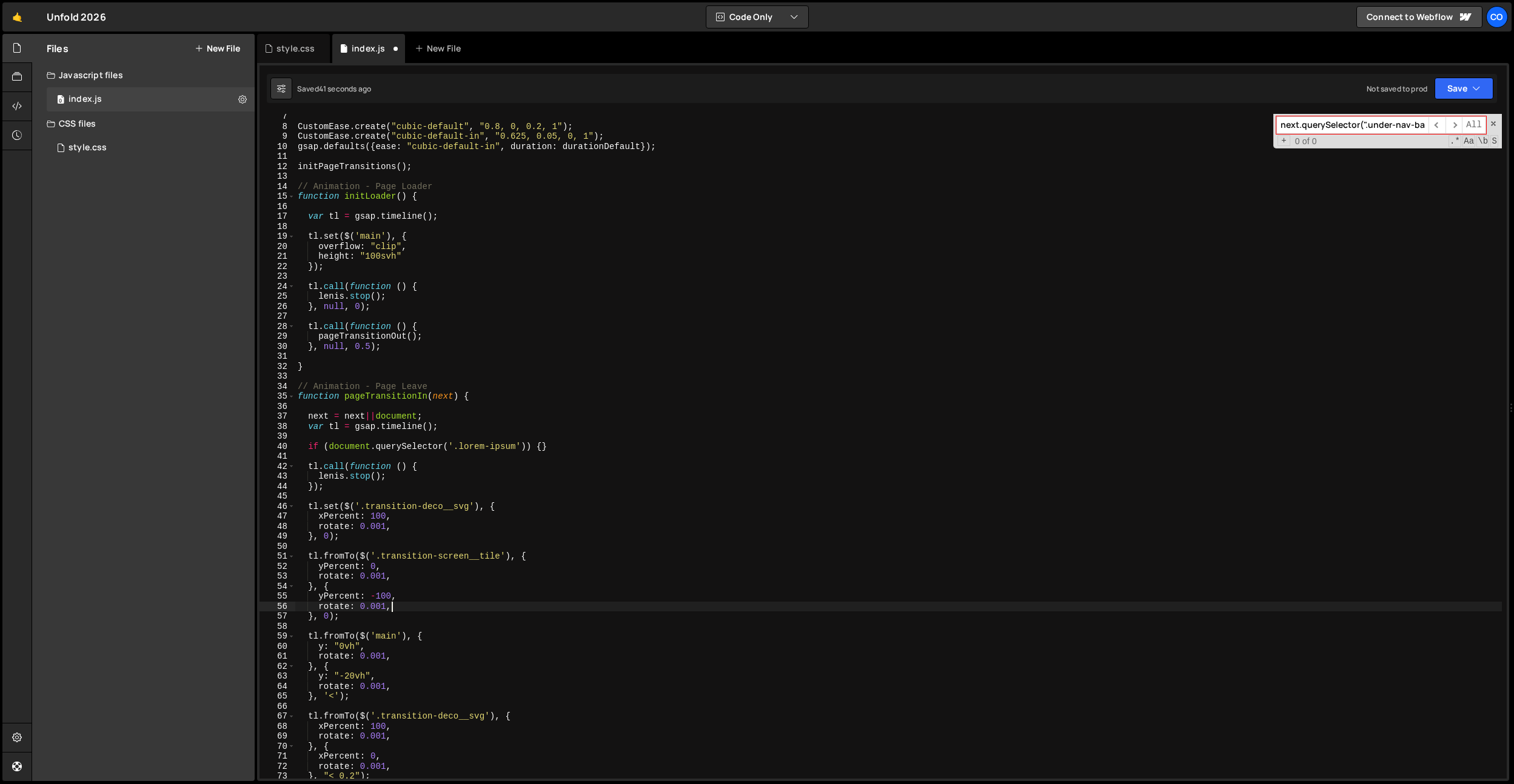
click at [475, 408] on div "CustomEase . create ( "cubic-default" , "0.8, 0, 0.2, 1" ) ; CustomEase . creat…" at bounding box center [899, 454] width 1207 height 685
type textarea "function pageTransitionIn(data) {"
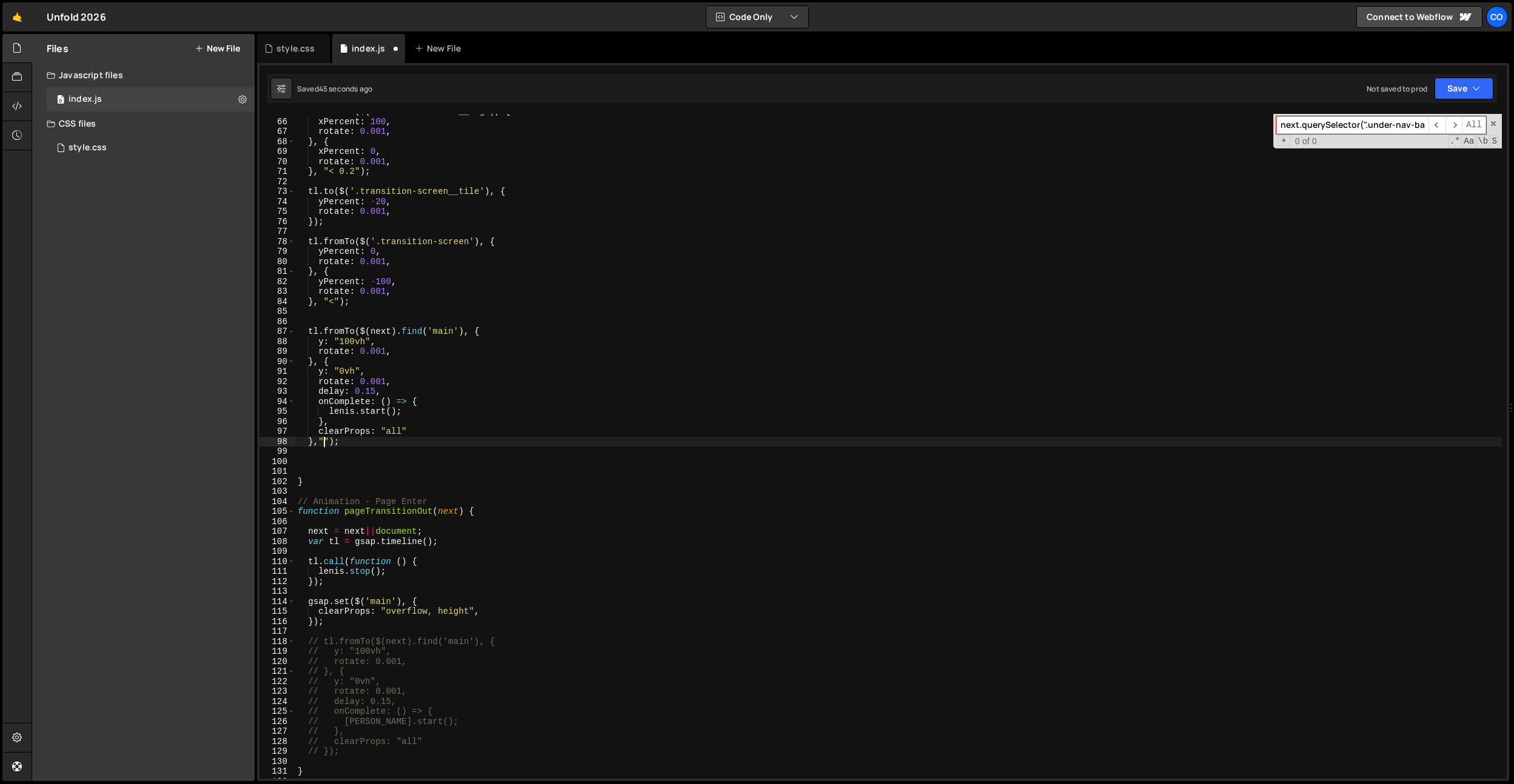
scroll to position [647, 0]
type textarea "});"
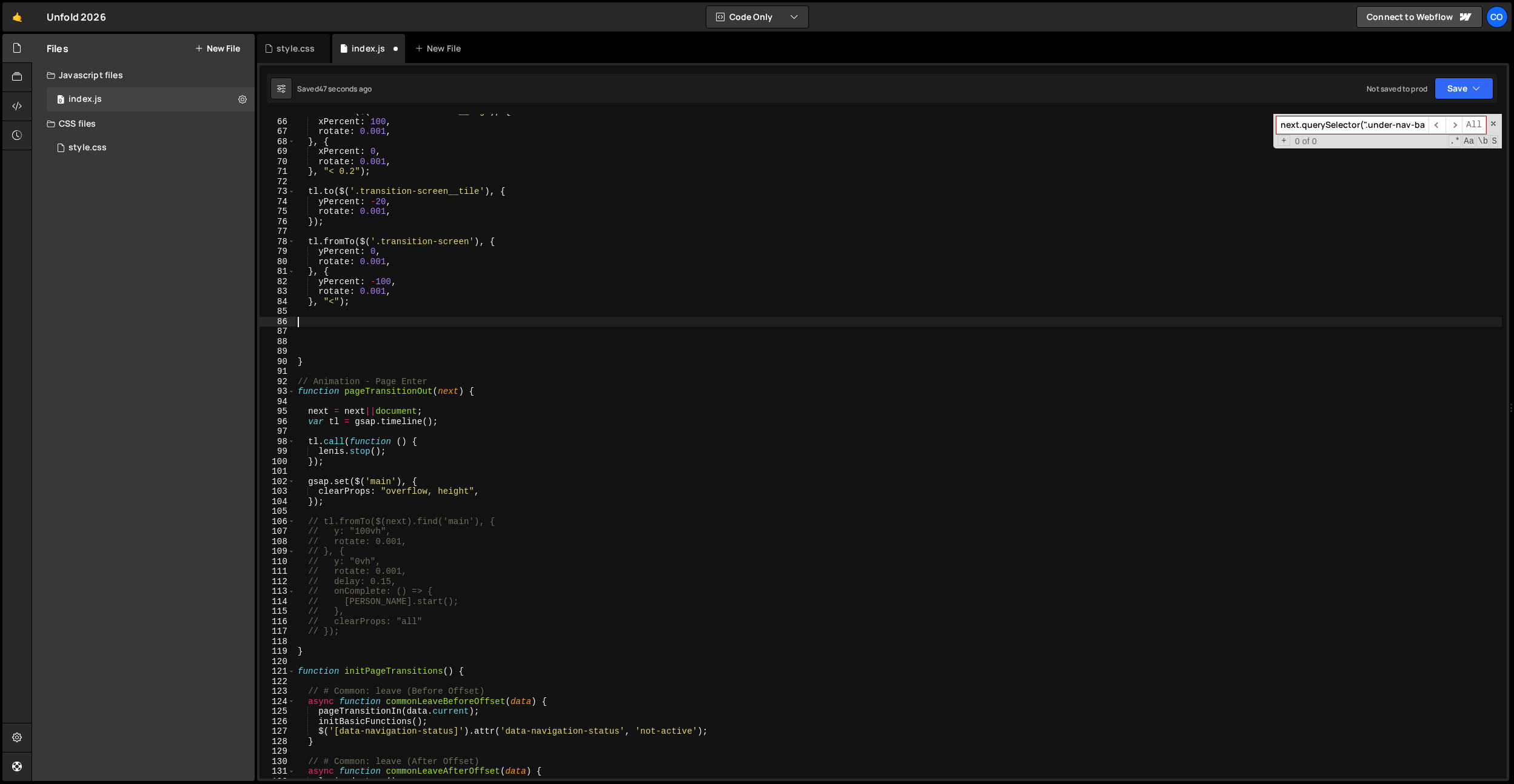
type textarea "v"
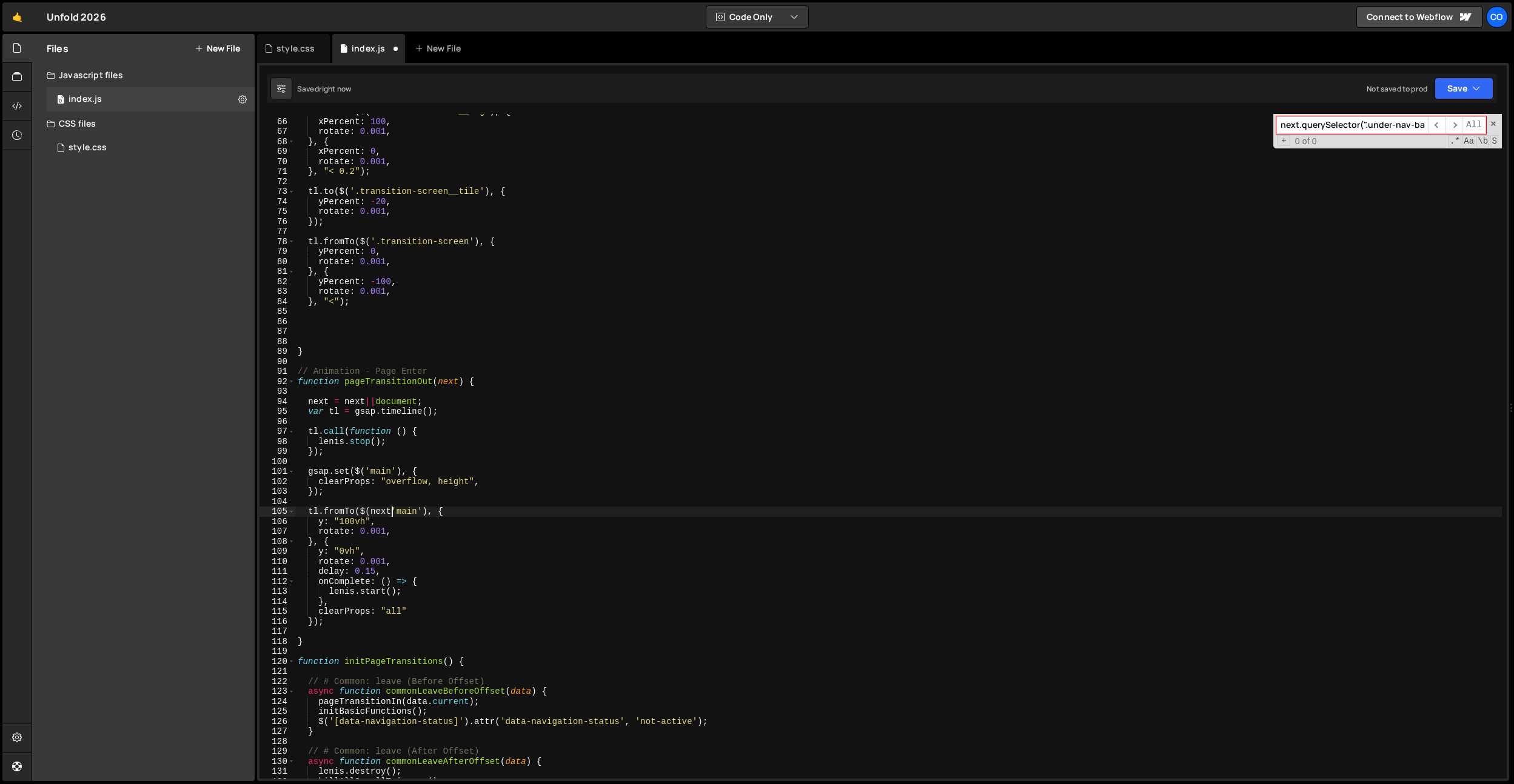
type textarea "tl.fromTo($(next).find('main'), {"
click at [365, 341] on div "tl . fromTo ( $ ( '.transition-deco__svg' ) , { xPercent : 100 , rotate : 0.001…" at bounding box center [899, 449] width 1207 height 685
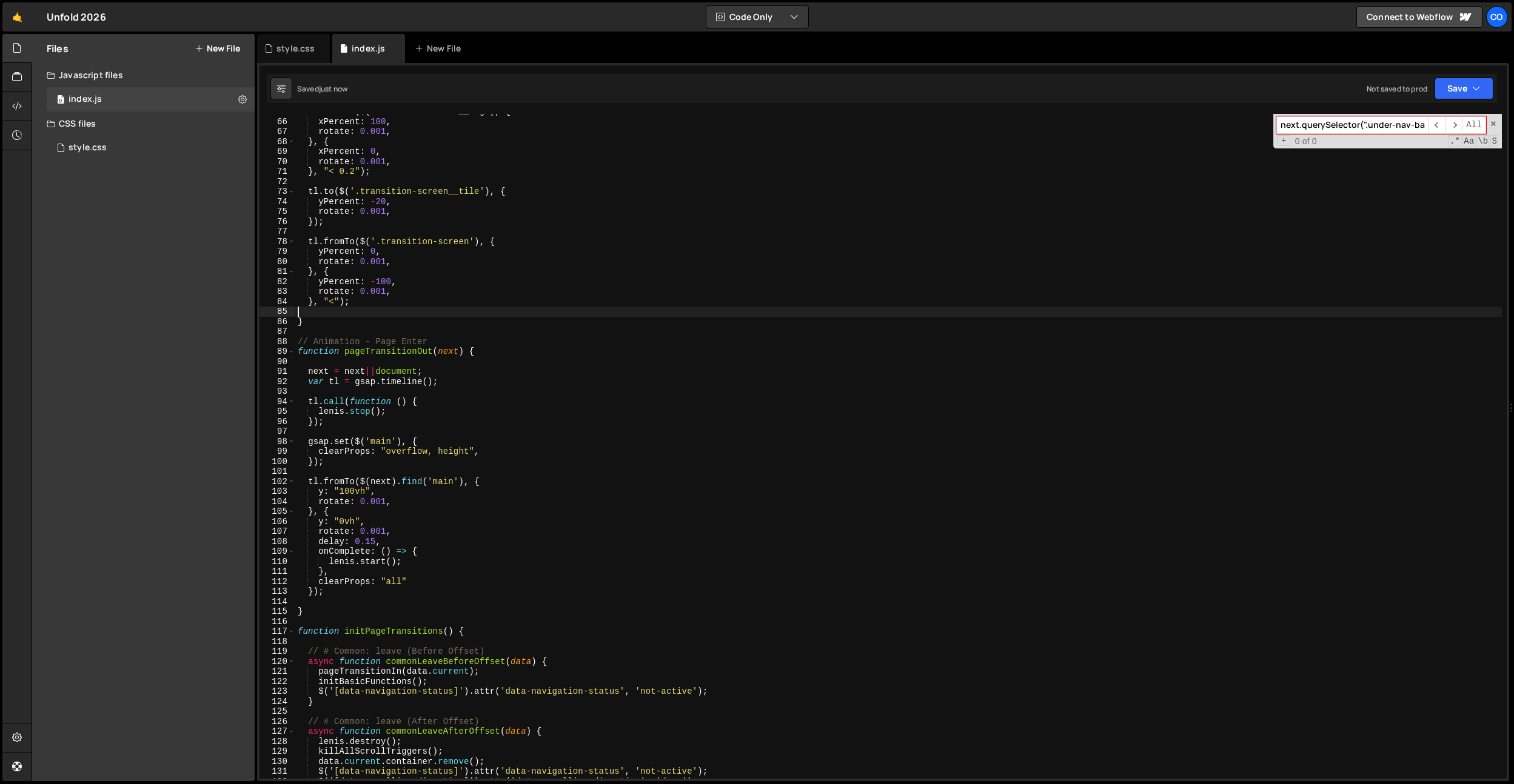
click at [394, 346] on div "tl . fromTo ( $ ( '.transition-deco__svg' ) , { xPercent : 100 , rotate : 0.001…" at bounding box center [899, 449] width 1207 height 685
click at [405, 354] on div "tl . fromTo ( $ ( '.transition-deco__svg' ) , { xPercent : 100 , rotate : 0.001…" at bounding box center [899, 449] width 1207 height 685
click at [442, 326] on div "tl . fromTo ( $ ( '.transition-deco__svg' ) , { xPercent : 100 , rotate : 0.001…" at bounding box center [899, 449] width 1207 height 685
type textarea "}"
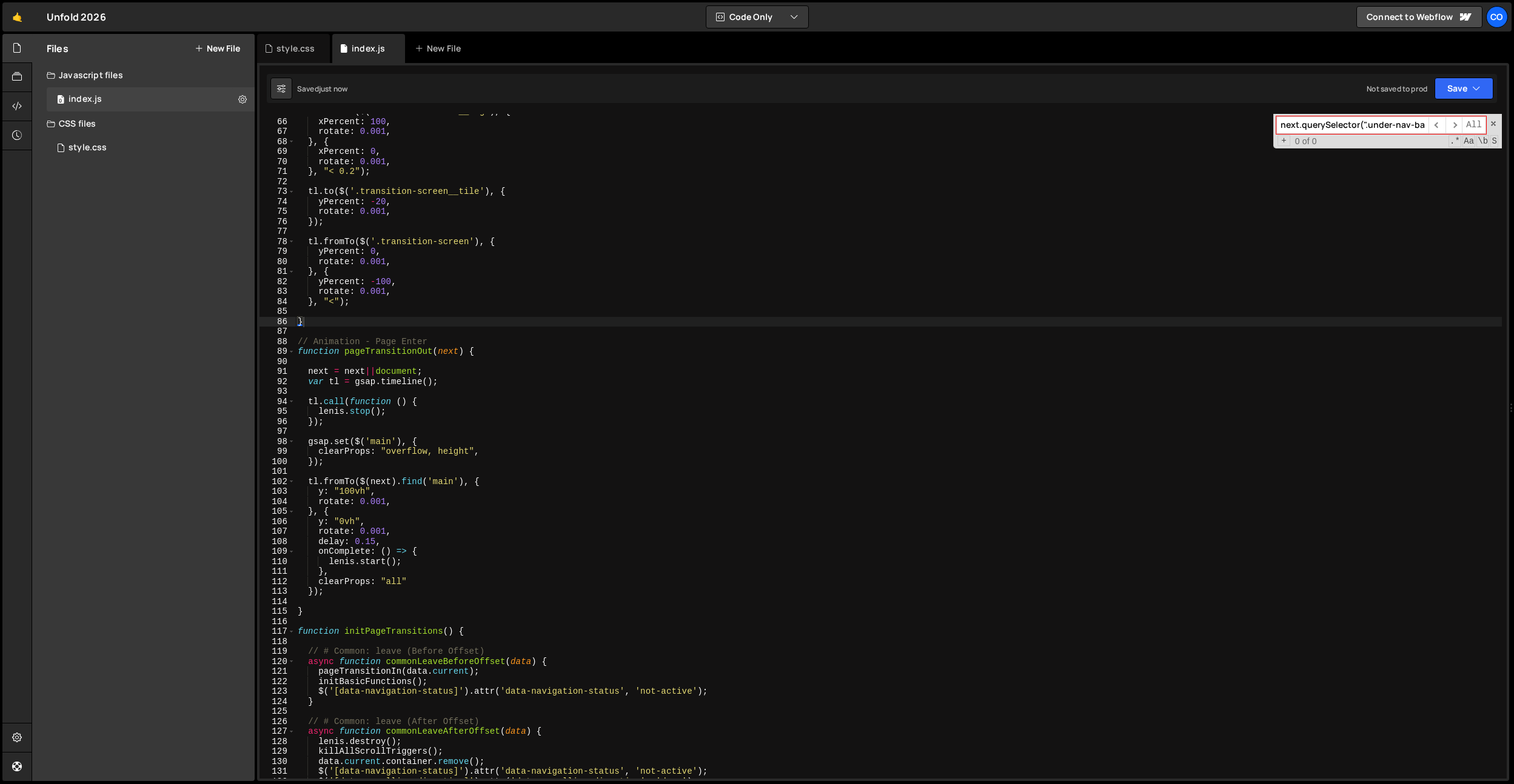
scroll to position [0, 225]
paste input "pageTransitionOut"
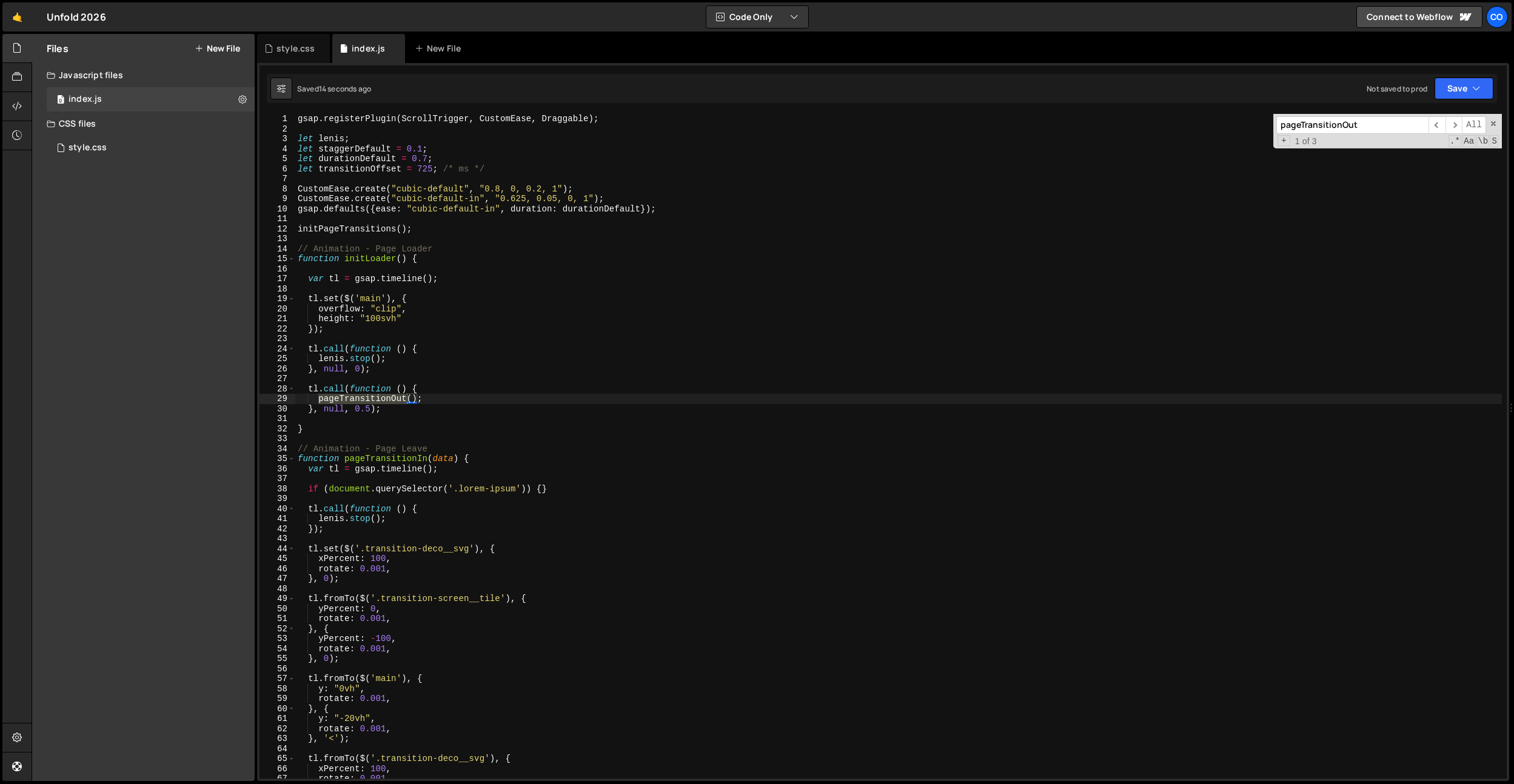
scroll to position [0, 0]
type input "pageTransitionOut"
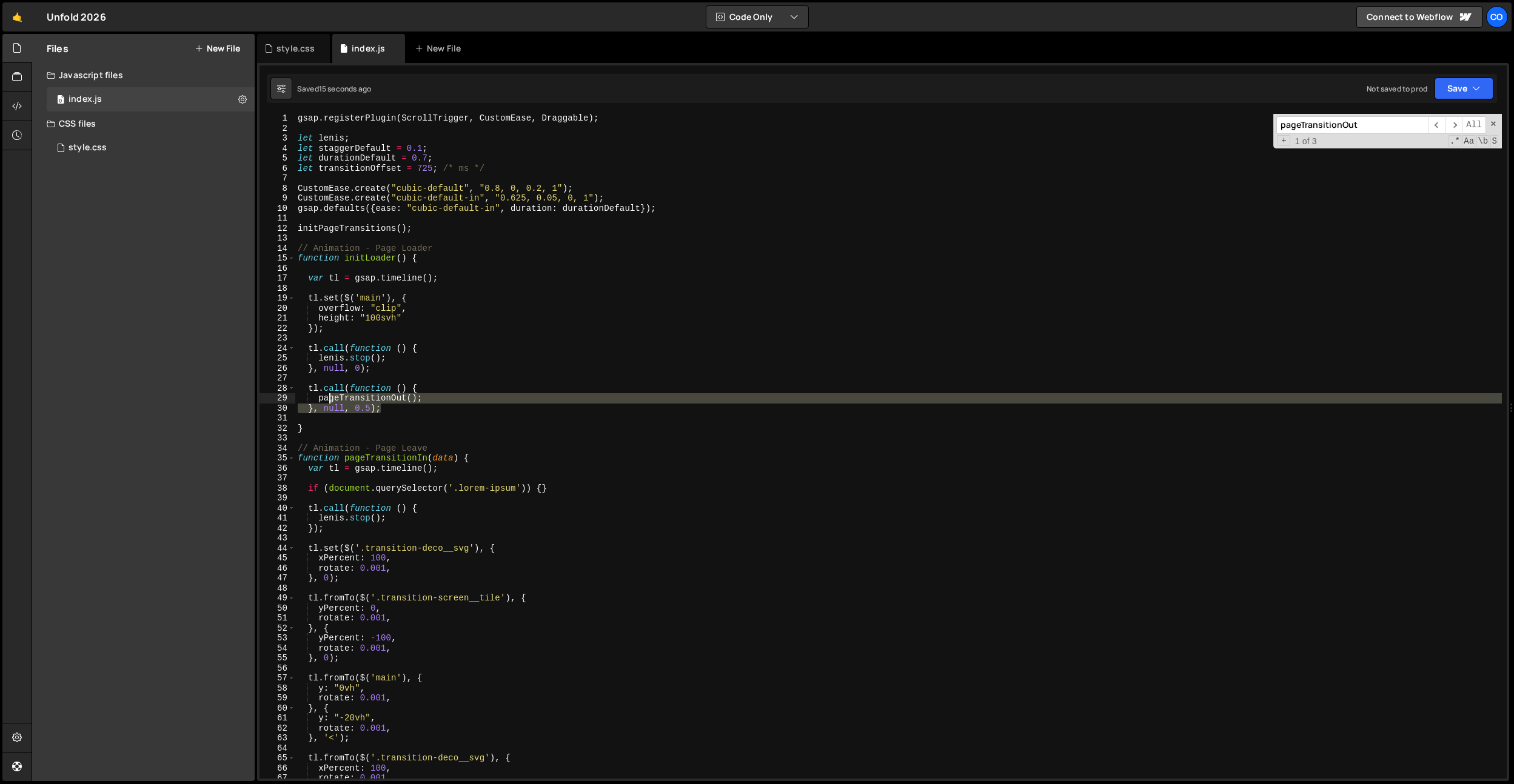
drag, startPoint x: 393, startPoint y: 410, endPoint x: 244, endPoint y: 383, distance: 151.4
click at [244, 383] on div "Files New File Javascript files 0 index.js 0 CSS files style.css 0 Copy share l…" at bounding box center [773, 408] width 1483 height 748
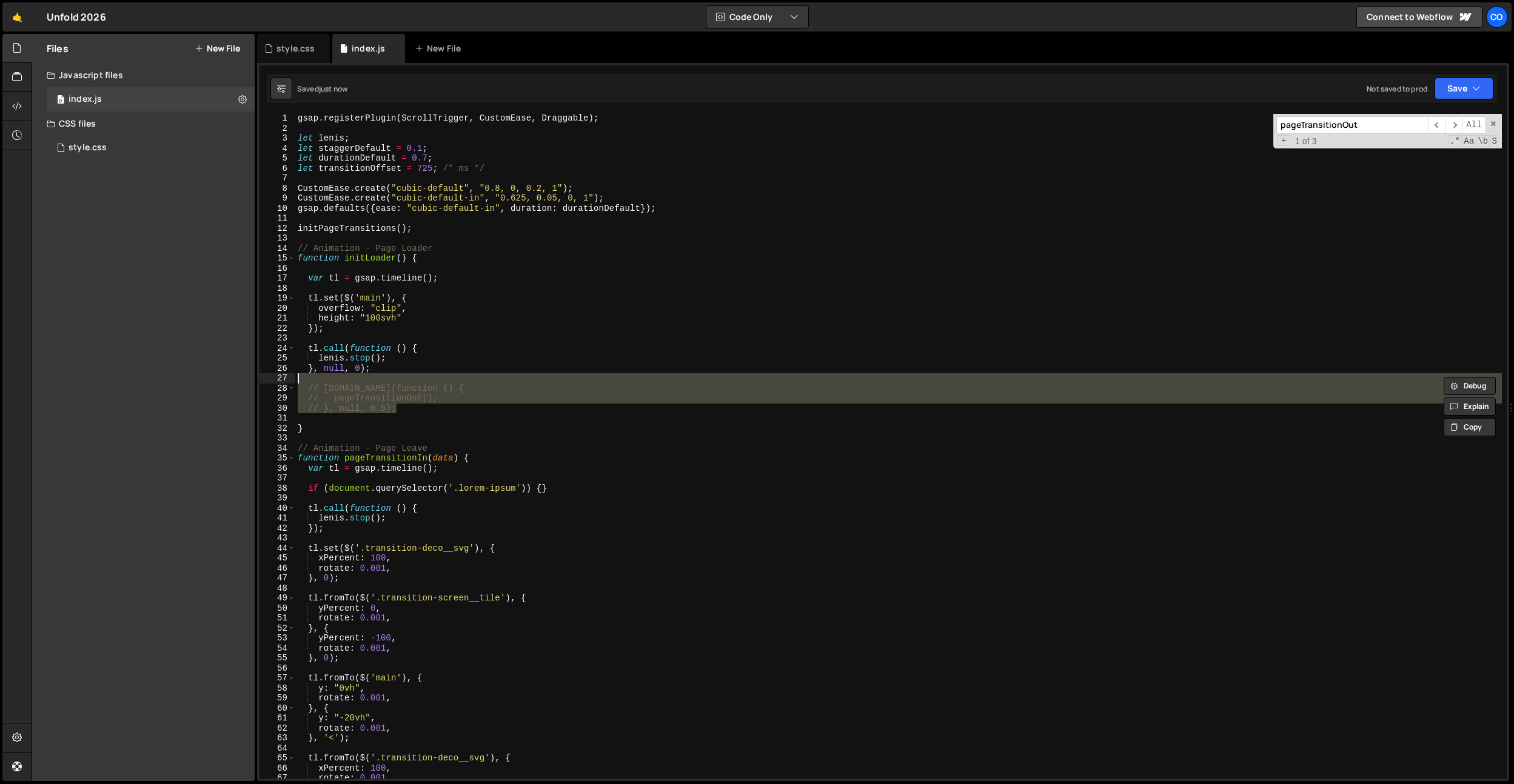
click at [446, 255] on div "gsap . registerPlugin ( ScrollTrigger , CustomEase , Draggable ) ; let lenis ; …" at bounding box center [899, 456] width 1207 height 685
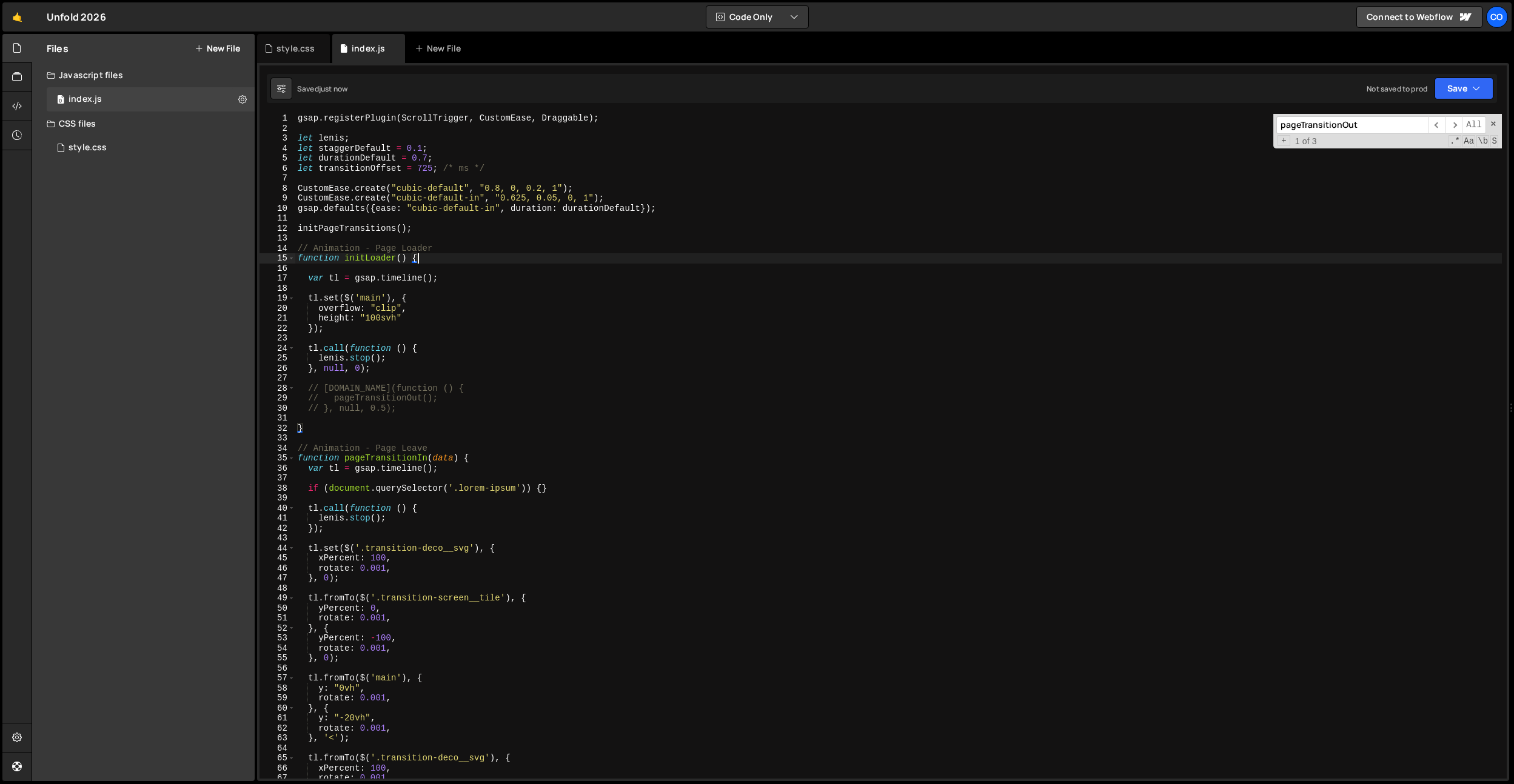
type textarea "tl.call(function () {"
click at [526, 294] on div "gsap . registerPlugin ( ScrollTrigger , CustomEase , Draggable ) ; let lenis ; …" at bounding box center [899, 456] width 1207 height 685
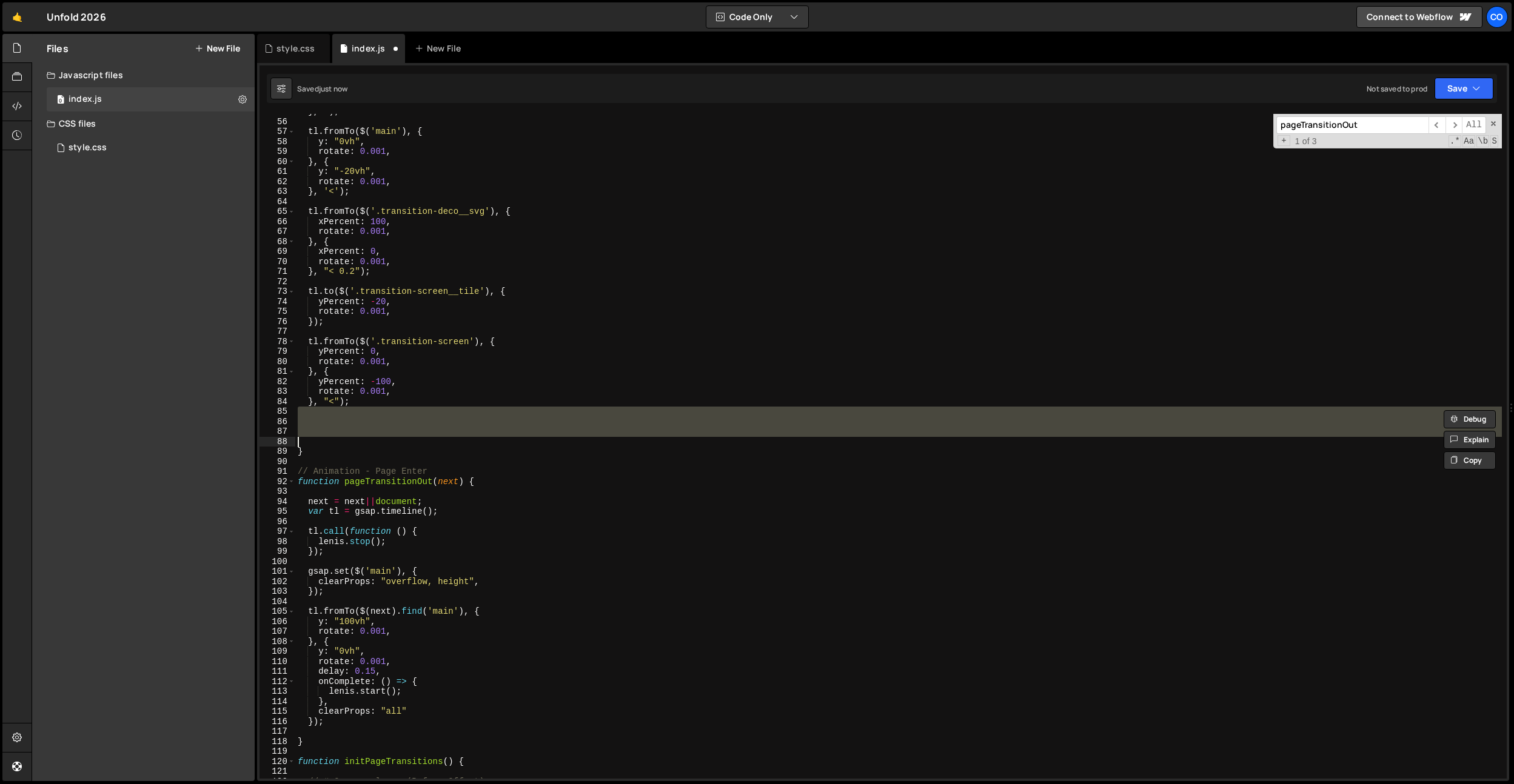
scroll to position [547, 0]
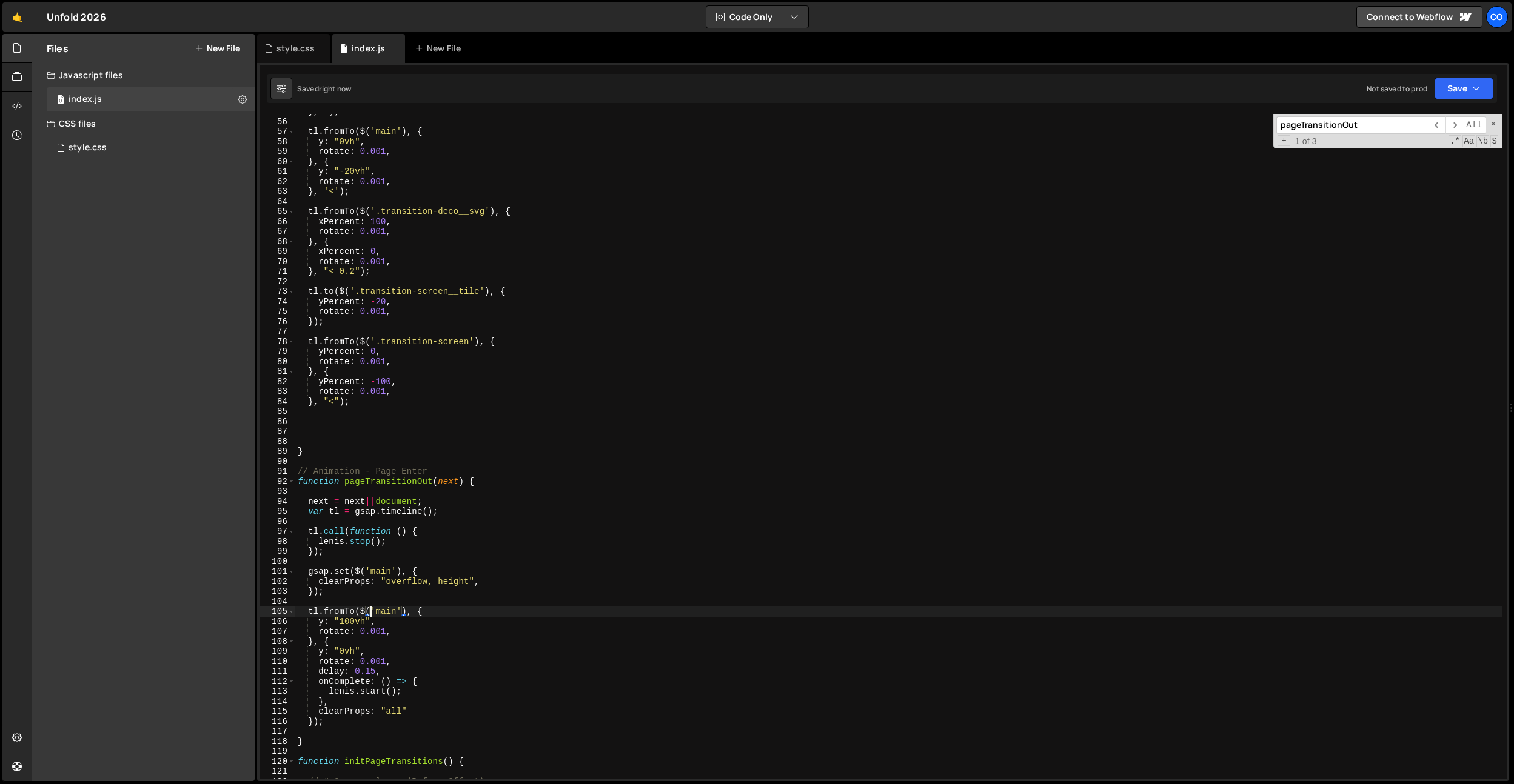
type textarea "function pageTransitionOut() {"
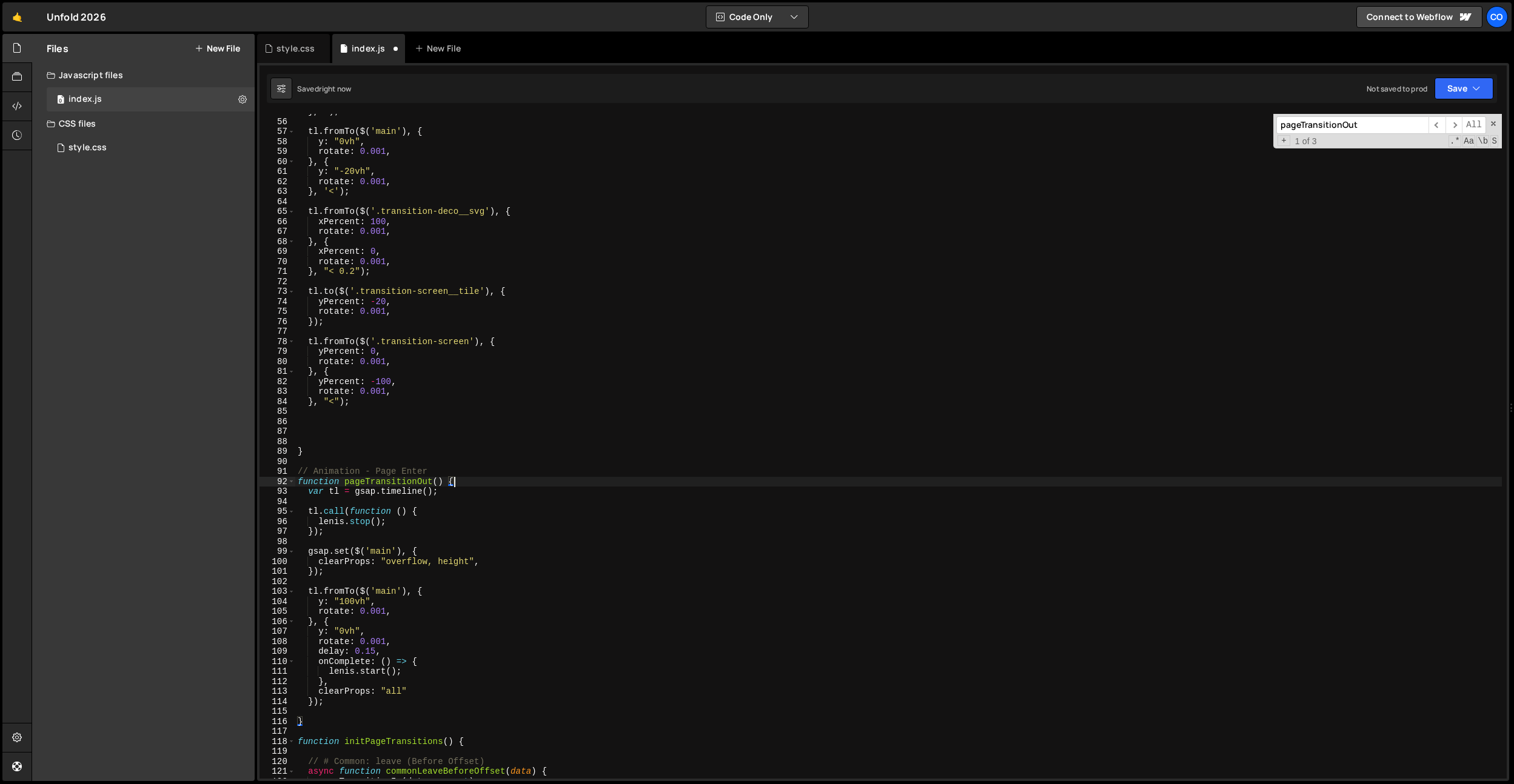
scroll to position [7, 0]
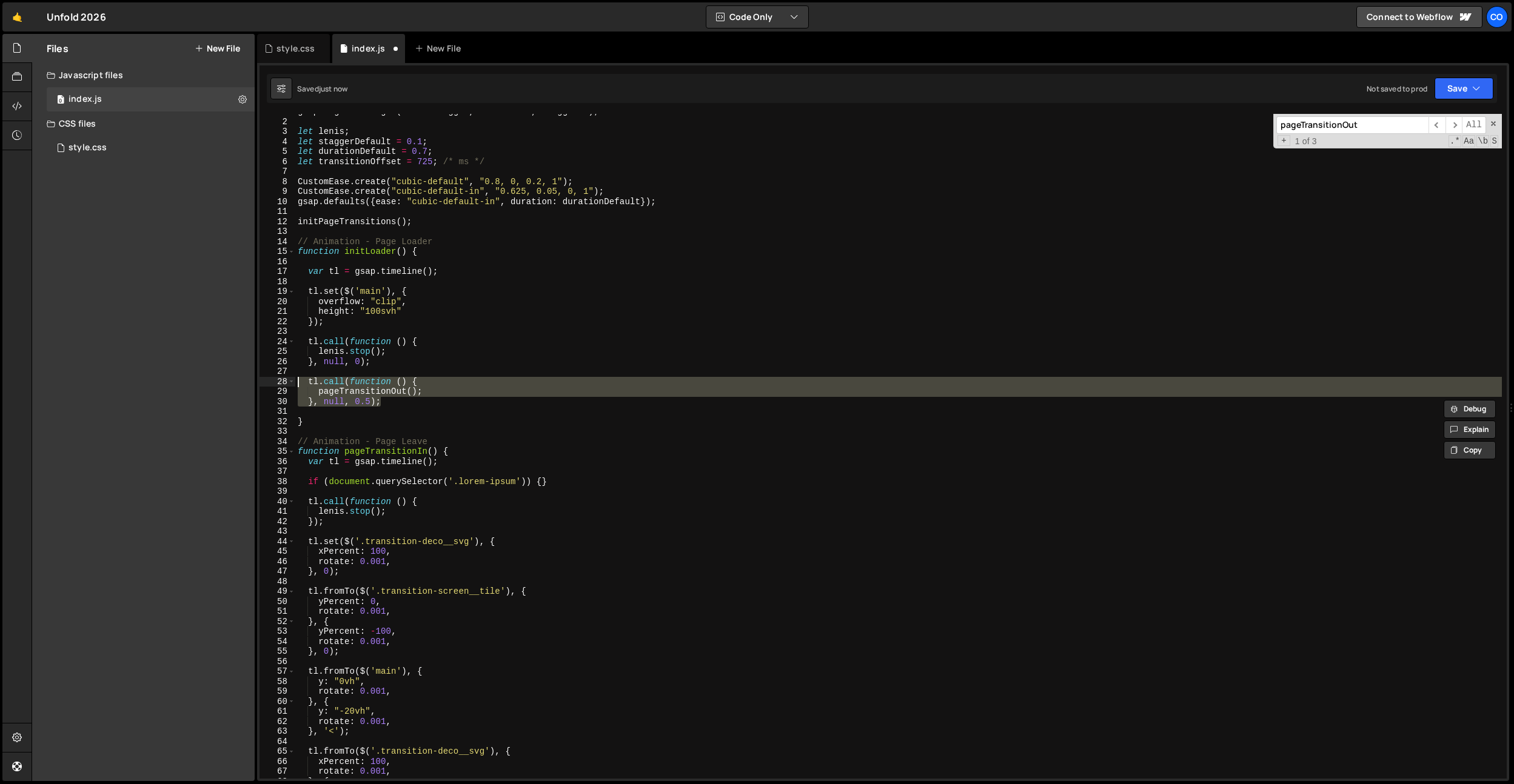
drag, startPoint x: 400, startPoint y: 404, endPoint x: 280, endPoint y: 383, distance: 121.8
click at [280, 383] on div "}, null, 0.5); 1 2 3 4 5 6 7 8 9 10 11 12 13 14 15 16 17 18 19 20 21 22 23 24 2…" at bounding box center [883, 446] width 1248 height 665
type textarea "tl.call(function () { pageTransitionOut();"
click at [382, 393] on div "gsap . registerPlugin ( ScrollTrigger , CustomEase , Draggable ) ; let lenis ; …" at bounding box center [899, 446] width 1207 height 665
click at [382, 393] on div "gsap . registerPlugin ( ScrollTrigger , CustomEase , Draggable ) ; let lenis ; …" at bounding box center [899, 449] width 1207 height 685
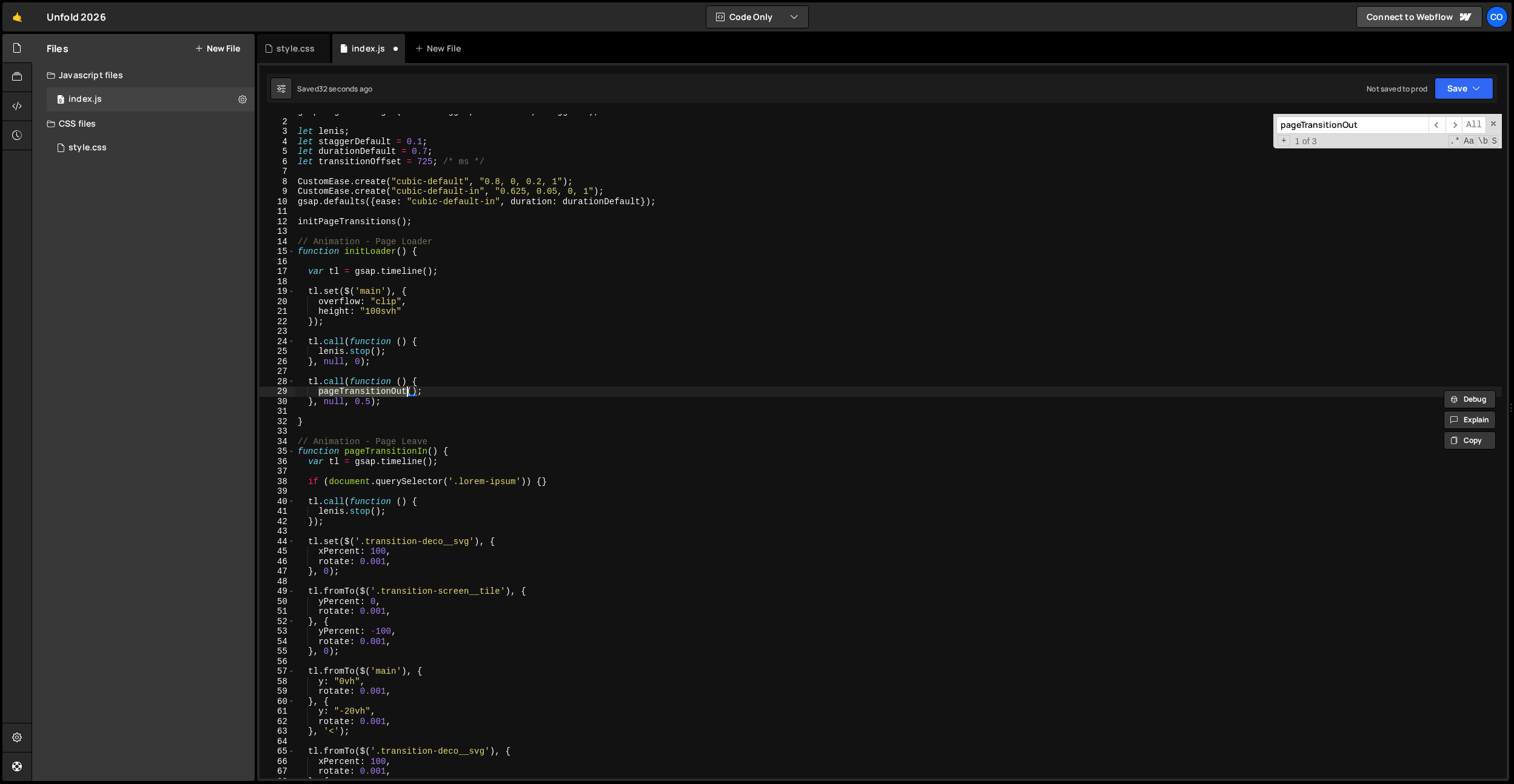
click at [458, 419] on div "gsap . registerPlugin ( ScrollTrigger , CustomEase , Draggable ) ; let lenis ; …" at bounding box center [899, 449] width 1207 height 685
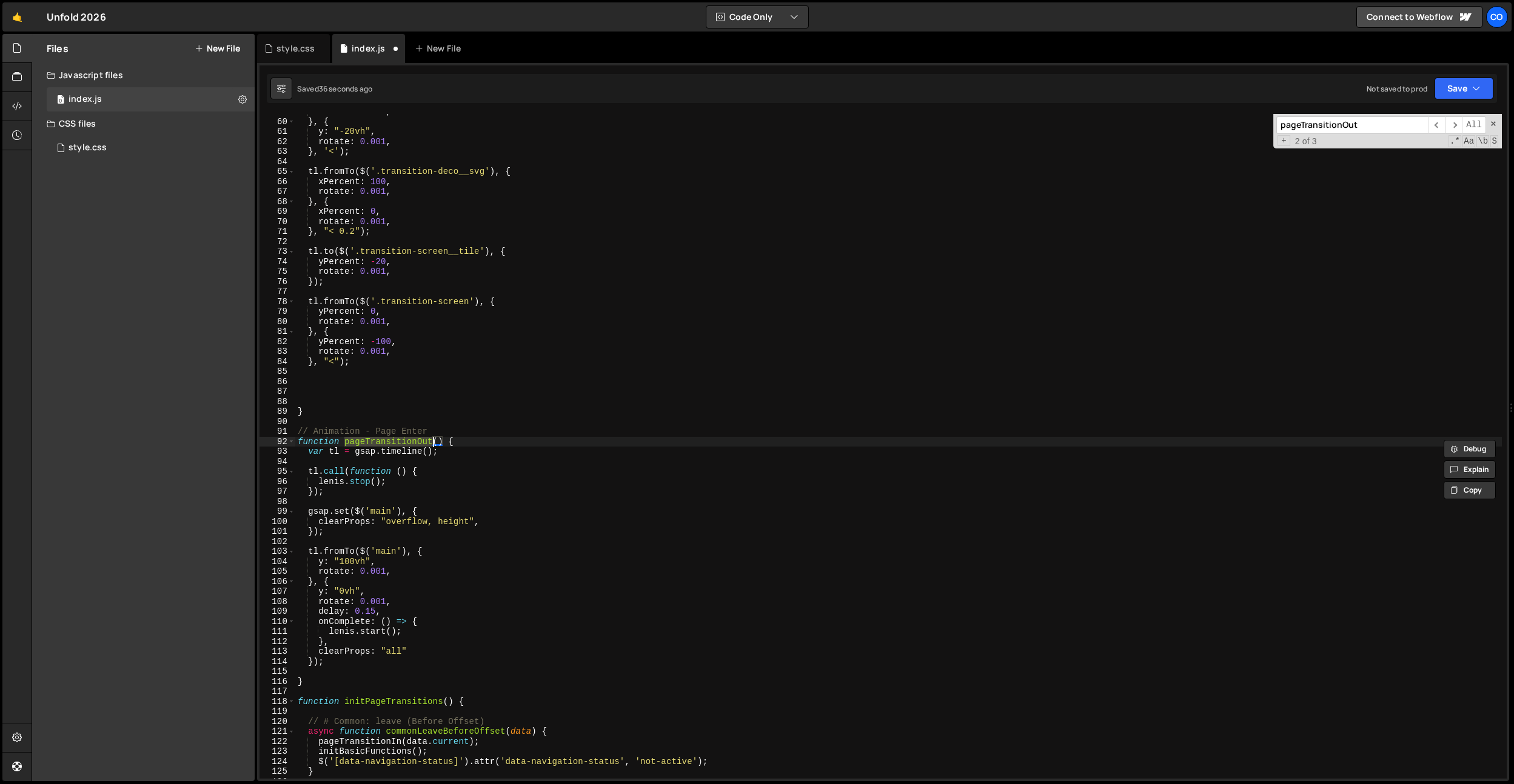
click at [422, 441] on div "rotate : 0.001 , } , { y : "-20vh" , rotate : 0.001 , } , '<' ) ; tl . fromTo (…" at bounding box center [899, 446] width 1207 height 665
click at [422, 441] on div "rotate : 0.001 , } , { y : "-20vh" , rotate : 0.001 , } , '<' ) ; tl . fromTo (…" at bounding box center [899, 449] width 1207 height 685
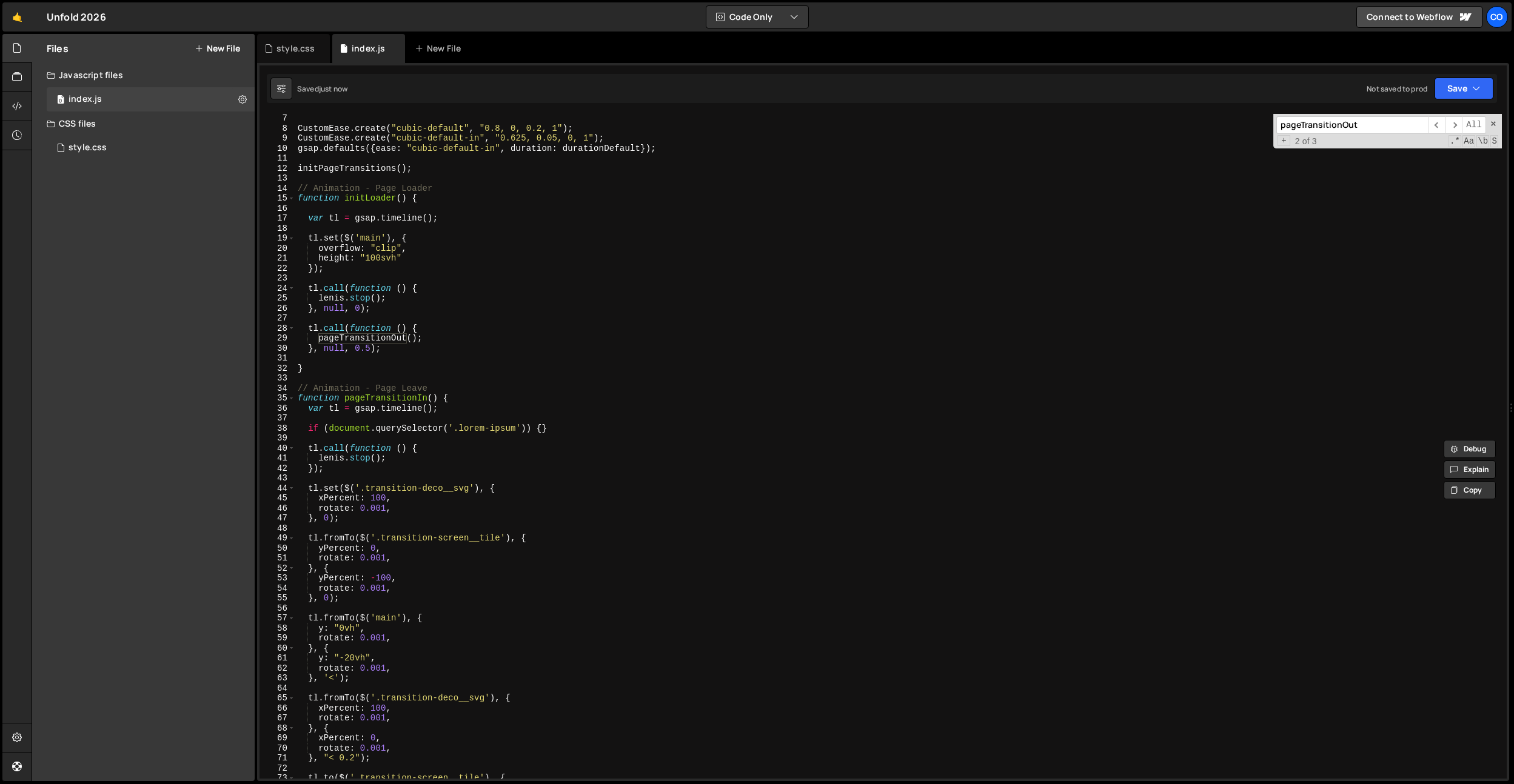
scroll to position [23, 0]
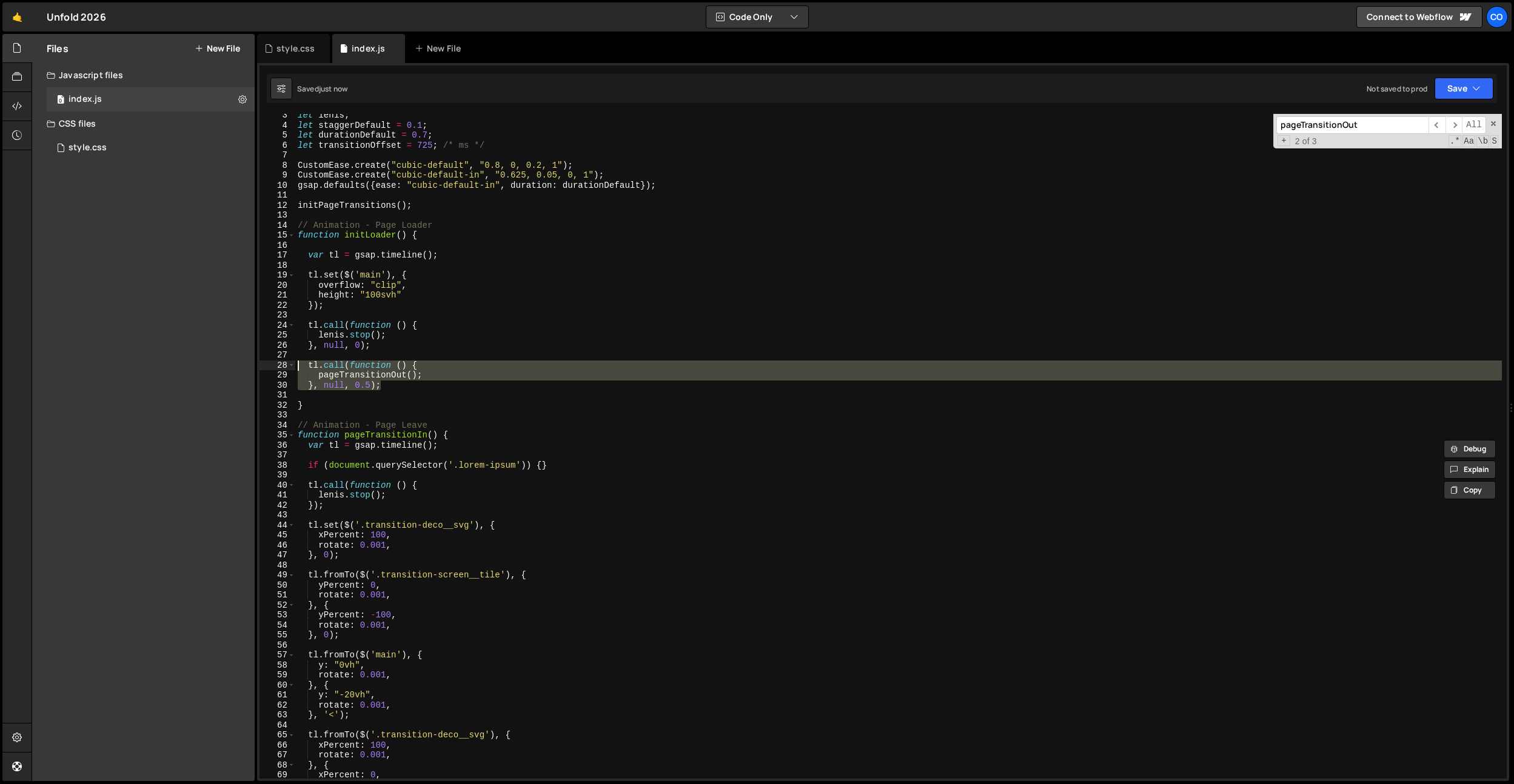
drag, startPoint x: 394, startPoint y: 388, endPoint x: 277, endPoint y: 367, distance: 118.9
click at [277, 367] on div "function pageTransitionOut() { 3 4 5 6 7 8 9 10 11 12 13 14 15 16 17 18 19 20 2…" at bounding box center [883, 446] width 1248 height 665
type textarea "tl.call(function () { pageTransitionOut();"
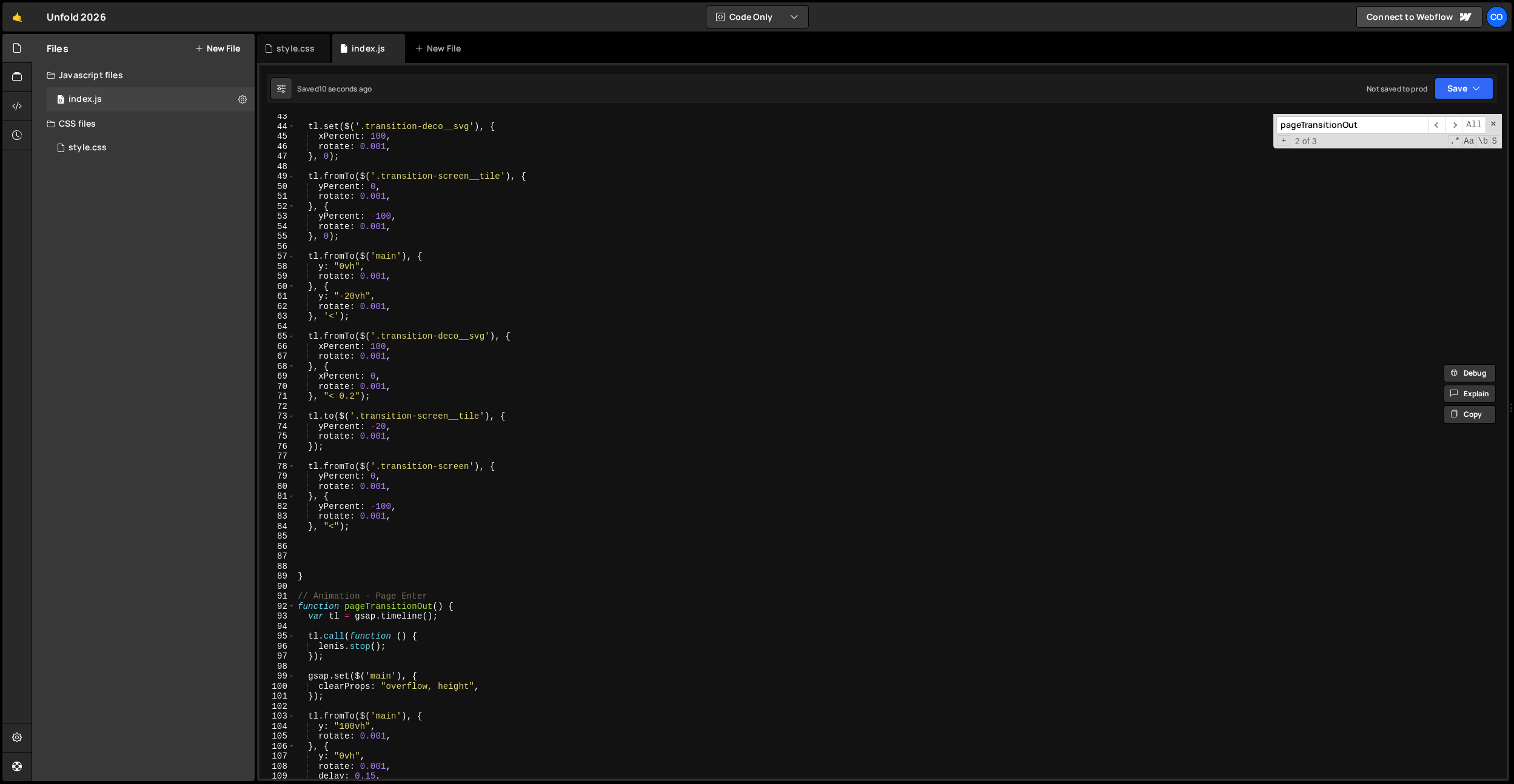
scroll to position [423, 0]
click at [342, 564] on div "tl . set ( $ ( '.transition-deco__svg' ) , { xPercent : 100 , rotate : 0.001 , …" at bounding box center [899, 454] width 1207 height 685
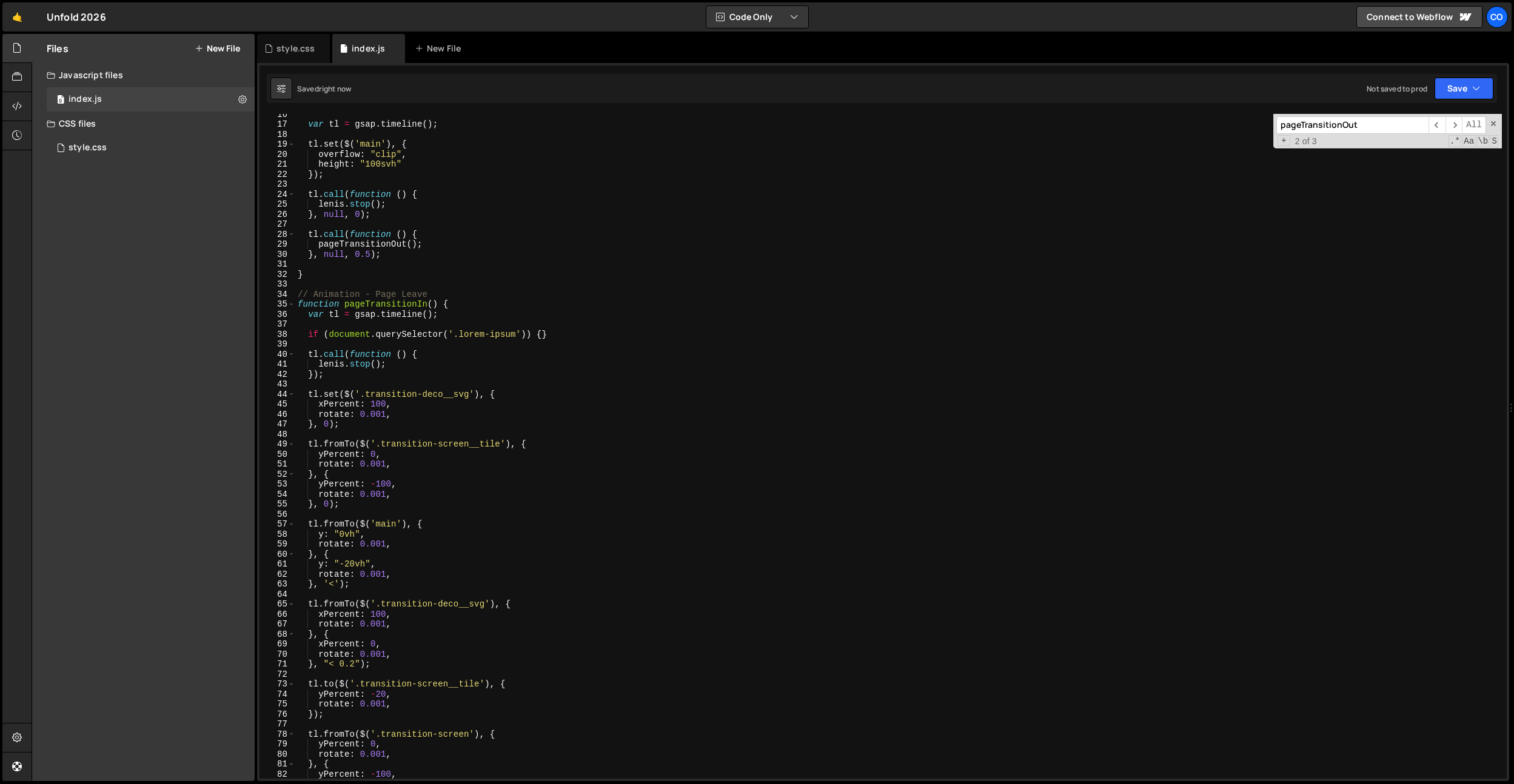
scroll to position [85, 0]
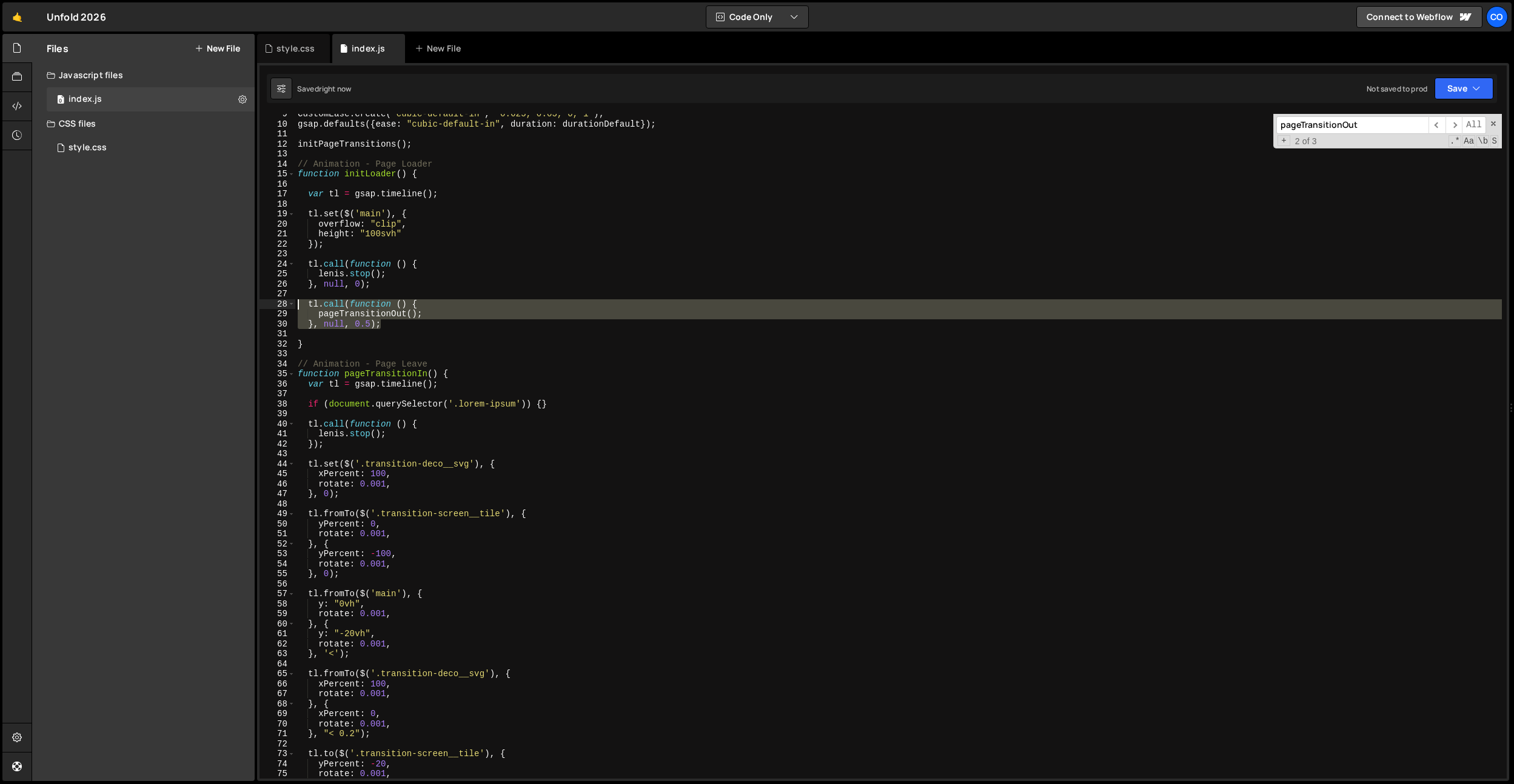
drag, startPoint x: 403, startPoint y: 322, endPoint x: 287, endPoint y: 305, distance: 117.2
click at [287, 305] on div "}, "<"); 9 10 11 12 13 14 15 16 17 18 19 20 21 22 23 24 25 26 27 28 29 30 31 32…" at bounding box center [883, 446] width 1248 height 665
type textarea "tl.call(function () { pageTransitionOut();"
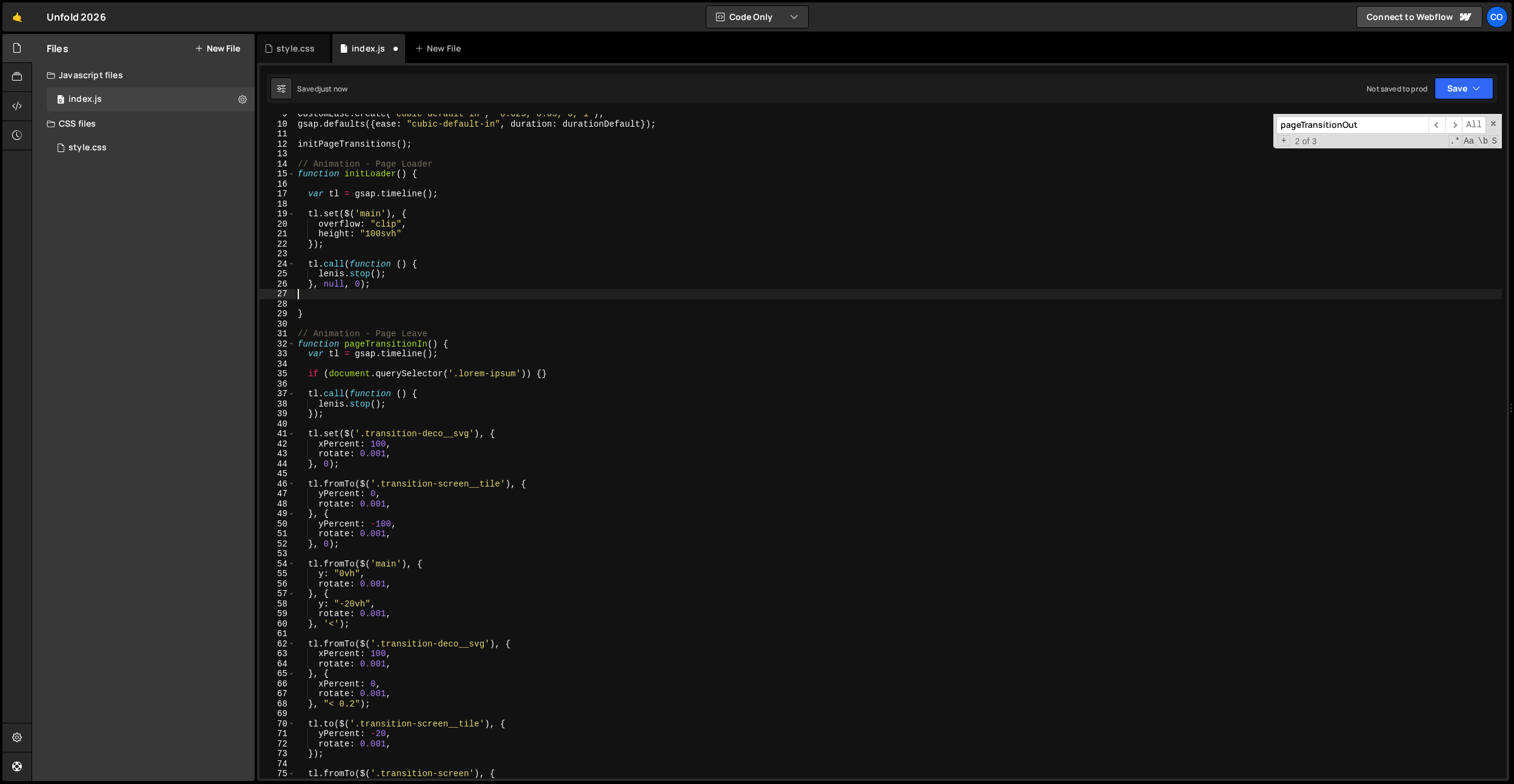
type textarea "}, null, 0);"
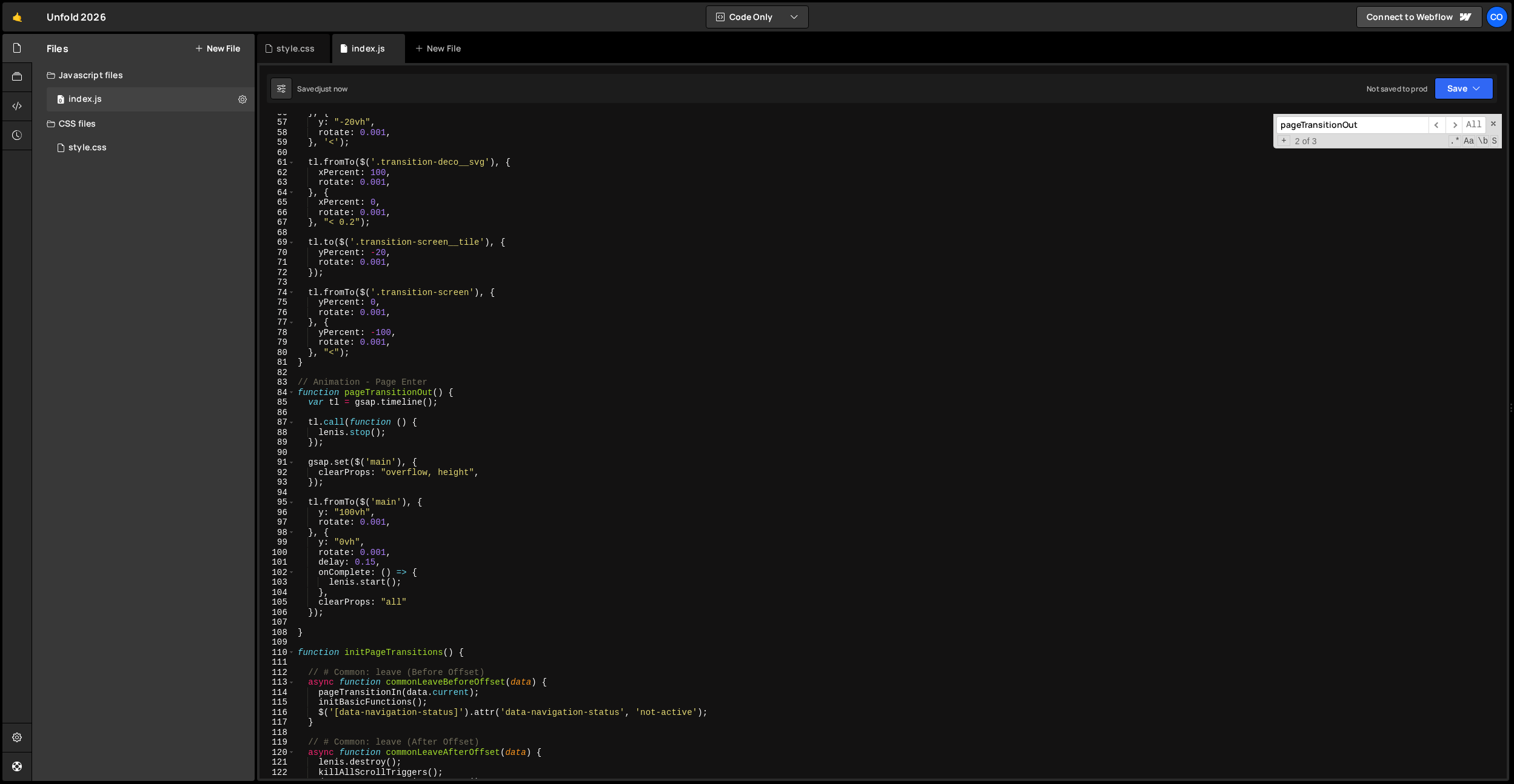
scroll to position [557, 0]
click at [331, 620] on div "} , { y : "-20vh" , rotate : 0.001 , } , '<' ) ; tl . fromTo ( $ ( '.transition…" at bounding box center [899, 449] width 1207 height 685
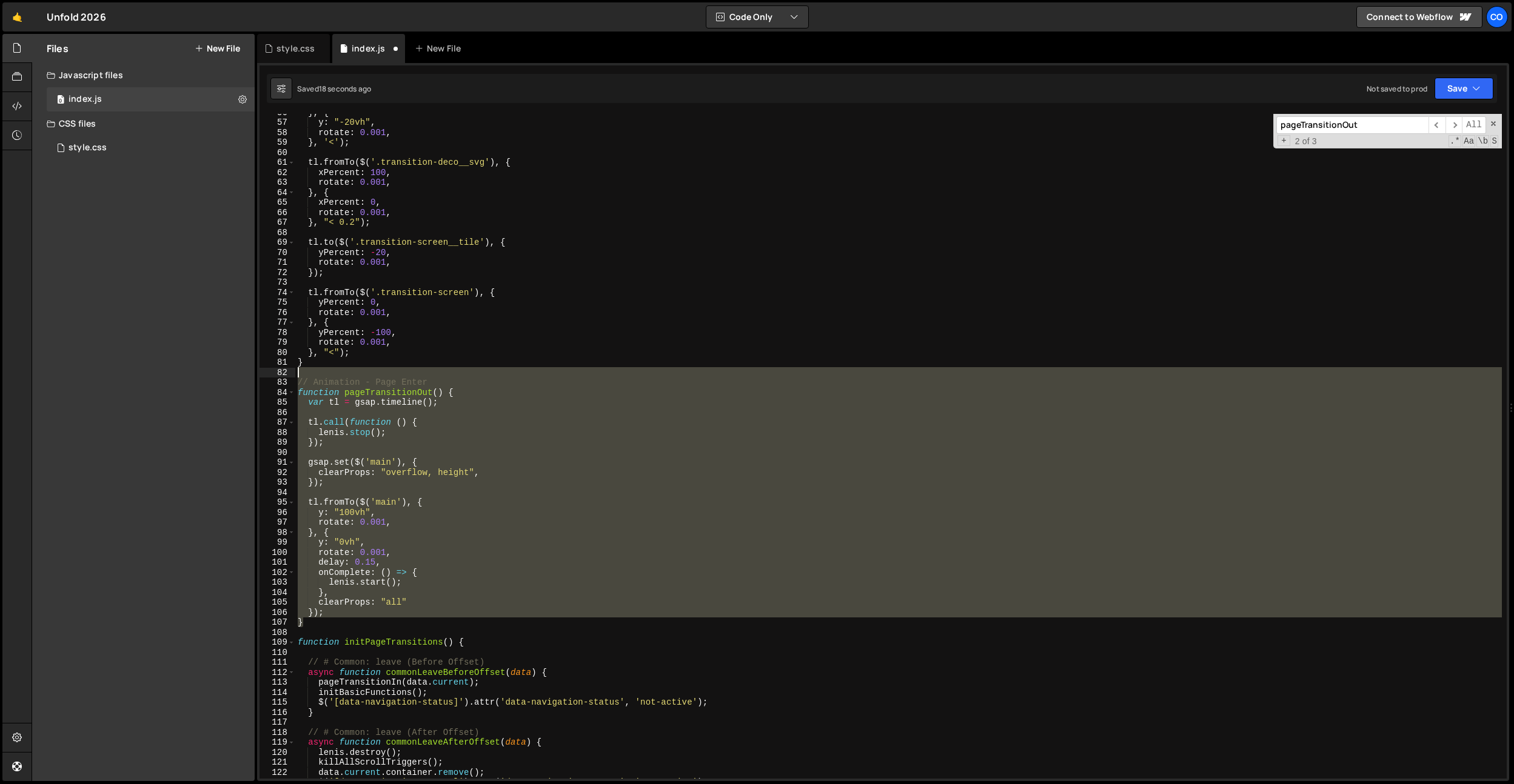
drag, startPoint x: 320, startPoint y: 628, endPoint x: 275, endPoint y: 374, distance: 258.0
click at [275, 374] on div "}); 56 57 58 59 60 61 62 63 64 65 66 67 68 69 70 71 72 73 74 75 76 77 78 79 80 …" at bounding box center [883, 446] width 1248 height 665
type textarea "}"
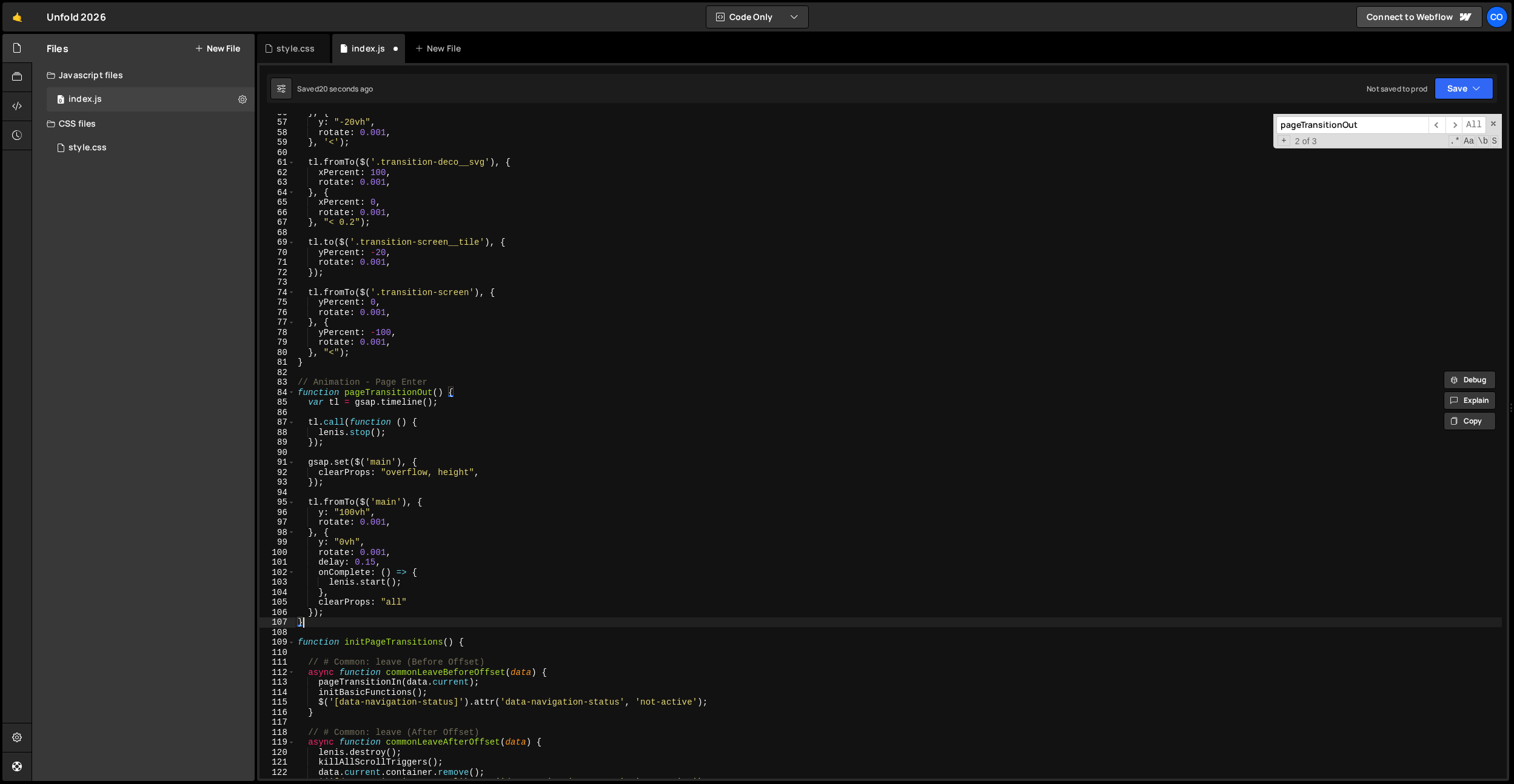
paste textarea "}"
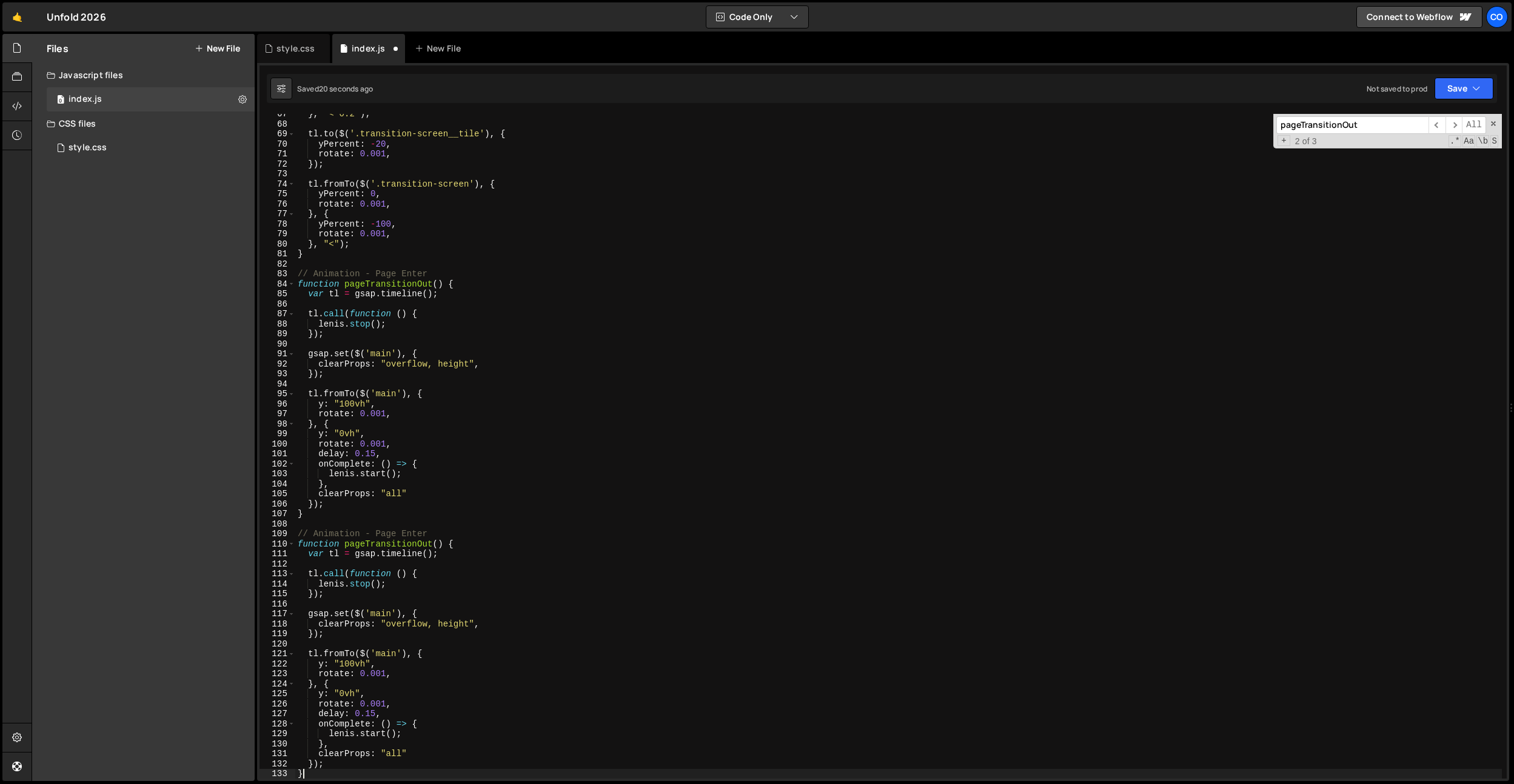
scroll to position [665, 0]
click at [408, 541] on div "} , "< 0.2" ) ; tl . to ( $ ( '.transition-screen__tile' ) , { yPercent : - 20 …" at bounding box center [899, 451] width 1207 height 685
drag, startPoint x: 448, startPoint y: 543, endPoint x: 346, endPoint y: 546, distance: 102.0
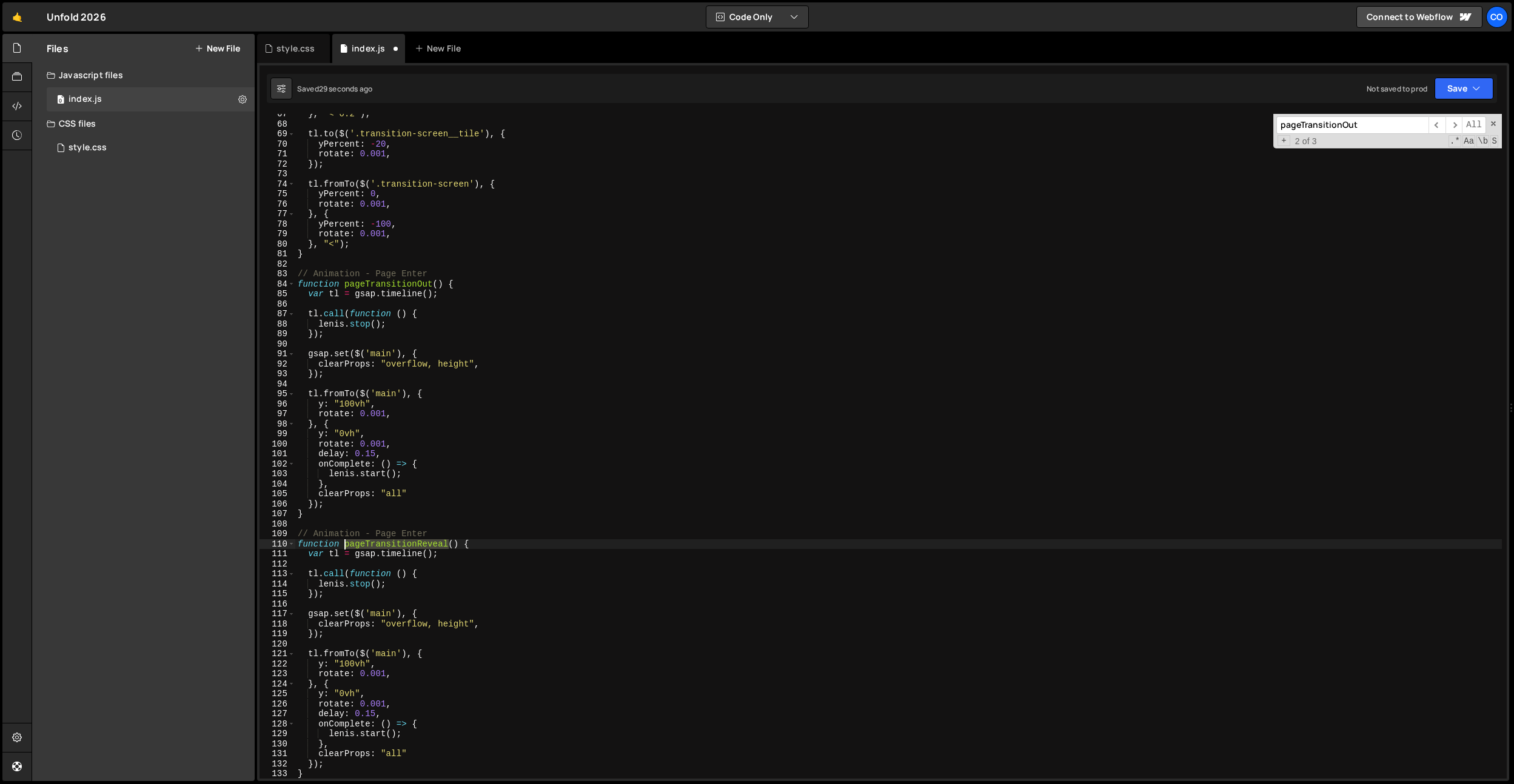
click at [346, 546] on div "} , "< 0.2" ) ; tl . to ( $ ( '.transition-screen__tile' ) , { yPercent : - 20 …" at bounding box center [899, 451] width 1207 height 685
click at [418, 513] on div "} , "< 0.2" ) ; tl . to ( $ ( '.transition-screen__tile' ) , { yPercent : - 20 …" at bounding box center [899, 451] width 1207 height 685
drag, startPoint x: 447, startPoint y: 530, endPoint x: 388, endPoint y: 534, distance: 59.1
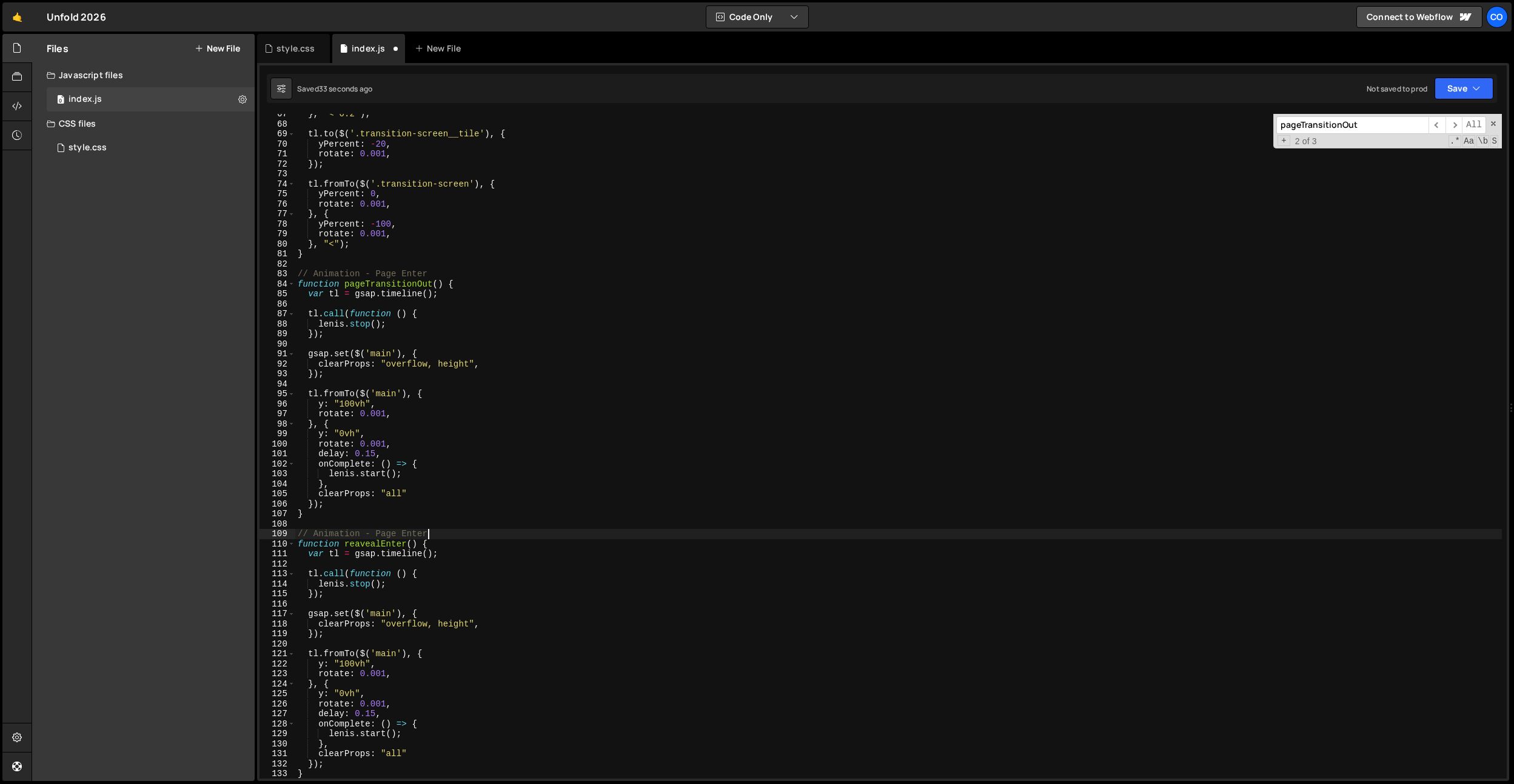
click at [436, 531] on div "} , "< 0.2" ) ; tl . to ( $ ( '.transition-screen__tile' ) , { yPercent : - 20 …" at bounding box center [899, 451] width 1207 height 685
click at [385, 534] on div "} , "< 0.2" ) ; tl . to ( $ ( '.transition-screen__tile' ) , { yPercent : - 20 …" at bounding box center [899, 451] width 1207 height 685
click at [515, 455] on div "} , "< 0.2" ) ; tl . to ( $ ( '.transition-screen__tile' ) , { yPercent : - 20 …" at bounding box center [899, 451] width 1207 height 685
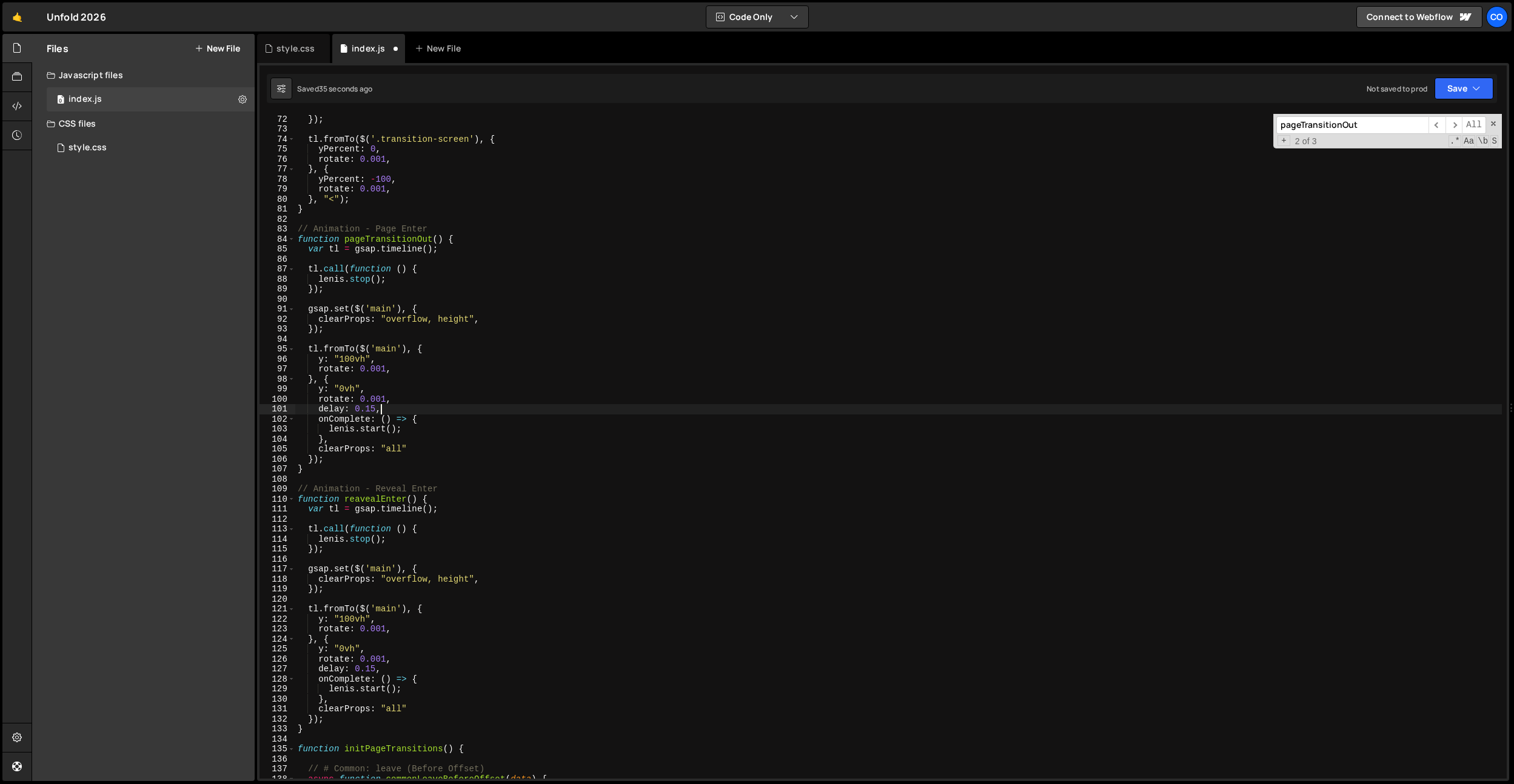
scroll to position [722, 0]
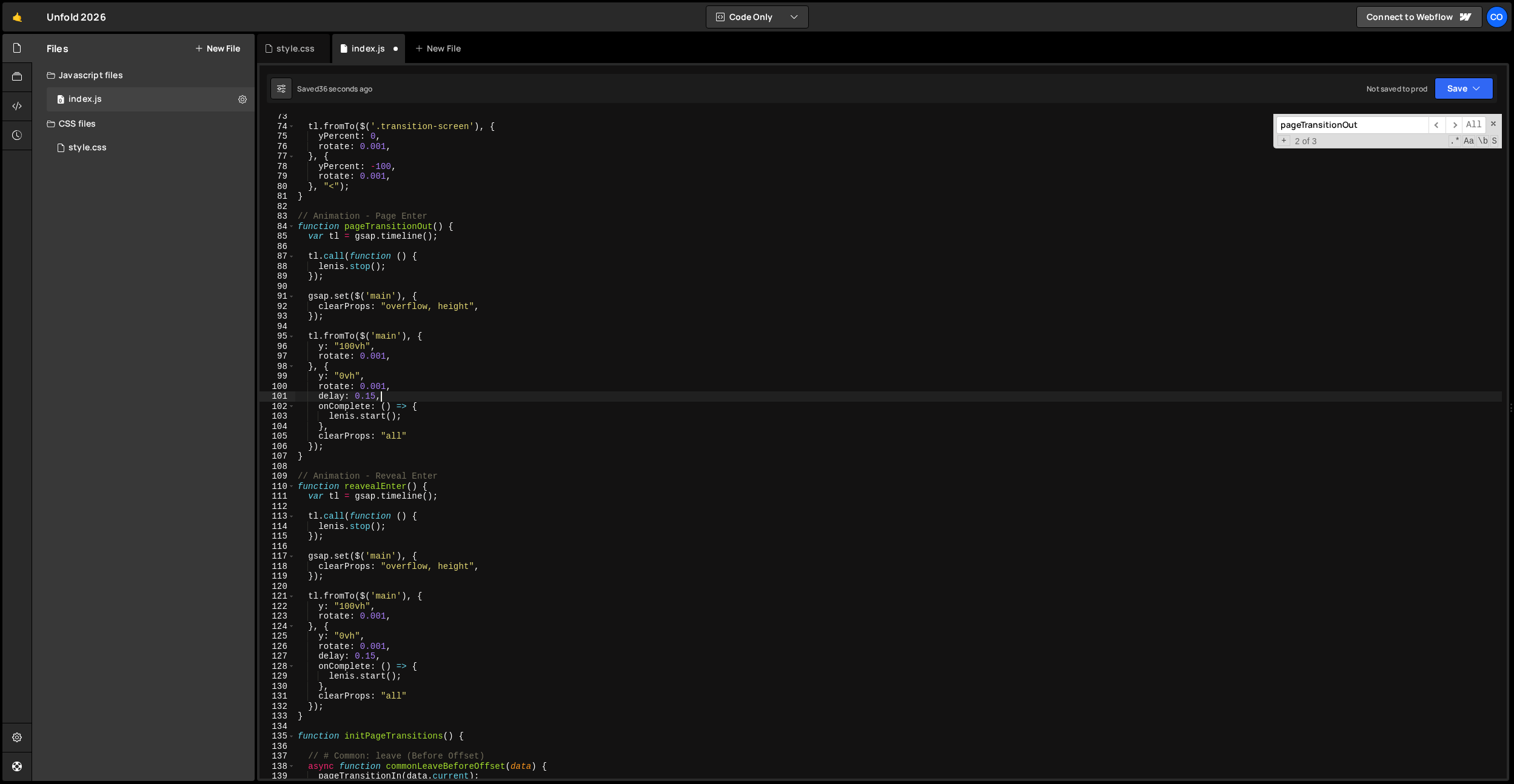
click at [477, 482] on div "tl . fromTo ( $ ( '.transition-screen' ) , { yPercent : 0 , rotate : 0.001 , } …" at bounding box center [899, 454] width 1207 height 685
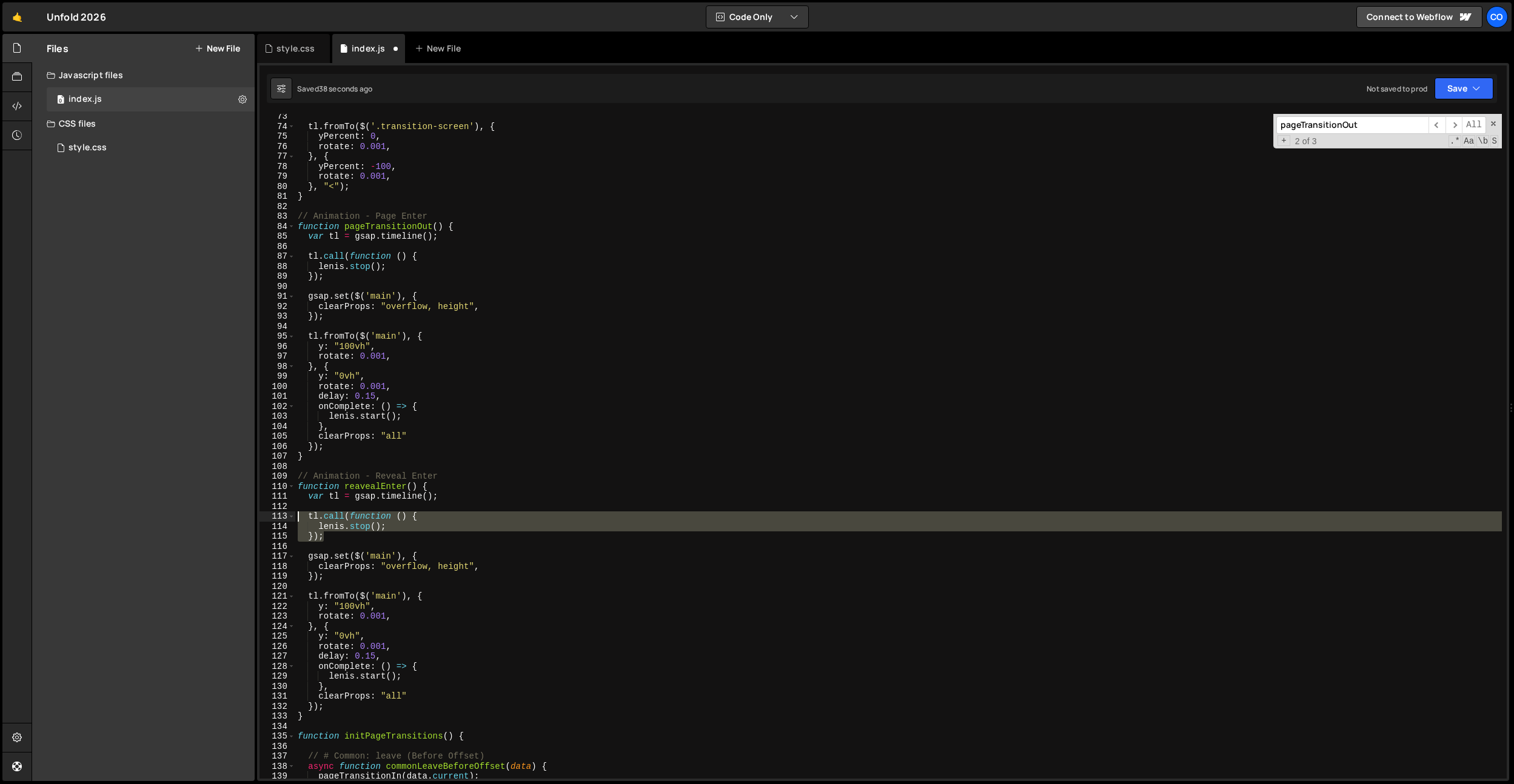
drag, startPoint x: 369, startPoint y: 536, endPoint x: 273, endPoint y: 519, distance: 97.5
click at [273, 520] on div "function reavealEnter() { 73 74 75 76 77 78 79 80 81 82 83 84 85 86 87 88 89 90…" at bounding box center [883, 446] width 1248 height 665
type textarea "tl.call(function () { lenis.stop();"
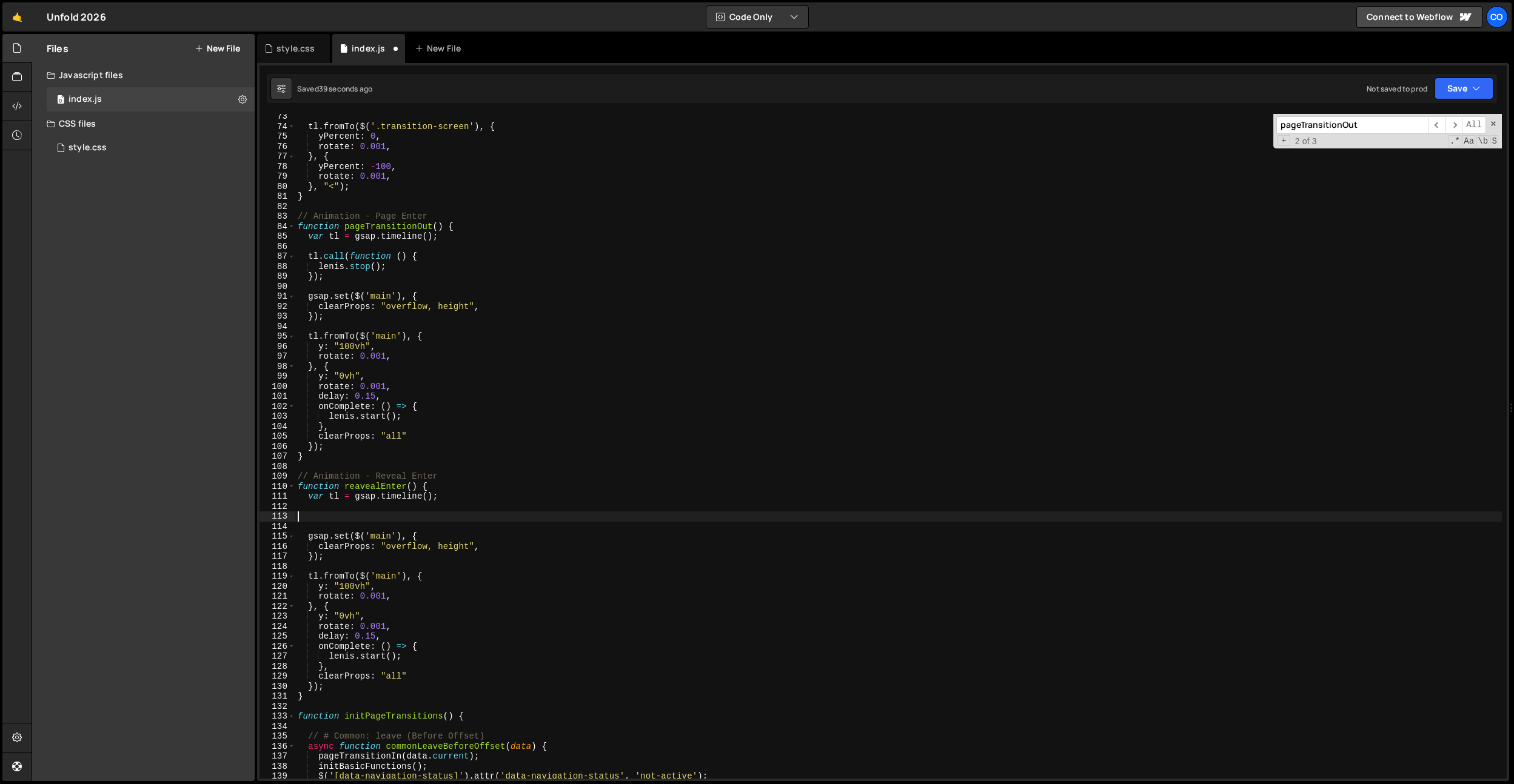
scroll to position [0, 0]
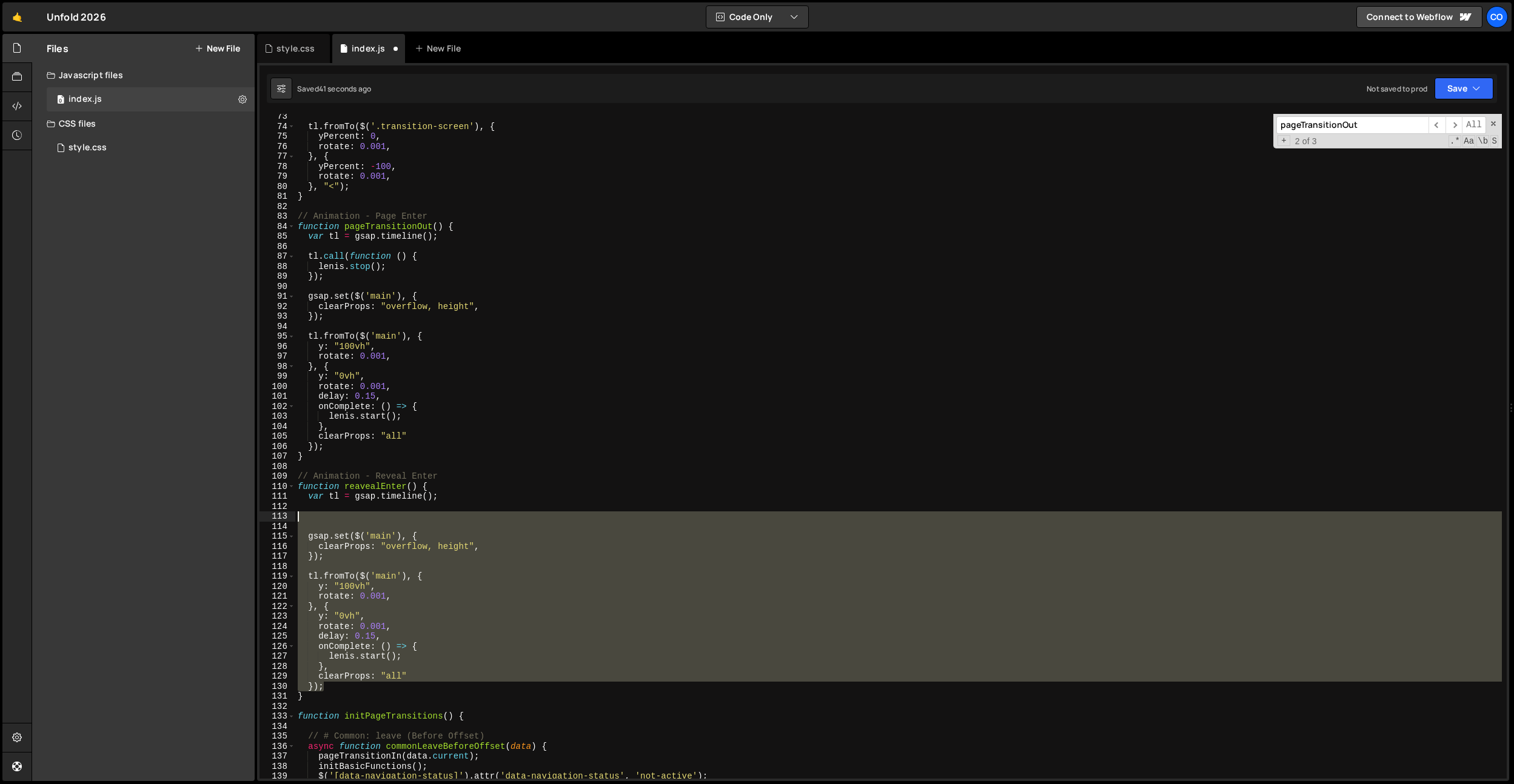
drag, startPoint x: 365, startPoint y: 683, endPoint x: 313, endPoint y: 520, distance: 171.1
click at [313, 520] on div "tl . fromTo ( $ ( '.transition-screen' ) , { yPercent : 0 , rotate : 0.001 , } …" at bounding box center [899, 454] width 1207 height 685
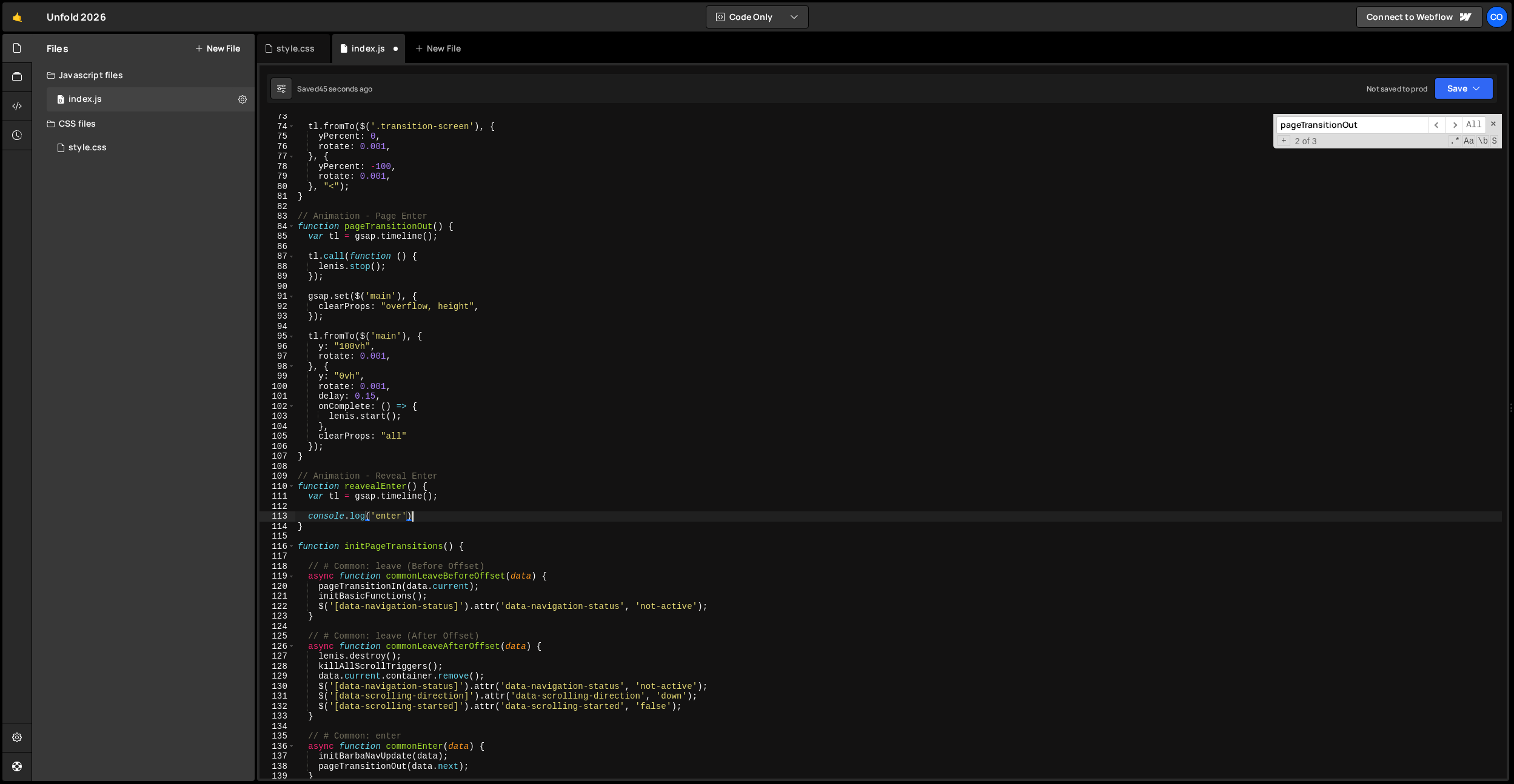
scroll to position [0, 7]
click at [364, 485] on div "tl . fromTo ( $ ( '.transition-screen' ) , { yPercent : 0 , rotate : 0.001 , } …" at bounding box center [899, 454] width 1207 height 685
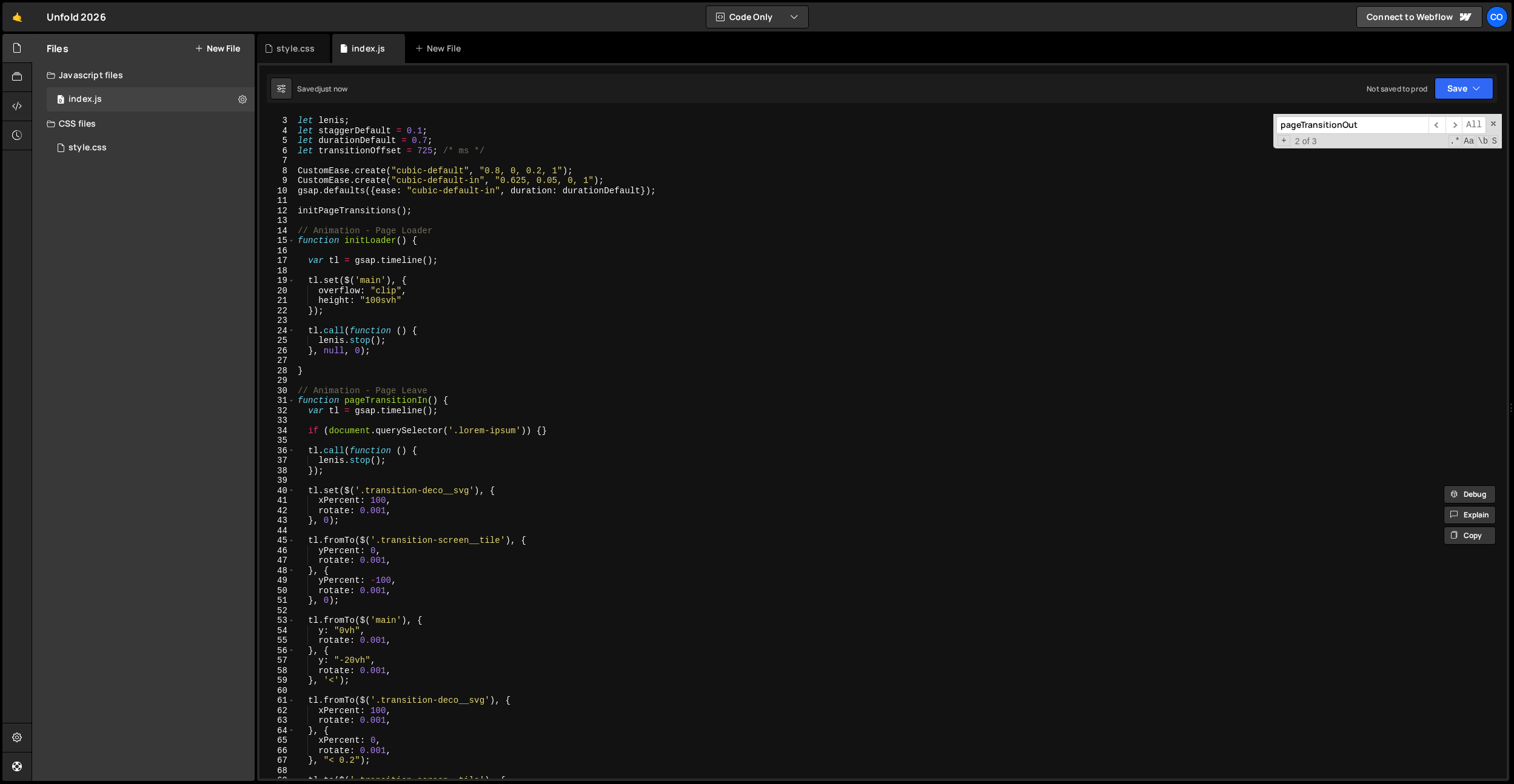
scroll to position [18, 0]
click at [397, 354] on div "let lenis ; let staggerDefault = 0.1 ; let durationDefault = 0.7 ; let transiti…" at bounding box center [899, 448] width 1207 height 685
type textarea "}, null, 0);"
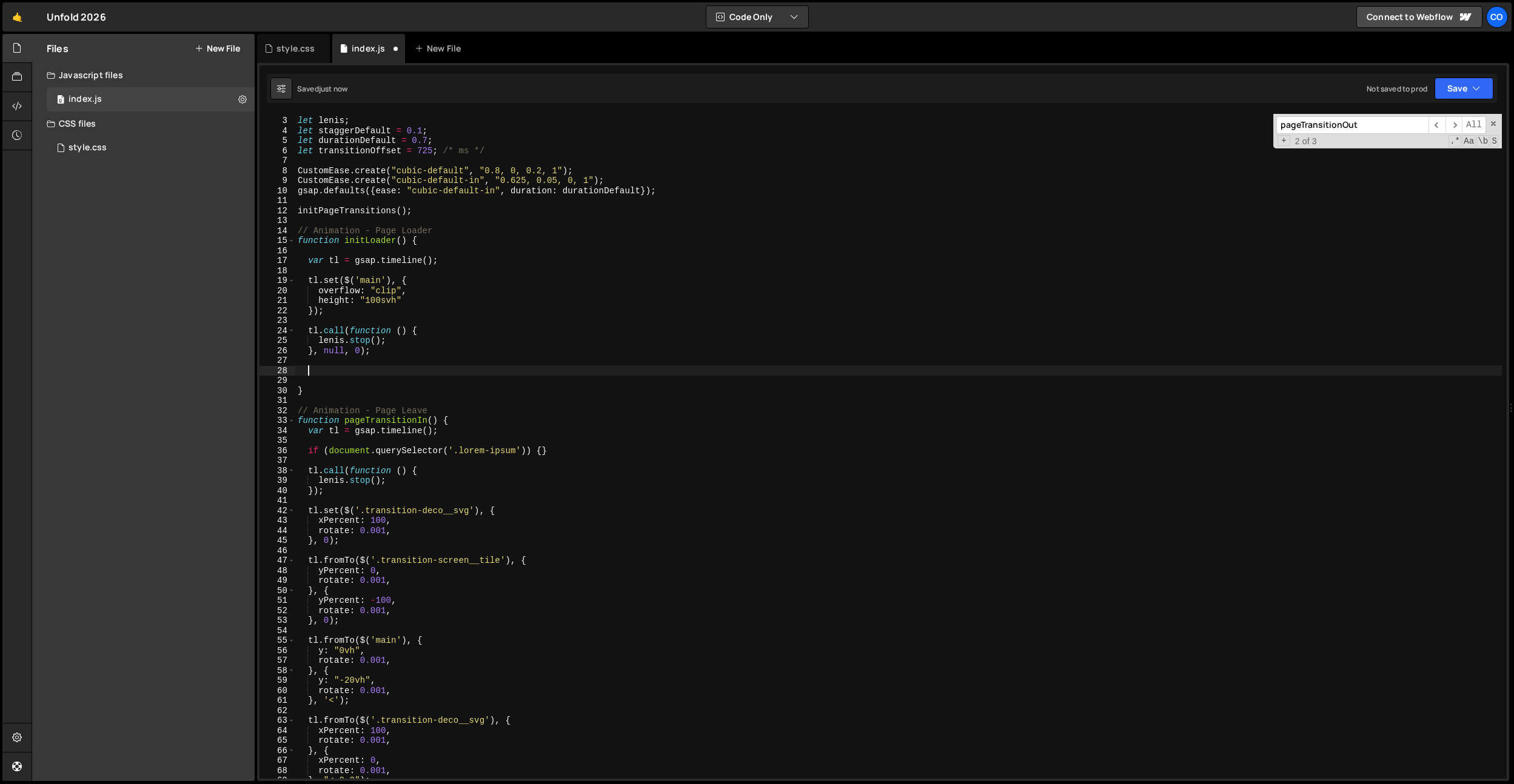
paste textarea "reavealEnter"
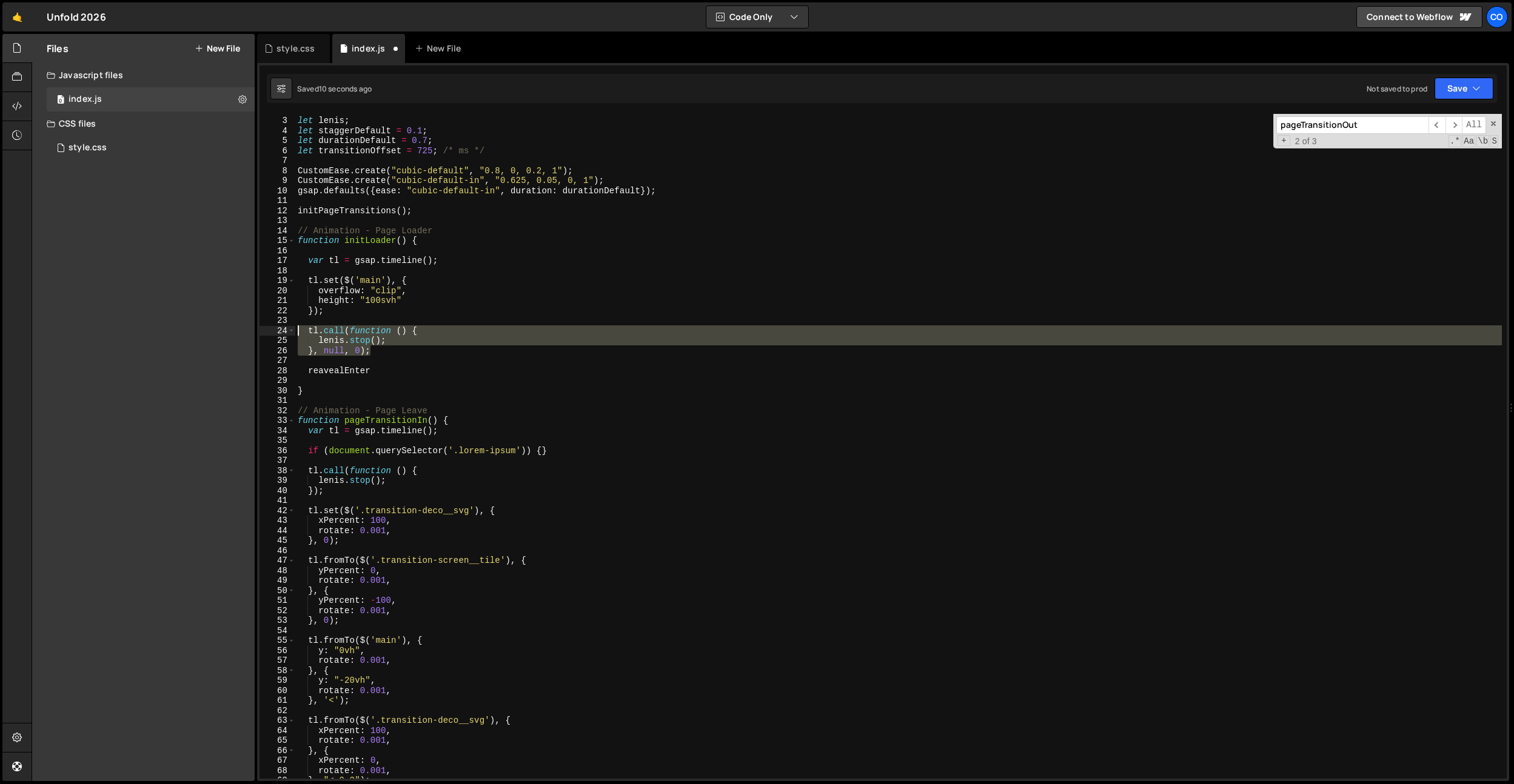
drag, startPoint x: 391, startPoint y: 353, endPoint x: 259, endPoint y: 326, distance: 134.7
click at [259, 326] on div "reavealEnter 2 3 4 5 6 7 8 9 10 11 12 13 14 15 16 17 18 19 20 21 22 23 24 25 26…" at bounding box center [883, 446] width 1248 height 665
type textarea "tl.call(function () { lenis.stop();"
click at [316, 365] on div "let lenis ; let staggerDefault = 0.1 ; let durationDefault = 0.7 ; let transiti…" at bounding box center [899, 448] width 1207 height 685
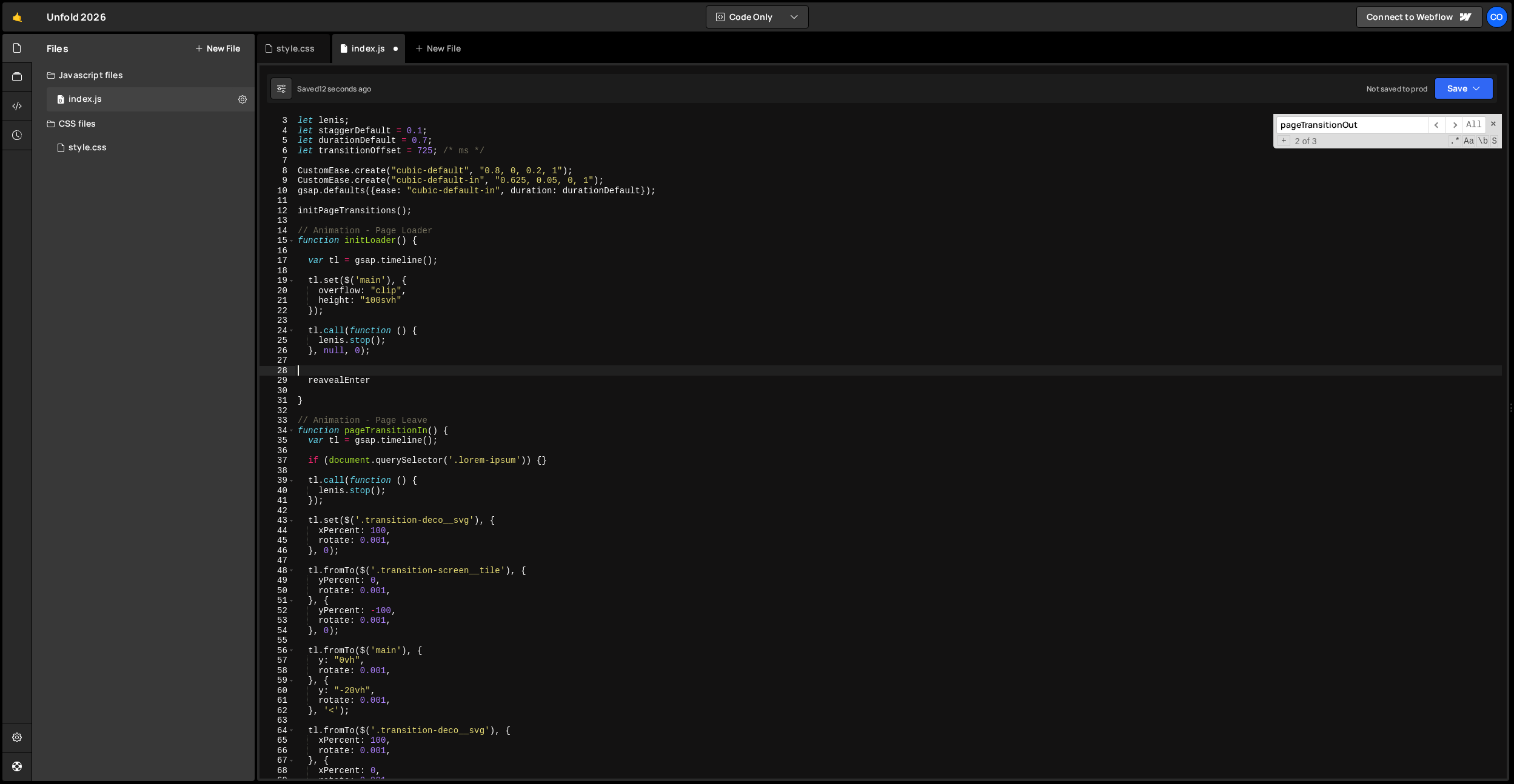
paste textarea "}, null, 0);"
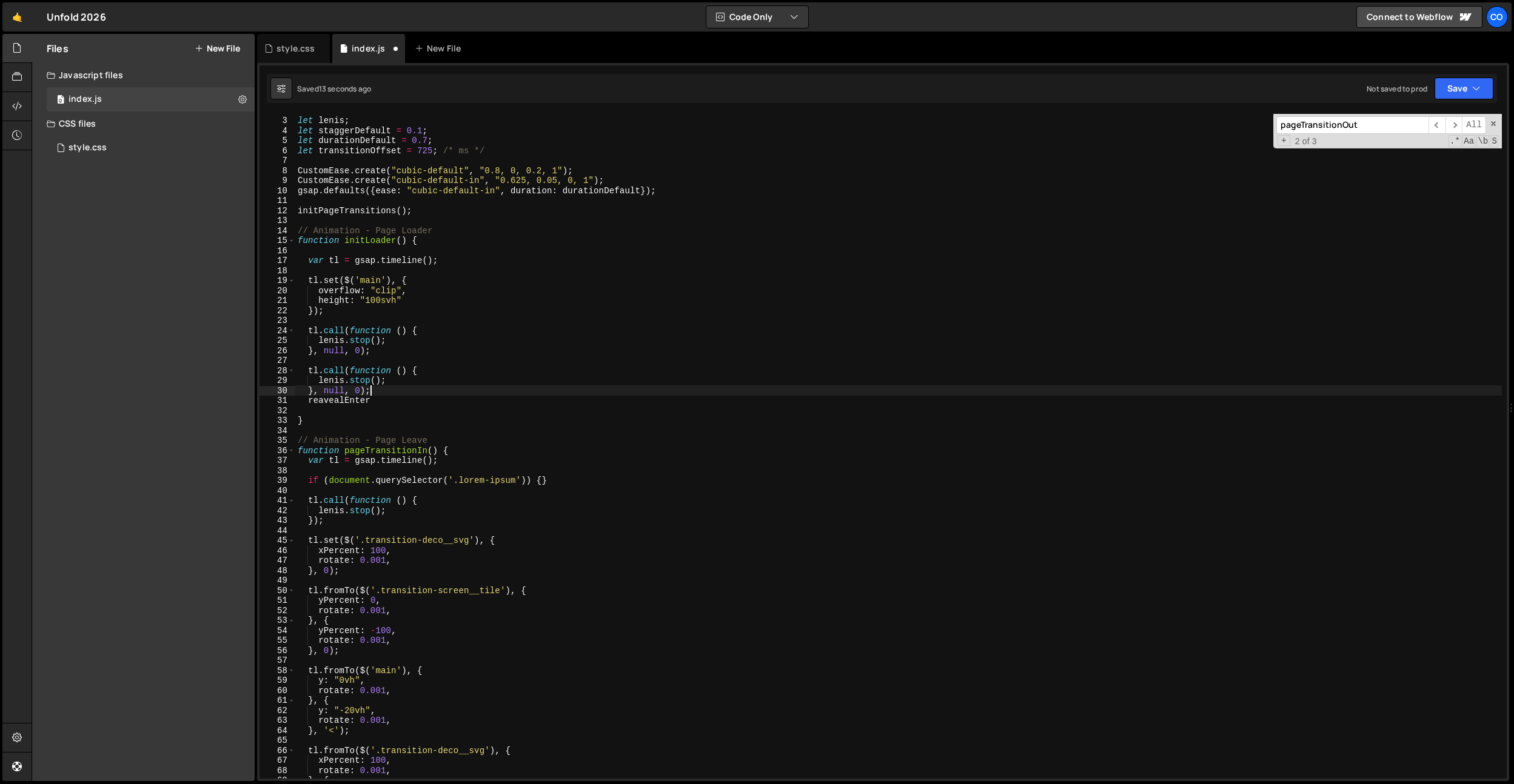
click at [364, 401] on div "let lenis ; let staggerDefault = 0.1 ; let durationDefault = 0.7 ; let transiti…" at bounding box center [899, 448] width 1207 height 685
type textarea "reavealEnter"
click at [364, 401] on div "let lenis ; let staggerDefault = 0.1 ; let durationDefault = 0.7 ; let transiti…" at bounding box center [899, 448] width 1207 height 685
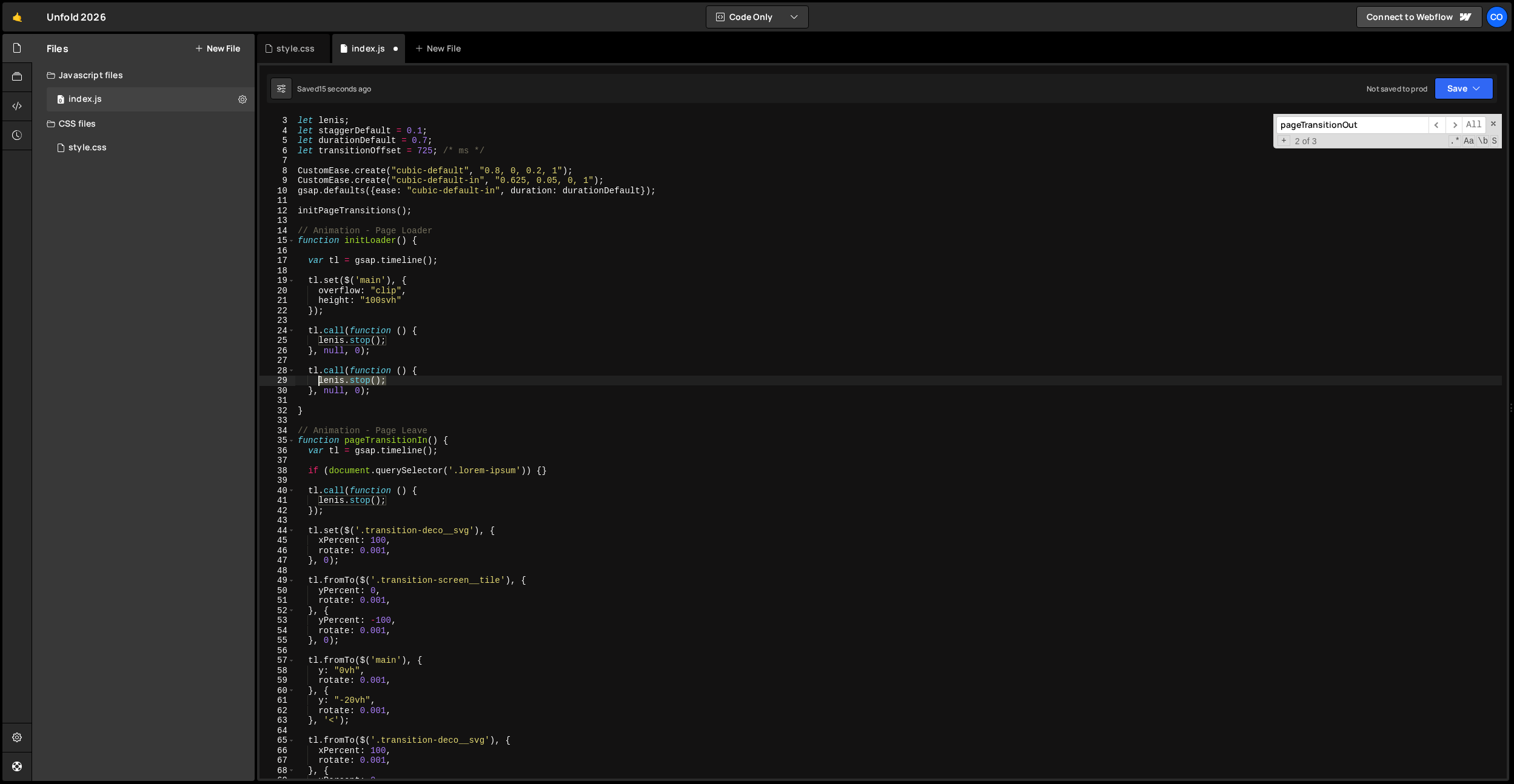
drag, startPoint x: 394, startPoint y: 385, endPoint x: 318, endPoint y: 384, distance: 76.0
click at [318, 384] on div "let lenis ; let staggerDefault = 0.1 ; let durationDefault = 0.7 ; let transiti…" at bounding box center [899, 448] width 1207 height 685
paste textarea "reavealEnter"
type textarea "reavealEnter();"
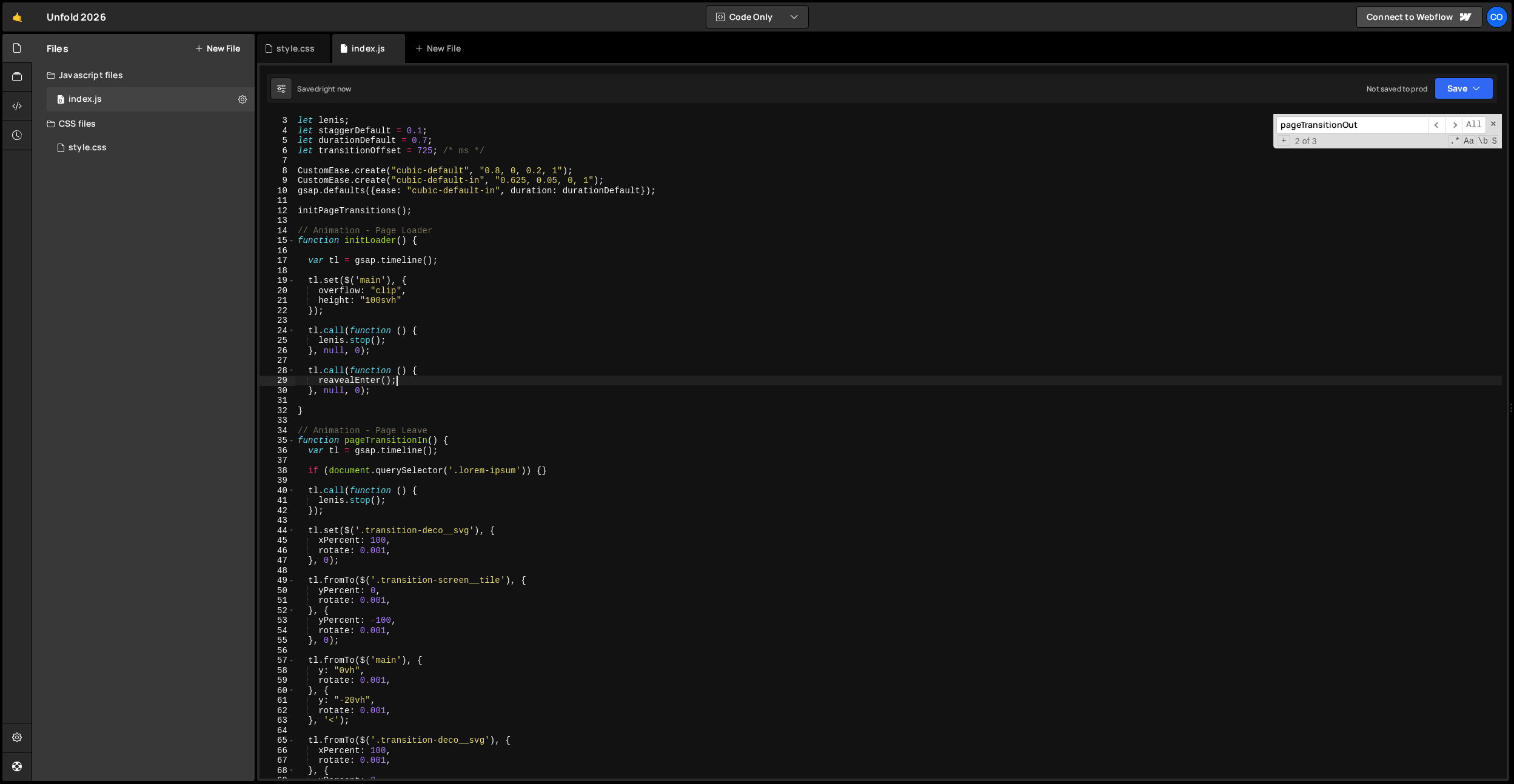
click at [353, 379] on div "let lenis ; let staggerDefault = 0.1 ; let durationDefault = 0.7 ; let transiti…" at bounding box center [899, 448] width 1207 height 685
drag, startPoint x: 353, startPoint y: 379, endPoint x: 444, endPoint y: 429, distance: 103.8
click at [353, 379] on div "let lenis ; let staggerDefault = 0.1 ; let durationDefault = 0.7 ; let transiti…" at bounding box center [899, 448] width 1207 height 685
click at [340, 400] on div "let lenis ; let staggerDefault = 0.1 ; let durationDefault = 0.7 ; let transiti…" at bounding box center [899, 448] width 1207 height 685
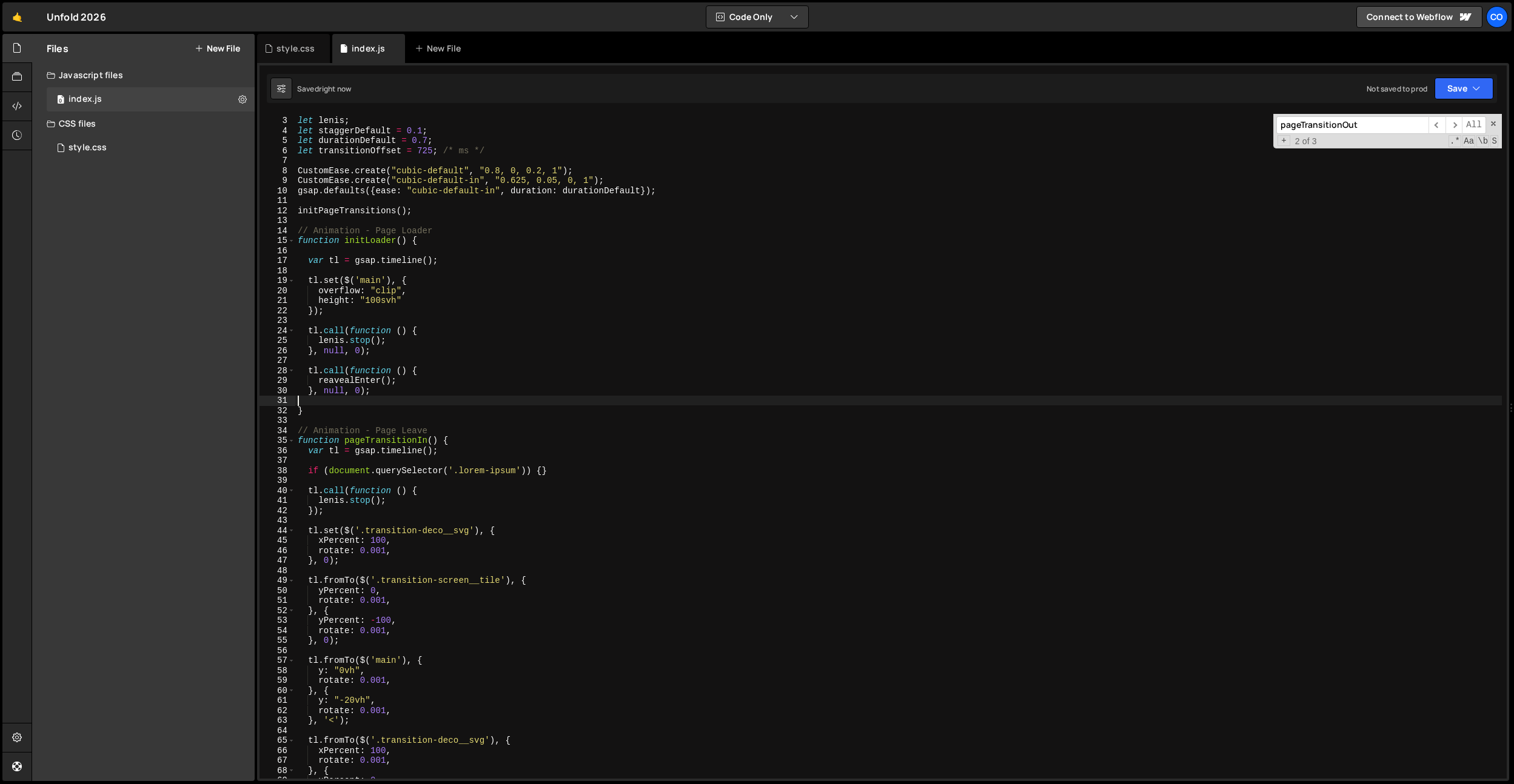
click at [334, 384] on div "let lenis ; let staggerDefault = 0.1 ; let durationDefault = 0.7 ; let transiti…" at bounding box center [899, 448] width 1207 height 685
click at [343, 382] on div "let lenis ; let staggerDefault = 0.1 ; let durationDefault = 0.7 ; let transiti…" at bounding box center [899, 448] width 1207 height 685
drag, startPoint x: 343, startPoint y: 382, endPoint x: 377, endPoint y: 415, distance: 47.4
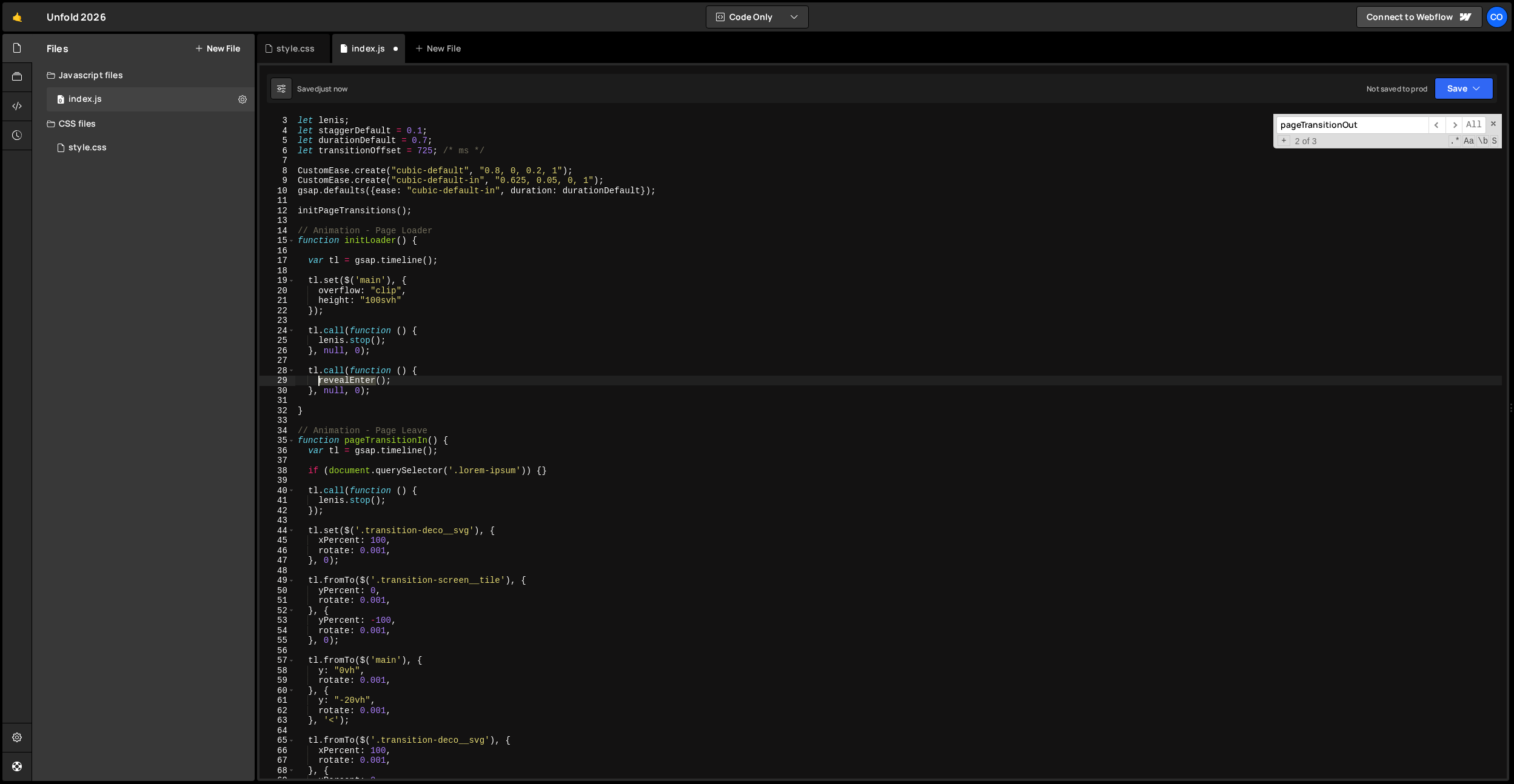
click at [343, 382] on div "let lenis ; let staggerDefault = 0.1 ; let durationDefault = 0.7 ; let transiti…" at bounding box center [899, 448] width 1207 height 685
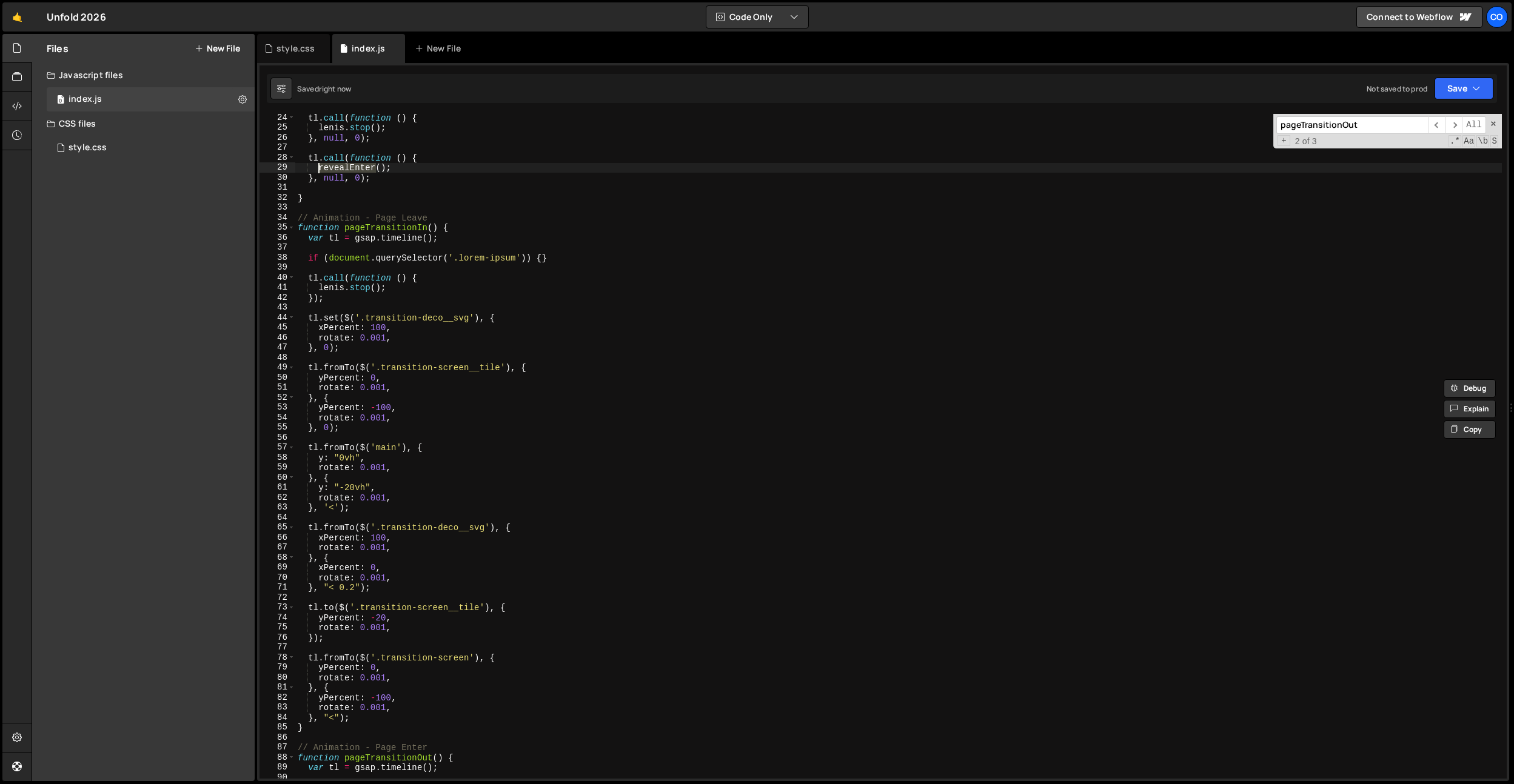
scroll to position [231, 0]
click at [358, 180] on div "tl . call ( function ( ) { lenis . stop ( ) ; } , null , 0 ) ; tl . call ( func…" at bounding box center [899, 455] width 1207 height 685
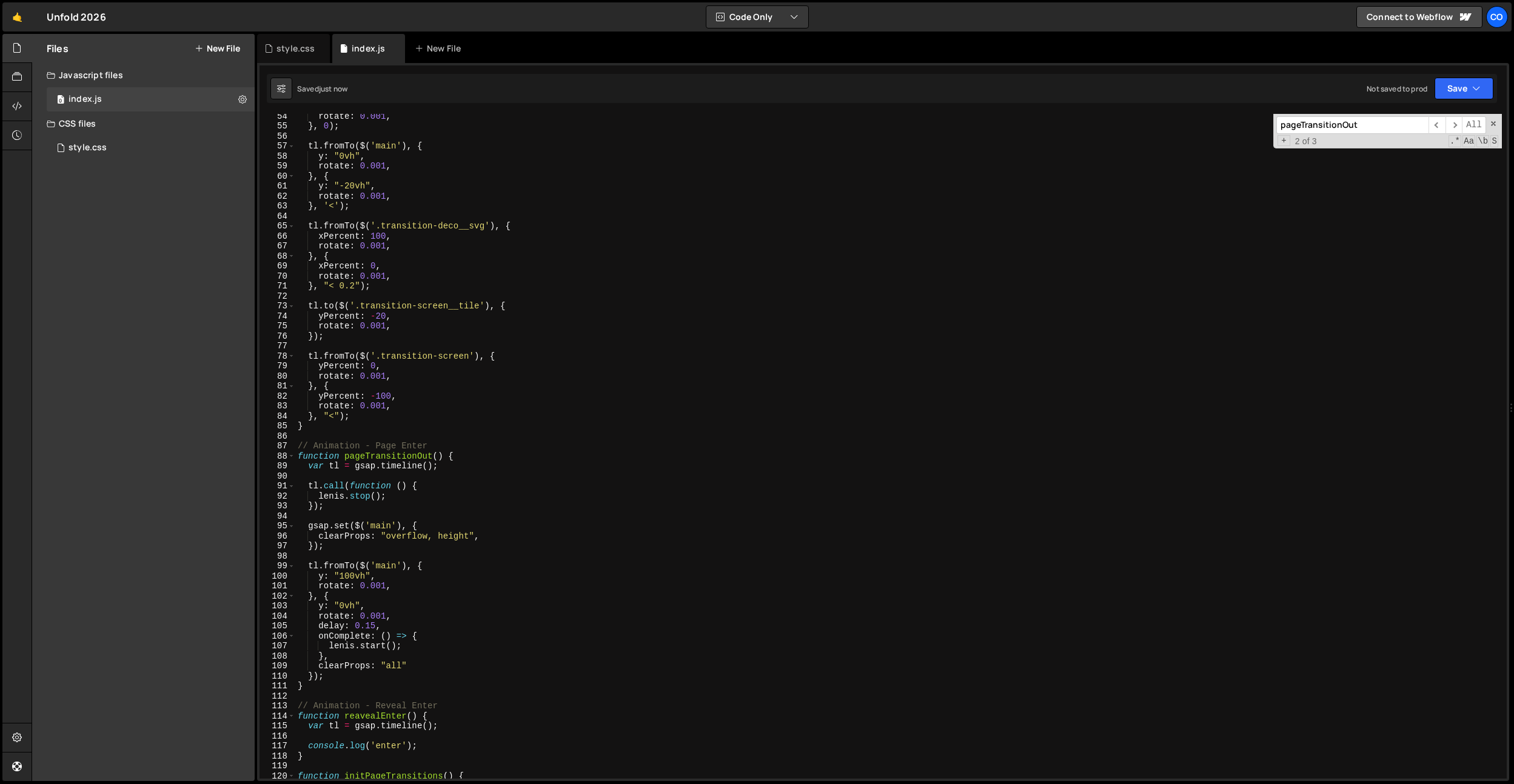
scroll to position [545, 0]
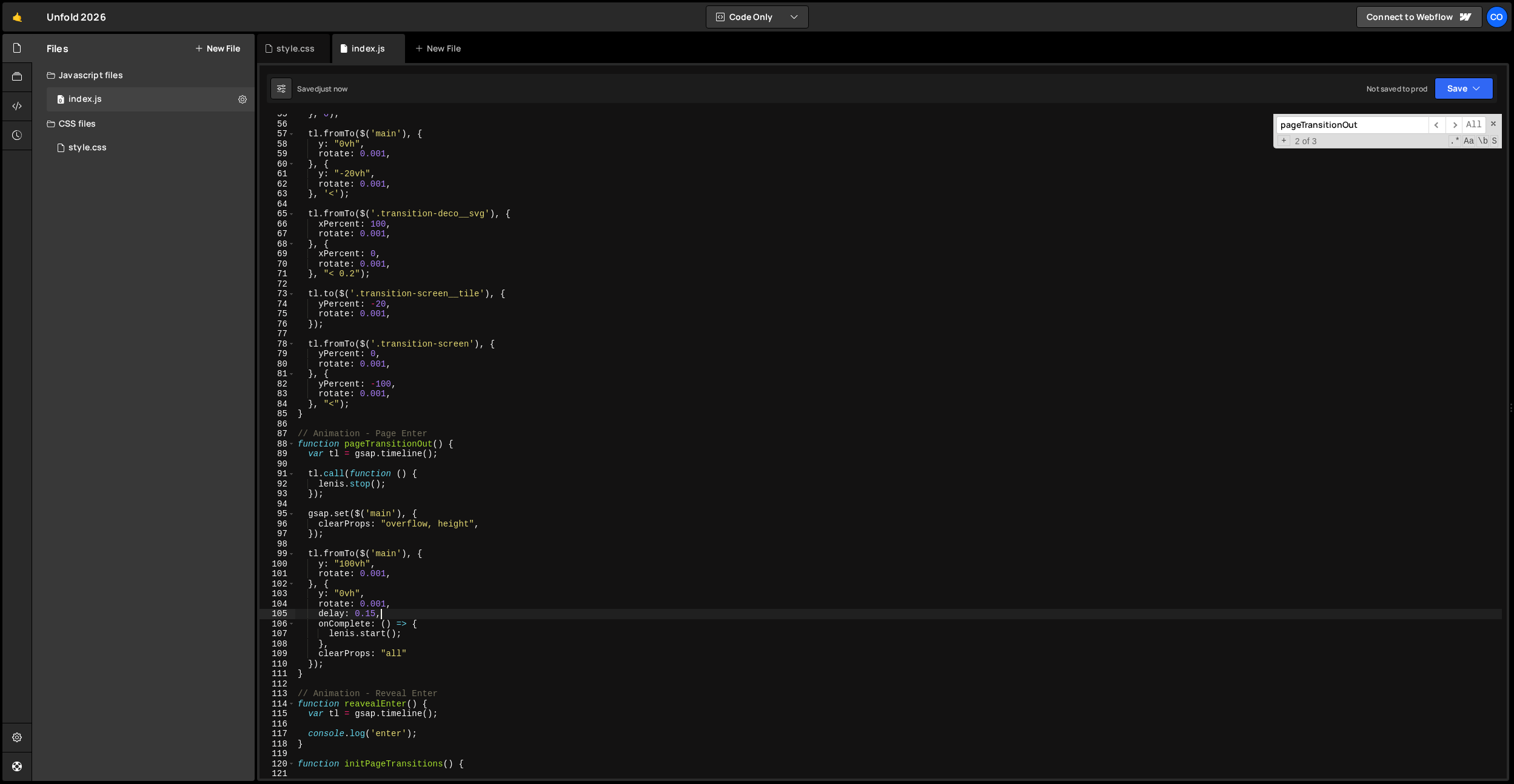
click at [427, 615] on div "} , 0 ) ; tl . fromTo ( $ ( 'main' ) , { y : "0vh" , rotate : 0.001 , } , { y :…" at bounding box center [899, 451] width 1207 height 685
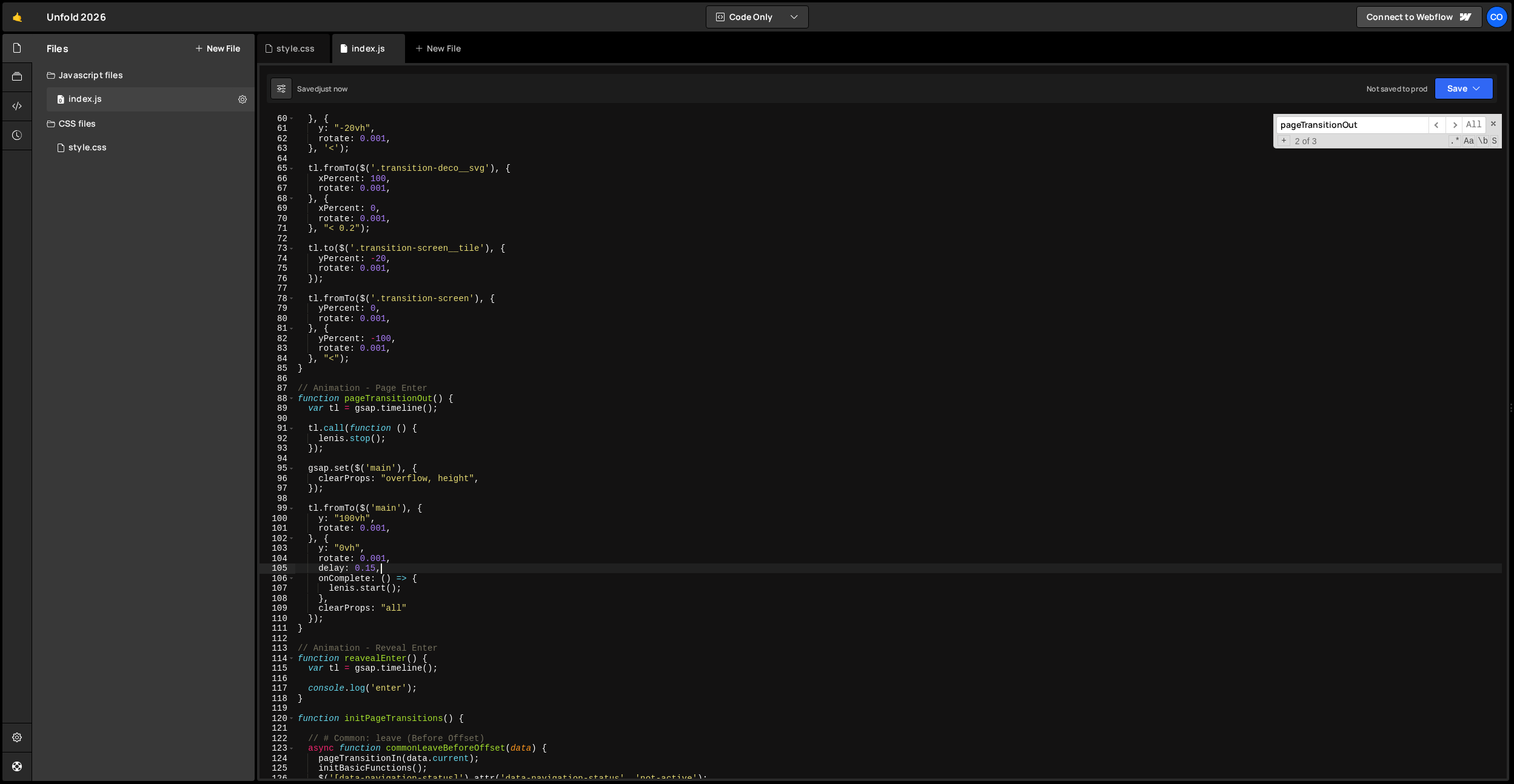
scroll to position [661, 0]
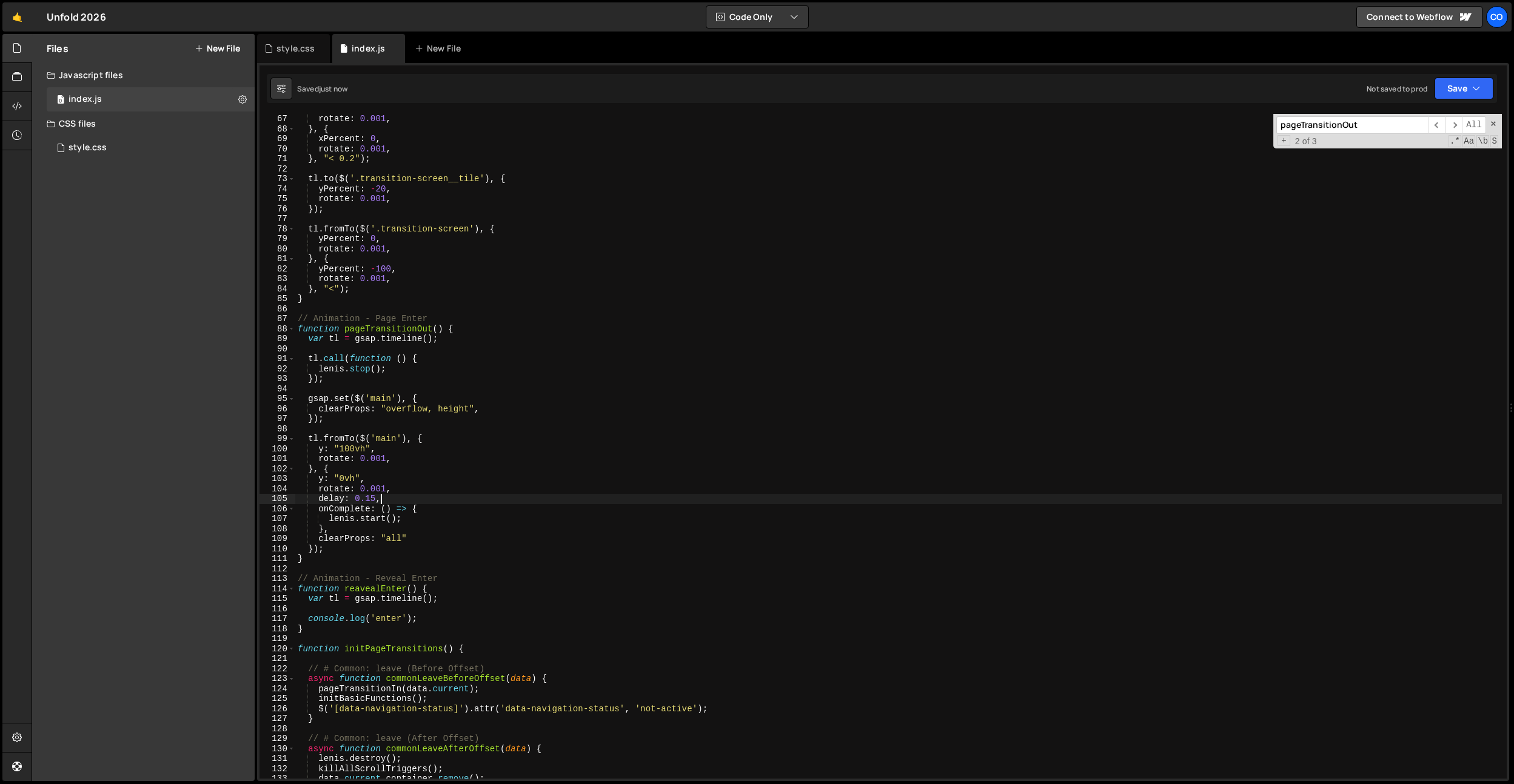
click at [373, 593] on div "rotate : 0.001 , } , { xPercent : 0 , rotate : 0.001 , } , "< 0.2" ) ; tl . to …" at bounding box center [899, 456] width 1207 height 685
paste textarea
click at [375, 588] on div "rotate : 0.001 , } , { xPercent : 0 , rotate : 0.001 , } , "< 0.2" ) ; tl . to …" at bounding box center [899, 456] width 1207 height 685
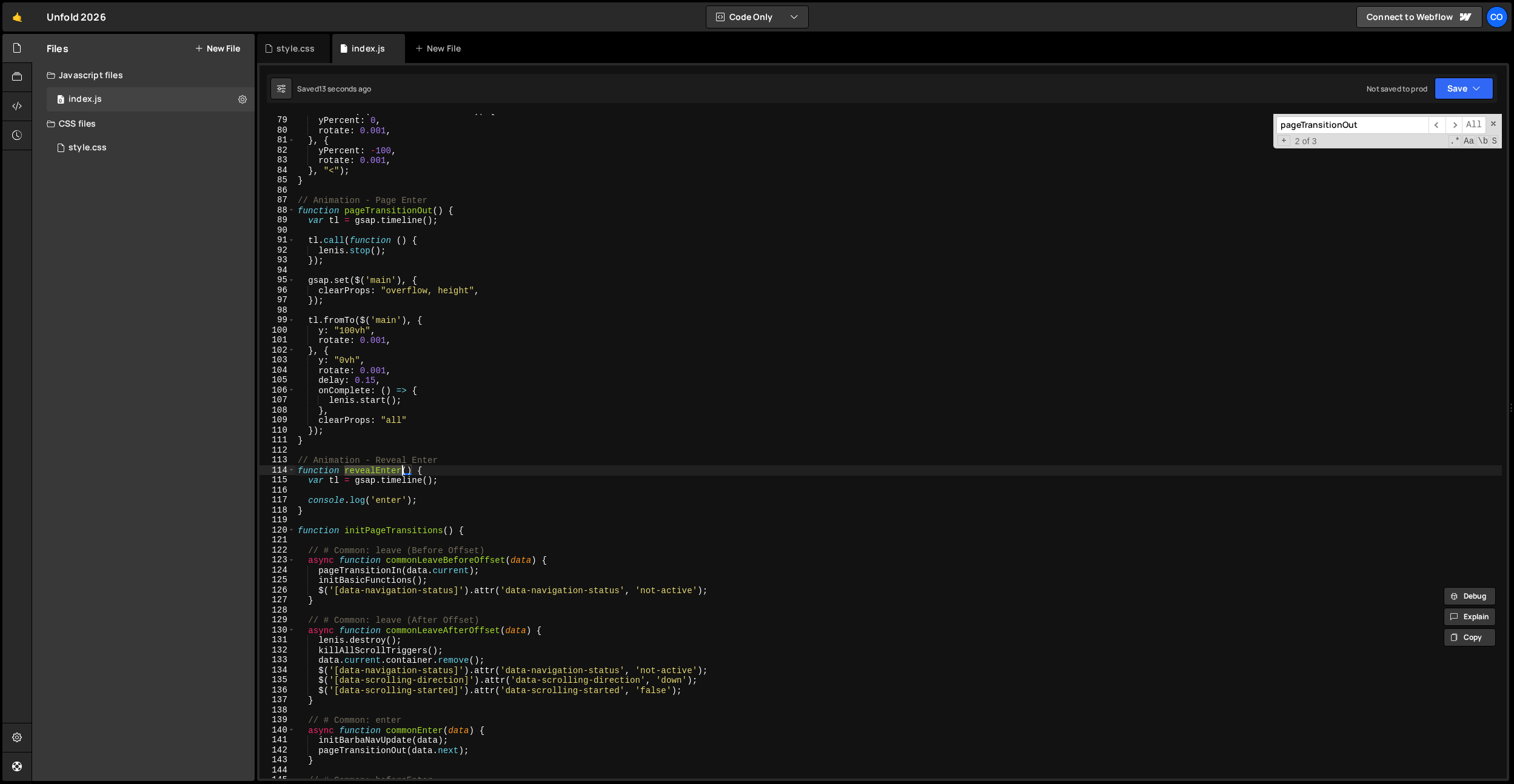
scroll to position [776, 0]
click at [370, 467] on div "tl . fromTo ( $ ( '.transition-screen' ) , { yPercent : 0 , rotate : 0.001 , } …" at bounding box center [899, 451] width 1207 height 685
click at [372, 475] on div "tl . fromTo ( $ ( '.transition-screen' ) , { yPercent : 0 , rotate : 0.001 , } …" at bounding box center [899, 451] width 1207 height 685
click at [585, 425] on div "tl . fromTo ( $ ( '.transition-screen' ) , { yPercent : 0 , rotate : 0.001 , } …" at bounding box center [899, 451] width 1207 height 685
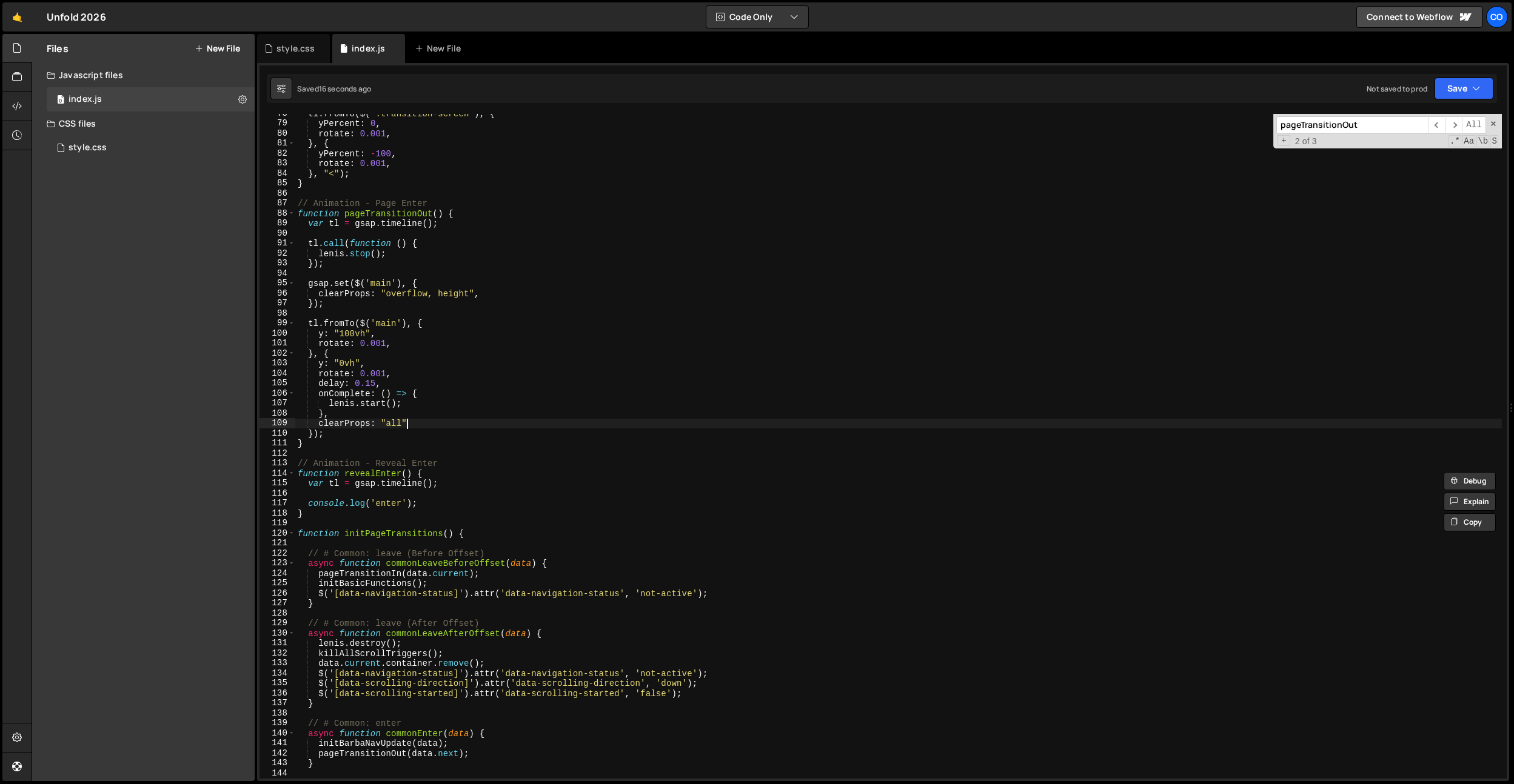
type textarea "clearProps: "all""
type input "pageTransitionOut"
click at [515, 748] on div "tl . fromTo ( $ ( '.transition-screen' ) , { yPercent : 0 , rotate : 0.001 , } …" at bounding box center [899, 451] width 1207 height 685
click at [513, 751] on div "tl . fromTo ( $ ( '.transition-screen' ) , { yPercent : 0 , rotate : 0.001 , } …" at bounding box center [899, 451] width 1207 height 685
type textarea "pageTransitionOut(data.next);"
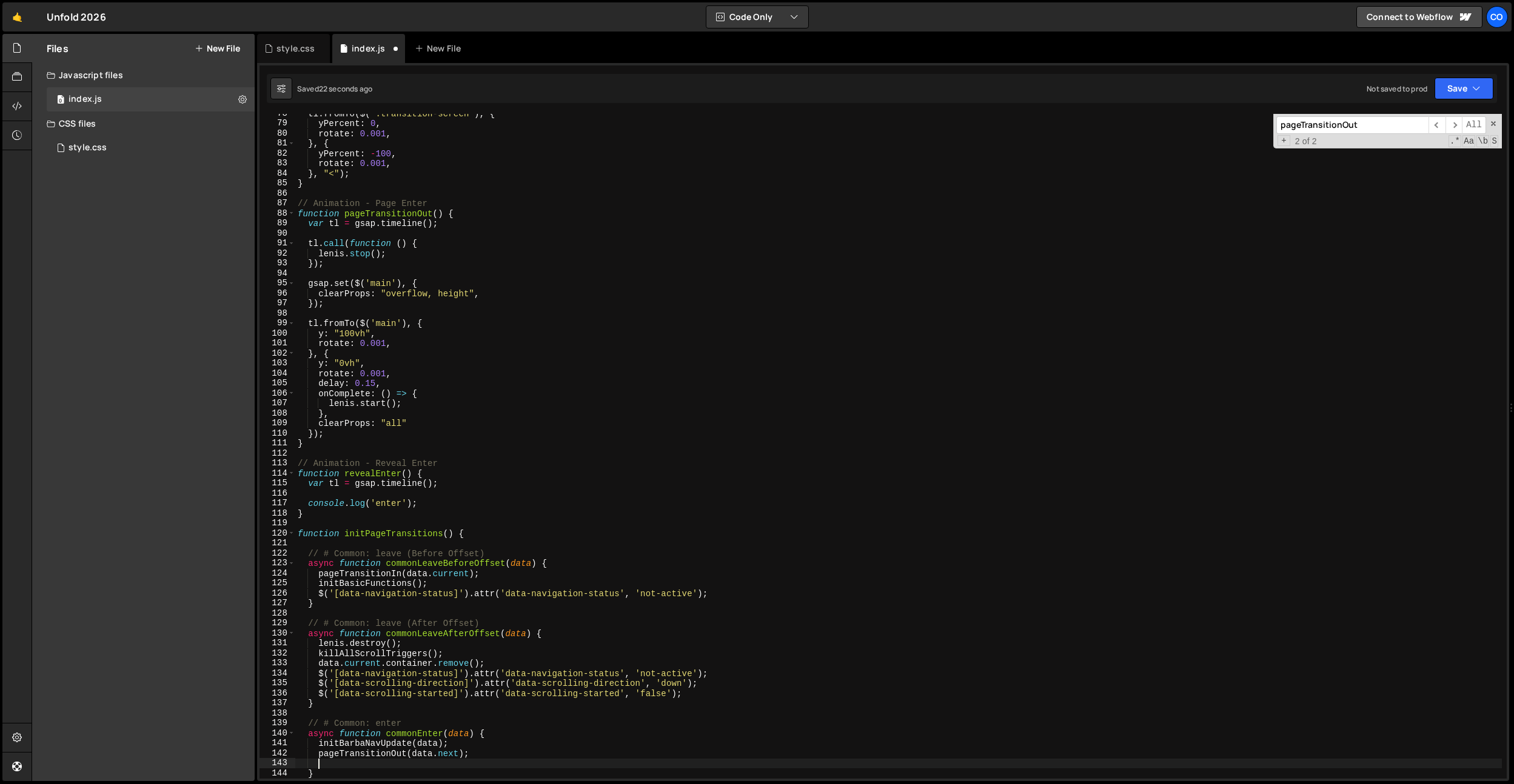
paste textarea "revealEnter"
click at [358, 765] on div "tl . fromTo ( $ ( '.transition-screen' ) , { yPercent : 0 , rotate : 0.001 , } …" at bounding box center [899, 451] width 1207 height 685
click at [444, 486] on div "tl . fromTo ( $ ( '.transition-screen' ) , { yPercent : 0 , rotate : 0.001 , } …" at bounding box center [899, 451] width 1207 height 685
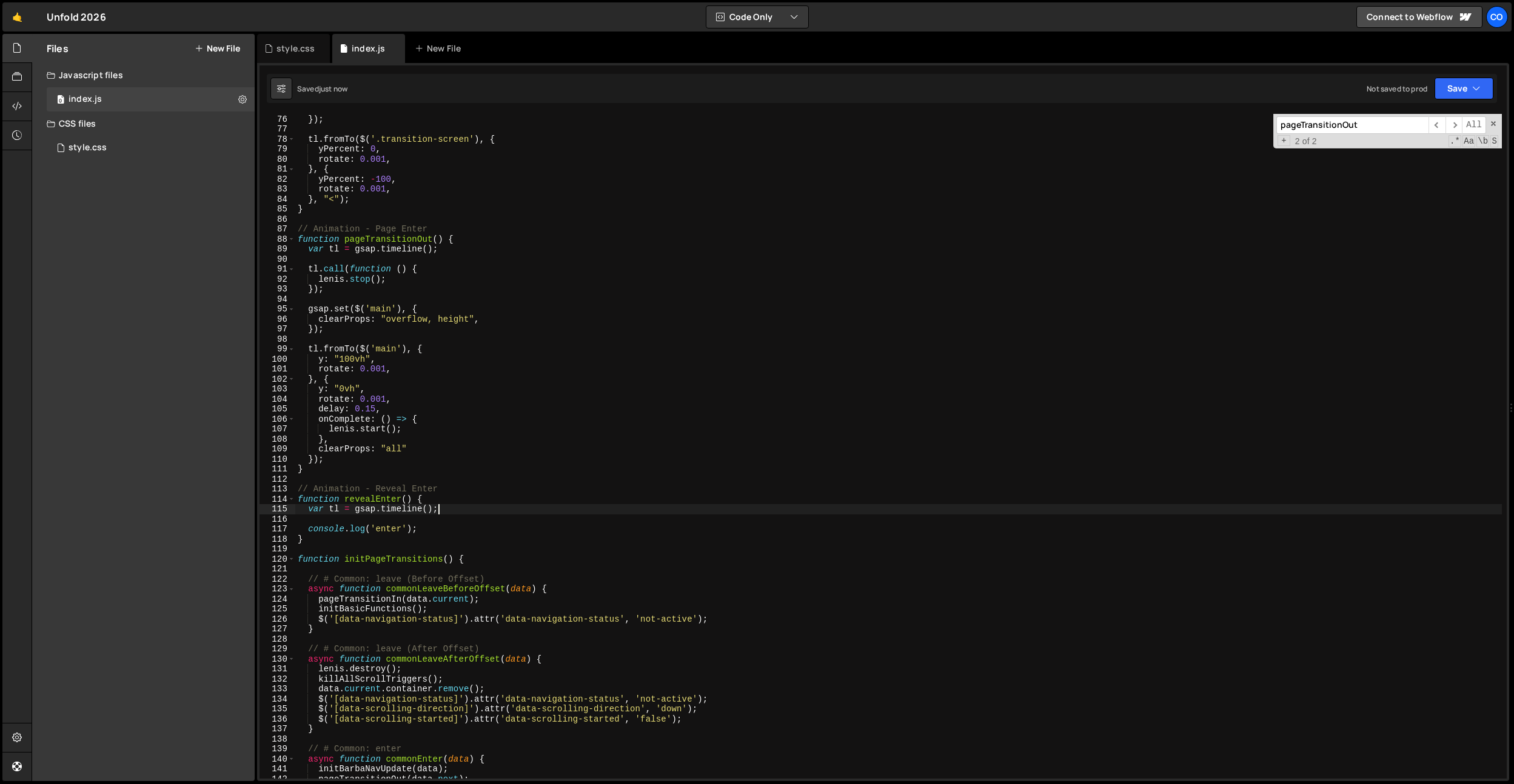
scroll to position [725, 0]
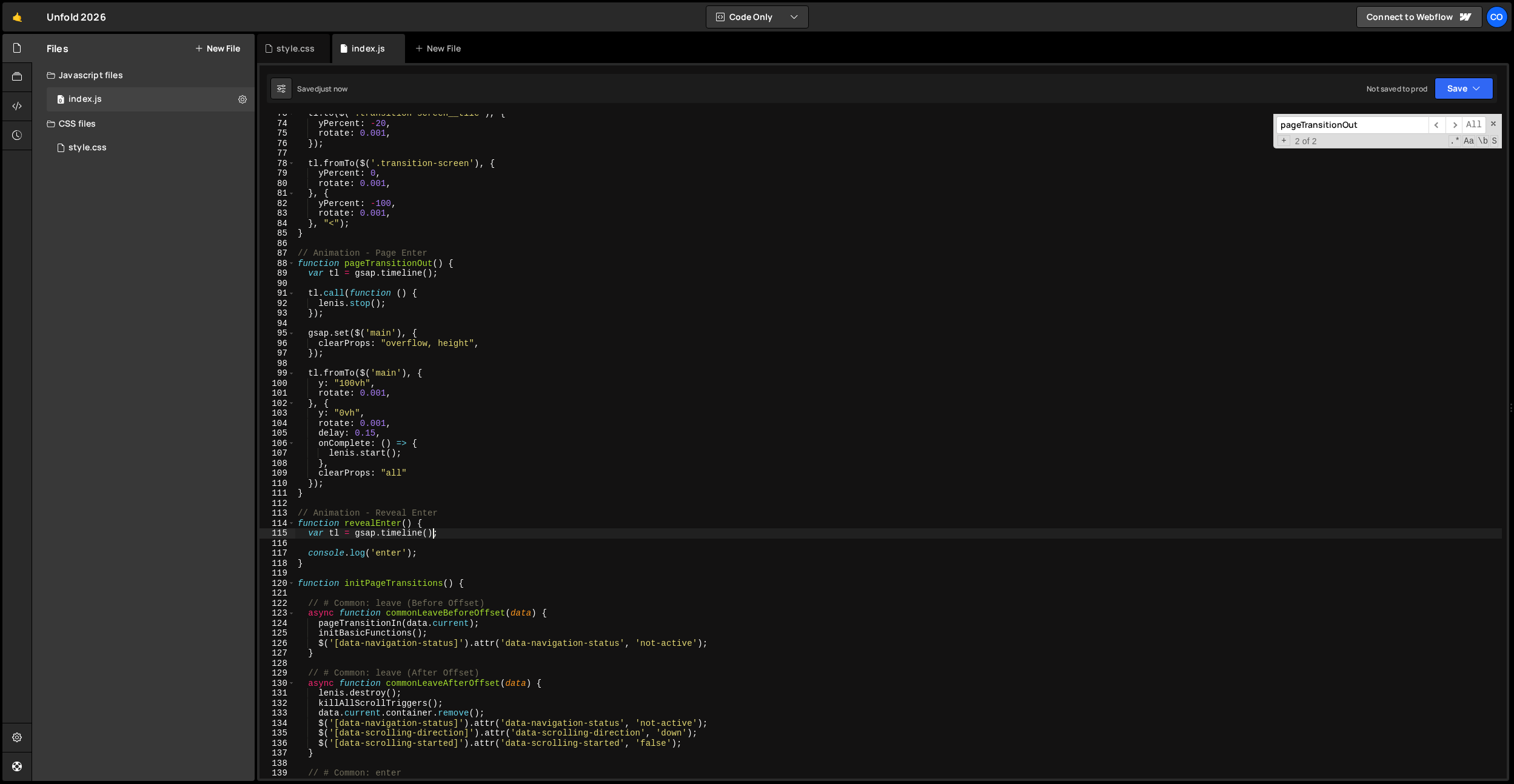
click at [430, 538] on div "tl . to ( $ ( '.transition-screen__tile' ) , { yPercent : - 20 , rotate : 0.001…" at bounding box center [899, 451] width 1207 height 685
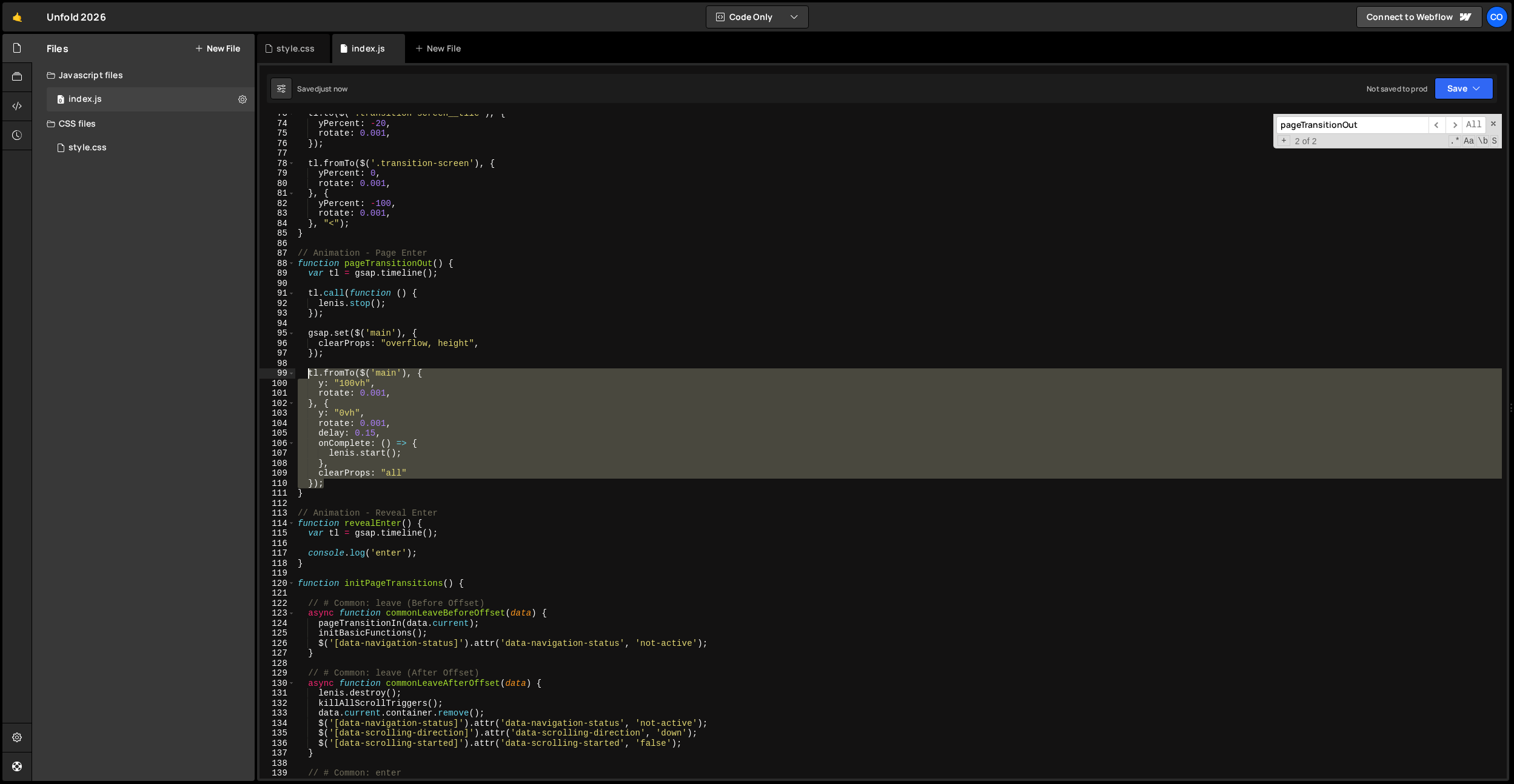
drag, startPoint x: 333, startPoint y: 439, endPoint x: 311, endPoint y: 377, distance: 65.8
click at [311, 377] on div "tl . to ( $ ( '.transition-screen__tile' ) , { yPercent : - 20 , rotate : 0.001…" at bounding box center [899, 451] width 1207 height 685
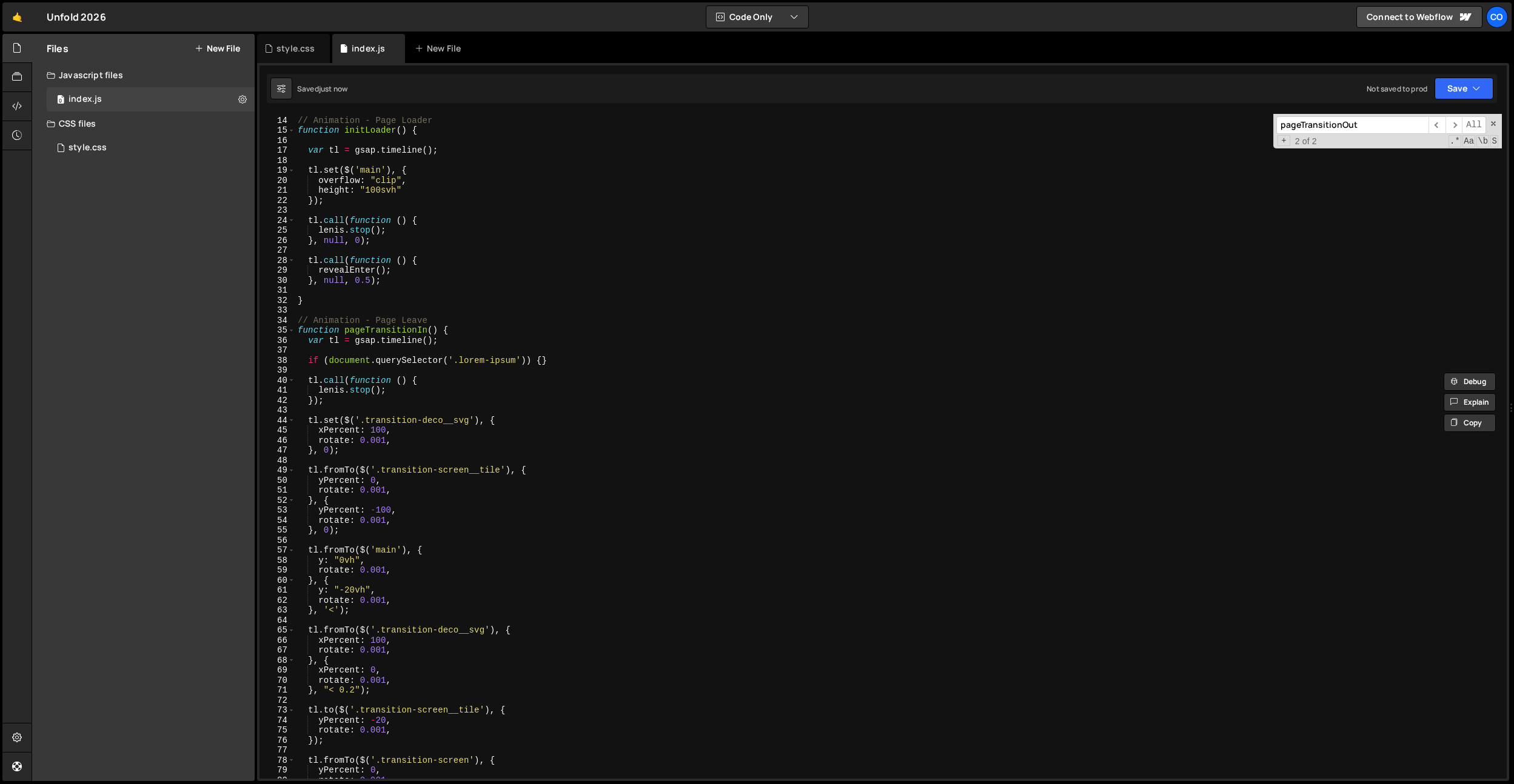
scroll to position [128, 0]
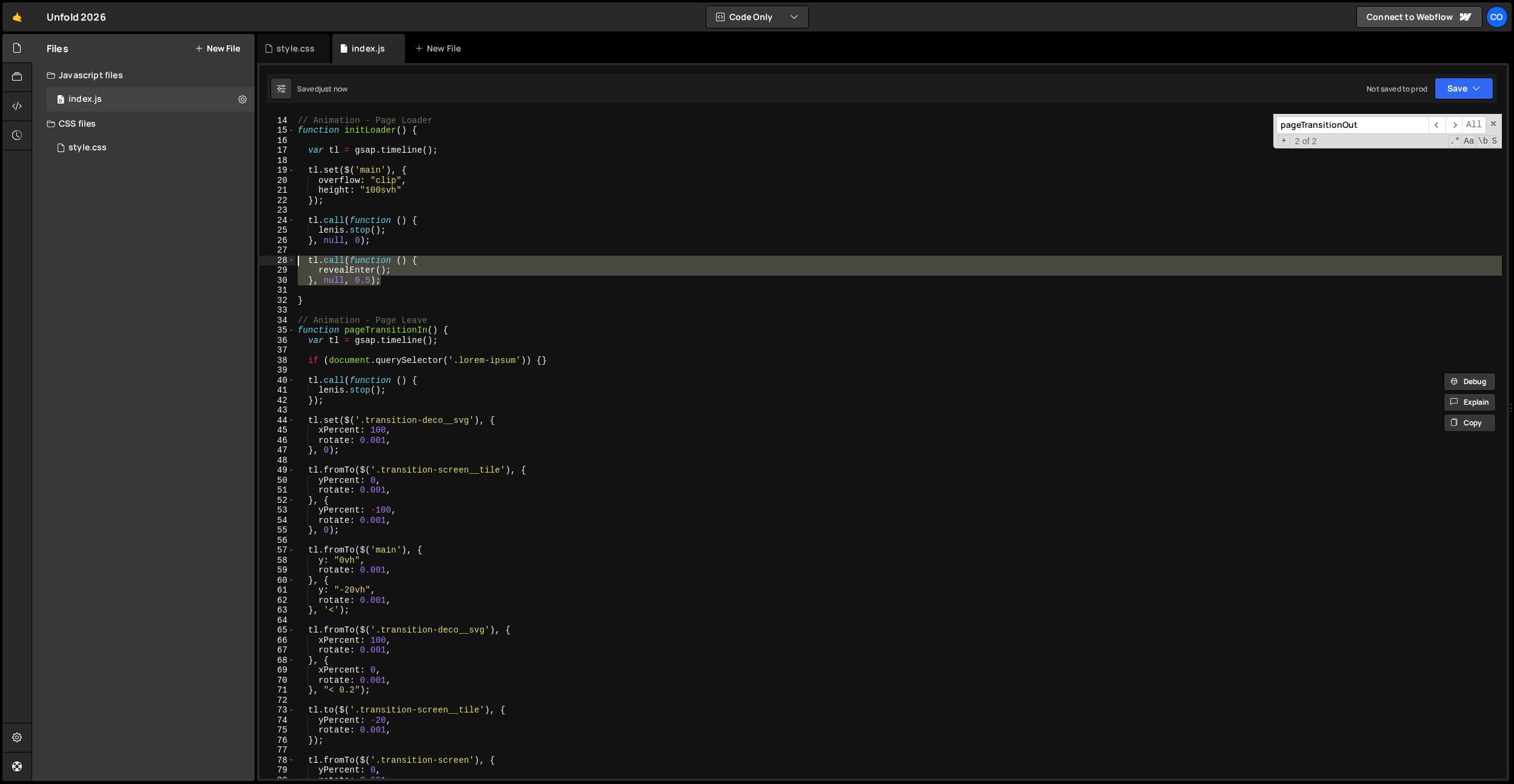
drag, startPoint x: 390, startPoint y: 285, endPoint x: 249, endPoint y: 260, distance: 143.2
click at [249, 260] on div "Files New File Javascript files 0 index.js 0 CSS files style.css 0 Copy share l…" at bounding box center [773, 408] width 1483 height 748
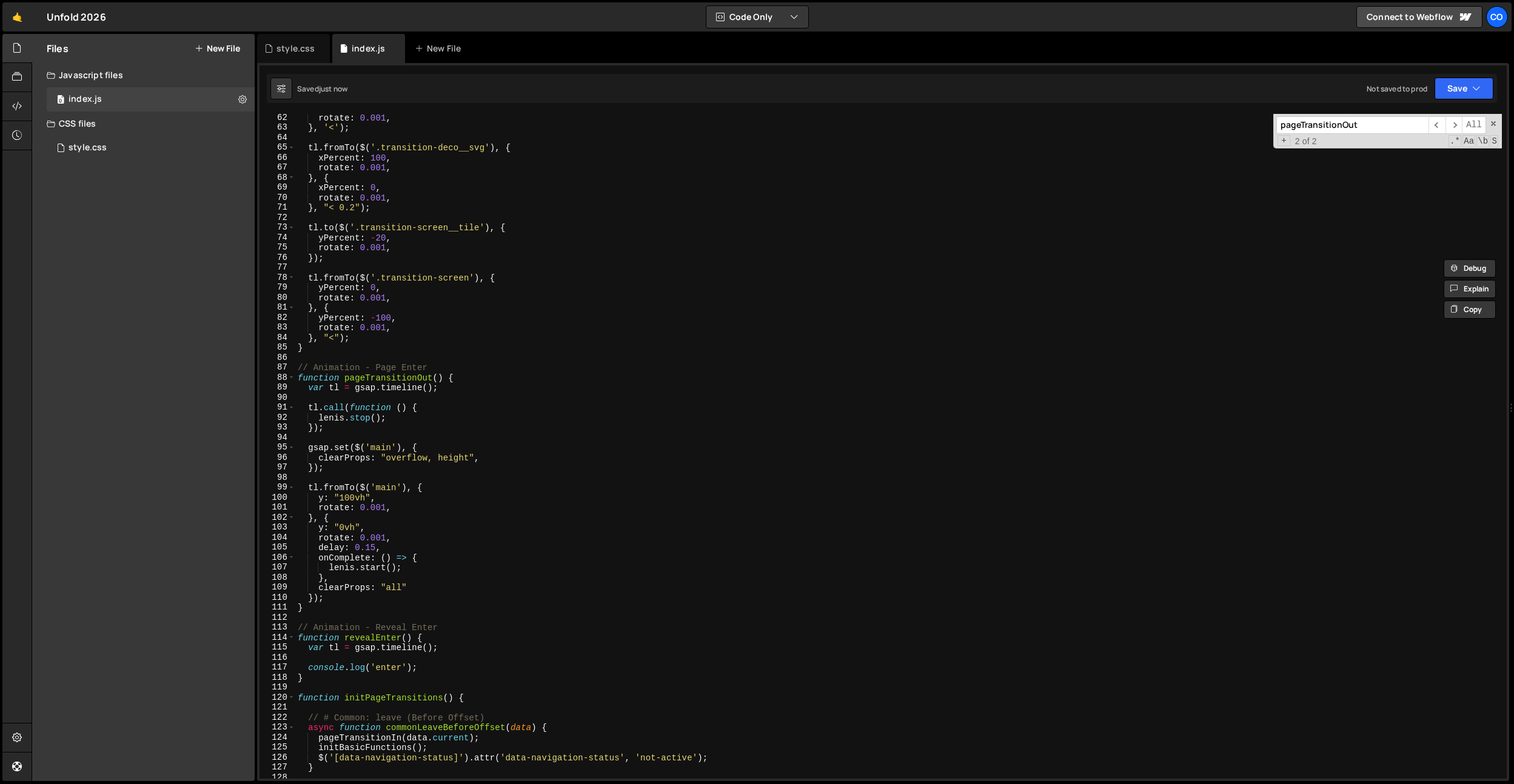
scroll to position [672, 0]
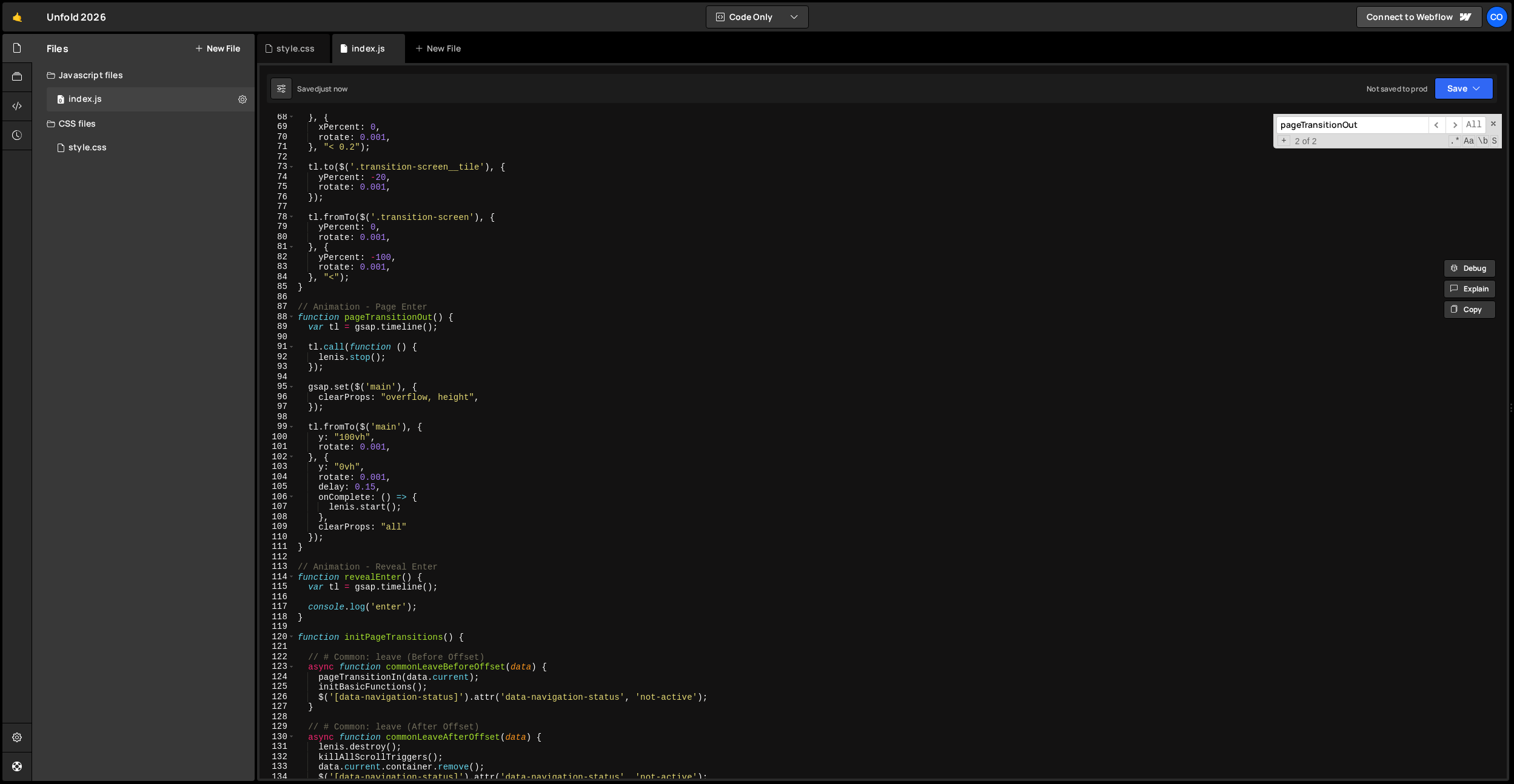
click at [377, 604] on div "} , { xPercent : 0 , rotate : 0.001 , } , "< 0.2" ) ; tl . to ( $ ( '.transitio…" at bounding box center [899, 454] width 1207 height 685
type textarea "console.log('enter');"
click at [439, 607] on div "} , { xPercent : 0 , rotate : 0.001 , } , "< 0.2" ) ; tl . to ( $ ( '.transitio…" at bounding box center [899, 454] width 1207 height 685
paste textarea "}, null, 0.5);"
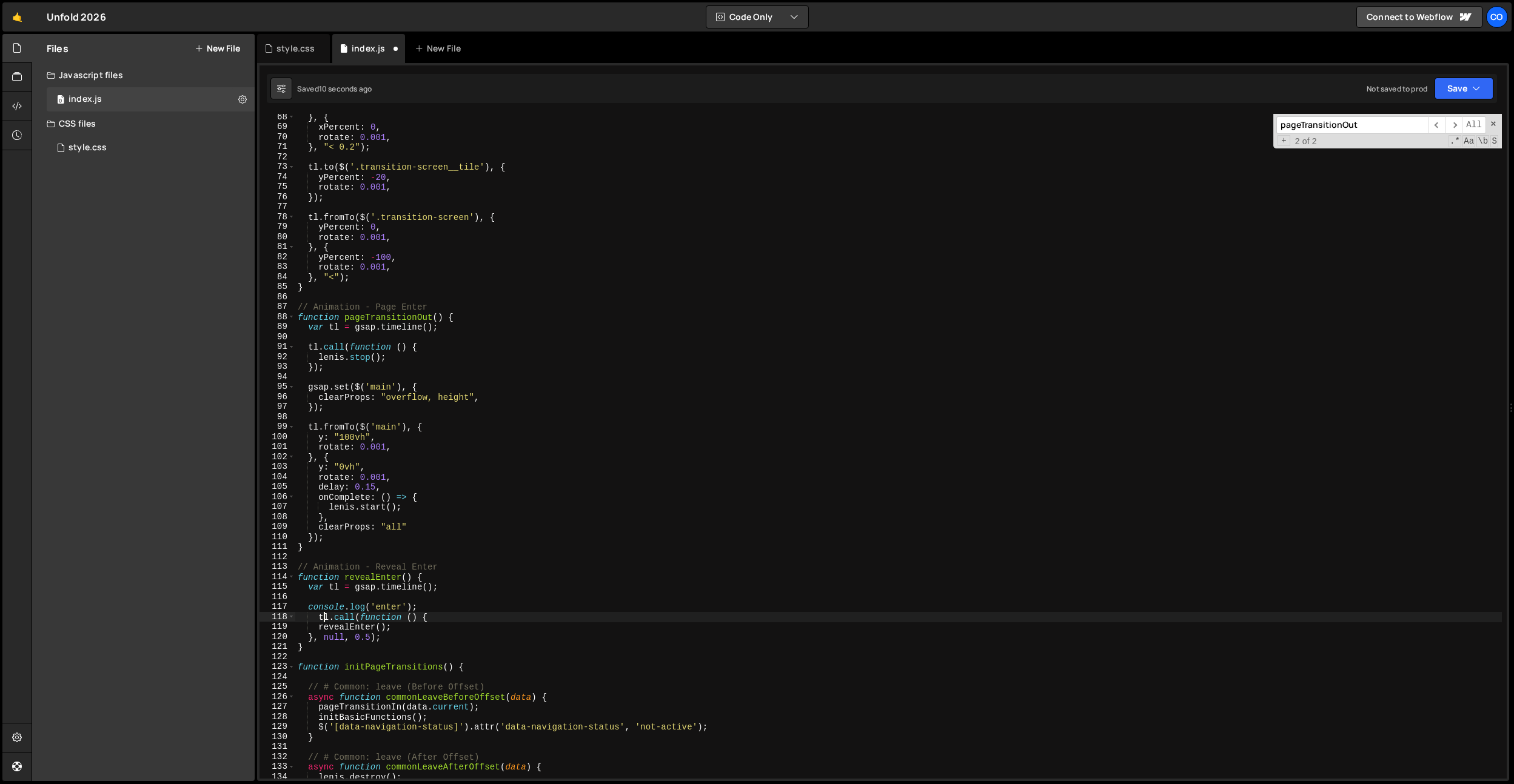
click at [323, 616] on div "} , { xPercent : 0 , rotate : 0.001 , } , "< 0.2" ) ; tl . to ( $ ( '.transitio…" at bounding box center [899, 454] width 1207 height 685
drag, startPoint x: 407, startPoint y: 510, endPoint x: 331, endPoint y: 507, distance: 76.1
click at [331, 507] on div "} , { xPercent : 0 , rotate : 0.001 , } , "< 0.2" ) ; tl . to ( $ ( '.transitio…" at bounding box center [899, 454] width 1207 height 685
drag, startPoint x: 319, startPoint y: 629, endPoint x: 436, endPoint y: 631, distance: 117.0
click at [436, 631] on div "} , { xPercent : 0 , rotate : 0.001 , } , "< 0.2" ) ; tl . to ( $ ( '.transitio…" at bounding box center [899, 454] width 1207 height 685
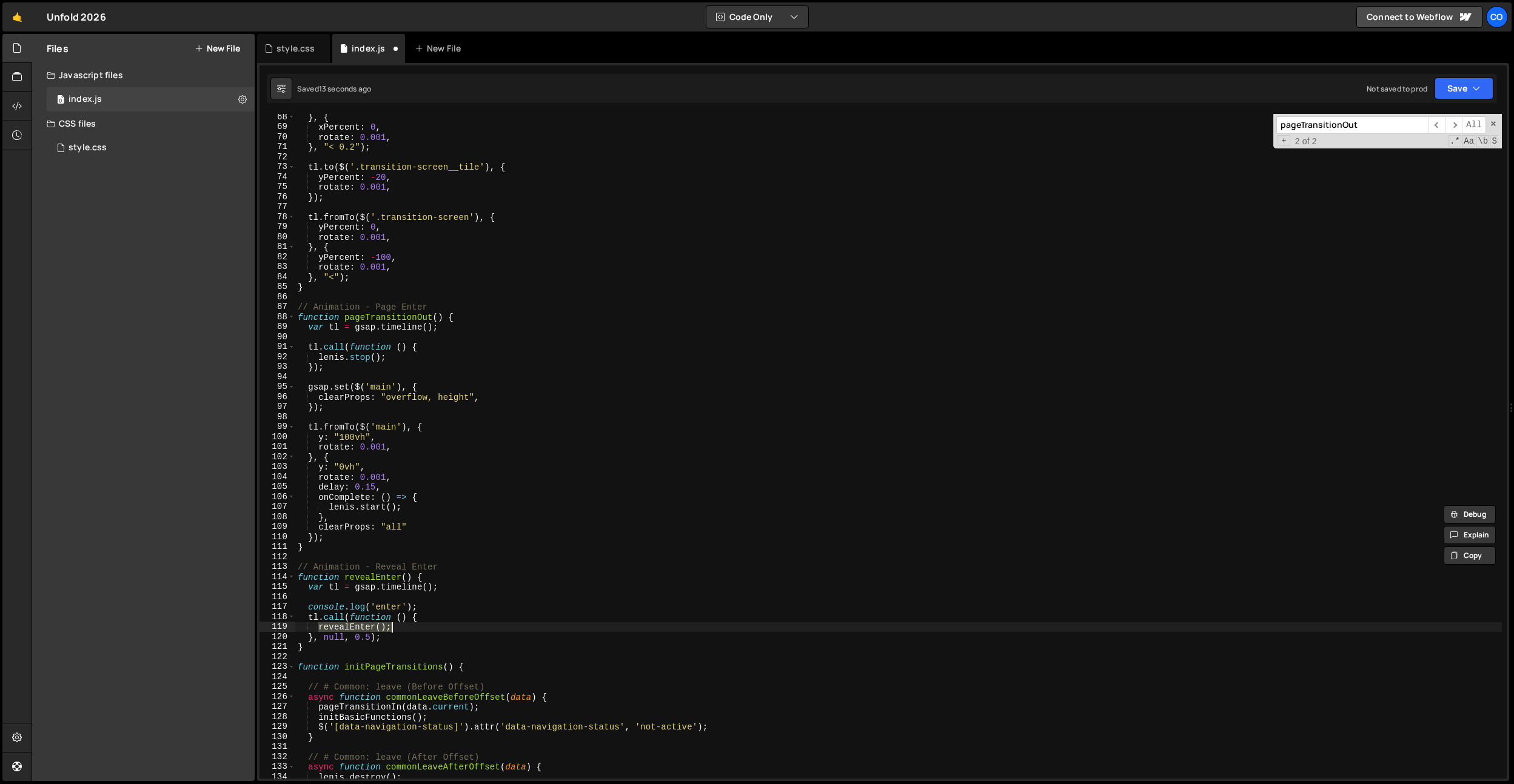
paste textarea "lenis.start"
click at [436, 631] on div "} , { xPercent : 0 , rotate : 0.001 , } , "< 0.2" ) ; tl . to ( $ ( '.transitio…" at bounding box center [899, 454] width 1207 height 685
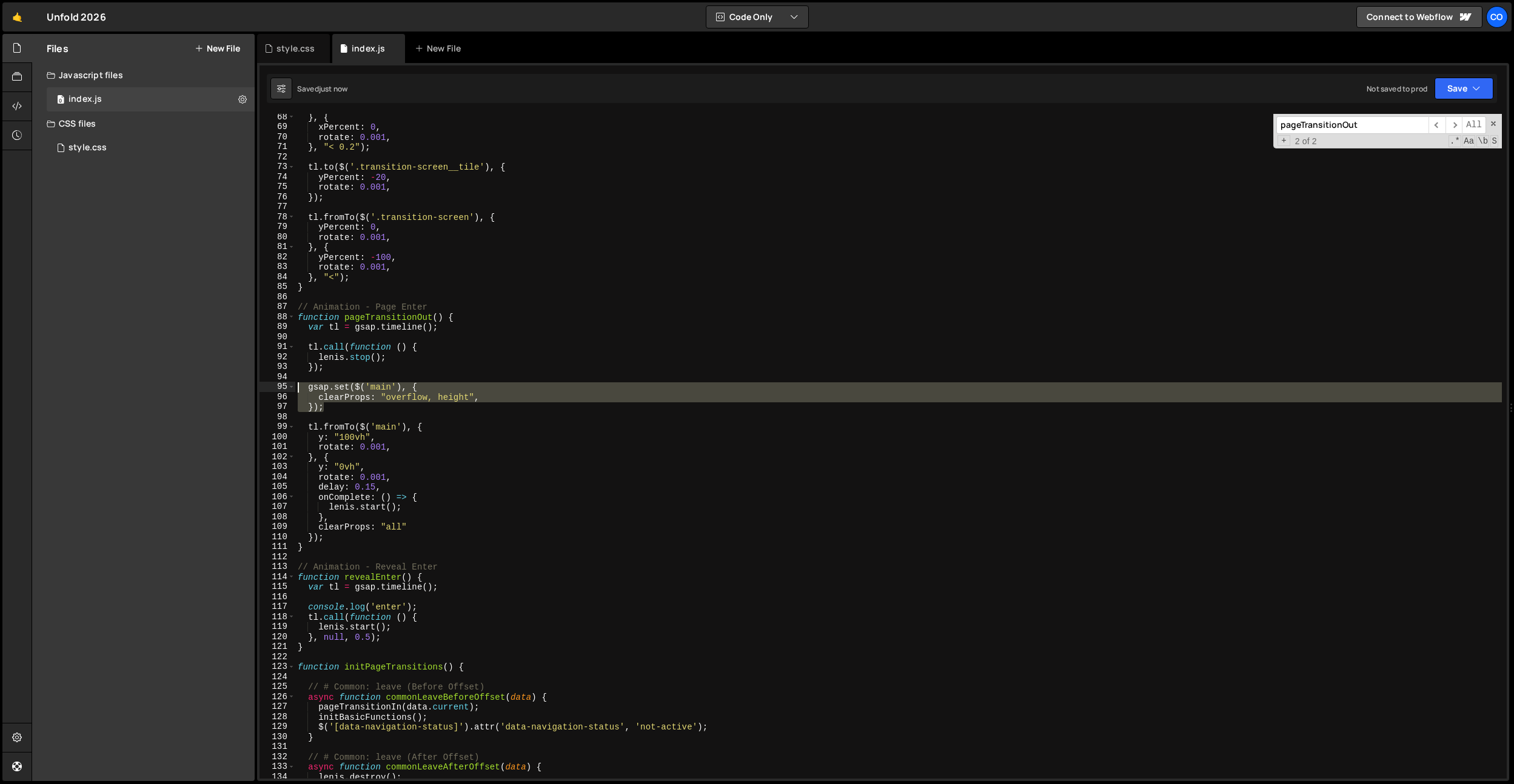
drag, startPoint x: 341, startPoint y: 408, endPoint x: 277, endPoint y: 390, distance: 66.5
click at [277, 390] on div "lenis.start(); 68 69 70 71 72 73 74 75 76 77 78 79 80 81 82 83 84 85 86 87 88 8…" at bounding box center [883, 446] width 1248 height 665
type textarea "gsap.set($('main'), { clearProps: "overflow, height","
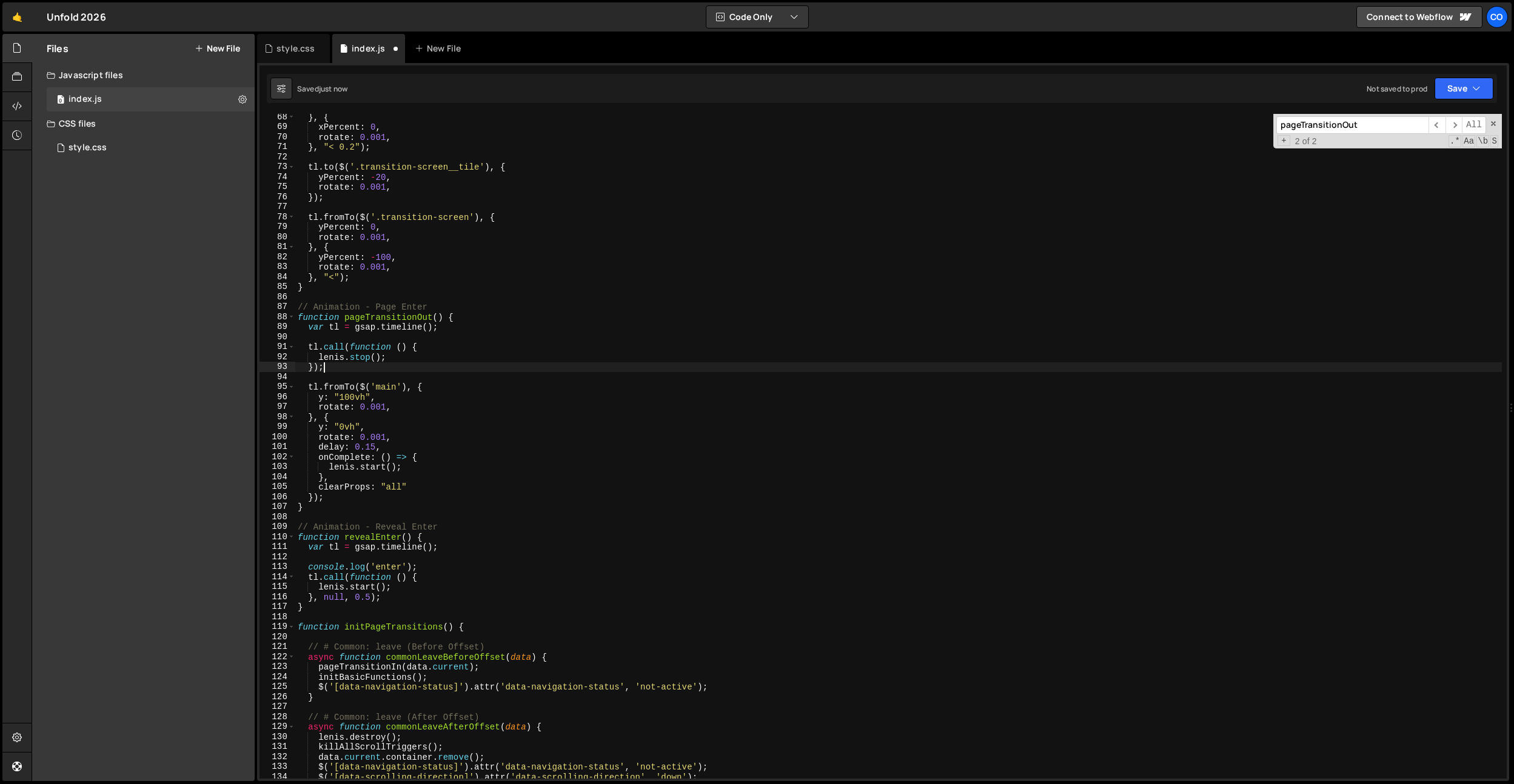
click at [450, 549] on div "} , { xPercent : 0 , rotate : 0.001 , } , "< 0.2" ) ; tl . to ( $ ( '.transitio…" at bounding box center [899, 454] width 1207 height 685
click at [446, 563] on div "} , { xPercent : 0 , rotate : 0.001 , } , "< 0.2" ) ; tl . to ( $ ( '.transitio…" at bounding box center [899, 454] width 1207 height 685
type textarea "console.log('enter');"
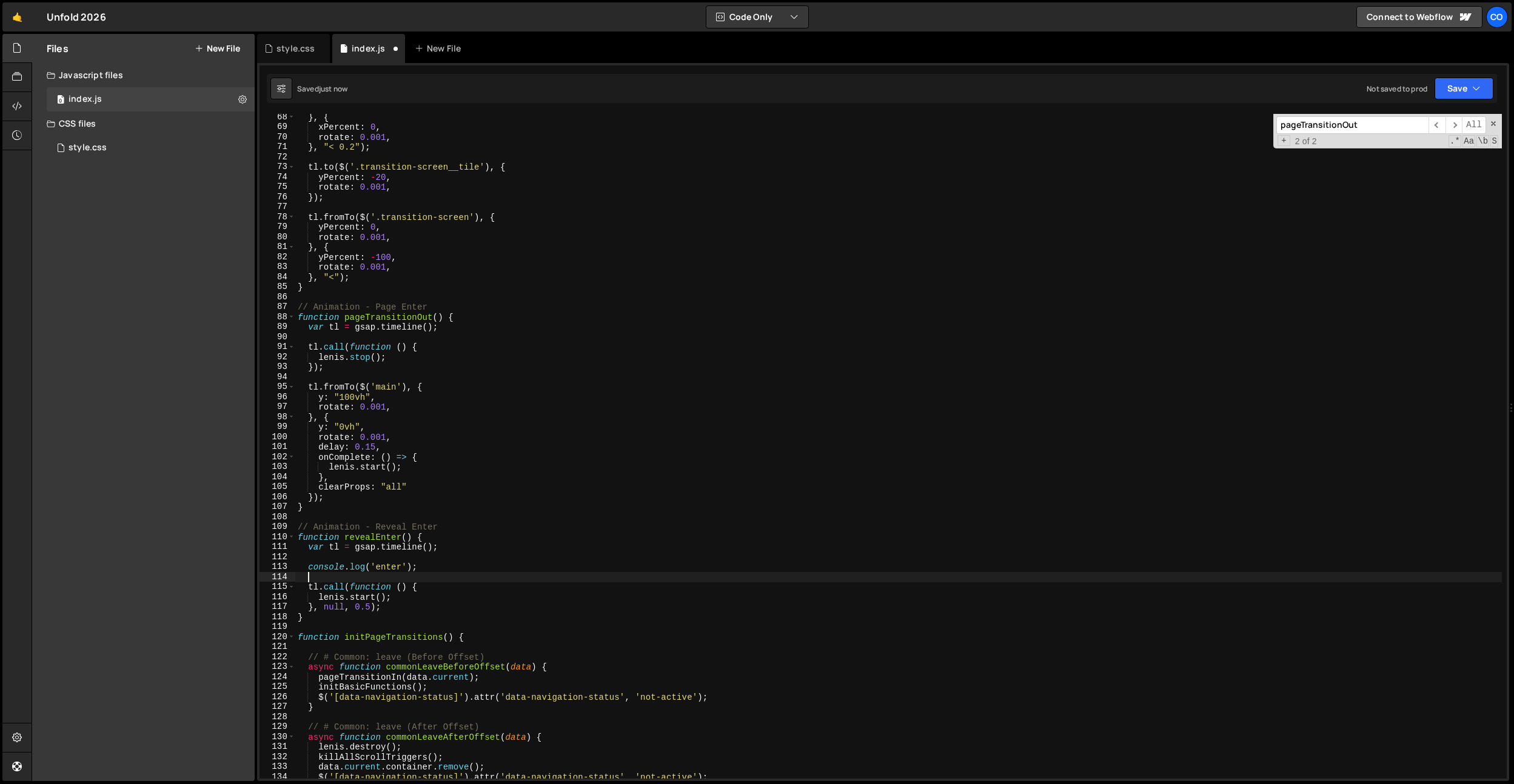
paste textarea "});"
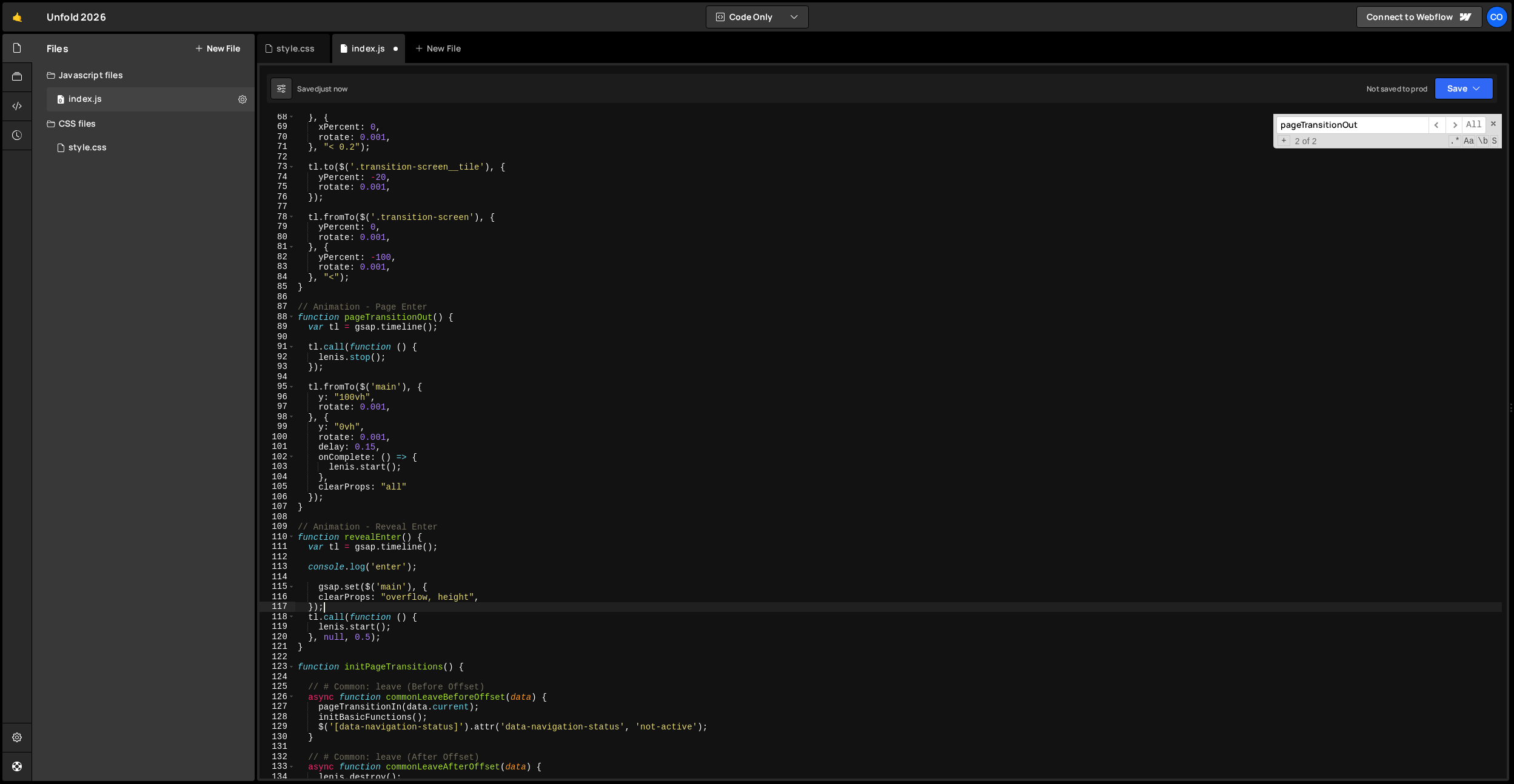
click at [317, 590] on div "} , { xPercent : 0 , rotate : 0.001 , } , "< 0.2" ) ; tl . to ( $ ( '.transitio…" at bounding box center [899, 454] width 1207 height 685
click at [331, 610] on div "} , { xPercent : 0 , rotate : 0.001 , } , "< 0.2" ) ; tl . to ( $ ( '.transitio…" at bounding box center [899, 454] width 1207 height 685
click at [319, 591] on div "} , { xPercent : 0 , rotate : 0.001 , } , "< 0.2" ) ; tl . to ( $ ( '.transitio…" at bounding box center [899, 454] width 1207 height 685
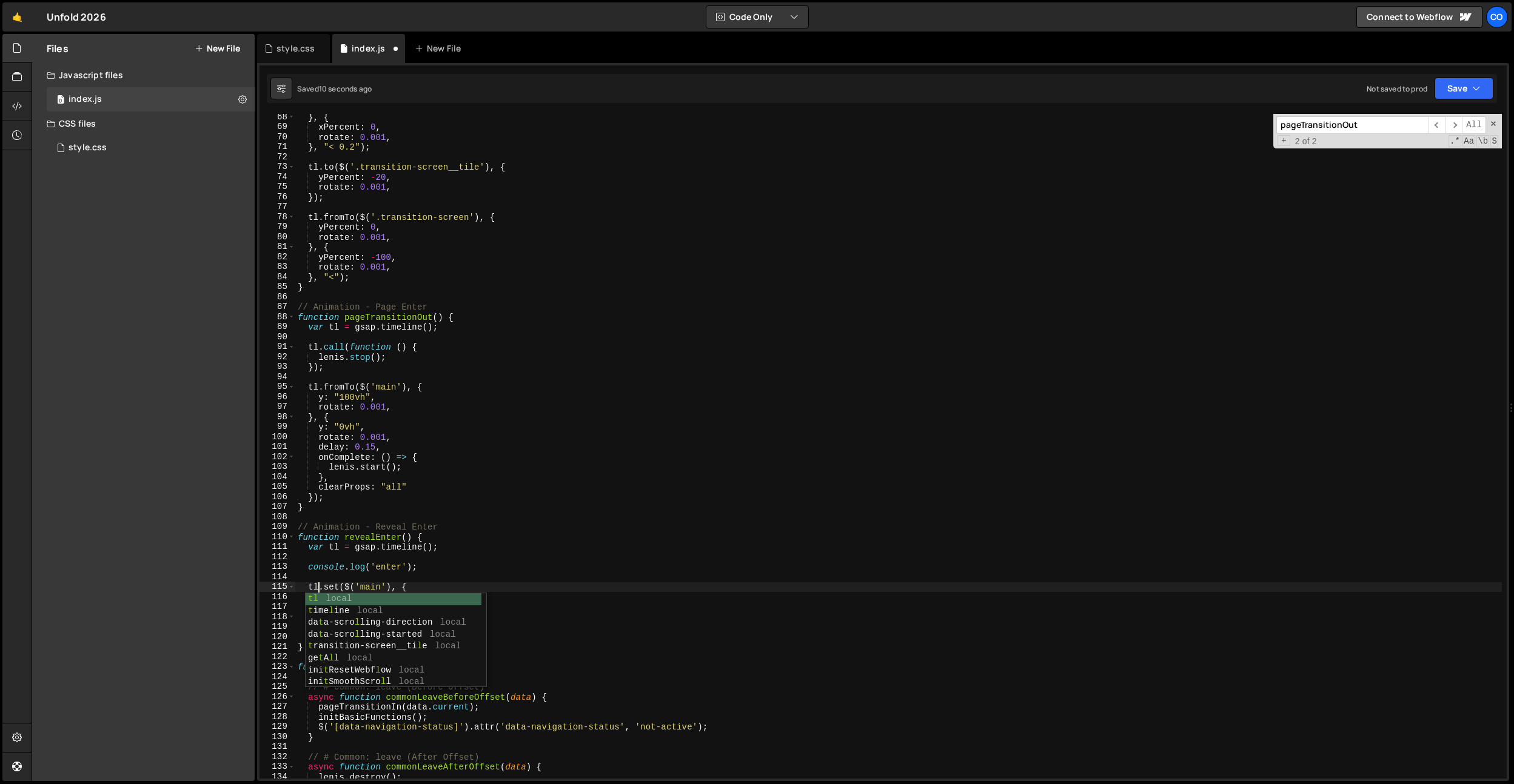
click at [377, 536] on div "} , { xPercent : 0 , rotate : 0.001 , } , "< 0.2" ) ; tl . to ( $ ( '.transitio…" at bounding box center [899, 454] width 1207 height 685
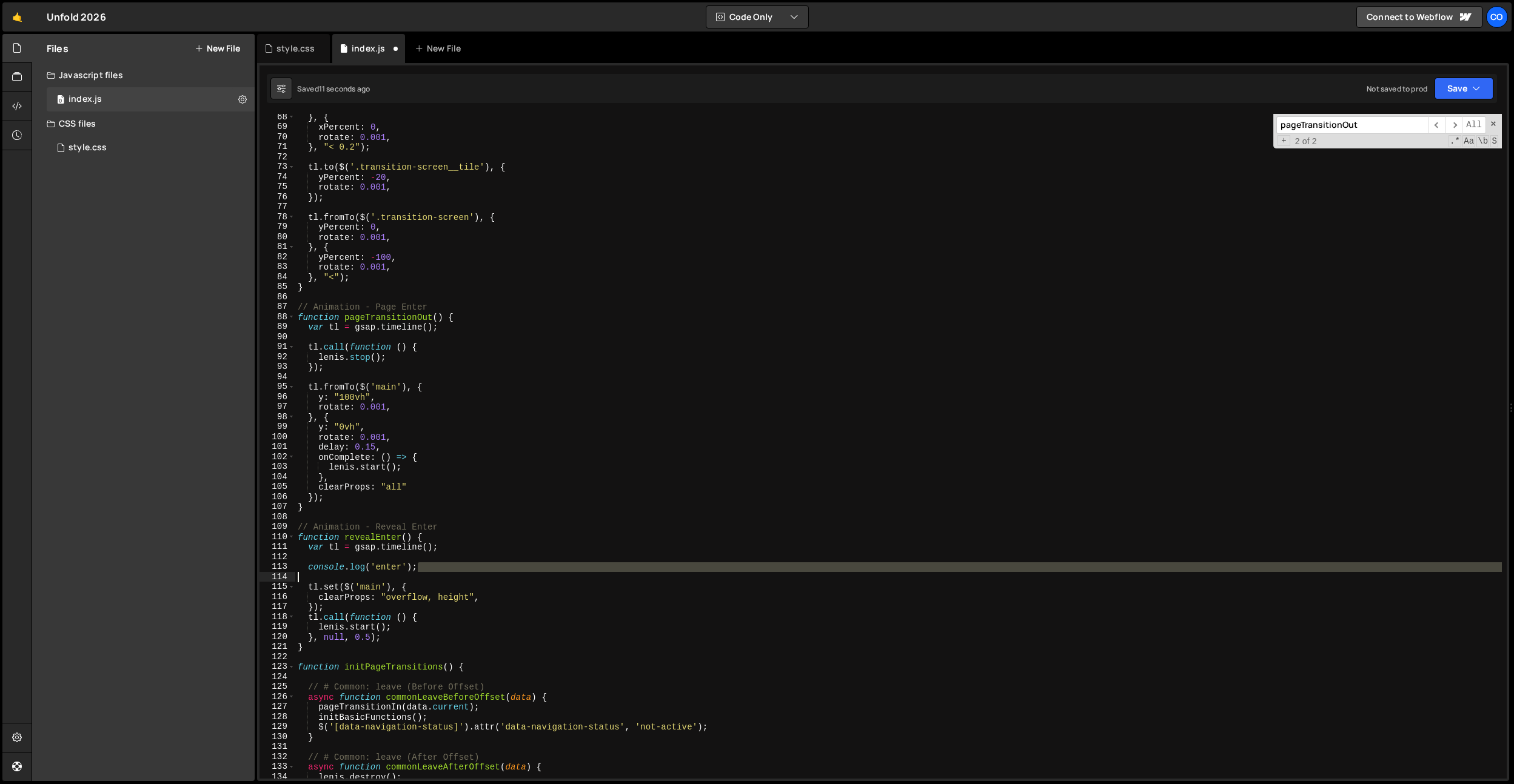
drag, startPoint x: 438, startPoint y: 568, endPoint x: 293, endPoint y: 566, distance: 145.0
click at [293, 566] on div "function revealEnter() { 68 69 70 71 72 73 74 75 76 77 78 79 80 81 82 83 84 85 …" at bounding box center [883, 446] width 1248 height 665
type textarea "console.log('enter');"
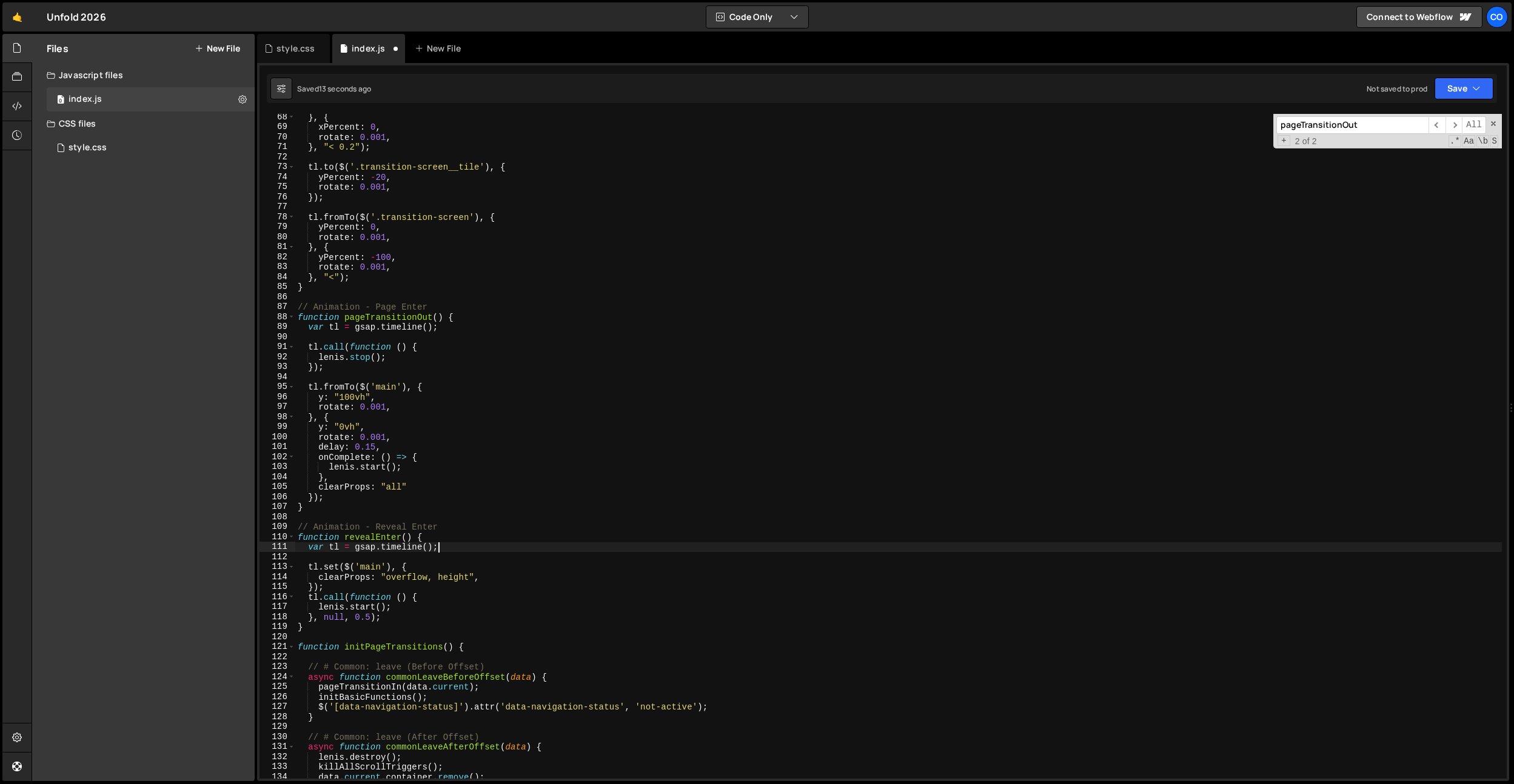
click at [328, 586] on div "} , { xPercent : 0 , rotate : 0.001 , } , "< 0.2" ) ; tl . to ( $ ( '.transitio…" at bounding box center [899, 454] width 1207 height 685
type textarea "});"
click at [370, 630] on div "} , { xPercent : 0 , rotate : 0.001 , } , "< 0.2" ) ; tl . to ( $ ( '.transitio…" at bounding box center [899, 454] width 1207 height 685
click at [402, 622] on div "} , { xPercent : 0 , rotate : 0.001 , } , "< 0.2" ) ; tl . to ( $ ( '.transitio…" at bounding box center [899, 454] width 1207 height 685
type textarea "[PERSON_NAME].start();"
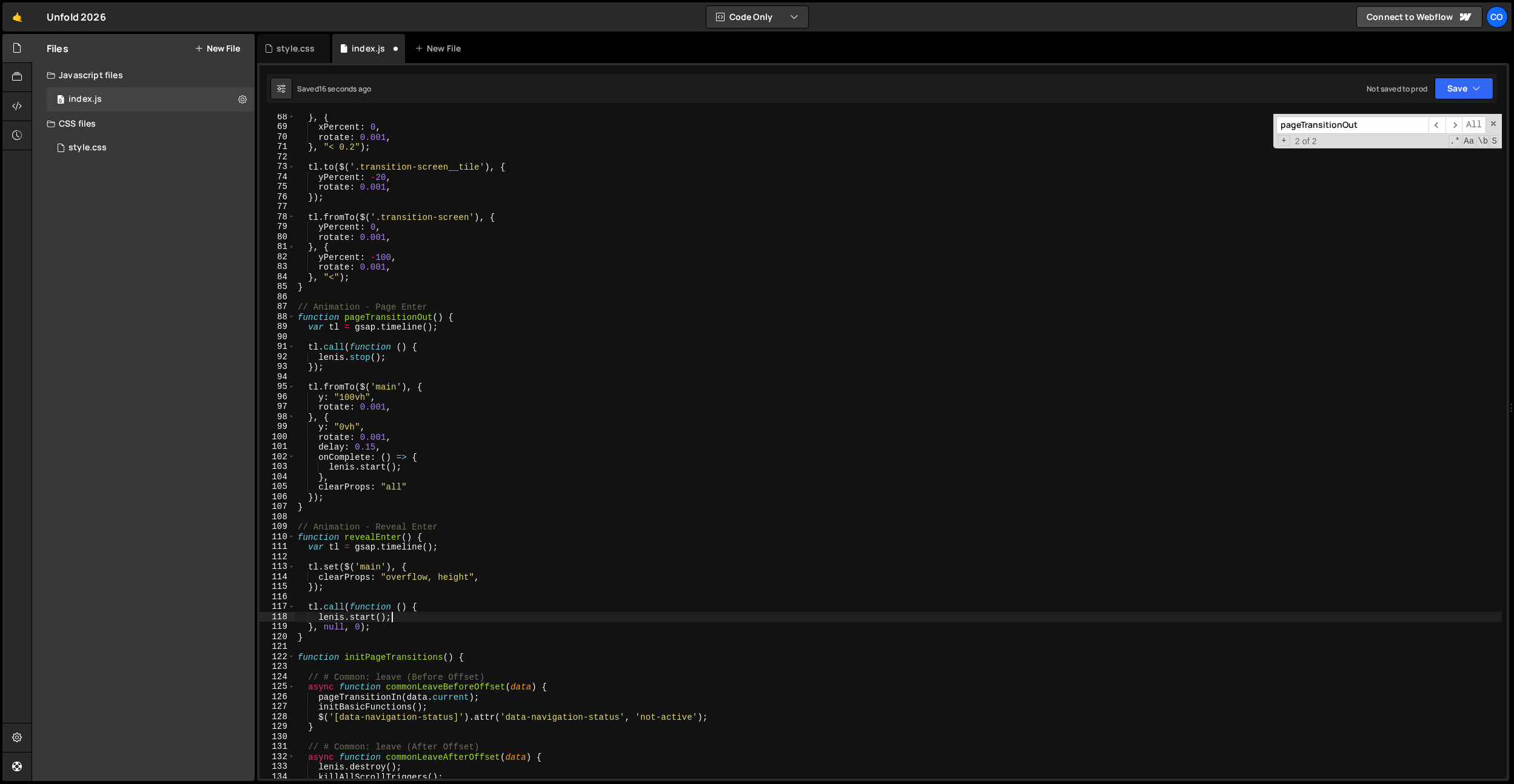
paste textarea "console.log('enter');"
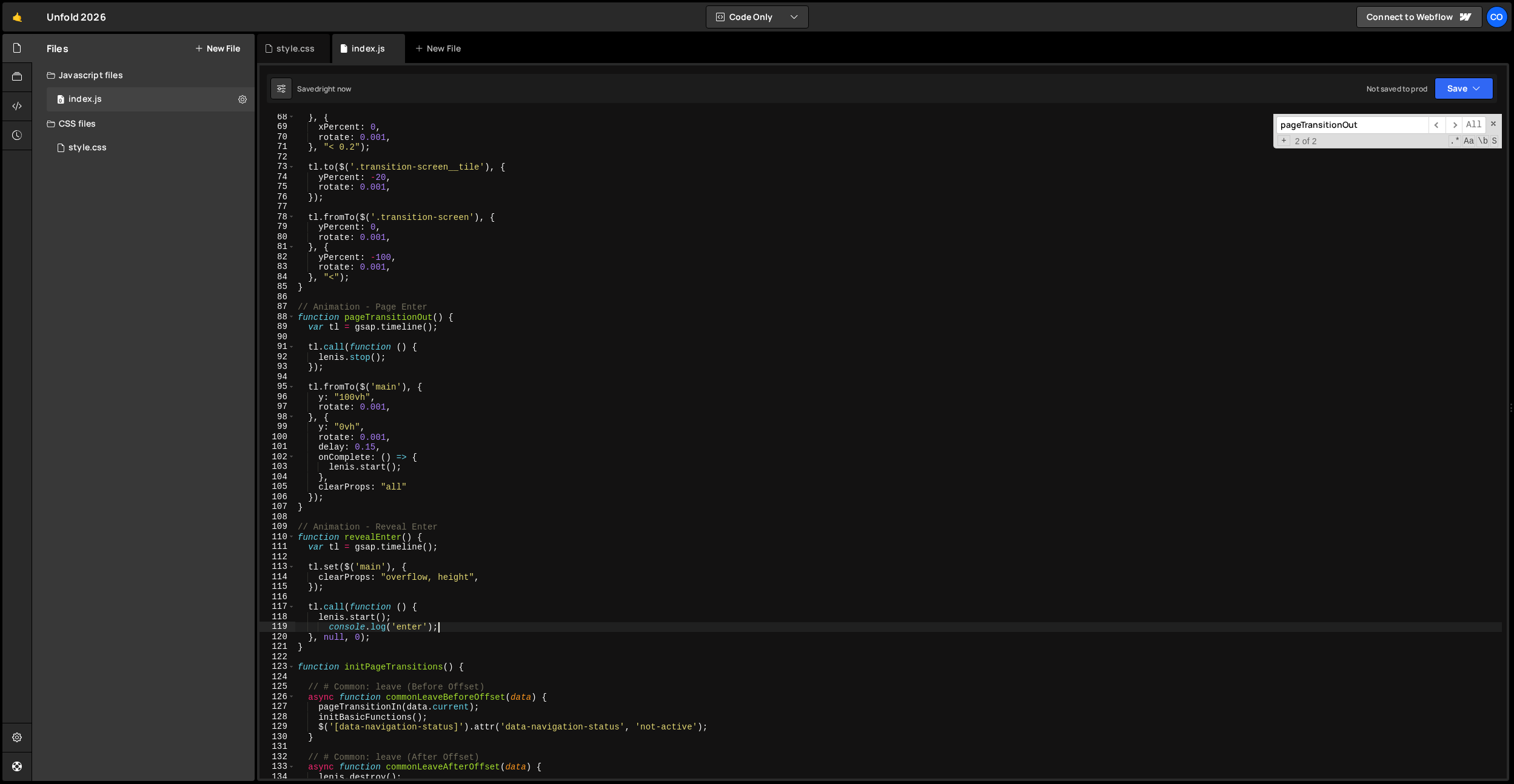
click at [327, 631] on div "} , { xPercent : 0 , rotate : 0.001 , } , "< 0.2" ) ; tl . to ( $ ( '.transitio…" at bounding box center [899, 454] width 1207 height 685
click at [481, 548] on div "} , { xPercent : 0 , rotate : 0.001 , } , "< 0.2" ) ; tl . to ( $ ( '.transitio…" at bounding box center [899, 454] width 1207 height 685
click at [397, 539] on div "} , { xPercent : 0 , rotate : 0.001 , } , "< 0.2" ) ; tl . to ( $ ( '.transitio…" at bounding box center [899, 454] width 1207 height 685
click at [433, 512] on div "} , { xPercent : 0 , rotate : 0.001 , } , "< 0.2" ) ; tl . to ( $ ( '.transitio…" at bounding box center [899, 454] width 1207 height 685
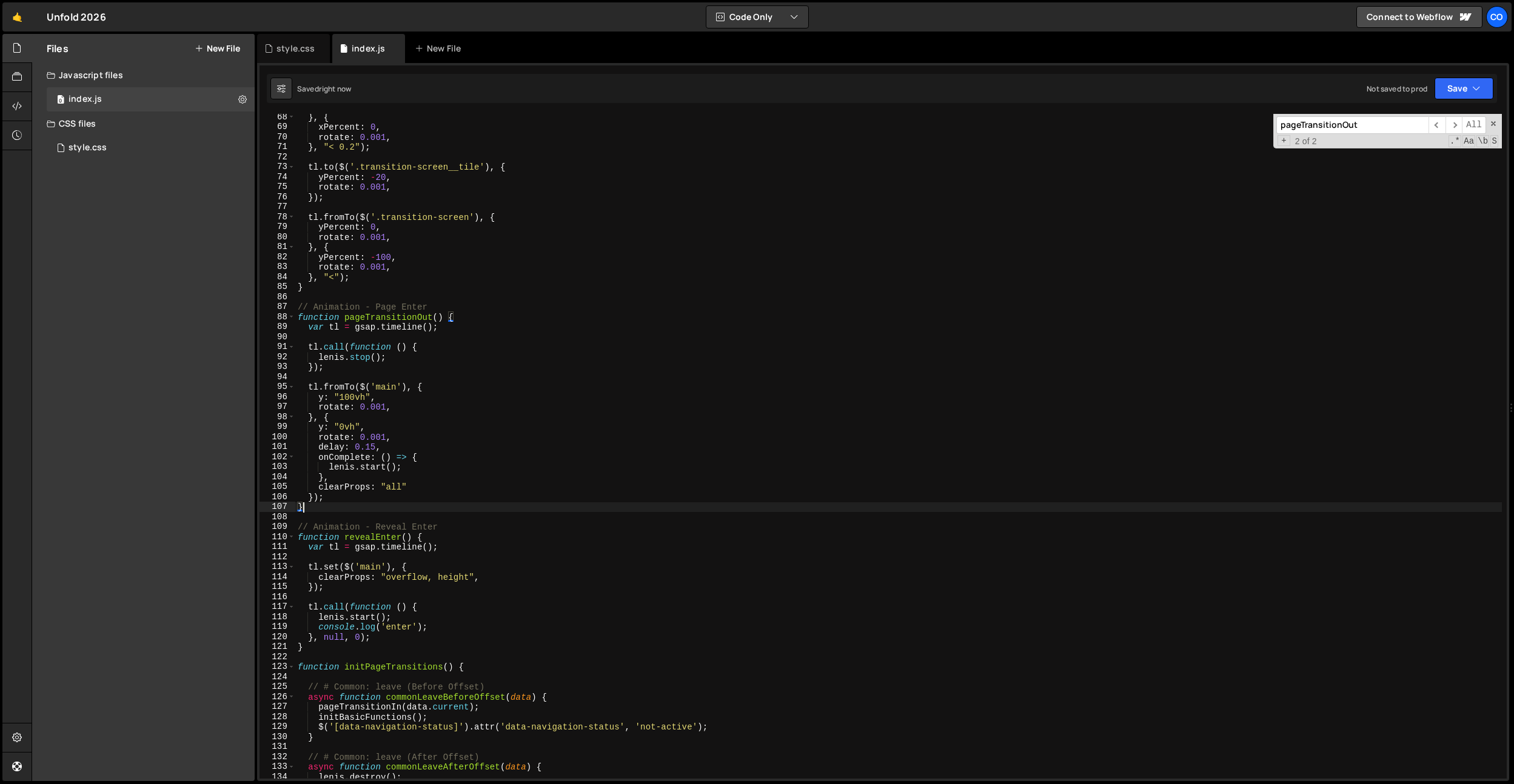
type textarea "}"
paste input "revealEnter"
type input "revealEnter"
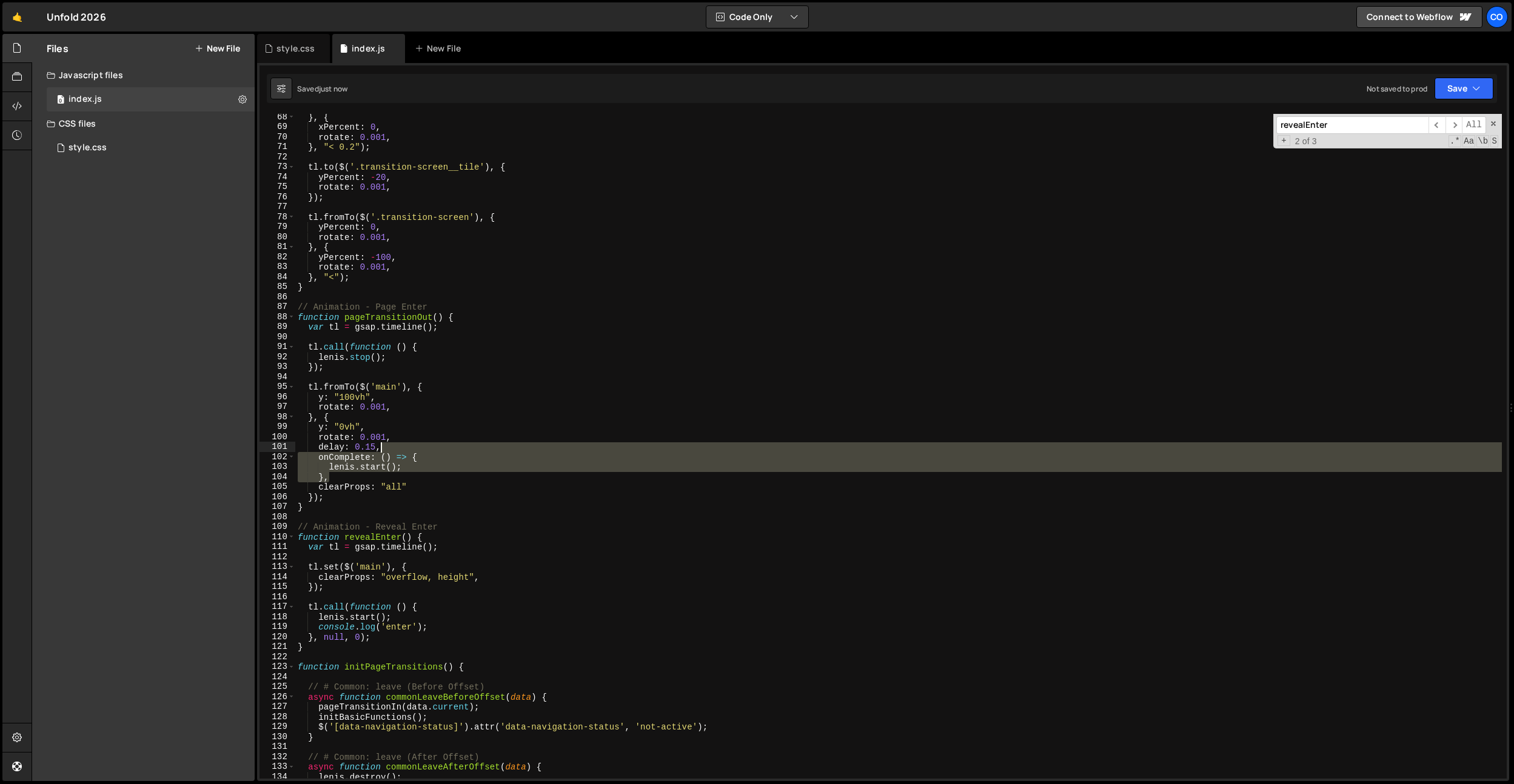
drag, startPoint x: 330, startPoint y: 480, endPoint x: 436, endPoint y: 448, distance: 110.7
click at [436, 448] on div "} , { xPercent : 0 , rotate : 0.001 , } , "< 0.2" ) ; tl . to ( $ ( '.transitio…" at bounding box center [899, 454] width 1207 height 685
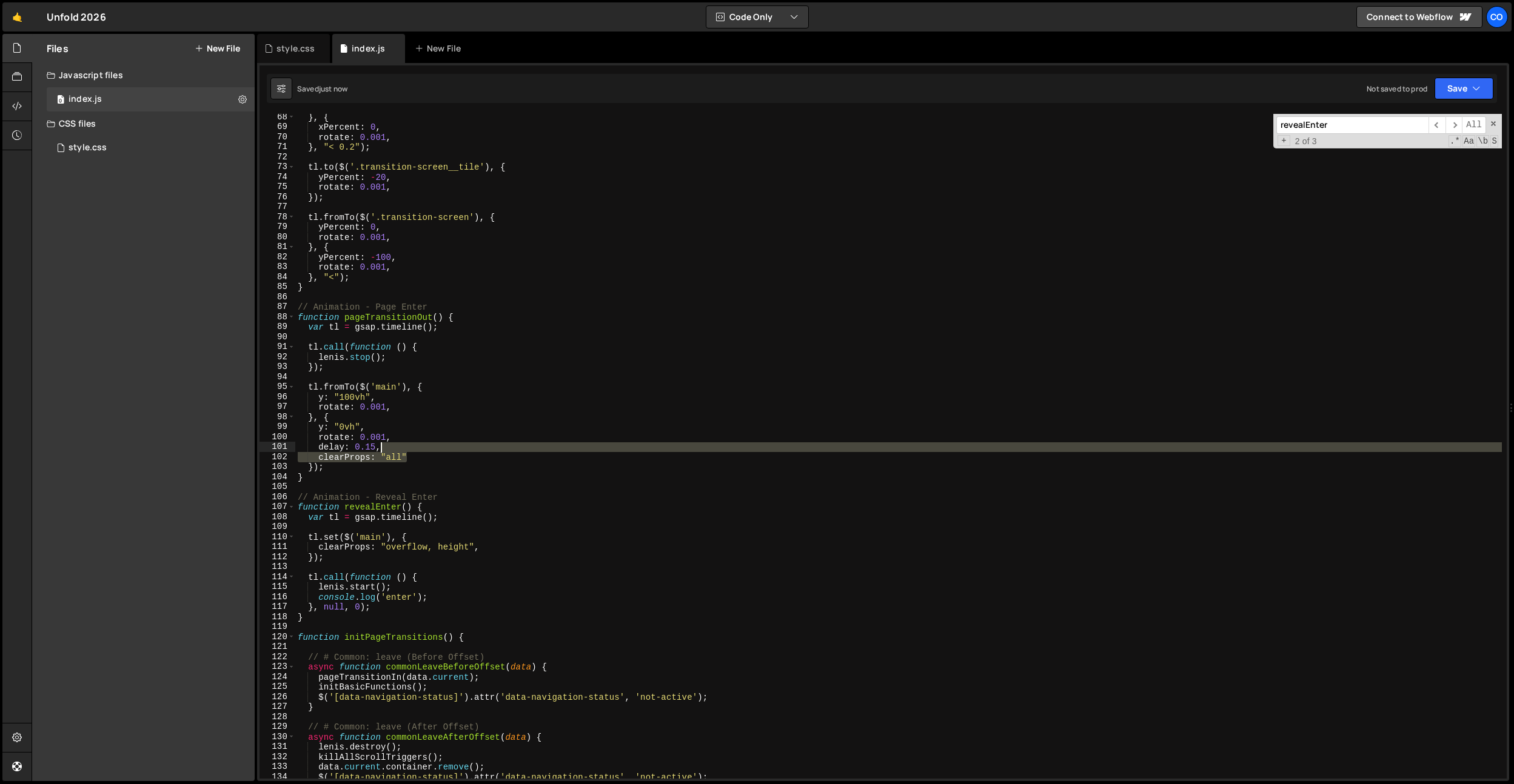
drag, startPoint x: 420, startPoint y: 456, endPoint x: 423, endPoint y: 448, distance: 8.5
click at [423, 448] on div "} , { xPercent : 0 , rotate : 0.001 , } , "< 0.2" ) ; tl . to ( $ ( '.transitio…" at bounding box center [899, 454] width 1207 height 685
type textarea "delay: 0.15, clearProps: "all""
click at [489, 378] on div "} , { xPercent : 0 , rotate : 0.001 , } , "< 0.2" ) ; tl . to ( $ ( '.transitio…" at bounding box center [899, 454] width 1207 height 685
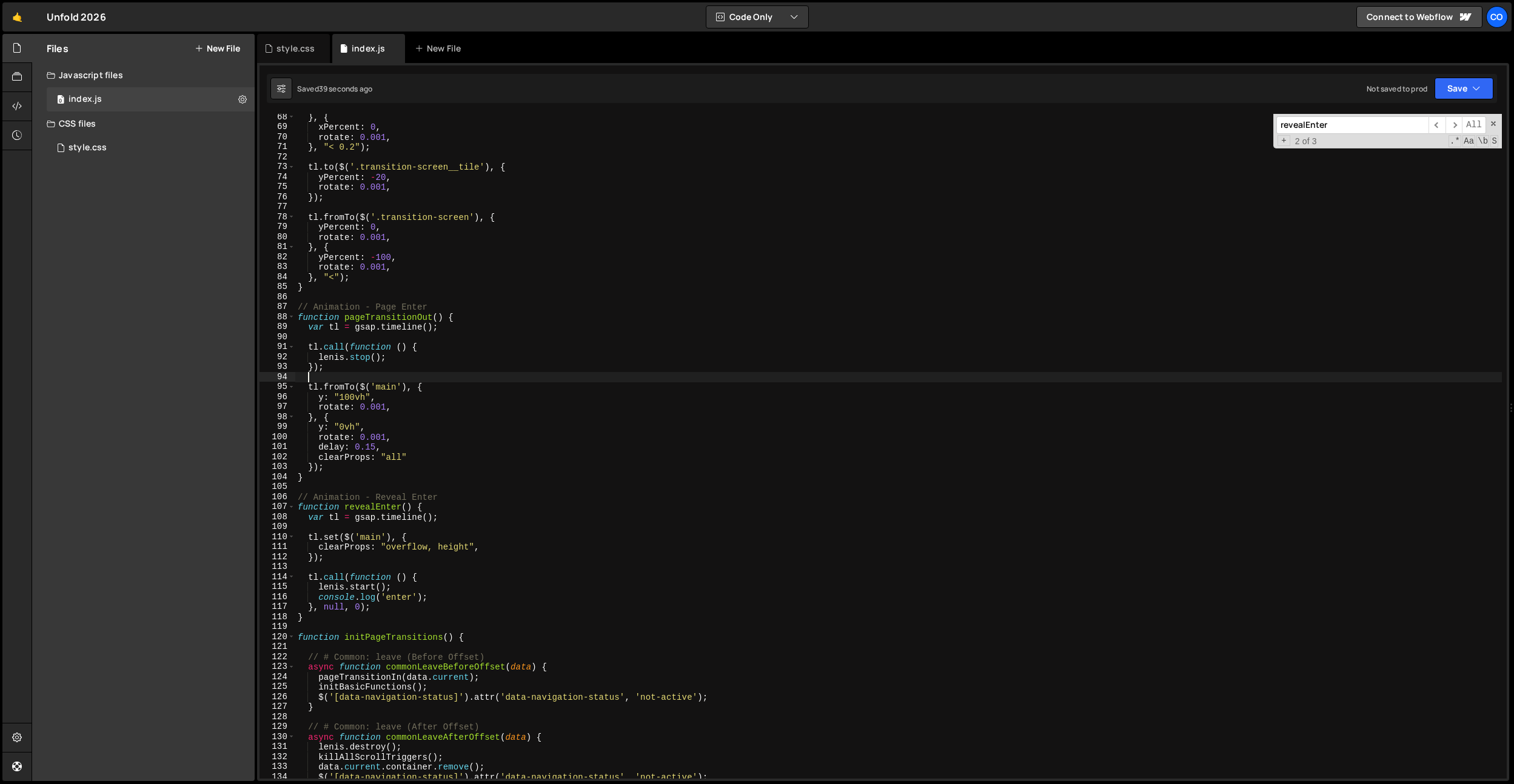
click at [410, 363] on div "} , { xPercent : 0 , rotate : 0.001 , } , "< 0.2" ) ; tl . to ( $ ( '.transitio…" at bounding box center [899, 454] width 1207 height 685
click at [363, 359] on div "} , { xPercent : 0 , rotate : 0.001 , } , "< 0.2" ) ; tl . to ( $ ( '.transitio…" at bounding box center [899, 454] width 1207 height 685
drag, startPoint x: 397, startPoint y: 360, endPoint x: 319, endPoint y: 360, distance: 78.0
click at [319, 360] on div "} , { xPercent : 0 , rotate : 0.001 , } , "< 0.2" ) ; tl . to ( $ ( '.transitio…" at bounding box center [899, 454] width 1207 height 685
click at [380, 504] on div "} , { xPercent : 0 , rotate : 0.001 , } , "< 0.2" ) ; tl . to ( $ ( '.transitio…" at bounding box center [899, 454] width 1207 height 685
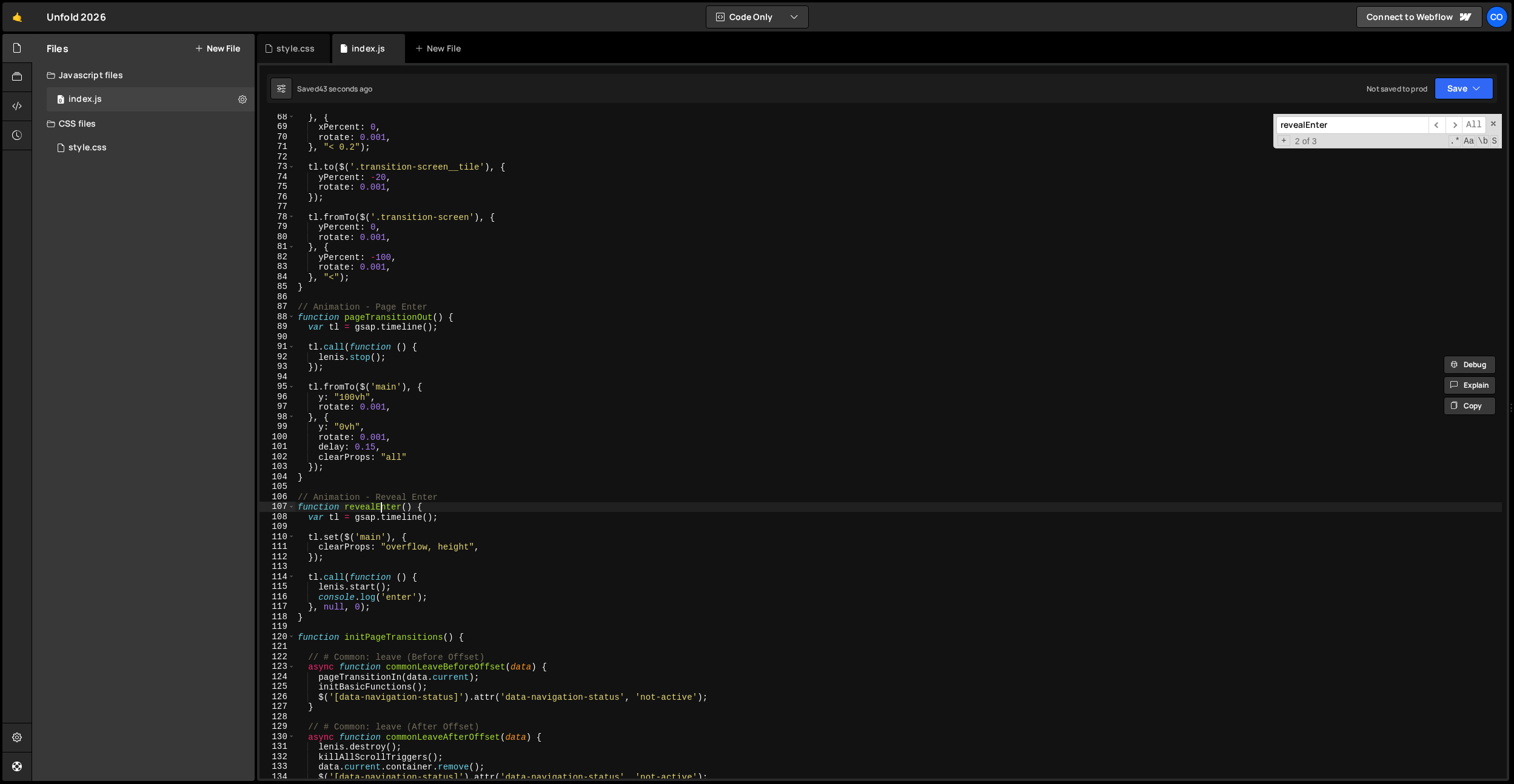
click at [380, 504] on div "} , { xPercent : 0 , rotate : 0.001 , } , "< 0.2" ) ; tl . to ( $ ( '.transitio…" at bounding box center [899, 454] width 1207 height 685
click at [459, 463] on div "} , { xPercent : 0 , rotate : 0.001 , } , "< 0.2" ) ; tl . to ( $ ( '.transitio…" at bounding box center [899, 454] width 1207 height 685
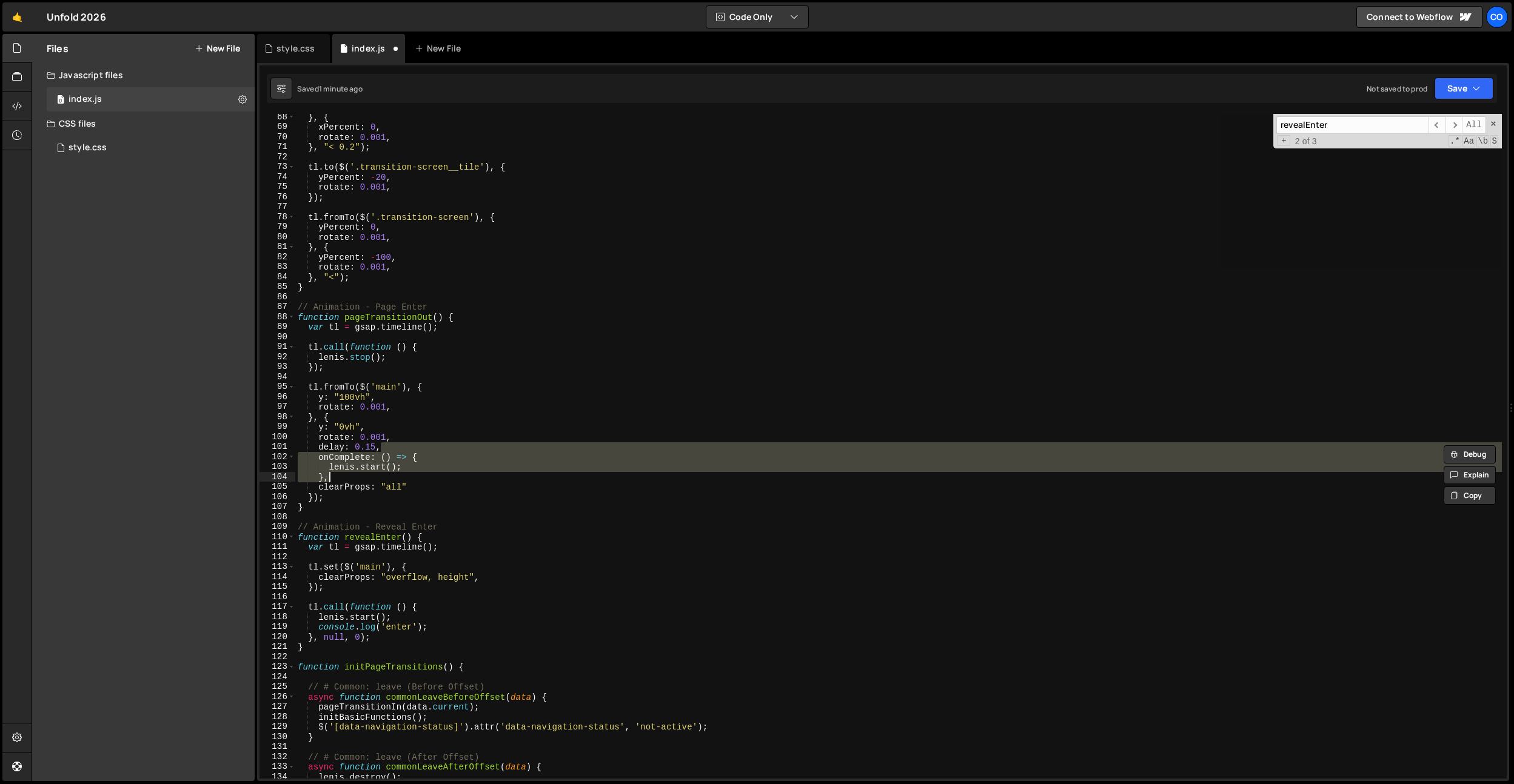
click at [454, 476] on div "} , { xPercent : 0 , rotate : 0.001 , } , "< 0.2" ) ; tl . to ( $ ( '.transitio…" at bounding box center [899, 446] width 1207 height 665
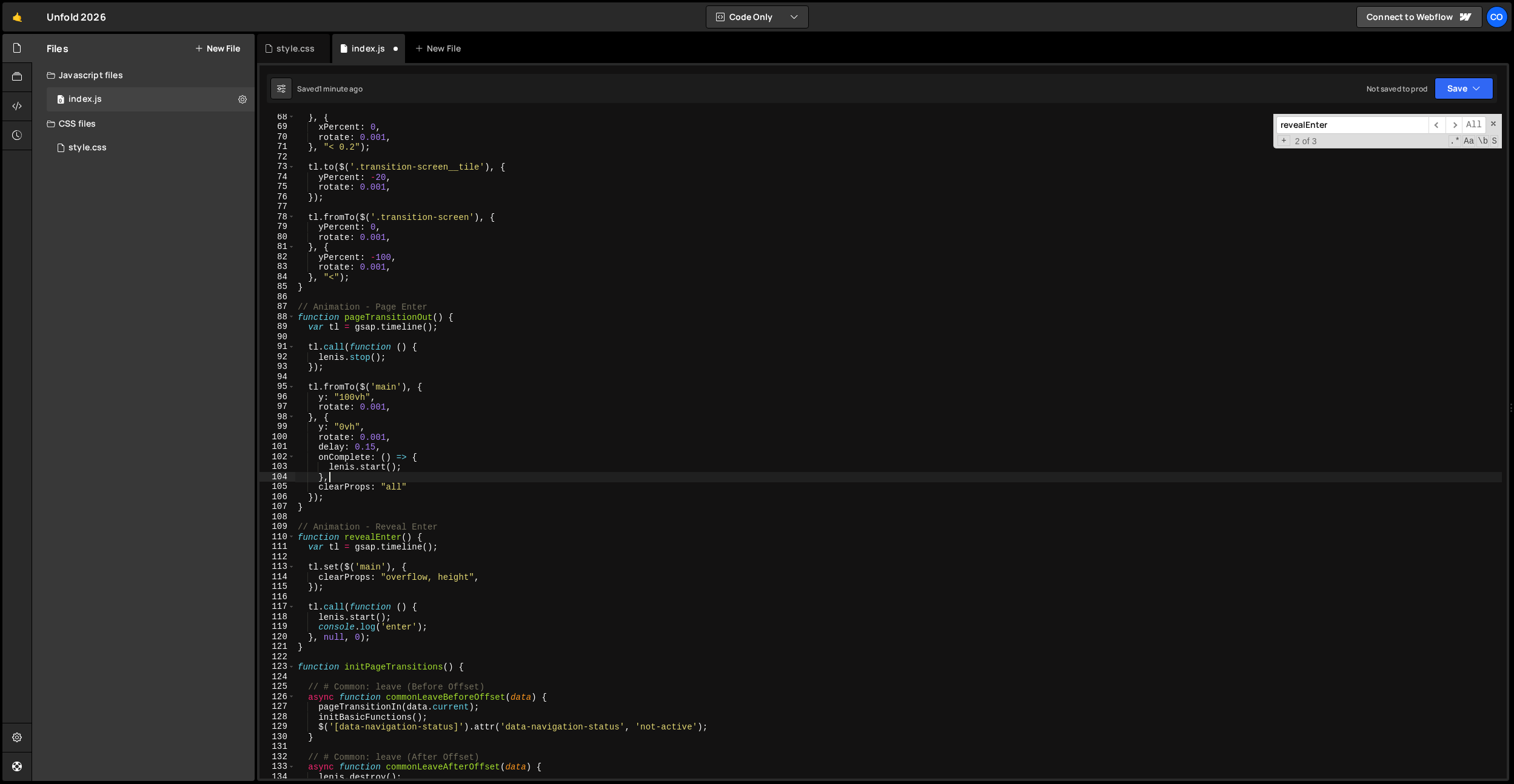
click at [454, 476] on div "} , { xPercent : 0 , rotate : 0.001 , } , "< 0.2" ) ; tl . to ( $ ( '.transitio…" at bounding box center [899, 454] width 1207 height 685
type textarea "console.log('enter');"
click at [439, 622] on div "} , { xPercent : 0 , rotate : 0.001 , } , "< 0.2" ) ; tl . to ( $ ( '.transitio…" at bounding box center [899, 454] width 1207 height 685
click at [424, 617] on div "} , { xPercent : 0 , rotate : 0.001 , } , "< 0.2" ) ; tl . to ( $ ( '.transitio…" at bounding box center [899, 454] width 1207 height 685
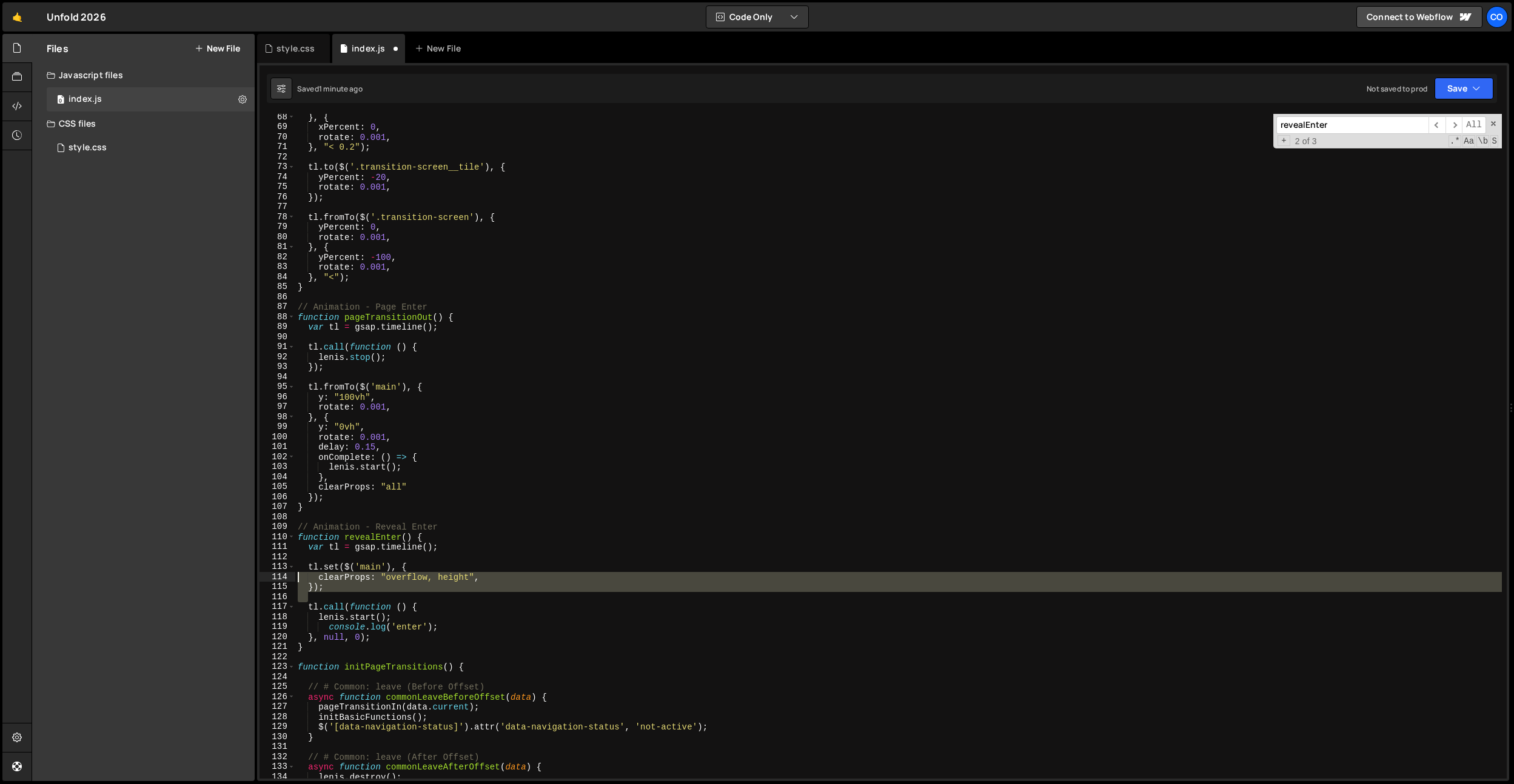
drag, startPoint x: 351, startPoint y: 593, endPoint x: 277, endPoint y: 572, distance: 76.9
click at [277, 572] on div "lenis.start(); 68 69 70 71 72 73 74 75 76 77 78 79 80 81 82 83 84 85 86 87 88 8…" at bounding box center [883, 446] width 1248 height 665
drag, startPoint x: 283, startPoint y: 570, endPoint x: 301, endPoint y: 577, distance: 19.3
click at [283, 570] on div "113" at bounding box center [277, 566] width 36 height 11
type textarea "tl.set($('main'), { clearProps: "overflow, height","
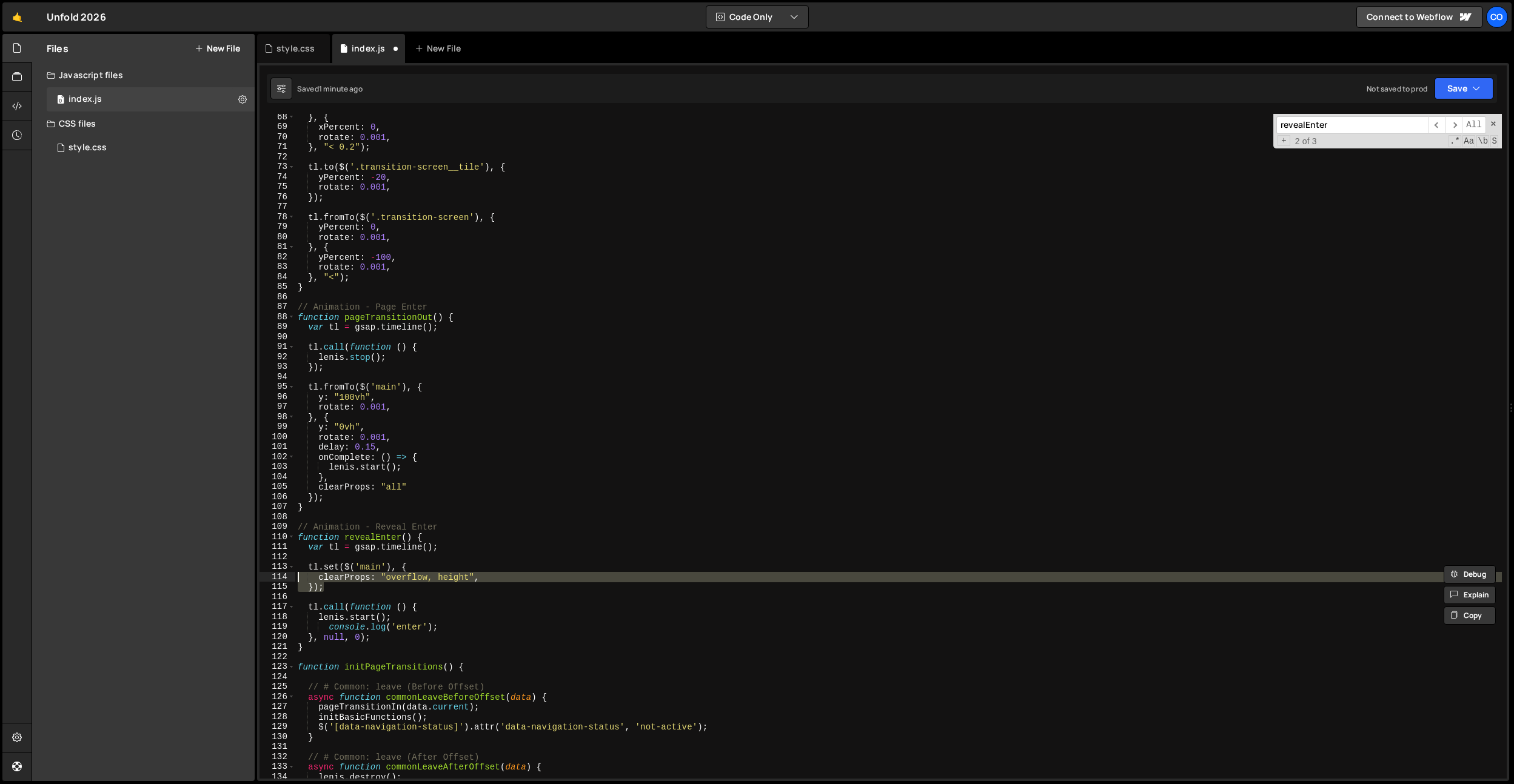
drag, startPoint x: 323, startPoint y: 583, endPoint x: 275, endPoint y: 568, distance: 50.3
click at [275, 568] on div "tl.set($('main'), { clearProps: "overflow, height", 68 69 70 71 72 73 74 75 76 …" at bounding box center [883, 446] width 1248 height 665
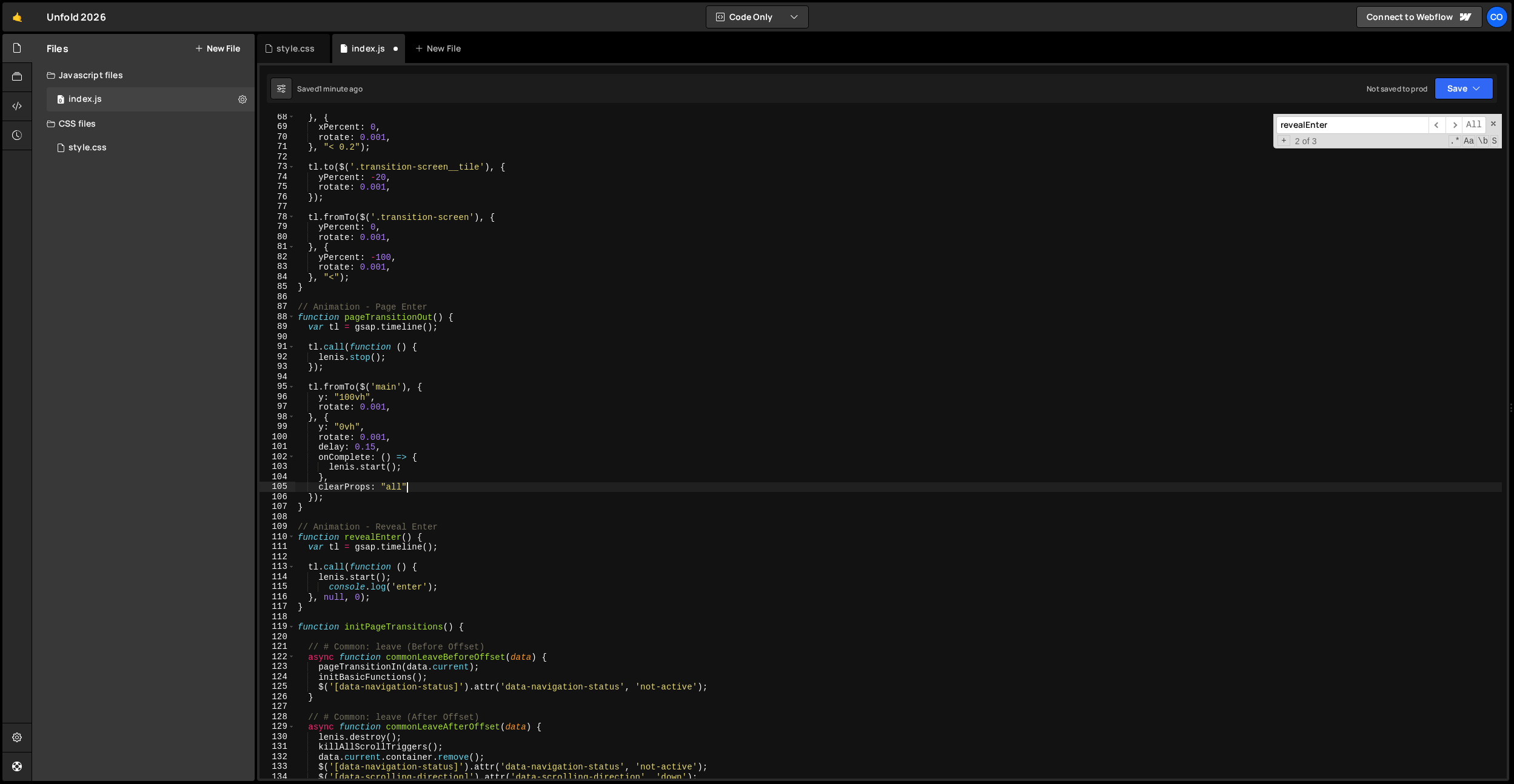
click at [418, 487] on div "} , { xPercent : 0 , rotate : 0.001 , } , "< 0.2" ) ; tl . to ( $ ( '.transitio…" at bounding box center [899, 454] width 1207 height 685
click at [424, 484] on div "} , { xPercent : 0 , rotate : 0.001 , } , "< 0.2" ) ; tl . to ( $ ( '.transitio…" at bounding box center [899, 454] width 1207 height 685
click at [427, 471] on div "} , { xPercent : 0 , rotate : 0.001 , } , "< 0.2" ) ; tl . to ( $ ( '.transitio…" at bounding box center [899, 454] width 1207 height 685
type textarea "[PERSON_NAME].start();"
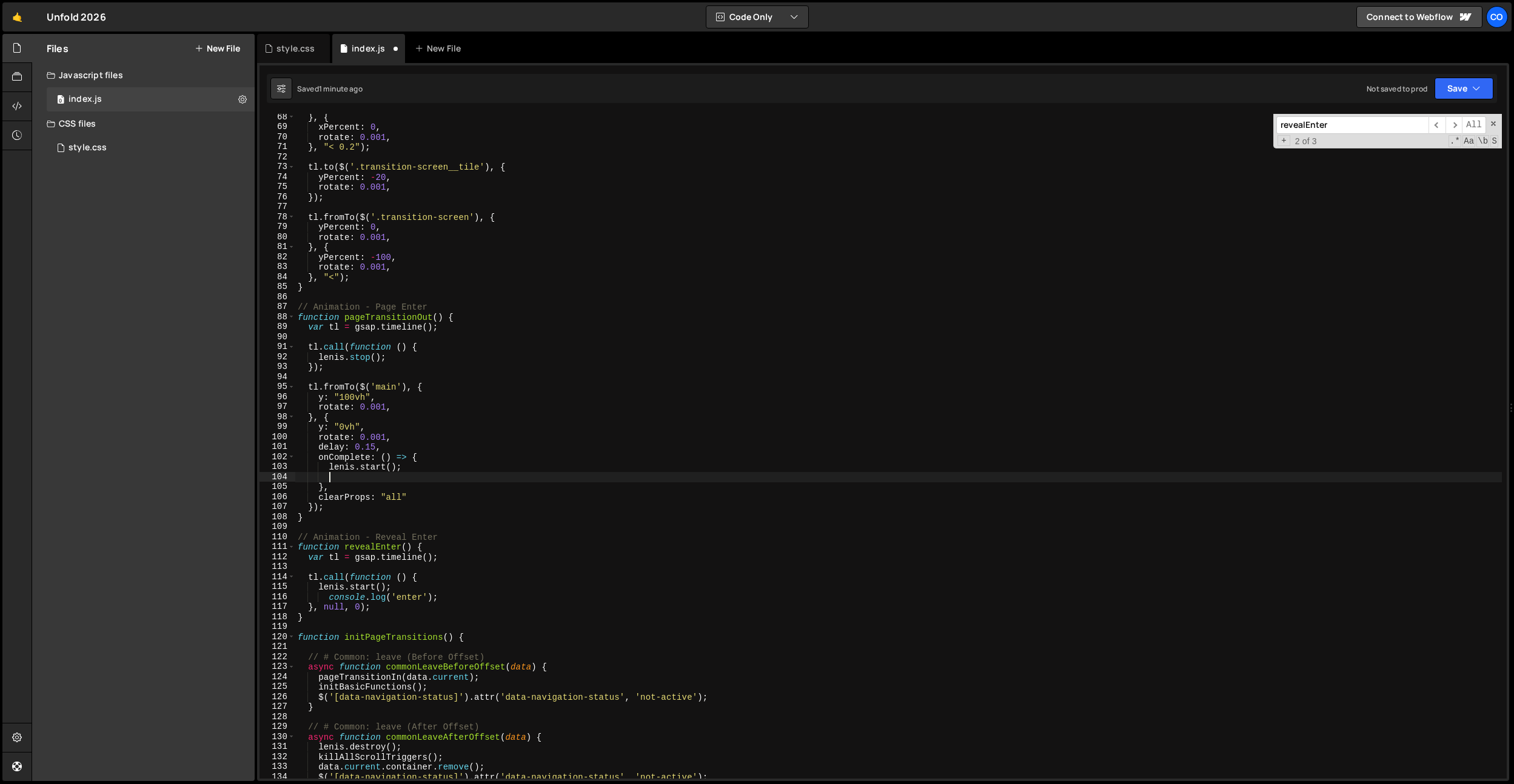
scroll to position [0, 1]
paste textarea "});"
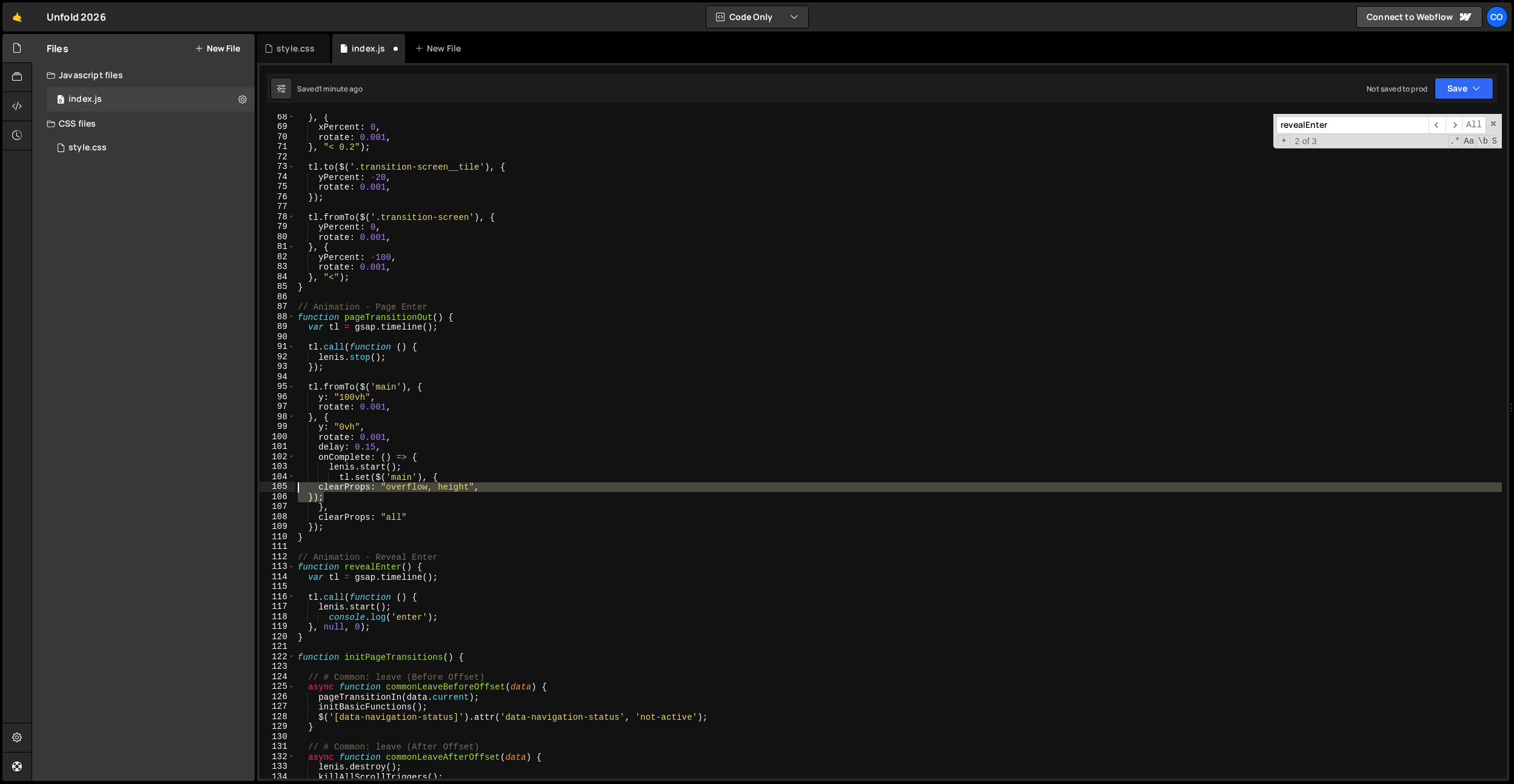
drag, startPoint x: 327, startPoint y: 495, endPoint x: 284, endPoint y: 485, distance: 44.1
click at [284, 485] on div "}); 68 69 70 71 72 73 74 75 76 77 78 79 80 81 82 83 84 85 86 87 88 89 90 91 92 …" at bounding box center [883, 446] width 1248 height 665
click at [338, 478] on div "} , { xPercent : 0 , rotate : 0.001 , } , "< 0.2" ) ; tl . to ( $ ( '.transitio…" at bounding box center [899, 454] width 1207 height 685
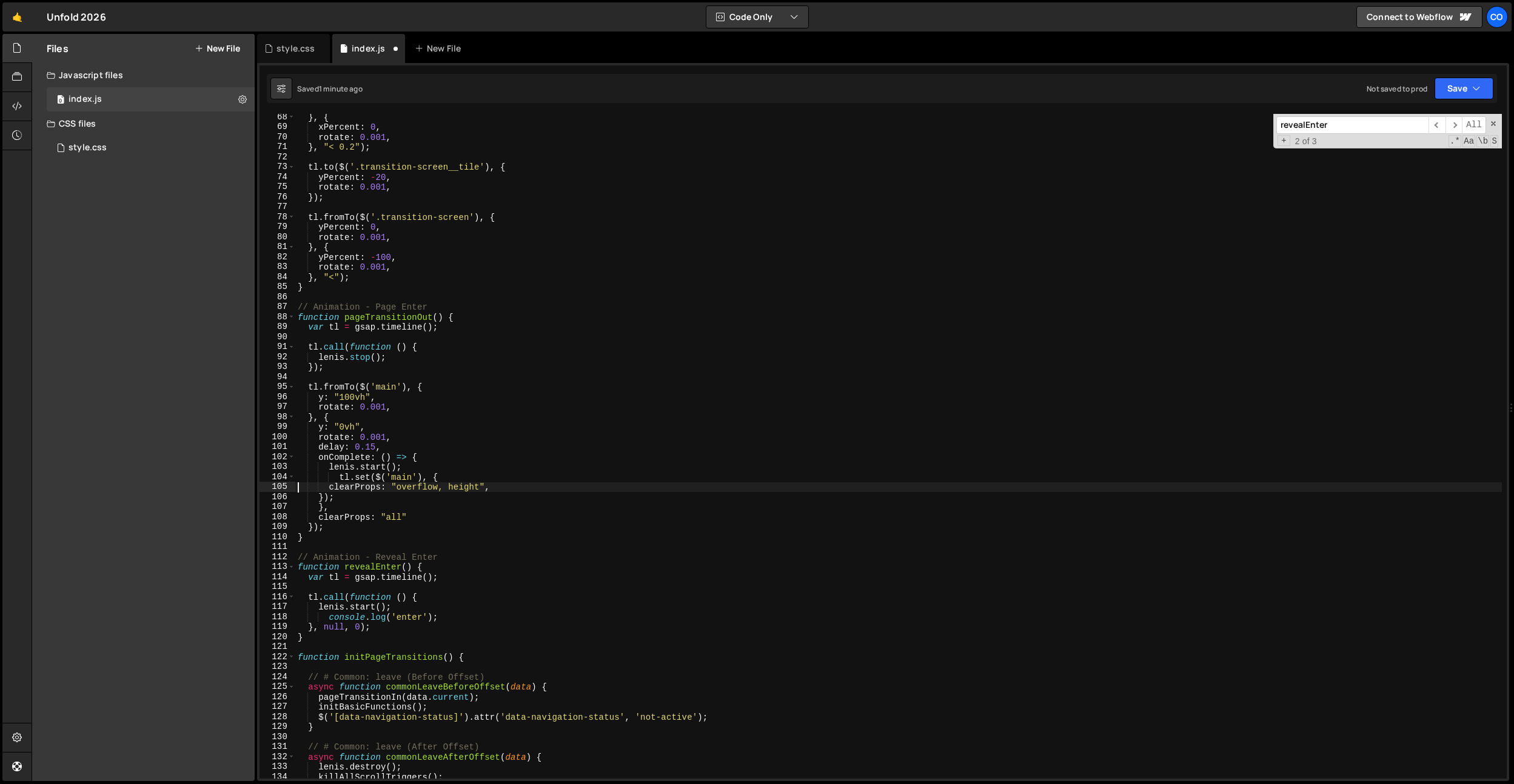
type textarea "clearProps: "overflow, height","
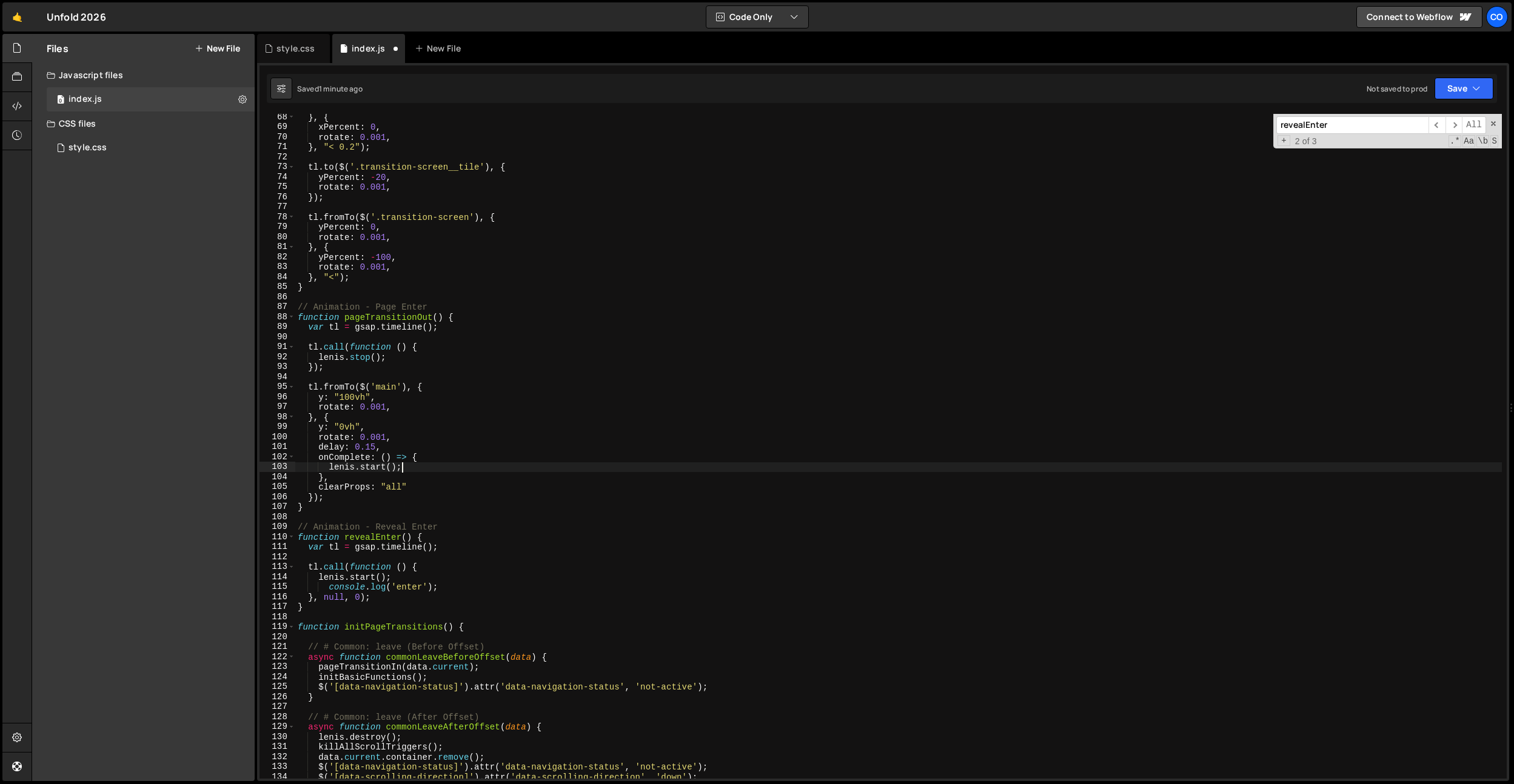
click at [338, 503] on div "} , { xPercent : 0 , rotate : 0.001 , } , "< 0.2" ) ; tl . to ( $ ( '.transitio…" at bounding box center [899, 454] width 1207 height 685
type textarea "}"
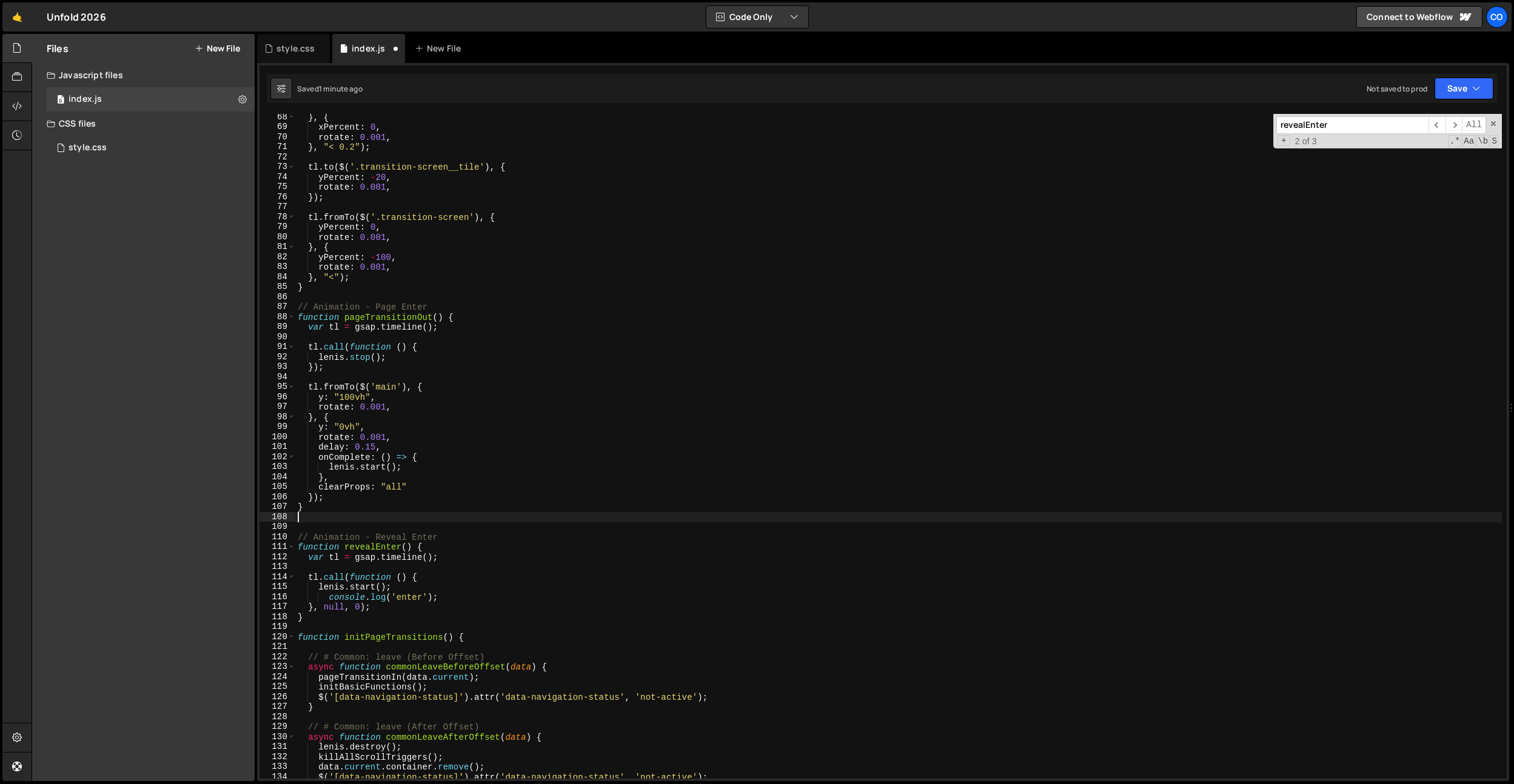
click at [339, 500] on div "} , { xPercent : 0 , rotate : 0.001 , } , "< 0.2" ) ; tl . to ( $ ( '.transitio…" at bounding box center [899, 454] width 1207 height 685
type textarea "});"
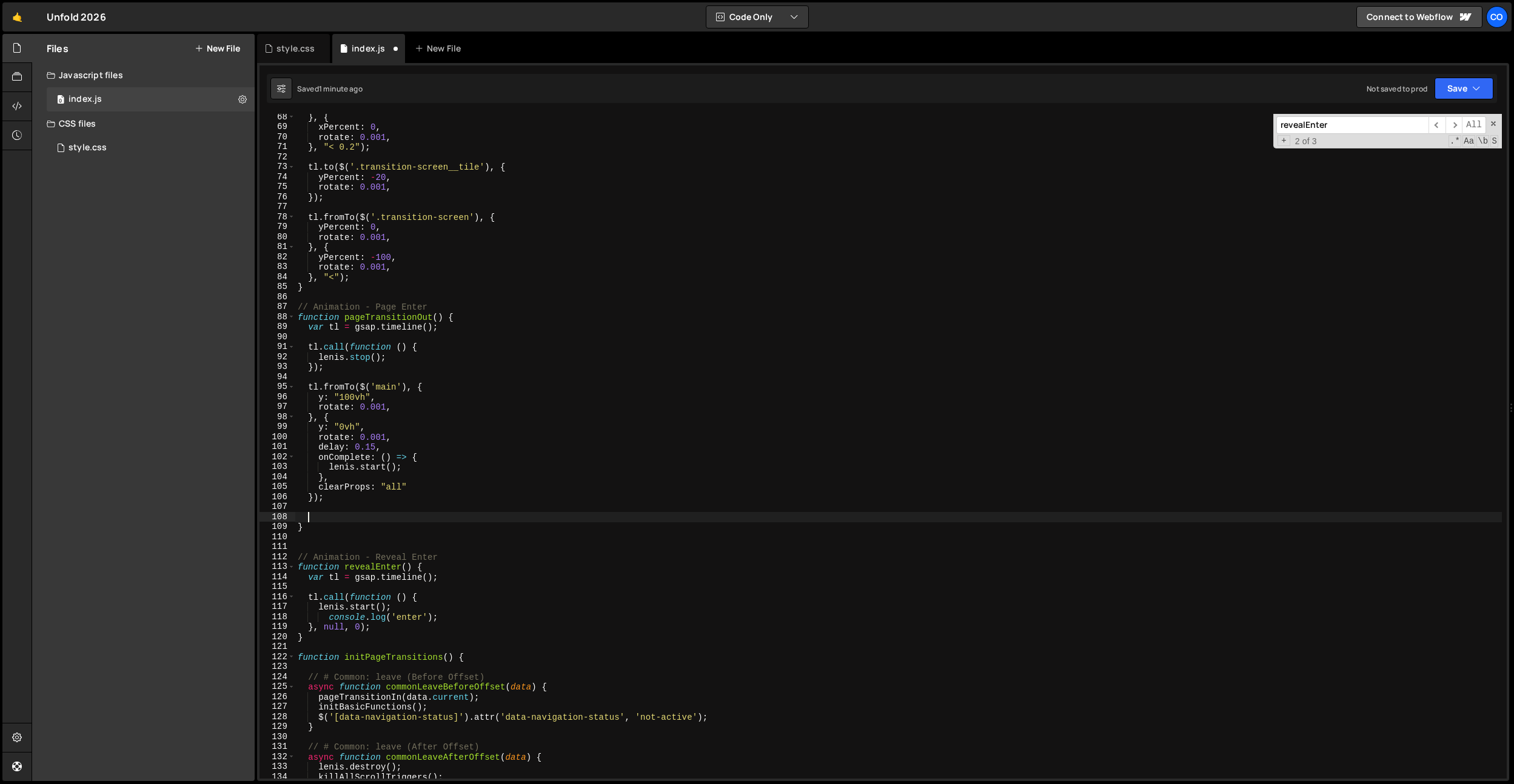
paste textarea "});"
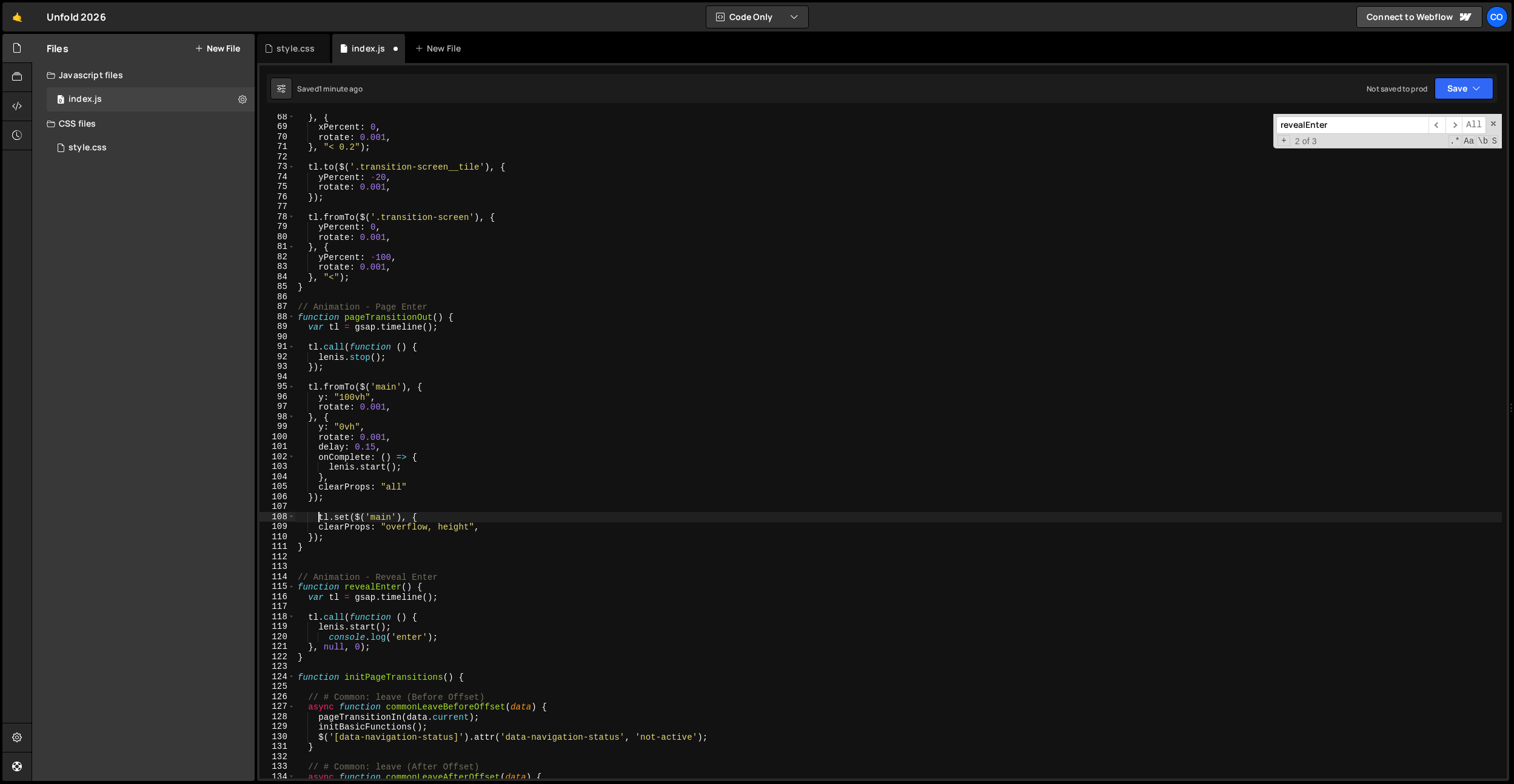
click at [320, 517] on div "} , { xPercent : 0 , rotate : 0.001 , } , "< 0.2" ) ; tl . to ( $ ( '.transitio…" at bounding box center [899, 454] width 1207 height 685
click at [409, 494] on div "} , { xPercent : 0 , rotate : 0.001 , } , "< 0.2" ) ; tl . to ( $ ( '.transitio…" at bounding box center [899, 454] width 1207 height 685
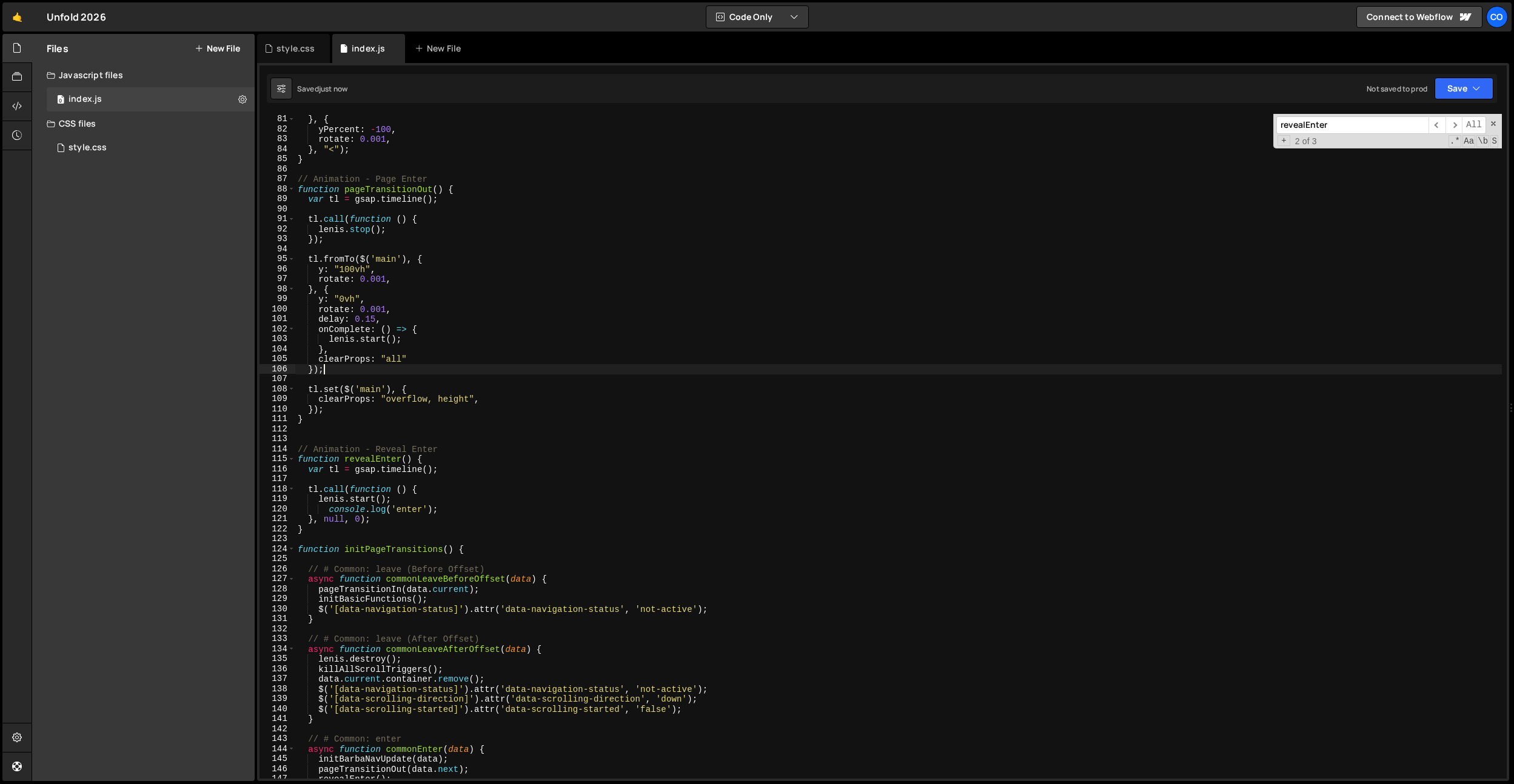
scroll to position [800, 0]
click at [391, 504] on div "rotate : 0.001 , } , { yPercent : - 100 , rotate : 0.001 , } , "<" ) ; } // Ani…" at bounding box center [899, 446] width 1207 height 685
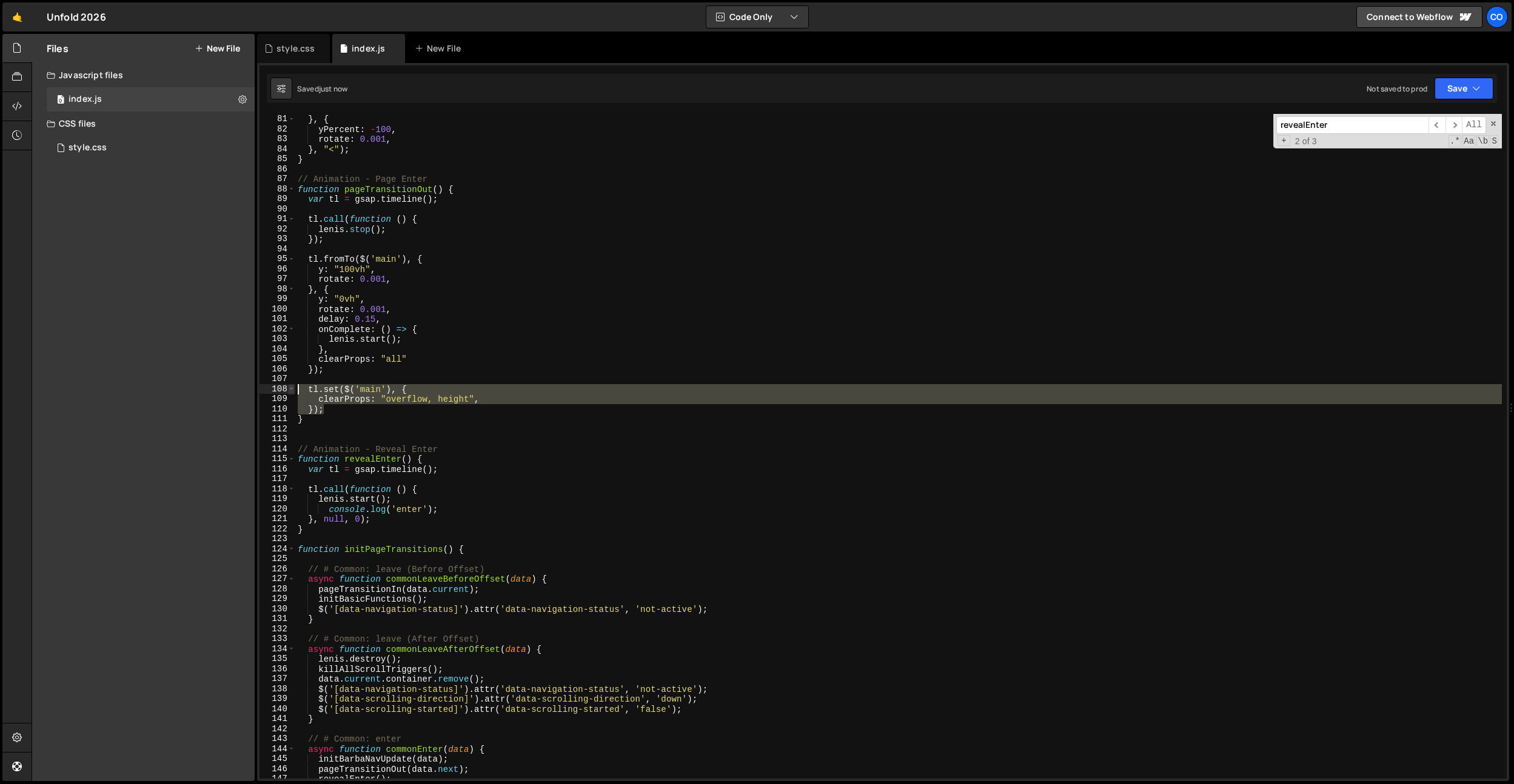
drag, startPoint x: 343, startPoint y: 409, endPoint x: 293, endPoint y: 390, distance: 53.5
click at [293, 390] on div "lenis.start(); 80 81 82 83 84 85 86 87 88 89 90 91 92 93 94 95 96 97 98 99 100 …" at bounding box center [883, 446] width 1248 height 665
type textarea "tl.set($('main'), { clearProps: "overflow, height","
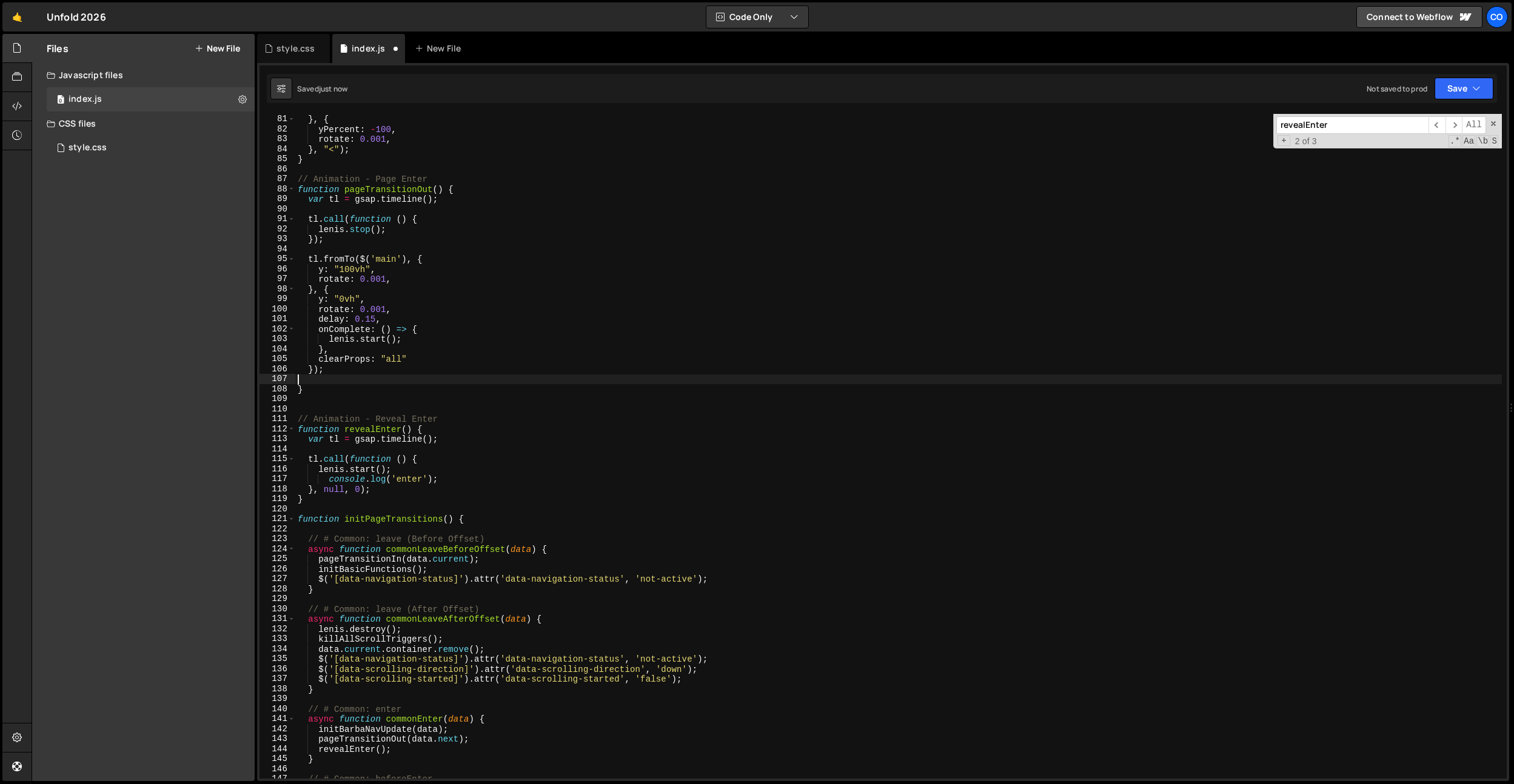
type textarea "});"
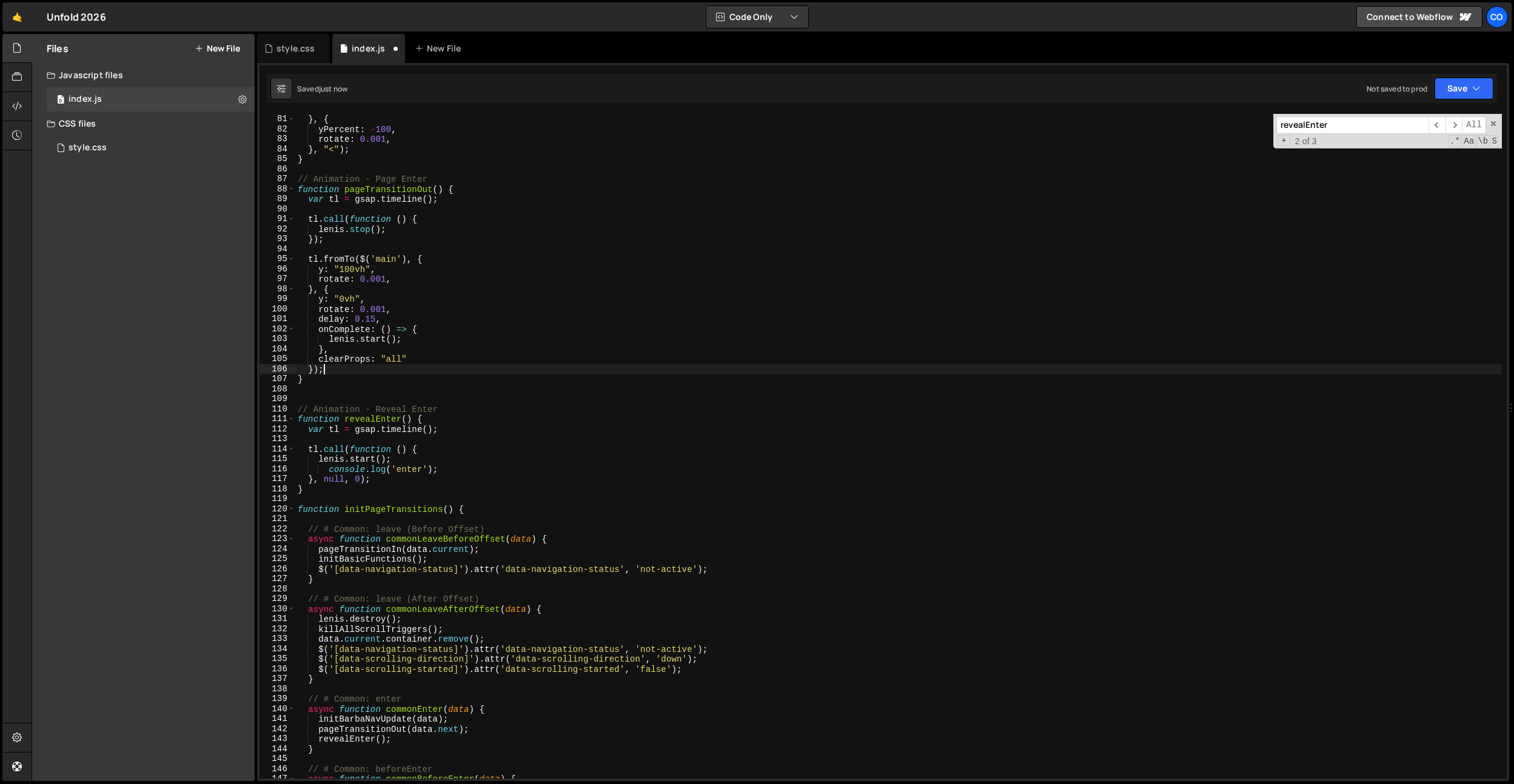
click at [457, 495] on div "rotate : 0.001 , } , { yPercent : - 100 , rotate : 0.001 , } , "<" ) ; } // Ani…" at bounding box center [899, 446] width 1207 height 685
click at [403, 463] on div "rotate : 0.001 , } , { yPercent : - 100 , rotate : 0.001 , } , "<" ) ; } // Ani…" at bounding box center [899, 446] width 1207 height 685
drag, startPoint x: 404, startPoint y: 462, endPoint x: 288, endPoint y: 456, distance: 116.2
click at [288, 456] on div "lenis.start(); 80 81 82 83 84 85 86 87 88 89 90 91 92 93 94 95 96 97 98 99 100 …" at bounding box center [883, 446] width 1248 height 665
click at [432, 424] on div "rotate : 0.001 , } , { yPercent : - 100 , rotate : 0.001 , } , "<" ) ; } // Ani…" at bounding box center [899, 446] width 1207 height 685
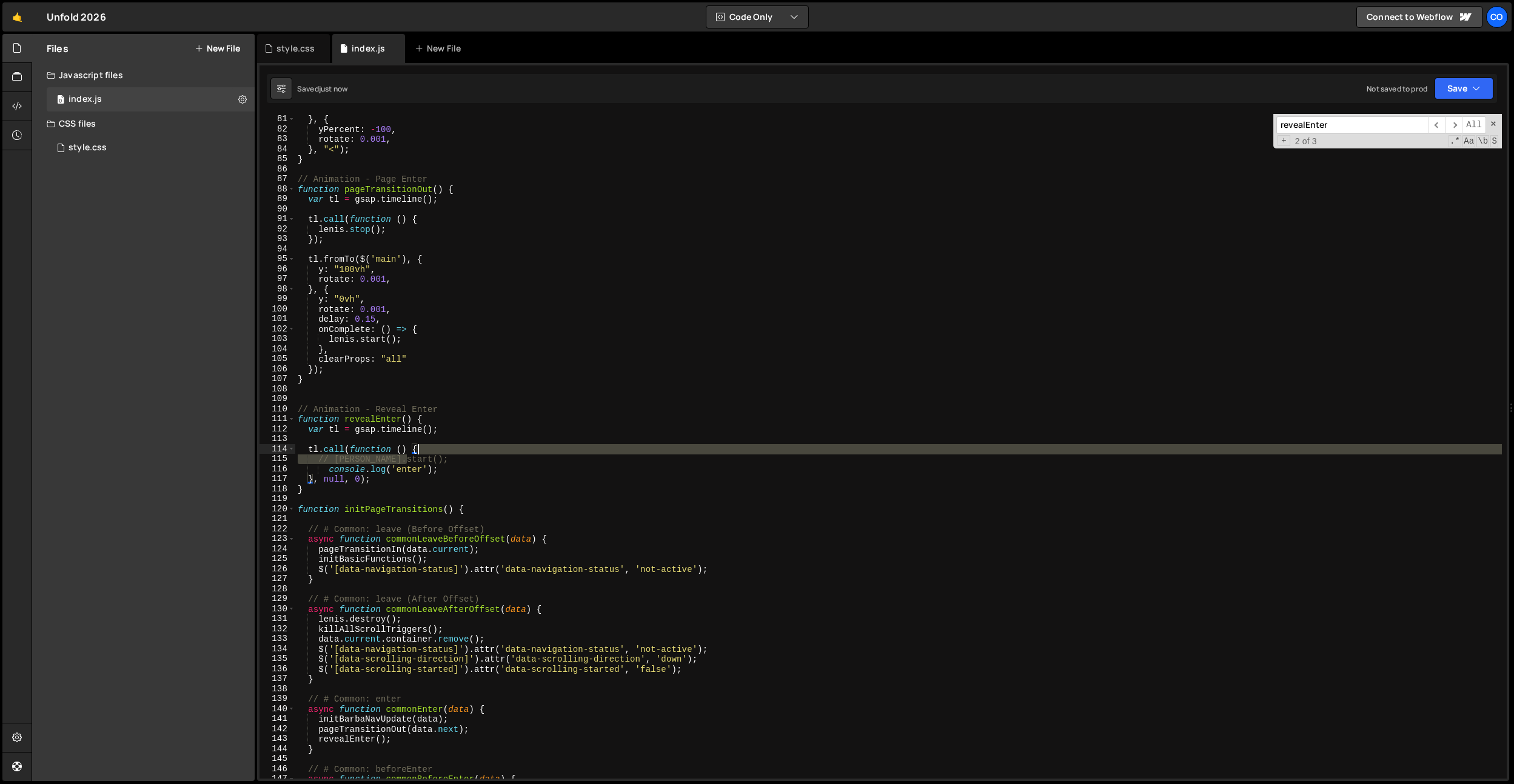
drag, startPoint x: 427, startPoint y: 460, endPoint x: 434, endPoint y: 452, distance: 10.6
click at [434, 452] on div "rotate : 0.001 , } , { yPercent : - 100 , rotate : 0.001 , } , "<" ) ; } // Ani…" at bounding box center [899, 446] width 1207 height 685
click at [464, 433] on div "rotate : 0.001 , } , { yPercent : - 100 , rotate : 0.001 , } , "<" ) ; } // Ani…" at bounding box center [899, 446] width 1207 height 685
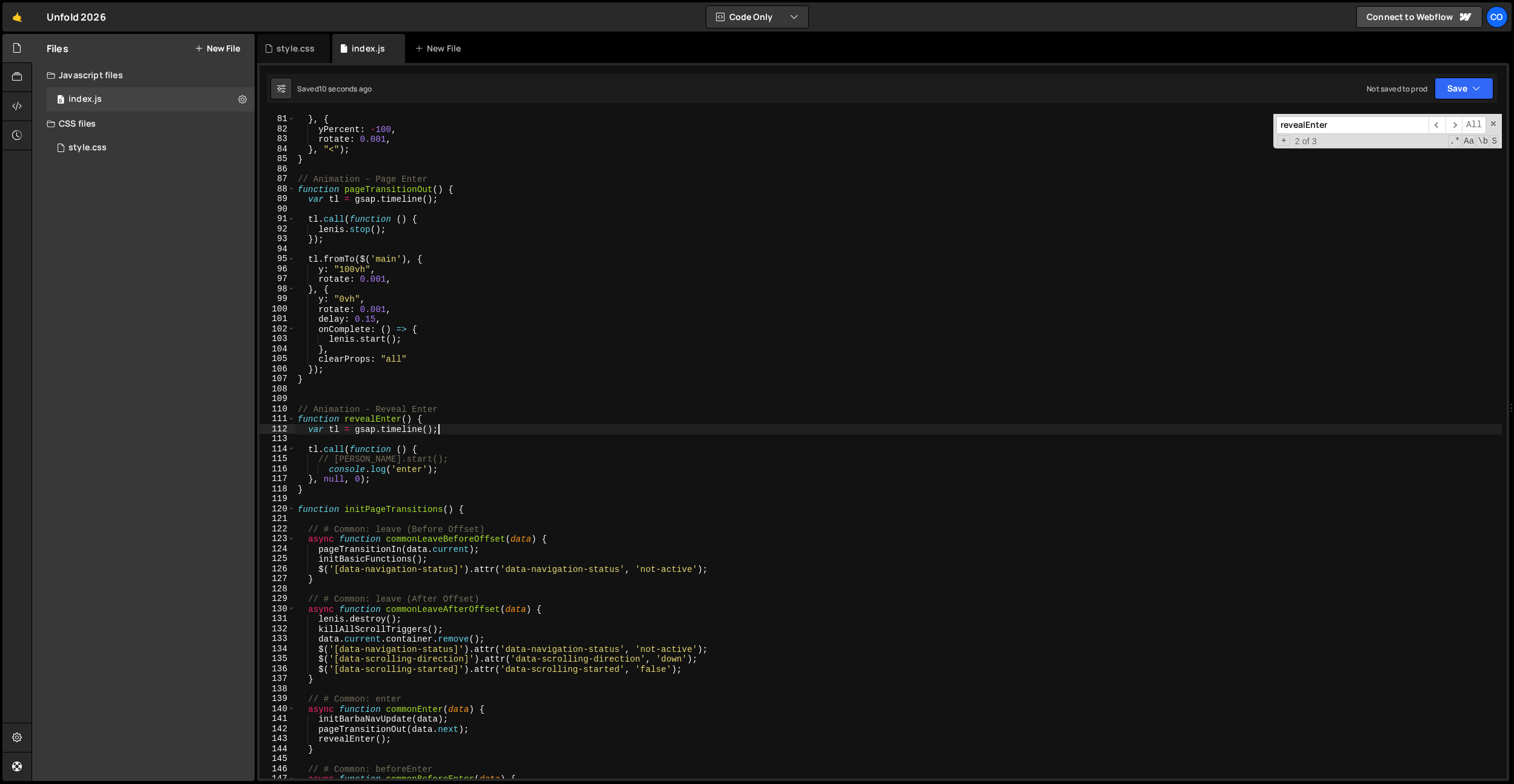
click at [385, 419] on div "rotate : 0.001 , } , { yPercent : - 100 , rotate : 0.001 , } , "<" ) ; } // Ani…" at bounding box center [899, 446] width 1207 height 685
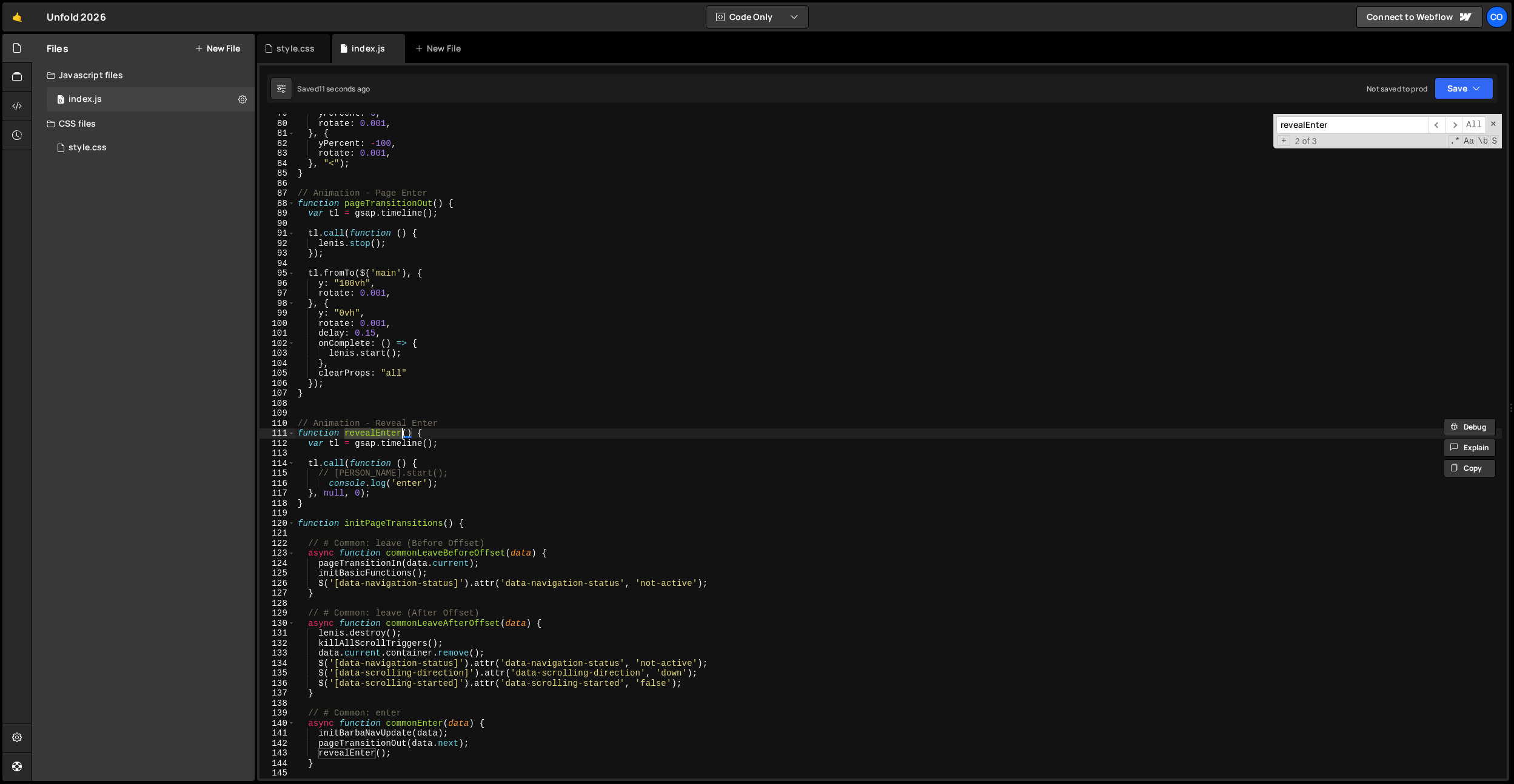
click at [412, 482] on div "yPercent : 0 , rotate : 0.001 , } , { yPercent : - 100 , rotate : 0.001 , } , "…" at bounding box center [899, 451] width 1207 height 685
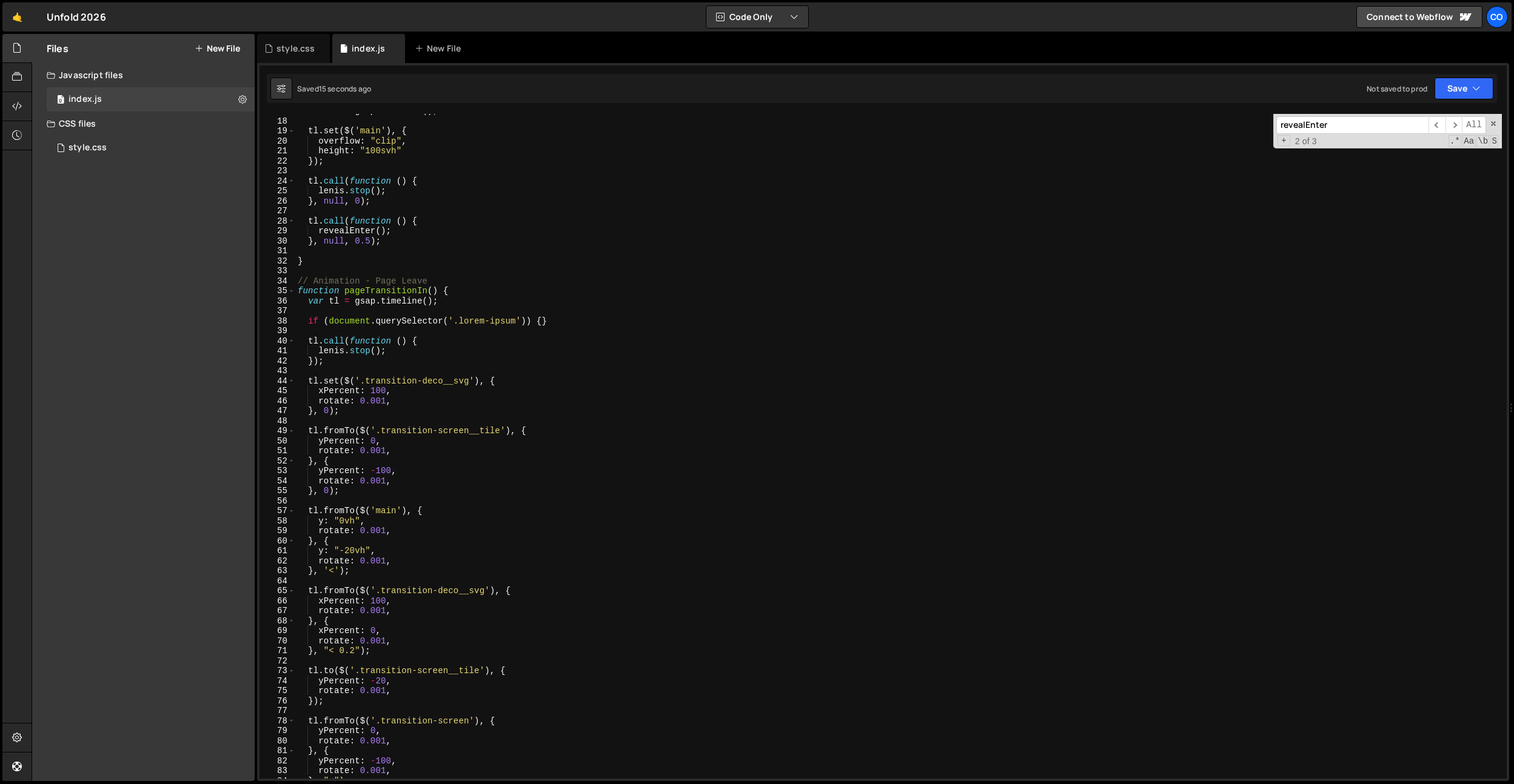
scroll to position [167, 0]
click at [405, 231] on div "var tl = gsap . timeline ( ) ; tl . set ( $ ( 'main' ) , { overflow : "clip" , …" at bounding box center [899, 448] width 1207 height 685
type textarea "revealEnter();"
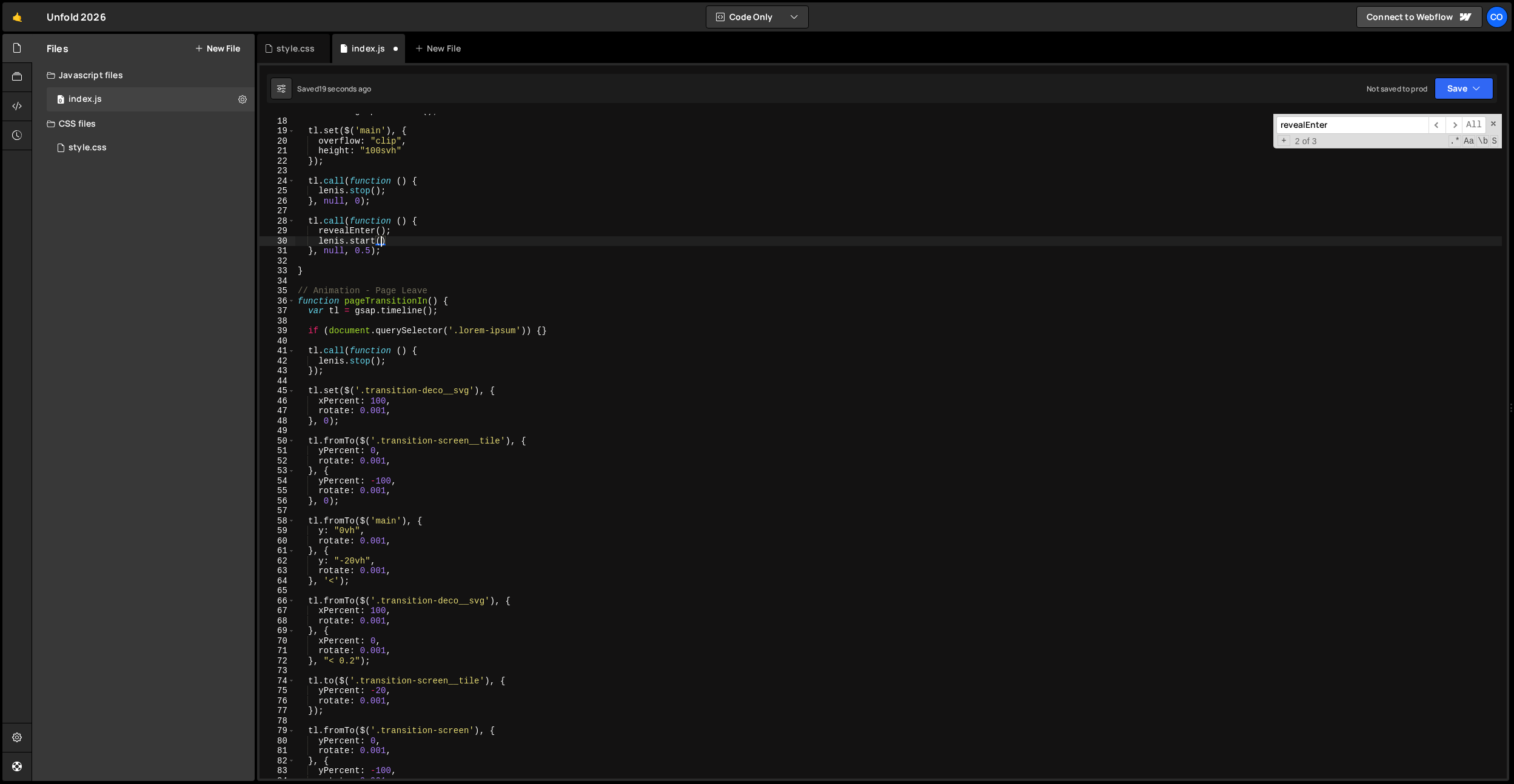
type textarea "[PERSON_NAME].start();"
click at [433, 263] on div "var tl = gsap . timeline ( ) ; tl . set ( $ ( 'main' ) , { overflow : "clip" , …" at bounding box center [899, 448] width 1207 height 685
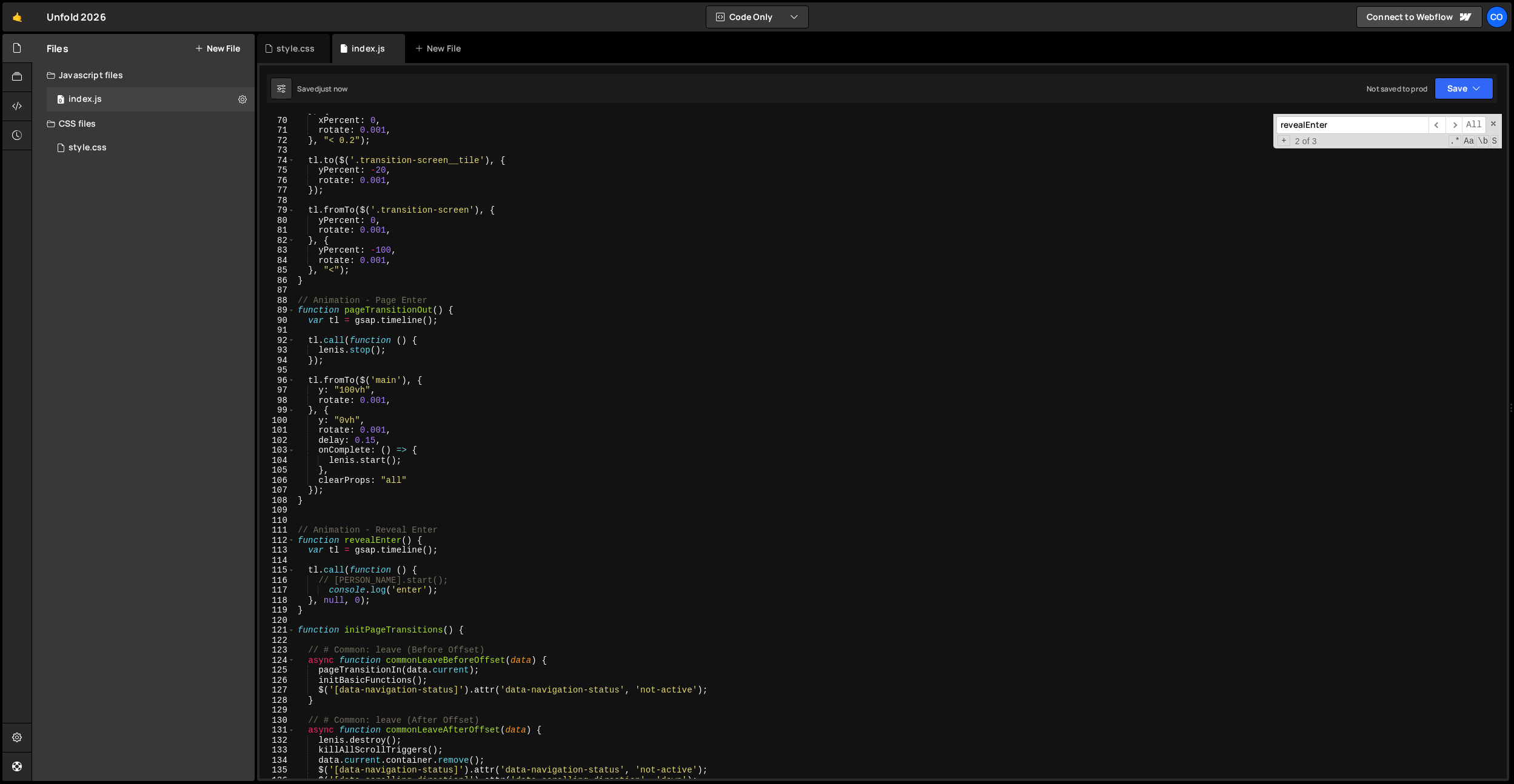
scroll to position [689, 0]
drag, startPoint x: 404, startPoint y: 599, endPoint x: 454, endPoint y: 598, distance: 50.0
click at [454, 598] on div "} , { xPercent : 0 , rotate : 0.001 , } , "< 0.2" ) ; tl . to ( $ ( '.transitio…" at bounding box center [899, 448] width 1207 height 685
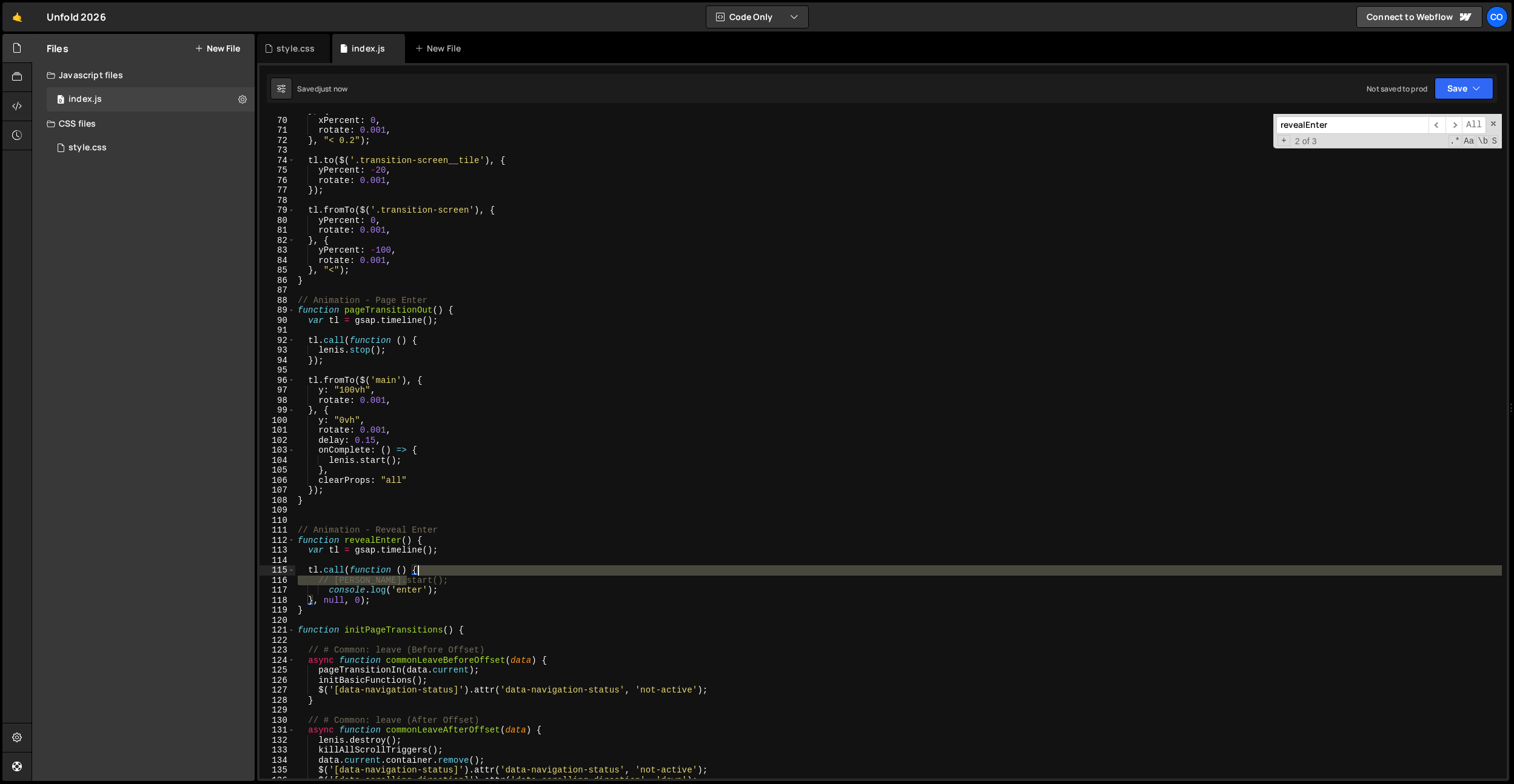
drag, startPoint x: 438, startPoint y: 581, endPoint x: 444, endPoint y: 574, distance: 9.2
click at [444, 574] on div "} , { xPercent : 0 , rotate : 0.001 , } , "< 0.2" ) ; tl . to ( $ ( '.transitio…" at bounding box center [899, 448] width 1207 height 685
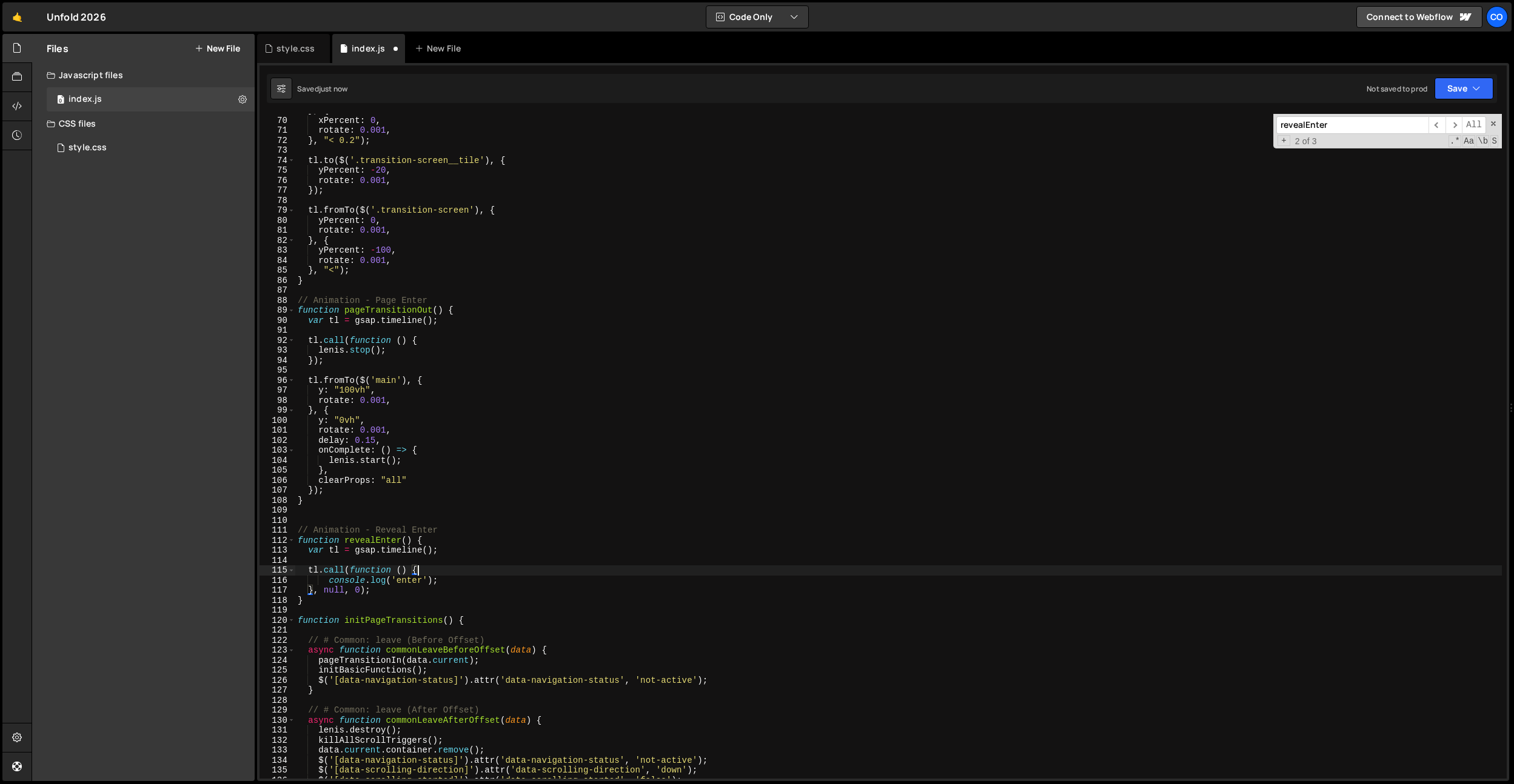
click at [330, 583] on div "} , { xPercent : 0 , rotate : 0.001 , } , "< 0.2" ) ; tl . to ( $ ( '.transitio…" at bounding box center [899, 448] width 1207 height 685
type textarea "console.log('enter');"
click at [398, 522] on div "} , { xPercent : 0 , rotate : 0.001 , } , "< 0.2" ) ; tl . to ( $ ( '.transitio…" at bounding box center [899, 448] width 1207 height 685
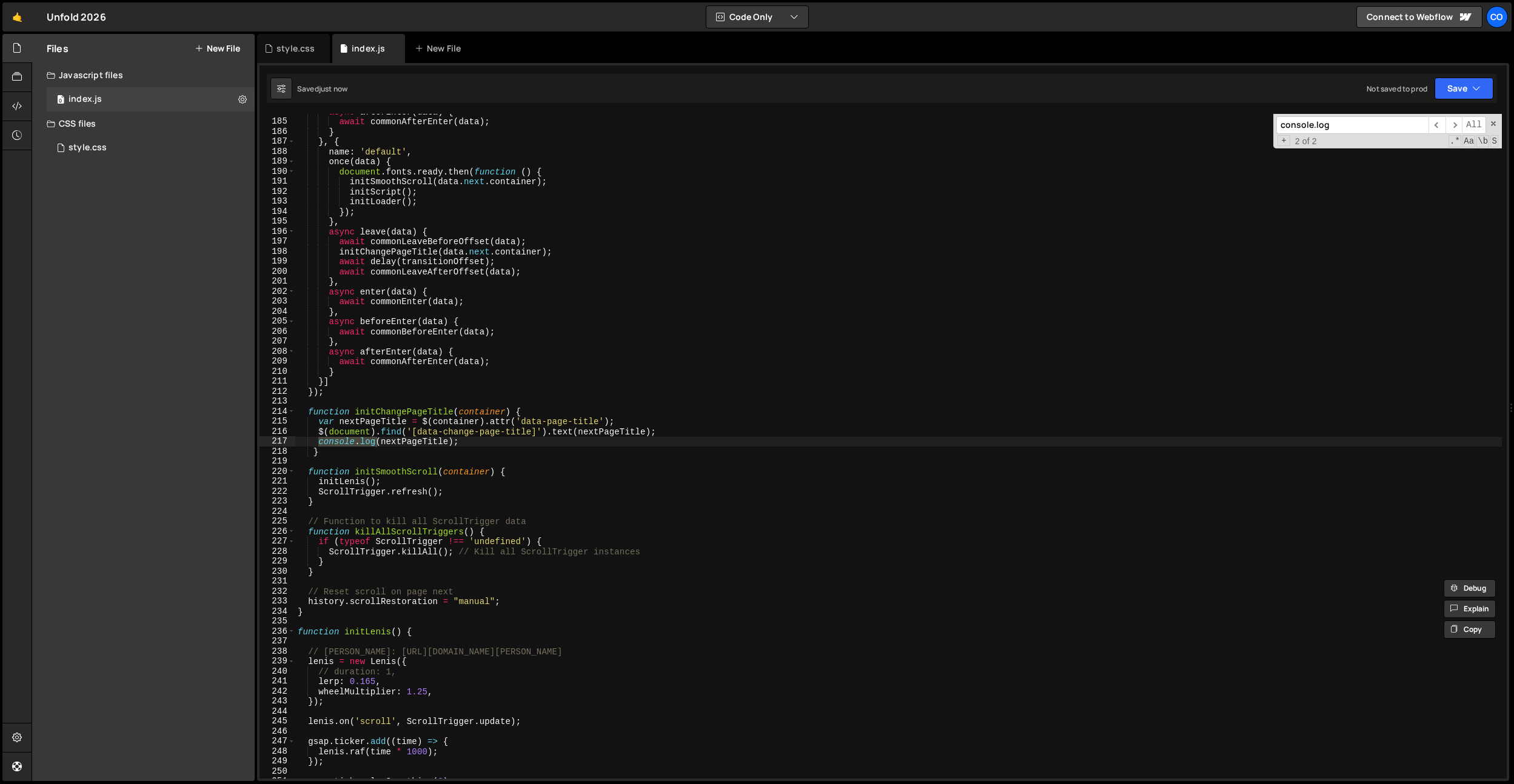
scroll to position [1838, 0]
type input "console.log"
type textarea "console.log(nextPageTitle);"
drag, startPoint x: 532, startPoint y: 441, endPoint x: 219, endPoint y: 443, distance: 313.0
click at [219, 443] on div "Files New File Javascript files 0 index.js 0 CSS files style.css 0 Copy share l…" at bounding box center [773, 408] width 1483 height 748
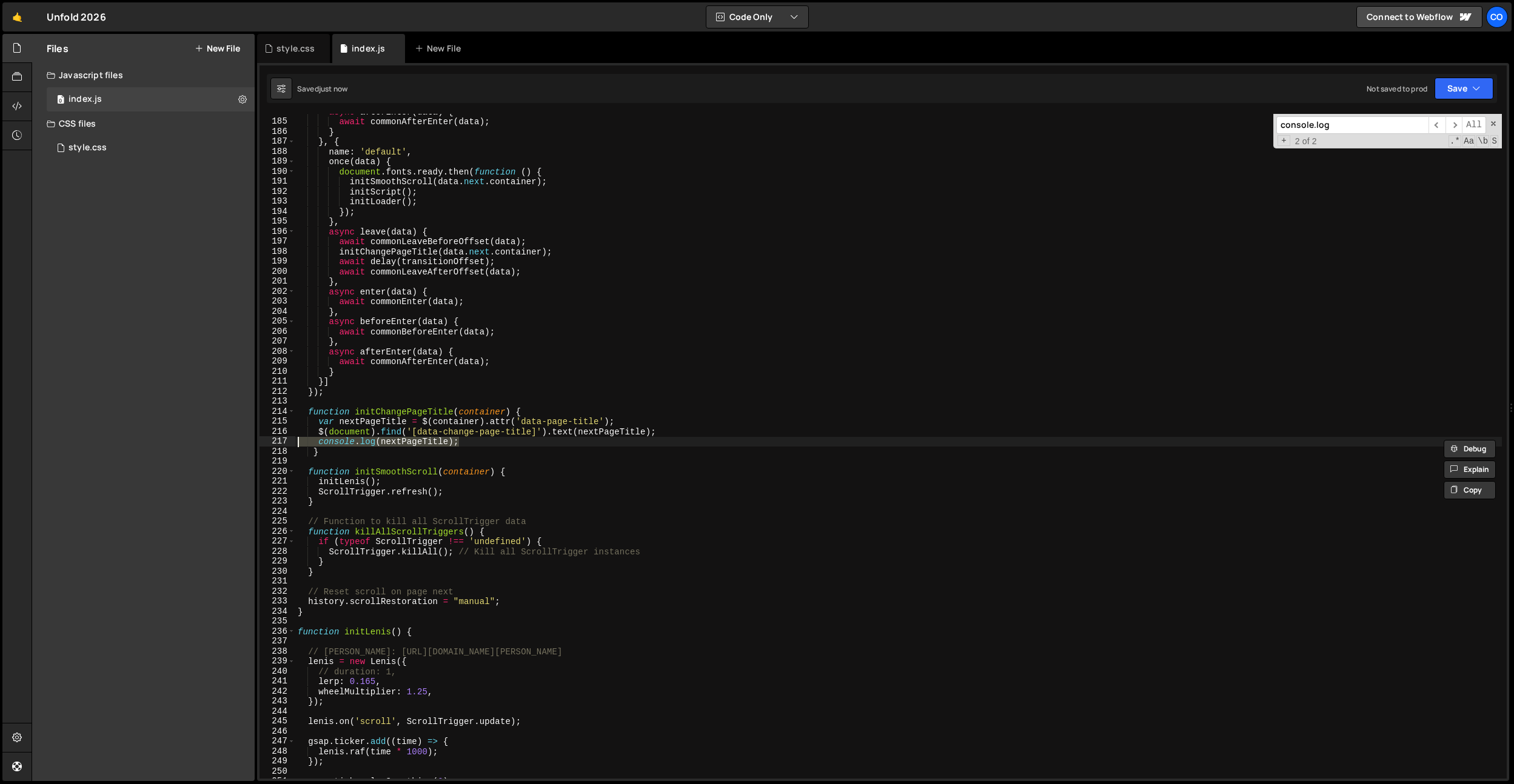
type textarea "$(document).find('[data-change-page-title]').text(nextPageTitle);"
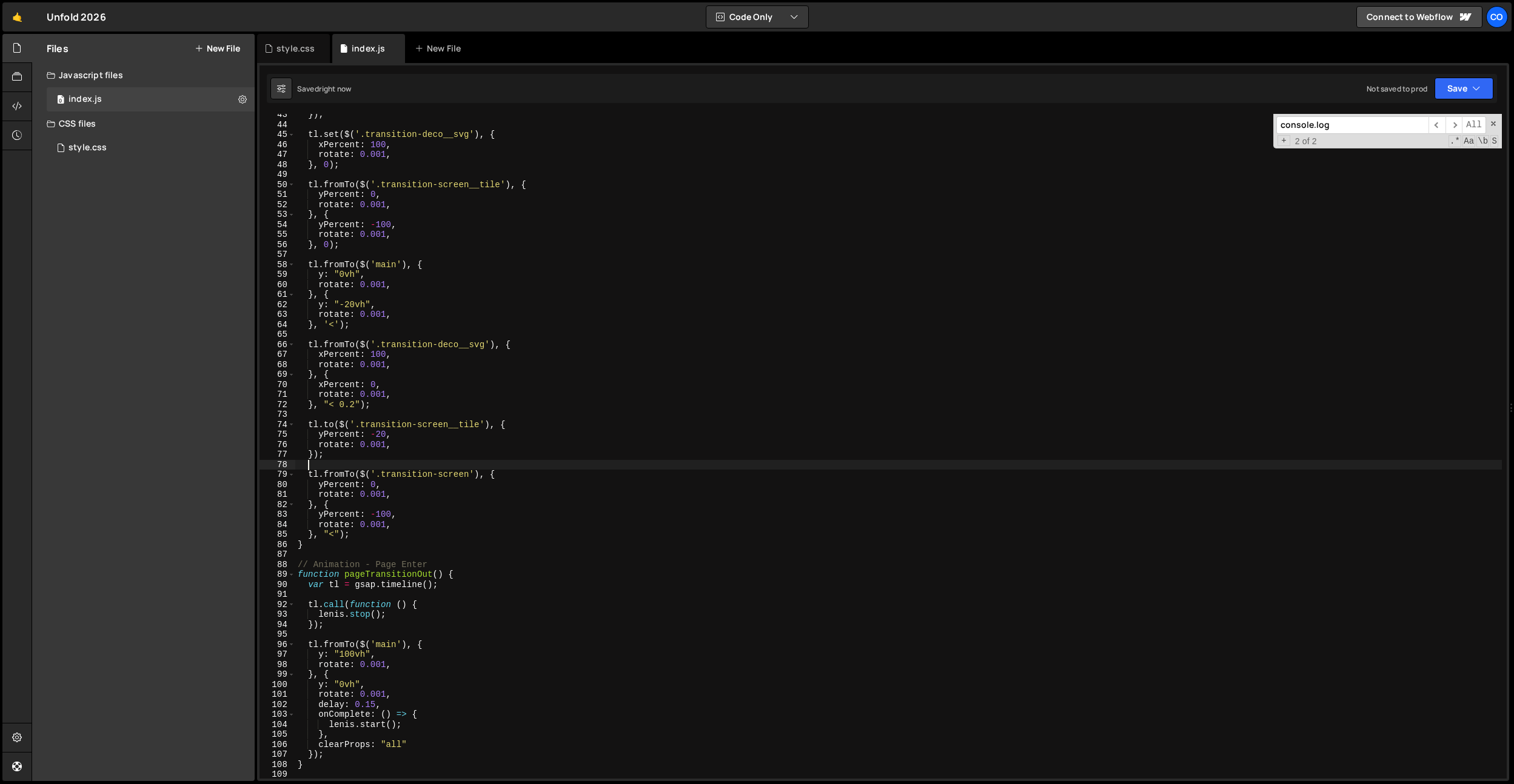
click at [430, 470] on div "}) ; tl . set ( $ ( '.transition-deco__svg' ) , { xPercent : 100 , rotate : 0.0…" at bounding box center [899, 452] width 1207 height 685
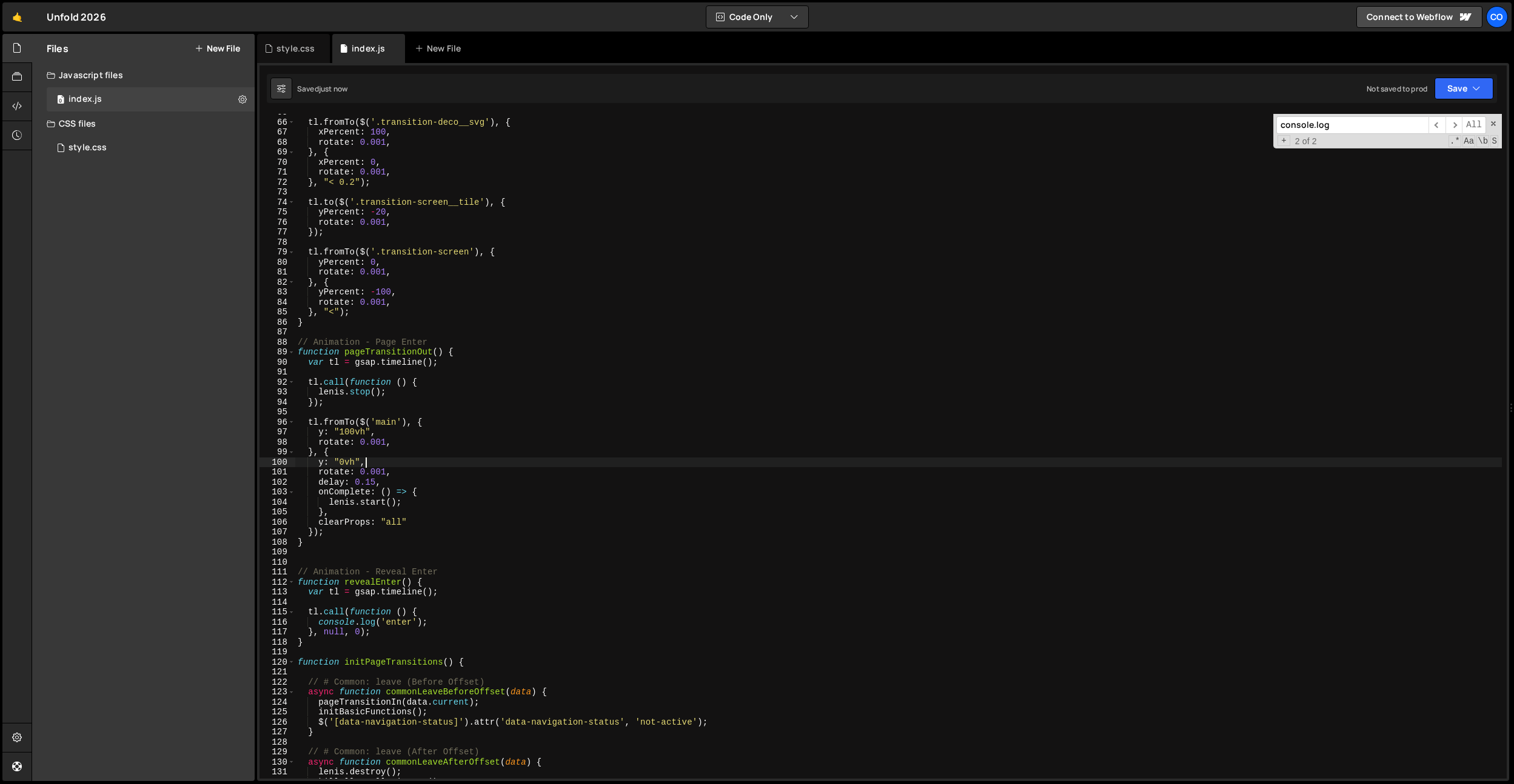
click at [434, 462] on div "tl . fromTo ( $ ( '.transition-deco__svg' ) , { xPercent : 100 , rotate : 0.001…" at bounding box center [899, 449] width 1207 height 685
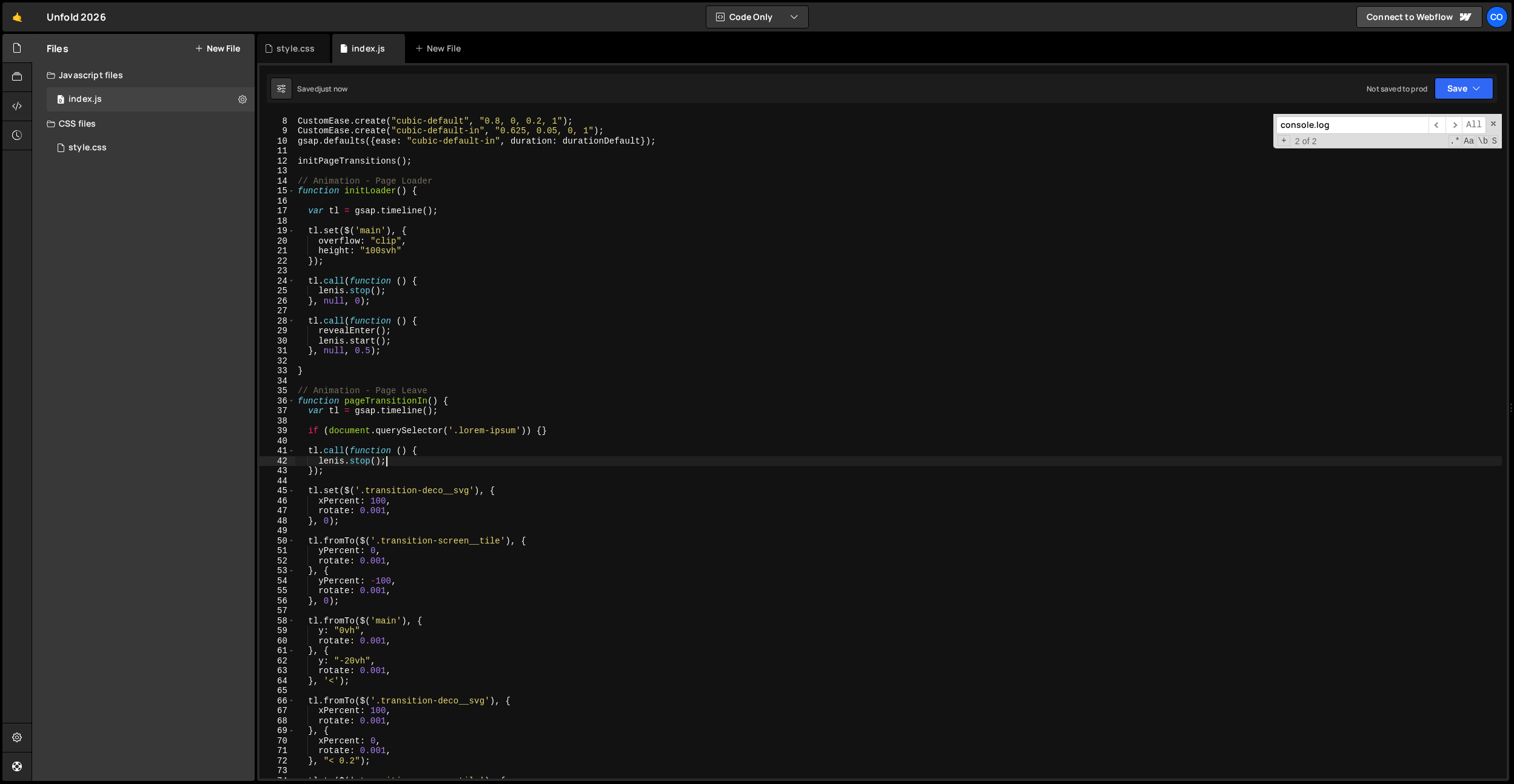
click at [434, 462] on div "CustomEase . create ( "cubic-default" , "0.8, 0, 0.2, 1" ) ; CustomEase . creat…" at bounding box center [899, 448] width 1207 height 685
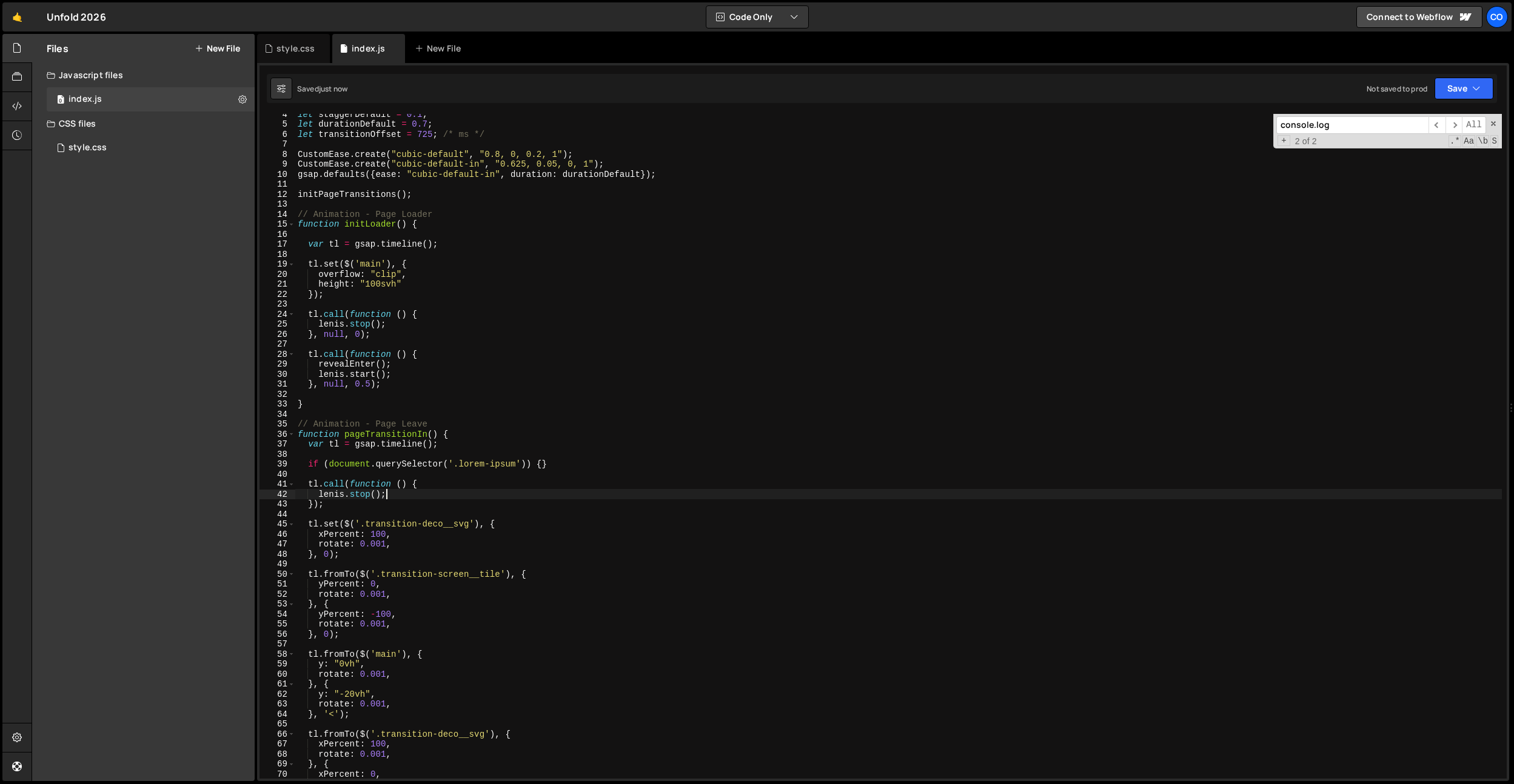
scroll to position [35, 0]
click at [427, 380] on div "let staggerDefault = 0.1 ; let durationDefault = 0.7 ; let transitionOffset = 7…" at bounding box center [899, 451] width 1207 height 685
type textarea "}, null, 0.5);"
click at [377, 233] on div "let staggerDefault = 0.1 ; let durationDefault = 0.7 ; let transitionOffset = 7…" at bounding box center [899, 451] width 1207 height 685
click at [379, 227] on div "let staggerDefault = 0.1 ; let durationDefault = 0.7 ; let transitionOffset = 7…" at bounding box center [899, 451] width 1207 height 685
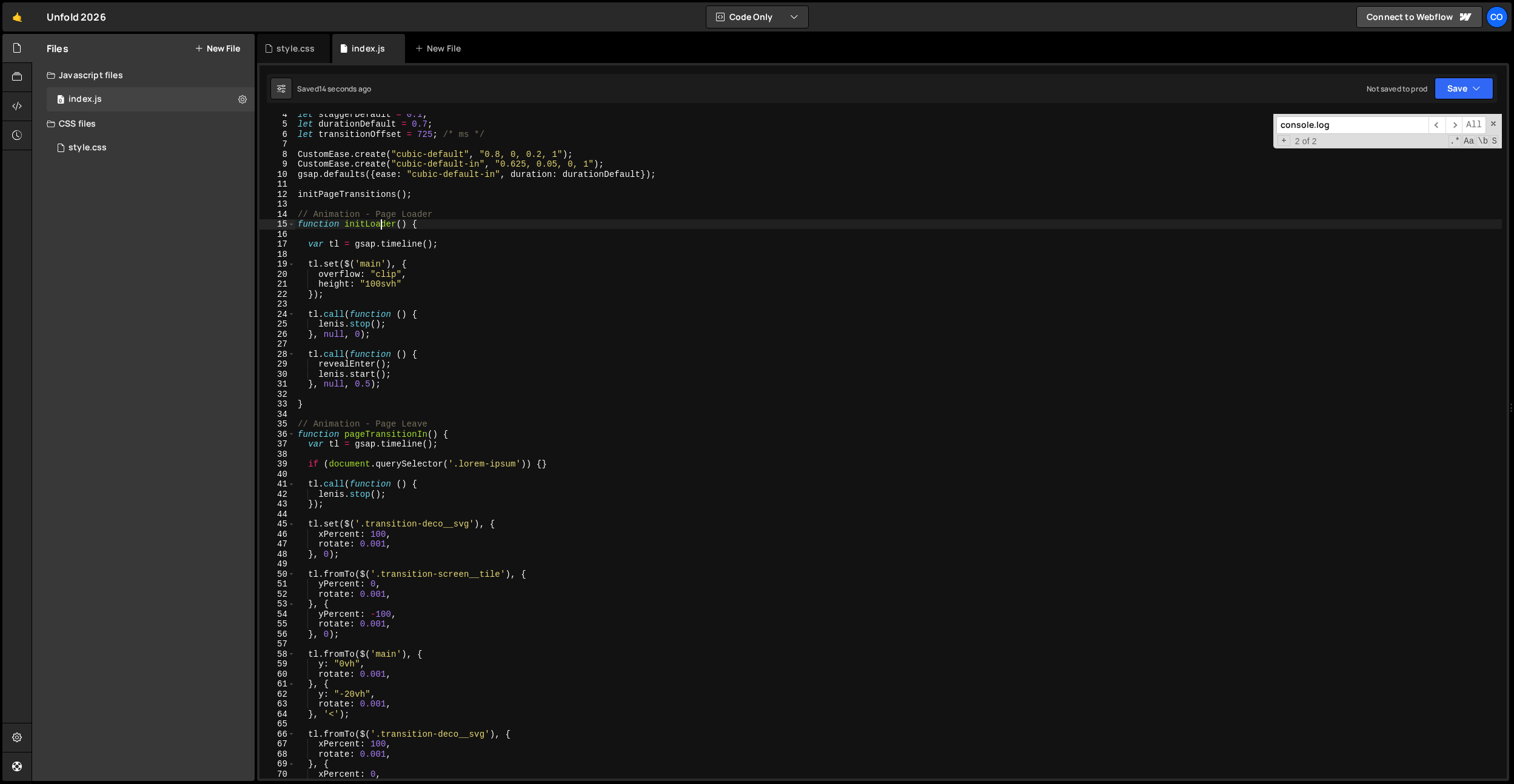
click at [379, 227] on div "let staggerDefault = 0.1 ; let durationDefault = 0.7 ; let transitionOffset = 7…" at bounding box center [899, 451] width 1207 height 685
click at [353, 288] on div "let staggerDefault = 0.1 ; let durationDefault = 0.7 ; let transitionOffset = 7…" at bounding box center [899, 451] width 1207 height 685
click at [411, 372] on div "let staggerDefault = 0.1 ; let durationDefault = 0.7 ; let transitionOffset = 7…" at bounding box center [899, 451] width 1207 height 685
type textarea "[PERSON_NAME].start();"
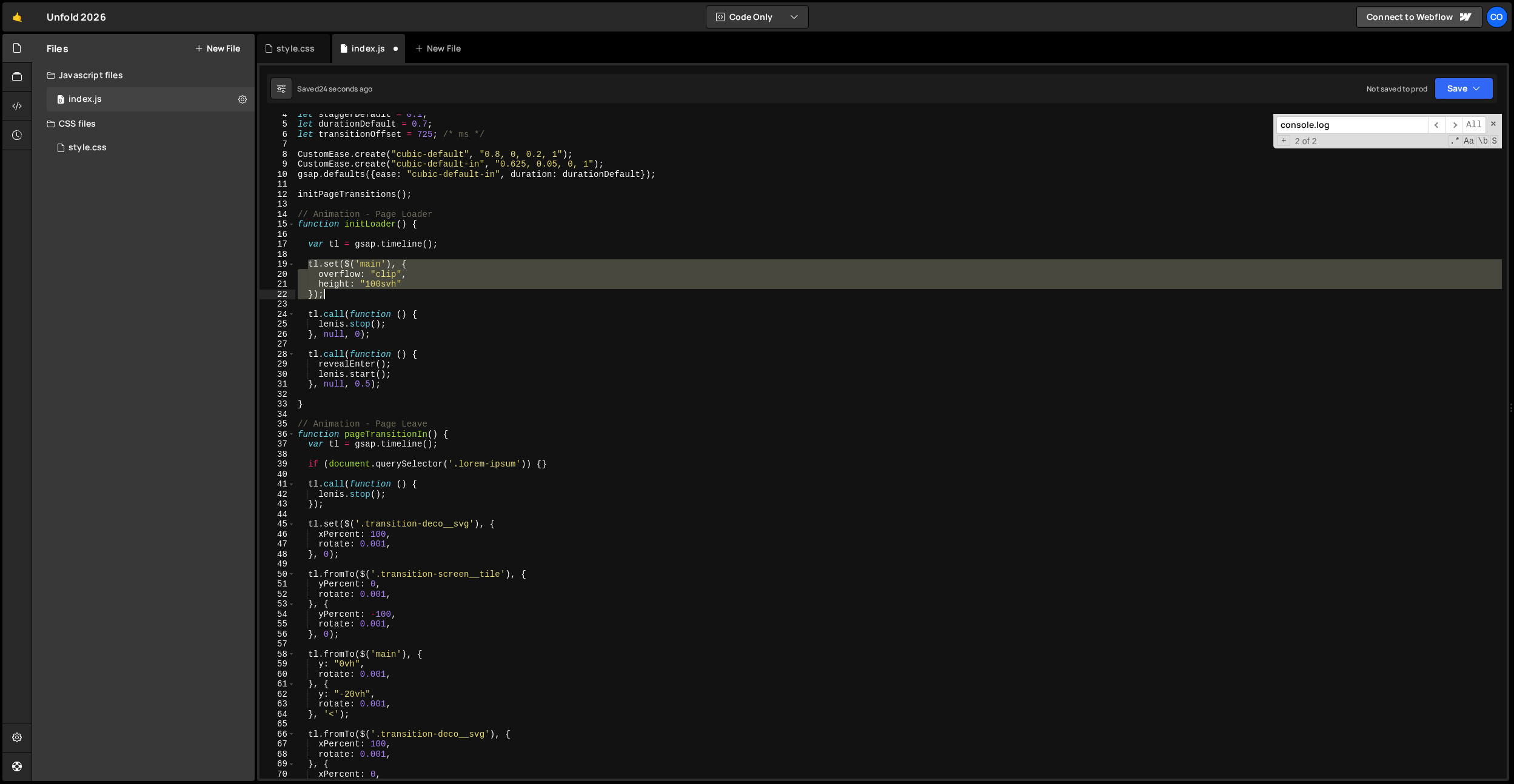
drag, startPoint x: 307, startPoint y: 263, endPoint x: 335, endPoint y: 293, distance: 41.0
click at [335, 293] on div "let staggerDefault = 0.1 ; let durationDefault = 0.7 ; let transitionOffset = 7…" at bounding box center [899, 451] width 1207 height 685
click at [397, 378] on div "let staggerDefault = 0.1 ; let durationDefault = 0.7 ; let transitionOffset = 7…" at bounding box center [899, 451] width 1207 height 685
type textarea "[PERSON_NAME].start();"
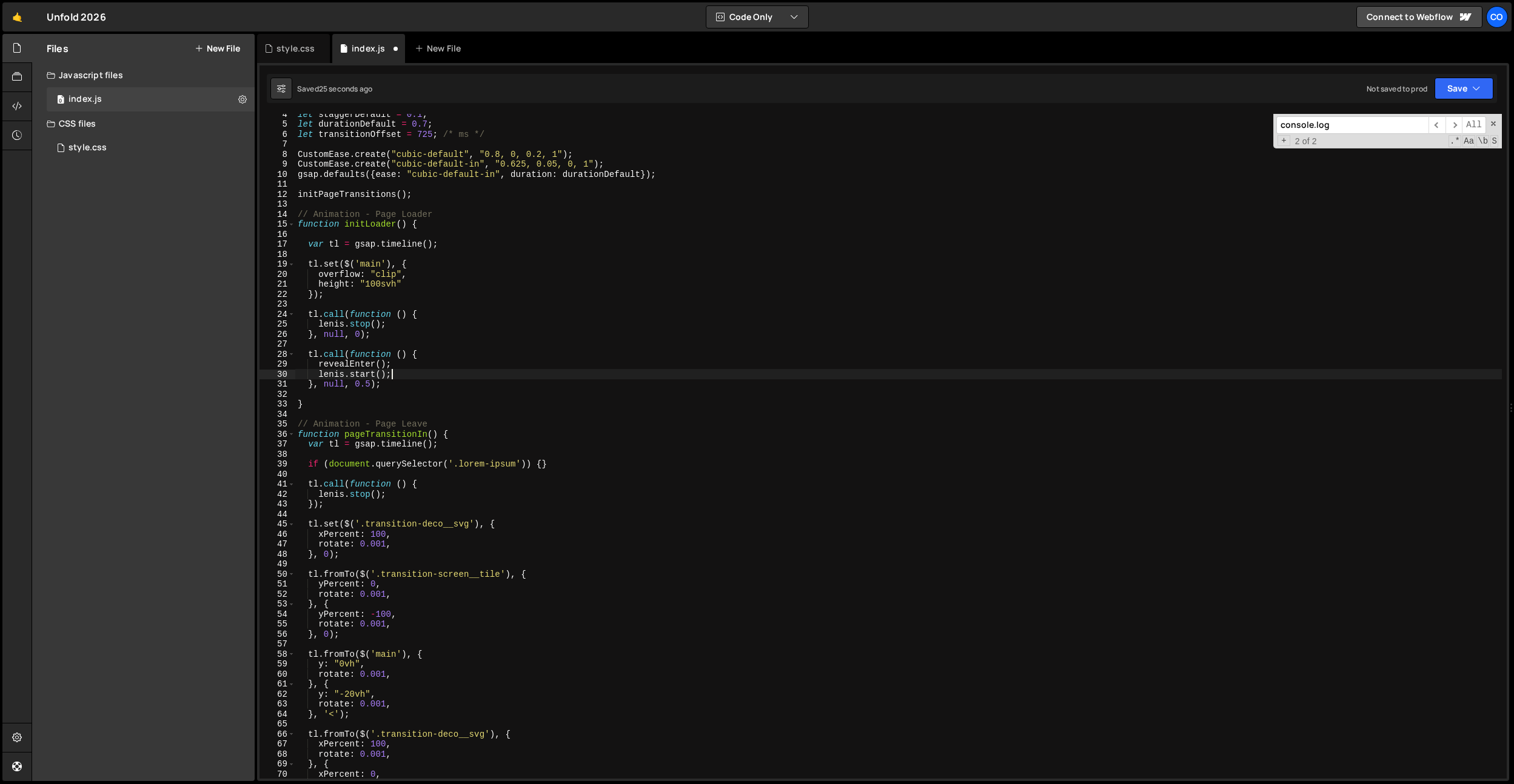
paste textarea "});"
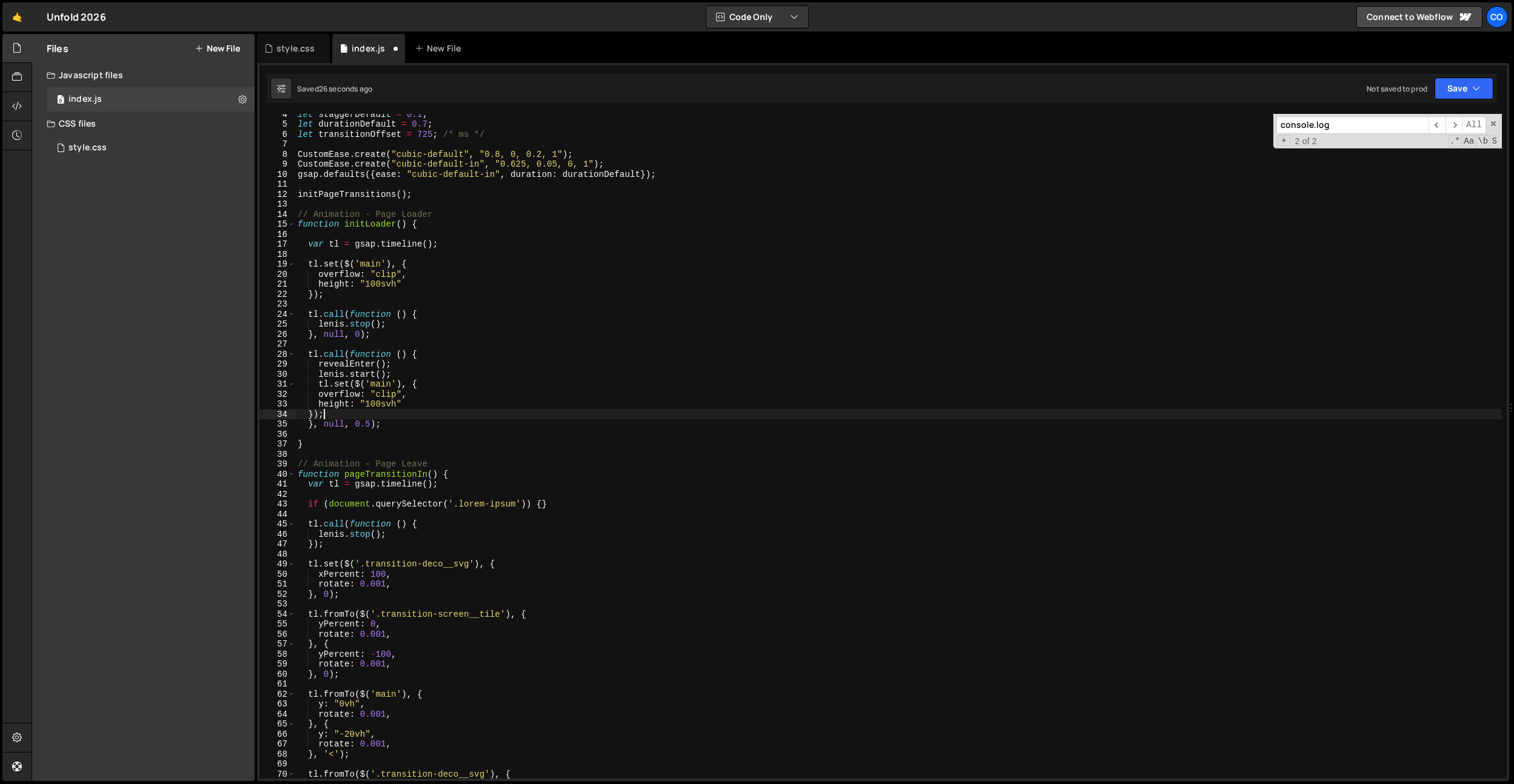
click at [325, 385] on div "let staggerDefault = 0.1 ; let durationDefault = 0.7 ; let transitionOffset = 7…" at bounding box center [899, 451] width 1207 height 685
type textarea "gsap.set($('main'), {"
click at [361, 348] on div "let staggerDefault = 0.1 ; let durationDefault = 0.7 ; let transitionOffset = 7…" at bounding box center [899, 451] width 1207 height 685
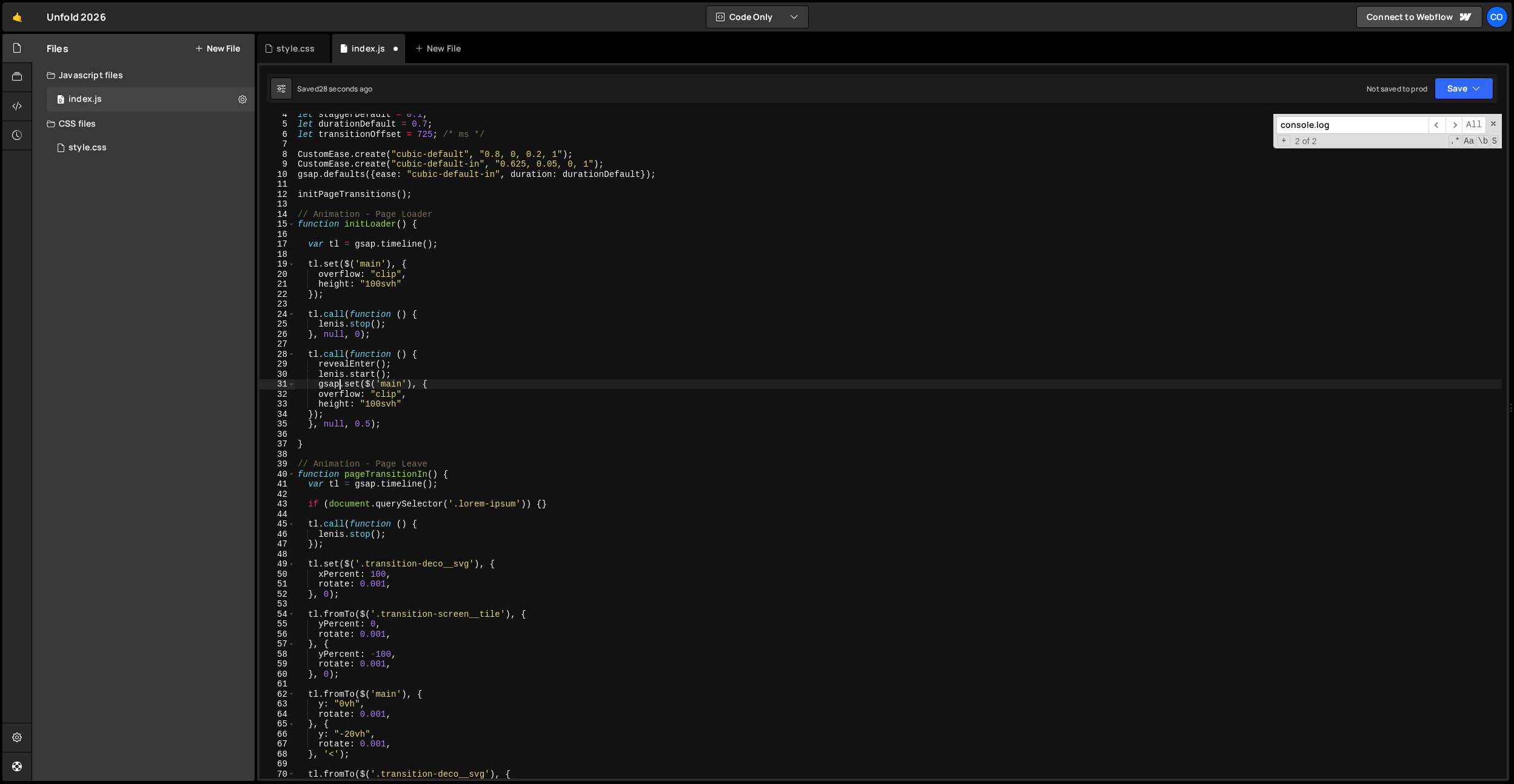
scroll to position [0, 0]
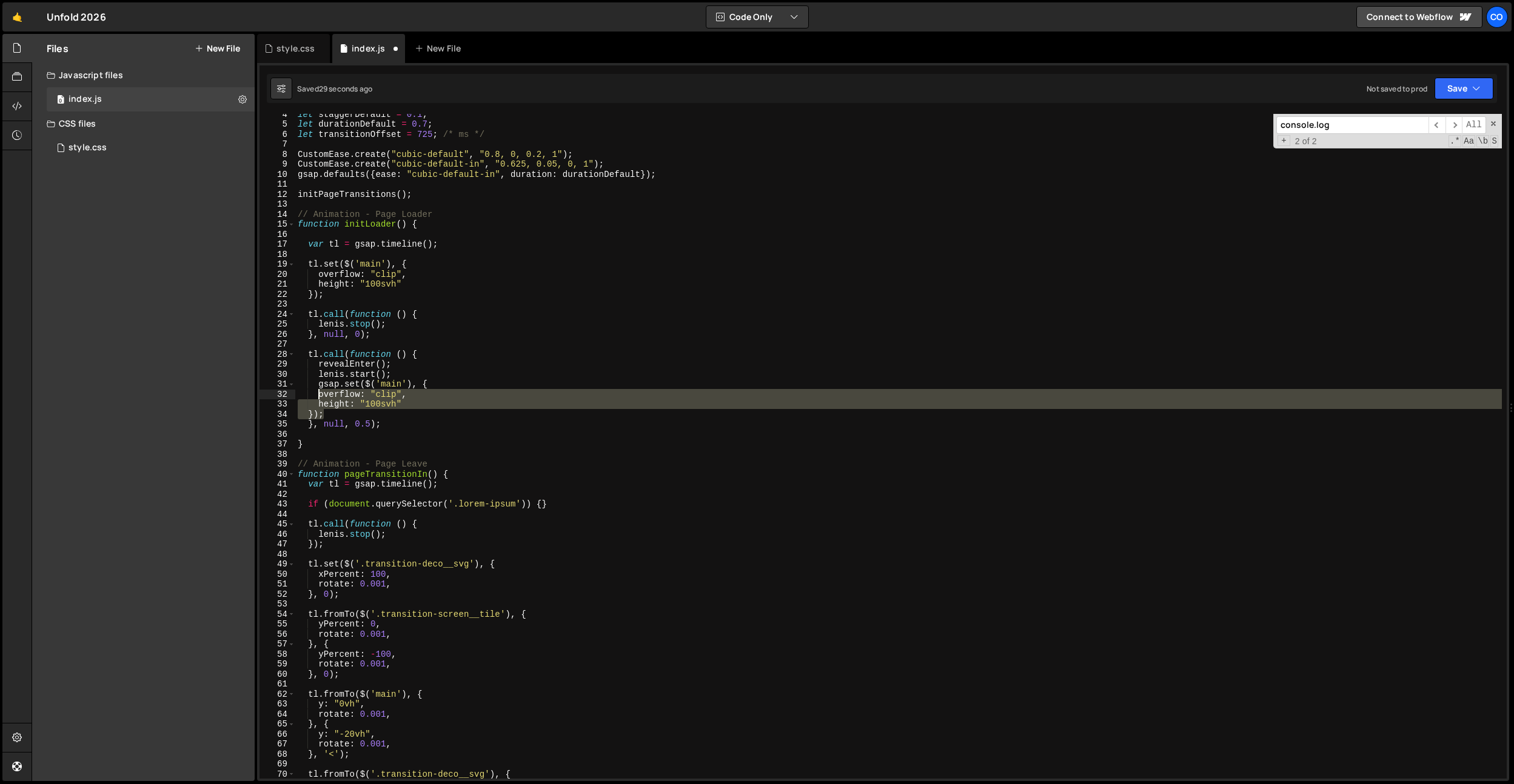
drag, startPoint x: 327, startPoint y: 412, endPoint x: 326, endPoint y: 395, distance: 17.0
click at [319, 395] on div "let staggerDefault = 0.1 ; let durationDefault = 0.7 ; let transitionOffset = 7…" at bounding box center [899, 451] width 1207 height 685
click at [425, 387] on div "let staggerDefault = 0.1 ; let durationDefault = 0.7 ; let transitionOffset = 7…" at bounding box center [899, 451] width 1207 height 685
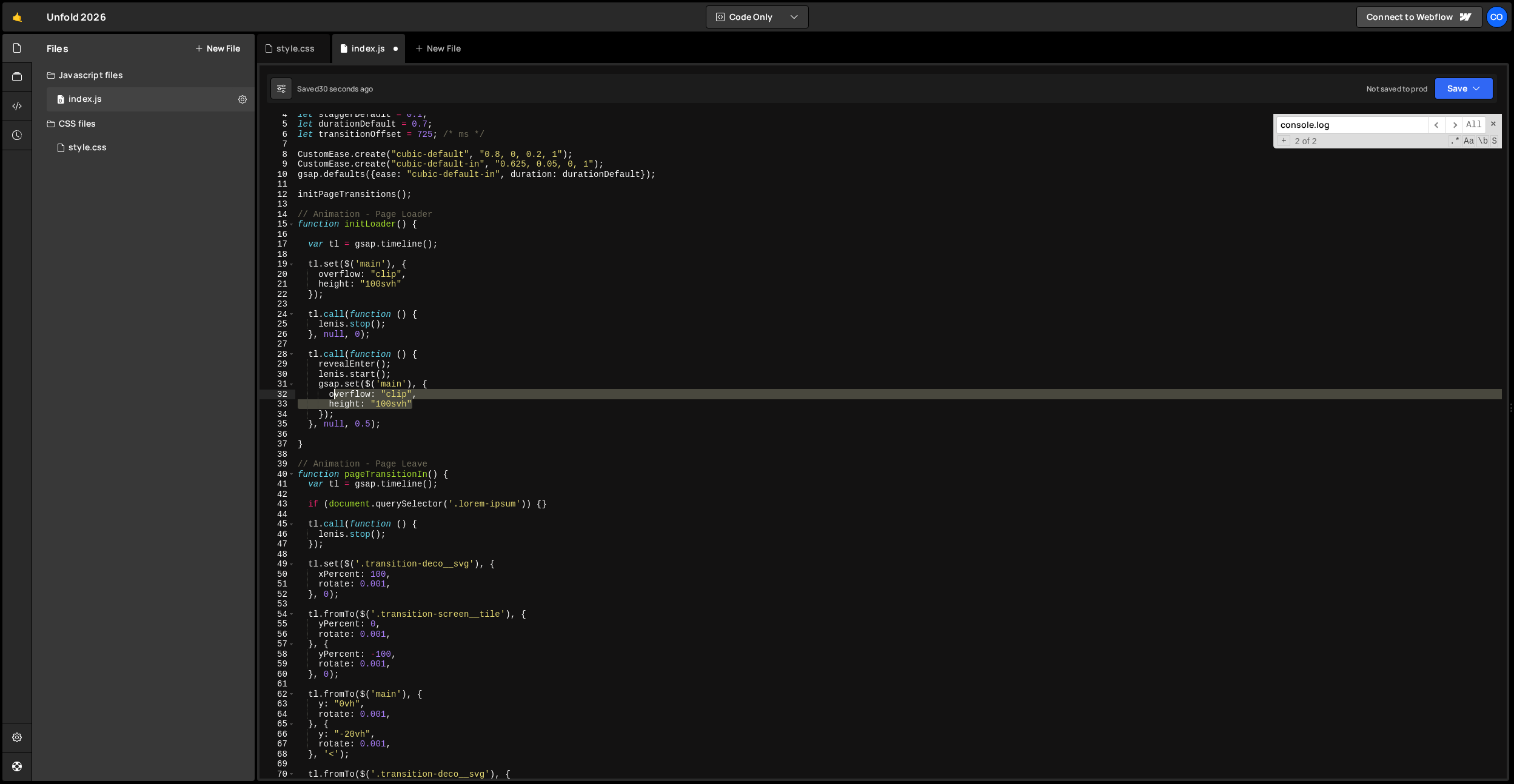
drag, startPoint x: 402, startPoint y: 401, endPoint x: 333, endPoint y: 394, distance: 69.4
click at [333, 394] on div "let staggerDefault = 0.1 ; let durationDefault = 0.7 ; let transitionOffset = 7…" at bounding box center [899, 451] width 1207 height 685
type textarea "o"
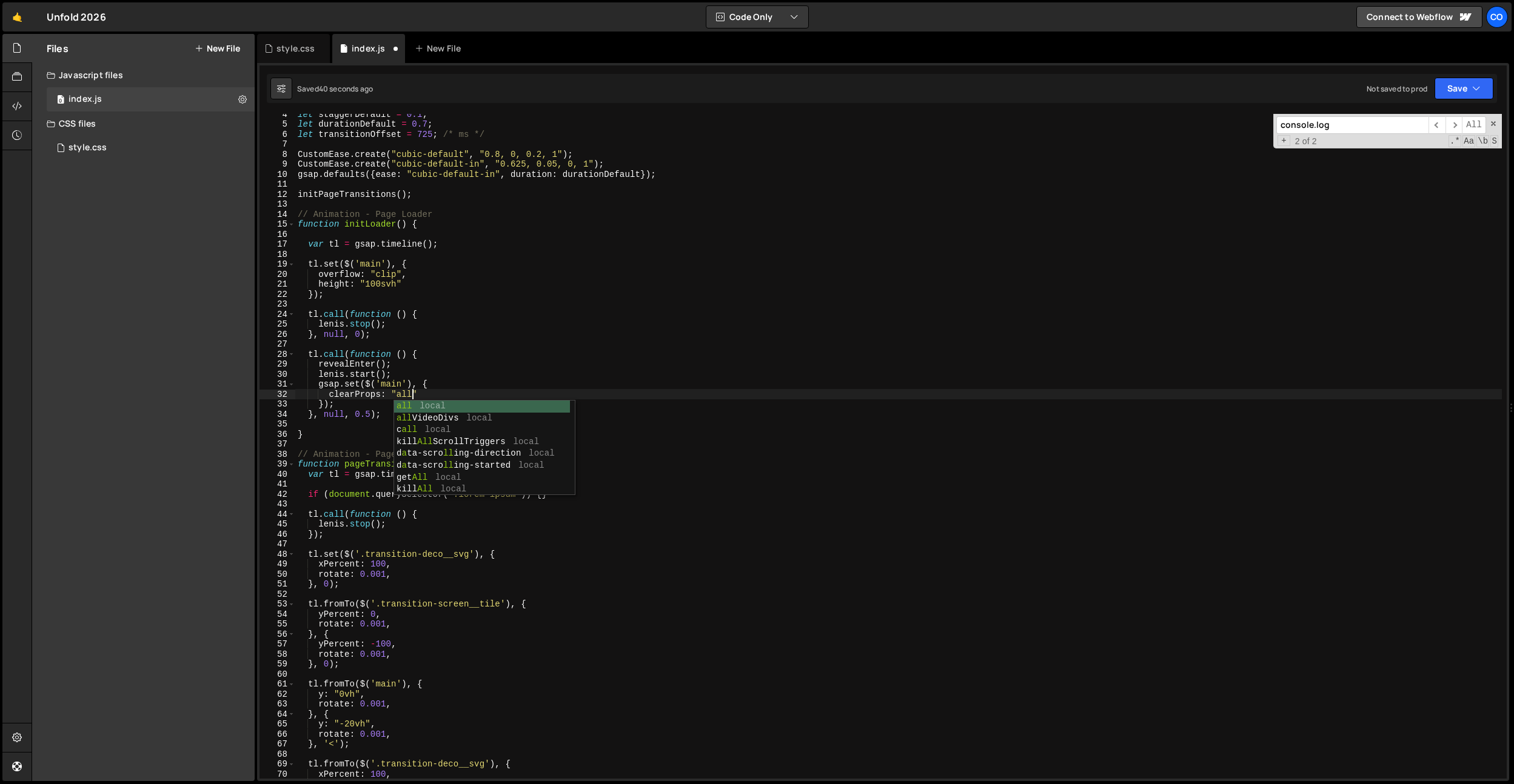
scroll to position [0, 7]
click at [329, 394] on div "let staggerDefault = 0.1 ; let durationDefault = 0.7 ; let transitionOffset = 7…" at bounding box center [899, 451] width 1207 height 685
click at [345, 403] on div "let staggerDefault = 0.1 ; let durationDefault = 0.7 ; let transitionOffset = 7…" at bounding box center [899, 451] width 1207 height 685
click at [368, 409] on div "let staggerDefault = 0.1 ; let durationDefault = 0.7 ; let transitionOffset = 7…" at bounding box center [899, 451] width 1207 height 685
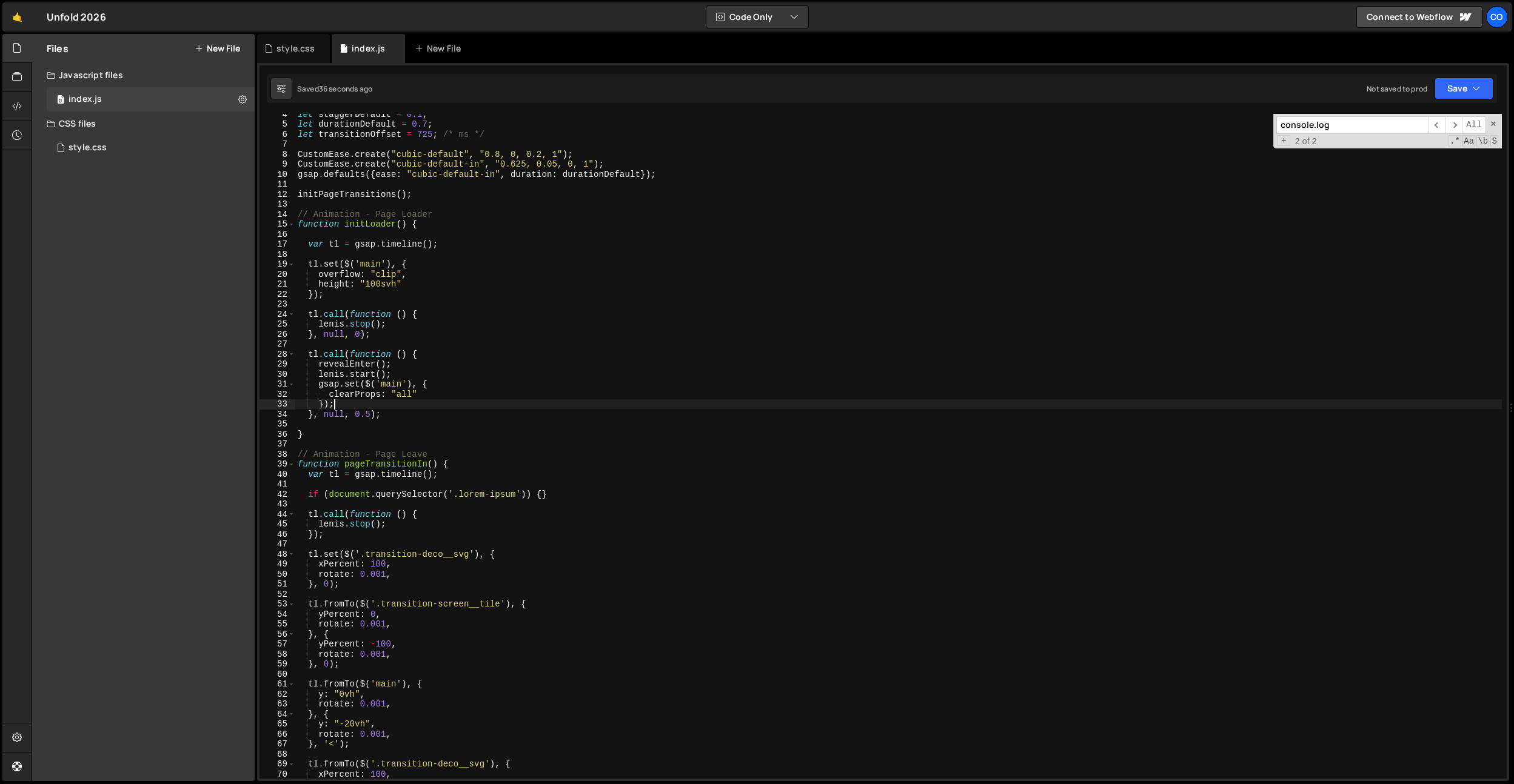
click at [367, 412] on div "let staggerDefault = 0.1 ; let durationDefault = 0.7 ; let transitionOffset = 7…" at bounding box center [899, 451] width 1207 height 685
type textarea "}, null, 0);"
click at [441, 257] on div "let staggerDefault = 0.1 ; let durationDefault = 0.7 ; let transitionOffset = 7…" at bounding box center [899, 451] width 1207 height 685
click at [268, 51] on icon at bounding box center [268, 49] width 9 height 12
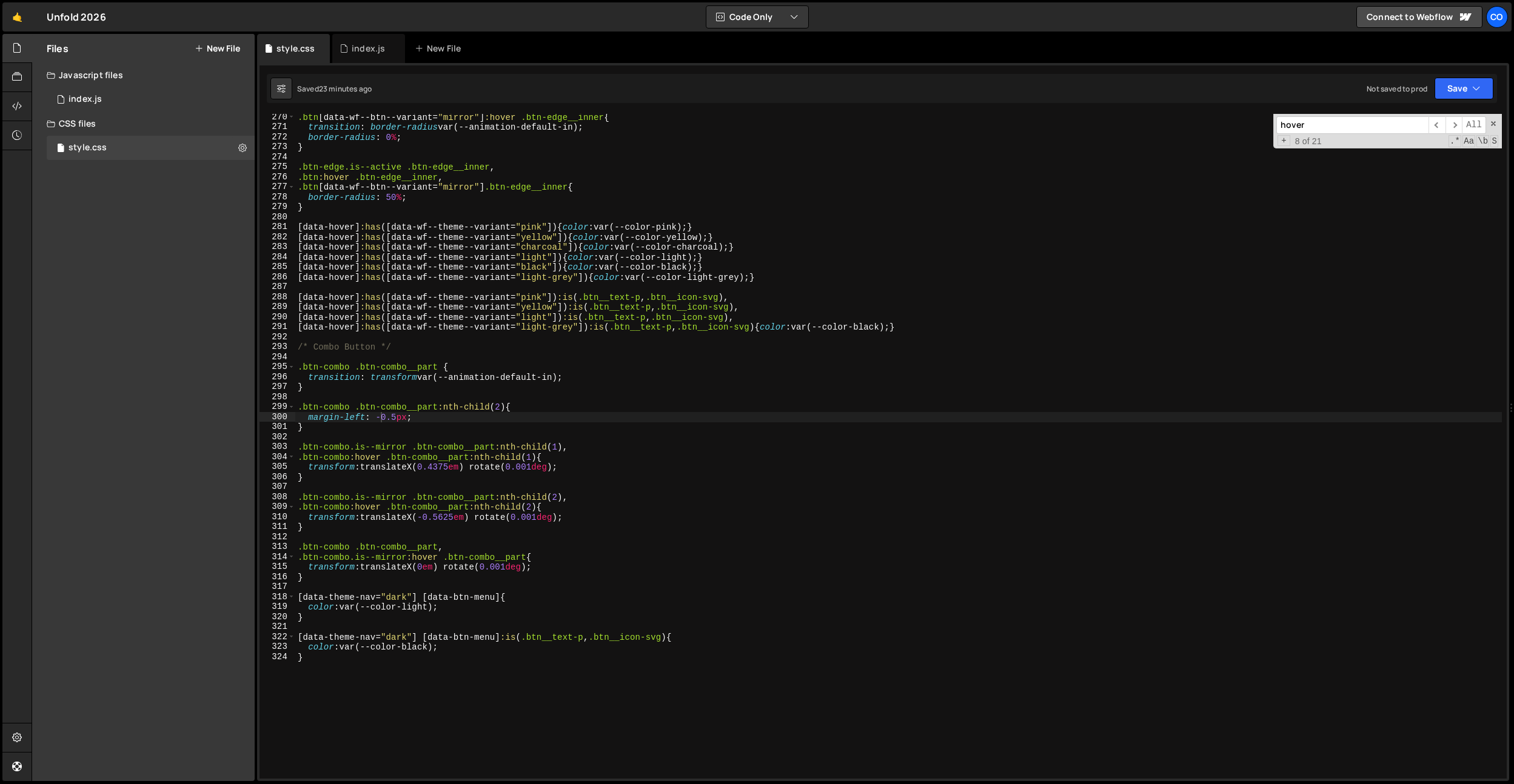
scroll to position [2750, 0]
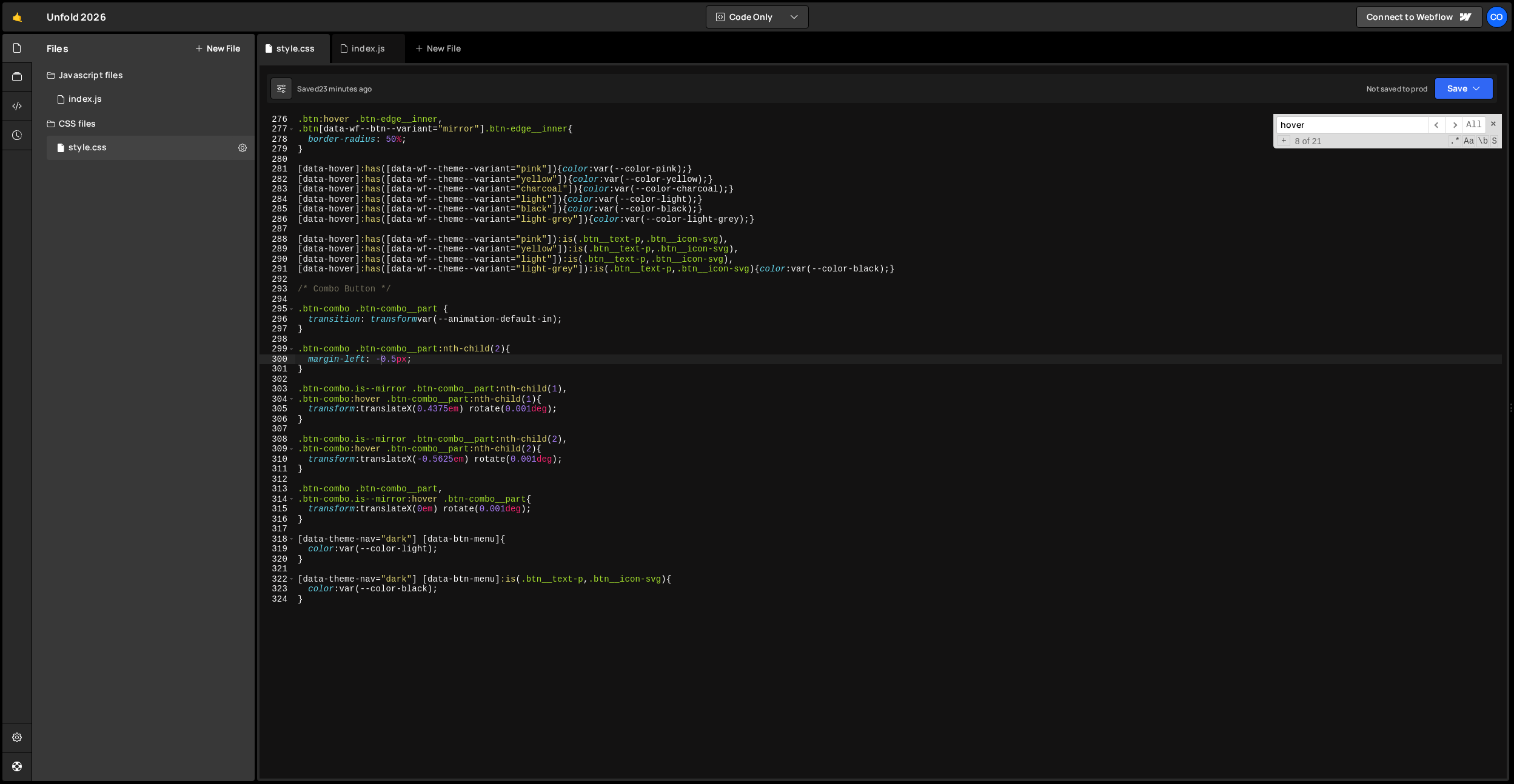
type textarea "}"
click at [562, 615] on div ".btn-edge.is--active .btn-edge__inner , .btn :hover .btn-edge__inner , .btn [ d…" at bounding box center [899, 446] width 1207 height 685
paste textarea "data-page-title]"
paste textarea "nav-bar-logo"
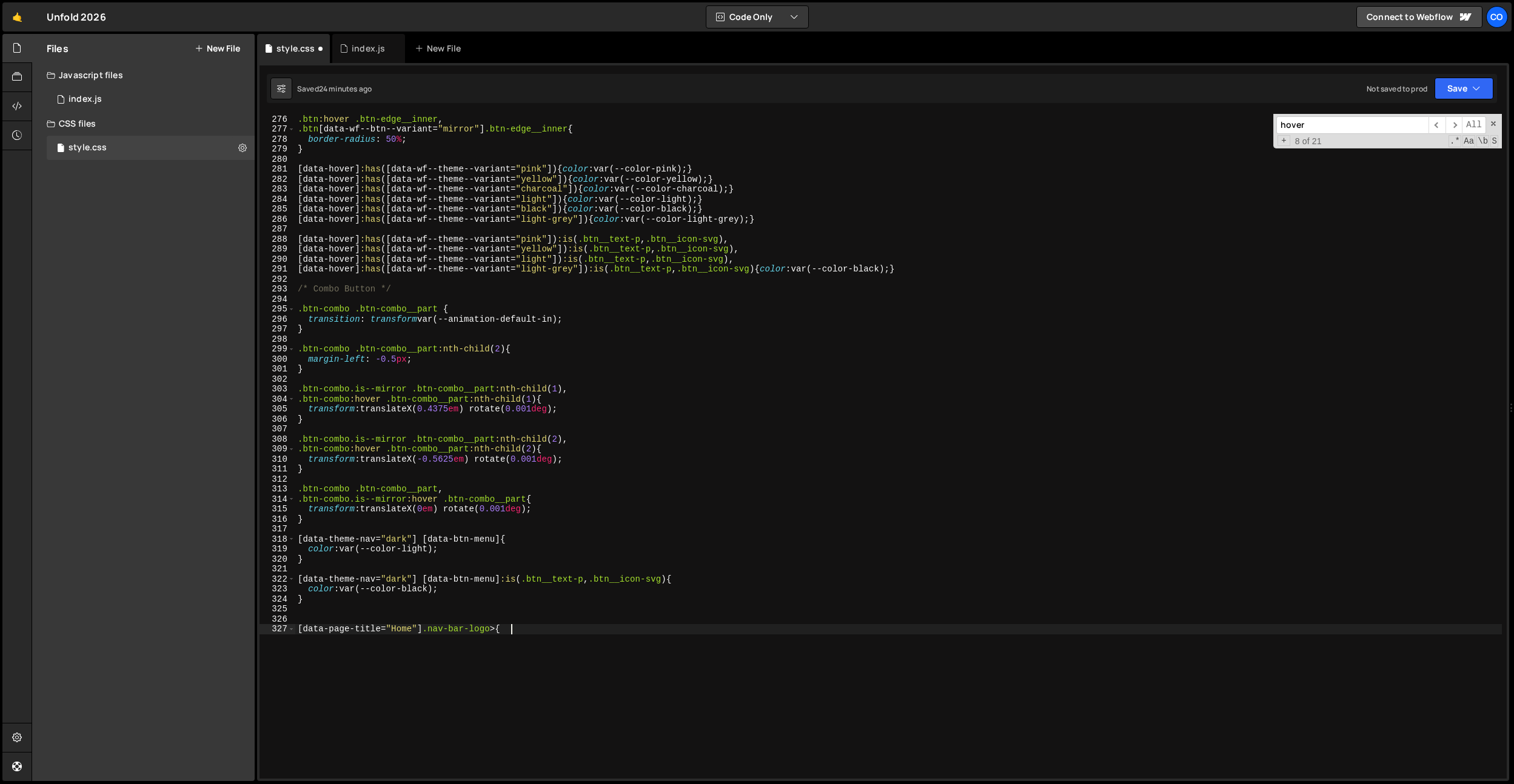
scroll to position [0, 15]
type textarea "[data-page-title="Home"] .nav-bar-logo > * {}"
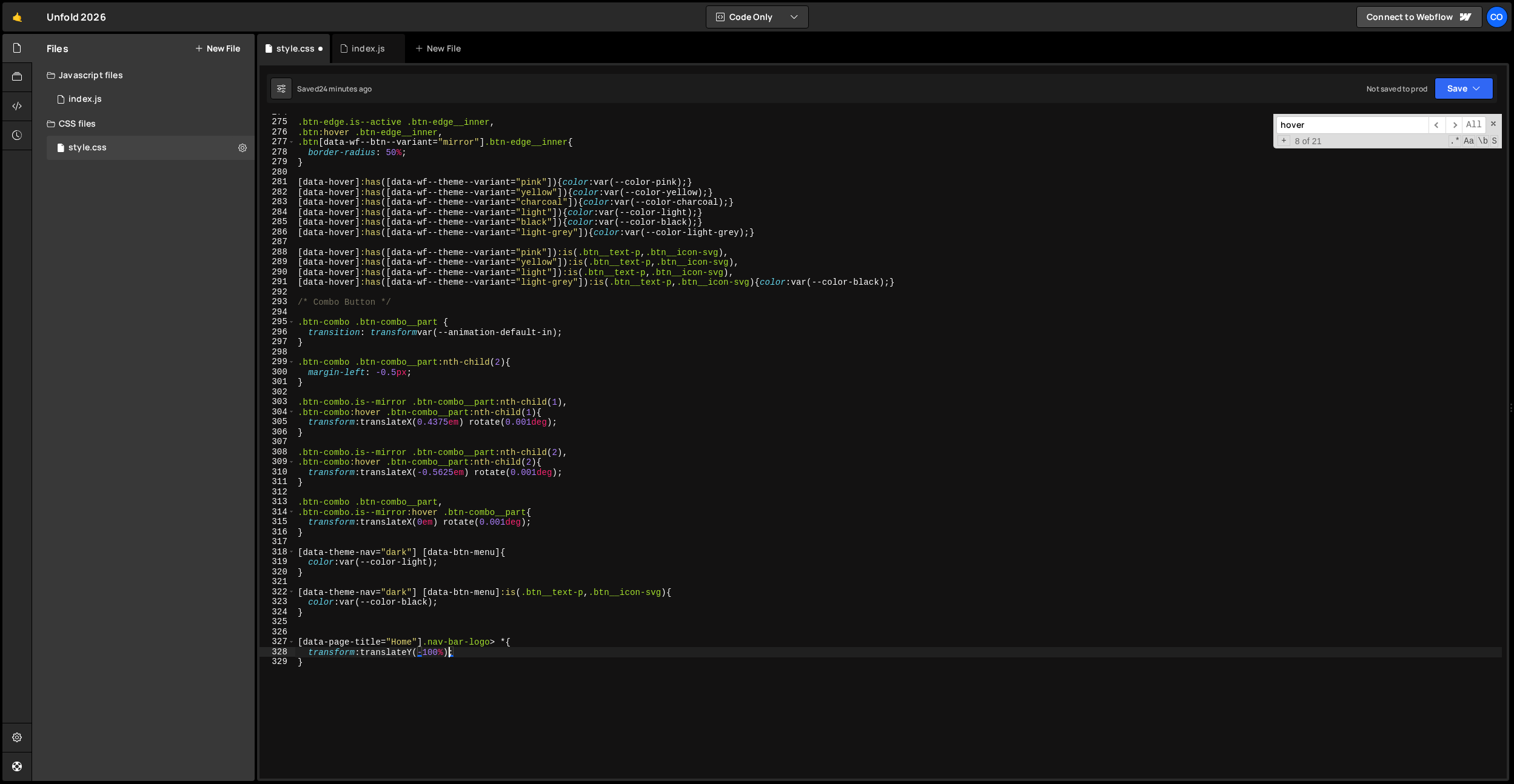
click at [493, 605] on div ".btn-edge.is--active .btn-edge__inner , .btn :hover .btn-edge__inner , .btn [ d…" at bounding box center [899, 449] width 1207 height 685
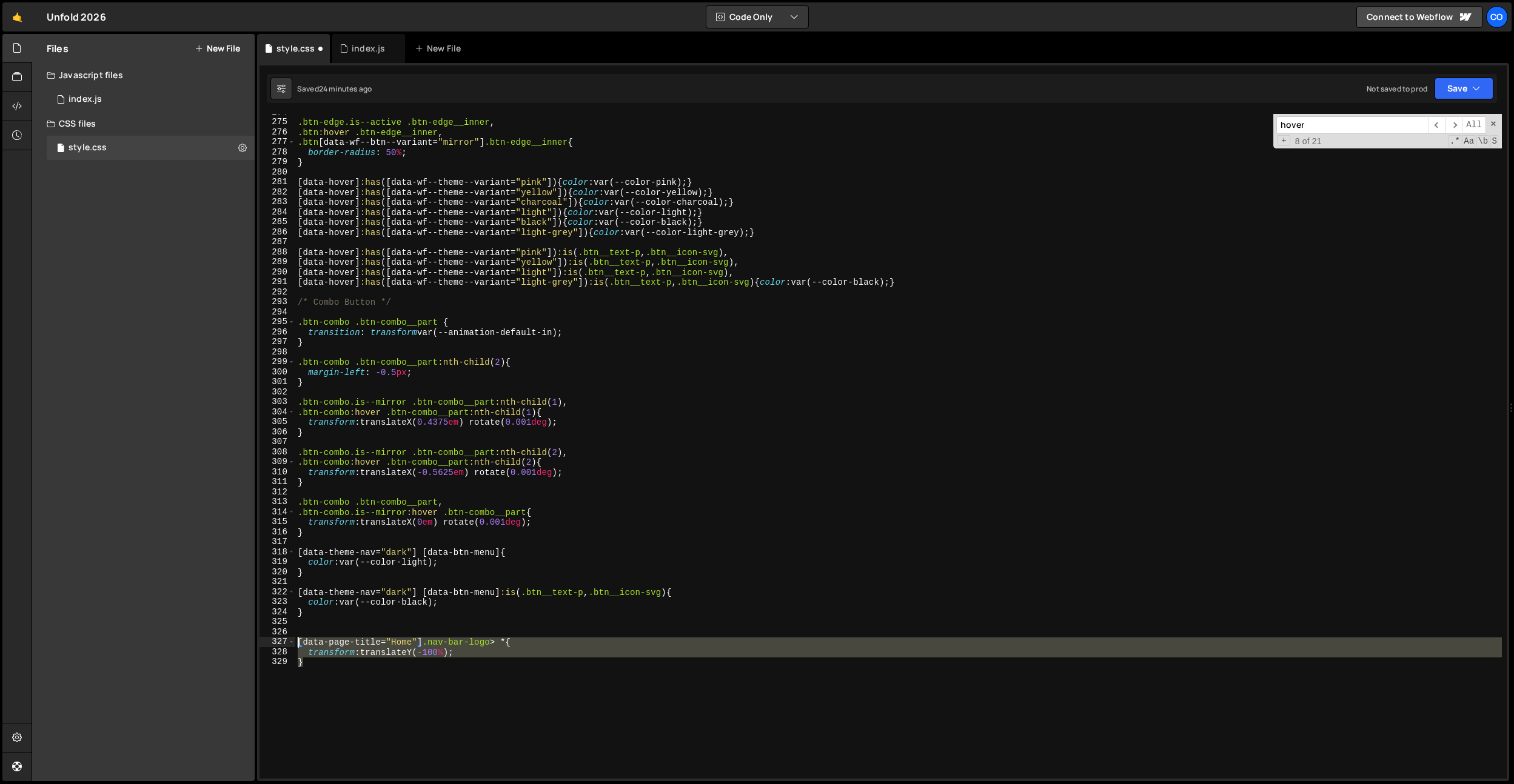
drag, startPoint x: 413, startPoint y: 670, endPoint x: 258, endPoint y: 641, distance: 157.7
click at [258, 641] on div "1 Type cmd + s to save your Javascript file. הההההההההההההההההההההההההההההההההה…" at bounding box center [883, 422] width 1253 height 718
type textarea "}"
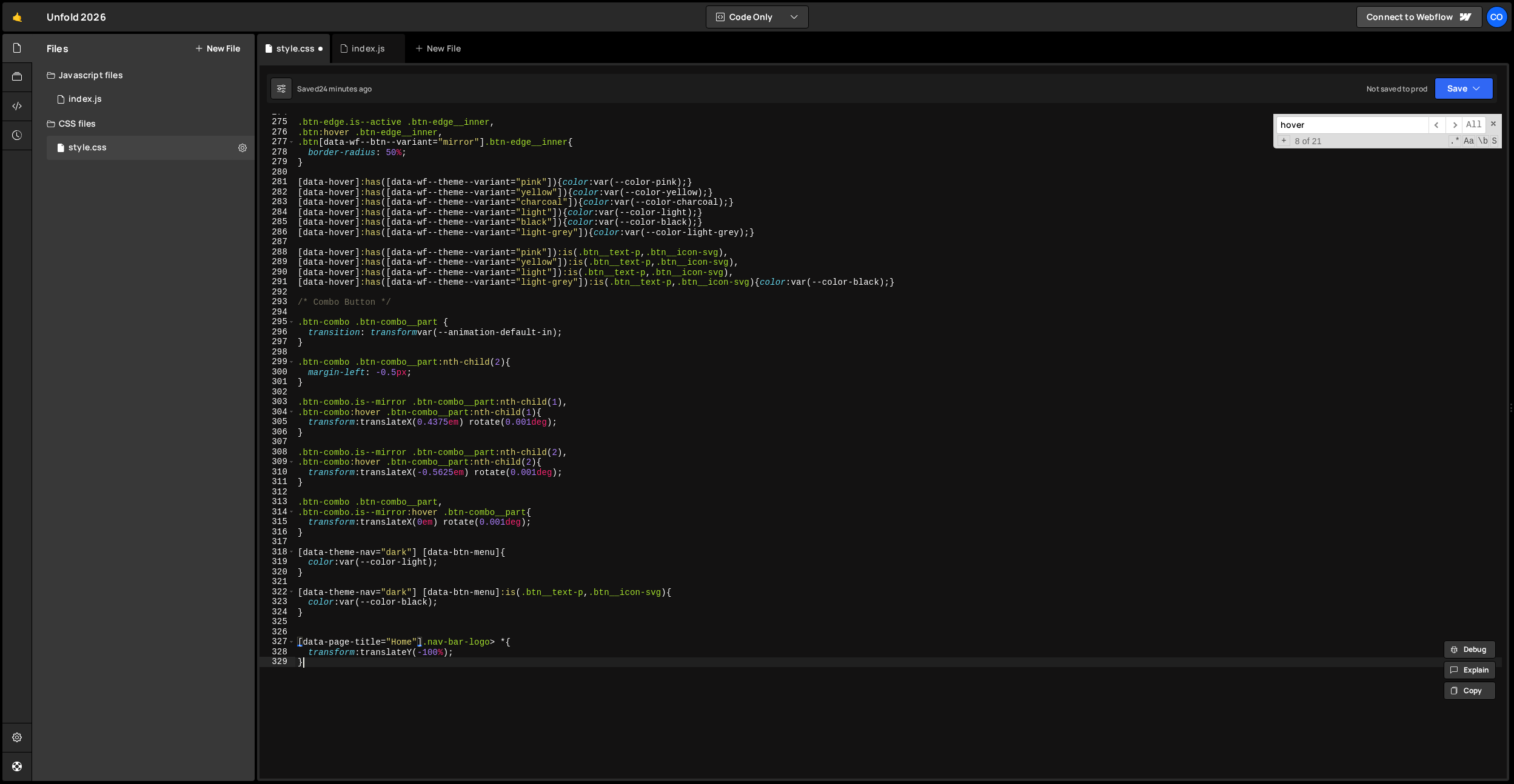
scroll to position [0, 0]
paste textarea "}"
type textarea "}"
click at [498, 719] on div ".btn-edge.is--active .btn-edge__inner , .btn :hover .btn-edge__inner , .btn [ d…" at bounding box center [899, 449] width 1207 height 685
paste textarea "data-scrolling-started]"
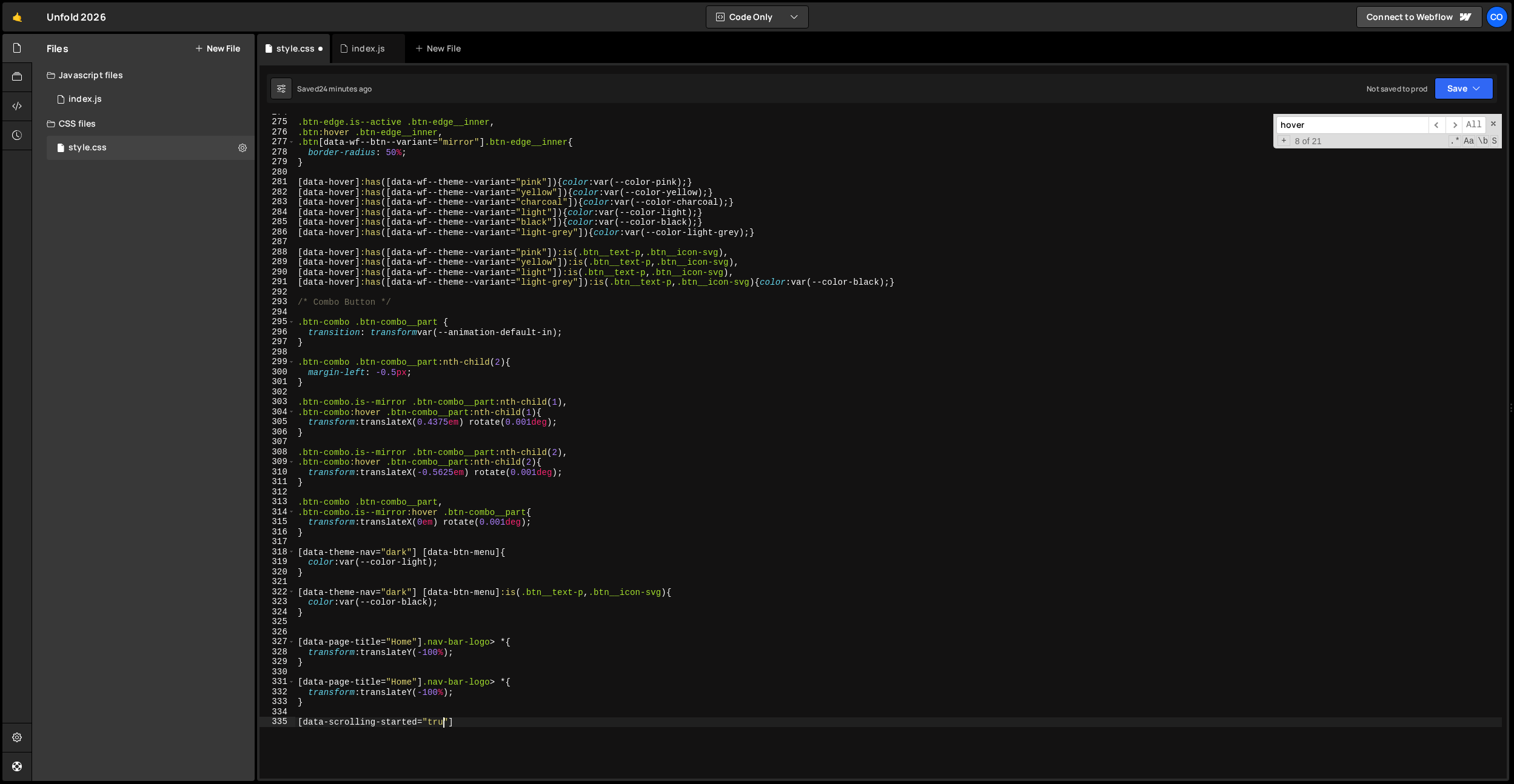
scroll to position [0, 11]
drag, startPoint x: 519, startPoint y: 685, endPoint x: 529, endPoint y: 739, distance: 54.9
click at [250, 678] on div "Files New File Javascript files 0 index.js 0 CSS files style.css 0 Copy share l…" at bounding box center [773, 408] width 1483 height 748
click at [526, 728] on div ".btn-edge.is--active .btn-edge__inner , .btn :hover .btn-edge__inner , .btn [ d…" at bounding box center [899, 449] width 1207 height 685
paste textarea "[data-page-title="Home"] .nav-bar-logo > *"
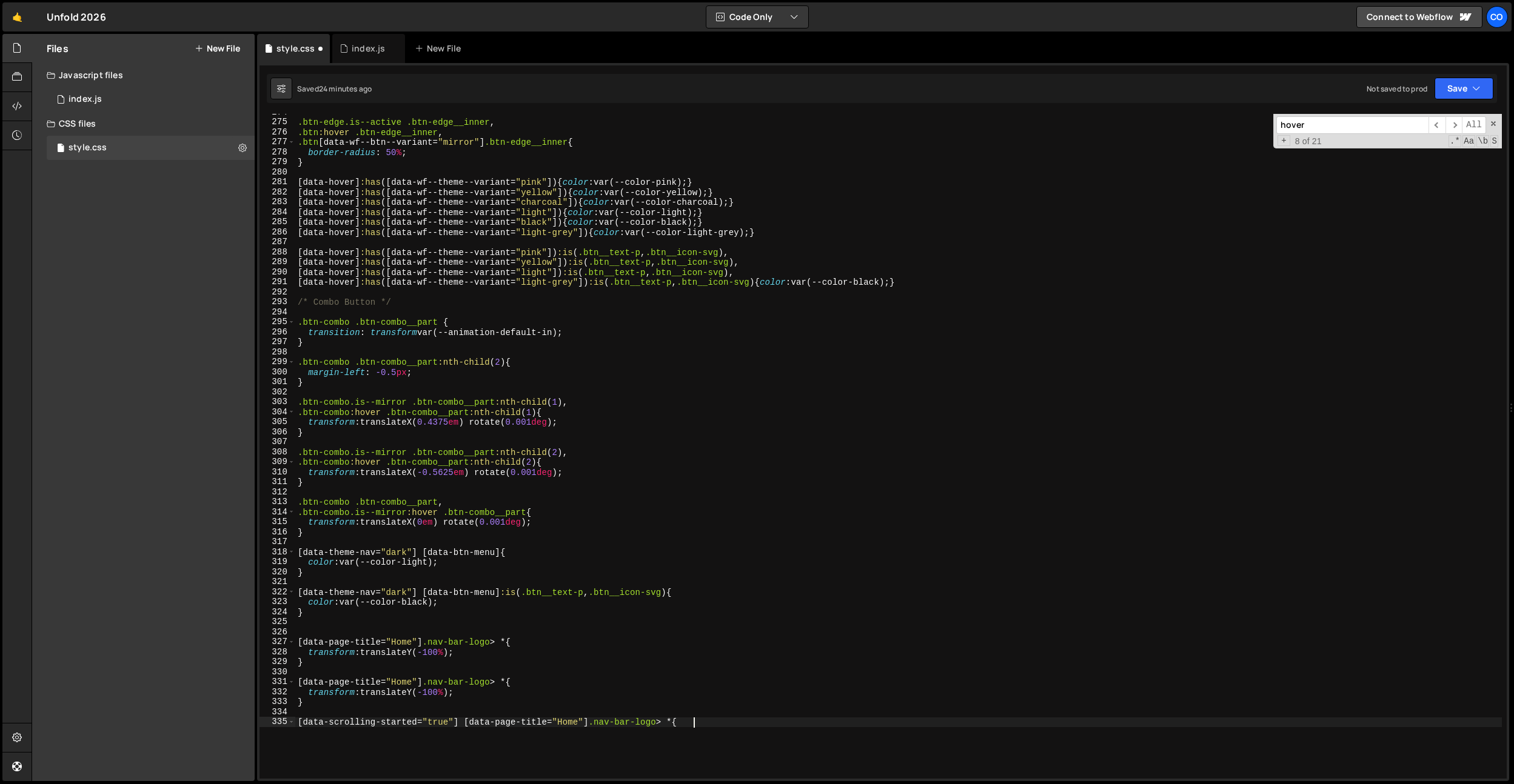
type textarea "[data-scrolling-started="true"] [data-page-title="Home"] .nav-bar-logo > * {}"
drag, startPoint x: 465, startPoint y: 690, endPoint x: 278, endPoint y: 693, distance: 187.0
click at [278, 693] on div "274 275 276 277 278 279 280 281 282 283 284 285 286 287 288 289 290 291 292 293…" at bounding box center [883, 446] width 1248 height 665
type textarea "transform: translateY(-100%);"
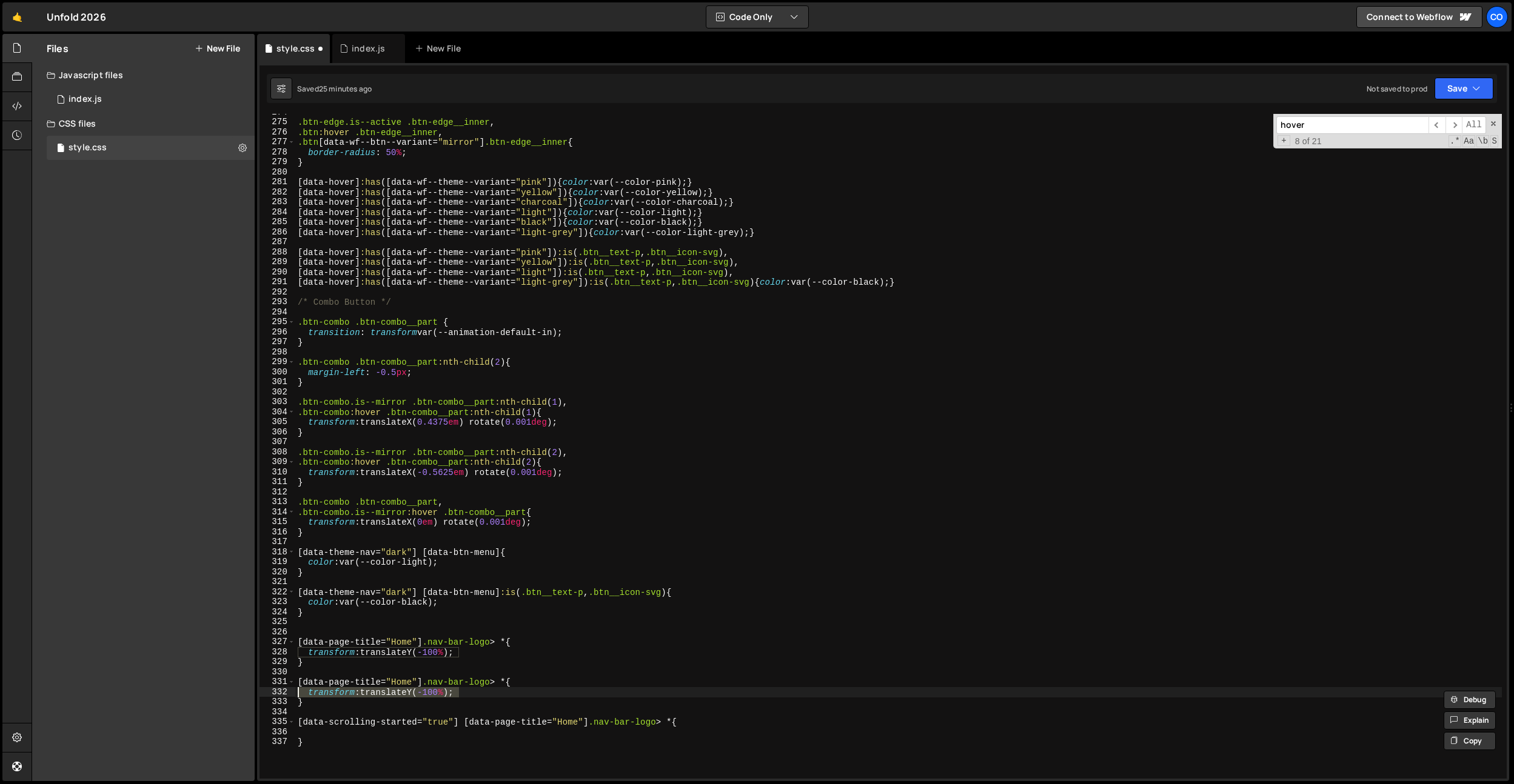
drag, startPoint x: 325, startPoint y: 734, endPoint x: 362, endPoint y: 744, distance: 38.3
click at [325, 734] on div ".btn-edge.is--active .btn-edge__inner , .btn :hover .btn-edge__inner , .btn [ d…" at bounding box center [899, 449] width 1207 height 685
paste textarea "transform: translateY(-100%);"
click at [443, 732] on div ".btn-edge.is--active .btn-edge__inner , .btn :hover .btn-edge__inner , .btn [ d…" at bounding box center [899, 449] width 1207 height 685
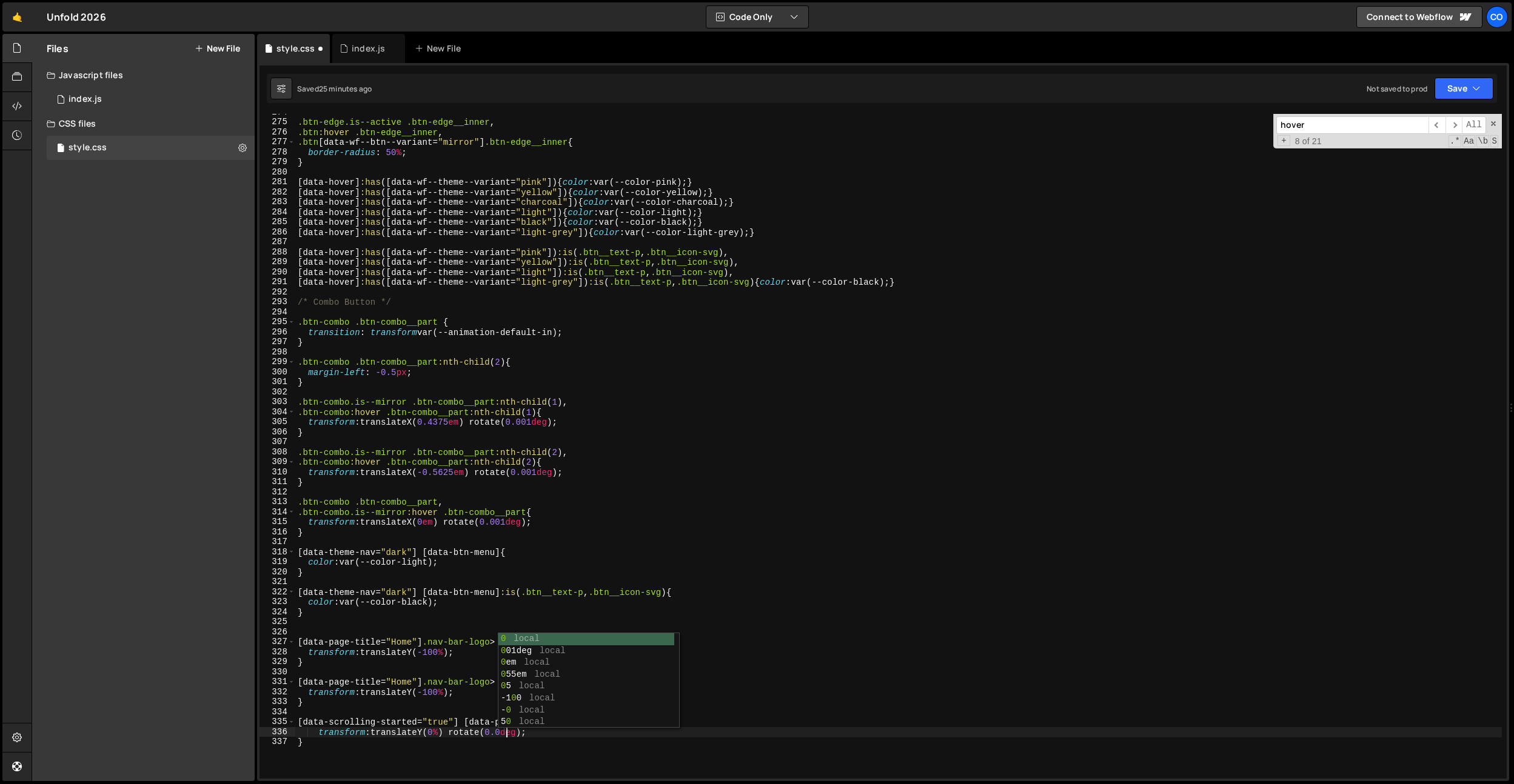
scroll to position [0, 16]
click at [306, 734] on div ".btn-edge.is--active .btn-edge__inner , .btn :hover .btn-edge__inner , .btn [ d…" at bounding box center [899, 449] width 1207 height 685
click at [546, 640] on div ".btn-edge.is--active .btn-edge__inner , .btn :hover .btn-edge__inner , .btn [ d…" at bounding box center [899, 449] width 1207 height 685
click at [522, 693] on div ".btn-edge.is--active .btn-edge__inner , .btn :hover .btn-edge__inner , .btn [ d…" at bounding box center [899, 449] width 1207 height 685
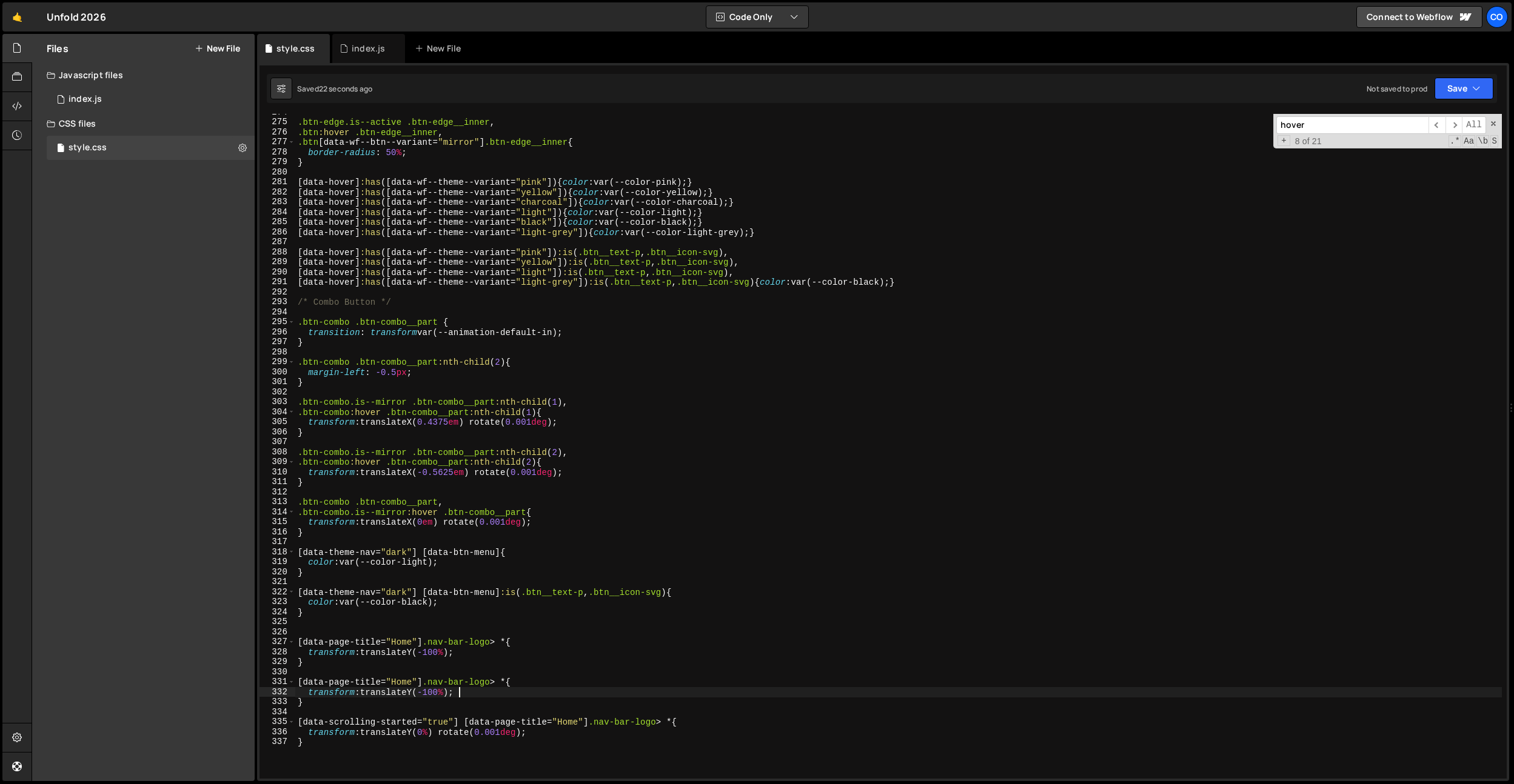
click at [541, 682] on div ".btn-edge.is--active .btn-edge__inner , .btn :hover .btn-edge__inner , .btn [ d…" at bounding box center [899, 449] width 1207 height 685
drag, startPoint x: 430, startPoint y: 646, endPoint x: 299, endPoint y: 644, distance: 131.0
click at [299, 644] on div ".btn-edge.is--active .btn-edge__inner , .btn :hover .btn-edge__inner , .btn [ d…" at bounding box center [899, 449] width 1207 height 685
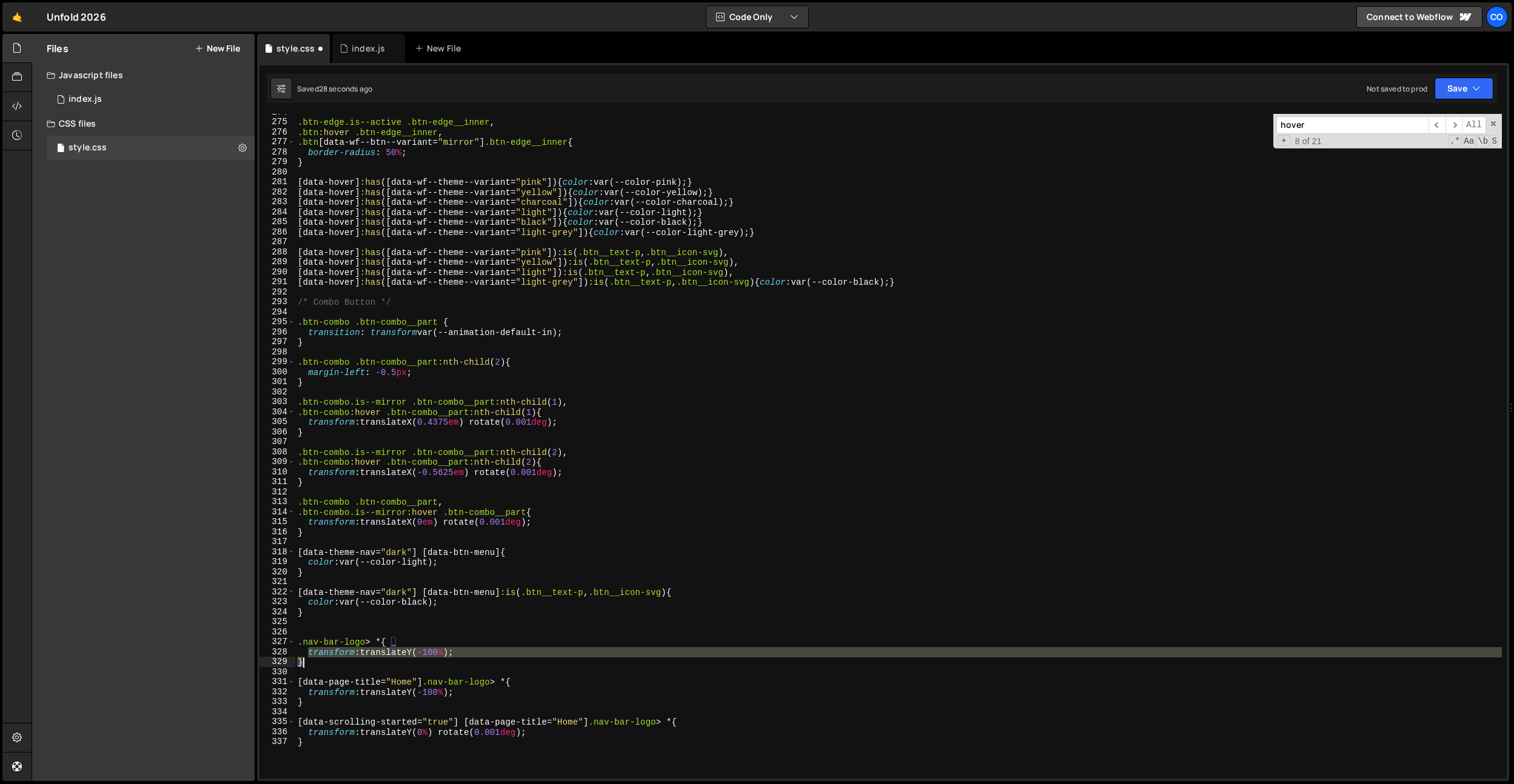
drag, startPoint x: 309, startPoint y: 651, endPoint x: 474, endPoint y: 658, distance: 165.1
click at [474, 658] on div ".btn-edge.is--active .btn-edge__inner , .btn :hover .btn-edge__inner , .btn [ d…" at bounding box center [899, 449] width 1207 height 685
click at [476, 655] on div ".btn-edge.is--active .btn-edge__inner , .btn :hover .btn-edge__inner , .btn [ d…" at bounding box center [899, 446] width 1207 height 665
drag, startPoint x: 491, startPoint y: 651, endPoint x: 308, endPoint y: 652, distance: 183.0
click at [308, 652] on div ".btn-edge.is--active .btn-edge__inner , .btn :hover .btn-edge__inner , .btn [ d…" at bounding box center [899, 449] width 1207 height 685
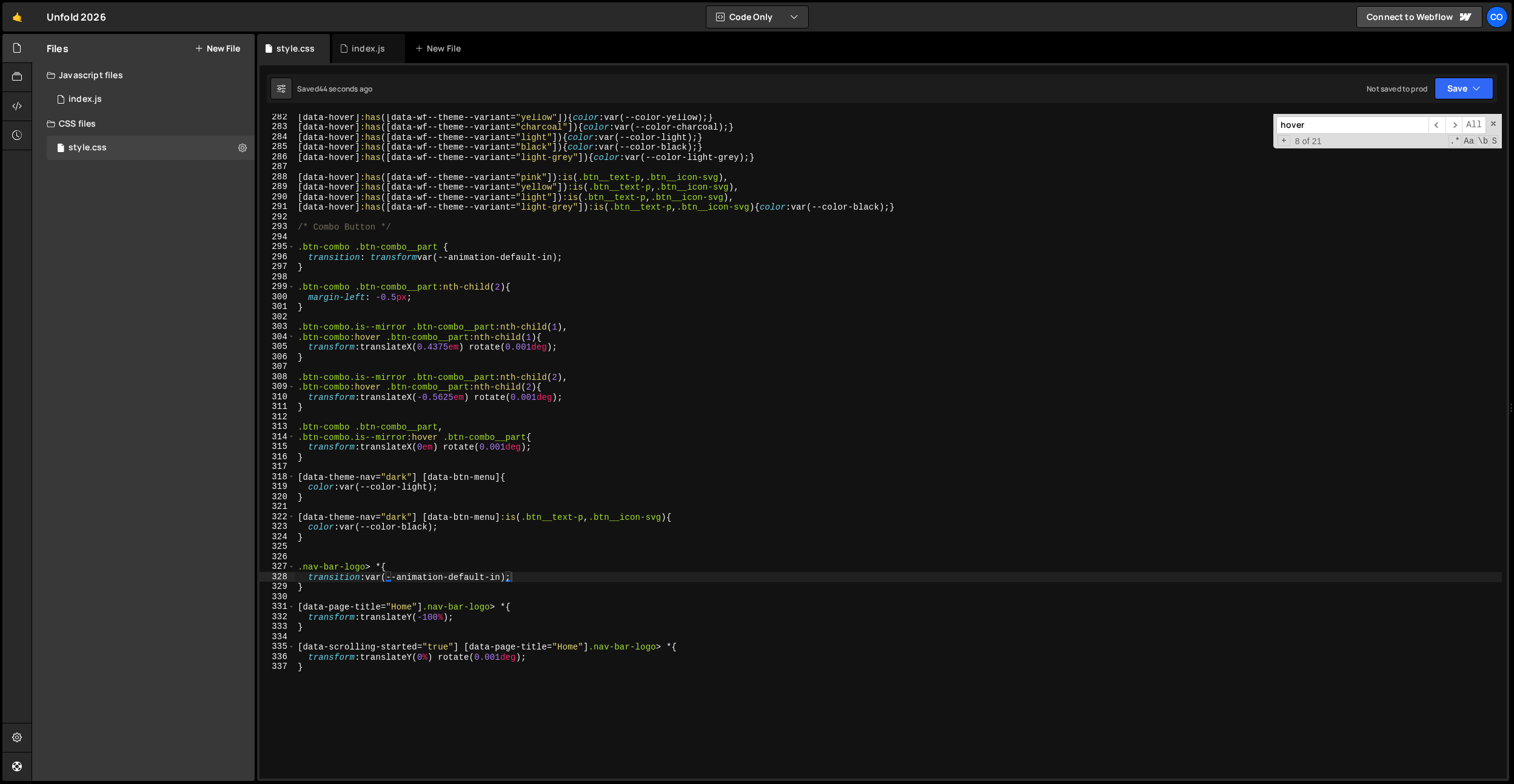
scroll to position [2838, 0]
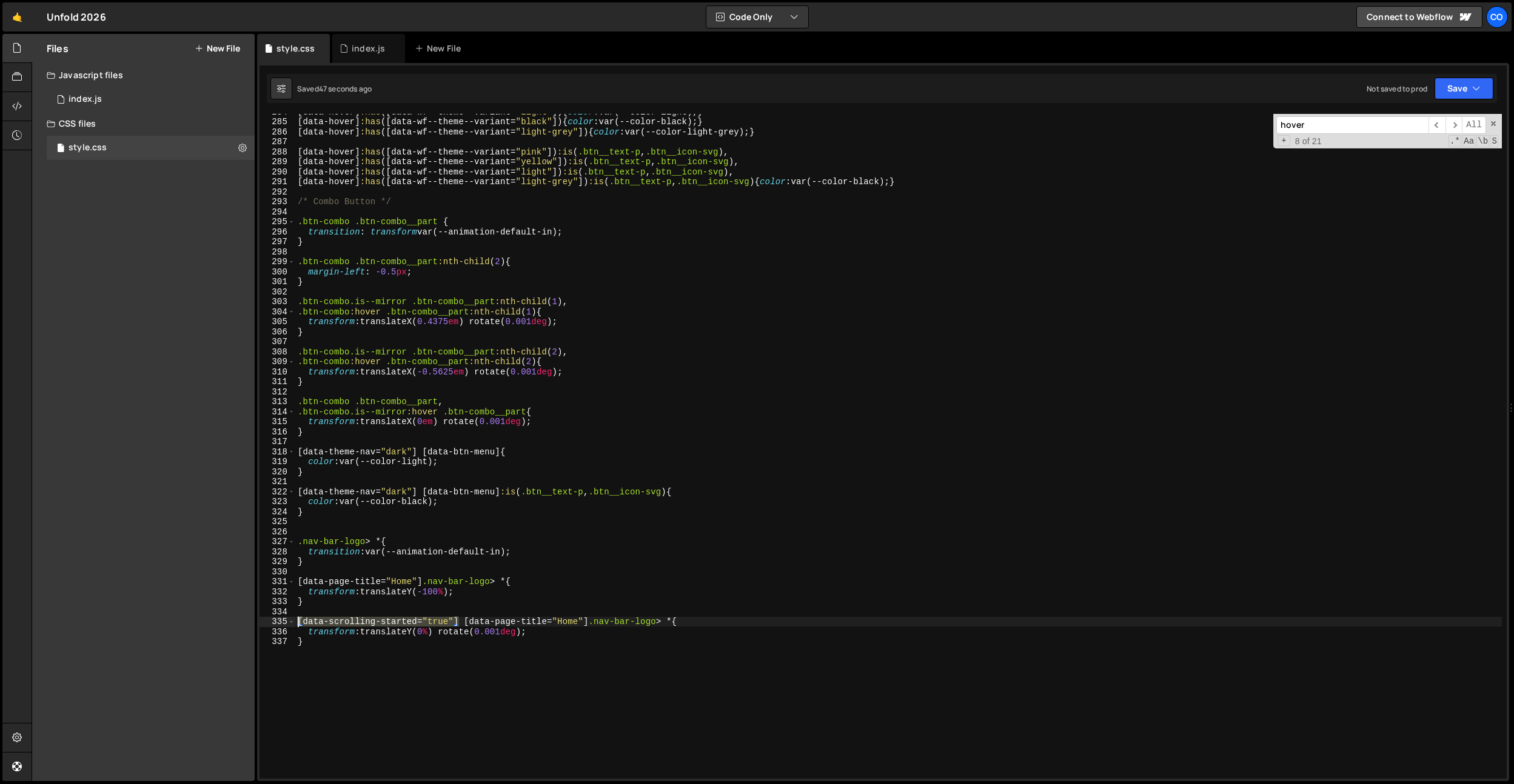
drag, startPoint x: 461, startPoint y: 621, endPoint x: 224, endPoint y: 623, distance: 237.0
click at [224, 623] on div "Files New File Javascript files 0 index.js 0 CSS files style.css 0 Copy share l…" at bounding box center [773, 408] width 1483 height 748
drag, startPoint x: 424, startPoint y: 583, endPoint x: 282, endPoint y: 583, distance: 142.0
click at [282, 583] on div "[data-scrolling-started="true"] [data-page-title="Home"] .nav-bar-logo > * { 28…" at bounding box center [883, 446] width 1248 height 665
paste textarea "data-bg-nav"
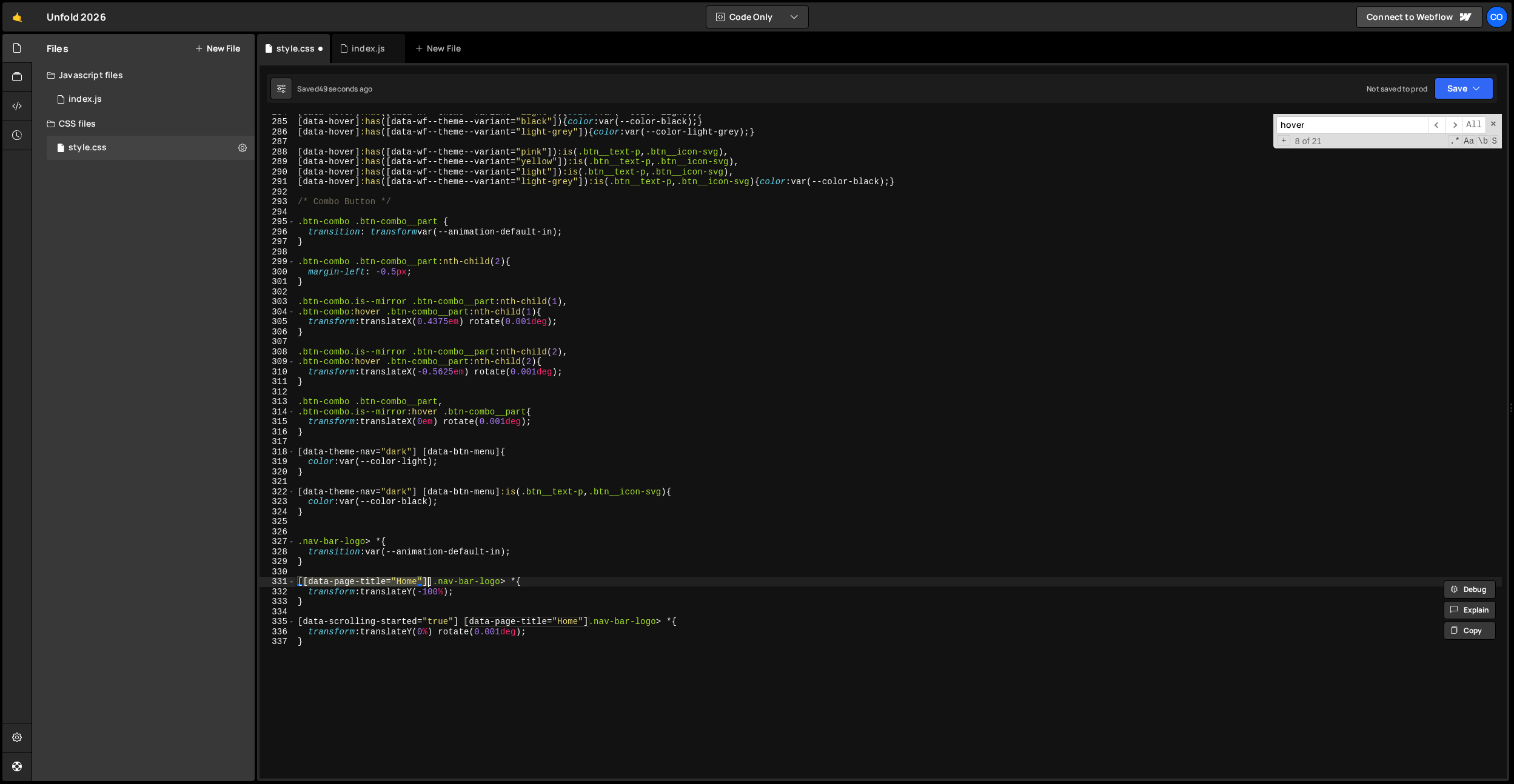
paste textarea "data-bg-nav]"
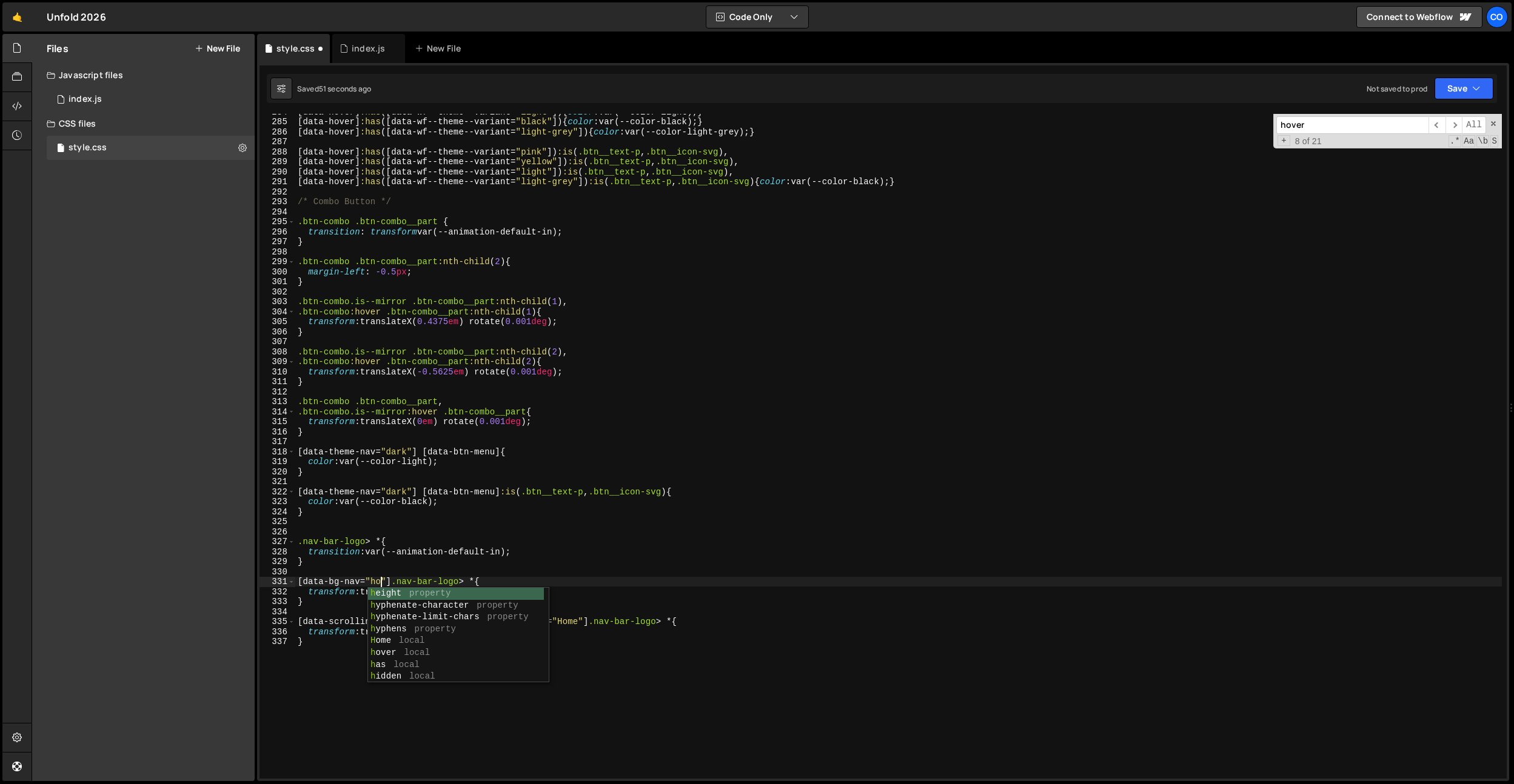
scroll to position [0, 6]
drag, startPoint x: 461, startPoint y: 562, endPoint x: 397, endPoint y: 578, distance: 66.0
click at [461, 562] on div "[ data-hover ] :has ([ data-wf--theme--variant = " light " ]) { color : var(--c…" at bounding box center [899, 449] width 1207 height 685
drag, startPoint x: 402, startPoint y: 581, endPoint x: 281, endPoint y: 581, distance: 121.0
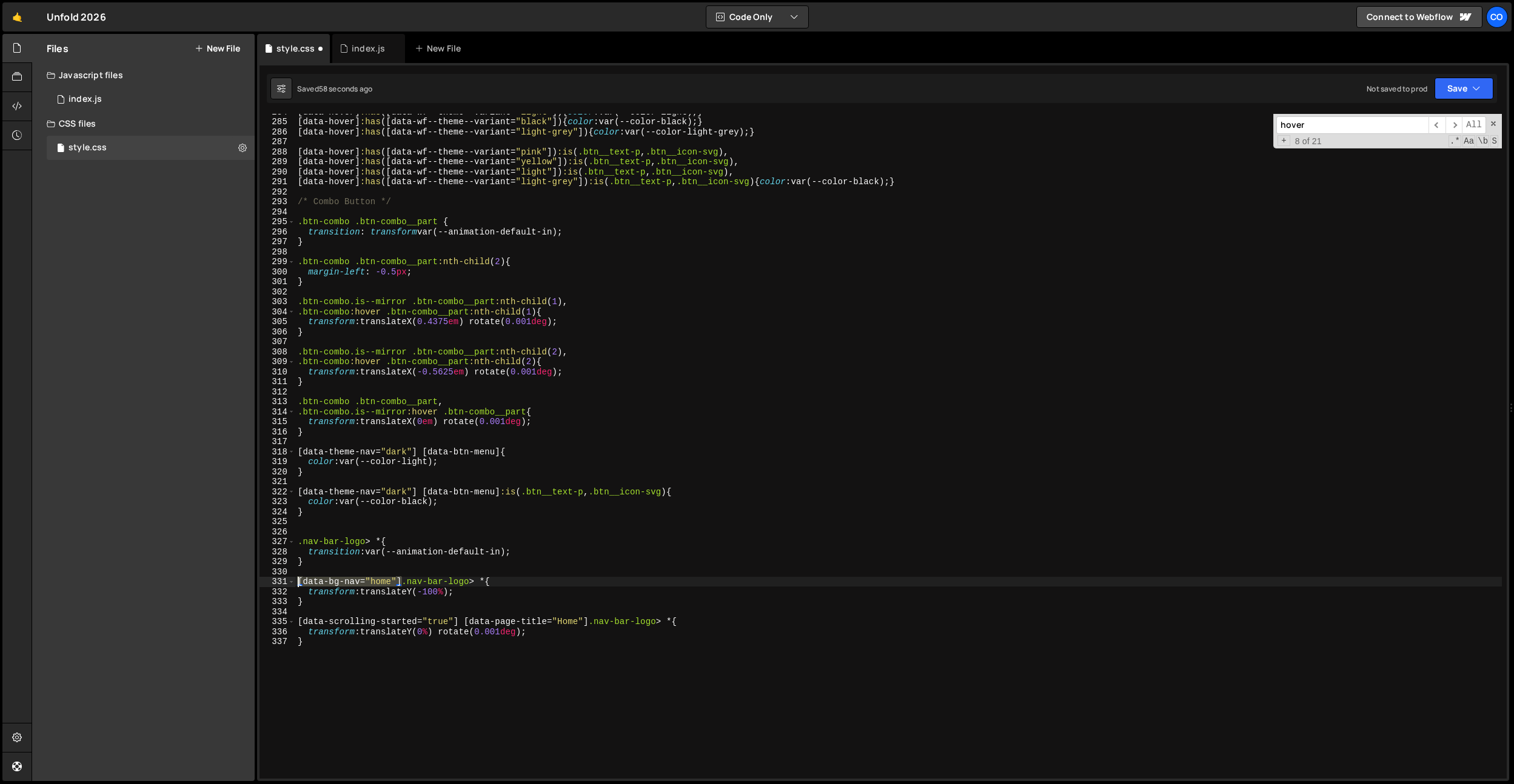
click at [281, 581] on div "} 284 285 286 287 288 289 290 291 292 293 294 295 296 297 298 299 300 301 302 3…" at bounding box center [883, 446] width 1248 height 665
drag, startPoint x: 536, startPoint y: 631, endPoint x: 325, endPoint y: 628, distance: 211.0
click at [311, 633] on div "[ data-hover ] :has ([ data-wf--theme--variant = " light " ]) { color : var(--c…" at bounding box center [899, 449] width 1207 height 685
click at [541, 553] on div "[ data-hover ] :has ([ data-wf--theme--variant = " light " ]) { color : var(--c…" at bounding box center [899, 449] width 1207 height 685
type textarea "transition: var(--animation-default-in);"
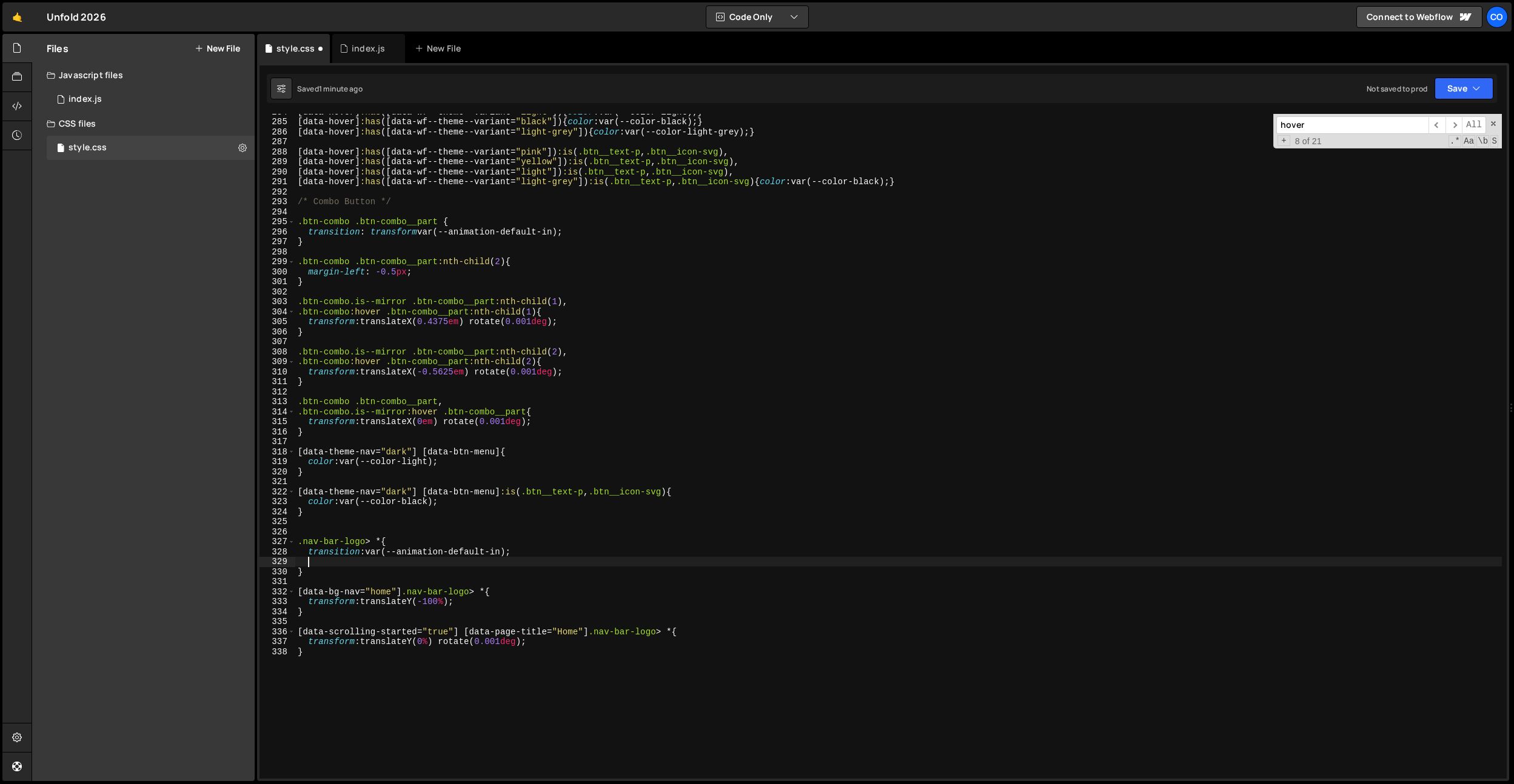
paste textarea "transform: translateY(0%) rotate(0.001deg);"
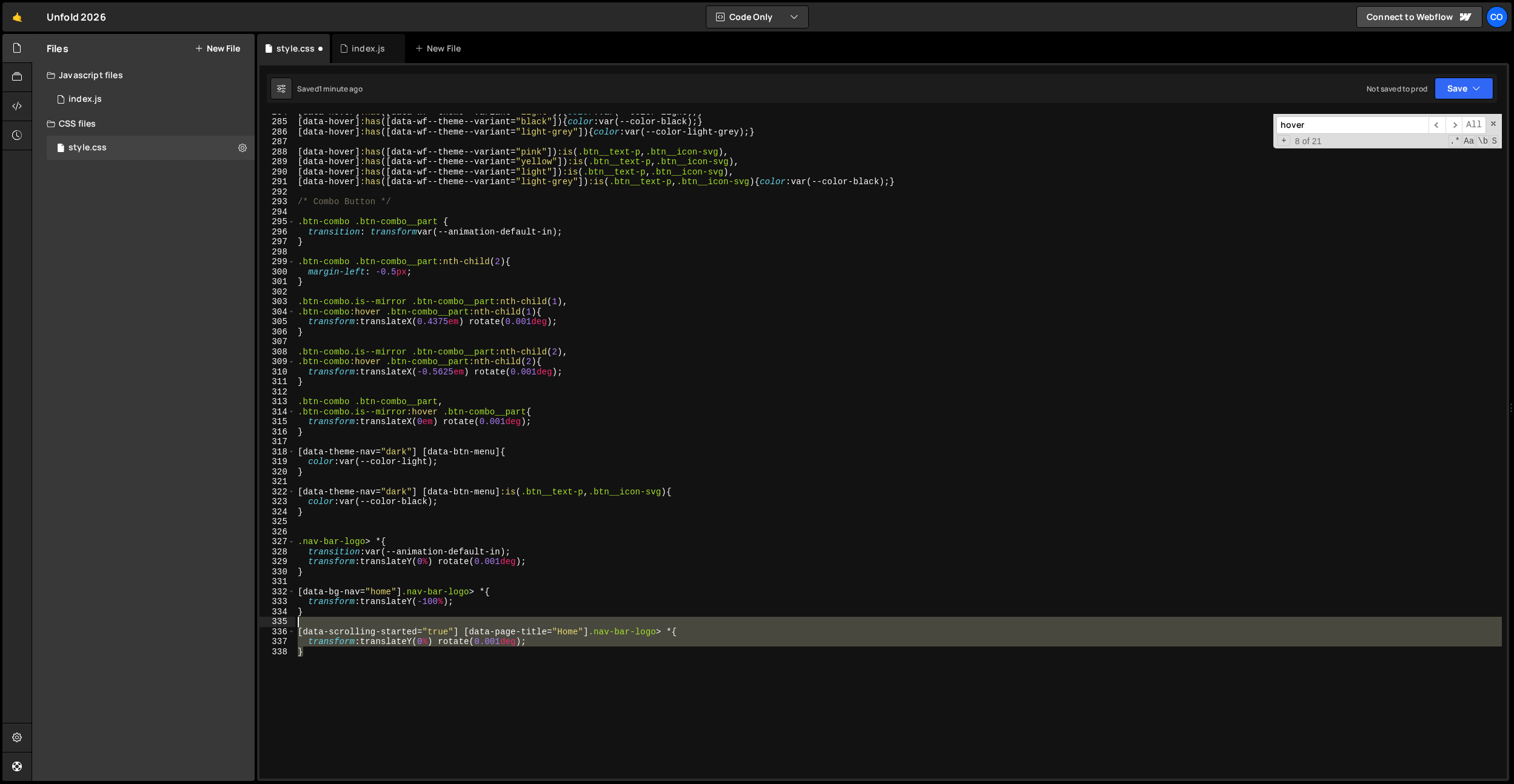
drag, startPoint x: 370, startPoint y: 662, endPoint x: 278, endPoint y: 624, distance: 99.5
click at [278, 624] on div "transform: translateY(0%) rotate(0.001deg); 284 285 286 287 288 289 290 291 292…" at bounding box center [883, 446] width 1248 height 665
type textarea "[data-scrolling-started="true"] [data-page-title="Home"] .nav-bar-logo > * {"
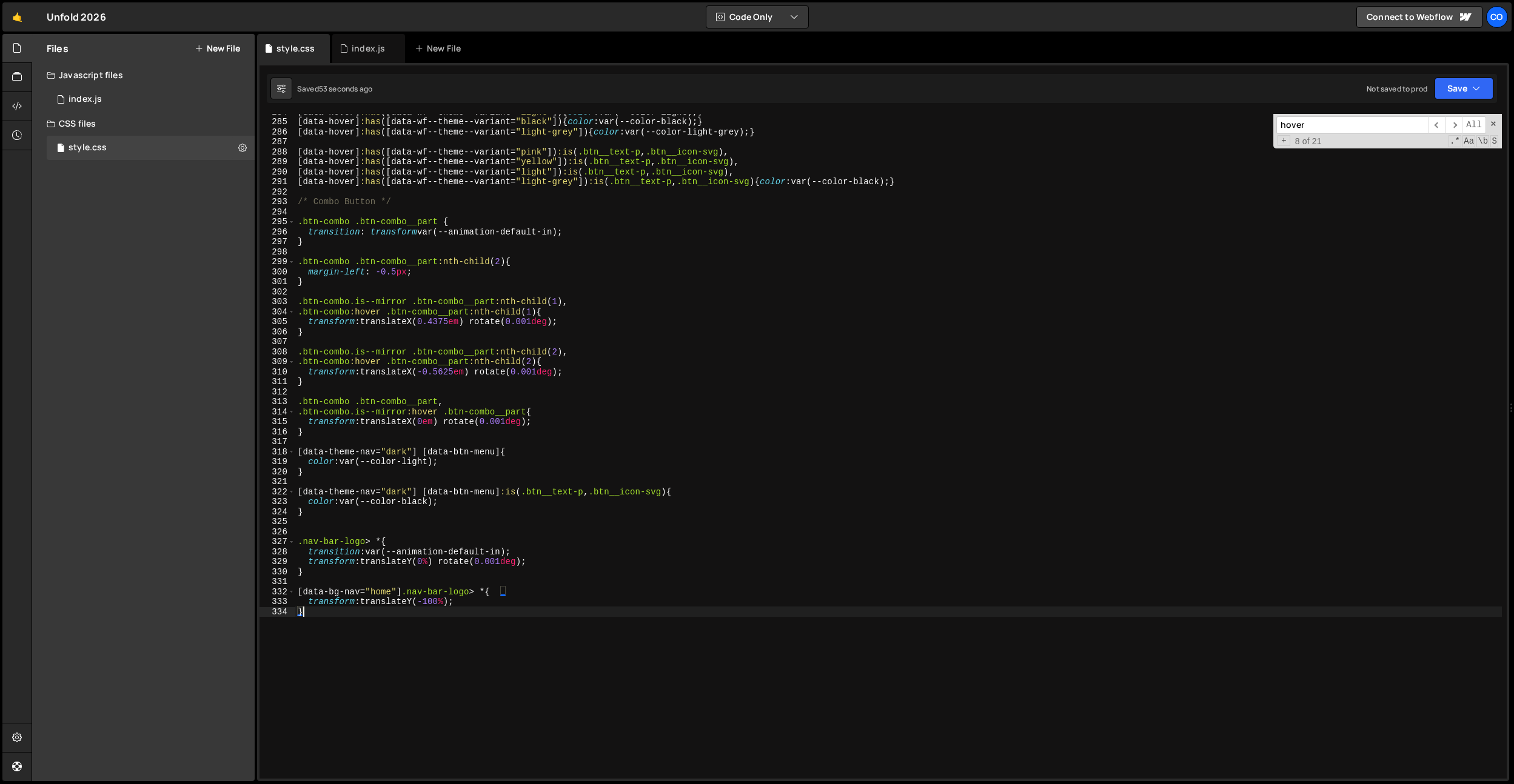
click at [410, 276] on div "[ data-hover ] :has ([ data-wf--theme--variant = " light " ]) { color : var(--c…" at bounding box center [899, 449] width 1207 height 685
type textarea "margin-left: -0.5px;"
drag, startPoint x: 356, startPoint y: 41, endPoint x: 397, endPoint y: 131, distance: 98.9
click at [356, 41] on div "index.js" at bounding box center [368, 49] width 73 height 29
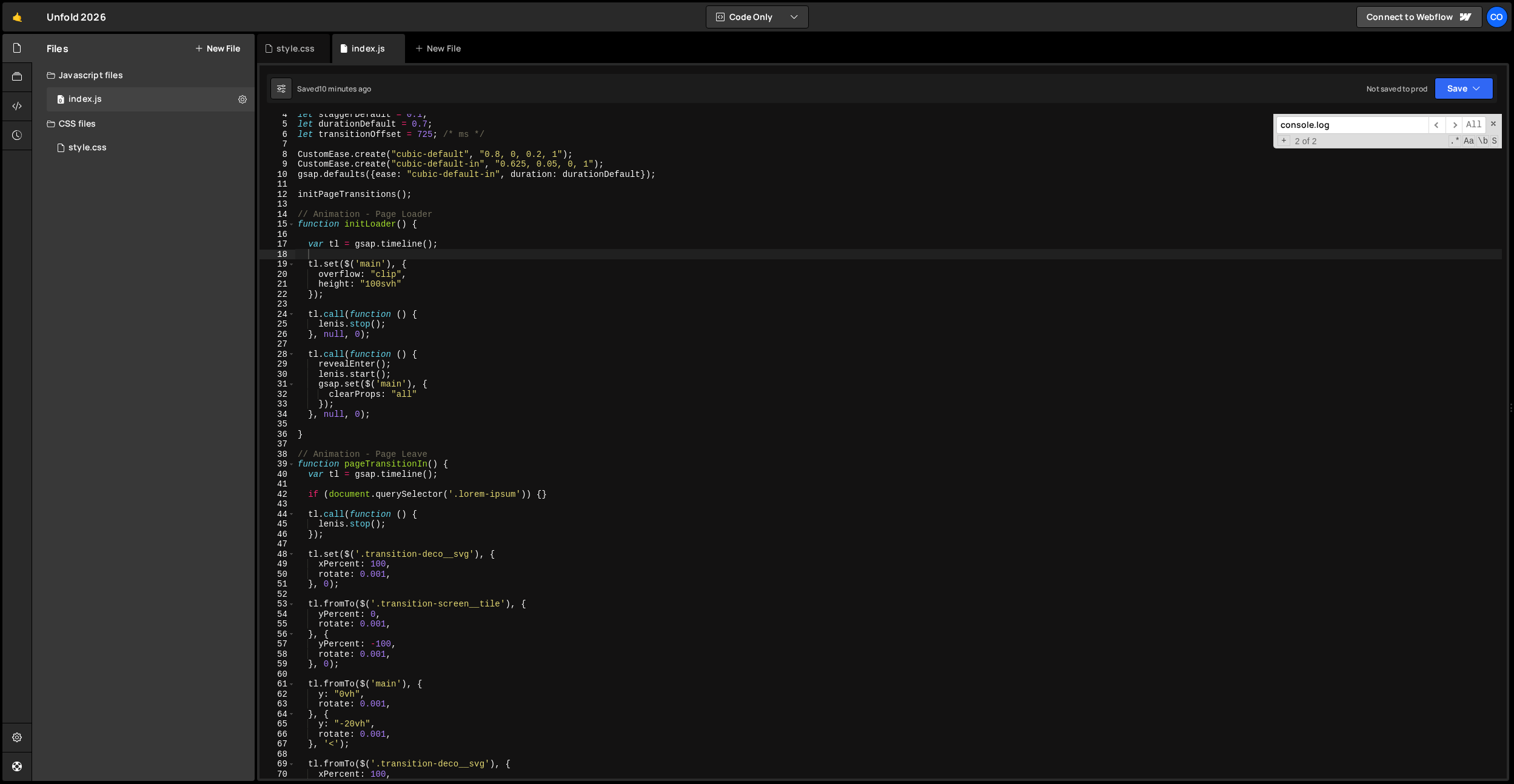
type textarea "tl.set($('main'), {"
click at [431, 263] on div "let staggerDefault = 0.1 ; let durationDefault = 0.7 ; let transitionOffset = 7…" at bounding box center [899, 451] width 1207 height 685
type input "s"
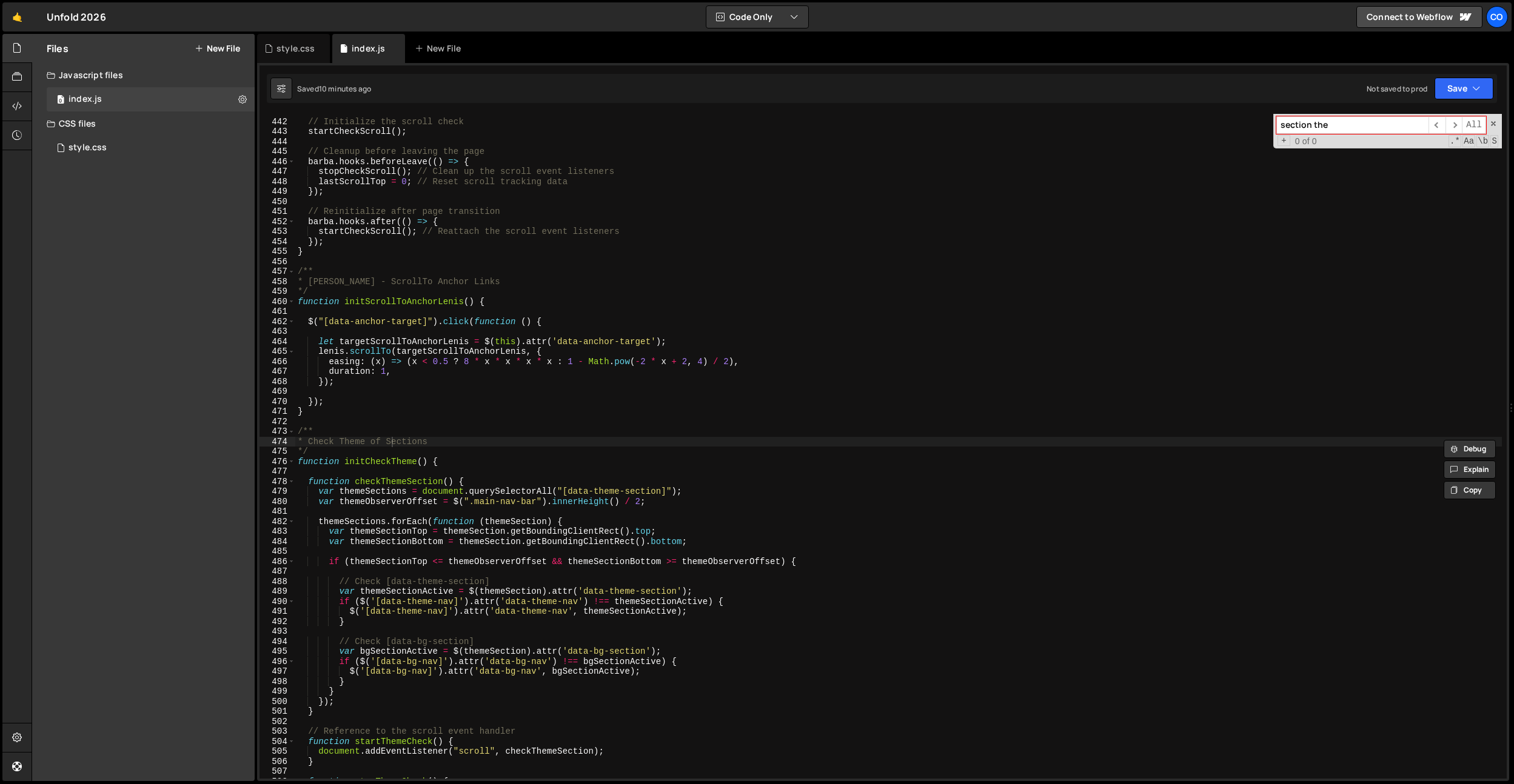
type input "section the"
click at [607, 532] on div "// Initialize the scroll check startCheckScroll ( ) ; // Cleanup before leaving…" at bounding box center [899, 449] width 1207 height 685
drag, startPoint x: 536, startPoint y: 498, endPoint x: 472, endPoint y: 502, distance: 64.1
click at [472, 502] on div "// Initialize the scroll check startCheckScroll ( ) ; // Cleanup before leaving…" at bounding box center [899, 449] width 1207 height 685
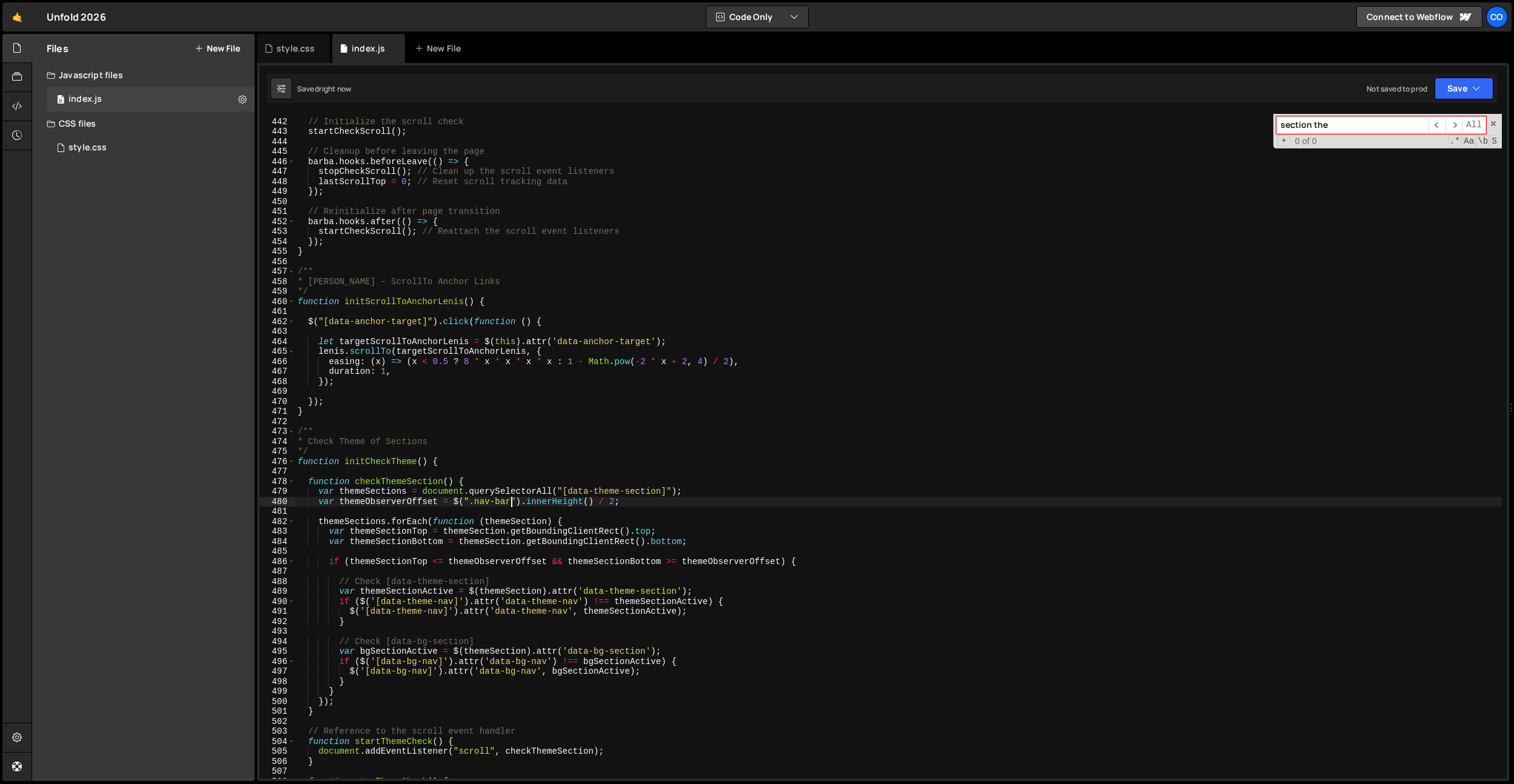
type textarea "var themeObserverOffset = $(".nav-bar").innerHeight() / 2;"
click at [283, 48] on div "style.css" at bounding box center [295, 49] width 38 height 12
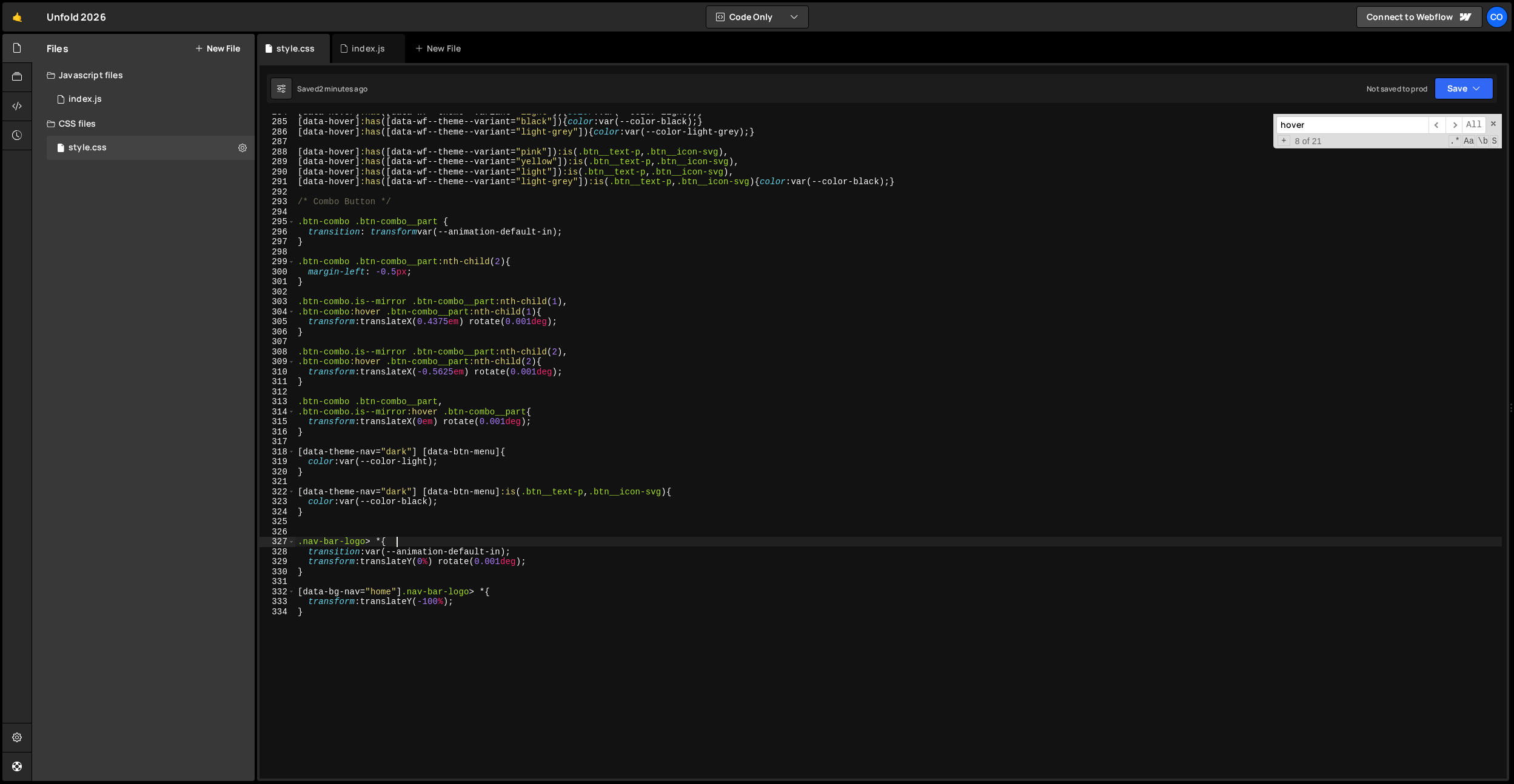
click at [442, 539] on div "[ data-hover ] :has ([ data-wf--theme--variant = " light " ]) { color : var(--c…" at bounding box center [899, 449] width 1207 height 685
click at [319, 512] on div "[ data-hover ] :has ([ data-wf--theme--variant = " light " ]) { color : var(--c…" at bounding box center [899, 449] width 1207 height 685
drag, startPoint x: 678, startPoint y: 491, endPoint x: 270, endPoint y: 493, distance: 408.0
click at [270, 493] on div "} 284 285 286 287 288 289 290 291 292 293 294 295 296 297 298 299 300 301 302 3…" at bounding box center [883, 446] width 1248 height 665
type textarea "[data-theme-nav="dark"] [data-btn-menu] :is(.btn__text-p, .btn__icon-svg) {"
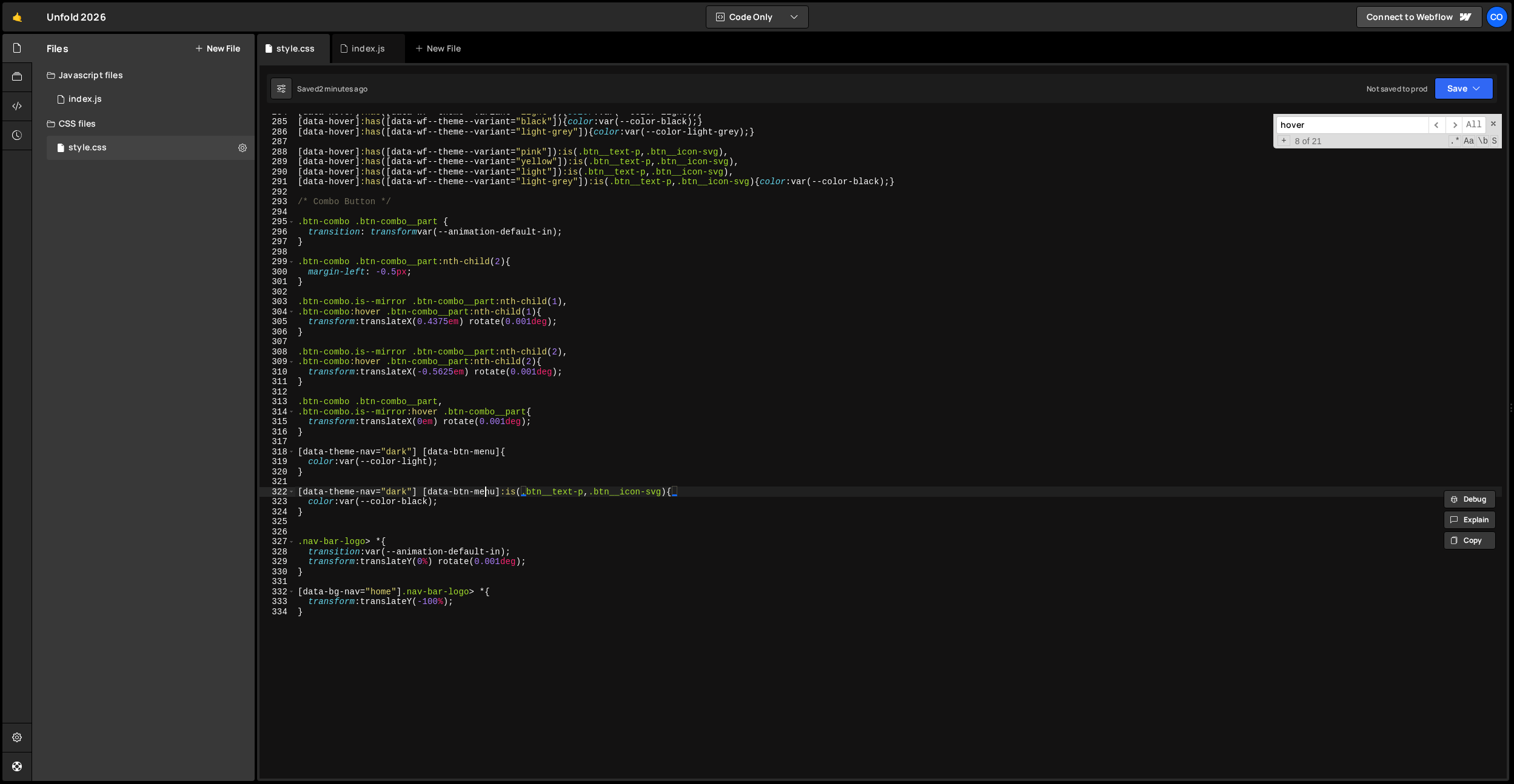
click at [485, 491] on div "[ data-hover ] :has ([ data-wf--theme--variant = " light " ]) { color : var(--c…" at bounding box center [899, 449] width 1207 height 685
click at [484, 484] on div "[ data-hover ] :has ([ data-wf--theme--variant = " light " ]) { color : var(--c…" at bounding box center [899, 449] width 1207 height 685
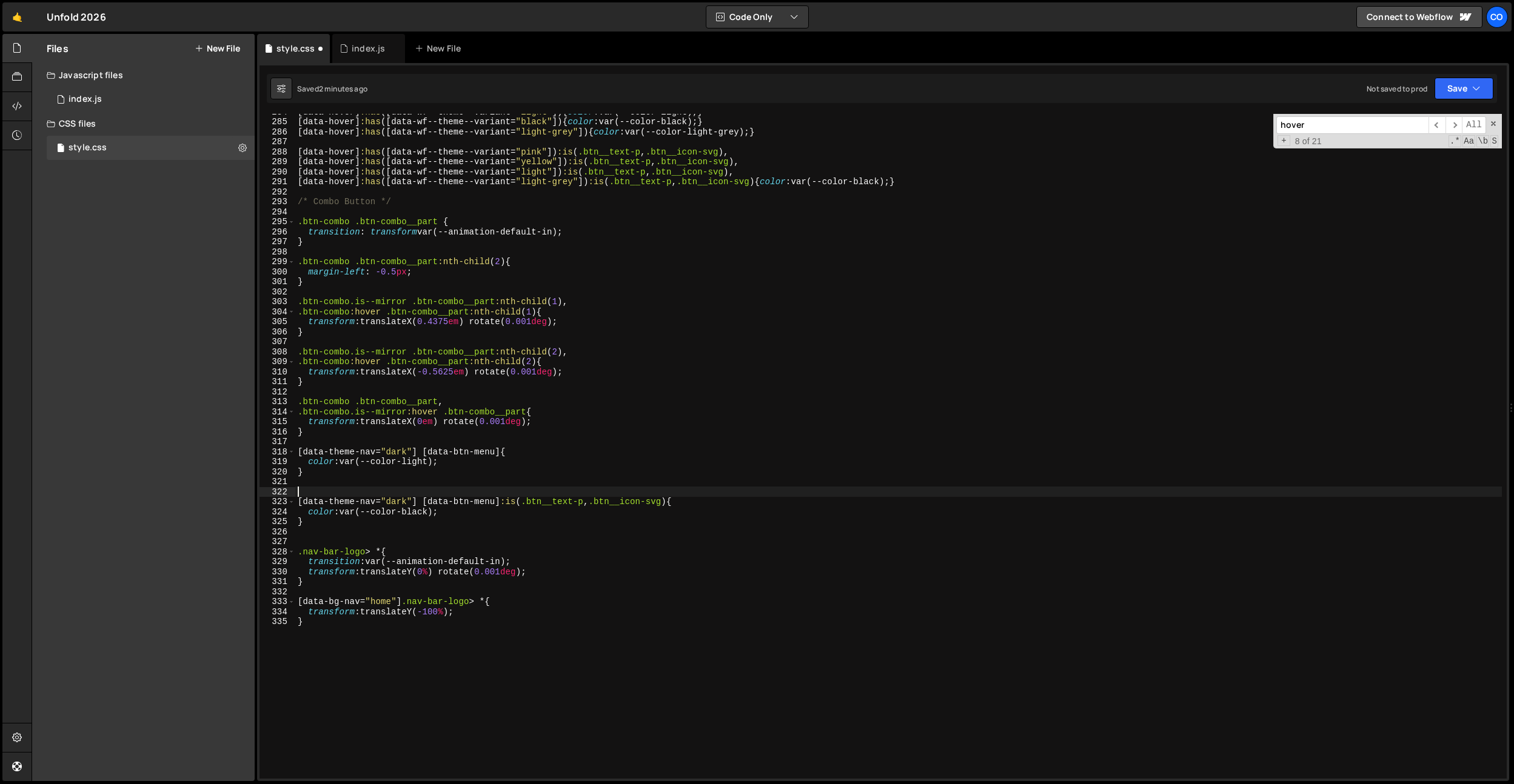
paste textarea "[data-theme-nav="dark"] [data-btn-menu] :is(.btn__text-p, .btn__icon-svg)"
type textarea "[data-theme-nav="dark"] [data-btn-menu] :is(.btn__text-p, .btn__icon-svg)"
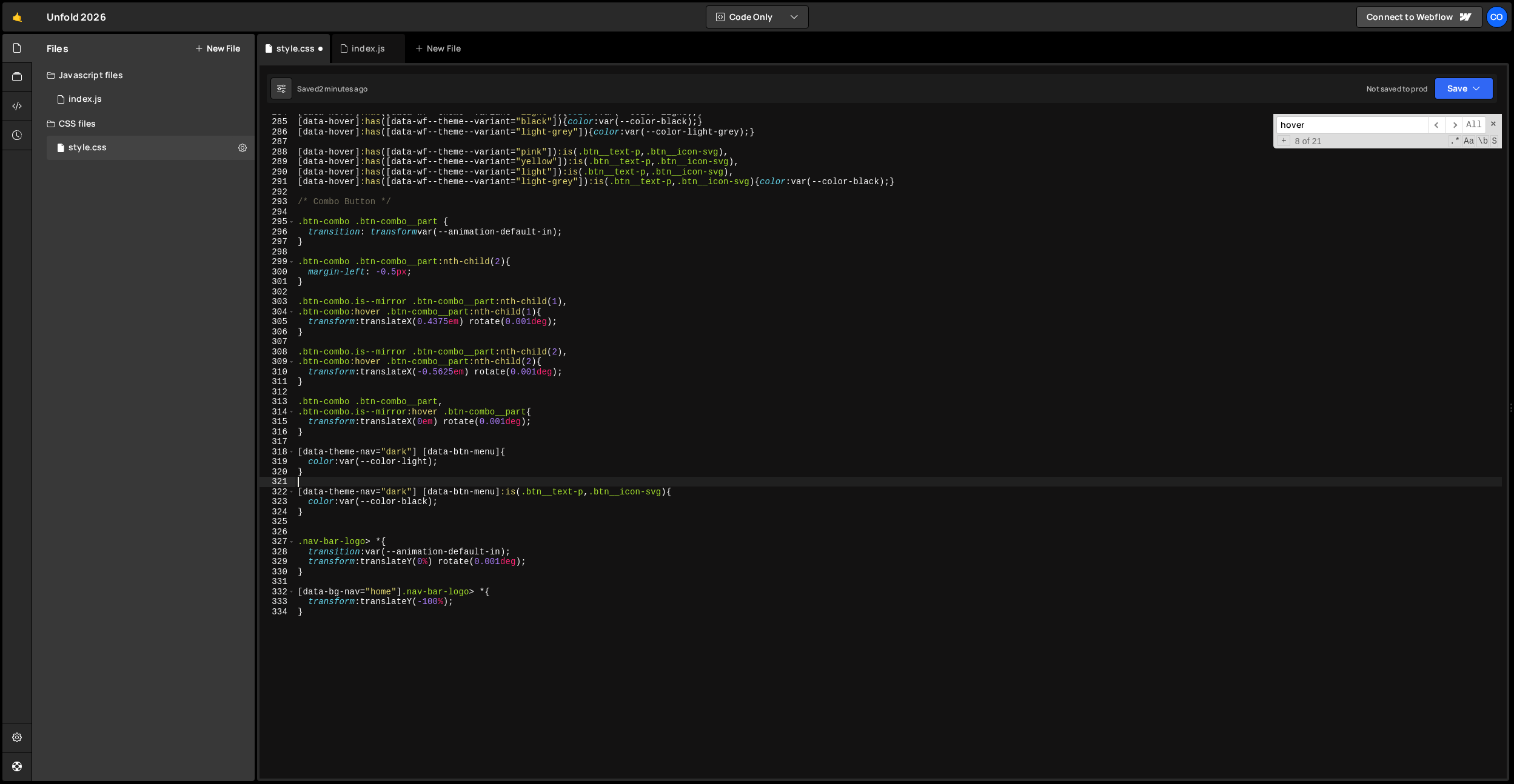
click at [356, 608] on div "[ data-hover ] :has ([ data-wf--theme--variant = " light " ]) { color : var(--c…" at bounding box center [899, 449] width 1207 height 685
type textarea "}"
click at [362, 521] on div "[ data-hover ] :has ([ data-wf--theme--variant = " light " ]) { color : var(--c…" at bounding box center [899, 449] width 1207 height 685
type textarea "}"
click at [362, 479] on div "[ data-hover ] :has ([ data-wf--theme--variant = " light " ]) { color : var(--c…" at bounding box center [899, 449] width 1207 height 685
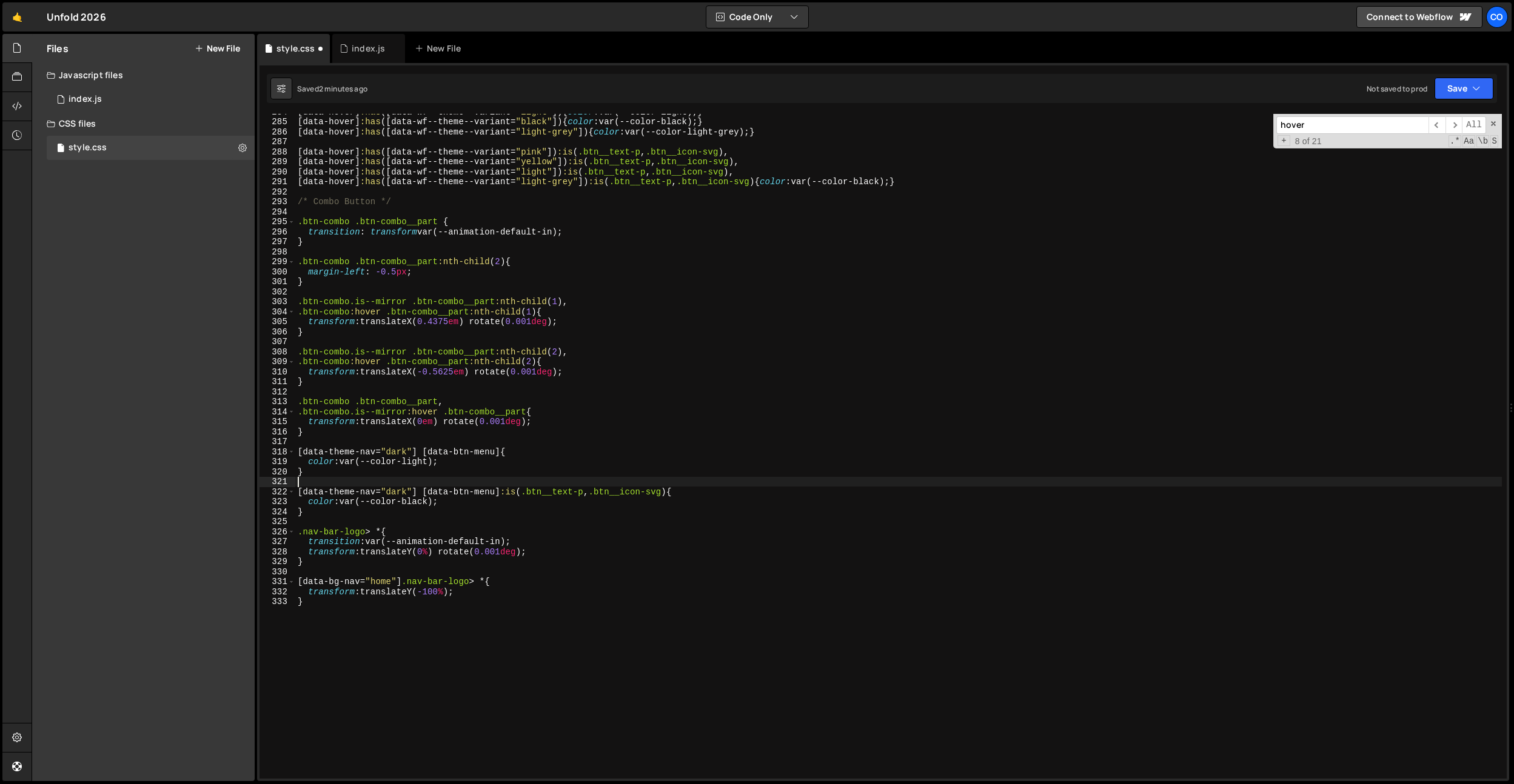
paste textarea "[data-theme-nav="dark"] [data-btn-menu] :is(.btn__text-p, .btn__icon-svg)"
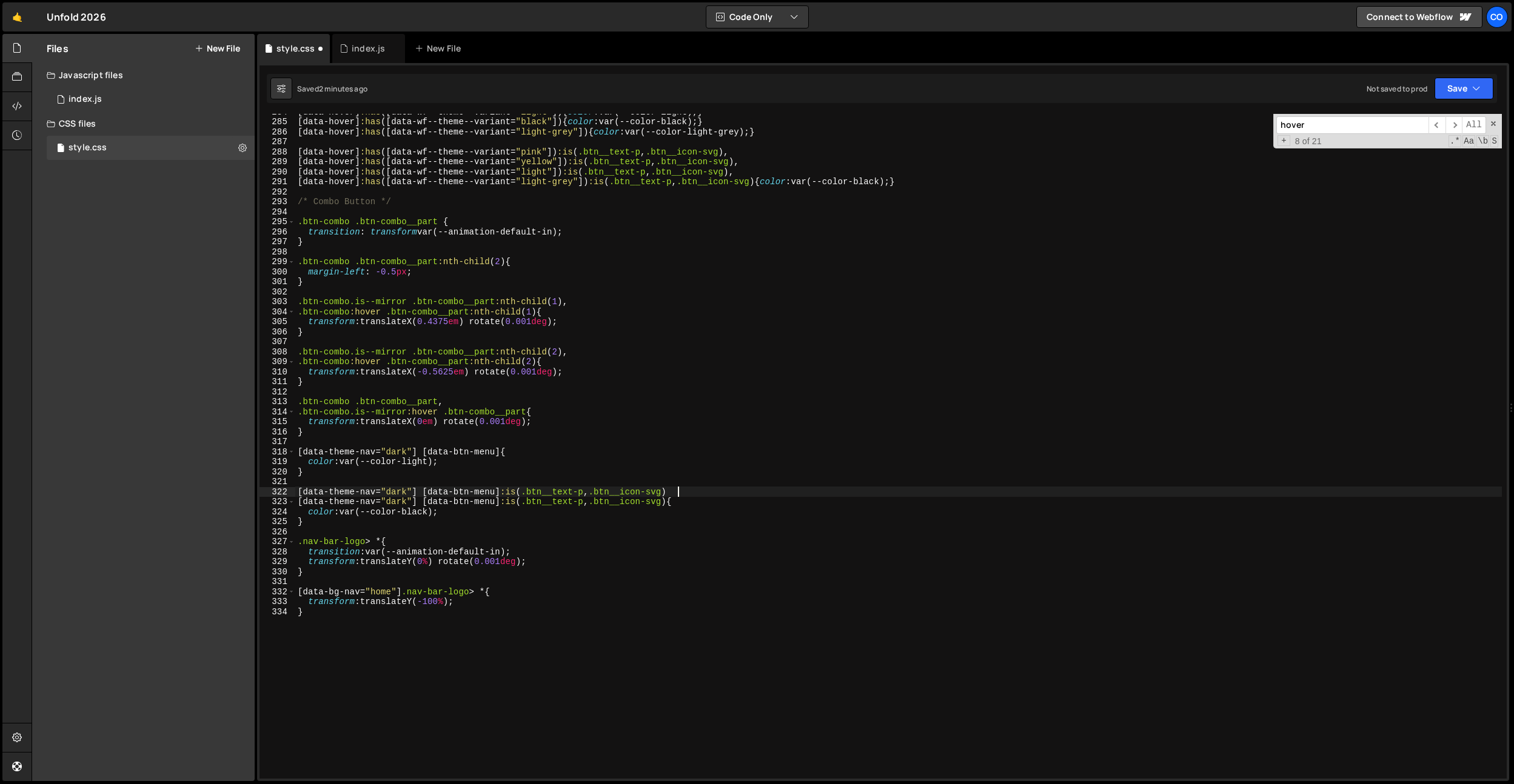
scroll to position [0, 26]
drag, startPoint x: 677, startPoint y: 493, endPoint x: 425, endPoint y: 494, distance: 252.0
click at [425, 494] on div "[ data-hover ] :has ([ data-wf--theme--variant = " light " ]) { color : var(--c…" at bounding box center [899, 449] width 1207 height 685
click at [570, 459] on div "[ data-hover ] :has ([ data-wf--theme--variant = " light " ]) { color : var(--c…" at bounding box center [899, 449] width 1207 height 685
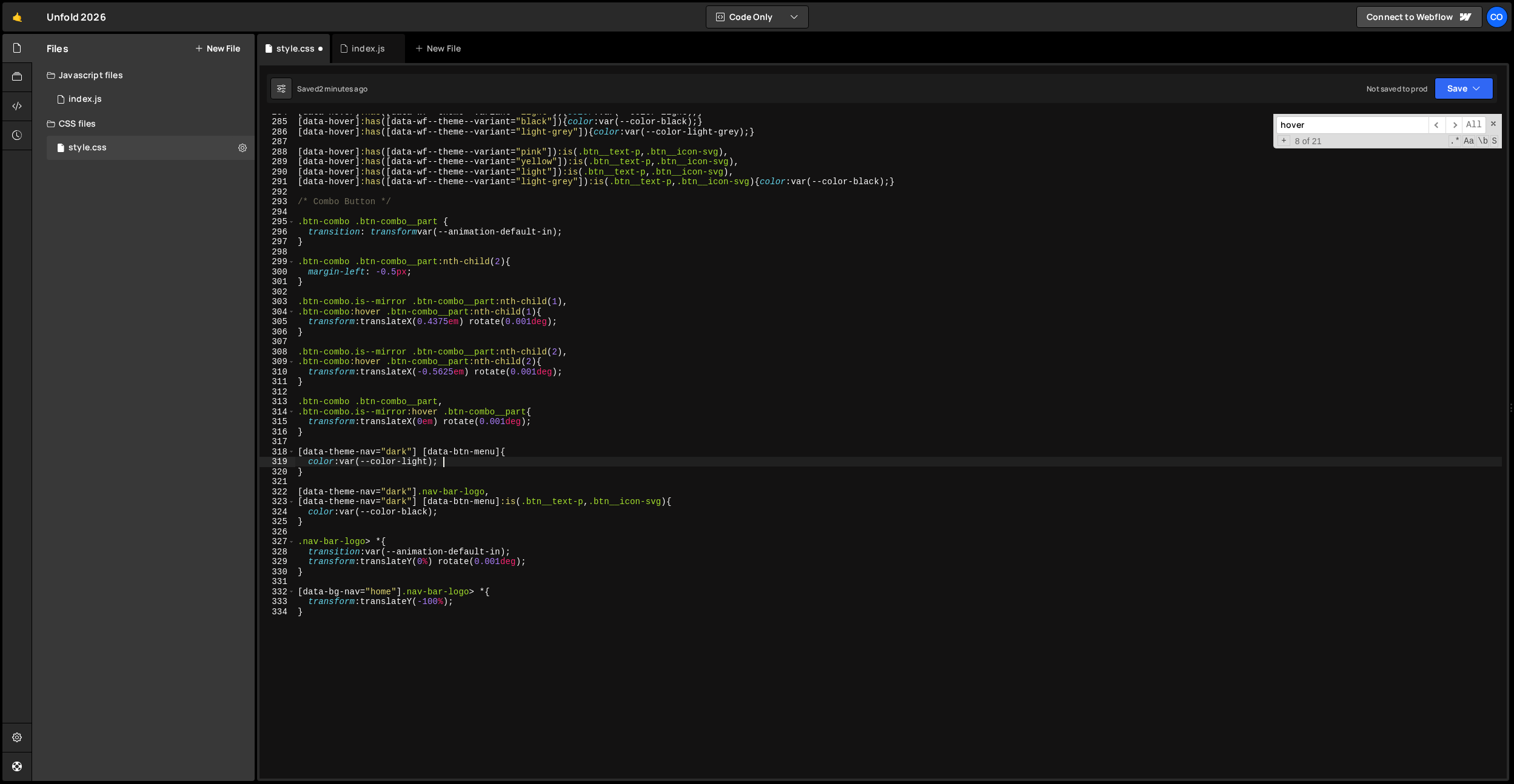
scroll to position [0, 10]
type textarea "color: var(--color-light);"
click at [495, 459] on div "[ data-hover ] :has ([ data-wf--theme--variant = " light " ]) { color : var(--c…" at bounding box center [899, 449] width 1207 height 685
click at [375, 443] on div "[ data-hover ] :has ([ data-wf--theme--variant = " light " ]) { color : var(--c…" at bounding box center [899, 449] width 1207 height 685
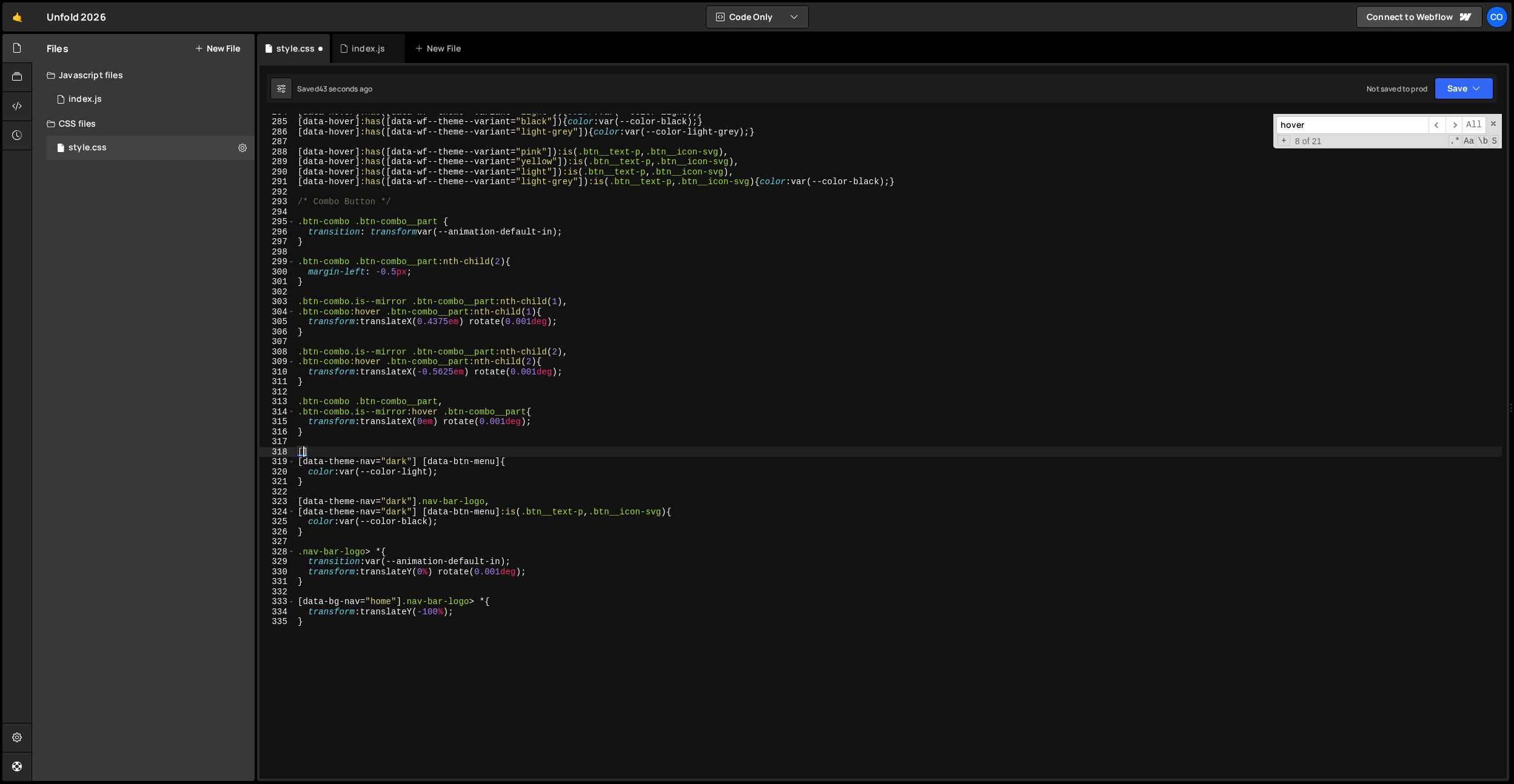
paste textarea "data-theme-page]"
drag, startPoint x: 418, startPoint y: 460, endPoint x: 275, endPoint y: 463, distance: 143.0
click at [275, 463] on div "[data-theme-page] 284 285 286 287 288 289 290 291 292 293 294 295 296 297 298 2…" at bounding box center [883, 446] width 1248 height 665
click at [381, 456] on div "[ data-hover ] :has ([ data-wf--theme--variant = " light " ]) { color : var(--c…" at bounding box center [899, 449] width 1207 height 685
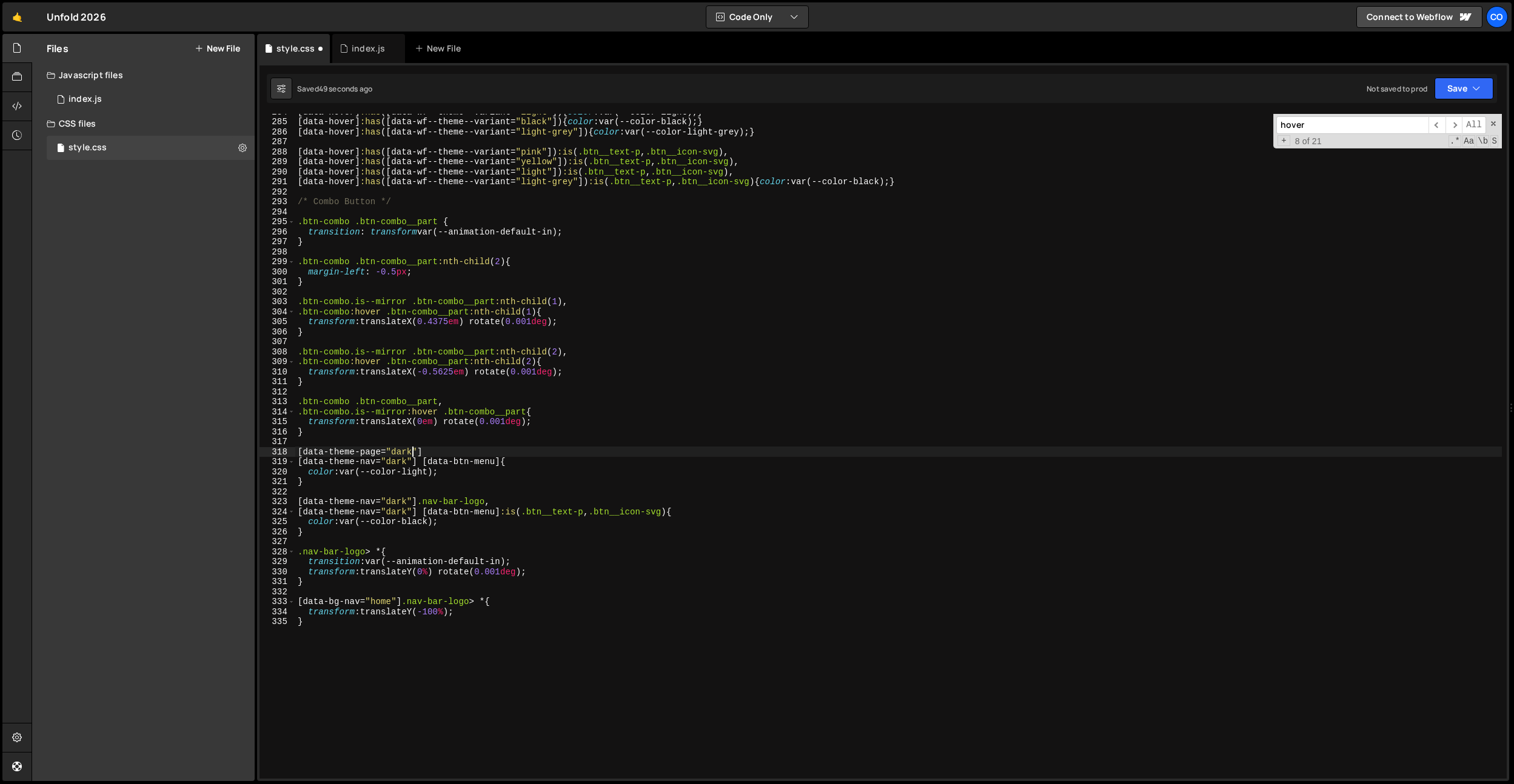
click at [458, 454] on div "[ data-hover ] :has ([ data-wf--theme--variant = " light " ]) { color : var(--c…" at bounding box center [899, 449] width 1207 height 685
type textarea "[data-theme-page="dark"],"
drag, startPoint x: 467, startPoint y: 451, endPoint x: 268, endPoint y: 452, distance: 199.0
click at [268, 452] on div "[data-theme-page="dark"], 284 285 286 287 288 289 290 291 292 293 294 295 296 2…" at bounding box center [883, 446] width 1248 height 665
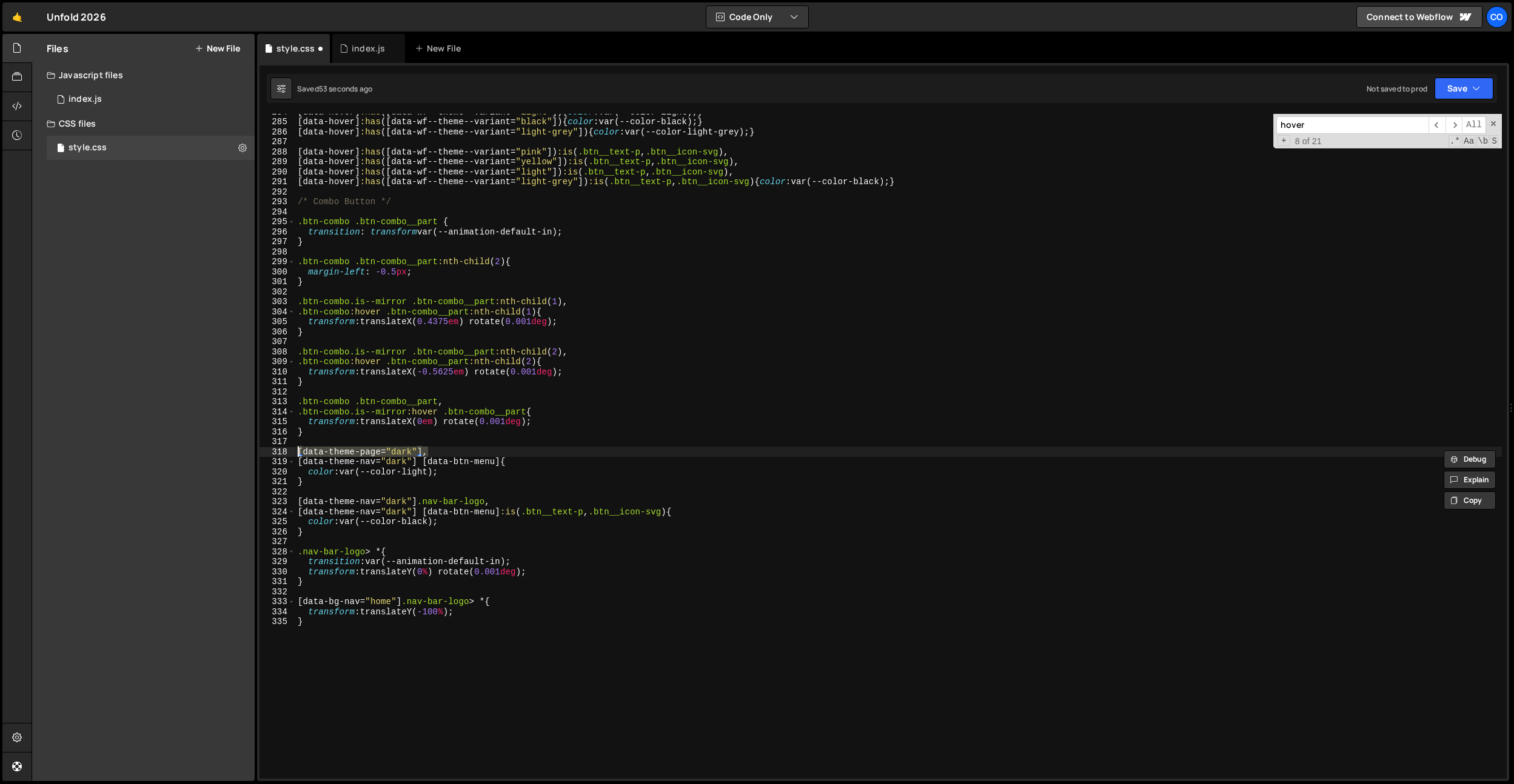
scroll to position [0, 0]
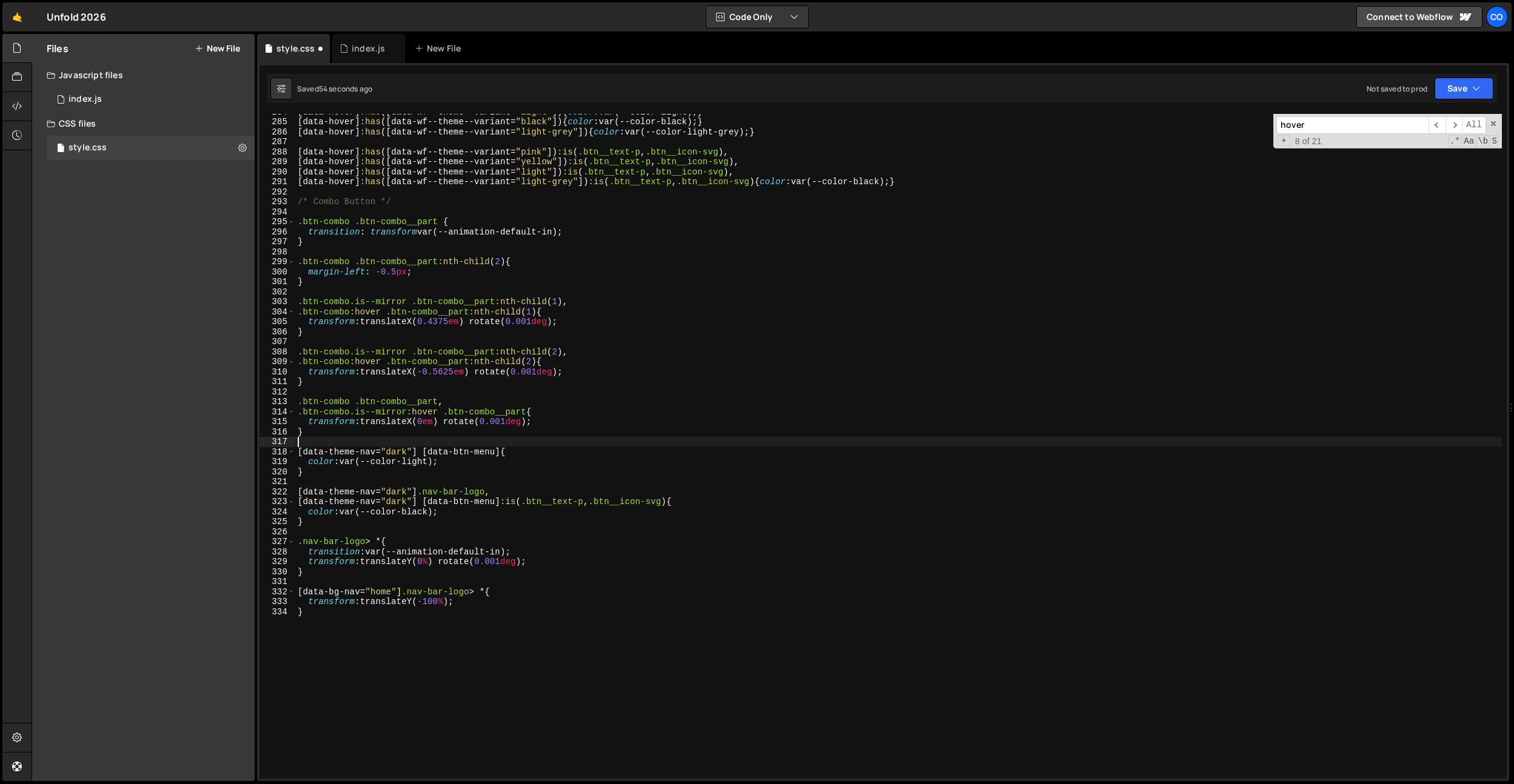
click at [339, 488] on div "[ data-hover ] :has ([ data-wf--theme--variant = " light " ]) { color : var(--c…" at bounding box center [899, 449] width 1207 height 685
type textarea "[data-theme-nav="dark"] .nav-bar-logo,"
click at [344, 482] on div "[ data-hover ] :has ([ data-wf--theme--variant = " light " ]) { color : var(--c…" at bounding box center [899, 449] width 1207 height 685
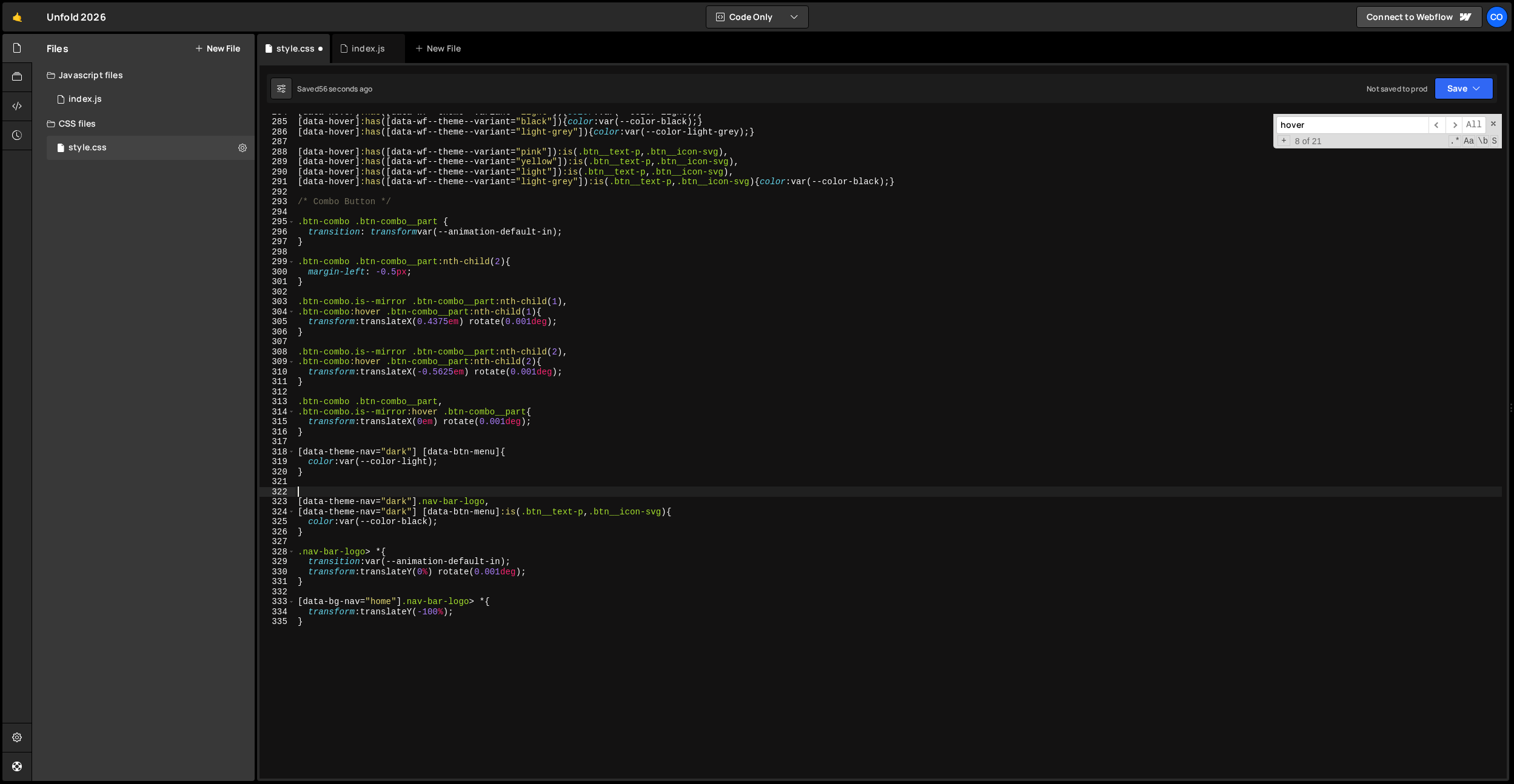
paste textarea "[data-theme-page="dark"],"
drag, startPoint x: 491, startPoint y: 500, endPoint x: 422, endPoint y: 494, distance: 69.3
click at [424, 504] on div "[ data-hover ] :has ([ data-wf--theme--variant = " light " ]) { color : var(--c…" at bounding box center [899, 449] width 1207 height 685
click at [422, 493] on div "[ data-hover ] :has ([ data-wf--theme--variant = " light " ]) { color : var(--c…" at bounding box center [899, 449] width 1207 height 685
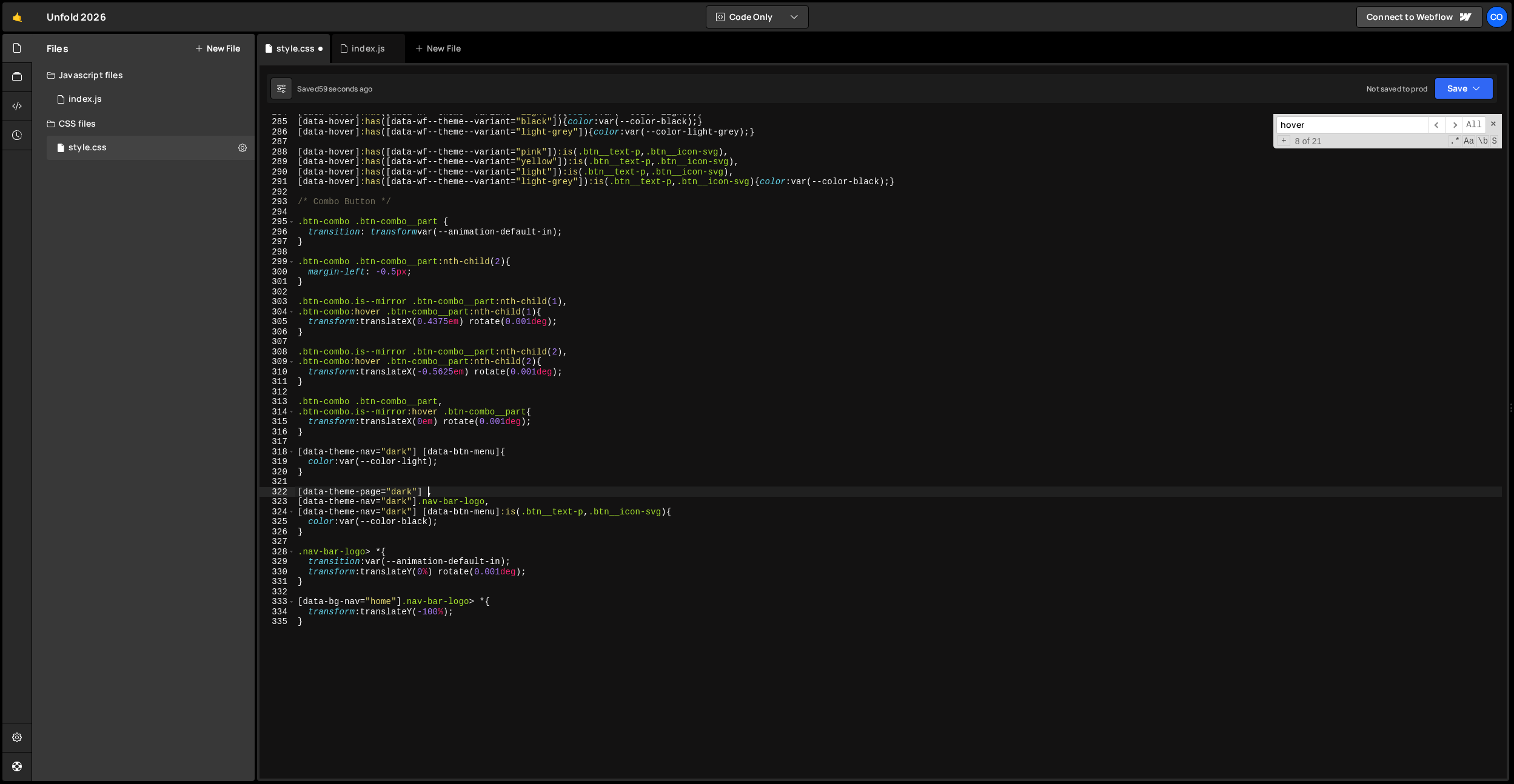
paste textarea ".nav-bar-logo"
drag, startPoint x: 424, startPoint y: 491, endPoint x: 275, endPoint y: 493, distance: 149.0
click at [265, 490] on div "[data-theme-page="dark"] .nav-bar-logo, 284 285 286 287 288 289 290 291 292 293…" at bounding box center [883, 446] width 1248 height 665
click at [296, 499] on div "[ data-hover ] :has ([ data-wf--theme--variant = " light " ]) { color : var(--c…" at bounding box center [899, 449] width 1207 height 685
paste textarea "[data-theme-page="dark"]"
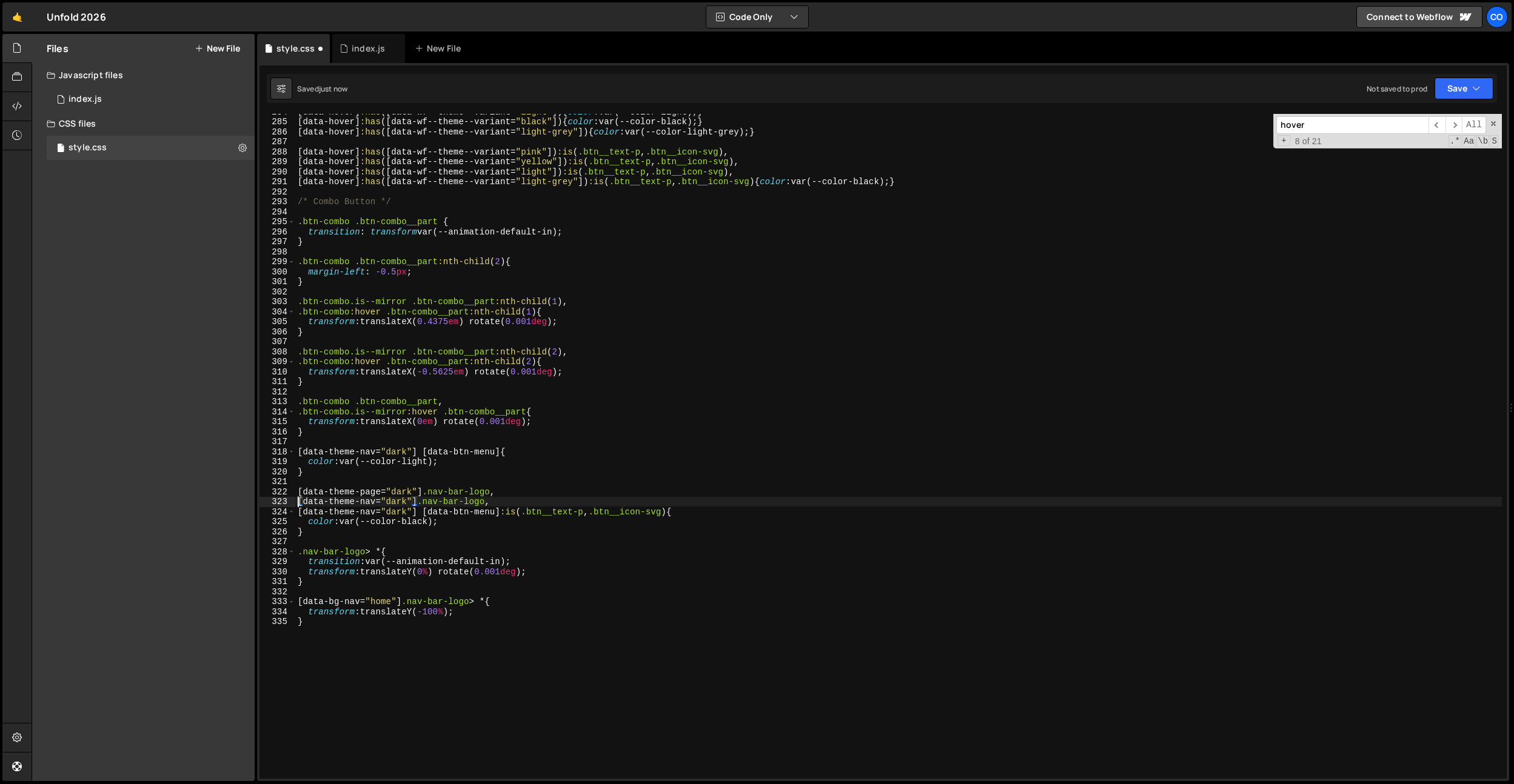
click at [297, 501] on div "[ data-hover ] :has ([ data-wf--theme--variant = " light " ]) { color : var(--c…" at bounding box center [899, 449] width 1207 height 685
paste textarea "[data-theme-page="dark"]"
click at [459, 448] on div "[ data-hover ] :has ([ data-wf--theme--variant = " light " ]) { color : var(--c…" at bounding box center [899, 449] width 1207 height 685
click at [439, 602] on div "[ data-hover ] :has ([ data-wf--theme--variant = " light " ]) { color : var(--c…" at bounding box center [899, 449] width 1207 height 685
type textarea "[data-bg-nav="home"] .nav-bar-logo > * {"
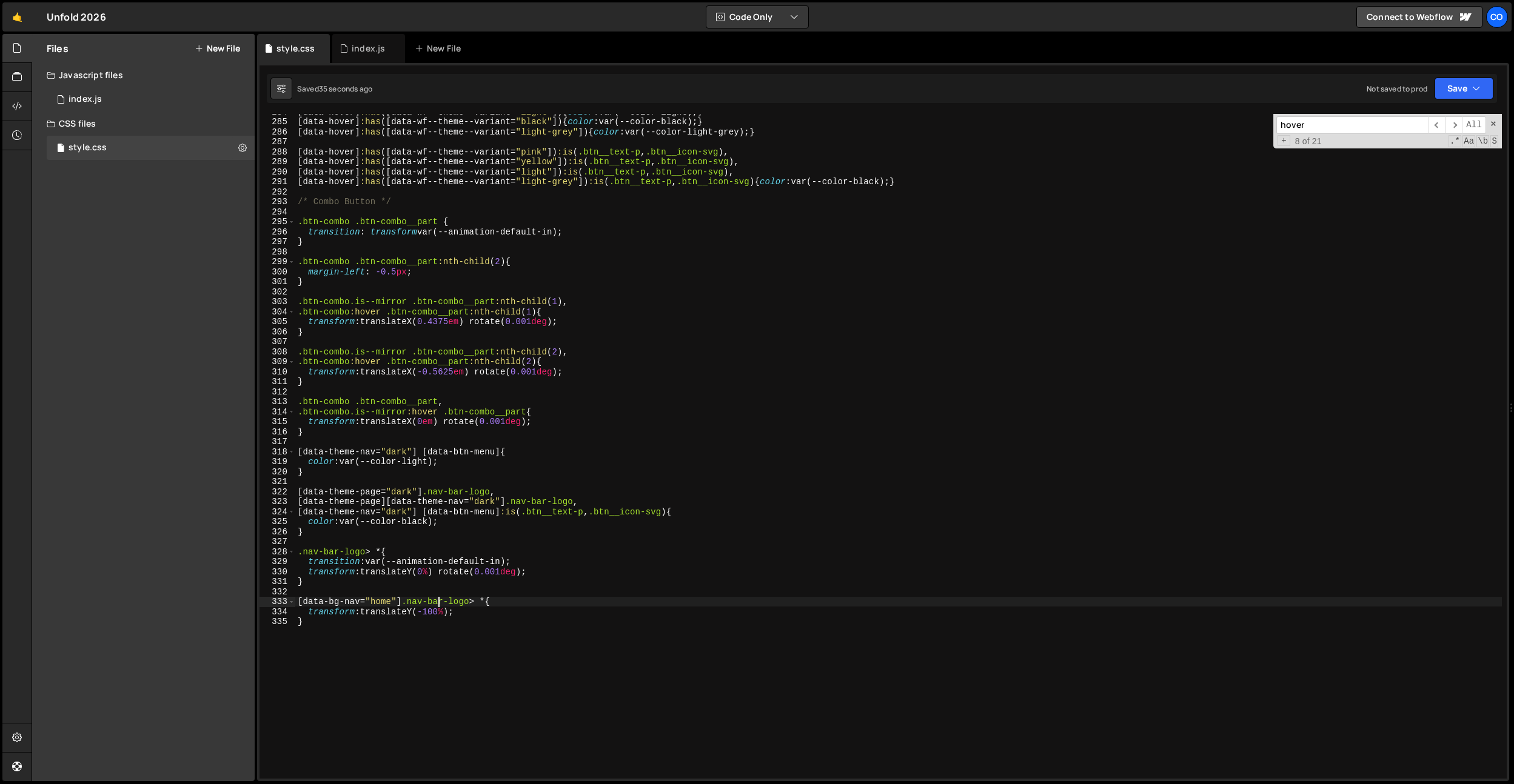
click at [419, 443] on div "[ data-hover ] :has ([ data-wf--theme--variant = " light " ]) { color : var(--c…" at bounding box center [899, 449] width 1207 height 685
click at [428, 462] on div "[ data-hover ] :has ([ data-wf--theme--variant = " light " ]) { color : var(--c…" at bounding box center [899, 449] width 1207 height 685
drag, startPoint x: 510, startPoint y: 493, endPoint x: 568, endPoint y: 495, distance: 58.0
click at [511, 493] on div "[ data-hover ] :has ([ data-wf--theme--variant = " light " ]) { color : var(--c…" at bounding box center [899, 449] width 1207 height 685
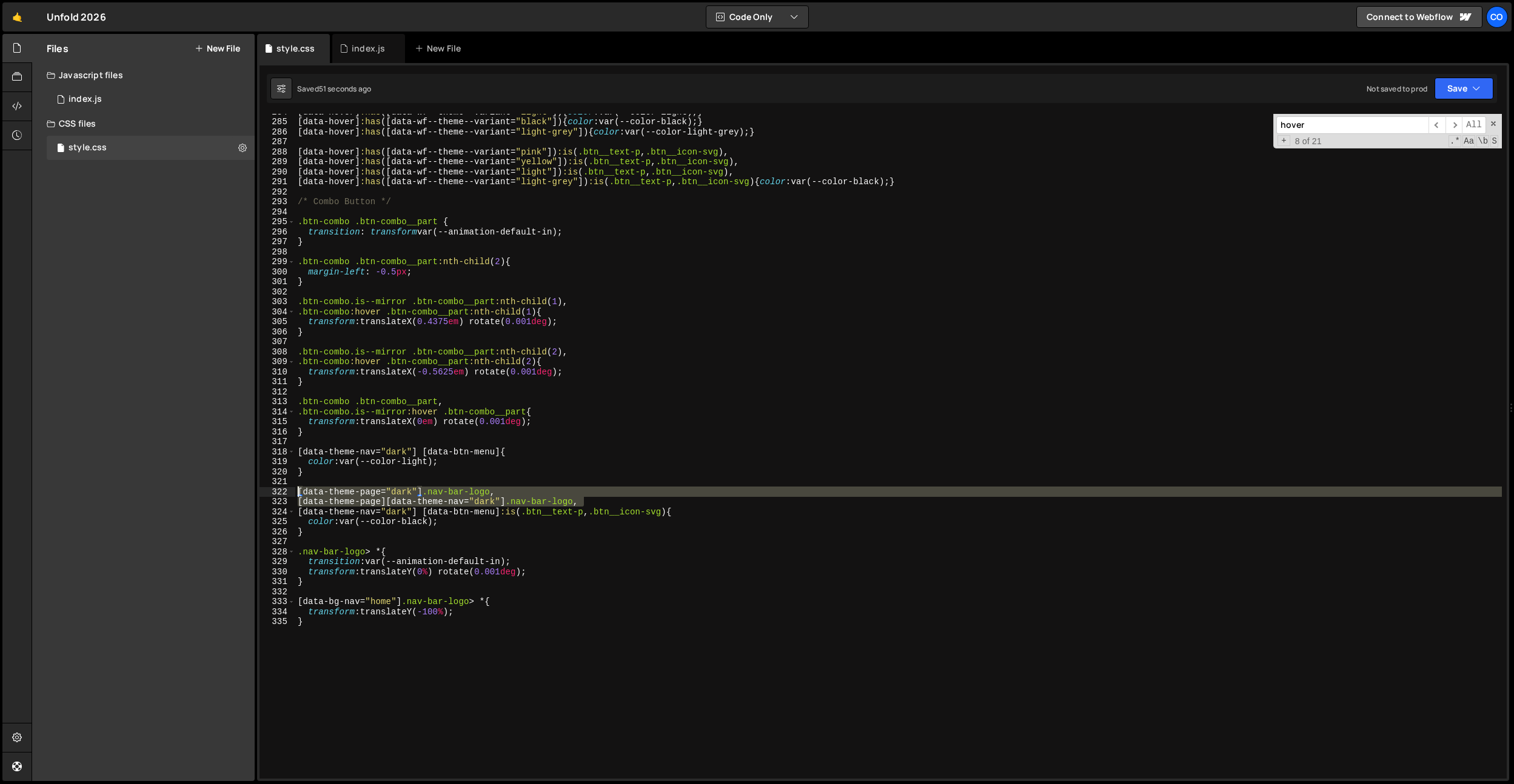
drag, startPoint x: 599, startPoint y: 506, endPoint x: 183, endPoint y: 488, distance: 416.4
click at [183, 488] on div "Files New File Javascript files 0 index.js 0 CSS files style.css 0 Copy share l…" at bounding box center [773, 408] width 1483 height 748
type textarea "[data-theme-page="dark"] .nav-bar-logo, [data-theme-page][data-theme-nav="dark"…"
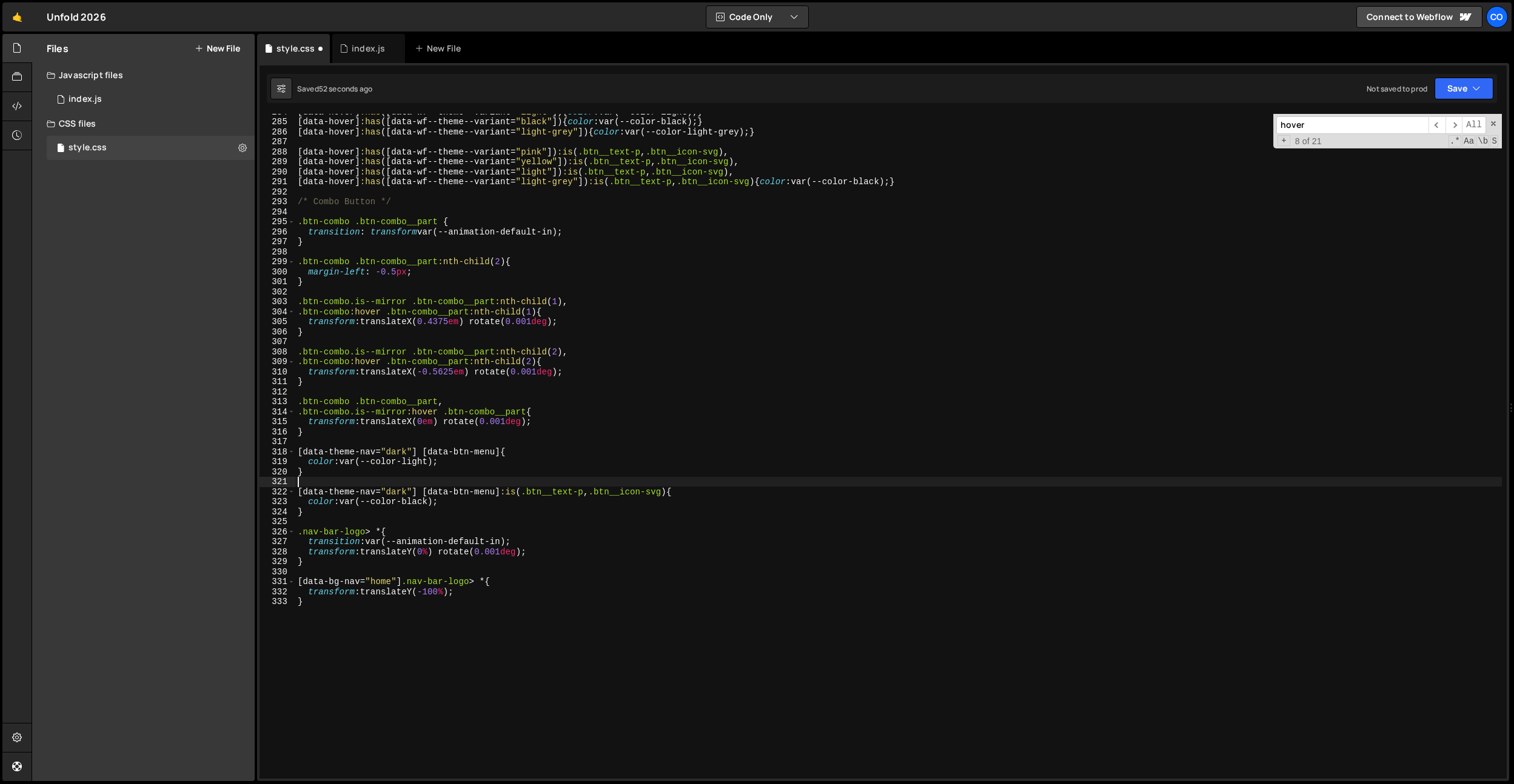
type textarea "}"
click at [398, 445] on div "[ data-hover ] :has ([ data-wf--theme--variant = " light " ]) { color : var(--c…" at bounding box center [899, 449] width 1207 height 685
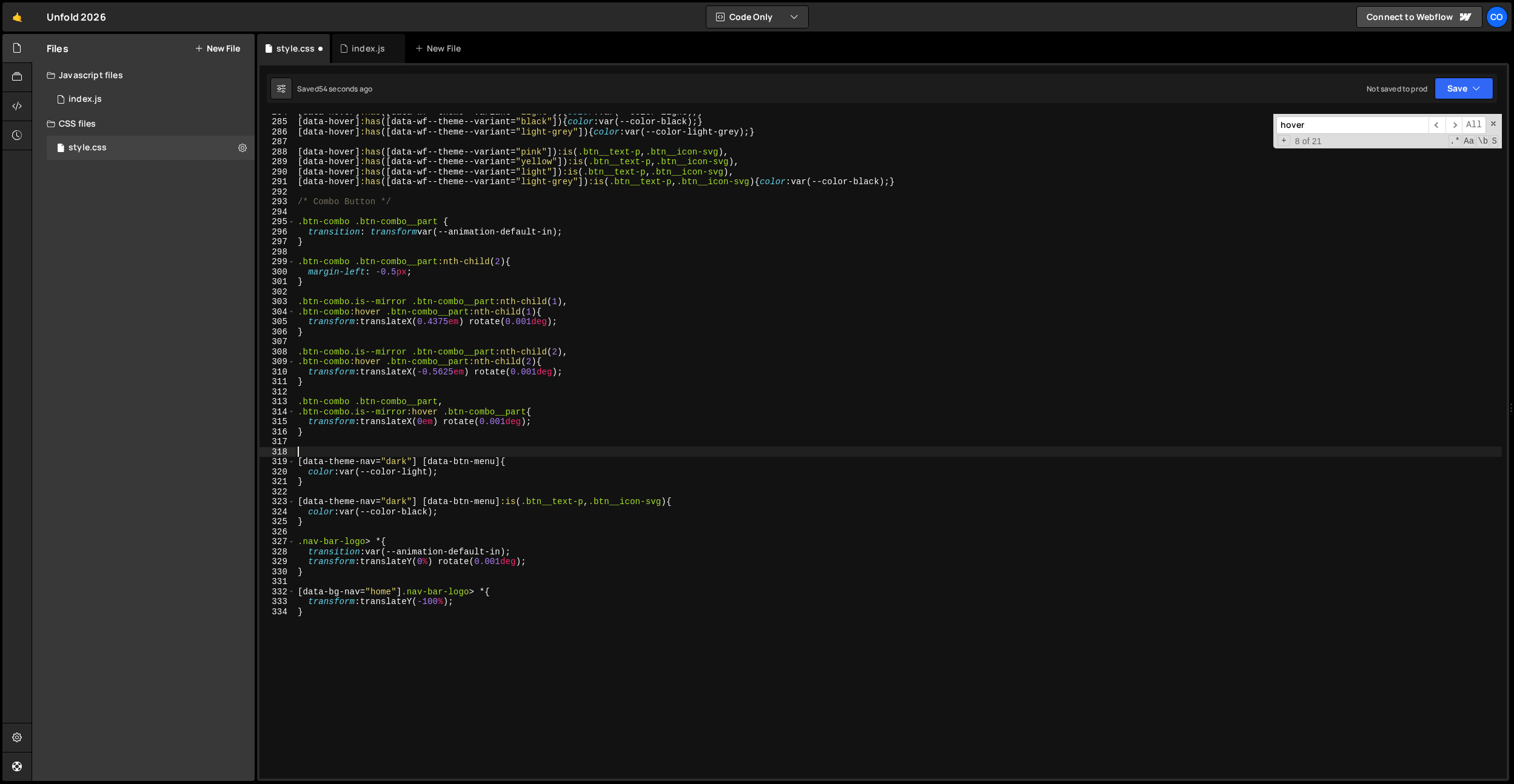
paste textarea "[data-theme-page][data-theme-nav="dark"] .nav-bar-logo,"
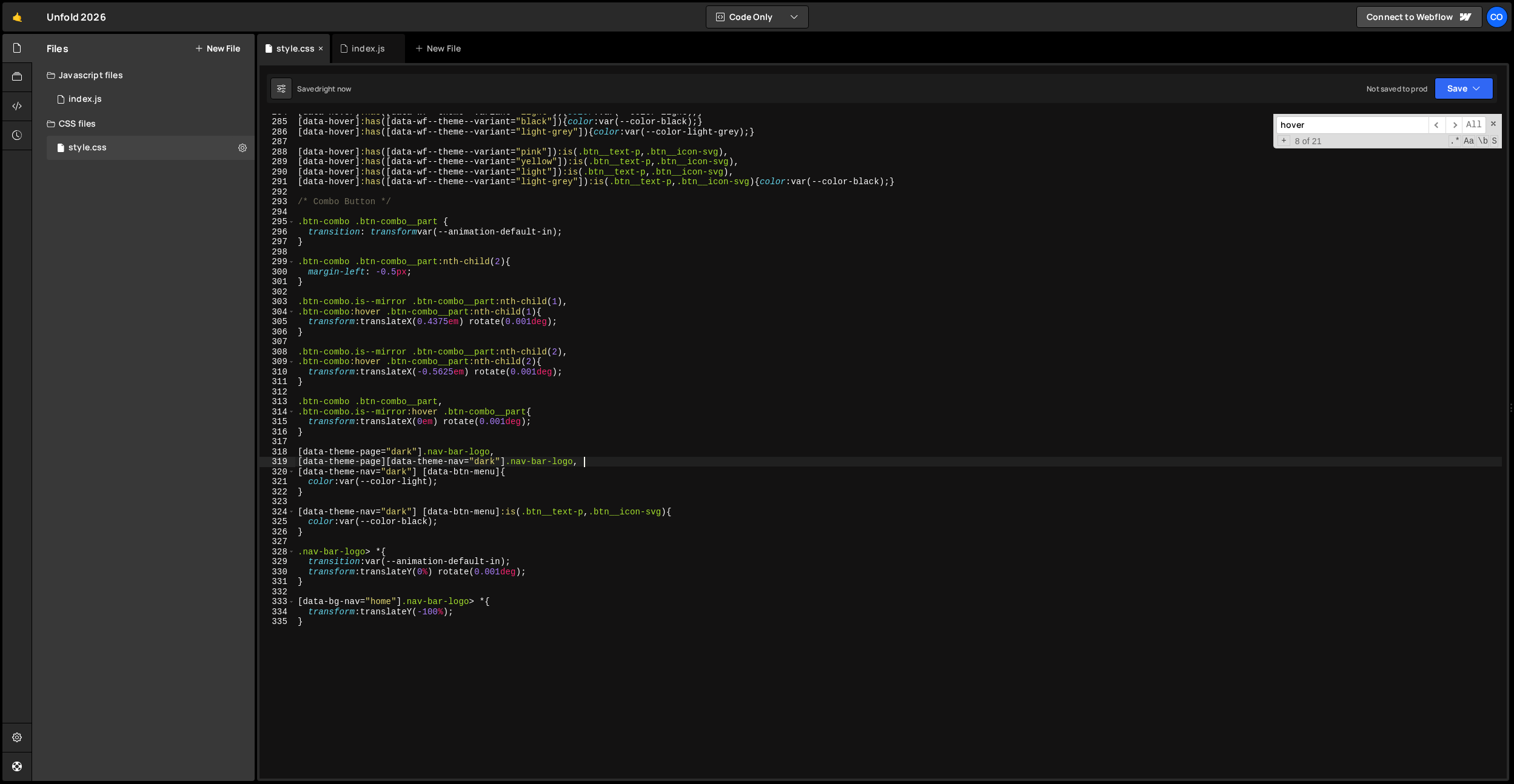
type textarea "[data-theme-page][data-theme-nav="dark"] .nav-bar-logo,"
click at [363, 44] on div "index.js" at bounding box center [368, 49] width 33 height 12
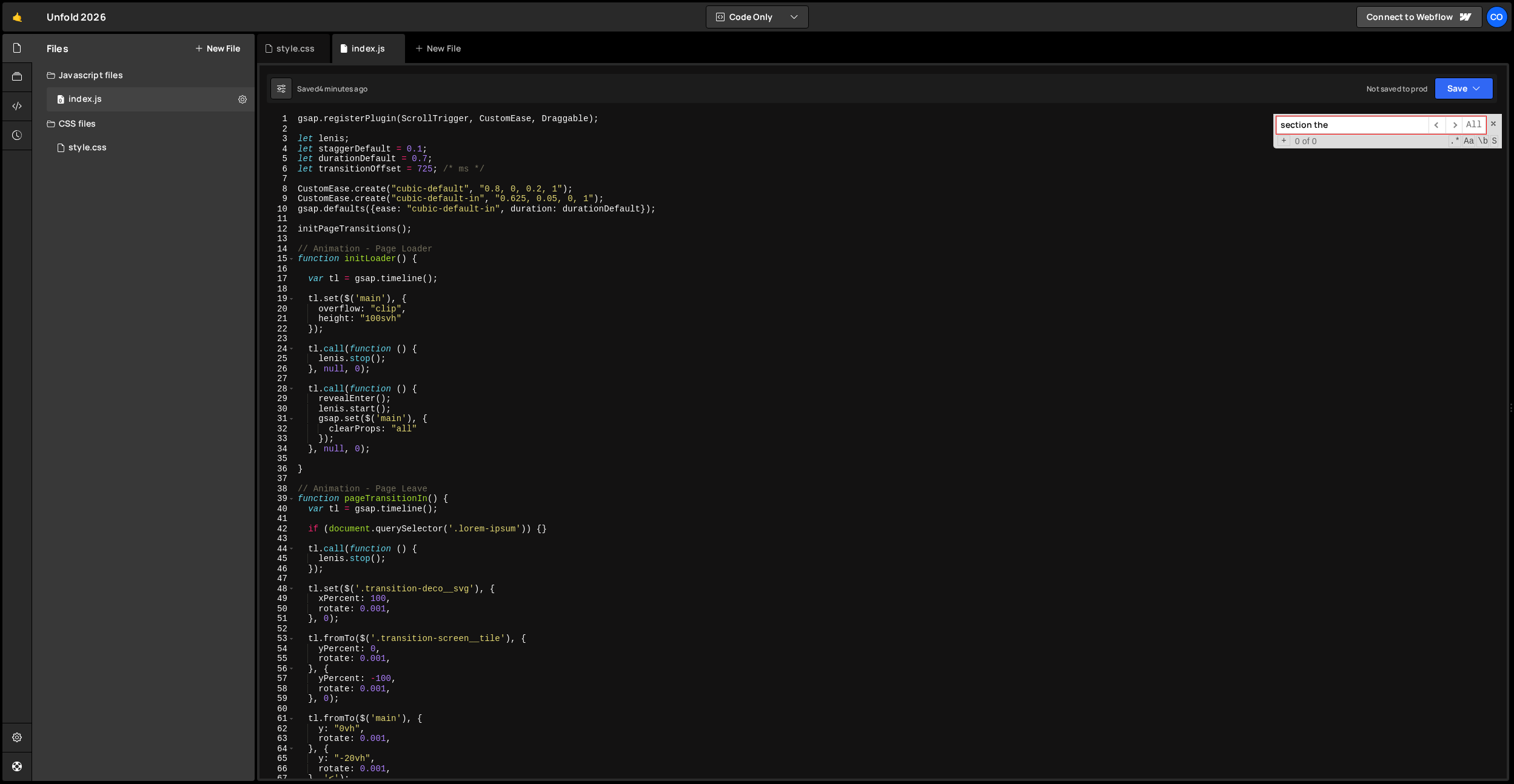
click at [434, 165] on div "gsap . registerPlugin ( ScrollTrigger , CustomEase , Draggable ) ; let lenis ; …" at bounding box center [899, 456] width 1207 height 685
type textarea "let transitionOffset = 7; /* ms */"
click at [442, 242] on div "gsap . registerPlugin ( ScrollTrigger , CustomEase , Draggable ) ; let lenis ; …" at bounding box center [899, 456] width 1207 height 685
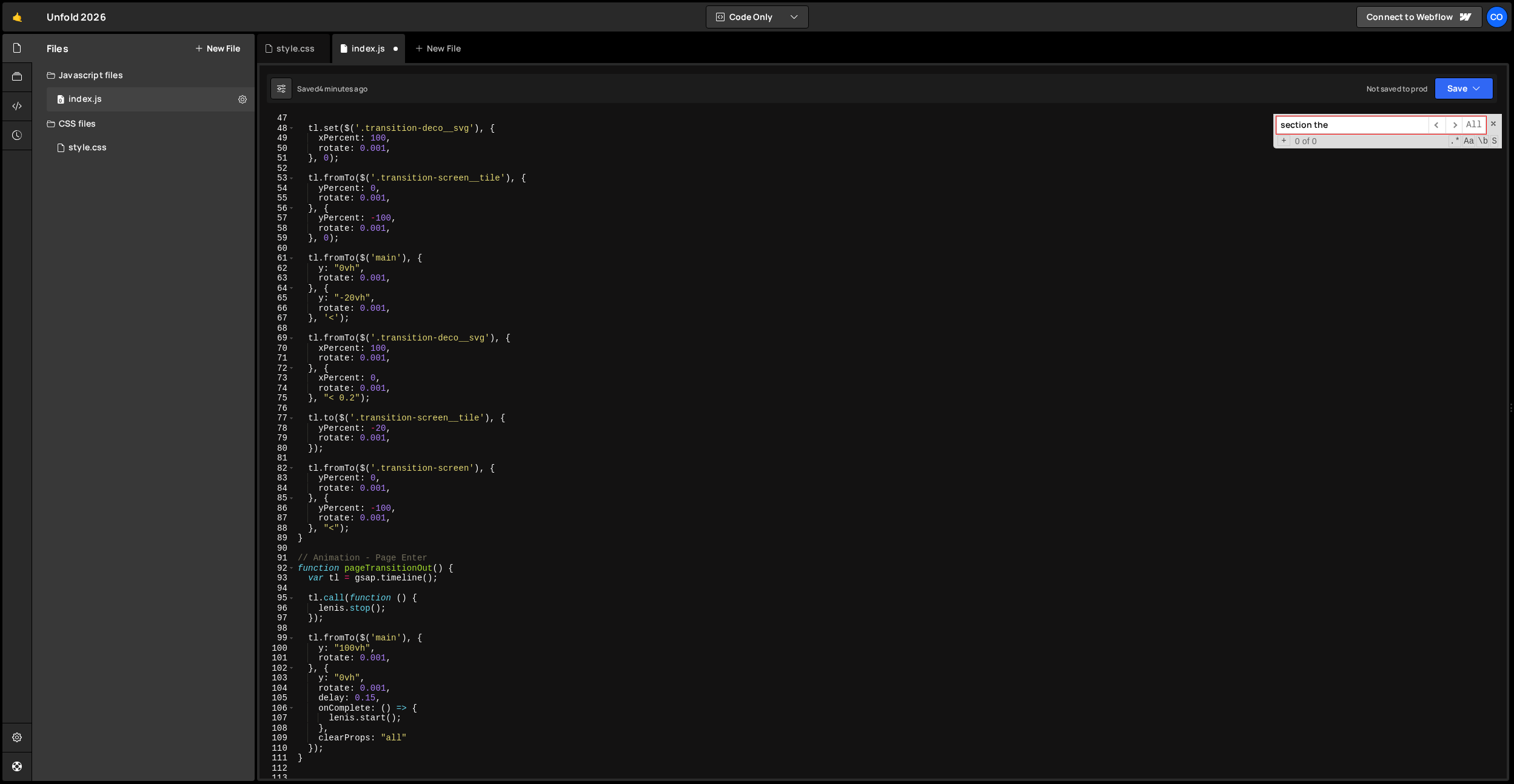
scroll to position [460, 0]
click at [372, 699] on div "tl . set ( $ ( '.transition-deco__svg' ) , { xPercent : 100 , rotate : 0.001 , …" at bounding box center [899, 456] width 1207 height 685
click at [439, 193] on div "tl . set ( $ ( '.transition-deco__svg' ) , { xPercent : 100 , rotate : 0.001 , …" at bounding box center [899, 456] width 1207 height 685
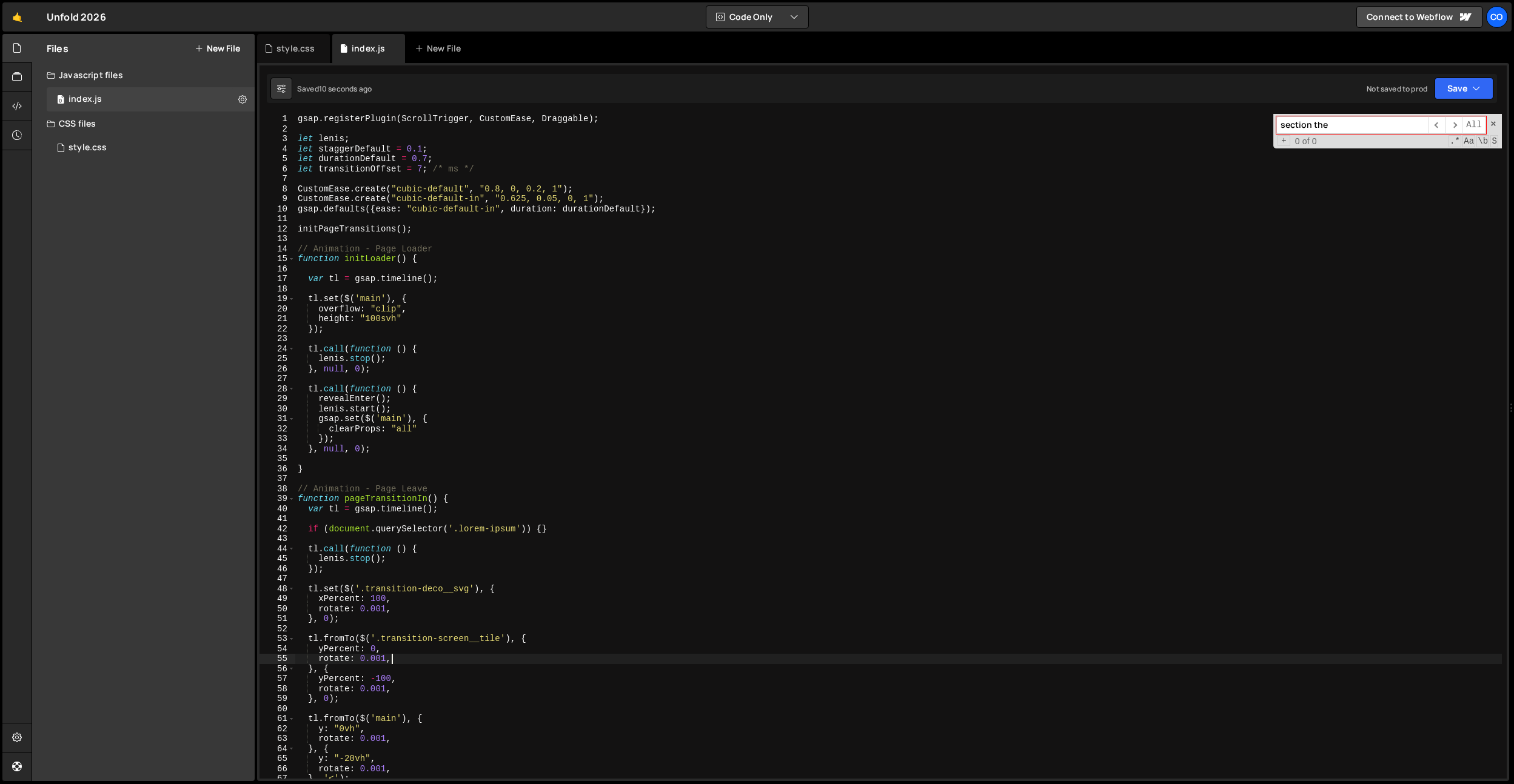
scroll to position [0, 0]
click at [426, 169] on div "gsap . registerPlugin ( ScrollTrigger , CustomEase , Draggable ) ; let lenis ; …" at bounding box center [899, 456] width 1207 height 685
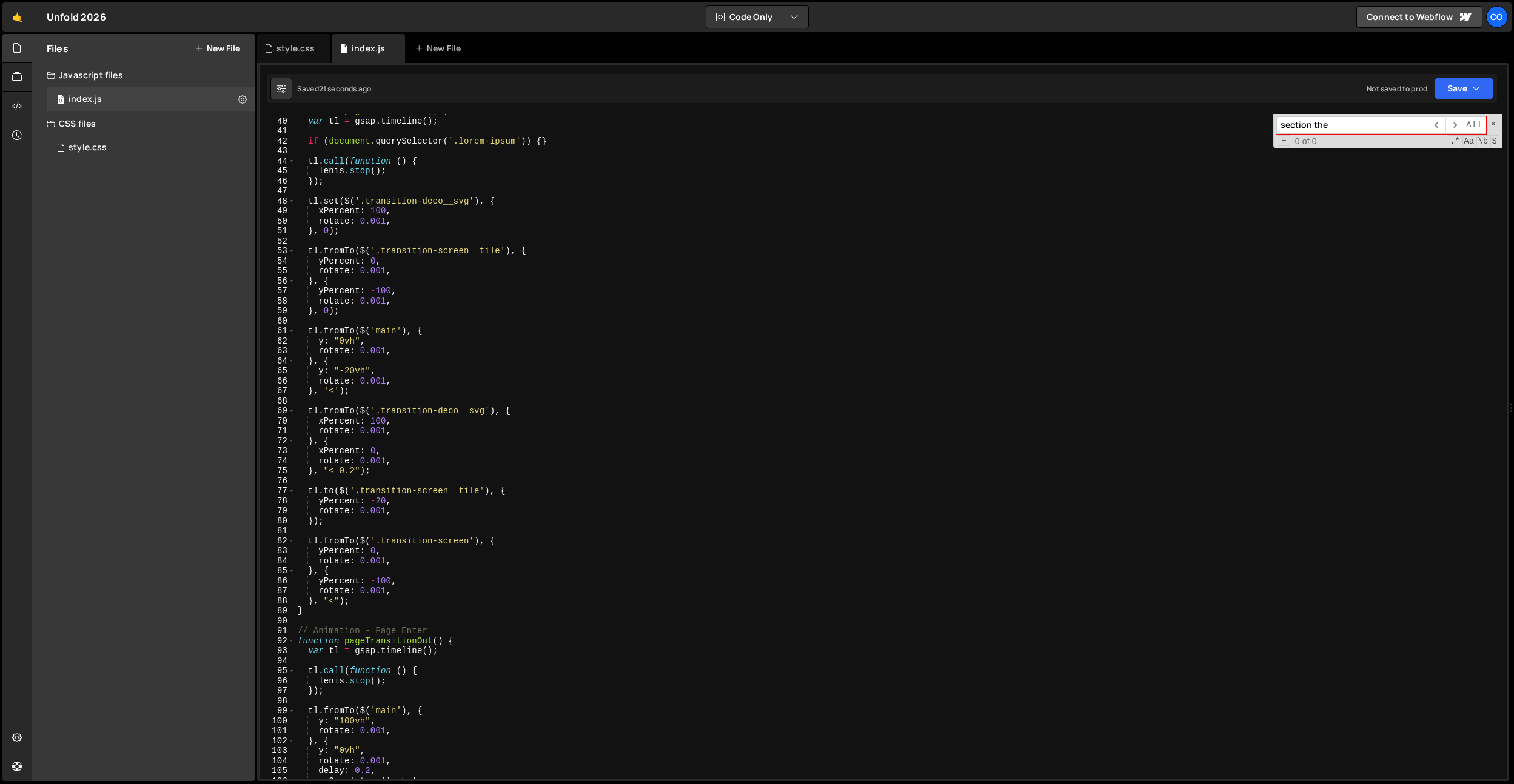
scroll to position [494, 0]
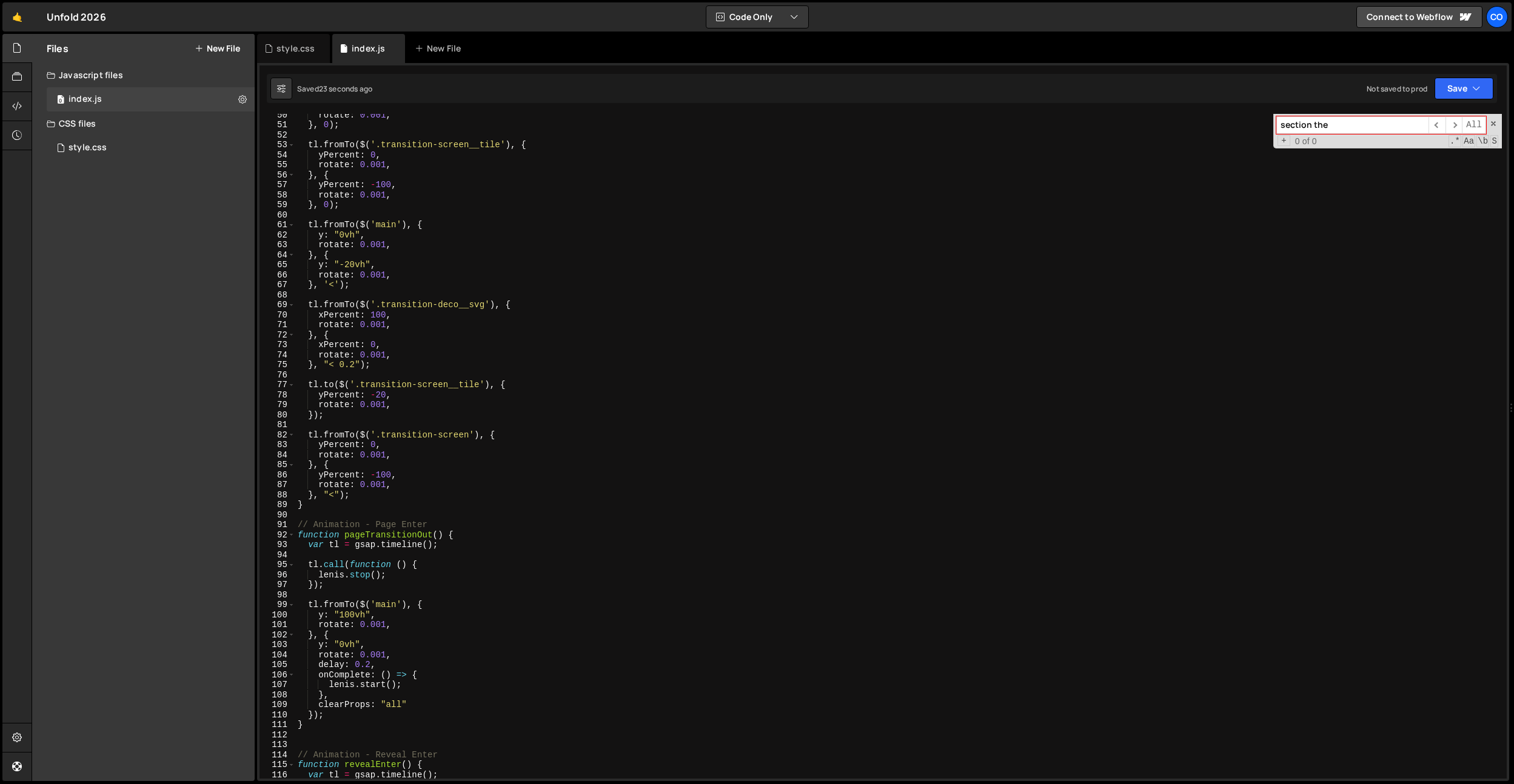
click at [370, 665] on div "rotate : 0.001 , } , 0 ) ; tl . fromTo ( $ ( '.transition-screen__tile' ) , { y…" at bounding box center [899, 452] width 1207 height 685
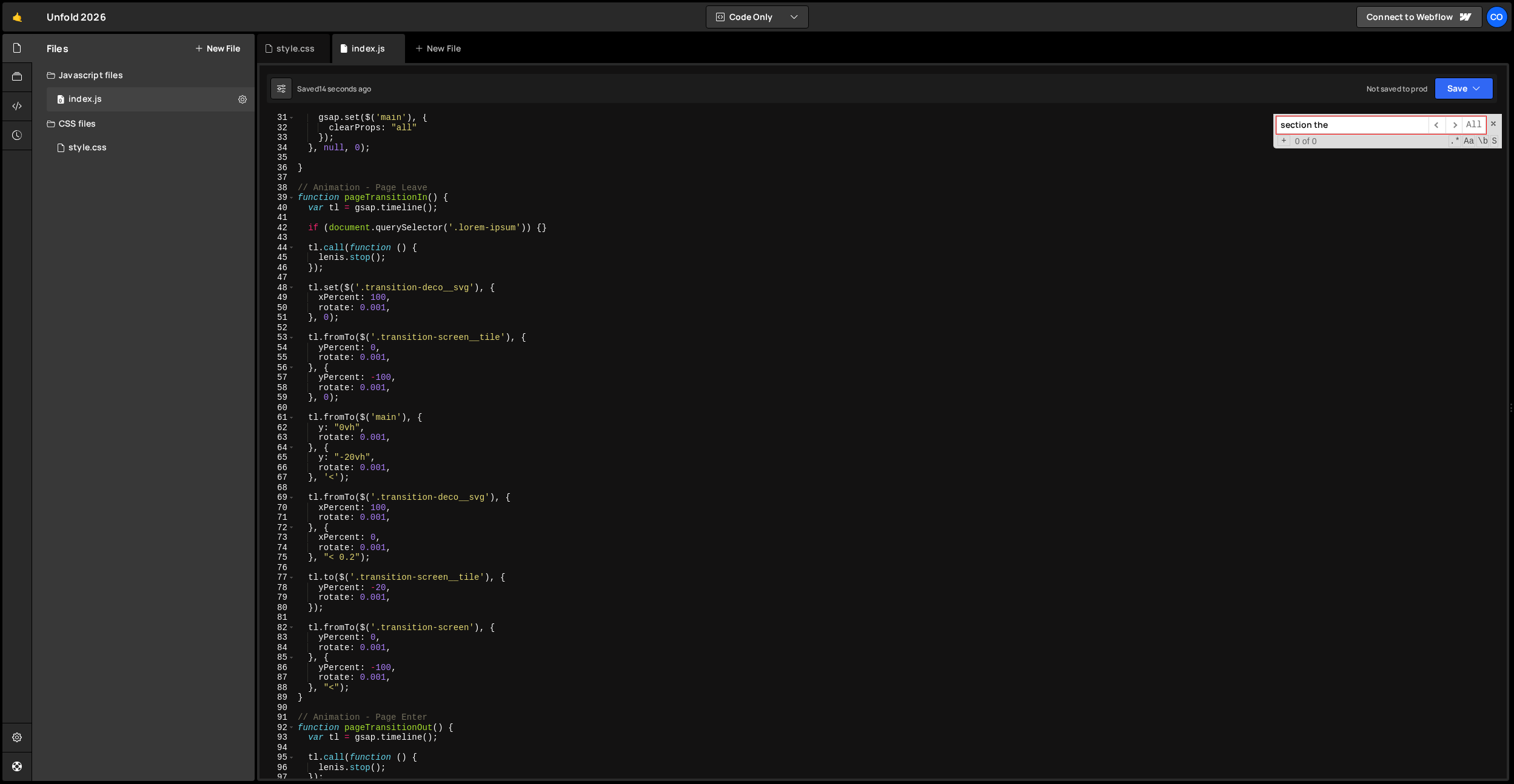
scroll to position [0, 0]
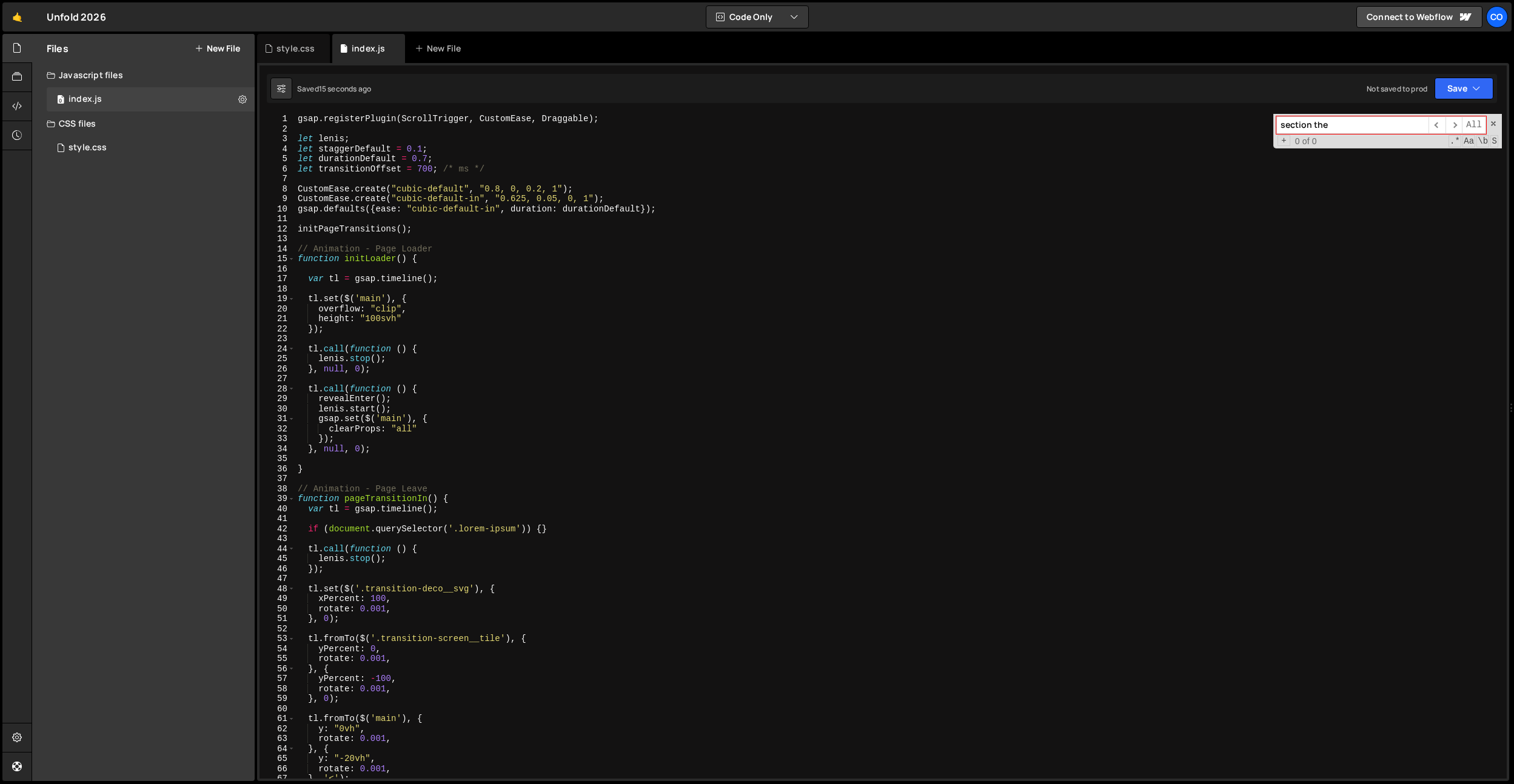
click at [489, 204] on div "gsap . registerPlugin ( ScrollTrigger , CustomEase , Draggable ) ; let lenis ; …" at bounding box center [899, 456] width 1207 height 685
click at [489, 211] on div "gsap . registerPlugin ( ScrollTrigger , CustomEase , Draggable ) ; let lenis ; …" at bounding box center [899, 456] width 1207 height 685
click at [429, 161] on div "gsap . registerPlugin ( ScrollTrigger , CustomEase , Draggable ) ; let lenis ; …" at bounding box center [899, 456] width 1207 height 685
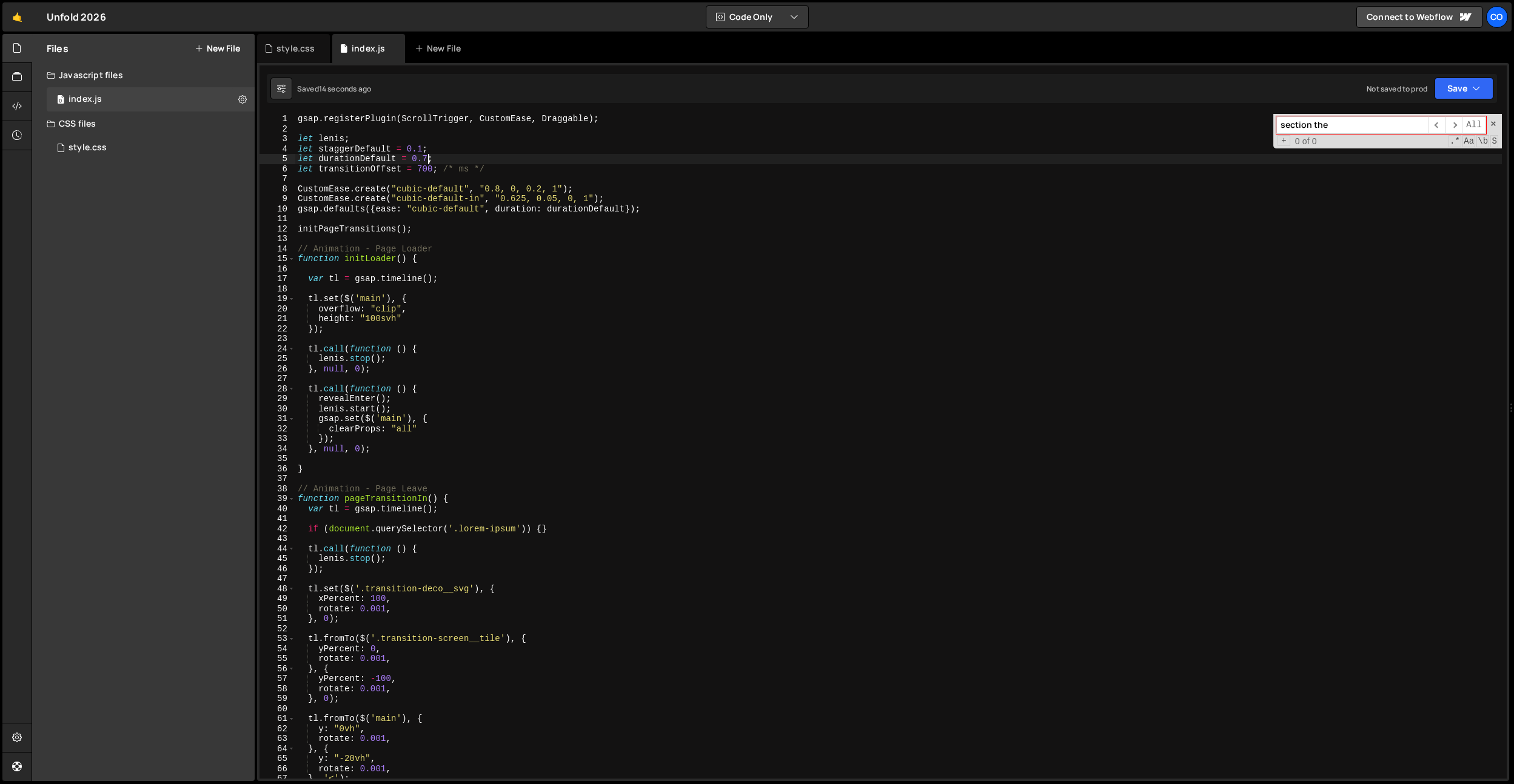
click at [382, 162] on div "gsap . registerPlugin ( ScrollTrigger , CustomEase , Draggable ) ; let lenis ; …" at bounding box center [899, 456] width 1207 height 685
click at [431, 168] on div "gsap . registerPlugin ( ScrollTrigger , CustomEase , Draggable ) ; let lenis ; …" at bounding box center [899, 456] width 1207 height 685
paste textarea "durationDefault"
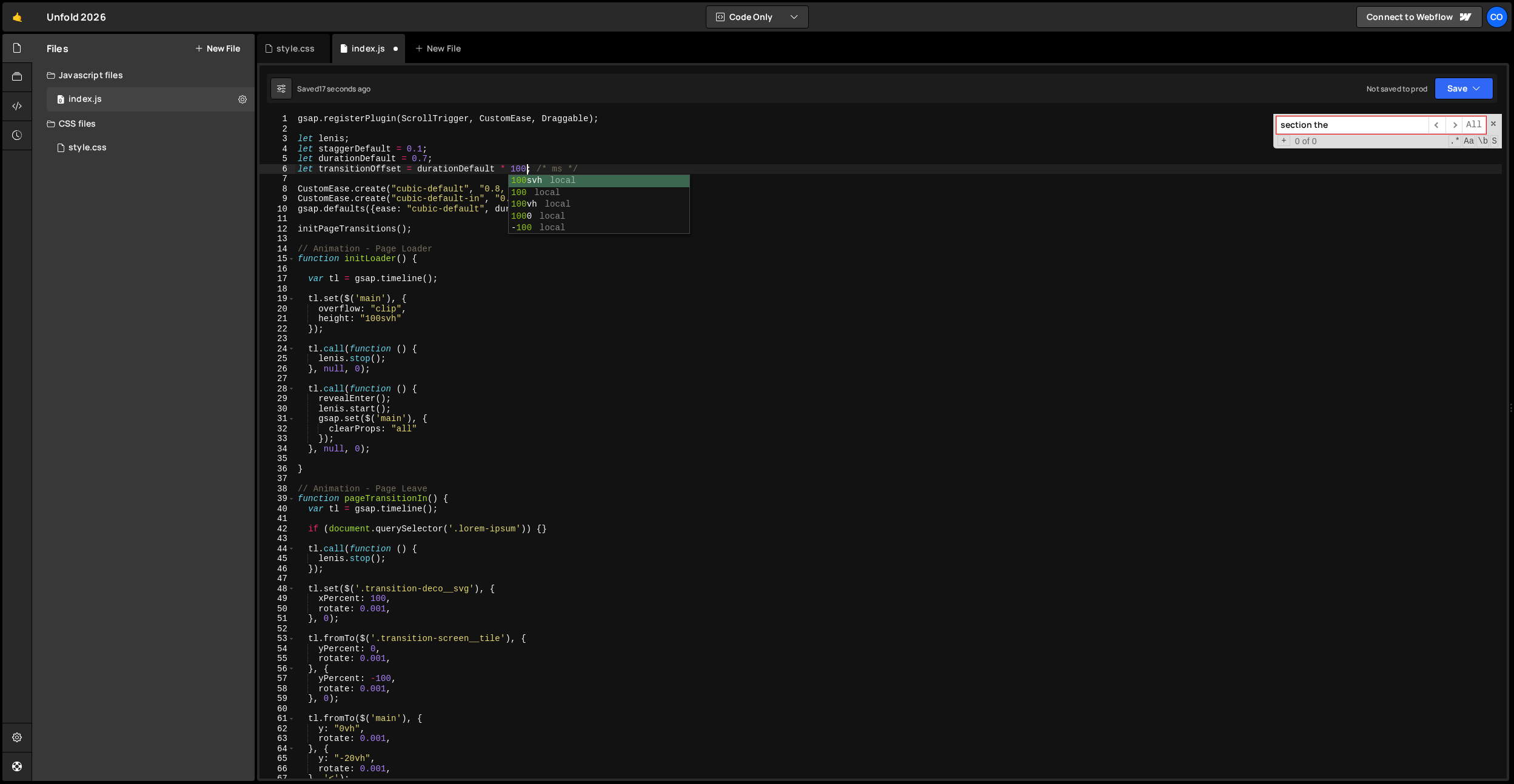
scroll to position [0, 16]
click at [425, 158] on div "gsap . registerPlugin ( ScrollTrigger , CustomEase , Draggable ) ; let lenis ; …" at bounding box center [899, 456] width 1207 height 685
click at [487, 155] on div "gsap . registerPlugin ( ScrollTrigger , CustomEase , Draggable ) ; let lenis ; …" at bounding box center [899, 456] width 1207 height 685
click at [427, 160] on div "gsap . registerPlugin ( ScrollTrigger , CustomEase , Draggable ) ; let lenis ; …" at bounding box center [899, 456] width 1207 height 685
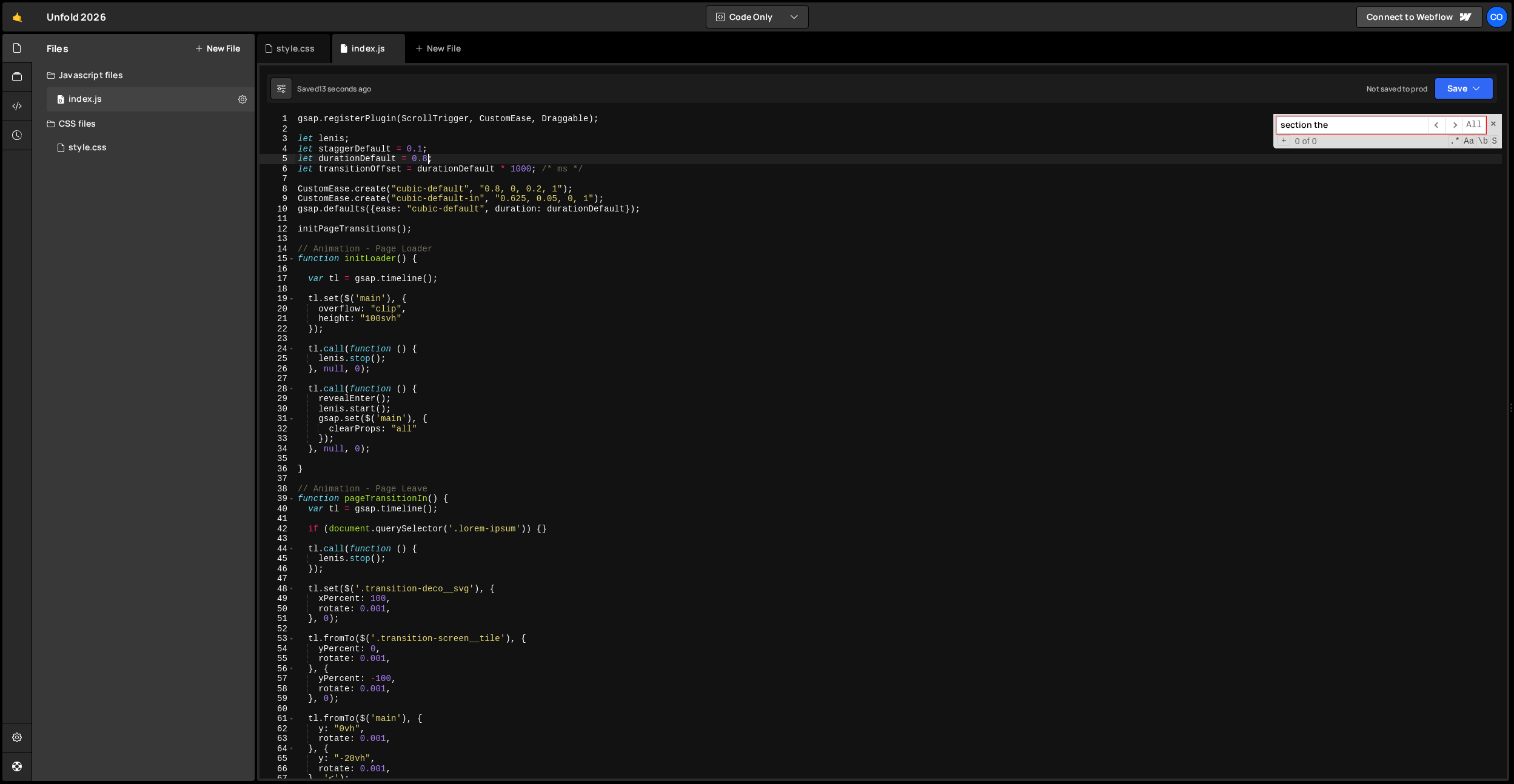
click at [475, 200] on div "gsap . registerPlugin ( ScrollTrigger , CustomEase , Draggable ) ; let lenis ; …" at bounding box center [899, 456] width 1207 height 685
click at [478, 209] on div "gsap . registerPlugin ( ScrollTrigger , CustomEase , Draggable ) ; let lenis ; …" at bounding box center [899, 456] width 1207 height 685
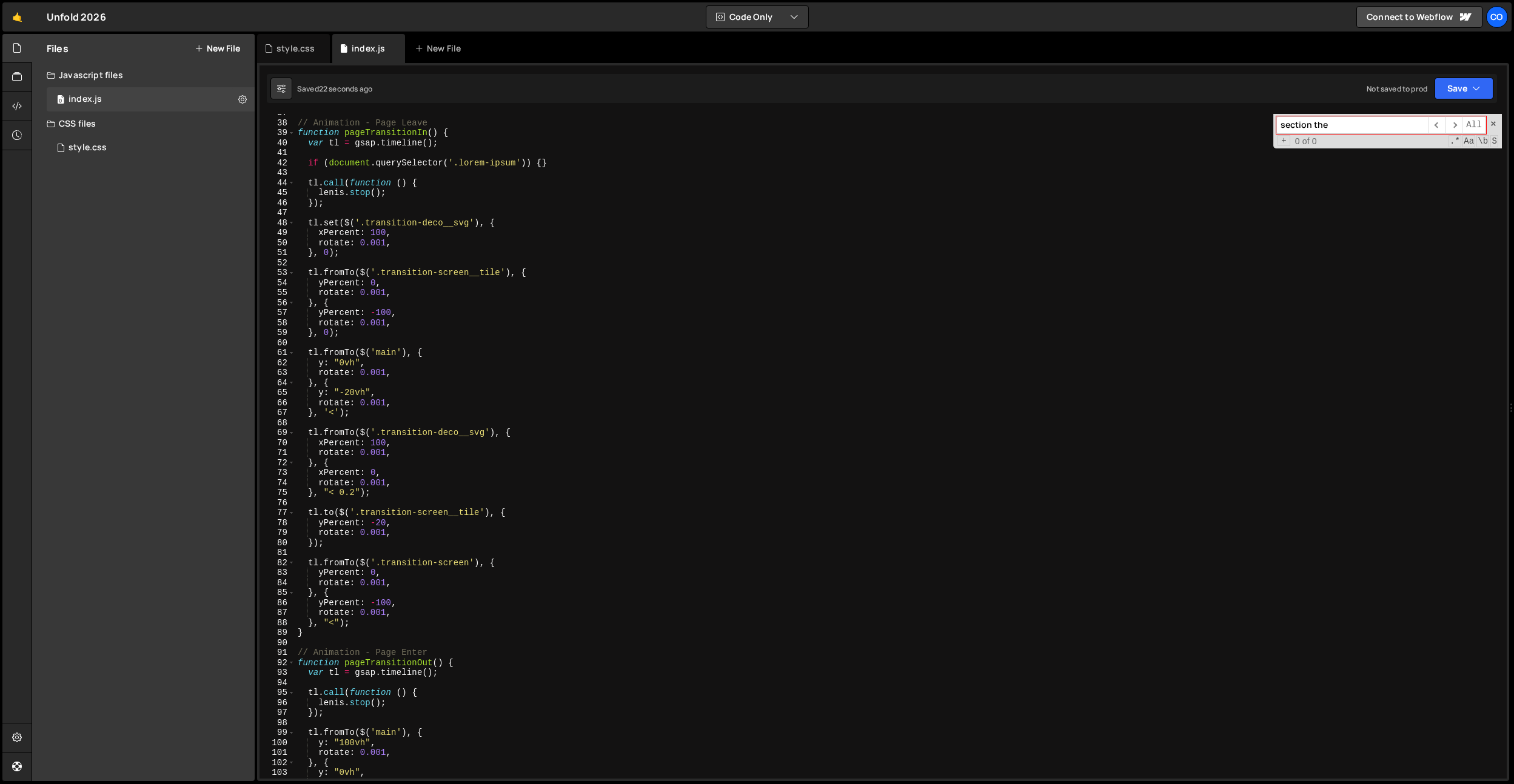
scroll to position [387, 0]
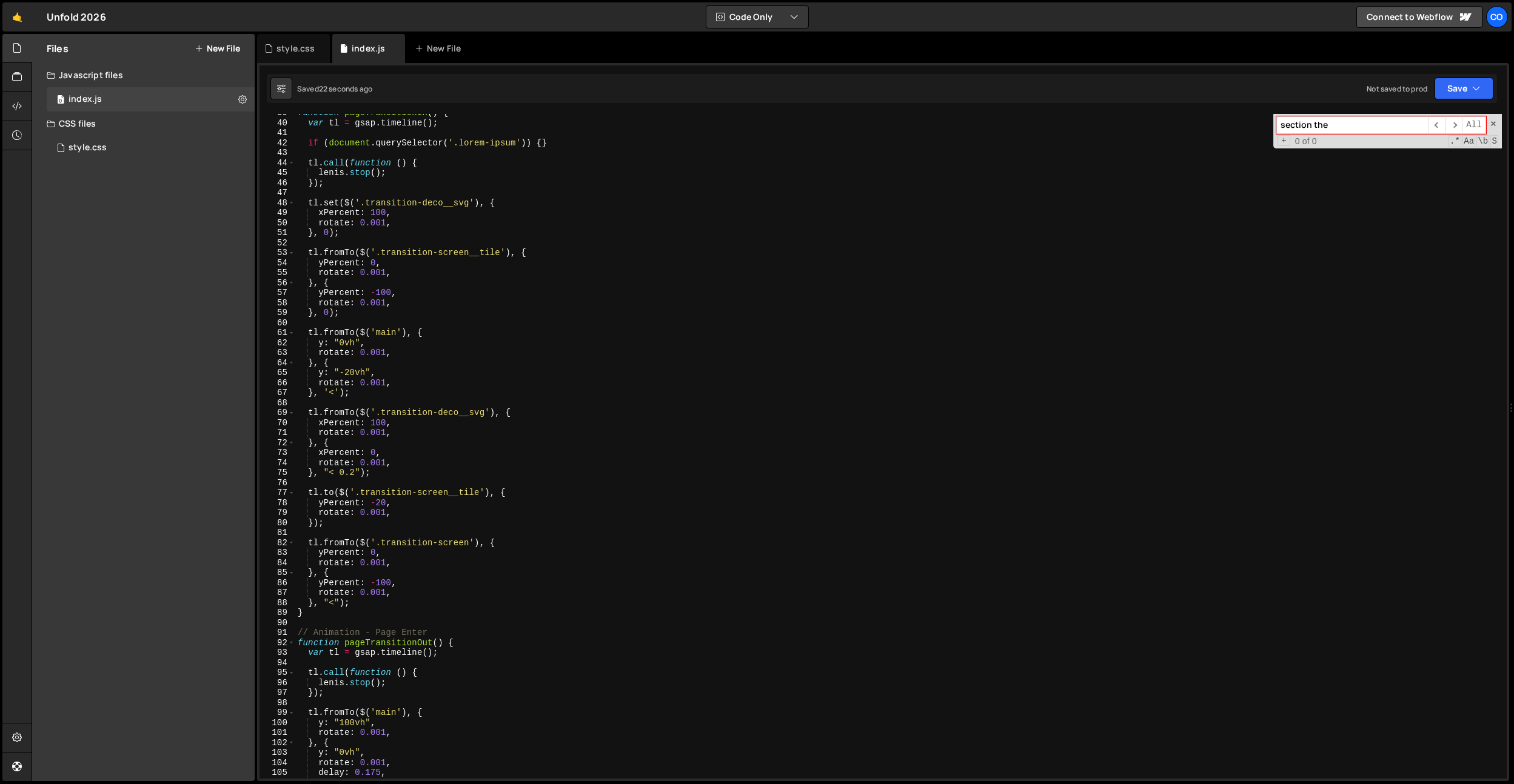
click at [448, 360] on div "function pageTransitionIn ( ) { var tl = gsap . timeline ( ) ; if ( document . …" at bounding box center [899, 450] width 1207 height 685
click at [417, 604] on div "function pageTransitionIn ( ) { var tl = gsap . timeline ( ) ; if ( document . …" at bounding box center [899, 450] width 1207 height 685
click at [385, 504] on div "function pageTransitionIn ( ) { var tl = gsap . timeline ( ) ; if ( document . …" at bounding box center [899, 450] width 1207 height 685
click at [609, 394] on div "function pageTransitionIn ( ) { var tl = gsap . timeline ( ) ; if ( document . …" at bounding box center [899, 450] width 1207 height 685
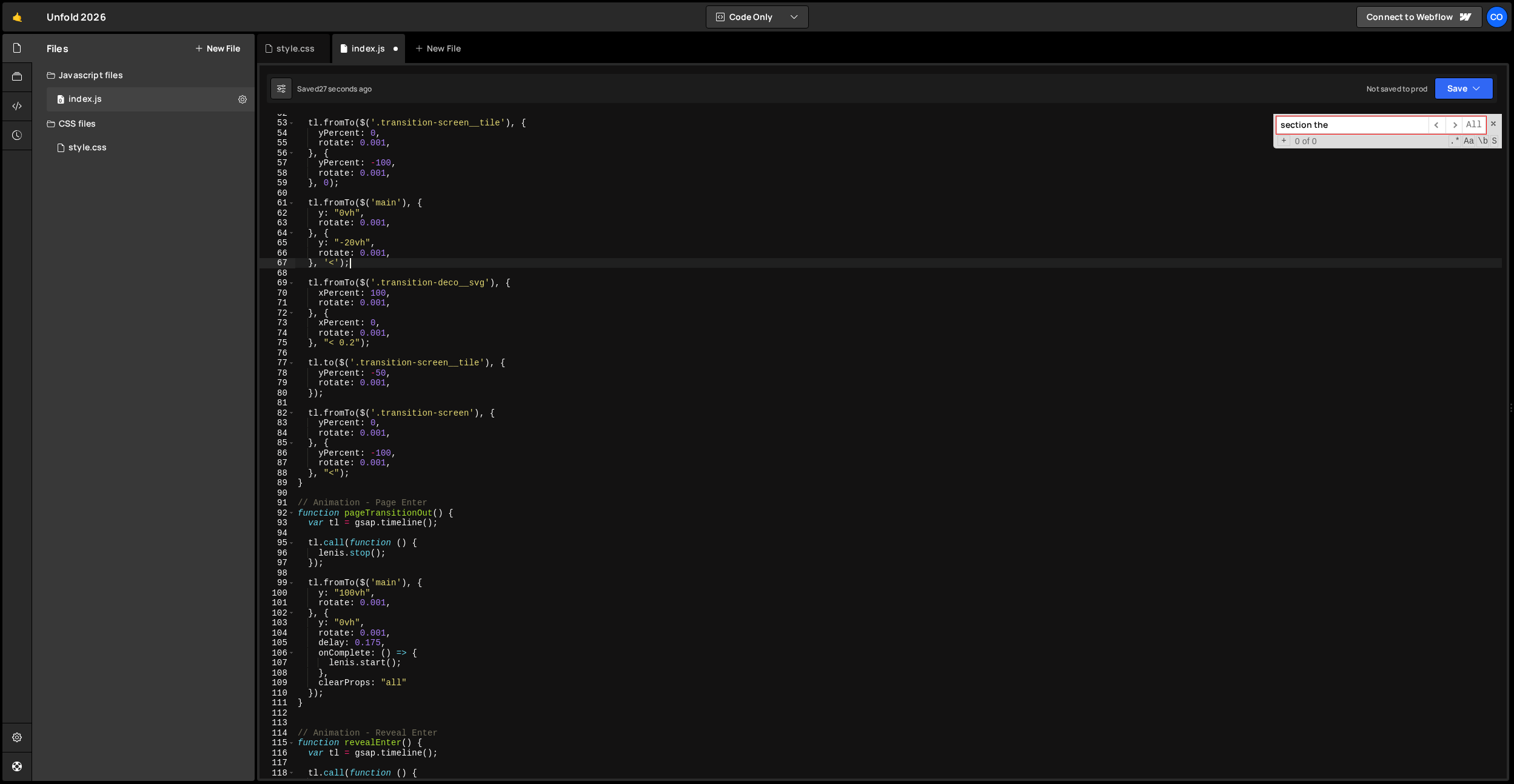
scroll to position [516, 0]
click at [339, 624] on div "tl . fromTo ( $ ( '.transition-screen__tile' ) , { yPercent : 0 , rotate : 0.00…" at bounding box center [899, 450] width 1207 height 685
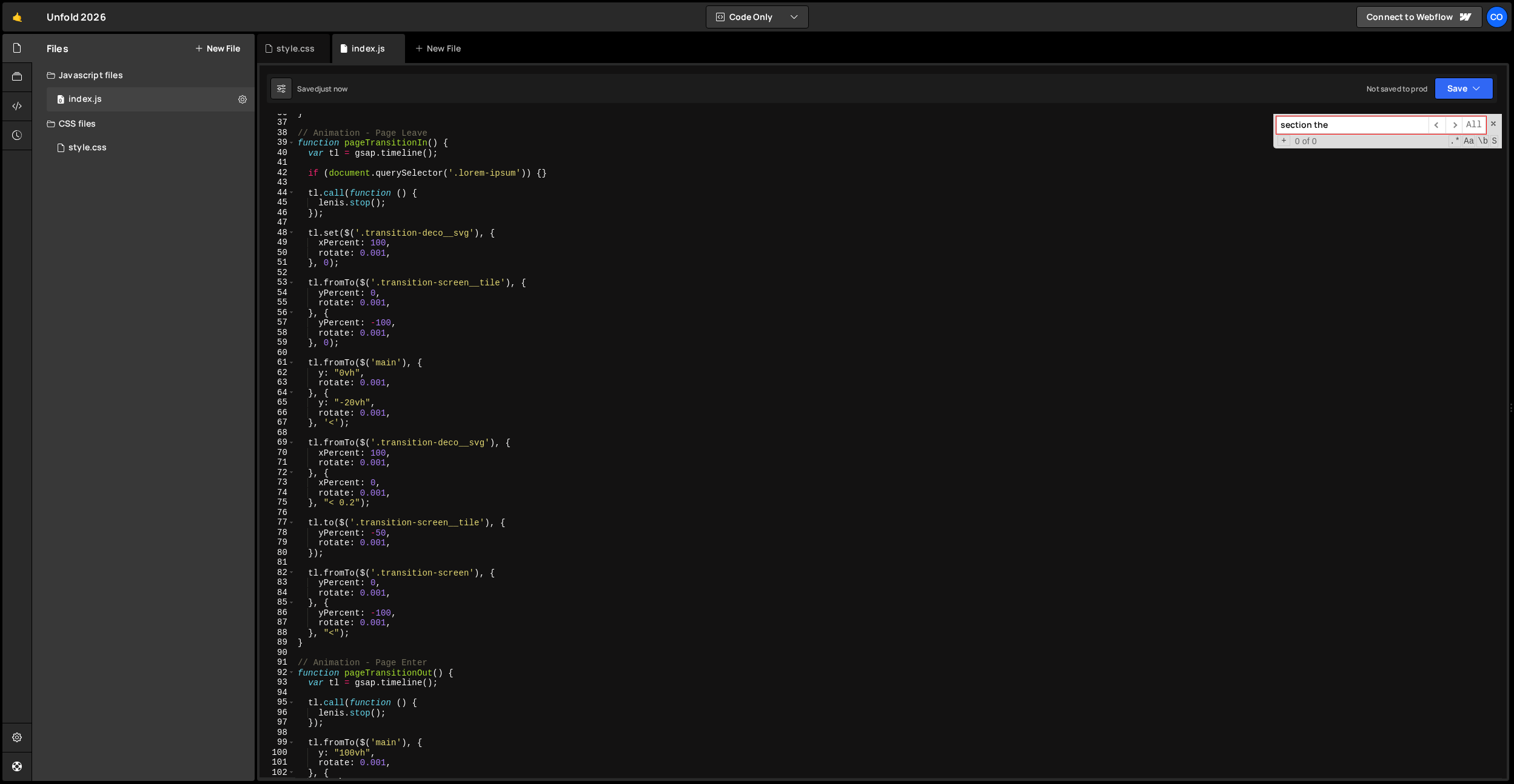
scroll to position [346, 0]
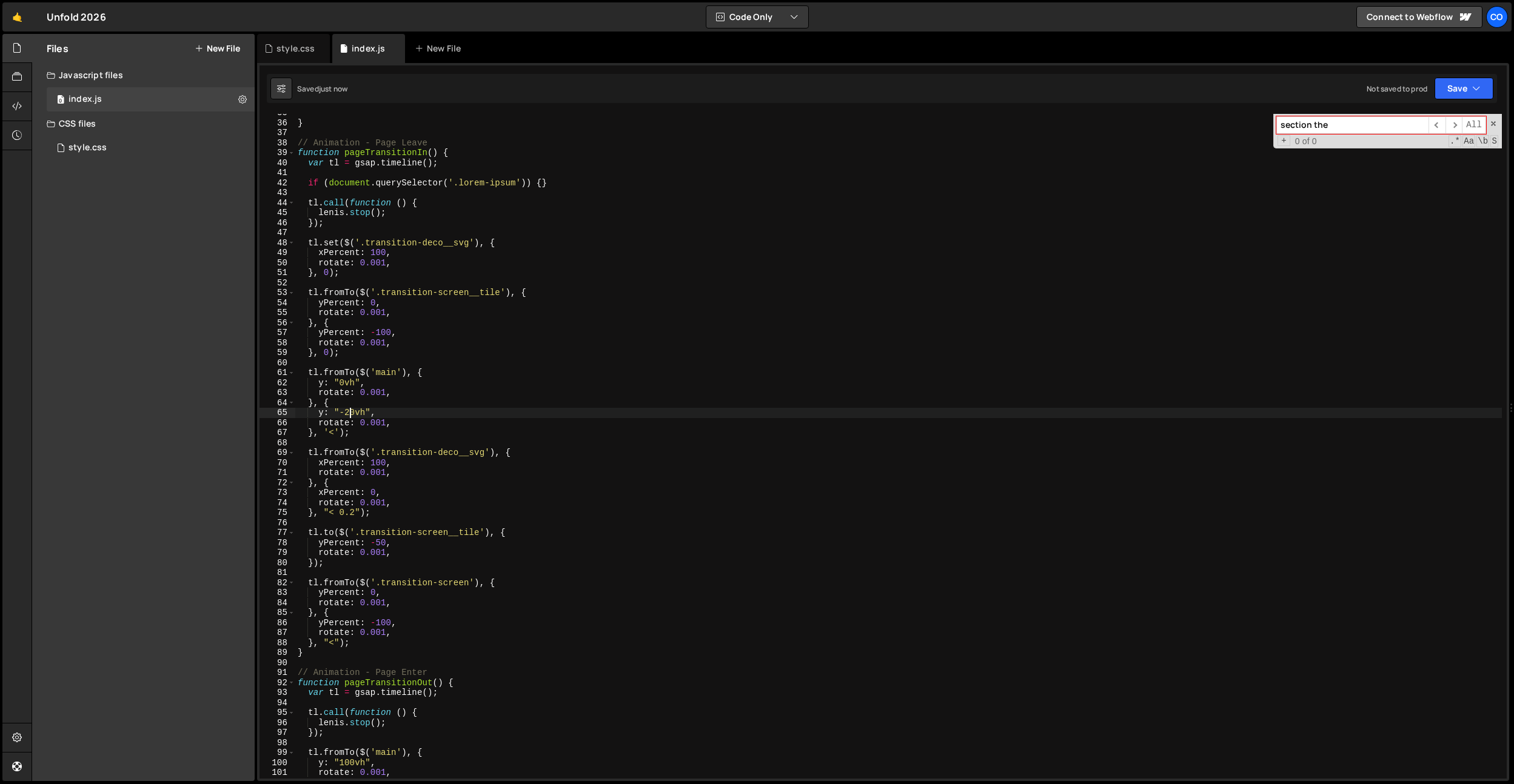
click at [351, 413] on div "} // Animation - Page Leave function pageTransitionIn ( ) { var tl = gsap . tim…" at bounding box center [899, 450] width 1207 height 685
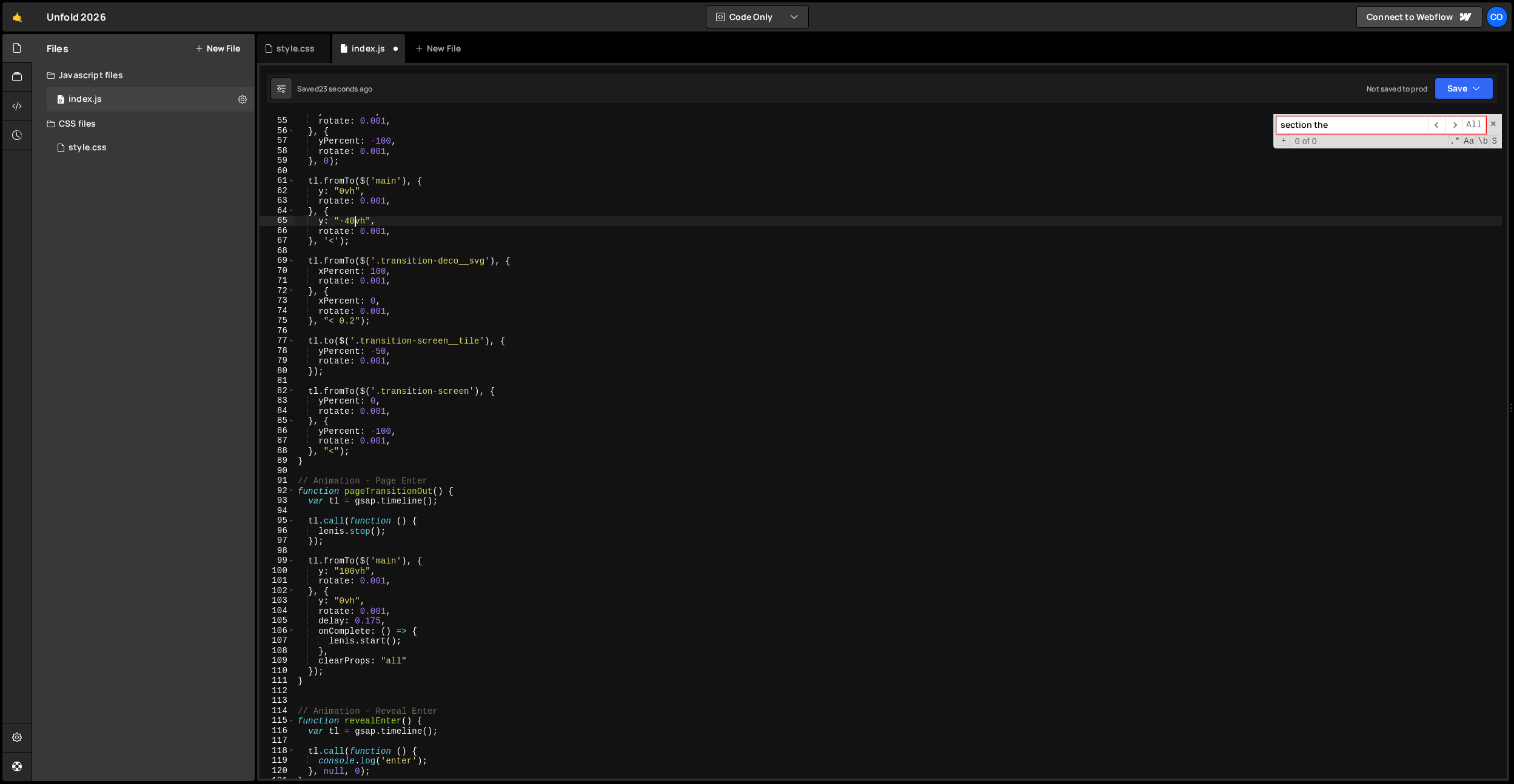
scroll to position [472, 0]
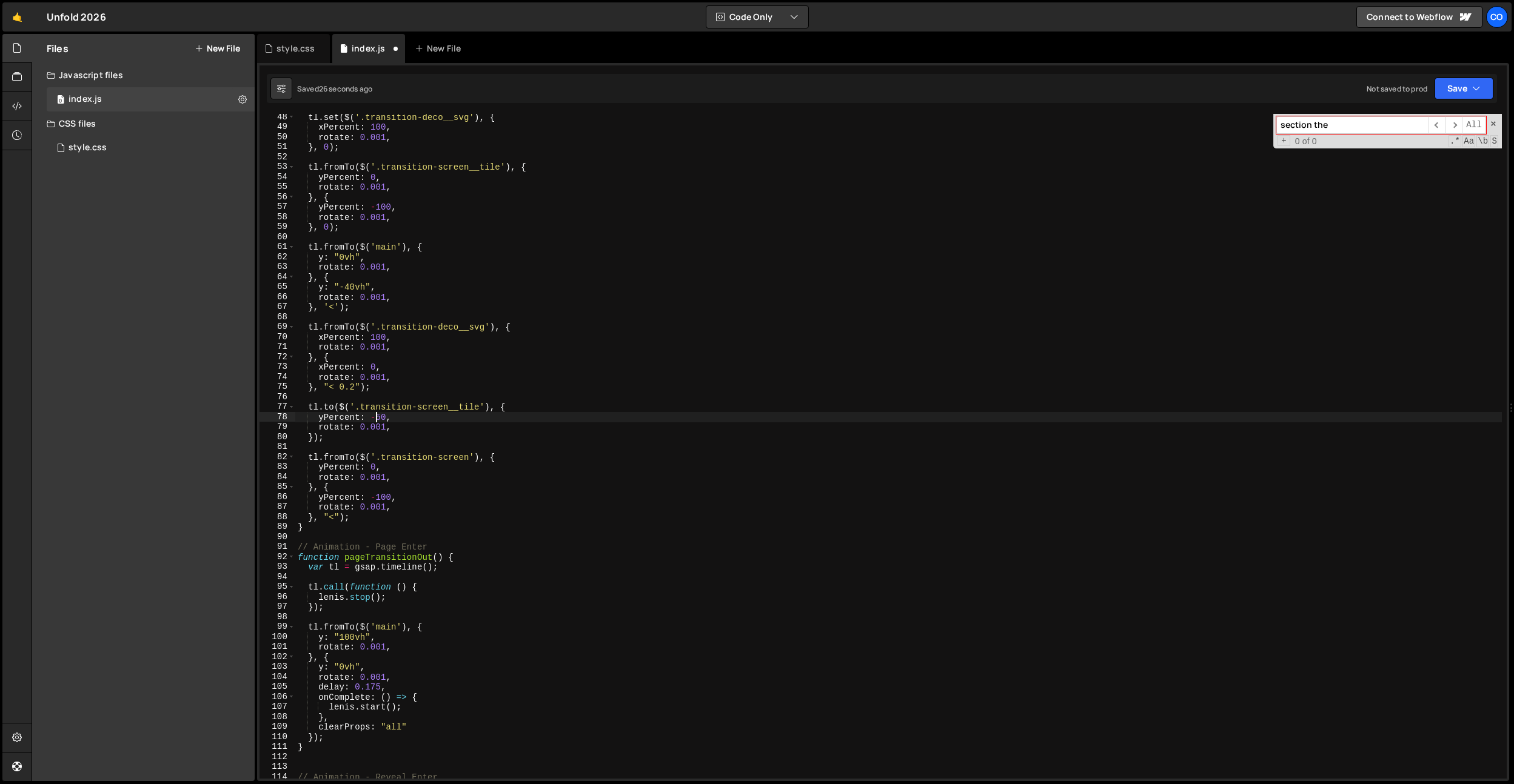
click at [377, 416] on div "tl . set ( $ ( '.transition-deco__svg' ) , { xPercent : 100 , rotate : 0.001 , …" at bounding box center [899, 454] width 1207 height 685
click at [353, 290] on div "tl . set ( $ ( '.transition-deco__svg' ) , { xPercent : 100 , rotate : 0.001 , …" at bounding box center [899, 454] width 1207 height 685
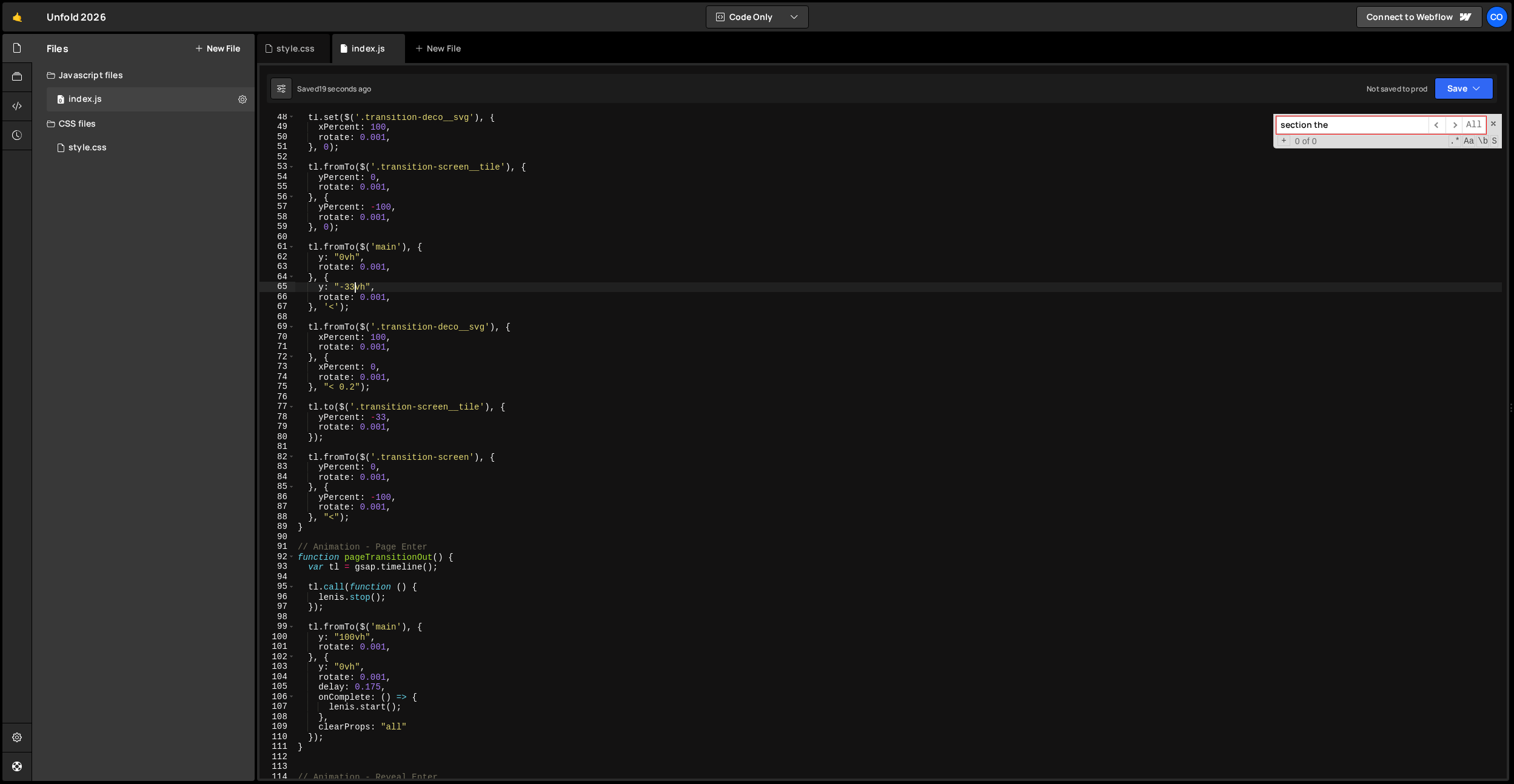
click at [353, 387] on div "tl . set ( $ ( '.transition-deco__svg' ) , { xPercent : 100 , rotate : 0.001 , …" at bounding box center [899, 454] width 1207 height 685
click at [374, 689] on div "tl . set ( $ ( '.transition-deco__svg' ) , { xPercent : 100 , rotate : 0.001 , …" at bounding box center [899, 454] width 1207 height 685
drag, startPoint x: 404, startPoint y: 458, endPoint x: 395, endPoint y: 460, distance: 9.2
click at [402, 459] on div "tl . set ( $ ( '.transition-deco__svg' ) , { xPercent : 100 , rotate : 0.001 , …" at bounding box center [899, 454] width 1207 height 685
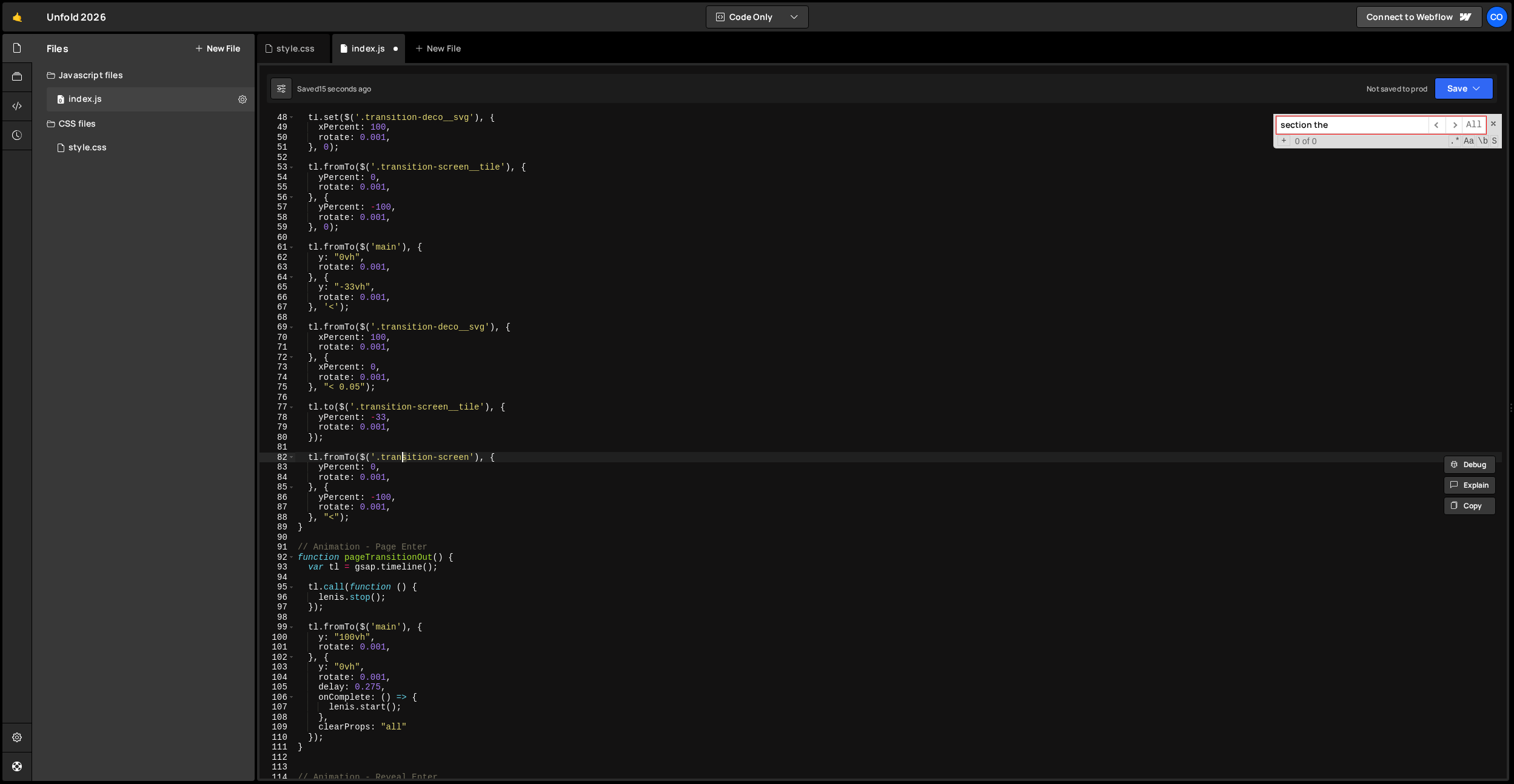
scroll to position [471, 0]
click at [363, 380] on div "tl . set ( $ ( '.transition-deco__svg' ) , { xPercent : 100 , rotate : 0.001 , …" at bounding box center [899, 454] width 1207 height 685
click at [353, 389] on div "tl . set ( $ ( '.transition-deco__svg' ) , { xPercent : 100 , rotate : 0.001 , …" at bounding box center [899, 454] width 1207 height 685
type textarea "}, "< 0.3");"
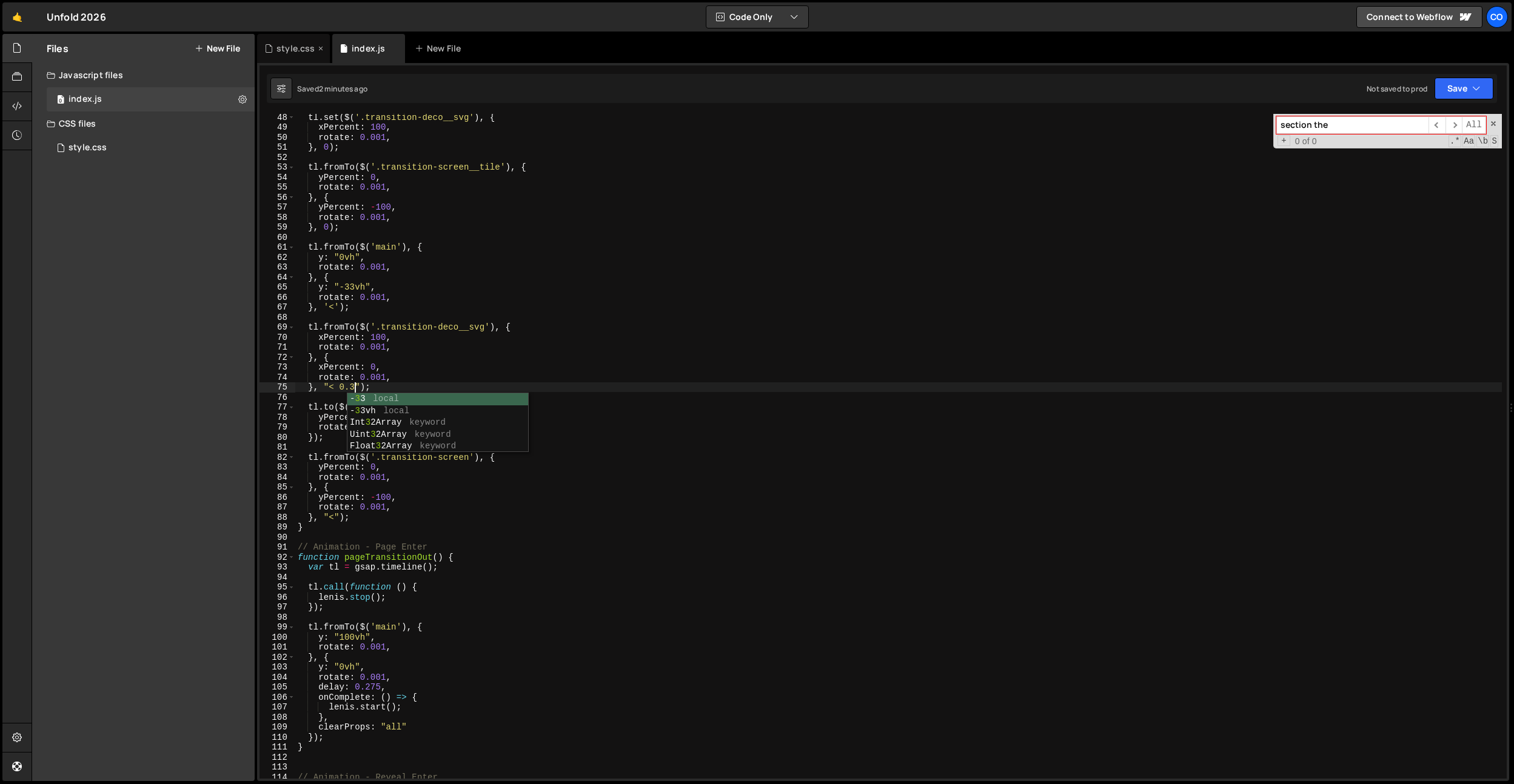
click at [307, 58] on div "style.css" at bounding box center [293, 49] width 73 height 29
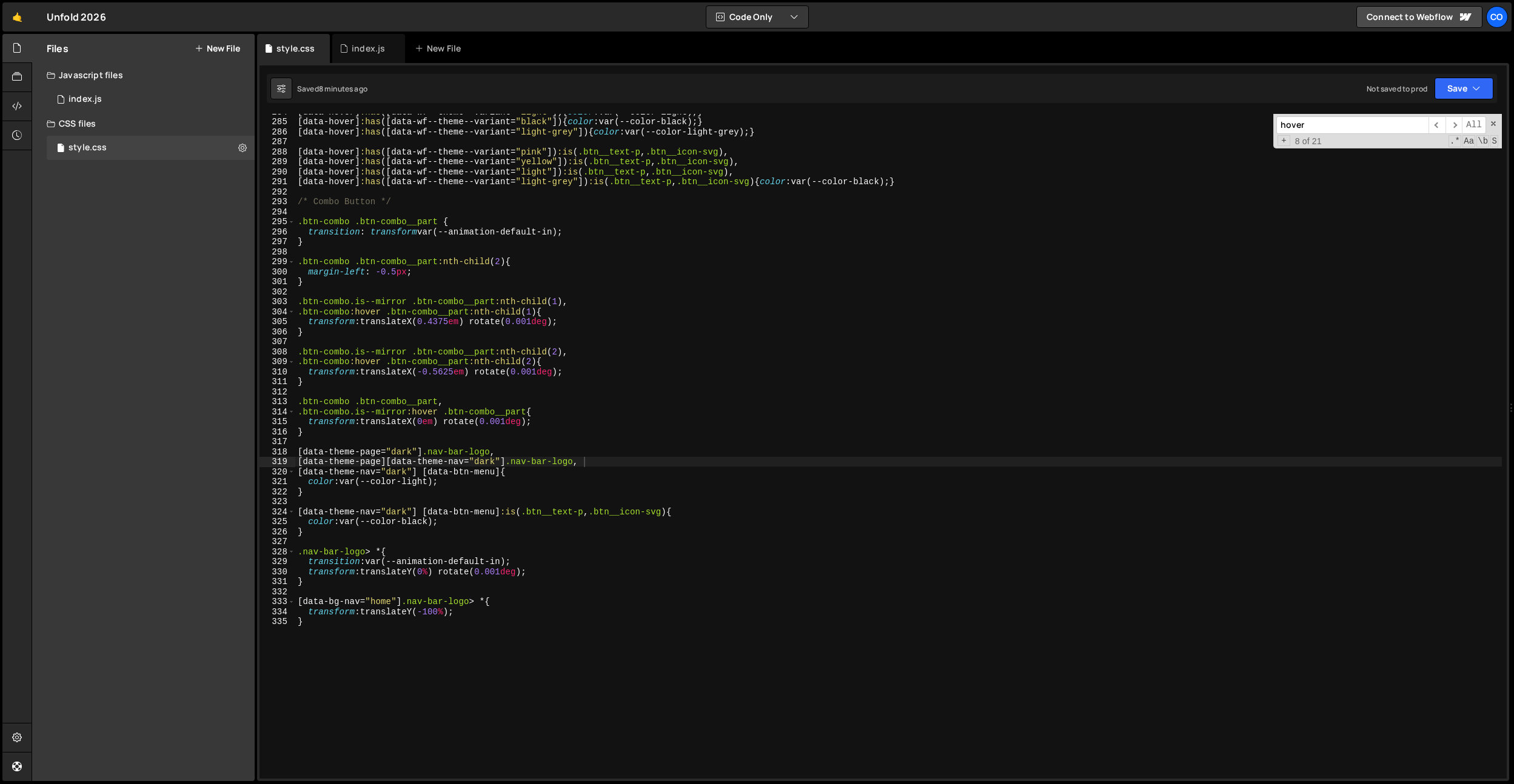
click at [564, 607] on div "[ data-hover ] :has ([ data-wf--theme--variant = " light " ]) { color : var(--c…" at bounding box center [899, 449] width 1207 height 685
click at [592, 549] on div "[ data-hover ] :has ([ data-wf--theme--variant = " light " ]) { color : var(--c…" at bounding box center [899, 449] width 1207 height 685
click at [496, 464] on div "[ data-hover ] :has ([ data-wf--theme--variant = " light " ]) { color : var(--c…" at bounding box center [899, 449] width 1207 height 685
click at [530, 454] on div "[ data-hover ] :has ([ data-wf--theme--variant = " light " ]) { color : var(--c…" at bounding box center [899, 449] width 1207 height 685
type textarea "[data-theme-page="dark"] .nav-bar-logo,"
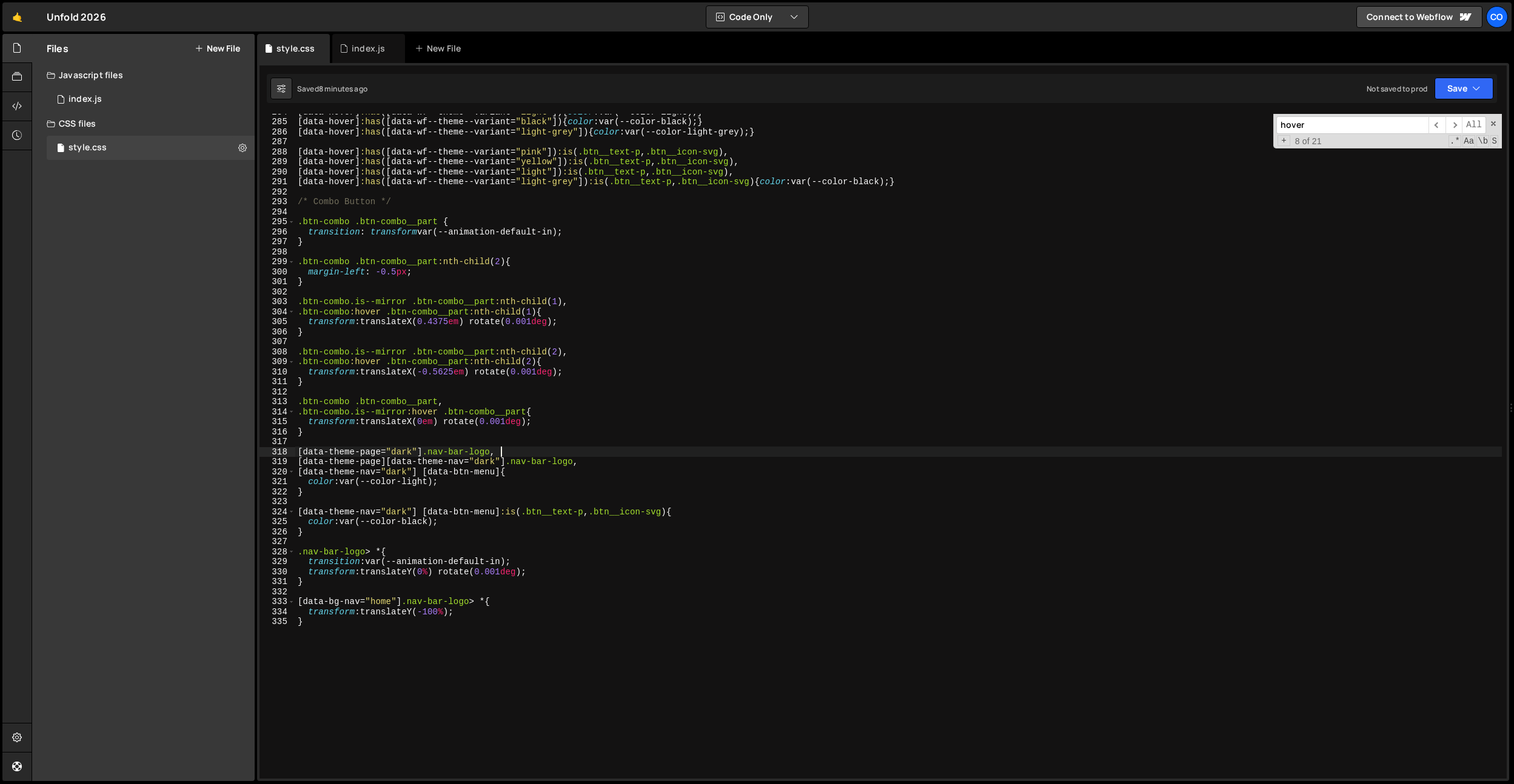
click at [530, 454] on div "[ data-hover ] :has ([ data-wf--theme--variant = " light " ]) { color : var(--c…" at bounding box center [899, 449] width 1207 height 685
click at [469, 502] on div "[ data-hover ] :has ([ data-wf--theme--variant = " light " ]) { color : var(--c…" at bounding box center [899, 449] width 1207 height 685
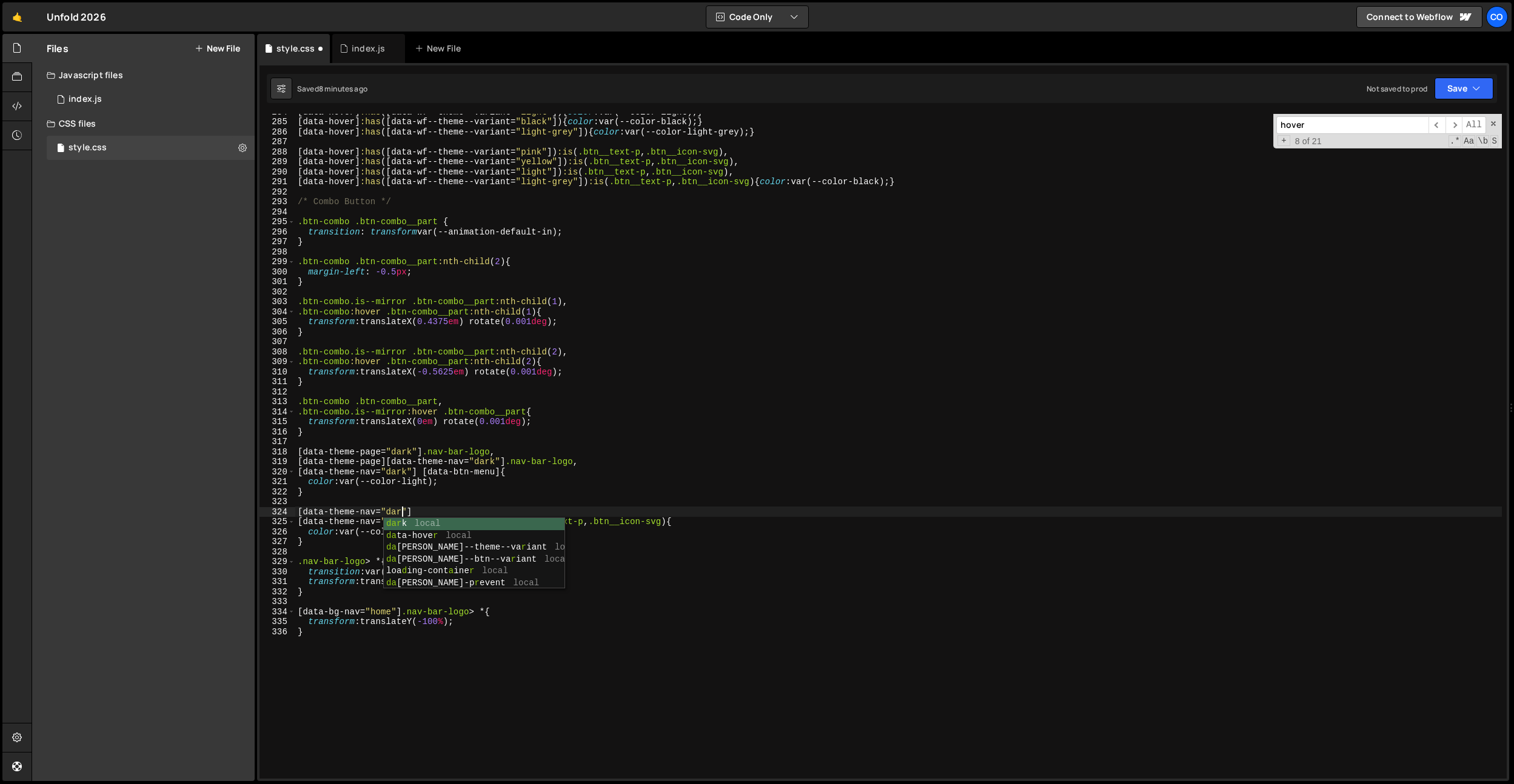
scroll to position [0, 7]
paste textarea "nav-bar__bg"
type textarea "[data-theme-nav="dark"] .nav-bar__bg,"
drag, startPoint x: 514, startPoint y: 510, endPoint x: 273, endPoint y: 510, distance: 241.0
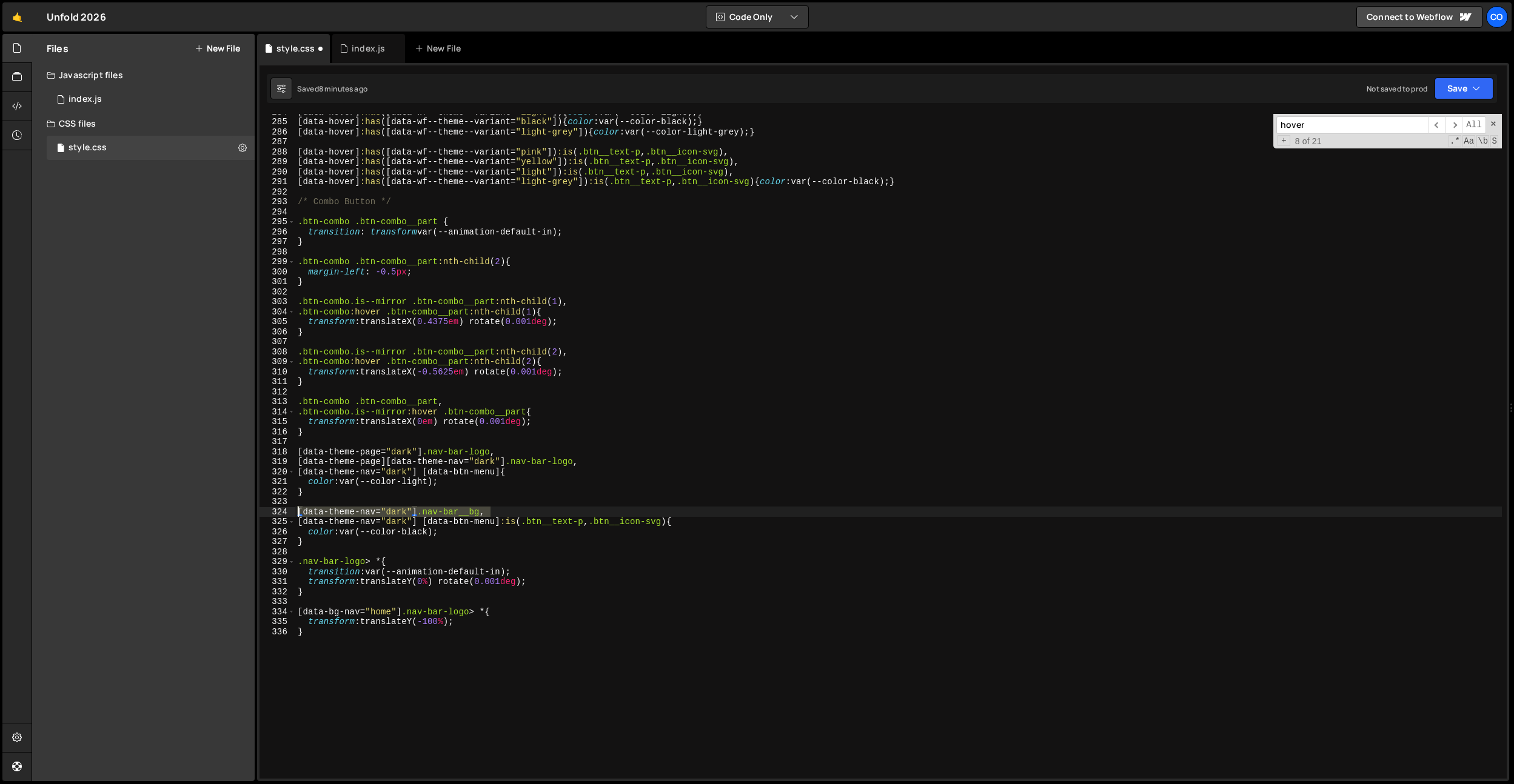
click at [273, 510] on div "[data-theme-nav="dark"] .nav-bar__bg, 284 285 286 287 288 289 290 291 292 293 2…" at bounding box center [883, 446] width 1248 height 665
paste textarea "[data-theme-nav="dark"] .nav-bar__bg,"
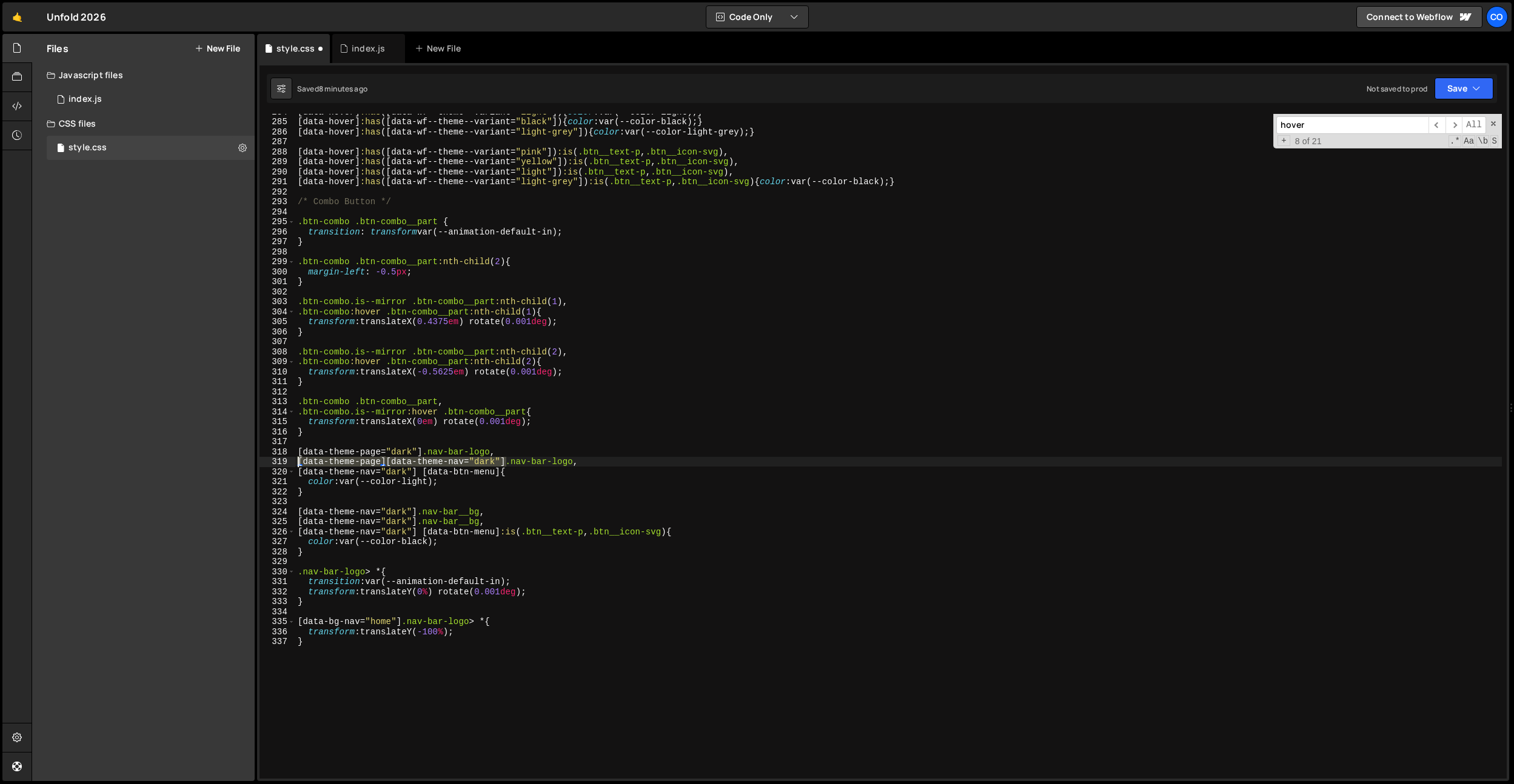
drag, startPoint x: 504, startPoint y: 460, endPoint x: 263, endPoint y: 460, distance: 241.0
click at [263, 460] on div "[data-theme-nav="dark"] .nav-bar__bg, 284 285 286 287 288 289 290 291 292 293 2…" at bounding box center [883, 446] width 1248 height 665
drag, startPoint x: 419, startPoint y: 522, endPoint x: 246, endPoint y: 524, distance: 173.0
click at [246, 524] on div "Files New File Javascript files 0 index.js 0 CSS files style.css 0 Copy share l…" at bounding box center [773, 408] width 1483 height 748
paste textarea "[data-theme-page]"
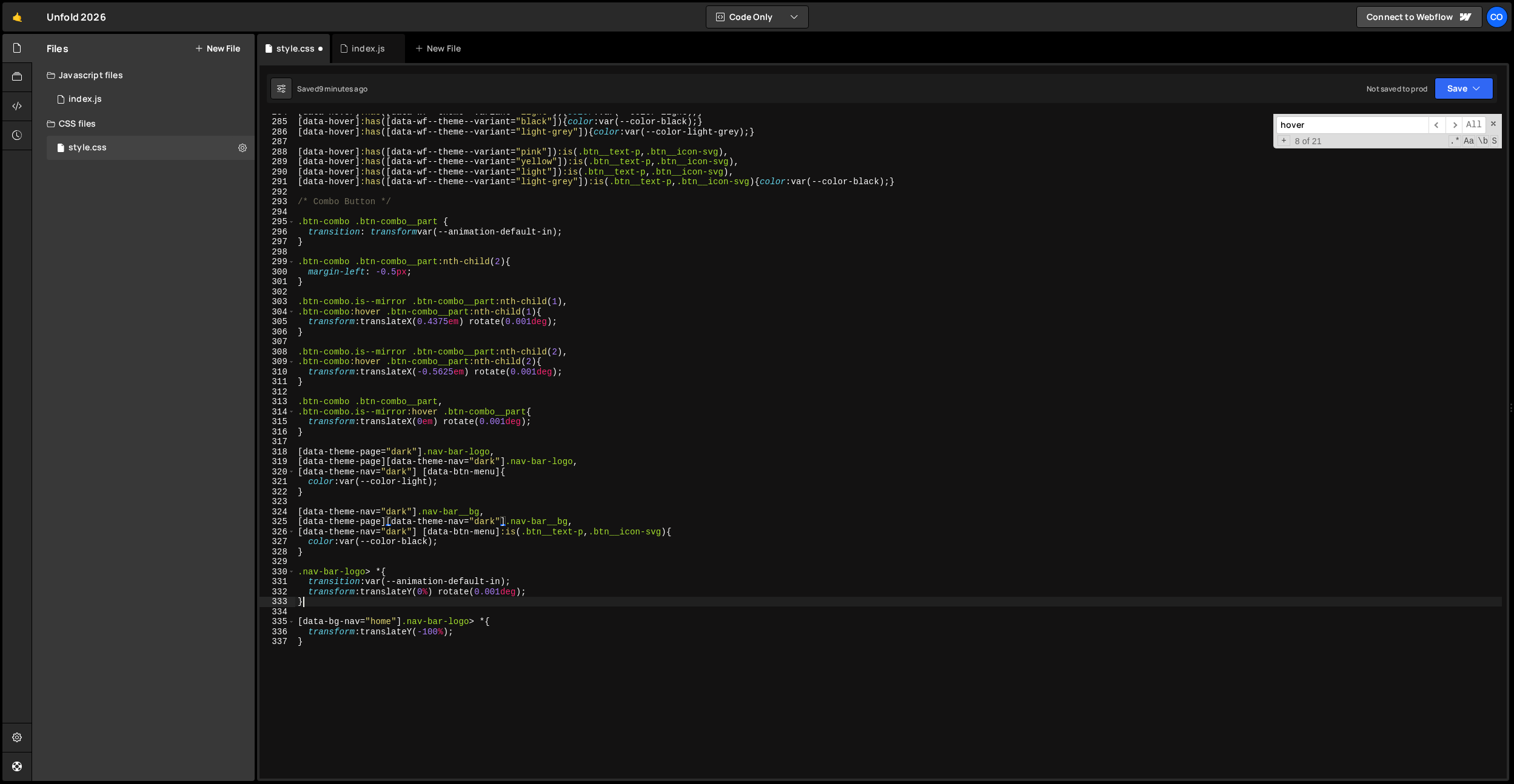
click at [568, 599] on div "[ data-hover ] :has ([ data-wf--theme--variant = " light " ]) { color : var(--c…" at bounding box center [899, 449] width 1207 height 685
drag, startPoint x: 496, startPoint y: 510, endPoint x: 224, endPoint y: 512, distance: 272.0
click at [224, 512] on div "Files New File Javascript files 0 index.js 0 CSS files style.css 0 Copy share l…" at bounding box center [773, 408] width 1483 height 748
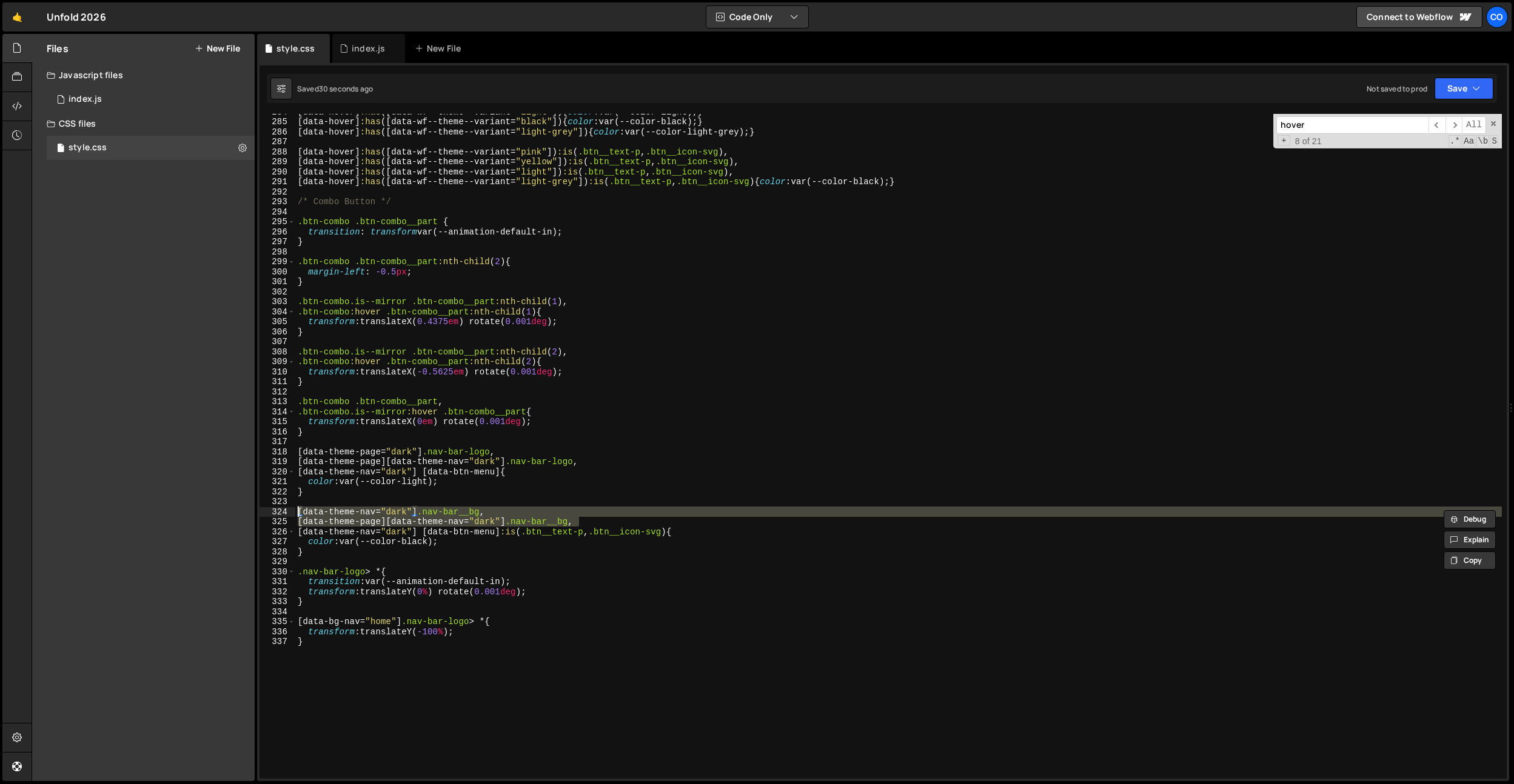
drag, startPoint x: 603, startPoint y: 527, endPoint x: 246, endPoint y: 508, distance: 357.5
click at [248, 509] on div "Files New File Javascript files 0 index.js 0 CSS files style.css 0 Copy share l…" at bounding box center [773, 408] width 1483 height 748
type textarea "[data-theme-nav="dark"] .nav-bar__bg, [data-theme-page][data-theme-nav="dark"] …"
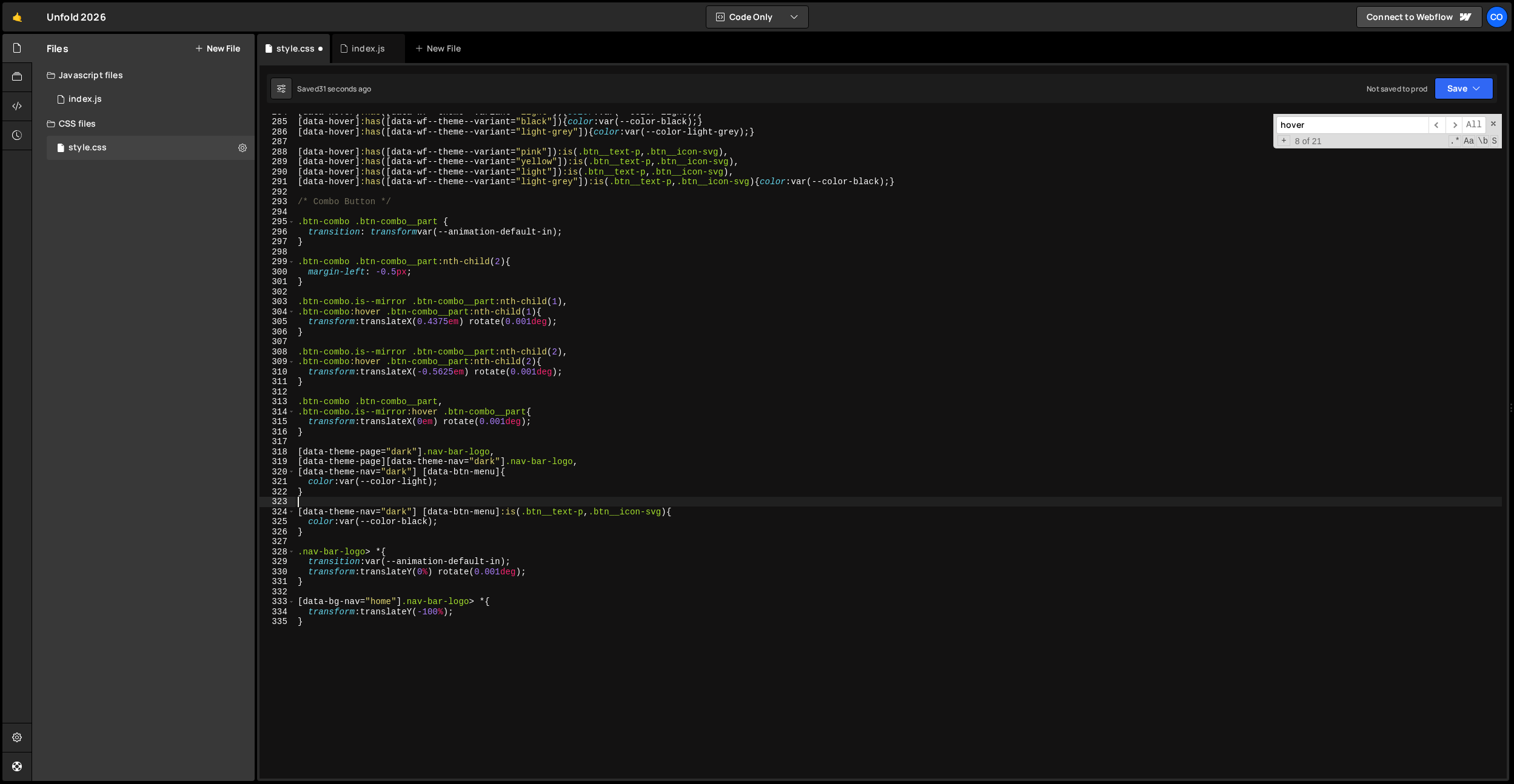
click at [377, 532] on div "[ data-hover ] :has ([ data-wf--theme--variant = " light " ]) { color : var(--c…" at bounding box center [899, 449] width 1207 height 685
type textarea "}"
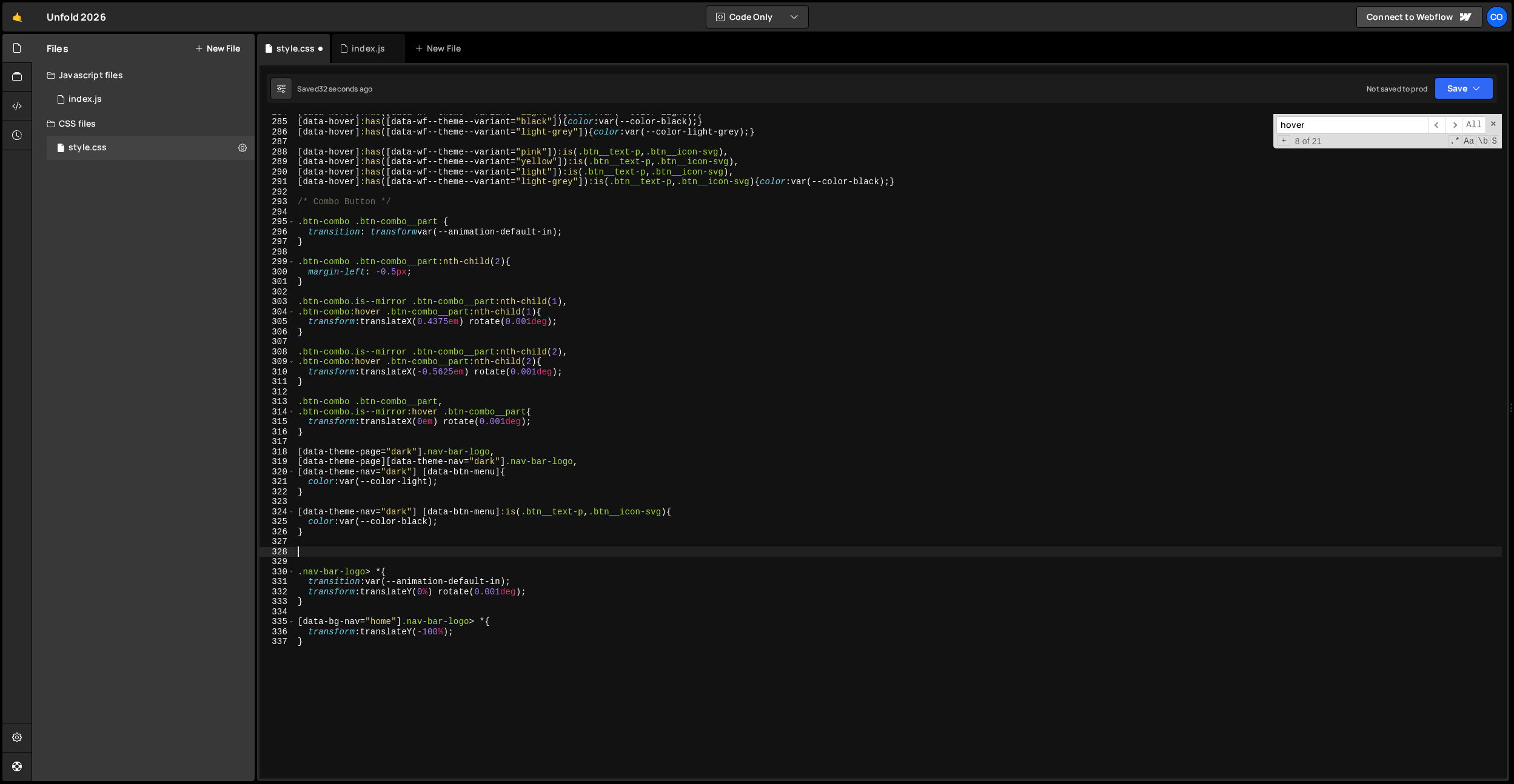
paste textarea "[data-theme-page][data-theme-nav="dark"] .nav-bar__bg,"
type textarea "[data-theme-page][data-theme-nav="dark"] .nav-bar__bg {}"
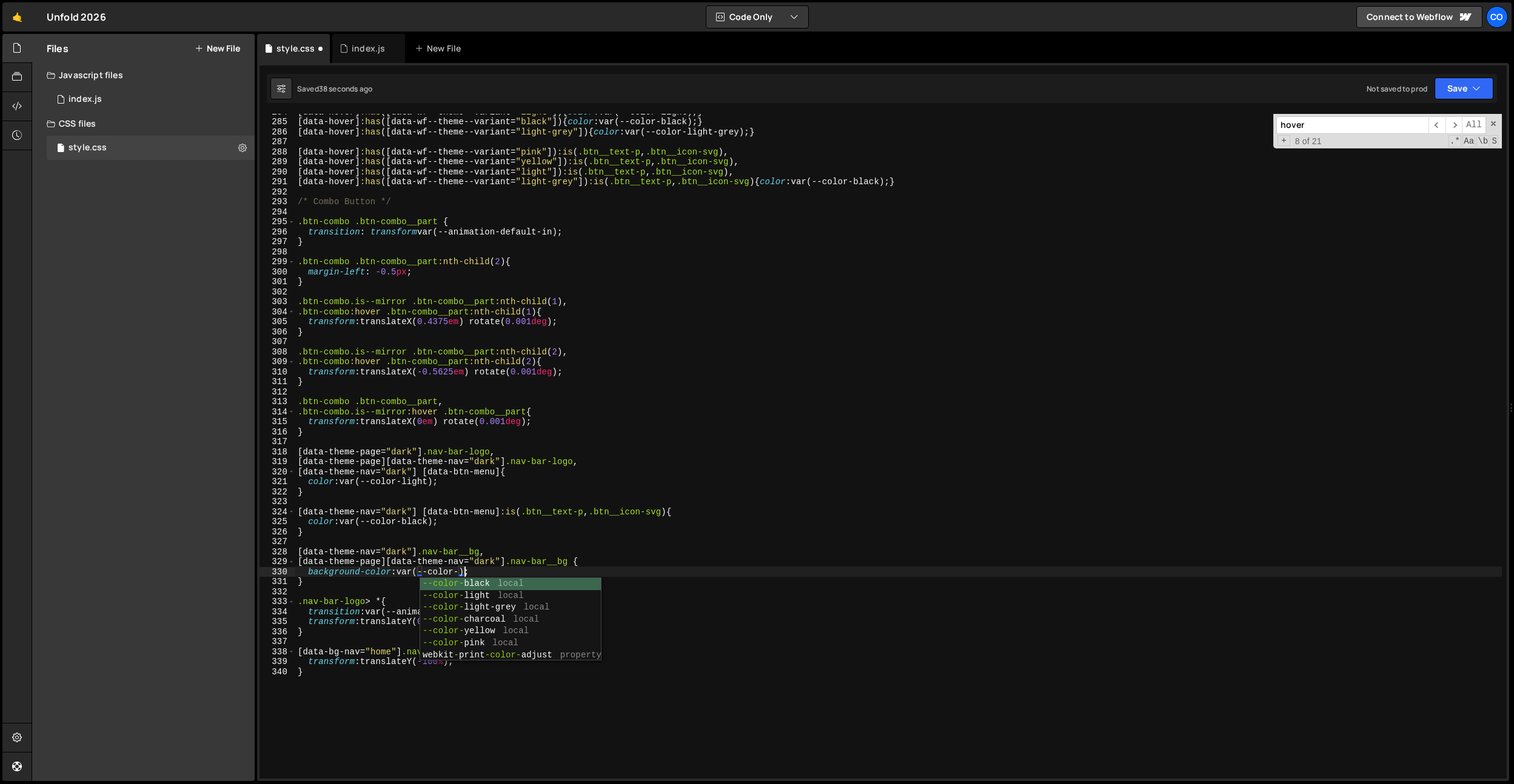
scroll to position [0, 13]
click at [479, 574] on div "[ data-hover ] :has ([ data-wf--theme--variant = " light " ]) { color : var(--c…" at bounding box center [899, 449] width 1207 height 685
click at [467, 569] on div "[ data-hover ] :has ([ data-wf--theme--variant = " light " ]) { color : var(--c…" at bounding box center [899, 449] width 1207 height 685
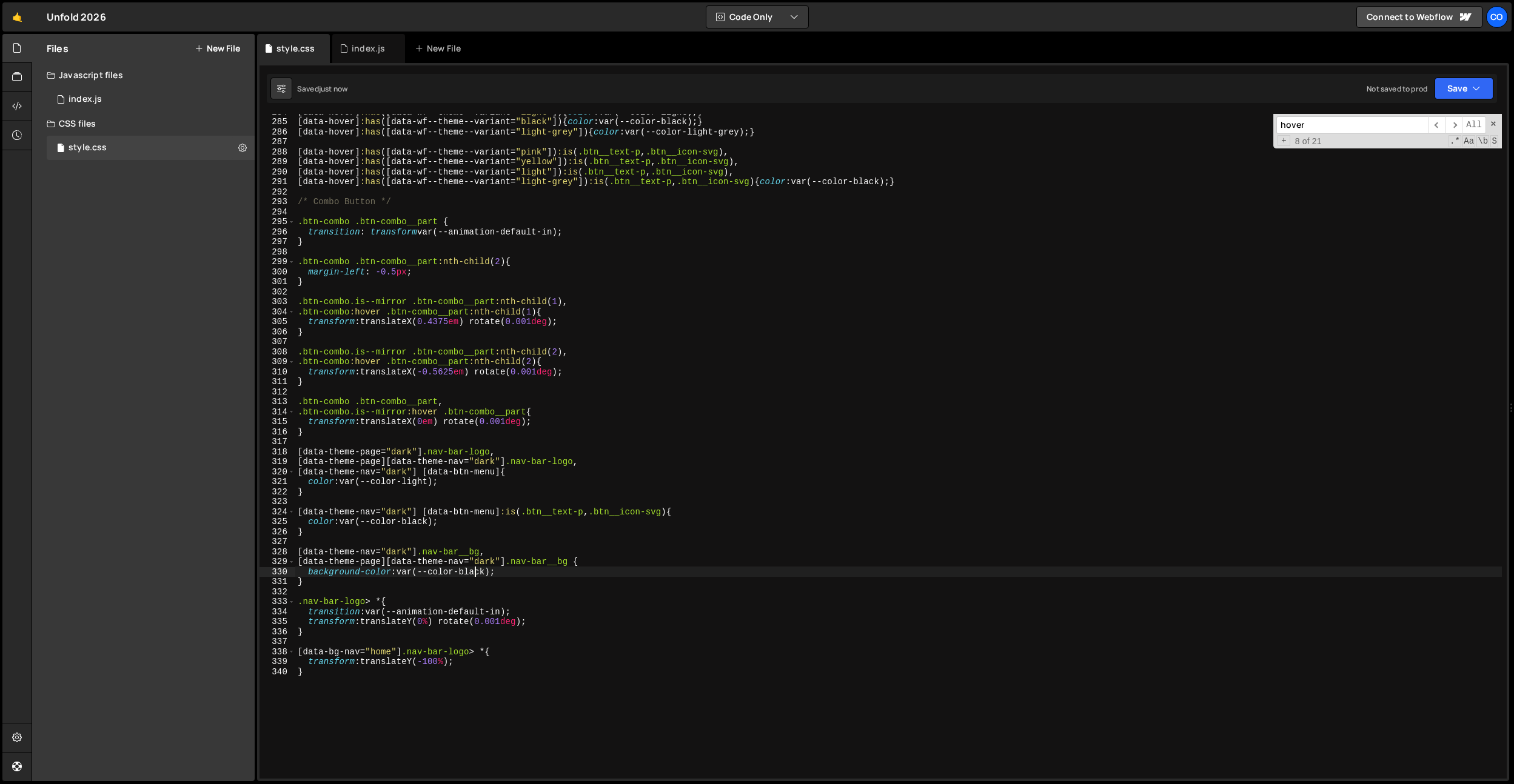
click at [476, 571] on div "[ data-hover ] :has ([ data-wf--theme--variant = " light " ]) { color : var(--c…" at bounding box center [899, 449] width 1207 height 685
drag, startPoint x: 481, startPoint y: 549, endPoint x: 319, endPoint y: 551, distance: 162.0
click at [269, 550] on div "background-color: var(--color-black); 284 285 286 287 288 289 290 291 292 293 2…" at bounding box center [883, 446] width 1248 height 665
drag, startPoint x: 470, startPoint y: 548, endPoint x: 478, endPoint y: 549, distance: 8.1
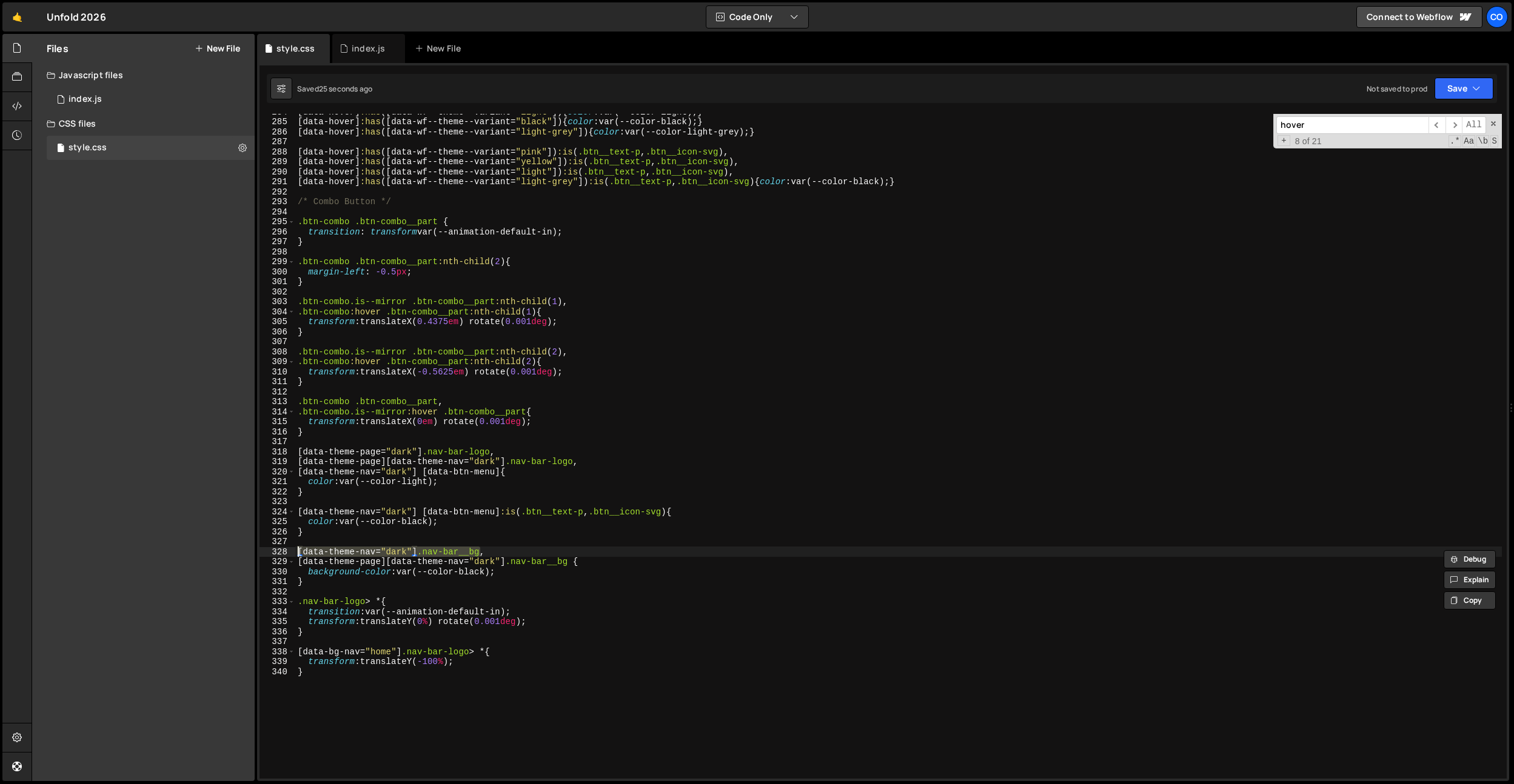
click at [470, 548] on div "[ data-hover ] :has ([ data-wf--theme--variant = " light " ]) { color : var(--c…" at bounding box center [899, 446] width 1207 height 665
drag, startPoint x: 484, startPoint y: 551, endPoint x: 271, endPoint y: 556, distance: 213.1
click at [271, 555] on div "[data-theme-nav="dark"] .nav-bar__bg, 284 285 286 287 288 289 290 291 292 293 2…" at bounding box center [883, 446] width 1248 height 665
click at [348, 673] on div "[ data-hover ] :has ([ data-wf--theme--variant = " light " ]) { color : var(--c…" at bounding box center [899, 449] width 1207 height 685
type textarea "}"
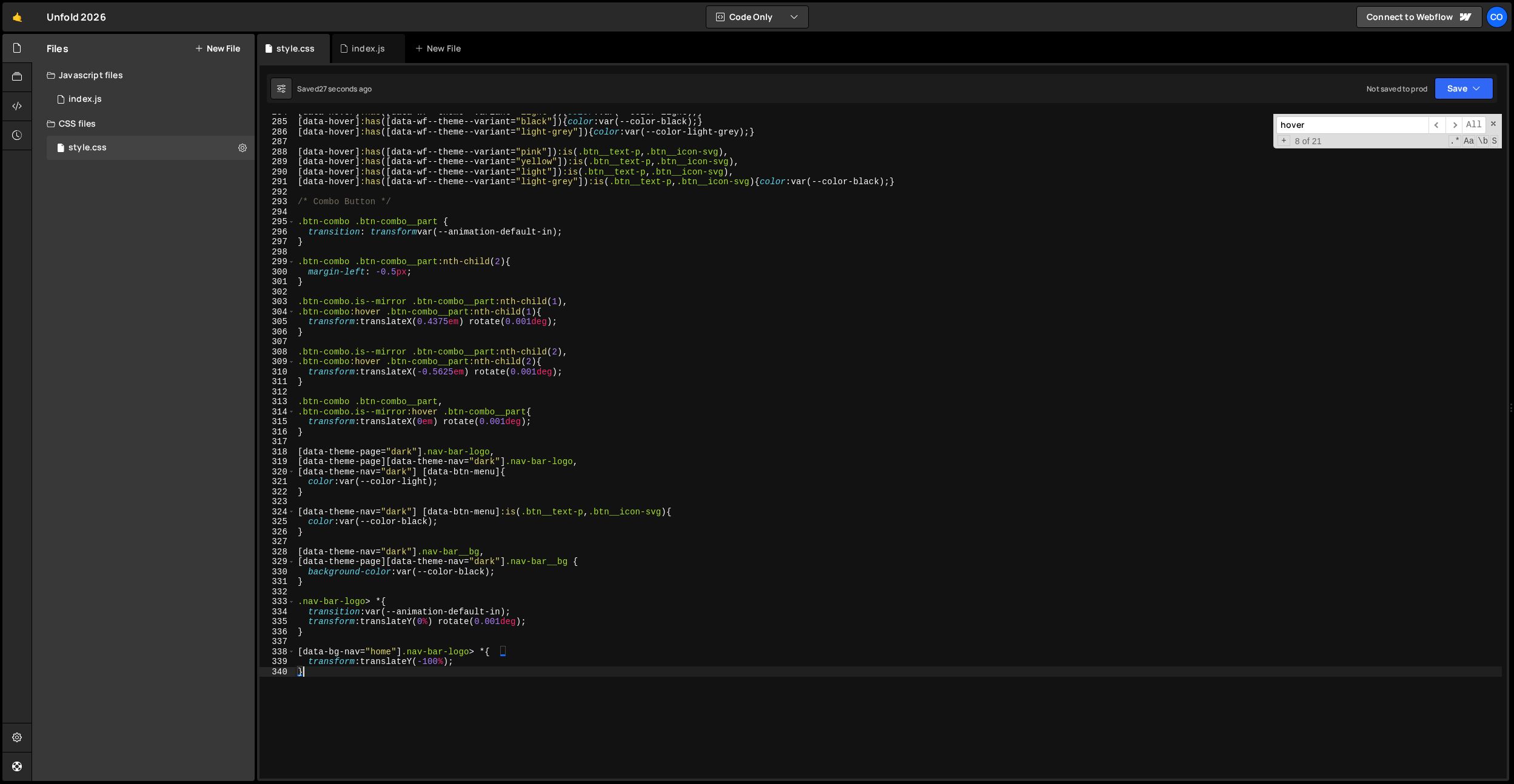
scroll to position [0, 0]
paste textarea "[data-theme-nav="dark"] .nav-bar__bg"
type textarea "[data-theme-nav="dark"] .nav-bar__bg {}"
type textarea "transform: translateY(100%) rotate(0.001deg);"
click at [458, 599] on div "[ data-hover ] :has ([ data-wf--theme--variant = " light " ]) { color : var(--c…" at bounding box center [899, 449] width 1207 height 685
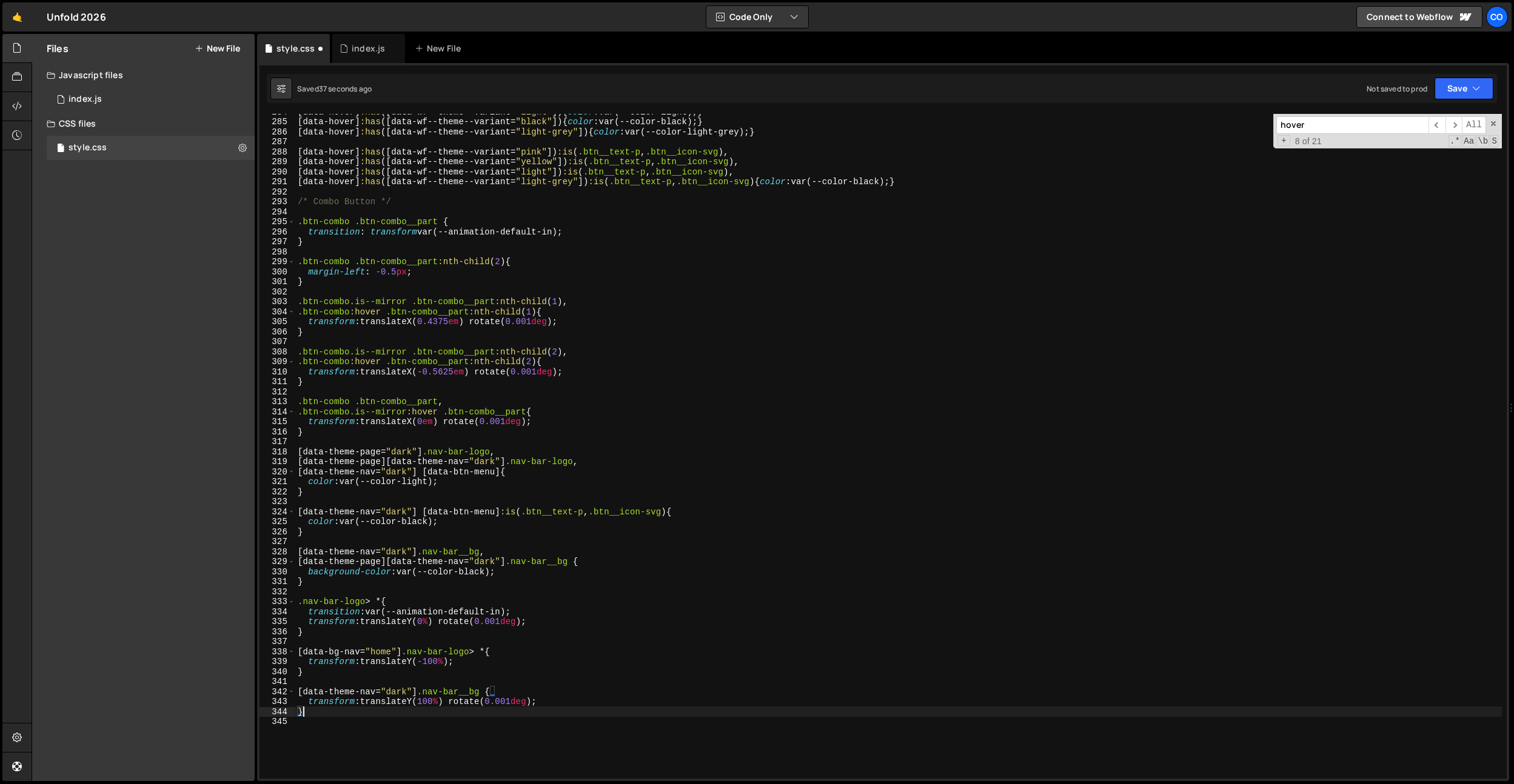
type textarea ".nav-bar-logo > * {"
click at [442, 679] on div "[ data-hover ] :has ([ data-wf--theme--variant = " light " ]) { color : var(--c…" at bounding box center [899, 449] width 1207 height 685
click at [361, 688] on div "[ data-hover ] :has ([ data-wf--theme--variant = " light " ]) { color : var(--c…" at bounding box center [899, 449] width 1207 height 685
drag, startPoint x: 361, startPoint y: 688, endPoint x: 353, endPoint y: 689, distance: 8.1
click at [361, 688] on div "[ data-hover ] :has ([ data-wf--theme--variant = " light " ]) { color : var(--c…" at bounding box center [899, 449] width 1207 height 685
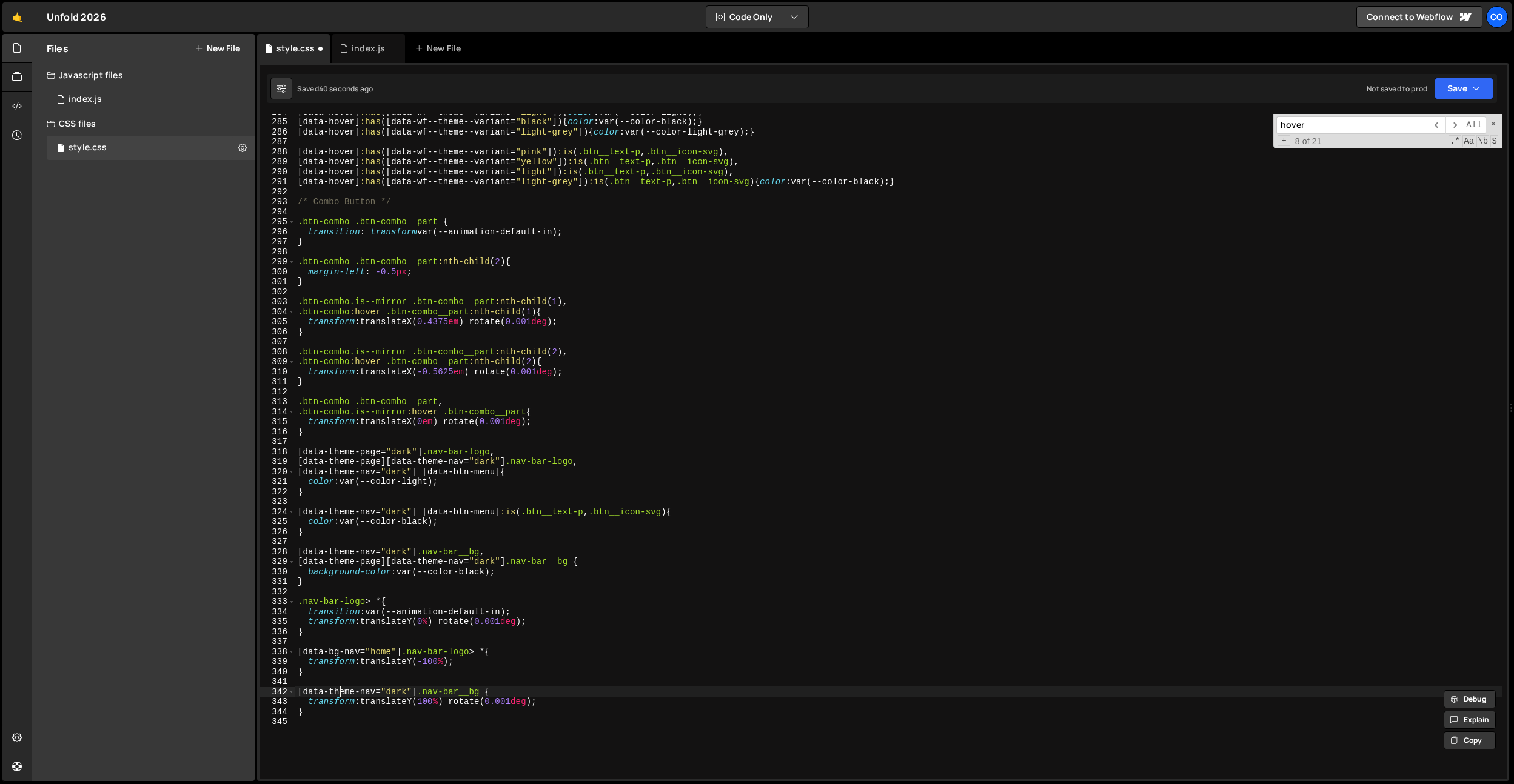
click at [339, 689] on div "[ data-hover ] :has ([ data-wf--theme--variant = " light " ]) { color : var(--c…" at bounding box center [899, 449] width 1207 height 685
click at [436, 693] on div "[ data-hover ] :has ([ data-wf--theme--variant = " light " ]) { color : var(--c…" at bounding box center [899, 449] width 1207 height 685
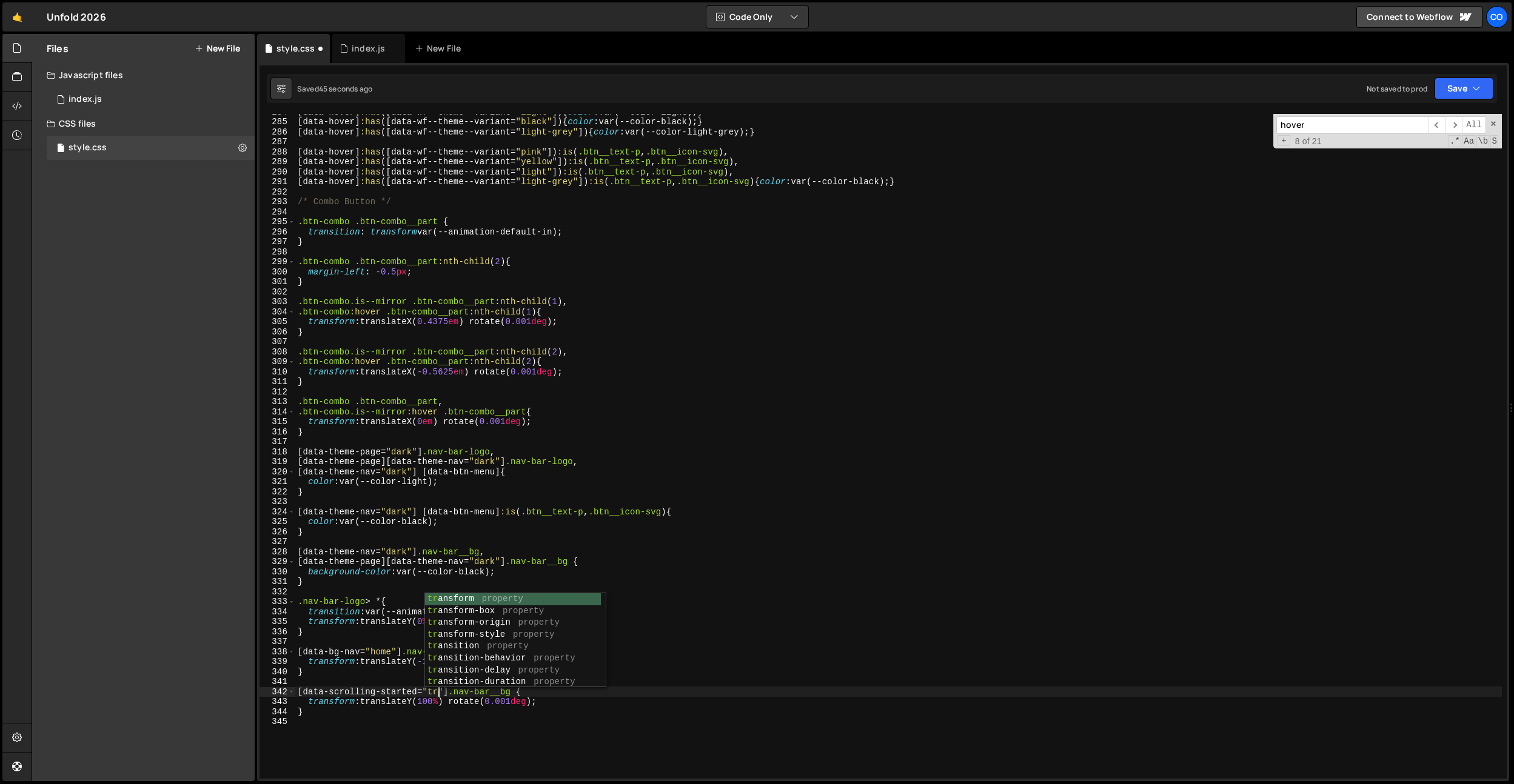
type textarea "[data-scrolling-started="true"] .nav-bar__bg {"
click at [644, 684] on div "[ data-hover ] :has ([ data-wf--theme--variant = " light " ]) { color : var(--c…" at bounding box center [899, 449] width 1207 height 685
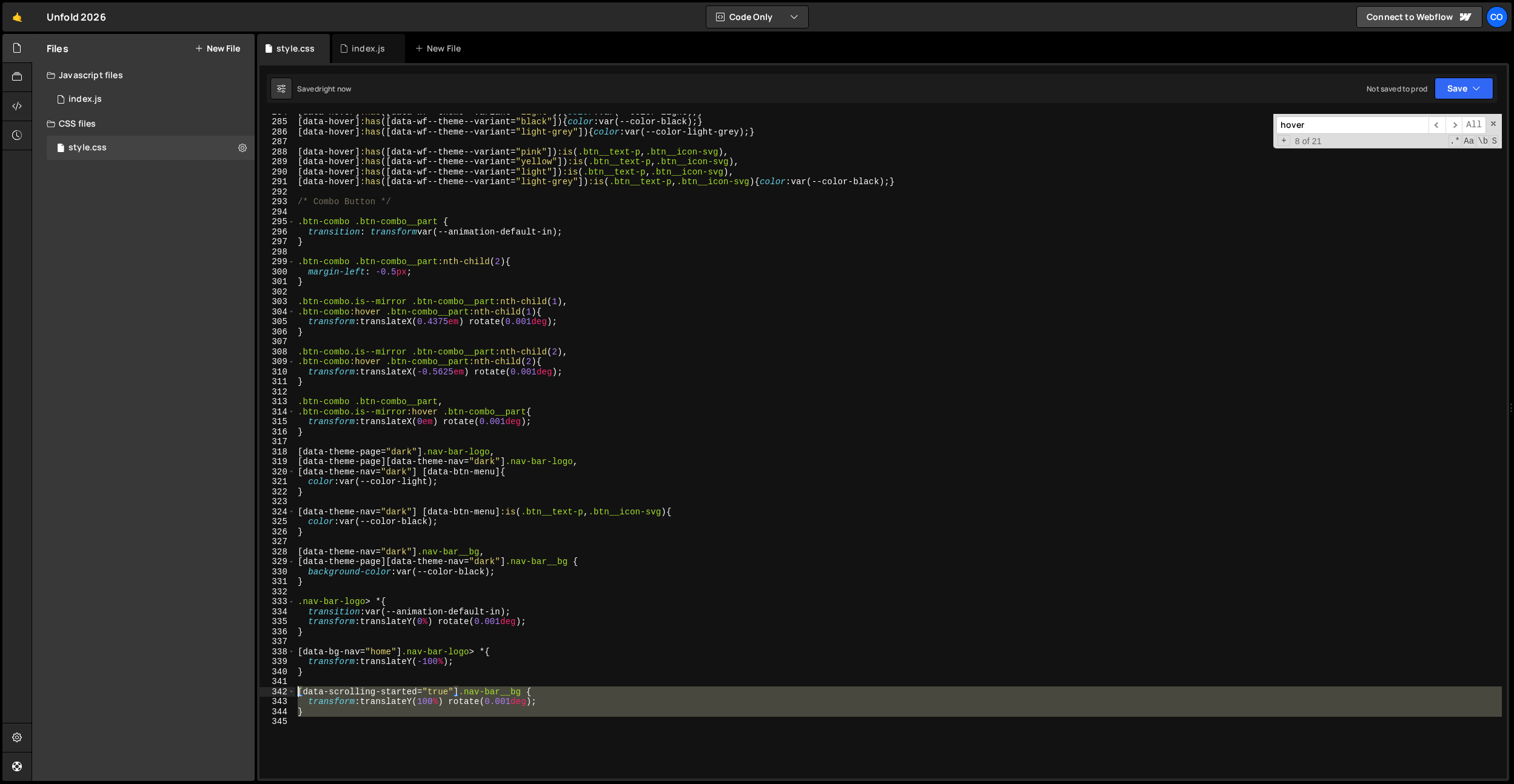
drag, startPoint x: 365, startPoint y: 724, endPoint x: 282, endPoint y: 686, distance: 91.3
click at [279, 687] on div "284 285 286 287 288 289 290 291 292 293 294 295 296 297 298 299 300 301 302 303…" at bounding box center [883, 446] width 1248 height 665
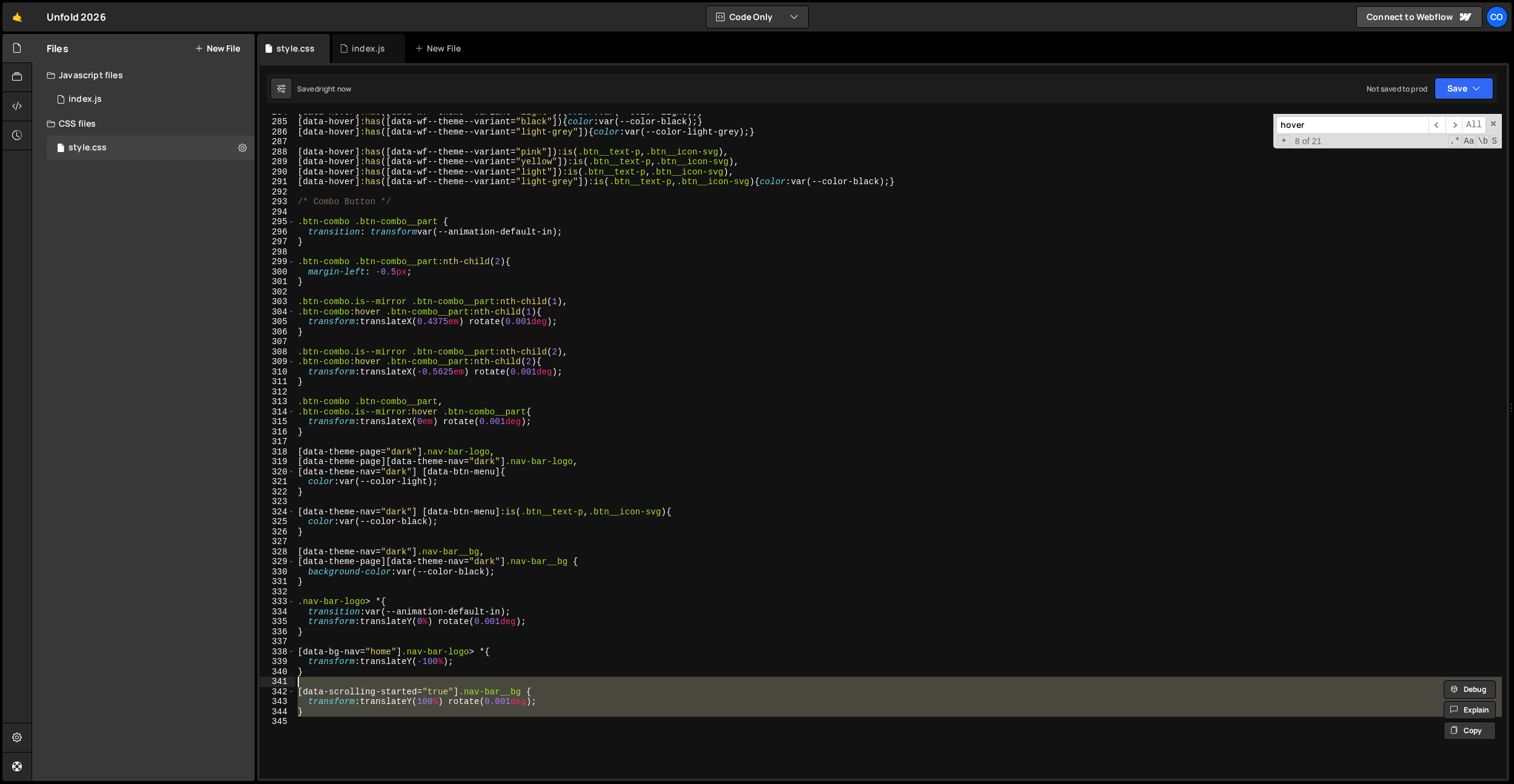
click at [314, 672] on div "[ data-hover ] :has ([ data-wf--theme--variant = " light " ]) { color : var(--c…" at bounding box center [899, 449] width 1207 height 685
type textarea "}"
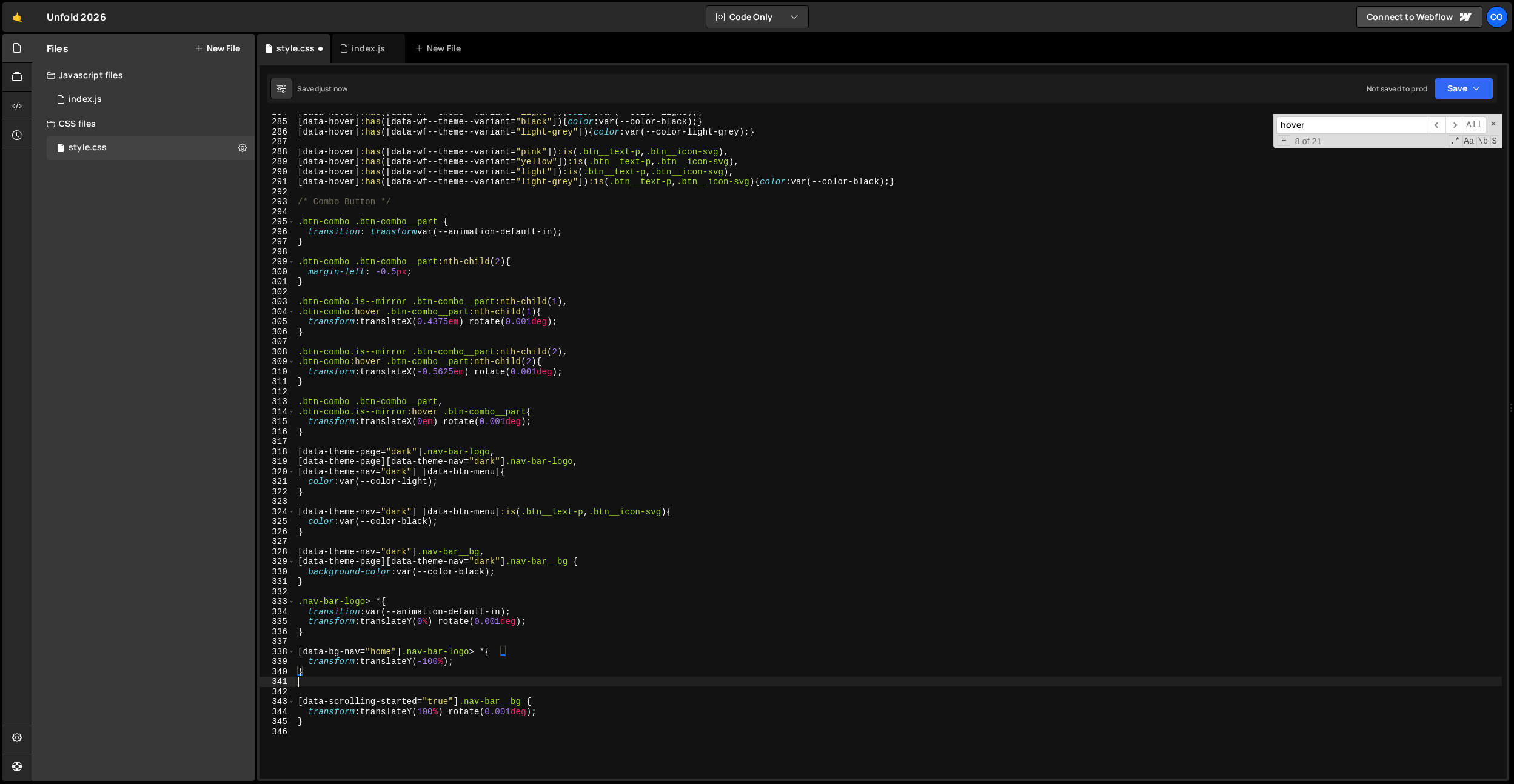
paste textarea "[data-scrolling-started="true"] .nav-bar__bg {"
drag, startPoint x: 465, startPoint y: 705, endPoint x: 242, endPoint y: 702, distance: 223.0
click at [242, 702] on div "Files New File Javascript files 0 index.js 0 CSS files style.css 0 Copy share l…" at bounding box center [773, 408] width 1483 height 748
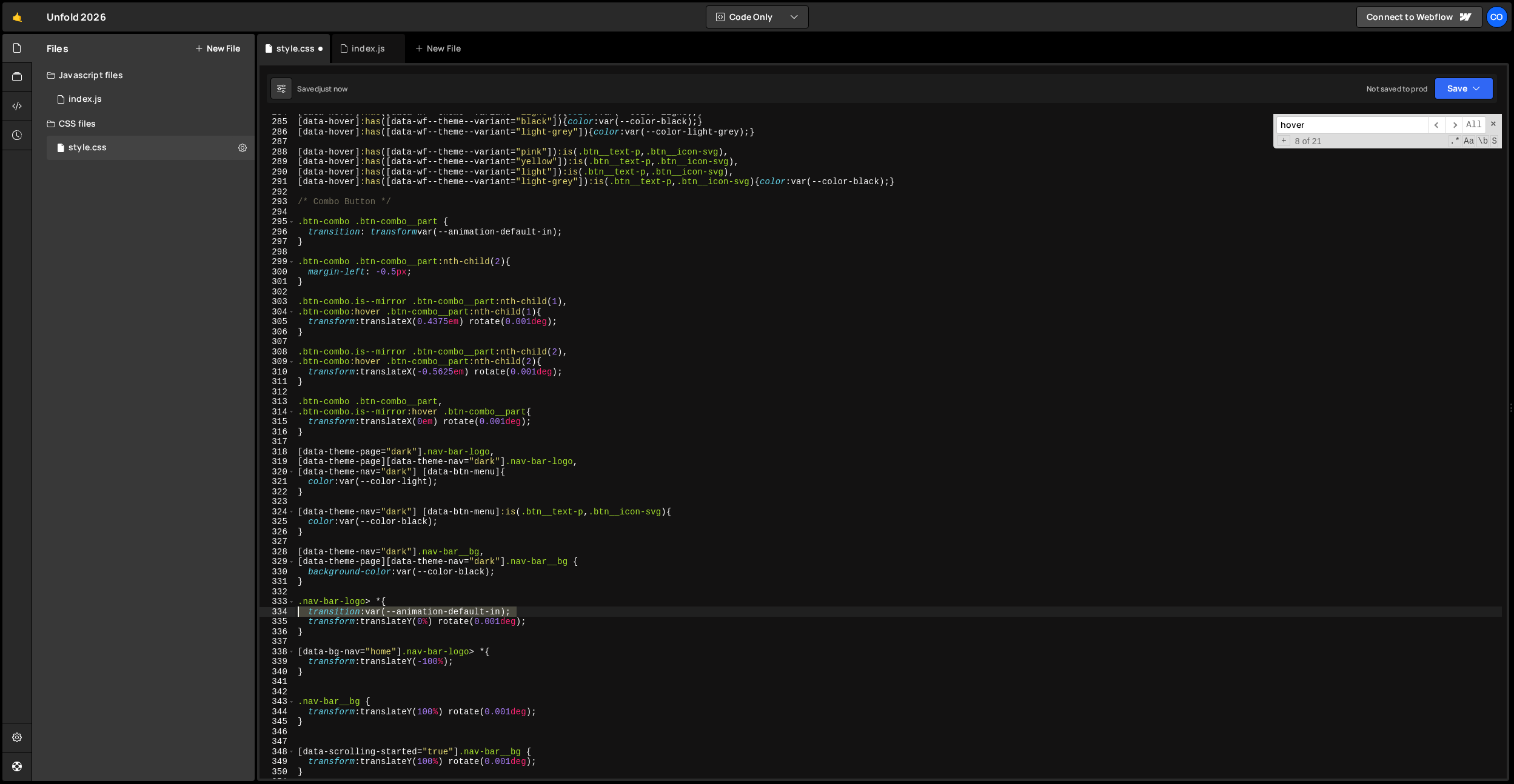
drag, startPoint x: 529, startPoint y: 610, endPoint x: 233, endPoint y: 661, distance: 300.4
click at [194, 609] on div "Files New File Javascript files 0 index.js 0 CSS files style.css 0 Copy share l…" at bounding box center [773, 408] width 1483 height 748
click at [380, 702] on div "[ data-hover ] :has ([ data-wf--theme--variant = " light " ]) { color : var(--c…" at bounding box center [899, 449] width 1207 height 685
type textarea ".nav-bar__bg {"
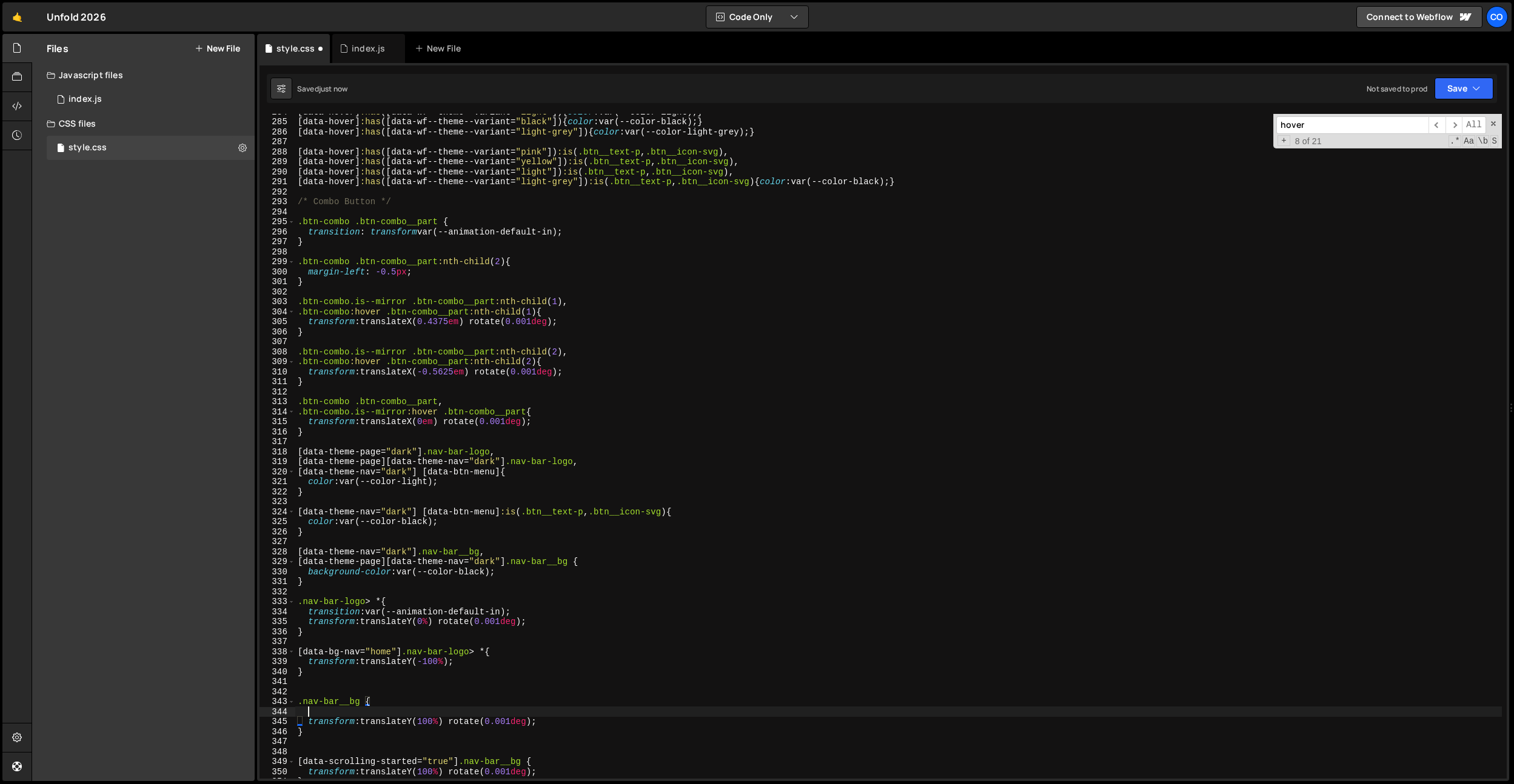
paste textarea "transition: var(--animation-default-in);"
click at [378, 710] on div "[ data-hover ] :has ([ data-wf--theme--variant = " light " ]) { color : var(--c…" at bounding box center [899, 449] width 1207 height 685
click at [320, 717] on div "[ data-hover ] :has ([ data-wf--theme--variant = " light " ]) { color : var(--c…" at bounding box center [899, 449] width 1207 height 685
drag, startPoint x: 637, startPoint y: 711, endPoint x: 378, endPoint y: 633, distance: 270.5
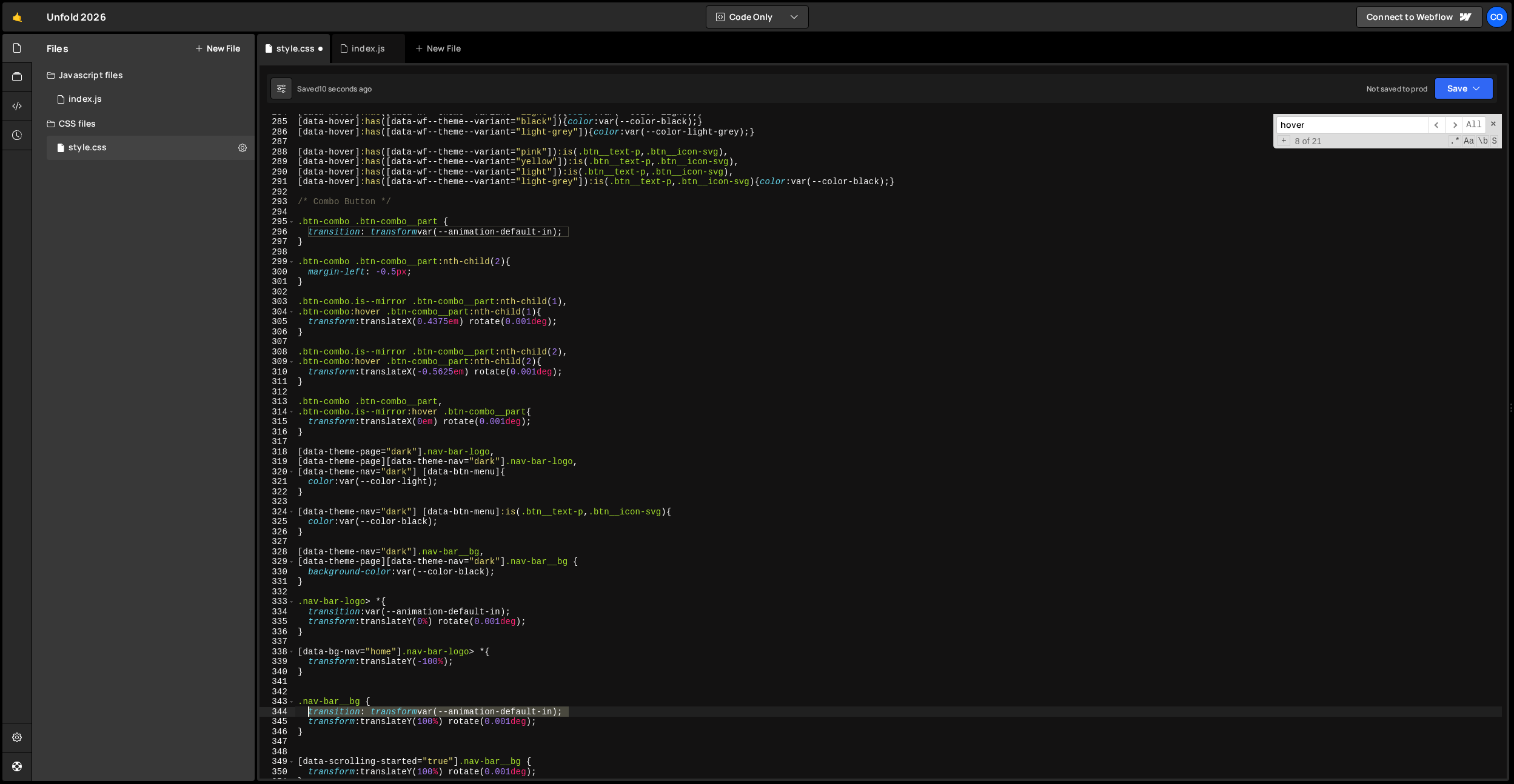
click at [310, 711] on div "[ data-hover ] :has ([ data-wf--theme--variant = " light " ]) { color : var(--c…" at bounding box center [899, 449] width 1207 height 685
drag, startPoint x: 532, startPoint y: 609, endPoint x: 309, endPoint y: 610, distance: 223.0
click at [309, 610] on div "[ data-hover ] :has ([ data-wf--theme--variant = " light " ]) { color : var(--c…" at bounding box center [899, 449] width 1207 height 685
paste textarea "transform"
click at [359, 704] on div "[ data-hover ] :has ([ data-wf--theme--variant = " light " ]) { color : var(--c…" at bounding box center [899, 449] width 1207 height 685
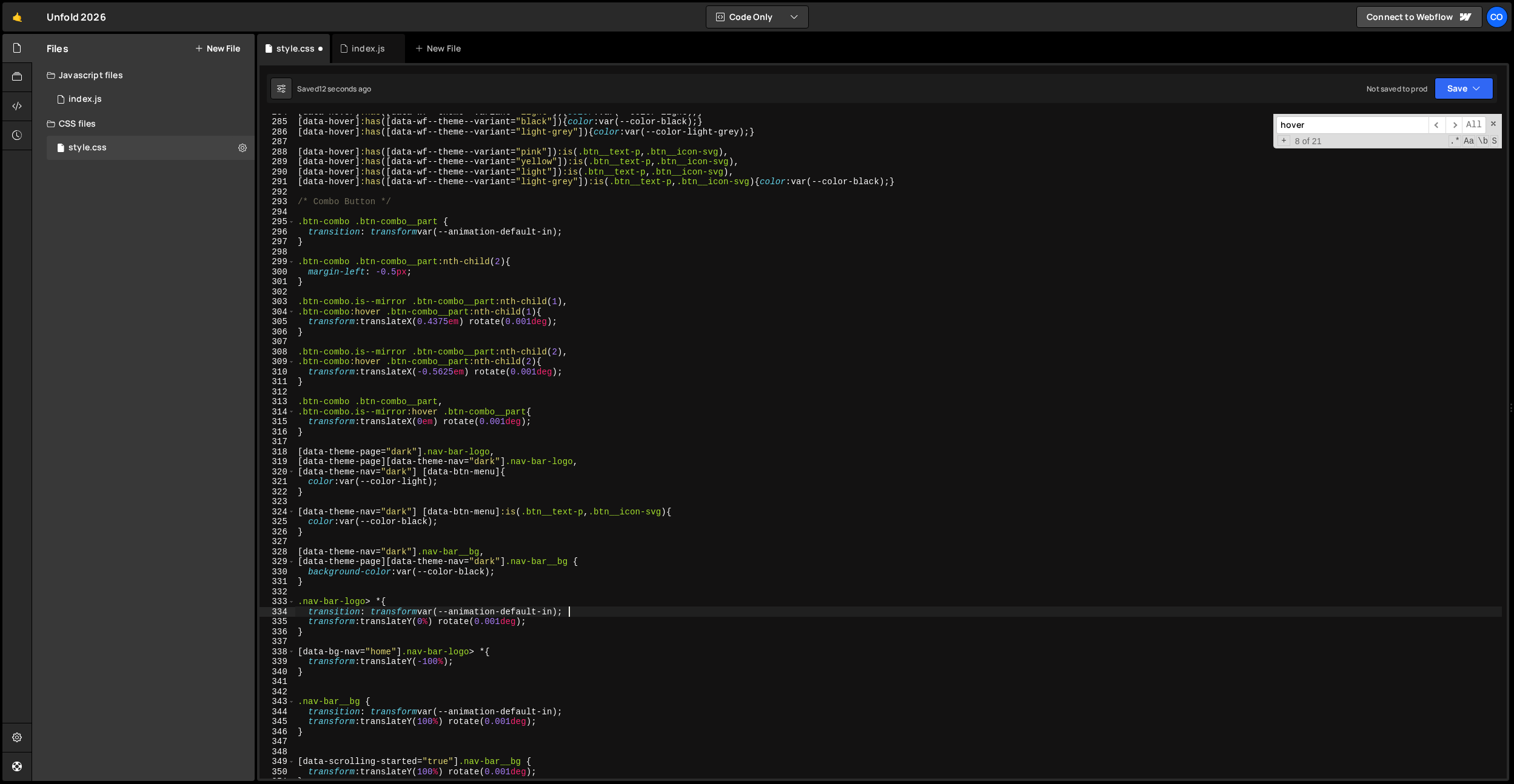
type textarea ".nav-bar__bg {"
click at [338, 693] on div "[ data-hover ] :has ([ data-wf--theme--variant = " light " ]) { color : var(--c…" at bounding box center [899, 449] width 1207 height 685
click at [422, 711] on div "[ data-hover ] :has ([ data-wf--theme--variant = " light " ]) { color : var(--c…" at bounding box center [899, 449] width 1207 height 685
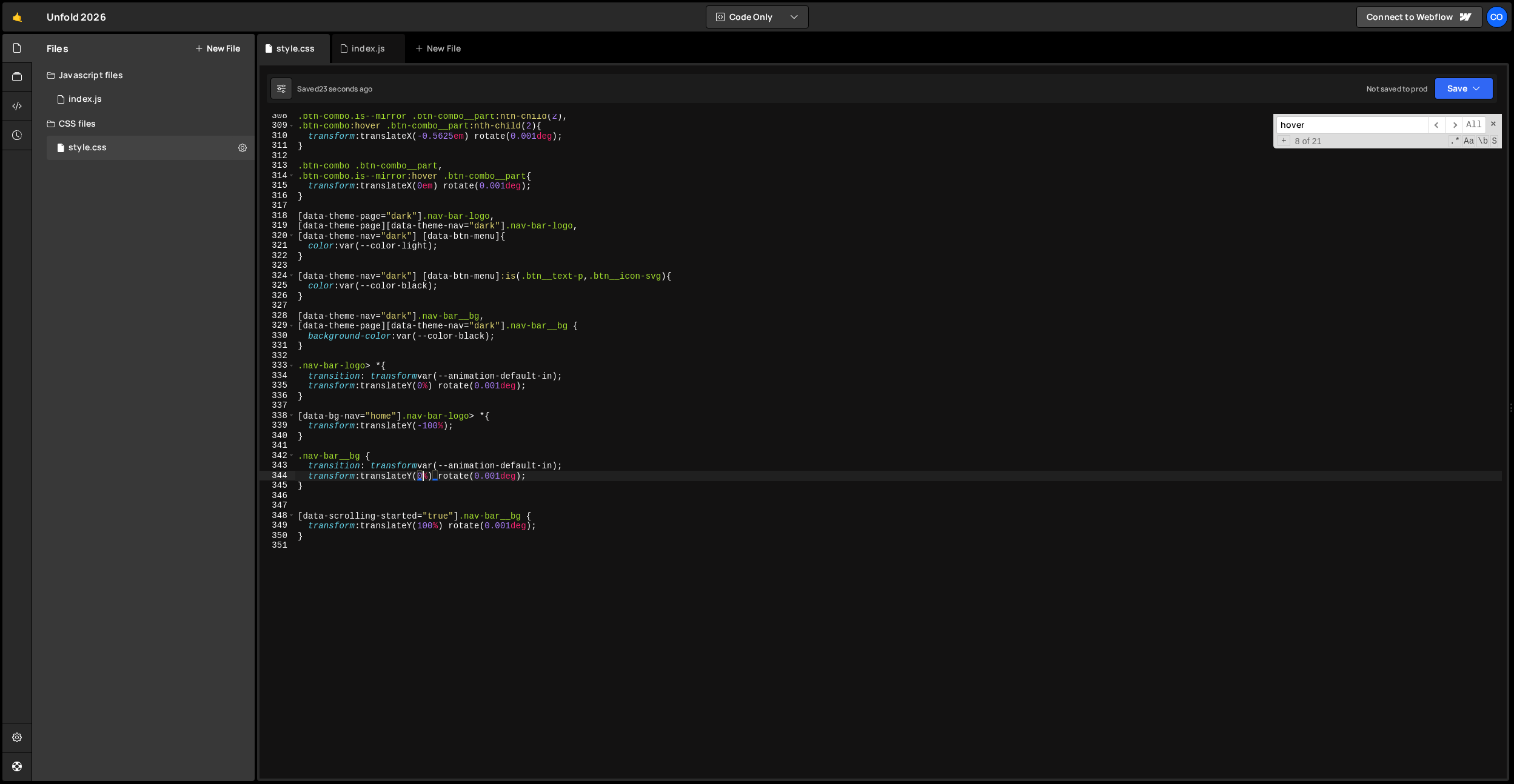
scroll to position [3074, 0]
click at [566, 438] on div ".btn-combo.is--mirror .btn-combo__part :nth-child ( 2 ), .btn-combo :hover .btn…" at bounding box center [899, 453] width 1207 height 685
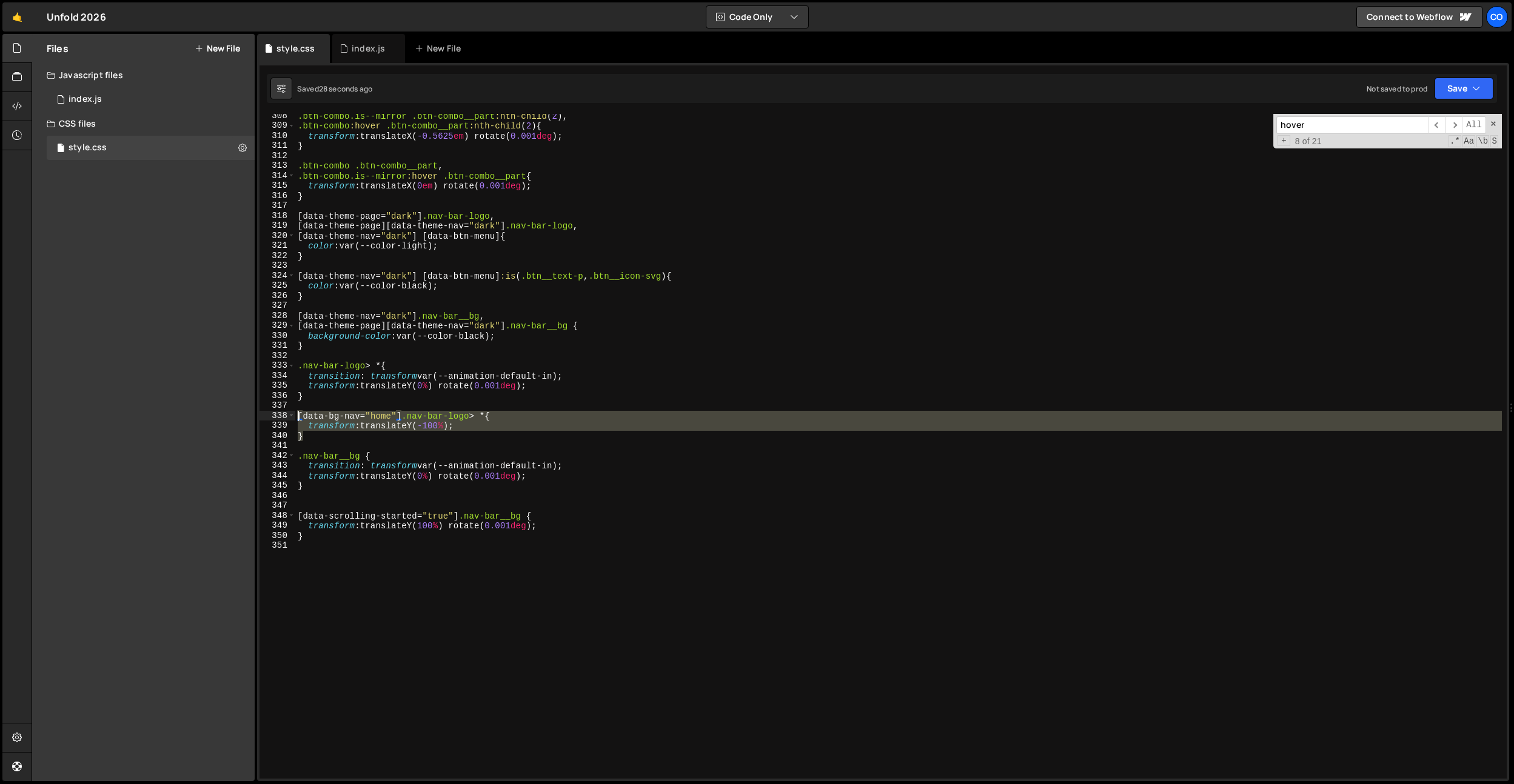
drag, startPoint x: 354, startPoint y: 440, endPoint x: 283, endPoint y: 419, distance: 74.0
click at [283, 419] on div "} 308 309 310 311 312 313 314 315 316 317 318 319 320 321 322 323 324 325 326 3…" at bounding box center [883, 446] width 1248 height 665
click at [315, 534] on div ".btn-combo.is--mirror .btn-combo__part :nth-child ( 2 ), .btn-combo :hover .btn…" at bounding box center [899, 453] width 1207 height 685
type textarea "}"
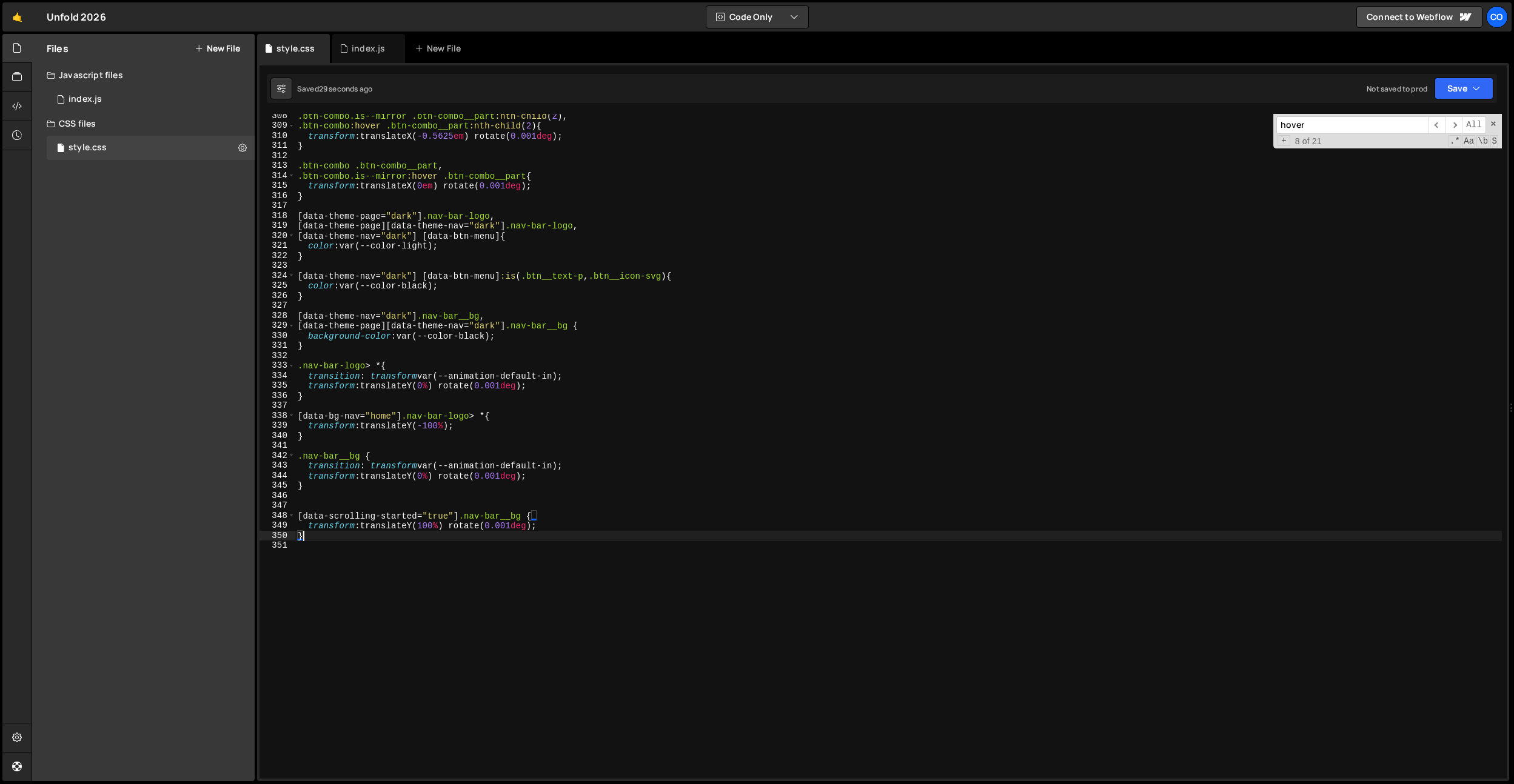
click at [320, 507] on div ".btn-combo.is--mirror .btn-combo__part :nth-child ( 2 ), .btn-combo :hover .btn…" at bounding box center [899, 453] width 1207 height 685
drag, startPoint x: 321, startPoint y: 515, endPoint x: 322, endPoint y: 524, distance: 9.1
click at [321, 515] on div ".btn-combo.is--mirror .btn-combo__part :nth-child ( 2 ), .btn-combo :hover .btn…" at bounding box center [899, 453] width 1207 height 685
click at [322, 524] on div ".btn-combo.is--mirror .btn-combo__part :nth-child ( 2 ), .btn-combo :hover .btn…" at bounding box center [899, 453] width 1207 height 685
type textarea "}"
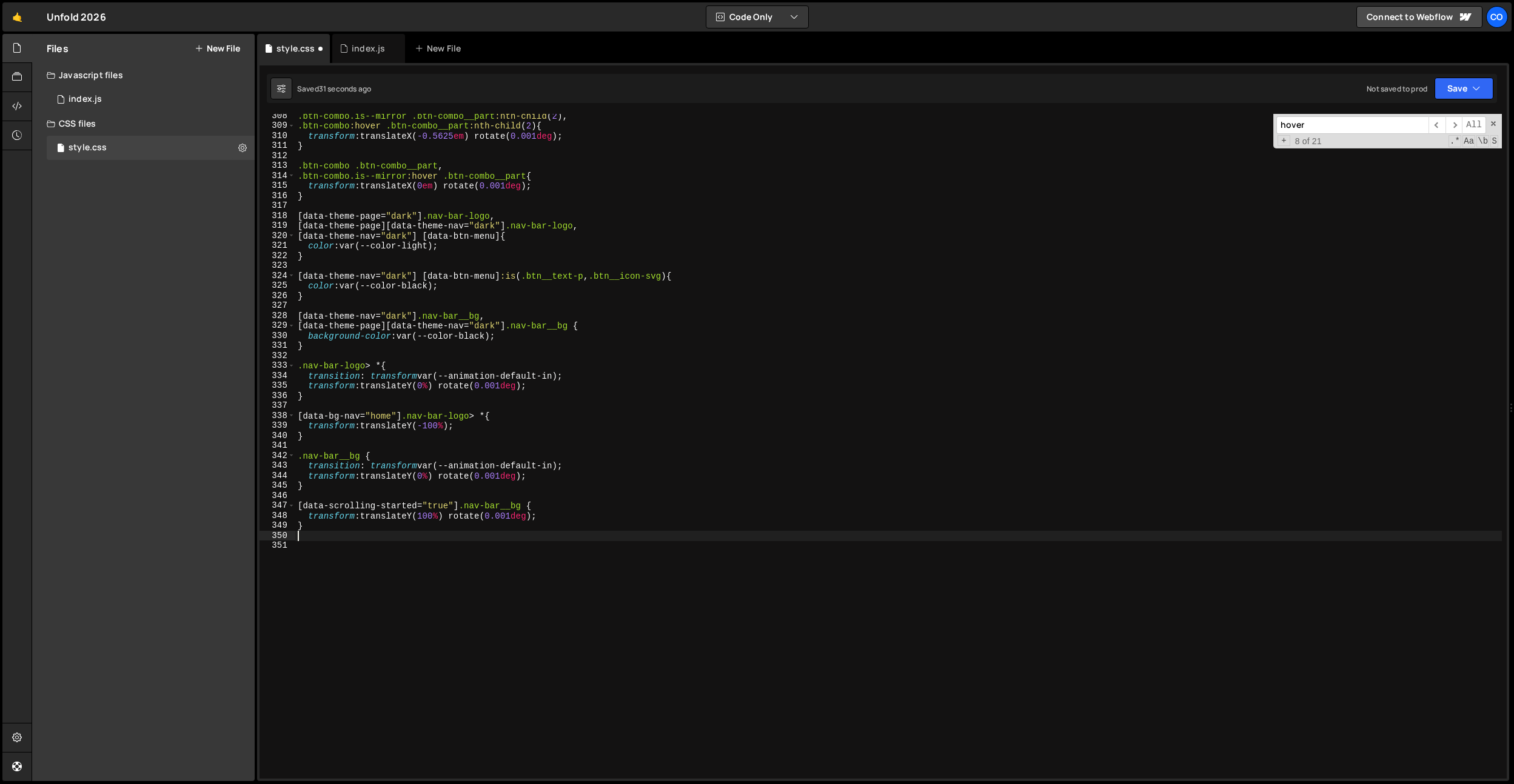
paste textarea "}"
drag, startPoint x: 459, startPoint y: 507, endPoint x: 293, endPoint y: 544, distance: 170.1
click at [255, 507] on div "Files New File Javascript files 0 index.js 0 CSS files style.css 0 Copy share l…" at bounding box center [773, 408] width 1483 height 748
click at [296, 544] on div ".btn-combo.is--mirror .btn-combo__part :nth-child ( 2 ), .btn-combo :hover .btn…" at bounding box center [899, 453] width 1207 height 685
paste textarea "[data-scrolling-started="true"]"
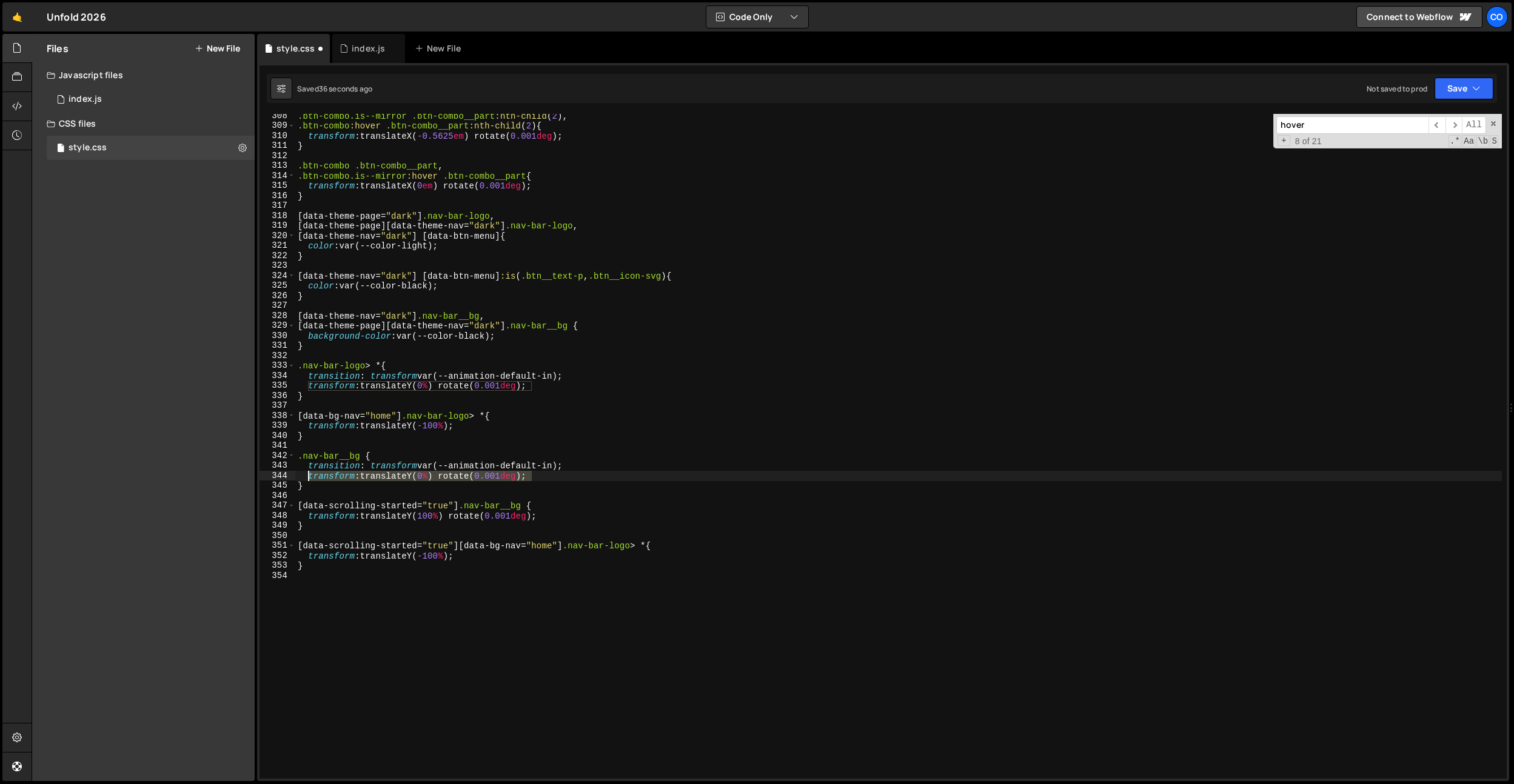
drag, startPoint x: 534, startPoint y: 479, endPoint x: 309, endPoint y: 478, distance: 225.0
click at [309, 478] on div ".btn-combo.is--mirror .btn-combo__part :nth-child ( 2 ), .btn-combo :hover .btn…" at bounding box center [899, 453] width 1207 height 685
paste textarea "}"
drag, startPoint x: 307, startPoint y: 559, endPoint x: 521, endPoint y: 559, distance: 214.0
click at [521, 559] on div ".btn-combo.is--mirror .btn-combo__part :nth-child ( 2 ), .btn-combo :hover .btn…" at bounding box center [899, 453] width 1207 height 685
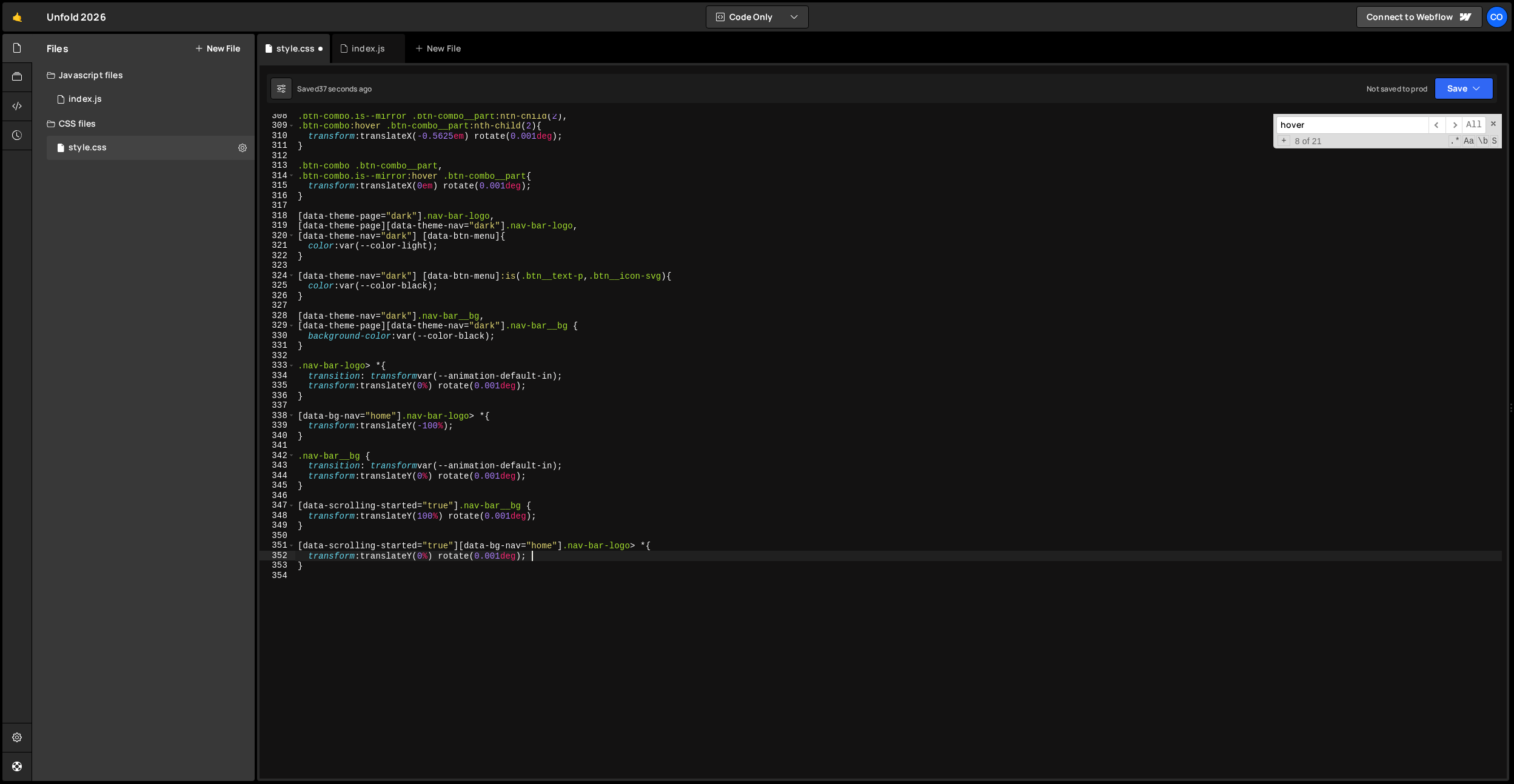
click at [510, 570] on div ".btn-combo.is--mirror .btn-combo__part :nth-child ( 2 ), .btn-combo :hover .btn…" at bounding box center [899, 453] width 1207 height 685
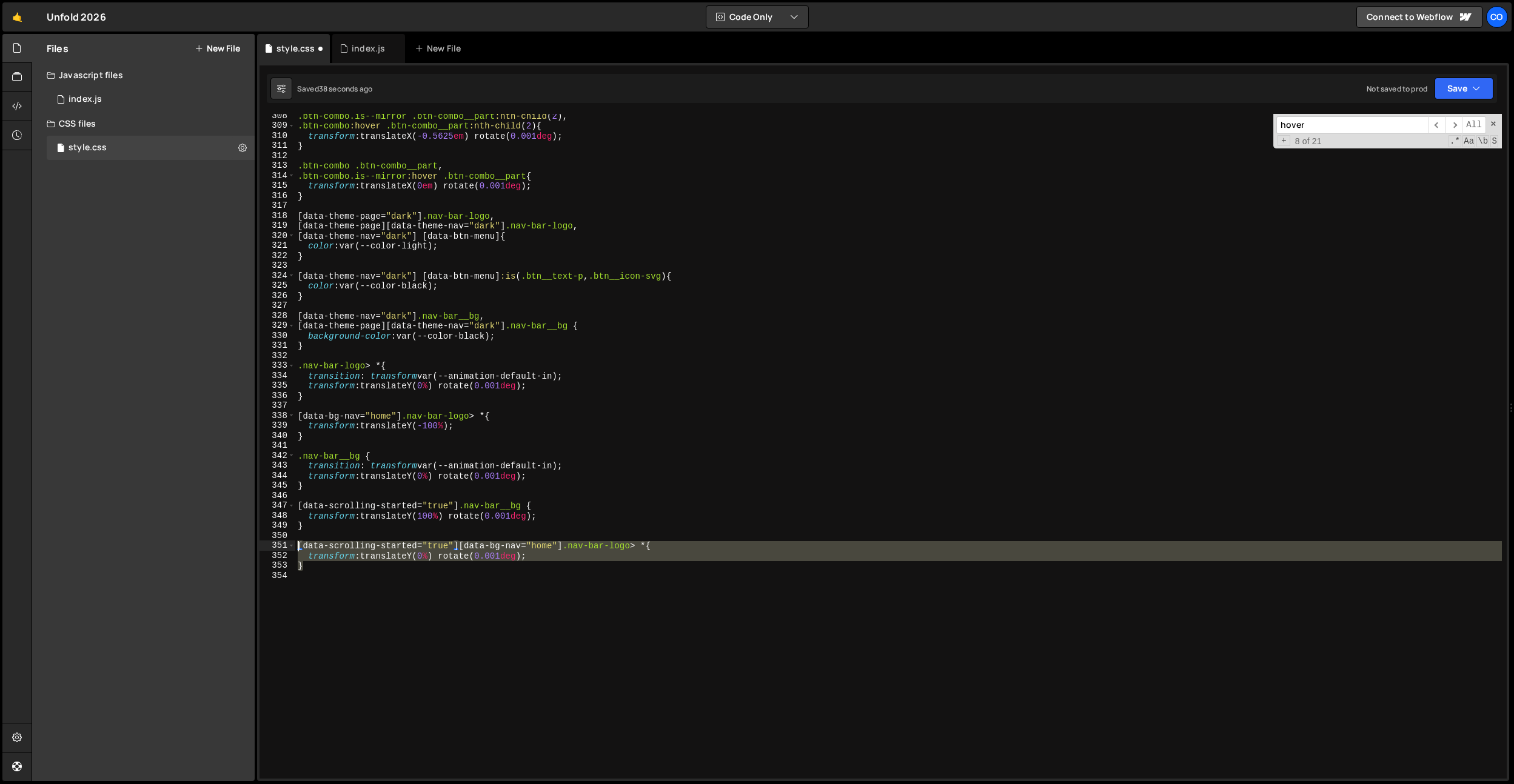
drag, startPoint x: 343, startPoint y: 562, endPoint x: 285, endPoint y: 544, distance: 60.7
click at [287, 546] on div "} 308 309 310 311 312 313 314 315 316 317 318 319 320 321 322 323 324 325 326 3…" at bounding box center [883, 446] width 1248 height 665
type textarea "}"
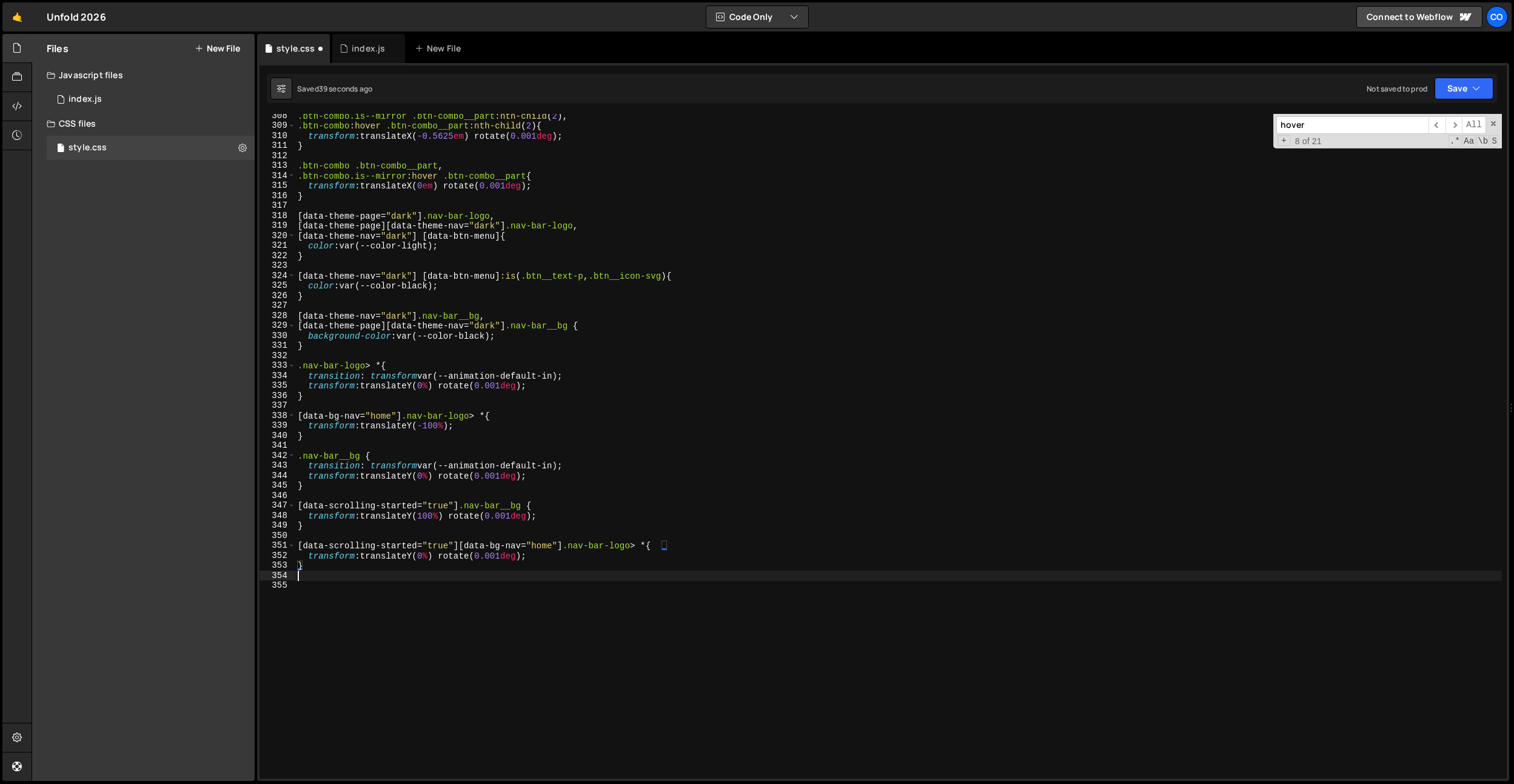
paste textarea "}"
click at [435, 549] on div ".btn-combo.is--mirror .btn-combo__part :nth-child ( 2 ), .btn-combo :hover .btn…" at bounding box center [899, 453] width 1207 height 685
drag, startPoint x: 402, startPoint y: 416, endPoint x: 275, endPoint y: 417, distance: 127.0
click at [275, 417] on div "[data-scrolling-started="true"][data-bg-nav="home"] .nav-bar-logo > * { 308 309…" at bounding box center [883, 446] width 1248 height 665
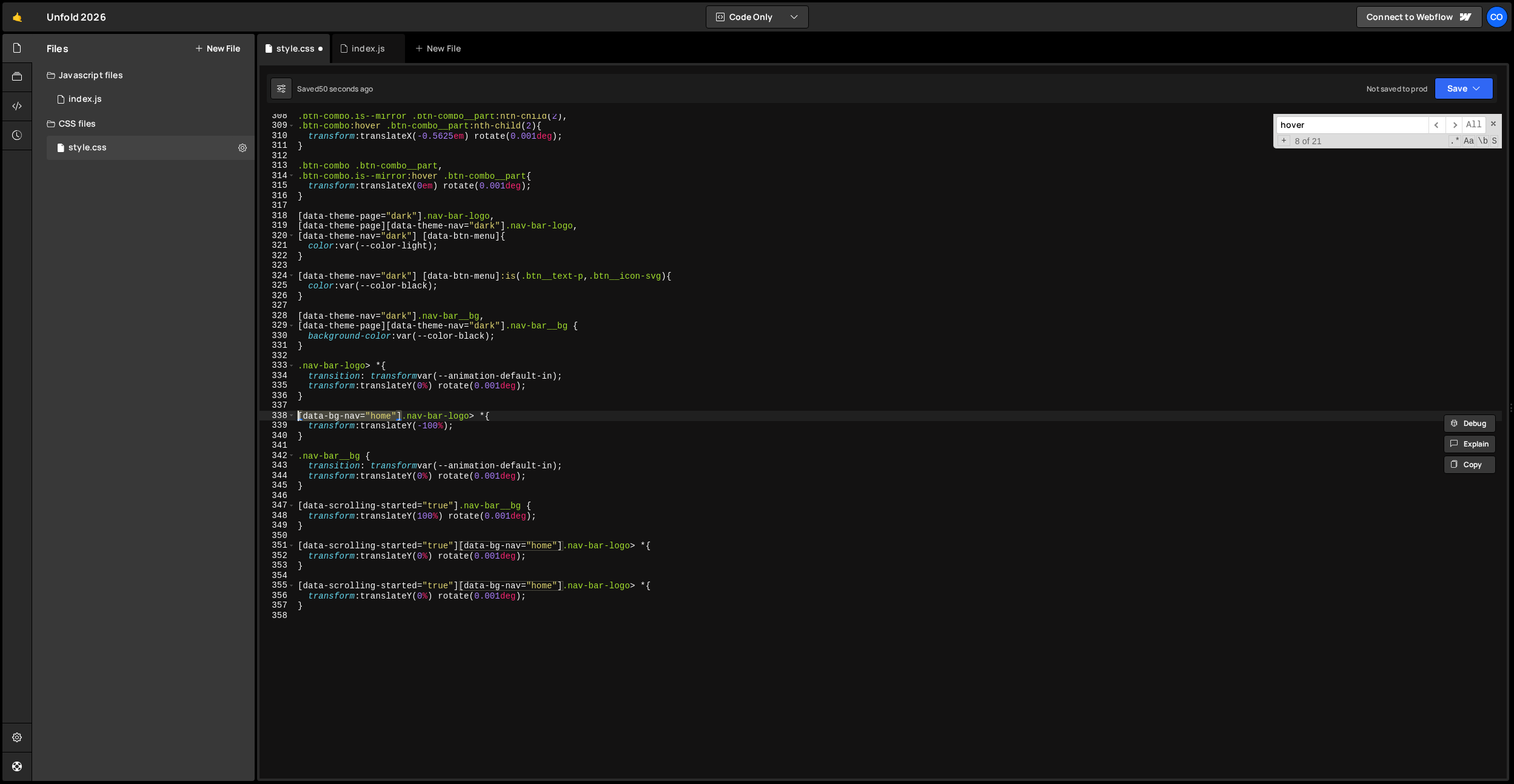
click at [488, 568] on div ".btn-combo.is--mirror .btn-combo__part :nth-child ( 2 ), .btn-combo :hover .btn…" at bounding box center [899, 453] width 1207 height 685
drag, startPoint x: 557, startPoint y: 585, endPoint x: 527, endPoint y: 587, distance: 30.1
click at [527, 587] on div ".btn-combo.is--mirror .btn-combo__part :nth-child ( 2 ), .btn-combo :hover .btn…" at bounding box center [899, 453] width 1207 height 685
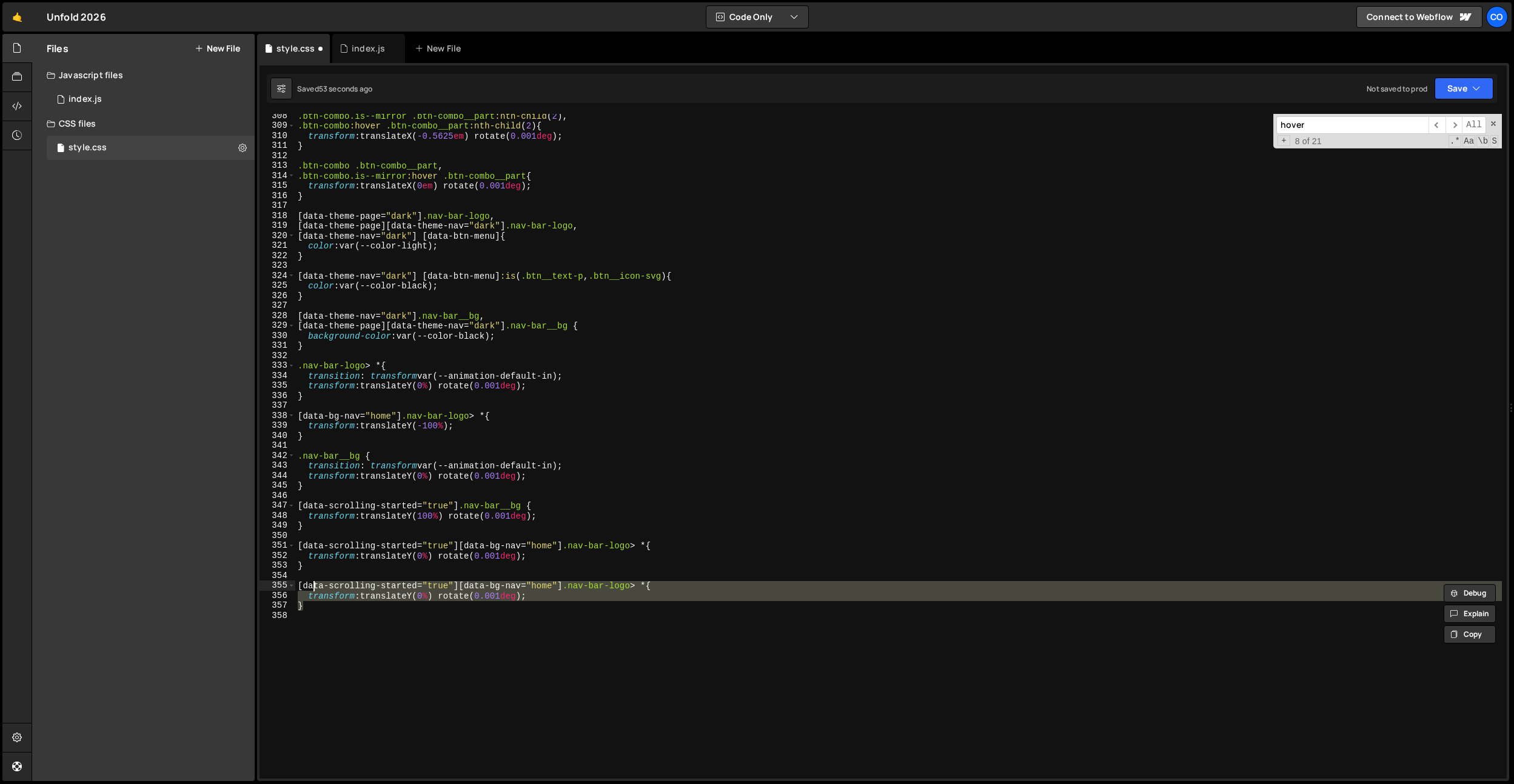
drag, startPoint x: 501, startPoint y: 603, endPoint x: 302, endPoint y: 583, distance: 200.0
click at [302, 583] on div ".btn-combo.is--mirror .btn-combo__part :nth-child ( 2 ), .btn-combo :hover .btn…" at bounding box center [899, 453] width 1207 height 685
type textarea "["
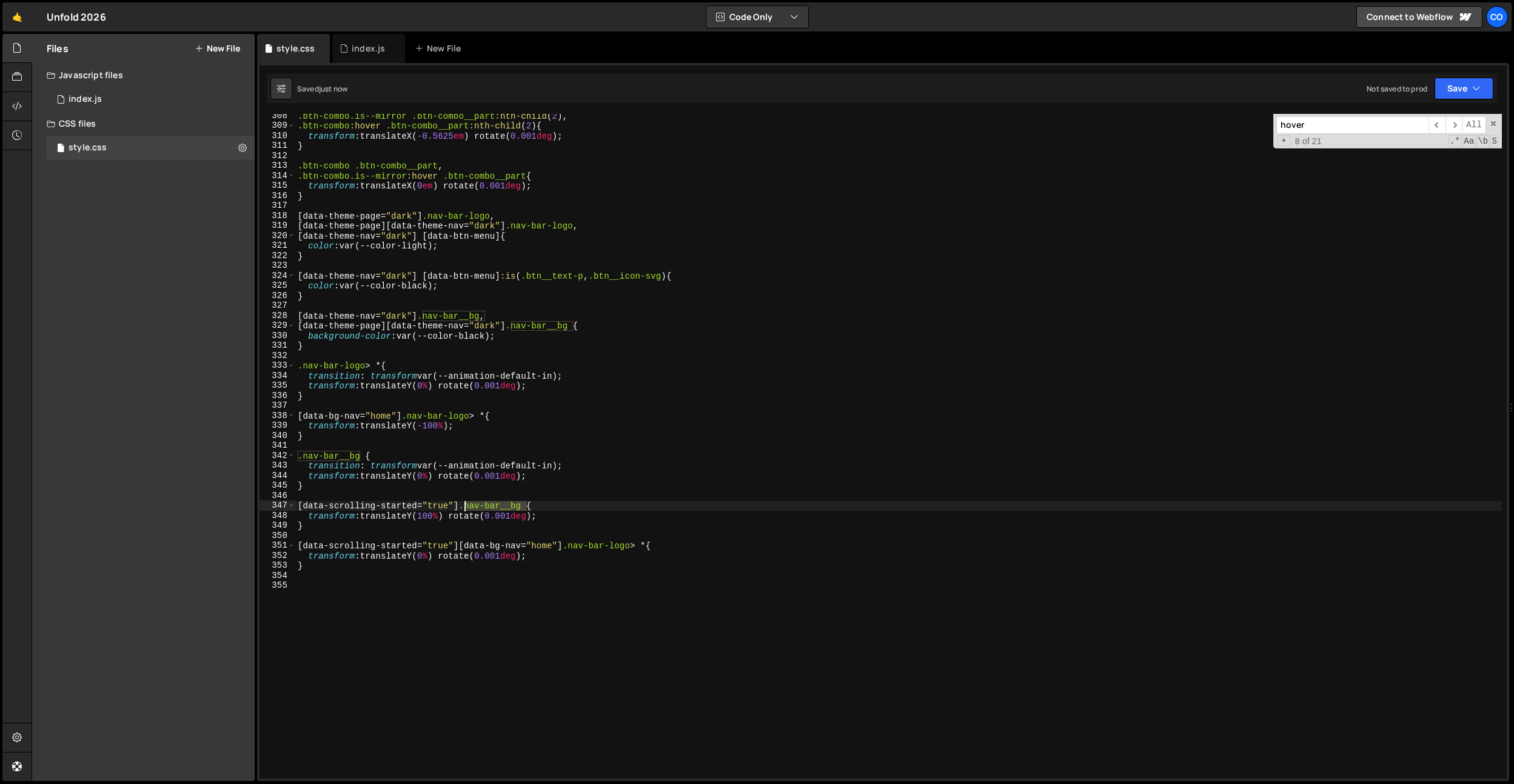
drag, startPoint x: 528, startPoint y: 508, endPoint x: 464, endPoint y: 507, distance: 64.0
click at [464, 507] on div ".btn-combo.is--mirror .btn-combo__part :nth-child ( 2 ), .btn-combo :hover .btn…" at bounding box center [899, 453] width 1207 height 685
drag, startPoint x: 571, startPoint y: 548, endPoint x: 656, endPoint y: 543, distance: 85.1
click at [656, 543] on div ".btn-combo.is--mirror .btn-combo__part :nth-child ( 2 ), .btn-combo :hover .btn…" at bounding box center [899, 453] width 1207 height 685
paste textarea "__bg"
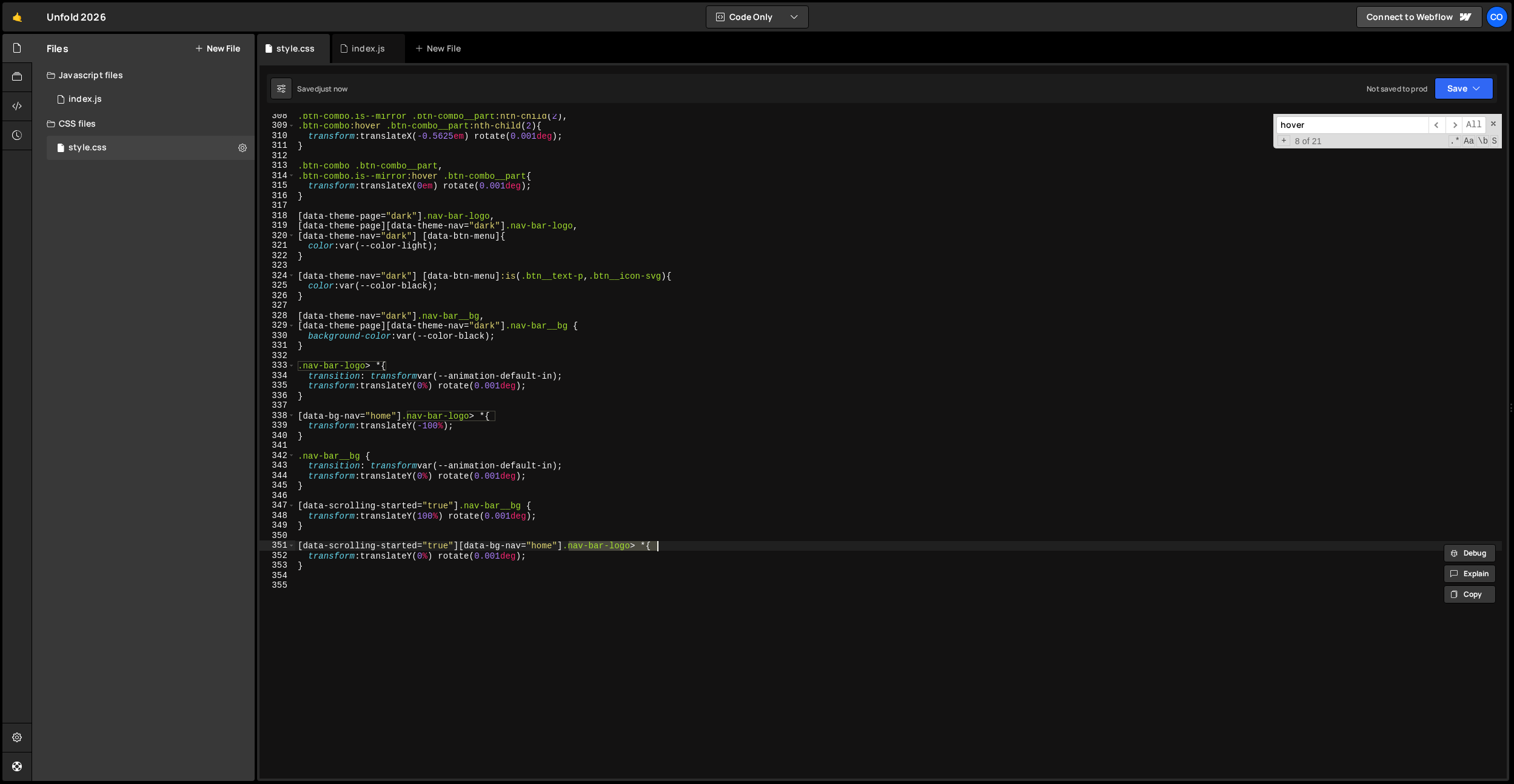
type textarea "[data-scrolling-started="true"][data-bg-nav="home"] .nav-bar__bg {"
drag, startPoint x: 358, startPoint y: 46, endPoint x: 402, endPoint y: 252, distance: 210.6
click at [358, 46] on div "index.js" at bounding box center [368, 49] width 33 height 12
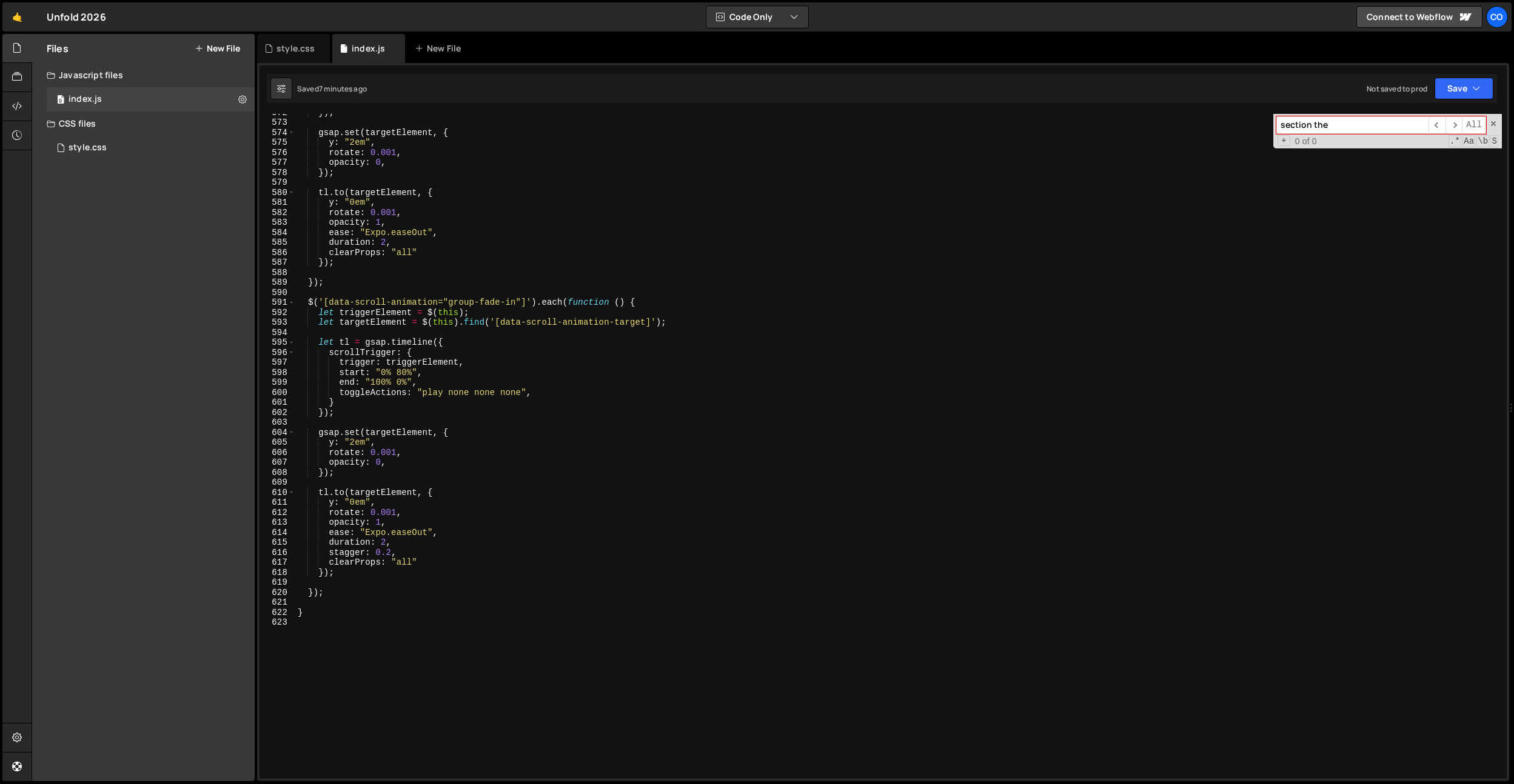
scroll to position [0, 1]
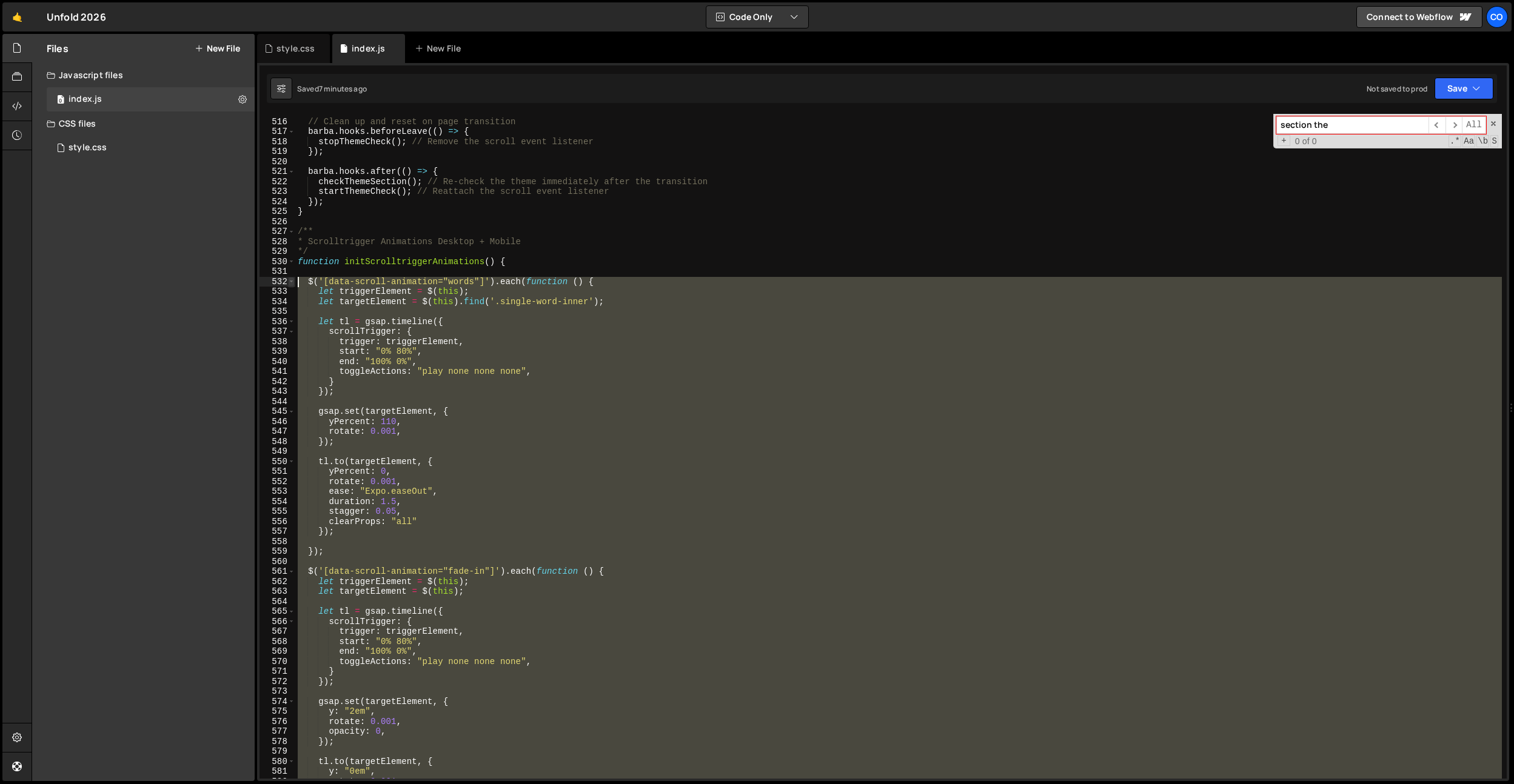
drag, startPoint x: 330, startPoint y: 594, endPoint x: 292, endPoint y: 282, distance: 314.3
click at [292, 282] on div "}); 515 516 517 518 519 520 521 522 523 524 525 526 527 528 529 530 531 532 533…" at bounding box center [883, 446] width 1248 height 665
paste textarea "}"
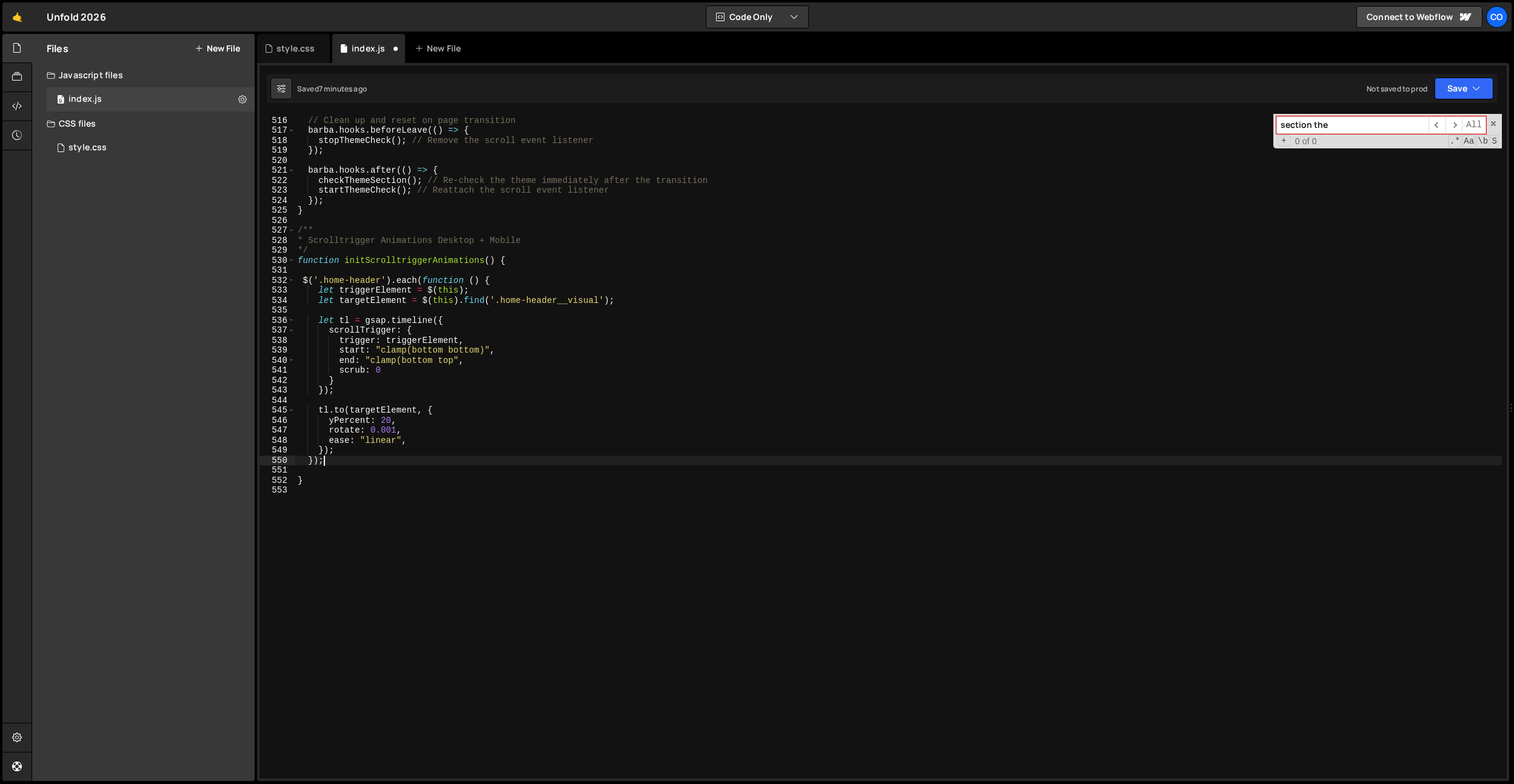
click at [359, 283] on div "// Clean up and reset on page transition [PERSON_NAME] . hooks . beforeLeave ((…" at bounding box center [899, 448] width 1207 height 685
drag, startPoint x: 598, startPoint y: 302, endPoint x: 498, endPoint y: 303, distance: 100.0
click at [498, 303] on div "// Clean up and reset on page transition barba . hooks . beforeLeave (( ) => { …" at bounding box center [899, 448] width 1207 height 685
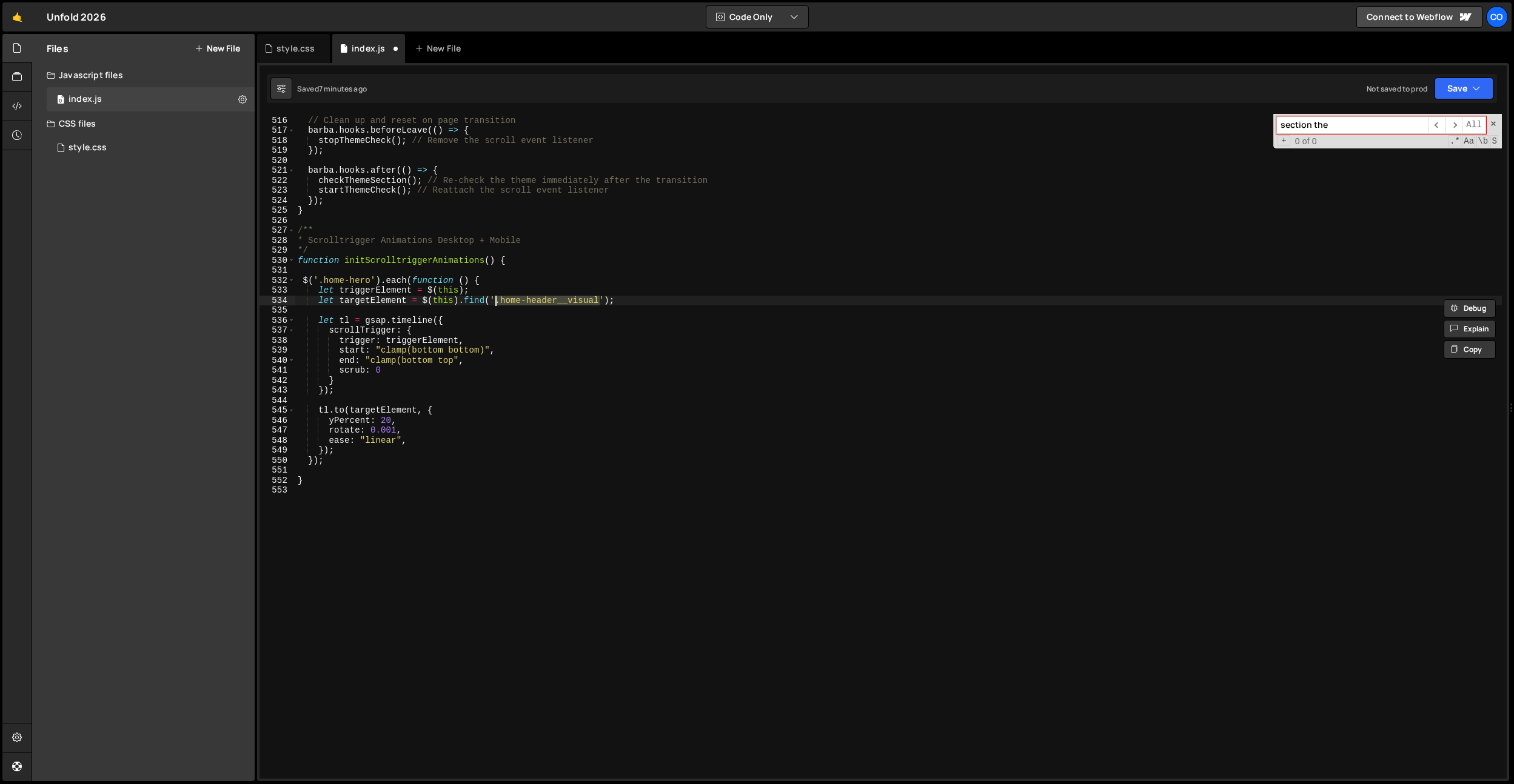
scroll to position [0, 14]
paste textarea "home-hero__bg"
click at [421, 428] on div "// Clean up and reset on page transition barba . hooks . beforeLeave (( ) => { …" at bounding box center [899, 448] width 1207 height 685
type textarea "rotate: 0.001,"
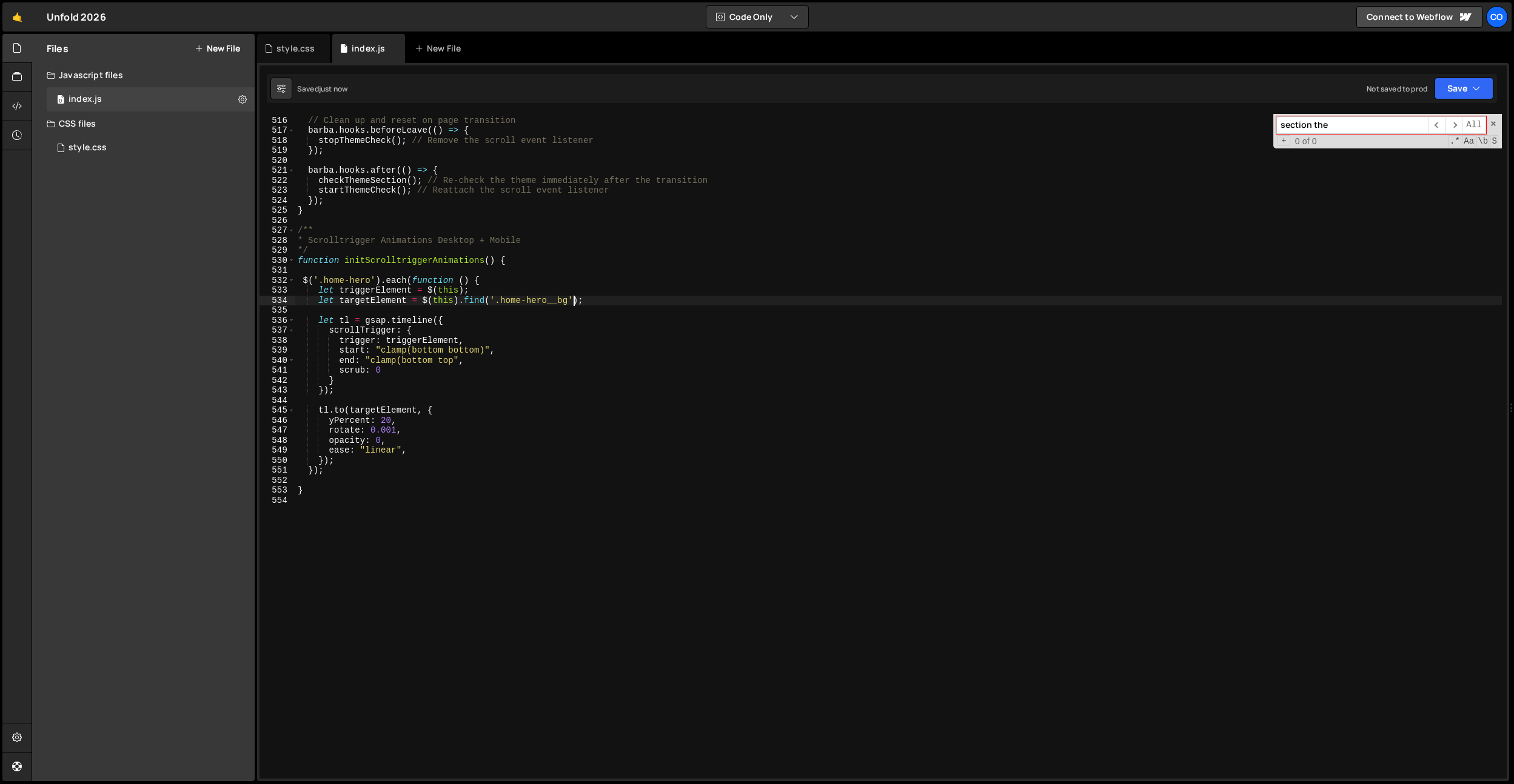
click at [572, 299] on div "// Clean up and reset on page transition barba . hooks . beforeLeave (( ) => { …" at bounding box center [899, 448] width 1207 height 685
paste textarea "cover-image"
click at [378, 460] on div "// Clean up and reset on page transition barba . hooks . beforeLeave (( ) => { …" at bounding box center [899, 448] width 1207 height 685
type textarea "});"
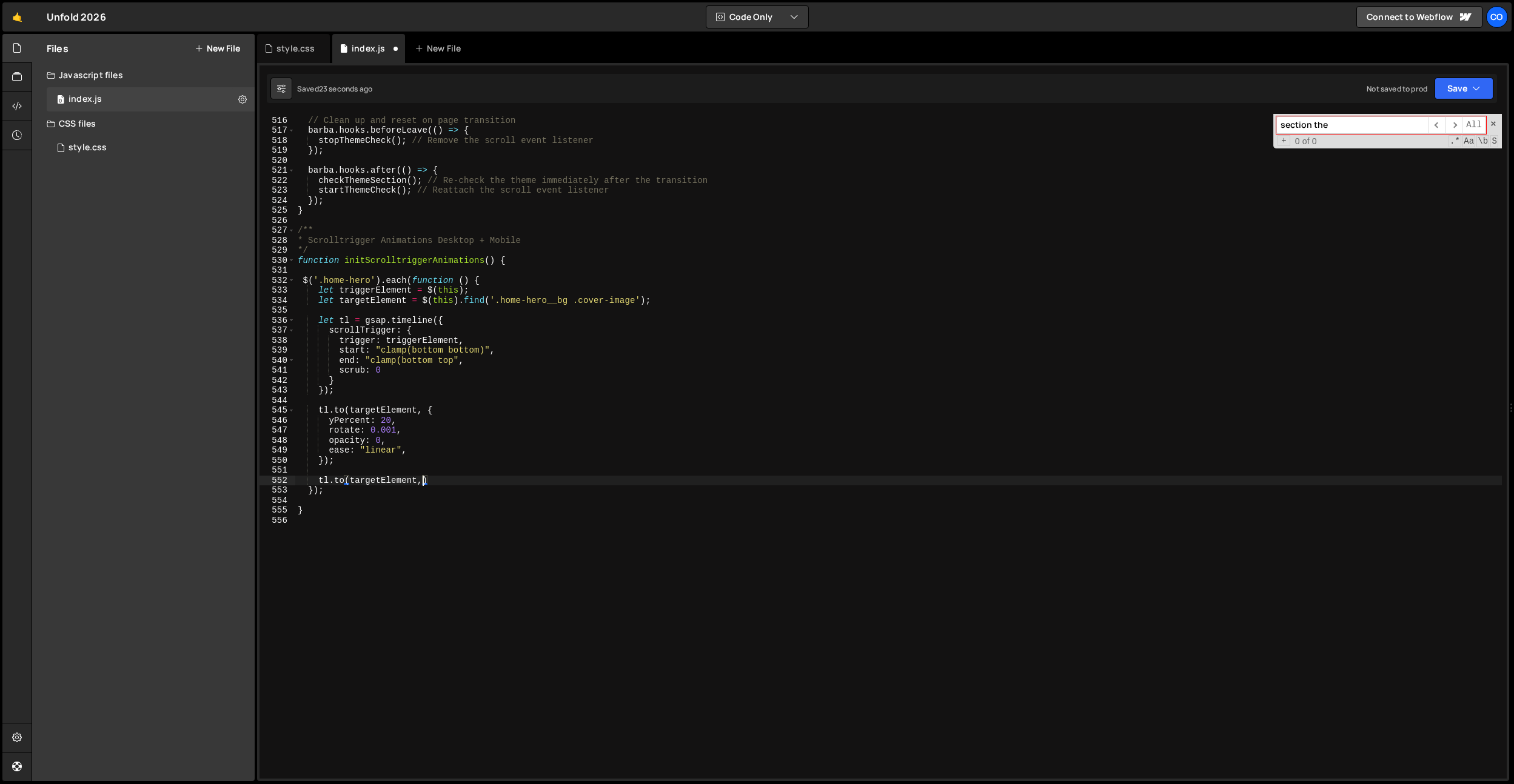
scroll to position [0, 9]
type textarea "tl.to(targetElement, {"
paste textarea "home-hero__content"
drag, startPoint x: 667, startPoint y: 304, endPoint x: 317, endPoint y: 298, distance: 350.1
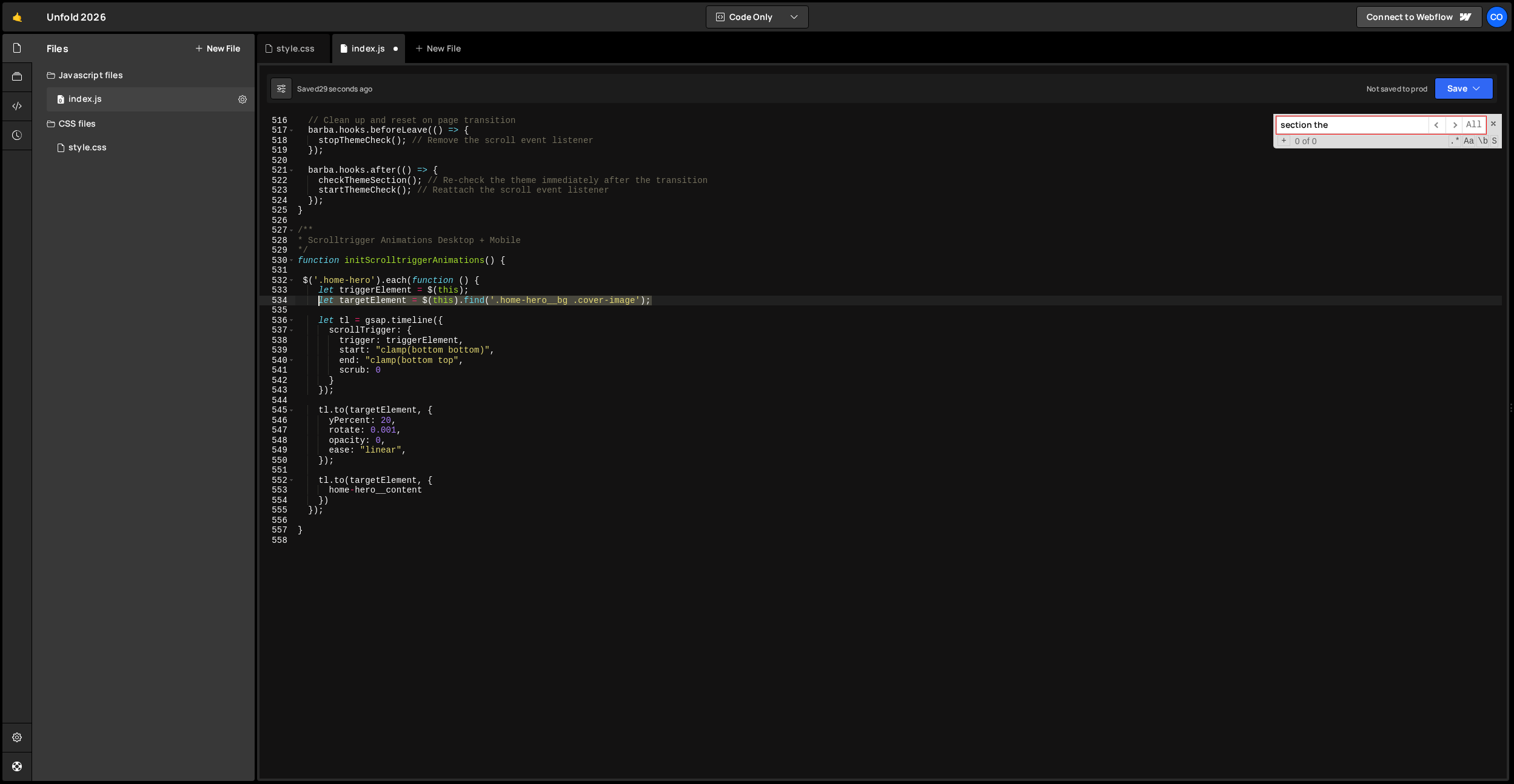
click at [317, 298] on div "// Clean up and reset on page transition barba . hooks . beforeLeave (( ) => { …" at bounding box center [899, 448] width 1207 height 685
type textarea "let targetElement = $(this).find('.home-hero__bg .cover-image');"
paste textarea "let targetElement = $(this).find('.home-hero__bg .cover-image');"
click at [407, 312] on div "// Clean up and reset on page transition barba . hooks . beforeLeave (( ) => { …" at bounding box center [899, 448] width 1207 height 685
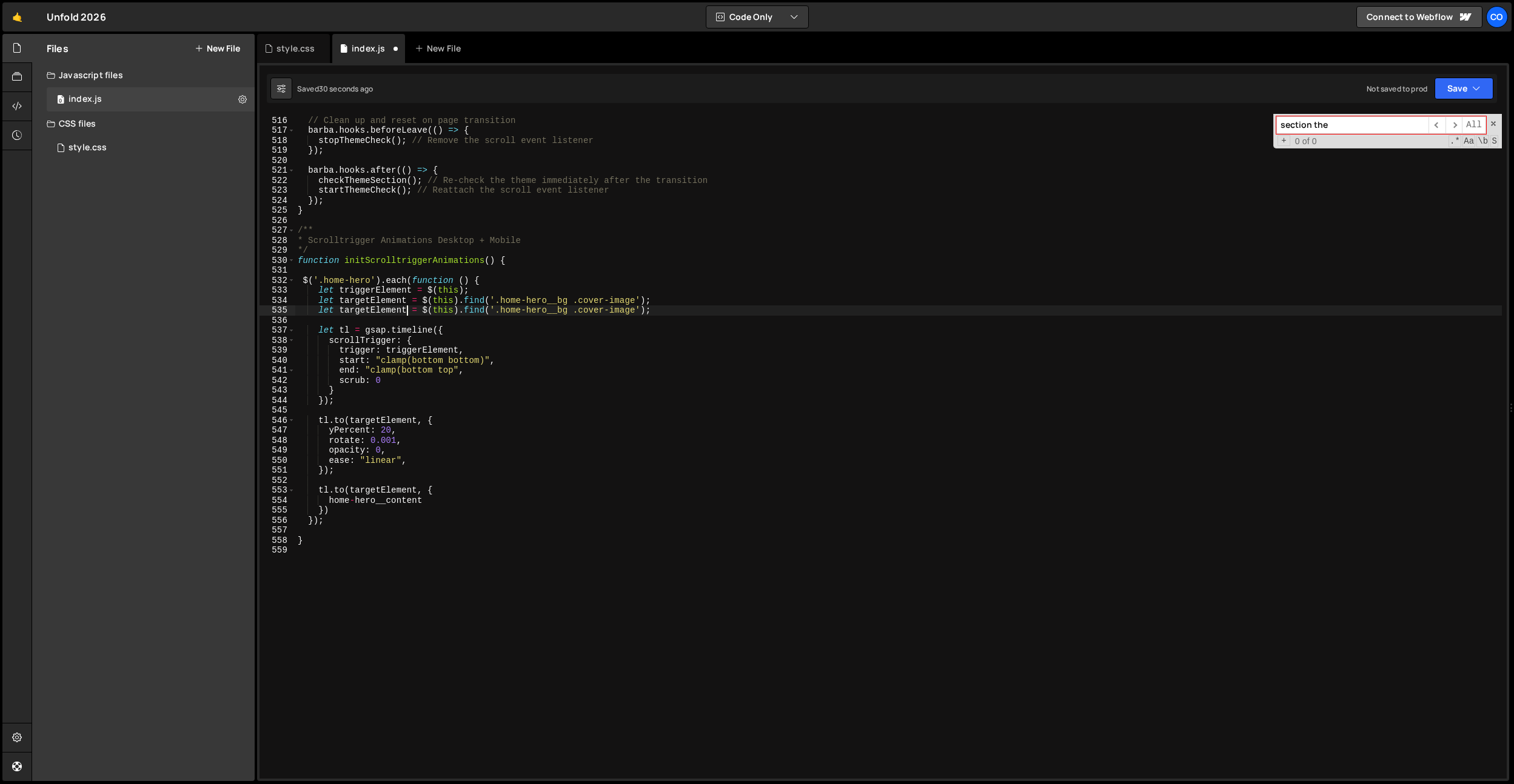
scroll to position [0, 7]
click at [399, 501] on div "// Clean up and reset on page transition barba . hooks . beforeLeave (( ) => { …" at bounding box center [899, 448] width 1207 height 685
drag, startPoint x: 431, startPoint y: 502, endPoint x: 328, endPoint y: 500, distance: 103.0
click at [328, 500] on div "// Clean up and reset on page transition barba . hooks . beforeLeave (( ) => { …" at bounding box center [899, 448] width 1207 height 685
paste textarea "let targetElement2 = $(this).find('.home-hero__content');"
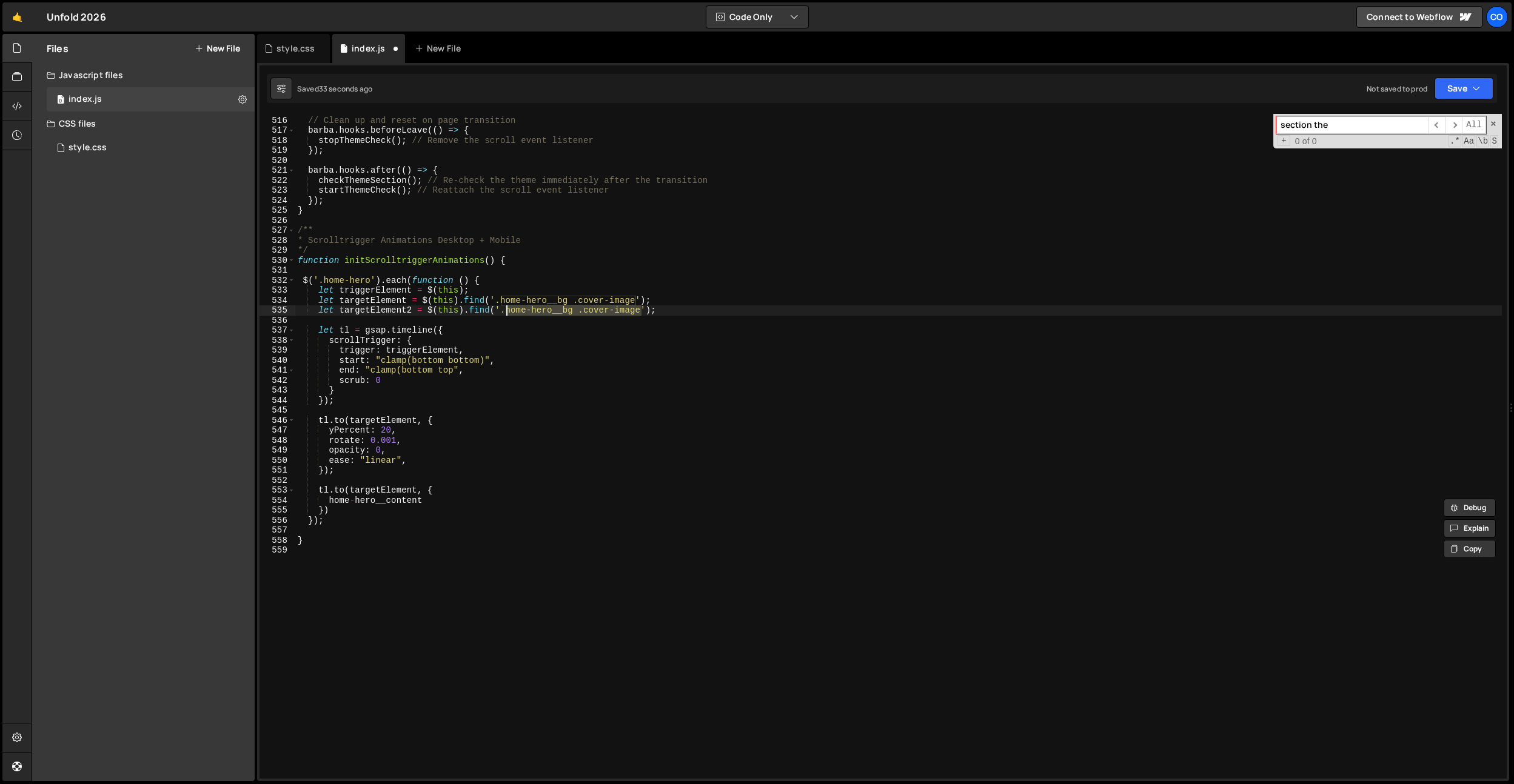
drag, startPoint x: 642, startPoint y: 311, endPoint x: 528, endPoint y: 351, distance: 120.8
click at [508, 309] on div "// Clean up and reset on page transition barba . hooks . beforeLeave (( ) => { …" at bounding box center [899, 448] width 1207 height 685
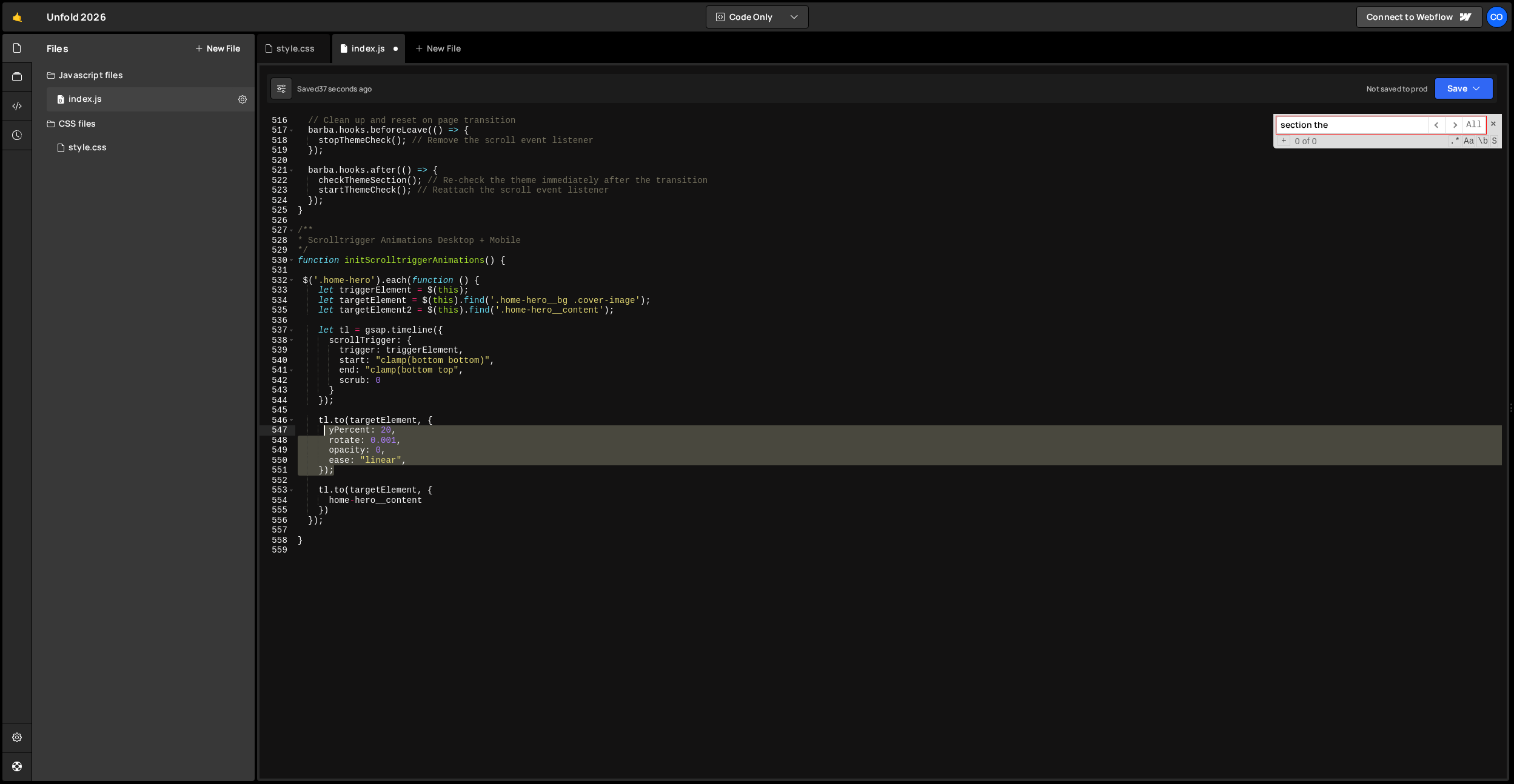
drag, startPoint x: 345, startPoint y: 465, endPoint x: 337, endPoint y: 462, distance: 8.5
click at [325, 428] on div "// Clean up and reset on page transition barba . hooks . beforeLeave (( ) => { …" at bounding box center [899, 448] width 1207 height 685
click at [337, 463] on div "// Clean up and reset on page transition barba . hooks . beforeLeave (( ) => { …" at bounding box center [899, 446] width 1207 height 665
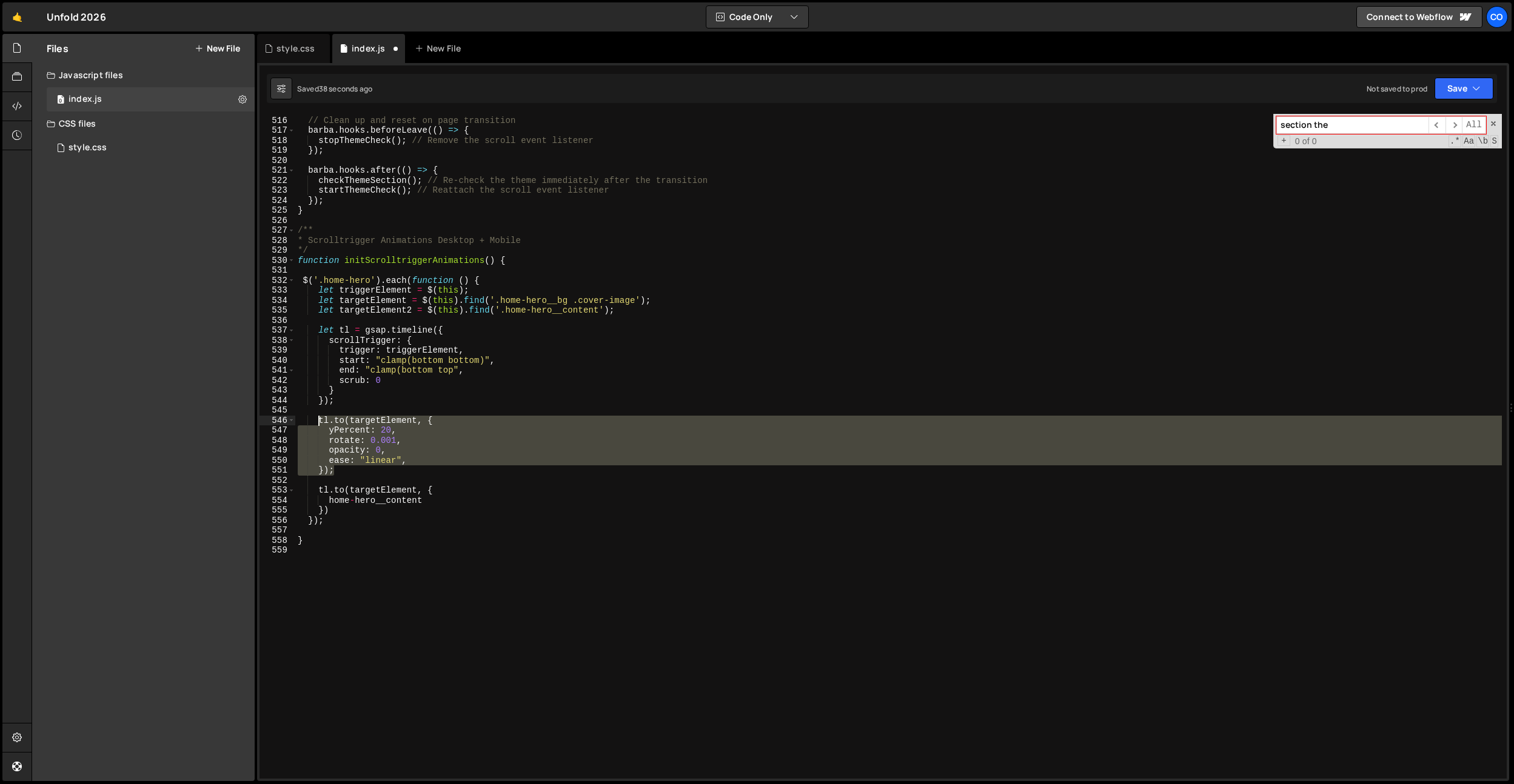
drag, startPoint x: 337, startPoint y: 460, endPoint x: 329, endPoint y: 484, distance: 25.3
click at [320, 421] on div "// Clean up and reset on page transition barba . hooks . beforeLeave (( ) => { …" at bounding box center [899, 448] width 1207 height 685
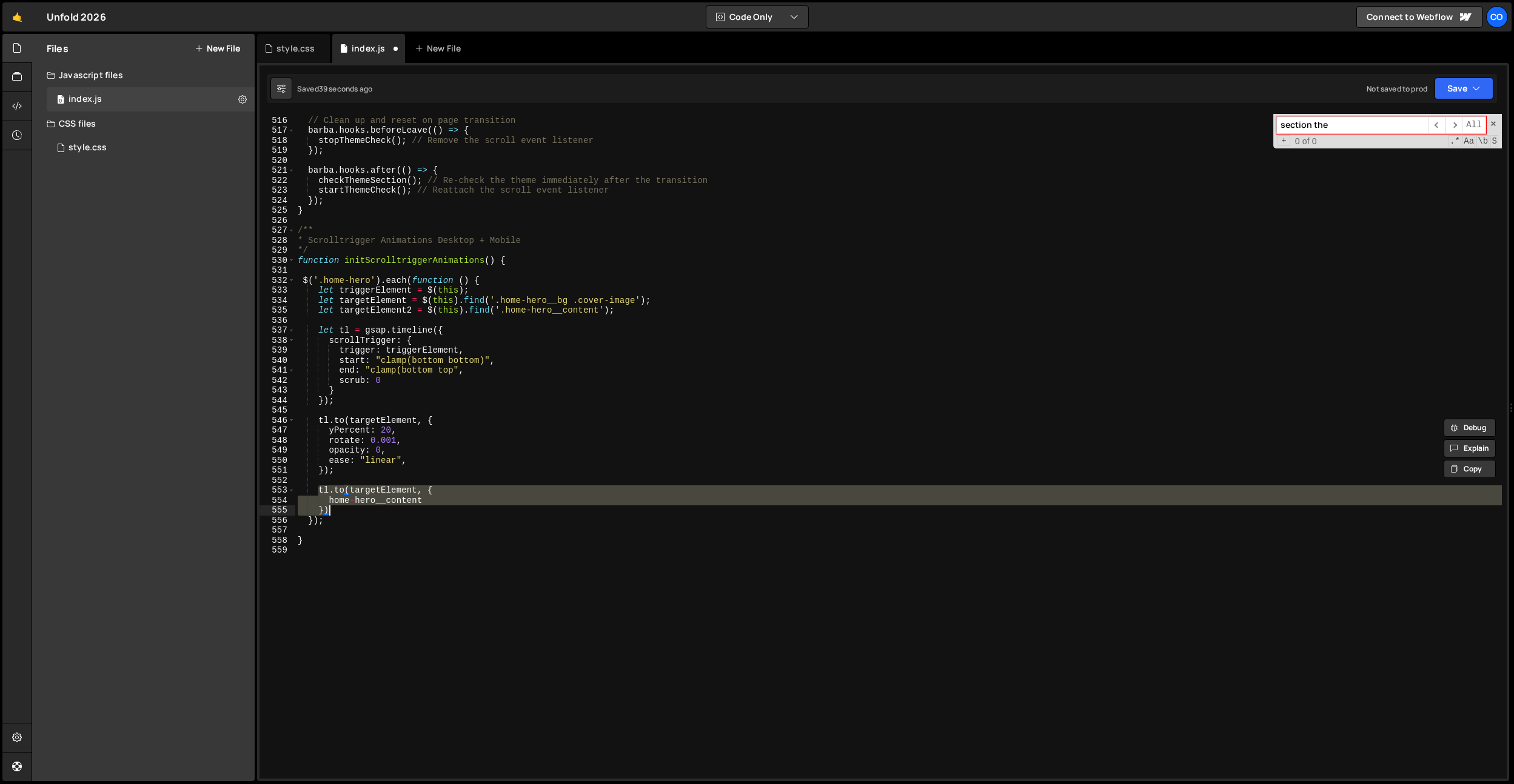
drag, startPoint x: 320, startPoint y: 491, endPoint x: 351, endPoint y: 505, distance: 34.0
click at [335, 507] on div "// Clean up and reset on page transition barba . hooks . beforeLeave (( ) => { …" at bounding box center [899, 448] width 1207 height 685
paste textarea "});"
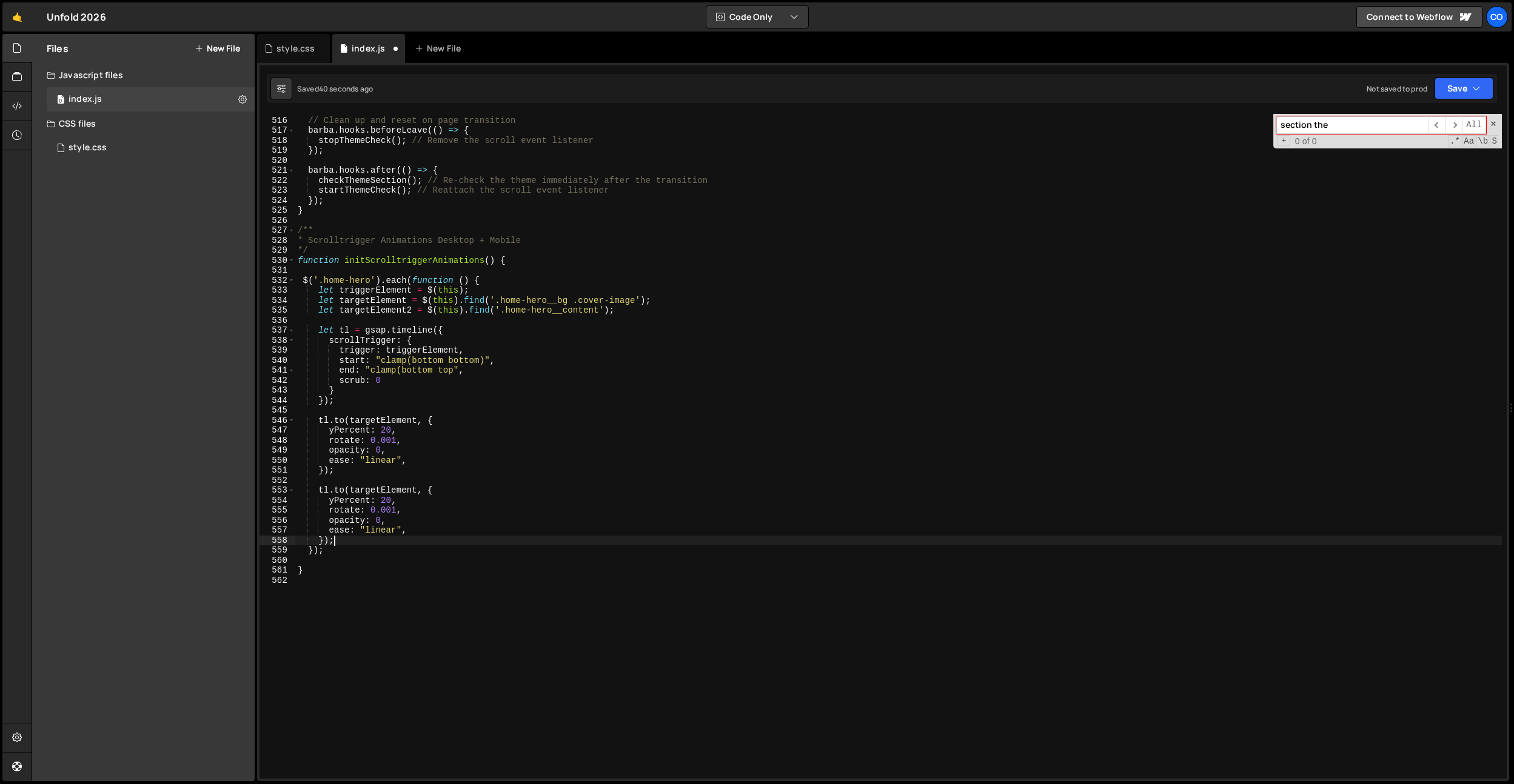
click at [393, 494] on div "// Clean up and reset on page transition barba . hooks . beforeLeave (( ) => { …" at bounding box center [899, 448] width 1207 height 685
click at [340, 541] on div "// Clean up and reset on page transition barba . hooks . beforeLeave (( ) => { …" at bounding box center [899, 448] width 1207 height 685
click at [385, 500] on div "// Clean up and reset on page transition barba . hooks . beforeLeave (( ) => { …" at bounding box center [899, 448] width 1207 height 685
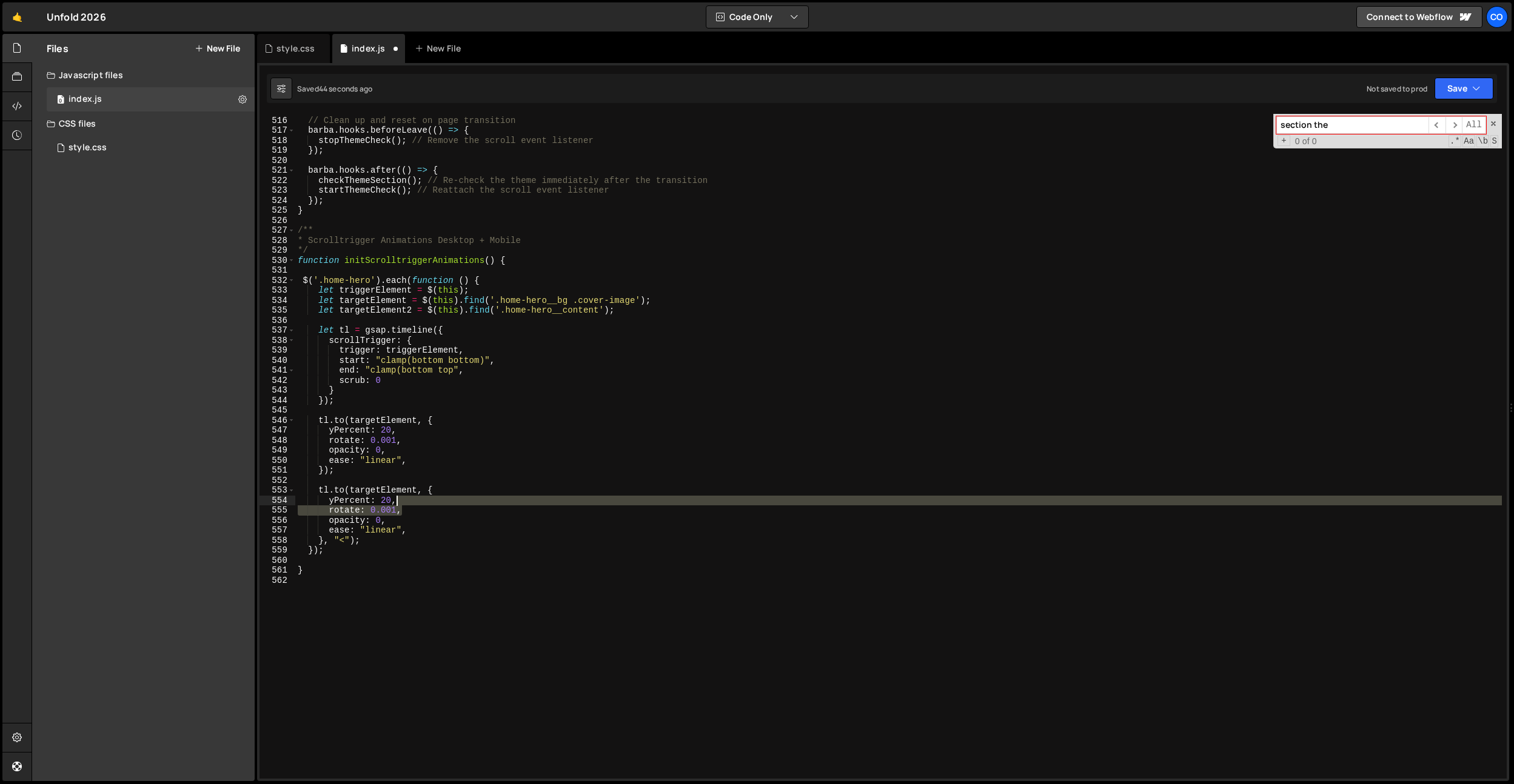
drag, startPoint x: 421, startPoint y: 506, endPoint x: 443, endPoint y: 491, distance: 26.6
click at [443, 491] on div "// Clean up and reset on page transition barba . hooks . beforeLeave (( ) => { …" at bounding box center [899, 448] width 1207 height 685
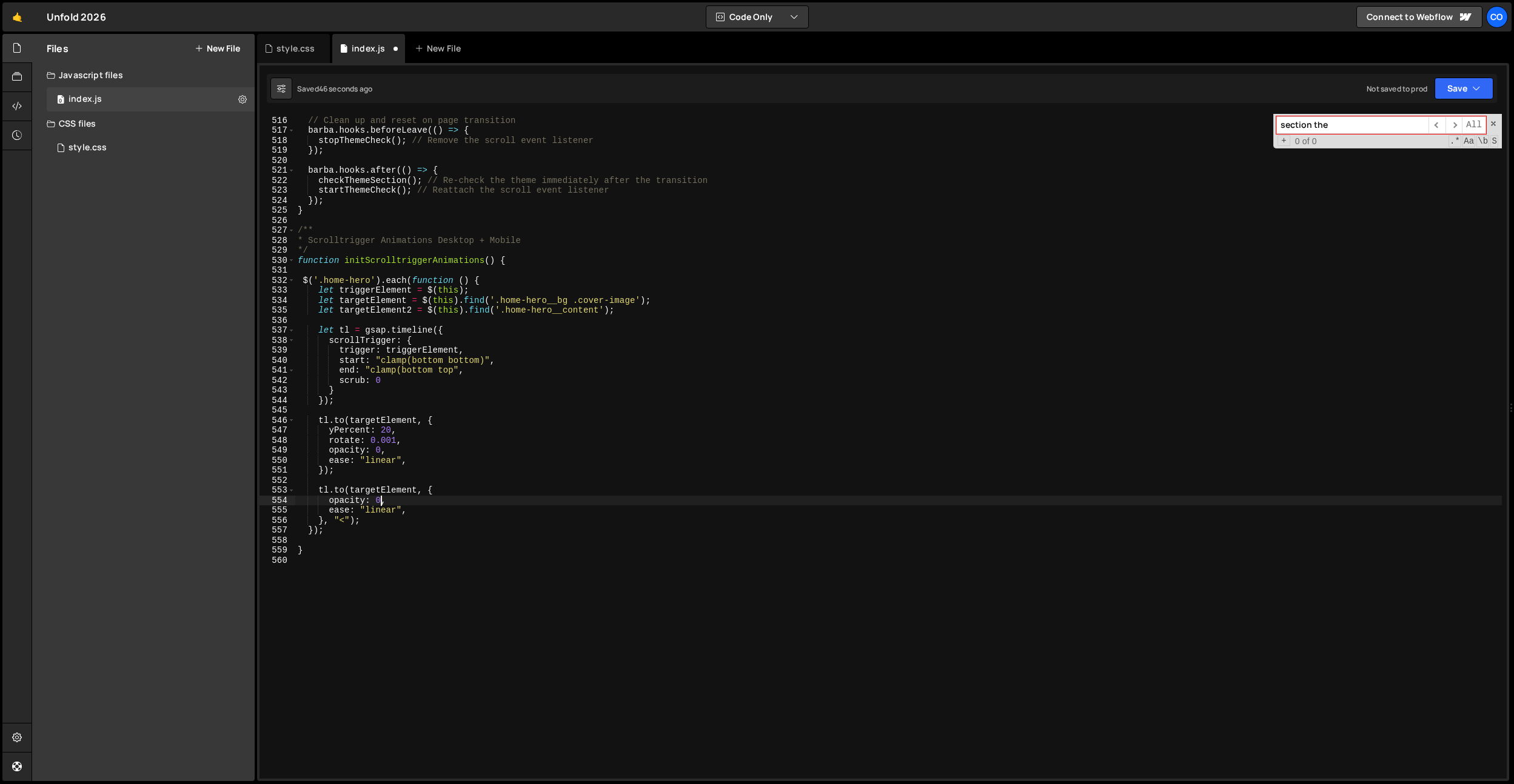
scroll to position [0, 6]
click at [424, 486] on div "// Clean up and reset on page transition barba . hooks . beforeLeave (( ) => { …" at bounding box center [899, 448] width 1207 height 685
click at [402, 491] on div "// Clean up and reset on page transition barba . hooks . beforeLeave (( ) => { …" at bounding box center [899, 448] width 1207 height 685
drag, startPoint x: 599, startPoint y: 311, endPoint x: 504, endPoint y: 309, distance: 95.0
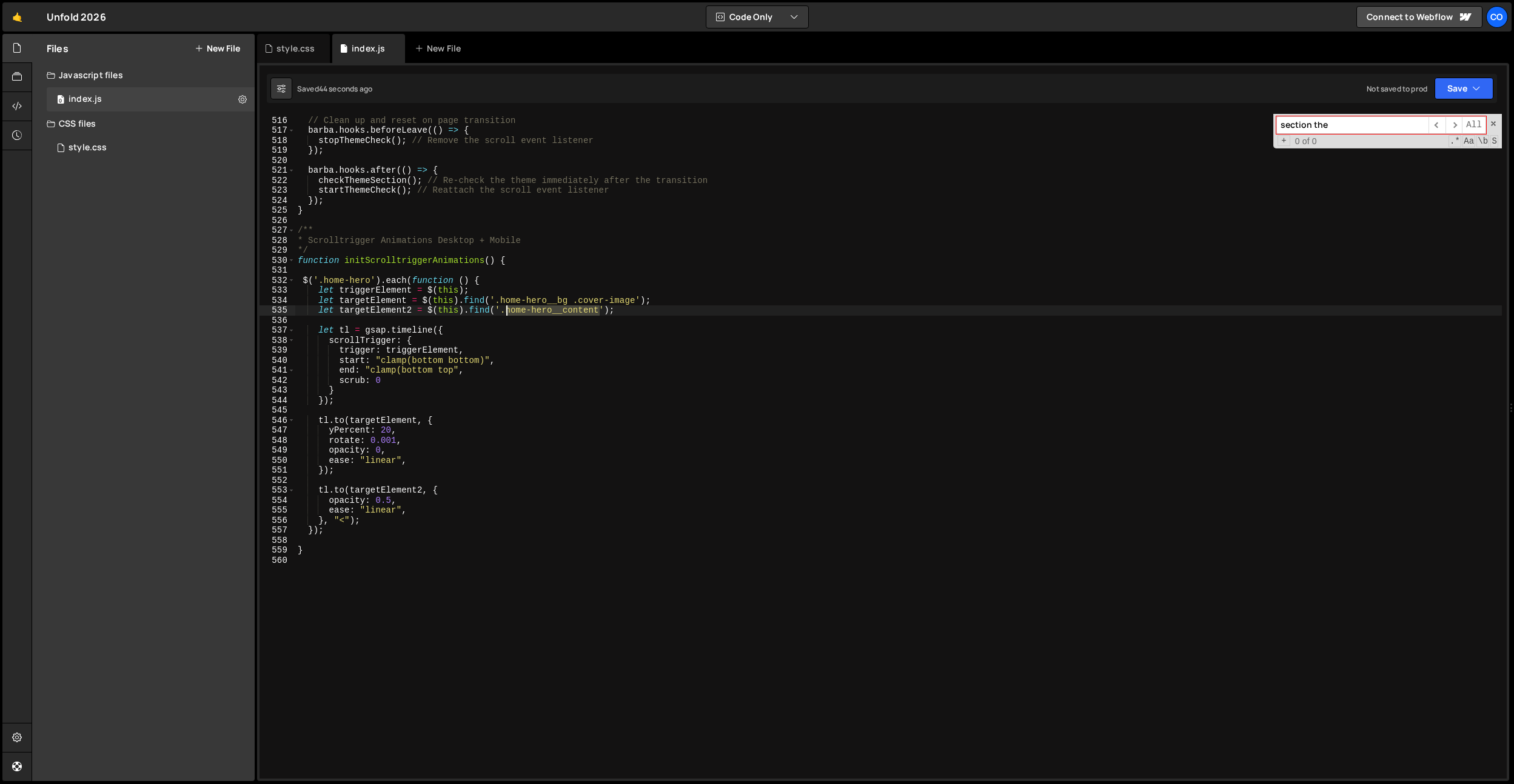
click at [504, 309] on div "// Clean up and reset on page transition barba . hooks . beforeLeave (( ) => { …" at bounding box center [899, 448] width 1207 height 685
paste textarea
type textarea "let targetElement2 = $(this).find('.home-hero');"
click at [571, 319] on div "// Clean up and reset on page transition barba . hooks . beforeLeave (( ) => { …" at bounding box center [899, 448] width 1207 height 685
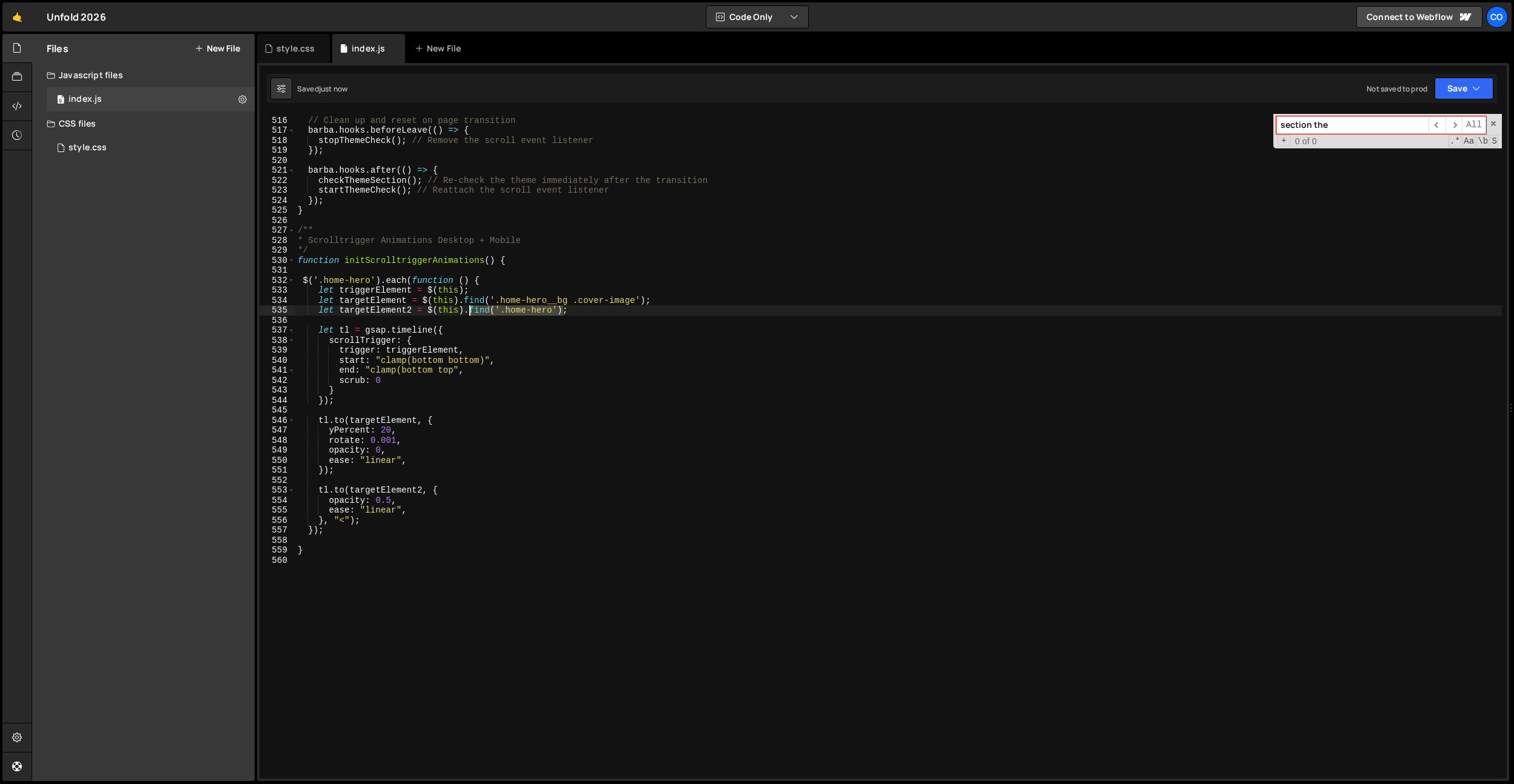
drag, startPoint x: 564, startPoint y: 310, endPoint x: 468, endPoint y: 311, distance: 96.0
click at [468, 311] on div "// Clean up and reset on page transition barba . hooks . beforeLeave (( ) => { …" at bounding box center [899, 448] width 1207 height 685
click at [383, 291] on div "// Clean up and reset on page transition barba . hooks . beforeLeave (( ) => { …" at bounding box center [899, 448] width 1207 height 685
drag, startPoint x: 471, startPoint y: 309, endPoint x: 236, endPoint y: 309, distance: 235.0
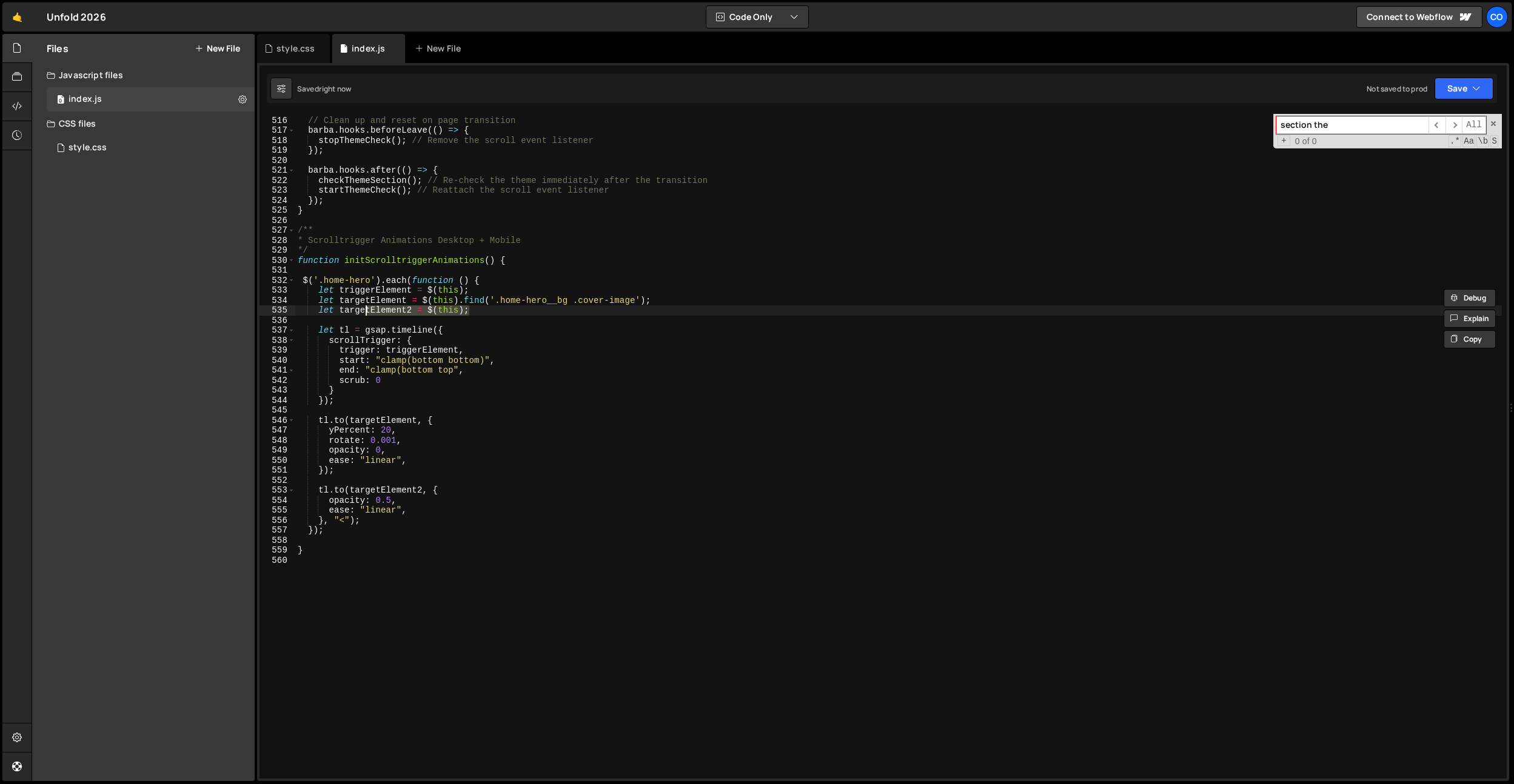
click at [236, 309] on div "Files New File Javascript files 0 index.js 0 CSS files style.css 0 Copy share l…" at bounding box center [773, 408] width 1483 height 748
type textarea "let targetElement2 = $(this);"
click at [385, 480] on div "// Clean up and reset on page transition barba . hooks . beforeLeave (( ) => { …" at bounding box center [899, 448] width 1207 height 685
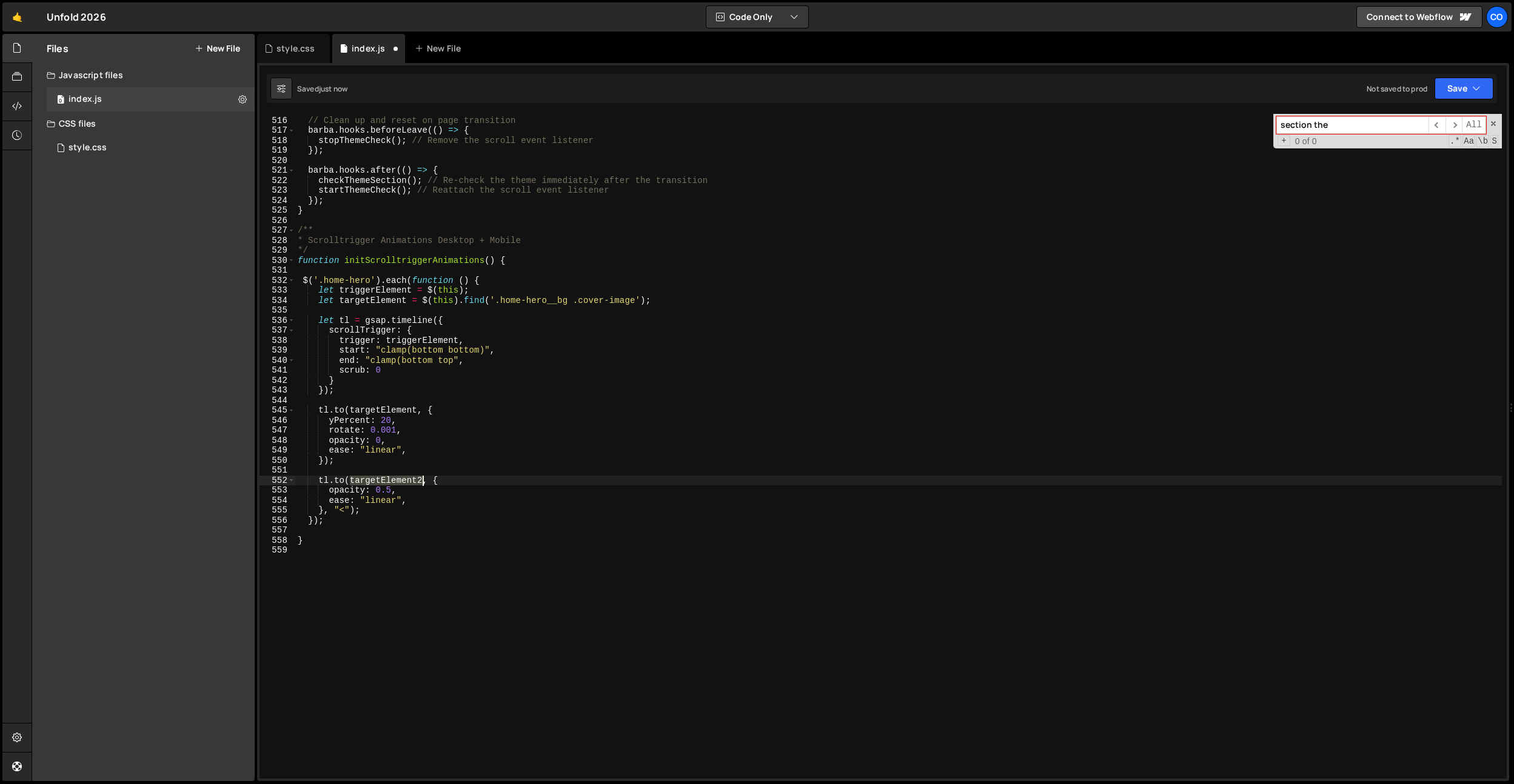
paste textarea "riggerElement"
click at [385, 480] on div "// Clean up and reset on page transition barba . hooks . beforeLeave (( ) => { …" at bounding box center [899, 448] width 1207 height 685
click at [360, 302] on div "// Clean up and reset on page transition barba . hooks . beforeLeave (( ) => { …" at bounding box center [899, 448] width 1207 height 685
type textarea "let targetElement = $(this).find('.home-hero__bg .cover-image');"
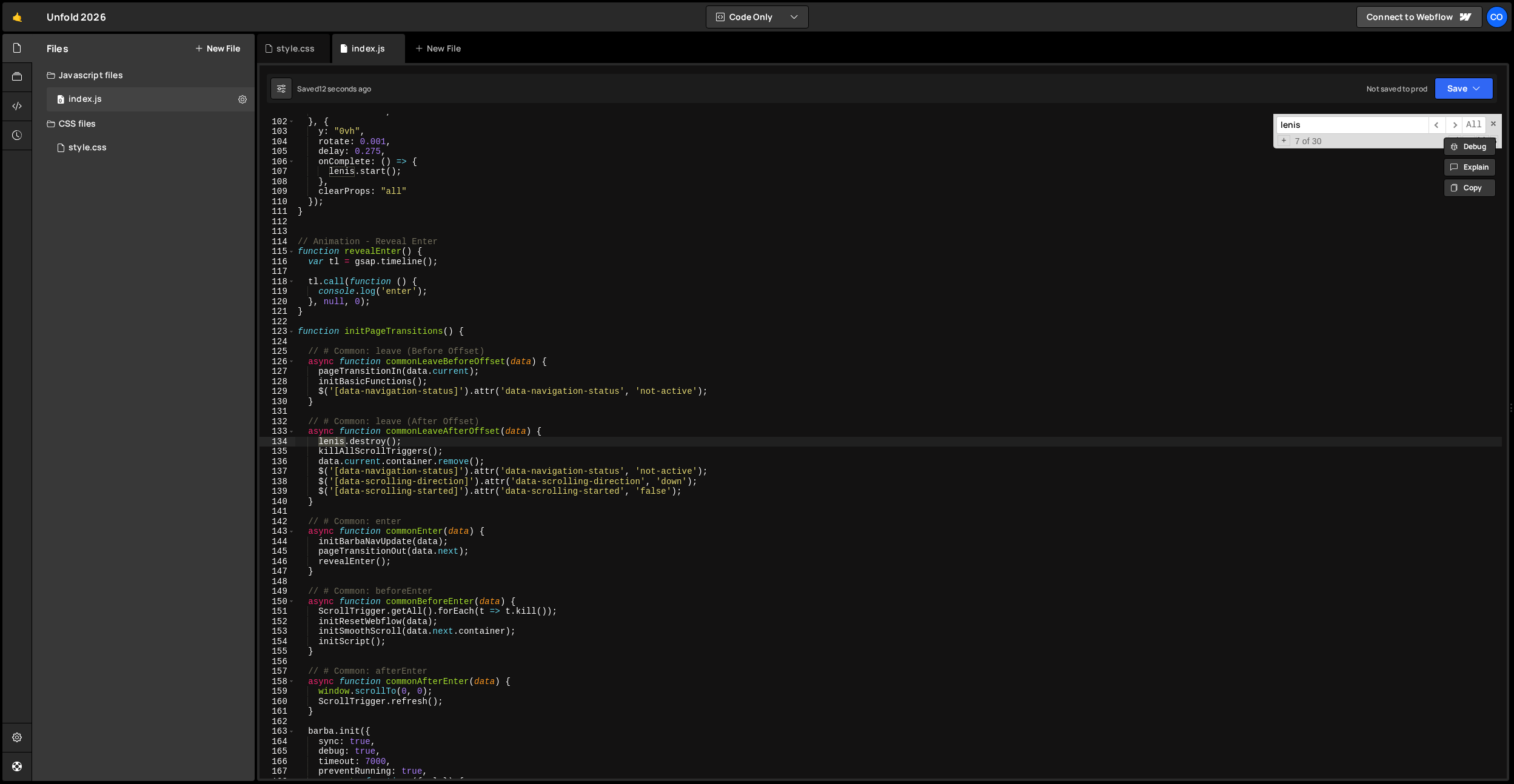
scroll to position [1898, 0]
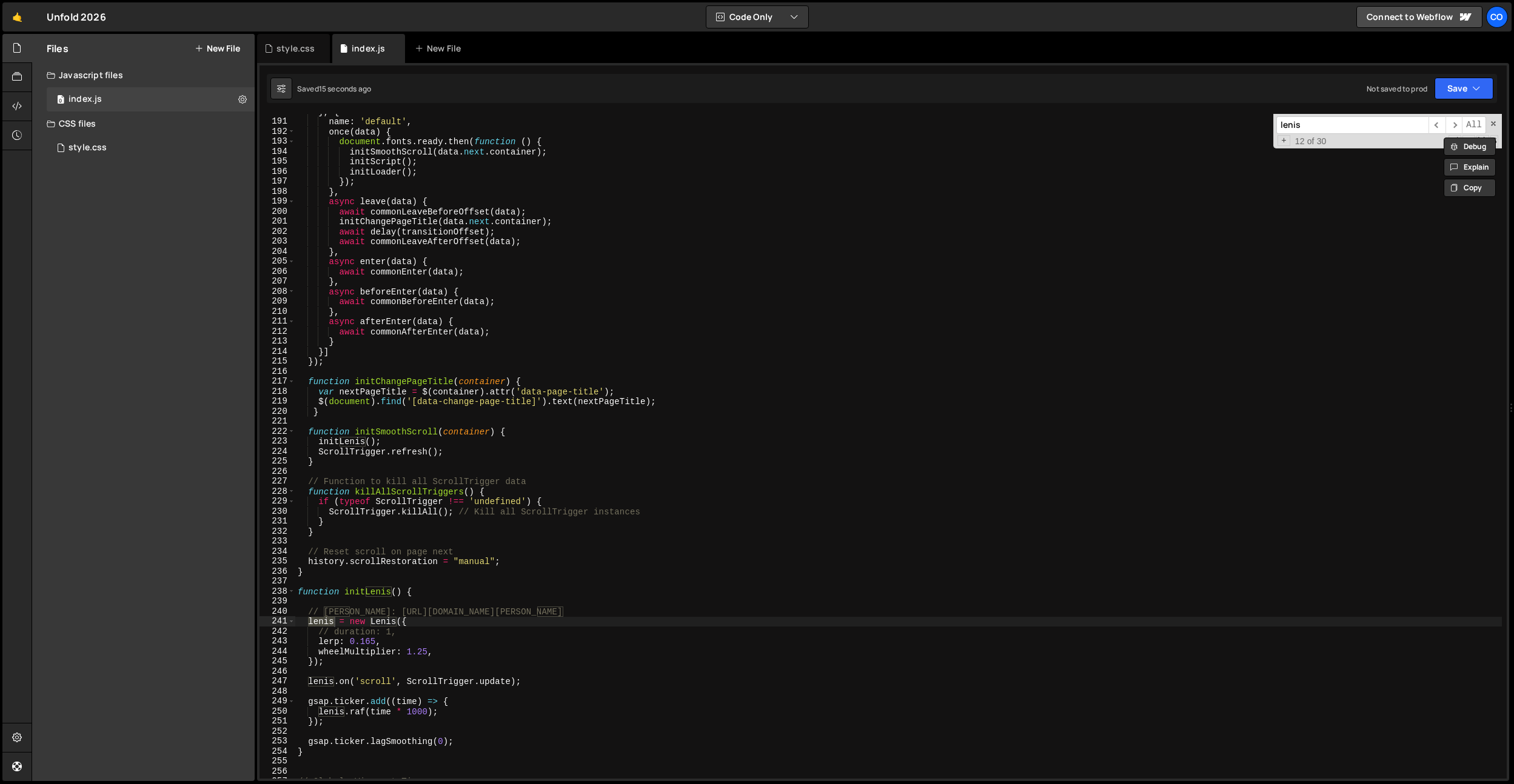
type input "lenis"
drag, startPoint x: 454, startPoint y: 650, endPoint x: 302, endPoint y: 647, distance: 152.0
click at [302, 647] on div "} , { name : 'default' , once ( data ) { document . fonts . ready . then ( func…" at bounding box center [899, 449] width 1207 height 685
click at [389, 655] on div "} , { name : 'default' , once ( data ) { document . fonts . ready . then ( func…" at bounding box center [899, 446] width 1207 height 665
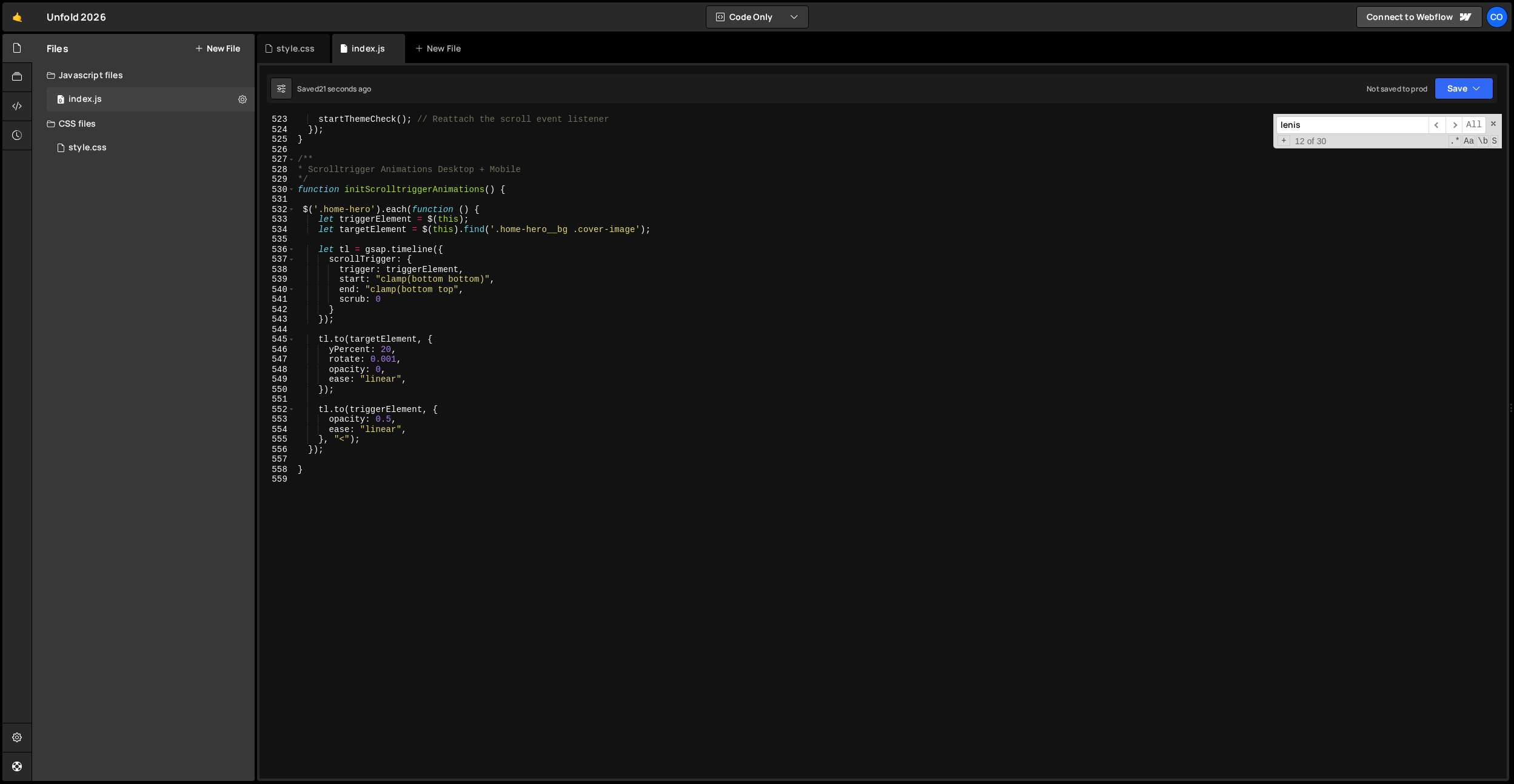
scroll to position [5187, 0]
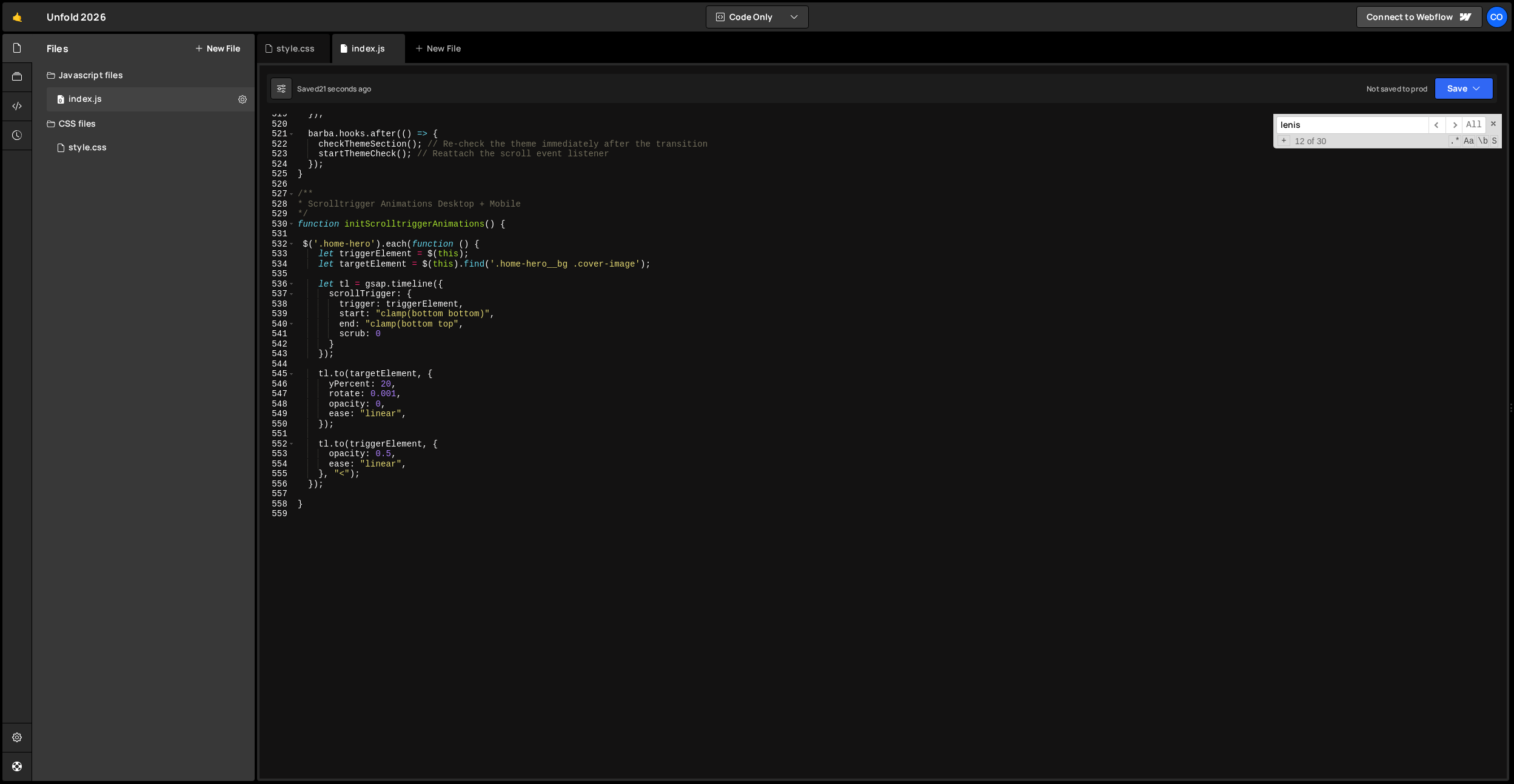
click at [397, 485] on div "}) ; barba . hooks . after (( ) => { checkThemeSection ( ) ; // Re-check the th…" at bounding box center [899, 451] width 1207 height 685
click at [385, 458] on div "}) ; barba . hooks . after (( ) => { checkThemeSection ( ) ; // Re-check the th…" at bounding box center [899, 451] width 1207 height 685
type textarea "opacity: 0,"
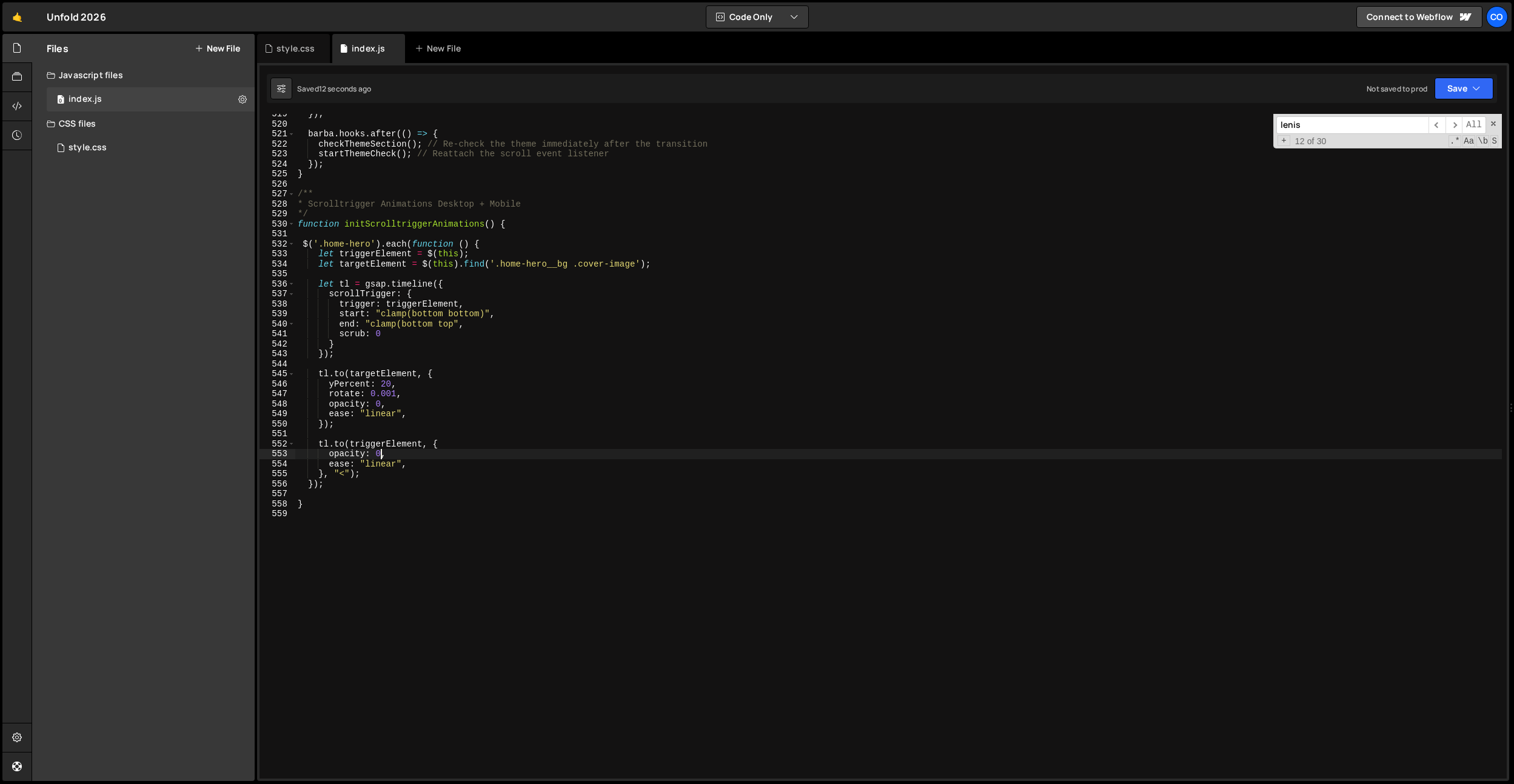
click at [594, 276] on div "}) ; barba . hooks . after (( ) => { checkThemeSection ( ) ; // Re-check the th…" at bounding box center [899, 451] width 1207 height 685
click at [486, 354] on div "}) ; barba . hooks . after (( ) => { checkThemeSection ( ) ; // Re-check the th…" at bounding box center [899, 451] width 1207 height 685
click at [495, 337] on div "}) ; barba . hooks . after (( ) => { checkThemeSection ( ) ; // Re-check the th…" at bounding box center [899, 451] width 1207 height 685
click at [431, 316] on div "}) ; barba . hooks . after (( ) => { checkThemeSection ( ) ; // Re-check the th…" at bounding box center [899, 451] width 1207 height 685
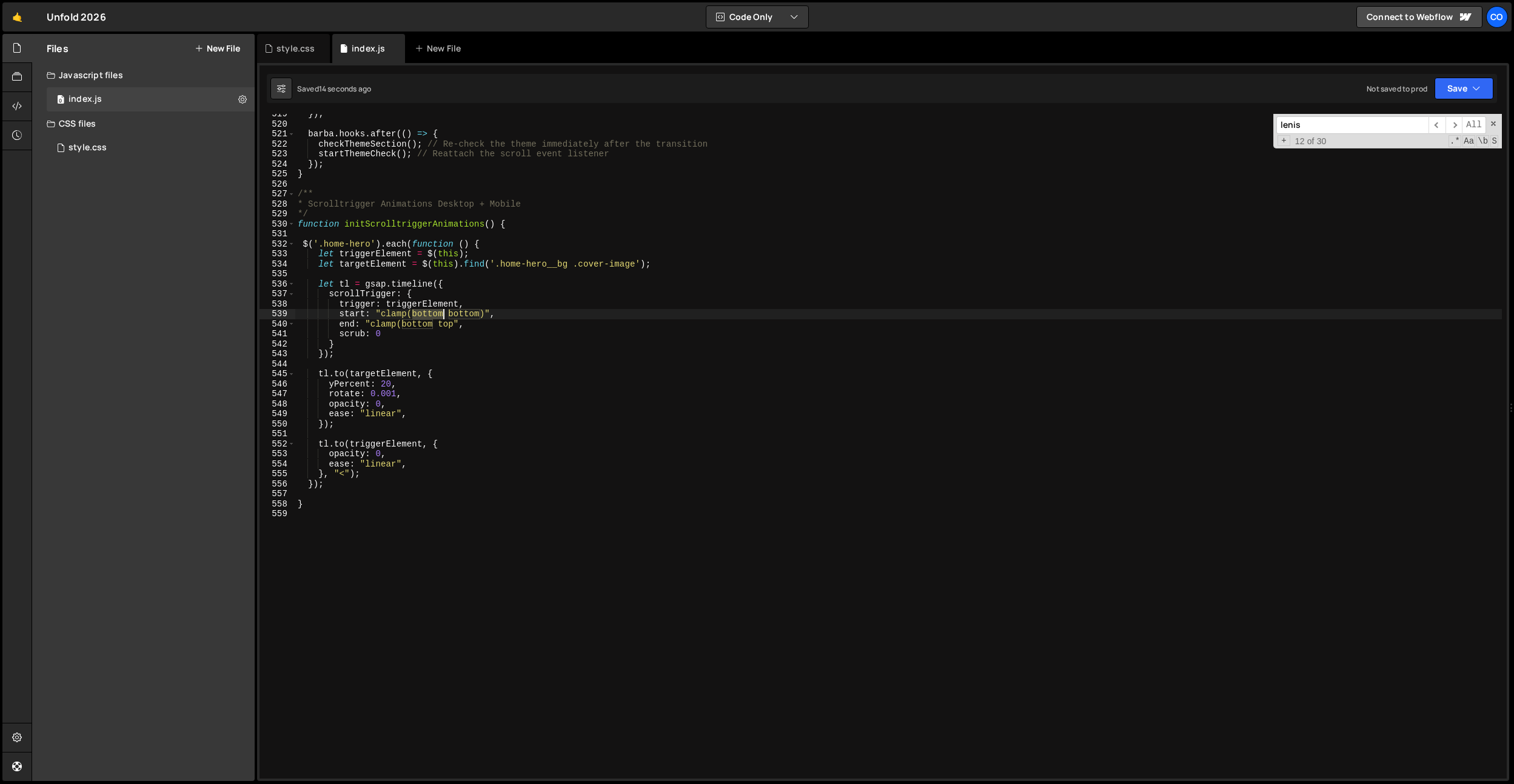
click at [431, 316] on div "}) ; barba . hooks . after (( ) => { checkThemeSection ( ) ; // Re-check the th…" at bounding box center [899, 451] width 1207 height 685
click at [442, 324] on div "}) ; barba . hooks . after (( ) => { checkThemeSection ( ) ; // Re-check the th…" at bounding box center [899, 451] width 1207 height 685
click at [465, 312] on div "}) ; barba . hooks . after (( ) => { checkThemeSection ( ) ; // Re-check the th…" at bounding box center [899, 451] width 1207 height 685
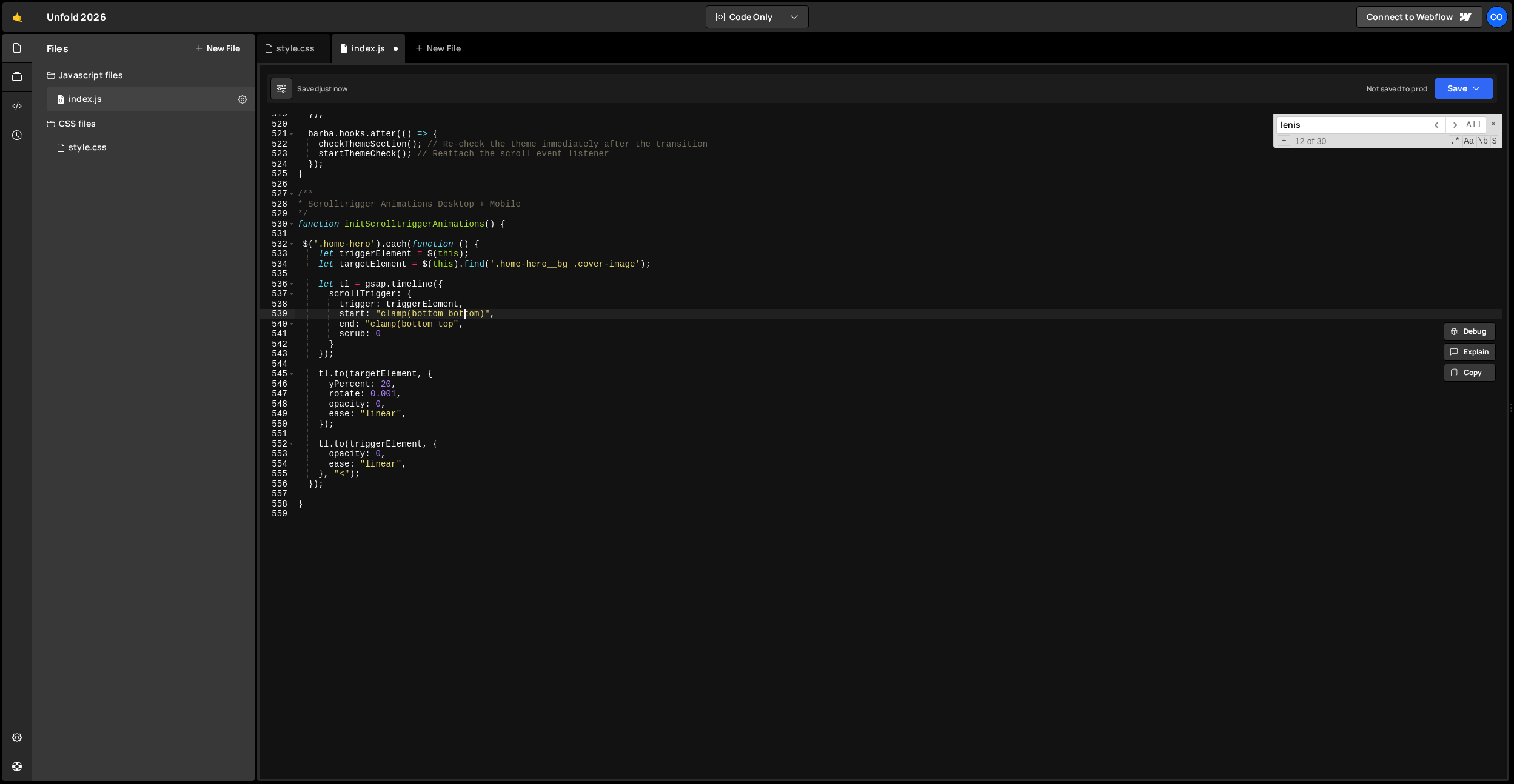
click at [465, 312] on div "}) ; barba . hooks . after (( ) => { checkThemeSection ( ) ; // Re-check the th…" at bounding box center [899, 451] width 1207 height 685
click at [449, 326] on div "}) ; barba . hooks . after (( ) => { checkThemeSection ( ) ; // Re-check the th…" at bounding box center [899, 451] width 1207 height 685
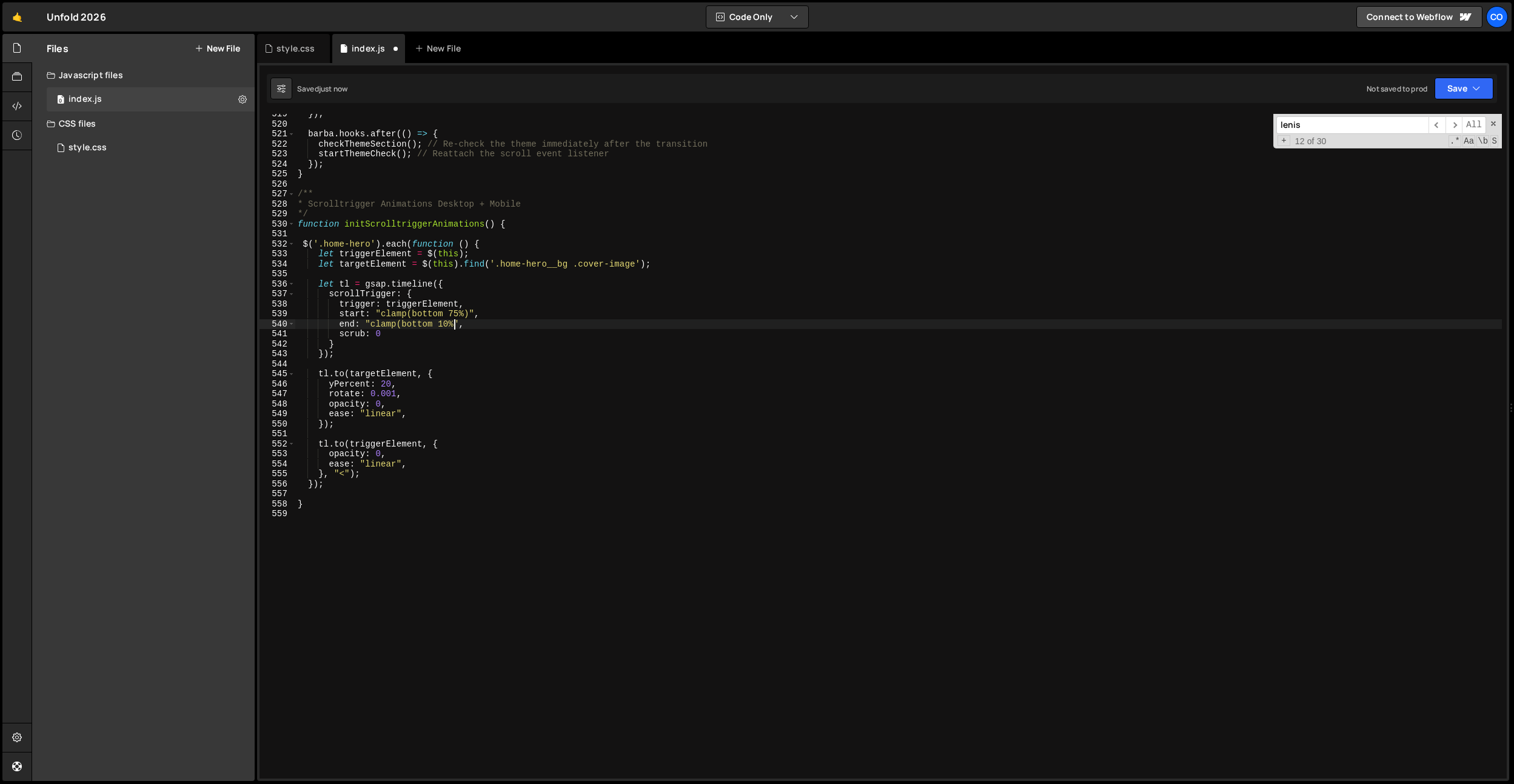
click at [455, 312] on div "}) ; barba . hooks . after (( ) => { checkThemeSection ( ) ; // Re-check the th…" at bounding box center [899, 451] width 1207 height 685
click at [468, 303] on div "}) ; barba . hooks . after (( ) => { checkThemeSection ( ) ; // Re-check the th…" at bounding box center [899, 451] width 1207 height 685
click at [447, 323] on div "}) ; barba . hooks . after (( ) => { checkThemeSection ( ) ; // Re-check the th…" at bounding box center [899, 451] width 1207 height 685
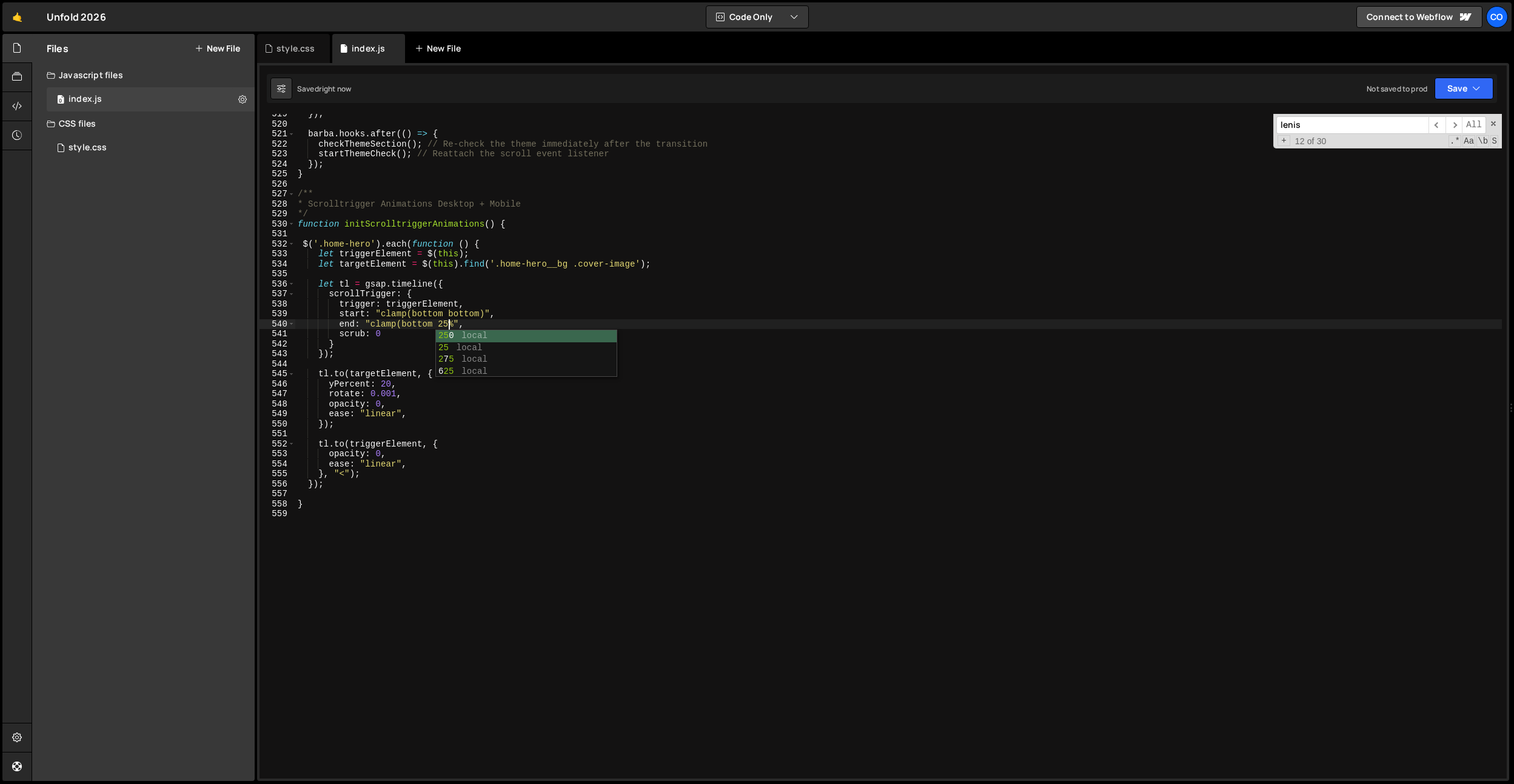
type textarea "end: "clamp(bottom 25%","
click at [410, 183] on div "}) ; barba . hooks . after (( ) => { checkThemeSection ( ) ; // Re-check the th…" at bounding box center [899, 451] width 1207 height 685
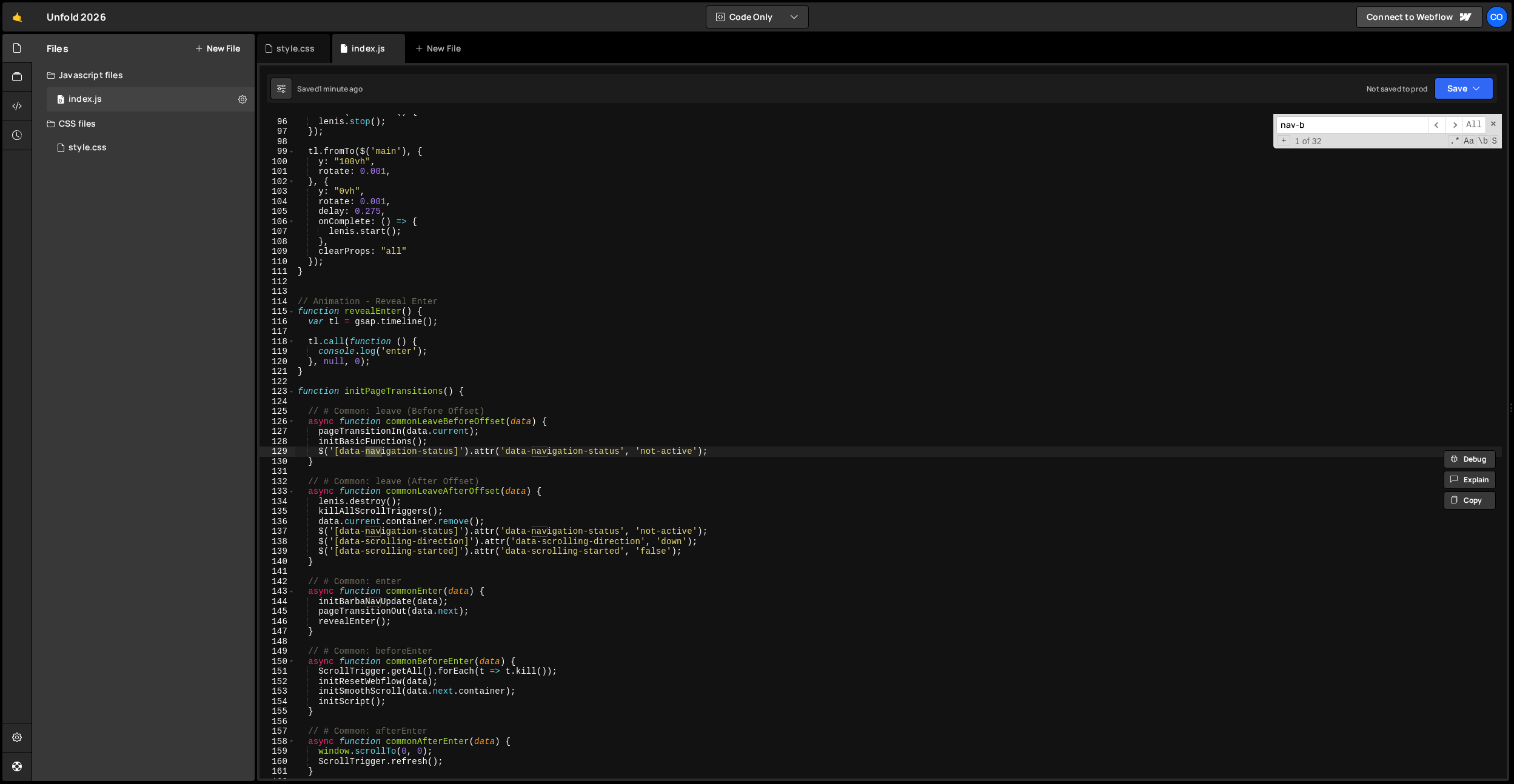
scroll to position [4469, 0]
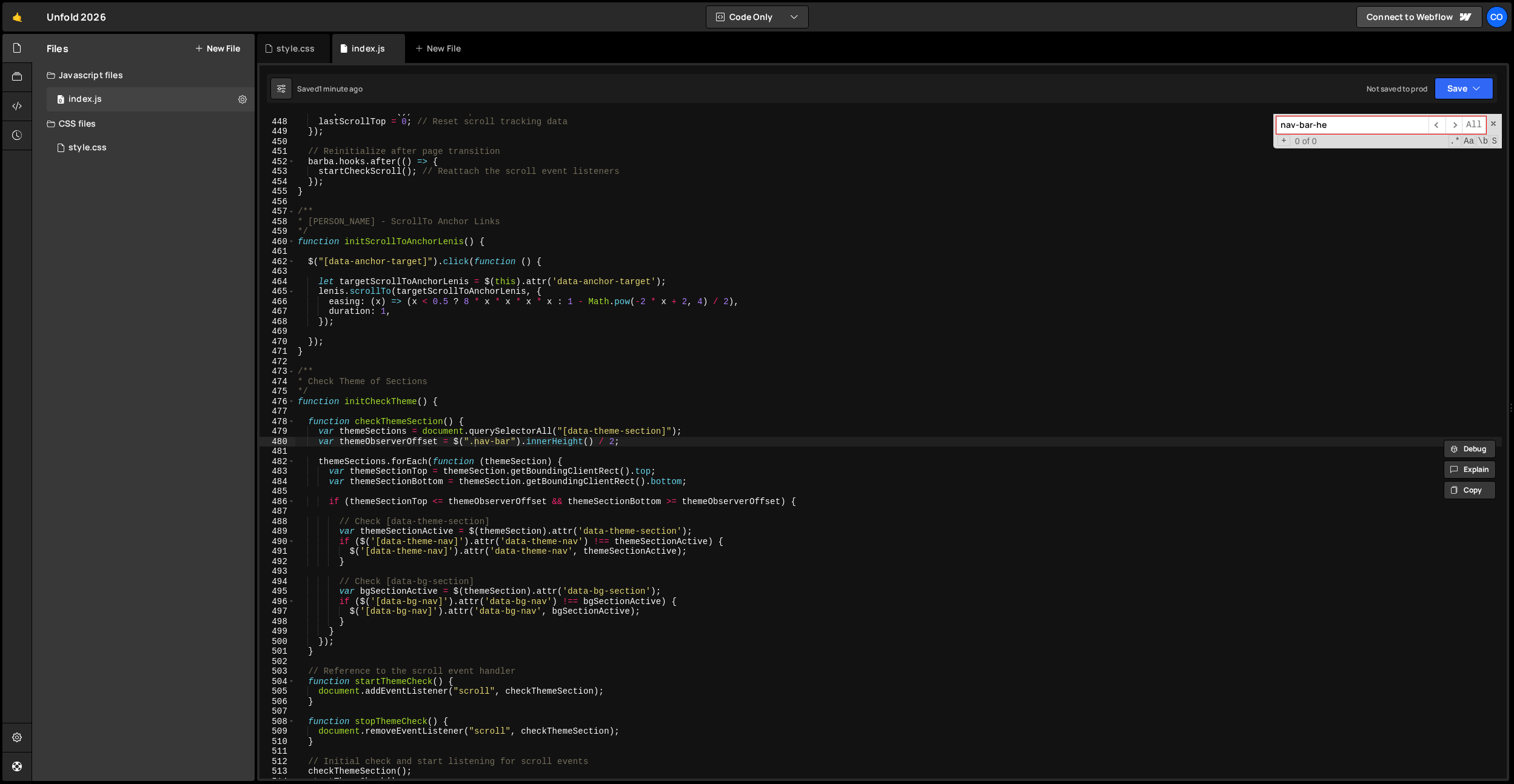
type input "nav-bar-he"
click at [619, 439] on div "stopCheckScroll ( ) ; // Clean up the scroll event listeners lastScrollTop = 0 …" at bounding box center [899, 449] width 1207 height 685
type textarea "var themeObserverOffset = $(".nav-bar").innerHeight() / 1;"
click at [296, 51] on div "style.css" at bounding box center [295, 49] width 38 height 12
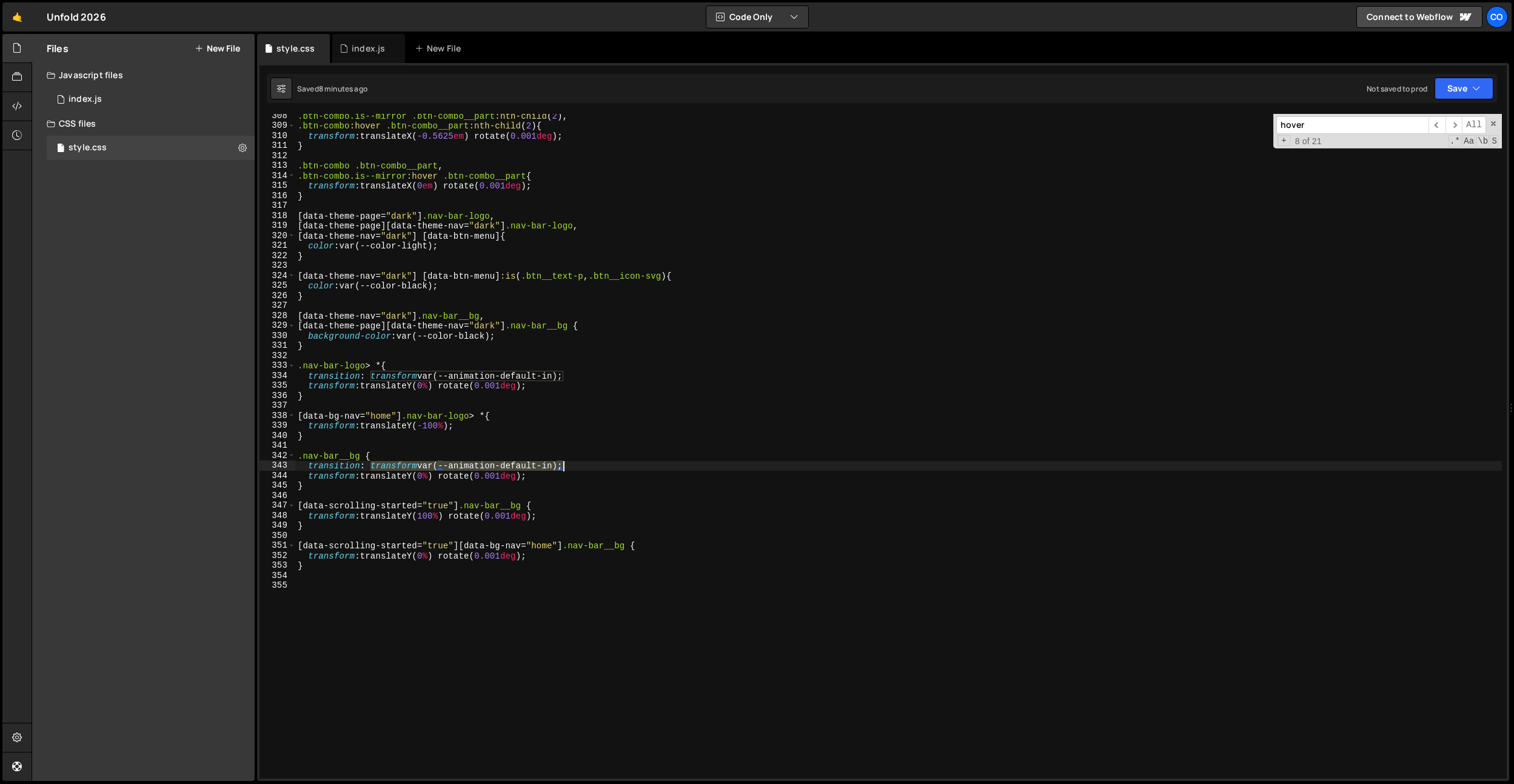
drag, startPoint x: 372, startPoint y: 466, endPoint x: 565, endPoint y: 462, distance: 193.0
click at [565, 462] on div ".btn-combo.is--mirror .btn-combo__part :nth-child ( 2 ), .btn-combo :hover .btn…" at bounding box center [899, 453] width 1207 height 685
paste textarea "transform var(--animation-default-in)"
click at [601, 466] on div ".btn-combo.is--mirror .btn-combo__part :nth-child ( 2 ), .btn-combo :hover .btn…" at bounding box center [899, 453] width 1207 height 685
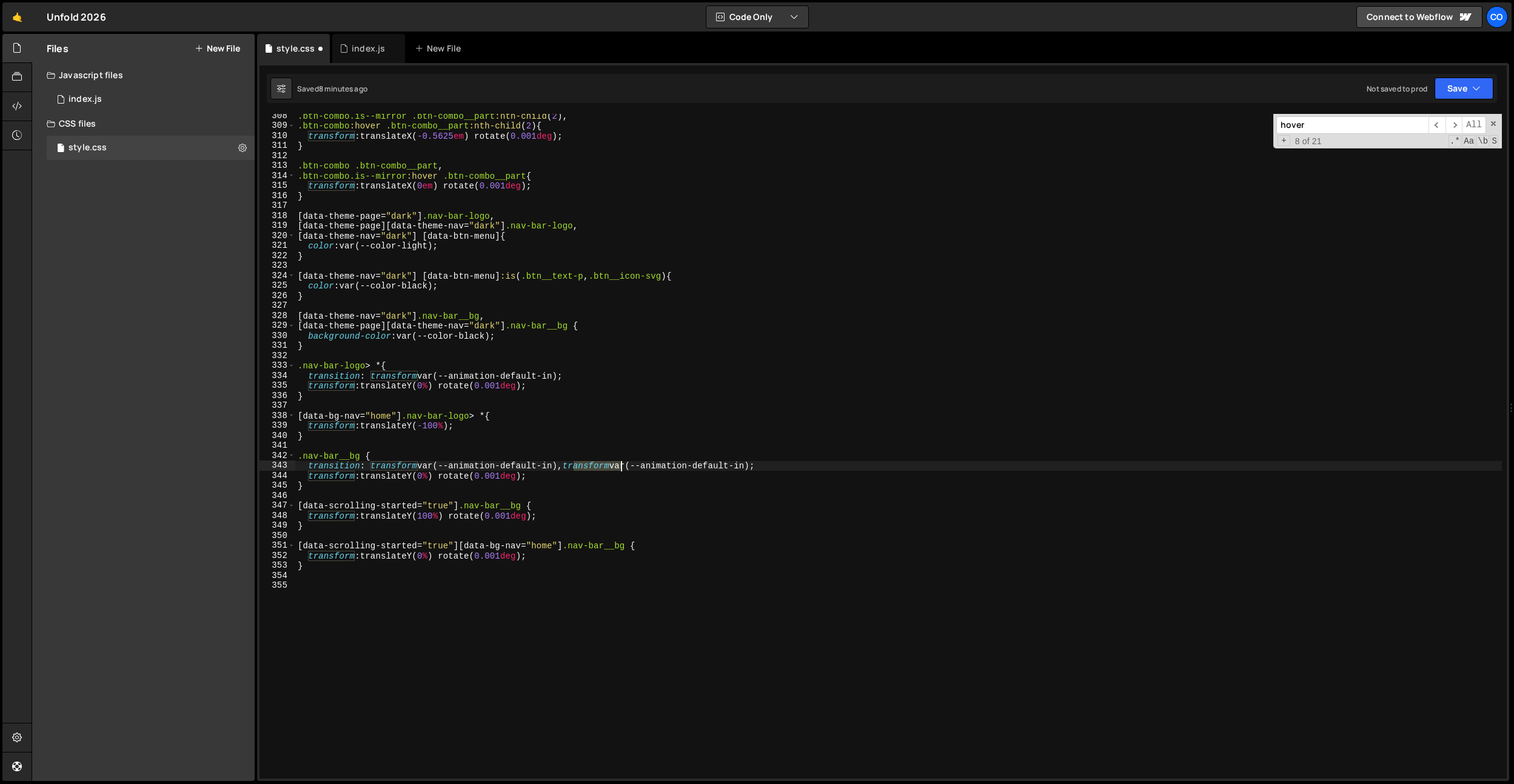
click at [601, 466] on div ".btn-combo.is--mirror .btn-combo__part :nth-child ( 2 ), .btn-combo :hover .btn…" at bounding box center [899, 453] width 1207 height 685
drag, startPoint x: 798, startPoint y: 465, endPoint x: 747, endPoint y: 468, distance: 51.1
click at [747, 468] on div ".btn-combo.is--mirror .btn-combo__part :nth-child ( 2 ), .btn-combo :hover .btn…" at bounding box center [899, 453] width 1207 height 685
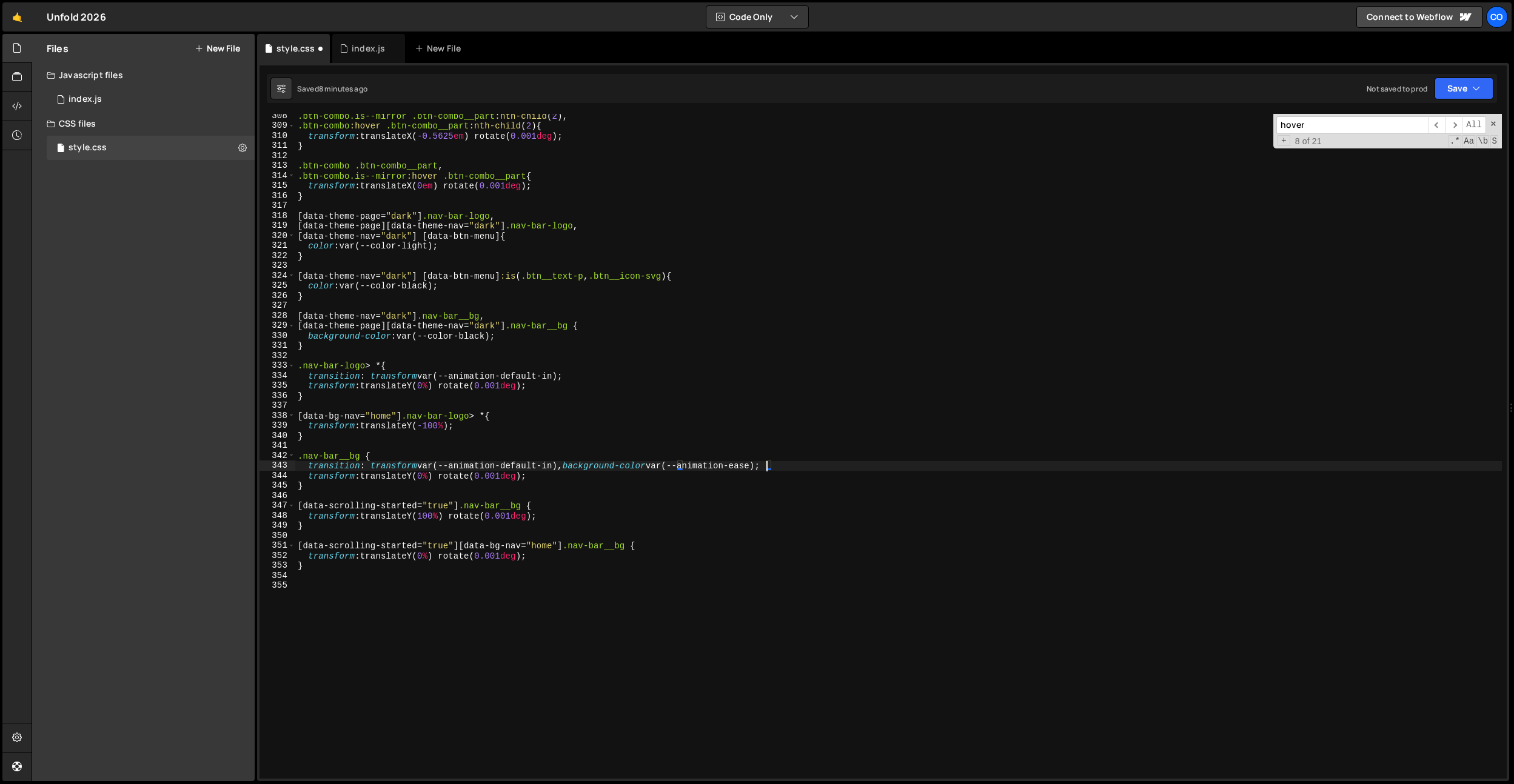
drag, startPoint x: 781, startPoint y: 393, endPoint x: 782, endPoint y: 416, distance: 23.0
click at [781, 393] on div ".btn-combo.is--mirror .btn-combo__part :nth-child ( 2 ), .btn-combo :hover .btn…" at bounding box center [899, 453] width 1207 height 685
drag, startPoint x: 773, startPoint y: 468, endPoint x: 564, endPoint y: 465, distance: 209.0
click at [564, 465] on div ".btn-combo.is--mirror .btn-combo__part :nth-child ( 2 ), .btn-combo :hover .btn…" at bounding box center [899, 453] width 1207 height 685
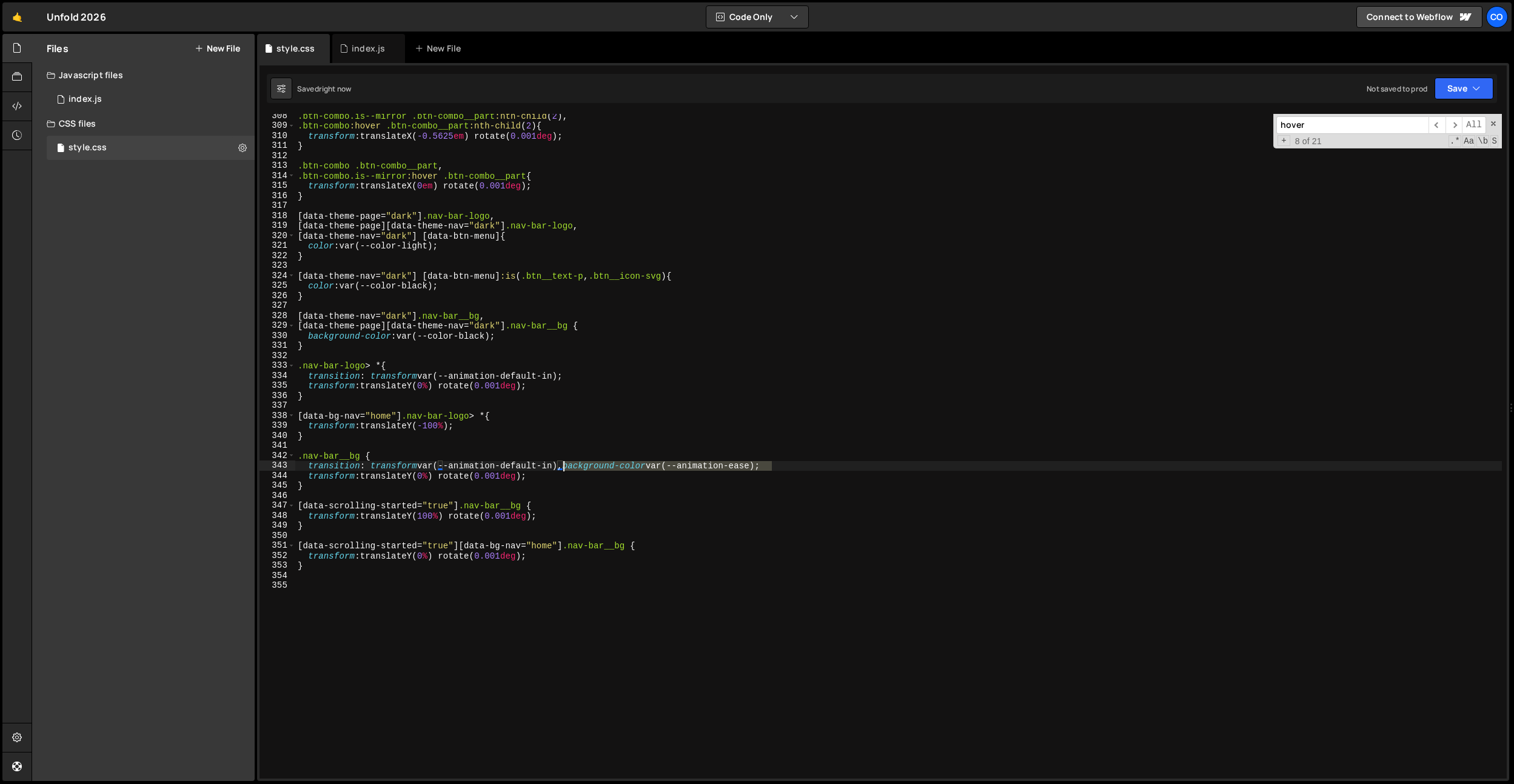
type textarea "transition: transform var(--animation-default-in), background-color var(--anima…"
click at [658, 449] on div ".btn-combo.is--mirror .btn-combo__part :nth-child ( 2 ), .btn-combo :hover .btn…" at bounding box center [899, 453] width 1207 height 685
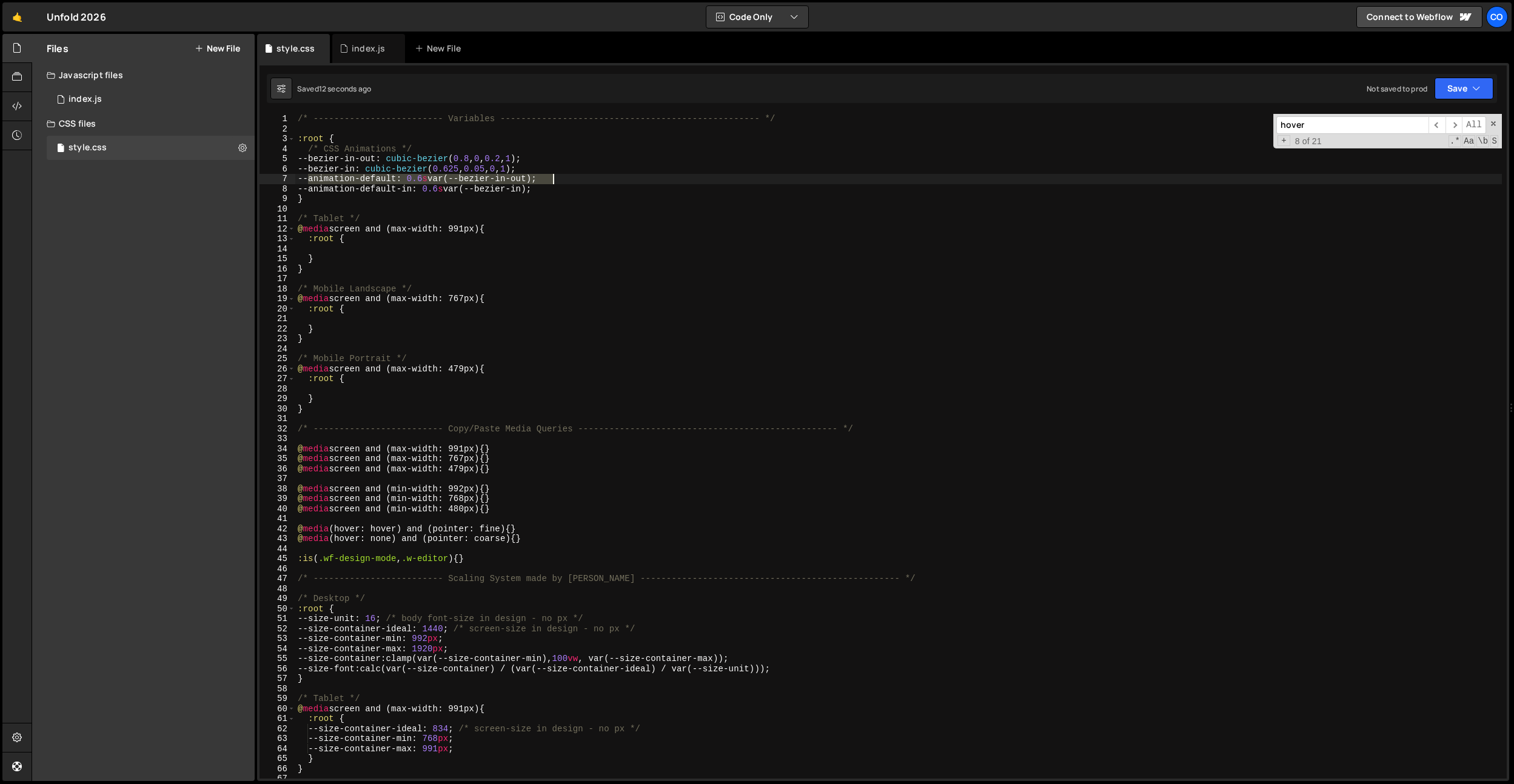
drag, startPoint x: 309, startPoint y: 177, endPoint x: 566, endPoint y: 178, distance: 257.0
click at [566, 178] on div "/* ------------------------- Variables ----------------------------------------…" at bounding box center [899, 456] width 1207 height 685
type textarea "--animation-default-in: 0.6s var(--bezier-in);"
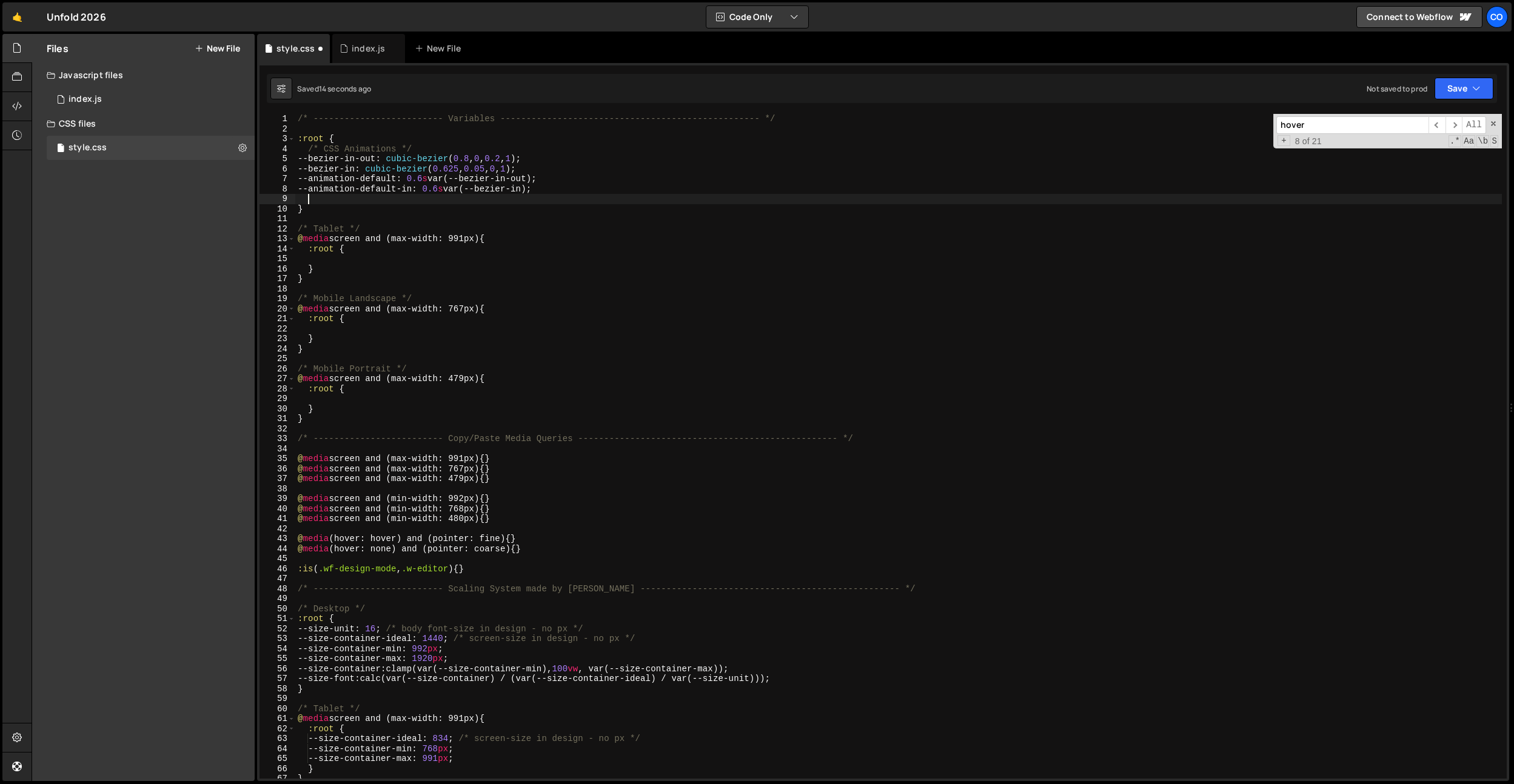
paste textarea "--animation-default: 0.6s var(--bezier-in-out);"
click at [434, 199] on div "/* ------------------------- Variables ----------------------------------------…" at bounding box center [899, 456] width 1207 height 685
drag, startPoint x: 543, startPoint y: 197, endPoint x: 438, endPoint y: 196, distance: 105.0
click at [473, 197] on div "/* ------------------------- Variables ----------------------------------------…" at bounding box center [899, 456] width 1207 height 685
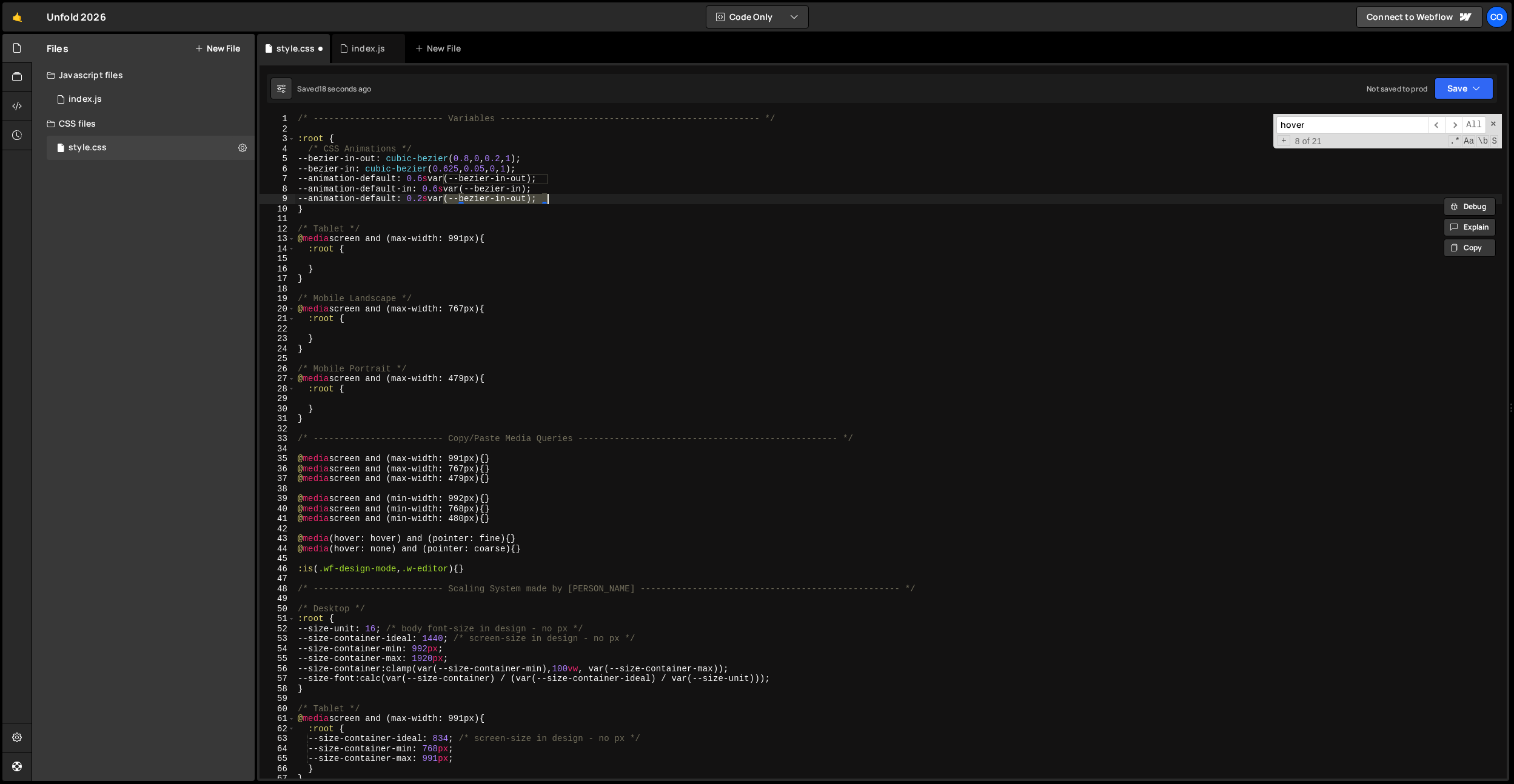
drag, startPoint x: 441, startPoint y: 196, endPoint x: 547, endPoint y: 199, distance: 106.0
click at [547, 199] on div "/* ------------------------- Variables ----------------------------------------…" at bounding box center [899, 456] width 1207 height 685
click at [391, 196] on div "/* ------------------------- Variables ----------------------------------------…" at bounding box center [899, 456] width 1207 height 685
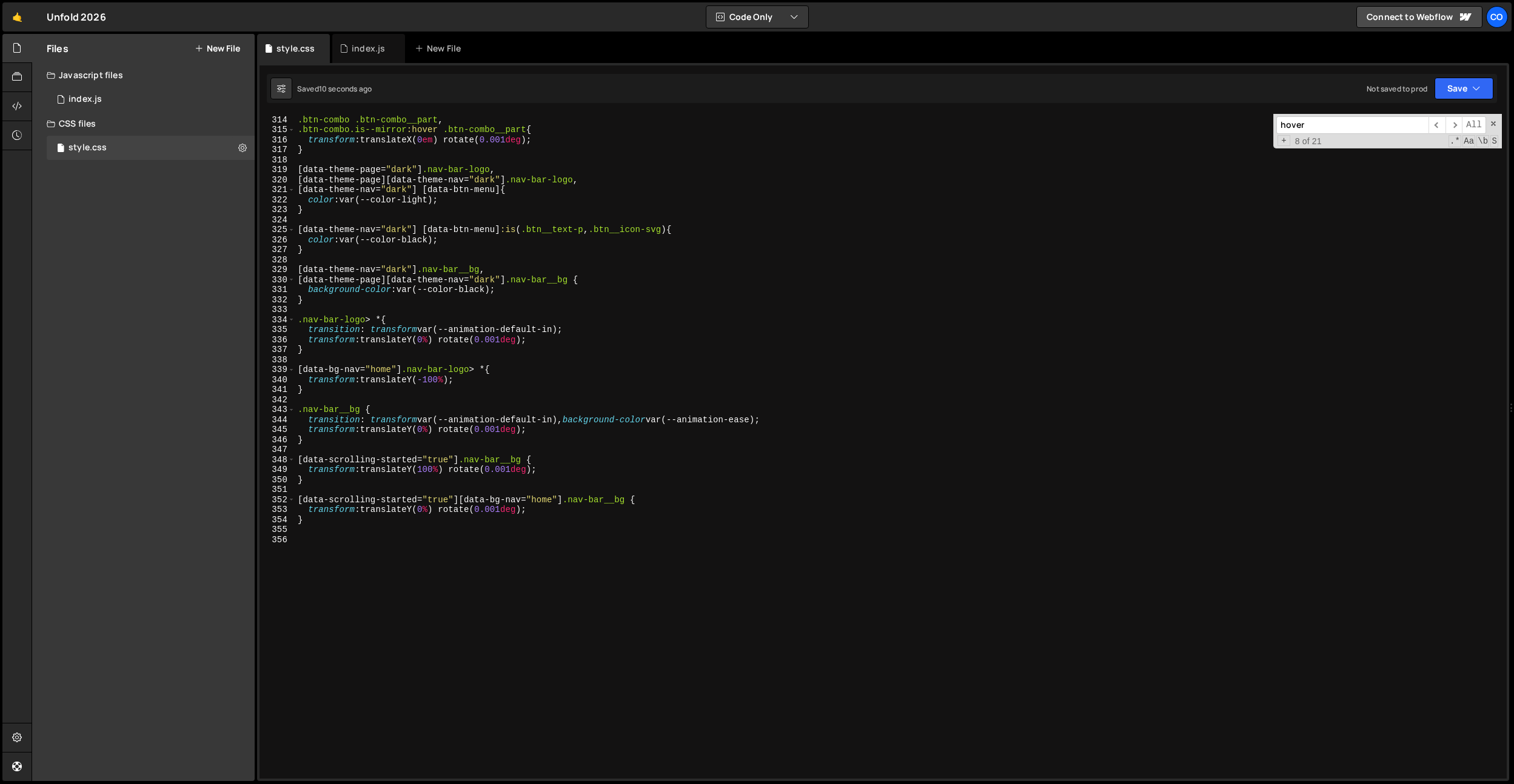
scroll to position [3130, 0]
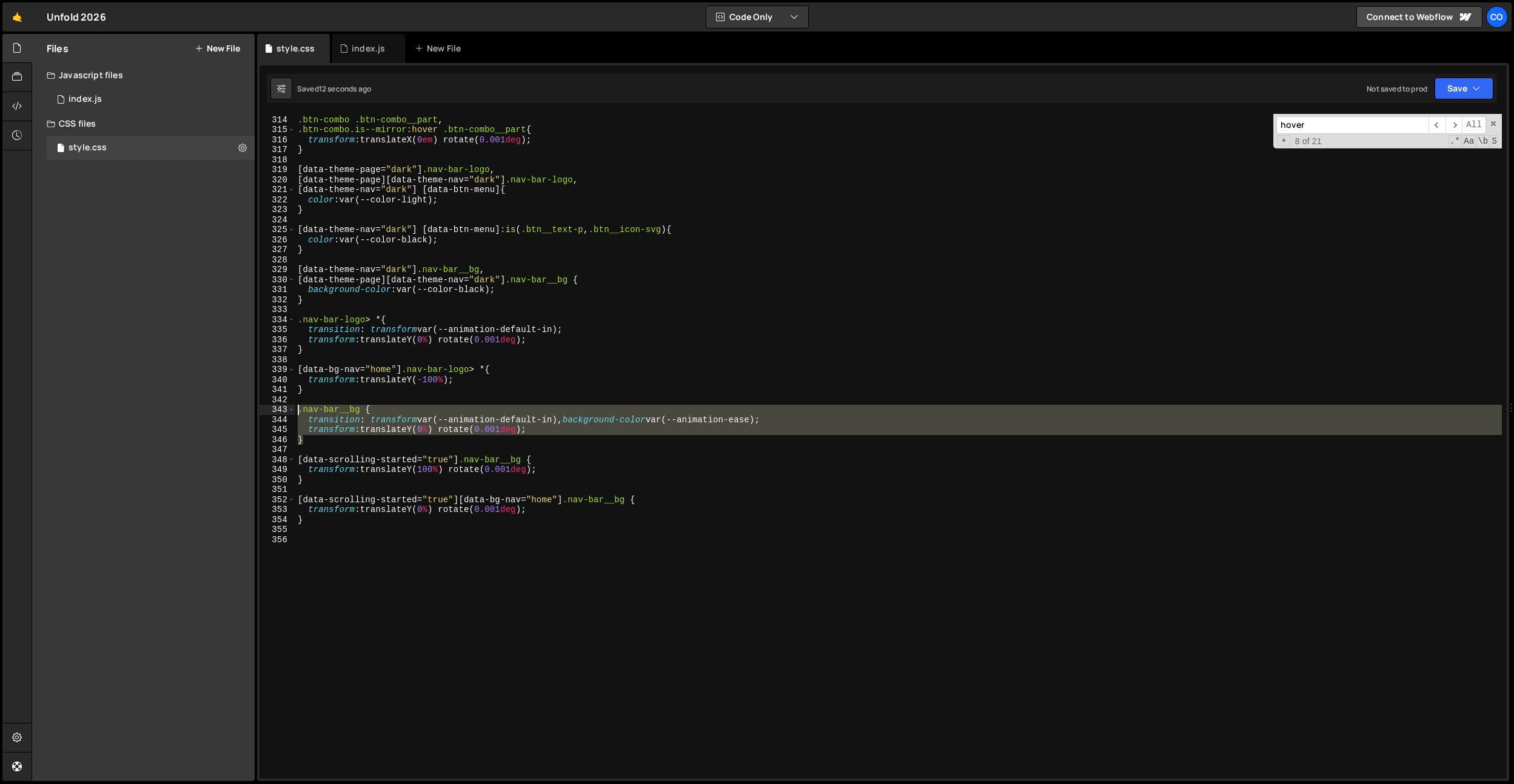
drag, startPoint x: 315, startPoint y: 444, endPoint x: 337, endPoint y: 410, distance: 40.5
click at [286, 414] on div "--animation-ease: 0.2s ease; 313 314 315 316 317 318 319 320 321 322 323 324 32…" at bounding box center [883, 446] width 1248 height 665
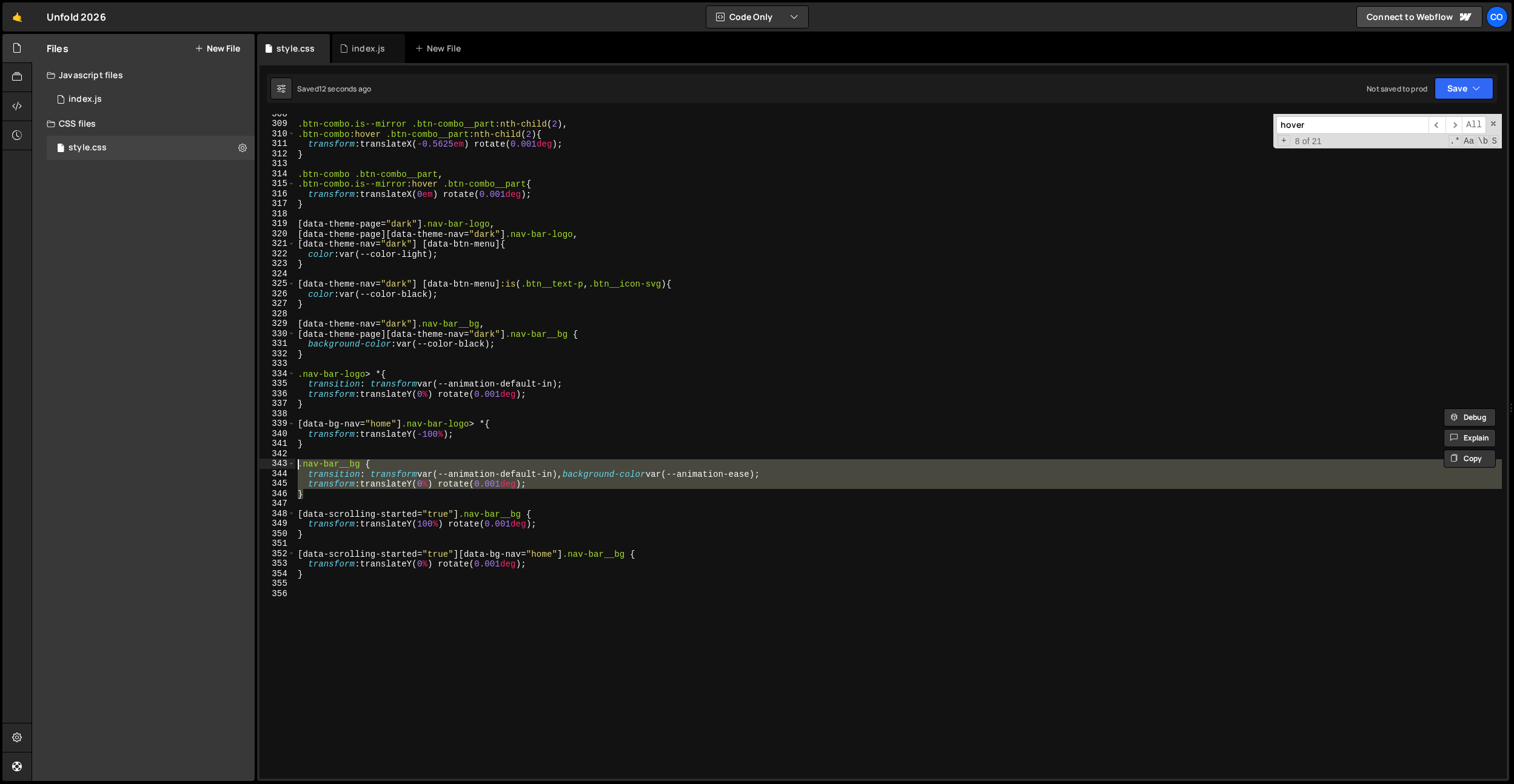
scroll to position [3022, 0]
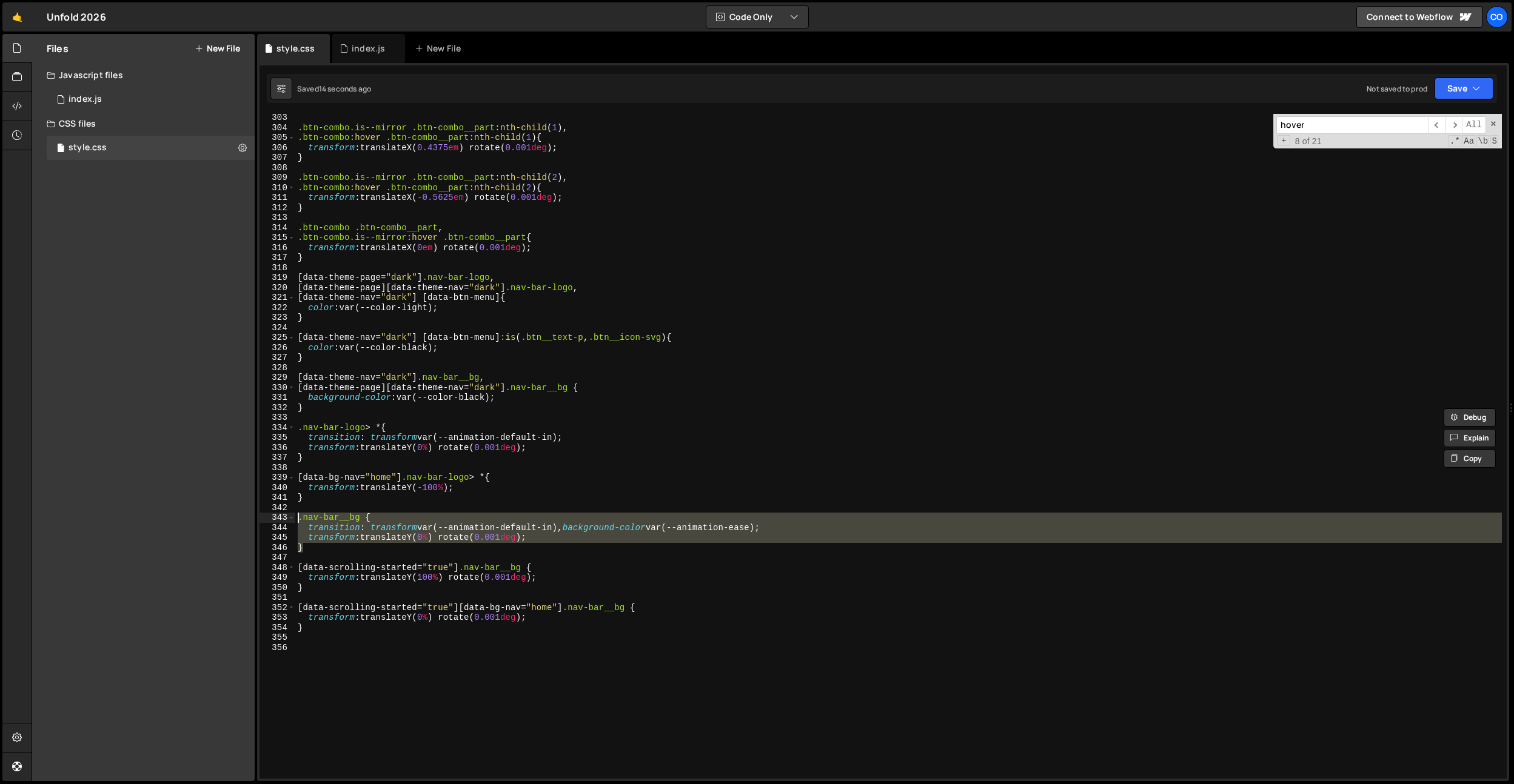
click at [399, 406] on div ".btn-combo.is--mirror .btn-combo__part :nth-child ( 1 ), .btn-combo :hover .btn…" at bounding box center [899, 455] width 1207 height 685
type textarea "}"
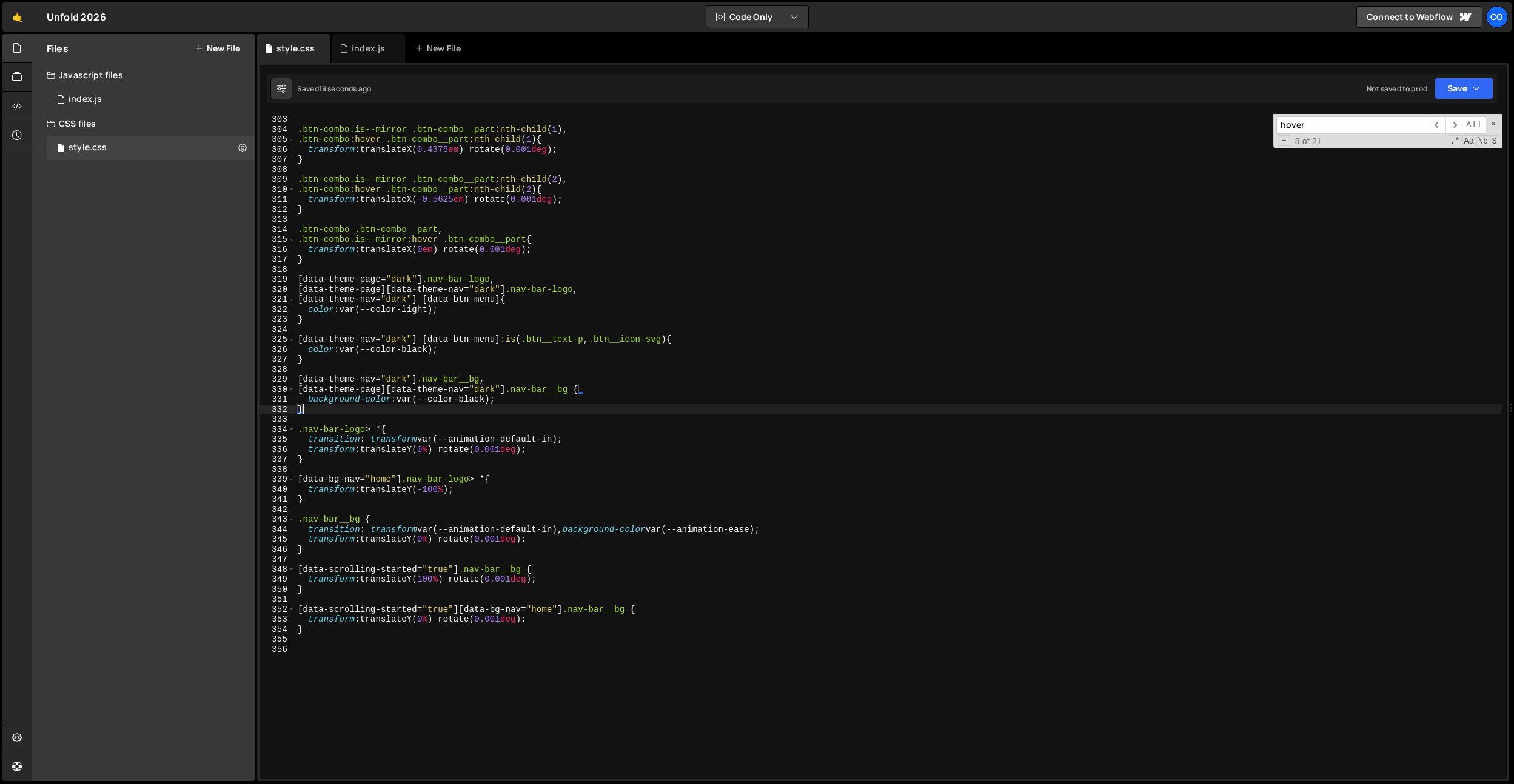
scroll to position [2955, 0]
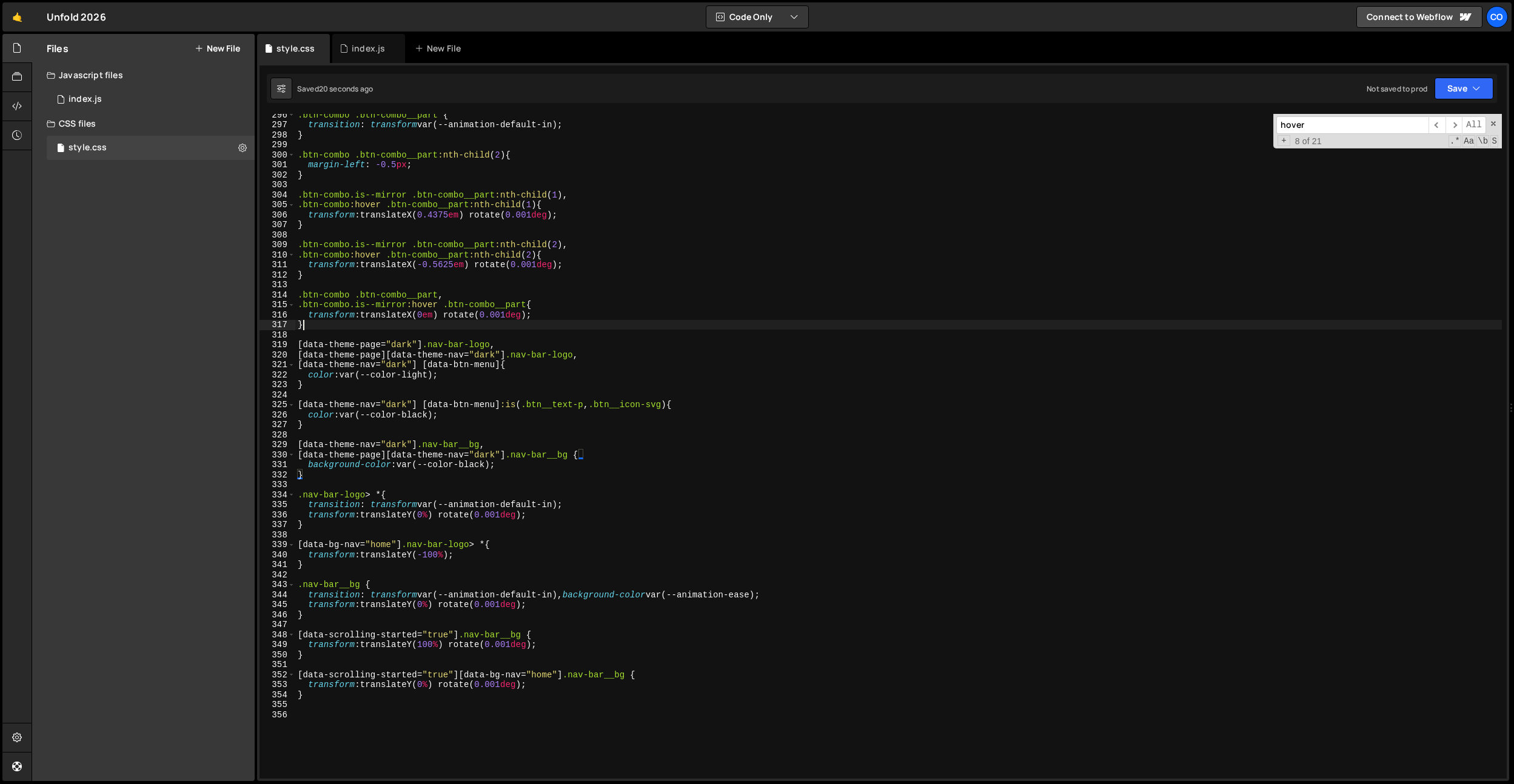
click at [355, 329] on div ".btn-combo .btn-combo__part { transition : transform var(--animation-default-in…" at bounding box center [899, 452] width 1207 height 685
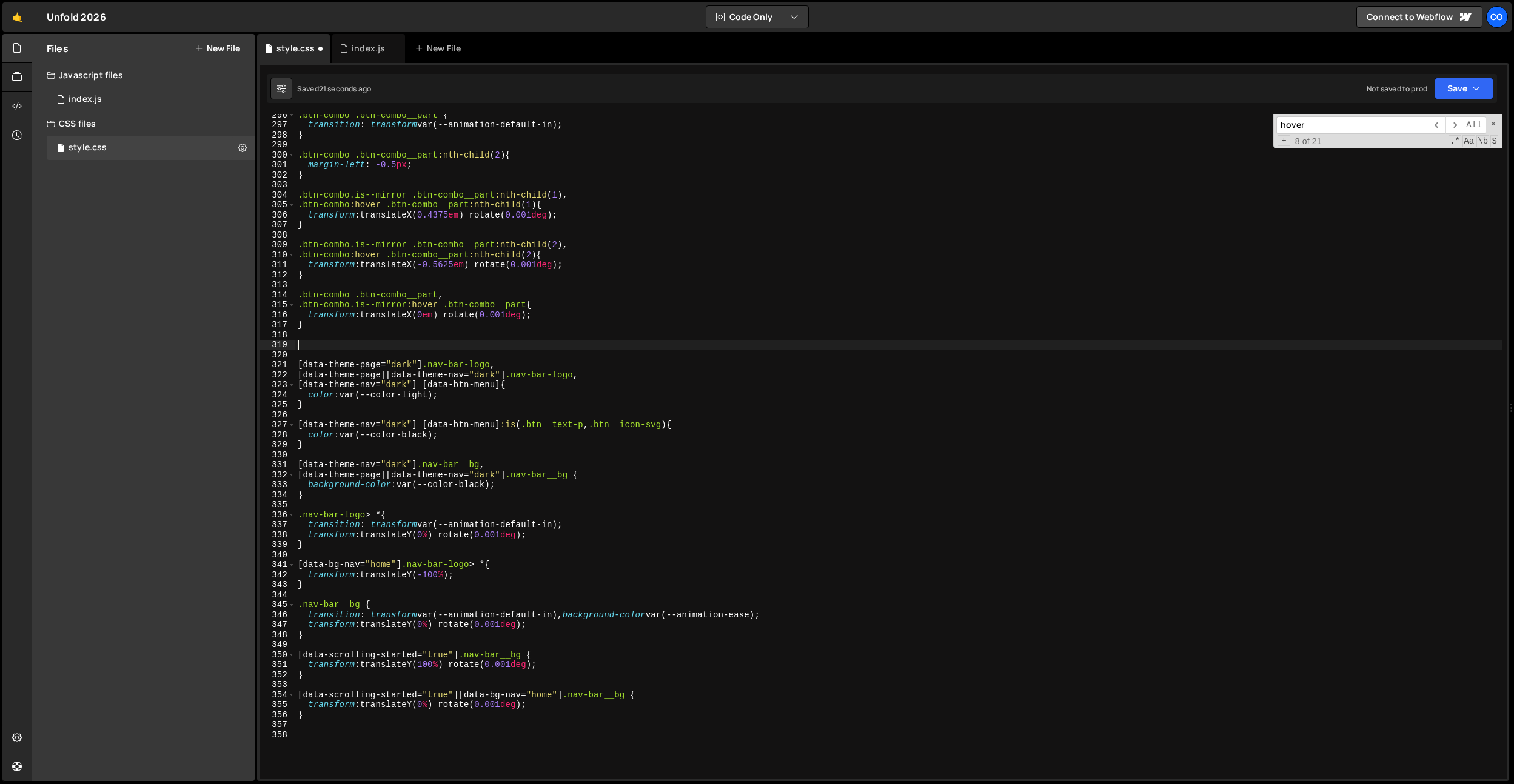
paste textarea "}"
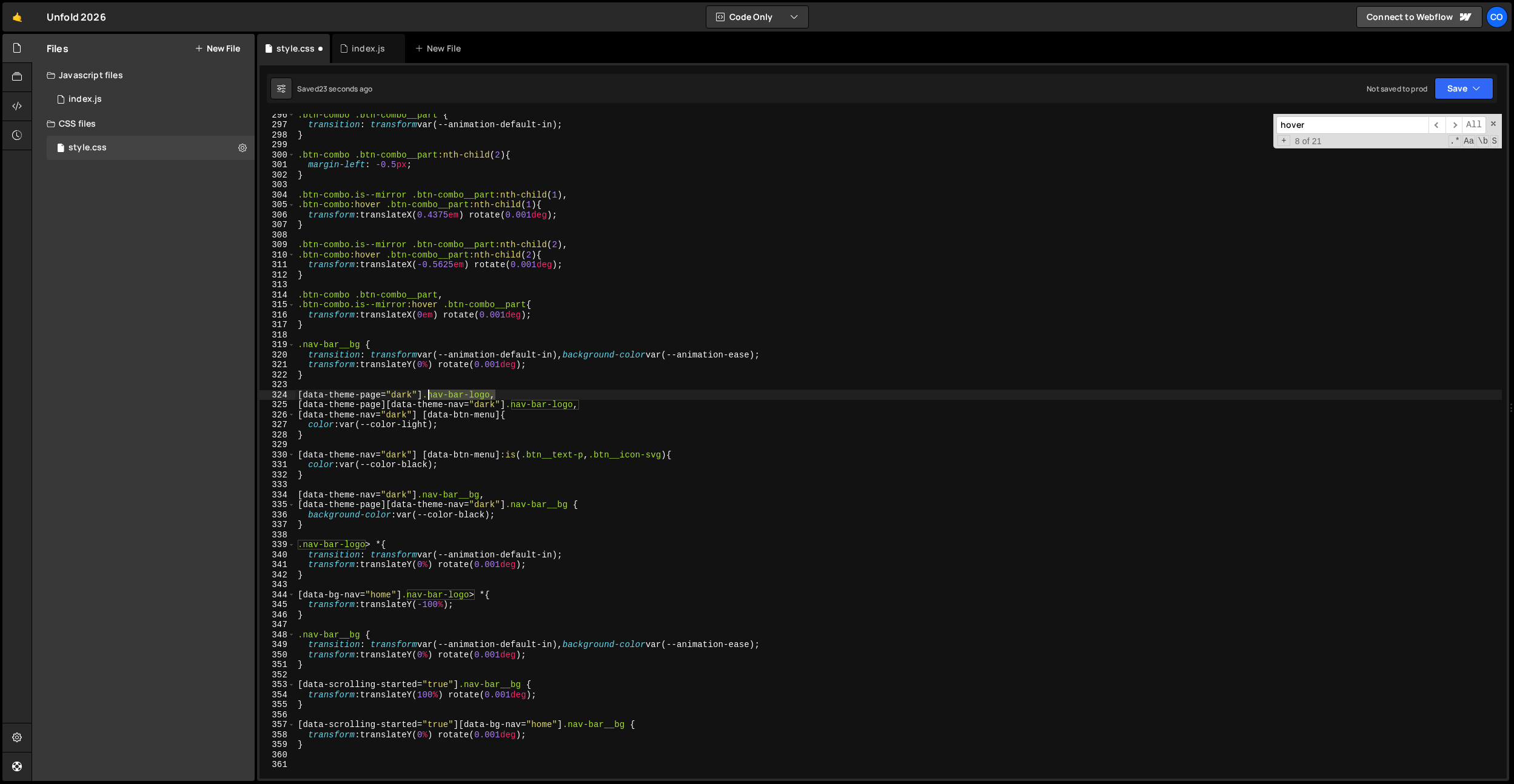
drag, startPoint x: 497, startPoint y: 395, endPoint x: 399, endPoint y: 372, distance: 100.7
click at [428, 396] on div ".btn-combo .btn-combo__part { transition : transform var(--animation-default-in…" at bounding box center [899, 452] width 1207 height 685
drag, startPoint x: 361, startPoint y: 341, endPoint x: 268, endPoint y: 343, distance: 93.0
click at [268, 343] on div "[data-theme-page="dark"] .nav-bar-logo, 296 297 298 299 300 301 302 303 304 305…" at bounding box center [883, 446] width 1248 height 665
paste textarea "-logo"
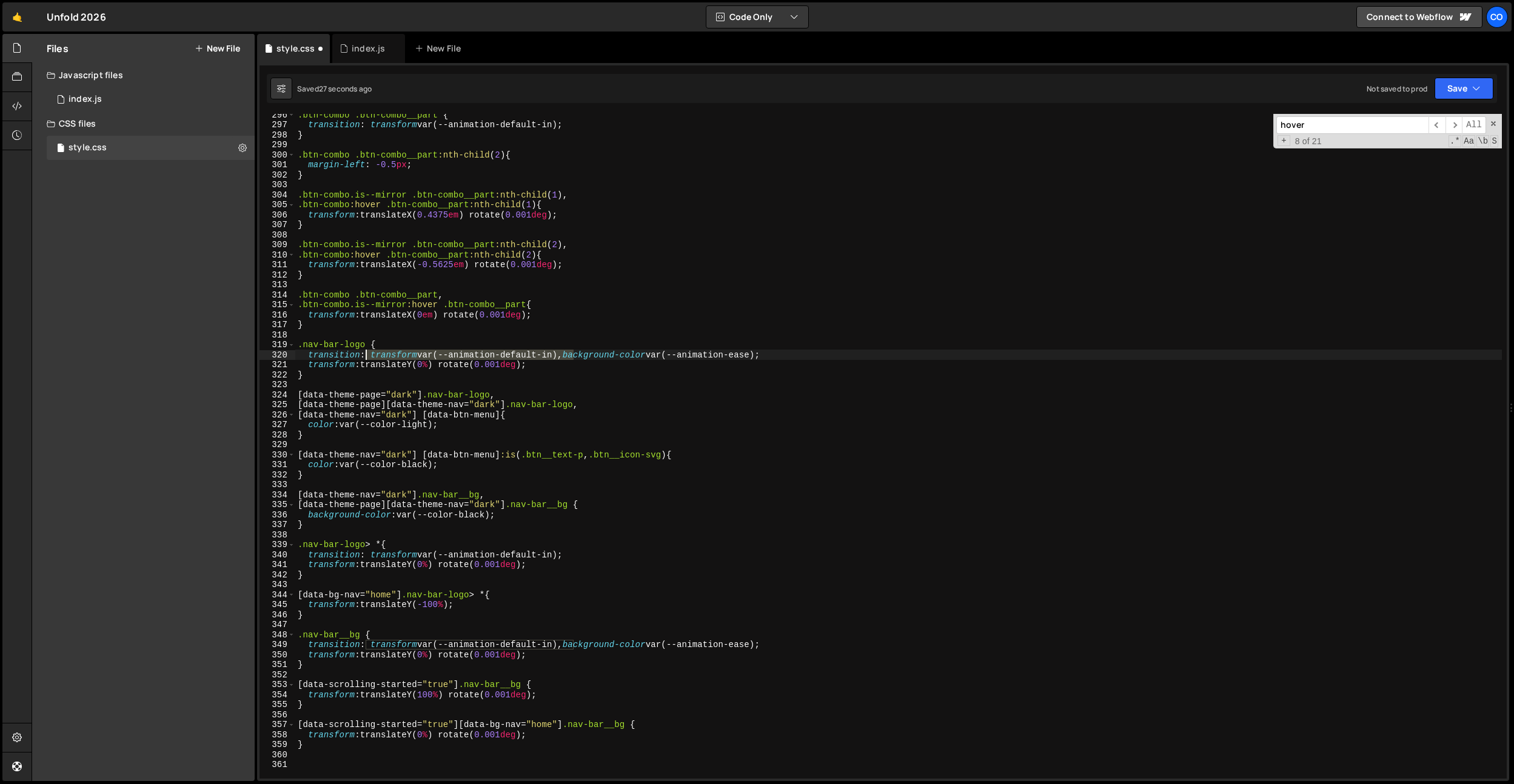
drag, startPoint x: 572, startPoint y: 354, endPoint x: 368, endPoint y: 353, distance: 204.0
click at [368, 353] on div ".btn-combo .btn-combo__part { transition : transform var(--animation-default-in…" at bounding box center [899, 452] width 1207 height 685
click at [406, 353] on div ".btn-combo .btn-combo__part { transition : transform var(--animation-default-in…" at bounding box center [899, 452] width 1207 height 685
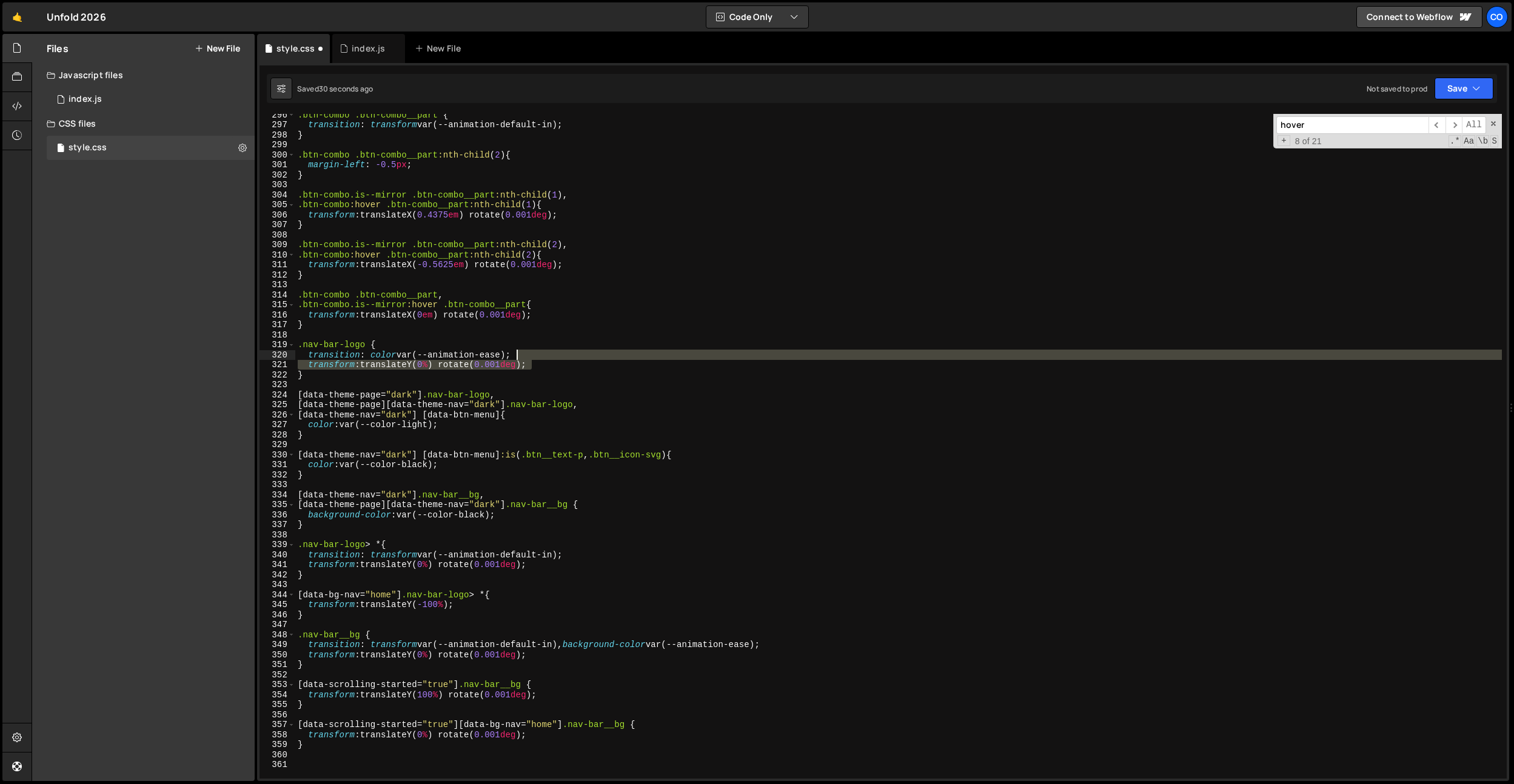
click at [541, 359] on div ".btn-combo .btn-combo__part { transition : transform var(--animation-default-in…" at bounding box center [899, 452] width 1207 height 685
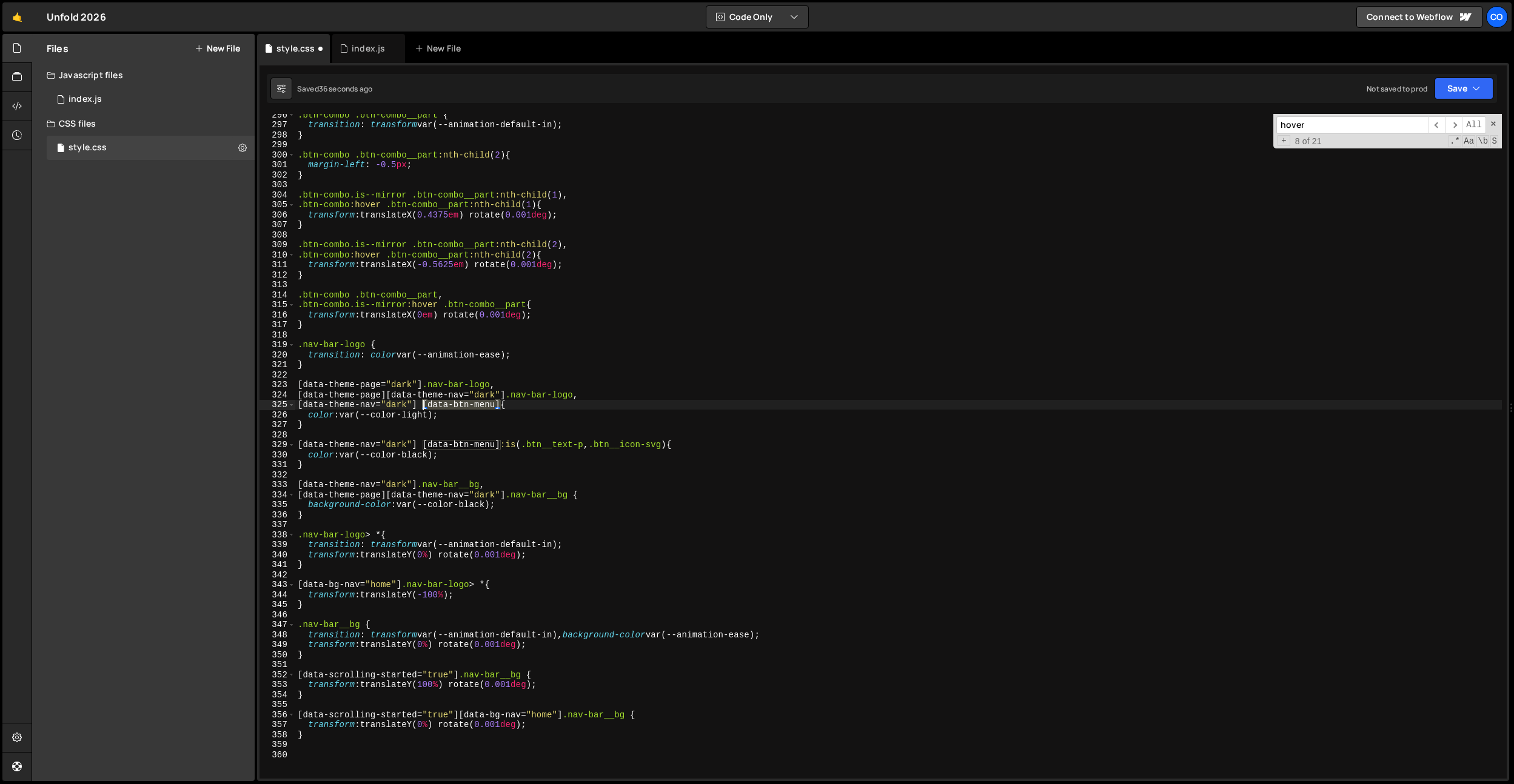
drag, startPoint x: 500, startPoint y: 407, endPoint x: 424, endPoint y: 403, distance: 76.1
click at [424, 403] on div ".btn-combo .btn-combo__part { transition : transform var(--animation-default-in…" at bounding box center [899, 452] width 1207 height 685
click at [365, 343] on div ".btn-combo .btn-combo__part { transition : transform var(--animation-default-in…" at bounding box center [899, 452] width 1207 height 685
paste textarea "[data-btn-menu]"
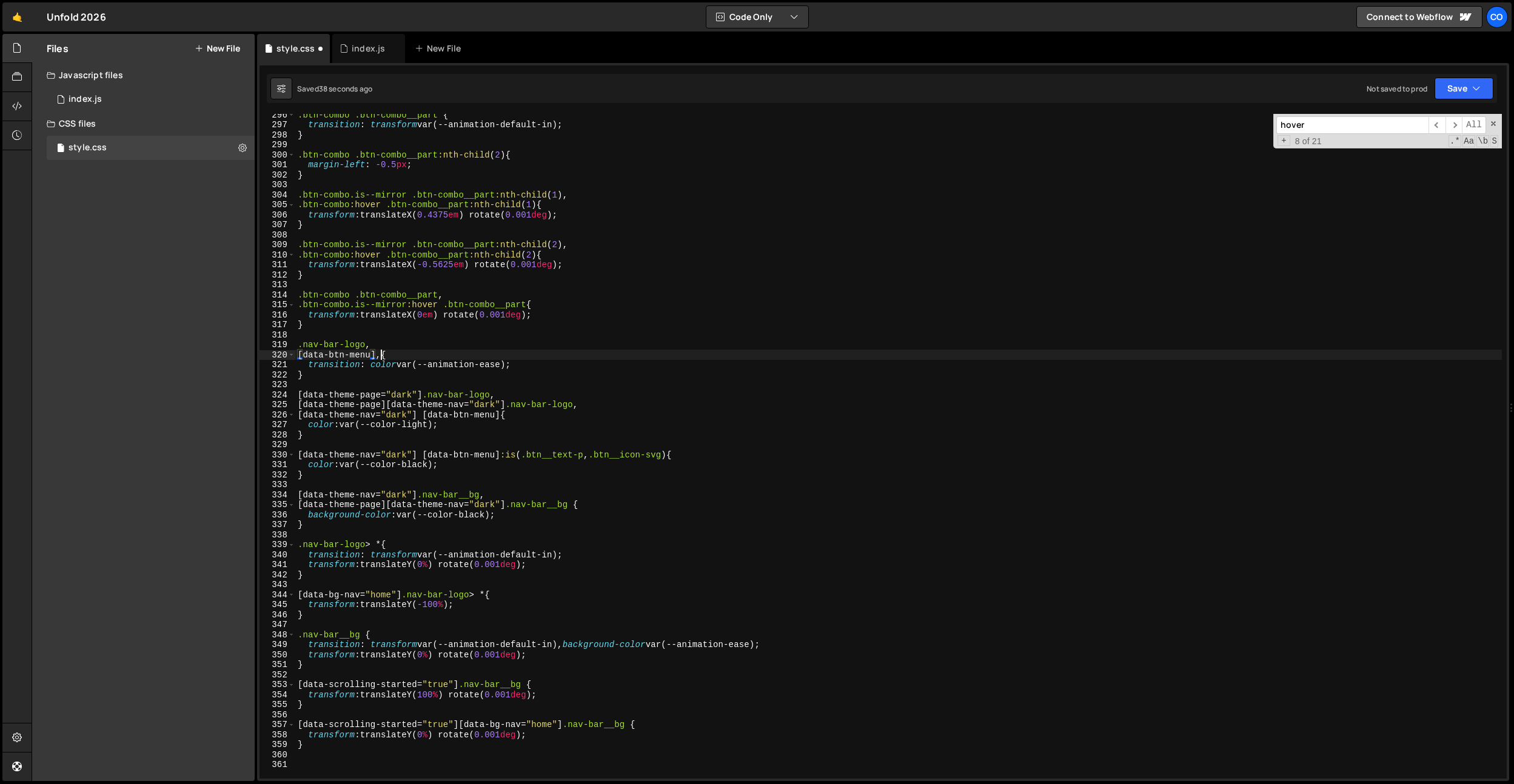
scroll to position [0, 6]
drag, startPoint x: 678, startPoint y: 454, endPoint x: 424, endPoint y: 452, distance: 254.0
click at [424, 452] on div ".btn-combo .btn-combo__part { transition : transform var(--animation-default-in…" at bounding box center [899, 452] width 1207 height 685
click at [384, 355] on div ".btn-combo .btn-combo__part { transition : transform var(--animation-default-in…" at bounding box center [899, 452] width 1207 height 685
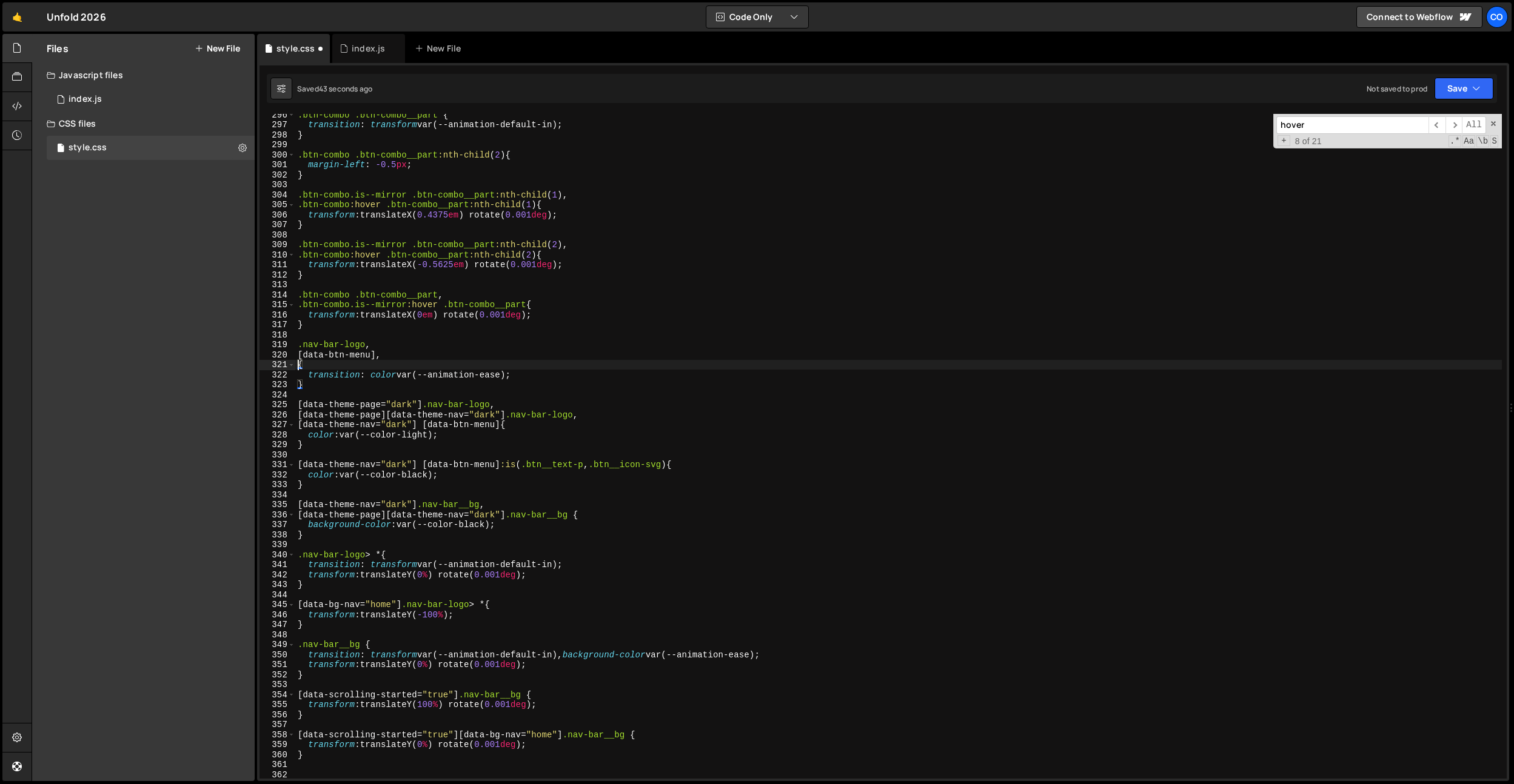
scroll to position [0, 0]
paste textarea "[data-btn-menu] :is(.btn__text-p, .btn__icon-svg)"
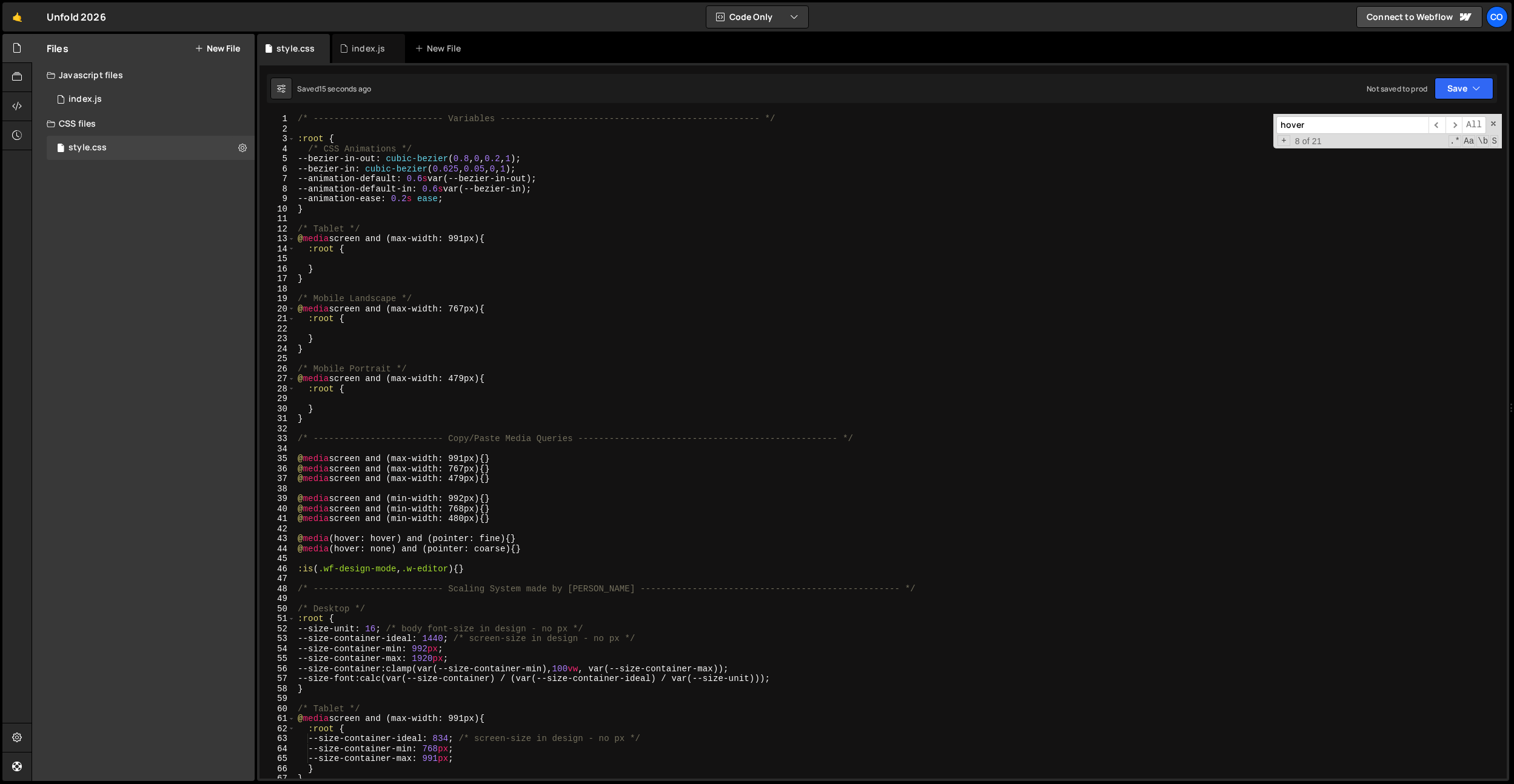
click at [407, 201] on div "/* ------------------------- Variables ----------------------------------------…" at bounding box center [899, 456] width 1207 height 685
click at [412, 160] on div "/* ------------------------- Variables ----------------------------------------…" at bounding box center [899, 456] width 1207 height 685
drag, startPoint x: 460, startPoint y: 191, endPoint x: 541, endPoint y: 188, distance: 81.1
click at [541, 188] on div "/* ------------------------- Variables ----------------------------------------…" at bounding box center [899, 456] width 1207 height 685
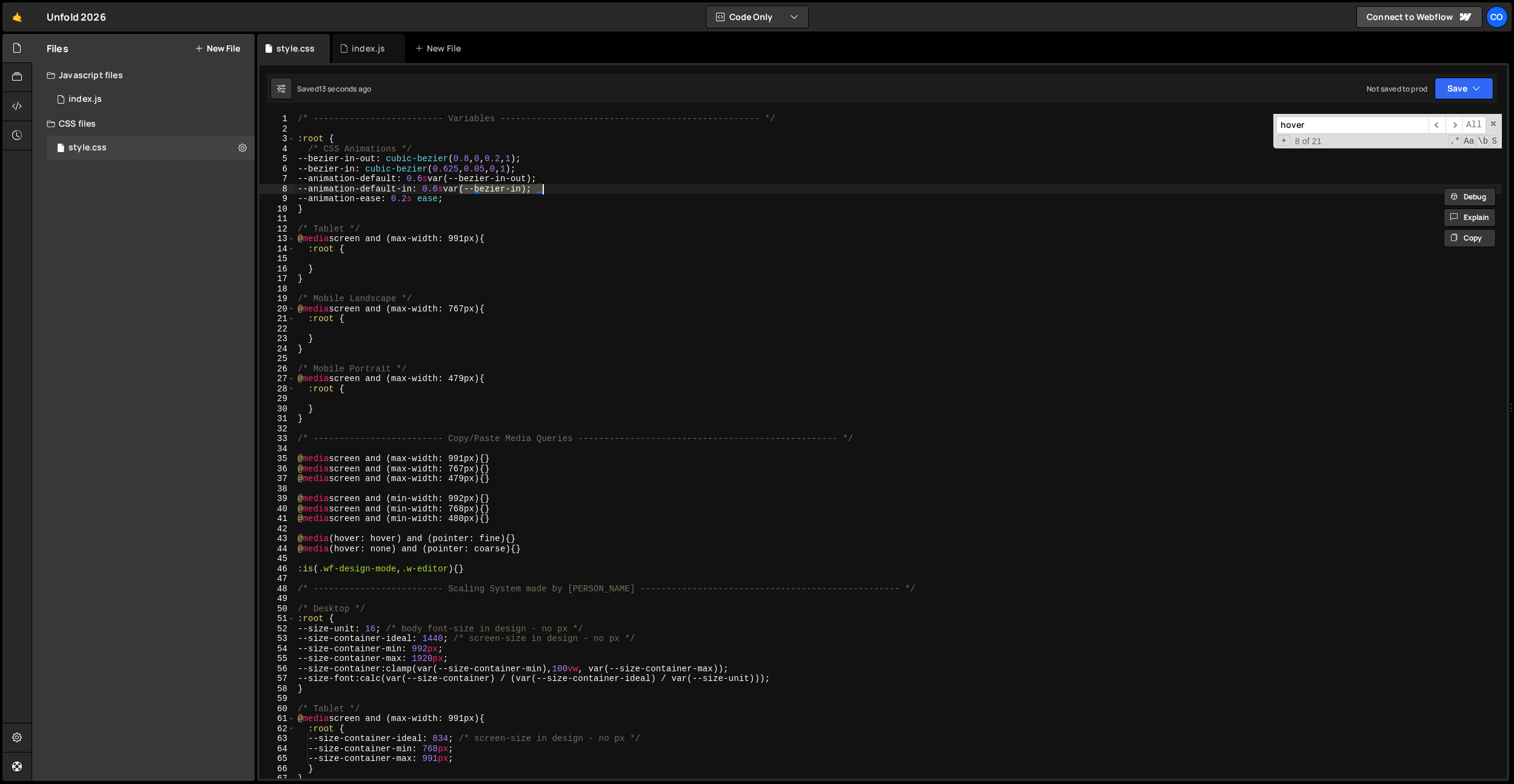
click at [431, 197] on div "/* ------------------------- Variables ----------------------------------------…" at bounding box center [899, 456] width 1207 height 685
paste textarea "var(--bezier-in)"
click at [417, 200] on div "/* ------------------------- Variables ----------------------------------------…" at bounding box center [899, 456] width 1207 height 685
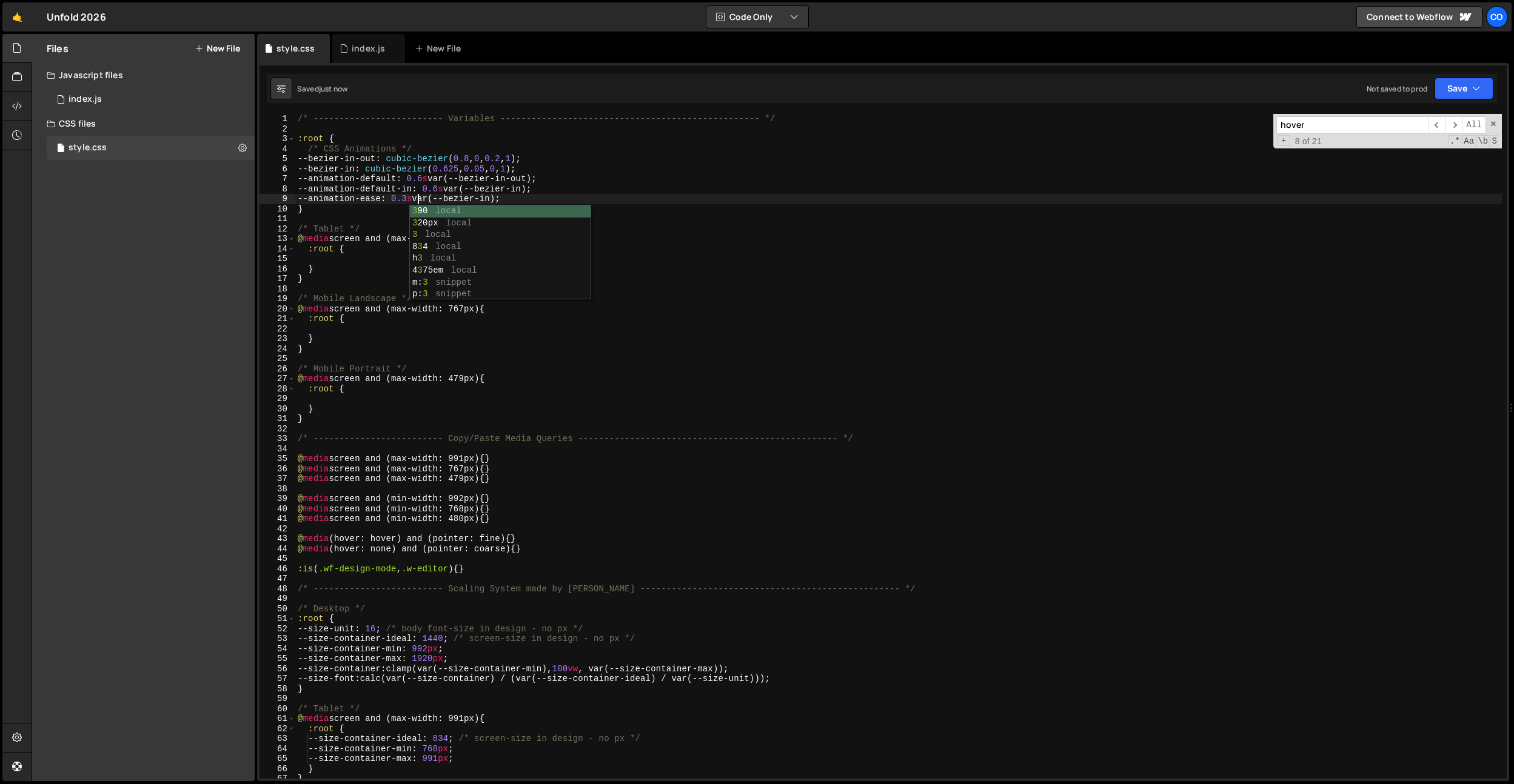
click at [499, 197] on div "/* ------------------------- Variables ----------------------------------------…" at bounding box center [899, 456] width 1207 height 685
drag, startPoint x: 429, startPoint y: 199, endPoint x: 510, endPoint y: 199, distance: 81.0
click at [510, 199] on div "/* ------------------------- Variables ----------------------------------------…" at bounding box center [899, 456] width 1207 height 685
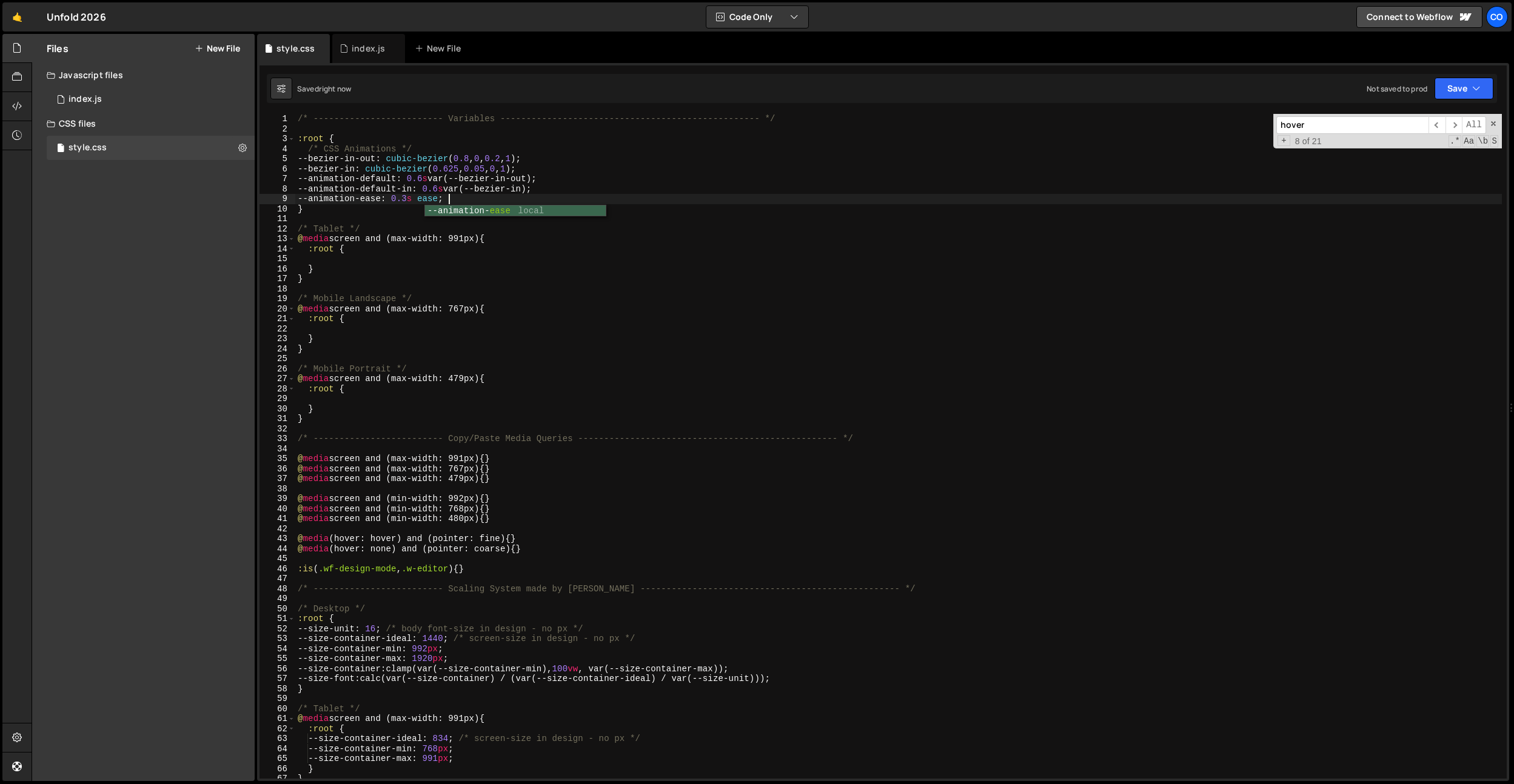
type textarea "--animation-ease: 0.3s ease;"
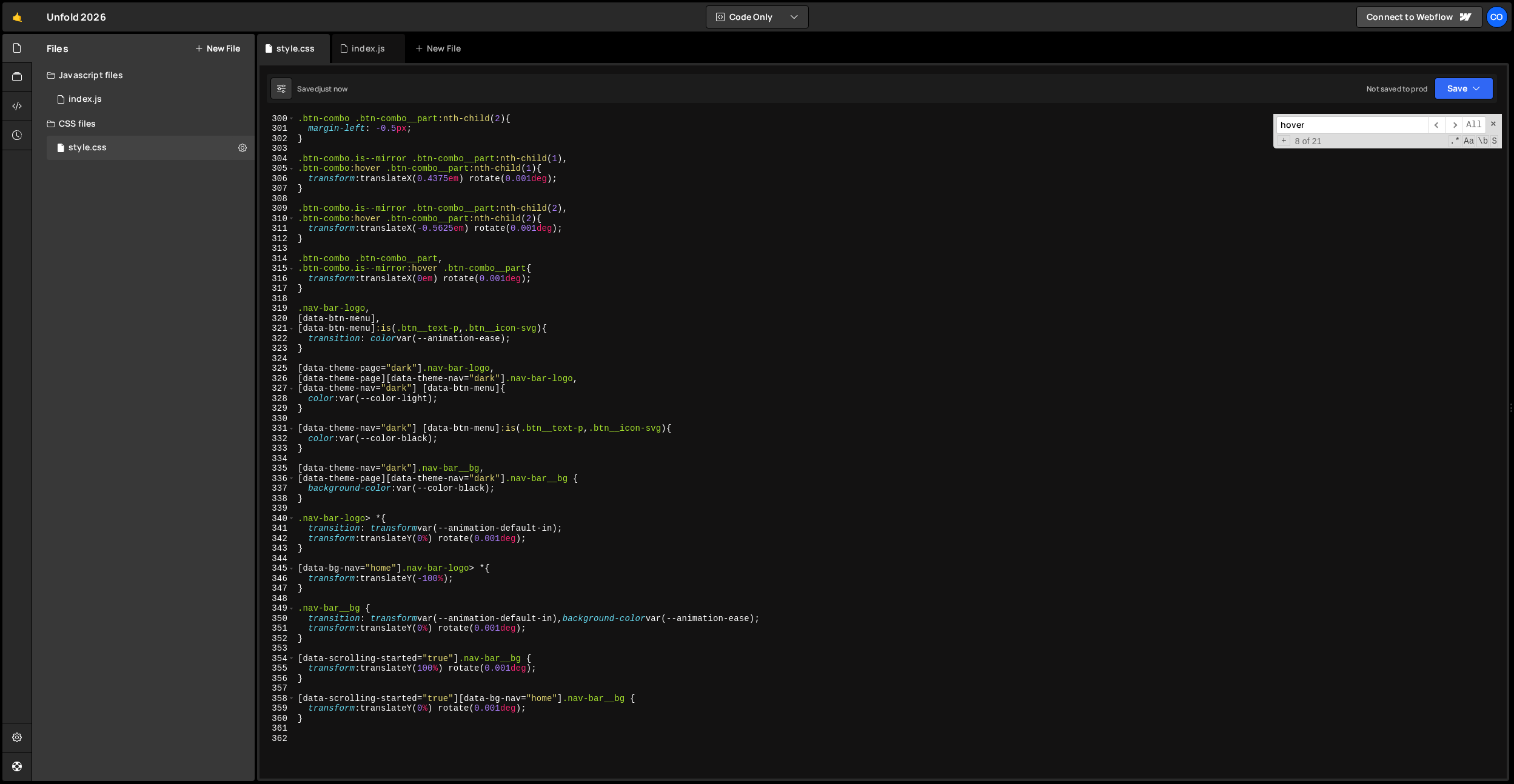
scroll to position [3175, 0]
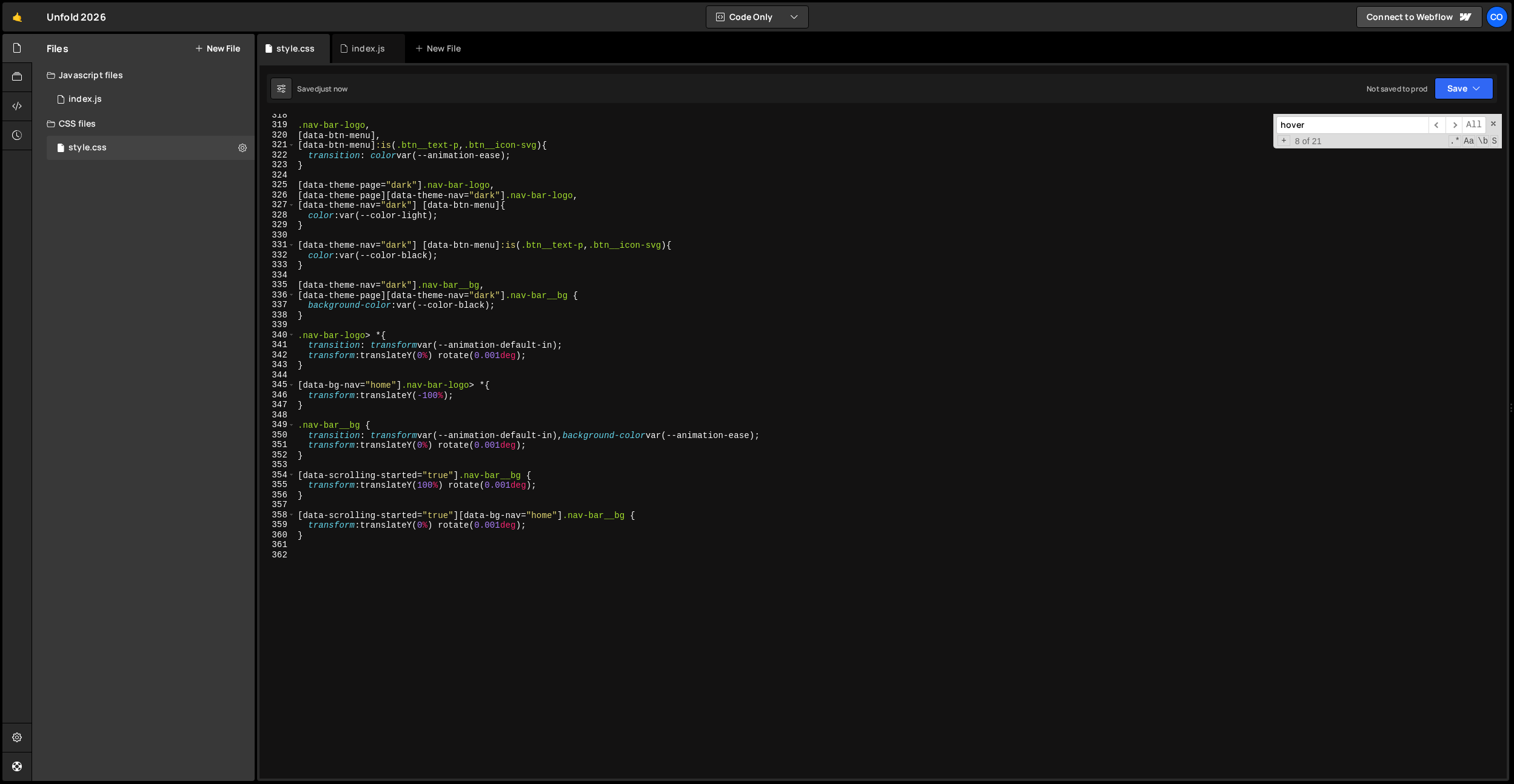
click at [639, 321] on div ".nav-bar-logo , [ data-btn-menu ], [ data-btn-menu ] :is ( .btn__text-p , .btn_…" at bounding box center [899, 453] width 1207 height 685
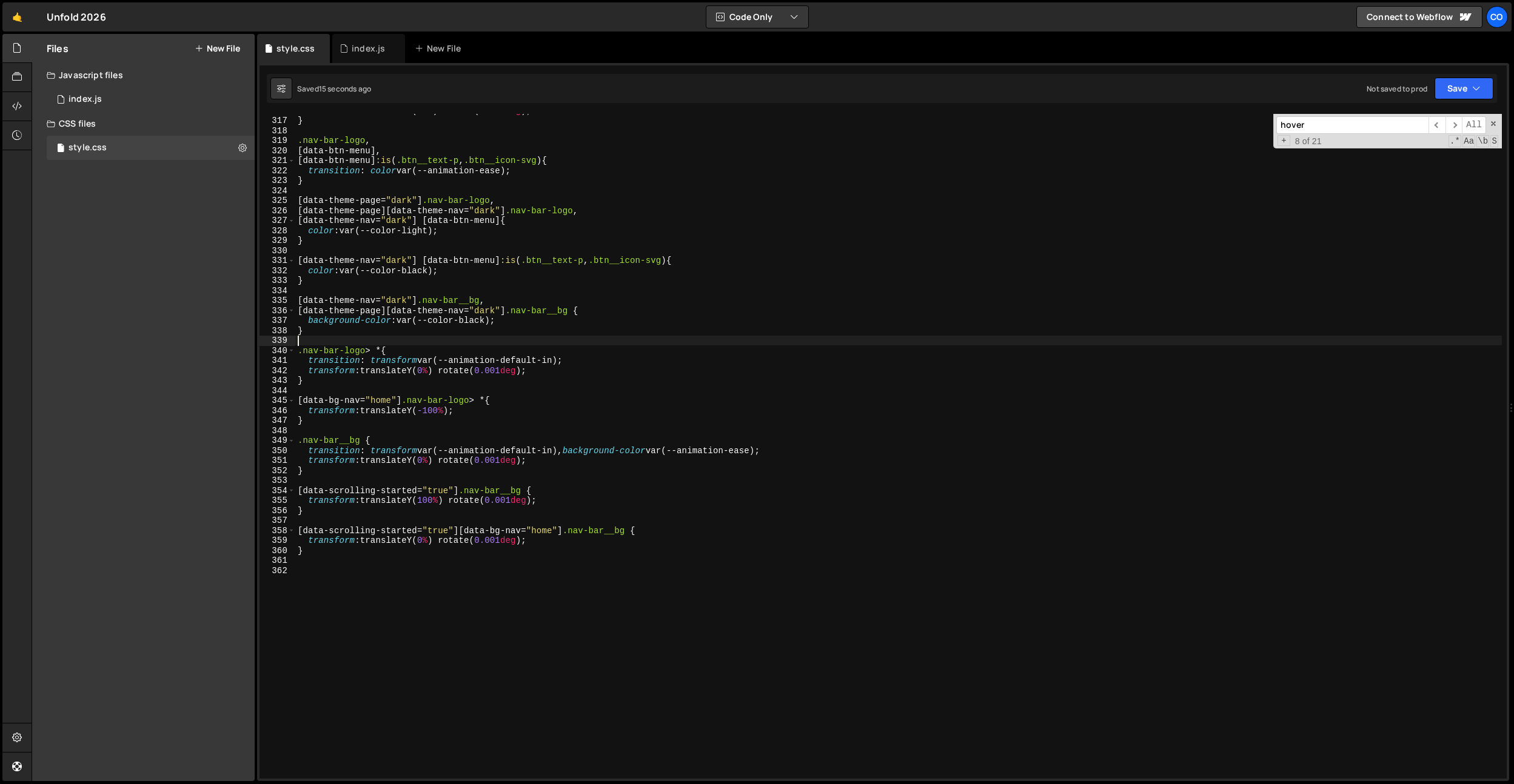
scroll to position [3113, 0]
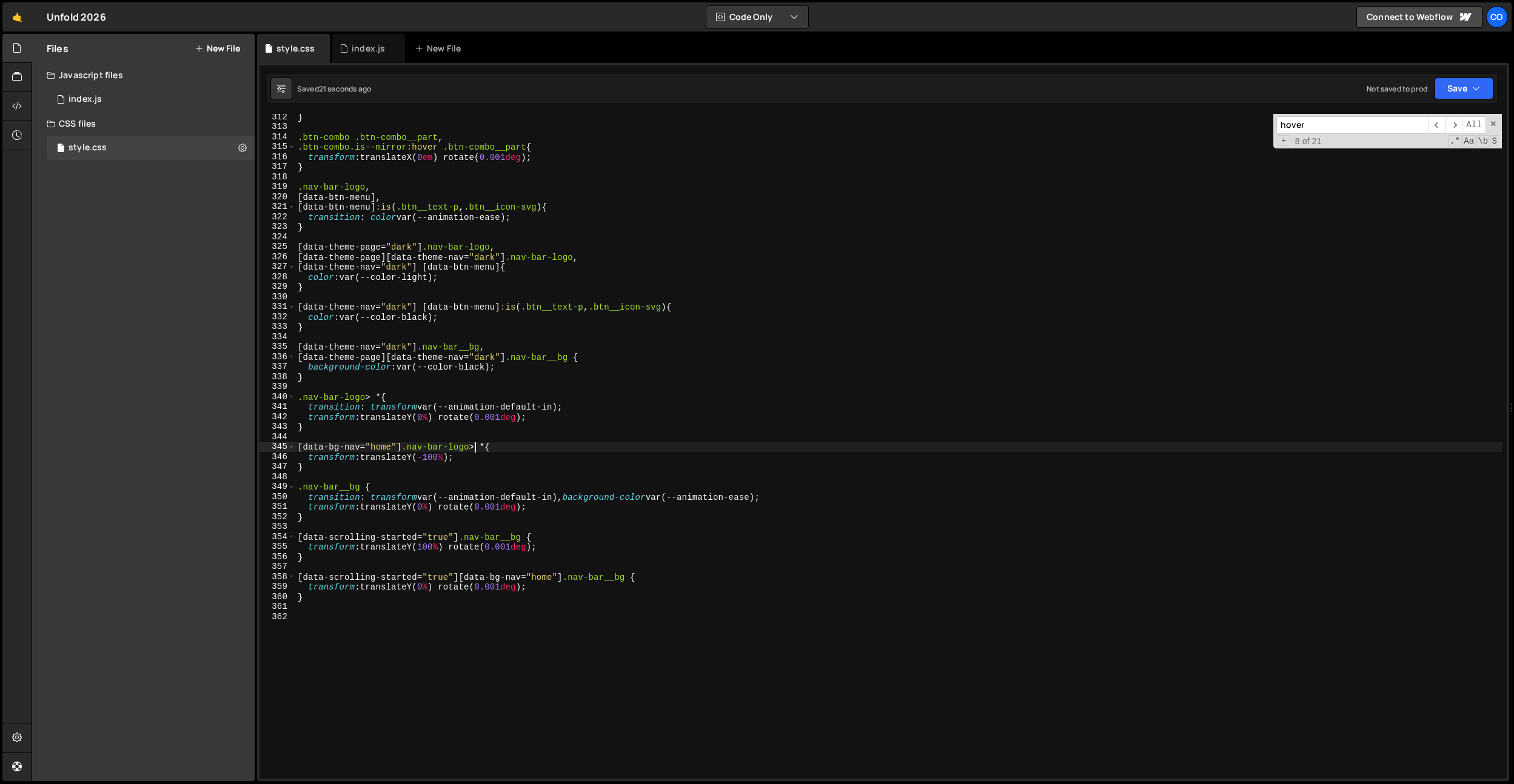
click at [476, 450] on div "} .btn-combo .btn-combo__part , .btn-combo.is--mirror :hover .btn-combo__part {…" at bounding box center [899, 454] width 1207 height 685
click at [532, 268] on div "} .btn-combo .btn-combo__part , .btn-combo.is--mirror :hover .btn-combo__part {…" at bounding box center [899, 454] width 1207 height 685
click at [511, 277] on div "} .btn-combo .btn-combo__part , .btn-combo.is--mirror :hover .btn-combo__part {…" at bounding box center [899, 454] width 1207 height 685
drag, startPoint x: 514, startPoint y: 244, endPoint x: 247, endPoint y: 246, distance: 267.0
click at [247, 246] on div "Files New File Javascript files 0 index.js 0 CSS files style.css 0 Copy share l…" at bounding box center [773, 408] width 1483 height 748
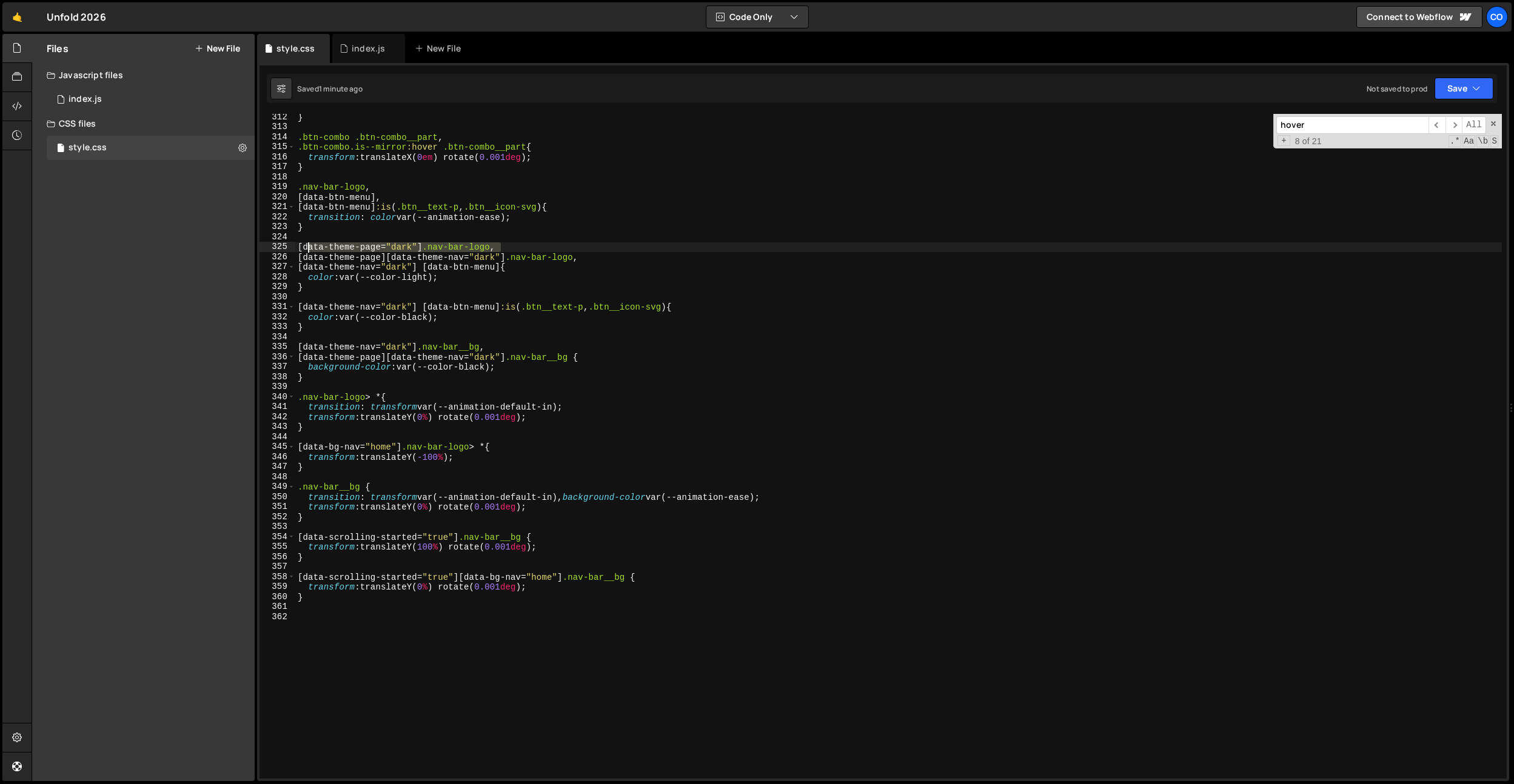
type textarea "[data-theme-page="dark"] .nav-bar-logo,"
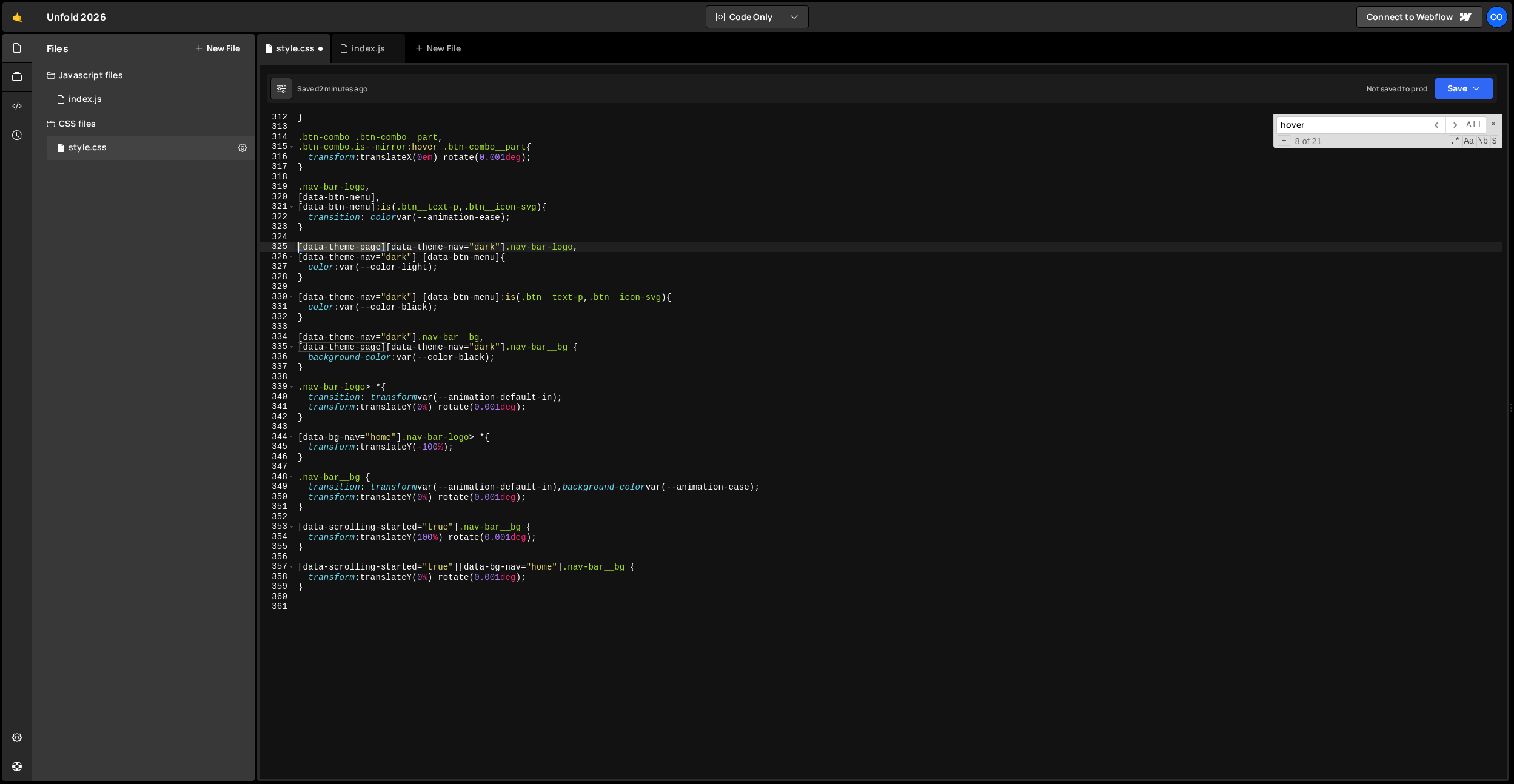
drag, startPoint x: 386, startPoint y: 246, endPoint x: 272, endPoint y: 247, distance: 114.0
click at [272, 247] on div "312 313 314 315 316 317 318 319 320 321 322 323 324 325 326 327 328 329 330 331…" at bounding box center [883, 446] width 1248 height 665
drag, startPoint x: 385, startPoint y: 349, endPoint x: 280, endPoint y: 348, distance: 105.0
click at [280, 348] on div "[data-theme-nav="dark"] .nav-bar-logo, 312 313 314 315 316 317 318 319 320 321 …" at bounding box center [883, 446] width 1248 height 665
drag, startPoint x: 503, startPoint y: 338, endPoint x: 228, endPoint y: 336, distance: 275.0
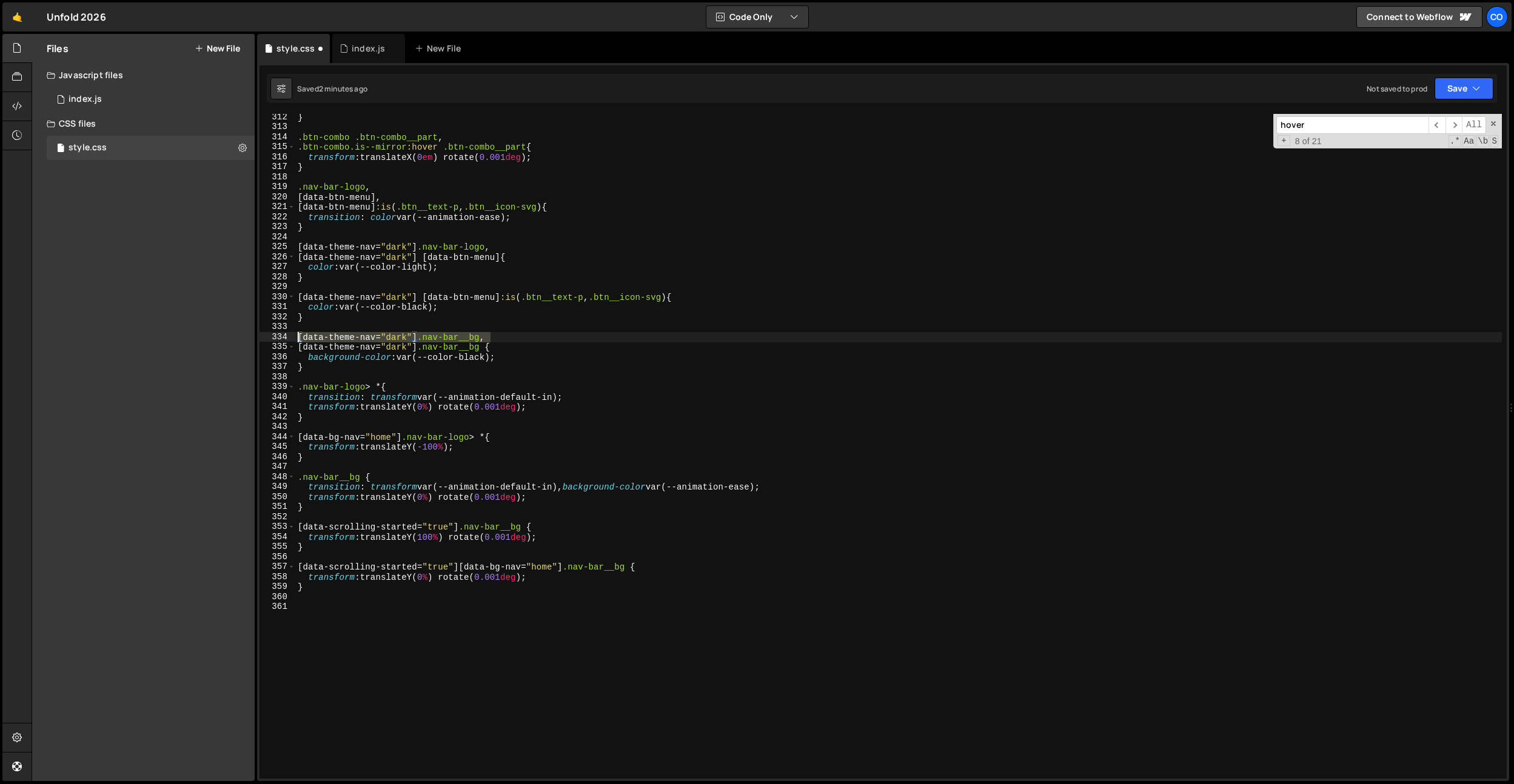
click at [228, 336] on div "Files New File Javascript files 0 index.js 0 CSS files style.css 0 Copy share l…" at bounding box center [773, 408] width 1483 height 748
type textarea "[data-theme-nav="dark"] .nav-bar__bg,"
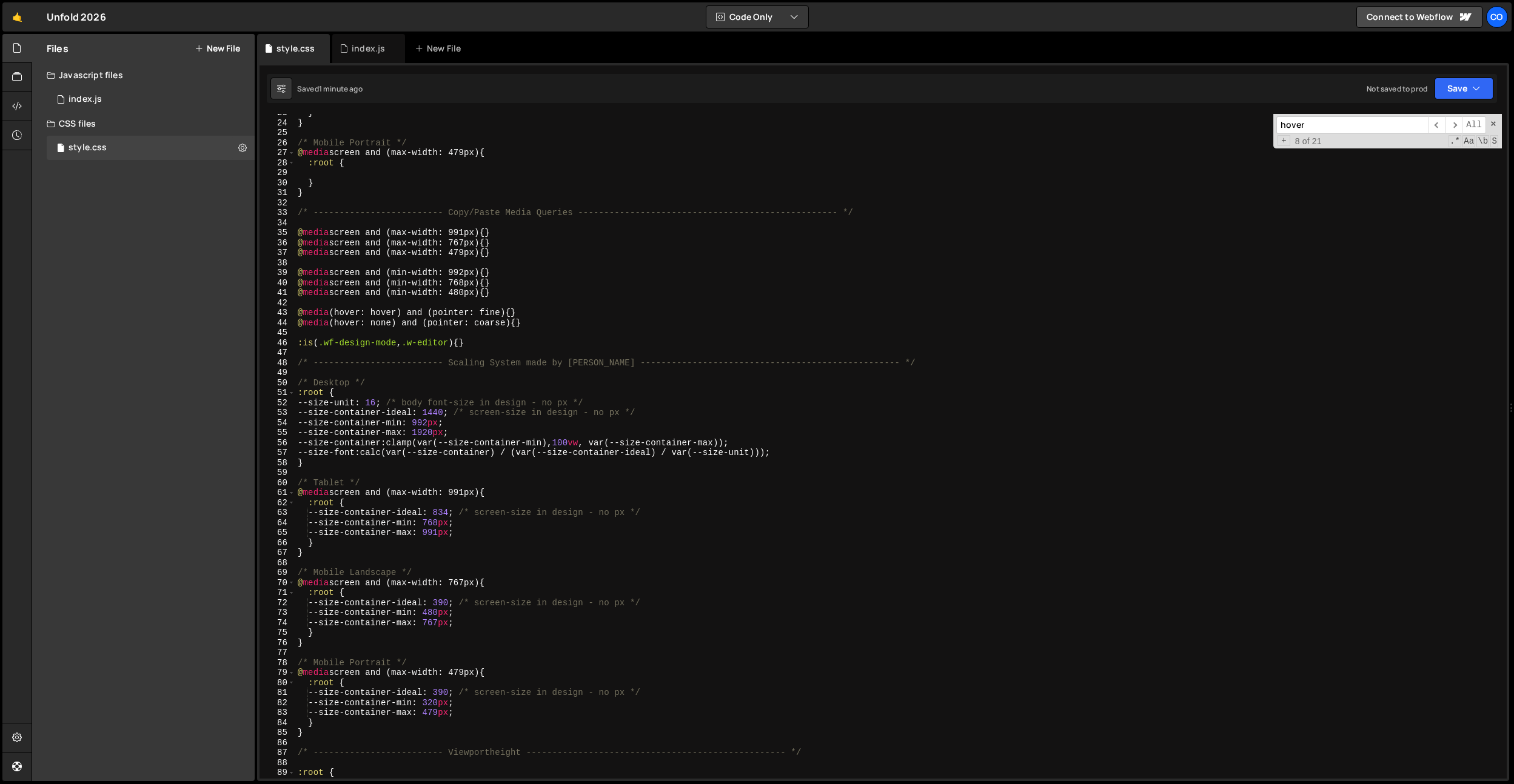
scroll to position [0, 0]
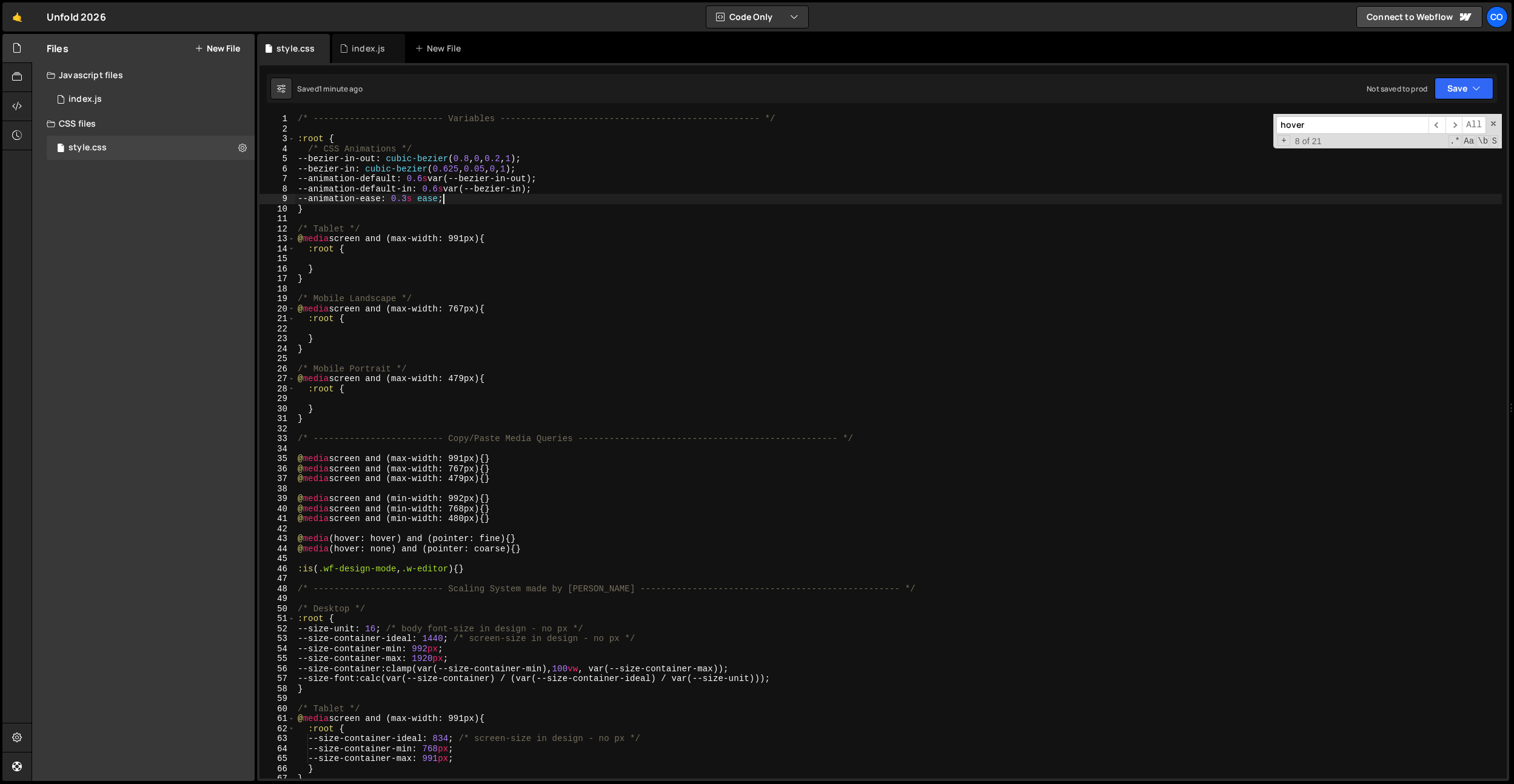
click at [444, 201] on div "/* ------------------------- Variables ----------------------------------------…" at bounding box center [899, 456] width 1207 height 685
type textarea "--animation-ease: 0.3s ease-in-out;"
click at [367, 217] on div "/* ------------------------- Variables ----------------------------------------…" at bounding box center [899, 456] width 1207 height 685
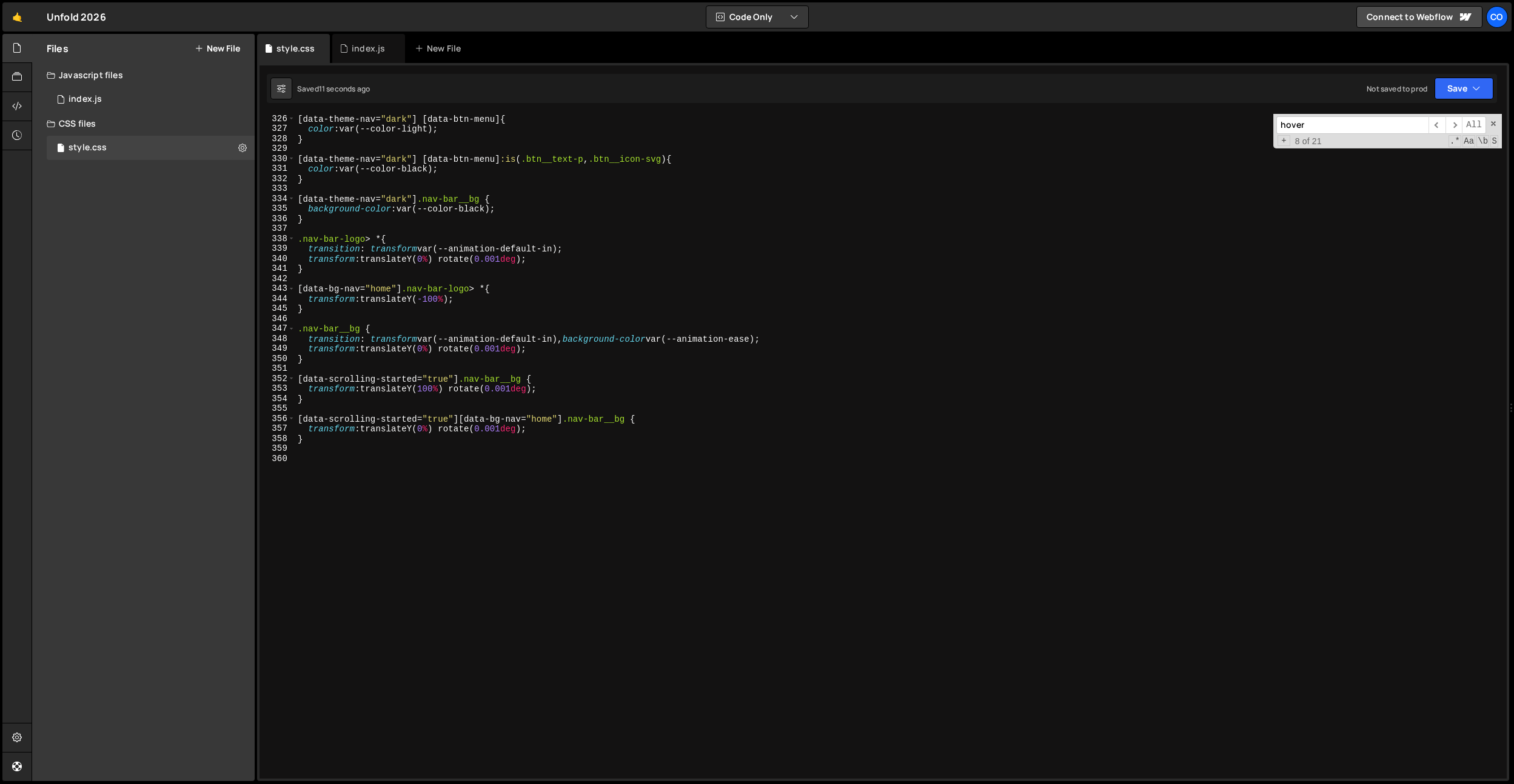
scroll to position [3249, 0]
click at [374, 54] on div "index.js" at bounding box center [368, 49] width 73 height 29
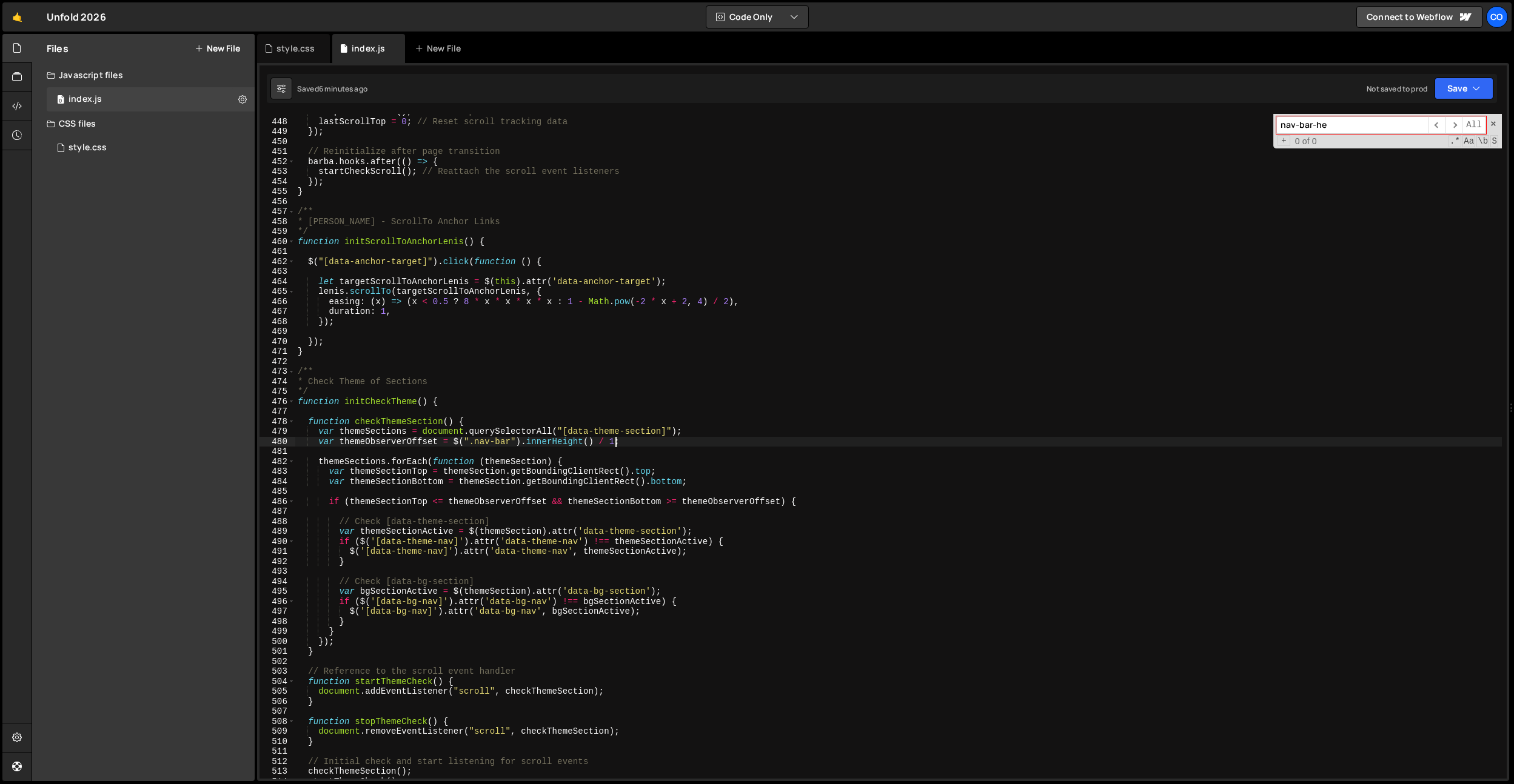
click at [617, 443] on div "stopCheckScroll ( ) ; // Clean up the scroll event listeners lastScrollTop = 0 …" at bounding box center [899, 449] width 1207 height 685
type textarea "var themeObserverOffset = $(".nav-bar").innerHeight() / 2;"
drag, startPoint x: 636, startPoint y: 440, endPoint x: 319, endPoint y: 440, distance: 317.0
click at [319, 440] on div "stopCheckScroll ( ) ; // Clean up the scroll event listeners lastScrollTop = 0 …" at bounding box center [899, 449] width 1207 height 685
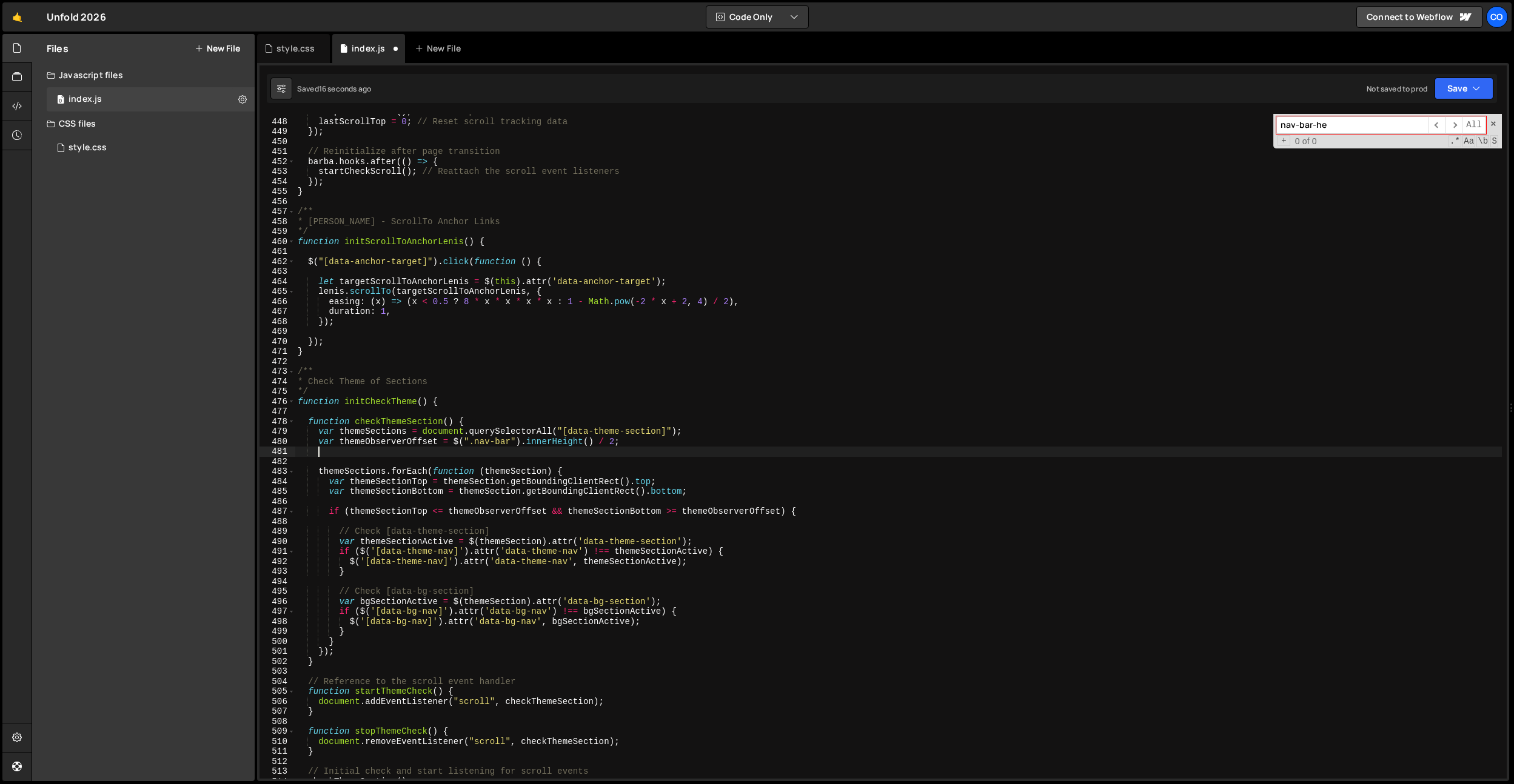
scroll to position [0, 1]
paste textarea "var themeObserverOffset = $(".nav-bar").innerHeight() / 2;"
type textarea "var themeObserverOffset = $(".nav-bar").innerHeight() / 2;"
drag, startPoint x: 624, startPoint y: 444, endPoint x: 215, endPoint y: 441, distance: 409.0
click at [215, 441] on div "Files New File Javascript files 0 index.js 0 CSS files style.css 0 Copy share l…" at bounding box center [773, 408] width 1483 height 748
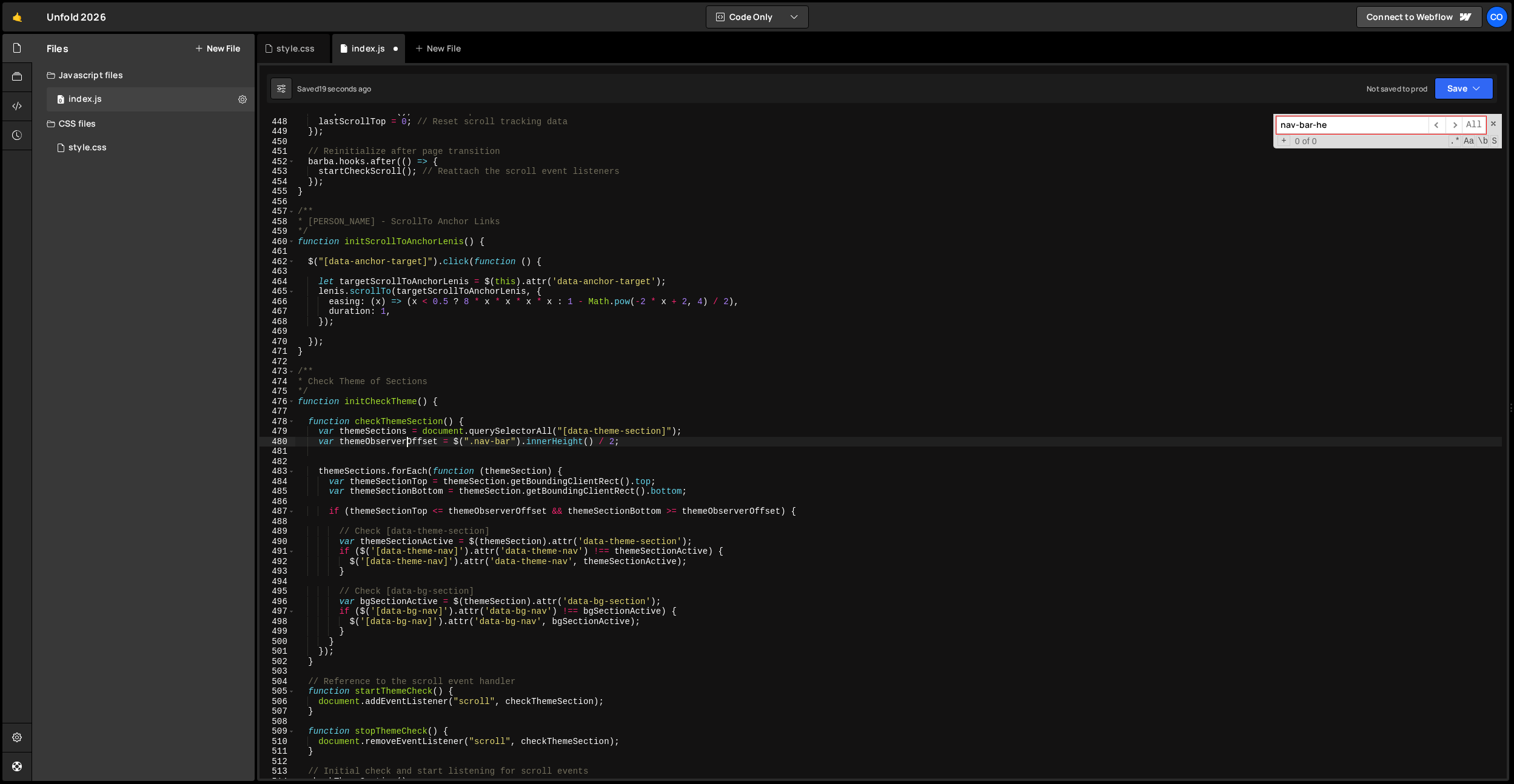
click at [405, 440] on div "stopCheckScroll ( ) ; // Clean up the scroll event listeners lastScrollTop = 0 …" at bounding box center [899, 449] width 1207 height 685
type textarea "var themeObserverOffset = $(".nav-bar").innerHeight() / 2;"
click at [405, 440] on div "stopCheckScroll ( ) ; // Clean up the scroll event listeners lastScrollTop = 0 …" at bounding box center [899, 449] width 1207 height 685
click at [393, 450] on div "stopCheckScroll ( ) ; // Clean up the scroll event listeners lastScrollTop = 0 …" at bounding box center [899, 449] width 1207 height 685
paste textarea "themeObserverOffset"
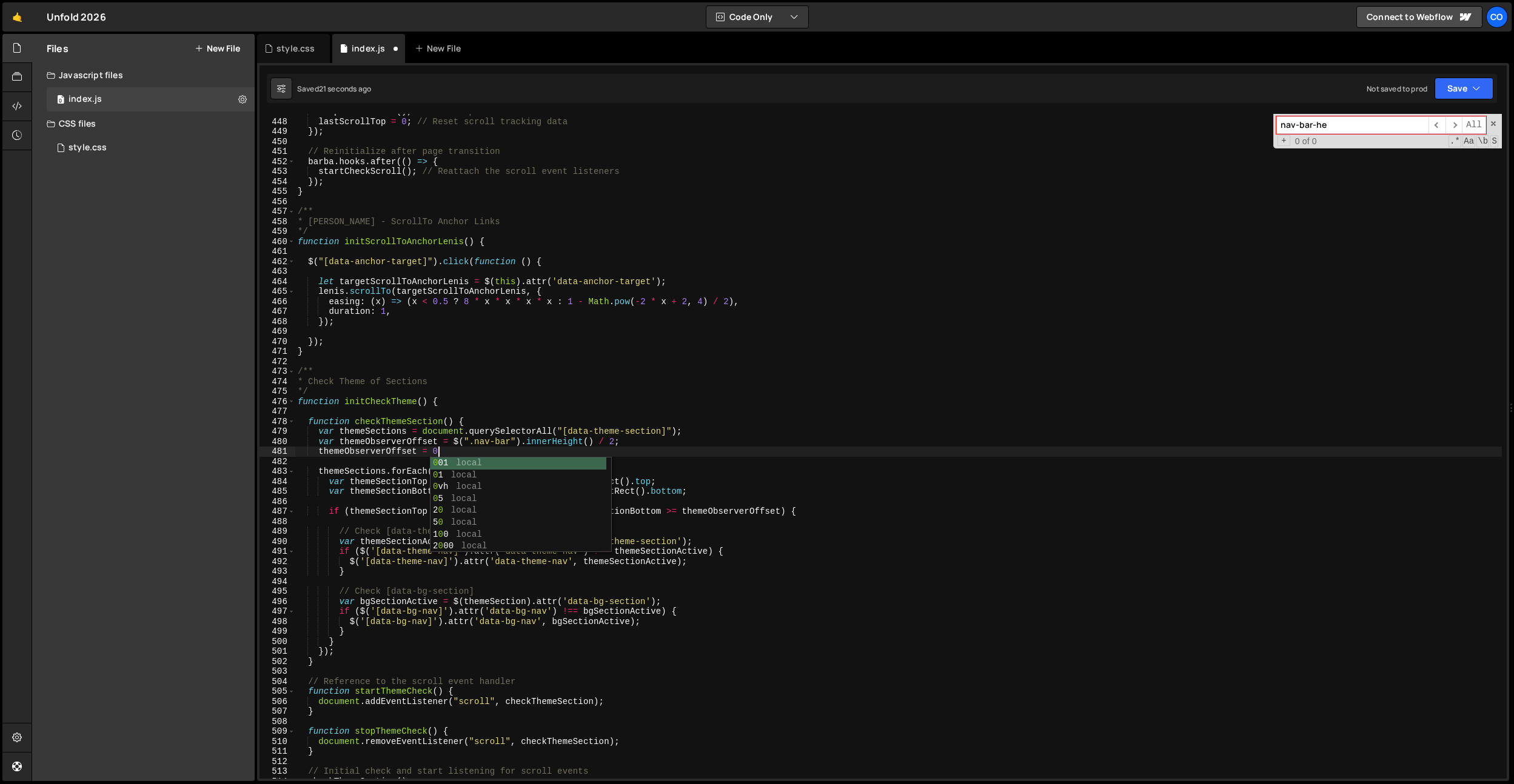
scroll to position [0, 9]
type textarea "themeObserverOffset = 0;"
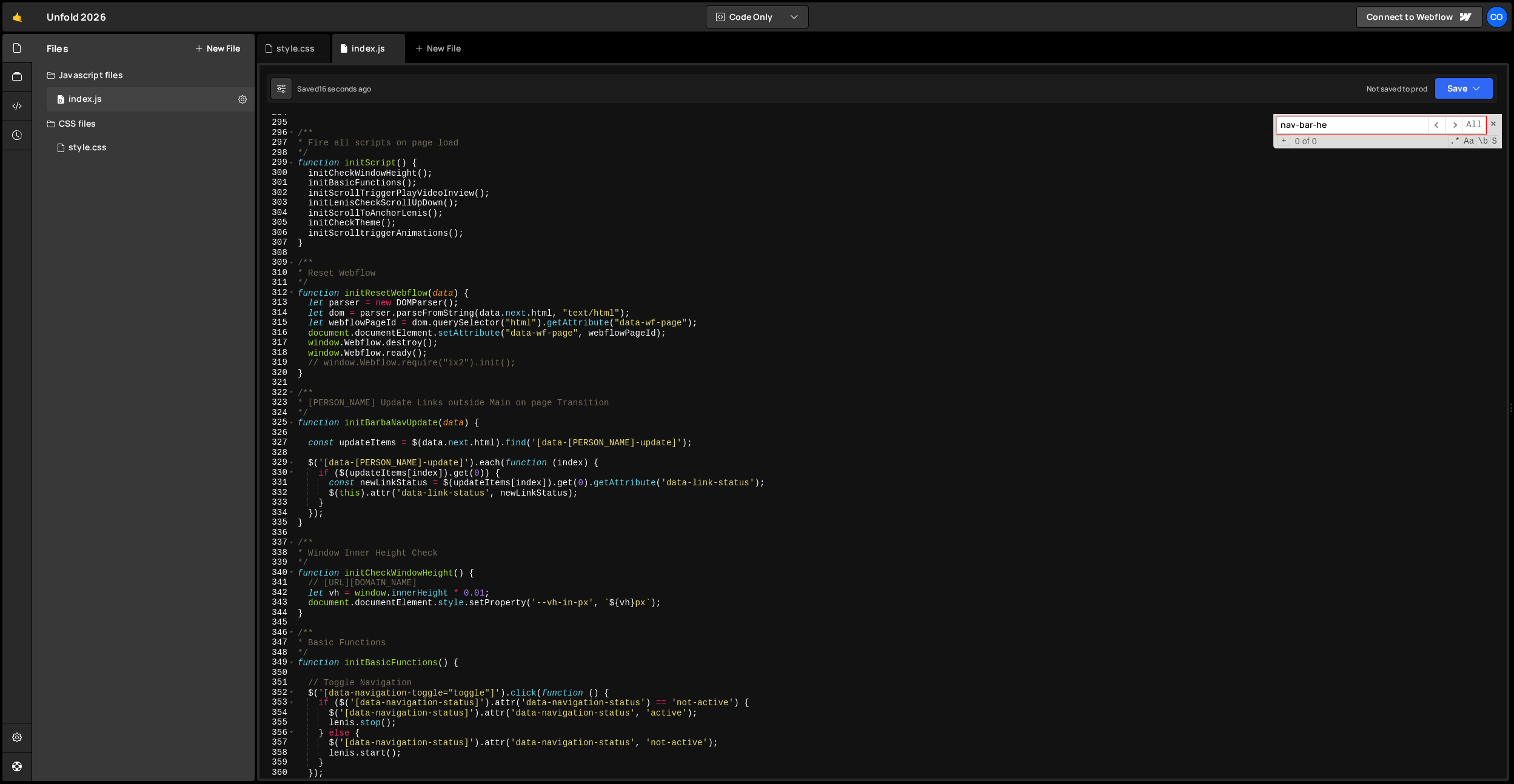
scroll to position [2937, 0]
drag, startPoint x: 305, startPoint y: 51, endPoint x: 362, endPoint y: 130, distance: 97.4
click at [305, 51] on div "style.css" at bounding box center [295, 49] width 38 height 12
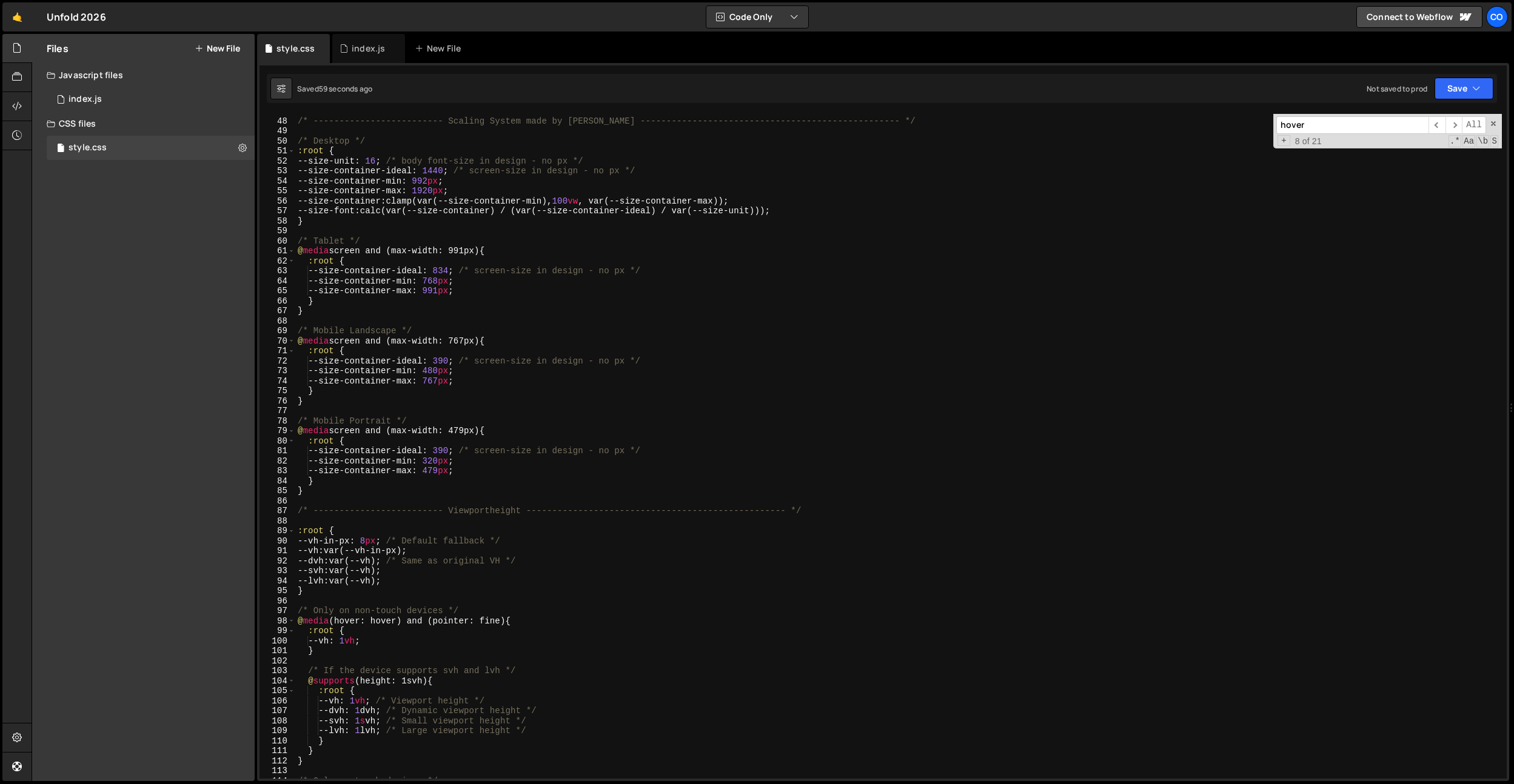
scroll to position [0, 0]
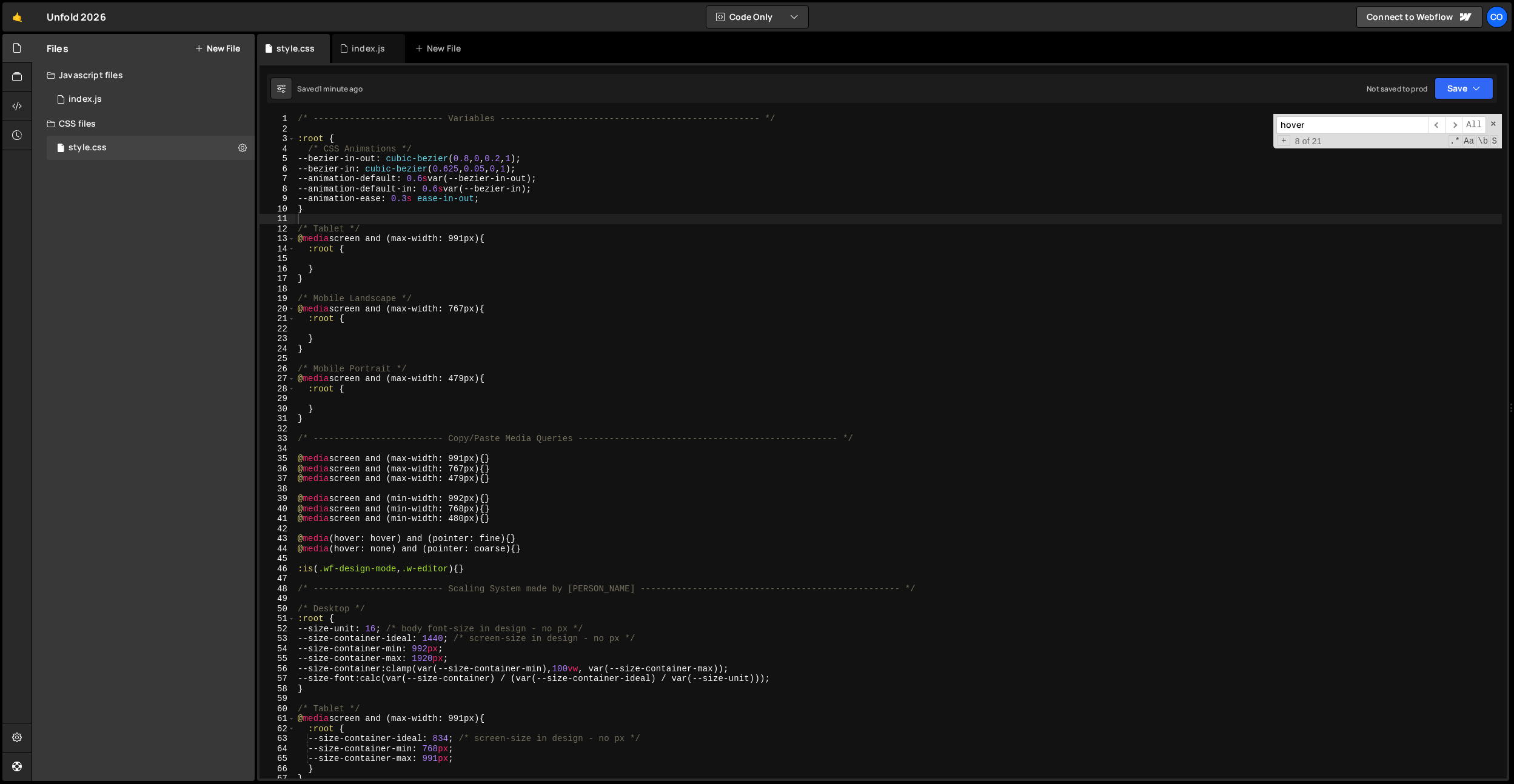
click at [419, 196] on div "/* ------------------------- Variables ----------------------------------------…" at bounding box center [899, 456] width 1207 height 685
type textarea "--animation-ease: 0.25s ease-in-out;"
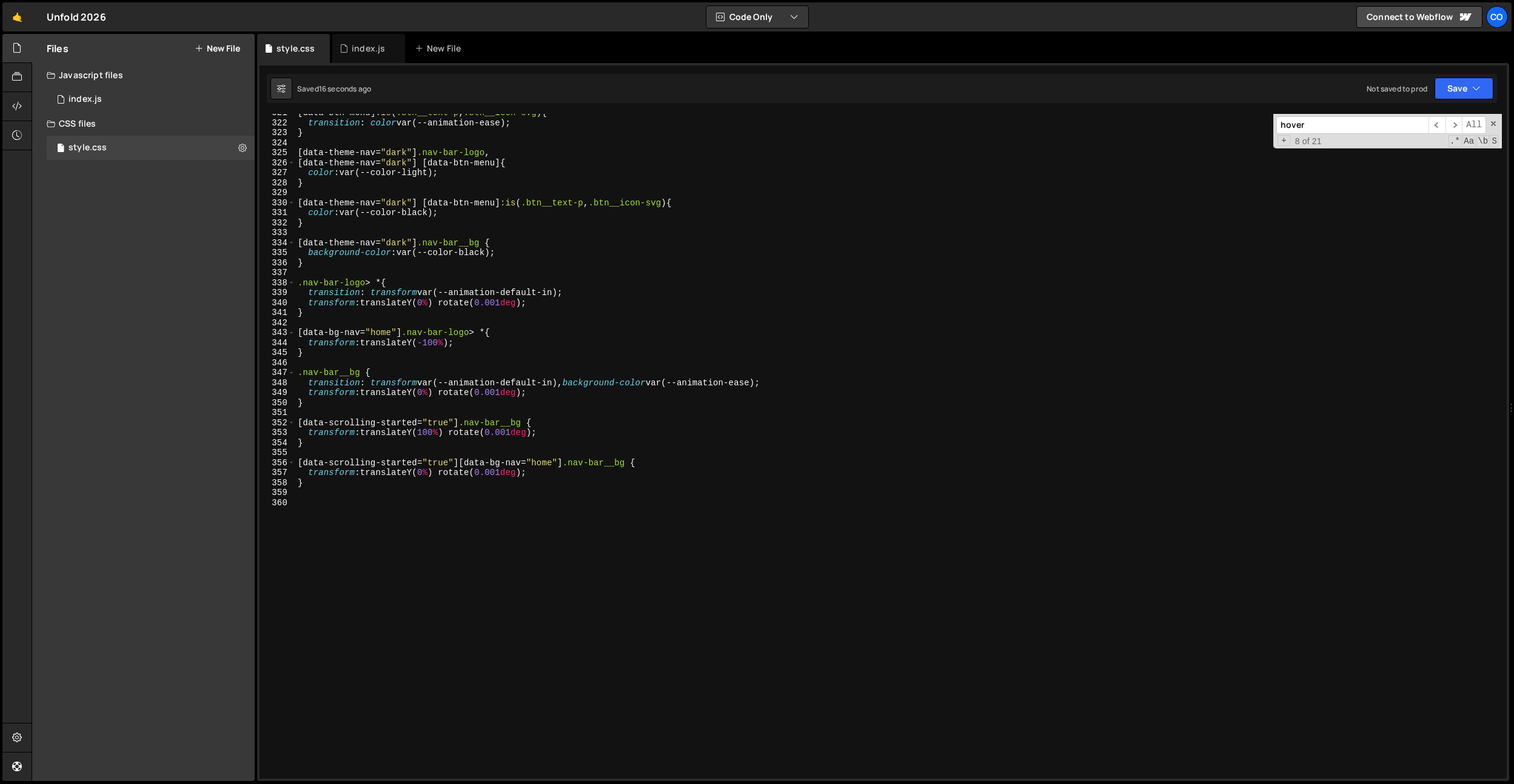
scroll to position [3206, 0]
click at [457, 366] on div "[ data-btn-menu ] :is ( .btn__text-p , .btn__icon-svg ) { transition : color va…" at bounding box center [899, 450] width 1207 height 685
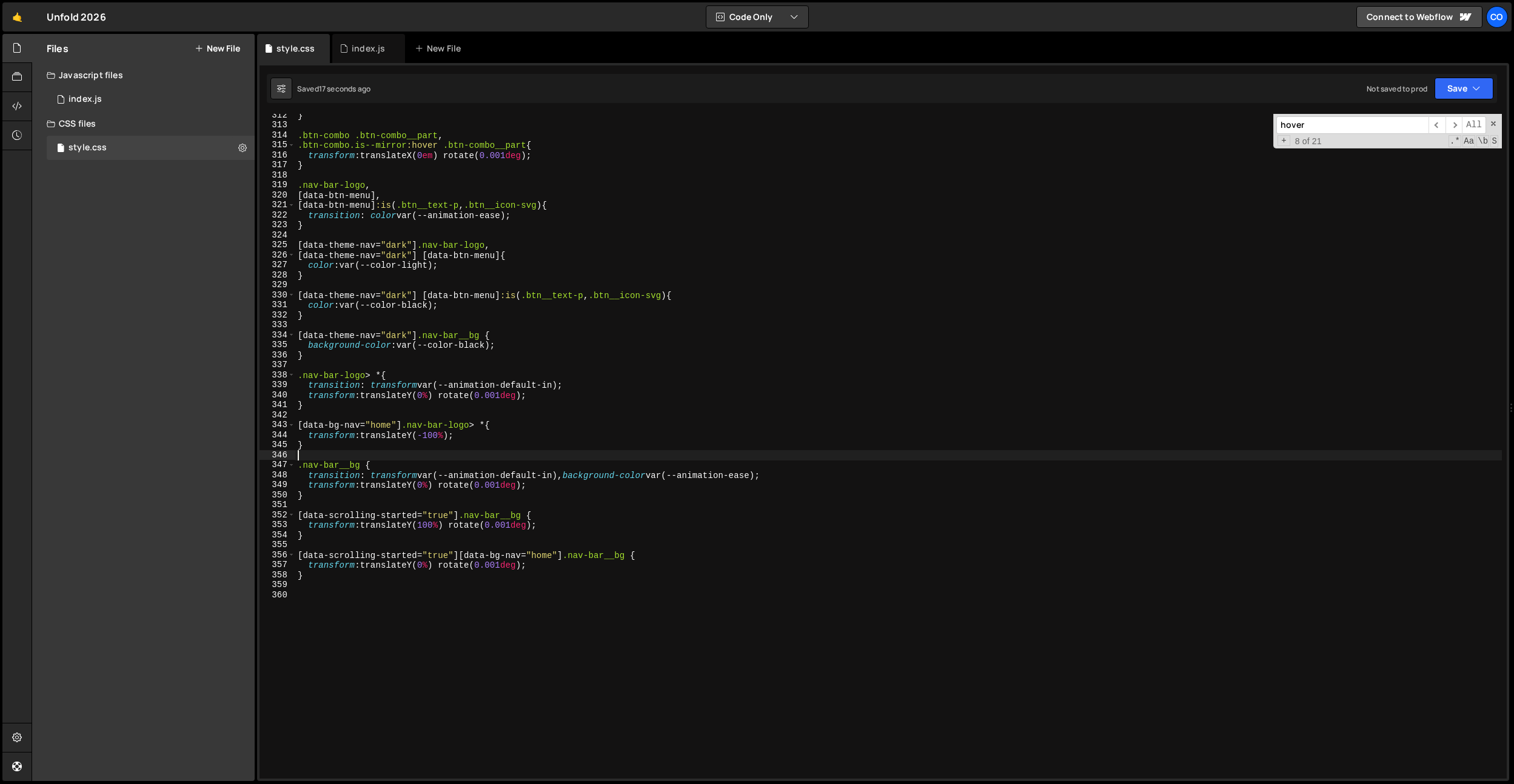
scroll to position [3115, 0]
click at [457, 366] on div "} .btn-combo .btn-combo__part , .btn-combo.is--mirror :hover .btn-combo__part {…" at bounding box center [899, 453] width 1207 height 685
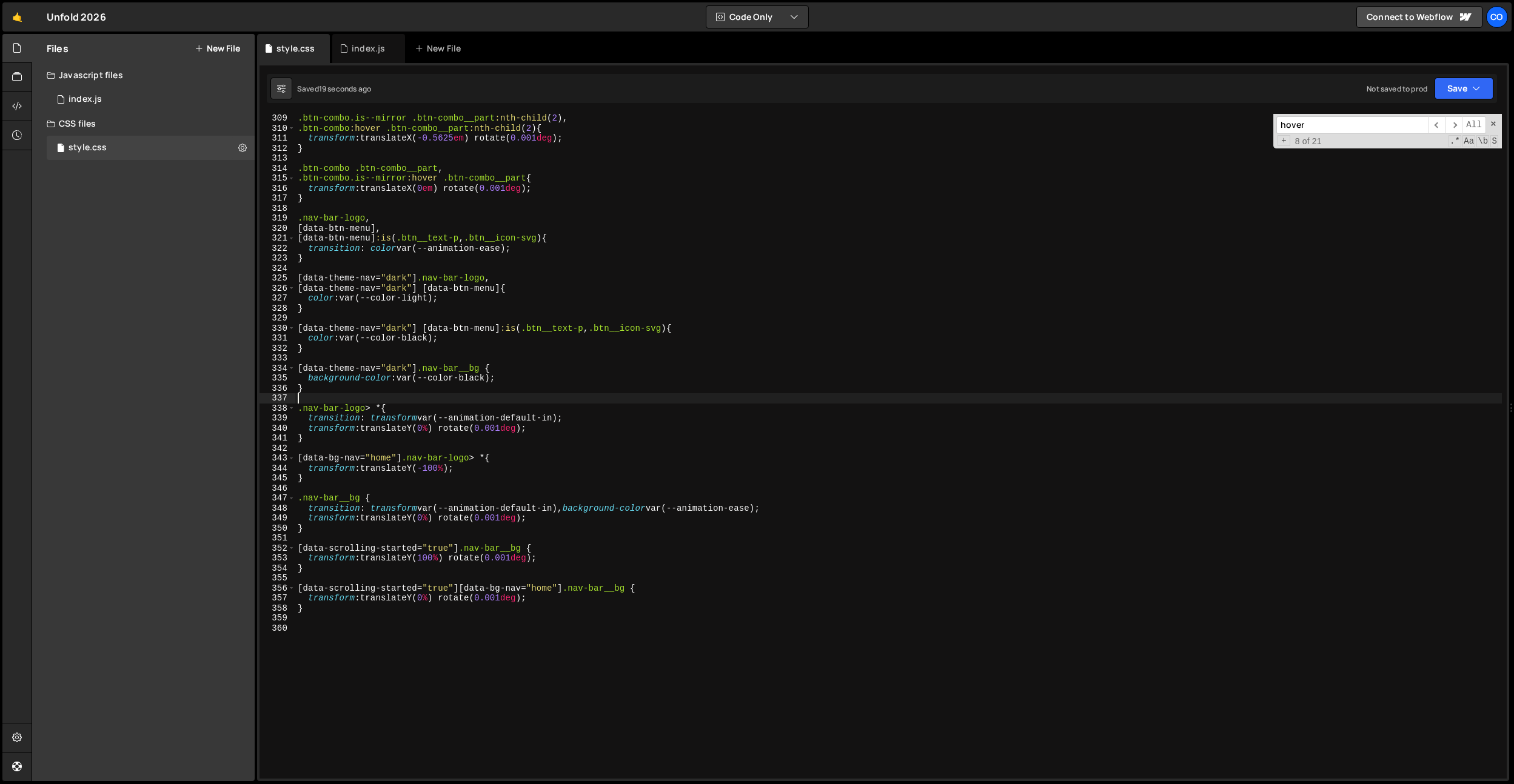
scroll to position [3082, 0]
click at [455, 317] on div ".btn-combo.is--mirror .btn-combo__part :nth-child ( 2 ), .btn-combo :hover .btn…" at bounding box center [899, 456] width 1207 height 685
click at [412, 313] on div ".btn-combo.is--mirror .btn-combo__part :nth-child ( 2 ), .btn-combo :hover .btn…" at bounding box center [899, 456] width 1207 height 685
type textarea "}"
click at [391, 348] on div ".btn-combo.is--mirror .btn-combo__part :nth-child ( 2 ), .btn-combo :hover .btn…" at bounding box center [899, 456] width 1207 height 685
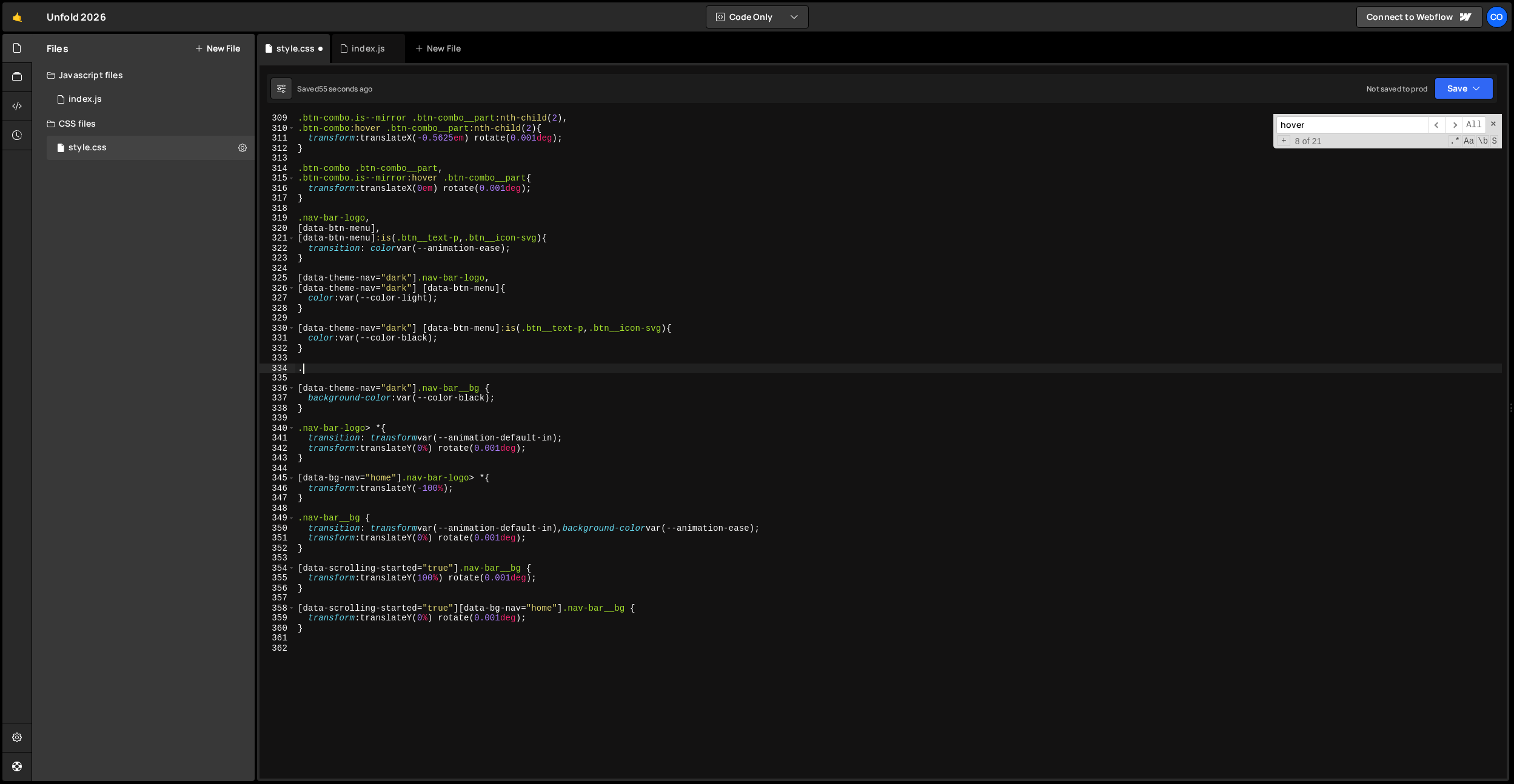
paste textarea "data-btn-tickets"
type textarea "."
paste textarea "data-btn-tickets]"
drag, startPoint x: 424, startPoint y: 290, endPoint x: 288, endPoint y: 337, distance: 143.9
click at [244, 288] on div "Files New File Javascript files 0 index.js 0 CSS files style.css 0 Copy share l…" at bounding box center [773, 408] width 1483 height 748
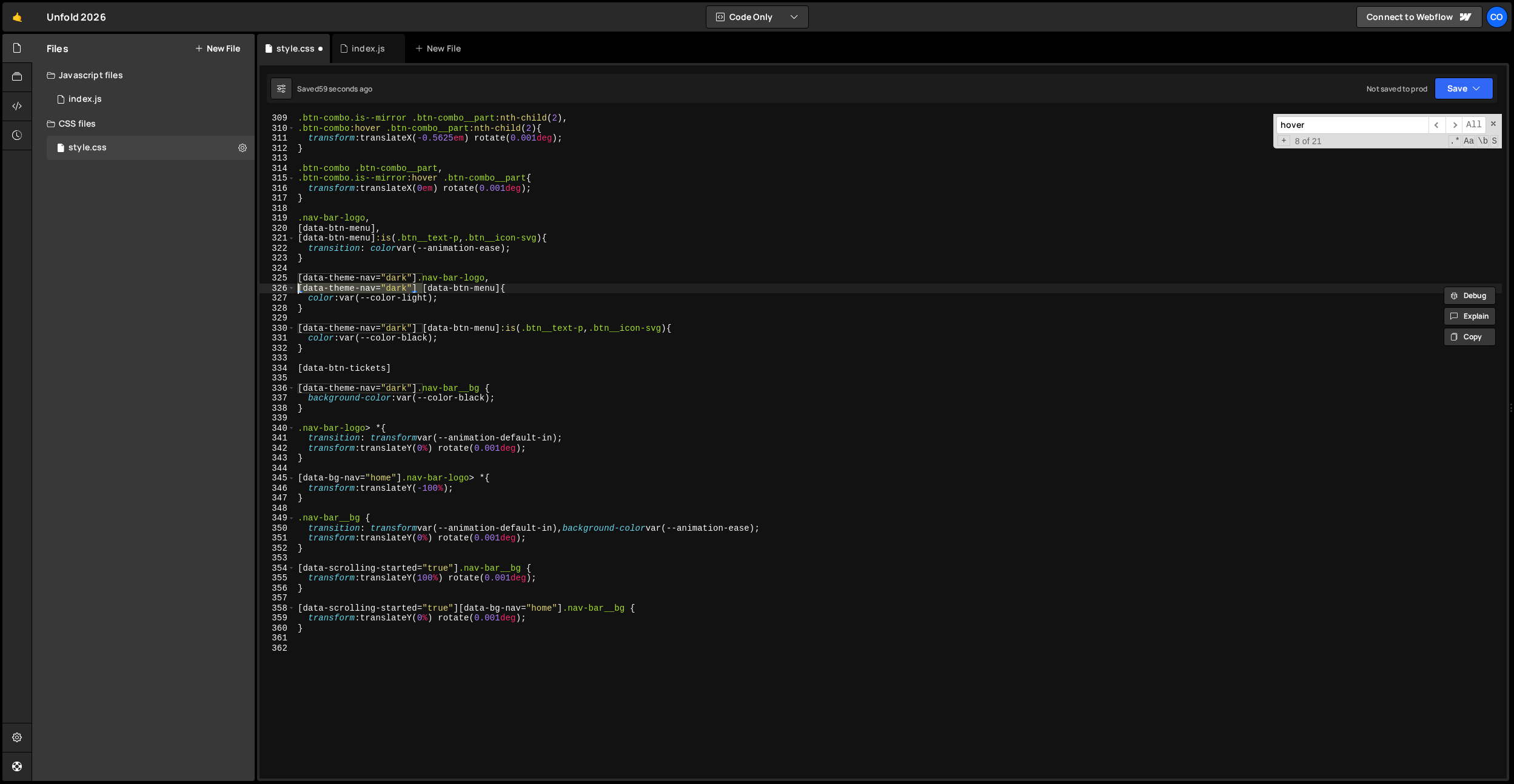
click at [297, 367] on div ".btn-combo.is--mirror .btn-combo__part :nth-child ( 2 ), .btn-combo :hover .btn…" at bounding box center [899, 456] width 1207 height 685
paste textarea "[data-theme-nav="dark"]"
click at [532, 368] on div ".btn-combo.is--mirror .btn-combo__part :nth-child ( 2 ), .btn-combo :hover .btn…" at bounding box center [899, 456] width 1207 height 685
type textarea "[data-theme-nav="dark"] [data-btn-tickets] {}"
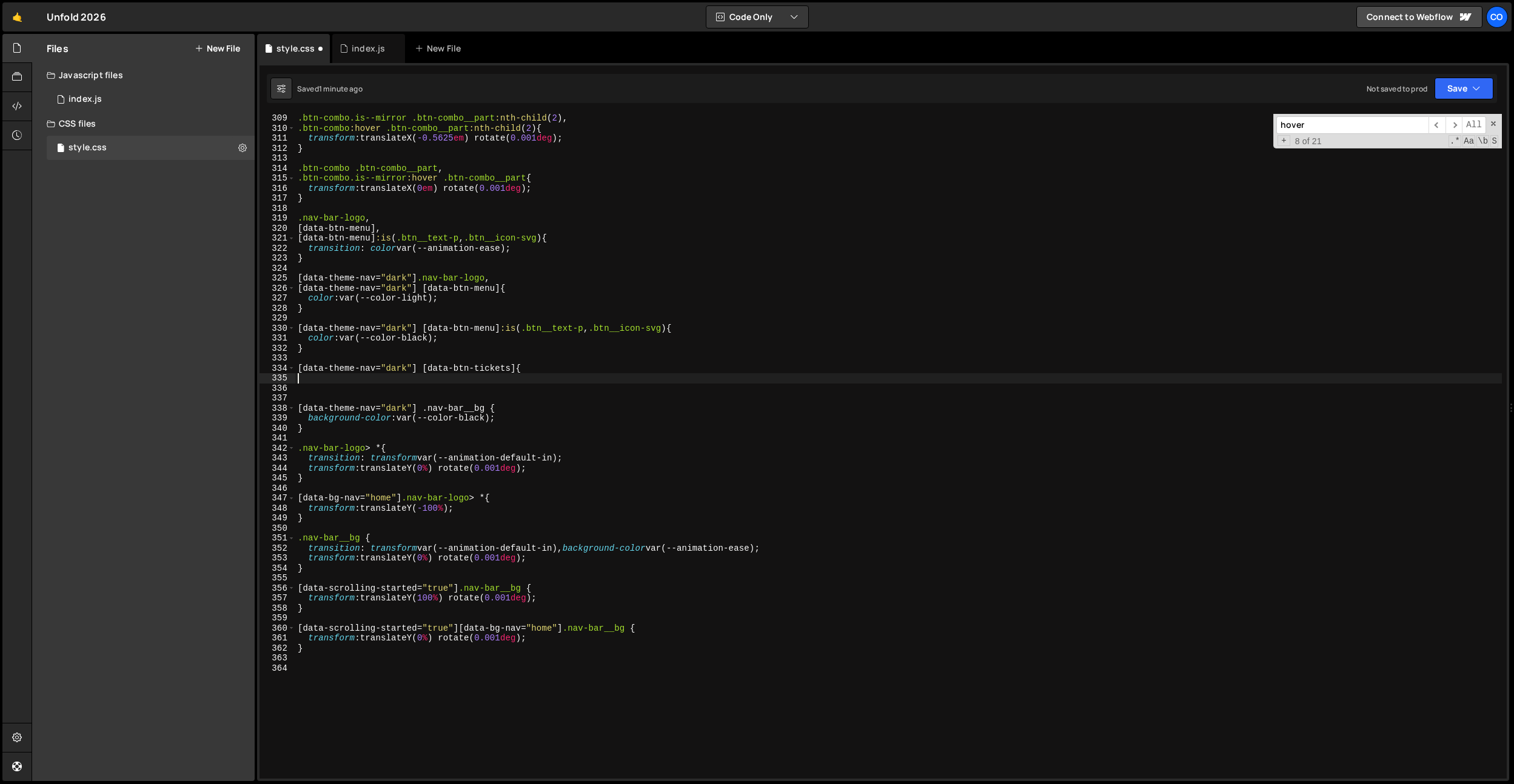
type textarea "}"
click at [541, 362] on div ".btn-combo.is--mirror .btn-combo__part :nth-child ( 2 ), .btn-combo :hover .btn…" at bounding box center [899, 456] width 1207 height 685
click at [539, 367] on div ".btn-combo.is--mirror .btn-combo__part :nth-child ( 2 ), .btn-combo :hover .btn…" at bounding box center [899, 456] width 1207 height 685
type textarea "[data-theme-nav="dark"] [data-btn-tickets] {"
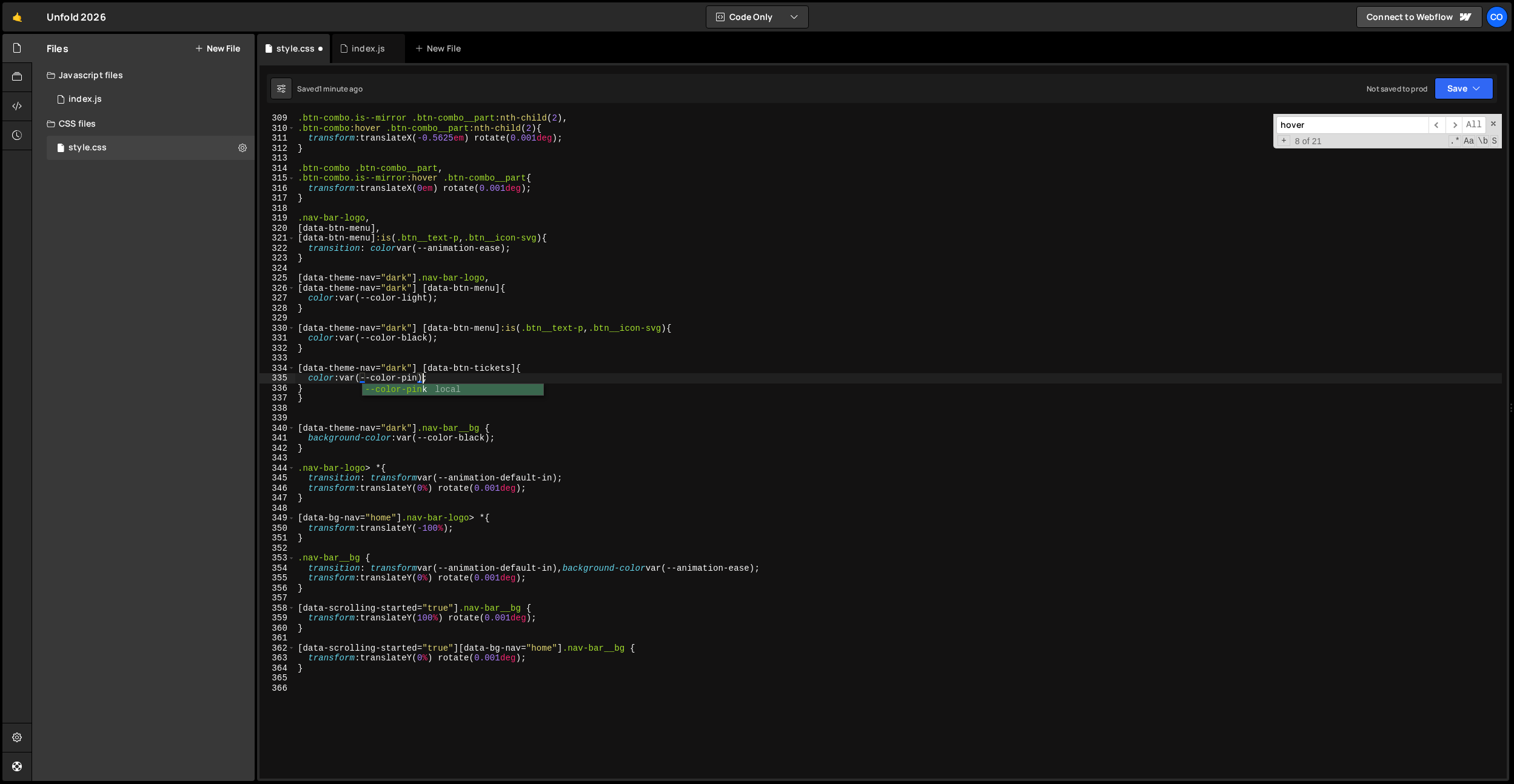
scroll to position [0, 9]
type textarea "}"
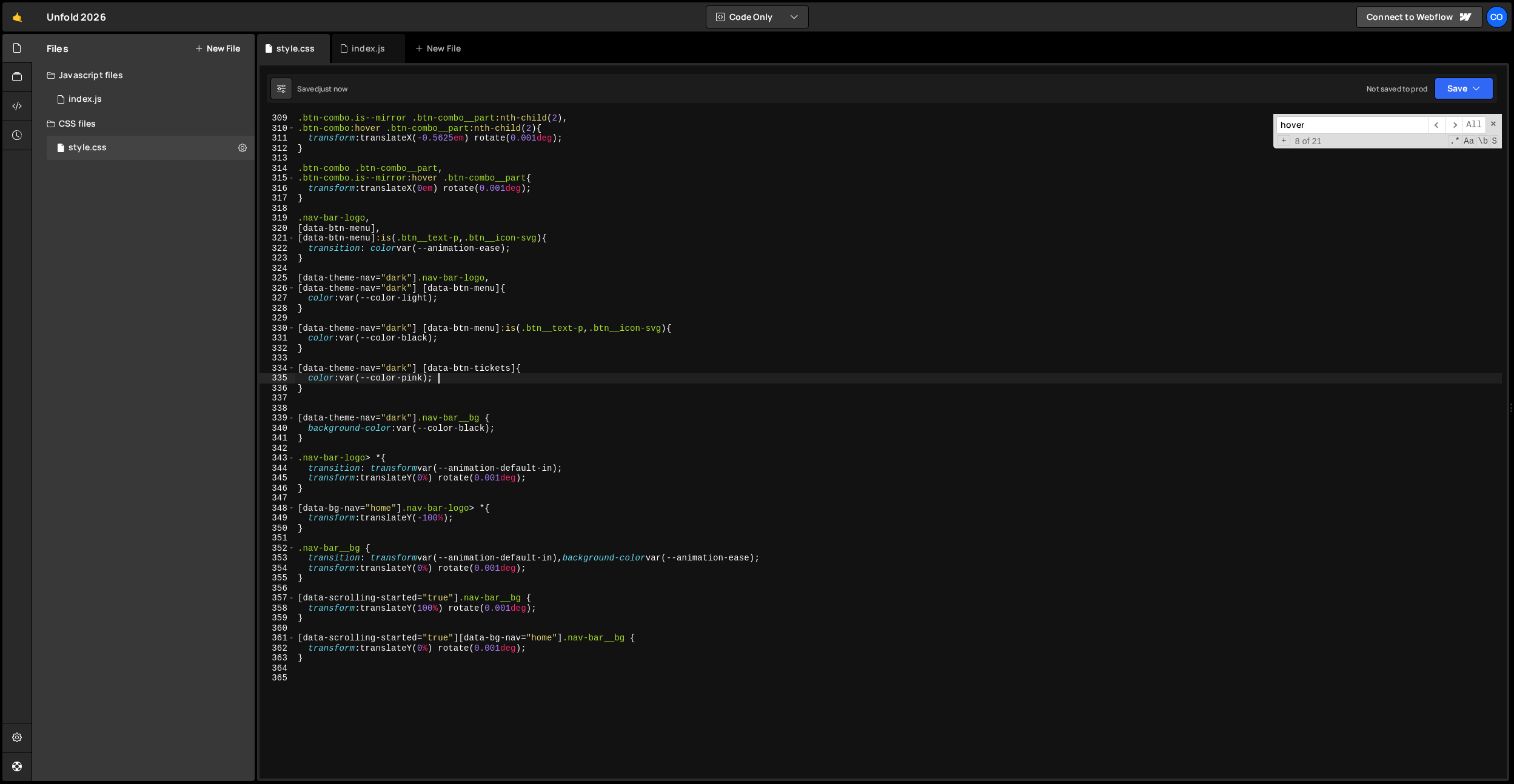
click at [405, 372] on div ".btn-combo.is--mirror .btn-combo__part :nth-child ( 2 ), .btn-combo :hover .btn…" at bounding box center [899, 456] width 1207 height 685
click at [428, 120] on div ".btn-combo.is--mirror .btn-combo__part :nth-child ( 2 ), .btn-combo :hover .btn…" at bounding box center [899, 456] width 1207 height 685
type textarea ".btn-combo.is--mirror .btn-combo__part:nth-child(2),"
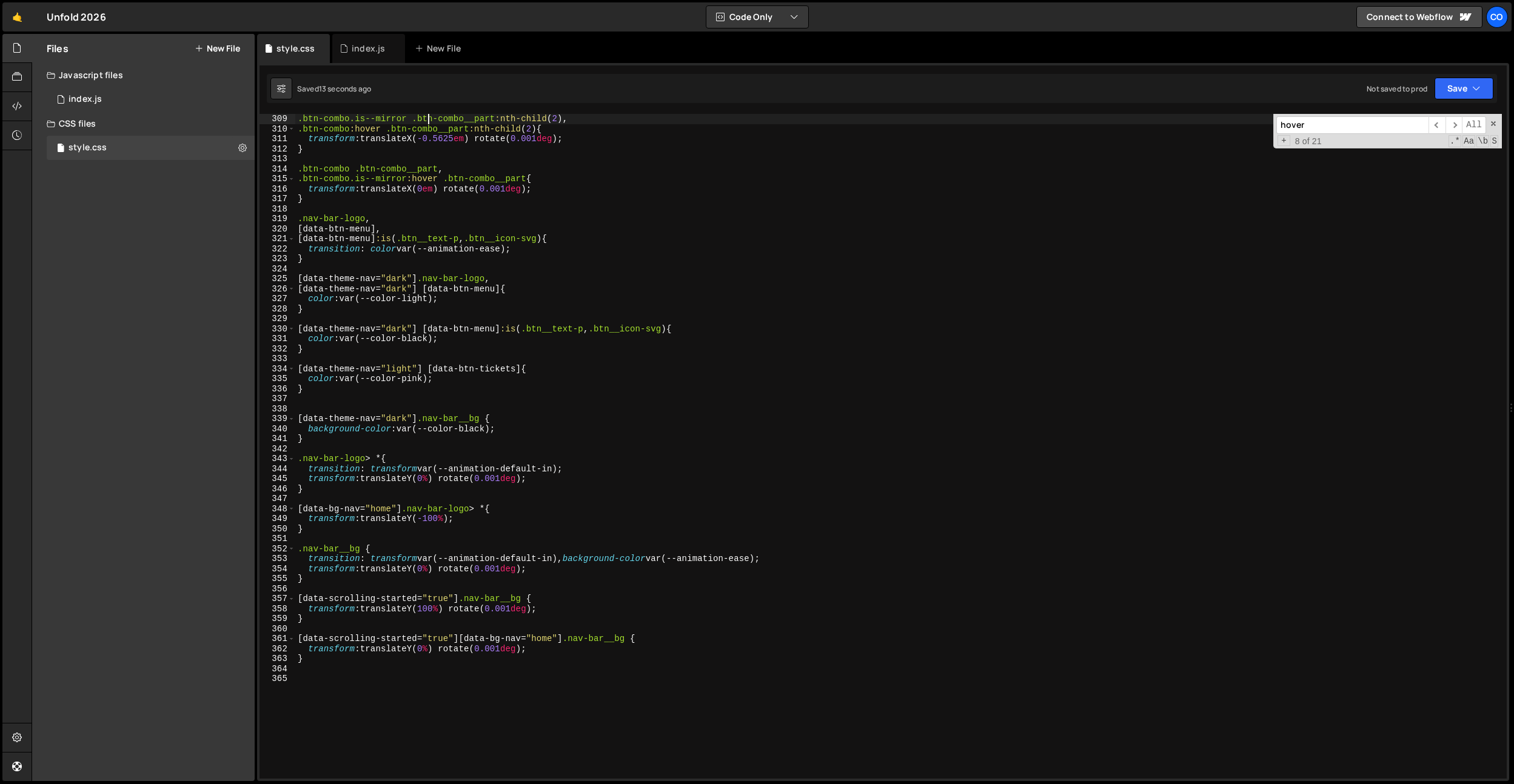
scroll to position [3081, 0]
click at [361, 40] on div "index.js" at bounding box center [368, 49] width 73 height 29
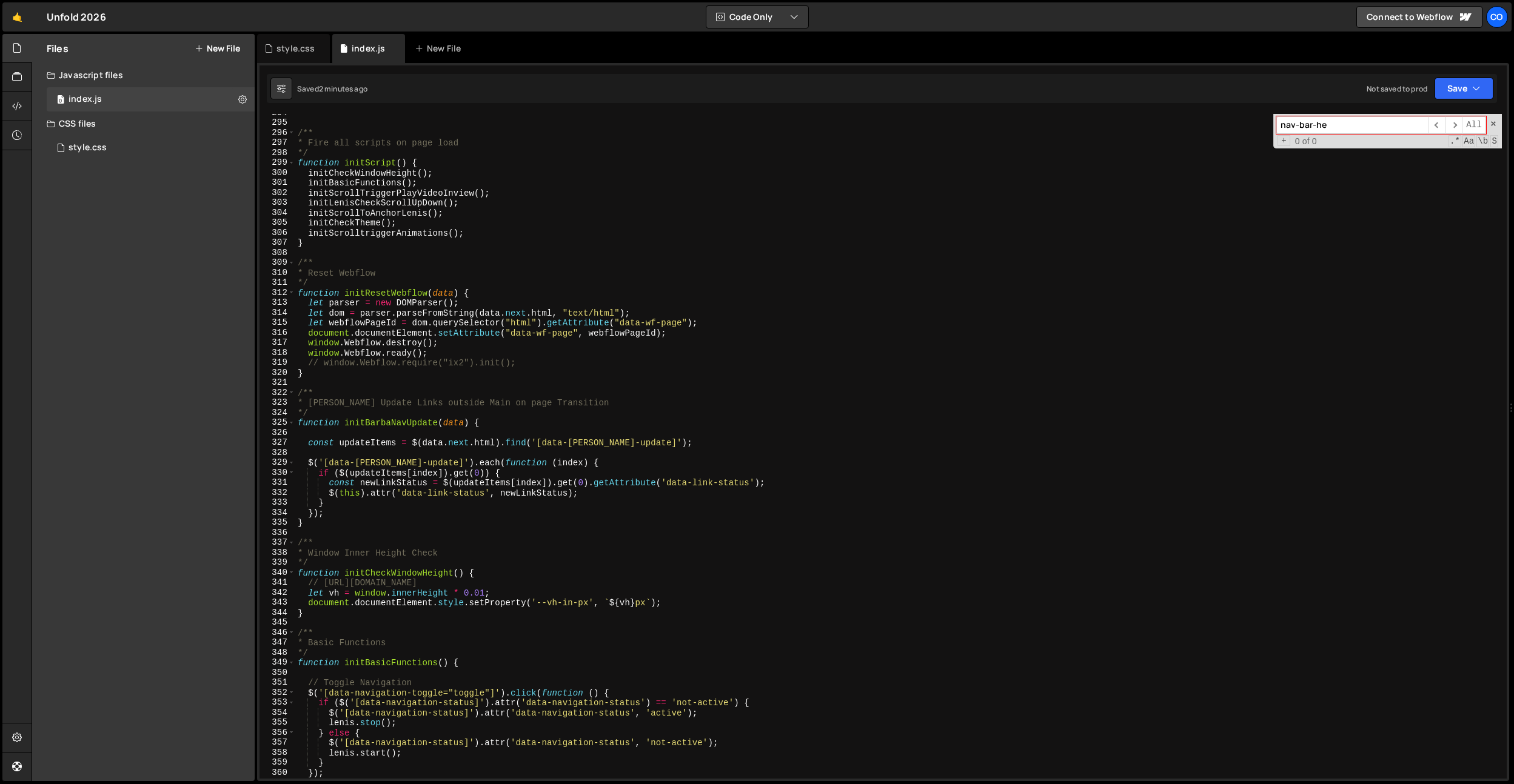
type textarea "}"
click at [694, 499] on div "/** * Fire all scripts on page load */ function initScript ( ) { initCheckWindo…" at bounding box center [899, 450] width 1207 height 685
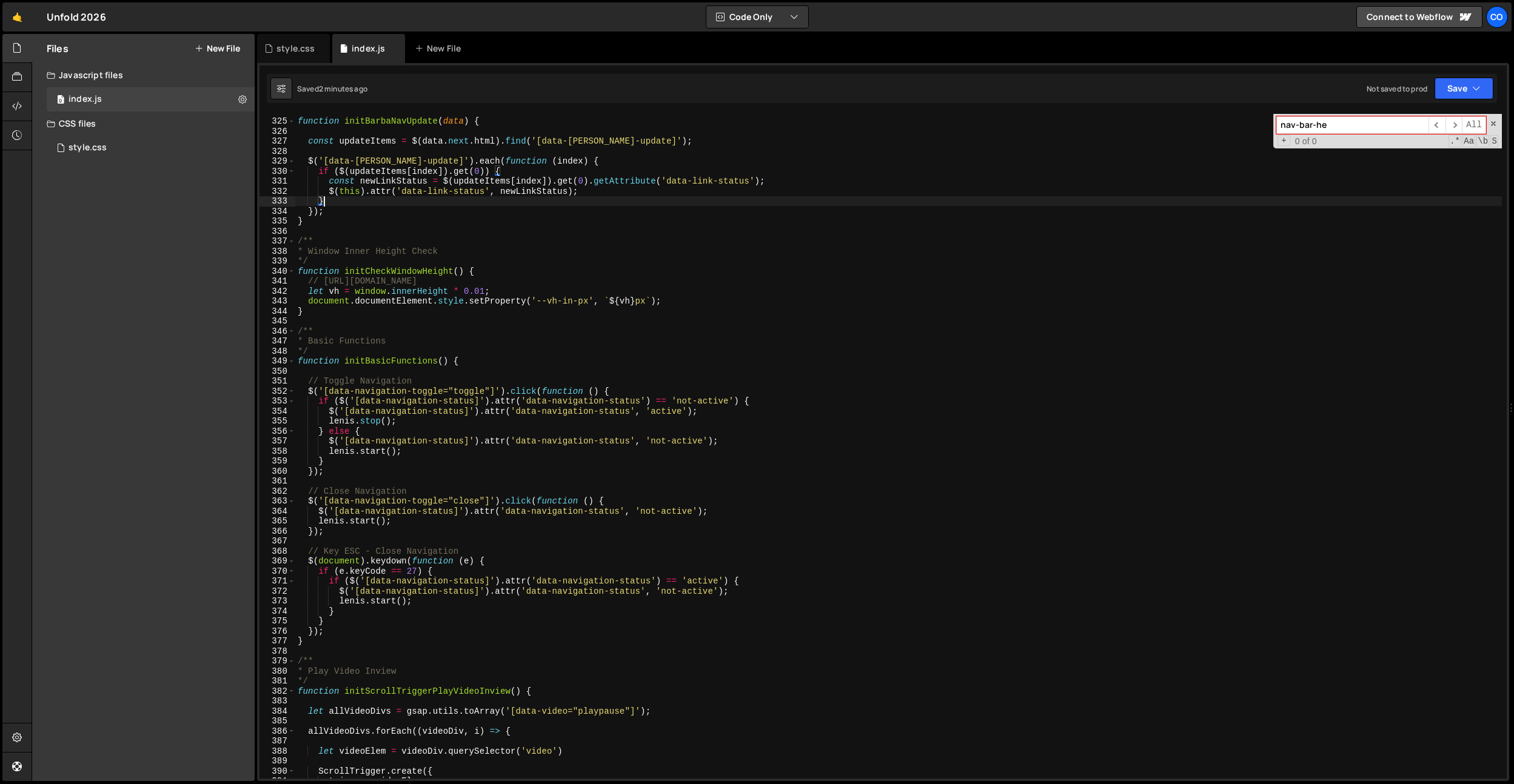
scroll to position [3239, 0]
click at [651, 486] on div "*/ function initBarbaNavUpdate ( data ) { const updateItems = $ ( data . next .…" at bounding box center [899, 448] width 1207 height 685
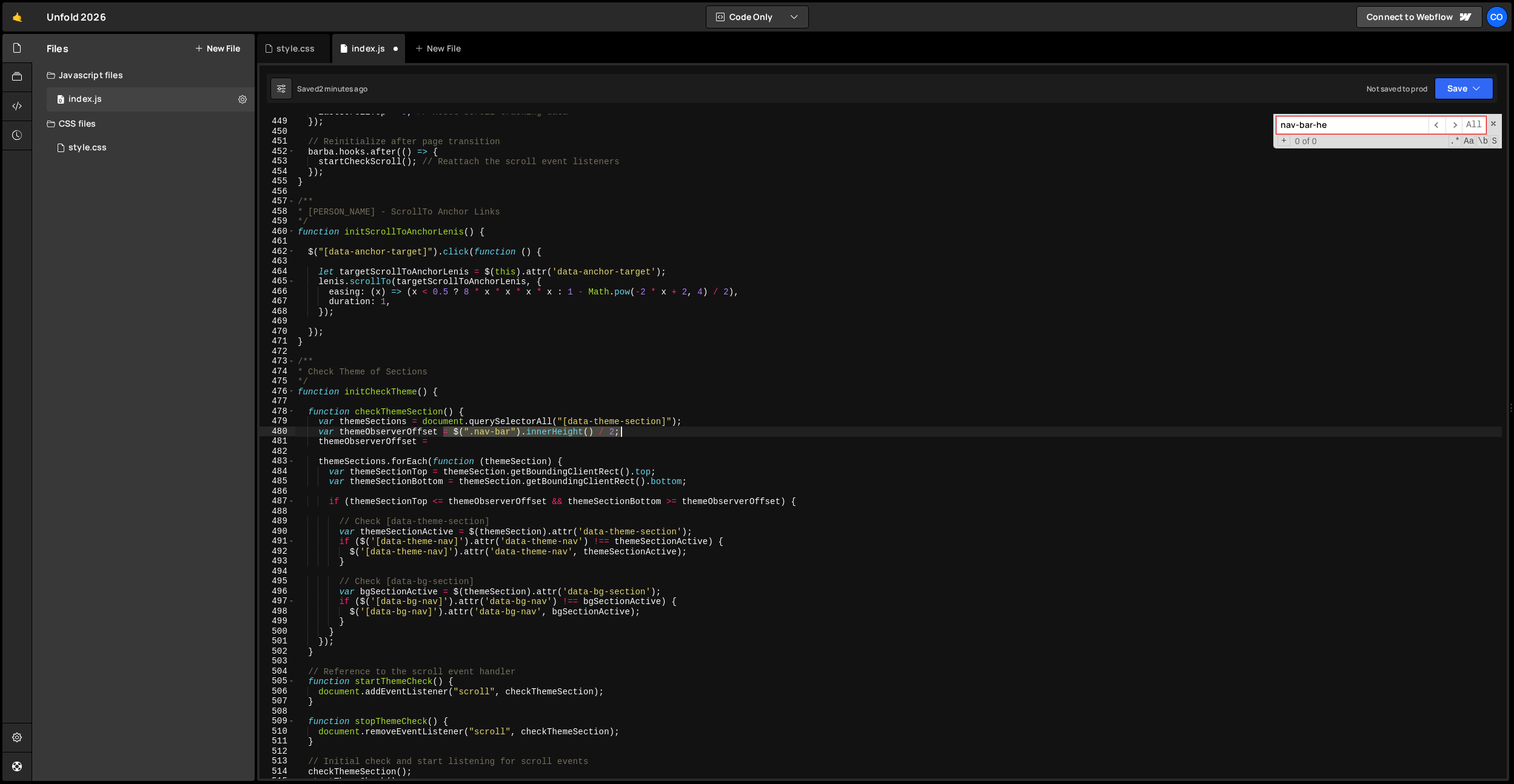
drag, startPoint x: 443, startPoint y: 434, endPoint x: 636, endPoint y: 434, distance: 193.0
click at [636, 434] on div "lastScrollTop = 0 ; // Reset scroll tracking data }) ; // Reinitialize after pa…" at bounding box center [899, 449] width 1207 height 685
click at [601, 444] on div "lastScrollTop = 0 ; // Reset scroll tracking data }) ; // Reinitialize after pa…" at bounding box center [899, 449] width 1207 height 685
paste textarea "= $(".nav-bar").innerHeight() / 2;"
click at [585, 444] on div "lastScrollTop = 0 ; // Reset scroll tracking data }) ; // Reinitialize after pa…" at bounding box center [899, 449] width 1207 height 685
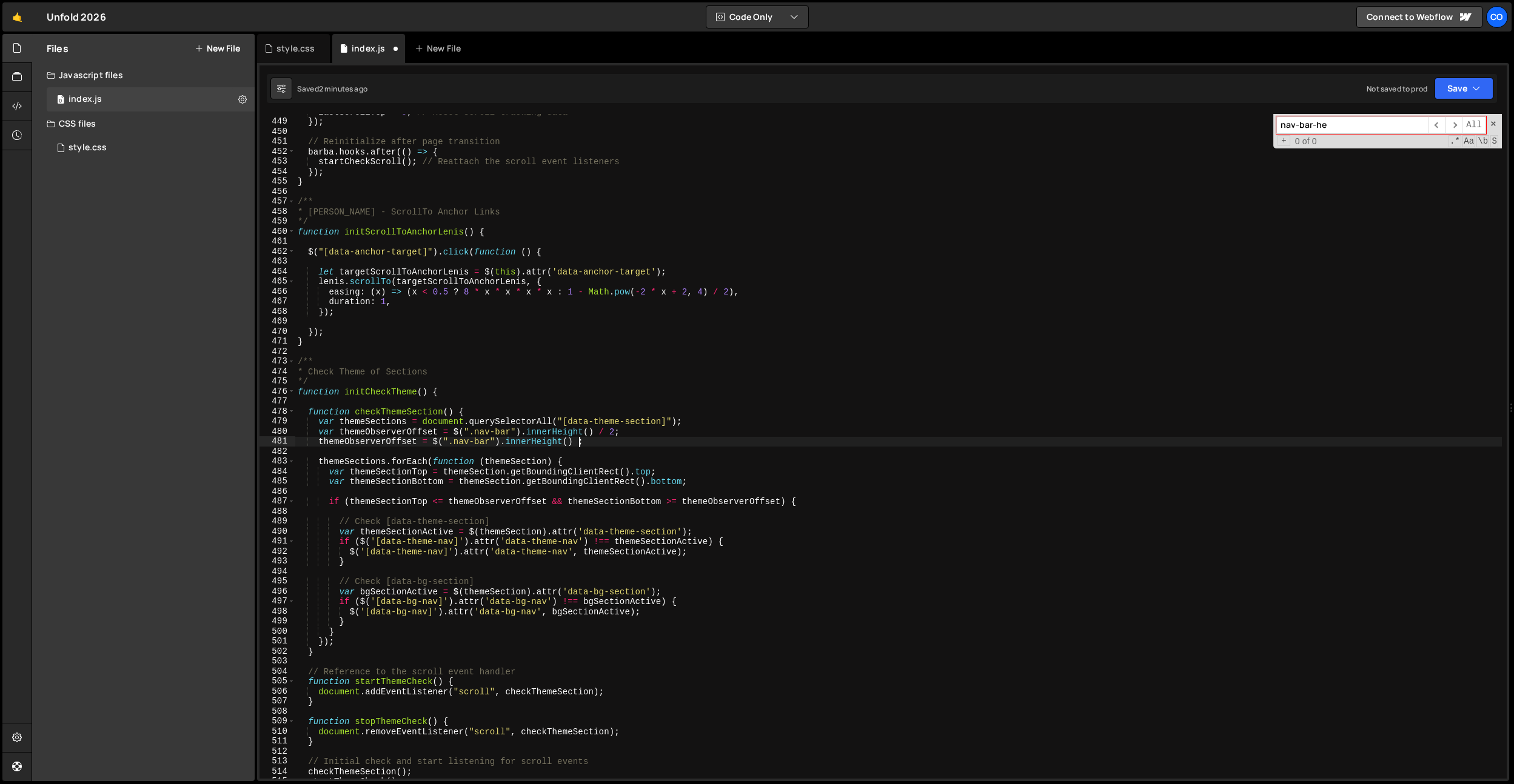
type textarea "themeObserverOffset = $(".nav-bar").innerHeight();"
click at [287, 47] on div "style.css" at bounding box center [295, 49] width 38 height 12
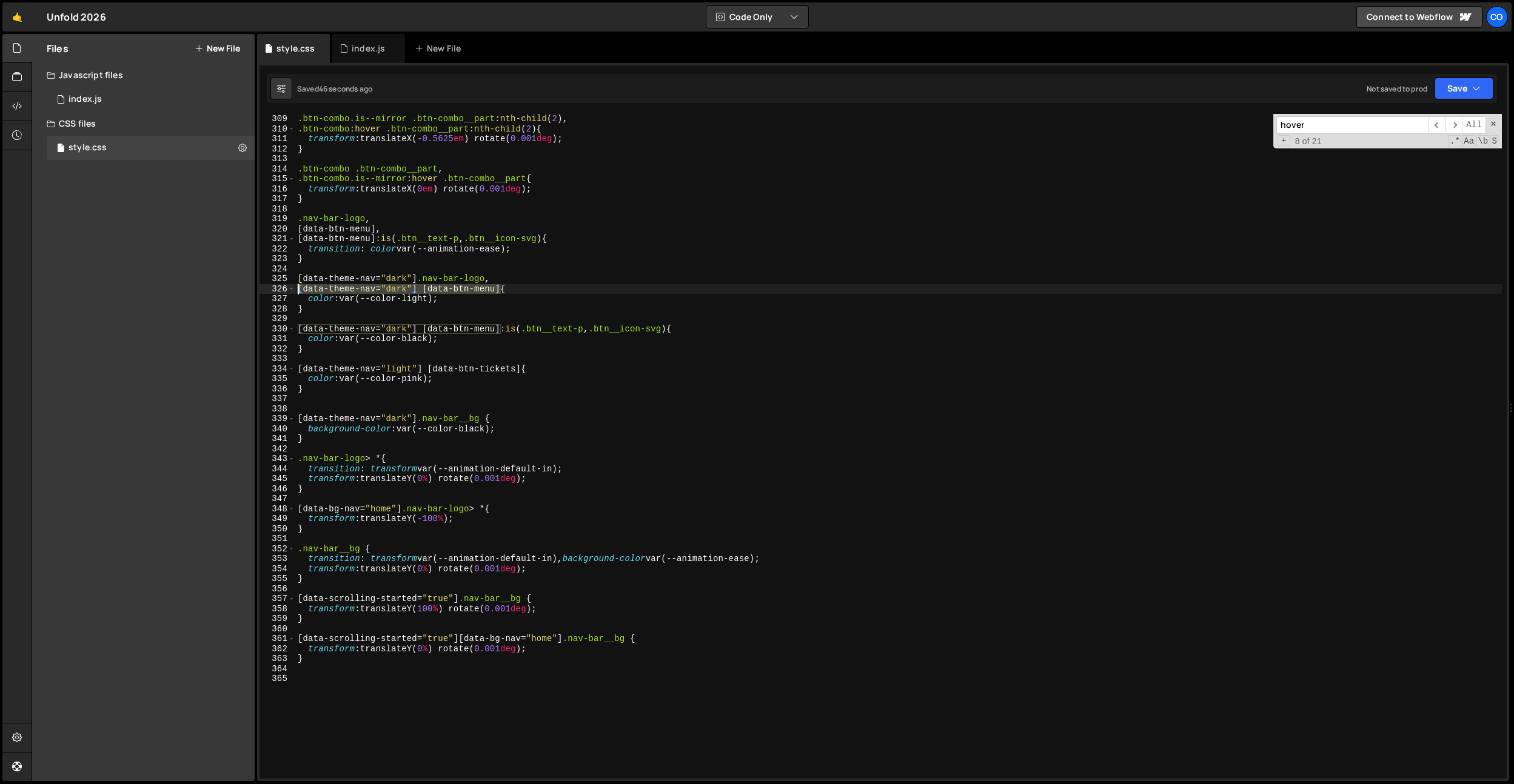
drag, startPoint x: 500, startPoint y: 290, endPoint x: 276, endPoint y: 291, distance: 224.0
click at [276, 291] on div "[data-theme-nav="dark"] [data-btn-menu] { 309 310 311 312 313 314 315 316 317 3…" at bounding box center [883, 446] width 1248 height 665
drag, startPoint x: 375, startPoint y: 230, endPoint x: 260, endPoint y: 231, distance: 115.0
click at [260, 231] on div "[data-theme-nav="dark"] [data-btn-menu] { 309 310 311 312 313 314 315 316 317 3…" at bounding box center [883, 446] width 1248 height 665
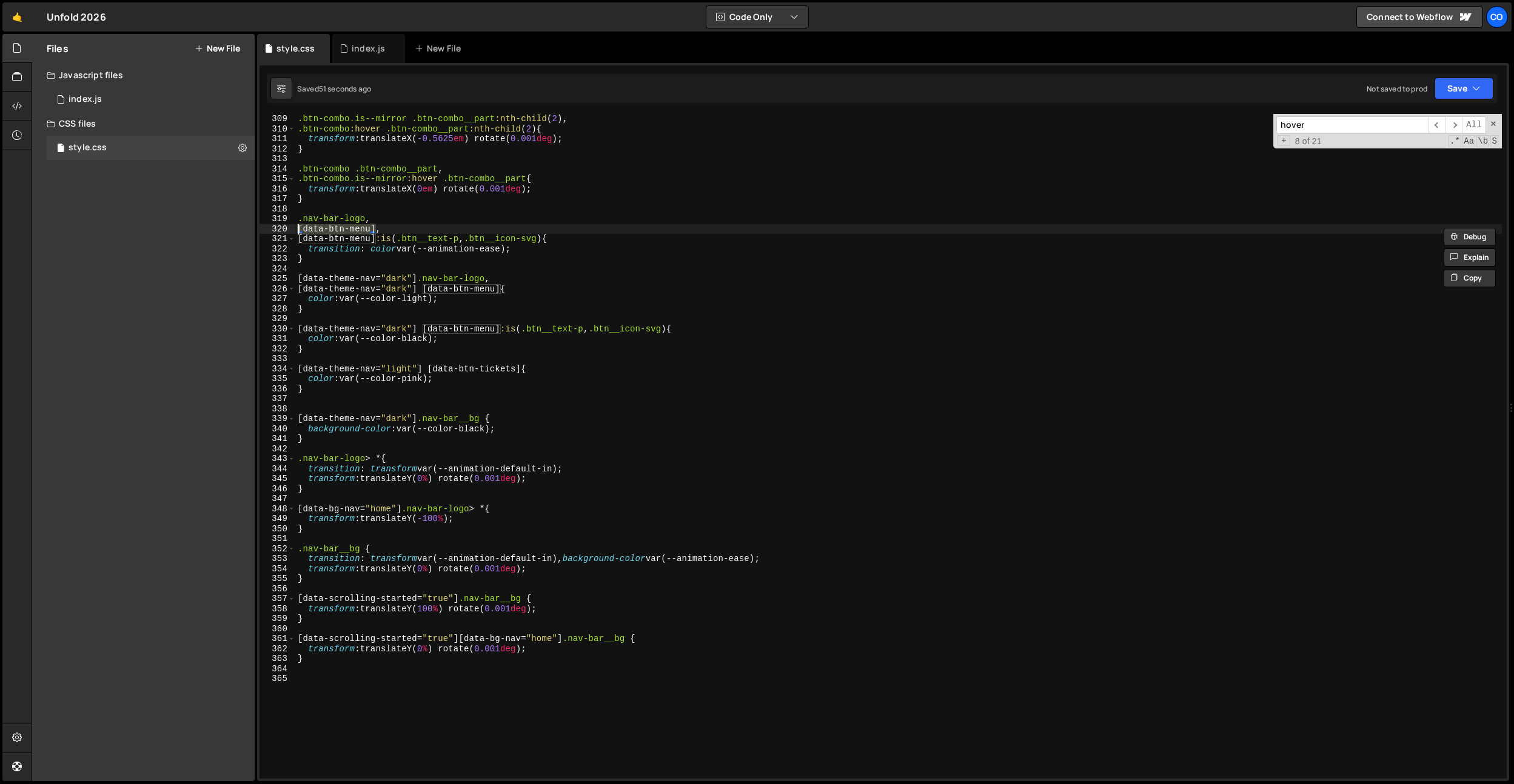
click at [294, 223] on div "319" at bounding box center [277, 219] width 36 height 11
click at [387, 231] on div ".btn-combo.is--mirror .btn-combo__part :nth-child ( 2 ), .btn-combo :hover .btn…" at bounding box center [899, 456] width 1207 height 685
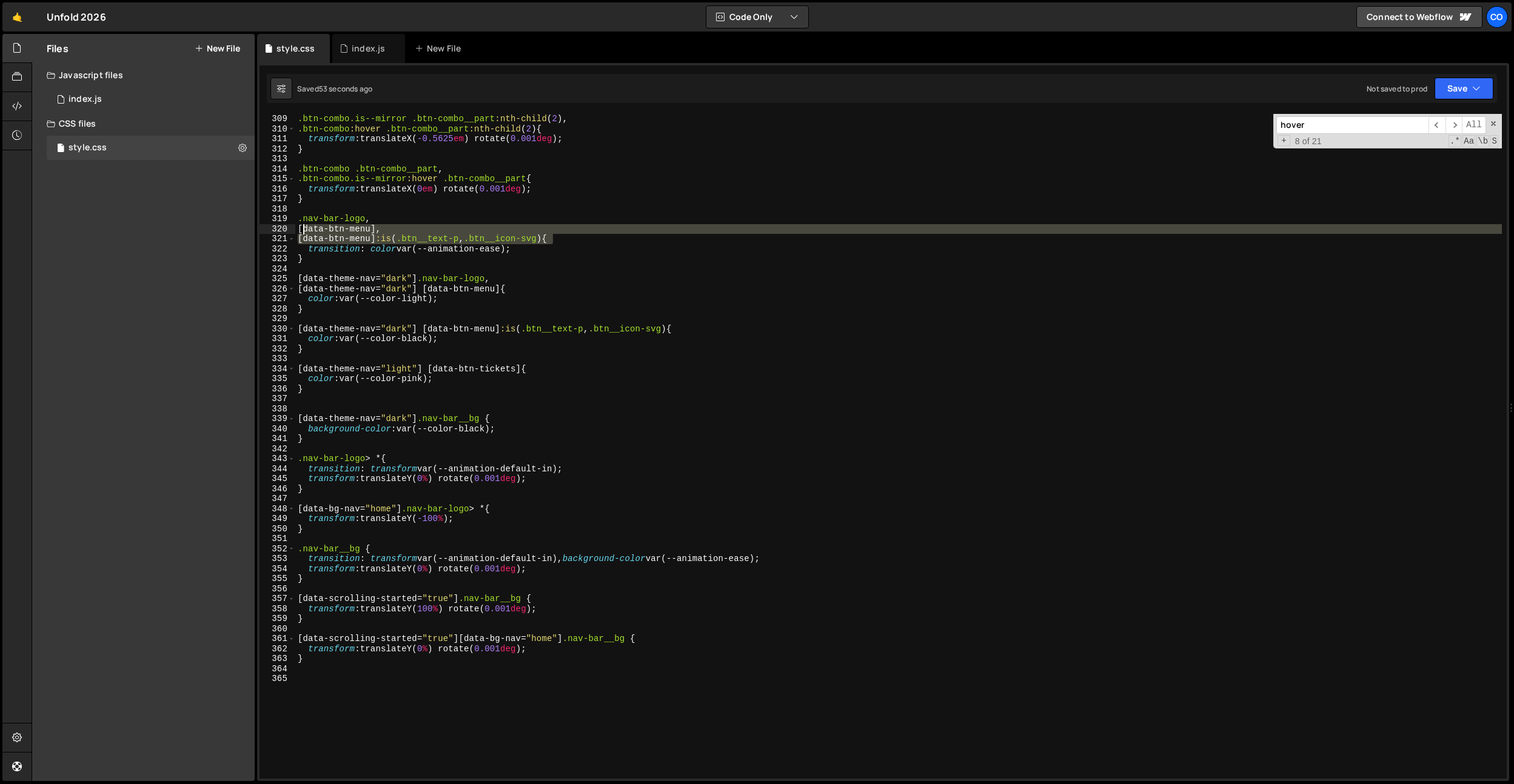
drag, startPoint x: 552, startPoint y: 237, endPoint x: 286, endPoint y: 230, distance: 266.1
click at [286, 230] on div "[data-btn-menu], 309 310 311 312 313 314 315 316 317 318 319 320 321 322 323 32…" at bounding box center [883, 446] width 1248 height 665
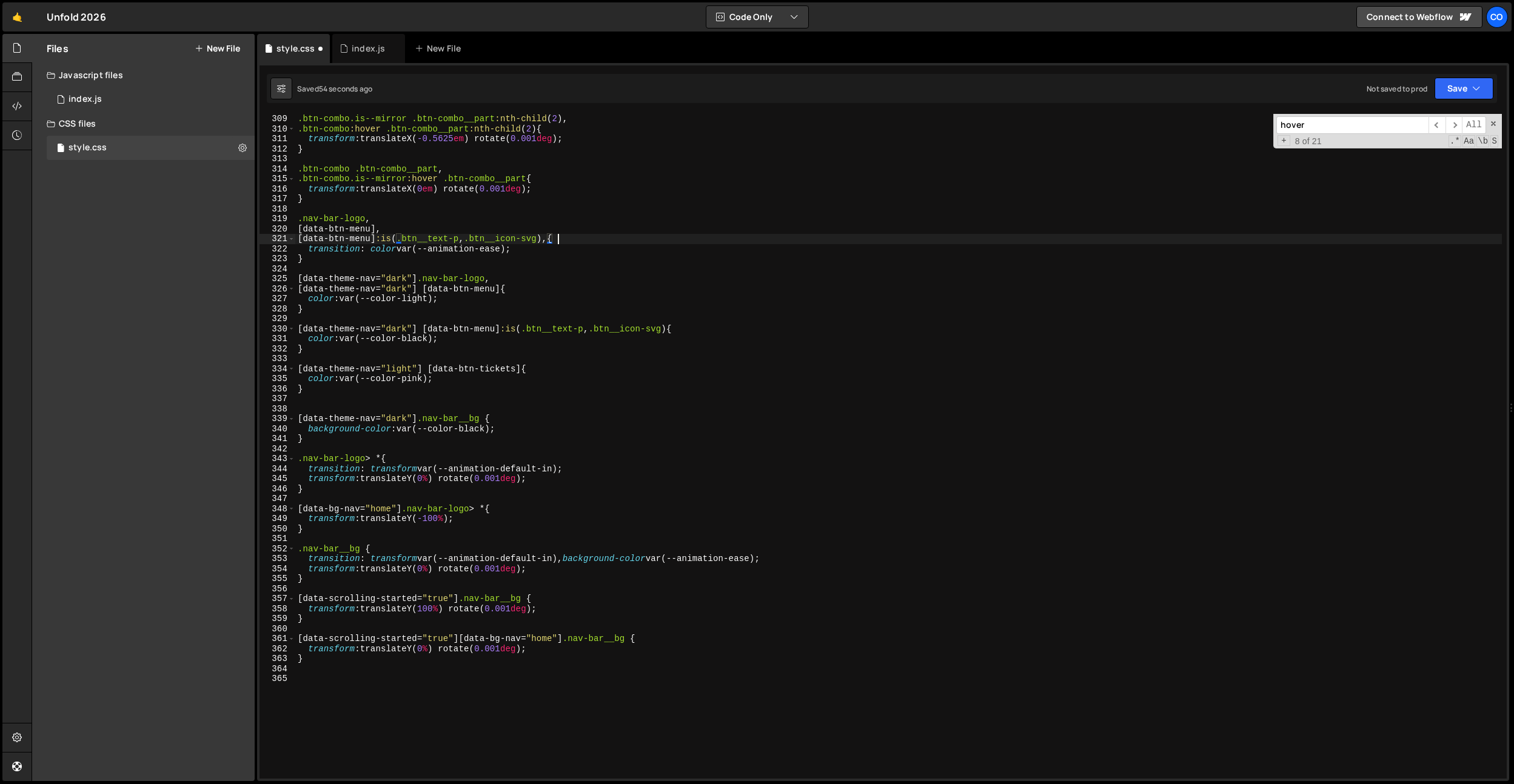
scroll to position [0, 0]
paste textarea "[data-btn-menu] :is(.btn__text-p, .btn__icon-svg)"
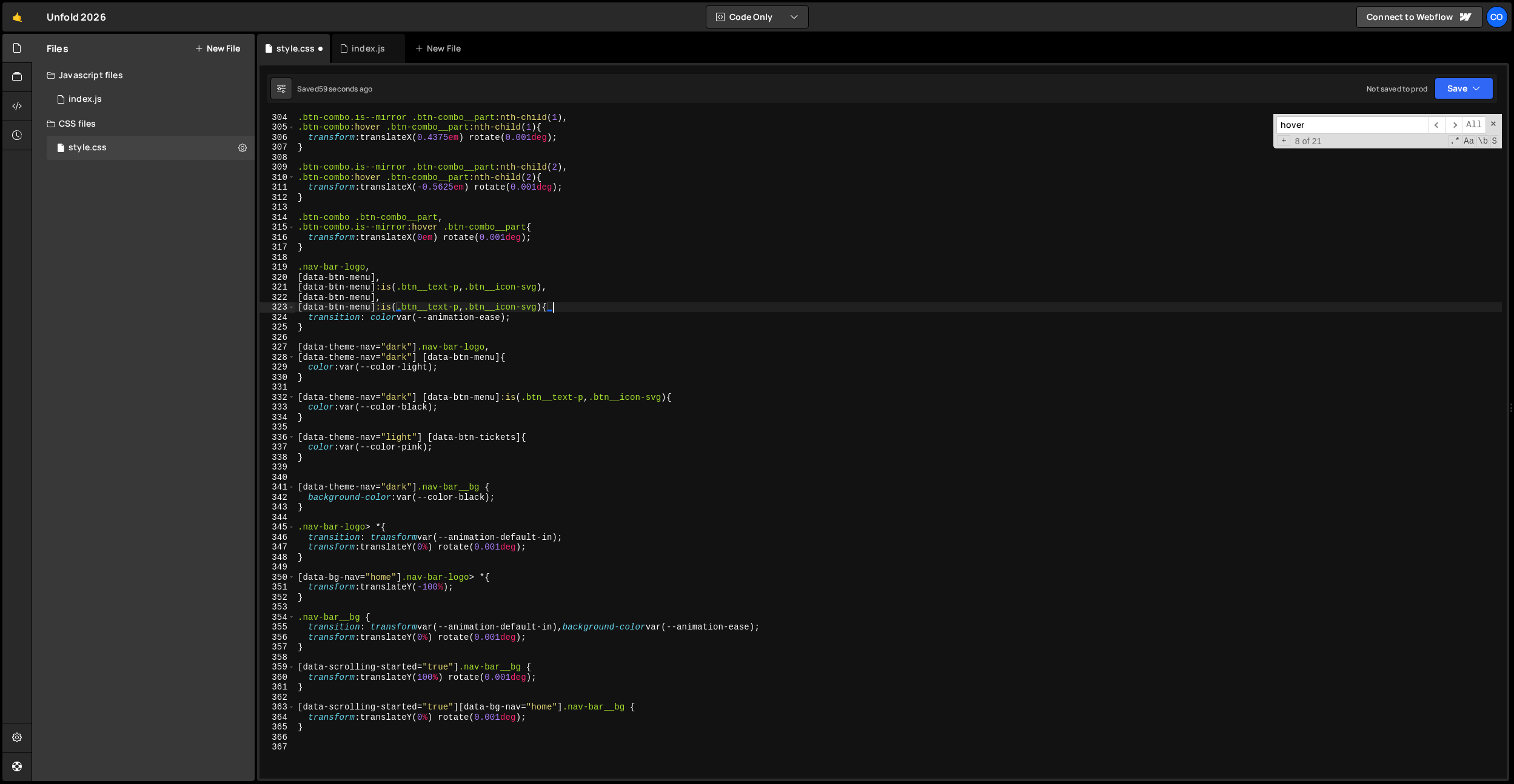
scroll to position [3032, 0]
click at [363, 311] on div ".btn-combo.is--mirror .btn-combo__part :nth-child ( 1 ), .btn-combo :hover .btn…" at bounding box center [899, 454] width 1207 height 685
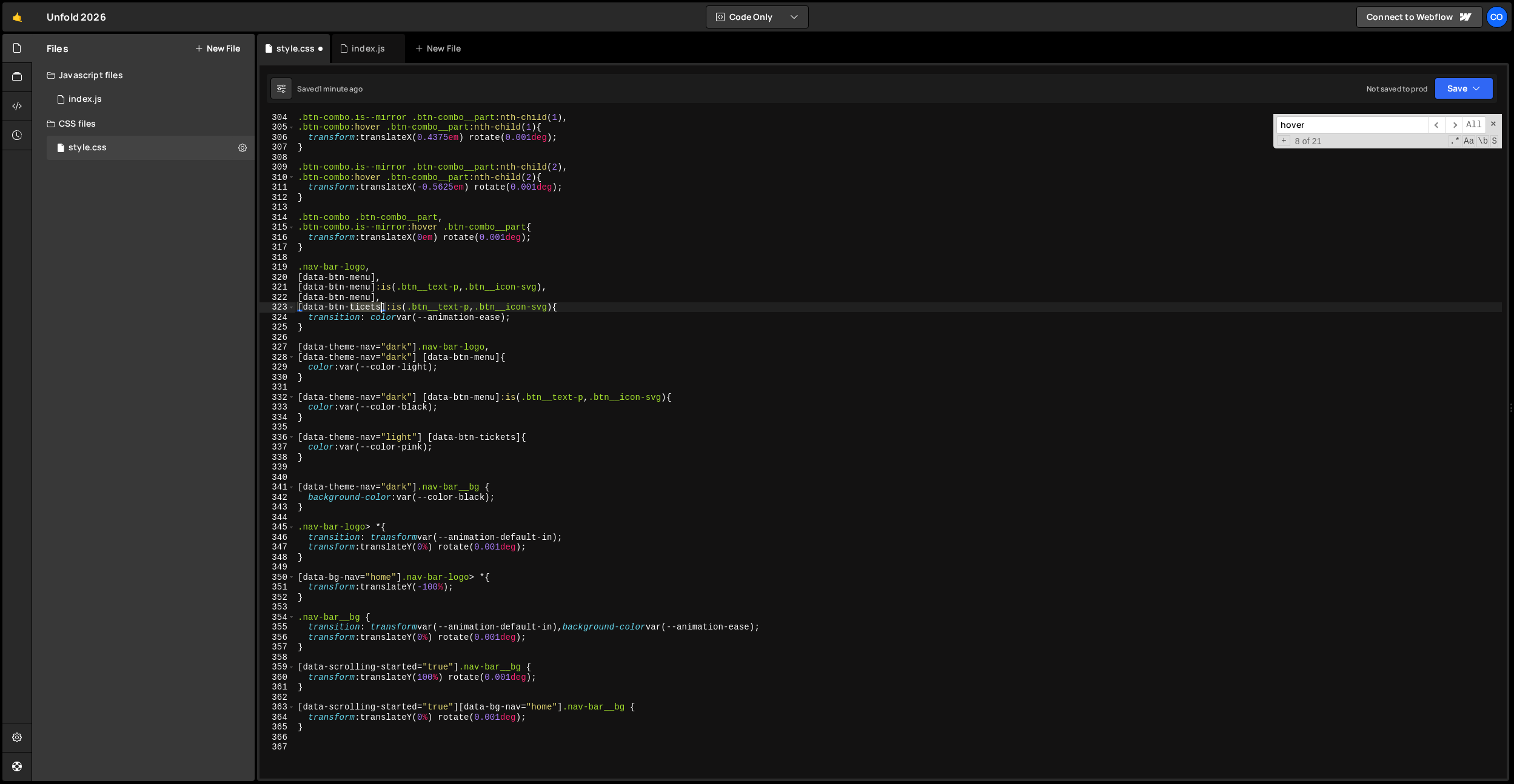
click at [363, 311] on div ".btn-combo.is--mirror .btn-combo__part :nth-child ( 1 ), .btn-combo :hover .btn…" at bounding box center [899, 454] width 1207 height 685
click at [359, 297] on div ".btn-combo.is--mirror .btn-combo__part :nth-child ( 1 ), .btn-combo :hover .btn…" at bounding box center [899, 454] width 1207 height 685
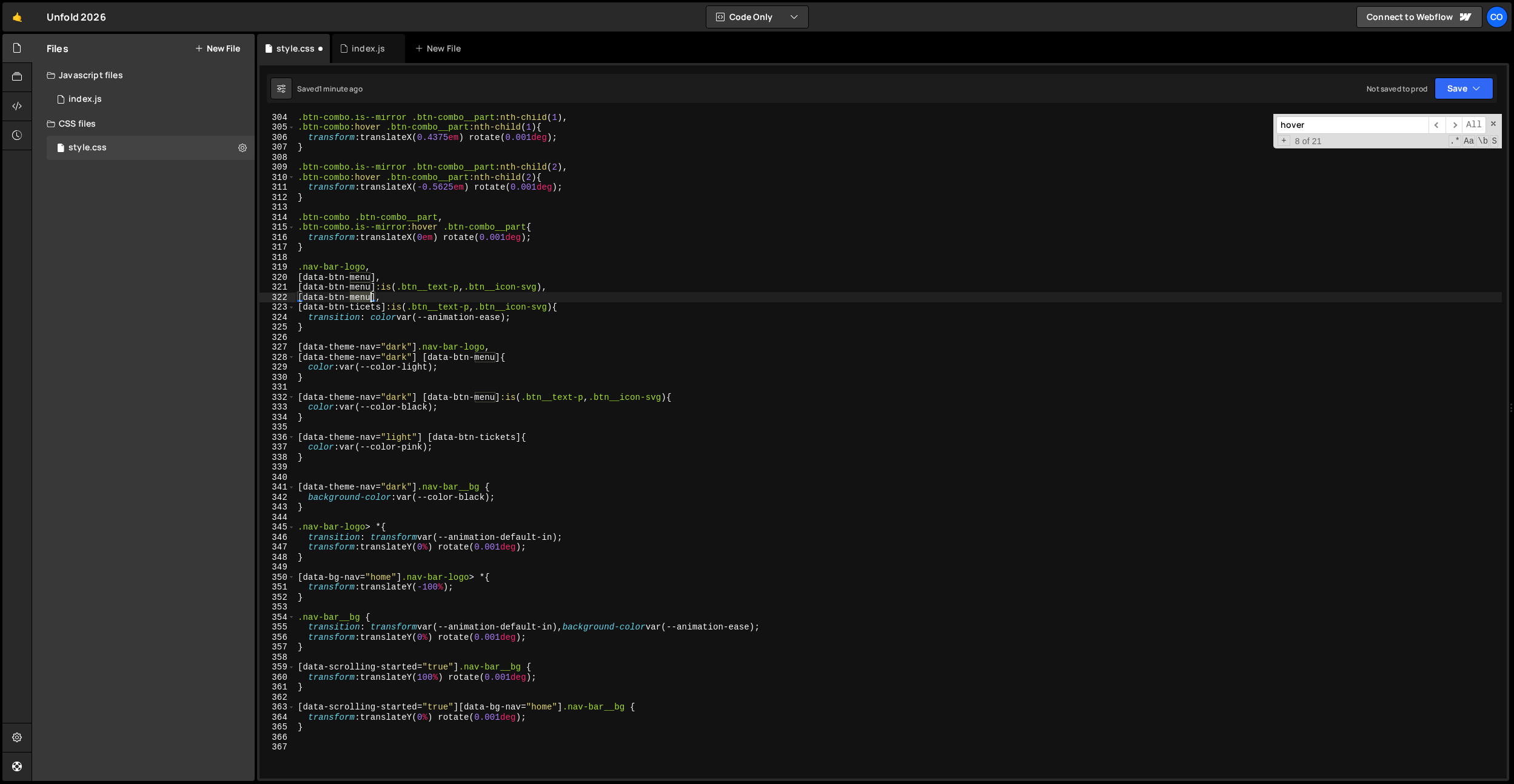
paste textarea "ticets"
click at [502, 315] on div ".btn-combo.is--mirror .btn-combo__part :nth-child ( 1 ), .btn-combo :hover .btn…" at bounding box center [899, 454] width 1207 height 685
type textarea "transition: color var(--animation-ease);"
click at [502, 315] on div ".btn-combo.is--mirror .btn-combo__part :nth-child ( 1 ), .btn-combo :hover .btn…" at bounding box center [899, 454] width 1207 height 685
click at [445, 153] on div ".btn-combo.is--mirror .btn-combo__part :nth-child ( 1 ), .btn-combo :hover .btn…" at bounding box center [899, 454] width 1207 height 685
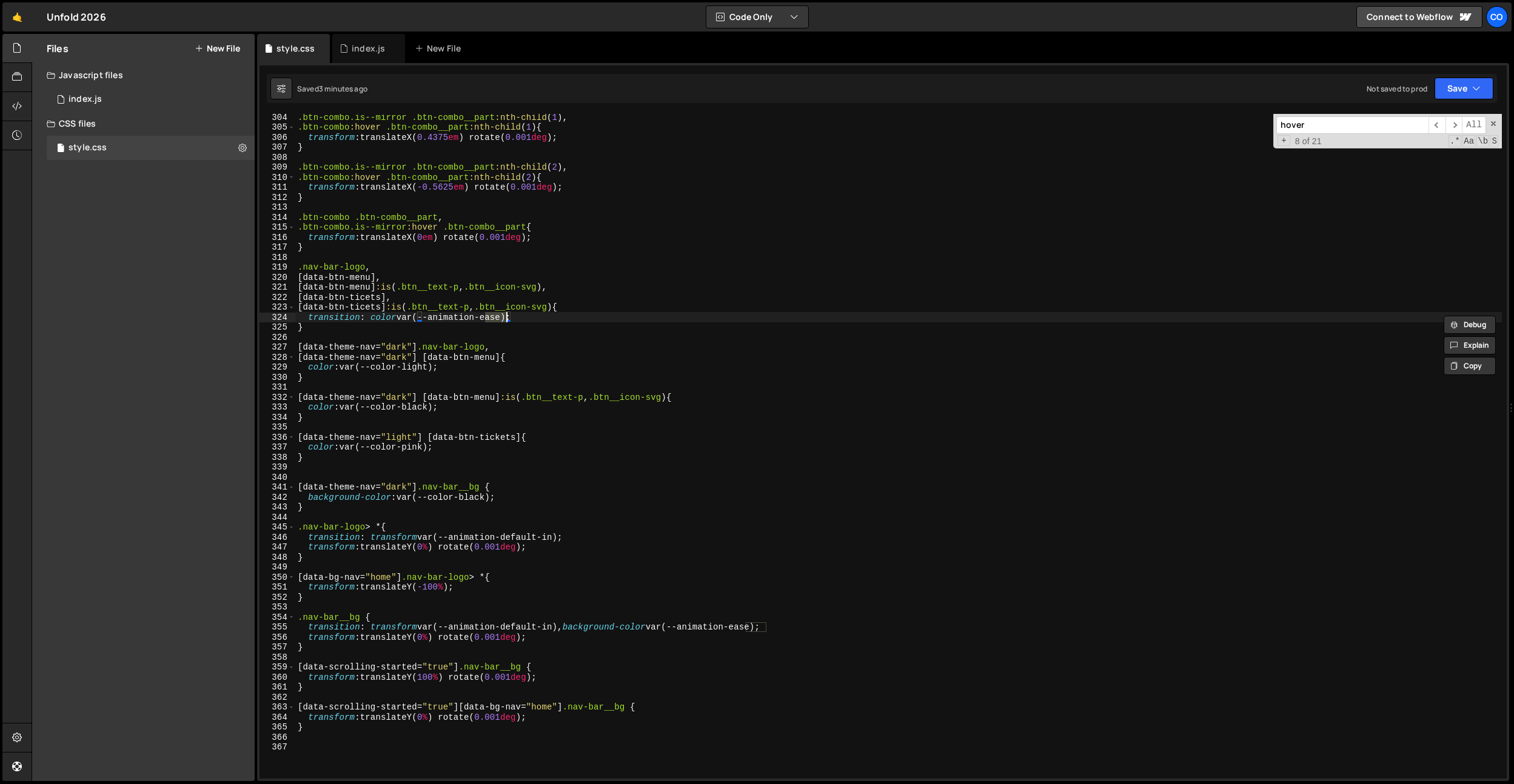
scroll to position [0, 0]
paste input "data-theme-page"
type input "data-theme-page"
click at [365, 298] on div ".btn-combo.is--mirror .btn-combo__part :nth-child ( 1 ), .btn-combo :hover .btn…" at bounding box center [899, 454] width 1207 height 685
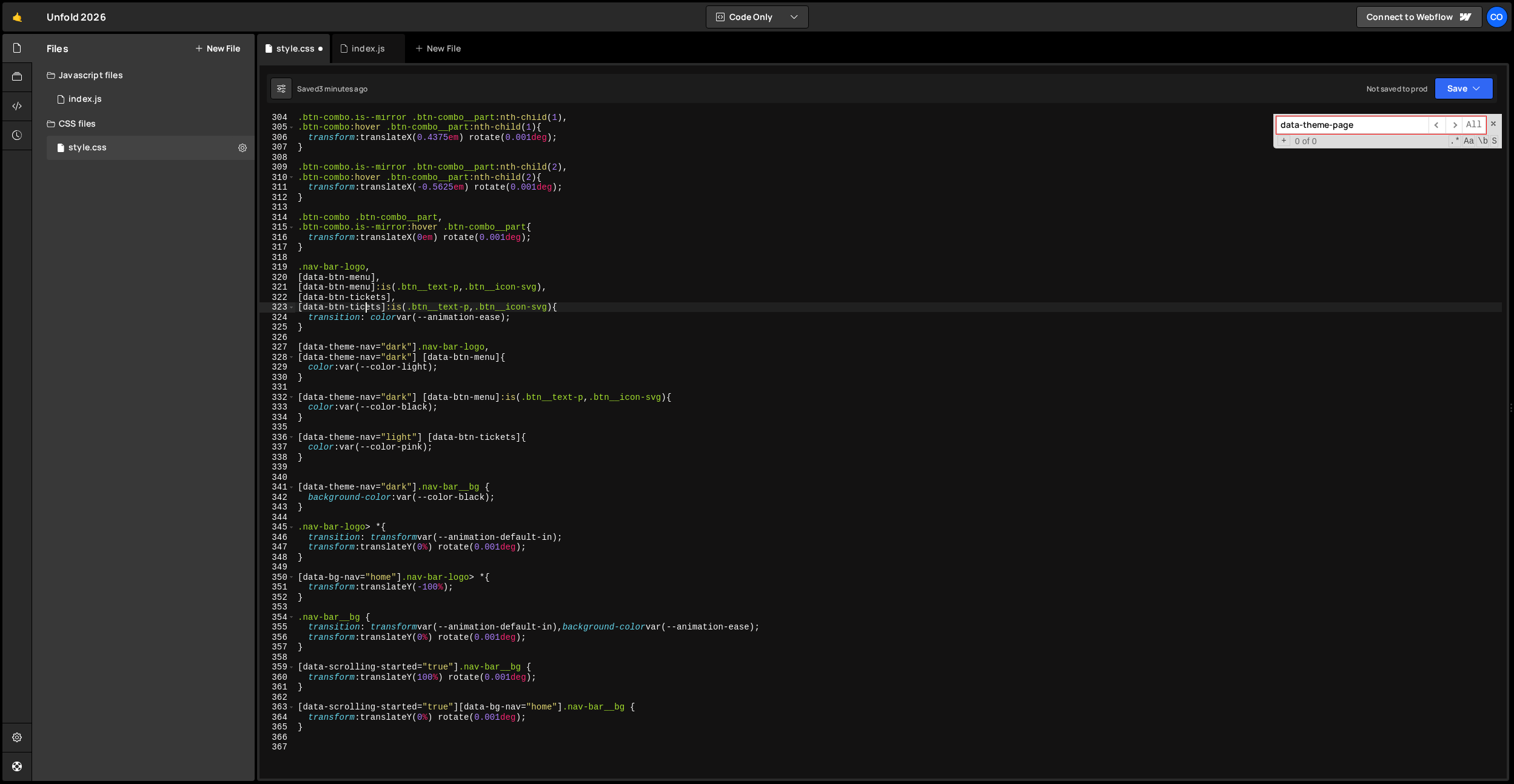
click at [366, 304] on div ".btn-combo.is--mirror .btn-combo__part :nth-child ( 1 ), .btn-combo :hover .btn…" at bounding box center [899, 454] width 1207 height 685
click at [430, 246] on div ".btn-combo.is--mirror .btn-combo__part :nth-child ( 1 ), .btn-combo :hover .btn…" at bounding box center [899, 454] width 1207 height 685
click at [364, 297] on div ".btn-combo.is--mirror .btn-combo__part :nth-child ( 1 ), .btn-combo :hover .btn…" at bounding box center [899, 454] width 1207 height 685
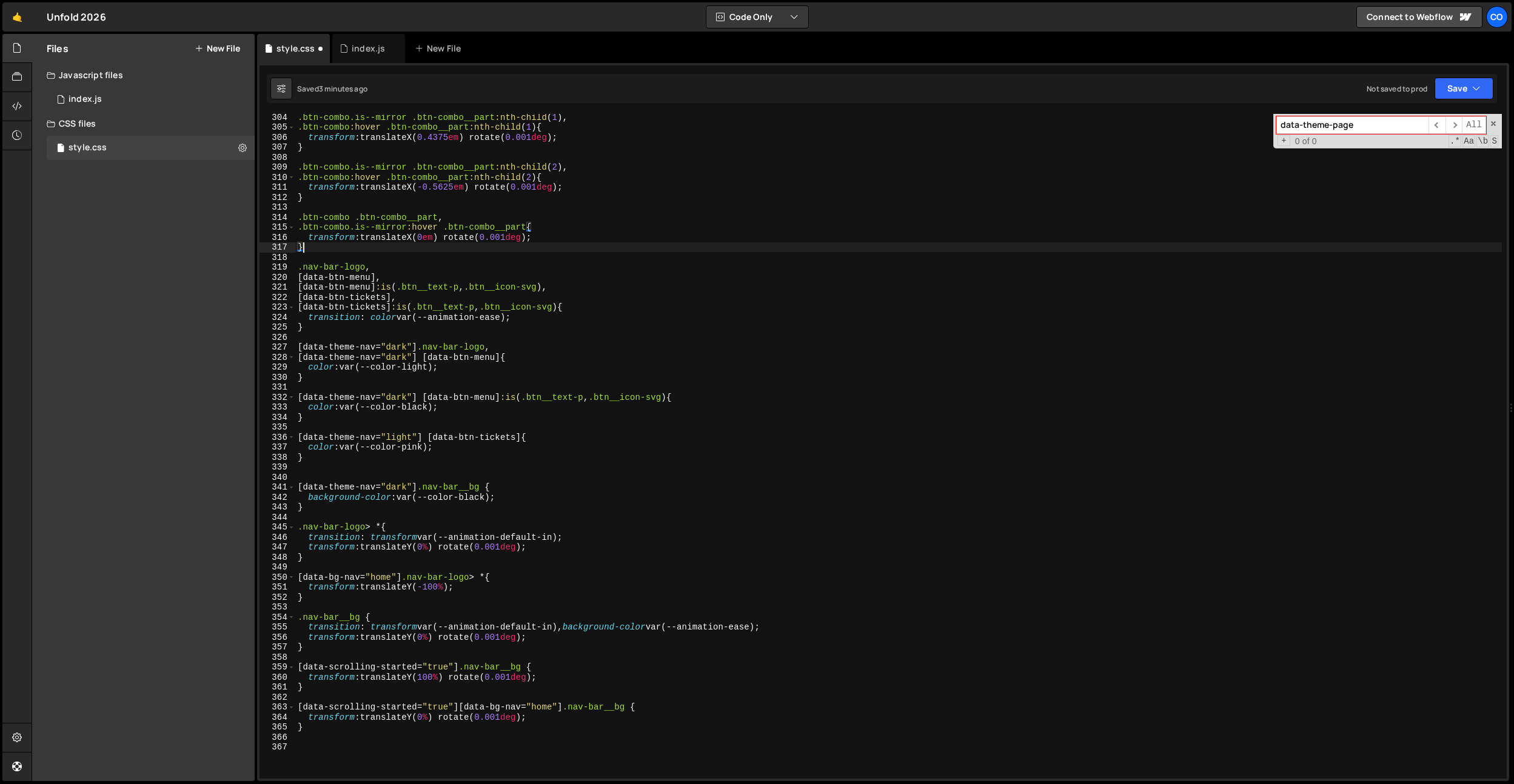
click at [364, 297] on div ".btn-combo.is--mirror .btn-combo__part :nth-child ( 1 ), .btn-combo :hover .btn…" at bounding box center [899, 454] width 1207 height 685
click at [404, 303] on div ".btn-combo.is--mirror .btn-combo__part :nth-child ( 1 ), .btn-combo :hover .btn…" at bounding box center [899, 454] width 1207 height 685
type textarea "[data-btn-tickets] :is(.btn__text-p, .btn__icon-svg){"
paste input "tickets"
type input "tickets"
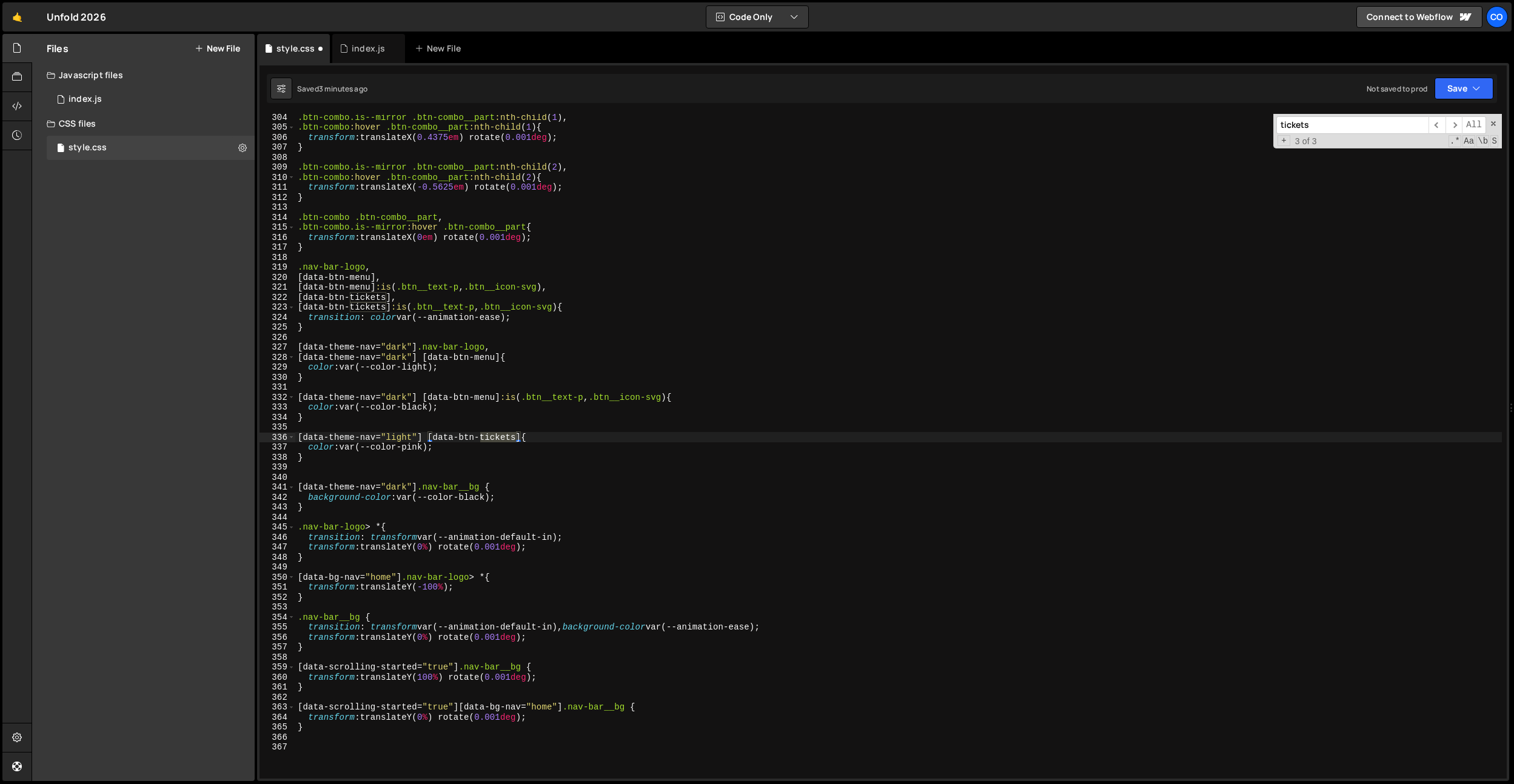
click at [404, 303] on div ".btn-combo.is--mirror .btn-combo__part :nth-child ( 1 ), .btn-combo :hover .btn…" at bounding box center [899, 454] width 1207 height 685
click at [374, 266] on div ".btn-combo.is--mirror .btn-combo__part :nth-child ( 1 ), .btn-combo :hover .btn…" at bounding box center [899, 454] width 1207 height 685
drag, startPoint x: 391, startPoint y: 308, endPoint x: 258, endPoint y: 307, distance: 133.0
click at [258, 307] on div "1 Type cmd + s to save your Javascript file. הההההההההההההההההההההההההההההההההה…" at bounding box center [883, 422] width 1253 height 718
drag, startPoint x: 419, startPoint y: 347, endPoint x: 245, endPoint y: 349, distance: 174.0
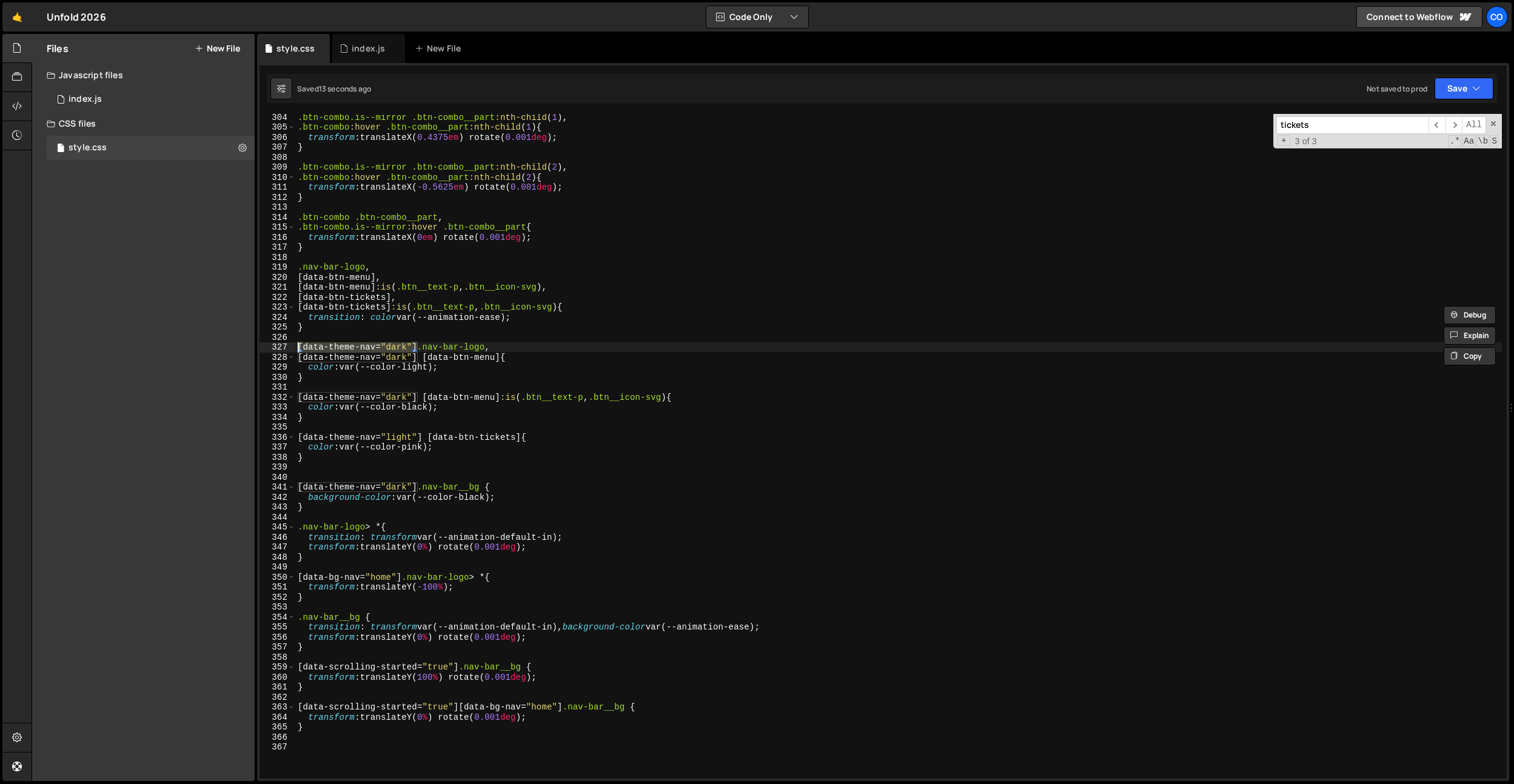
click at [245, 349] on div "Files New File Javascript files 0 index.js 0 CSS files style.css 0 Copy share l…" at bounding box center [773, 408] width 1483 height 748
type textarea "[data-theme-nav="dark"] .nav-bar-logo,"
click at [378, 333] on div ".btn-combo.is--mirror .btn-combo__part :nth-child ( 1 ), .btn-combo :hover .btn…" at bounding box center [899, 454] width 1207 height 685
paste textarea "[data-theme-nav="dark"]"
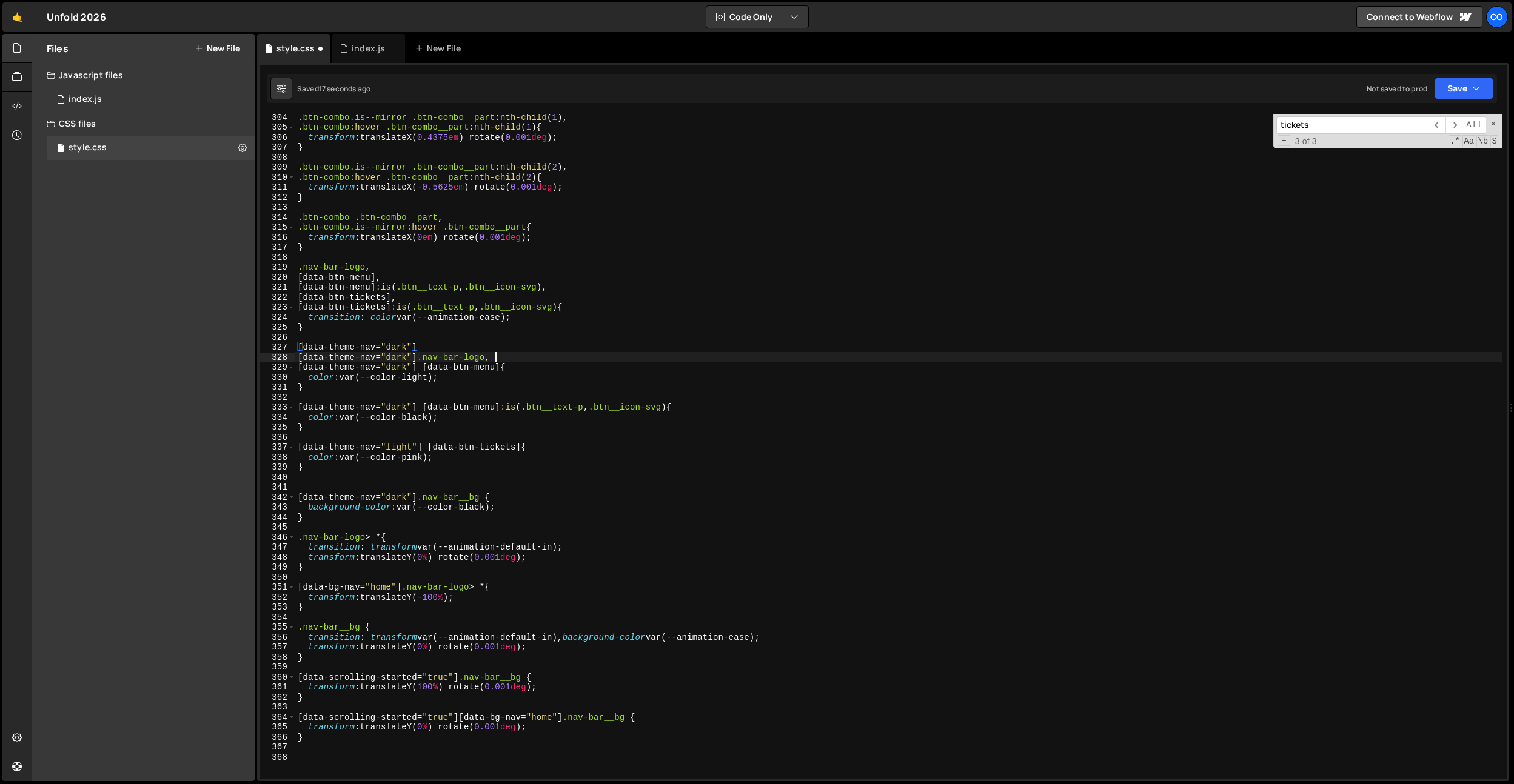
click at [495, 358] on div ".btn-combo.is--mirror .btn-combo__part :nth-child ( 1 ), .btn-combo :hover .btn…" at bounding box center [899, 454] width 1207 height 685
drag, startPoint x: 491, startPoint y: 358, endPoint x: 422, endPoint y: 360, distance: 69.0
click at [422, 360] on div ".btn-combo.is--mirror .btn-combo__part :nth-child ( 1 ), .btn-combo :hover .btn…" at bounding box center [899, 454] width 1207 height 685
click at [422, 348] on div ".btn-combo.is--mirror .btn-combo__part :nth-child ( 1 ), .btn-combo :hover .btn…" at bounding box center [899, 454] width 1207 height 685
paste textarea ".nav-bar-logo"
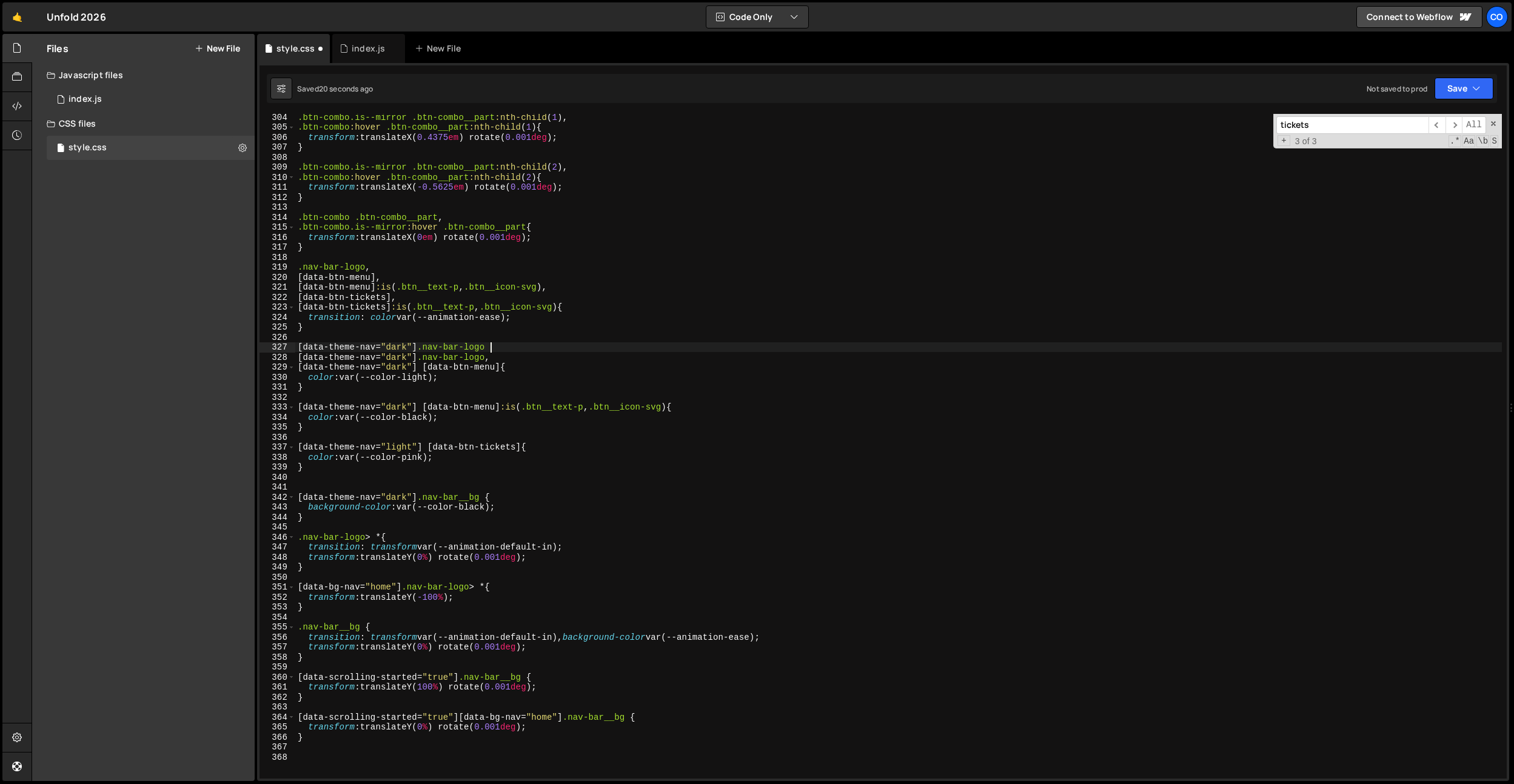
scroll to position [0, 13]
click at [365, 349] on div ".btn-combo.is--mirror .btn-combo__part :nth-child ( 1 ), .btn-combo :hover .btn…" at bounding box center [899, 454] width 1207 height 685
click at [411, 327] on div ".btn-combo.is--mirror .btn-combo__part :nth-child ( 1 ), .btn-combo :hover .btn…" at bounding box center [899, 454] width 1207 height 685
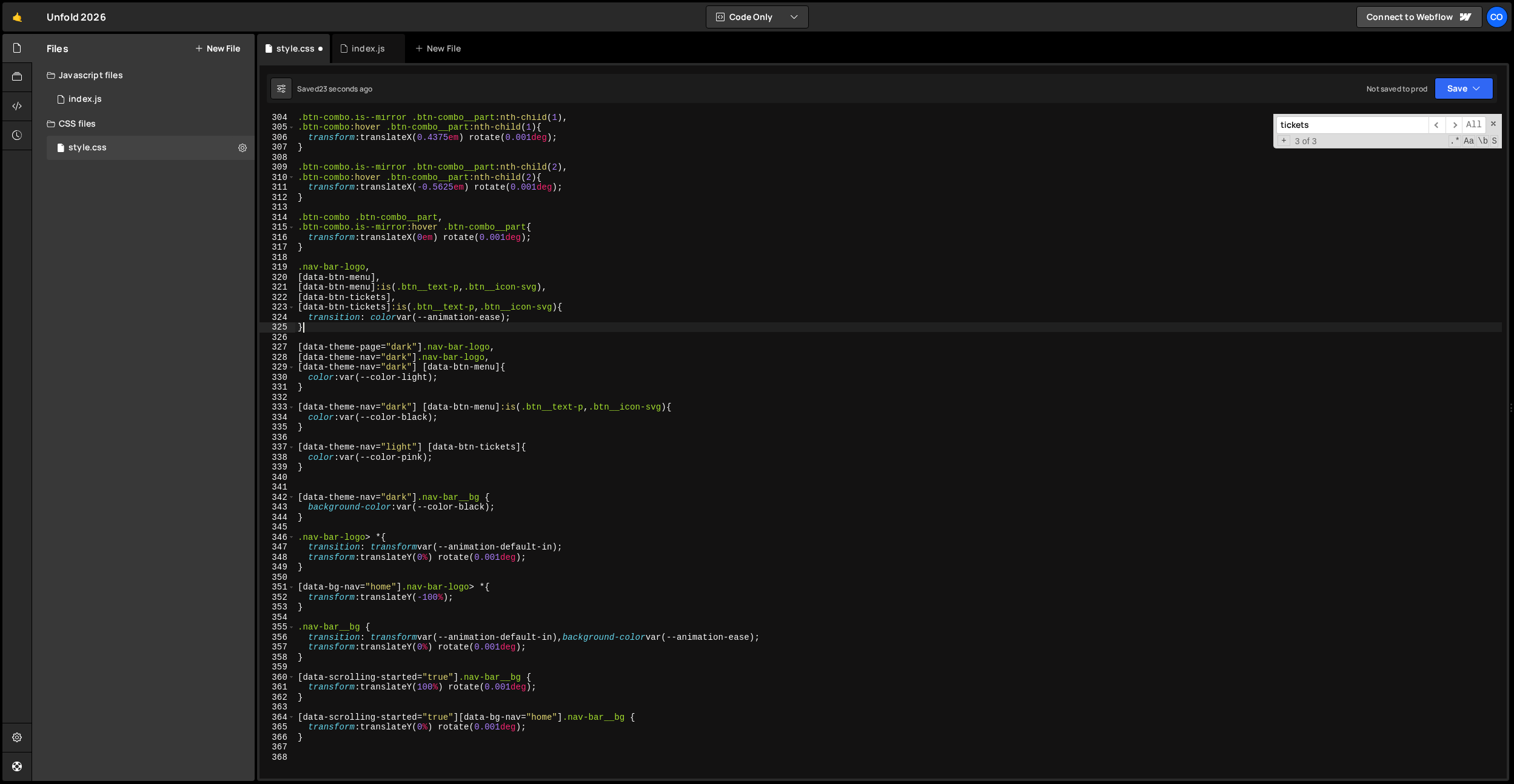
scroll to position [0, 0]
drag, startPoint x: 499, startPoint y: 365, endPoint x: 491, endPoint y: 363, distance: 8.2
click at [278, 370] on div "} 304 305 306 307 308 309 310 311 312 313 314 315 316 317 318 319 320 321 322 3…" at bounding box center [883, 446] width 1248 height 665
click at [509, 362] on div ".btn-combo.is--mirror .btn-combo__part :nth-child ( 1 ), .btn-combo :hover .btn…" at bounding box center [899, 454] width 1207 height 685
type textarea "[data-theme-nav="dark"] .nav-bar-logo,"
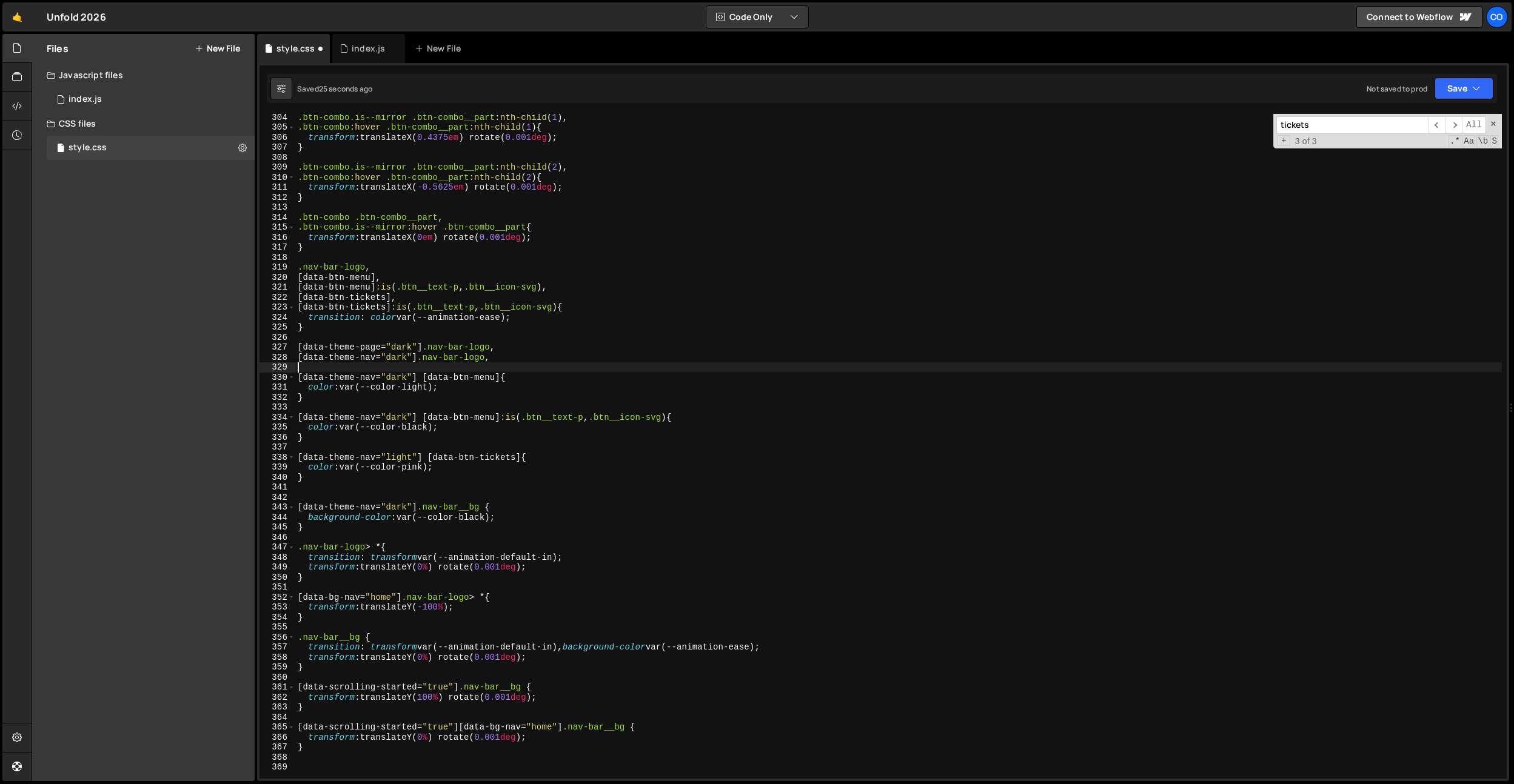
paste textarea "[data-theme-nav="dark"] [data-btn-menu]"
click at [361, 370] on div ".btn-combo.is--mirror .btn-combo__part :nth-child ( 1 ), .btn-combo :hover .btn…" at bounding box center [899, 454] width 1207 height 685
click at [497, 330] on div ".btn-combo.is--mirror .btn-combo__part :nth-child ( 1 ), .btn-combo :hover .btn…" at bounding box center [899, 454] width 1207 height 685
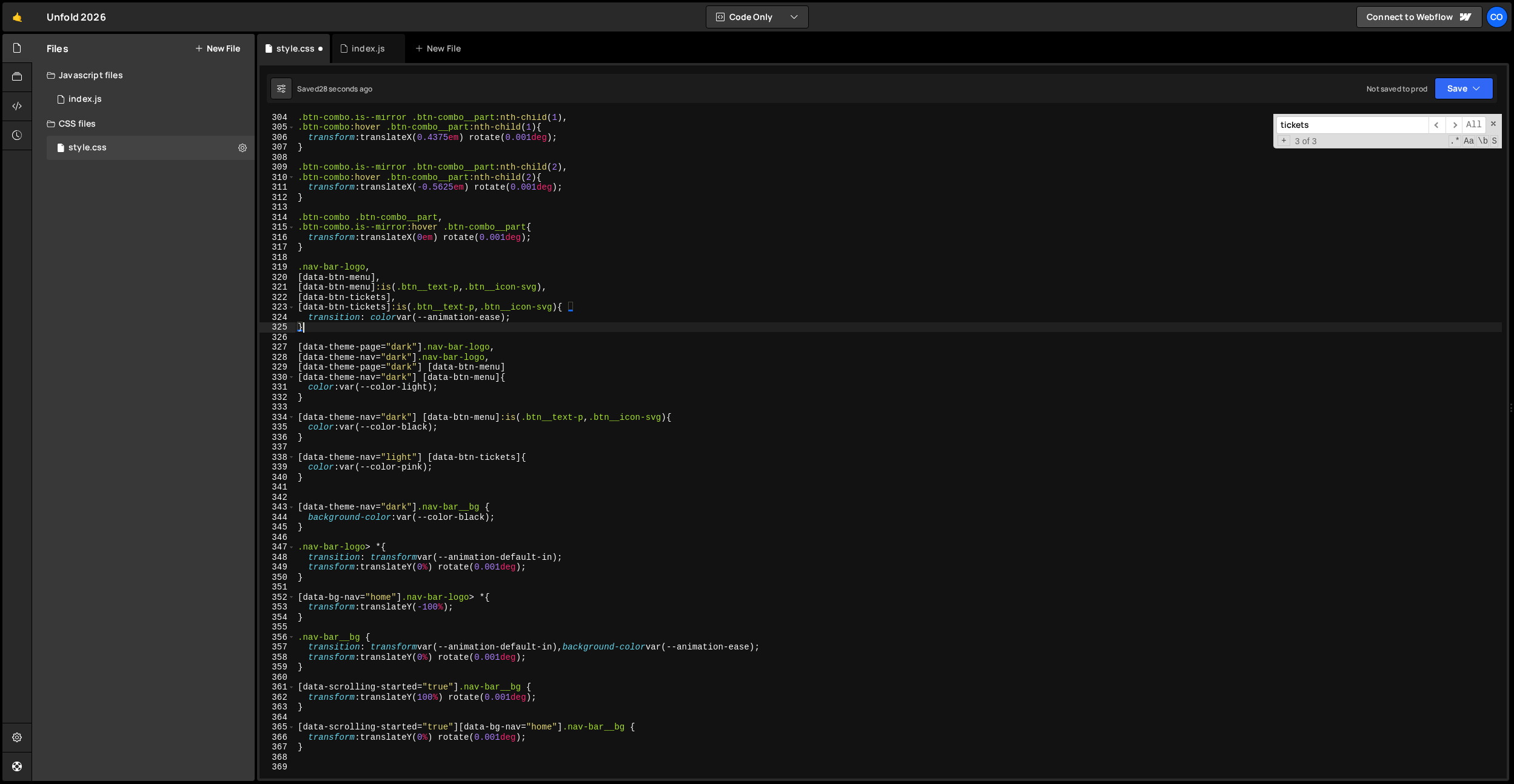
scroll to position [0, 0]
click at [521, 368] on div ".btn-combo.is--mirror .btn-combo__part :nth-child ( 1 ), .btn-combo :hover .btn…" at bounding box center [899, 454] width 1207 height 685
click at [422, 368] on div ".btn-combo.is--mirror .btn-combo__part :nth-child ( 1 ), .btn-combo :hover .btn…" at bounding box center [899, 454] width 1207 height 685
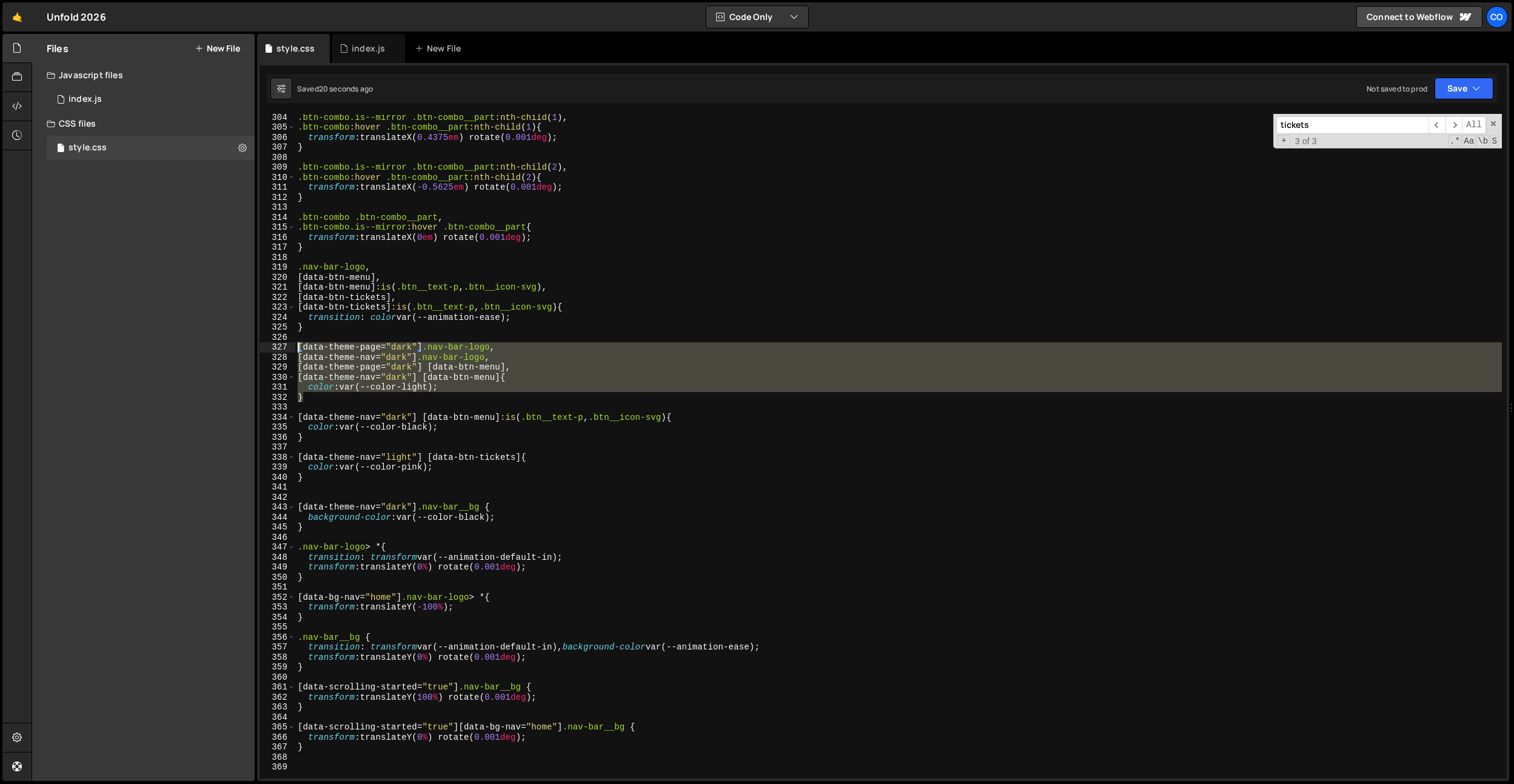
drag, startPoint x: 354, startPoint y: 395, endPoint x: 277, endPoint y: 343, distance: 92.9
click at [277, 343] on div "[data-theme-page="dark"] [data-btn-menu], 304 305 306 307 308 309 310 311 312 3…" at bounding box center [883, 446] width 1248 height 665
click at [333, 358] on div ".btn-combo.is--mirror .btn-combo__part :nth-child ( 1 ), .btn-combo :hover .btn…" at bounding box center [899, 446] width 1207 height 665
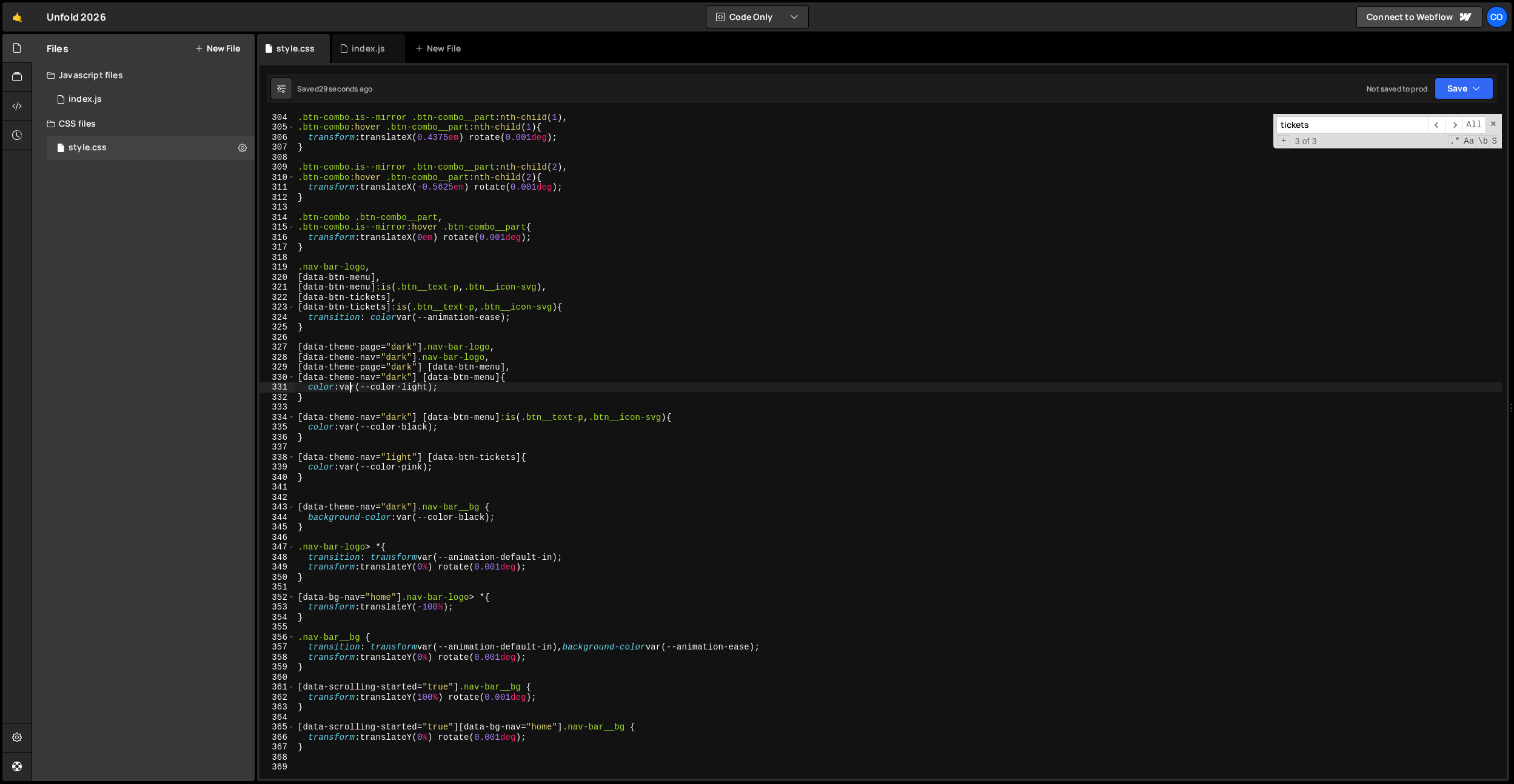
click at [351, 383] on div ".btn-combo.is--mirror .btn-combo__part :nth-child ( 1 ), .btn-combo :hover .btn…" at bounding box center [899, 454] width 1207 height 685
click at [290, 346] on div "327" at bounding box center [277, 348] width 36 height 11
click at [298, 348] on div ".btn-combo.is--mirror .btn-combo__part :nth-child ( 1 ), .btn-combo :hover .btn…" at bounding box center [899, 454] width 1207 height 685
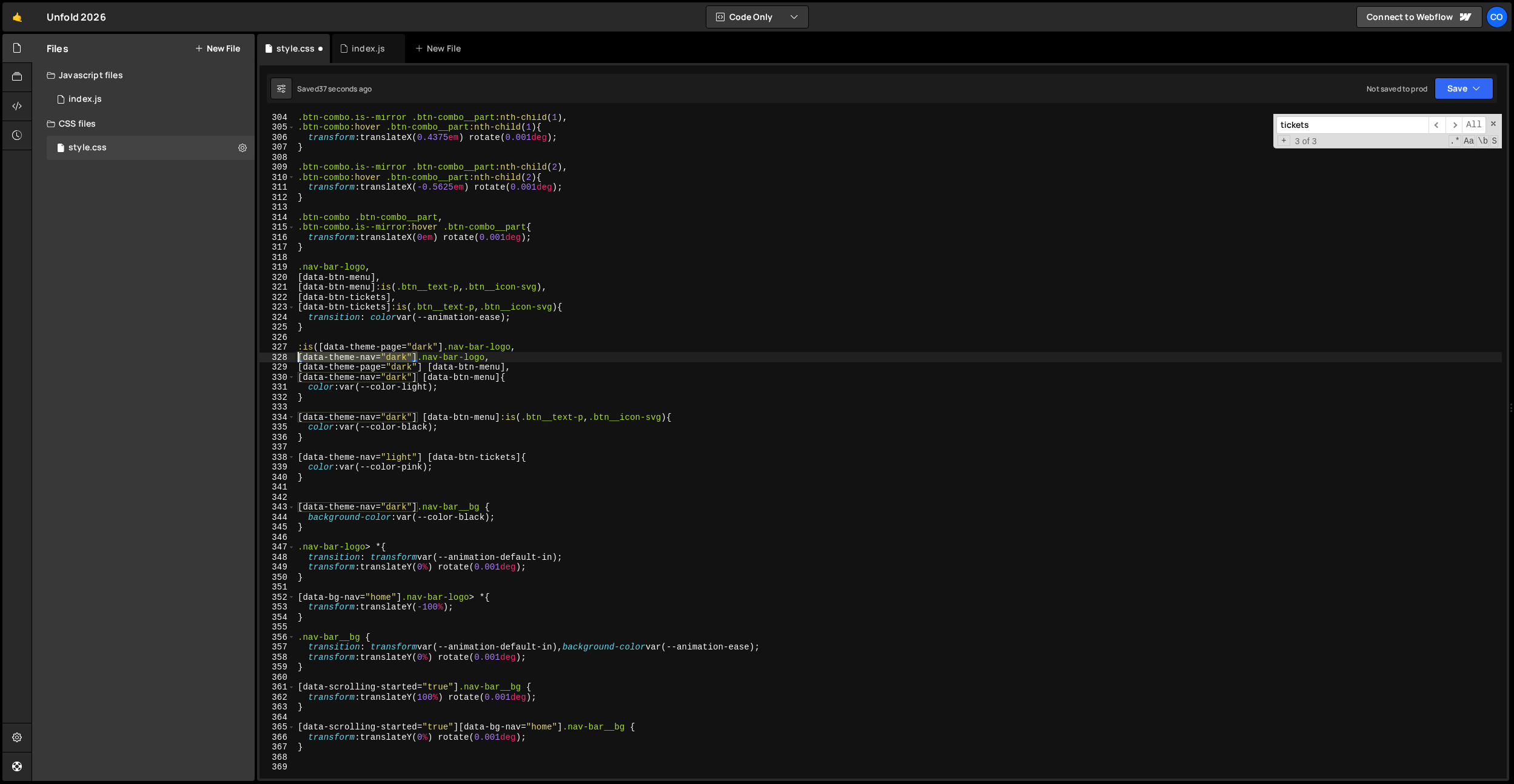
drag, startPoint x: 417, startPoint y: 358, endPoint x: 331, endPoint y: 351, distance: 86.3
click at [250, 360] on div "Files New File Javascript files 0 index.js 0 CSS files style.css 0 Copy share l…" at bounding box center [773, 408] width 1483 height 748
click at [445, 347] on div ".btn-combo.is--mirror .btn-combo__part :nth-child ( 1 ), .btn-combo :hover .btn…" at bounding box center [899, 454] width 1207 height 685
paste textarea "[data-theme-nav="dark"]"
click at [547, 320] on div ".btn-combo.is--mirror .btn-combo__part :nth-child ( 1 ), .btn-combo :hover .btn…" at bounding box center [899, 454] width 1207 height 685
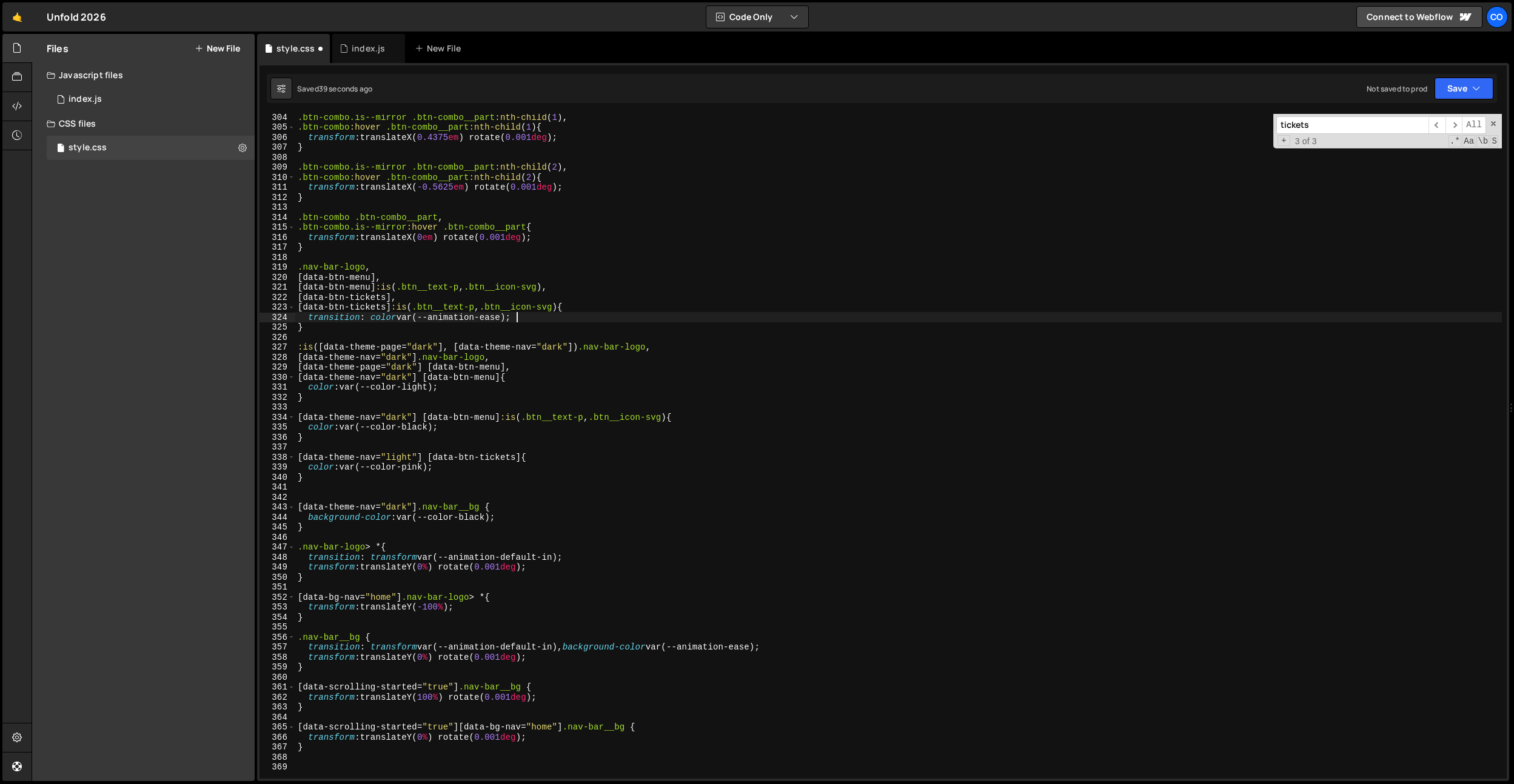
scroll to position [0, 15]
drag, startPoint x: 581, startPoint y: 345, endPoint x: 279, endPoint y: 349, distance: 302.0
click at [279, 349] on div "transition: color var(--animation-ease); 304 305 306 307 308 309 310 311 312 31…" at bounding box center [883, 446] width 1248 height 665
drag, startPoint x: 425, startPoint y: 366, endPoint x: 255, endPoint y: 365, distance: 170.0
click at [255, 365] on div "Files New File Javascript files 0 index.js 0 CSS files style.css 0 Copy share l…" at bounding box center [773, 408] width 1483 height 748
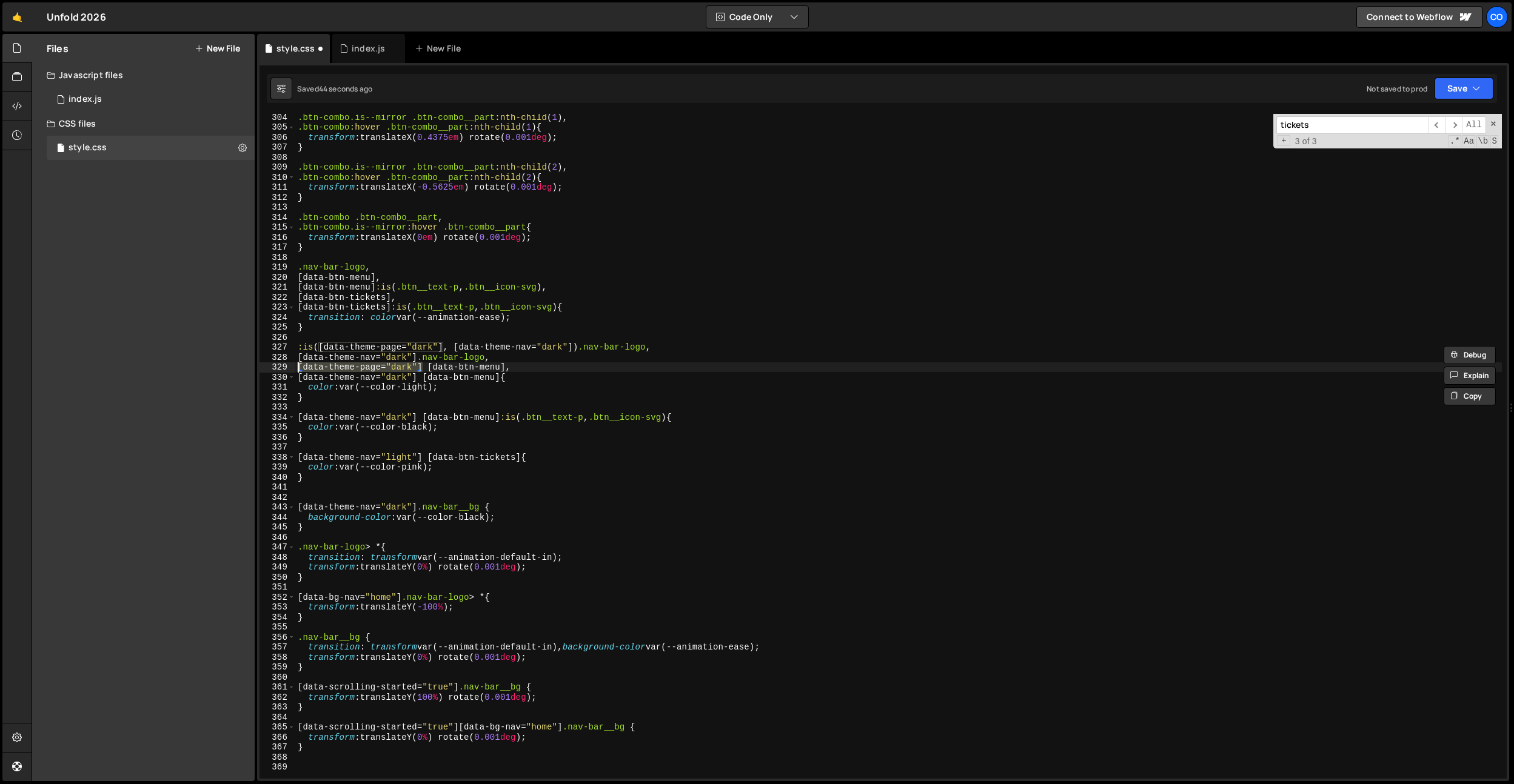
paste textarea ":is([data-theme-page="dark"], [data-theme-nav="dark"])"
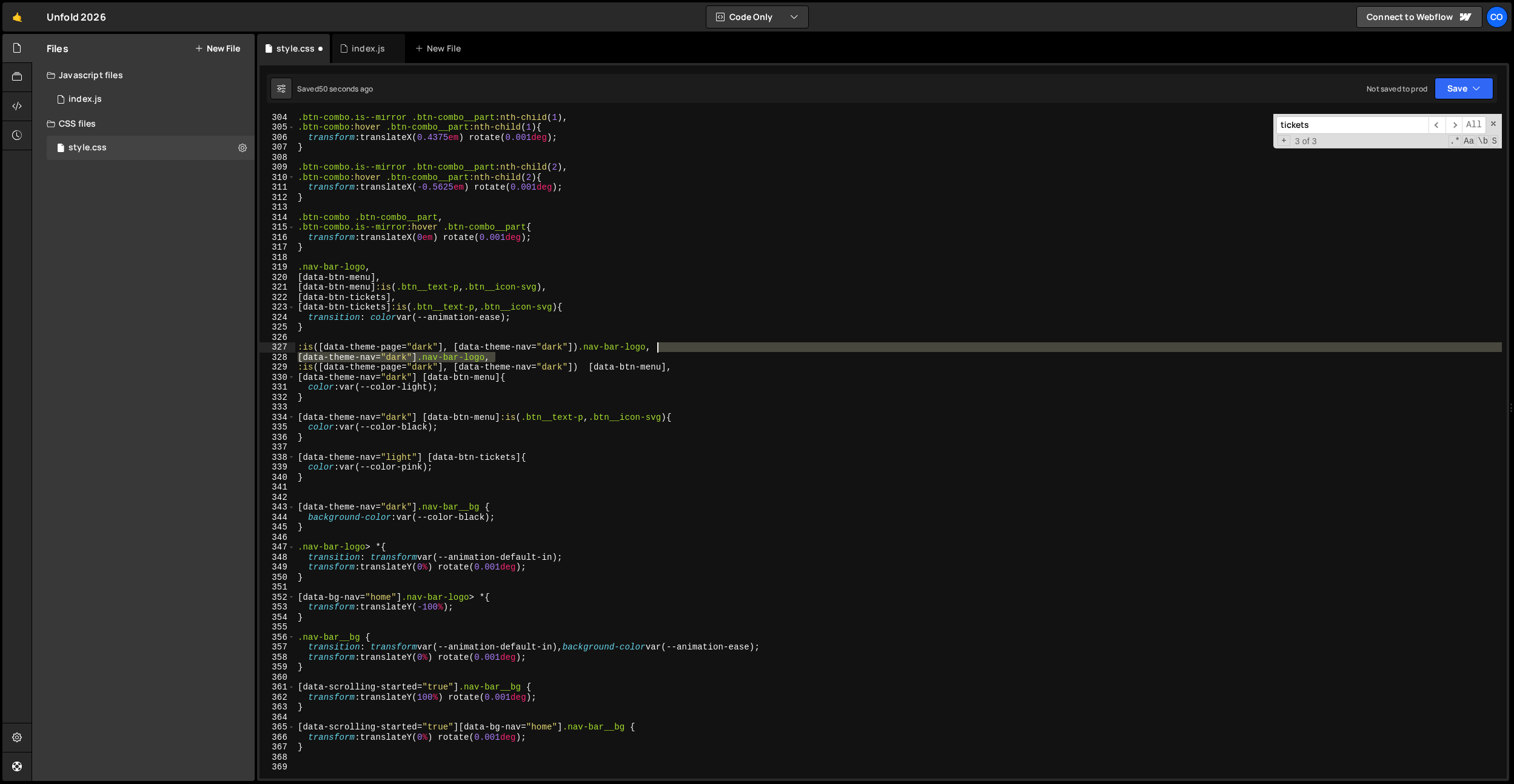
drag, startPoint x: 543, startPoint y: 358, endPoint x: 684, endPoint y: 352, distance: 141.1
click at [684, 352] on div ".btn-combo.is--mirror .btn-combo__part :nth-child ( 1 ), .btn-combo :hover .btn…" at bounding box center [899, 454] width 1207 height 685
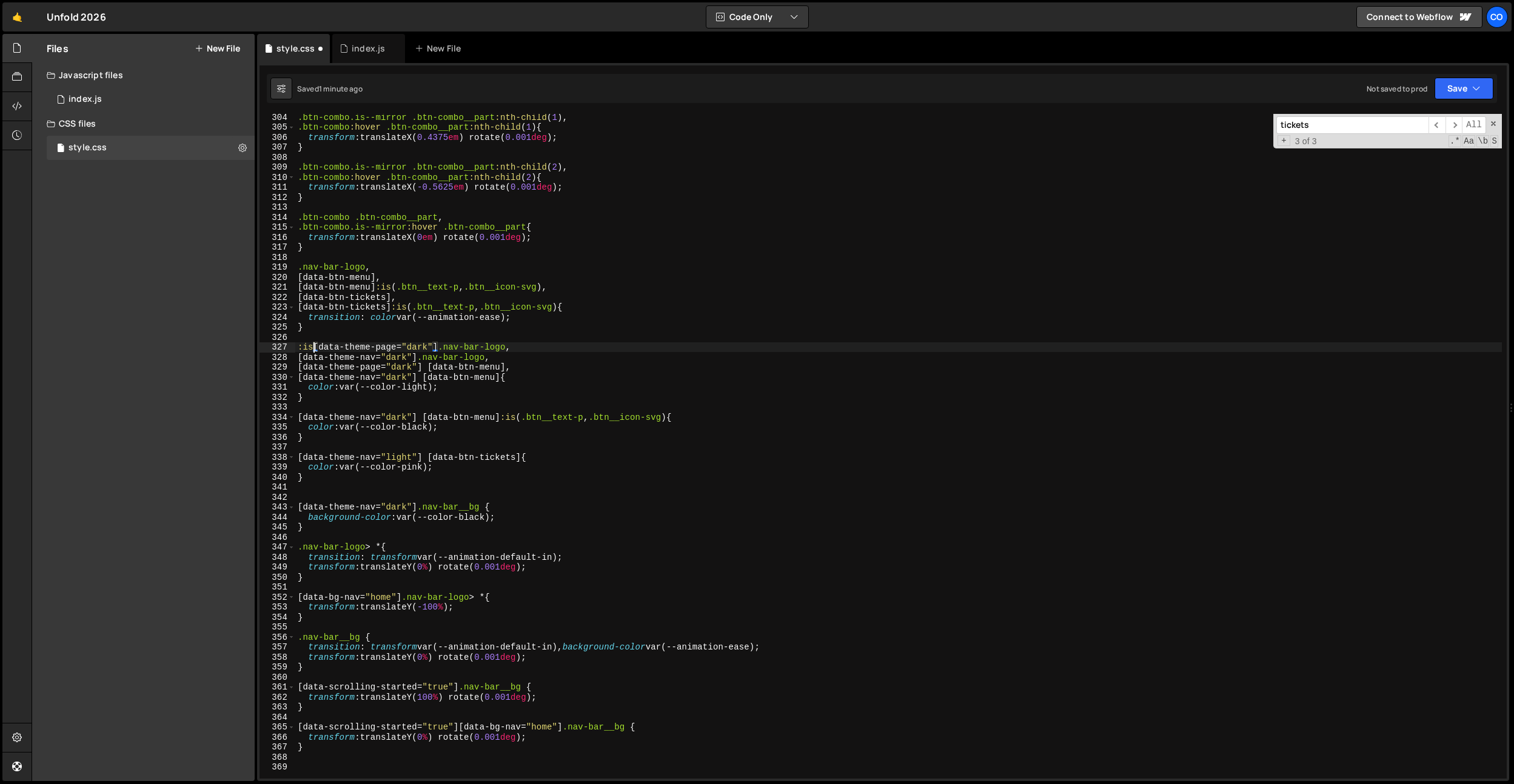
scroll to position [0, 14]
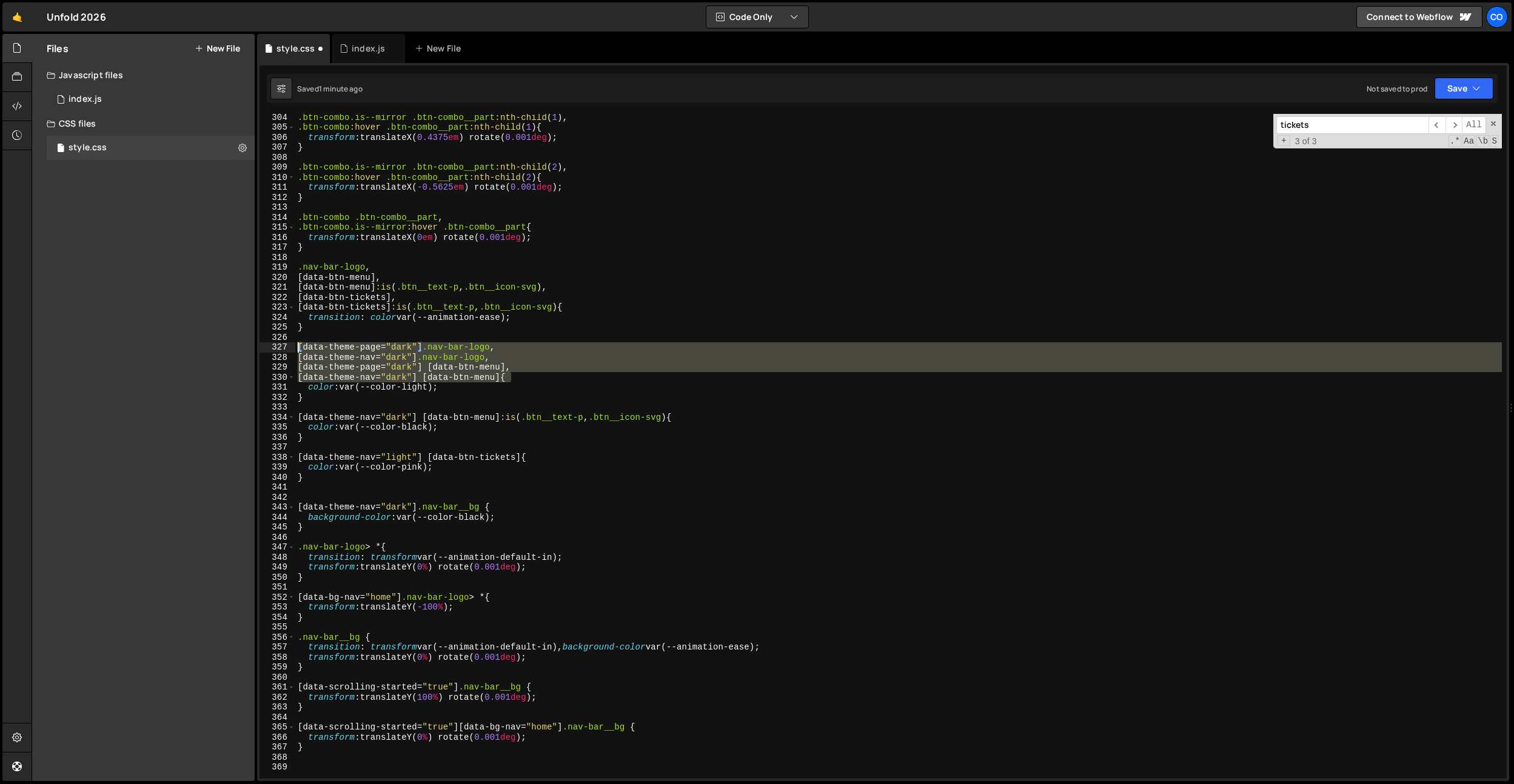
drag, startPoint x: 524, startPoint y: 377, endPoint x: 292, endPoint y: 343, distance: 234.5
click at [283, 347] on div "[data-theme-page="dark"] .nav-bar-logo, 304 305 306 307 308 309 310 311 312 313…" at bounding box center [883, 446] width 1248 height 665
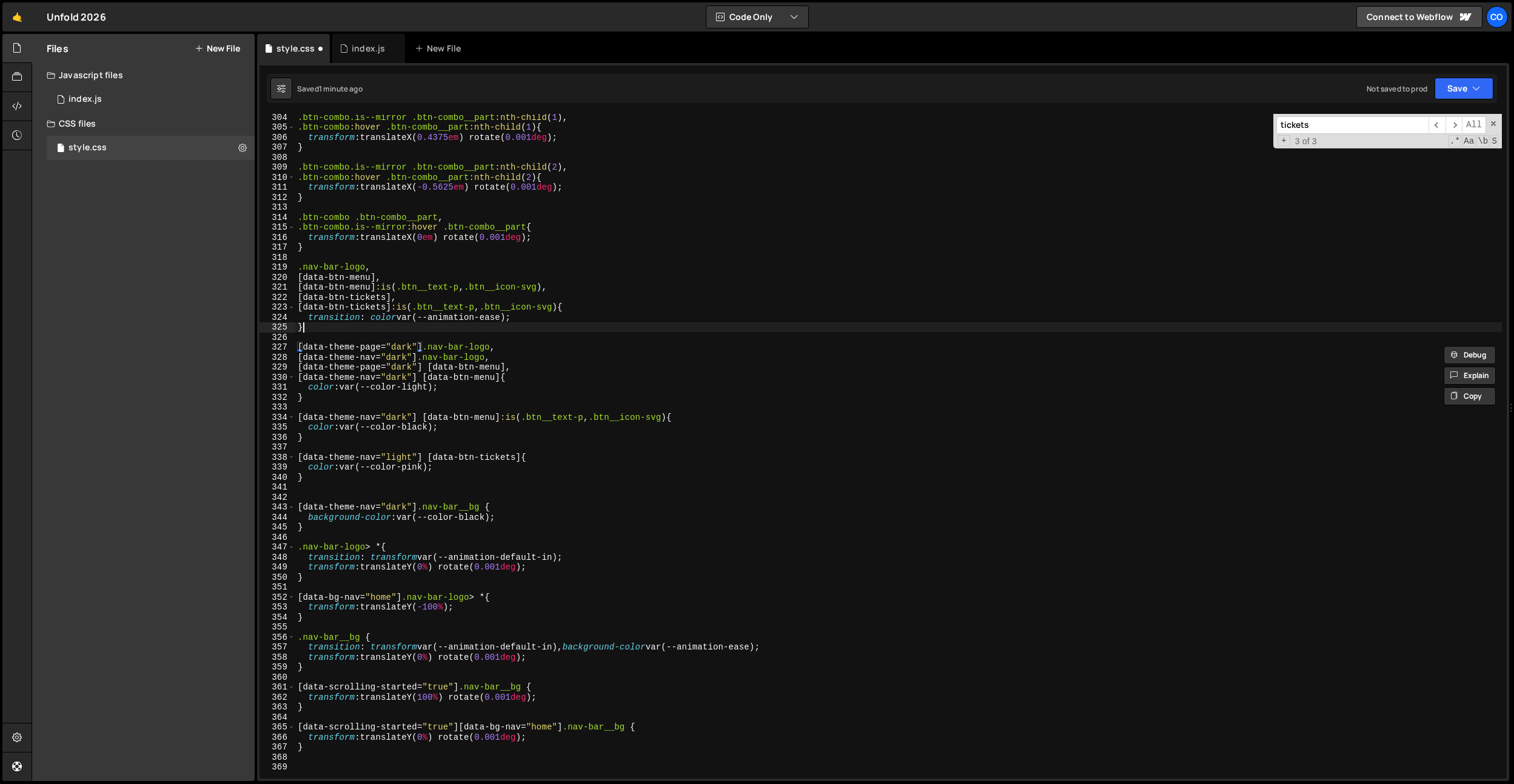
click at [309, 328] on div ".btn-combo.is--mirror .btn-combo__part :nth-child ( 1 ), .btn-combo :hover .btn…" at bounding box center [899, 454] width 1207 height 685
type textarea "}"
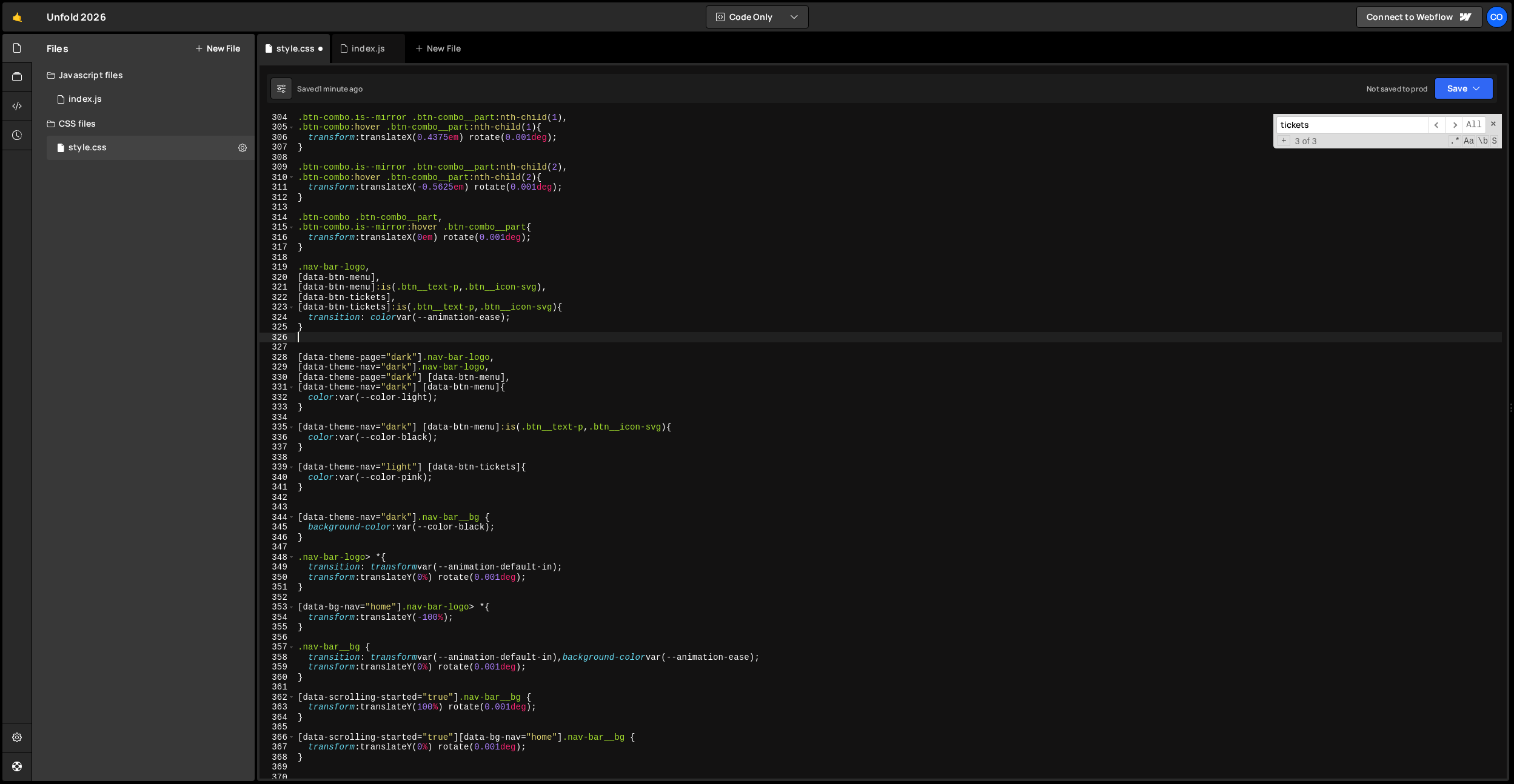
paste textarea "[data-theme-nav="dark"] [data-btn-menu] {"
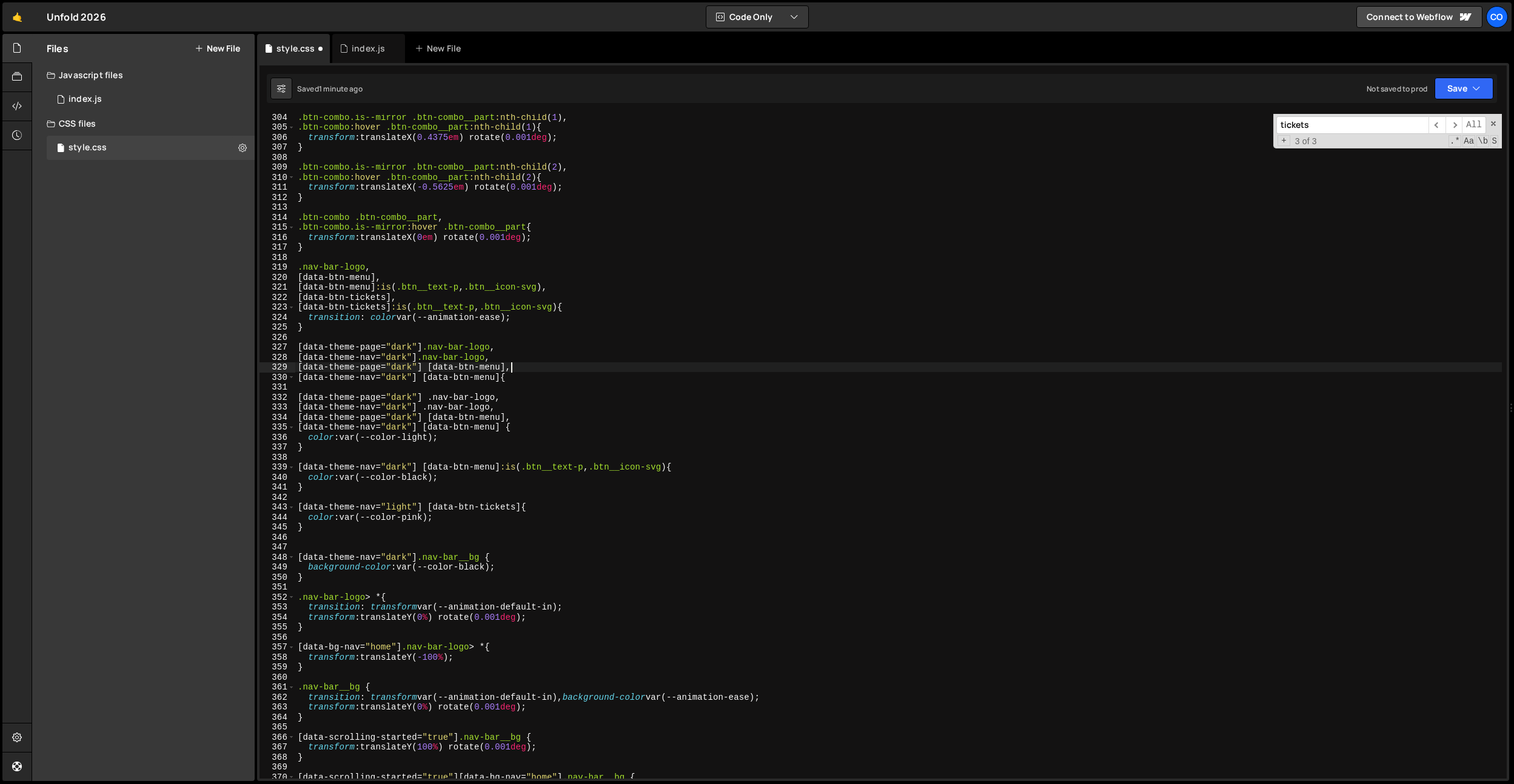
click at [524, 363] on div ".btn-combo.is--mirror .btn-combo__part :nth-child ( 1 ), .btn-combo :hover .btn…" at bounding box center [899, 454] width 1207 height 685
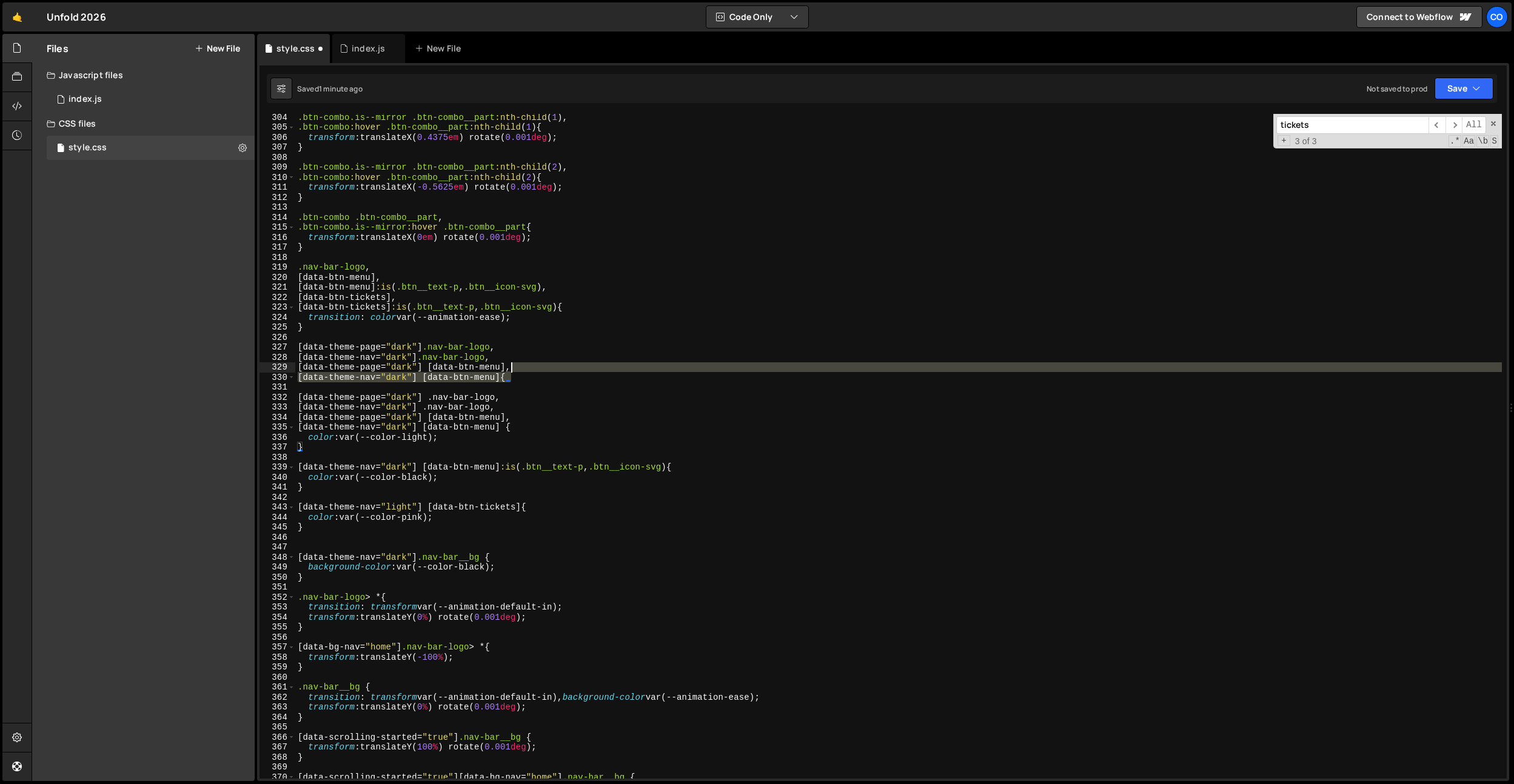
drag, startPoint x: 522, startPoint y: 377, endPoint x: 525, endPoint y: 369, distance: 8.5
click at [525, 369] on div ".btn-combo.is--mirror .btn-combo__part :nth-child ( 1 ), .btn-combo :hover .btn…" at bounding box center [899, 454] width 1207 height 685
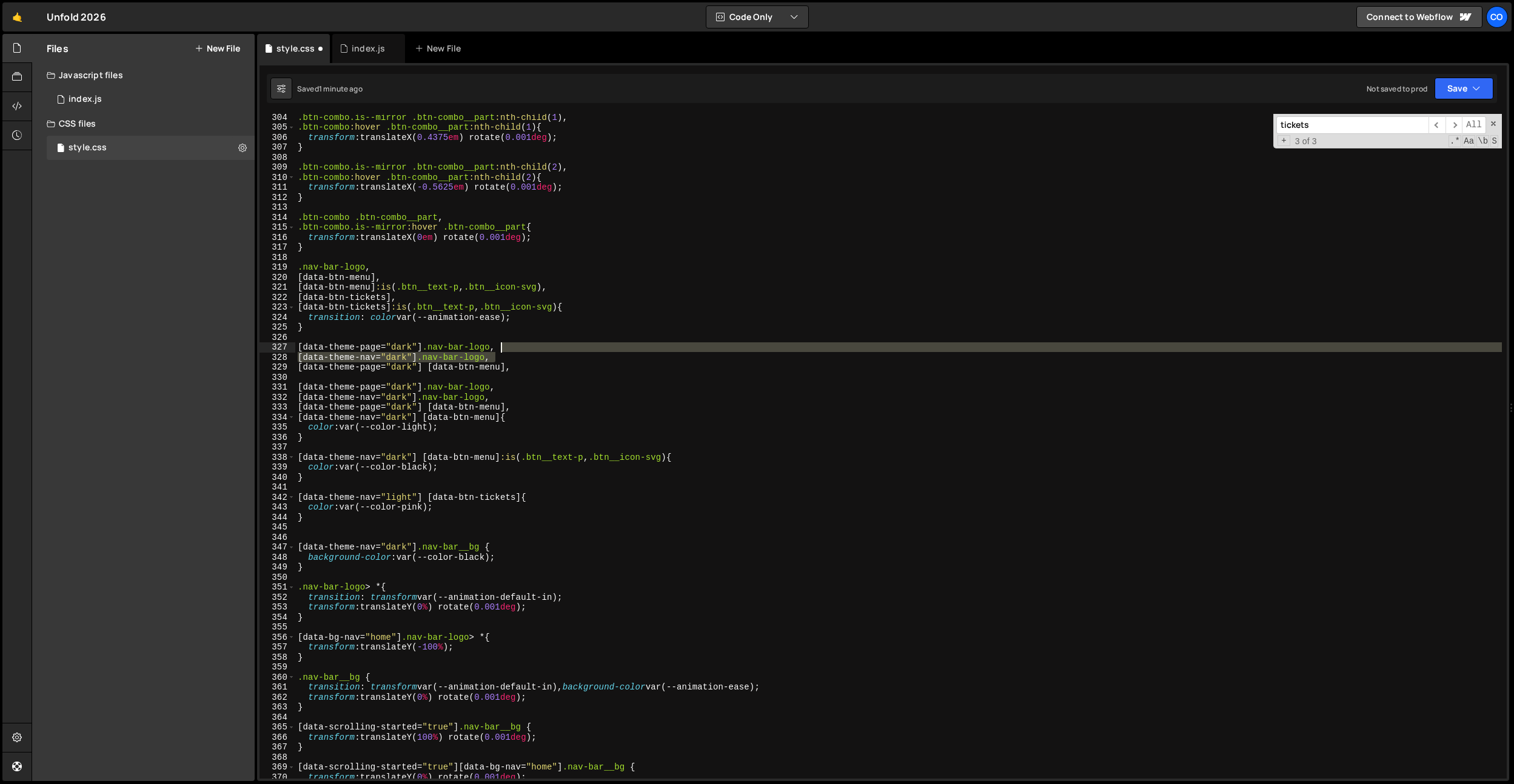
click at [525, 351] on div ".btn-combo.is--mirror .btn-combo__part :nth-child ( 1 ), .btn-combo :hover .btn…" at bounding box center [899, 454] width 1207 height 685
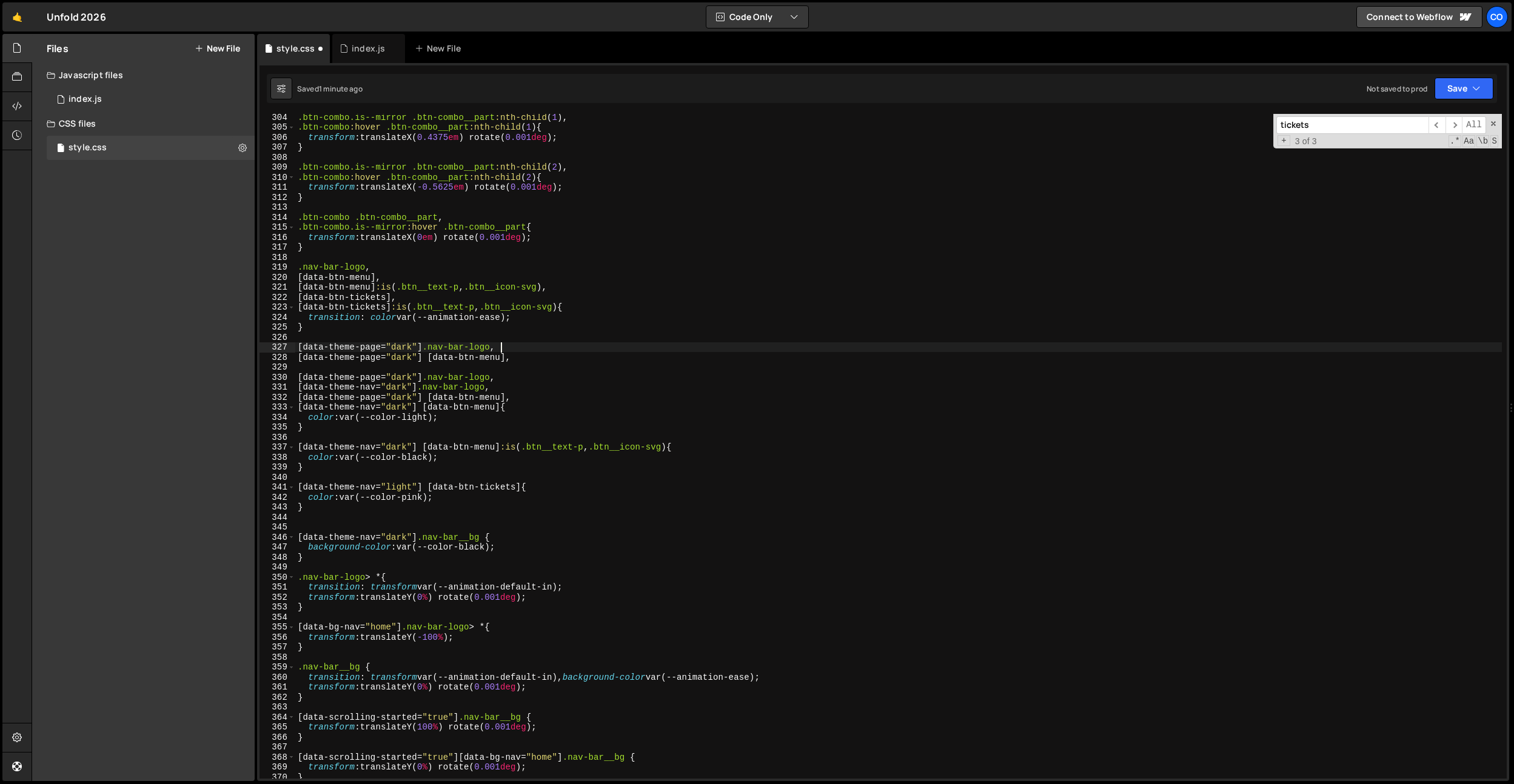
click at [525, 358] on div ".btn-combo.is--mirror .btn-combo__part :nth-child ( 1 ), .btn-combo :hover .btn…" at bounding box center [899, 454] width 1207 height 685
type textarea "[data-theme-page="dark"] [data-btn-menu] {}"
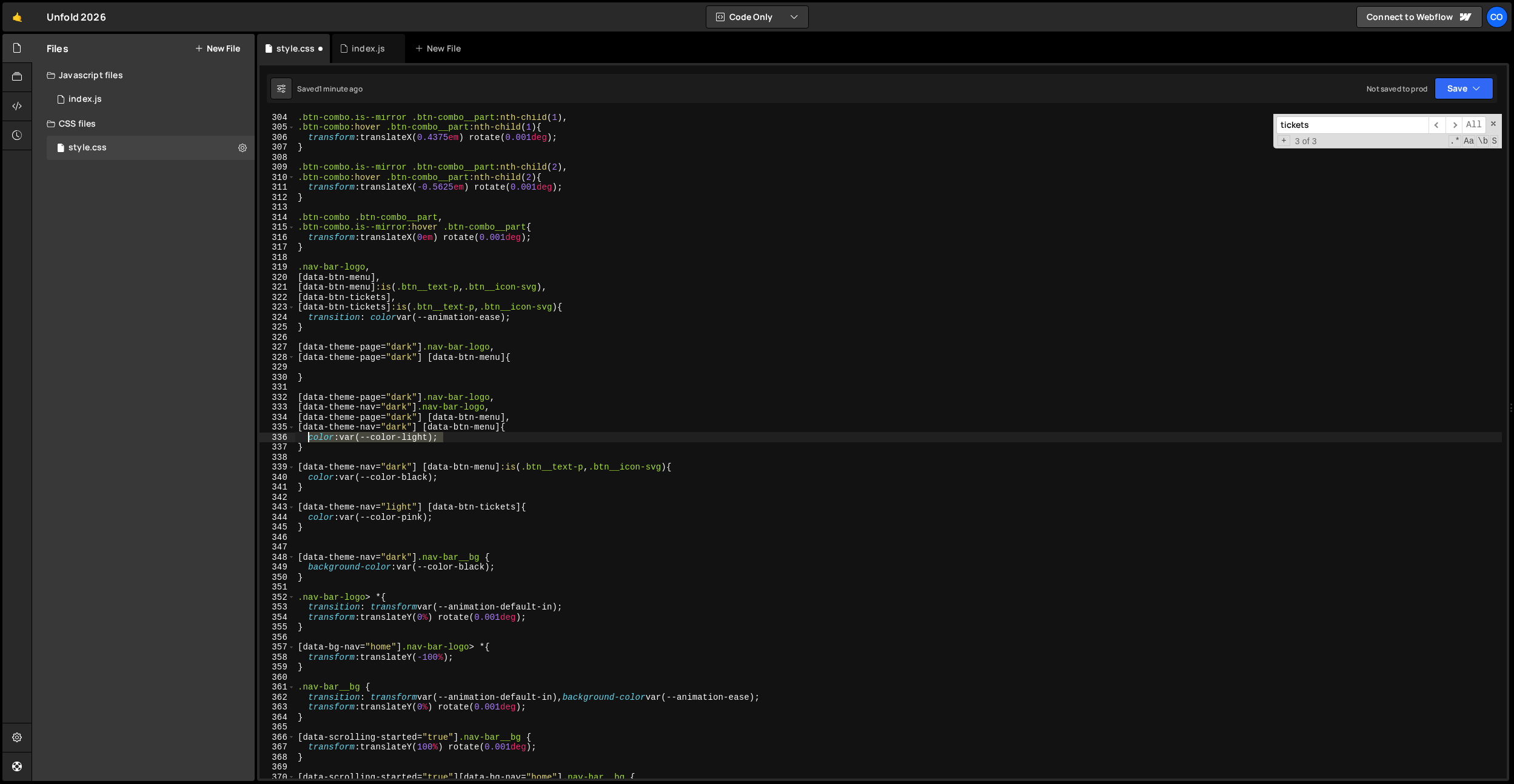
drag, startPoint x: 449, startPoint y: 436, endPoint x: 311, endPoint y: 429, distance: 138.2
click at [309, 435] on div ".btn-combo.is--mirror .btn-combo__part :nth-child ( 1 ), .btn-combo :hover .btn…" at bounding box center [899, 454] width 1207 height 685
type textarea "color: var(--color-light);"
drag, startPoint x: 320, startPoint y: 367, endPoint x: 385, endPoint y: 370, distance: 65.1
click at [324, 367] on div ".btn-combo.is--mirror .btn-combo__part :nth-child ( 1 ), .btn-combo :hover .btn…" at bounding box center [899, 454] width 1207 height 685
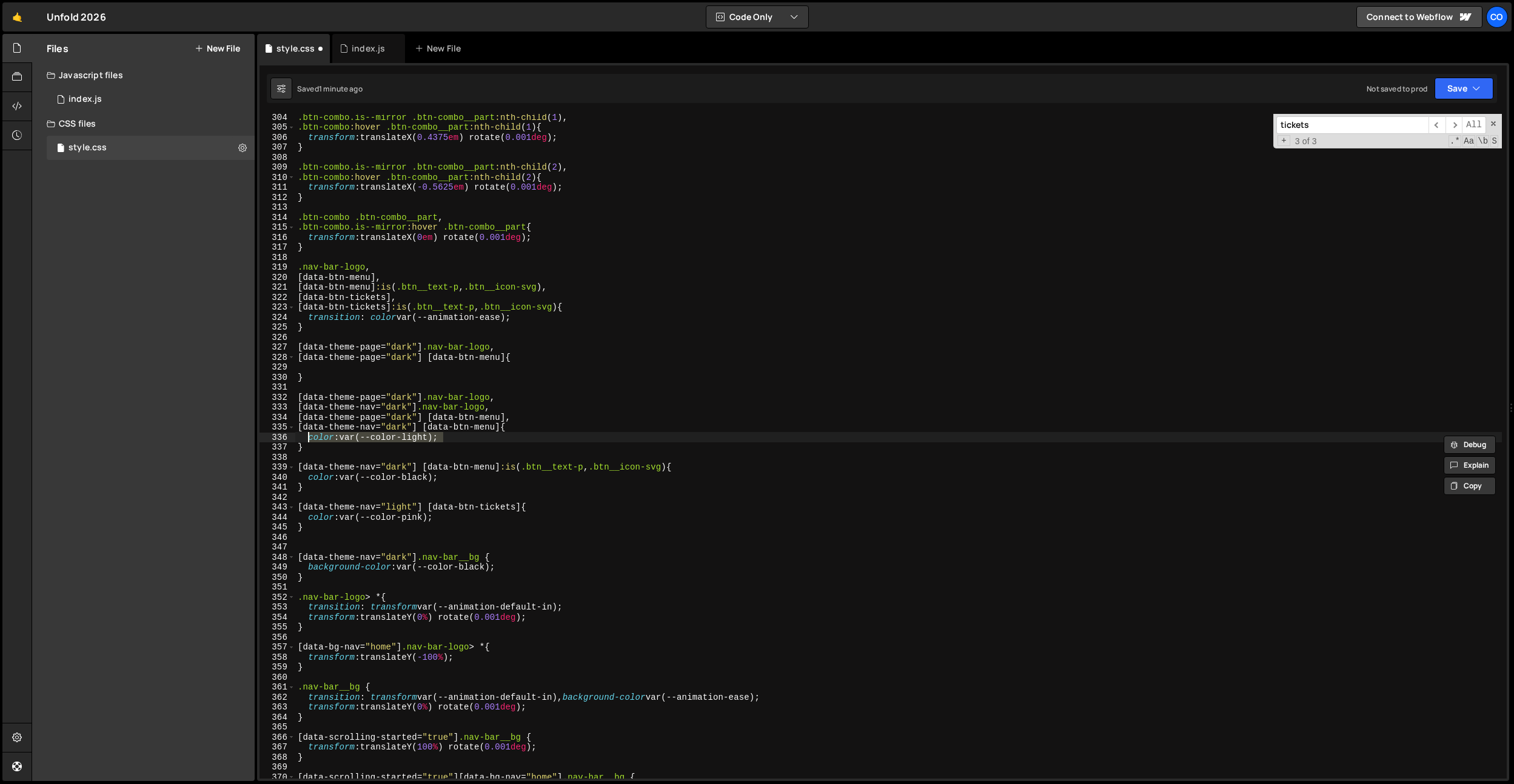
paste textarea "color: var(--color-light);"
click at [418, 367] on div ".btn-combo.is--mirror .btn-combo__part :nth-child ( 1 ), .btn-combo :hover .btn…" at bounding box center [899, 454] width 1207 height 685
click at [449, 402] on div ".btn-combo.is--mirror .btn-combo__part :nth-child ( 1 ), .btn-combo :hover .btn…" at bounding box center [899, 454] width 1207 height 685
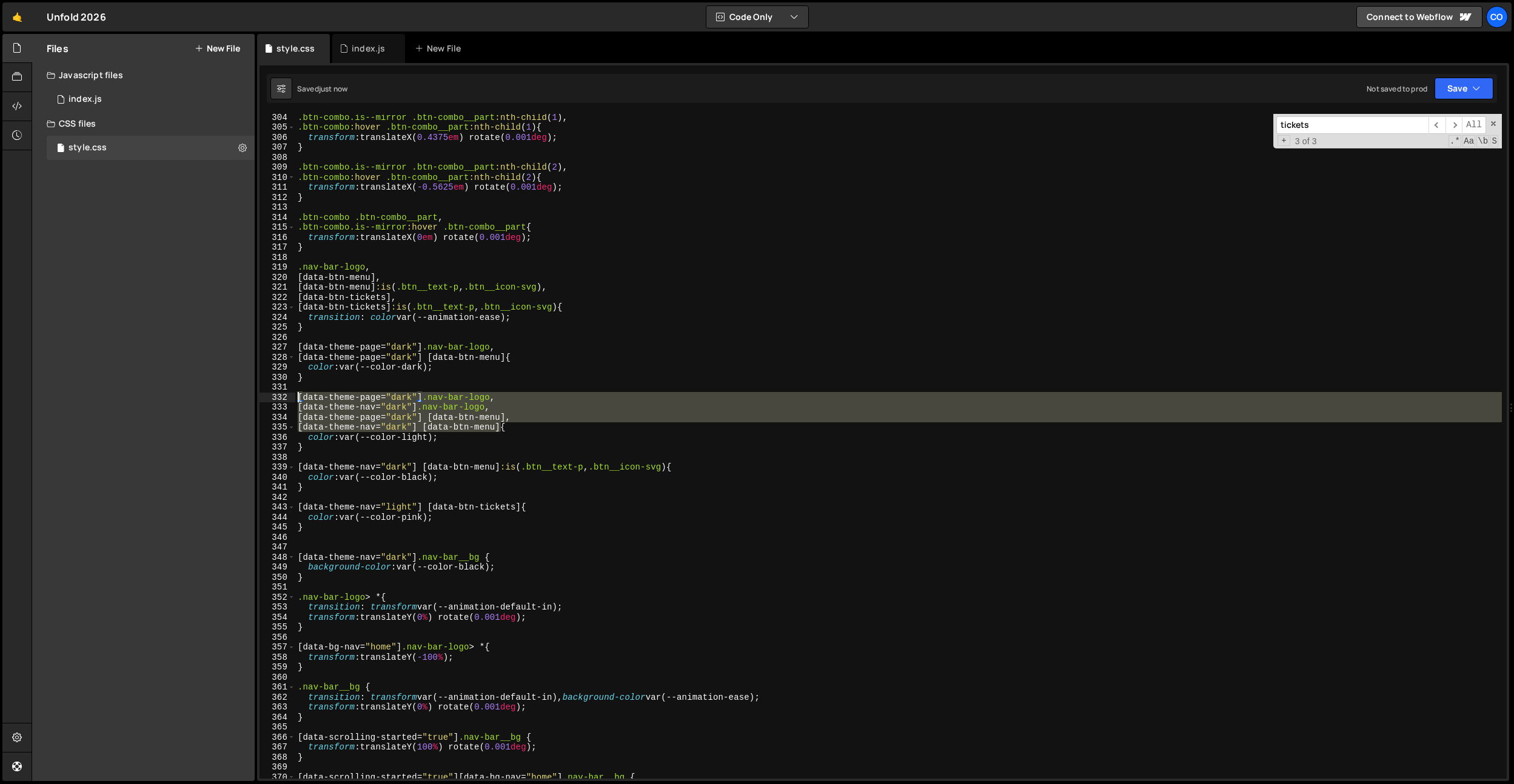
drag, startPoint x: 500, startPoint y: 424, endPoint x: 443, endPoint y: 379, distance: 72.6
click at [226, 393] on div "Files New File Javascript files 0 index.js 0 CSS files style.css 0 Copy share l…" at bounding box center [773, 408] width 1483 height 748
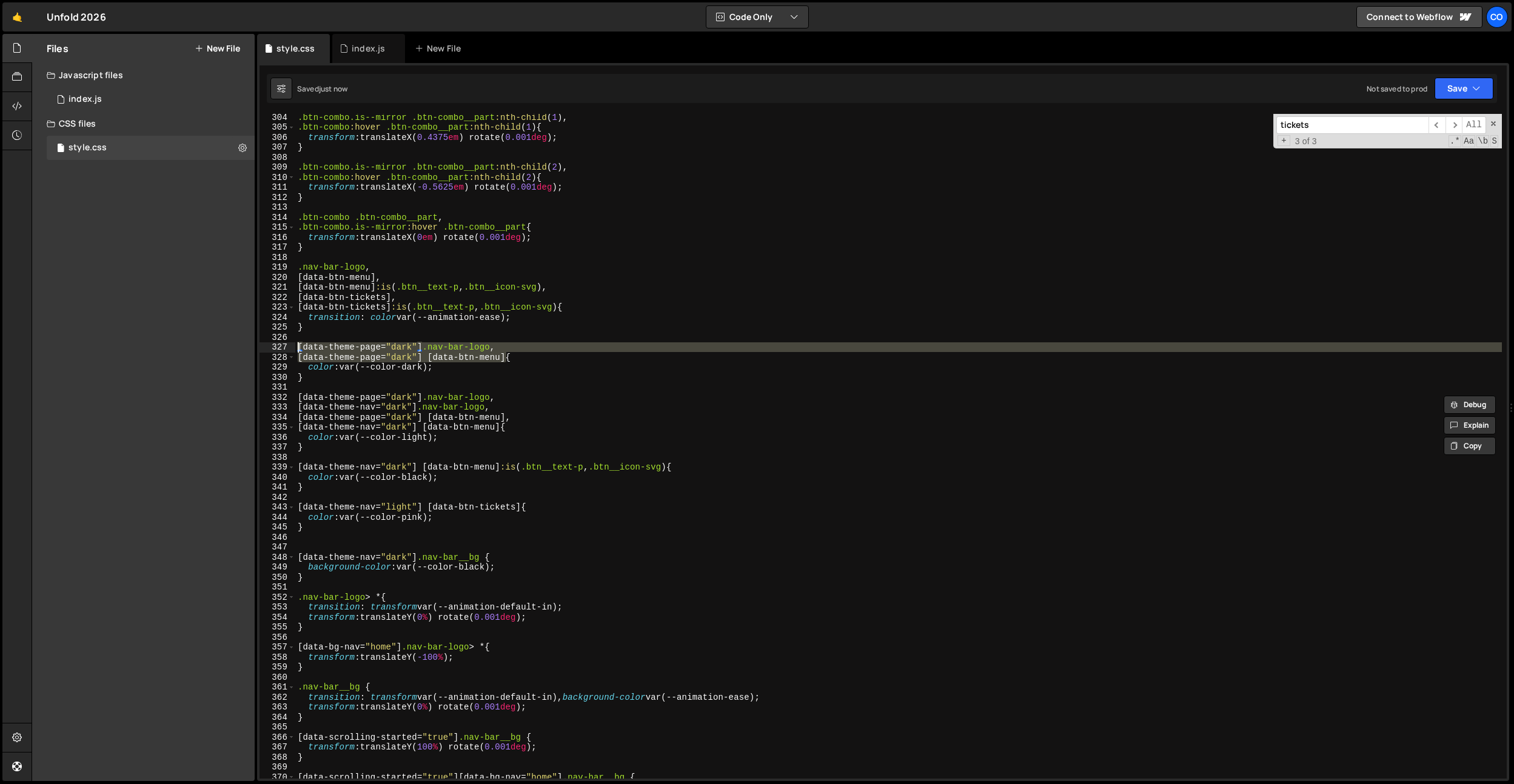
drag, startPoint x: 506, startPoint y: 360, endPoint x: 267, endPoint y: 353, distance: 239.1
click at [267, 353] on div "[data-theme-page="dark"] .nav-bar-logo, [data-theme-nav="dark"] .nav-bar-logo, …" at bounding box center [883, 446] width 1248 height 665
click at [405, 352] on div ".btn-combo.is--mirror .btn-combo__part :nth-child ( 1 ), .btn-combo :hover .btn…" at bounding box center [899, 446] width 1207 height 665
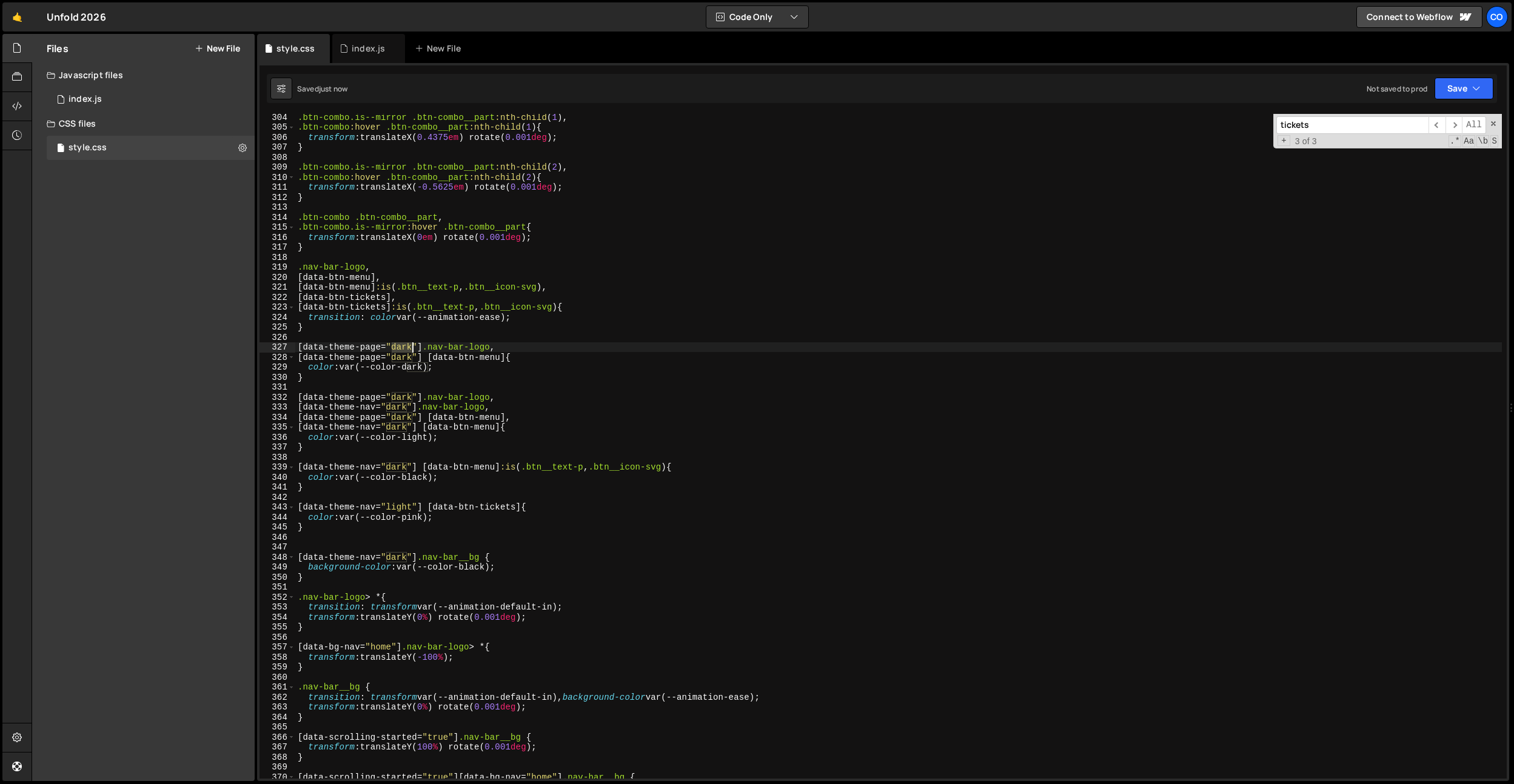
click at [405, 352] on div ".btn-combo.is--mirror .btn-combo__part :nth-child ( 1 ), .btn-combo :hover .btn…" at bounding box center [899, 454] width 1207 height 685
click at [404, 361] on div ".btn-combo.is--mirror .btn-combo__part :nth-child ( 1 ), .btn-combo :hover .btn…" at bounding box center [899, 454] width 1207 height 685
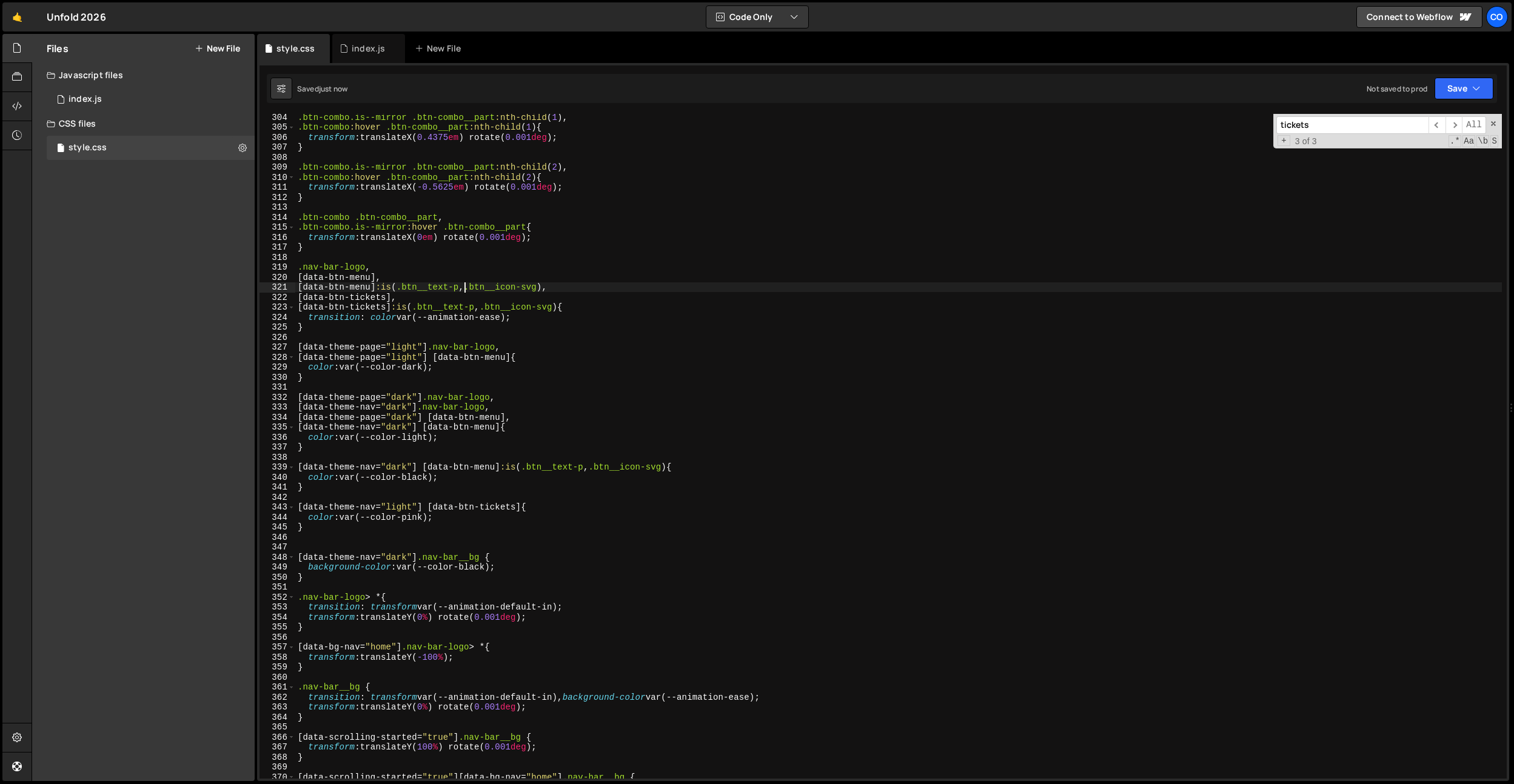
click at [466, 289] on div ".btn-combo.is--mirror .btn-combo__part :nth-child ( 1 ), .btn-combo :hover .btn…" at bounding box center [899, 454] width 1207 height 685
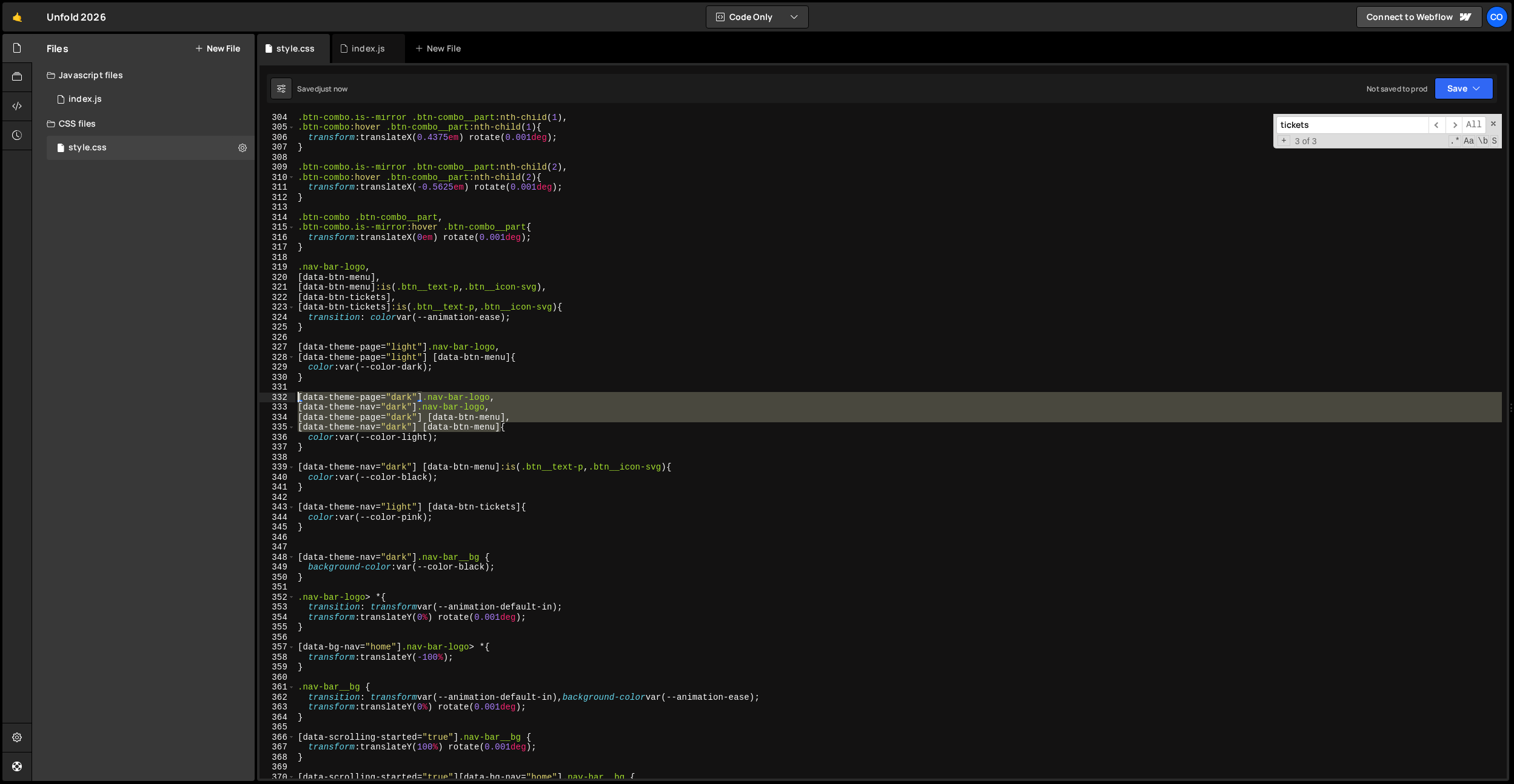
drag, startPoint x: 500, startPoint y: 426, endPoint x: 251, endPoint y: 397, distance: 250.7
click at [251, 397] on div "Files New File Javascript files 0 index.js 0 CSS files style.css 0 Copy share l…" at bounding box center [773, 408] width 1483 height 748
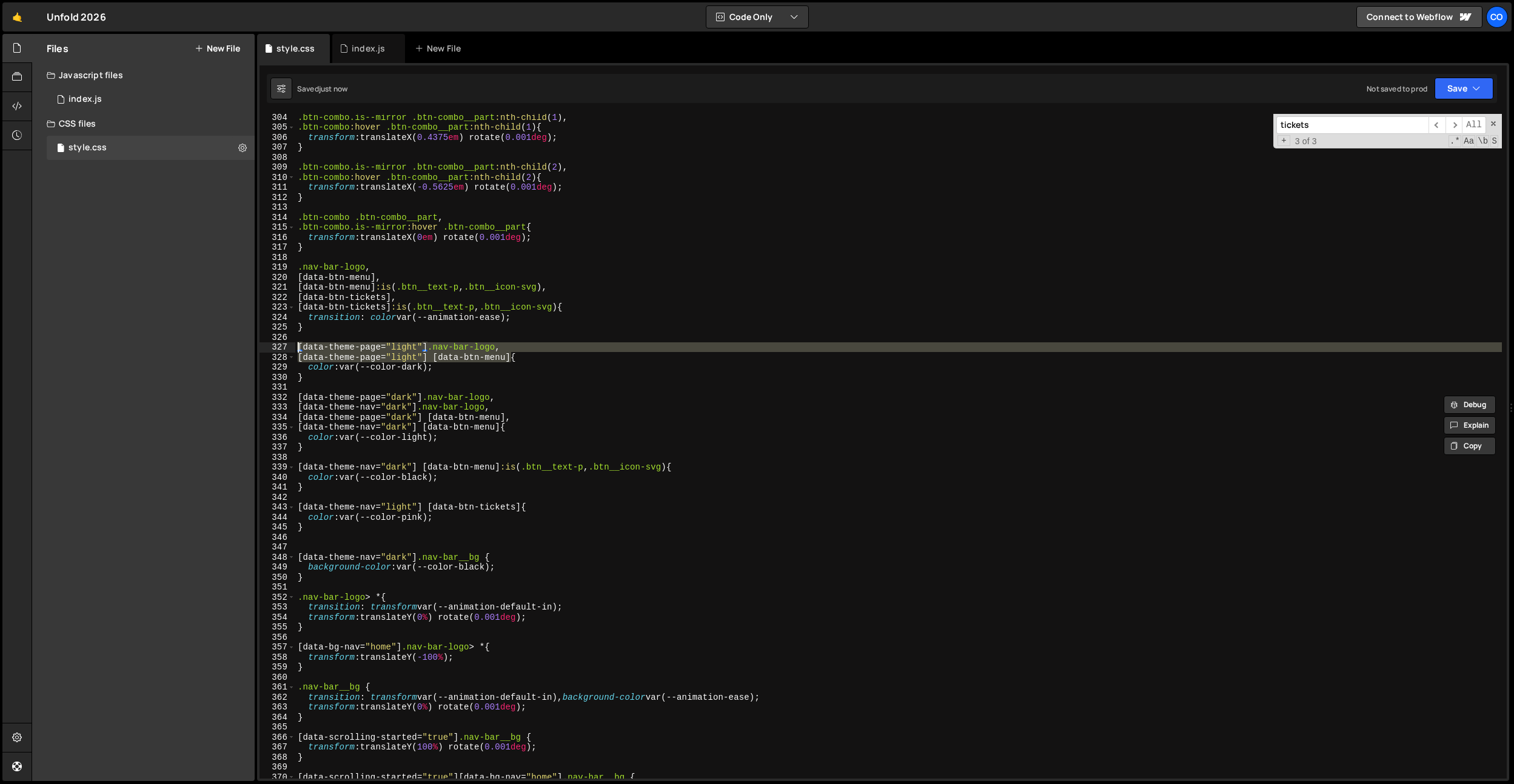
drag, startPoint x: 510, startPoint y: 358, endPoint x: 274, endPoint y: 349, distance: 236.2
click at [274, 349] on div "[data-theme-page="dark"] .nav-bar-logo, [data-theme-nav="dark"] .nav-bar-logo, …" at bounding box center [883, 446] width 1248 height 665
paste textarea "nav="dark"
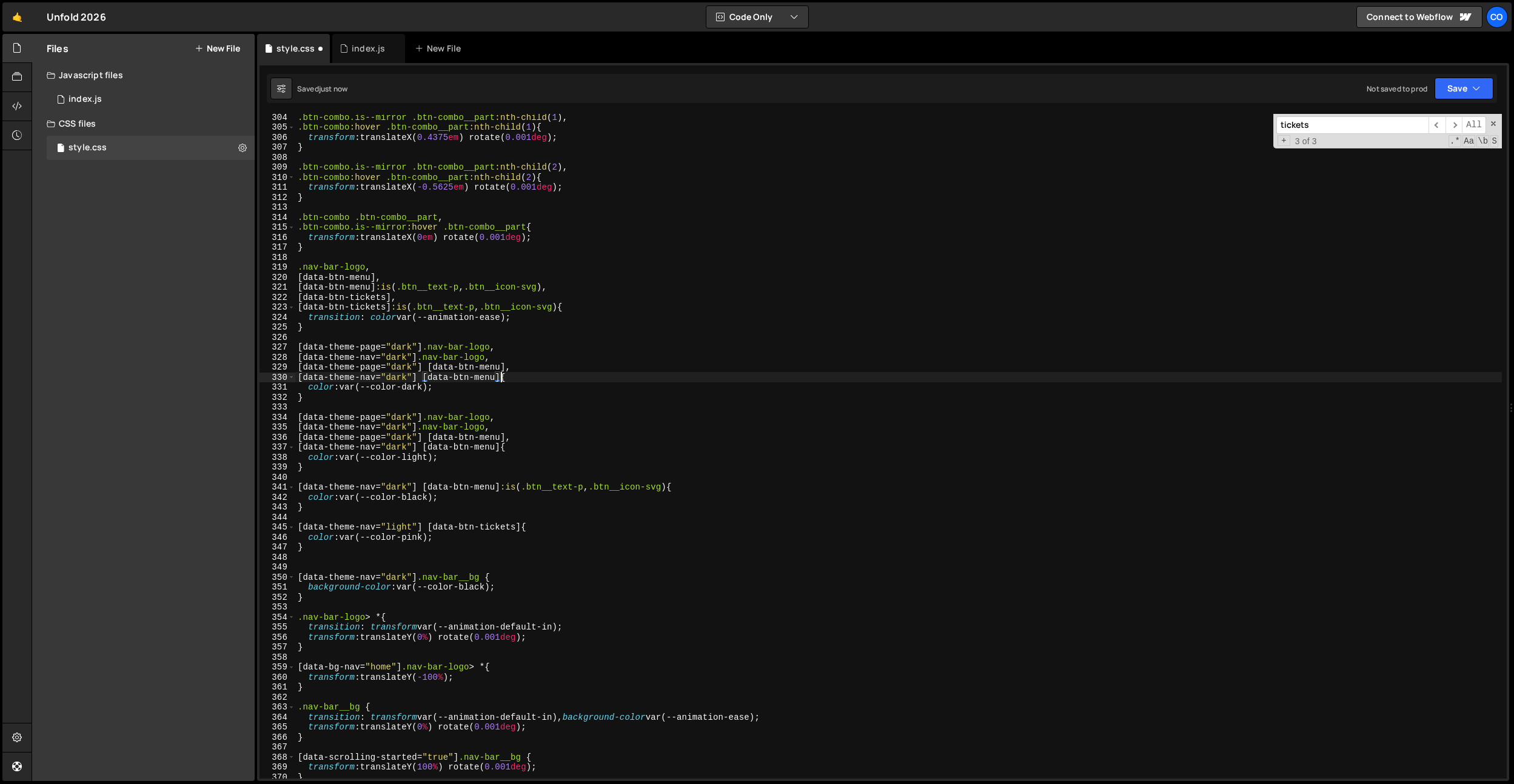
click at [406, 351] on div ".btn-combo.is--mirror .btn-combo__part :nth-child ( 1 ), .btn-combo :hover .btn…" at bounding box center [899, 454] width 1207 height 685
click at [404, 356] on div ".btn-combo.is--mirror .btn-combo__part :nth-child ( 1 ), .btn-combo :hover .btn…" at bounding box center [899, 454] width 1207 height 685
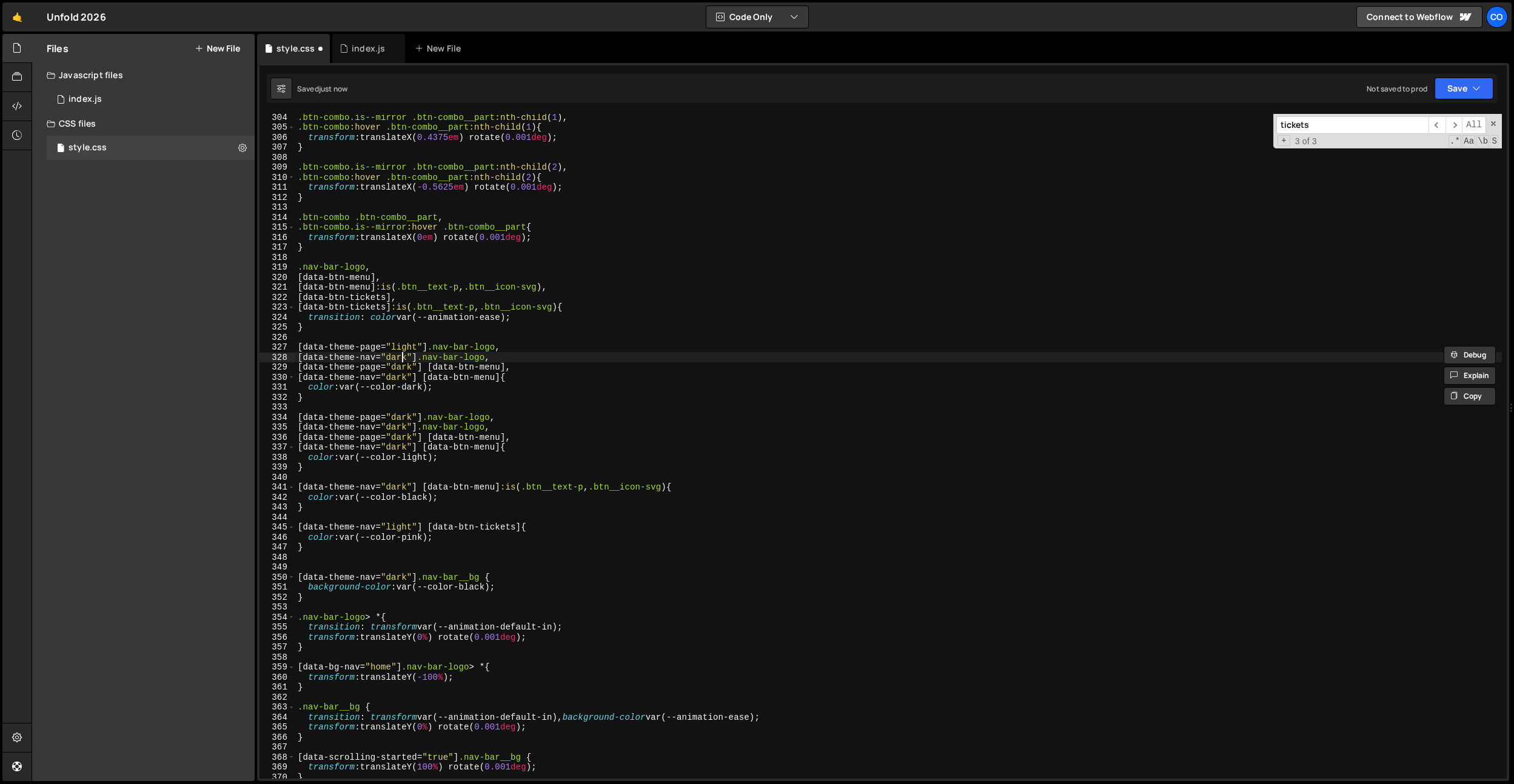
click at [404, 356] on div ".btn-combo.is--mirror .btn-combo__part :nth-child ( 1 ), .btn-combo :hover .btn…" at bounding box center [899, 454] width 1207 height 685
paste textarea "light"
click at [400, 365] on div ".btn-combo.is--mirror .btn-combo__part :nth-child ( 1 ), .btn-combo :hover .btn…" at bounding box center [899, 454] width 1207 height 685
drag, startPoint x: 400, startPoint y: 365, endPoint x: 396, endPoint y: 377, distance: 12.6
click at [400, 365] on div ".btn-combo.is--mirror .btn-combo__part :nth-child ( 1 ), .btn-combo :hover .btn…" at bounding box center [899, 454] width 1207 height 685
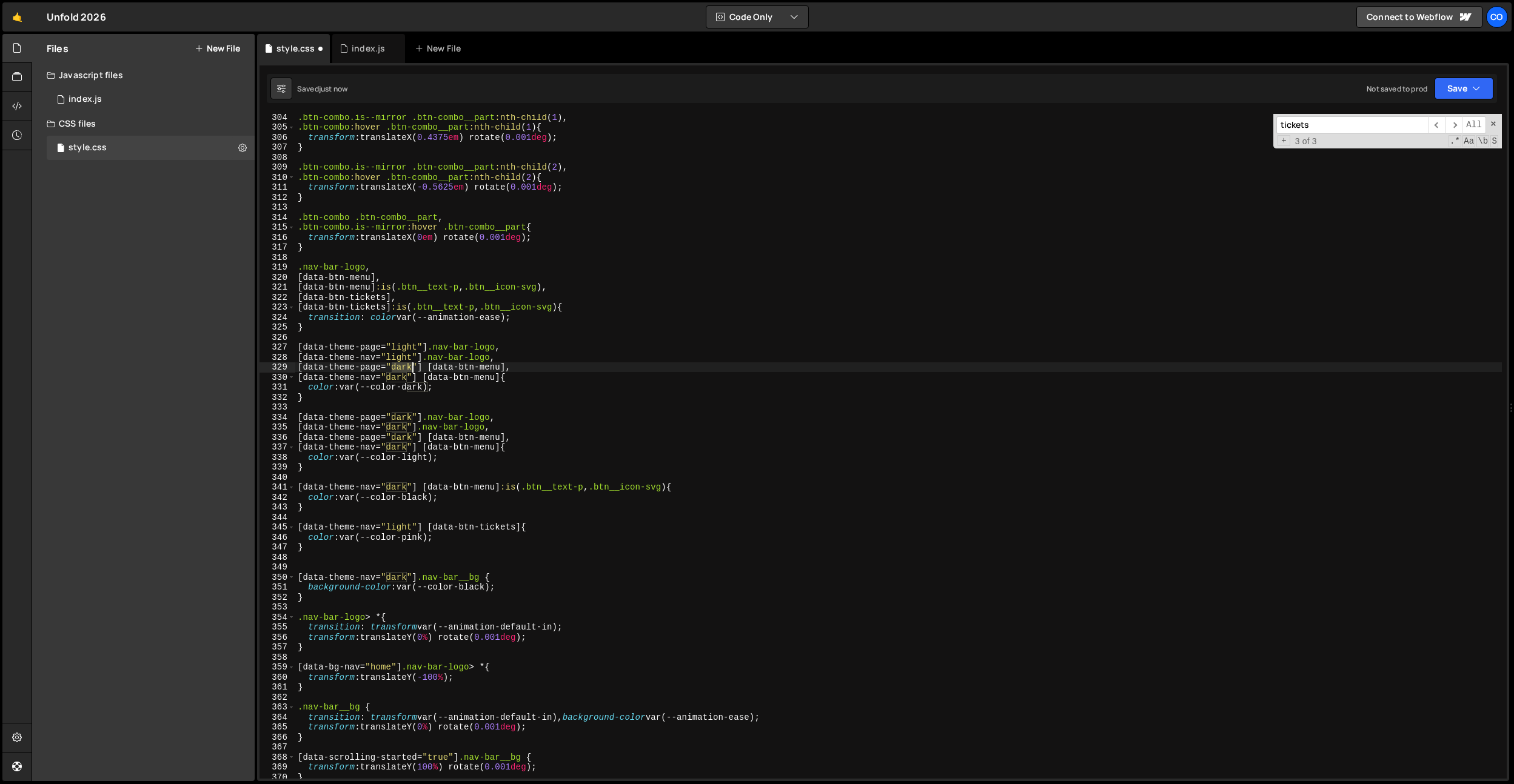
paste textarea "light"
click at [396, 377] on div ".btn-combo.is--mirror .btn-combo__part :nth-child ( 1 ), .btn-combo :hover .btn…" at bounding box center [899, 454] width 1207 height 685
paste textarea "light"
click at [396, 377] on div ".btn-combo.is--mirror .btn-combo__part :nth-child ( 1 ), .btn-combo :hover .btn…" at bounding box center [899, 454] width 1207 height 685
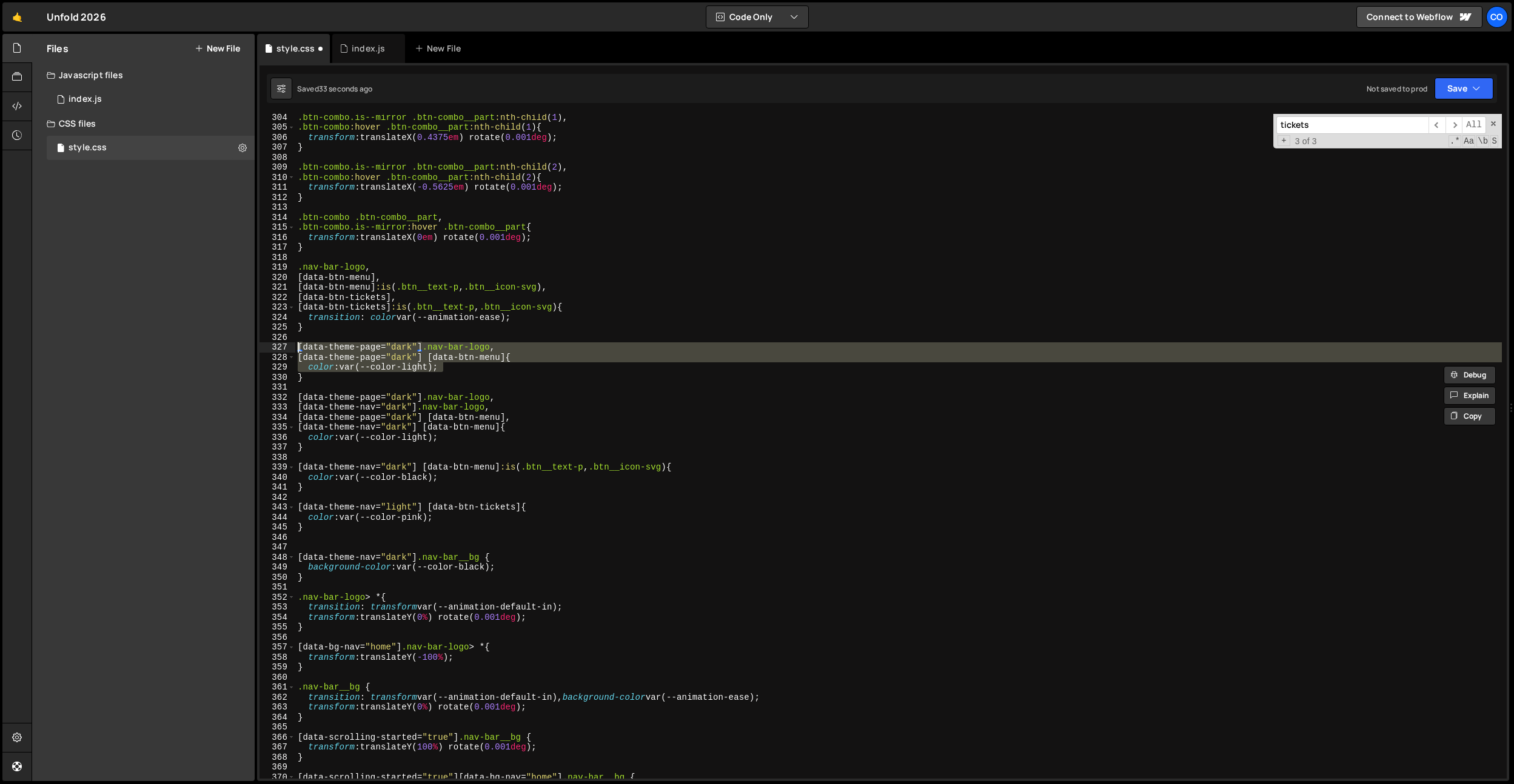
drag, startPoint x: 446, startPoint y: 370, endPoint x: 214, endPoint y: 346, distance: 233.2
click at [214, 346] on div "Files New File Javascript files 0 index.js 0 CSS files style.css 0 Copy share l…" at bounding box center [773, 408] width 1483 height 748
type textarea "[data-theme-page="dark"] .nav-bar-logo, [data-theme-page="dark"] [data-btn-menu…"
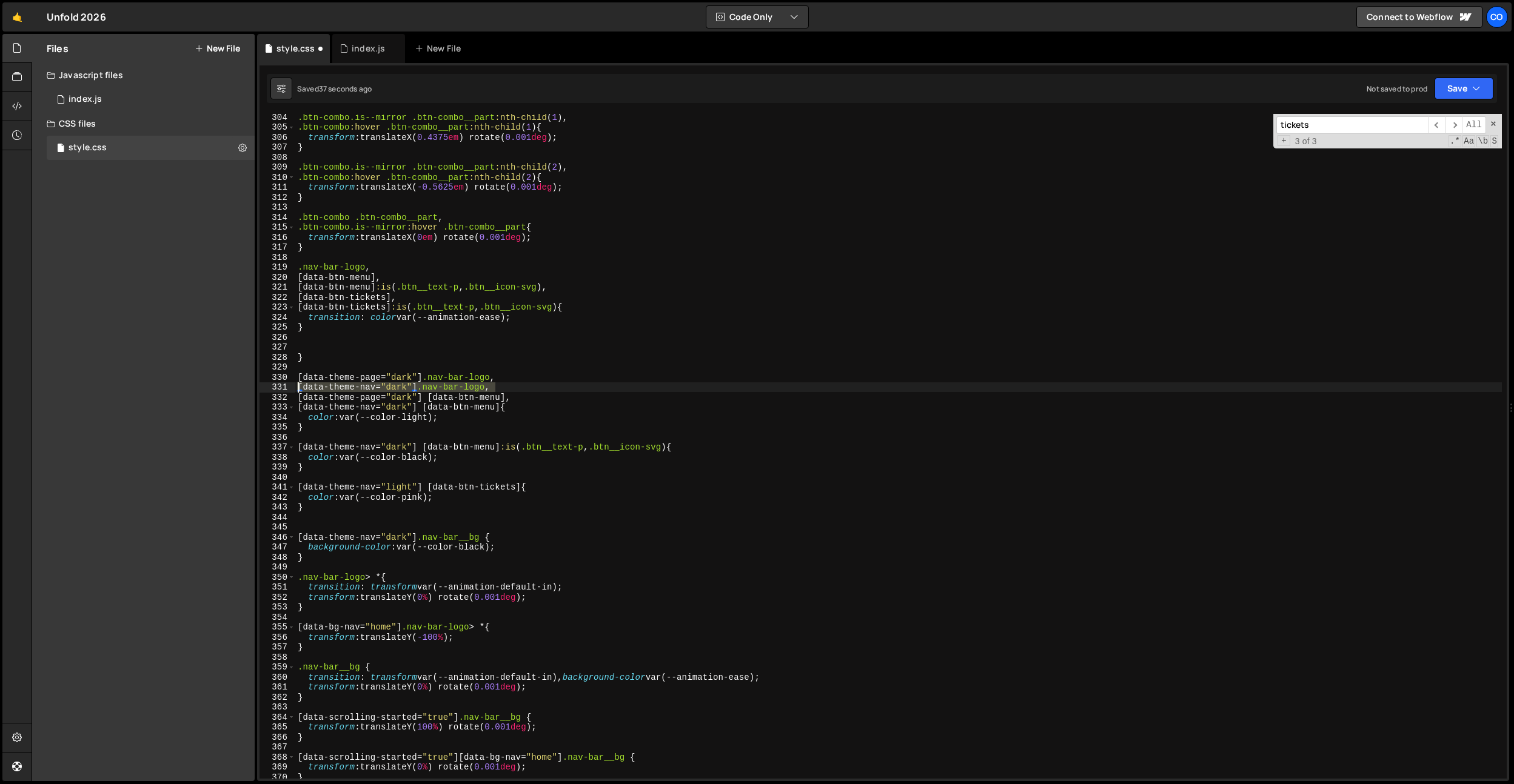
drag, startPoint x: 514, startPoint y: 384, endPoint x: 189, endPoint y: 389, distance: 325.0
click at [189, 389] on div "Files New File Javascript files 0 index.js 0 CSS files style.css 0 Copy share l…" at bounding box center [773, 408] width 1483 height 748
type textarea "[data-theme-nav="dark"] .nav-bar-logo,"
click at [550, 372] on div ".btn-combo.is--mirror .btn-combo__part :nth-child ( 1 ), .btn-combo :hover .btn…" at bounding box center [899, 454] width 1207 height 685
drag, startPoint x: 414, startPoint y: 385, endPoint x: 402, endPoint y: 387, distance: 12.2
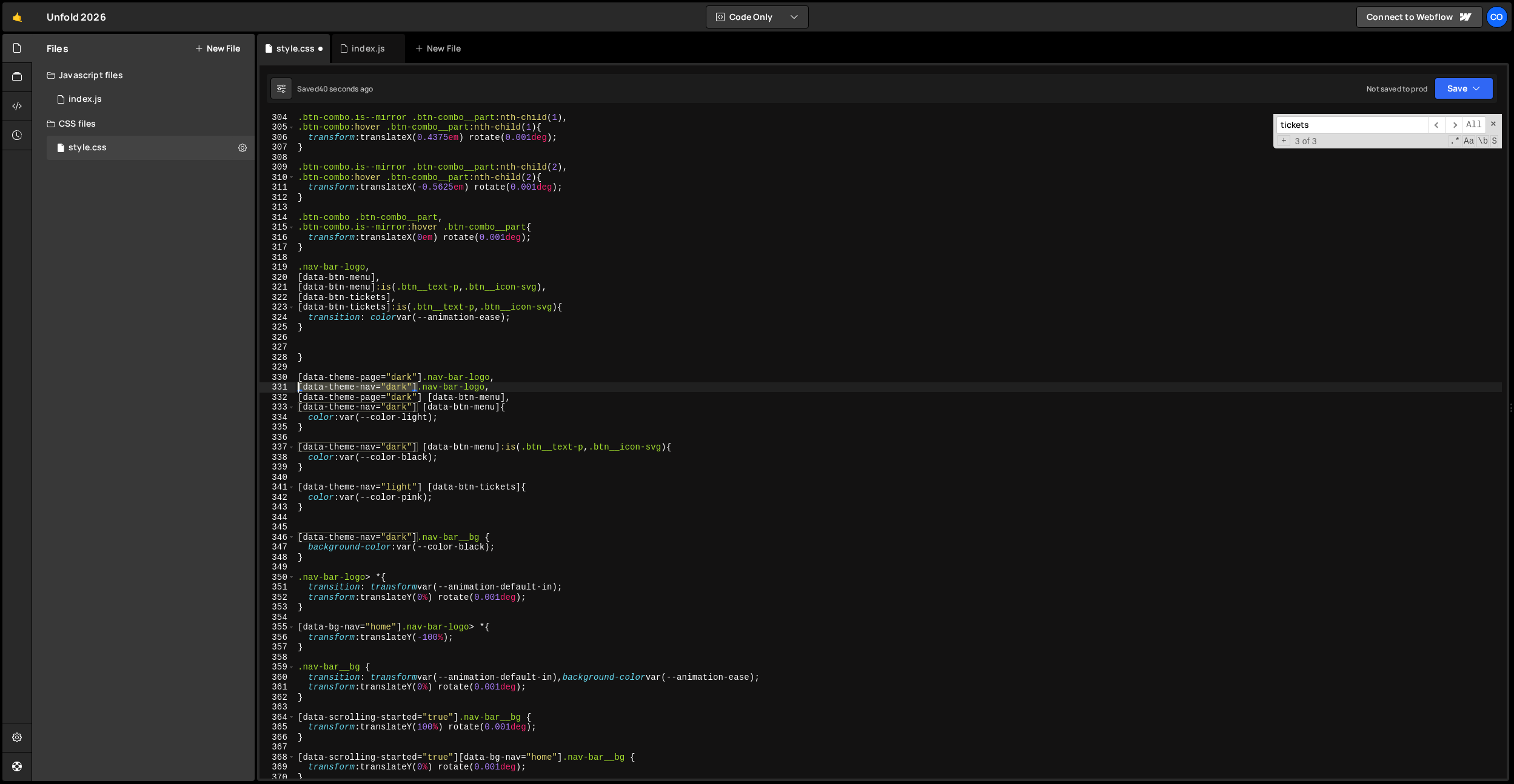
click at [272, 389] on div "304 305 306 307 308 309 310 311 312 313 314 315 316 317 318 319 320 321 322 323…" at bounding box center [883, 446] width 1248 height 665
click at [424, 377] on div ".btn-combo.is--mirror .btn-combo__part :nth-child ( 1 ), .btn-combo :hover .btn…" at bounding box center [899, 454] width 1207 height 685
click at [300, 379] on div ".btn-combo.is--mirror .btn-combo__part :nth-child ( 1 ), .btn-combo :hover .btn…" at bounding box center [899, 454] width 1207 height 685
paste textarea "[data-theme-nav="dark"]"
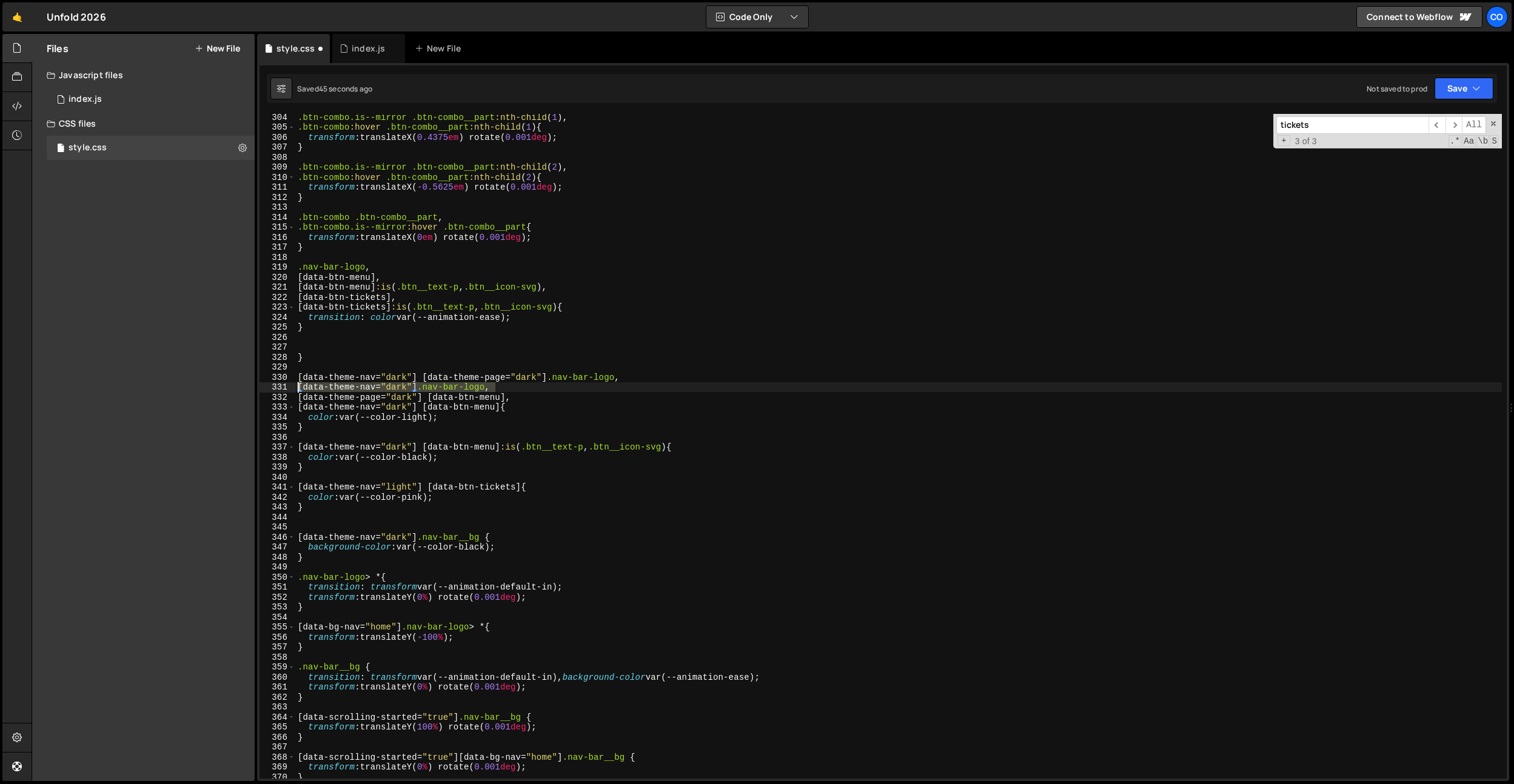
drag, startPoint x: 527, startPoint y: 391, endPoint x: 267, endPoint y: 384, distance: 260.1
click at [267, 384] on div "[data-theme-nav="dark"] [data-theme-page="dark"] .nav-bar-logo, 304 305 306 307…" at bounding box center [883, 446] width 1248 height 665
type textarea "[data-theme-nav="dark"] .nav-bar-logo,"
drag, startPoint x: 547, startPoint y: 377, endPoint x: 222, endPoint y: 379, distance: 325.0
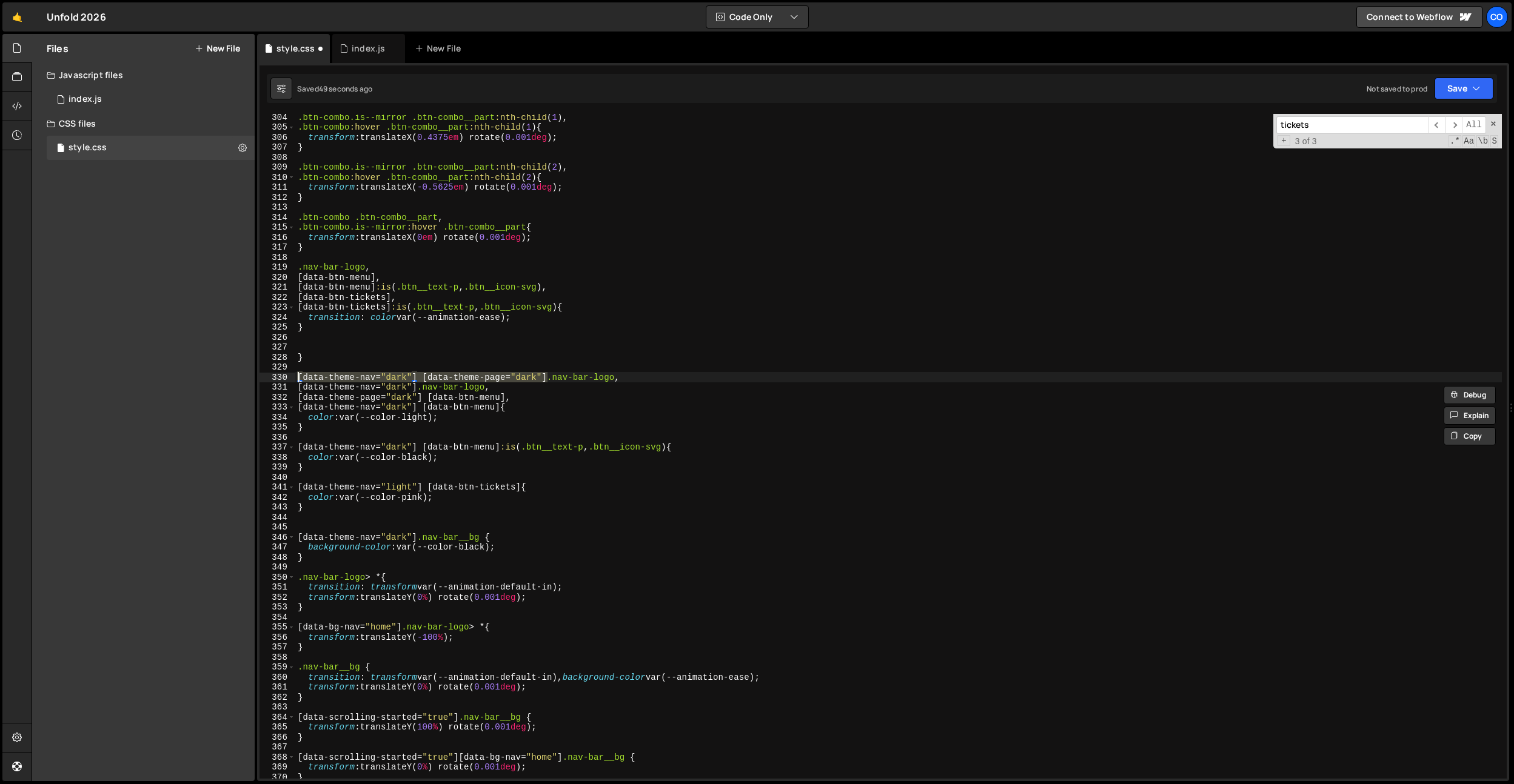
click at [222, 379] on div "Files New File Javascript files 0 index.js 0 CSS files style.css 0 Copy share l…" at bounding box center [773, 408] width 1483 height 748
drag, startPoint x: 520, startPoint y: 389, endPoint x: 292, endPoint y: 389, distance: 228.0
click at [292, 389] on div "[data-theme-nav="dark"] [data-theme-page="dark"] .nav-bar-logo, 304 305 306 307…" at bounding box center [883, 446] width 1248 height 665
type textarea "[data-theme-nav="dark"] .nav-bar-logo,"
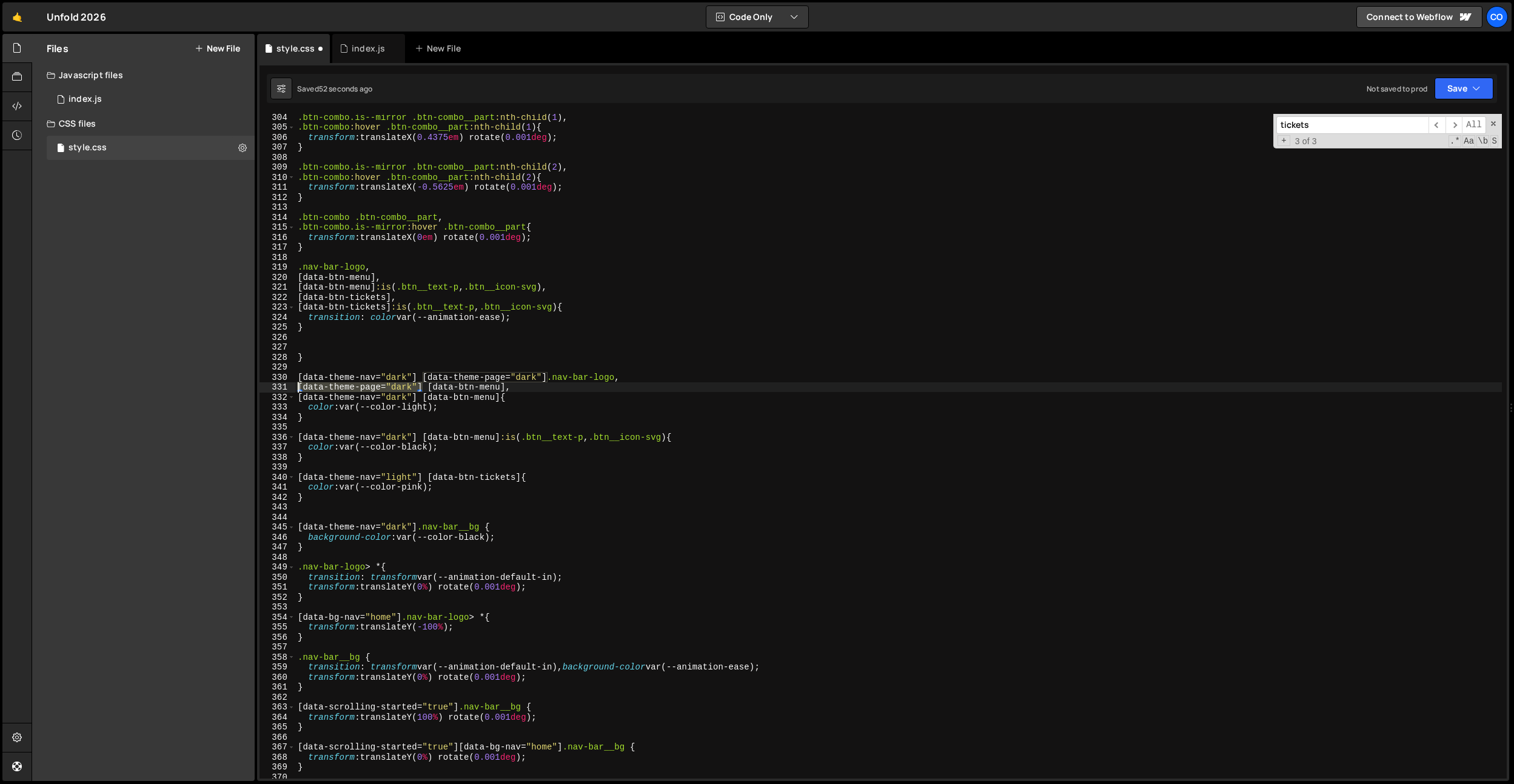
drag, startPoint x: 425, startPoint y: 387, endPoint x: 258, endPoint y: 390, distance: 167.0
click at [258, 390] on div "1 Type cmd + s to save your Javascript file. הההההההההההההההההההההההההההההההההה…" at bounding box center [883, 422] width 1253 height 718
paste textarea "[data-theme-nav="dark"]"
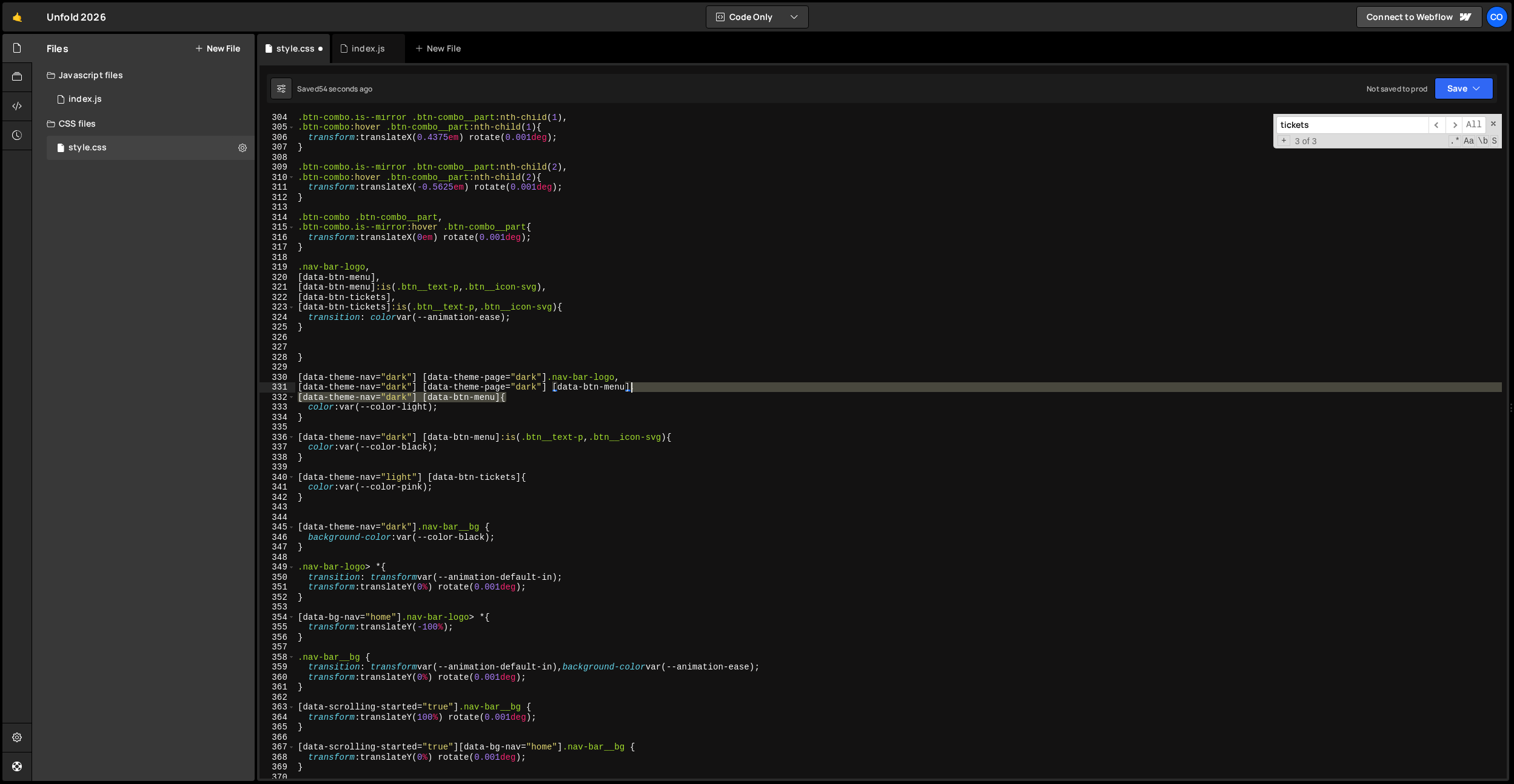
drag, startPoint x: 507, startPoint y: 399, endPoint x: 629, endPoint y: 386, distance: 122.7
click at [629, 386] on div ".btn-combo.is--mirror .btn-combo__part :nth-child ( 1 ), .btn-combo :hover .btn…" at bounding box center [899, 454] width 1207 height 685
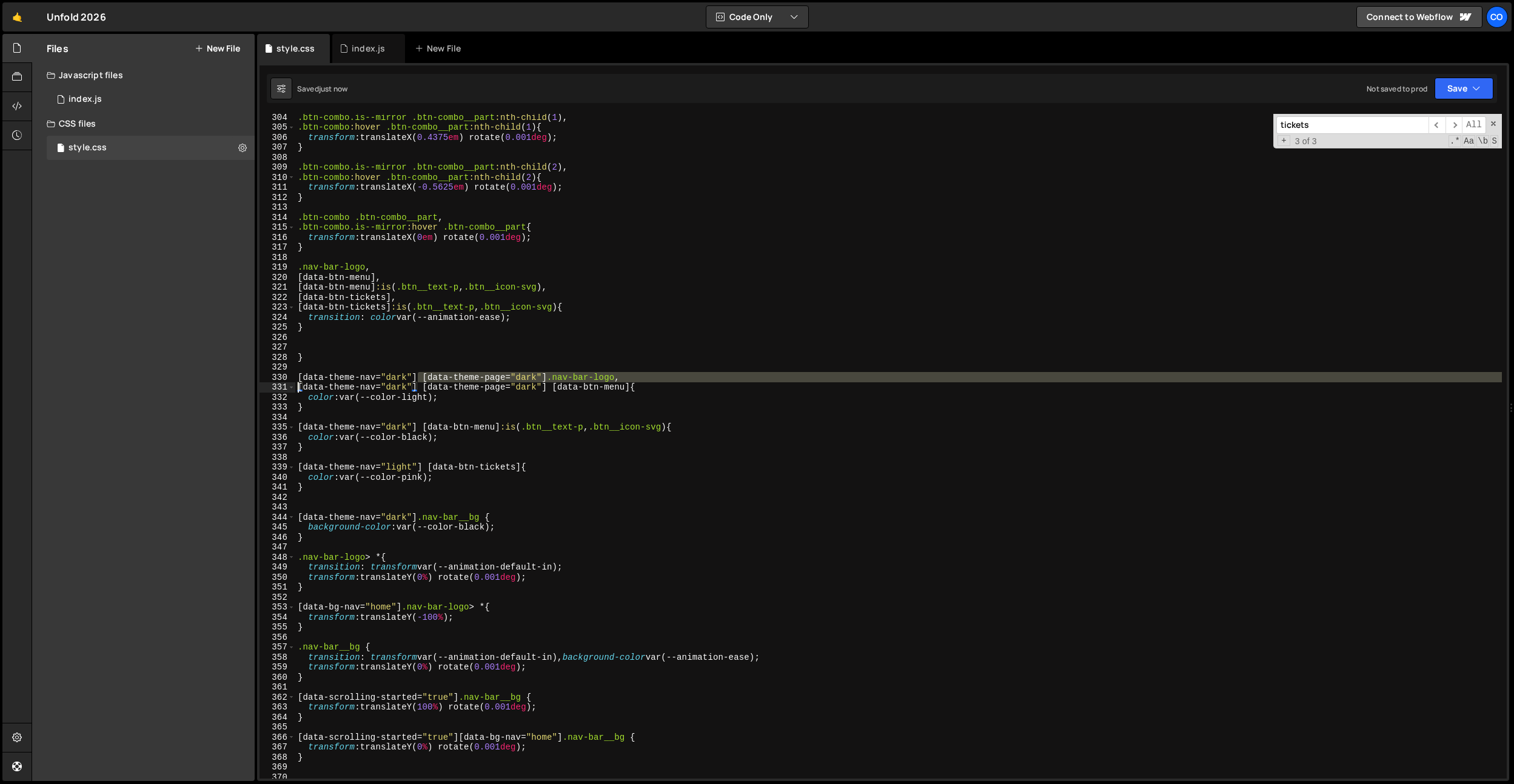
drag, startPoint x: 419, startPoint y: 375, endPoint x: 578, endPoint y: 385, distance: 159.3
click at [260, 381] on div "[data-theme-nav="dark"] [data-theme-page="dark"] [data-btn-menu] { 304 305 306 …" at bounding box center [883, 446] width 1248 height 665
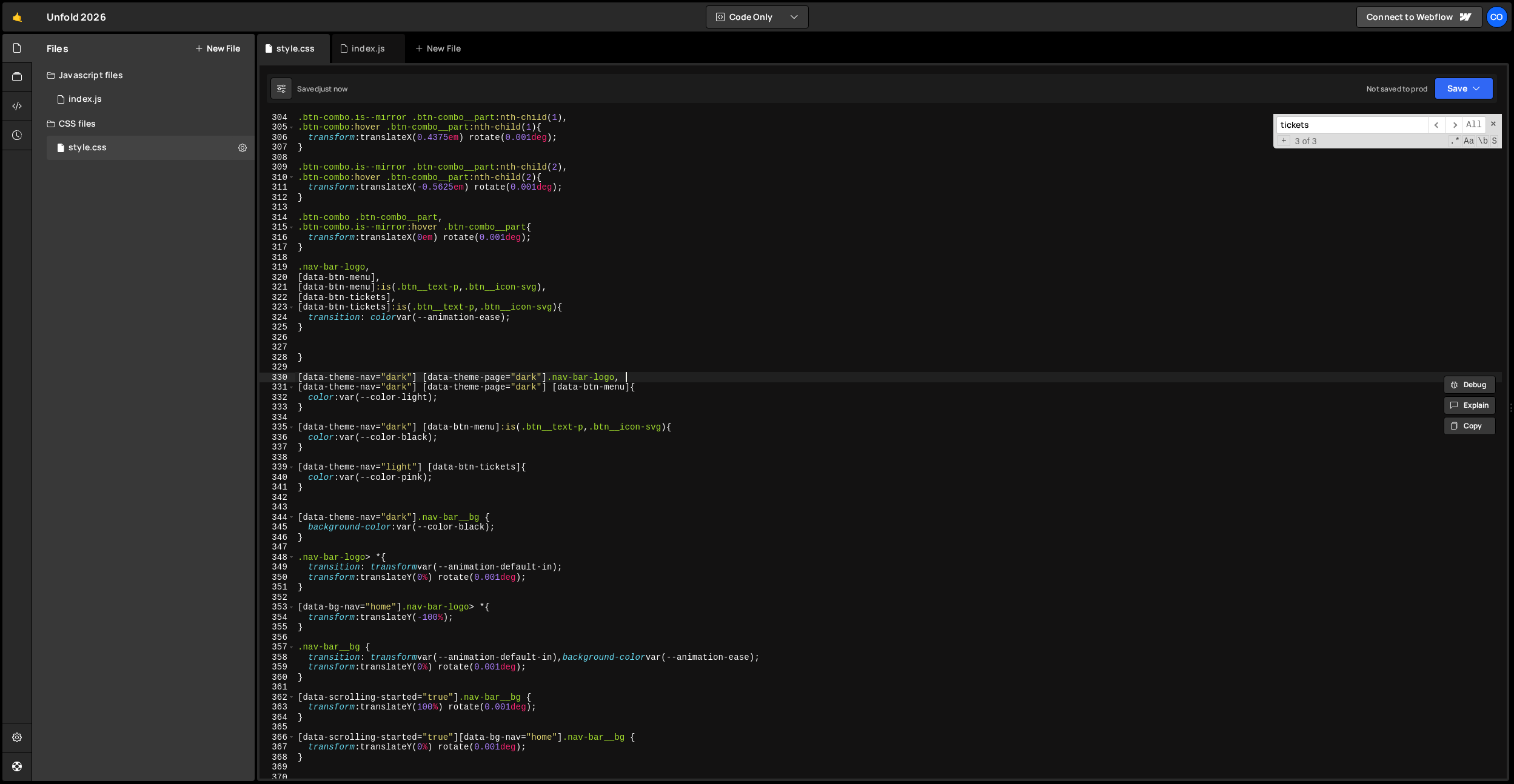
drag, startPoint x: 624, startPoint y: 378, endPoint x: 593, endPoint y: 390, distance: 33.2
click at [624, 378] on div ".btn-combo.is--mirror .btn-combo__part :nth-child ( 1 ), .btn-combo :hover .btn…" at bounding box center [899, 454] width 1207 height 685
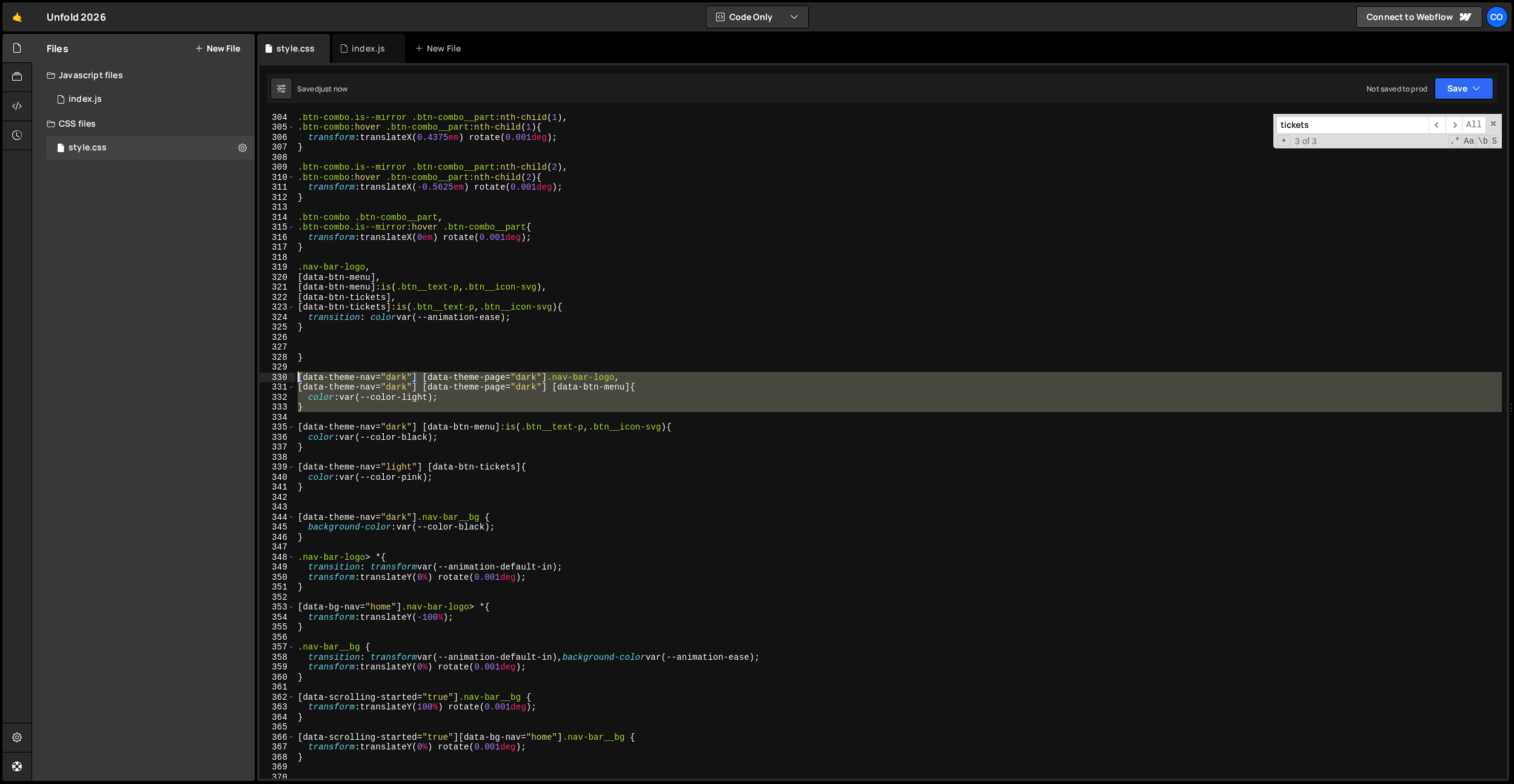
drag, startPoint x: 350, startPoint y: 413, endPoint x: 316, endPoint y: 360, distance: 63.0
click at [296, 376] on div ".btn-combo.is--mirror .btn-combo__part :nth-child ( 1 ), .btn-combo :hover .btn…" at bounding box center [899, 454] width 1207 height 685
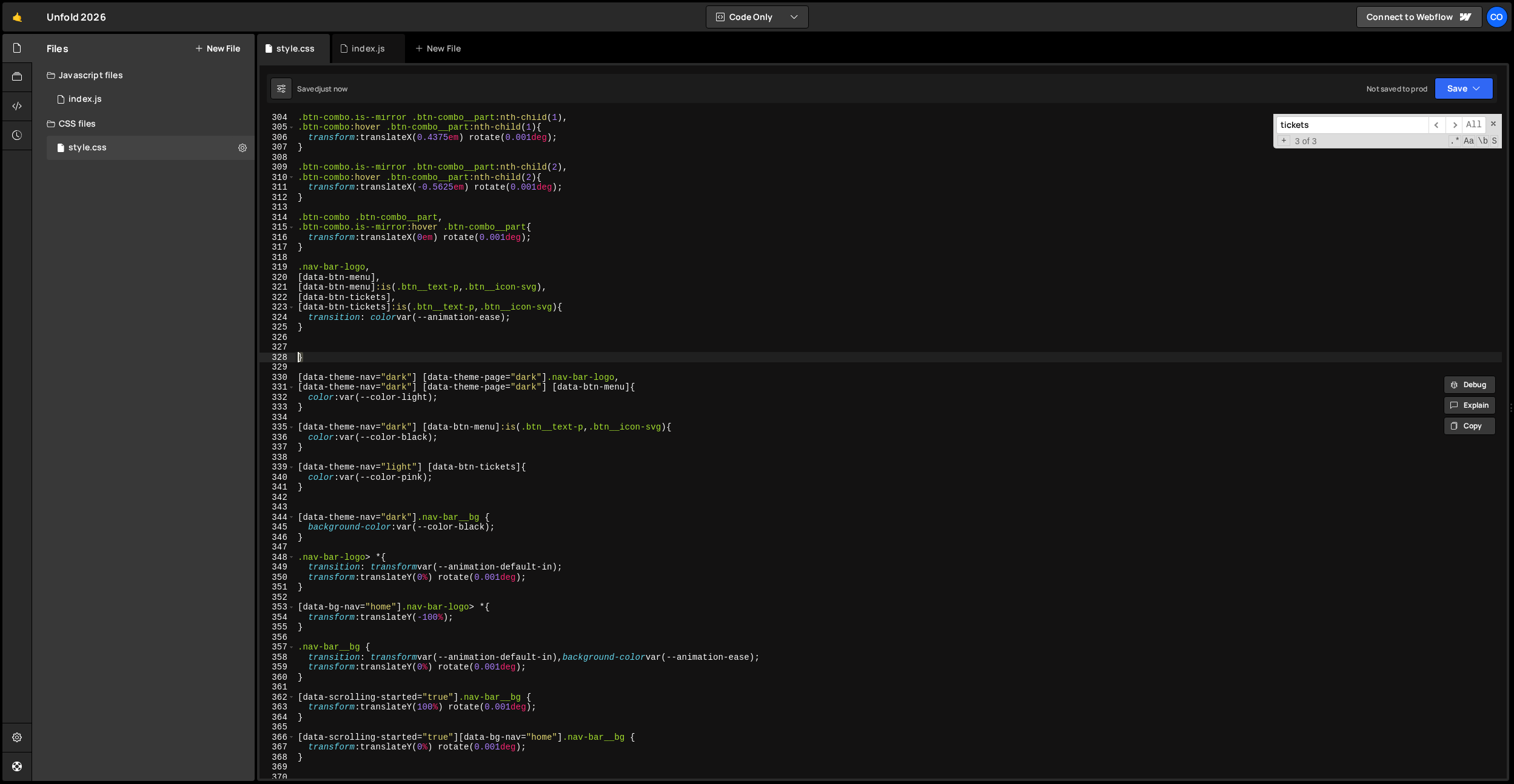
drag, startPoint x: 317, startPoint y: 358, endPoint x: 421, endPoint y: 353, distance: 104.1
click at [272, 358] on div "[data-theme-nav="dark"] [data-theme-page="dark"] .nav-bar-logo, [data-theme-nav…" at bounding box center [883, 446] width 1248 height 665
type textarea "}"
paste textarea
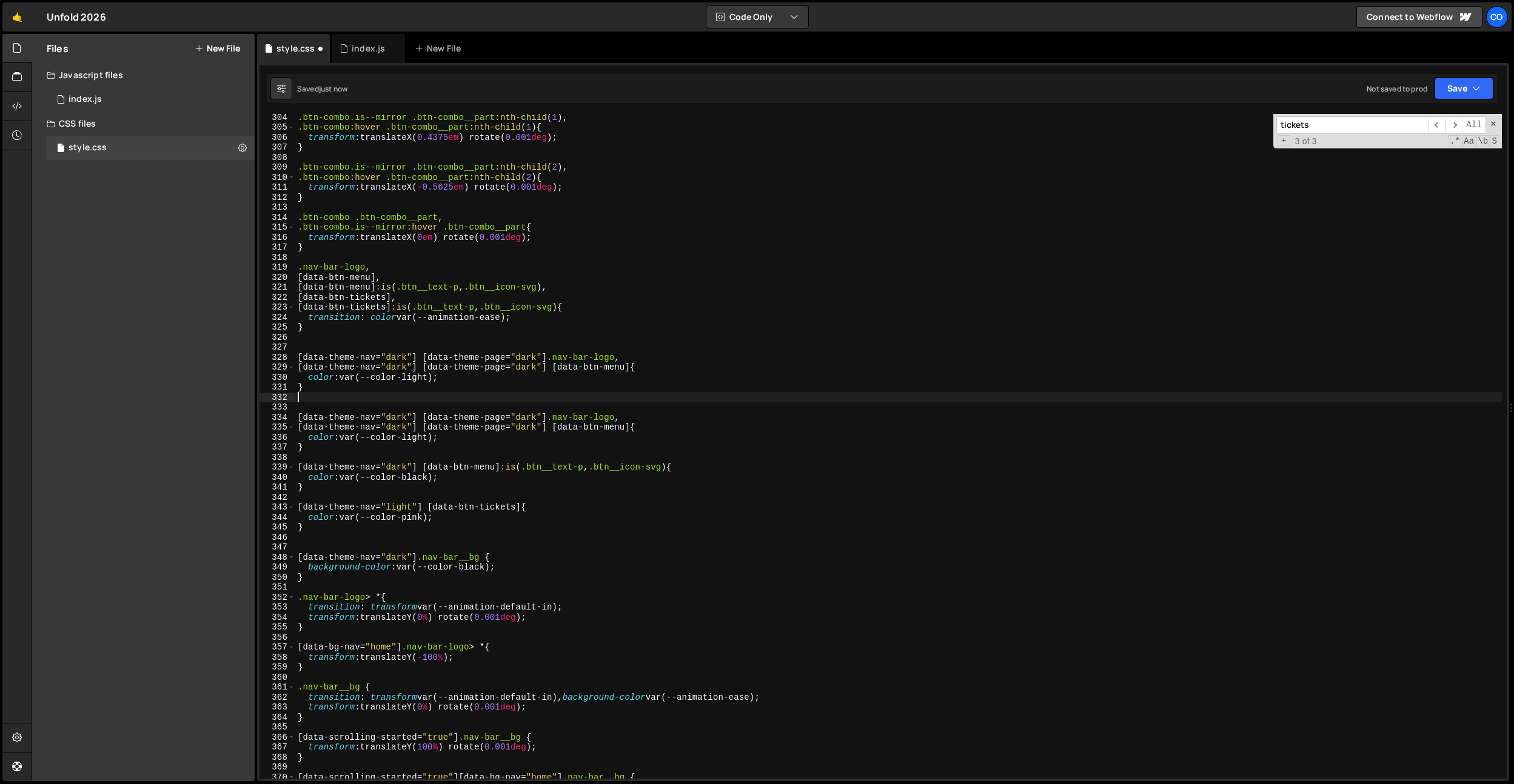
click at [535, 358] on div ".btn-combo.is--mirror .btn-combo__part :nth-child ( 1 ), .btn-combo :hover .btn…" at bounding box center [899, 454] width 1207 height 685
click at [393, 358] on div ".btn-combo.is--mirror .btn-combo__part :nth-child ( 1 ), .btn-combo :hover .btn…" at bounding box center [899, 454] width 1207 height 685
click at [395, 363] on div ".btn-combo.is--mirror .btn-combo__part :nth-child ( 1 ), .btn-combo :hover .btn…" at bounding box center [899, 454] width 1207 height 685
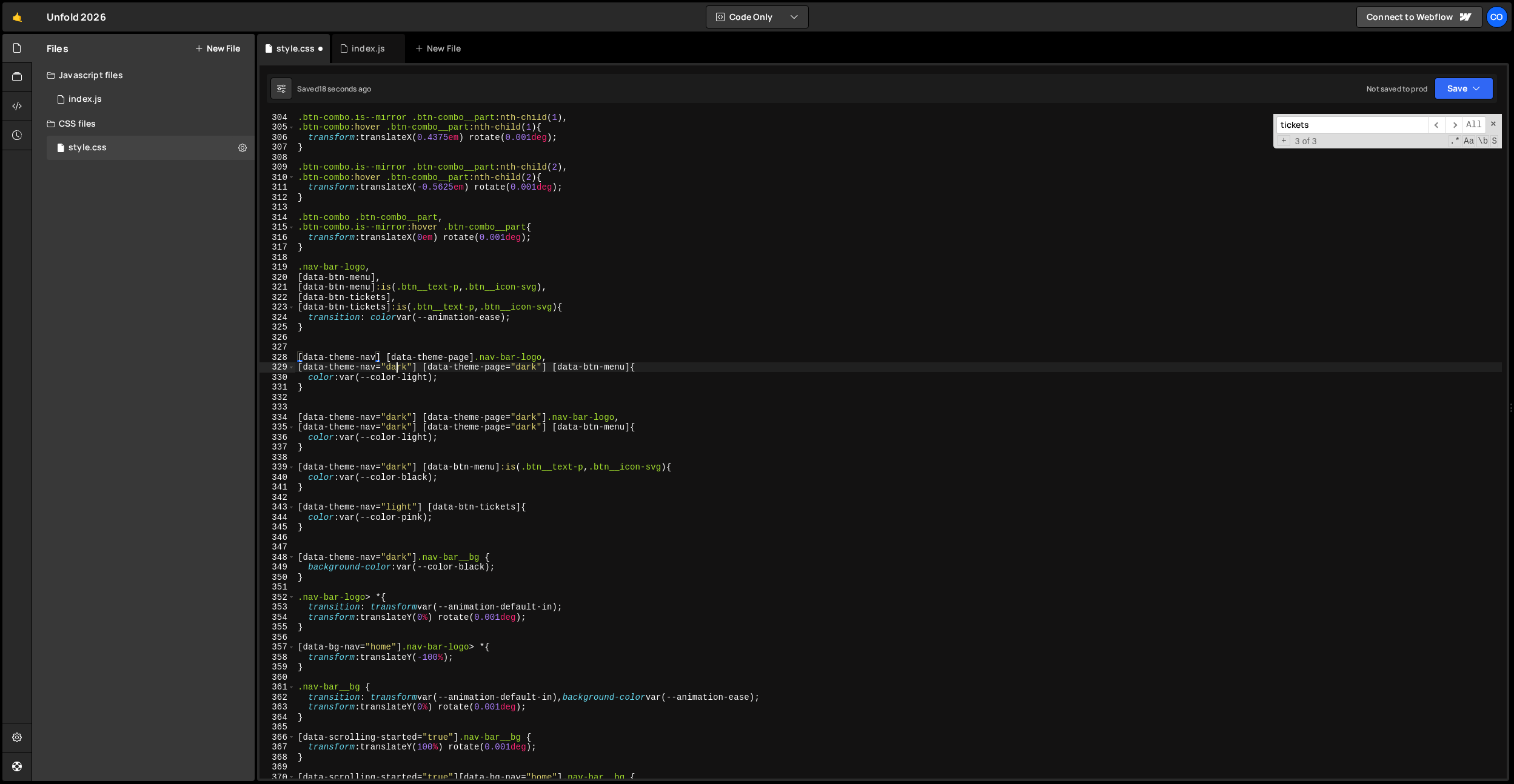
click at [395, 363] on div ".btn-combo.is--mirror .btn-combo__part :nth-child ( 1 ), .btn-combo :hover .btn…" at bounding box center [899, 454] width 1207 height 685
click at [490, 368] on div ".btn-combo.is--mirror .btn-combo__part :nth-child ( 1 ), .btn-combo :hover .btn…" at bounding box center [899, 454] width 1207 height 685
click at [489, 387] on div ".btn-combo.is--mirror .btn-combo__part :nth-child ( 1 ), .btn-combo :hover .btn…" at bounding box center [899, 454] width 1207 height 685
click at [424, 381] on div ".btn-combo.is--mirror .btn-combo__part :nth-child ( 1 ), .btn-combo :hover .btn…" at bounding box center [899, 454] width 1207 height 685
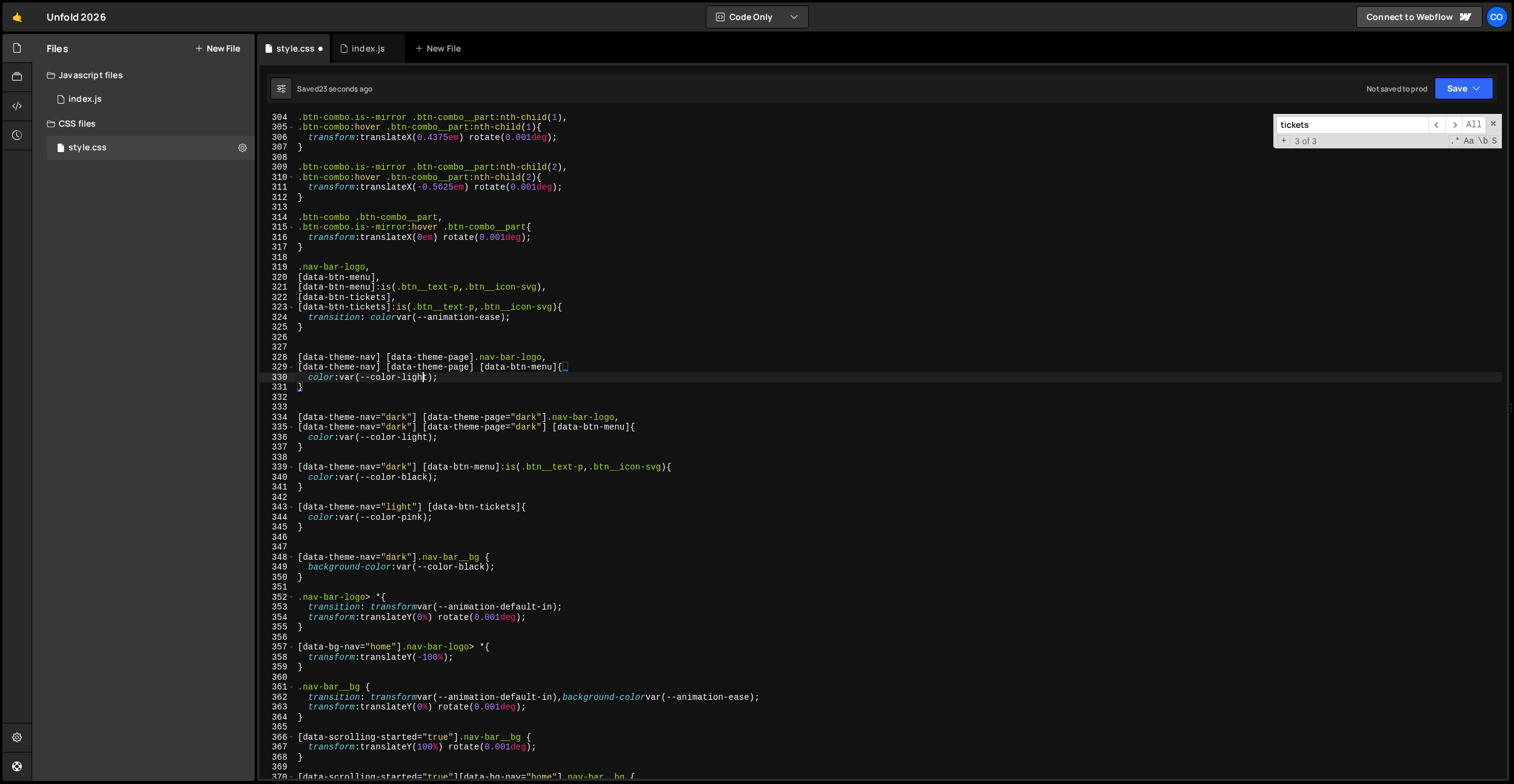
click at [424, 381] on div ".btn-combo.is--mirror .btn-combo__part :nth-child ( 1 ), .btn-combo :hover .btn…" at bounding box center [899, 454] width 1207 height 685
type textarea "color: var(--color-dark);"
click at [388, 403] on div ".btn-combo.is--mirror .btn-combo__part :nth-child ( 1 ), .btn-combo :hover .btn…" at bounding box center [899, 454] width 1207 height 685
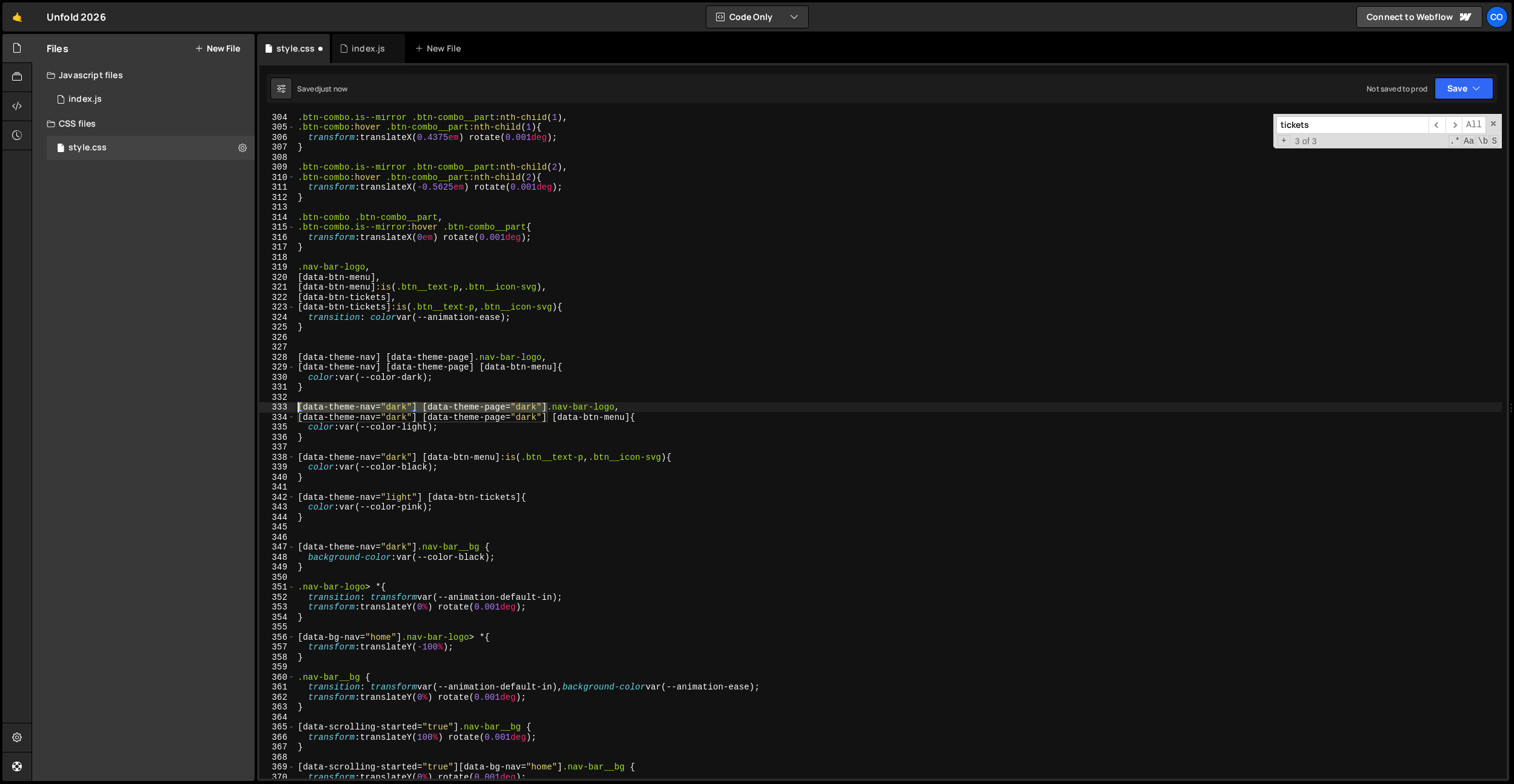
drag, startPoint x: 548, startPoint y: 405, endPoint x: 252, endPoint y: 404, distance: 296.0
click at [233, 411] on div "Files New File Javascript files 0 index.js 0 CSS files style.css 0 Copy share l…" at bounding box center [773, 408] width 1483 height 748
click at [422, 379] on div ".btn-combo.is--mirror .btn-combo__part :nth-child ( 1 ), .btn-combo :hover .btn…" at bounding box center [899, 454] width 1207 height 685
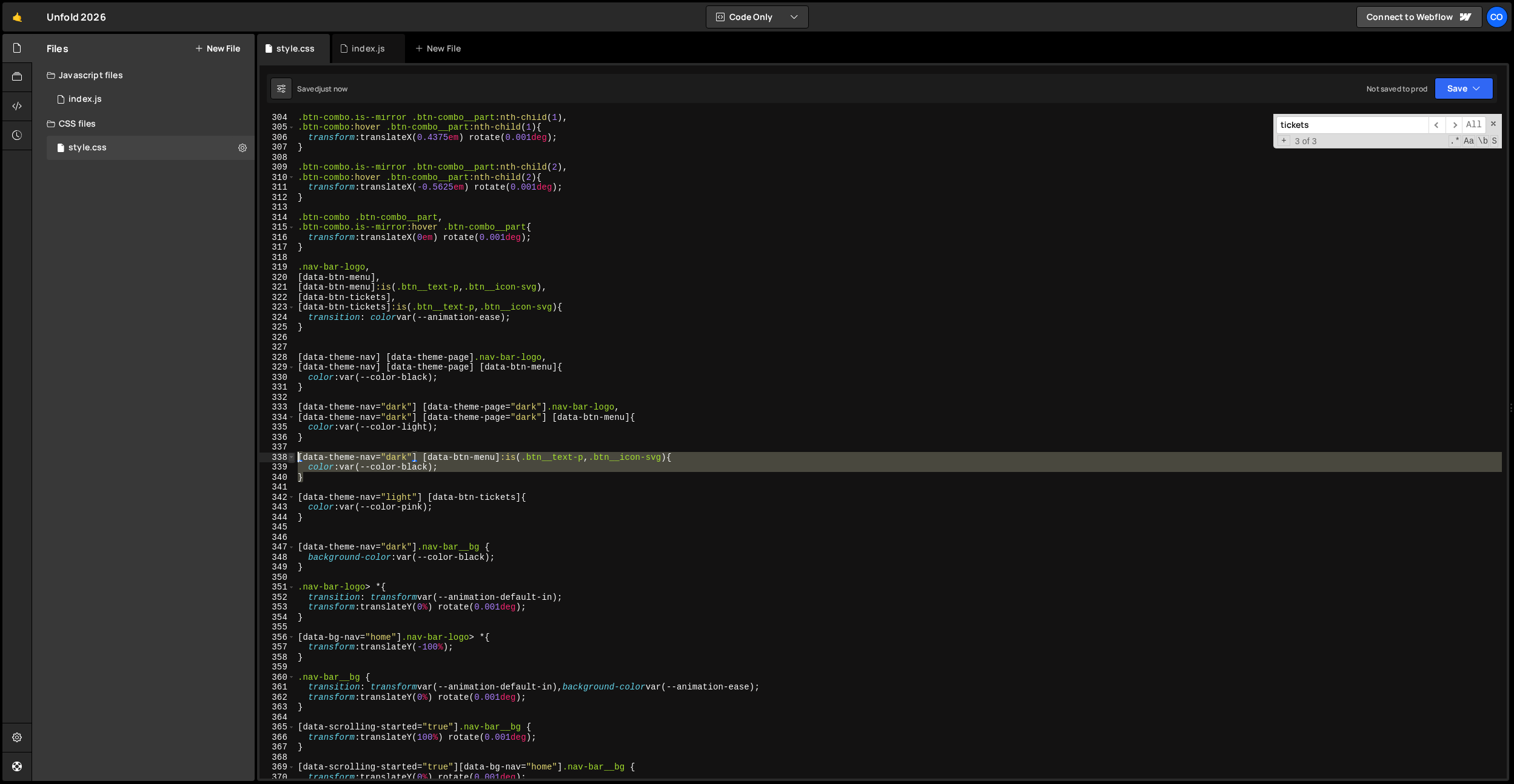
drag, startPoint x: 317, startPoint y: 480, endPoint x: 291, endPoint y: 456, distance: 35.4
click at [285, 460] on div "color: var(--color-black); 304 305 306 307 308 309 310 311 312 313 314 315 316 …" at bounding box center [883, 446] width 1248 height 665
click at [319, 442] on div ".btn-combo.is--mirror .btn-combo__part :nth-child ( 1 ), .btn-combo :hover .btn…" at bounding box center [899, 454] width 1207 height 685
type textarea "}"
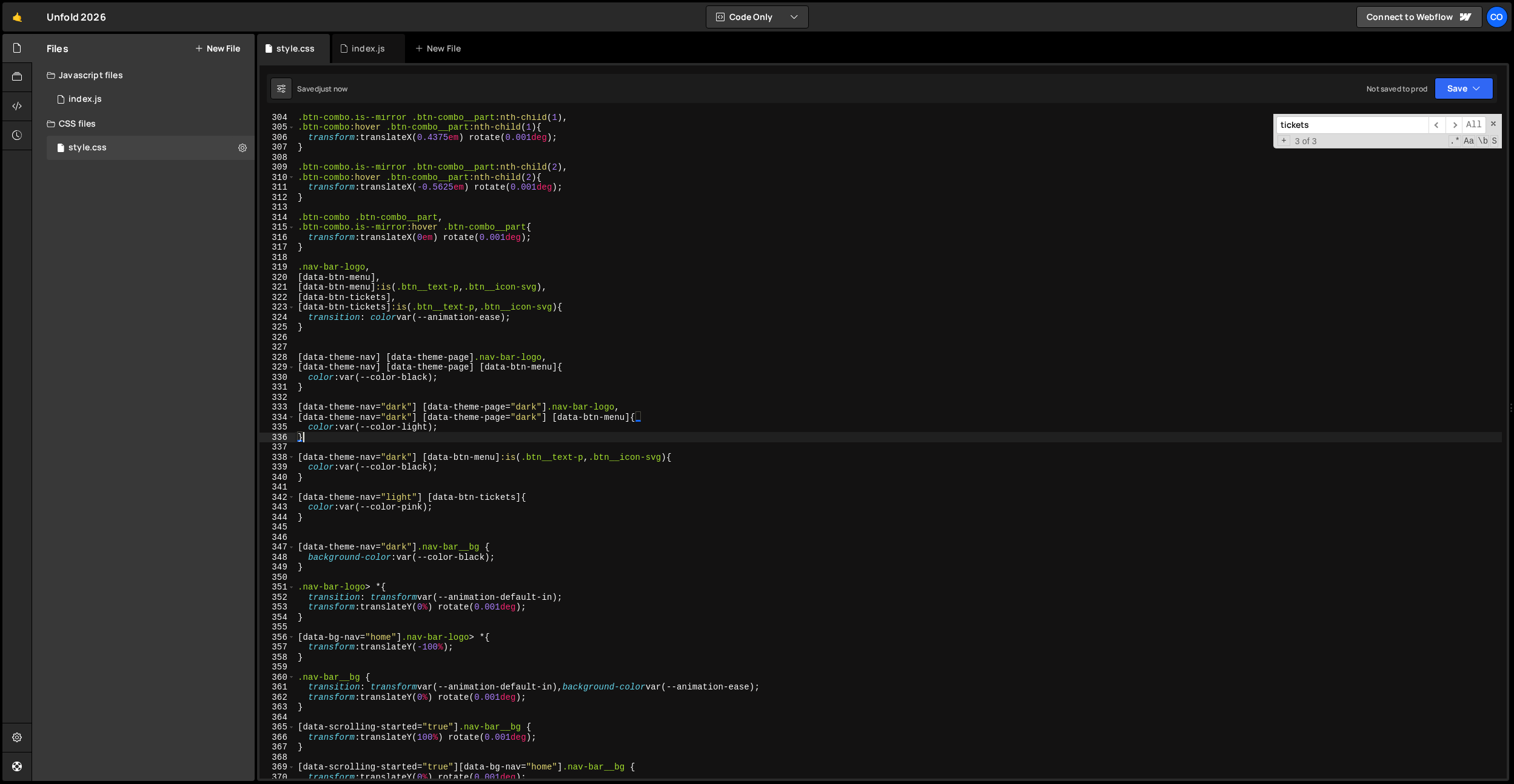
scroll to position [0, 0]
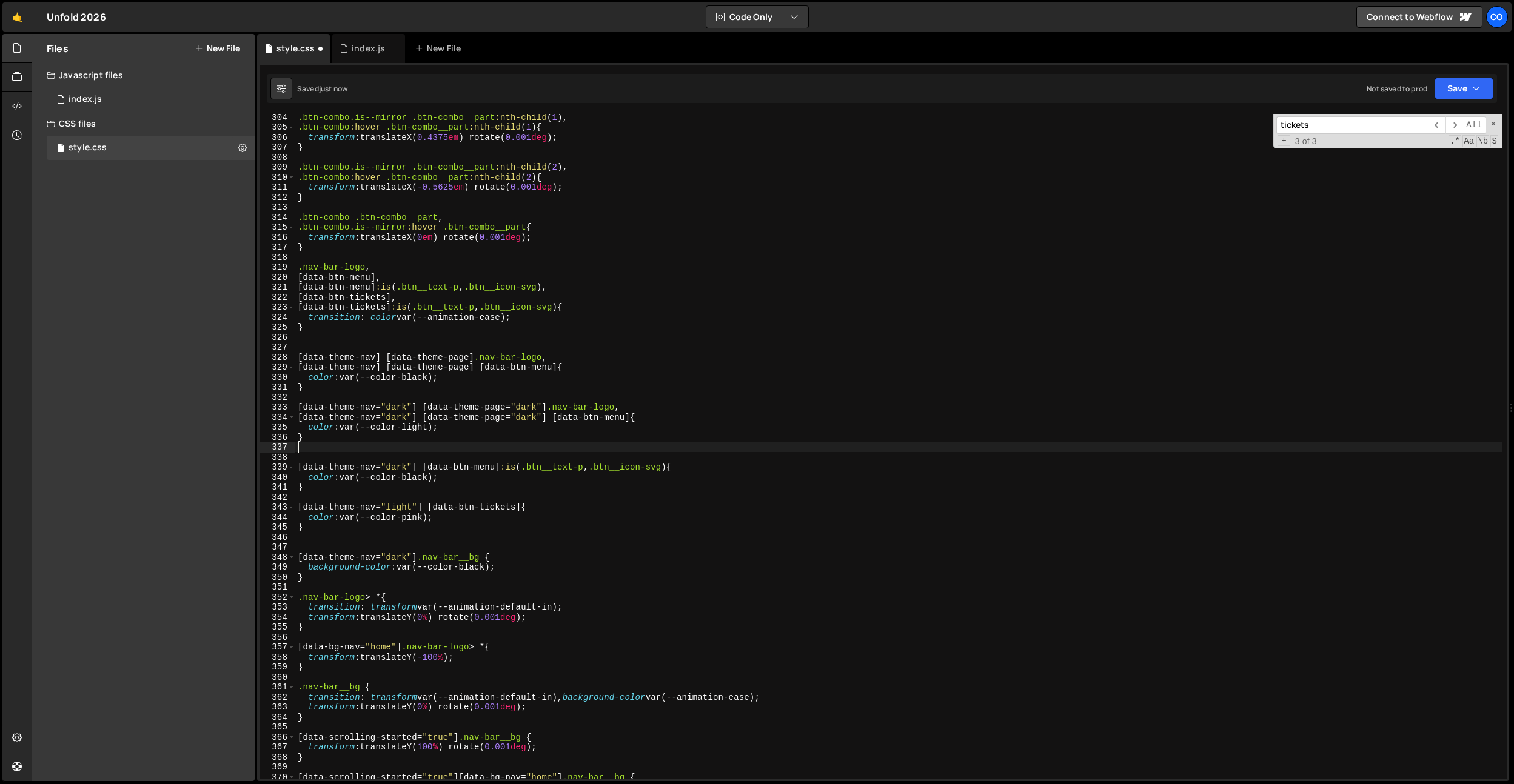
paste textarea "}"
type textarea "}"
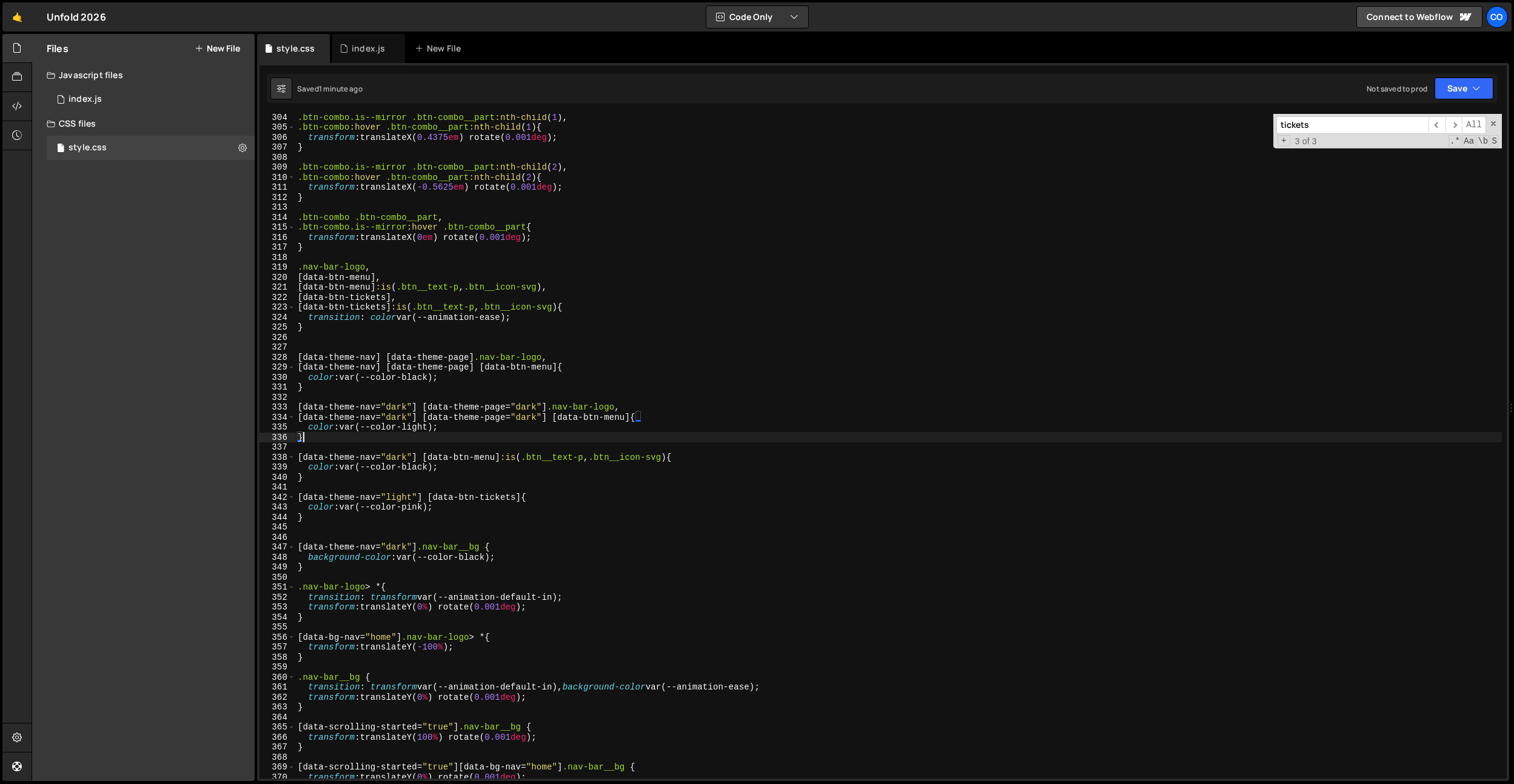
click at [451, 370] on div ".btn-combo.is--mirror .btn-combo__part :nth-child ( 1 ), .btn-combo :hover .btn…" at bounding box center [899, 454] width 1207 height 685
type textarea "color: var(--color-dark);"
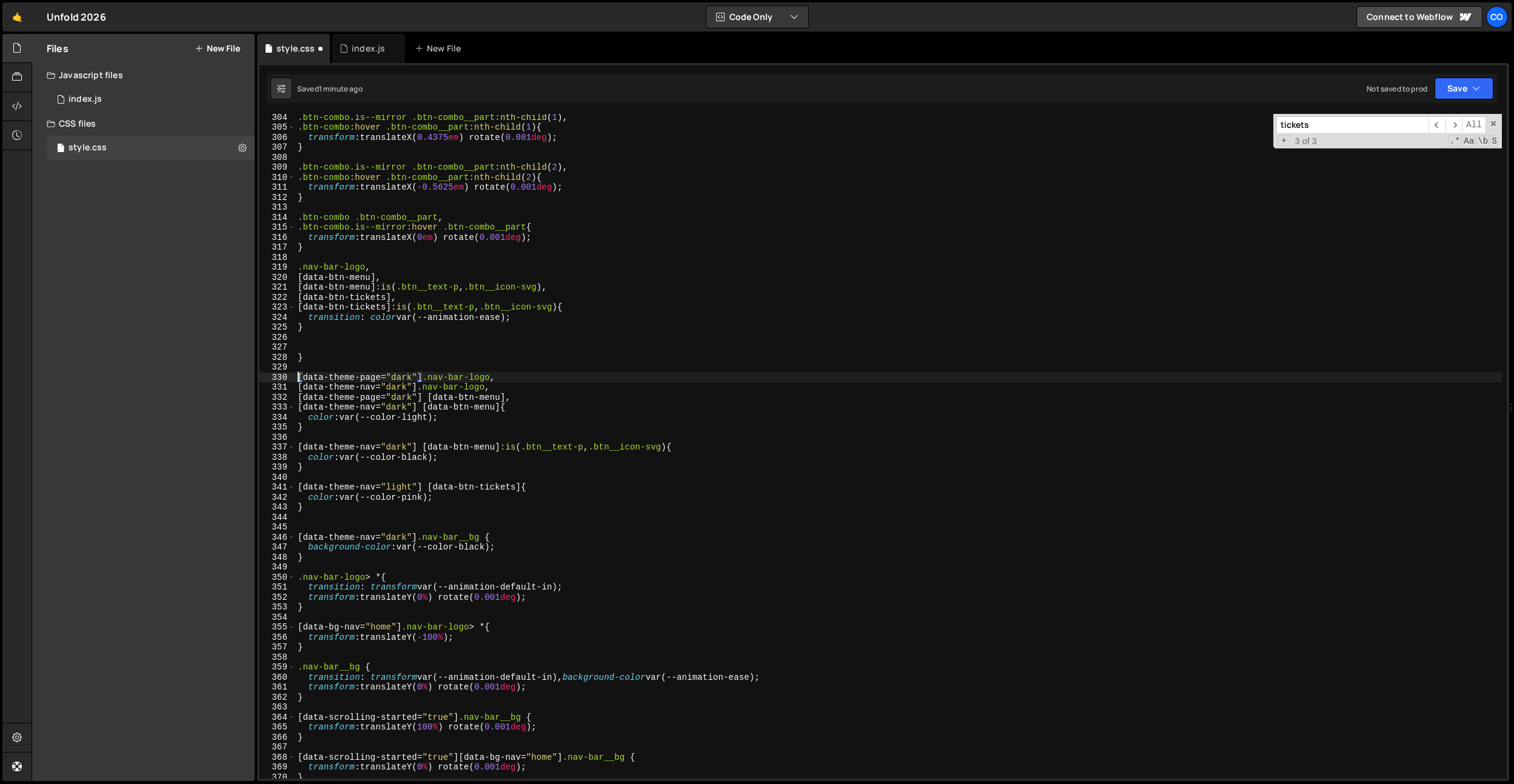
type textarea "[data-theme-page="dark"] [data-btn-menu] { color: var(--color-light);"
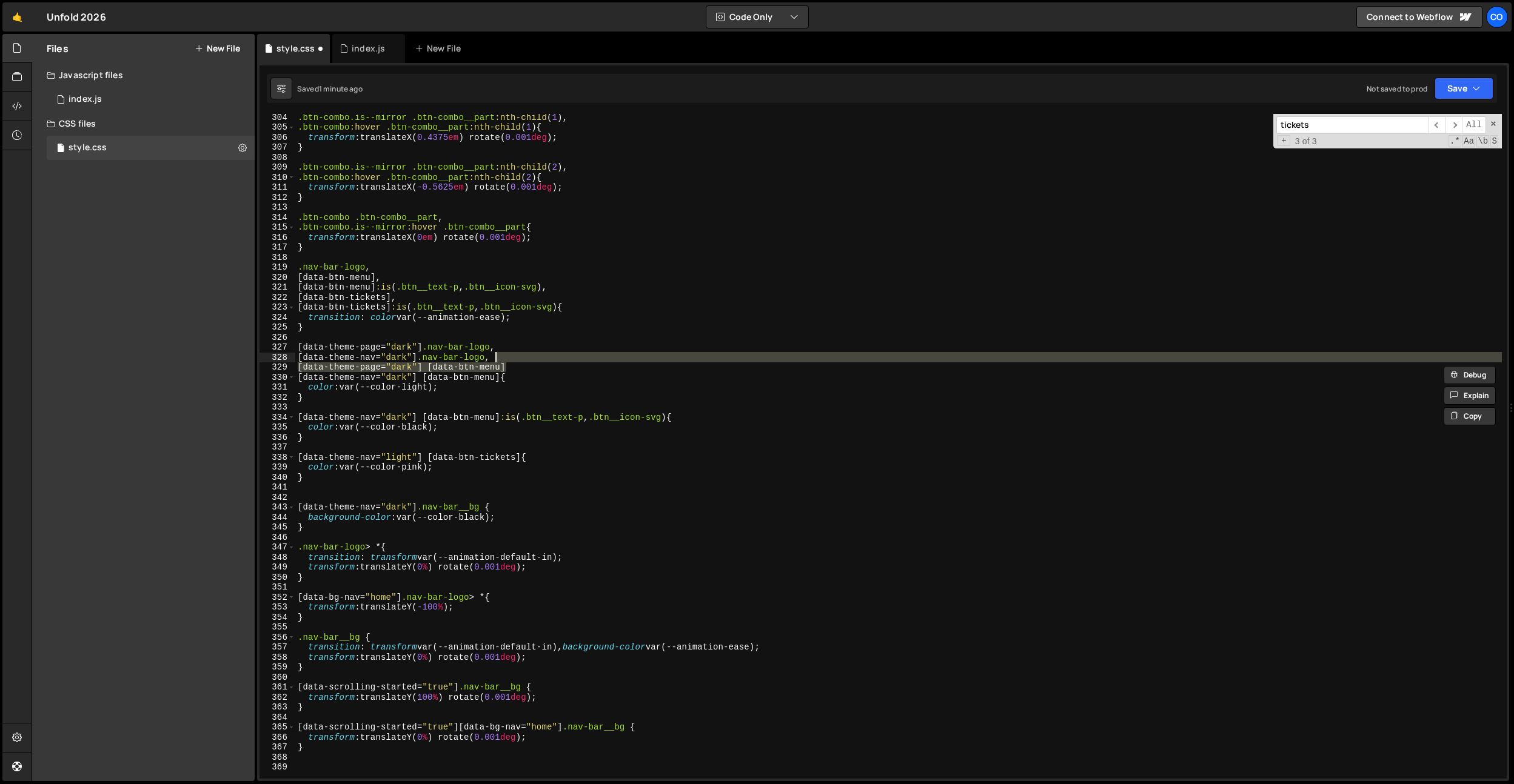
drag, startPoint x: 527, startPoint y: 367, endPoint x: 530, endPoint y: 359, distance: 8.5
click at [530, 359] on div ".btn-combo.is--mirror .btn-combo__part :nth-child ( 1 ), .btn-combo :hover .btn…" at bounding box center [899, 454] width 1207 height 685
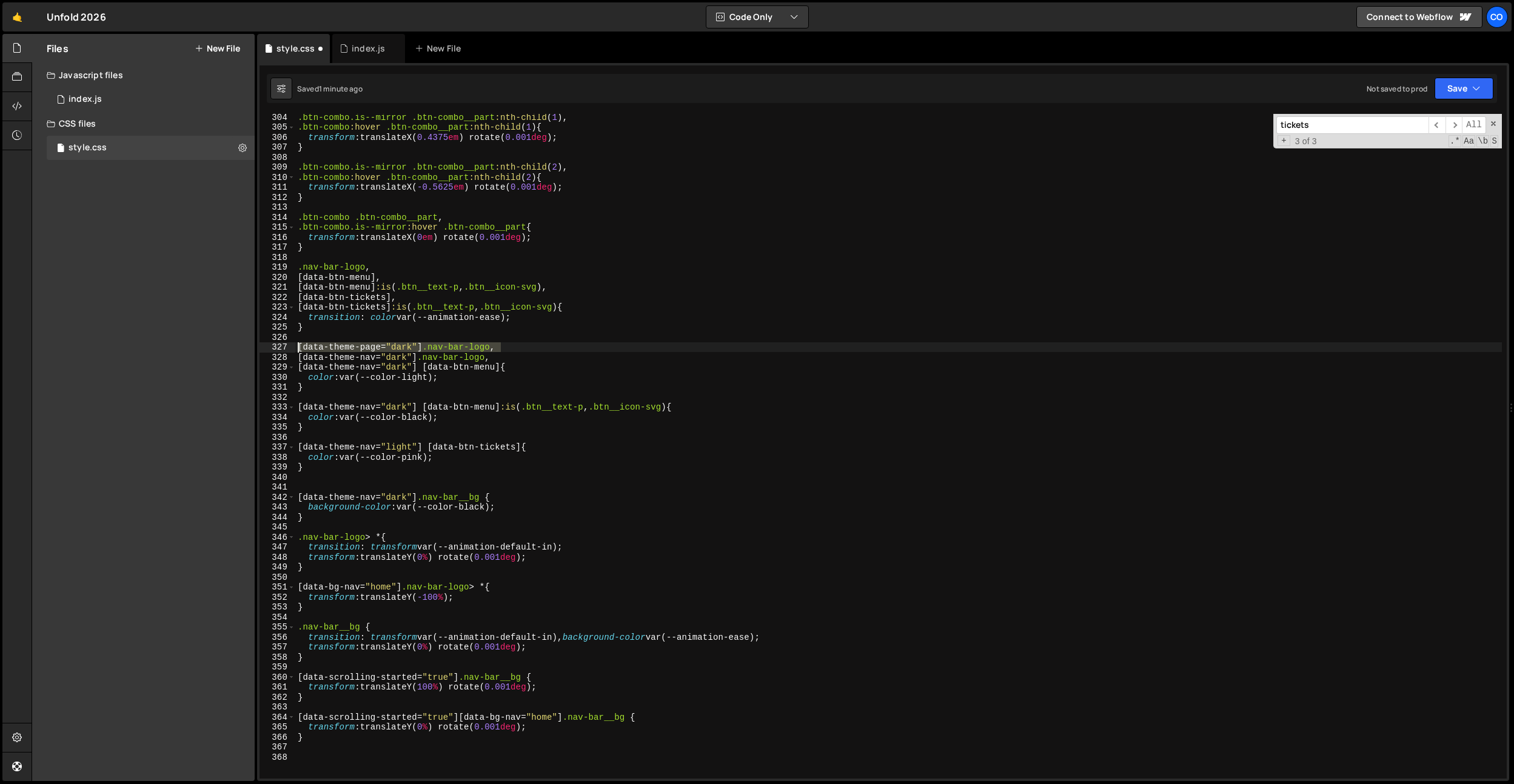
drag, startPoint x: 529, startPoint y: 349, endPoint x: 272, endPoint y: 345, distance: 257.0
click at [272, 345] on div "[data-theme-nav="dark"] .nav-bar-logo, 304 305 306 307 308 309 310 311 312 313 …" at bounding box center [883, 446] width 1248 height 665
type textarea "[data-theme-page="dark"] .nav-bar-logo,"
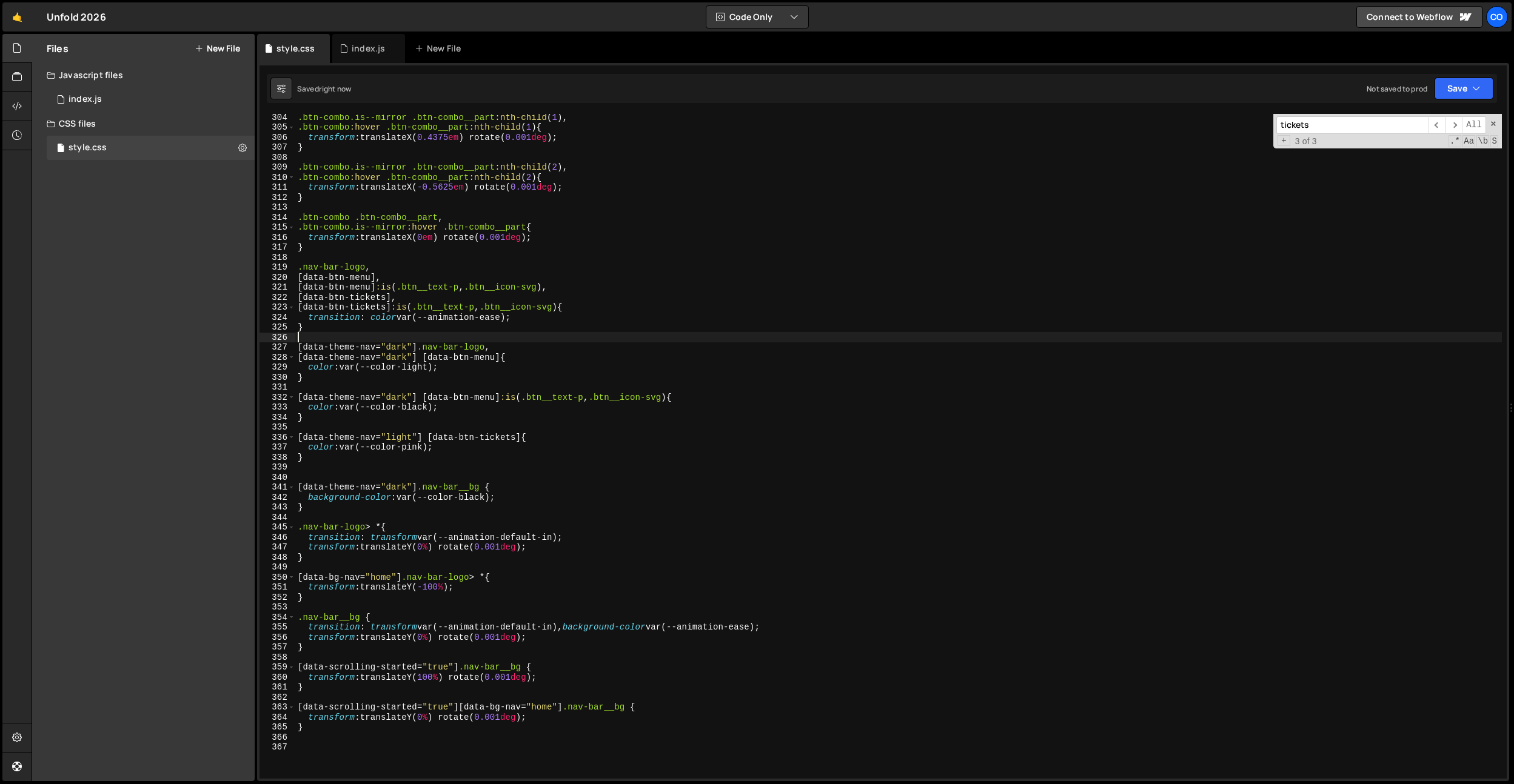
type textarea "}"
click at [362, 38] on div "index.js" at bounding box center [368, 49] width 73 height 29
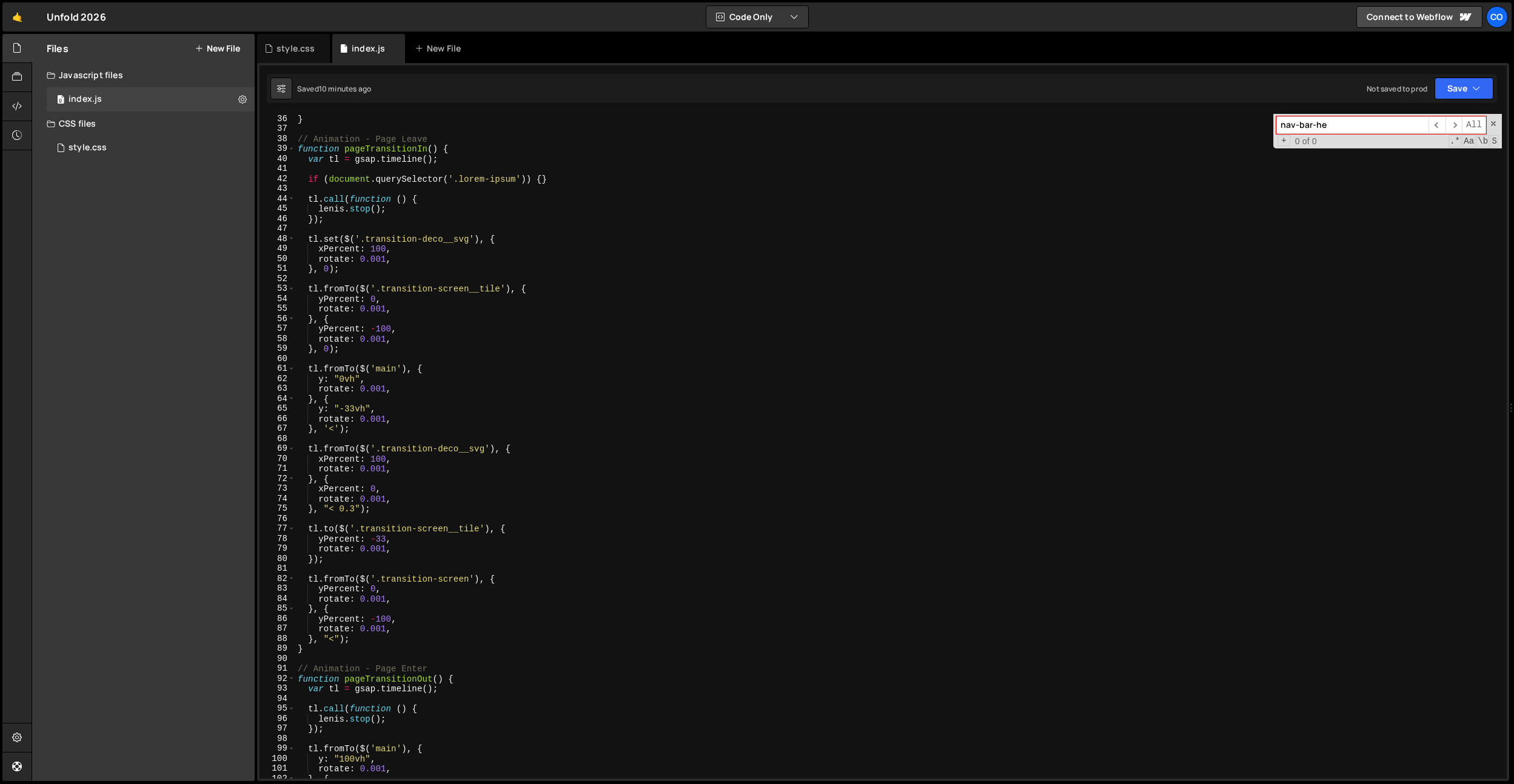
scroll to position [352, 0]
click at [386, 538] on div "} // Animation - Page Leave function pageTransitionIn ( ) { var tl = gsap . tim…" at bounding box center [899, 454] width 1207 height 685
click at [352, 405] on div "} // Animation - Page Leave function pageTransitionIn ( ) { var tl = gsap . tim…" at bounding box center [899, 454] width 1207 height 685
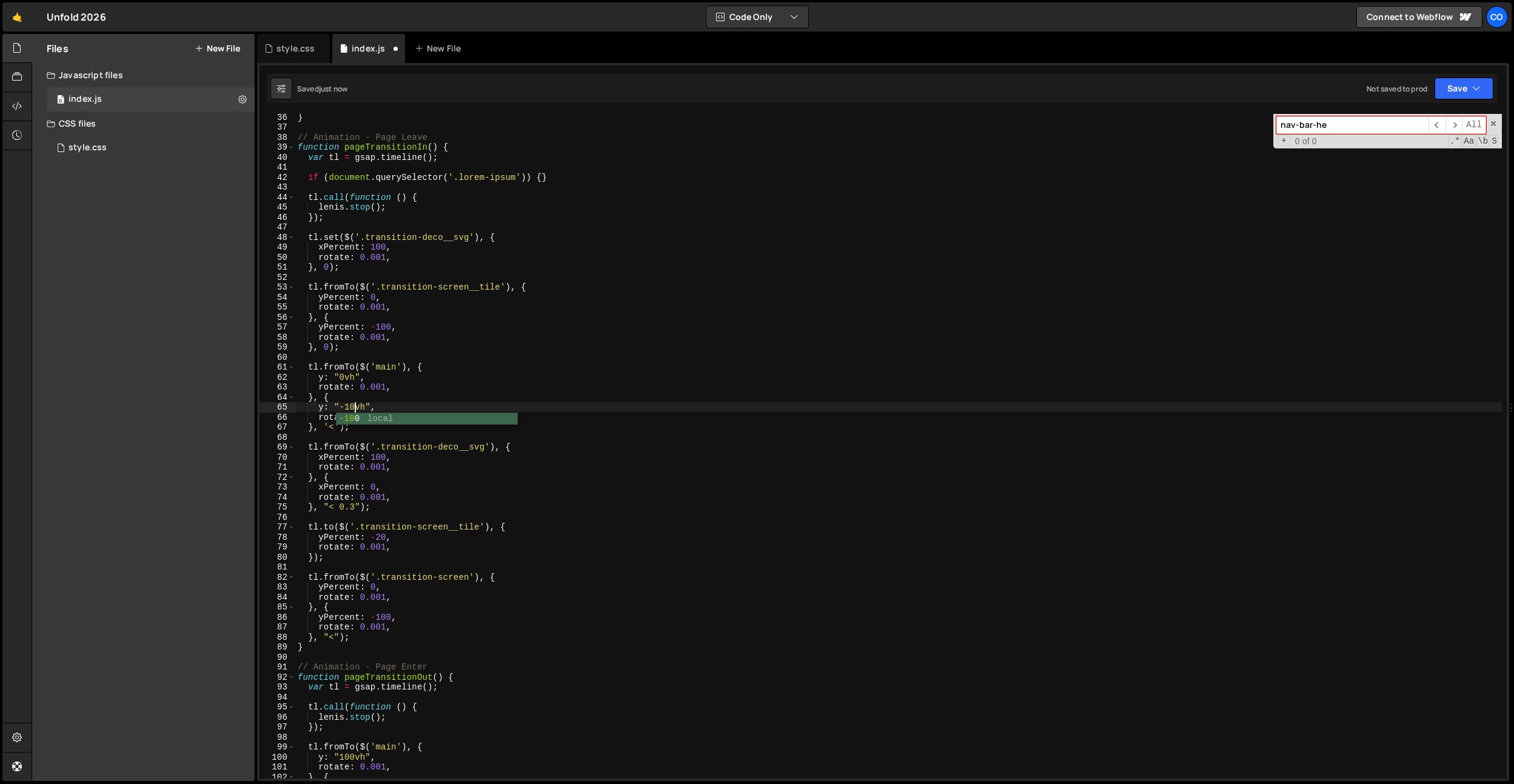
click at [363, 476] on div "} // Animation - Page Leave function pageTransitionIn ( ) { var tl = gsap . tim…" at bounding box center [899, 454] width 1207 height 685
click at [377, 541] on div "} // Animation - Page Leave function pageTransitionIn ( ) { var tl = gsap . tim…" at bounding box center [899, 454] width 1207 height 685
click at [353, 412] on div "} // Animation - Page Leave function pageTransitionIn ( ) { var tl = gsap . tim…" at bounding box center [899, 454] width 1207 height 685
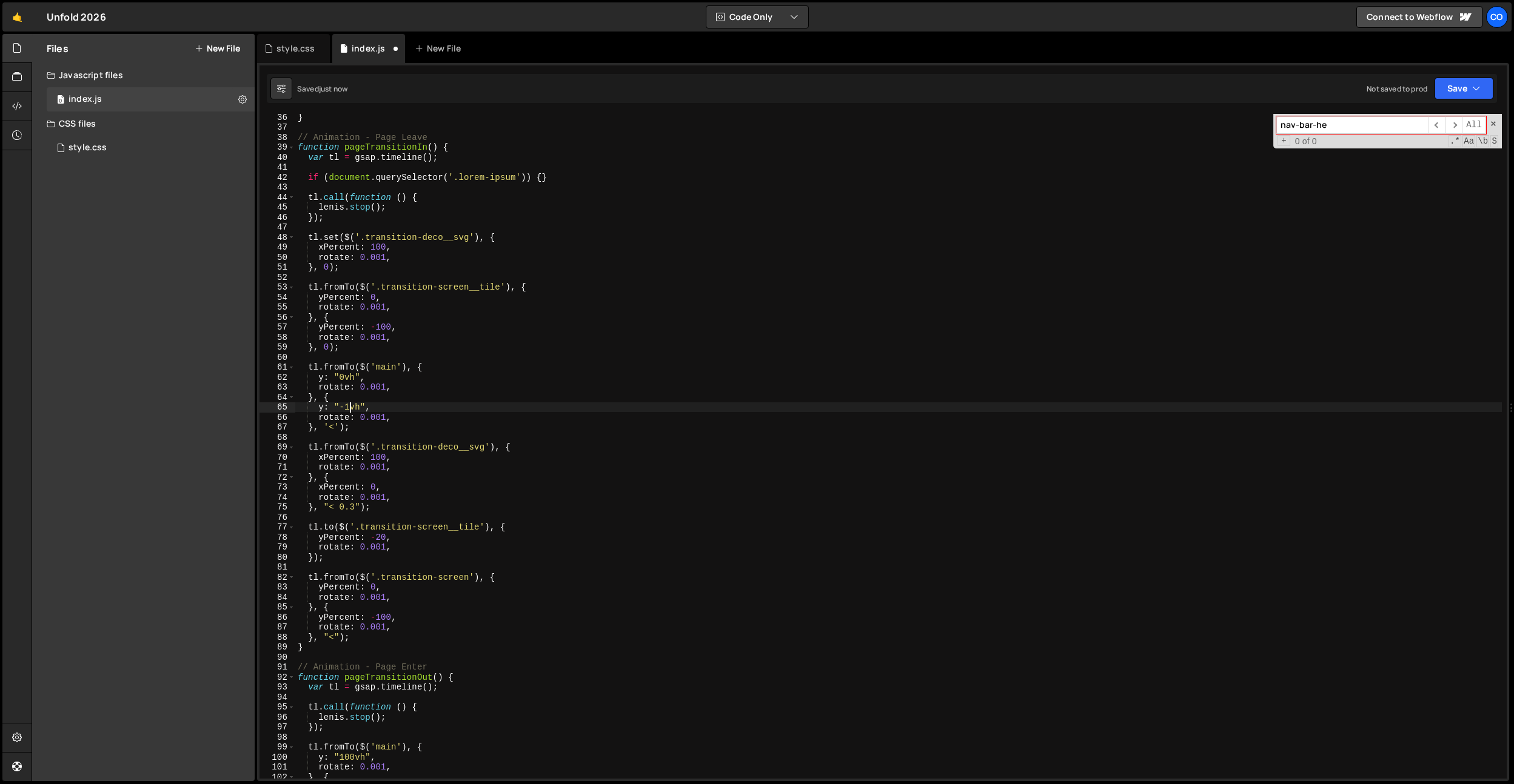
scroll to position [0, 4]
click at [379, 539] on div "} // Animation - Page Leave function pageTransitionIn ( ) { var tl = gsap . tim…" at bounding box center [899, 454] width 1207 height 685
type textarea "yPercent: -30,"
click at [309, 52] on div "style.css" at bounding box center [295, 49] width 38 height 12
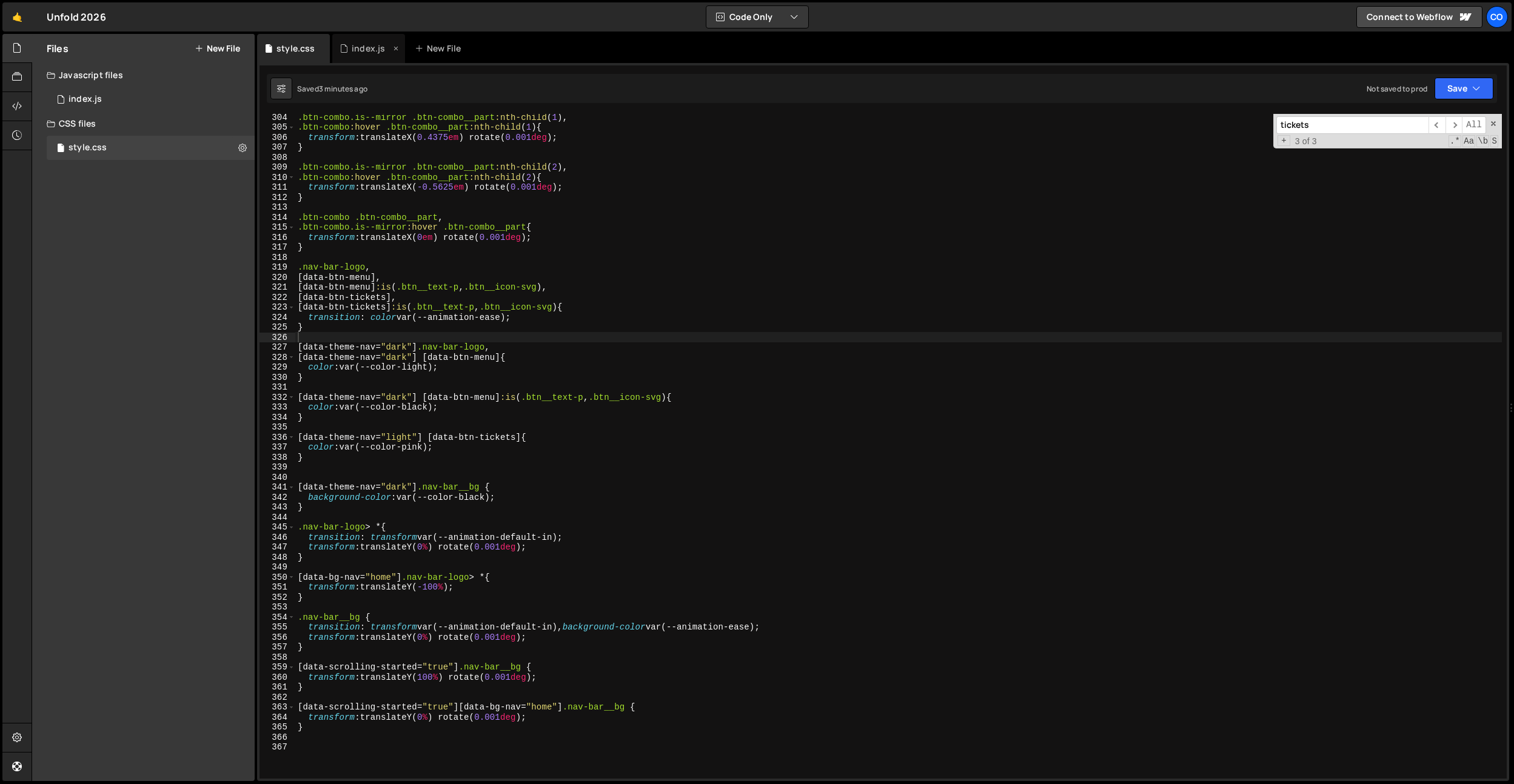
click at [368, 55] on div "index.js" at bounding box center [368, 49] width 73 height 29
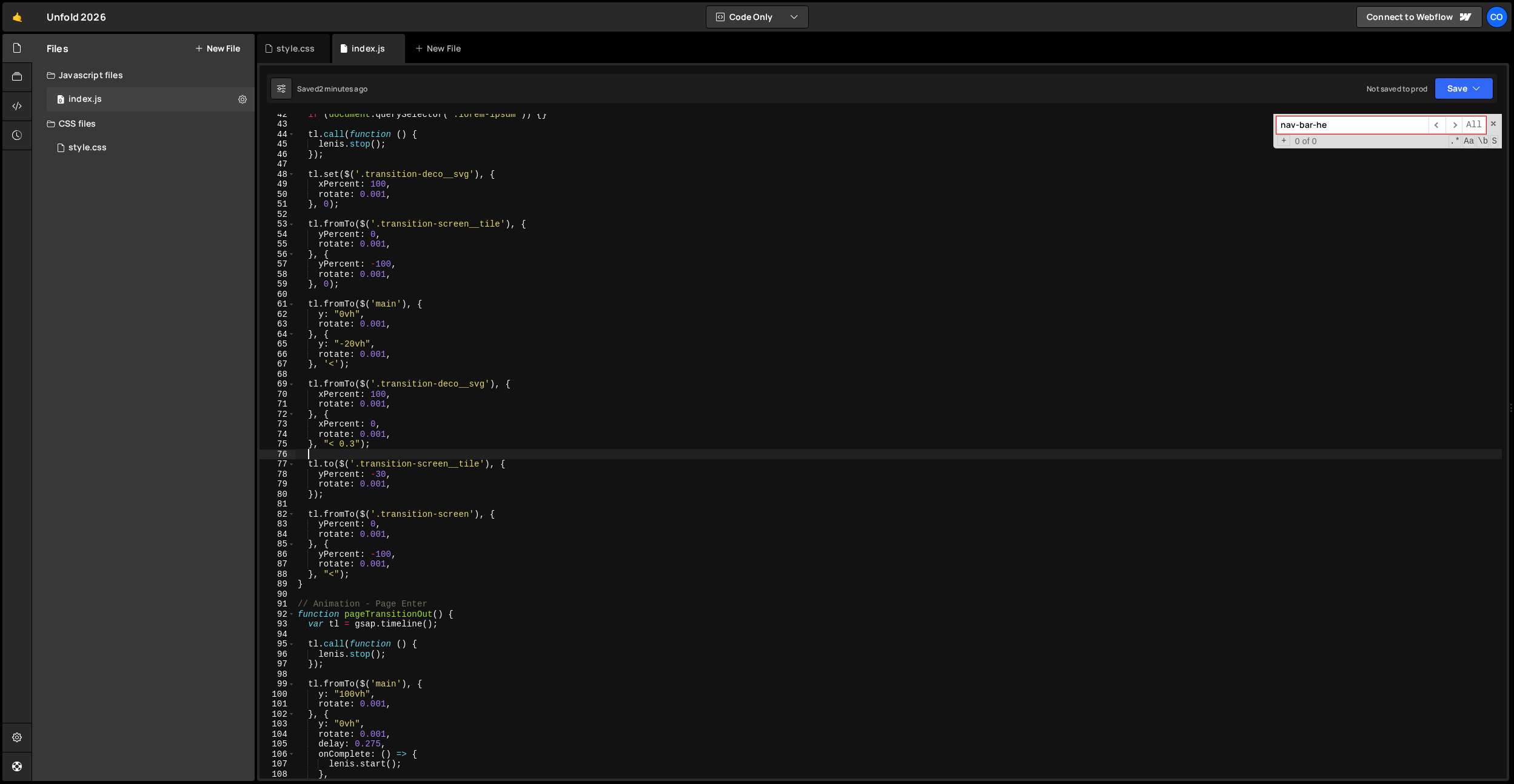
scroll to position [0, 0]
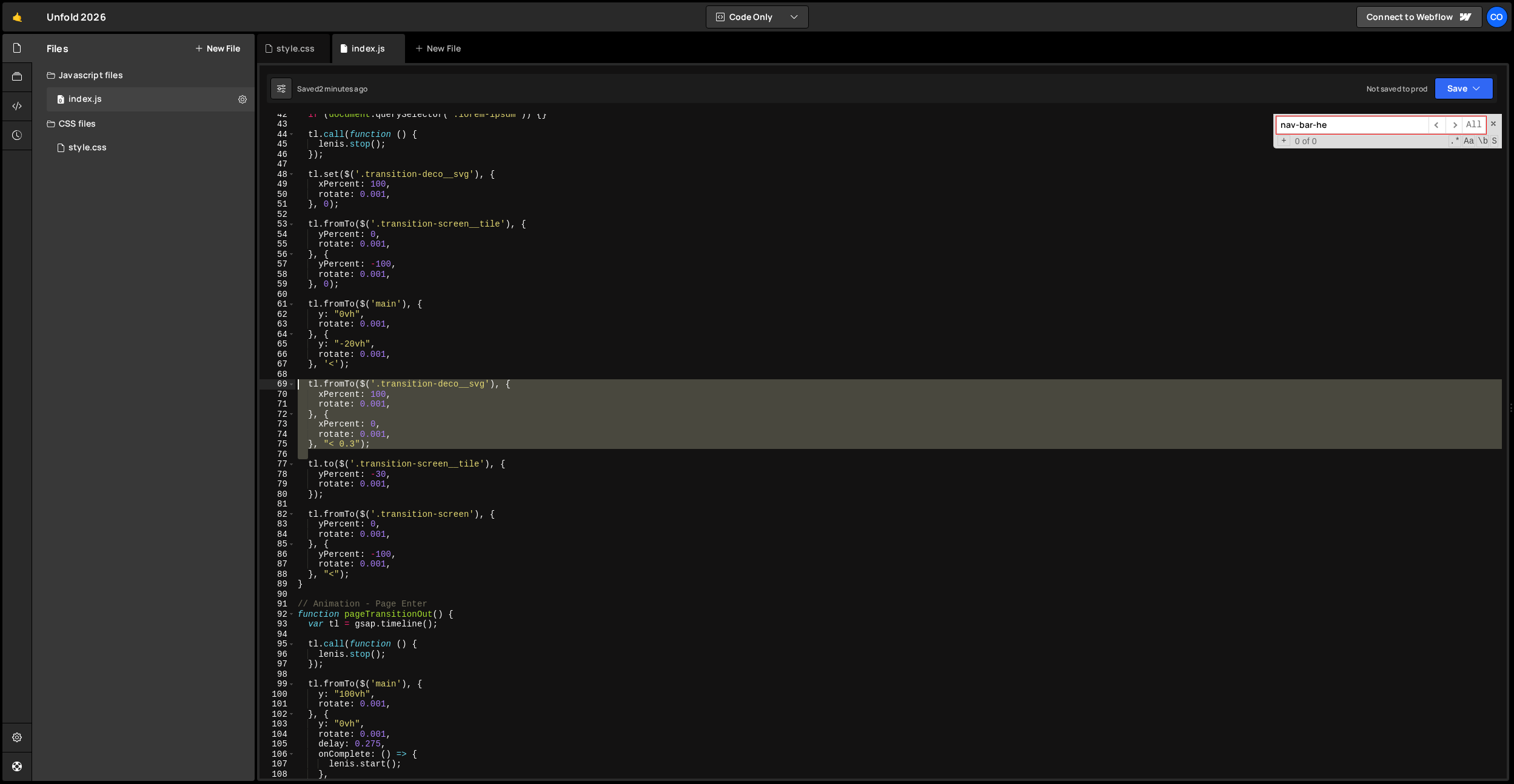
drag, startPoint x: 397, startPoint y: 450, endPoint x: 264, endPoint y: 382, distance: 149.4
click at [264, 382] on div "42 43 44 45 46 47 48 49 50 51 52 53 54 55 56 57 58 59 60 61 62 63 64 65 66 67 6…" at bounding box center [883, 446] width 1248 height 665
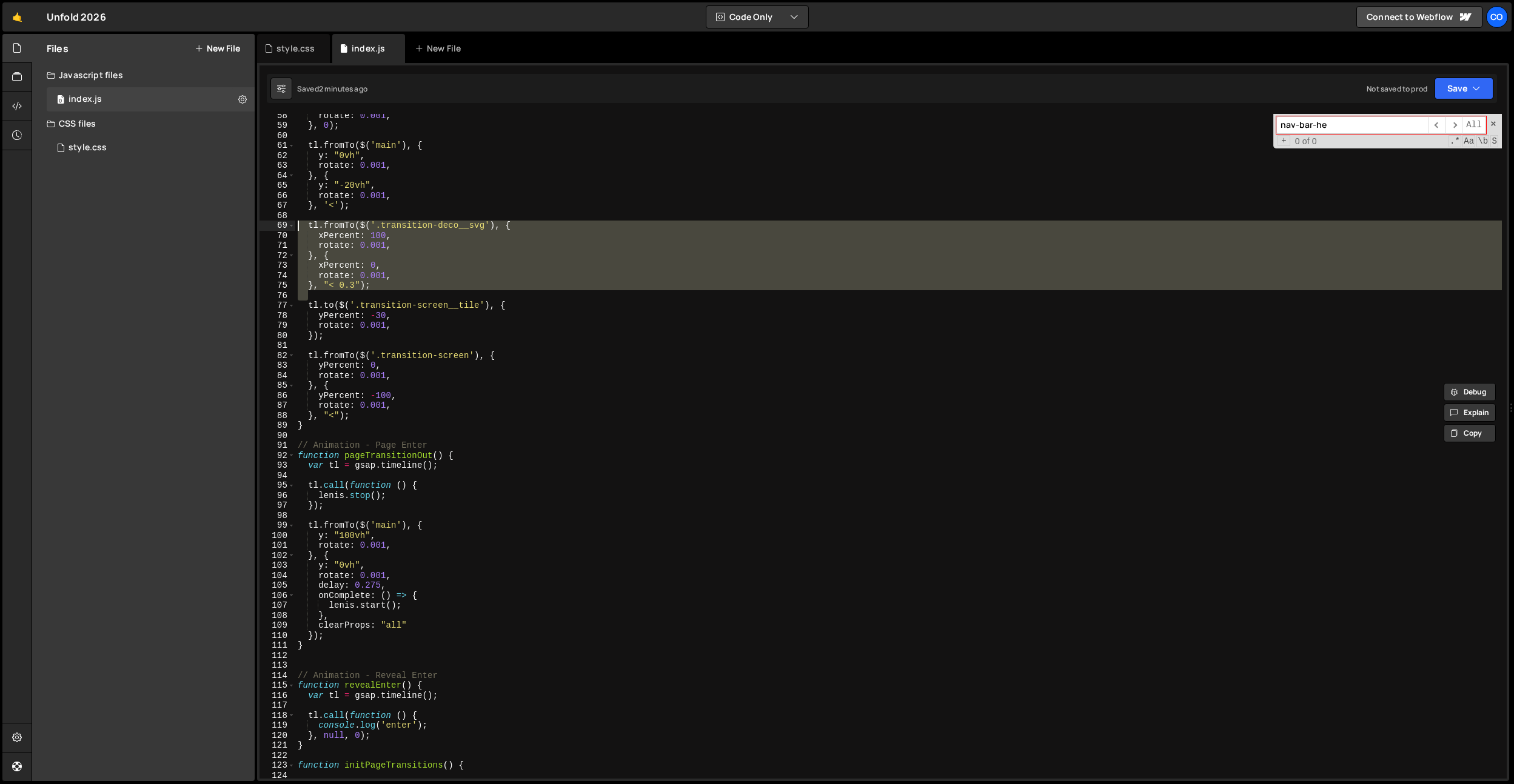
scroll to position [716, 0]
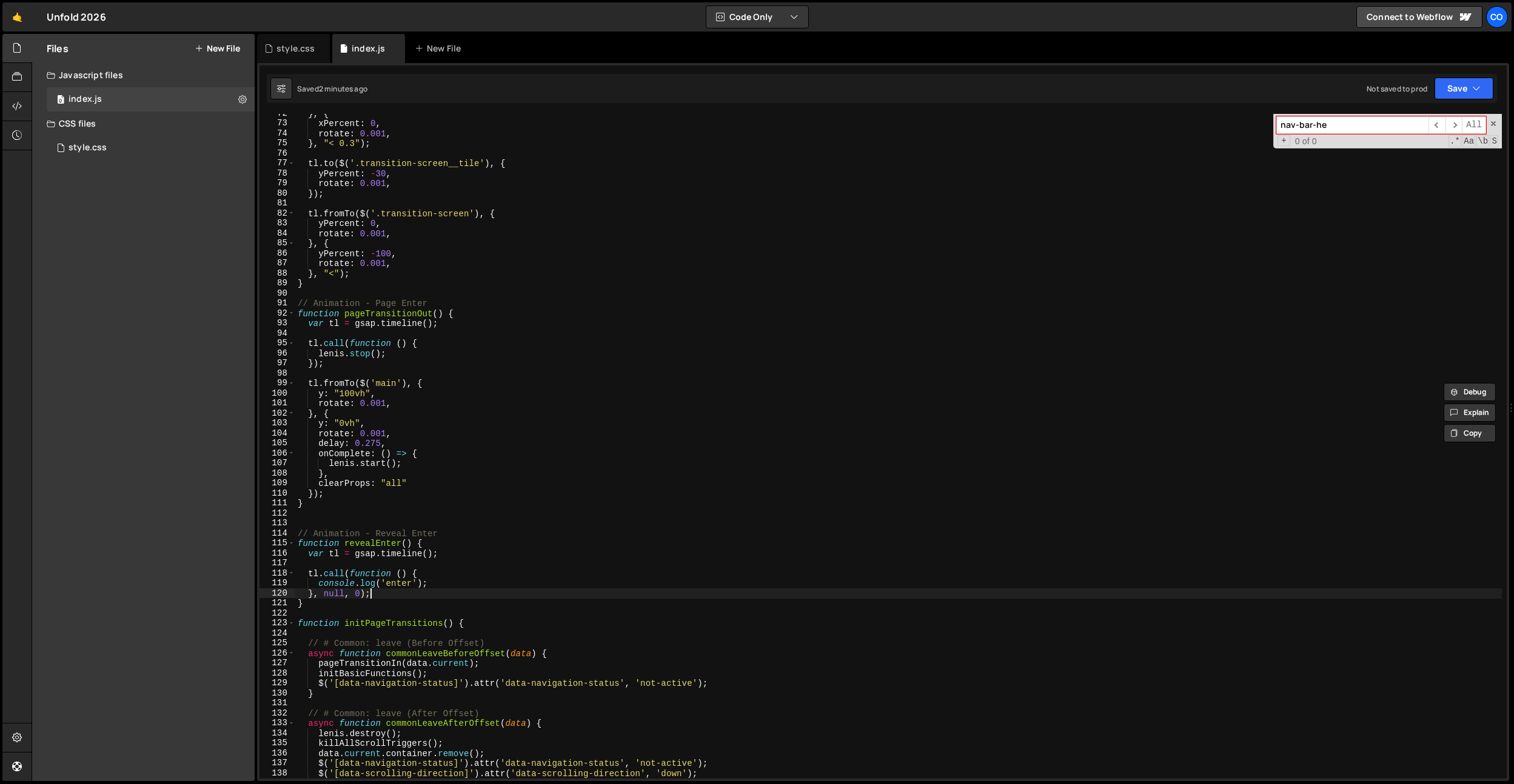
click at [390, 591] on div "} , { xPercent : 0 , rotate : 0.001 , } , "< 0.3" ) ; tl . to ( $ ( '.transitio…" at bounding box center [899, 451] width 1207 height 685
type textarea "}, null, 0);"
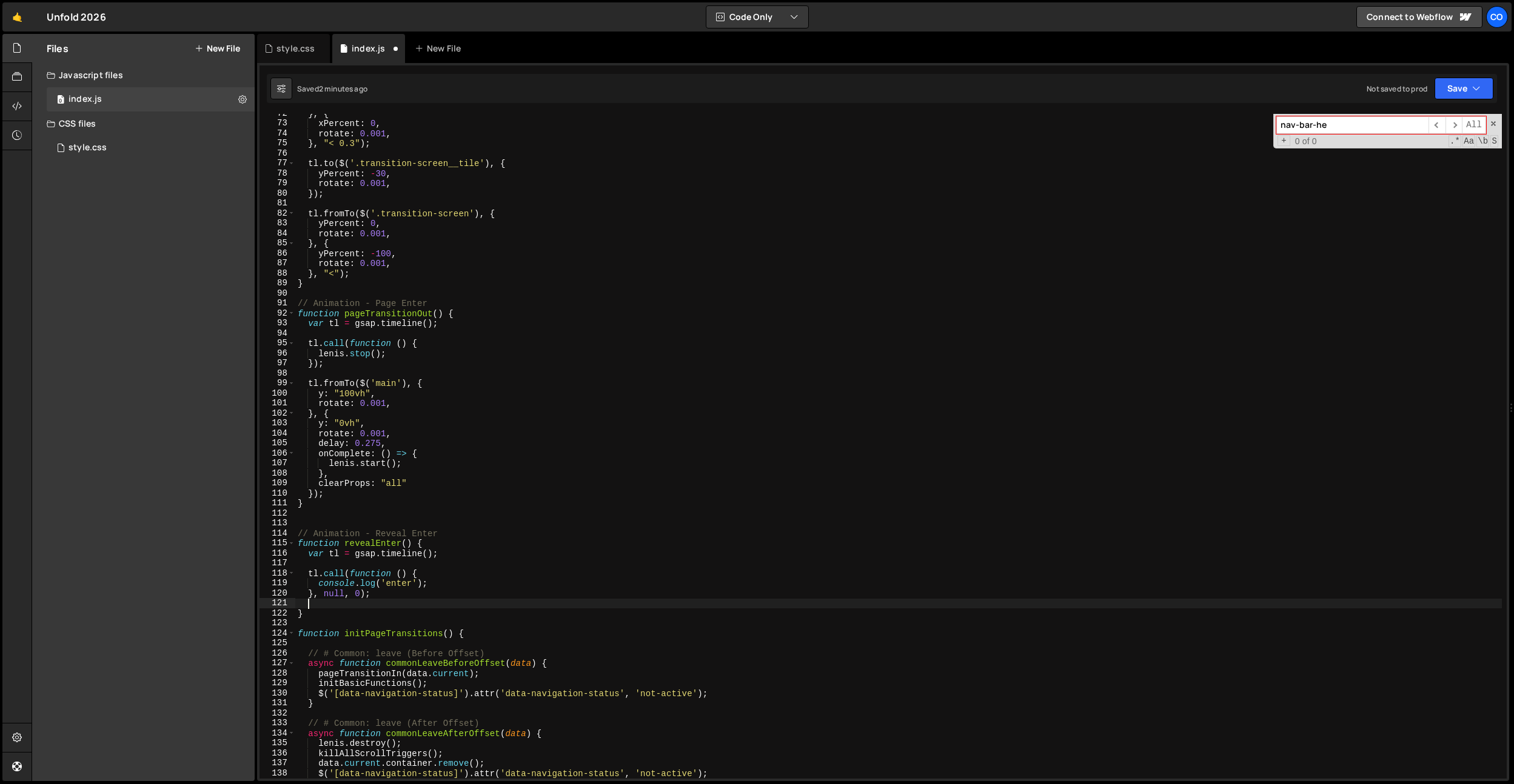
paste textarea "tl.fromTo($('.transition-deco__svg'), {"
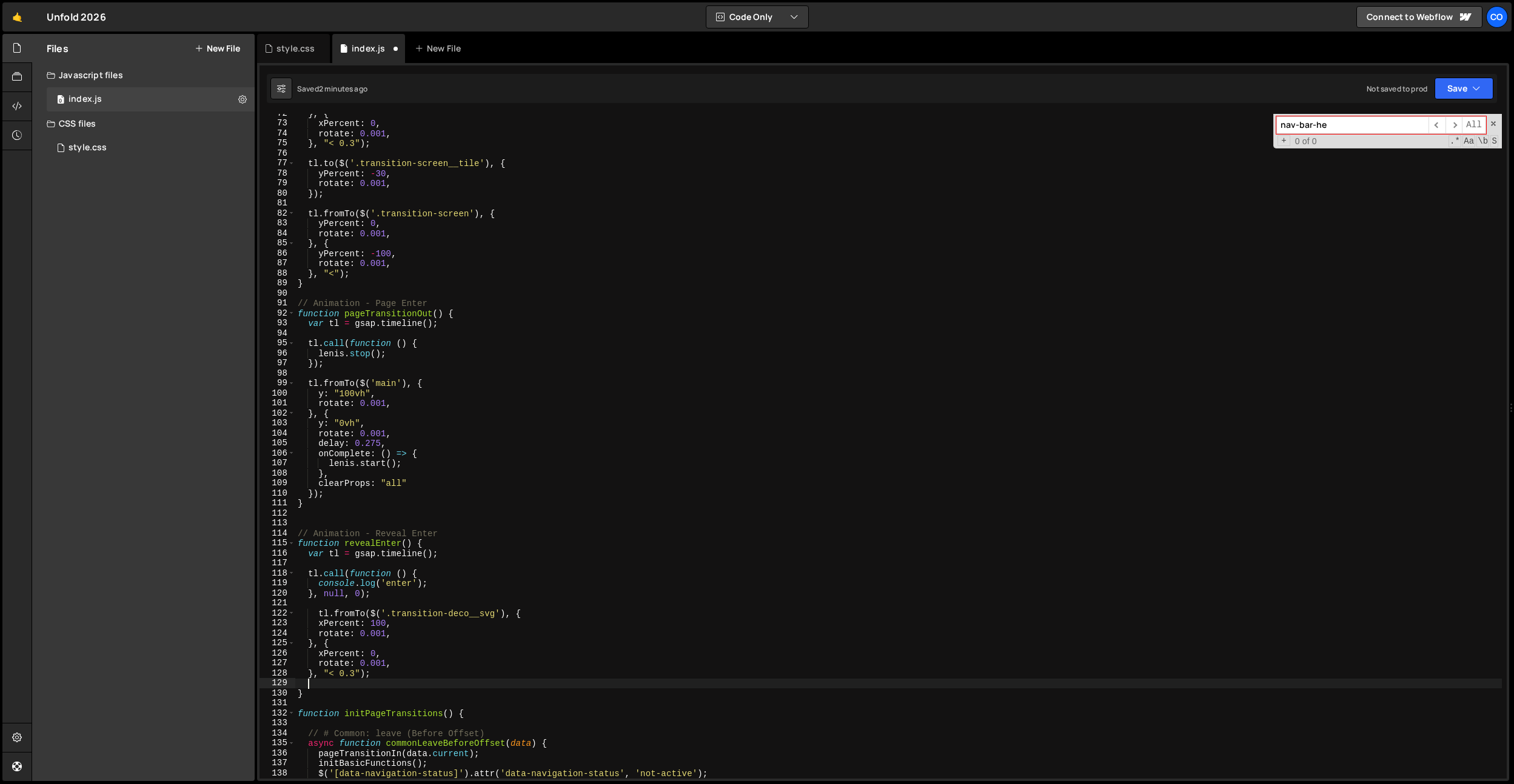
click at [318, 617] on div "} , { xPercent : 0 , rotate : 0.001 , } , "< 0.3" ) ; tl . to ( $ ( '.transitio…" at bounding box center [899, 451] width 1207 height 685
drag, startPoint x: 484, startPoint y: 613, endPoint x: 386, endPoint y: 616, distance: 98.0
click at [386, 616] on div "} , { xPercent : 0 , rotate : 0.001 , } , "< 0.3" ) ; tl . to ( $ ( '.transitio…" at bounding box center [899, 451] width 1207 height 685
paste textarea "nav-bar"
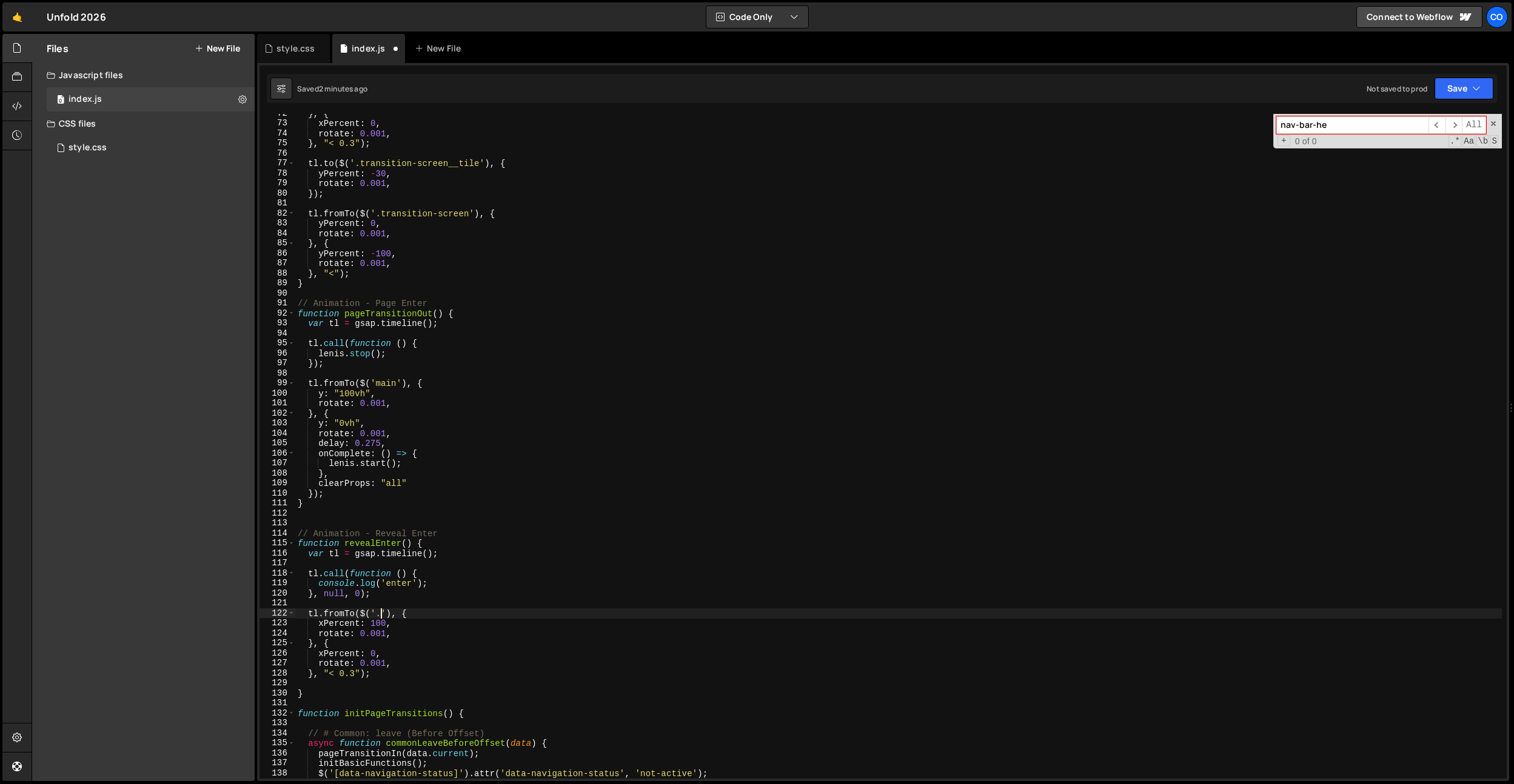
paste textarea "nav-bar"
click at [343, 624] on div "} , { xPercent : 0 , rotate : 0.001 , } , "< 0.3" ) ; tl . to ( $ ( '.transitio…" at bounding box center [899, 451] width 1207 height 685
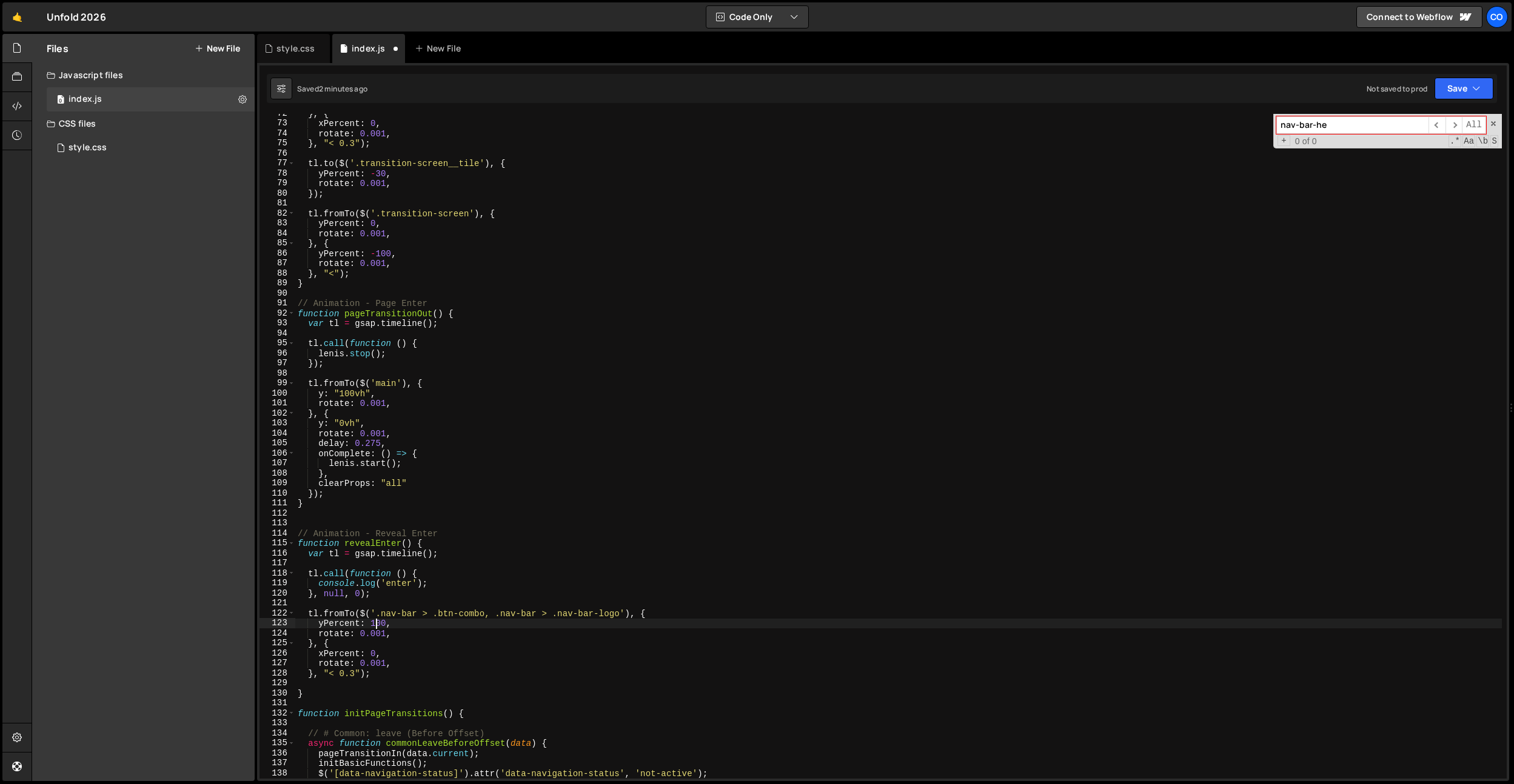
click at [397, 639] on div "} , { xPercent : 0 , rotate : 0.001 , } , "< 0.3" ) ; tl . to ( $ ( '.transitio…" at bounding box center [899, 451] width 1207 height 685
click at [398, 636] on div "} , { xPercent : 0 , rotate : 0.001 , } , "< 0.3" ) ; tl . to ( $ ( '.transitio…" at bounding box center [899, 451] width 1207 height 685
type textarea "rotate: 0.001,"
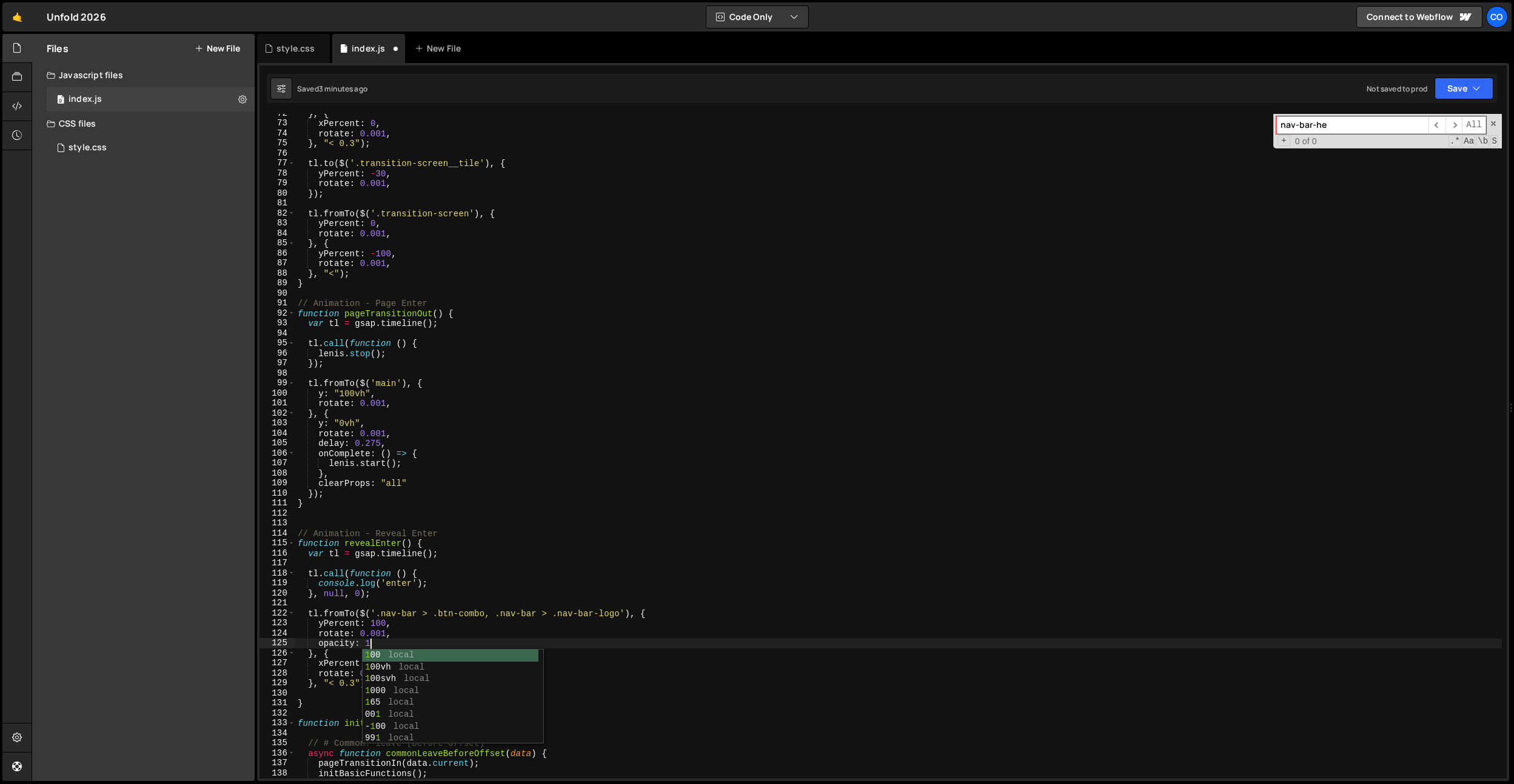
scroll to position [0, 4]
type textarea "opacity: 0,"
type textarea "s"
click at [343, 645] on div "} , { xPercent : 0 , rotate : 0.001 , } , "< 0.3" ) ; tl . to ( $ ( '.transitio…" at bounding box center [899, 450] width 1207 height 685
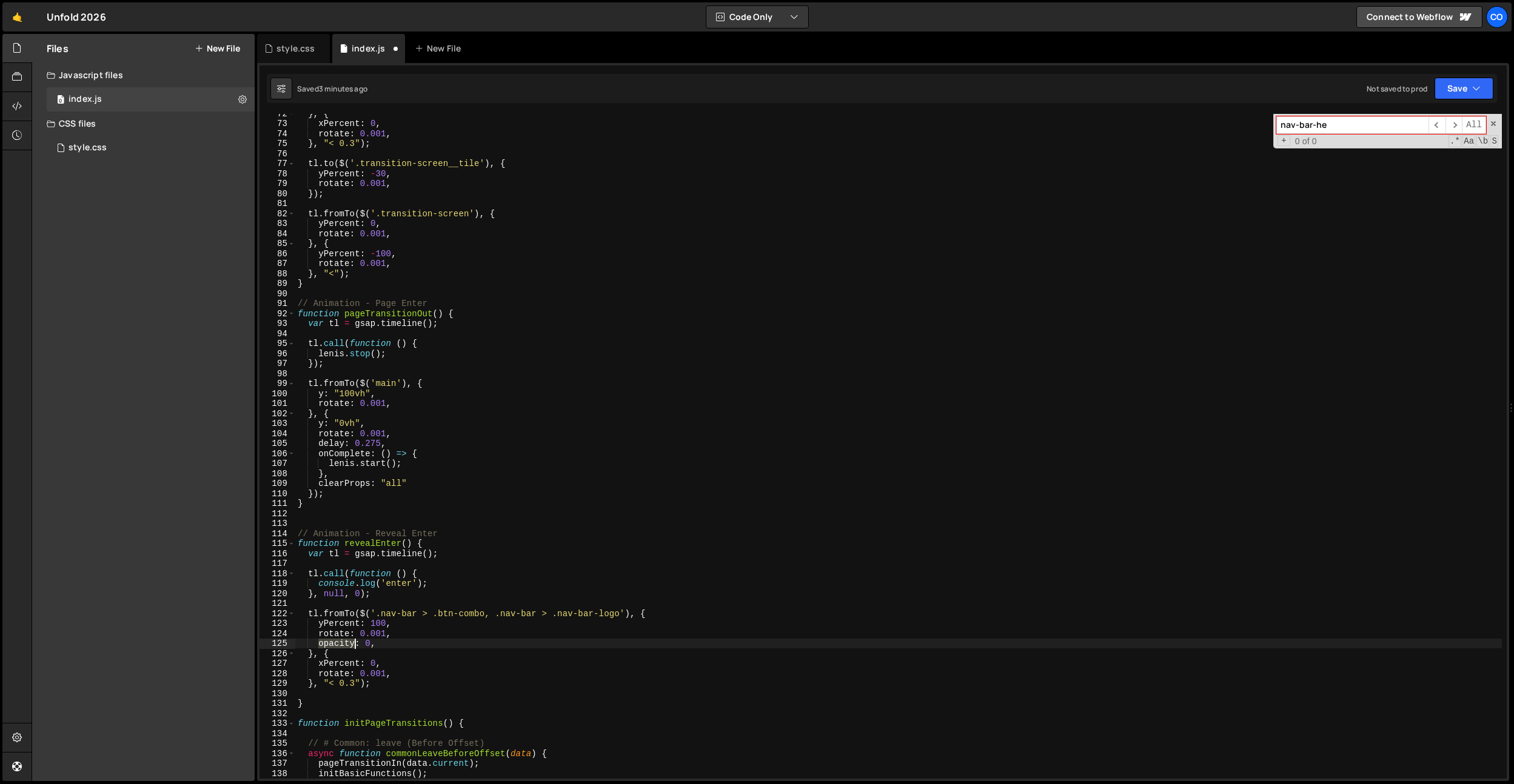
click at [342, 645] on div "} , { xPercent : 0 , rotate : 0.001 , } , "< 0.3" ) ; tl . to ( $ ( '.transitio…" at bounding box center [899, 451] width 1207 height 685
click at [327, 659] on div "} , { xPercent : 0 , rotate : 0.001 , } , "< 0.3" ) ; tl . to ( $ ( '.transitio…" at bounding box center [899, 451] width 1207 height 685
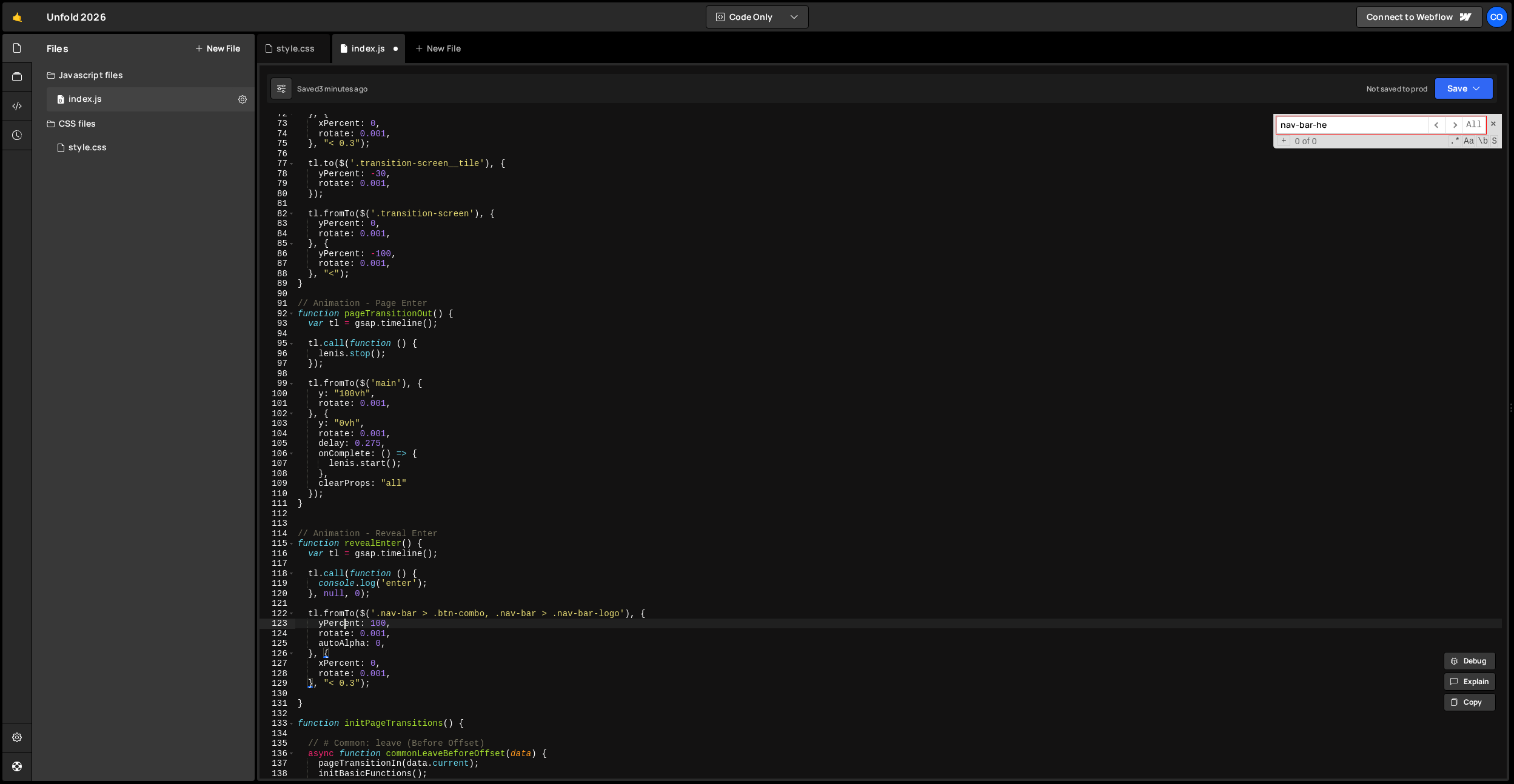
click at [344, 627] on div "} , { xPercent : 0 , rotate : 0.001 , } , "< 0.3" ) ; tl . to ( $ ( '.transitio…" at bounding box center [899, 451] width 1207 height 685
click at [343, 667] on div "} , { xPercent : 0 , rotate : 0.001 , } , "< 0.3" ) ; tl . to ( $ ( '.transitio…" at bounding box center [899, 451] width 1207 height 685
paste textarea "y"
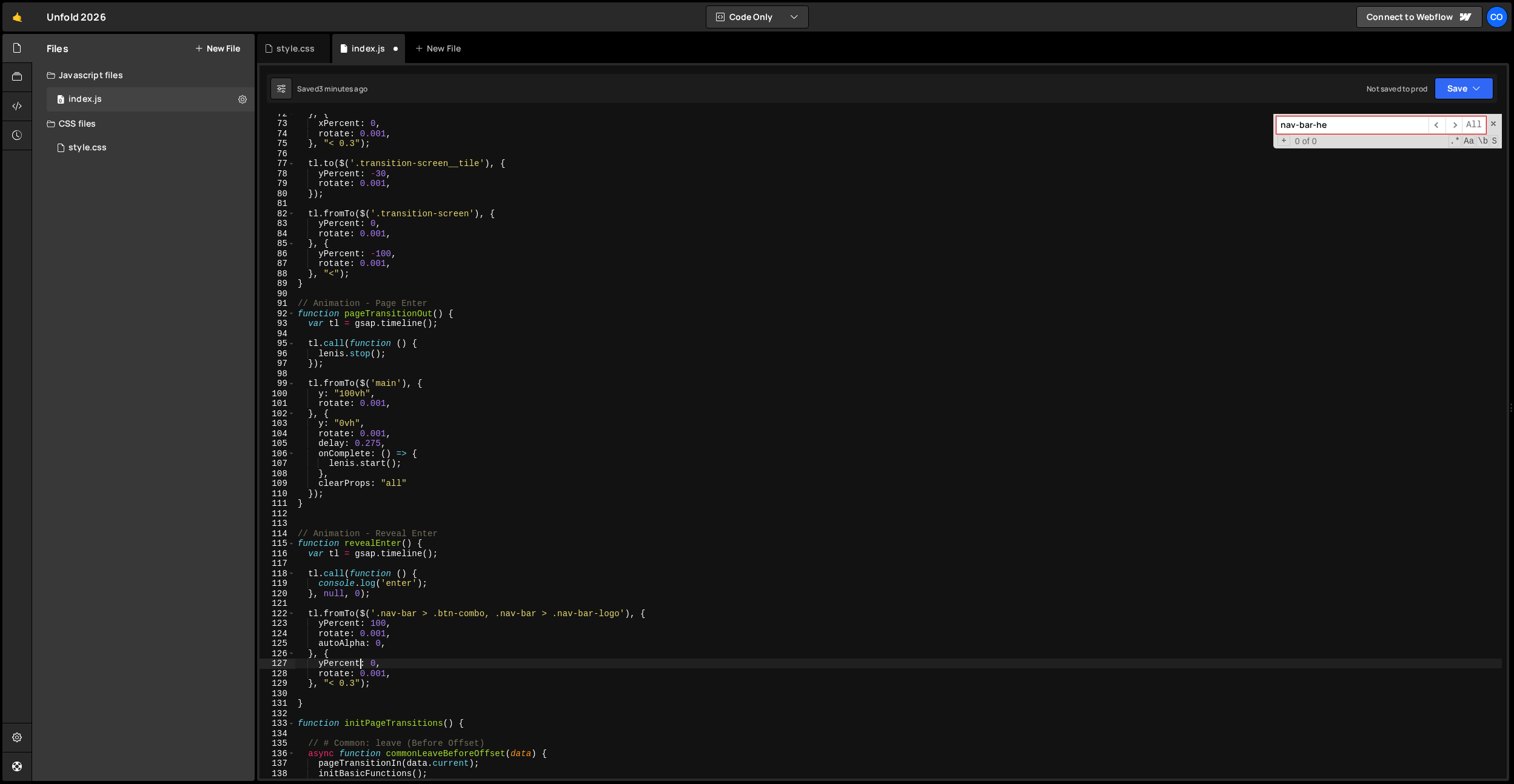
click at [346, 678] on div "} , { xPercent : 0 , rotate : 0.001 , } , "< 0.3" ) ; tl . to ( $ ( '.transitio…" at bounding box center [899, 451] width 1207 height 685
type textarea "rotate: 0.001,"
click at [346, 678] on div "} , { xPercent : 0 , rotate : 0.001 , } , "< 0.3" ) ; tl . to ( $ ( '.transitio…" at bounding box center [899, 451] width 1207 height 685
click at [402, 676] on div "} , { xPercent : 0 , rotate : 0.001 , } , "< 0.3" ) ; tl . to ( $ ( '.transitio…" at bounding box center [899, 451] width 1207 height 685
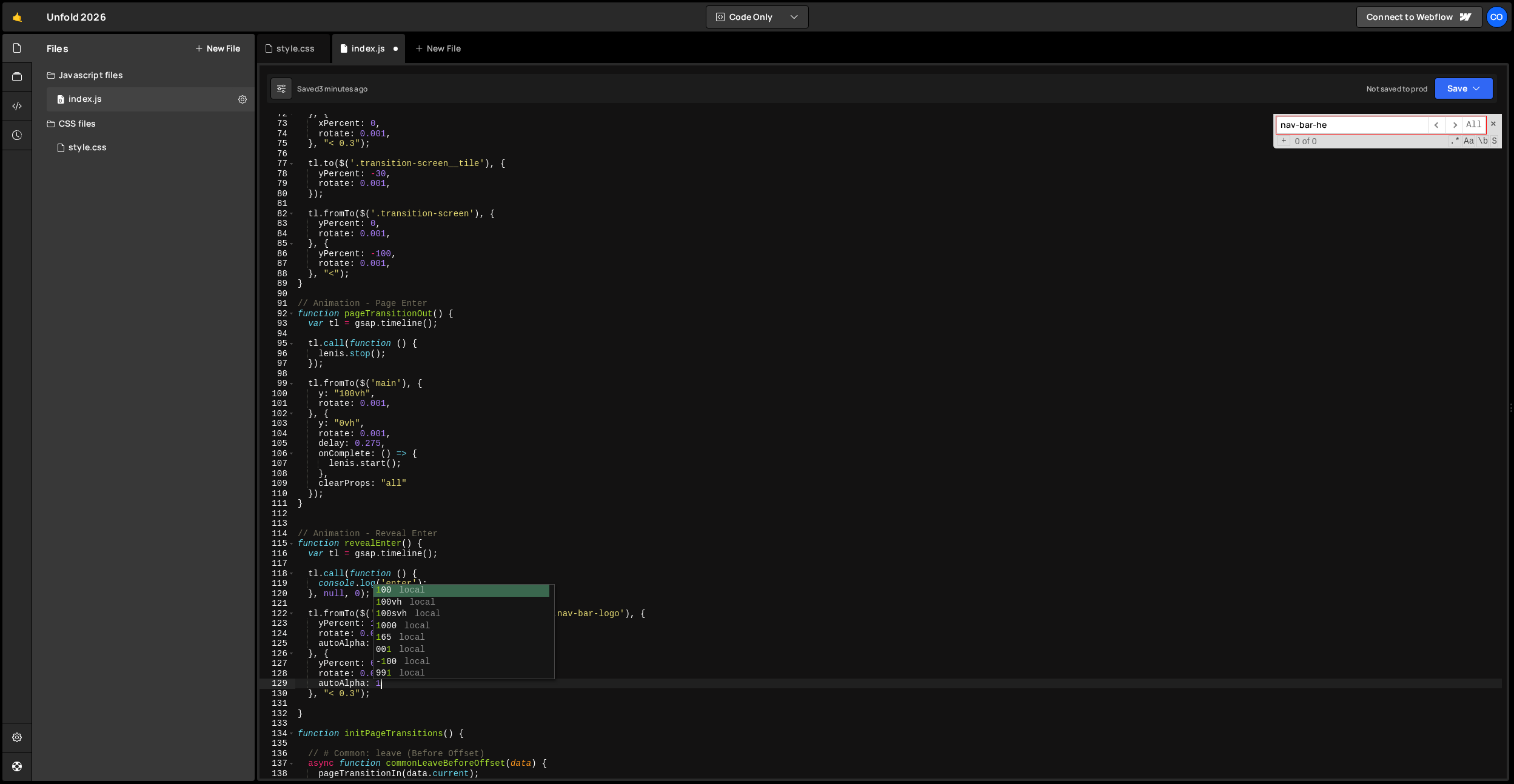
type textarea "autoAlpha: 1,"
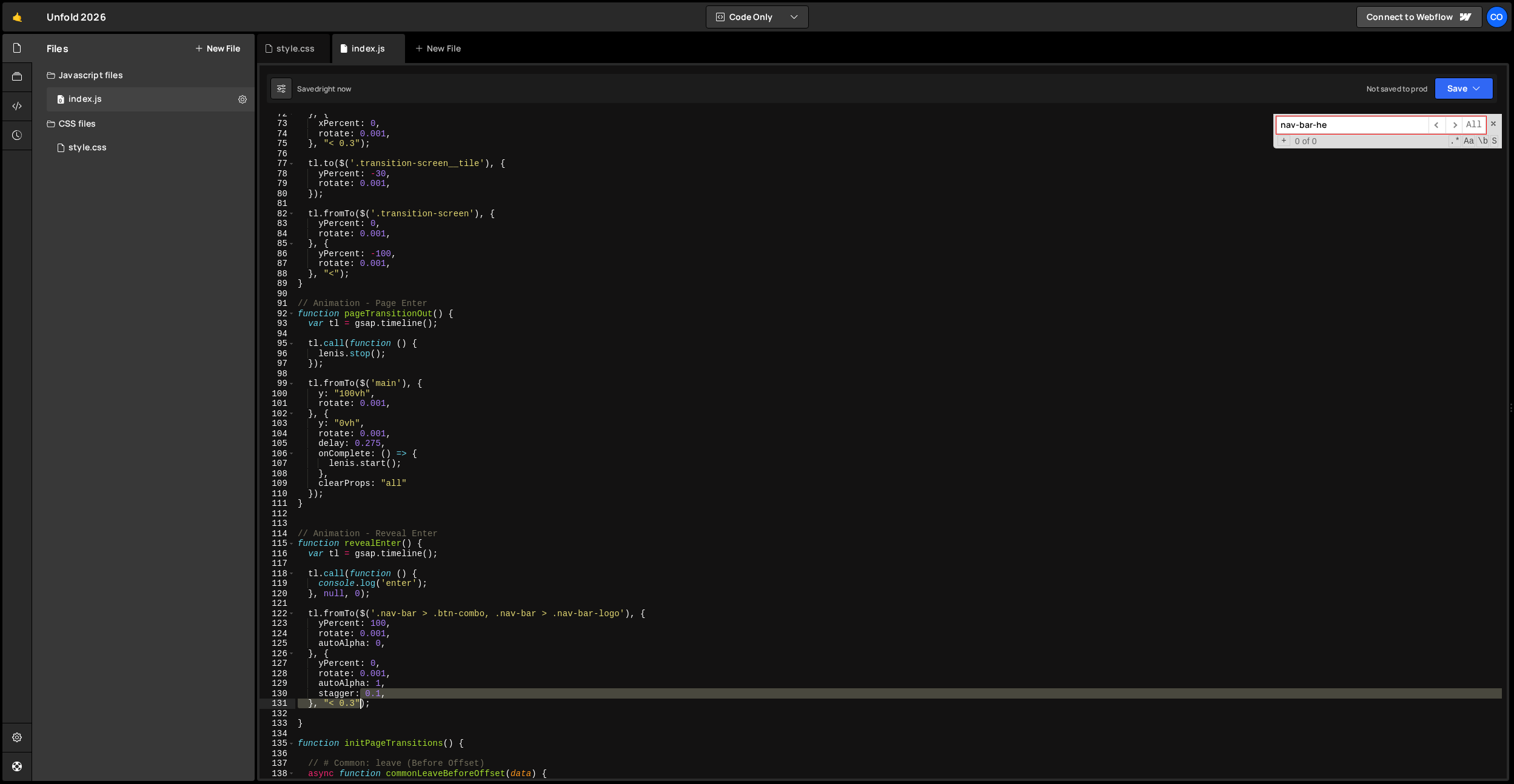
click at [359, 700] on div "} , { xPercent : 0 , rotate : 0.001 , } , "< 0.3" ) ; tl . to ( $ ( '.transitio…" at bounding box center [899, 451] width 1207 height 685
click at [356, 702] on div "} , { xPercent : 0 , rotate : 0.001 , } , "< 0.3" ) ; tl . to ( $ ( '.transitio…" at bounding box center [899, 446] width 1207 height 665
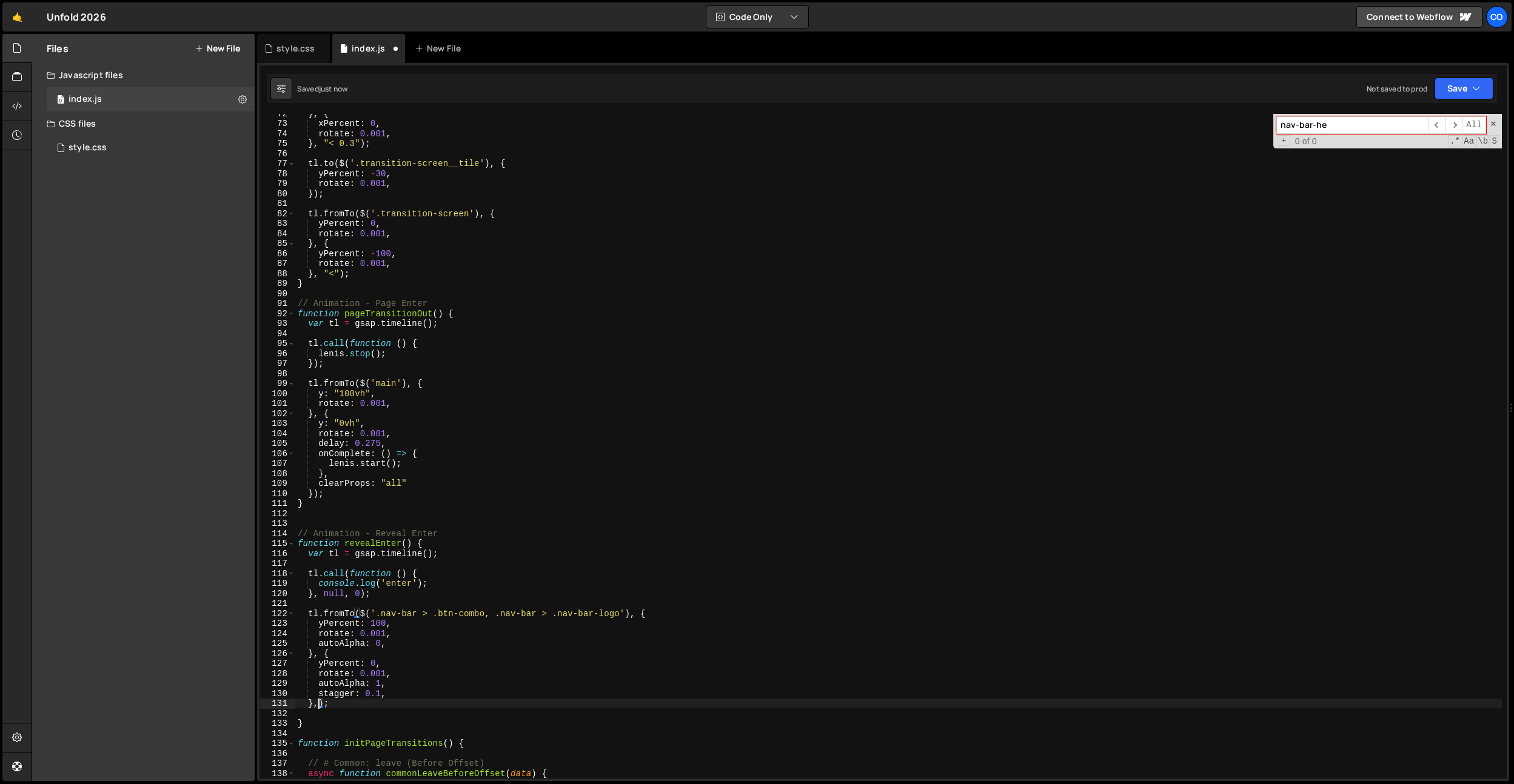
scroll to position [0, 1]
click at [380, 544] on div "} , { xPercent : 0 , rotate : 0.001 , } , "< 0.3" ) ; tl . to ( $ ( '.transitio…" at bounding box center [899, 451] width 1207 height 685
type textarea "function revealEnter() {"
click at [380, 544] on div "} , { xPercent : 0 , rotate : 0.001 , } , "< 0.3" ) ; tl . to ( $ ( '.transitio…" at bounding box center [899, 451] width 1207 height 685
click at [541, 523] on div "} , { xPercent : 0 , rotate : 0.001 , } , "< 0.3" ) ; tl . to ( $ ( '.transitio…" at bounding box center [899, 451] width 1207 height 685
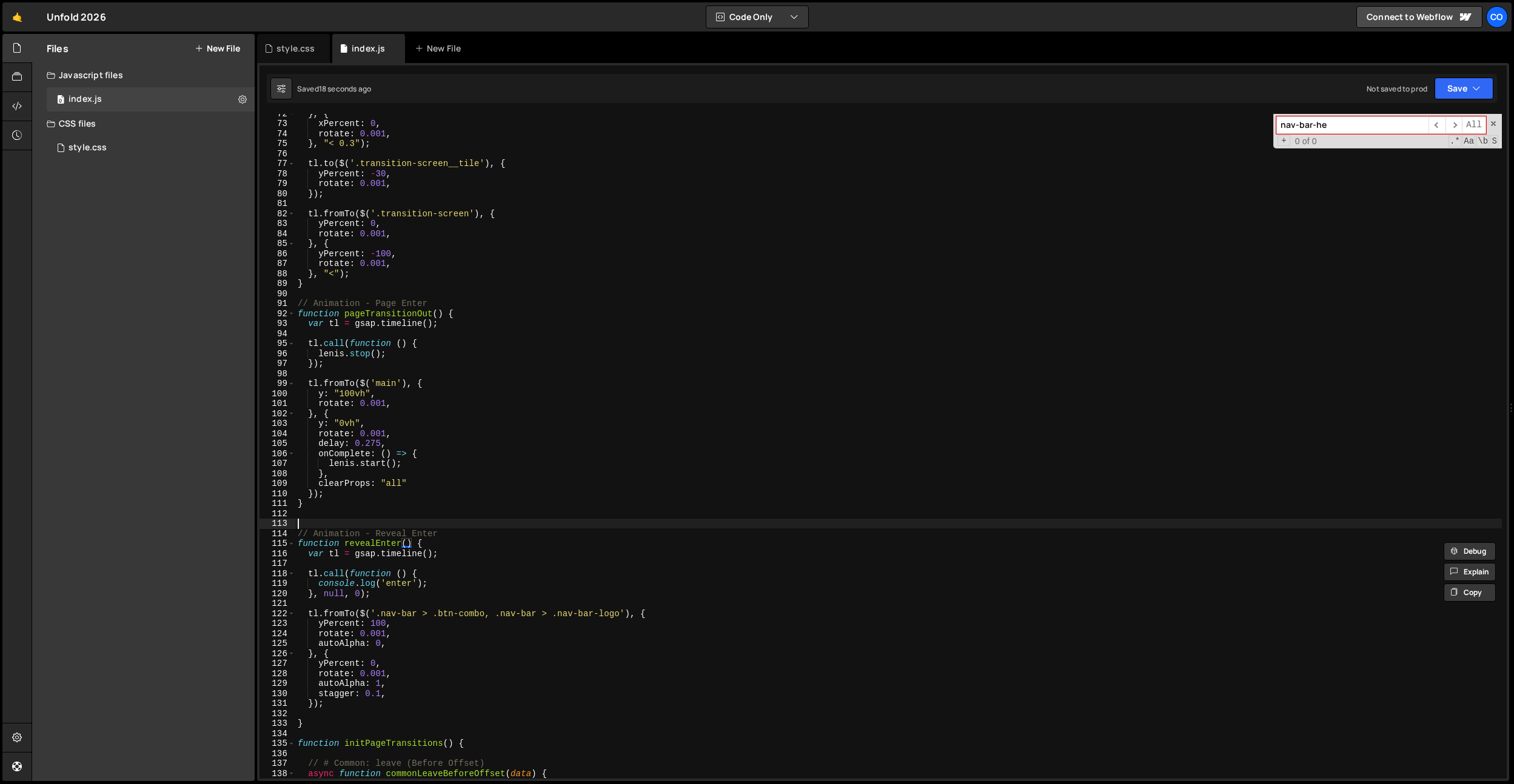
scroll to position [0, 0]
paste input "revealEnter"
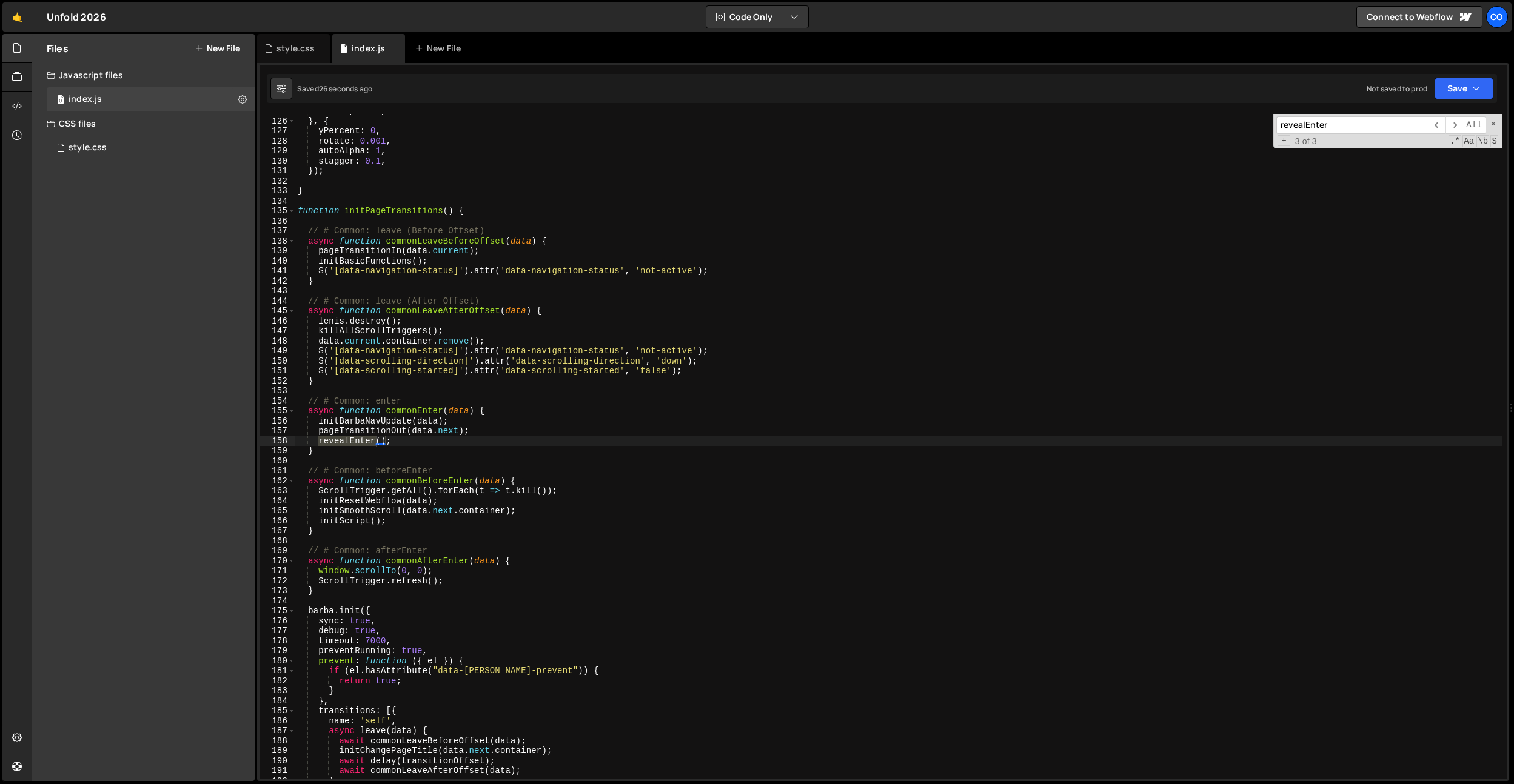
scroll to position [1250, 0]
type input "revealEnter"
click at [380, 431] on div "} , { yPercent : 0 , rotate : 0.001 , autoAlpha : 1 , stagger : 0.1 , }) ; } fu…" at bounding box center [899, 456] width 1207 height 685
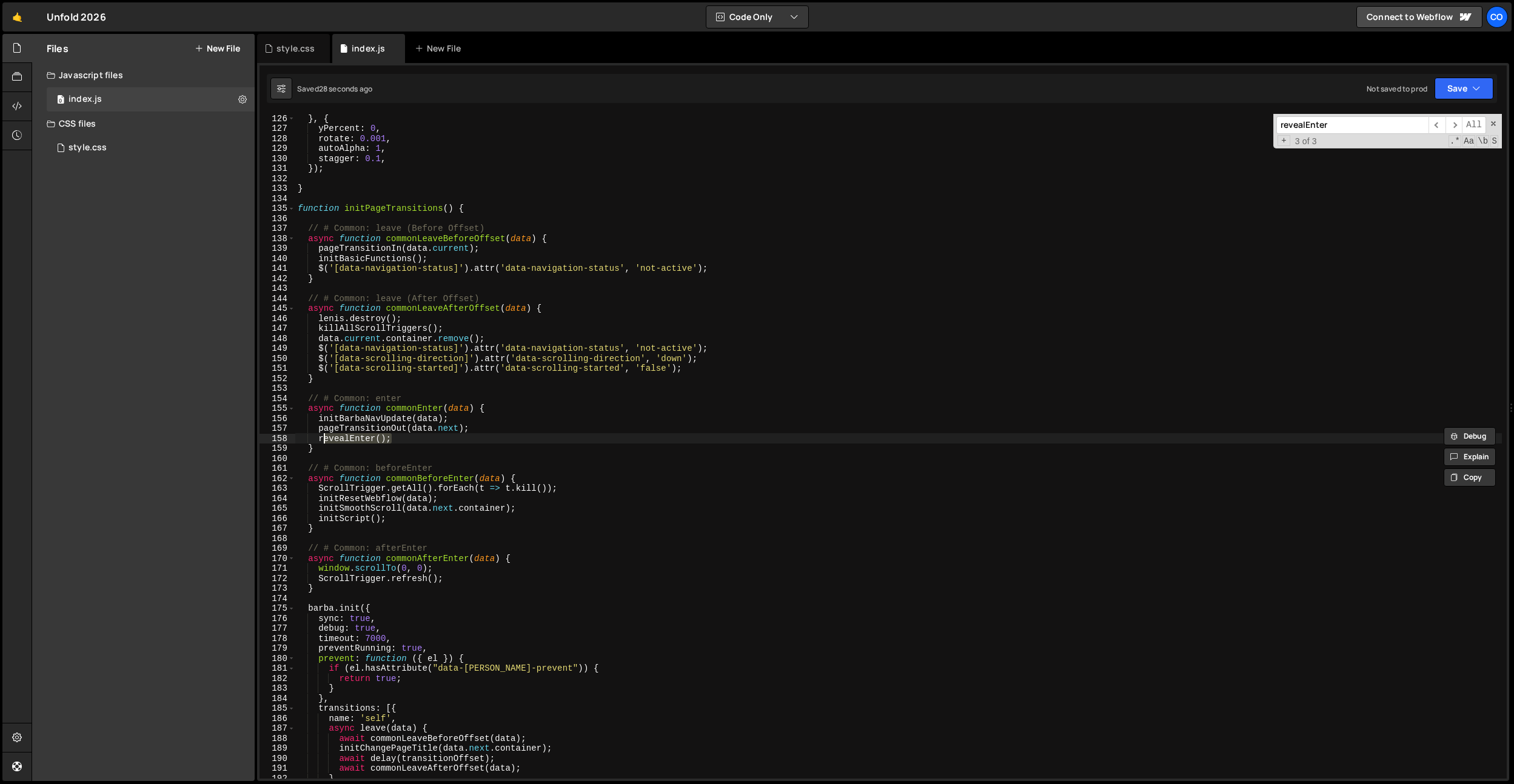
drag, startPoint x: 396, startPoint y: 439, endPoint x: 322, endPoint y: 439, distance: 74.0
click at [320, 439] on div "} , { yPercent : 0 , rotate : 0.001 , autoAlpha : 1 , stagger : 0.1 , }) ; } fu…" at bounding box center [899, 456] width 1207 height 685
click at [336, 433] on div "} , { yPercent : 0 , rotate : 0.001 , autoAlpha : 1 , stagger : 0.1 , }) ; } fu…" at bounding box center [899, 456] width 1207 height 685
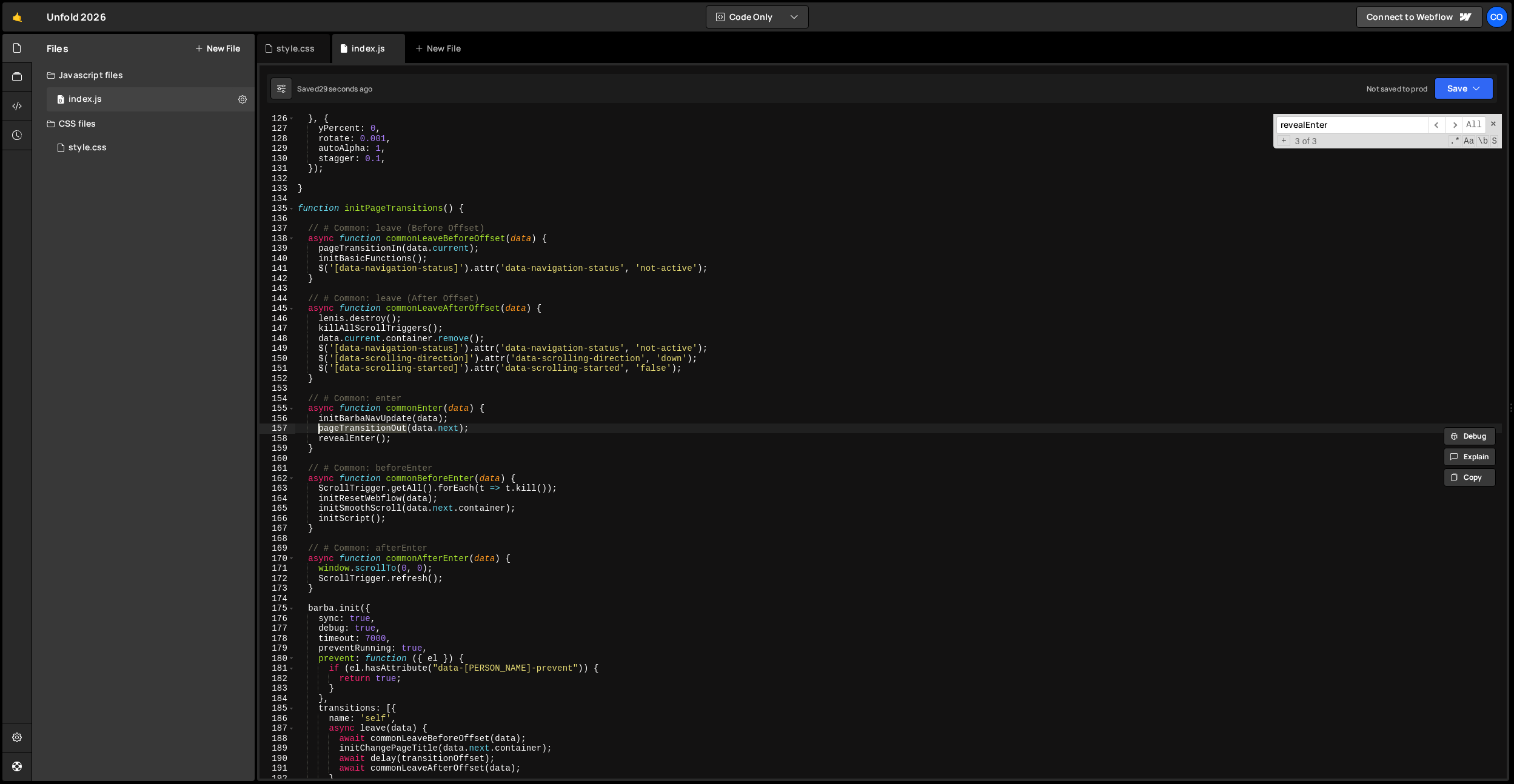
click at [336, 438] on div "} , { yPercent : 0 , rotate : 0.001 , autoAlpha : 1 , stagger : 0.1 , }) ; } fu…" at bounding box center [899, 456] width 1207 height 685
click at [336, 438] on div "autoAlpha : 0 , } , { yPercent : 0 , rotate : 0.001 , autoAlpha : 1 , stagger :…" at bounding box center [899, 448] width 1207 height 685
click at [441, 454] on div "autoAlpha : 0 , } , { yPercent : 0 , rotate : 0.001 , autoAlpha : 1 , stagger :…" at bounding box center [899, 448] width 1207 height 685
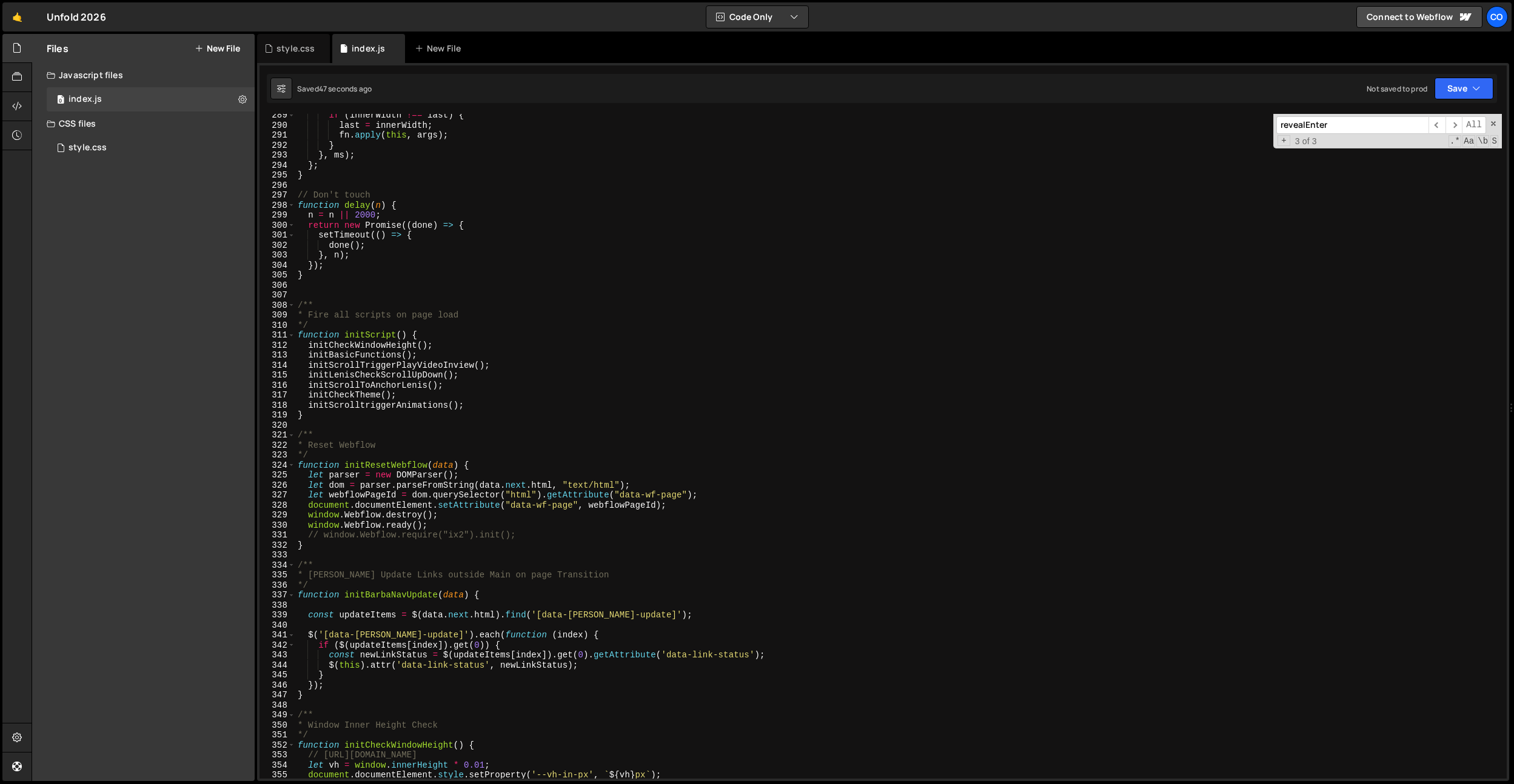
scroll to position [2884, 0]
click at [488, 407] on div "if ( innerWidth !== last ) { last = innerWidth ; fn . apply ( this , args ) ; }…" at bounding box center [899, 453] width 1207 height 685
click at [1294, 142] on span "3 of 3" at bounding box center [1306, 141] width 31 height 11
click at [1311, 128] on input "revealEnter" at bounding box center [1353, 125] width 153 height 17
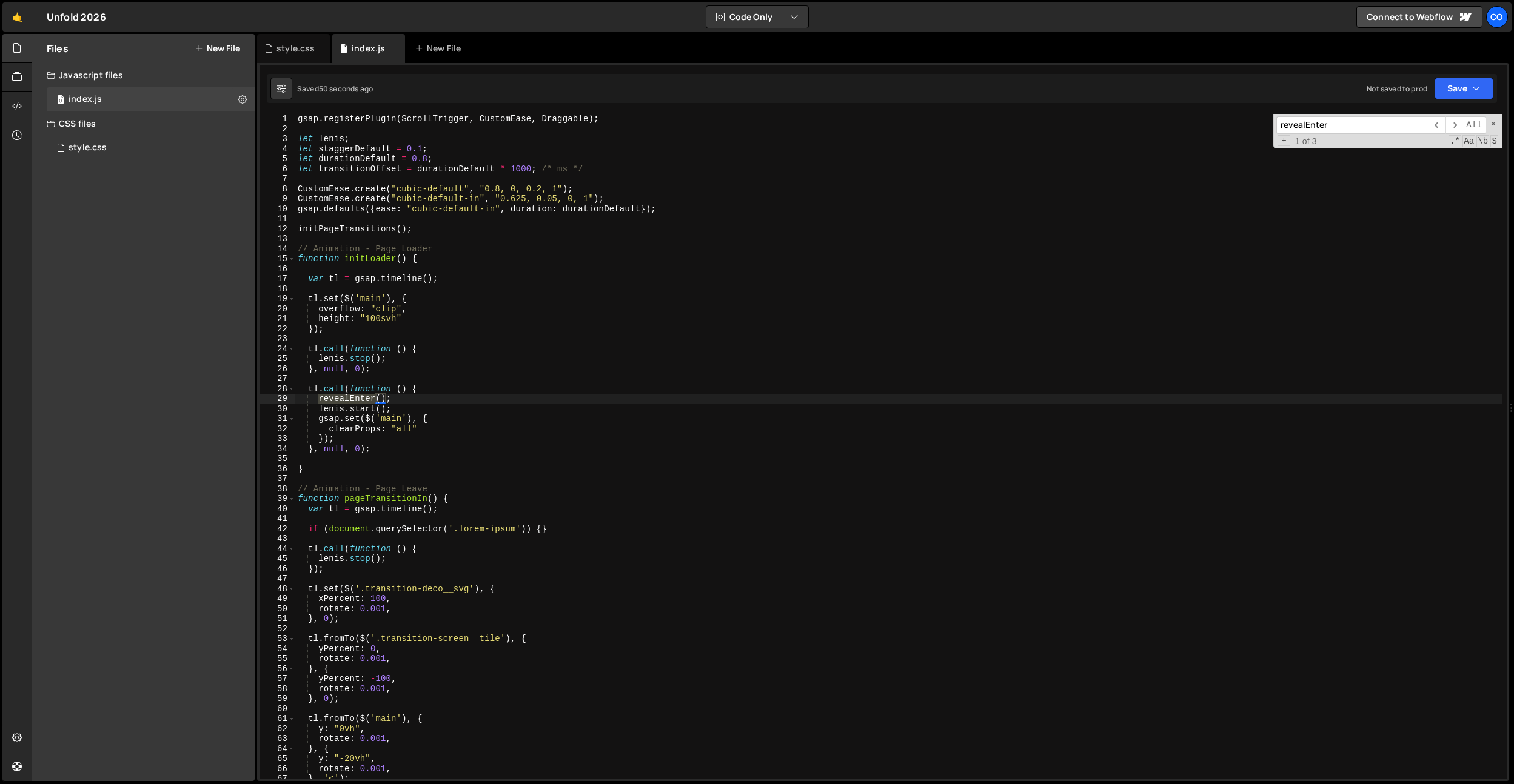
scroll to position [818, 0]
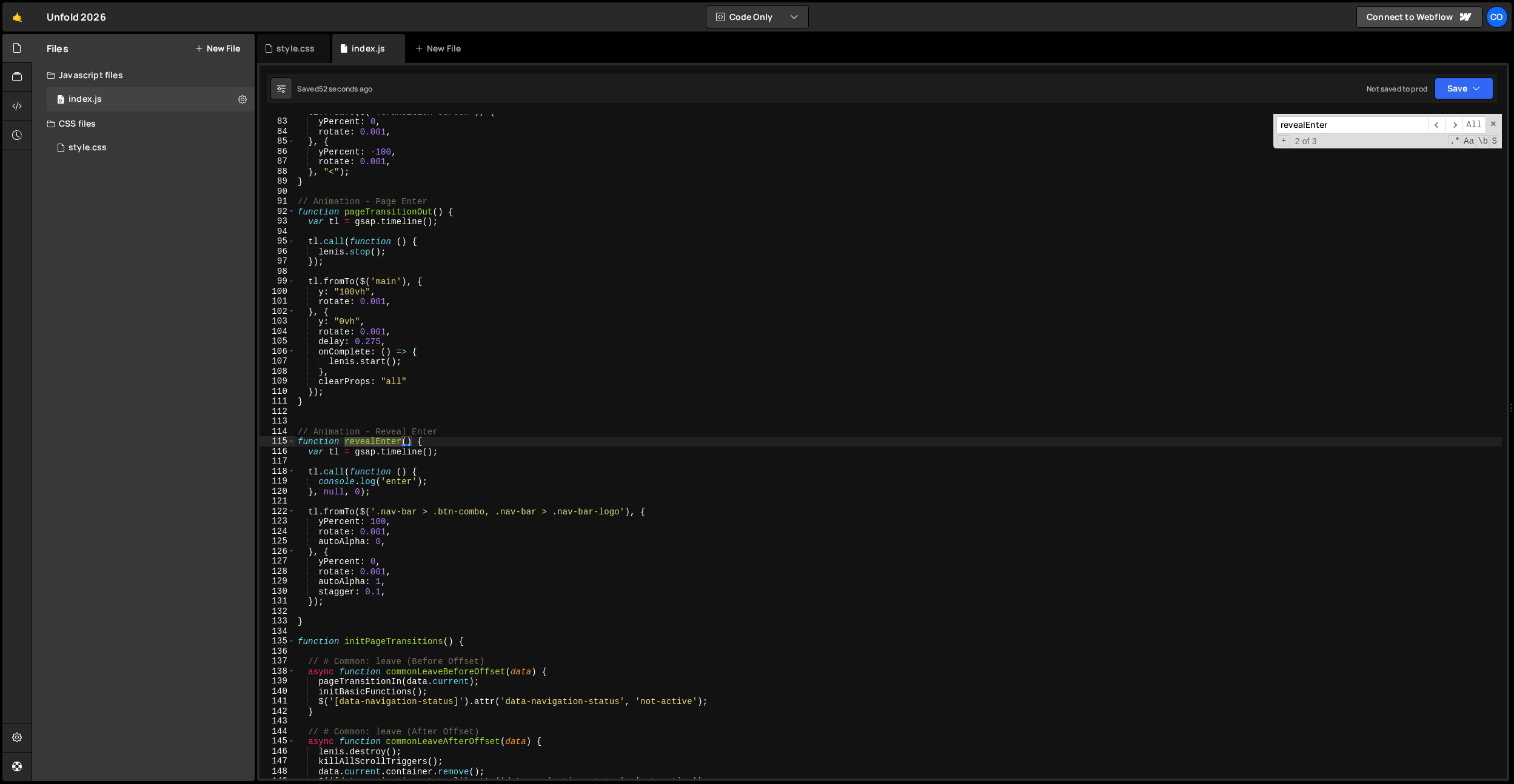
click at [343, 602] on div "tl . fromTo ( $ ( '.transition-screen' ) , { yPercent : 0 , rotate : 0.001 , } …" at bounding box center [899, 449] width 1207 height 685
click at [312, 604] on div "tl . fromTo ( $ ( '.transition-screen' ) , { yPercent : 0 , rotate : 0.001 , } …" at bounding box center [899, 449] width 1207 height 685
click at [359, 494] on div "tl . fromTo ( $ ( '.transition-screen' ) , { yPercent : 0 , rotate : 0.001 , } …" at bounding box center [899, 449] width 1207 height 685
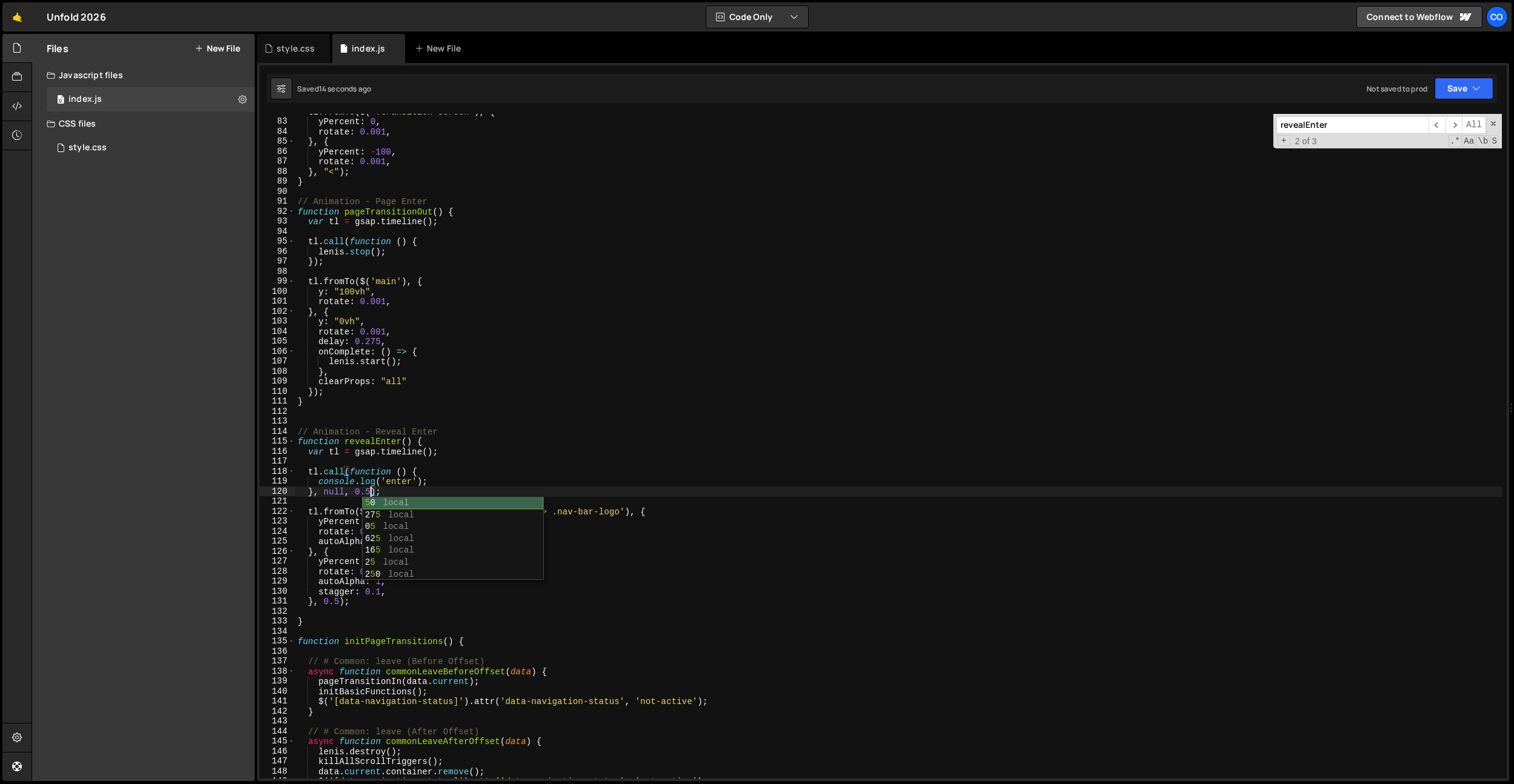
click at [391, 455] on div "tl . fromTo ( $ ( '.transition-screen' ) , { yPercent : 0 , rotate : 0.001 , } …" at bounding box center [899, 449] width 1207 height 685
click at [369, 525] on div "tl . fromTo ( $ ( '.transition-screen' ) , { yPercent : 0 , rotate : 0.001 , } …" at bounding box center [899, 449] width 1207 height 685
click at [385, 282] on div "tl . fromTo ( $ ( '.transition-screen' ) , { yPercent : 0 , rotate : 0.001 , } …" at bounding box center [899, 449] width 1207 height 685
click at [334, 604] on div "tl . fromTo ( $ ( '.transition-screen' ) , { yPercent : 0 , rotate : 0.001 , } …" at bounding box center [899, 449] width 1207 height 685
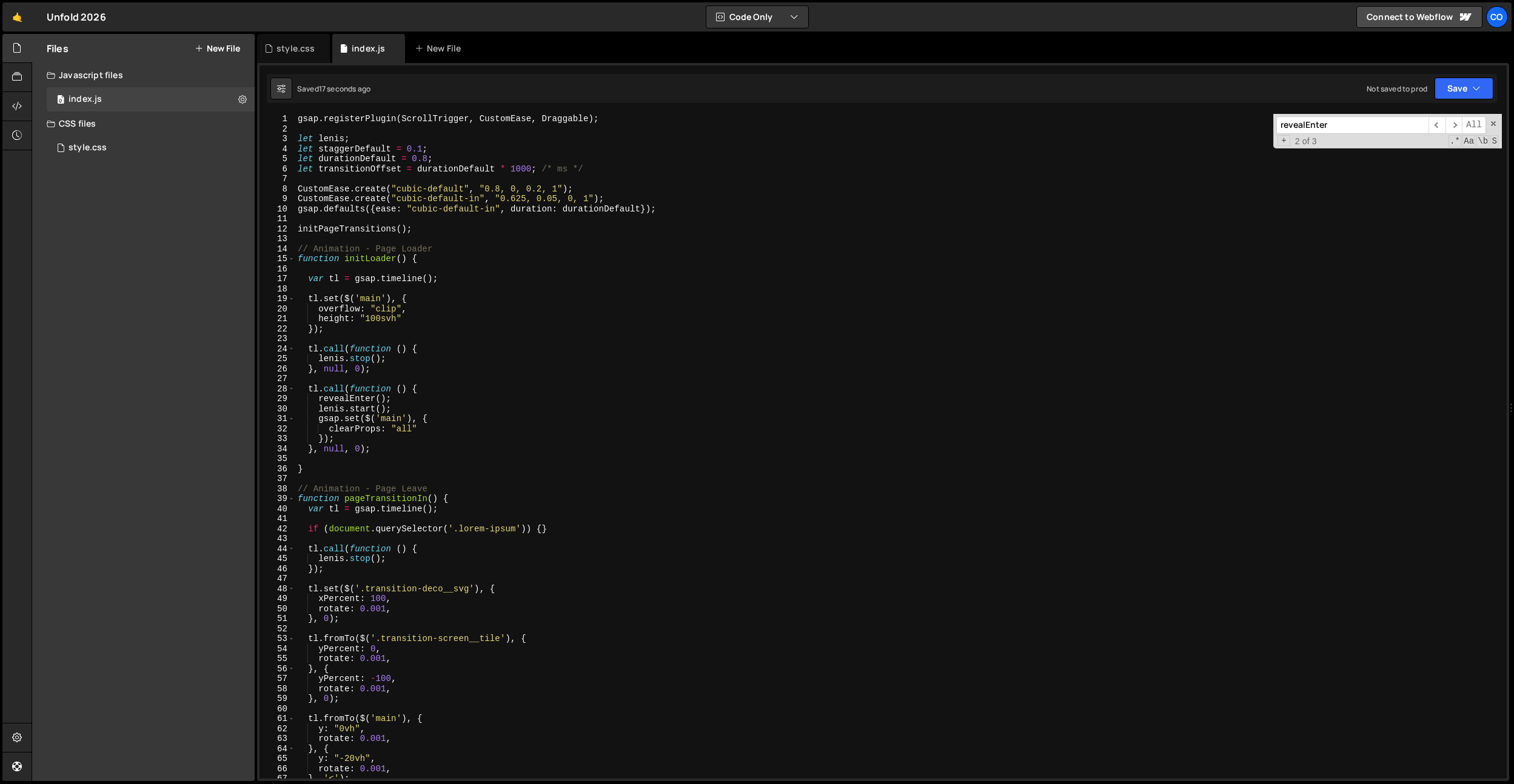
scroll to position [0, 0]
click at [362, 170] on div "gsap . registerPlugin ( ScrollTrigger , CustomEase , Draggable ) ; let lenis ; …" at bounding box center [899, 456] width 1207 height 685
click at [363, 160] on div "gsap . registerPlugin ( ScrollTrigger , CustomEase , Draggable ) ; let lenis ; …" at bounding box center [899, 456] width 1207 height 685
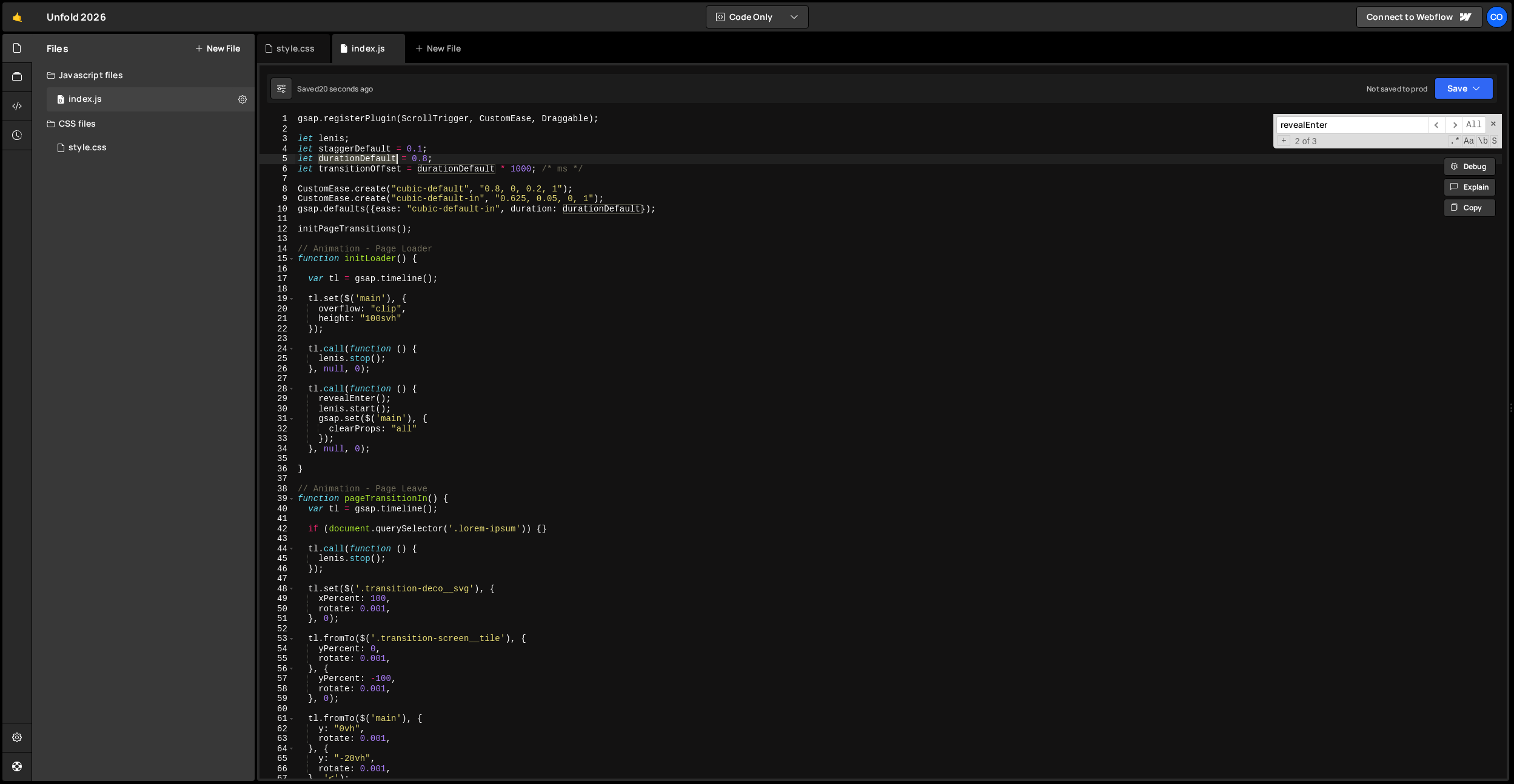
click at [377, 168] on div "gsap . registerPlugin ( ScrollTrigger , CustomEase , Draggable ) ; let lenis ; …" at bounding box center [899, 456] width 1207 height 685
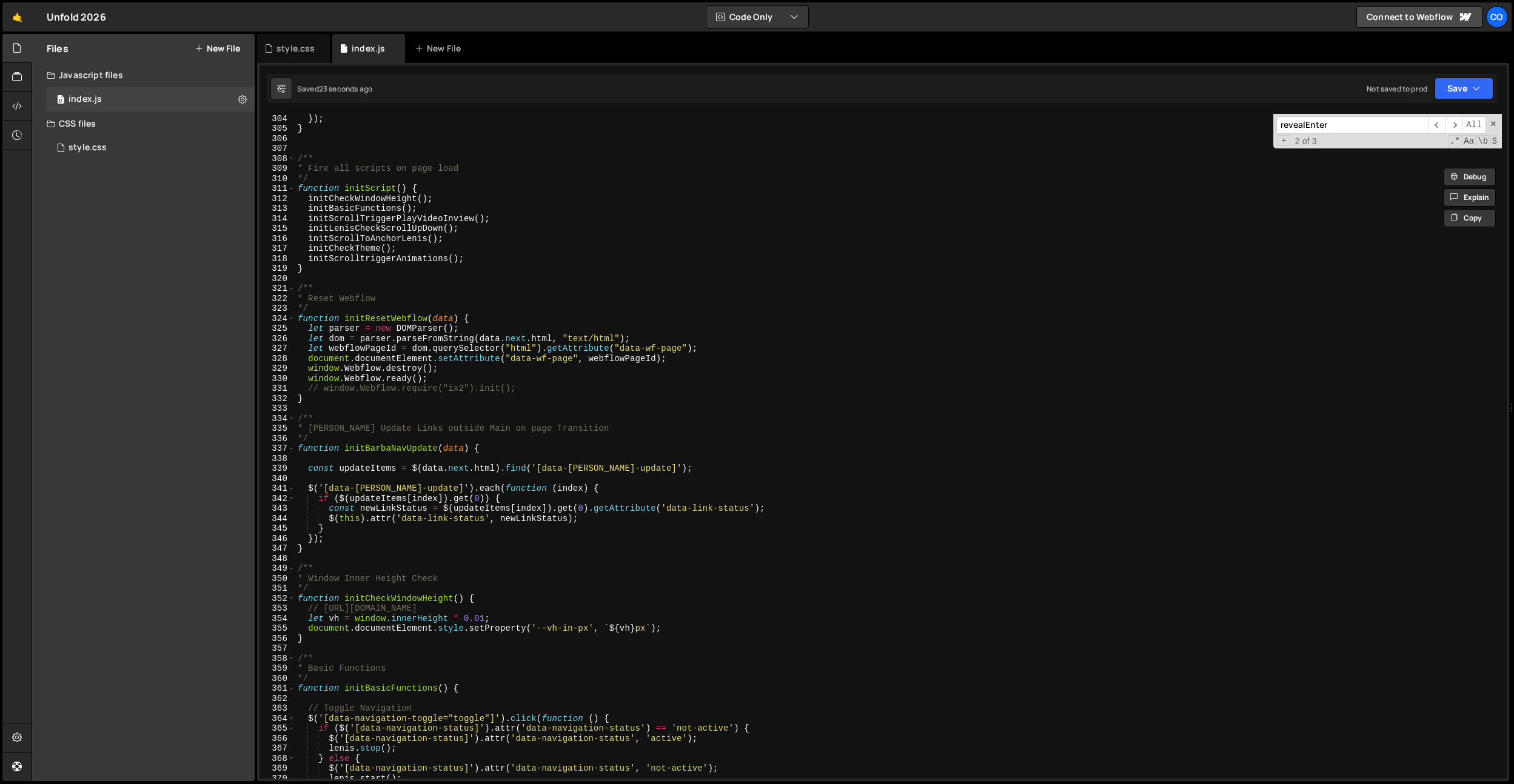
scroll to position [2943, 0]
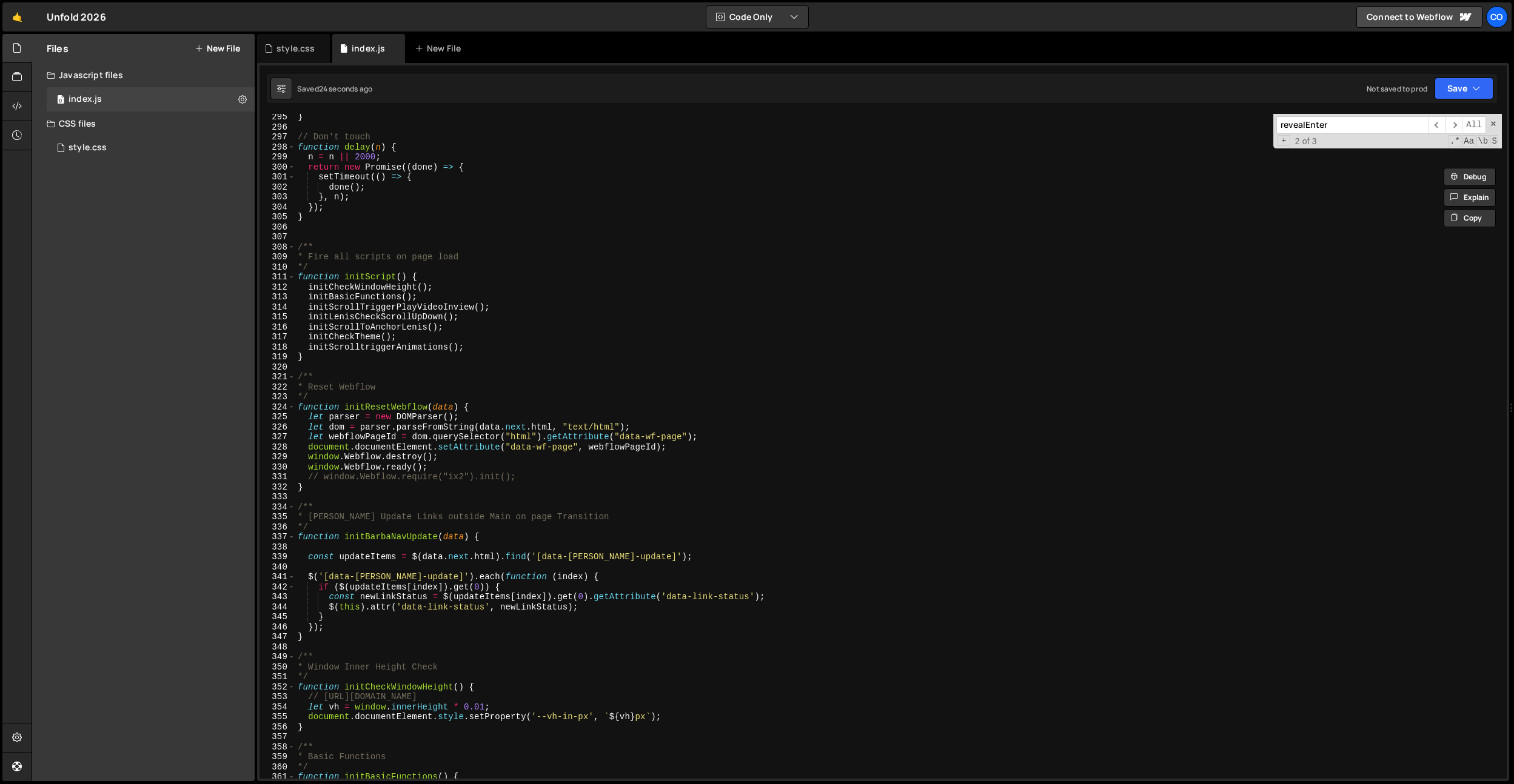
click at [351, 359] on div "} // Don't touch function delay ( n ) { n = n || 2000 ; return new Promise (( d…" at bounding box center [899, 454] width 1207 height 685
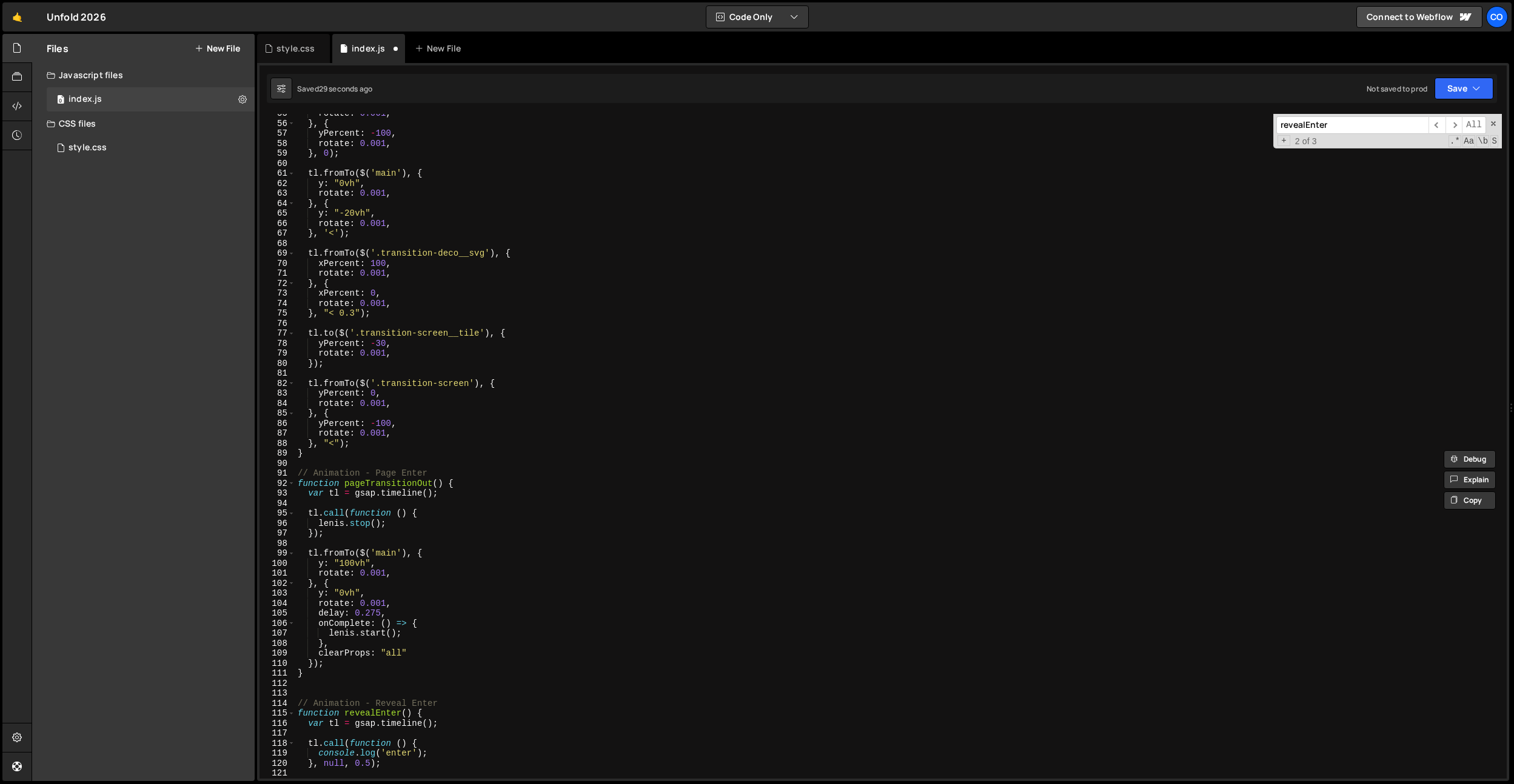
scroll to position [0, 0]
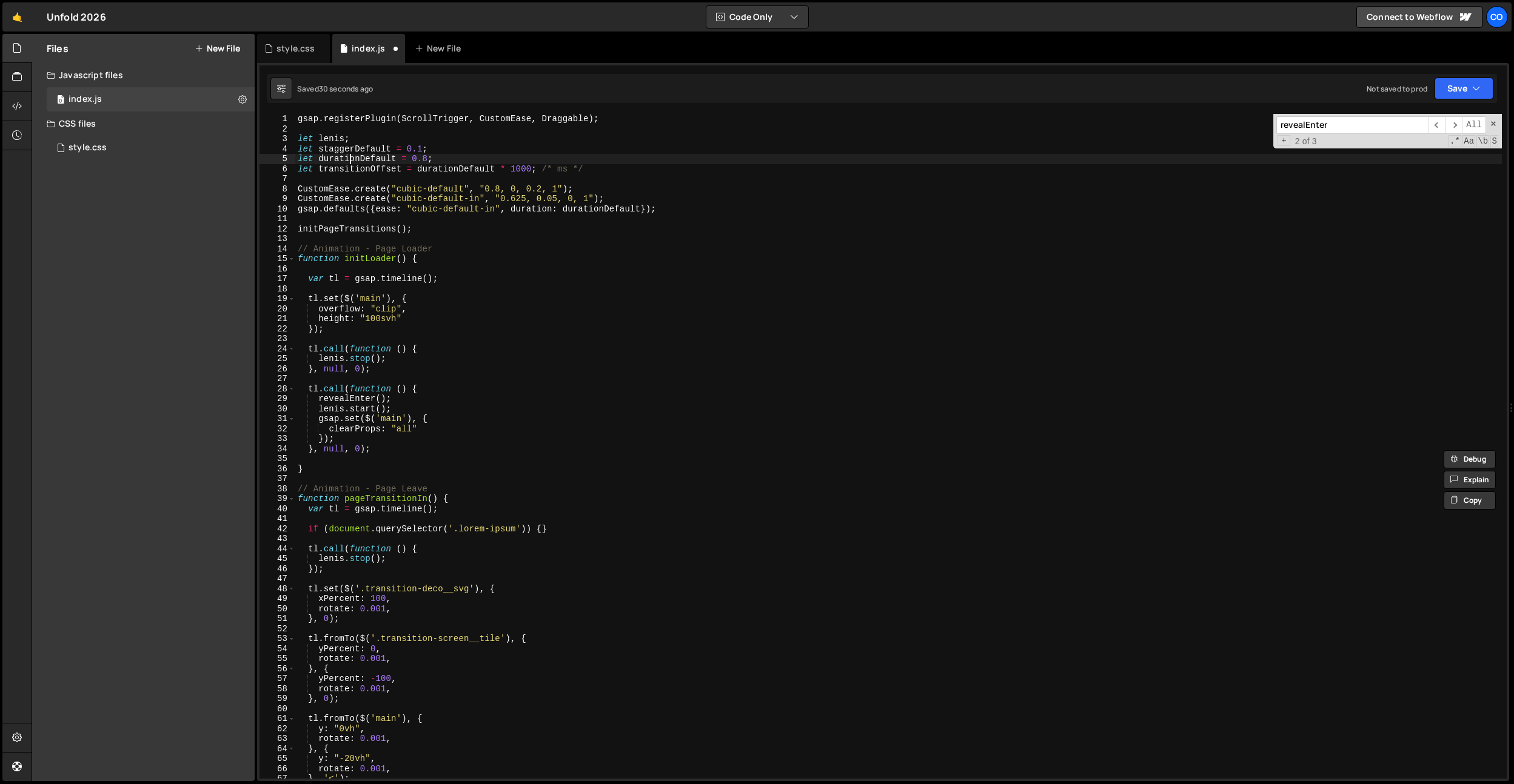
click at [351, 160] on div "gsap . registerPlugin ( ScrollTrigger , CustomEase , Draggable ) ; let lenis ; …" at bounding box center [899, 456] width 1207 height 685
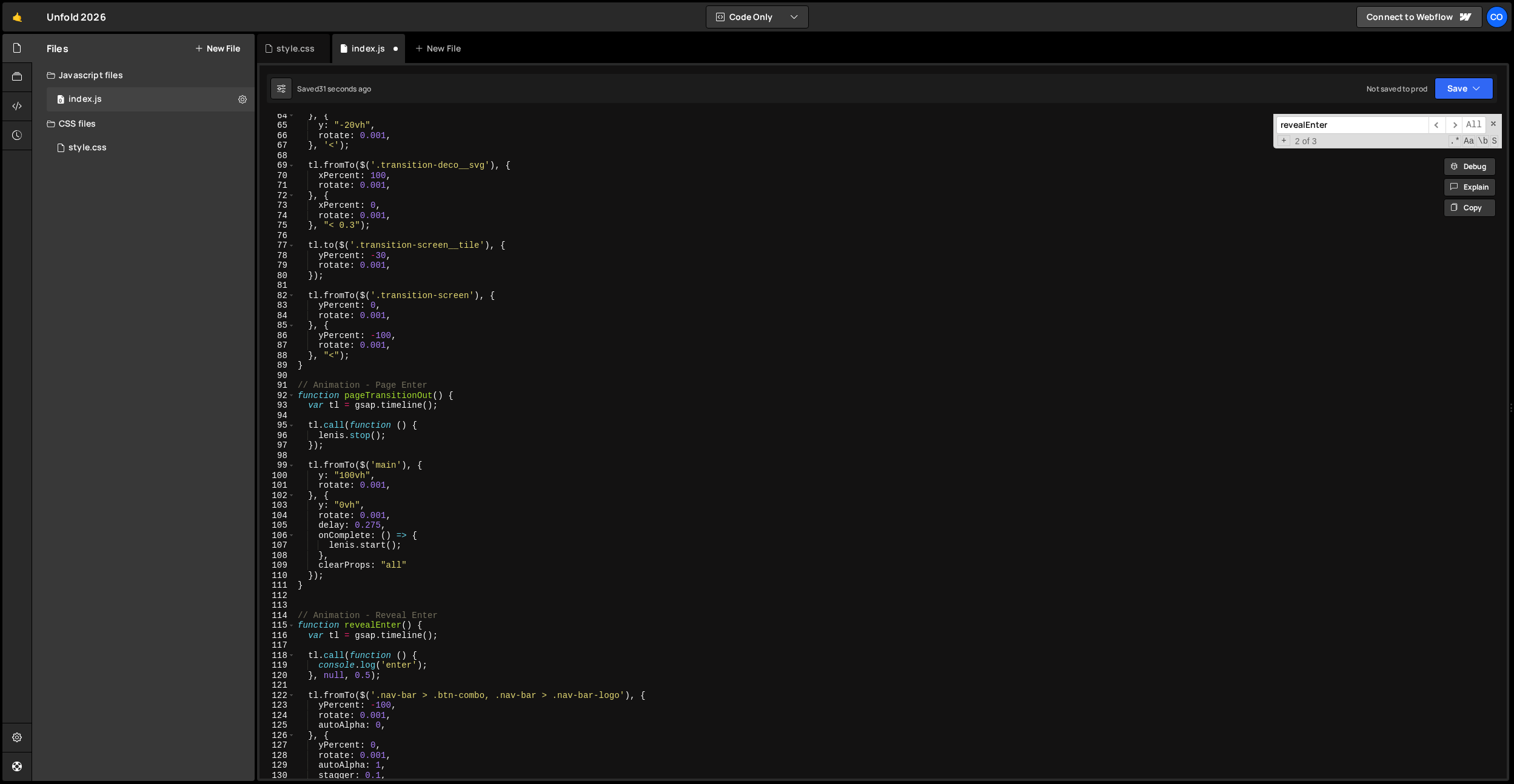
scroll to position [633, 0]
click at [386, 501] on div "} , { y : "-20vh" , rotate : 0.001 , } , '<' ) ; tl . fromTo ( $ ( '.transition…" at bounding box center [899, 453] width 1207 height 685
click at [404, 552] on div "} , { y : "-20vh" , rotate : 0.001 , } , '<' ) ; tl . fromTo ( $ ( '.transition…" at bounding box center [899, 453] width 1207 height 685
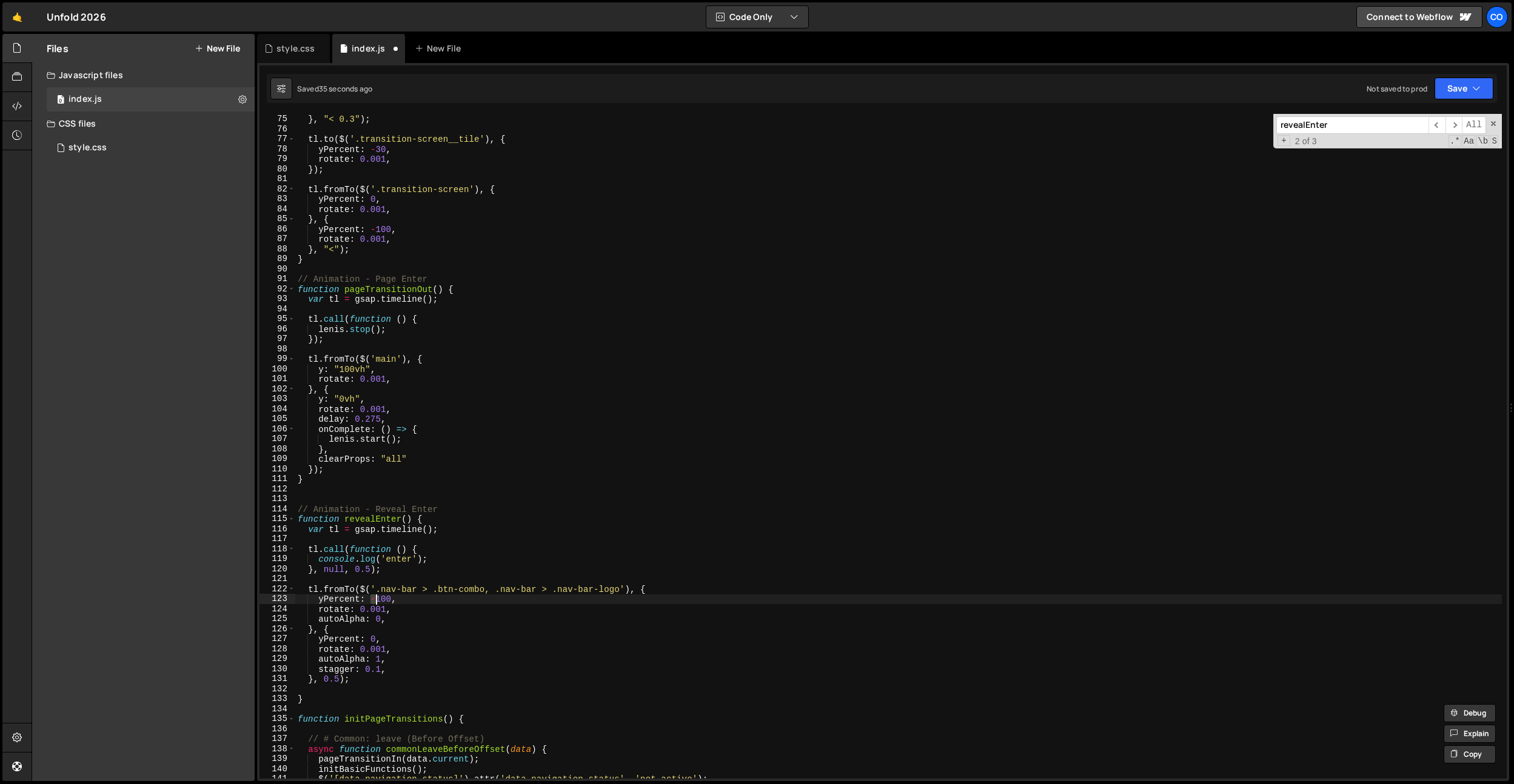
scroll to position [749, 0]
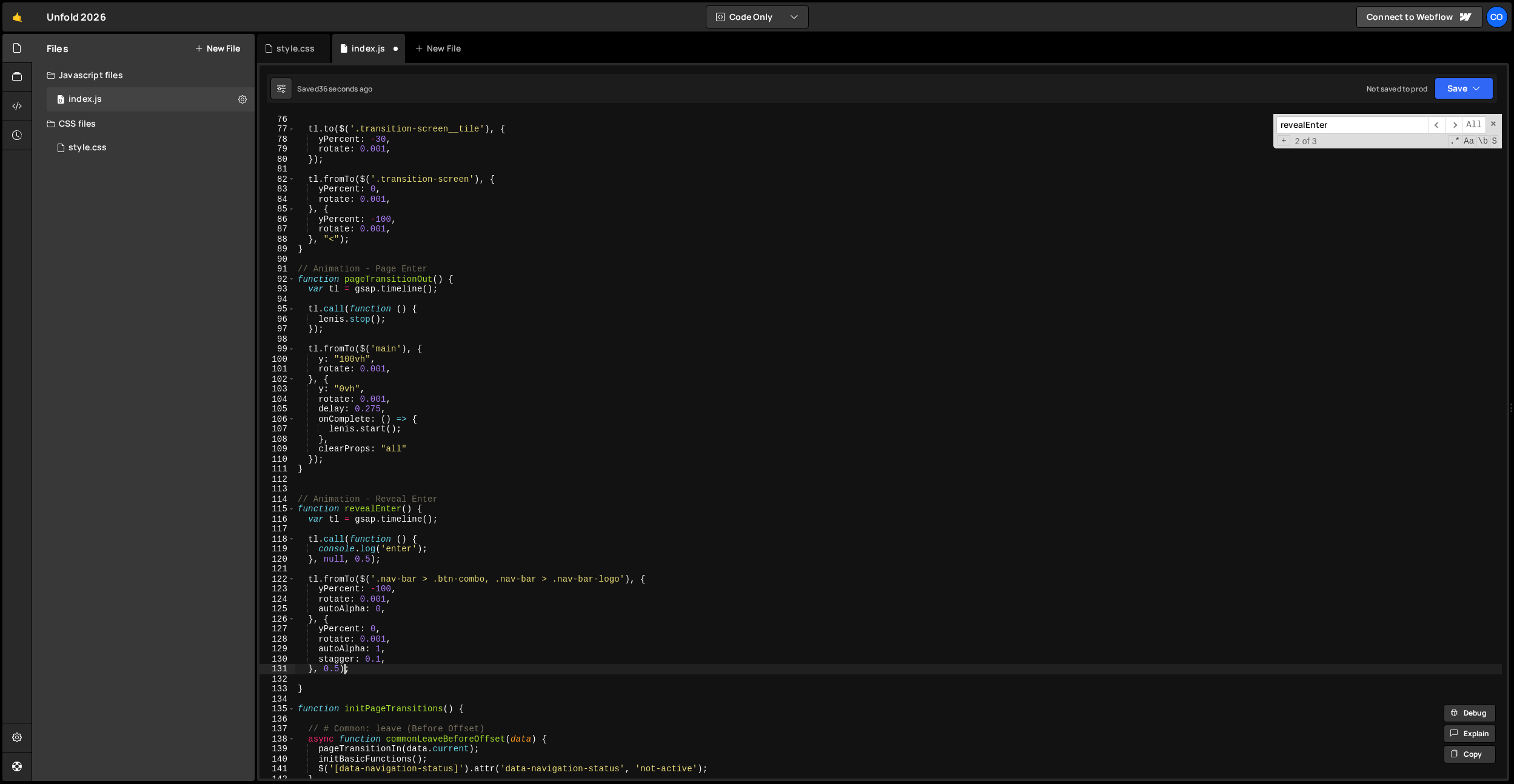
click at [343, 668] on div "} , "< 0.3" ) ; tl . to ( $ ( '.transition-screen__tile' ) , { yPercent : - 30 …" at bounding box center [899, 446] width 1207 height 685
click at [368, 561] on div "} , "< 0.3" ) ; tl . to ( $ ( '.transition-screen__tile' ) , { yPercent : - 30 …" at bounding box center [899, 446] width 1207 height 685
click at [417, 422] on div "} , "< 0.3" ) ; tl . to ( $ ( '.transition-screen__tile' ) , { yPercent : - 30 …" at bounding box center [899, 446] width 1207 height 685
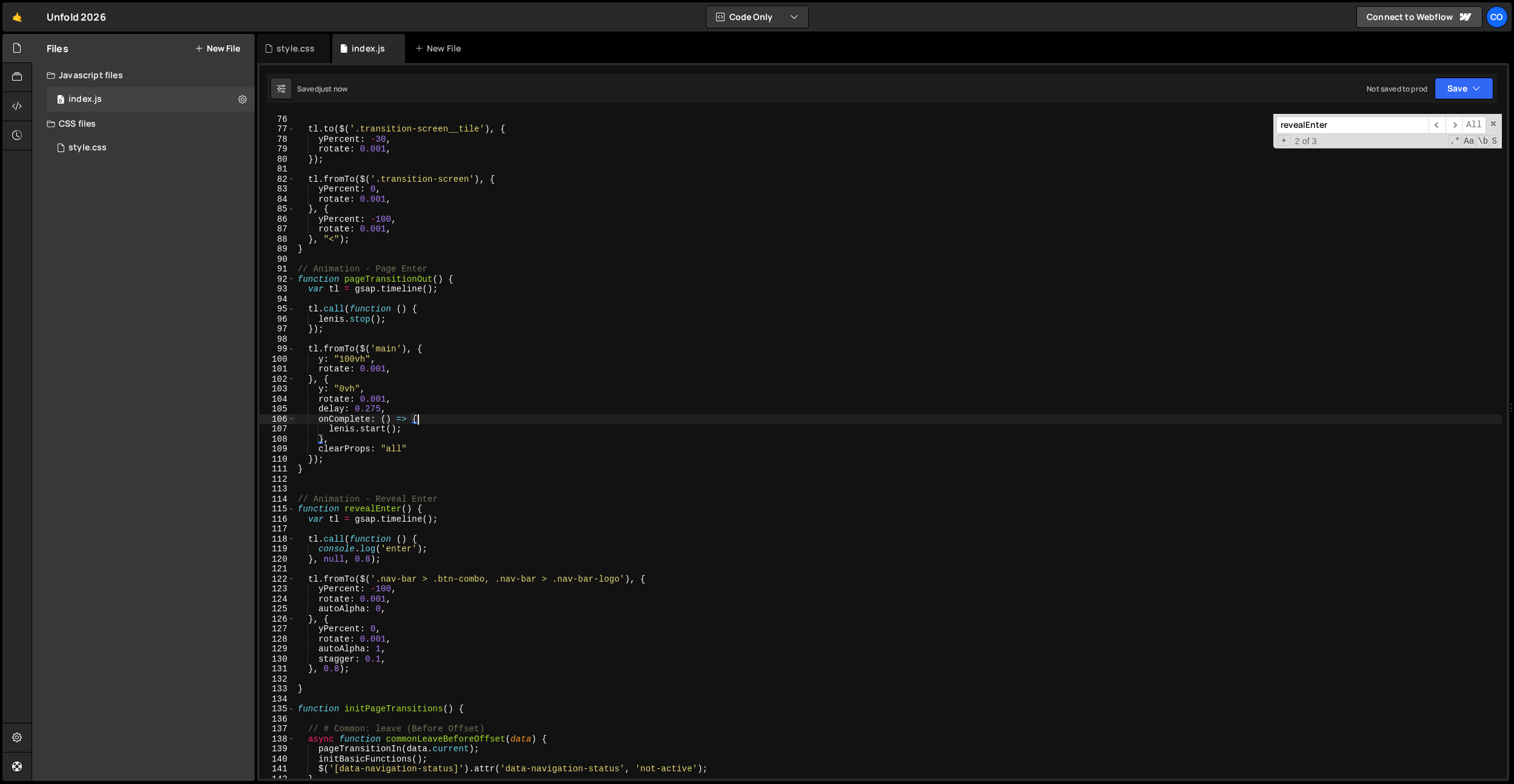
click at [379, 592] on div "} , "< 0.3" ) ; tl . to ( $ ( '.transition-screen__tile' ) , { yPercent : - 30 …" at bounding box center [899, 446] width 1207 height 685
click at [399, 512] on div "} , "< 0.3" ) ; tl . to ( $ ( '.transition-screen__tile' ) , { yPercent : - 30 …" at bounding box center [899, 446] width 1207 height 685
click at [365, 559] on div "} , "< 0.3" ) ; tl . to ( $ ( '.transition-screen__tile' ) , { yPercent : - 30 …" at bounding box center [899, 446] width 1207 height 685
click at [400, 465] on div "} , "< 0.3" ) ; tl . to ( $ ( '.transition-screen__tile' ) , { yPercent : - 30 …" at bounding box center [899, 446] width 1207 height 685
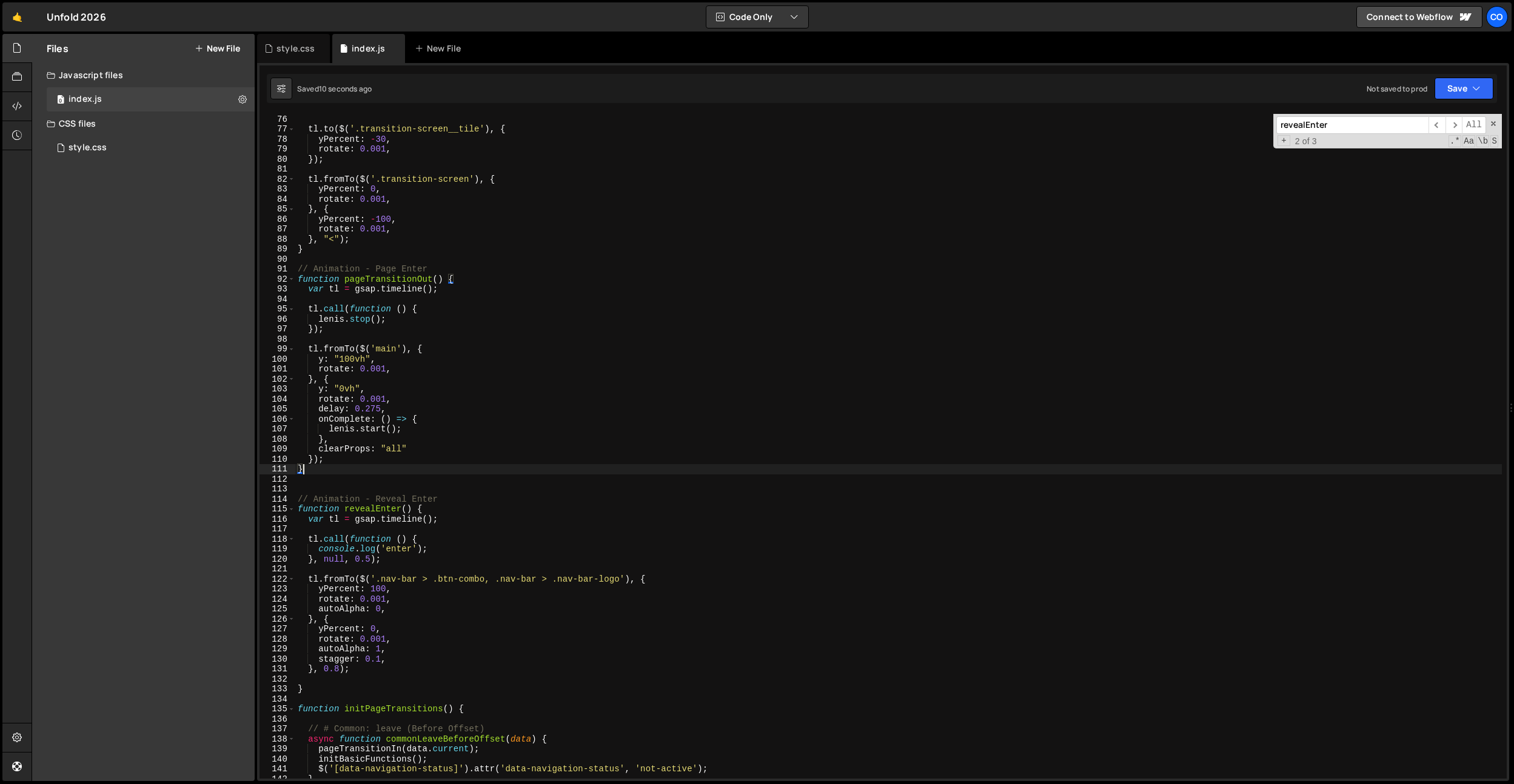
click at [544, 537] on div "} , "< 0.3" ) ; tl . to ( $ ( '.transition-screen__tile' ) , { yPercent : - 30 …" at bounding box center [899, 446] width 1207 height 685
drag, startPoint x: 439, startPoint y: 628, endPoint x: 430, endPoint y: 629, distance: 9.1
click at [439, 628] on div "} , "< 0.3" ) ; tl . to ( $ ( '.transition-screen__tile' ) , { yPercent : - 30 …" at bounding box center [899, 446] width 1207 height 685
drag, startPoint x: 389, startPoint y: 634, endPoint x: 382, endPoint y: 646, distance: 13.9
click at [389, 634] on div "} , "< 0.3" ) ; tl . to ( $ ( '.transition-screen__tile' ) , { yPercent : - 30 …" at bounding box center [899, 446] width 1207 height 685
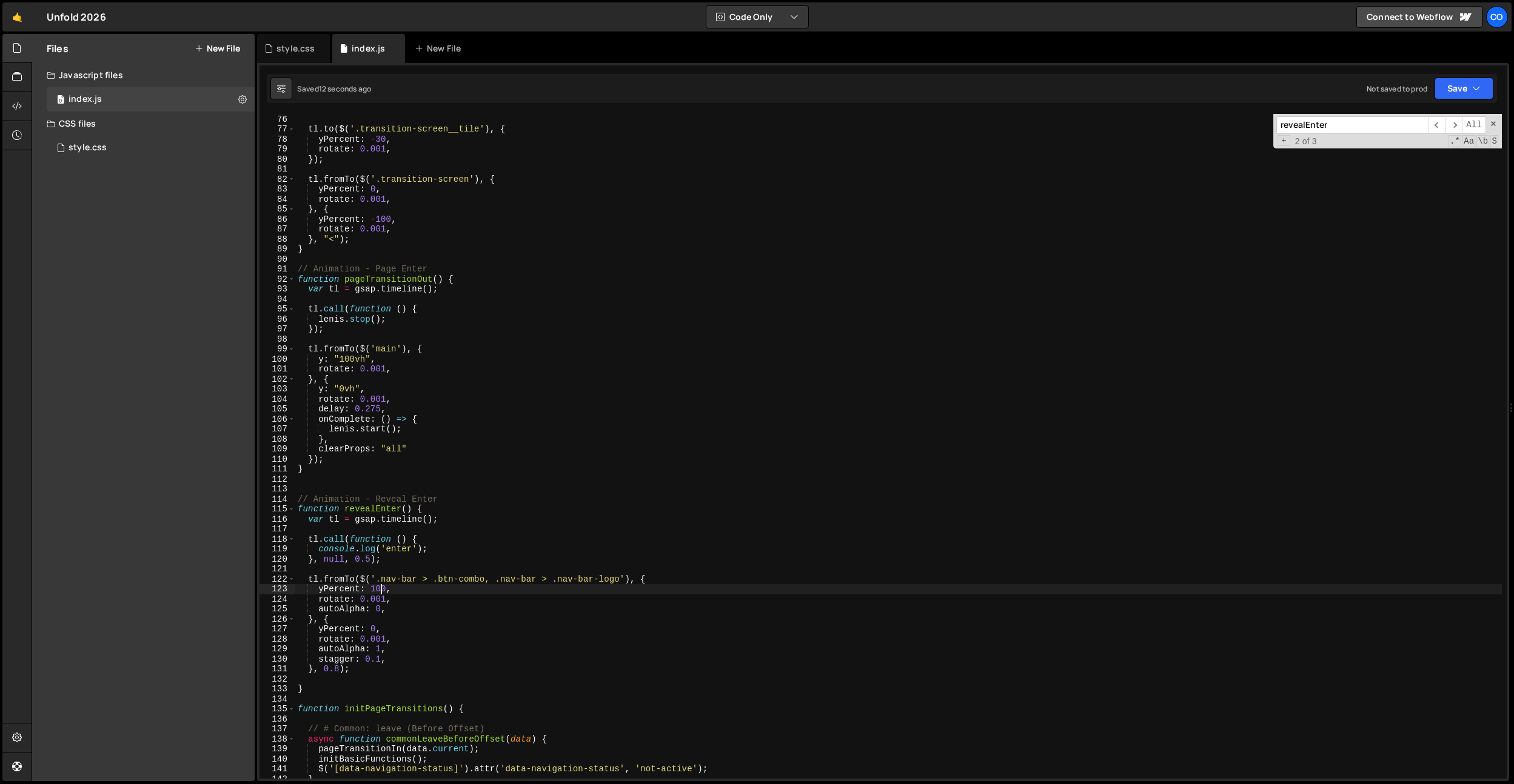
click at [380, 587] on div "} , "< 0.3" ) ; tl . to ( $ ( '.transition-screen__tile' ) , { yPercent : - 30 …" at bounding box center [899, 446] width 1207 height 685
type textarea "yPercent: 50,"
click at [395, 485] on div "} , "< 0.3" ) ; tl . to ( $ ( '.transition-screen__tile' ) , { yPercent : - 30 …" at bounding box center [899, 446] width 1207 height 685
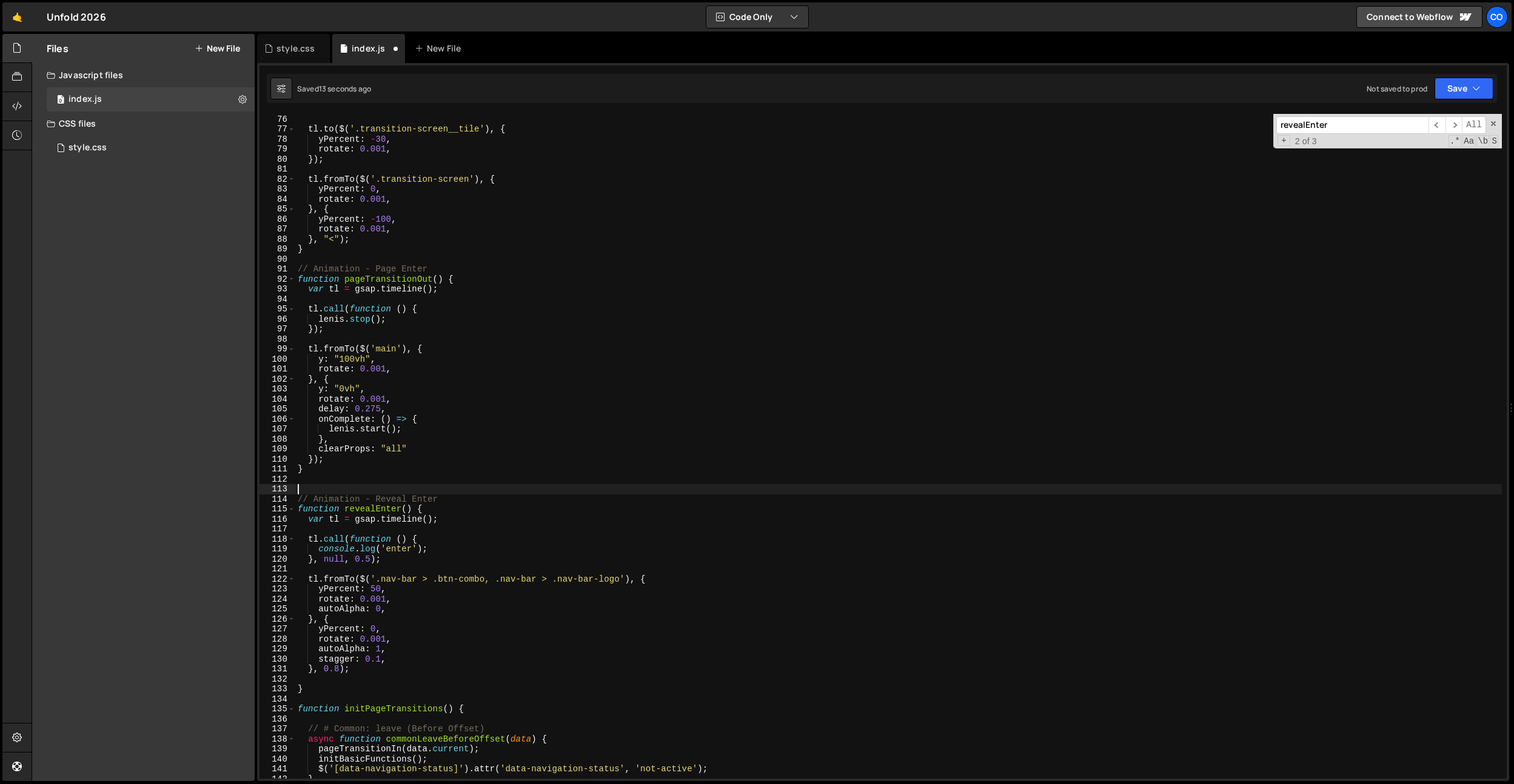
click at [341, 666] on div "} , "< 0.3" ) ; tl . to ( $ ( '.transition-screen__tile' ) , { yPercent : - 30 …" at bounding box center [899, 446] width 1207 height 685
drag, startPoint x: 422, startPoint y: 561, endPoint x: 210, endPoint y: 549, distance: 212.3
click at [210, 549] on div "Files New File Javascript files 0 index.js 0 CSS files style.css 0 Copy share l…" at bounding box center [773, 408] width 1483 height 748
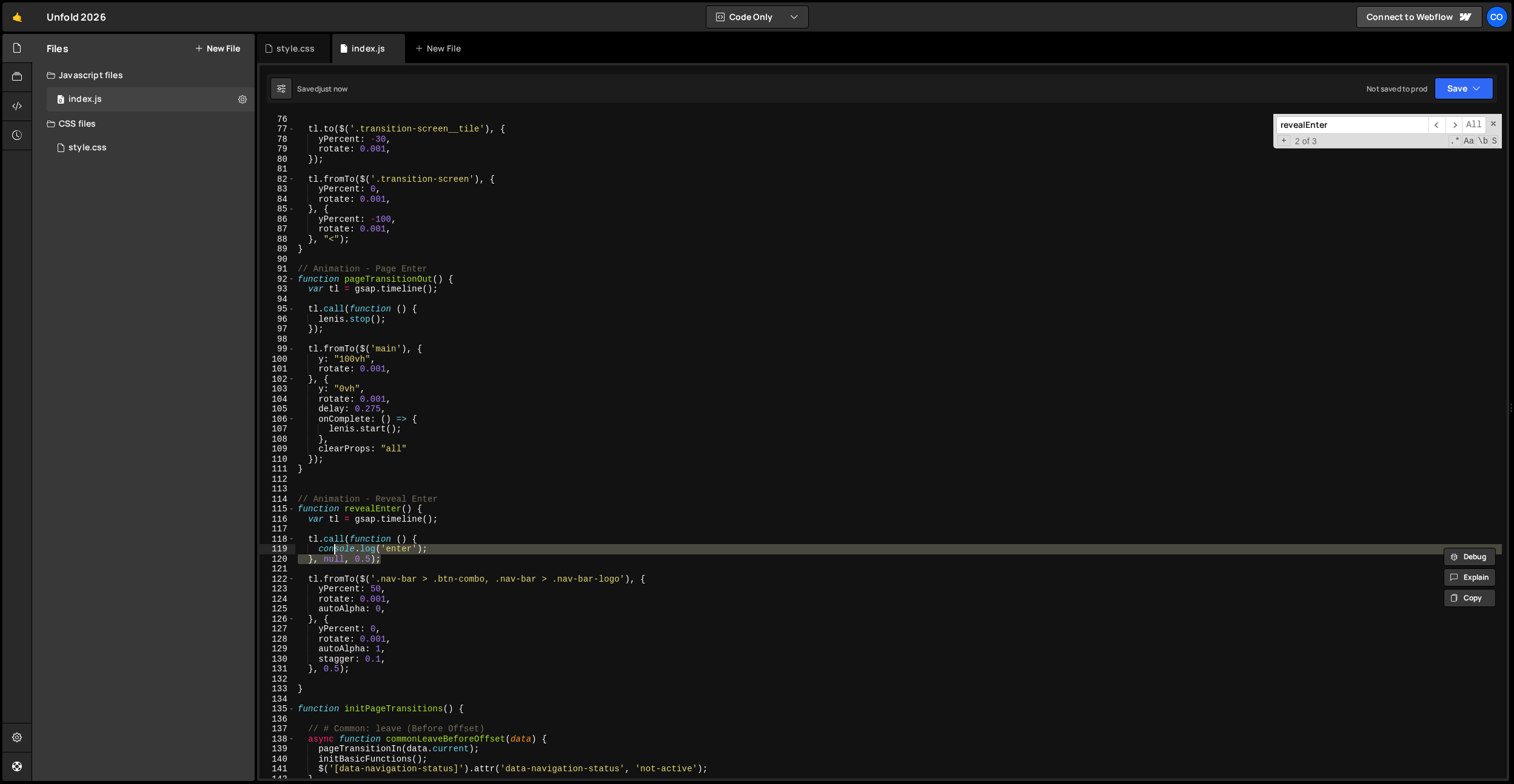
drag, startPoint x: 388, startPoint y: 557, endPoint x: 284, endPoint y: 542, distance: 105.1
click at [284, 542] on div "console.log('enter'); 75 76 77 78 79 80 81 82 83 84 85 86 87 88 89 90 91 92 93 …" at bounding box center [883, 446] width 1248 height 665
type textarea "tl.call(function () { console.log('enter');"
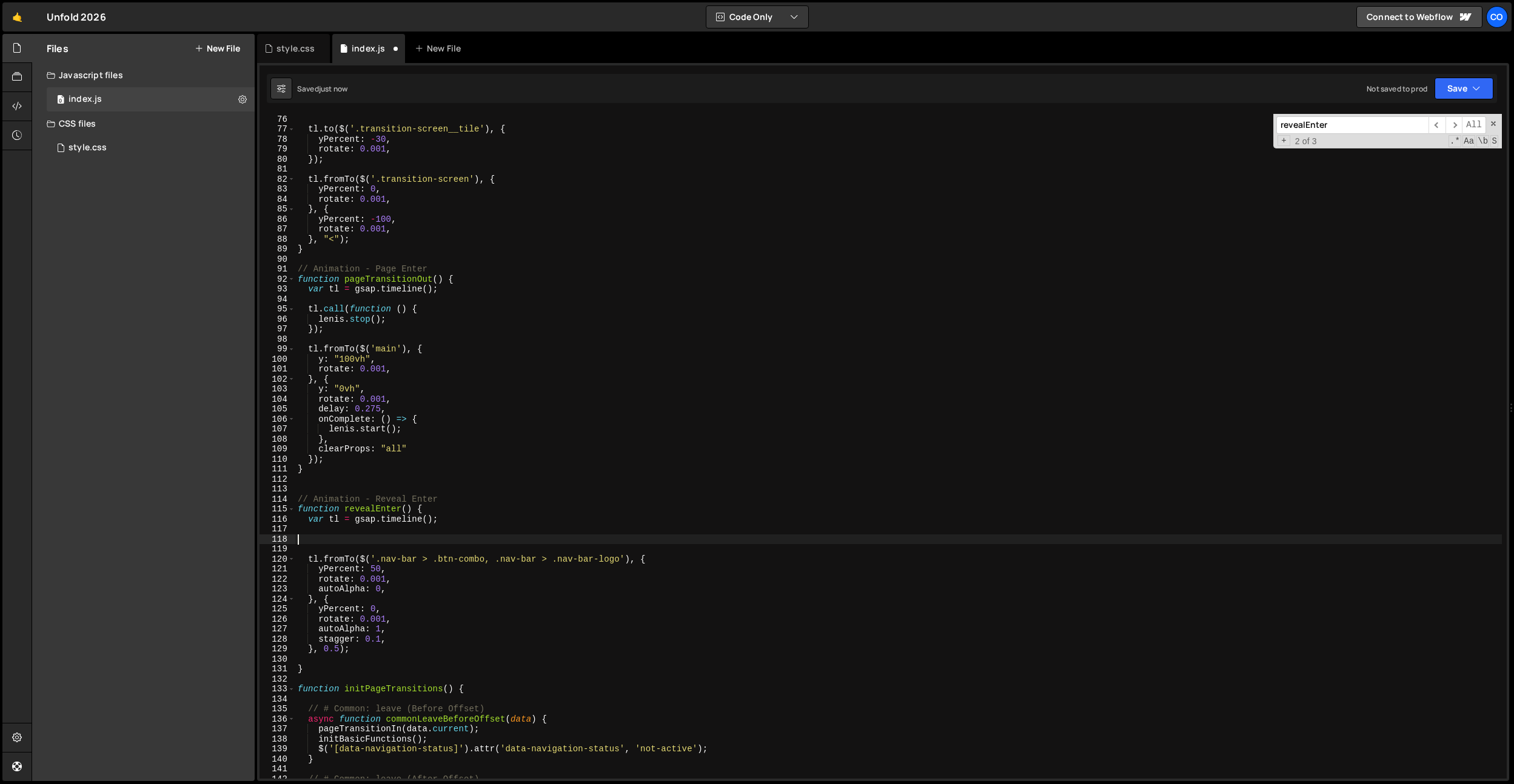
scroll to position [0, 0]
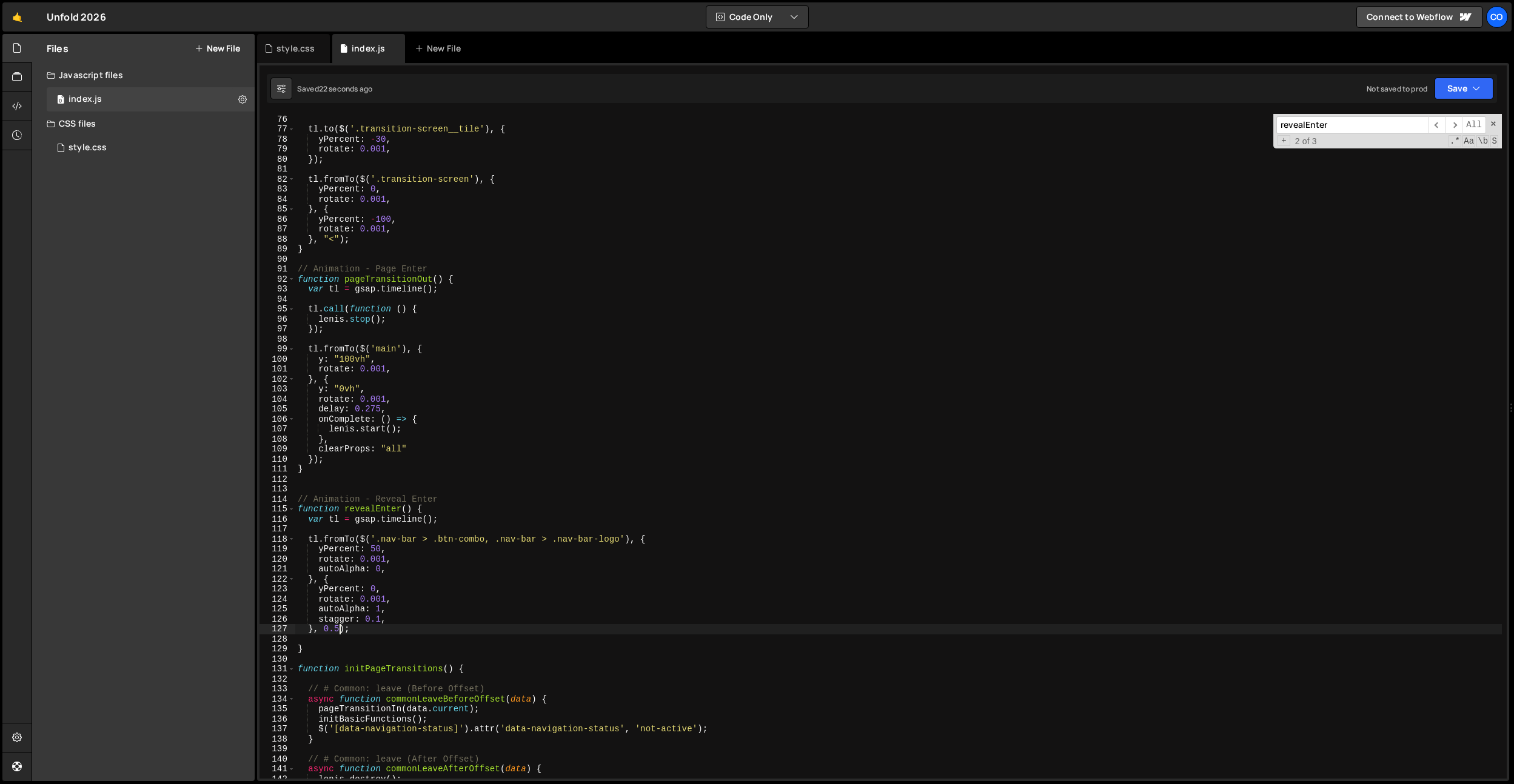
click at [339, 627] on div "} , "< 0.3" ) ; tl . to ( $ ( '.transition-screen__tile' ) , { yPercent : - 30 …" at bounding box center [899, 446] width 1207 height 685
click at [440, 519] on div "} , "< 0.3" ) ; tl . to ( $ ( '.transition-screen__tile' ) , { yPercent : - 30 …" at bounding box center [899, 453] width 1207 height 685
click at [391, 630] on div "} , "< 0.3" ) ; tl . to ( $ ( '.transition-screen__tile' ) , { yPercent : - 30 …" at bounding box center [899, 453] width 1207 height 685
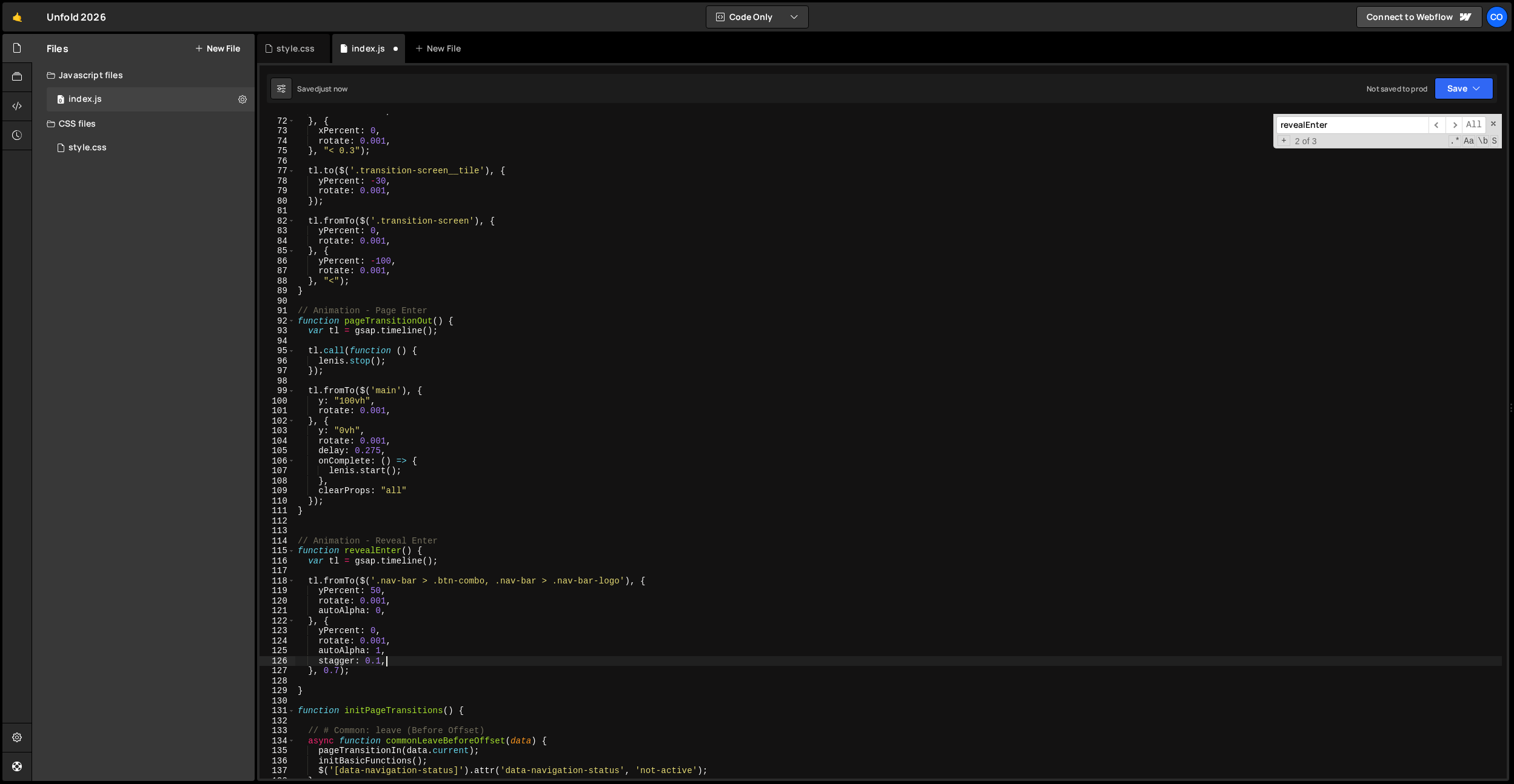
scroll to position [0, 0]
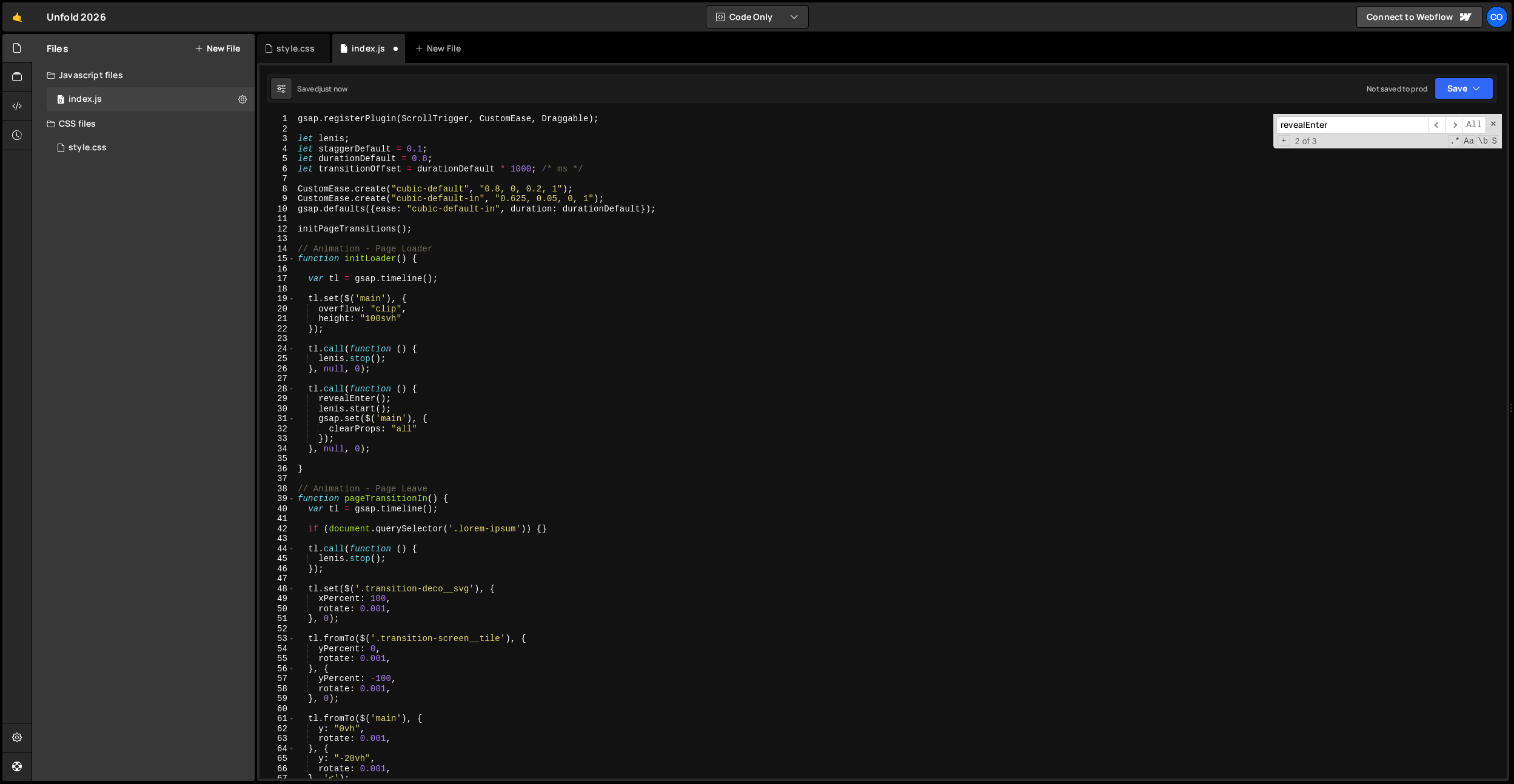
click at [354, 159] on div "gsap . registerPlugin ( ScrollTrigger , CustomEase , Draggable ) ; let lenis ; …" at bounding box center [899, 456] width 1207 height 685
click at [361, 153] on div "gsap . registerPlugin ( ScrollTrigger , CustomEase , Draggable ) ; let lenis ; …" at bounding box center [899, 456] width 1207 height 685
click at [425, 149] on div "gsap . registerPlugin ( ScrollTrigger , CustomEase , Draggable ) ; let lenis ; …" at bounding box center [899, 456] width 1207 height 685
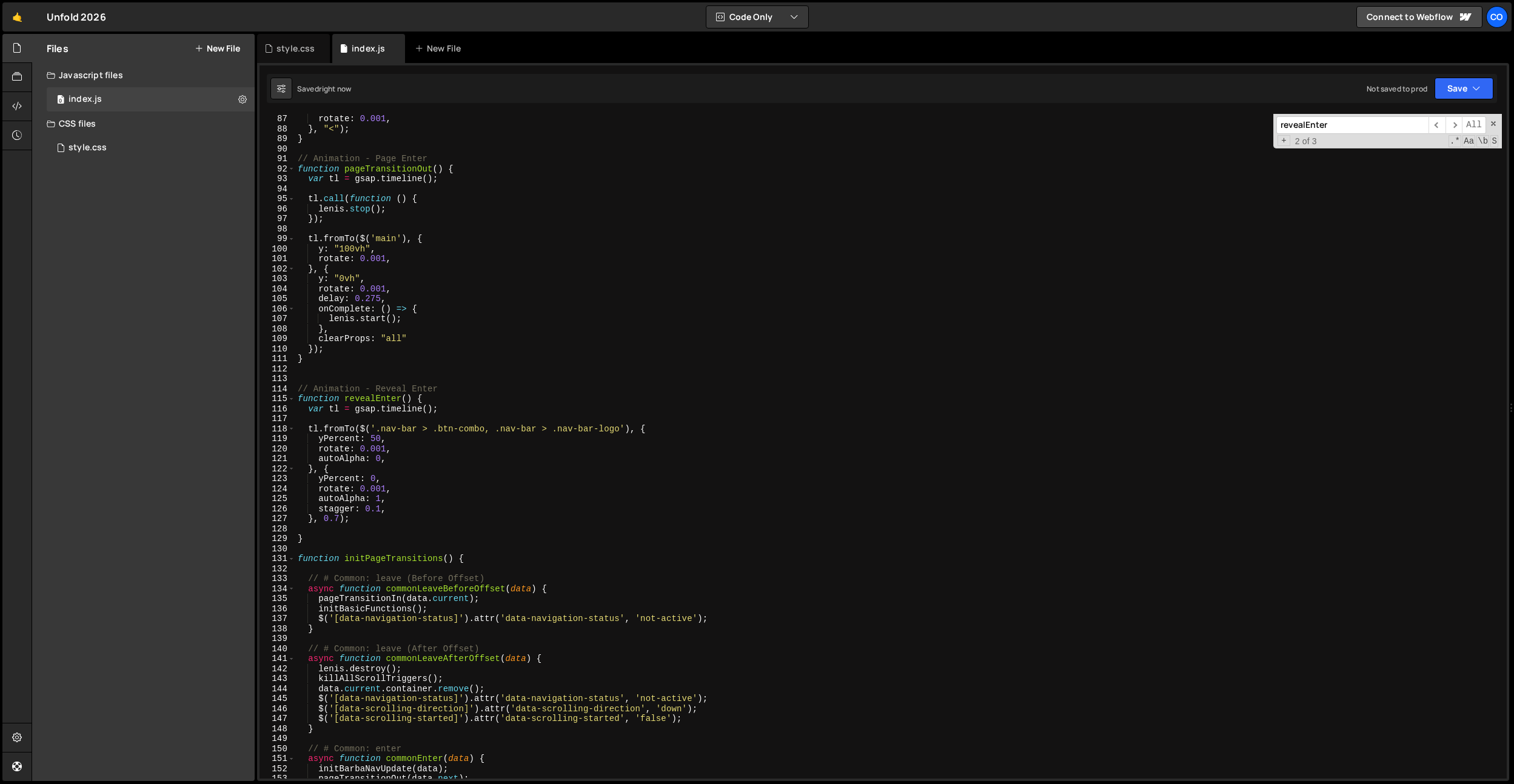
scroll to position [860, 0]
click at [401, 388] on div "rotate : 0.001 , } , "<" ) ; } // Animation - Page Enter function pageTransitio…" at bounding box center [899, 456] width 1207 height 685
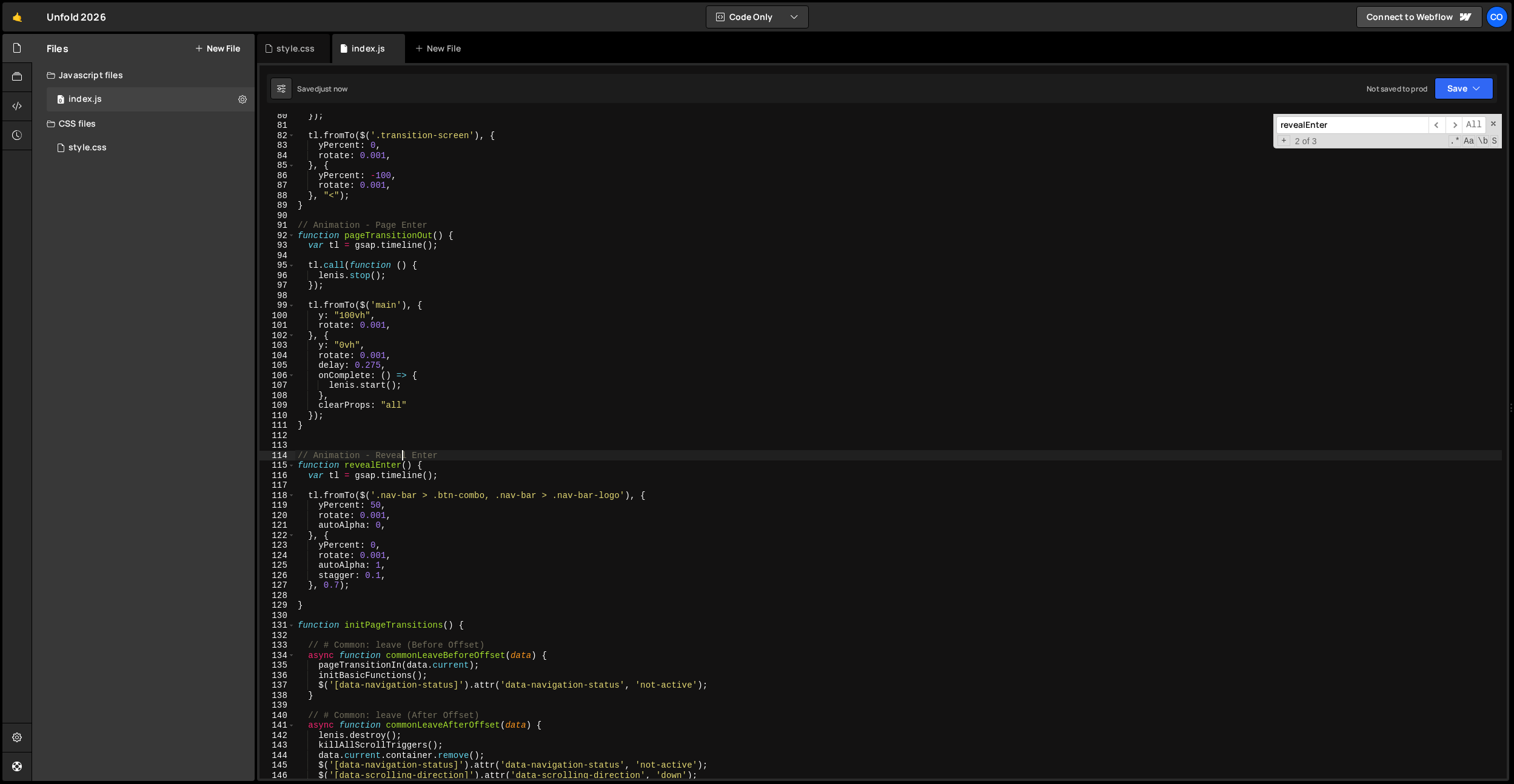
scroll to position [657, 0]
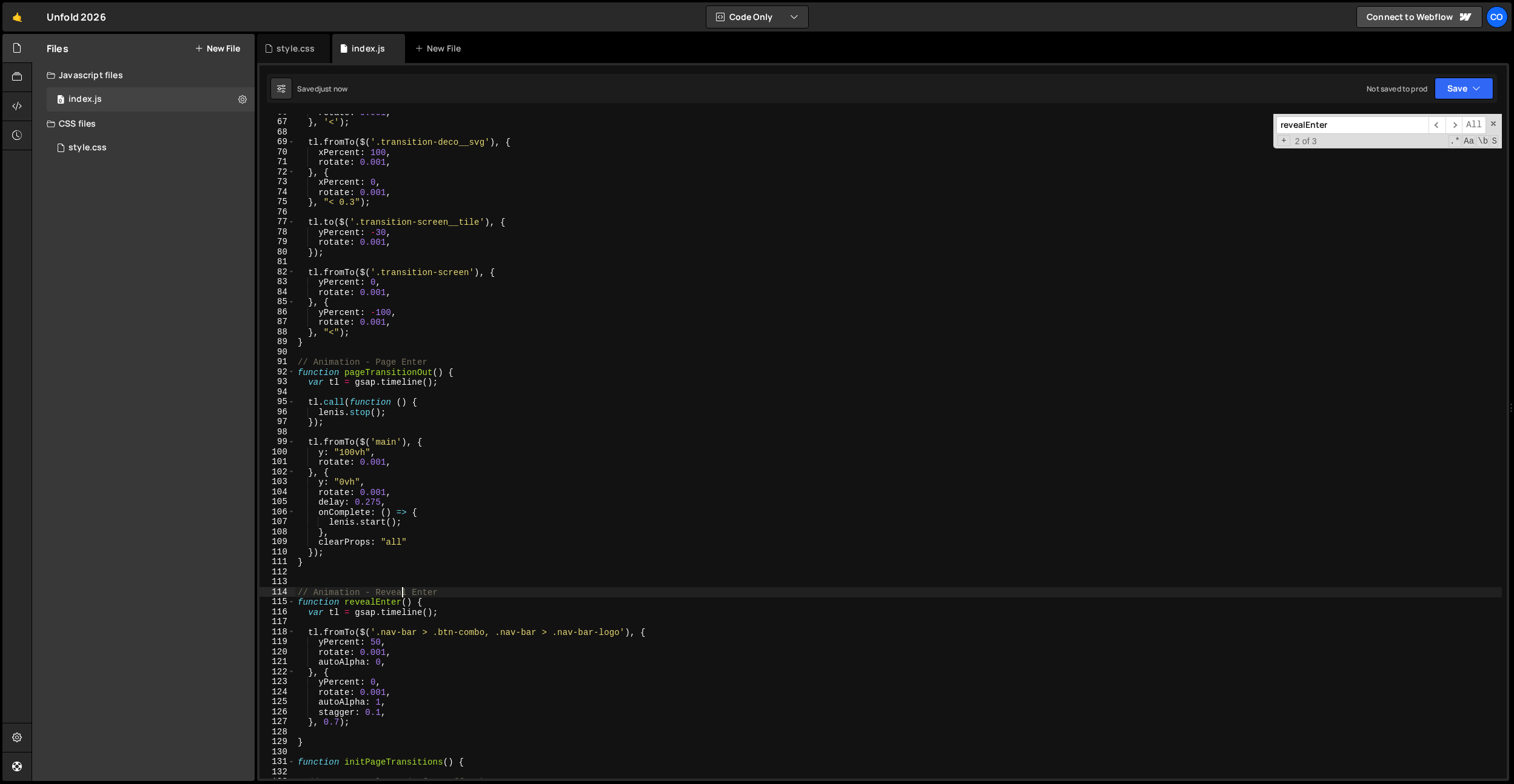
click at [351, 346] on div "rotate : 0.001 , } , '<' ) ; tl . fromTo ( $ ( '.transition-deco__svg' ) , { xP…" at bounding box center [899, 449] width 1207 height 685
type textarea "}"
click at [394, 571] on div "rotate : 0.001 , } , '<' ) ; tl . fromTo ( $ ( '.transition-deco__svg' ) , { xP…" at bounding box center [899, 449] width 1207 height 685
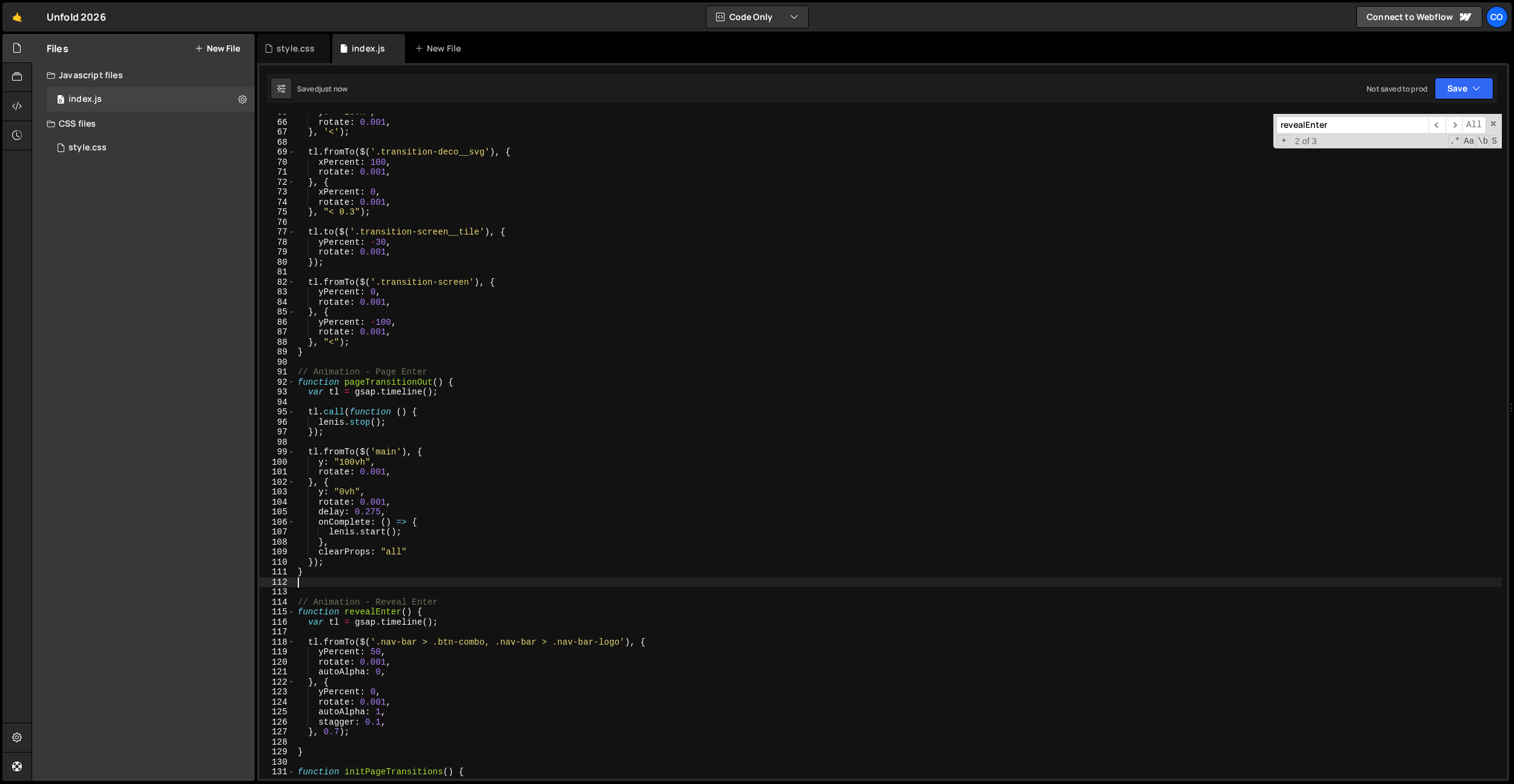
click at [382, 722] on div "y : "-20vh" , rotate : 0.001 , } , '<' ) ; tl . fromTo ( $ ( '.transition-deco_…" at bounding box center [899, 449] width 1207 height 685
paste textarea "staggerDefault"
type textarea "stagger: staggerDefault,"
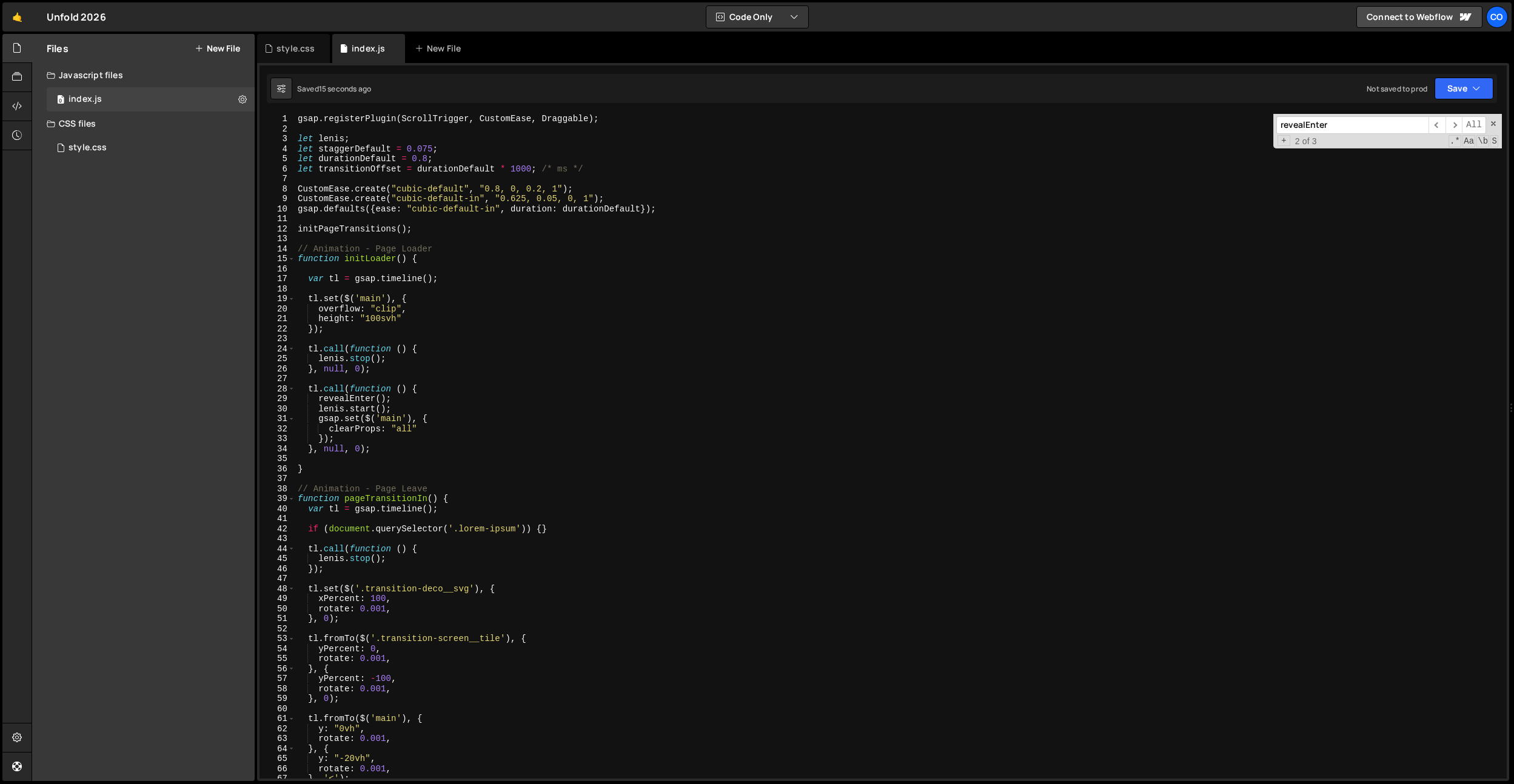
scroll to position [0, 0]
click at [280, 52] on div "style.css" at bounding box center [295, 49] width 38 height 12
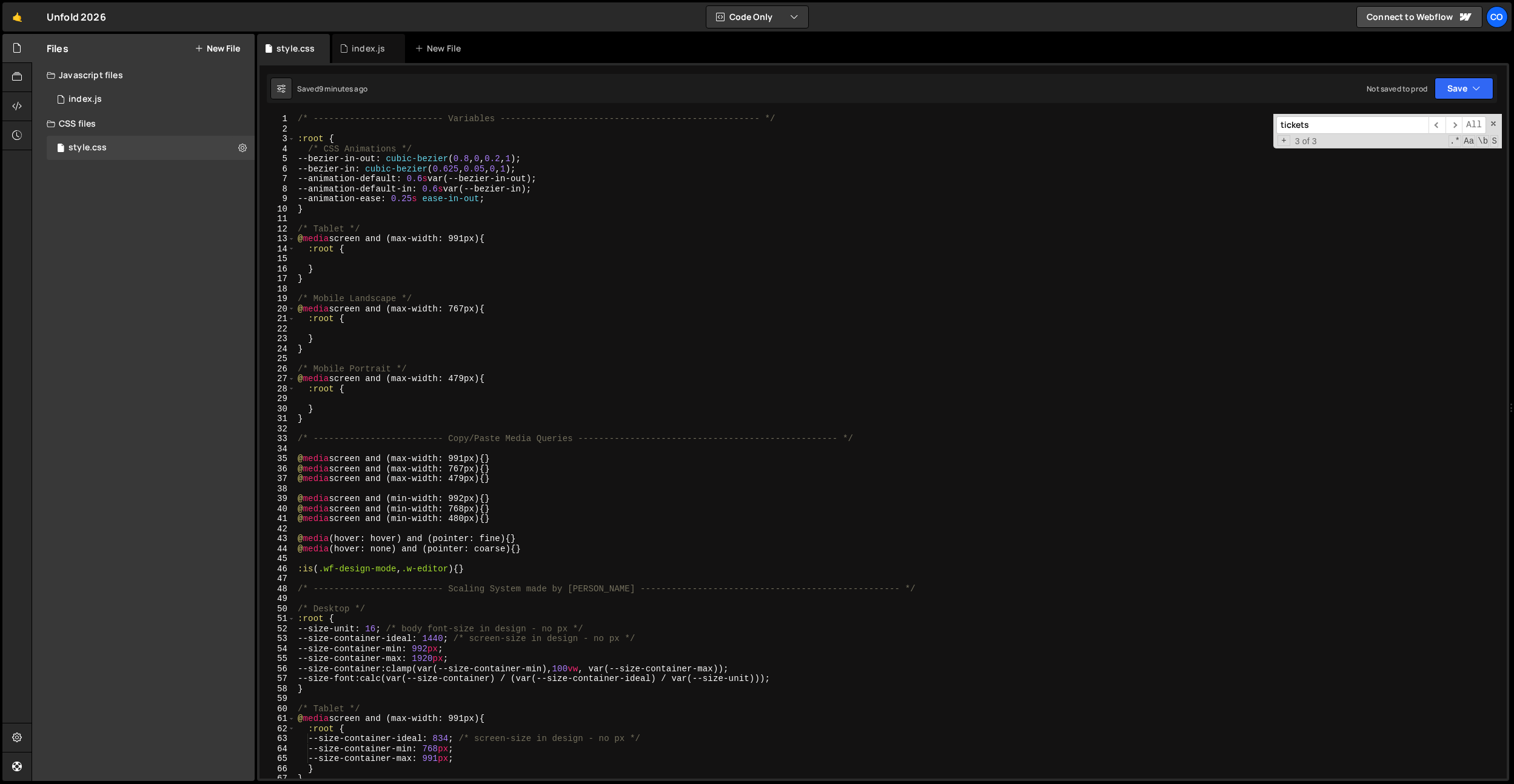
click at [421, 194] on div "/* ------------------------- Variables ----------------------------------------…" at bounding box center [899, 456] width 1207 height 685
click at [466, 199] on div "/* ------------------------- Variables ----------------------------------------…" at bounding box center [899, 456] width 1207 height 685
click at [419, 196] on div "/* ------------------------- Variables ----------------------------------------…" at bounding box center [899, 456] width 1207 height 685
click at [458, 197] on div "/* ------------------------- Variables ----------------------------------------…" at bounding box center [899, 456] width 1207 height 685
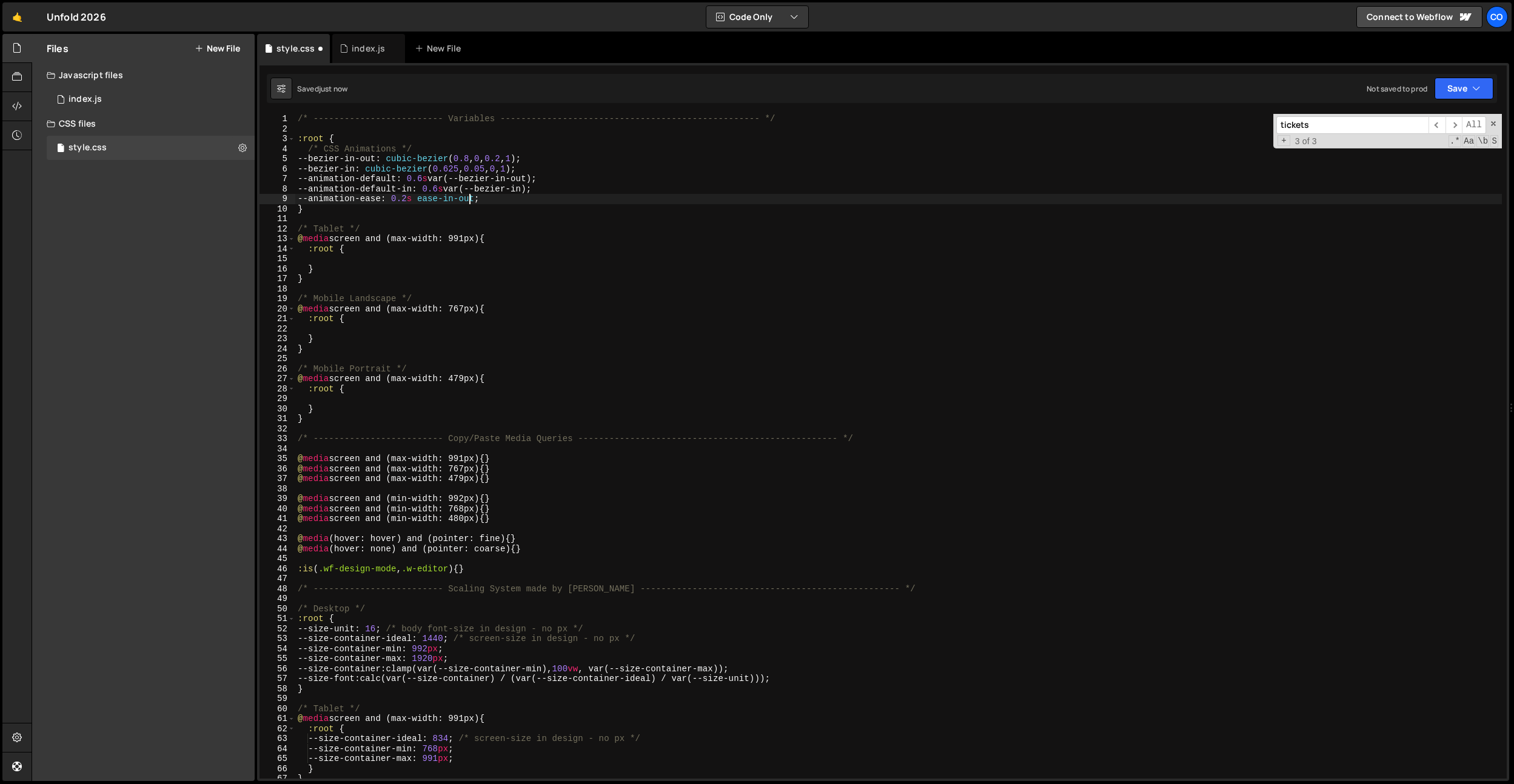
scroll to position [0, 12]
click at [415, 200] on div "/* ------------------------- Variables ----------------------------------------…" at bounding box center [899, 456] width 1207 height 685
type textarea "--animation-ease: 0.25s ease-in-out;"
click at [362, 53] on div "index.js" at bounding box center [368, 49] width 33 height 12
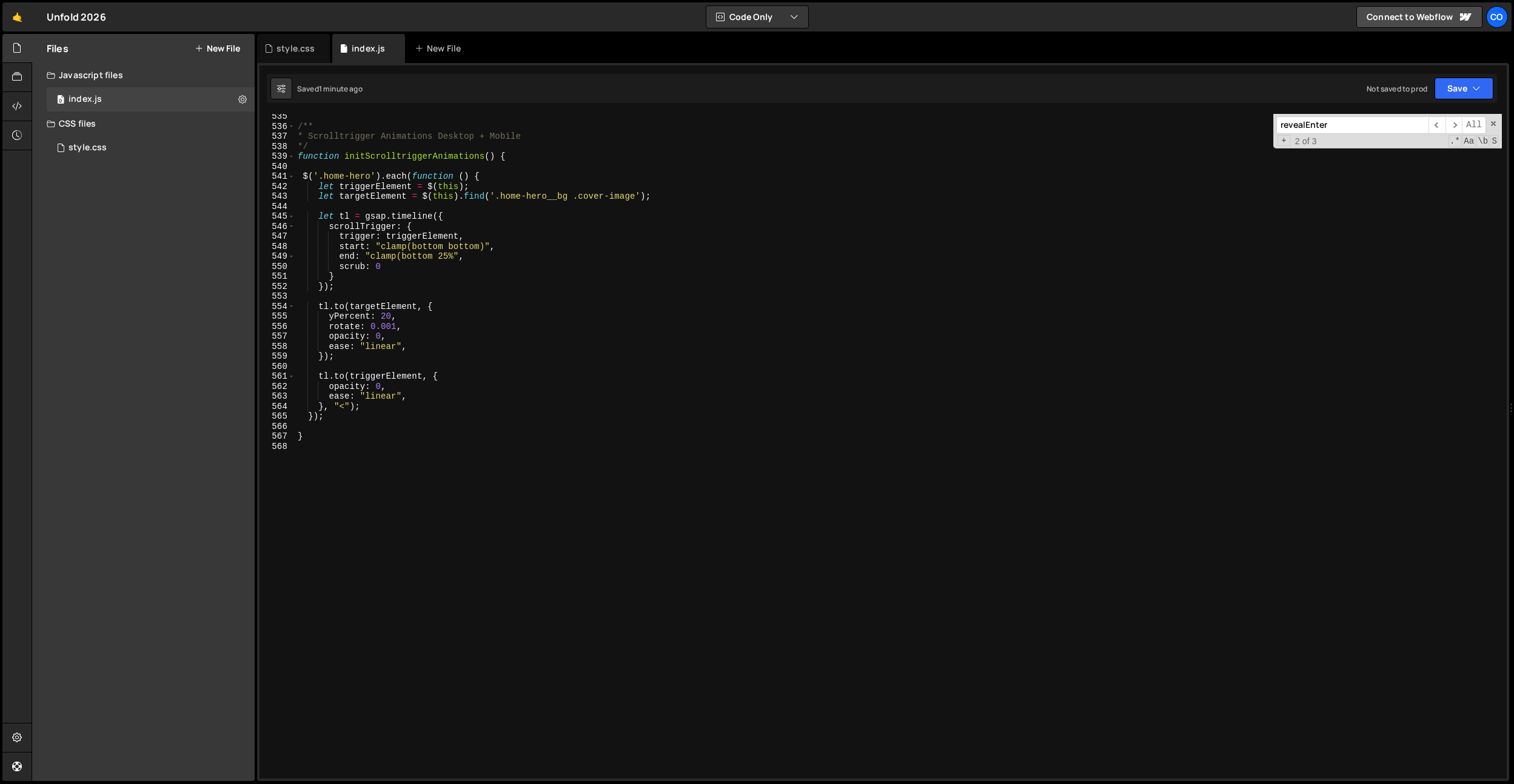
scroll to position [5229, 0]
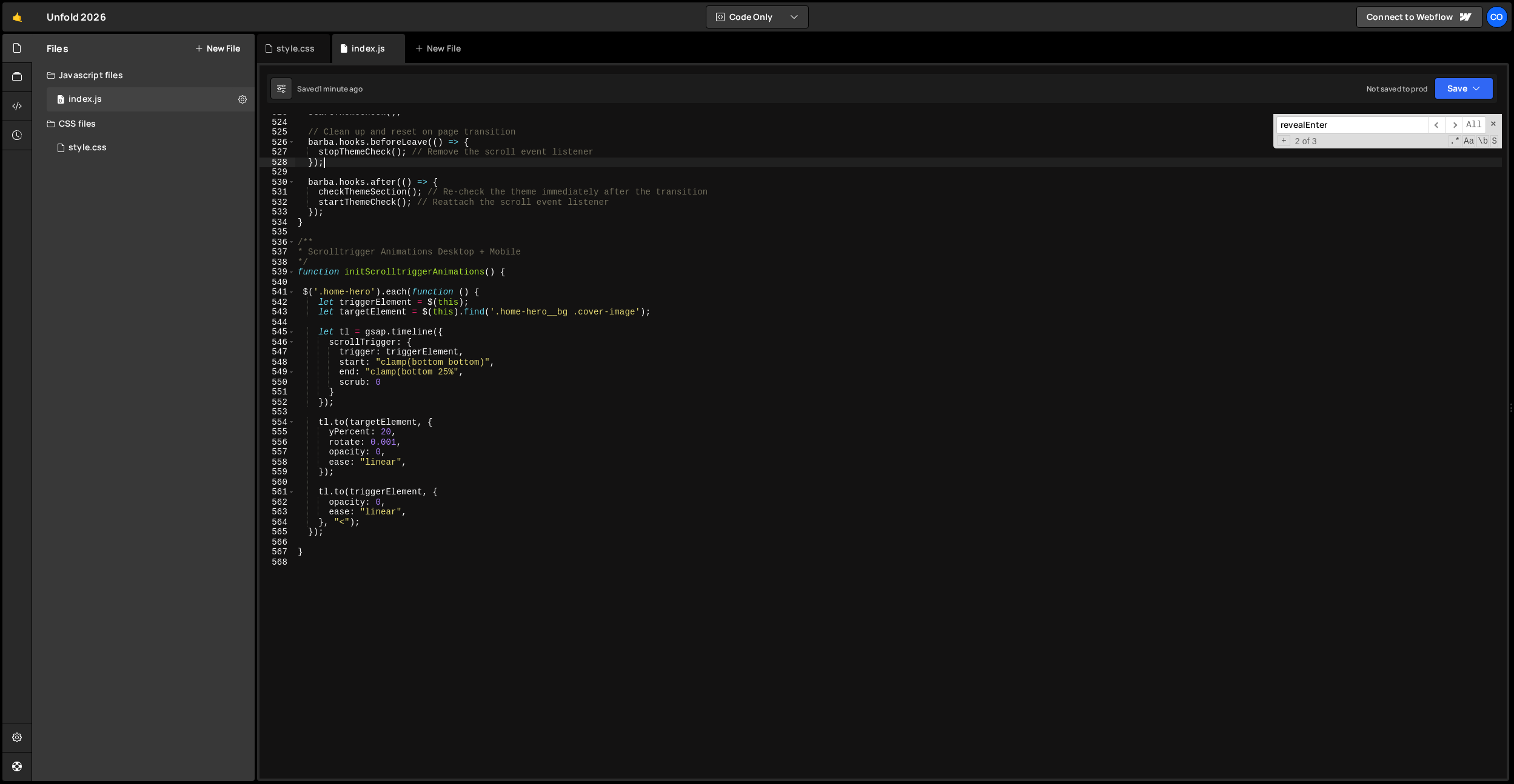
click at [381, 159] on div "startThemeCheck ( ) ; // Clean up and reset on page transition barba . hooks . …" at bounding box center [899, 449] width 1207 height 685
click at [444, 273] on div "startThemeCheck ( ) ; // Clean up and reset on page transition barba . hooks . …" at bounding box center [899, 449] width 1207 height 685
click at [438, 260] on div "startThemeCheck ( ) ; // Clean up and reset on page transition barba . hooks . …" at bounding box center [899, 449] width 1207 height 685
type textarea "*/"
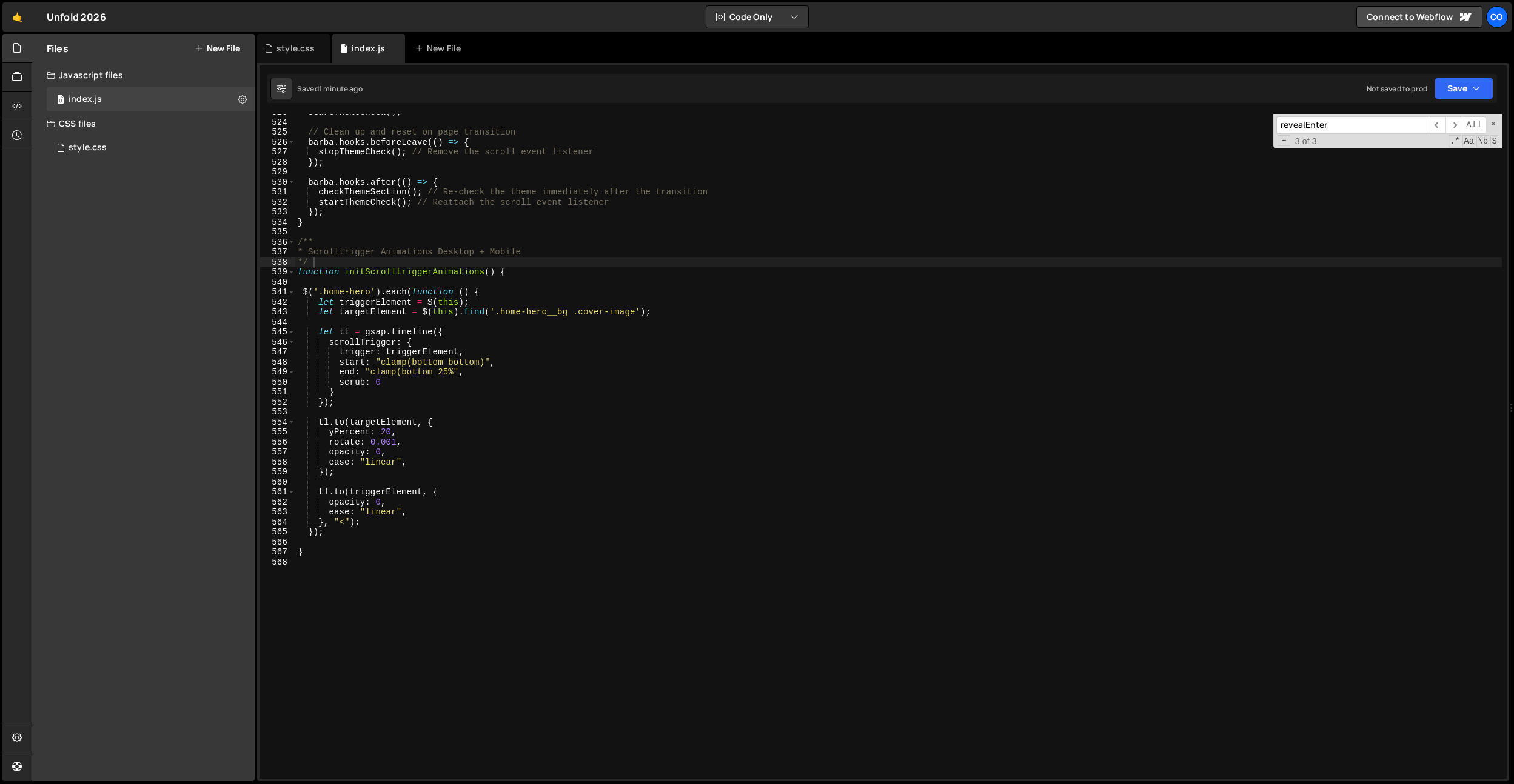
paste input "initScrolltriggerAnimations"
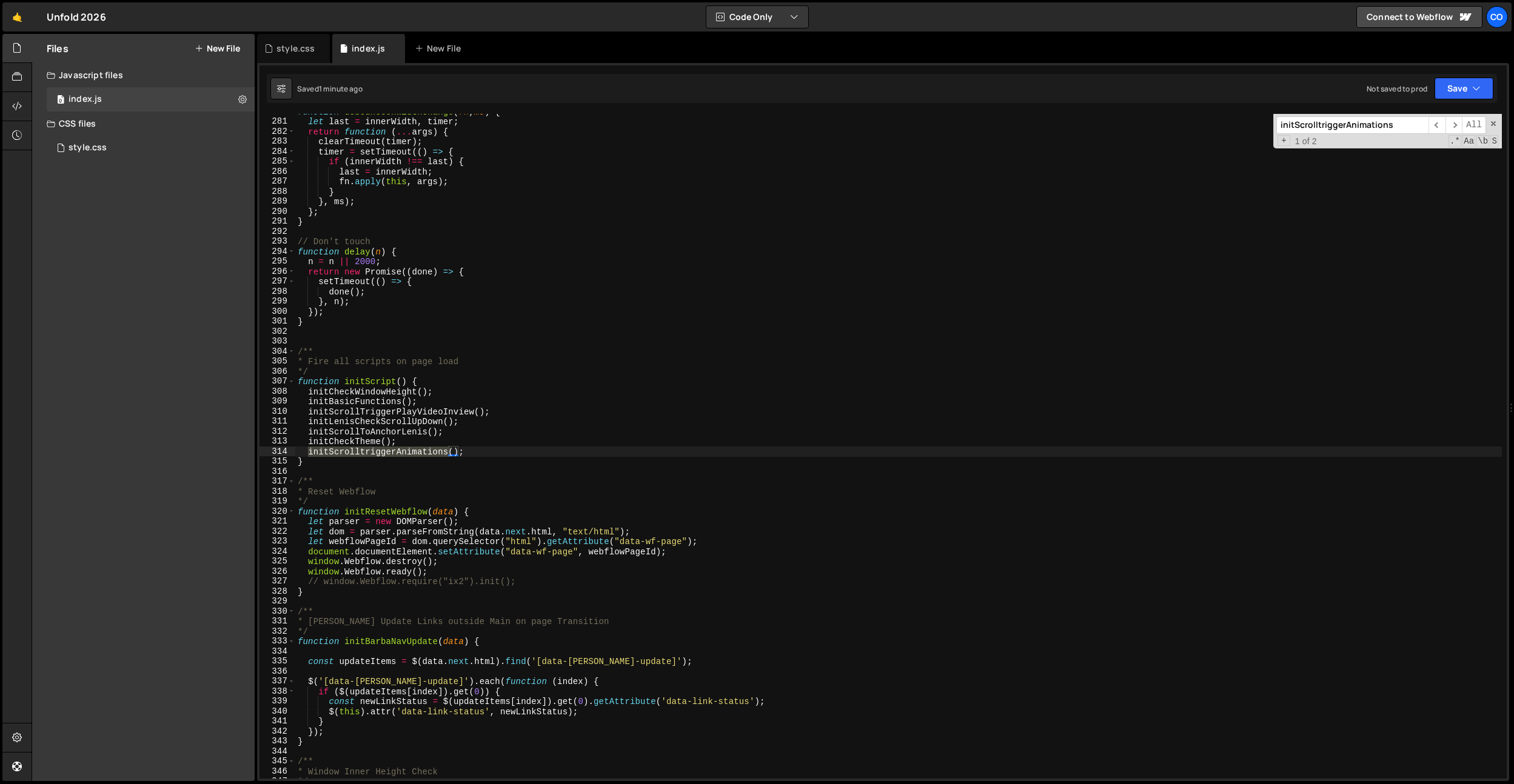
scroll to position [2799, 0]
type input "initScrolltriggerAnimations"
click at [413, 452] on div "function debounceOnWidthChange ( fn , ms ) { let last = innerWidth , timer ; re…" at bounding box center [899, 446] width 1207 height 665
drag, startPoint x: 413, startPoint y: 452, endPoint x: 442, endPoint y: 452, distance: 29.0
click at [413, 452] on div "function debounceOnWidthChange ( fn , ms ) { let last = innerWidth , timer ; re…" at bounding box center [899, 449] width 1207 height 685
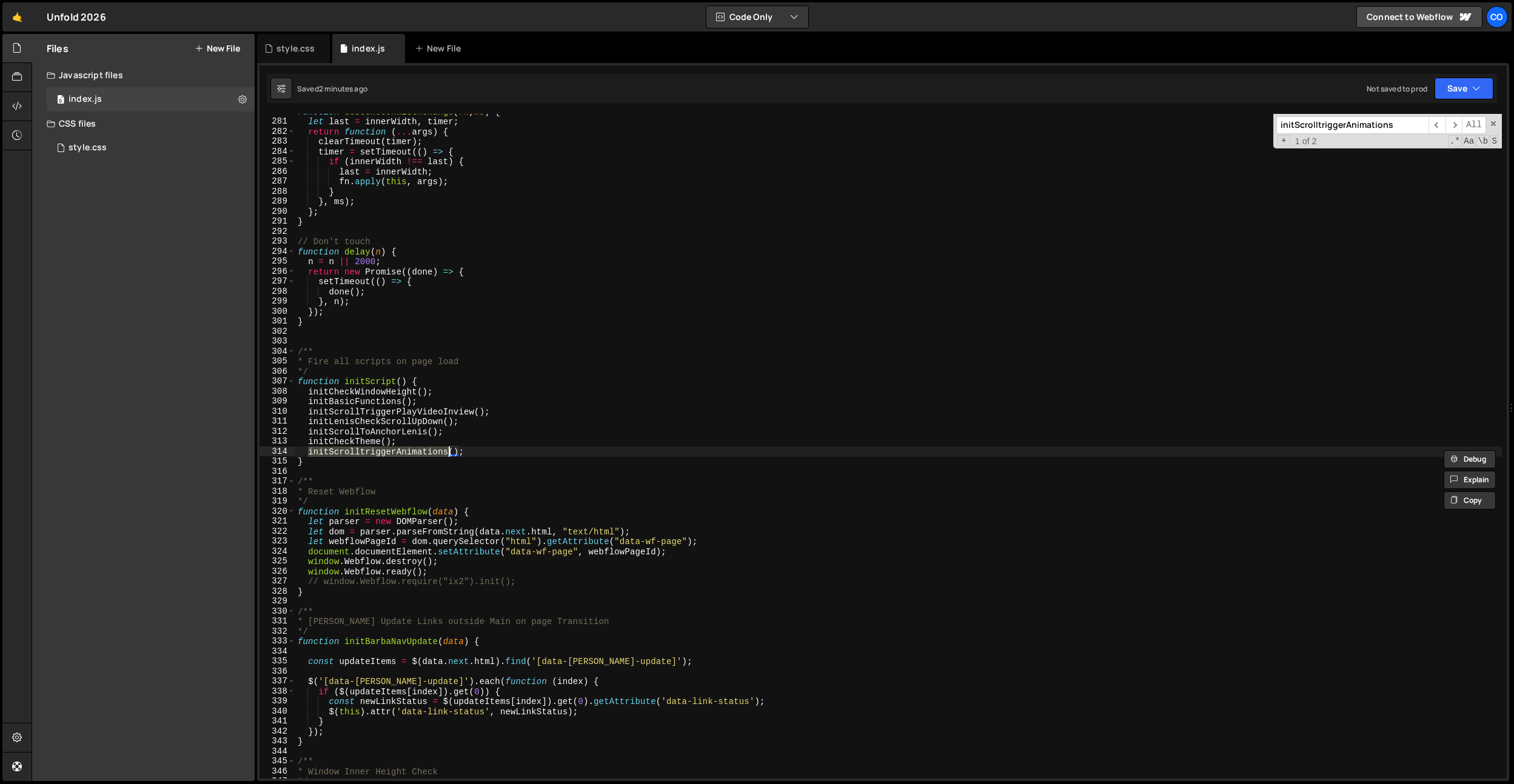
click at [561, 433] on div "function debounceOnWidthChange ( fn , ms ) { let last = innerWidth , timer ; re…" at bounding box center [899, 449] width 1207 height 685
click at [392, 382] on div "function debounceOnWidthChange ( fn , ms ) { let last = innerWidth , timer ; re…" at bounding box center [899, 449] width 1207 height 685
drag, startPoint x: 392, startPoint y: 382, endPoint x: 441, endPoint y: 392, distance: 50.0
click at [392, 382] on div "function debounceOnWidthChange ( fn , ms ) { let last = innerWidth , timer ; re…" at bounding box center [899, 449] width 1207 height 685
click at [509, 404] on div "function debounceOnWidthChange ( fn , ms ) { let last = innerWidth , timer ; re…" at bounding box center [899, 449] width 1207 height 685
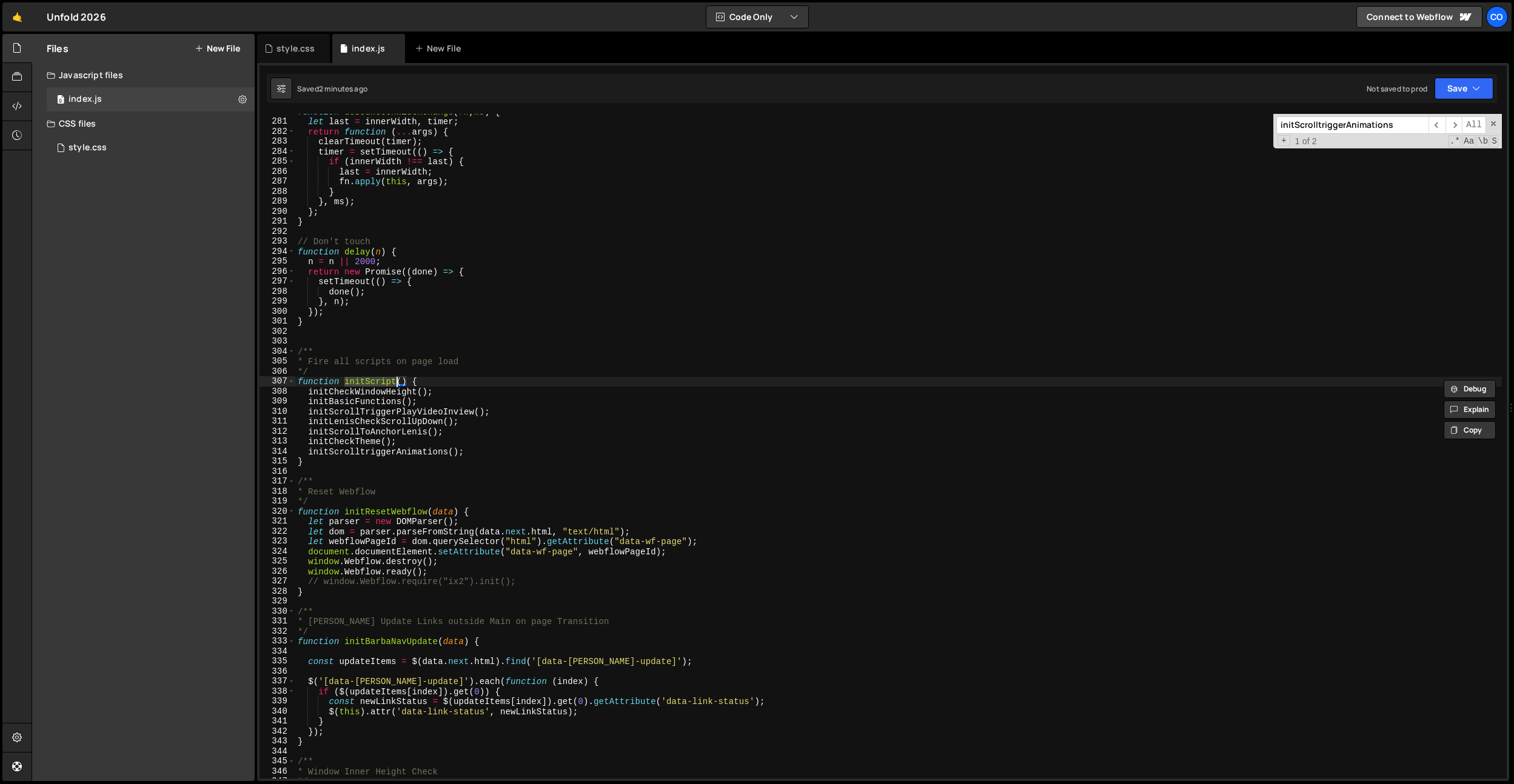
type textarea "initBasicFunctions();"
paste input "ipt"
type input "initScript"
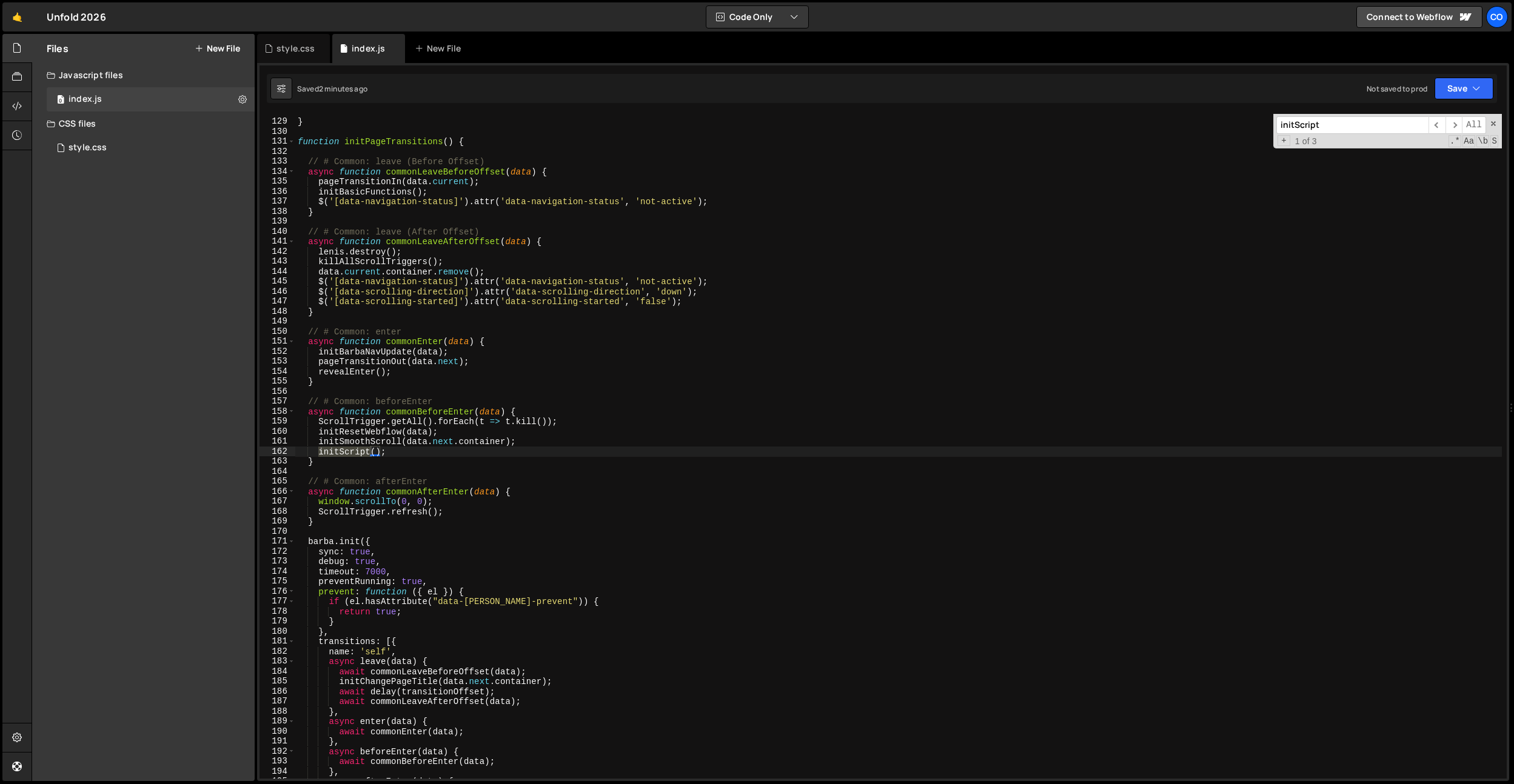
scroll to position [1698, 0]
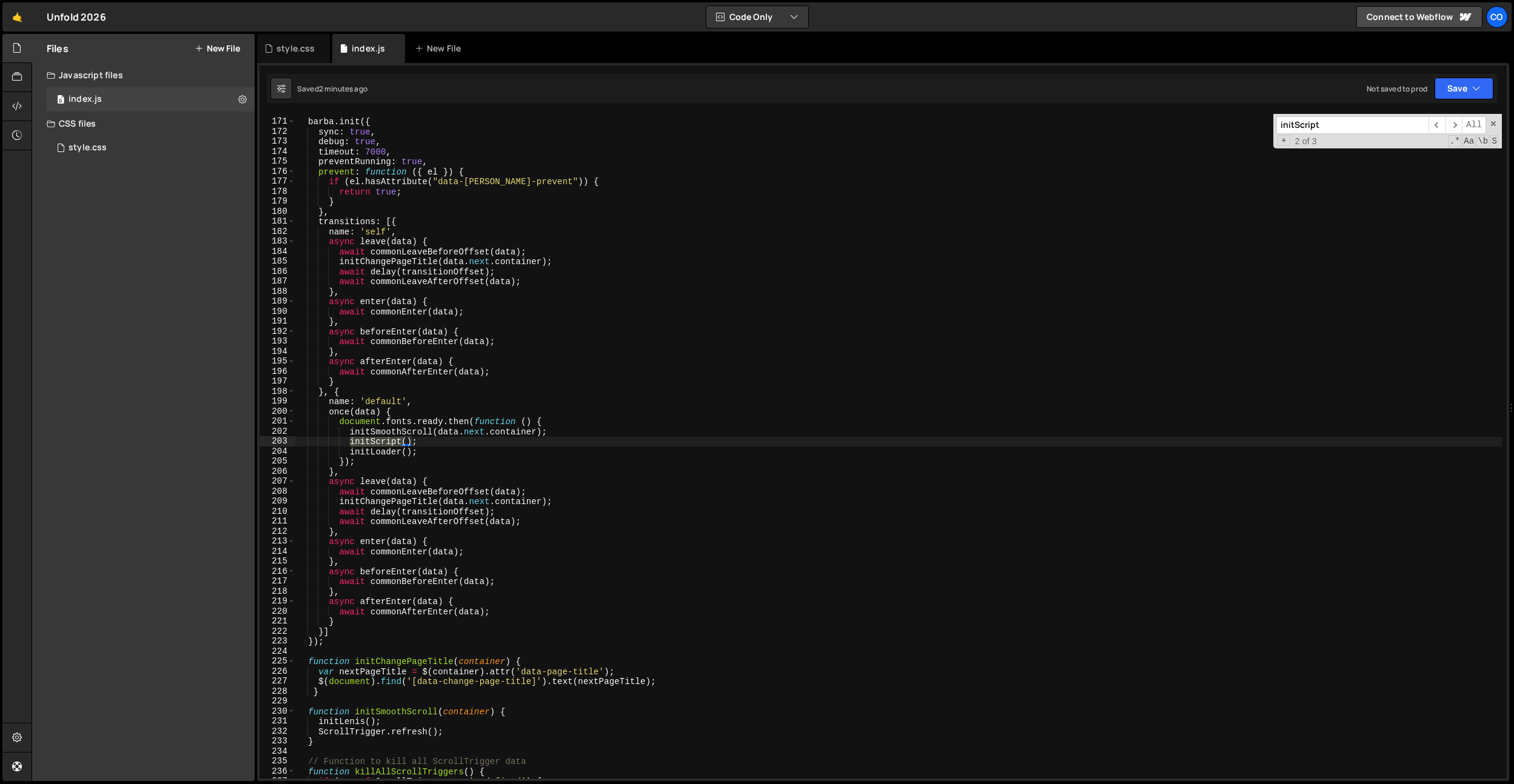
scroll to position [2739, 0]
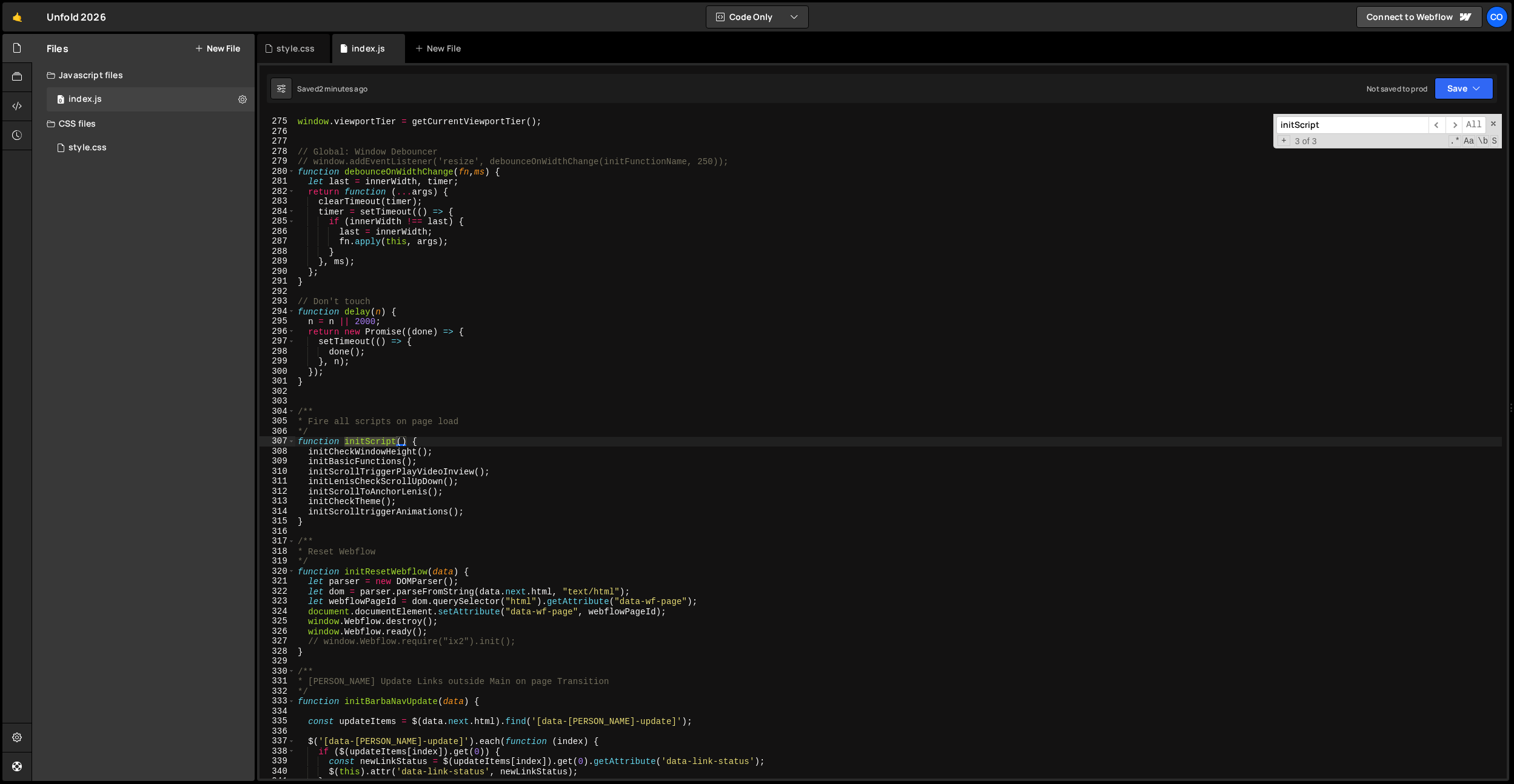
type input "initScript"
type textarea "initScrolltriggerAnimations();"
click at [420, 510] on div "window . viewportTier = getCurrentViewportTier ( ) ; // Global: Window Debounce…" at bounding box center [899, 449] width 1207 height 685
click at [563, 511] on div "window . viewportTier = getCurrentViewportTier ( ) ; // Global: Window Debounce…" at bounding box center [899, 449] width 1207 height 685
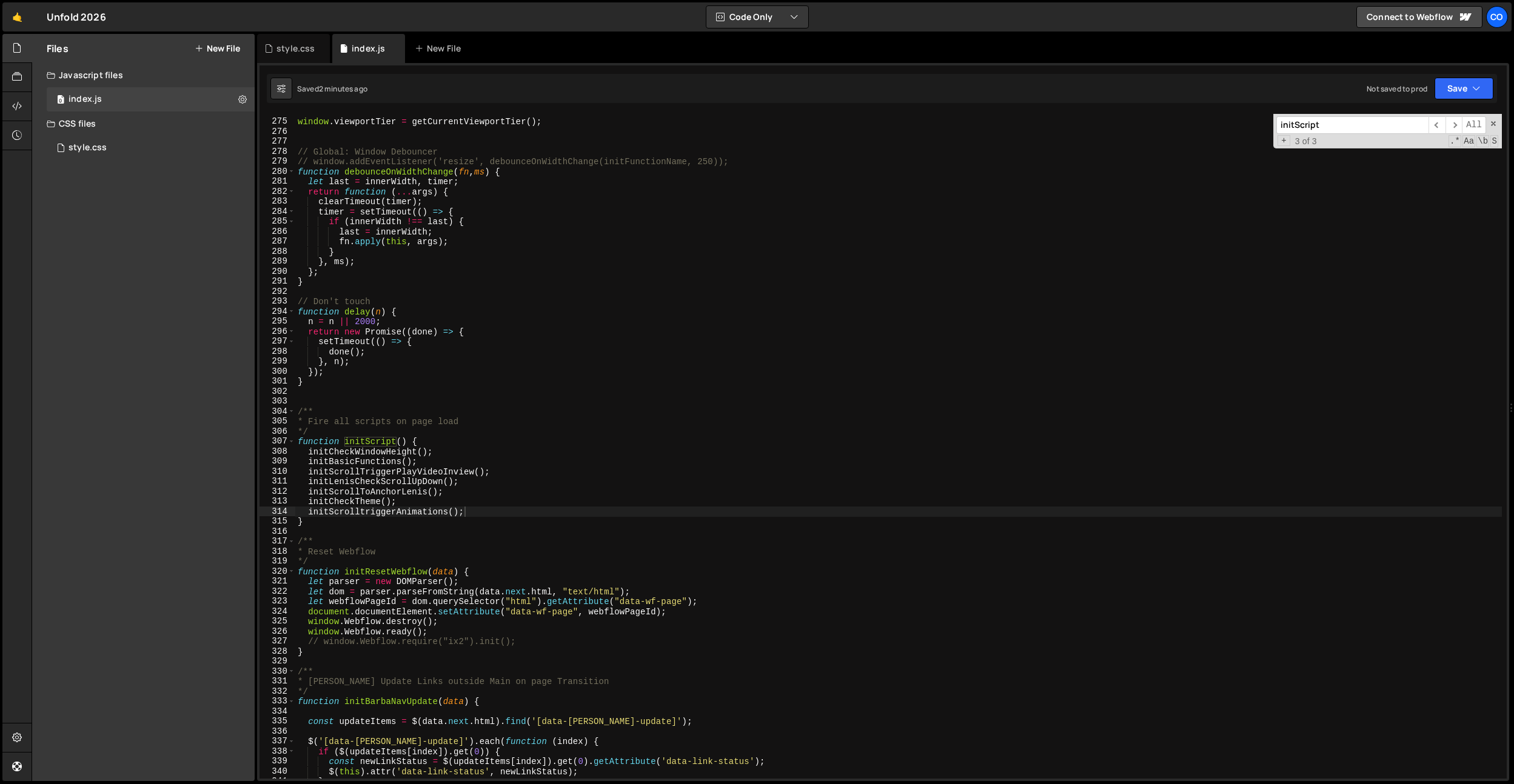
paste input "olltriggerAnimations"
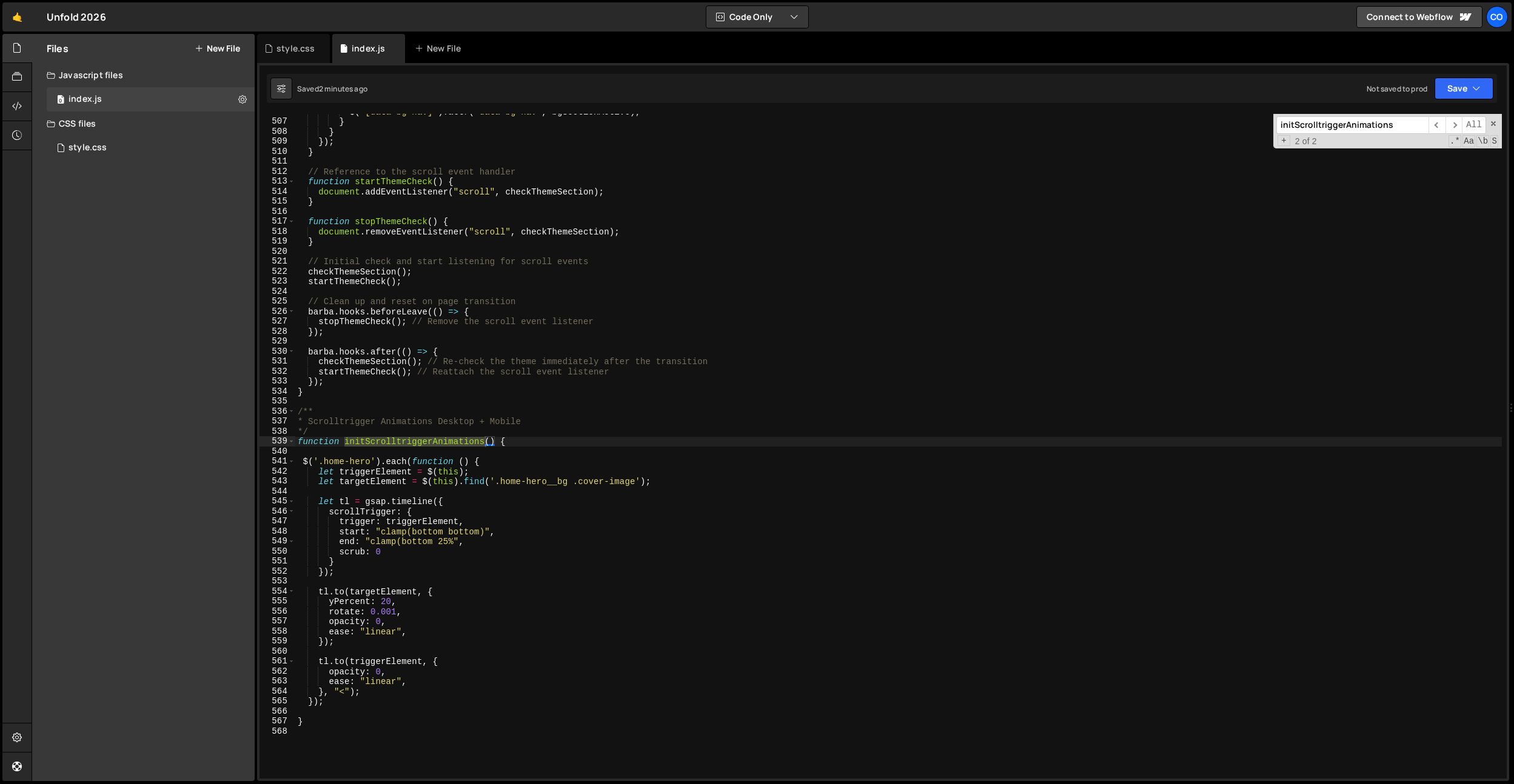
type input "initScrolltriggerAnimations"
type textarea "function initScrolltriggerAnimations() {"
click at [546, 444] on div "$ ( '[data-bg-nav]' ) . attr ( 'data-bg-nav' , bgSectionActive ) ; } } }) ; } /…" at bounding box center [899, 449] width 1207 height 685
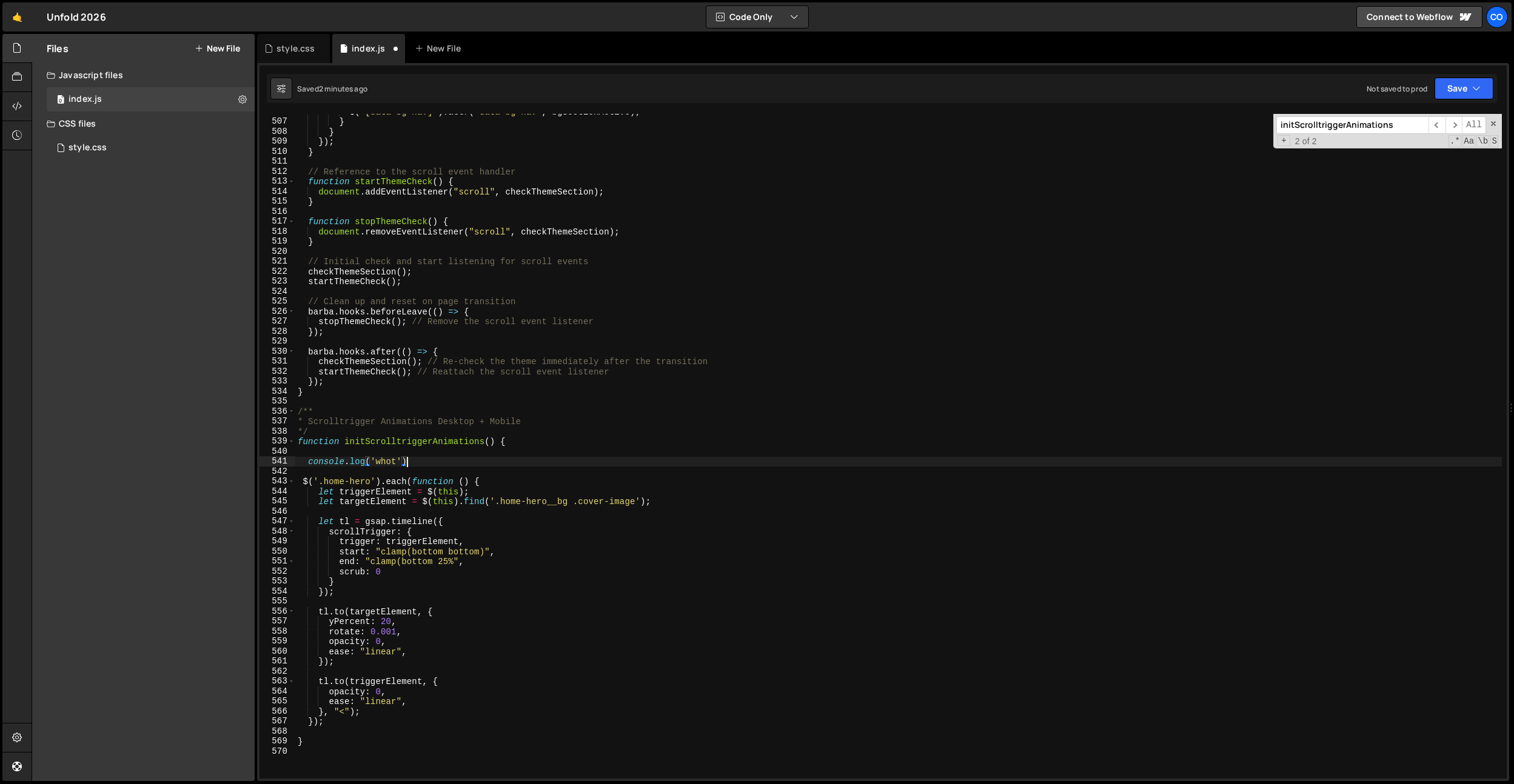
scroll to position [0, 7]
type textarea "console.log('whot');"
drag, startPoint x: 433, startPoint y: 463, endPoint x: 280, endPoint y: 460, distance: 153.0
click at [280, 460] on div "console.log('whot'); 506 507 508 509 510 511 512 513 514 515 516 517 518 519 52…" at bounding box center [883, 446] width 1248 height 665
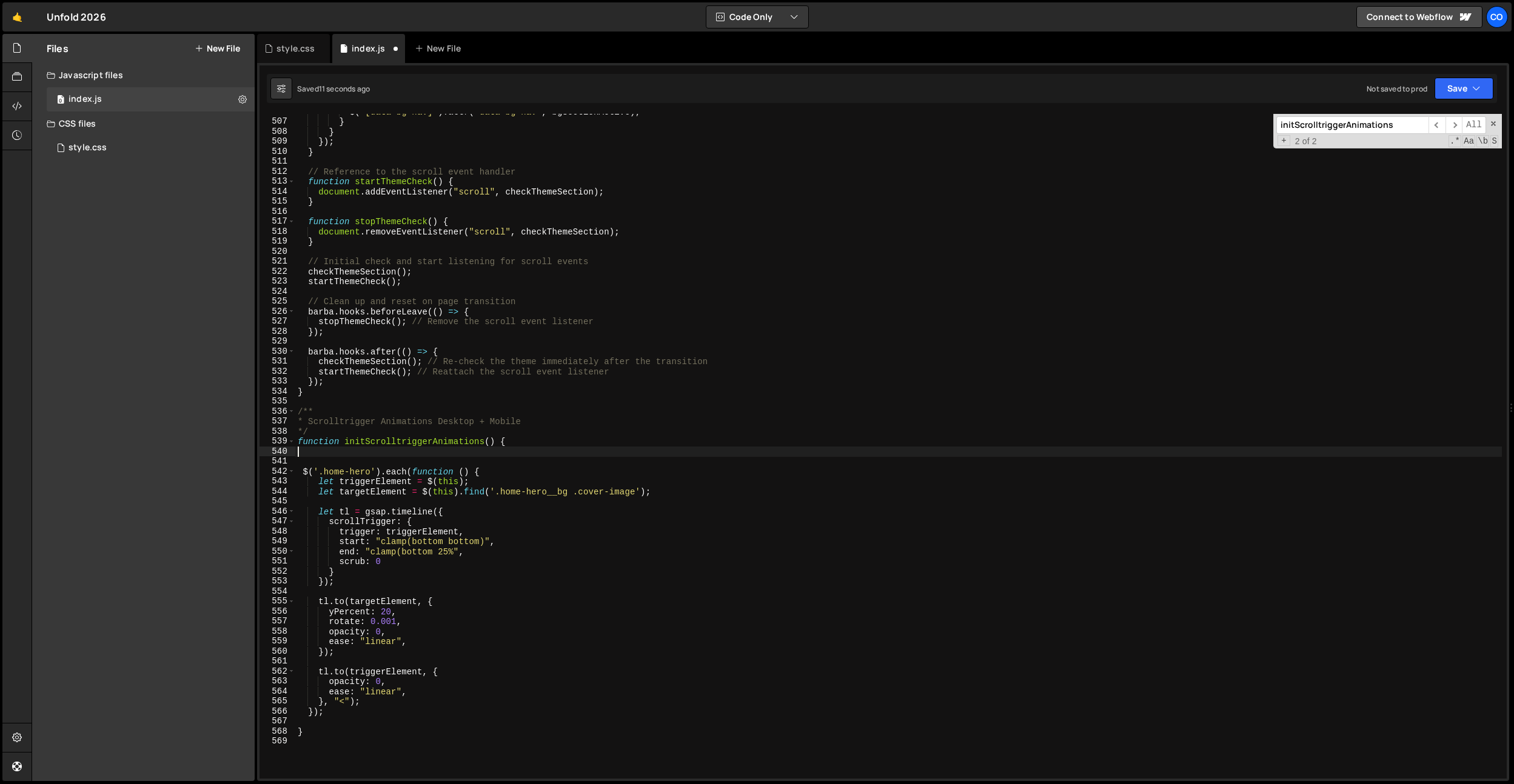
type textarea "function initScrolltriggerAnimations() {"
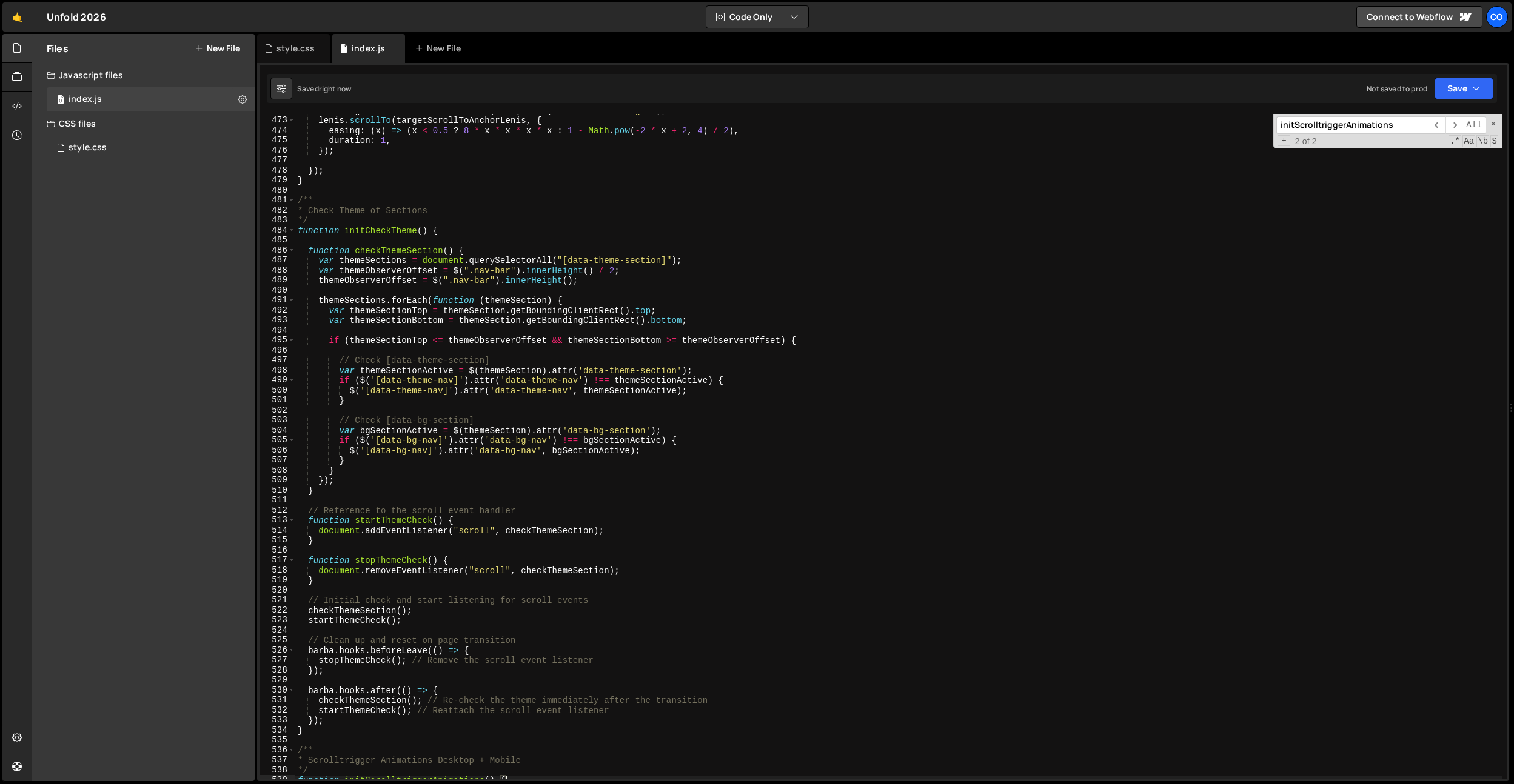
scroll to position [4606, 0]
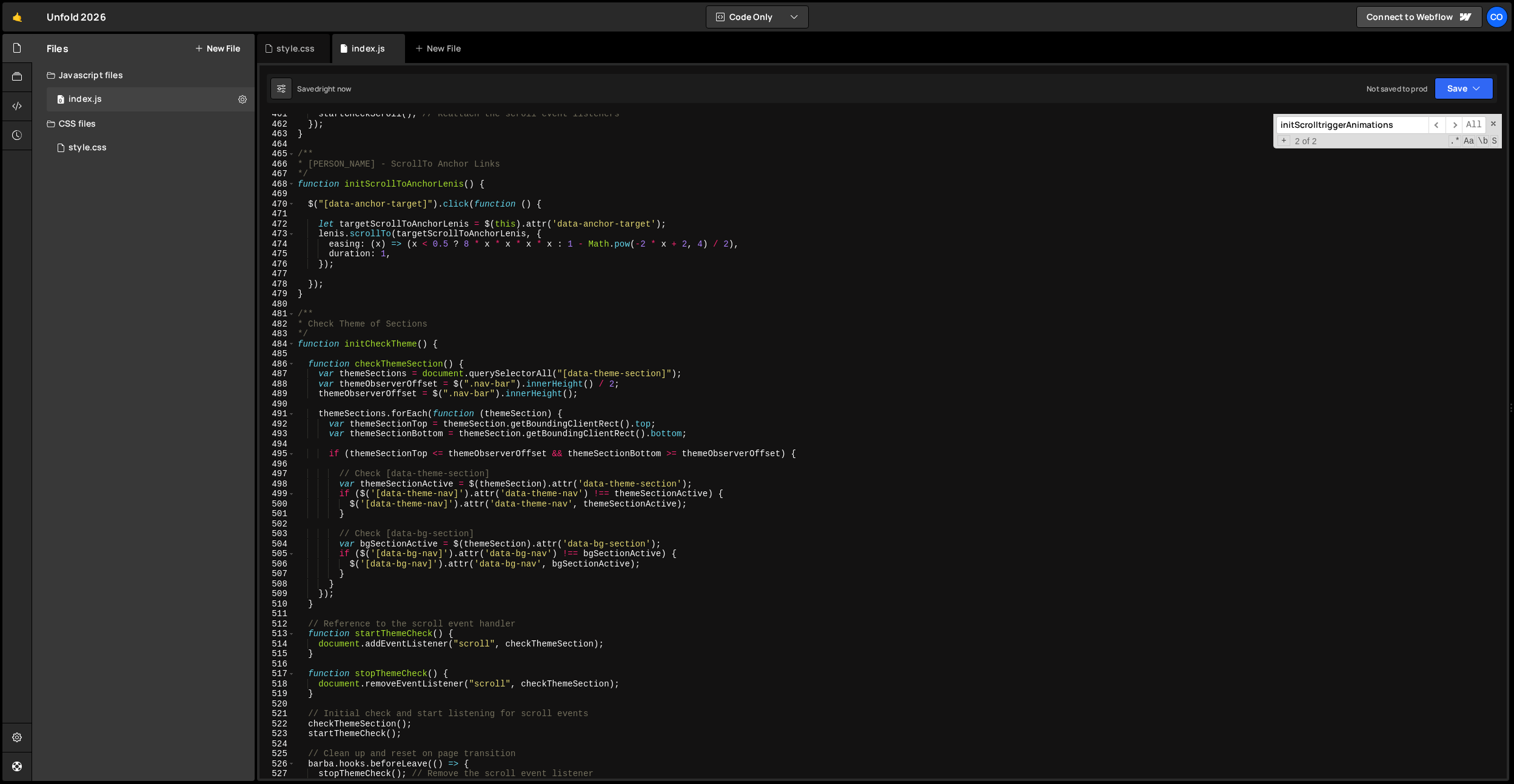
click at [564, 405] on div "startCheckScroll ( ) ; // Reattach the scroll event listeners }) ; } /** * [PER…" at bounding box center [899, 451] width 1207 height 685
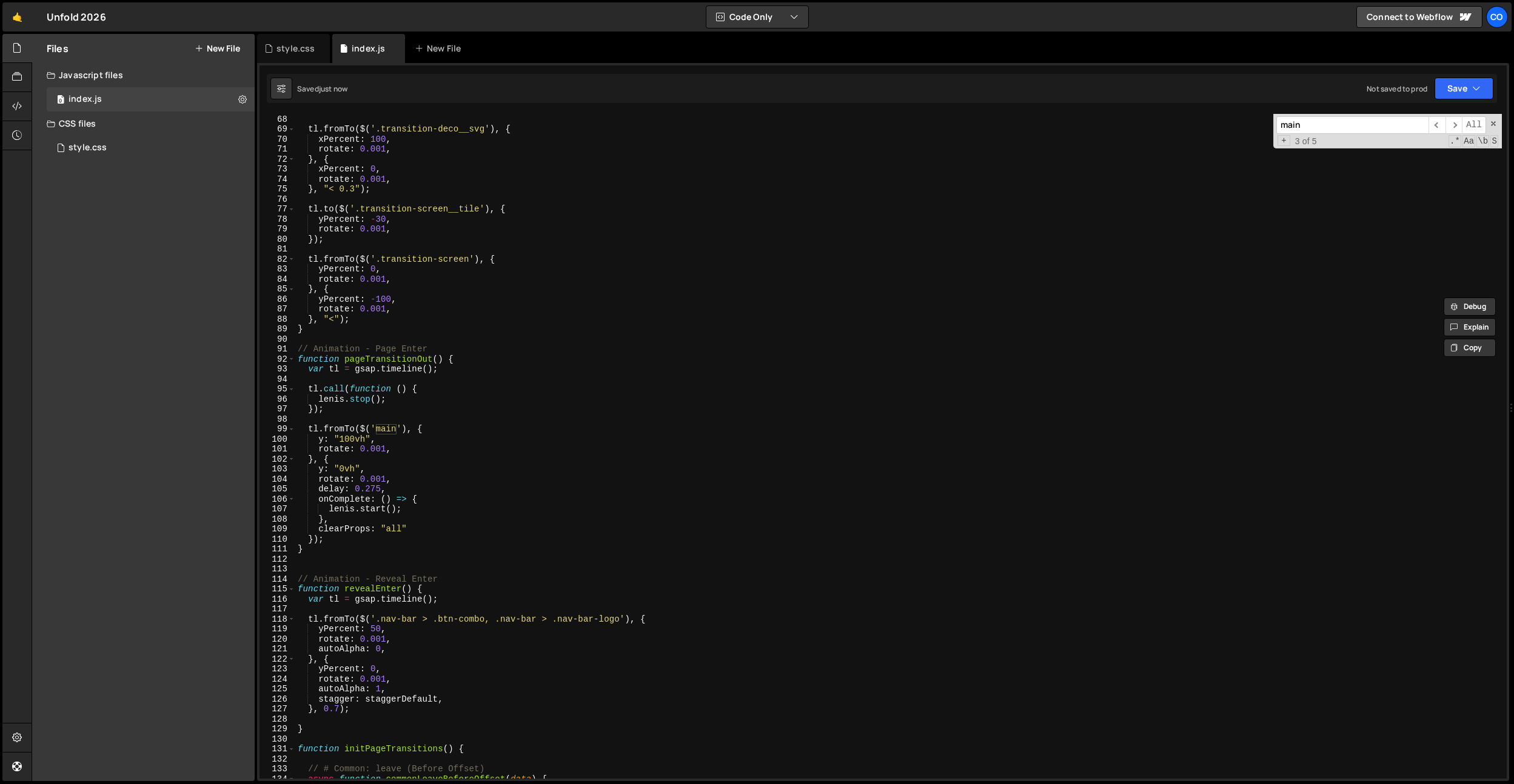
scroll to position [669, 0]
type input "main"
click at [485, 533] on div "} , '<' ) ; tl . fromTo ( $ ( '.transition-deco__svg' ) , { xPercent : 100 , ro…" at bounding box center [899, 446] width 1207 height 685
click at [418, 507] on div "} , '<' ) ; tl . fromTo ( $ ( '.transition-deco__svg' ) , { xPercent : 100 , ro…" at bounding box center [899, 446] width 1207 height 685
type textarea "[PERSON_NAME].start();"
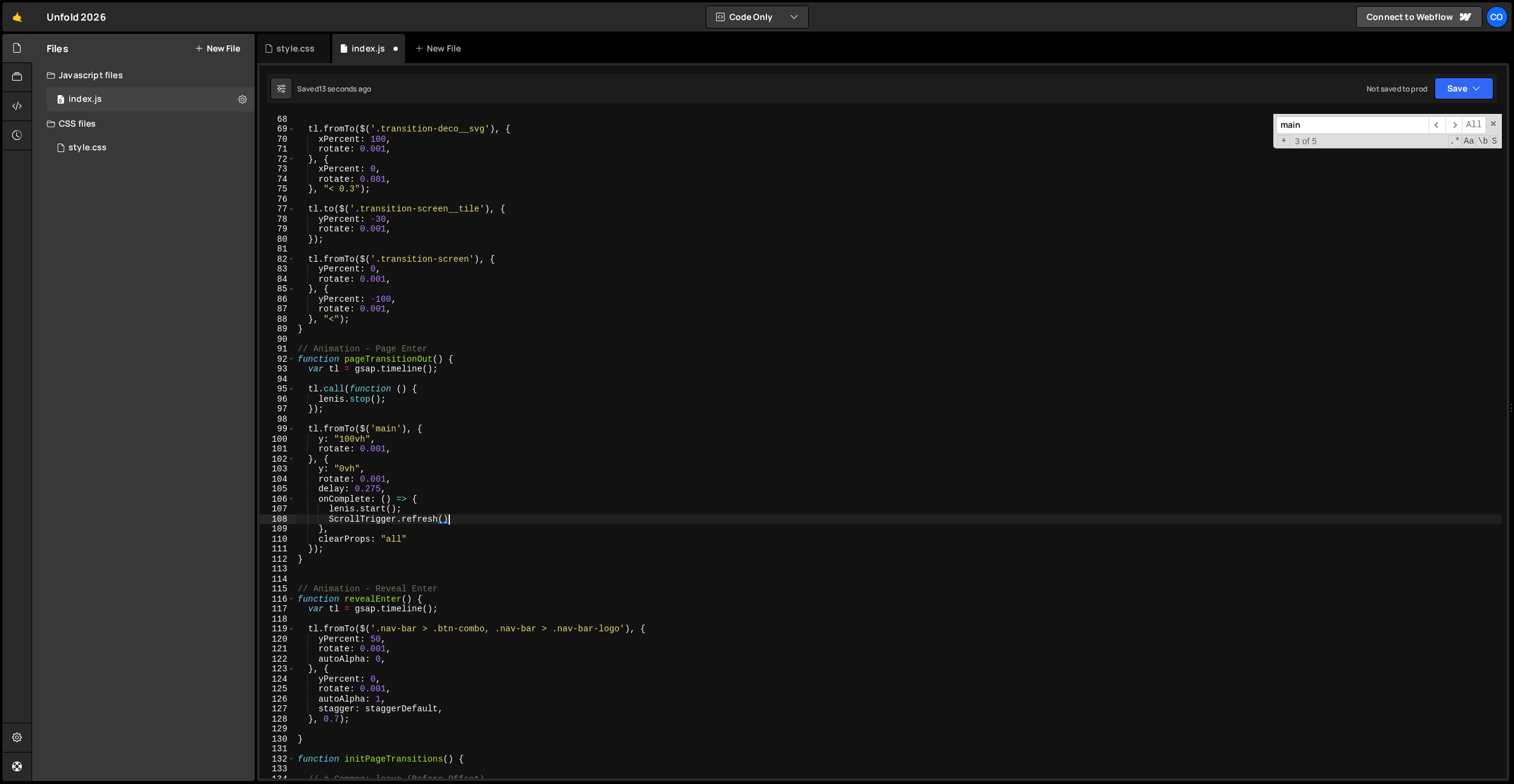
scroll to position [0, 11]
type textarea "ScrollTrigger.refresh();"
